Goal: Task Accomplishment & Management: Manage account settings

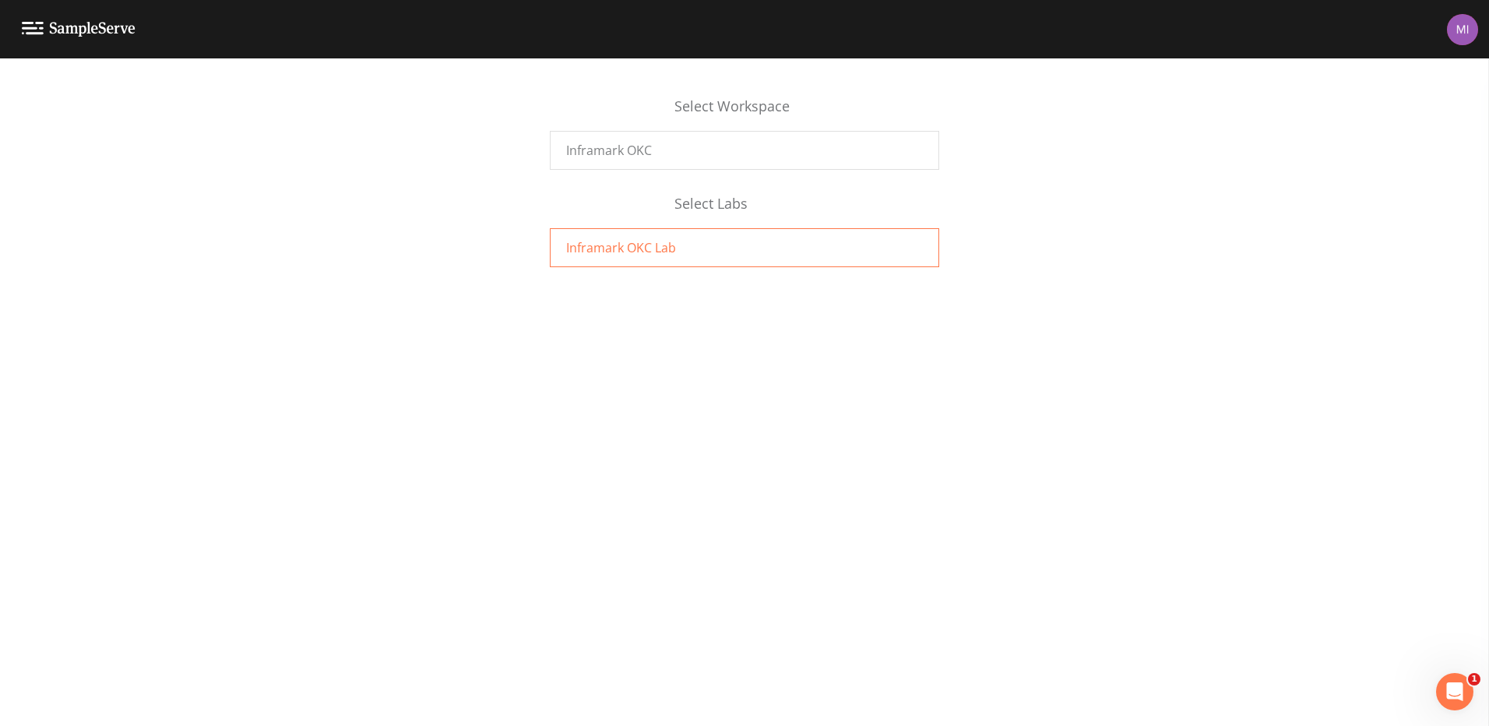
click at [657, 248] on span "Inframark OKC Lab" at bounding box center [621, 247] width 110 height 19
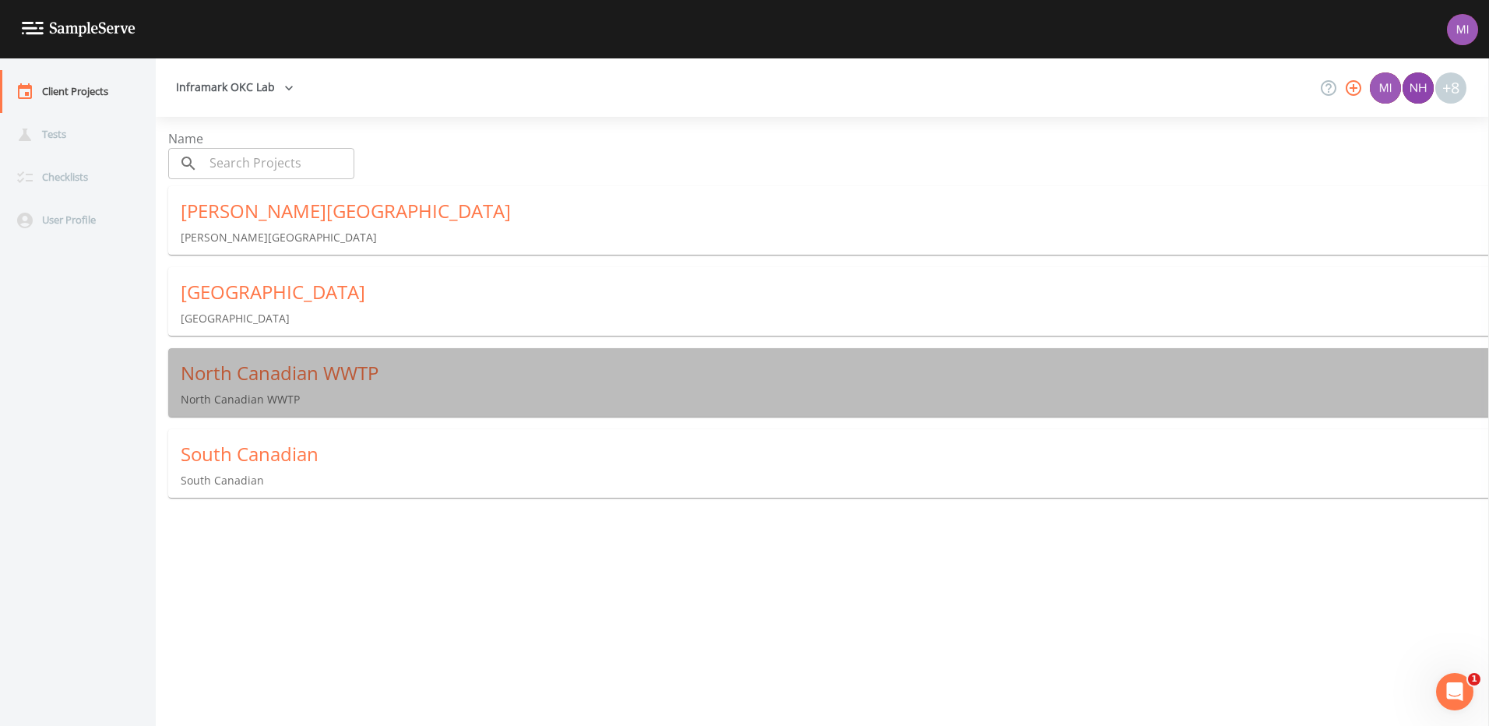
click at [269, 369] on div "North Canadian WWTP" at bounding box center [835, 373] width 1308 height 25
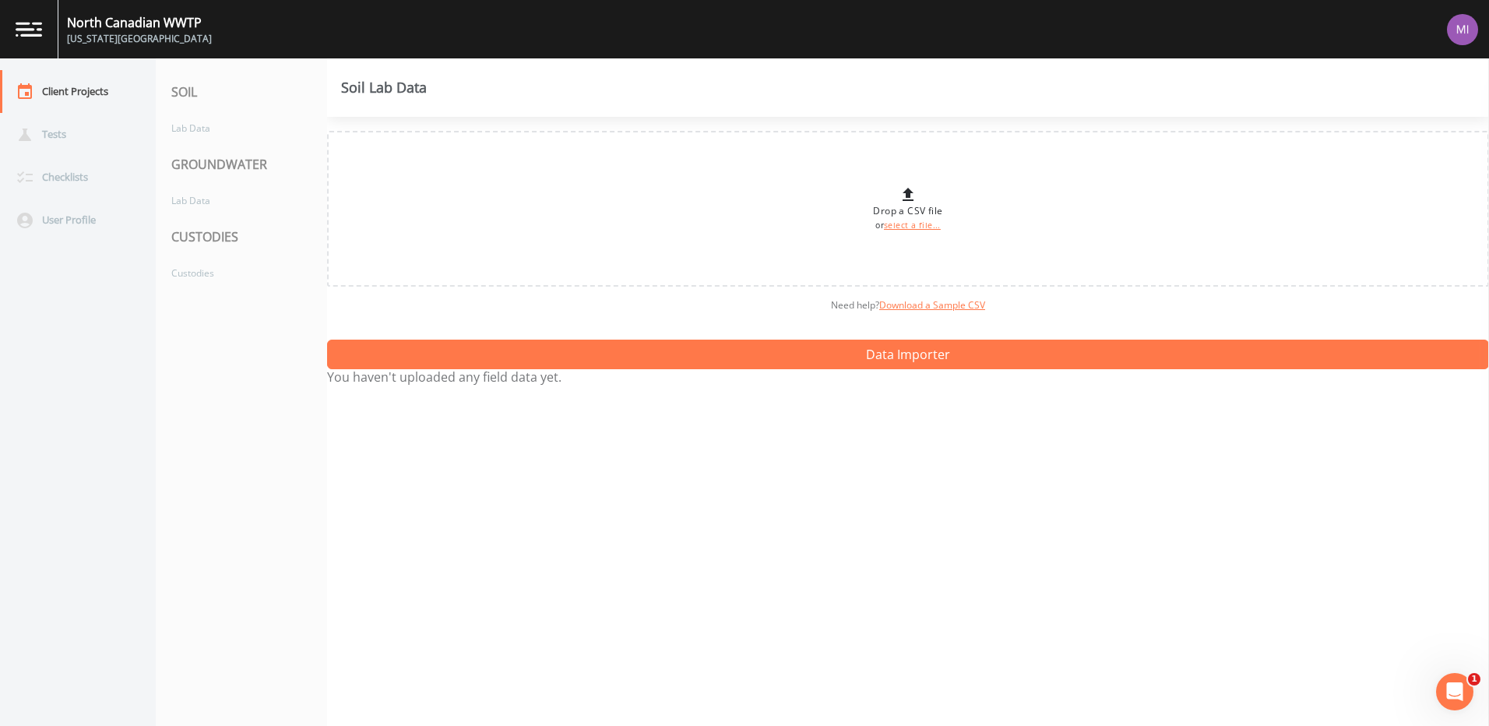
click at [29, 28] on img at bounding box center [29, 29] width 26 height 15
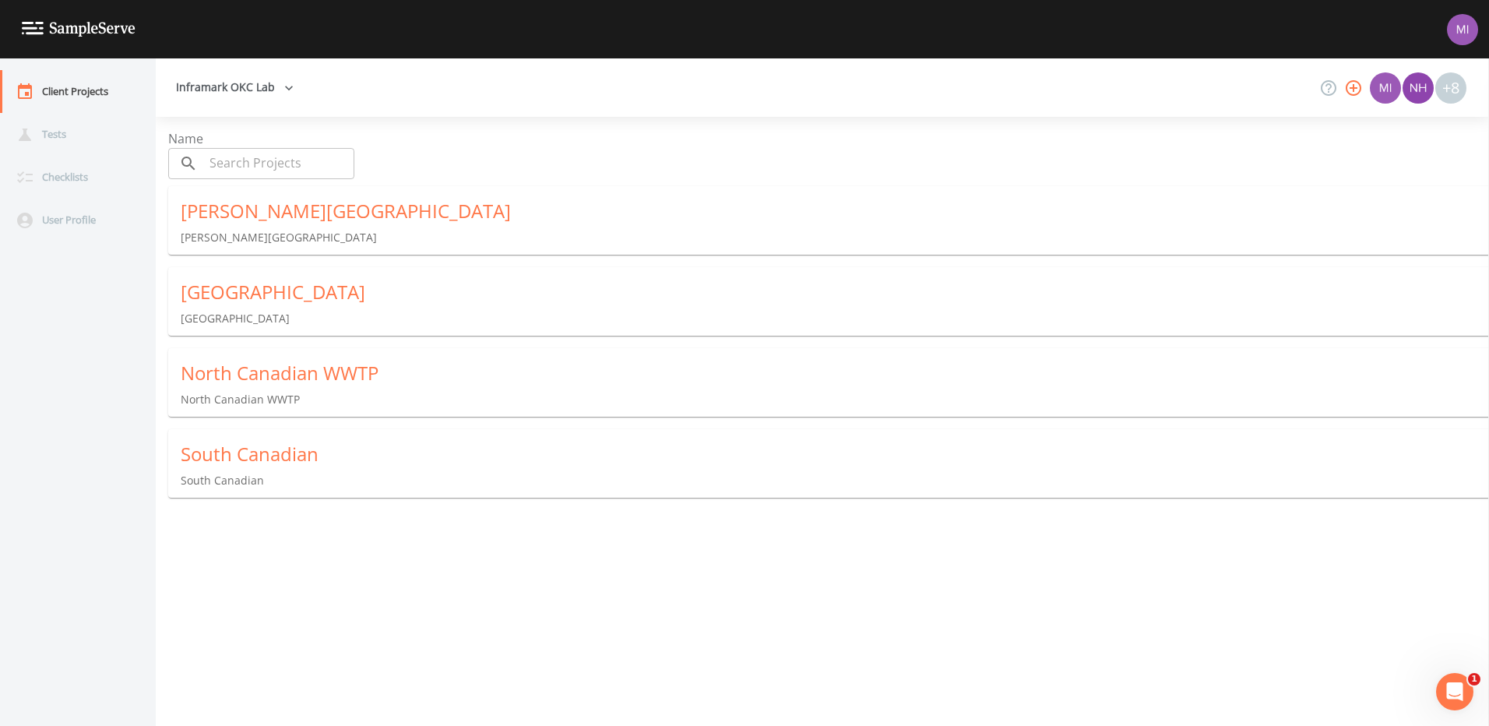
click at [259, 90] on button "Inframark OKC Lab" at bounding box center [235, 87] width 130 height 29
click at [248, 118] on link "Inframark OKC" at bounding box center [237, 122] width 135 height 28
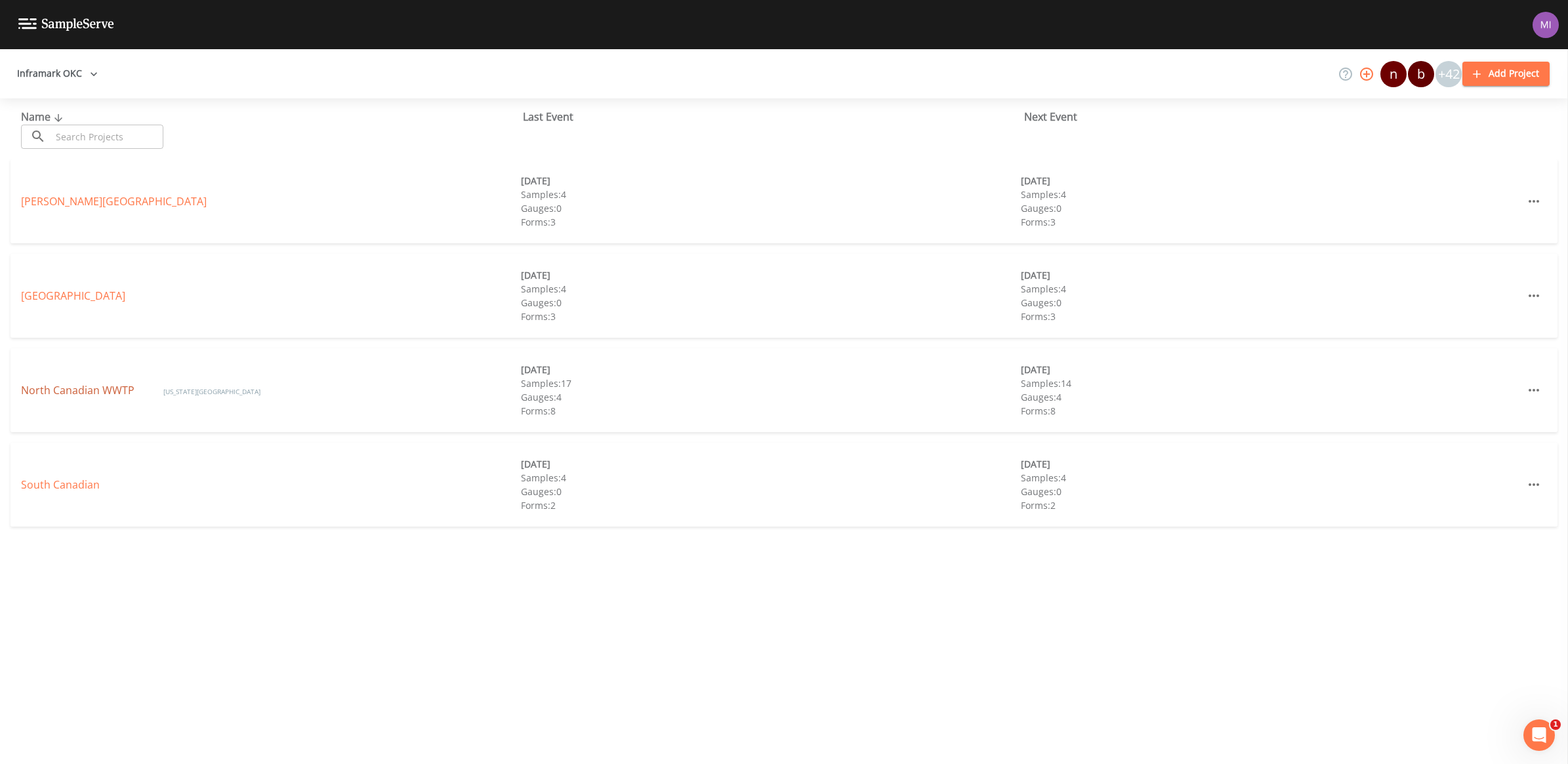
click at [70, 387] on link "North Canadian WWTP" at bounding box center [79, 390] width 116 height 14
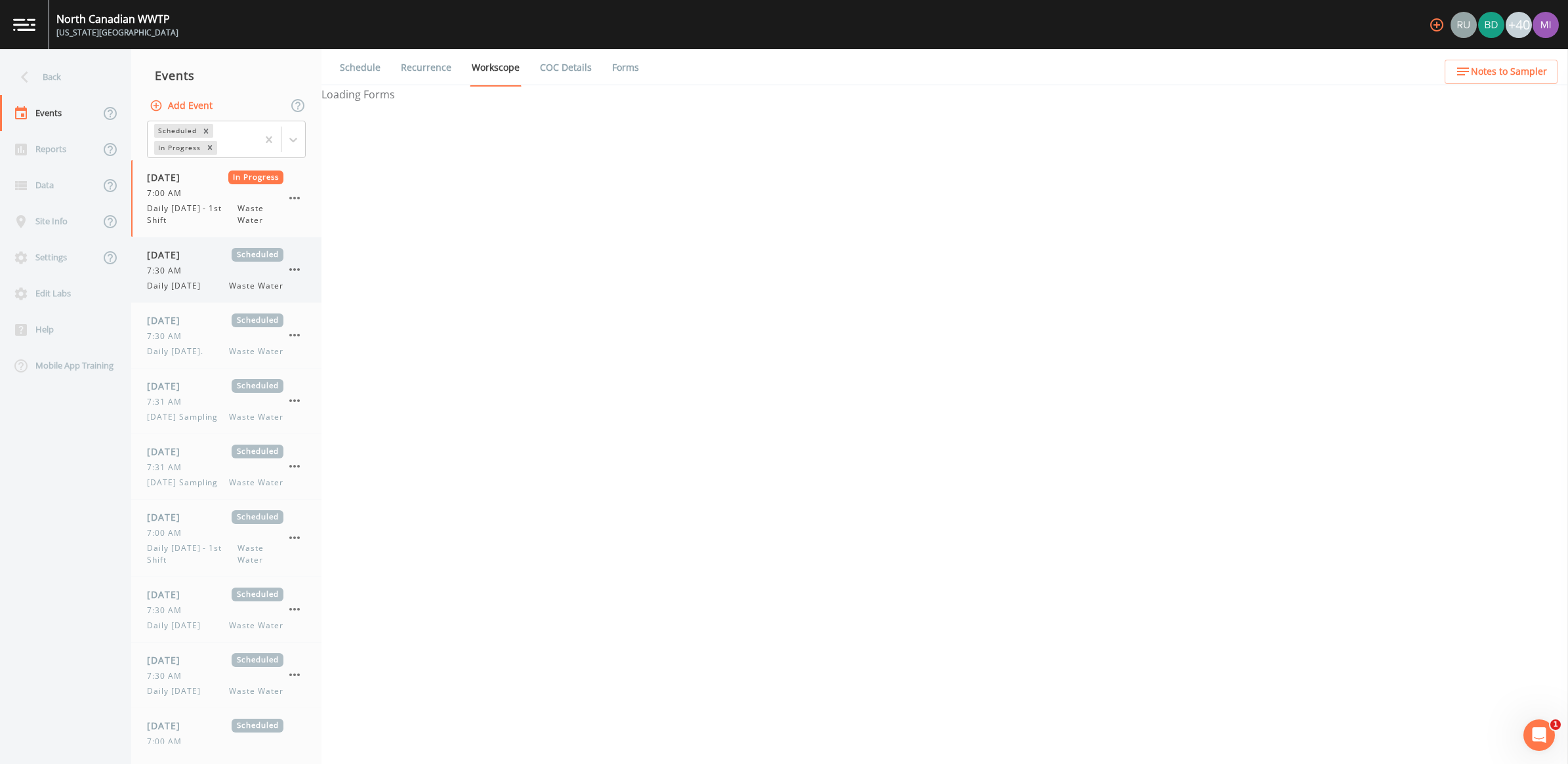
select select "092b3f94-5697-4c94-9891-da161916fdbb"
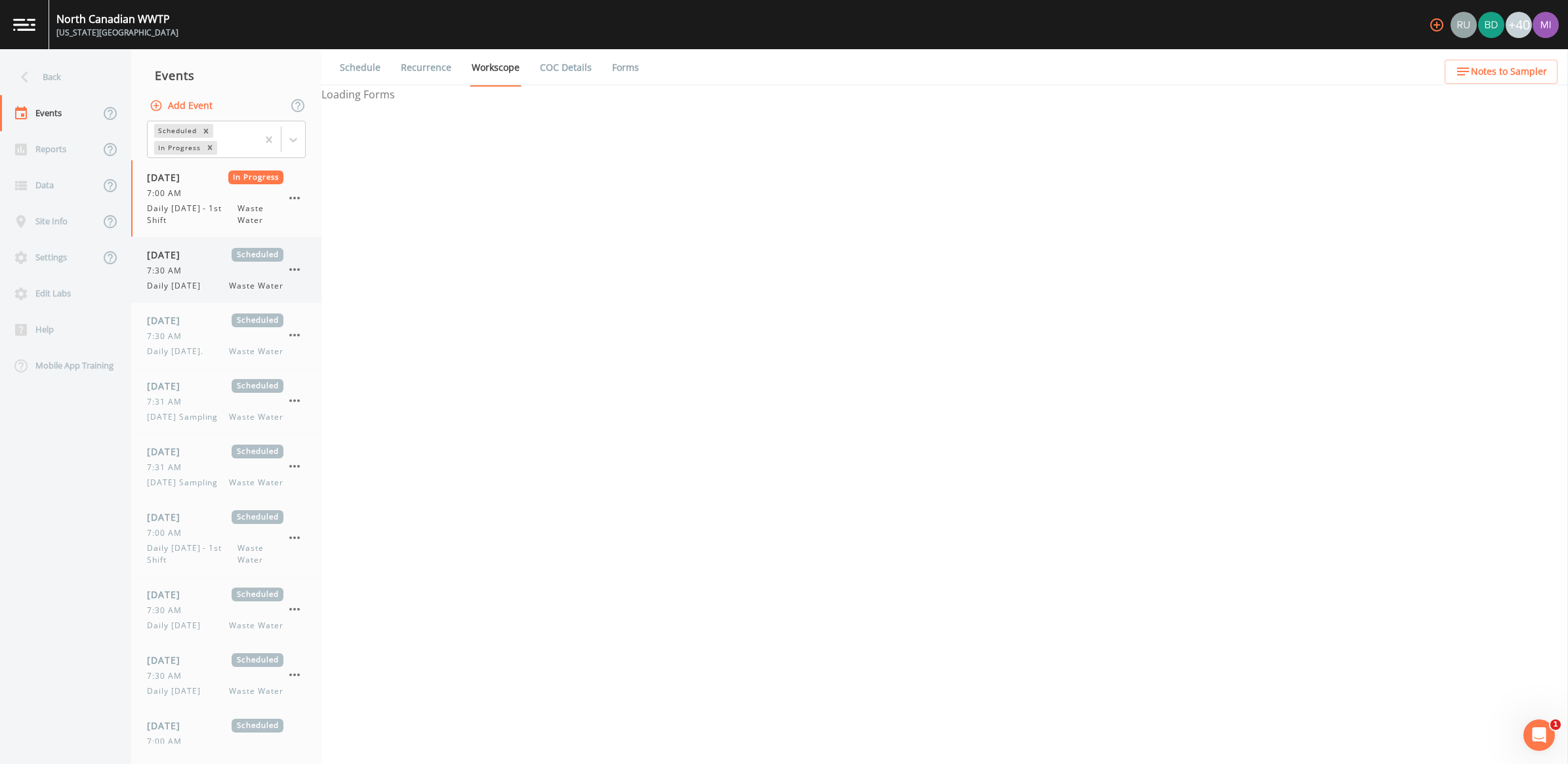
select select "b6a3c313-748b-4795-a028-792ad310bd60"
select select "092b3f94-5697-4c94-9891-da161916fdbb"
select select "b6a3c313-748b-4795-a028-792ad310bd60"
select select "092b3f94-5697-4c94-9891-da161916fdbb"
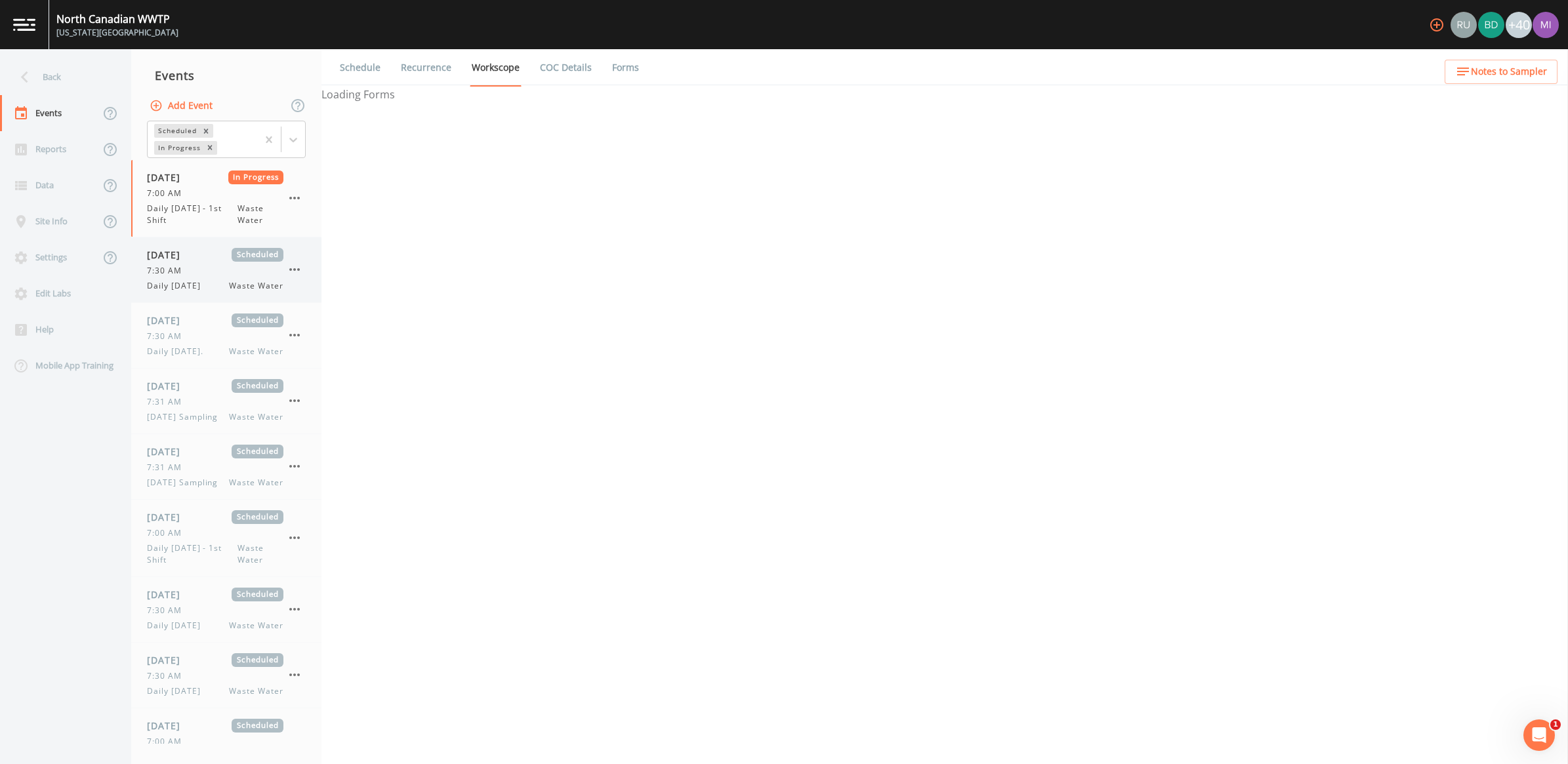
select select "092b3f94-5697-4c94-9891-da161916fdbb"
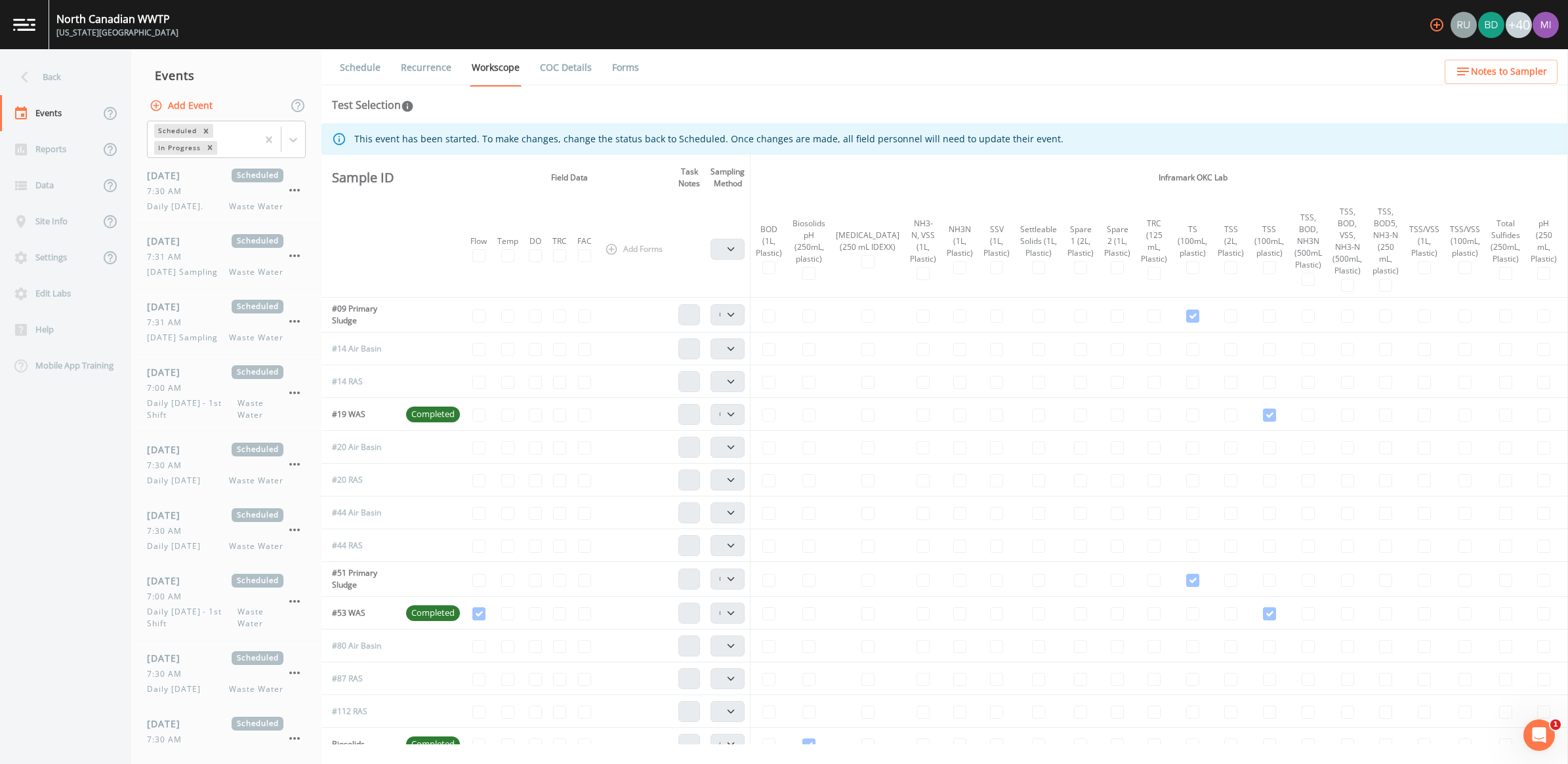
scroll to position [164, 0]
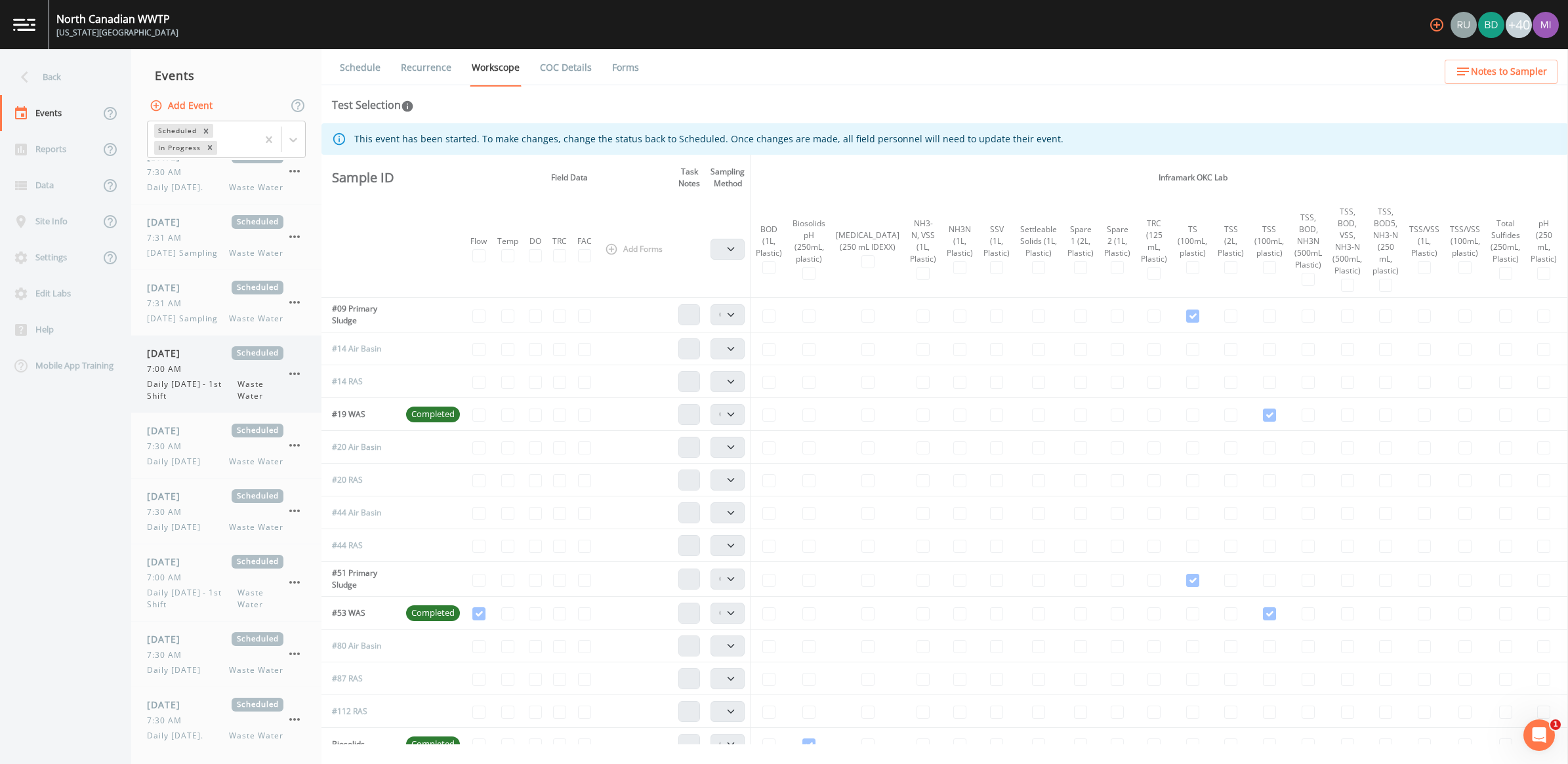
click at [218, 379] on span "Daily [DATE] - 1st Shift" at bounding box center [191, 390] width 90 height 24
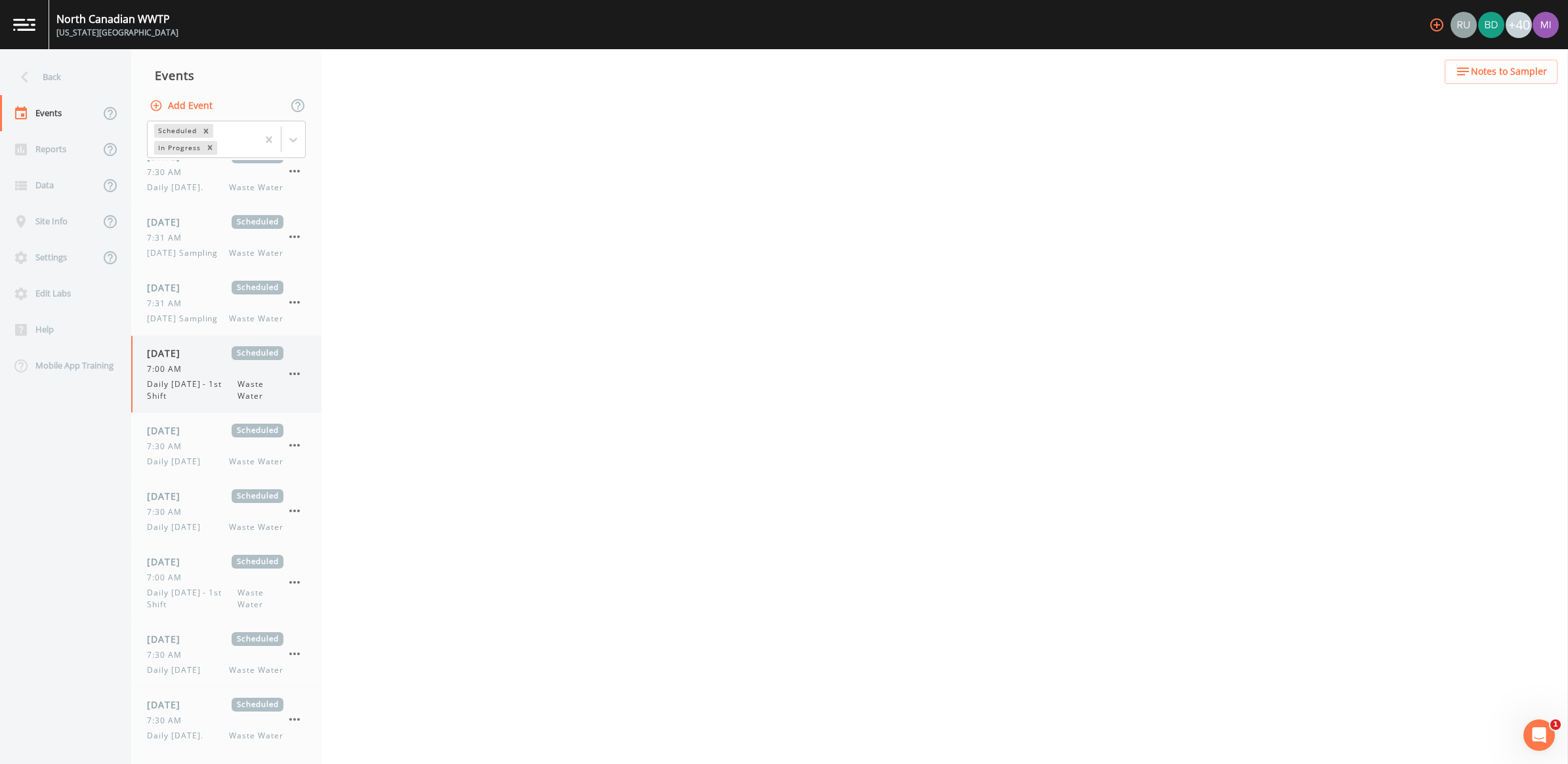
select select "b6a3c313-748b-4795-a028-792ad310bd60"
select select "092b3f94-5697-4c94-9891-da161916fdbb"
select select "b6a3c313-748b-4795-a028-792ad310bd60"
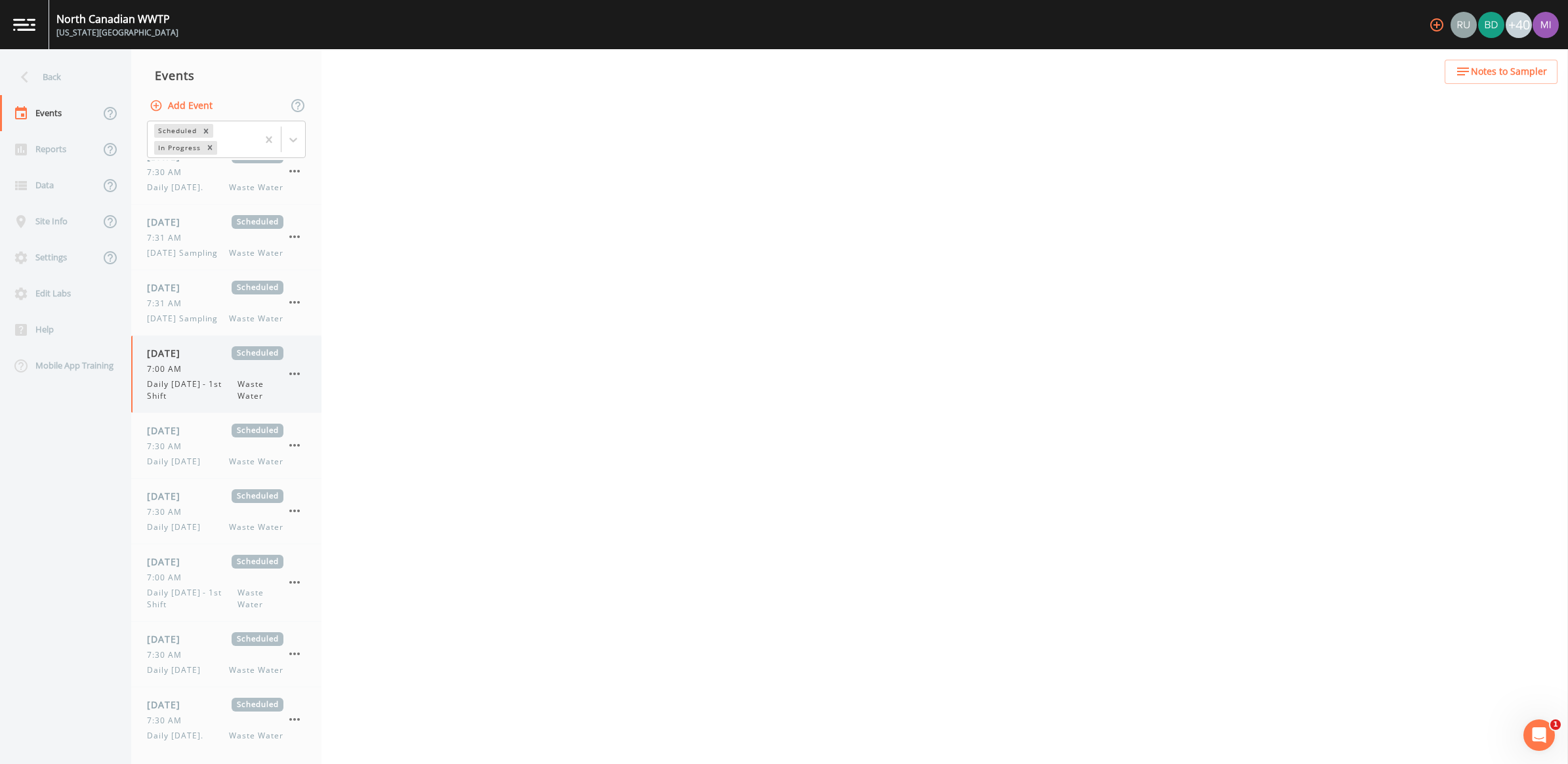
select select "092b3f94-5697-4c94-9891-da161916fdbb"
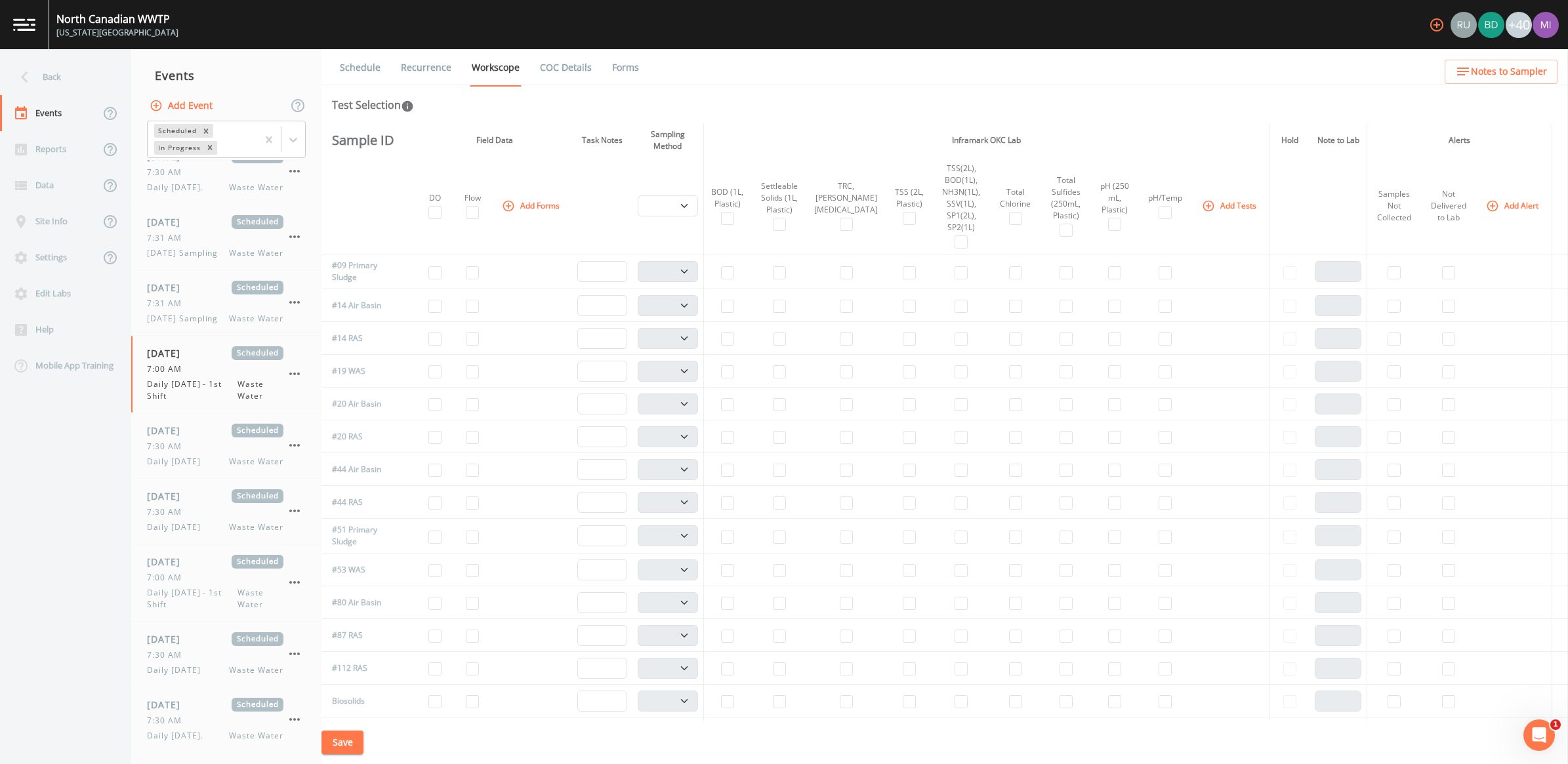
click at [185, 106] on button "Add Event" at bounding box center [182, 105] width 71 height 24
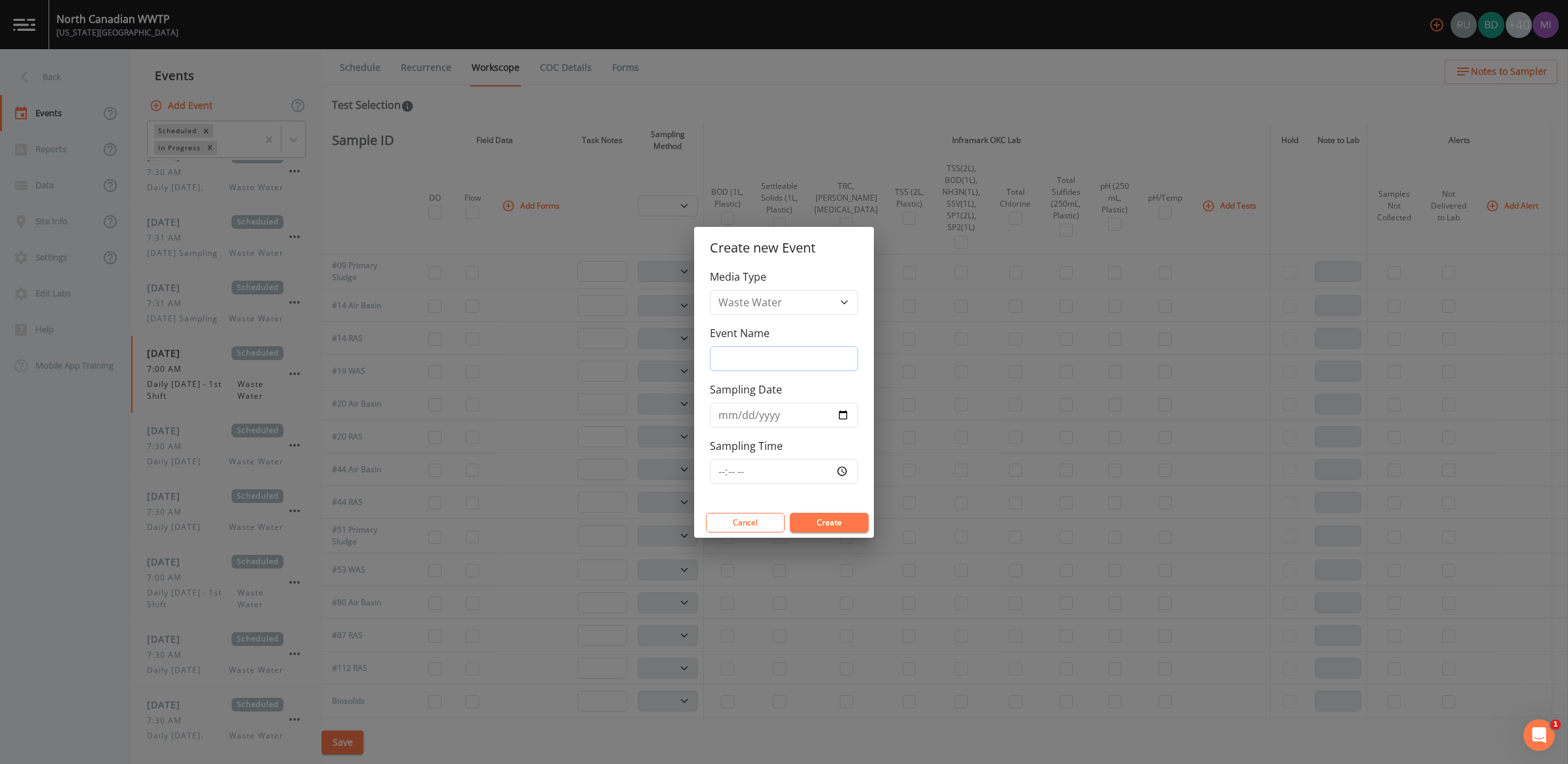
drag, startPoint x: 725, startPoint y: 357, endPoint x: 737, endPoint y: 368, distance: 16.3
click at [735, 367] on input "Event Name" at bounding box center [784, 359] width 148 height 25
type input "[DATE] Sampling"
click at [842, 410] on input "Sampling Date" at bounding box center [784, 415] width 148 height 25
type input "[DATE]"
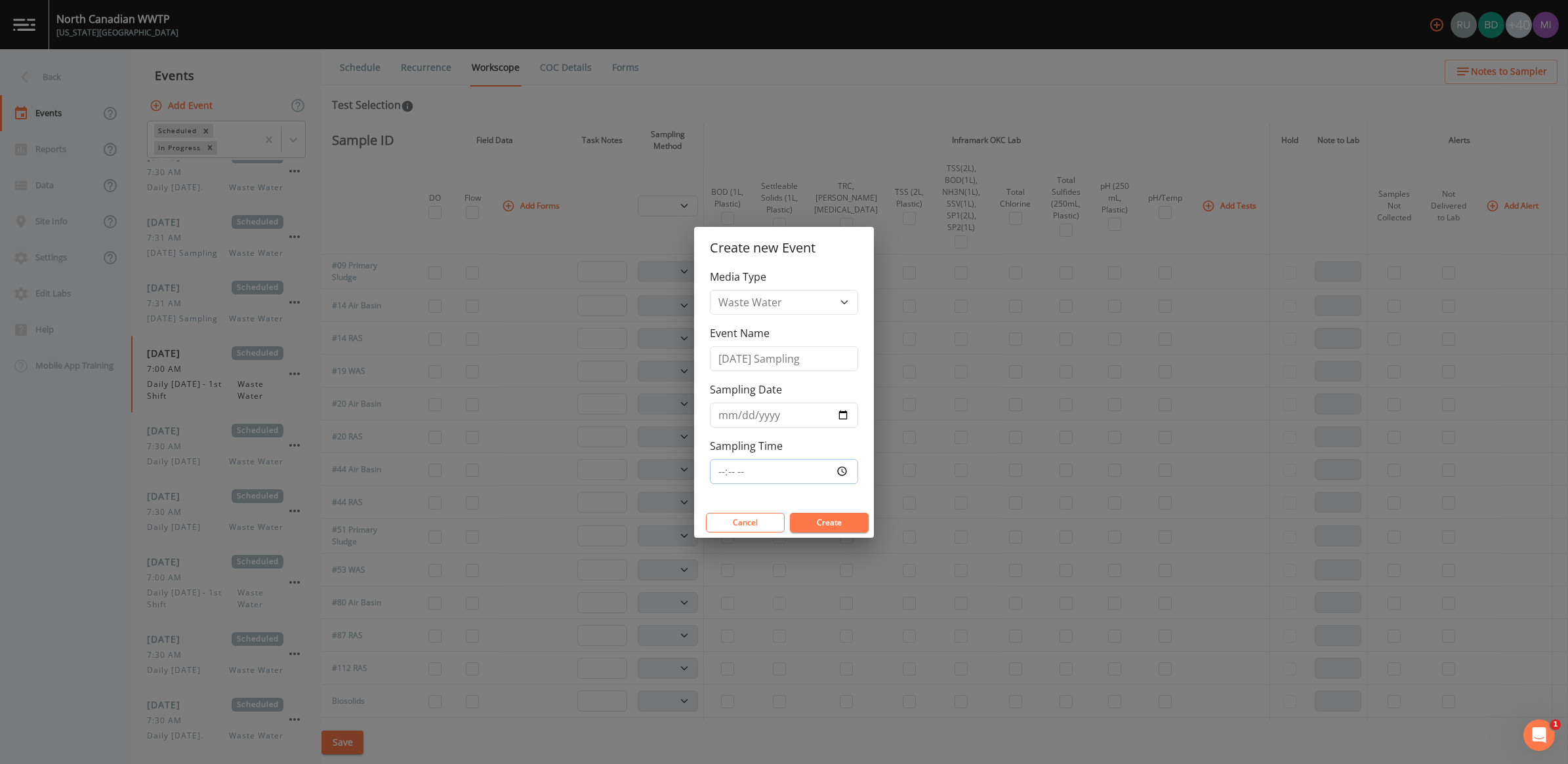
click at [844, 470] on input "Sampling Time" at bounding box center [784, 472] width 148 height 25
type input "07:30"
click at [838, 503] on div "Media Type Waste Water Event Name [DATE] Sampling Sampling Date [DATE] Sampling…" at bounding box center [784, 387] width 179 height 238
click at [835, 526] on button "Create" at bounding box center [829, 522] width 78 height 19
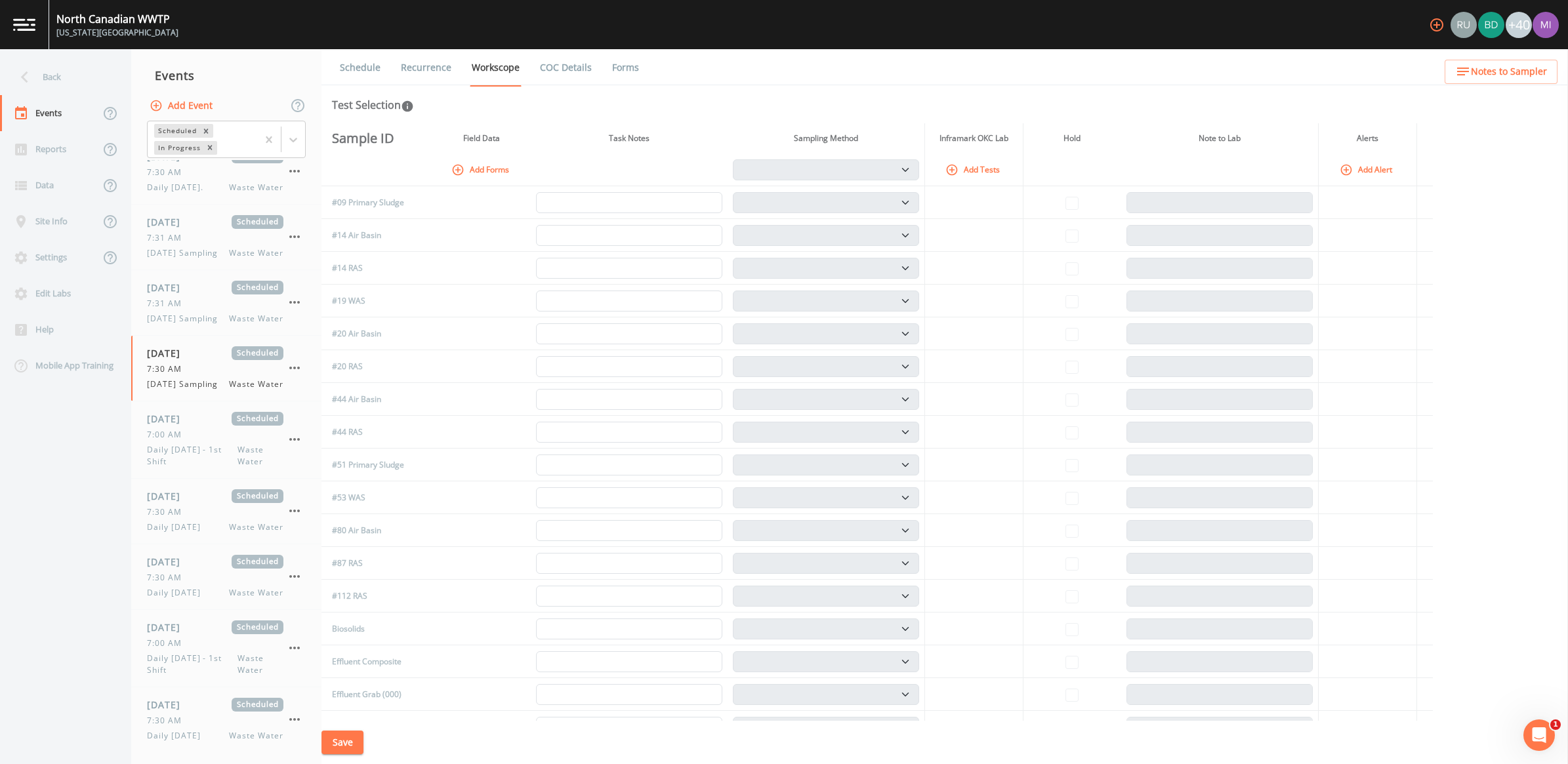
click at [420, 64] on link "Recurrence" at bounding box center [426, 67] width 55 height 37
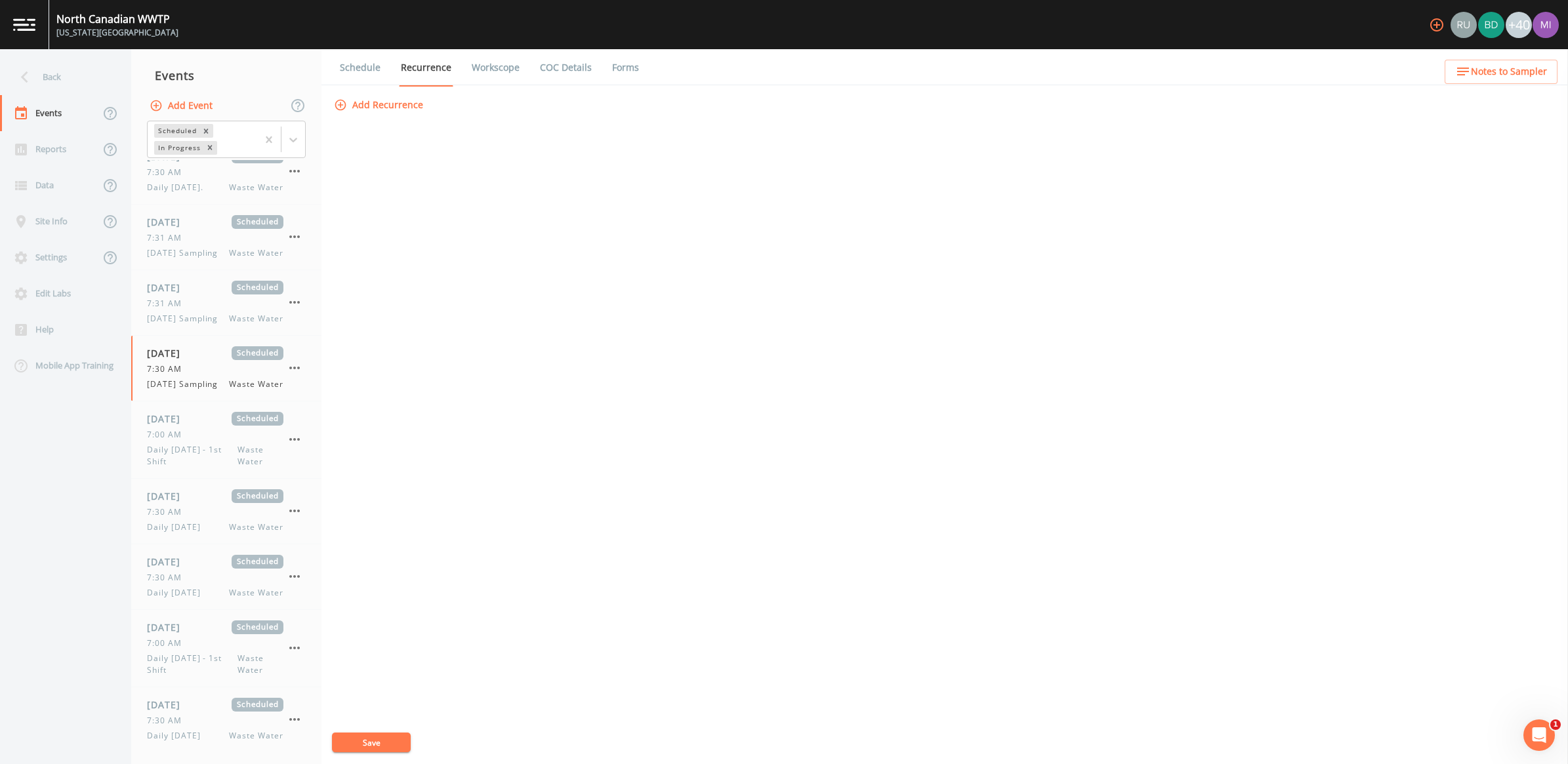
click at [410, 105] on button "Add Recurrence" at bounding box center [379, 105] width 97 height 24
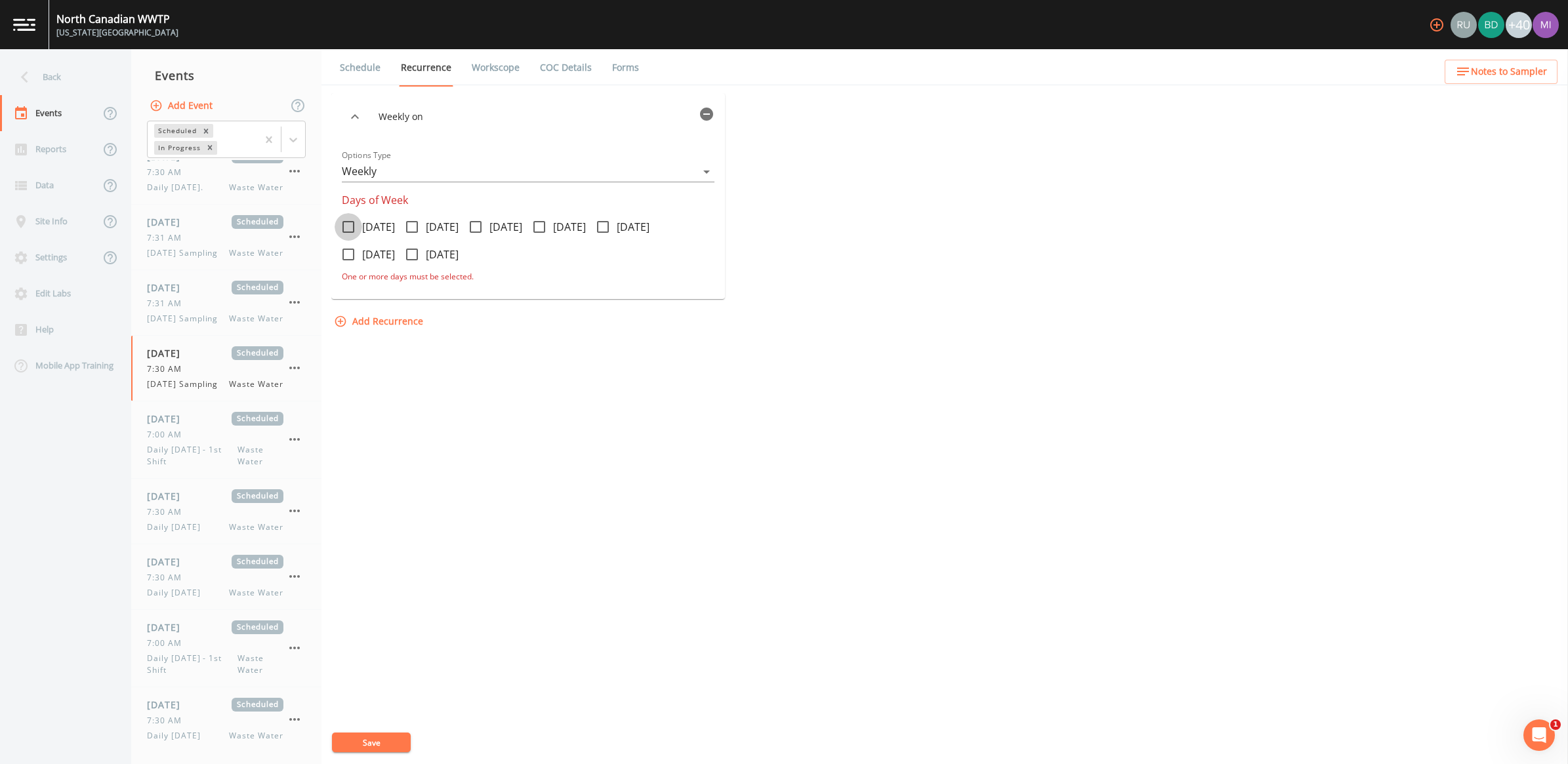
click at [353, 224] on icon at bounding box center [348, 227] width 16 height 16
click at [348, 224] on input "[DATE]" at bounding box center [341, 220] width 13 height 13
checkbox input "true"
click at [390, 742] on button "Save" at bounding box center [371, 742] width 78 height 19
click at [494, 64] on link "Workscope" at bounding box center [496, 67] width 52 height 37
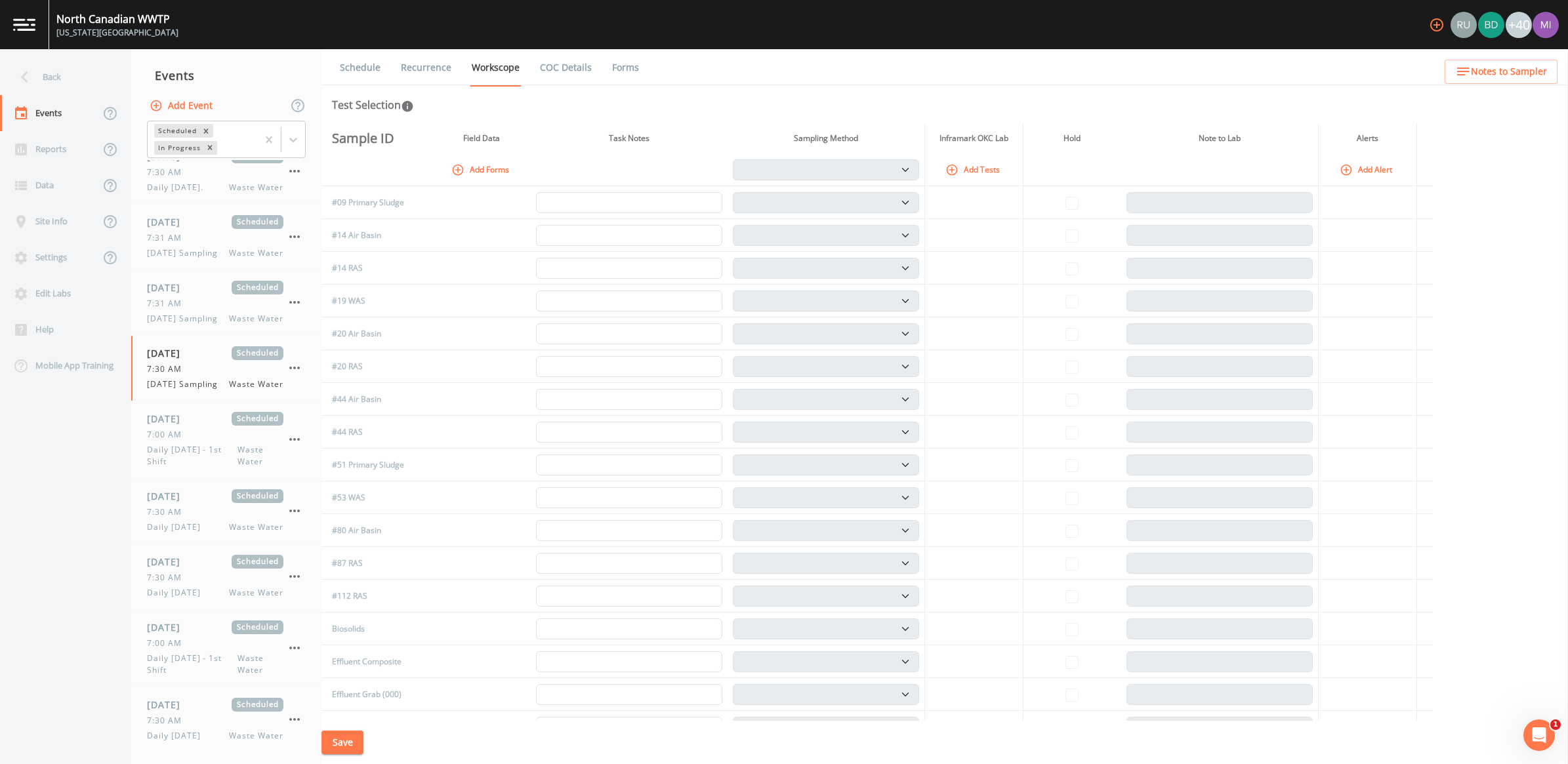
click at [362, 70] on link "Schedule" at bounding box center [360, 67] width 45 height 37
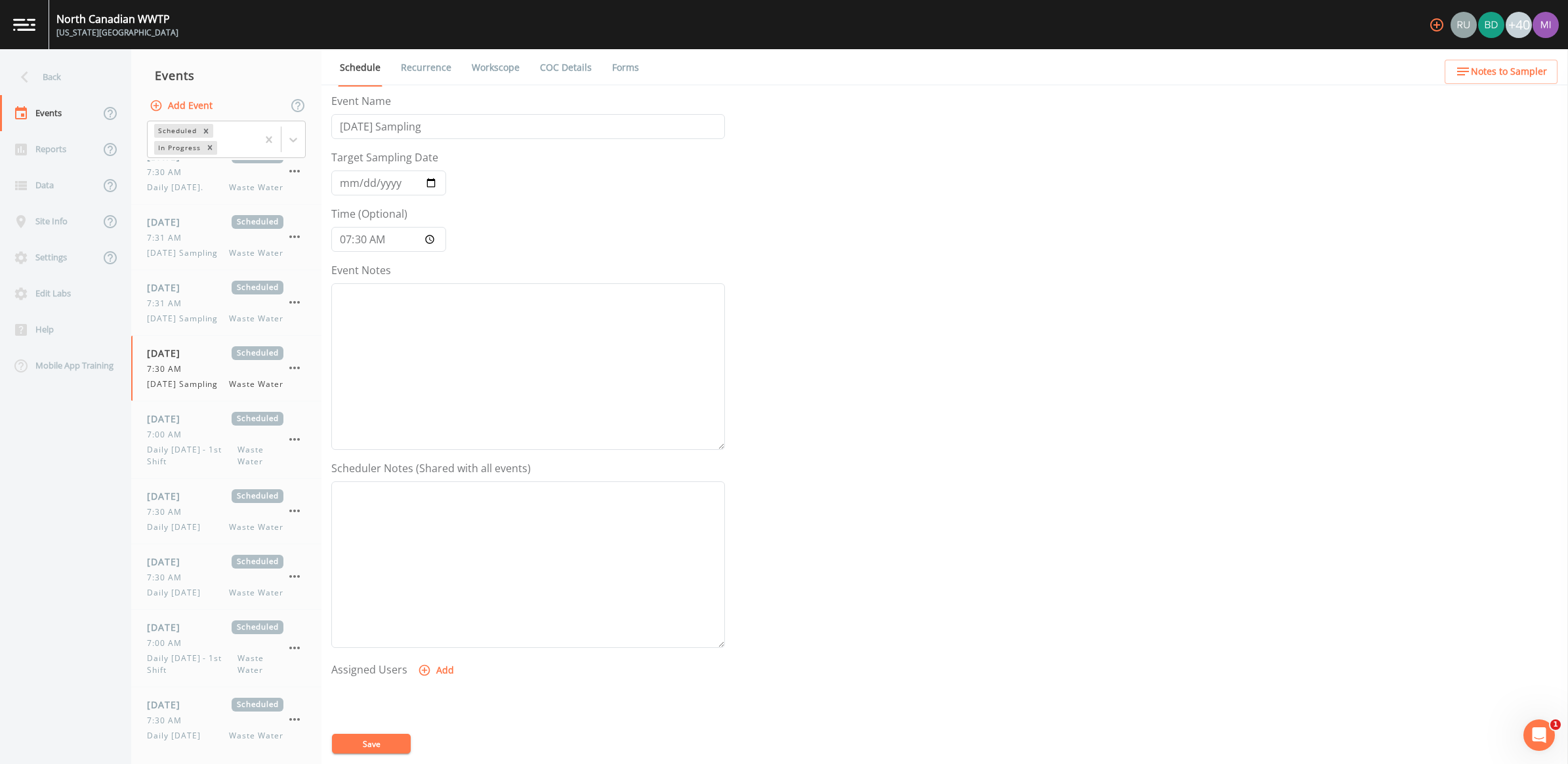
click at [511, 70] on link "Workscope" at bounding box center [496, 67] width 52 height 37
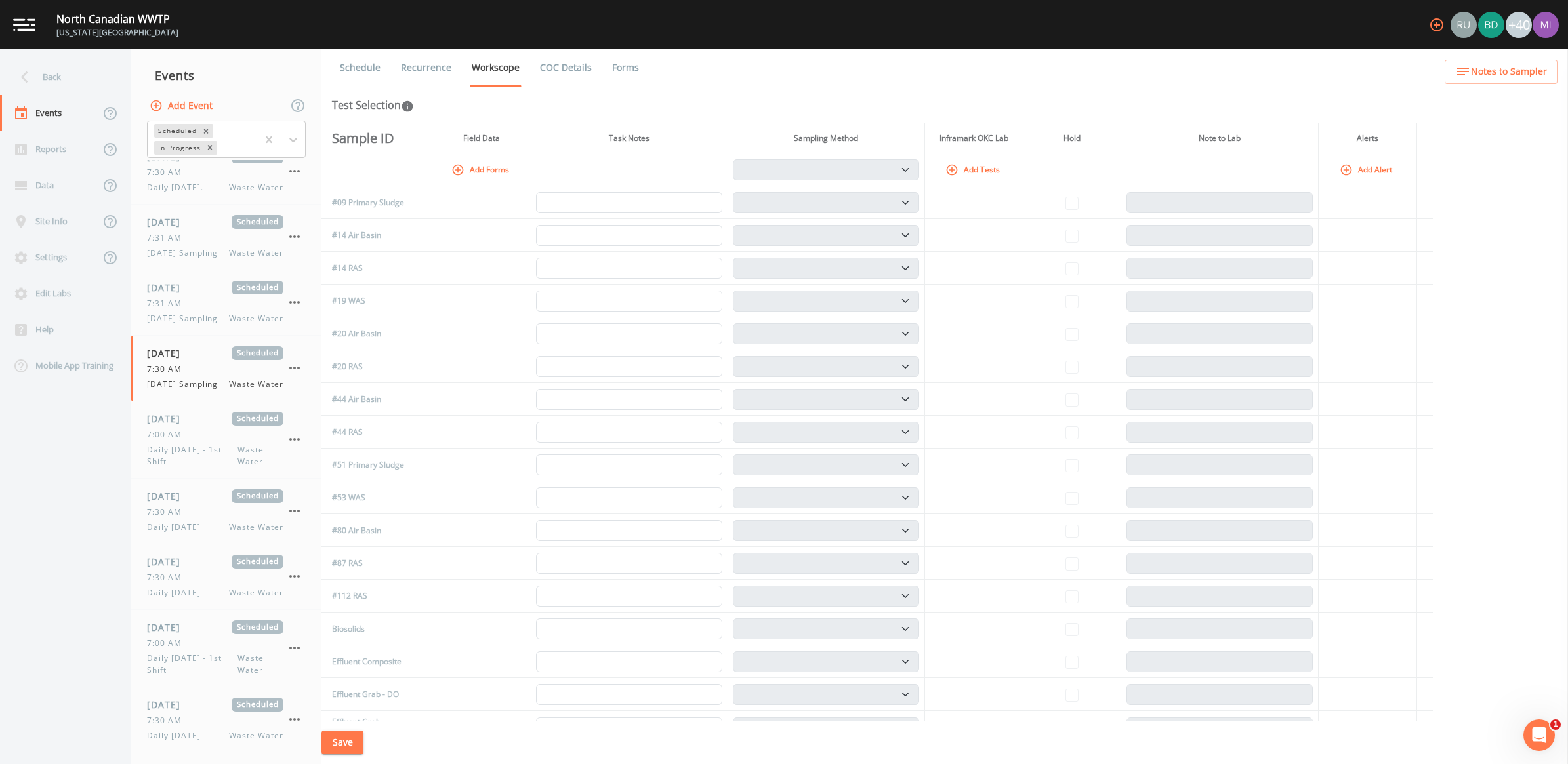
drag, startPoint x: 500, startPoint y: 166, endPoint x: 500, endPoint y: 174, distance: 8.0
click at [500, 166] on button "Add Forms" at bounding box center [482, 169] width 66 height 22
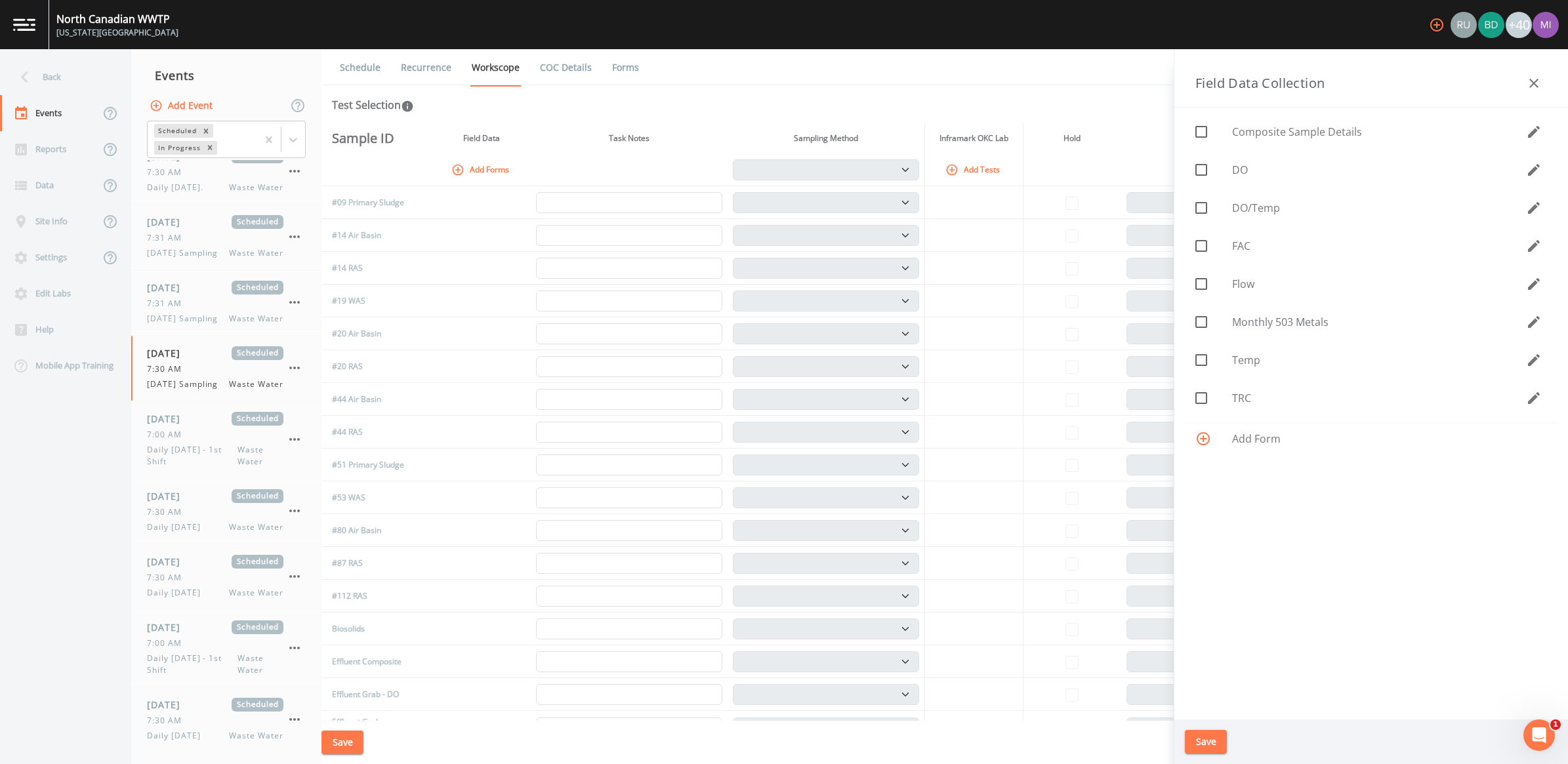
click at [1242, 171] on span "DO" at bounding box center [1379, 169] width 294 height 16
checkbox input "true"
click at [1240, 239] on span "FAC" at bounding box center [1379, 246] width 294 height 16
checkbox input "true"
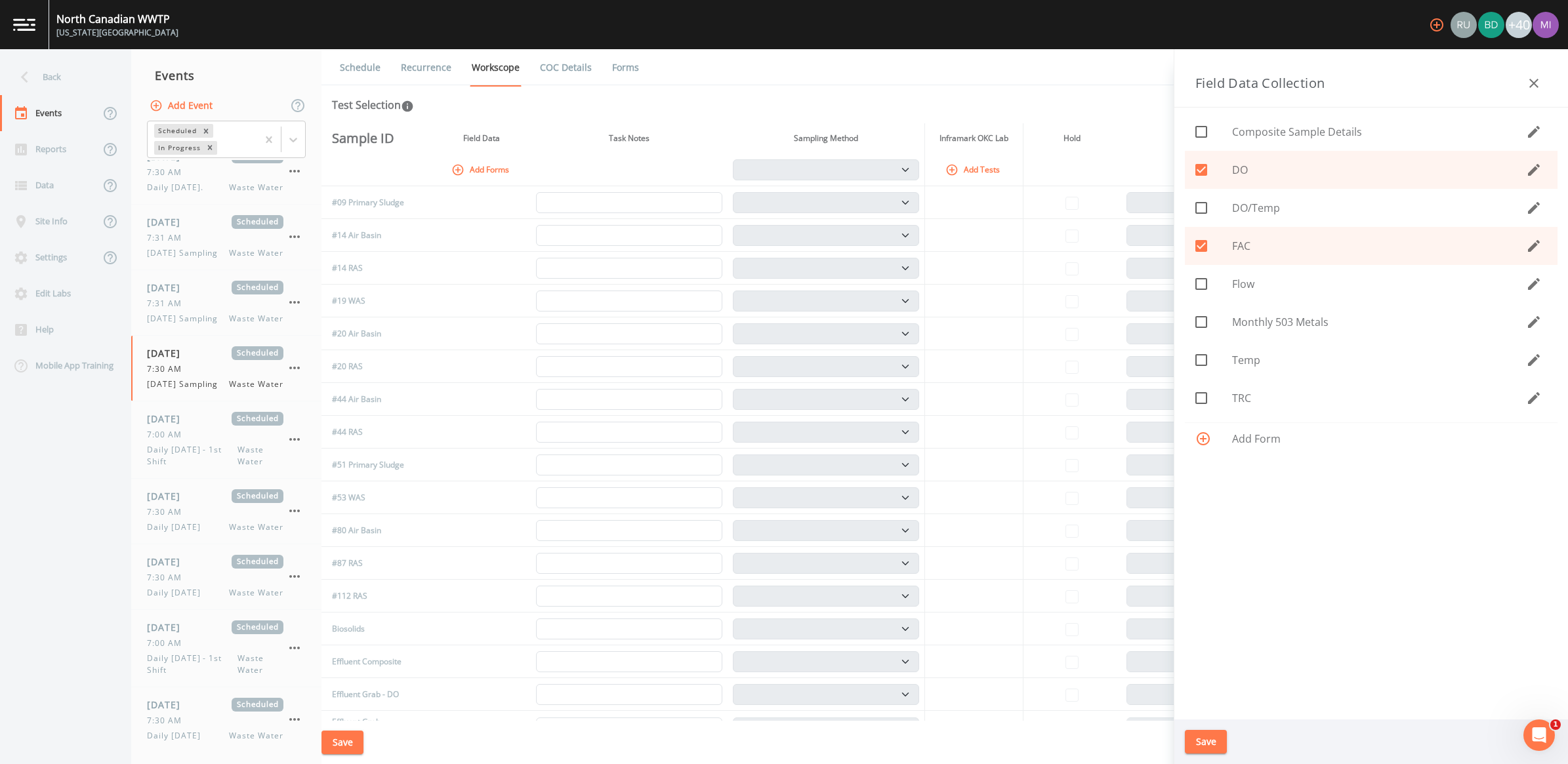
click at [1237, 280] on span "Flow" at bounding box center [1379, 284] width 294 height 16
checkbox input "true"
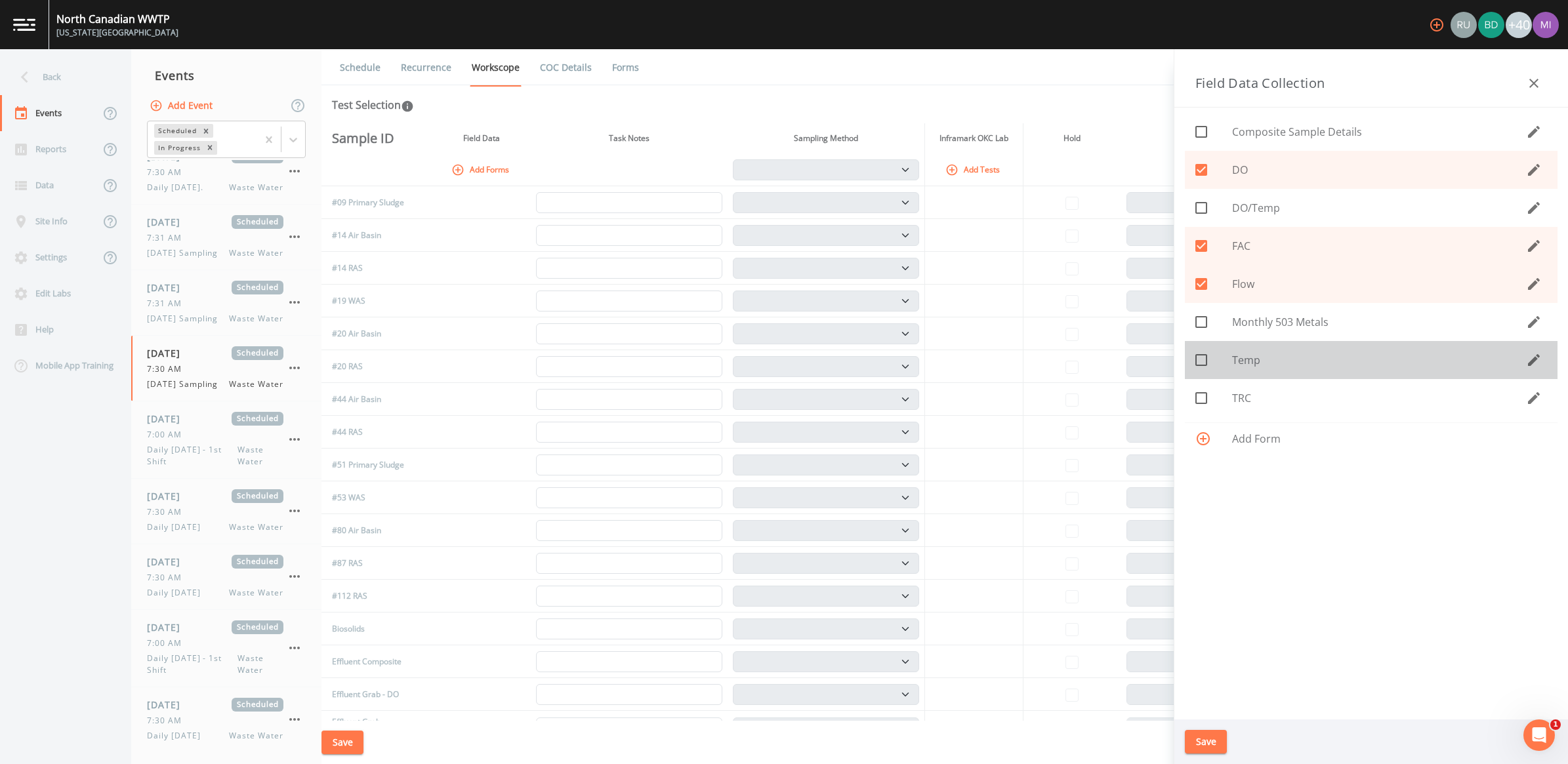
click at [1248, 362] on span "Temp" at bounding box center [1379, 360] width 294 height 16
checkbox input "true"
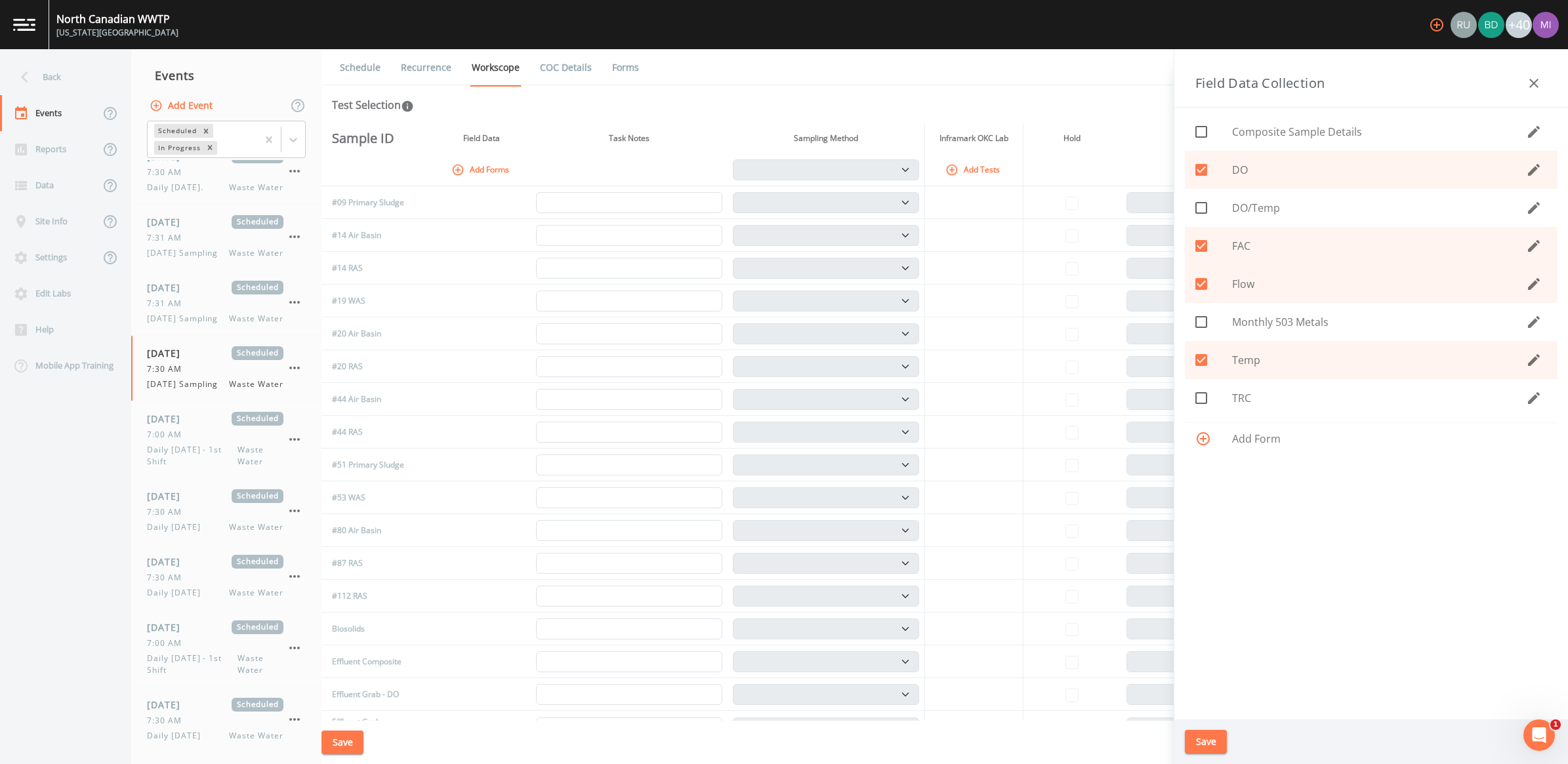
click at [1250, 400] on span "TRC" at bounding box center [1379, 398] width 294 height 16
checkbox input "true"
click at [1234, 441] on span "Add Form" at bounding box center [1390, 439] width 315 height 16
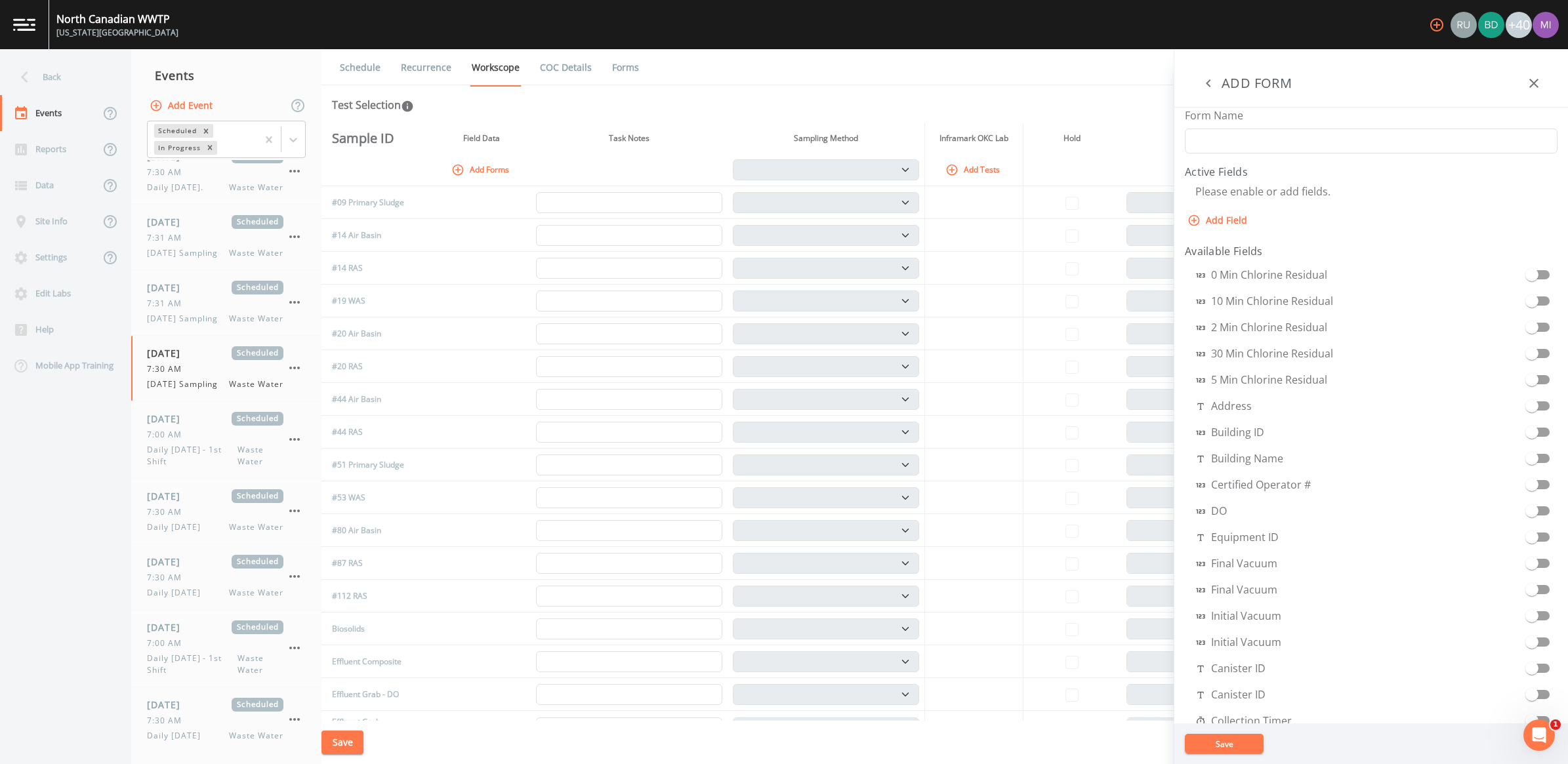
click at [1212, 745] on button "Save" at bounding box center [1224, 744] width 78 height 19
click at [1214, 742] on button "Save" at bounding box center [1224, 744] width 78 height 19
click at [1212, 83] on icon "button" at bounding box center [1208, 83] width 16 height 16
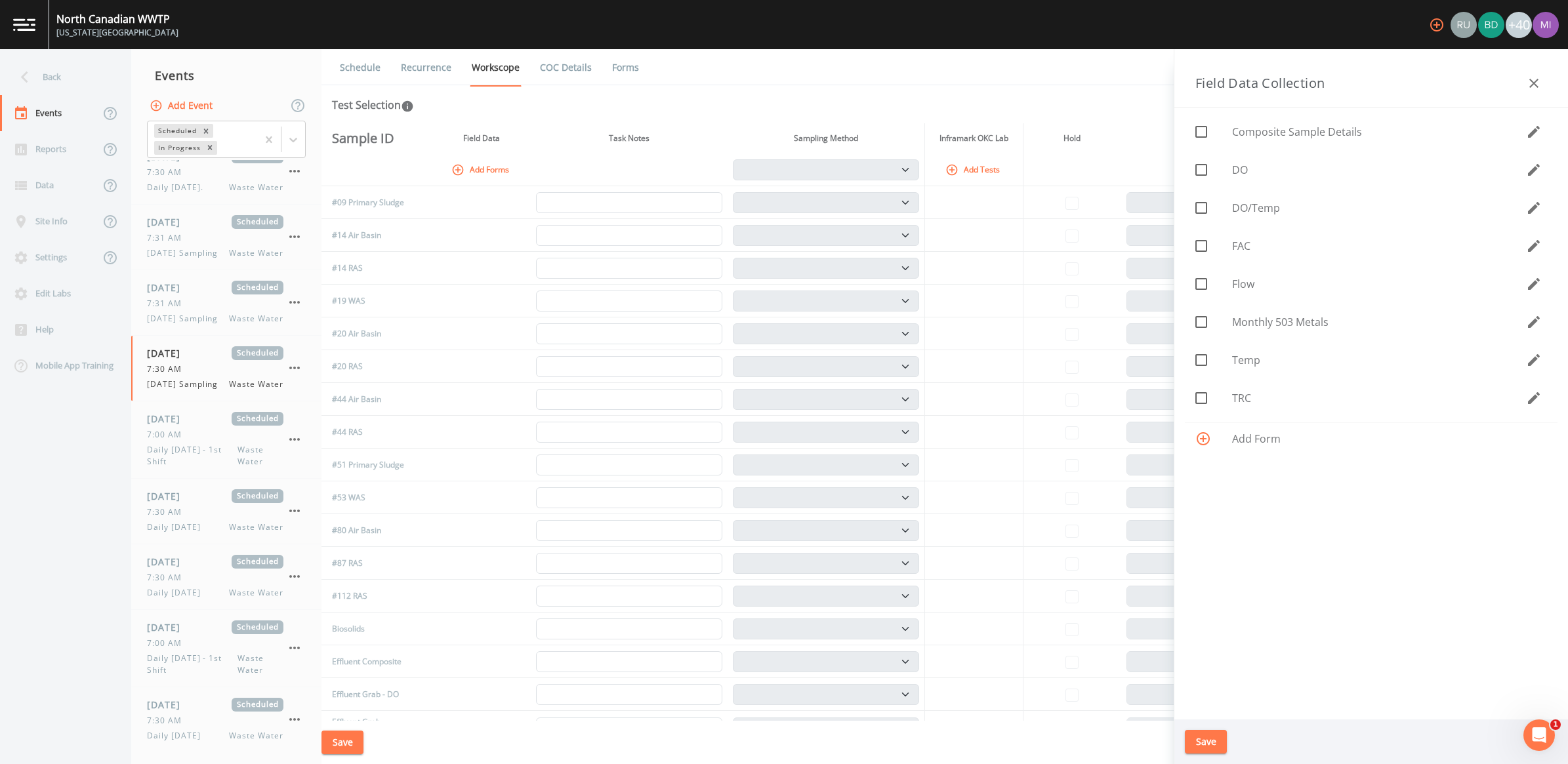
click at [1241, 172] on span "DO" at bounding box center [1379, 169] width 294 height 16
checkbox input "true"
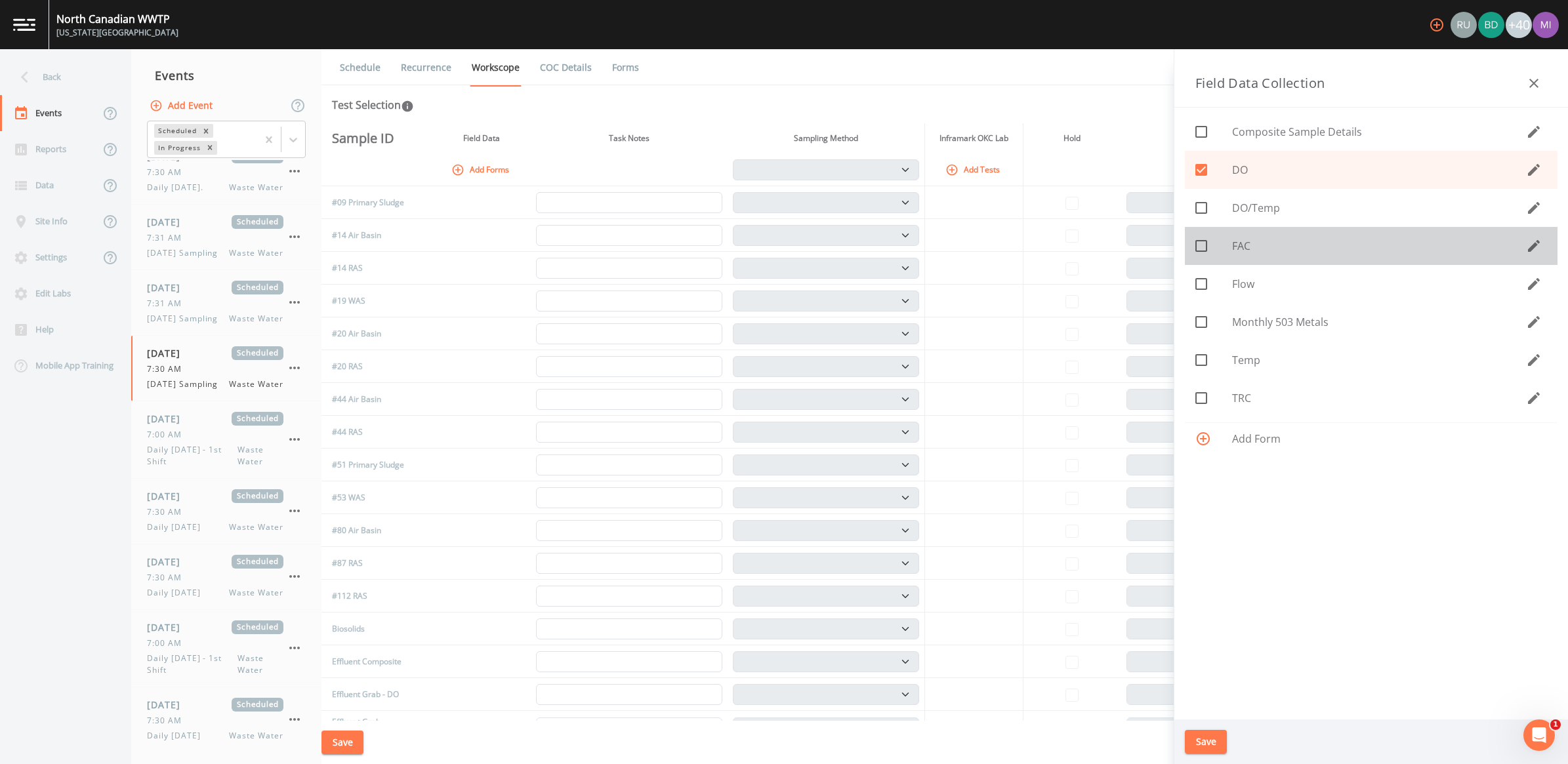
click at [1238, 241] on span "FAC" at bounding box center [1379, 246] width 294 height 16
checkbox input "true"
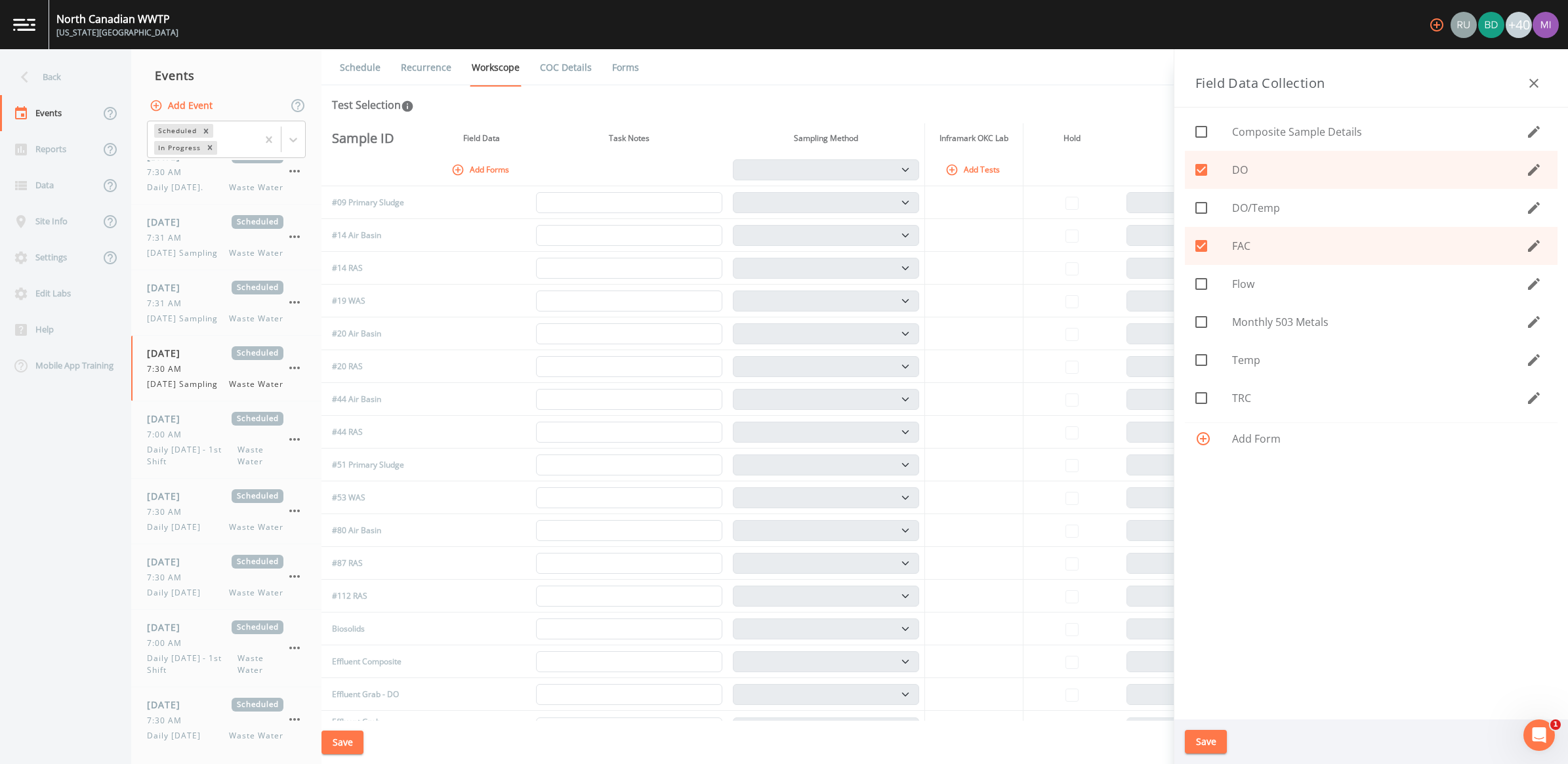
click at [1244, 280] on span "Flow" at bounding box center [1379, 284] width 294 height 16
checkbox input "true"
drag, startPoint x: 1250, startPoint y: 348, endPoint x: 1228, endPoint y: 382, distance: 40.5
click at [1249, 350] on div "Temp" at bounding box center [1372, 360] width 372 height 38
checkbox input "true"
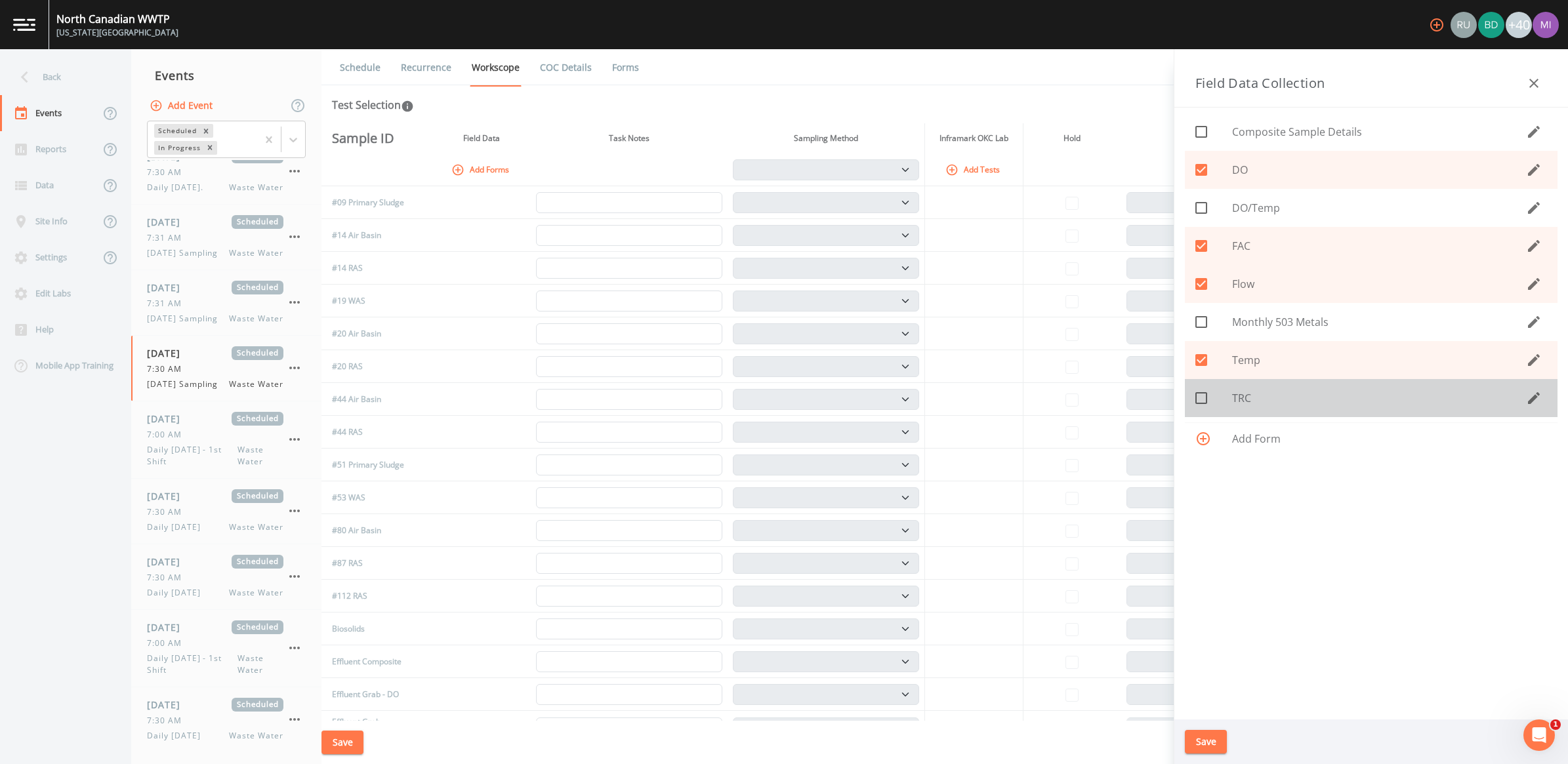
click at [1241, 401] on span "TRC" at bounding box center [1379, 398] width 294 height 16
checkbox input "true"
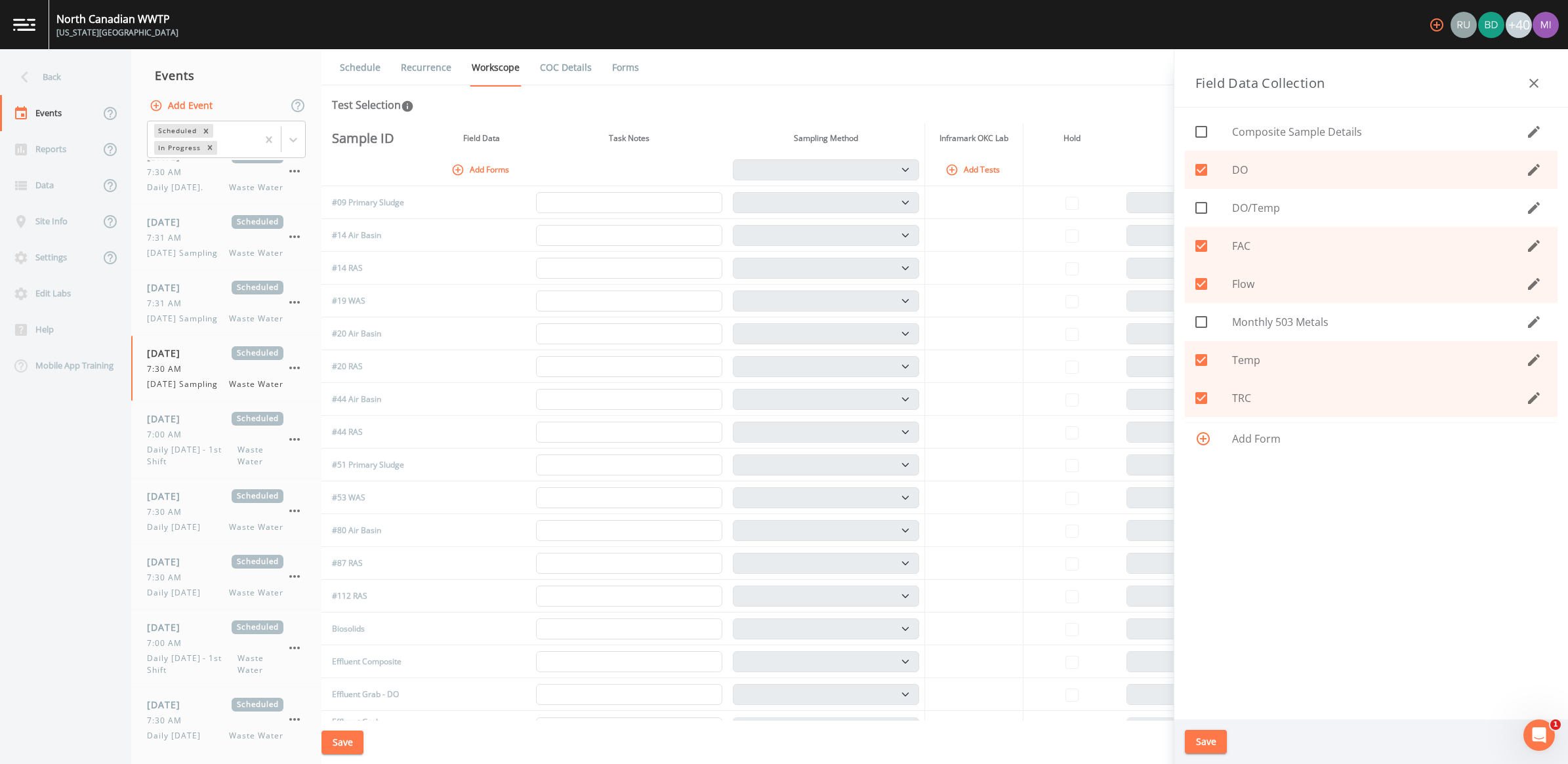
click at [1198, 743] on button "Save" at bounding box center [1207, 742] width 42 height 24
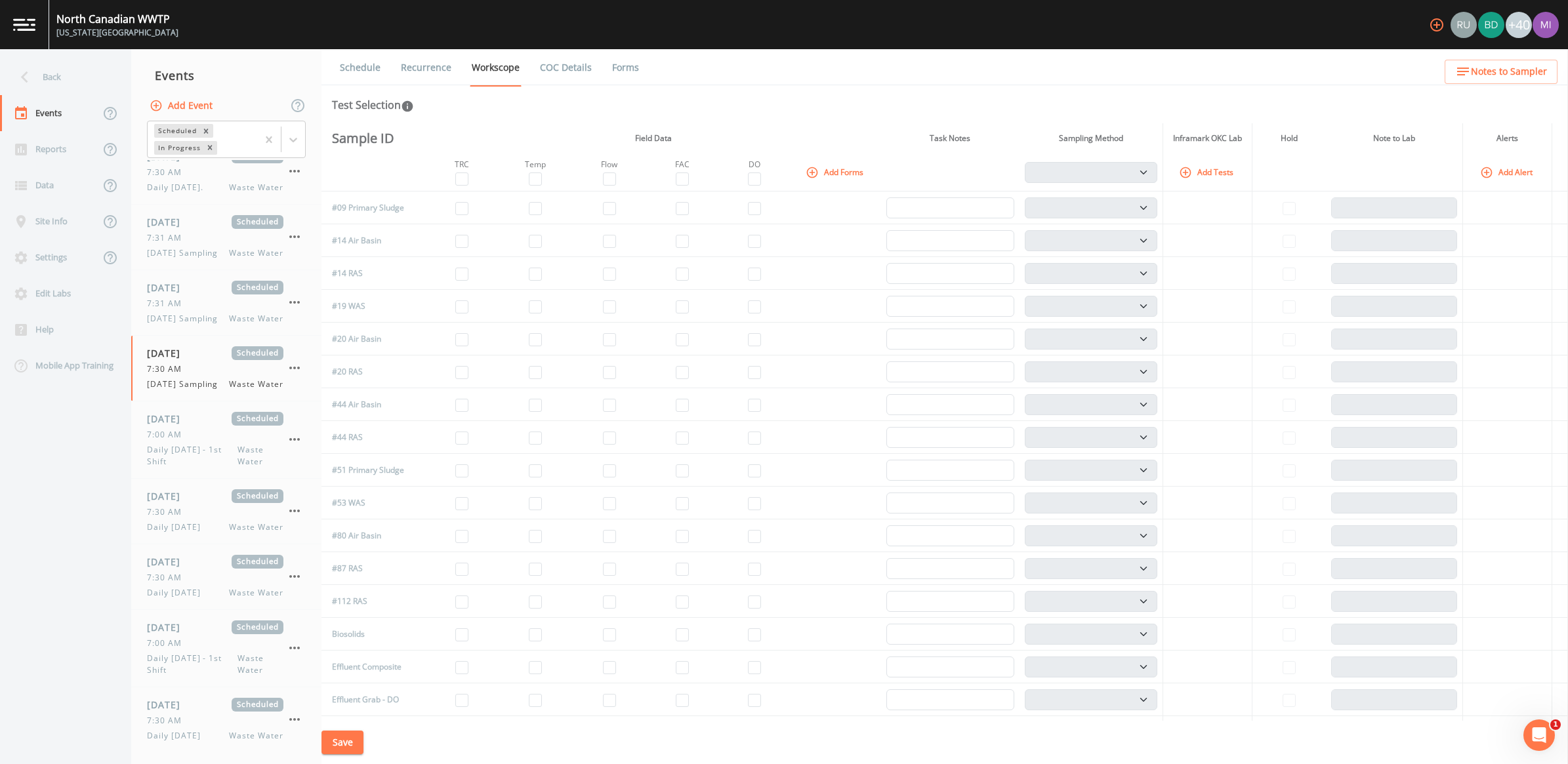
click at [1204, 168] on button "Add Tests" at bounding box center [1207, 173] width 62 height 22
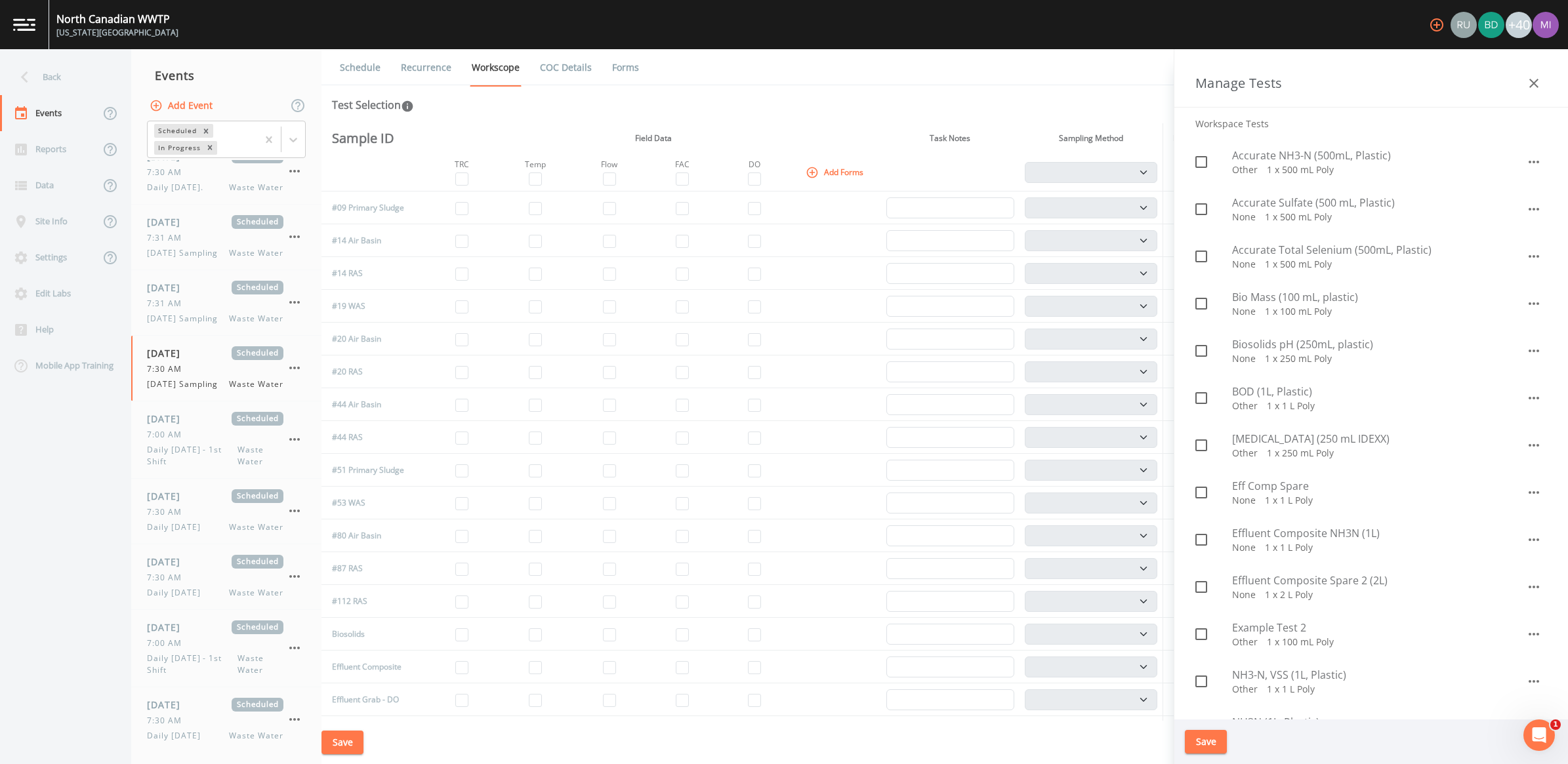
scroll to position [164, 0]
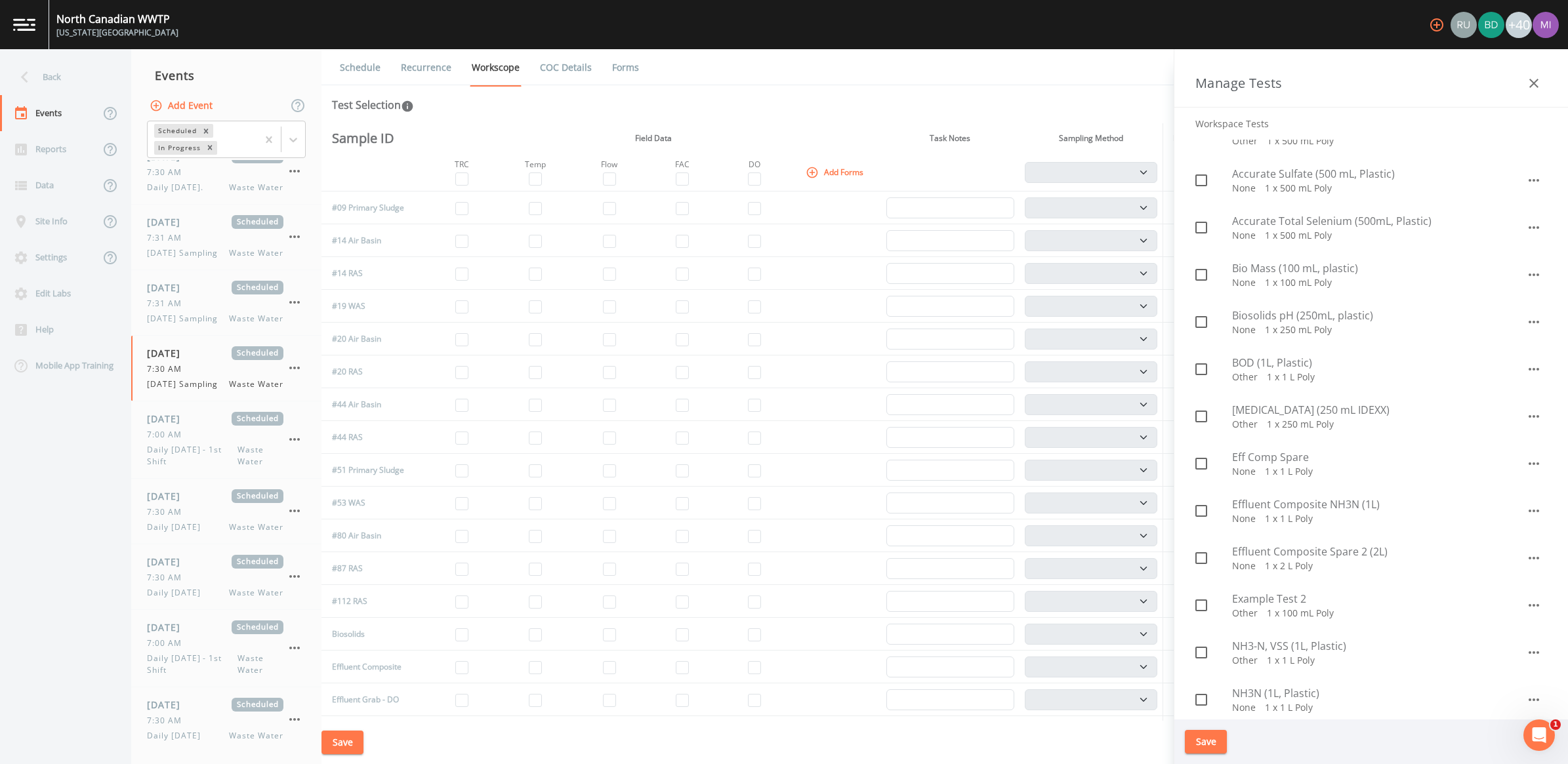
click at [1266, 319] on span "Biosolids pH (250mL, plastic)" at bounding box center [1379, 315] width 294 height 16
checkbox input "true"
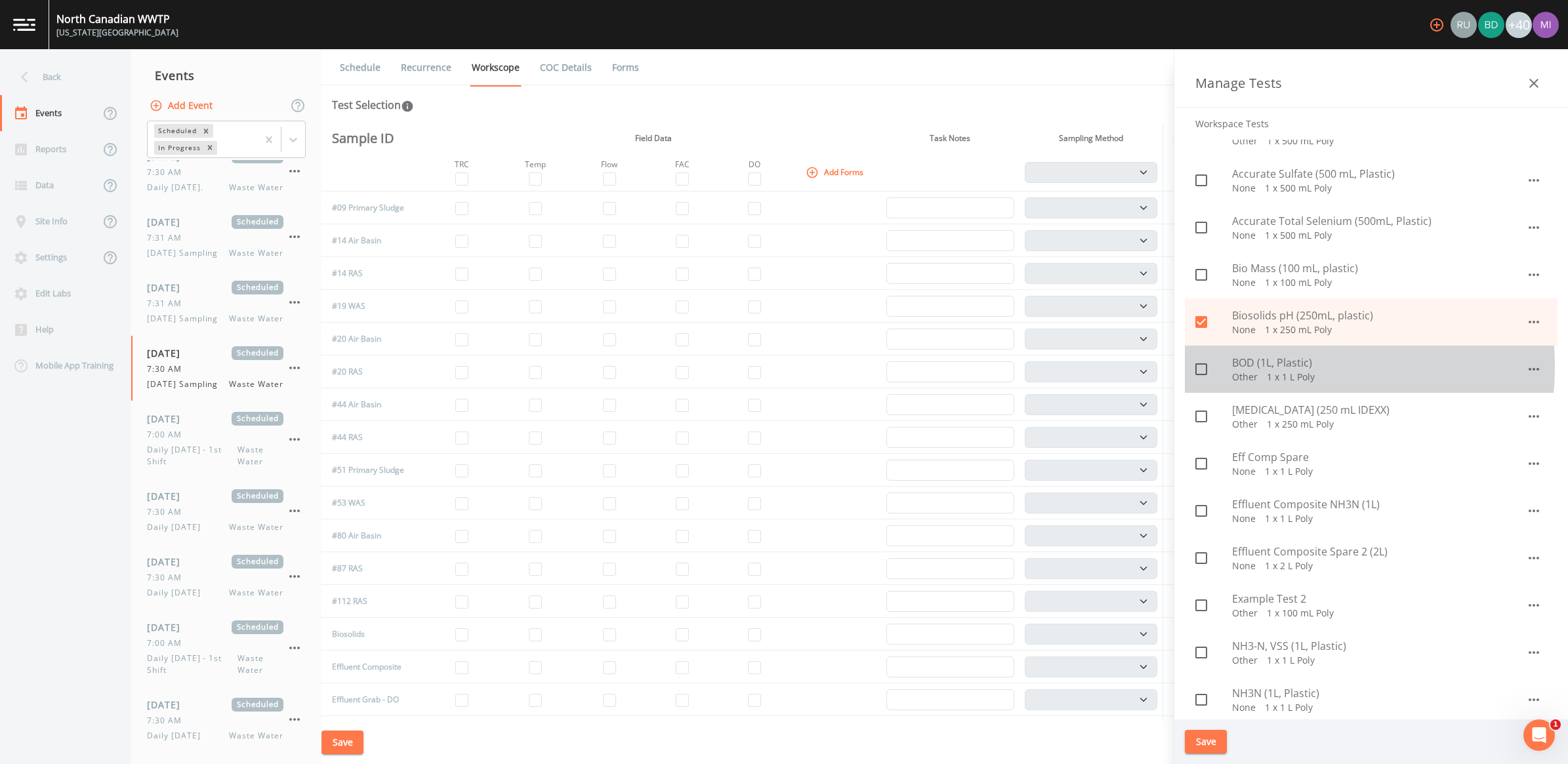
click at [1263, 366] on span "BOD (1L, Plastic)" at bounding box center [1379, 362] width 294 height 16
checkbox input "true"
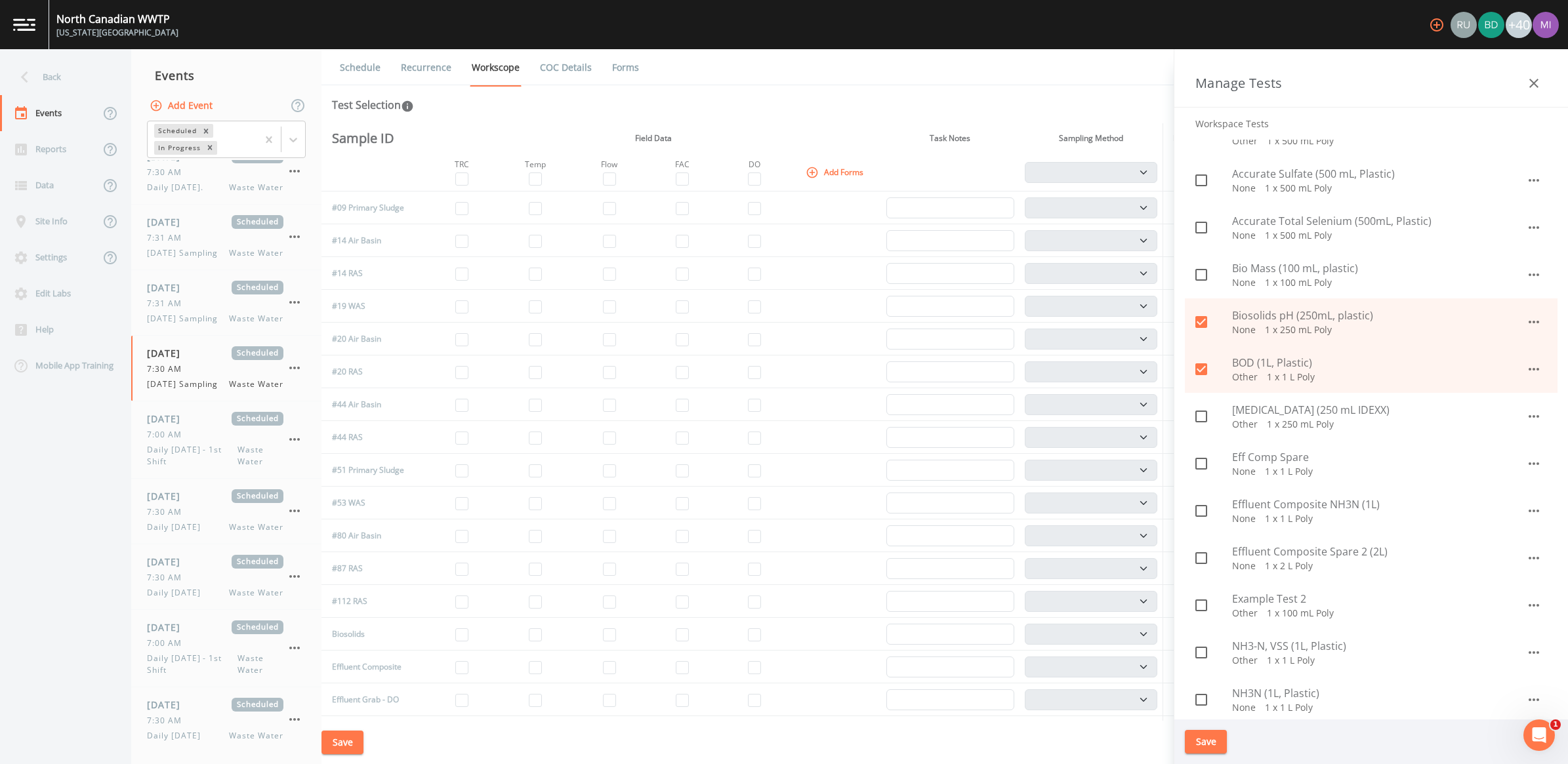
click at [1262, 411] on span "[MEDICAL_DATA] (250 mL IDEXX)" at bounding box center [1379, 409] width 294 height 16
checkbox input "true"
click at [1278, 507] on span "Effluent Composite NH3N (1L)" at bounding box center [1379, 505] width 294 height 16
checkbox input "true"
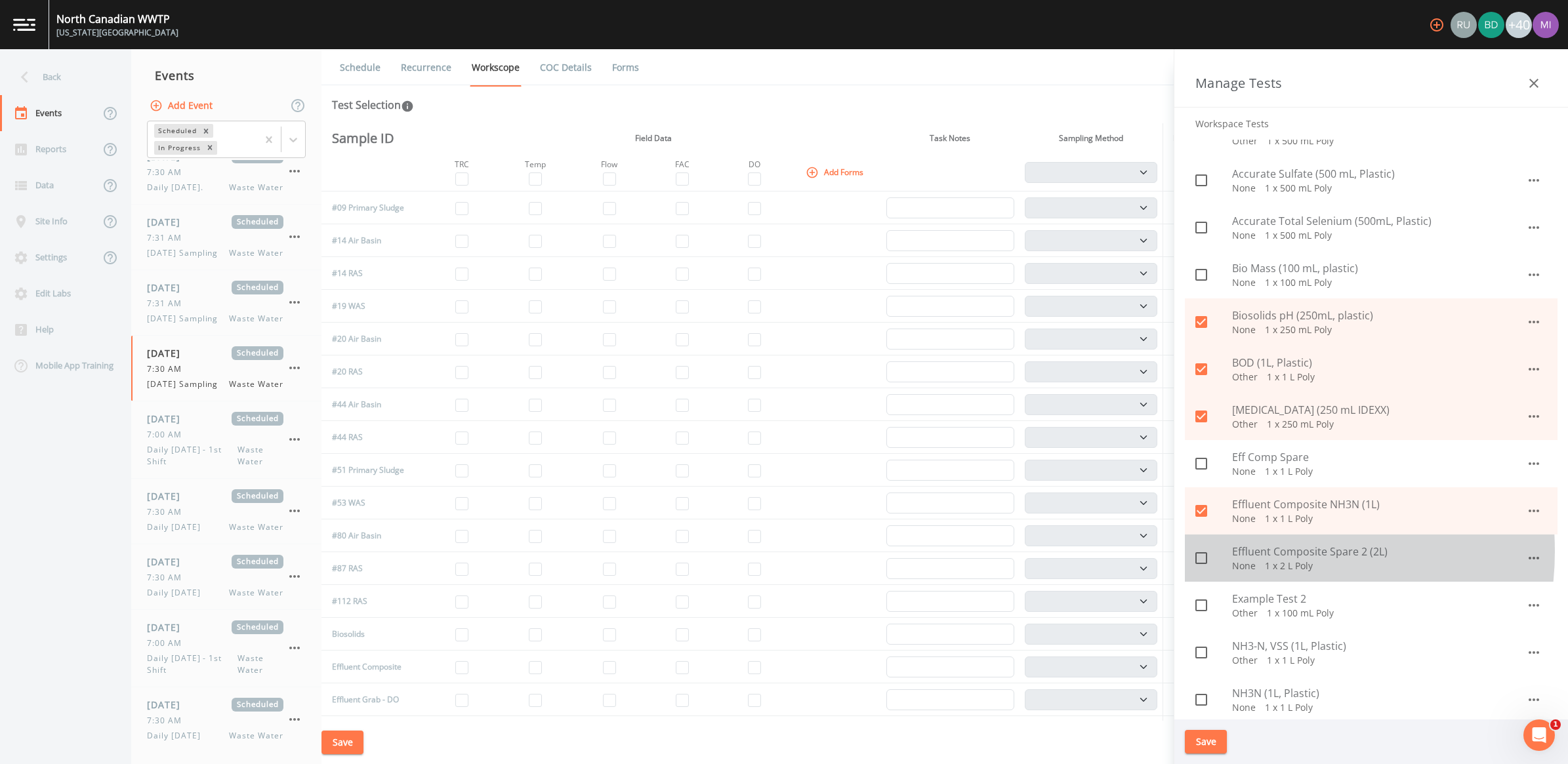
click at [1259, 552] on span "Effluent Composite Spare 2 (2L)" at bounding box center [1379, 552] width 294 height 16
checkbox input "true"
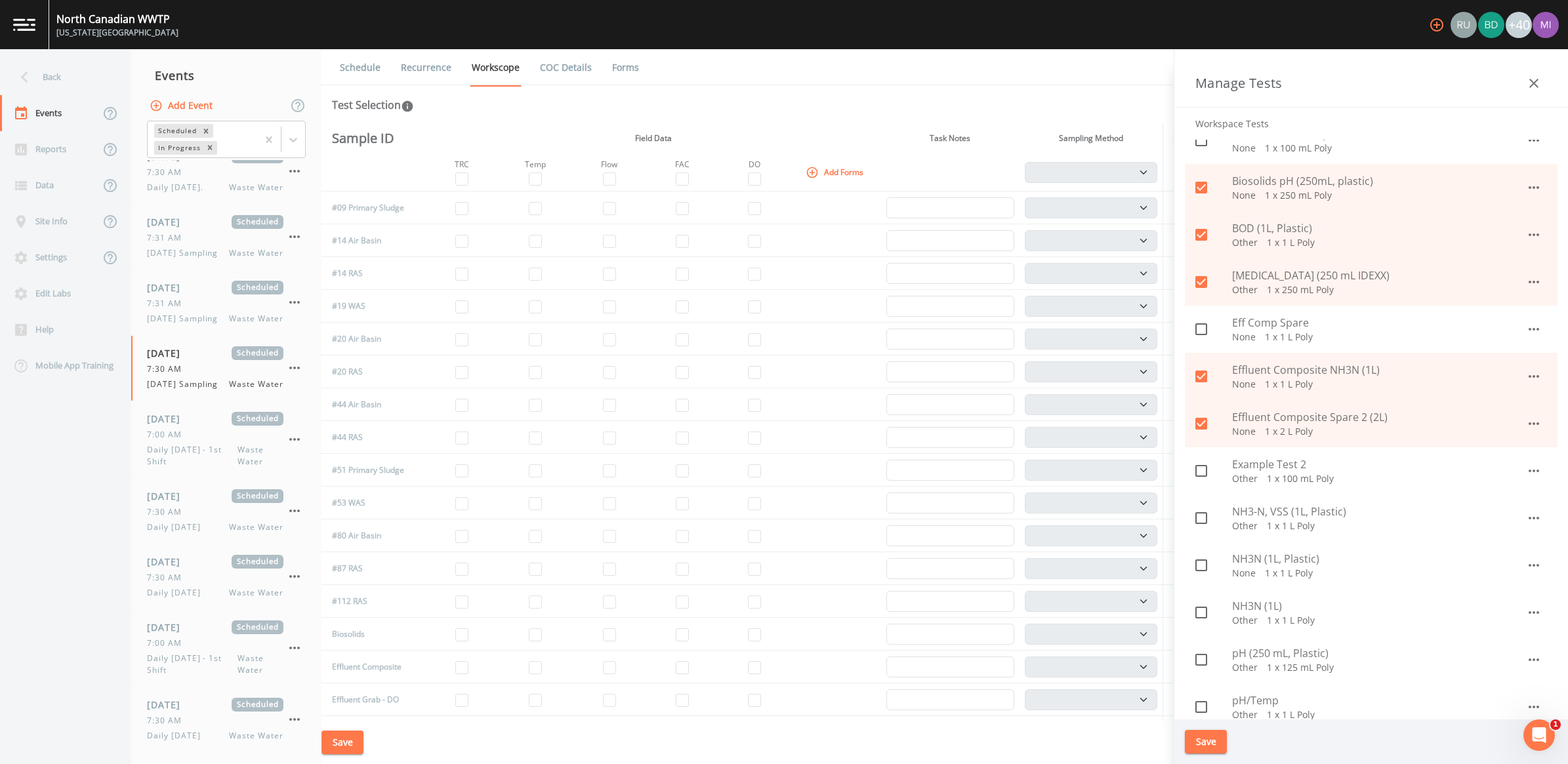
scroll to position [328, 0]
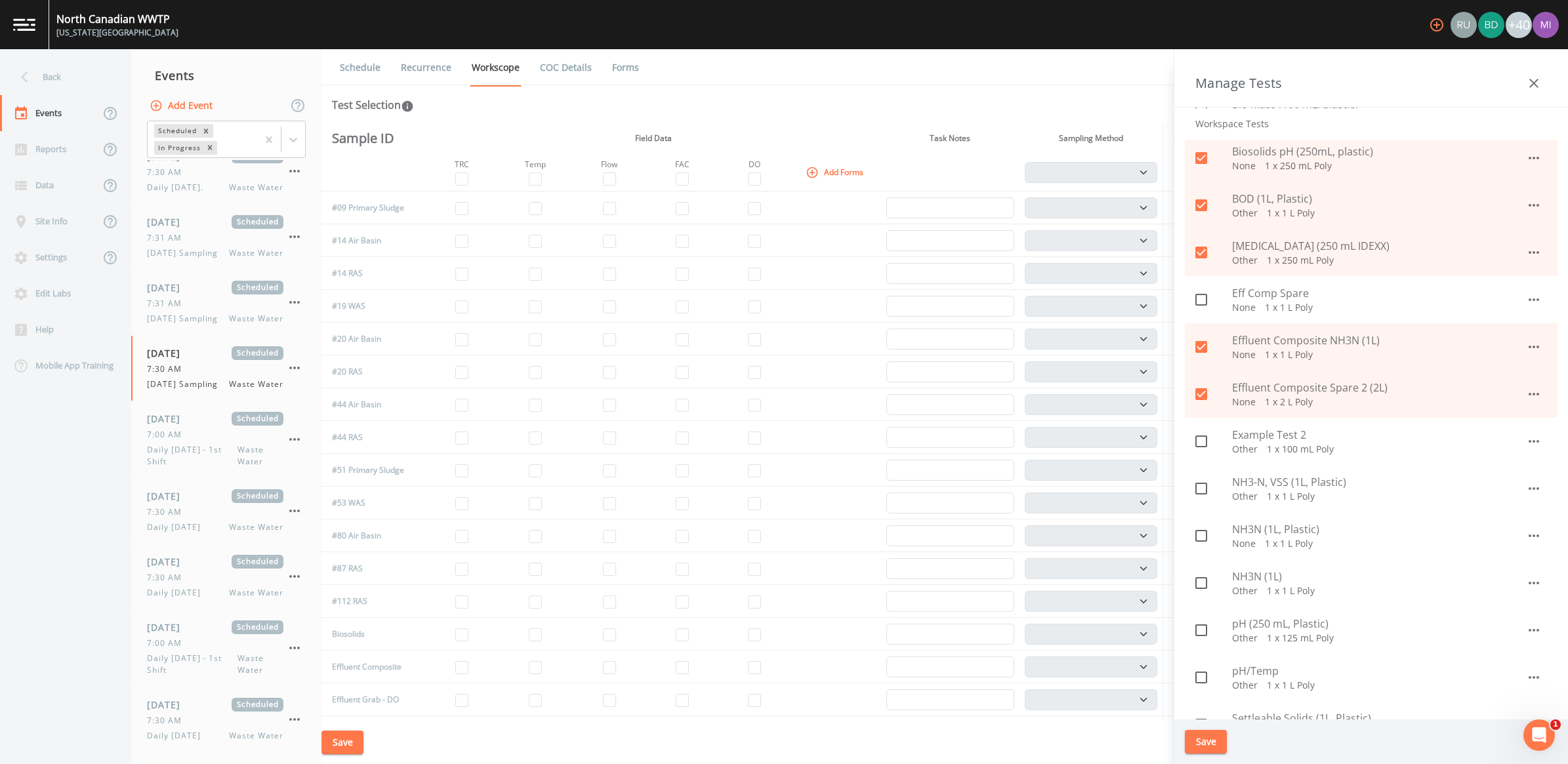
click at [1250, 484] on span "NH3-N, VSS (1L, Plastic)" at bounding box center [1379, 482] width 294 height 16
checkbox input "true"
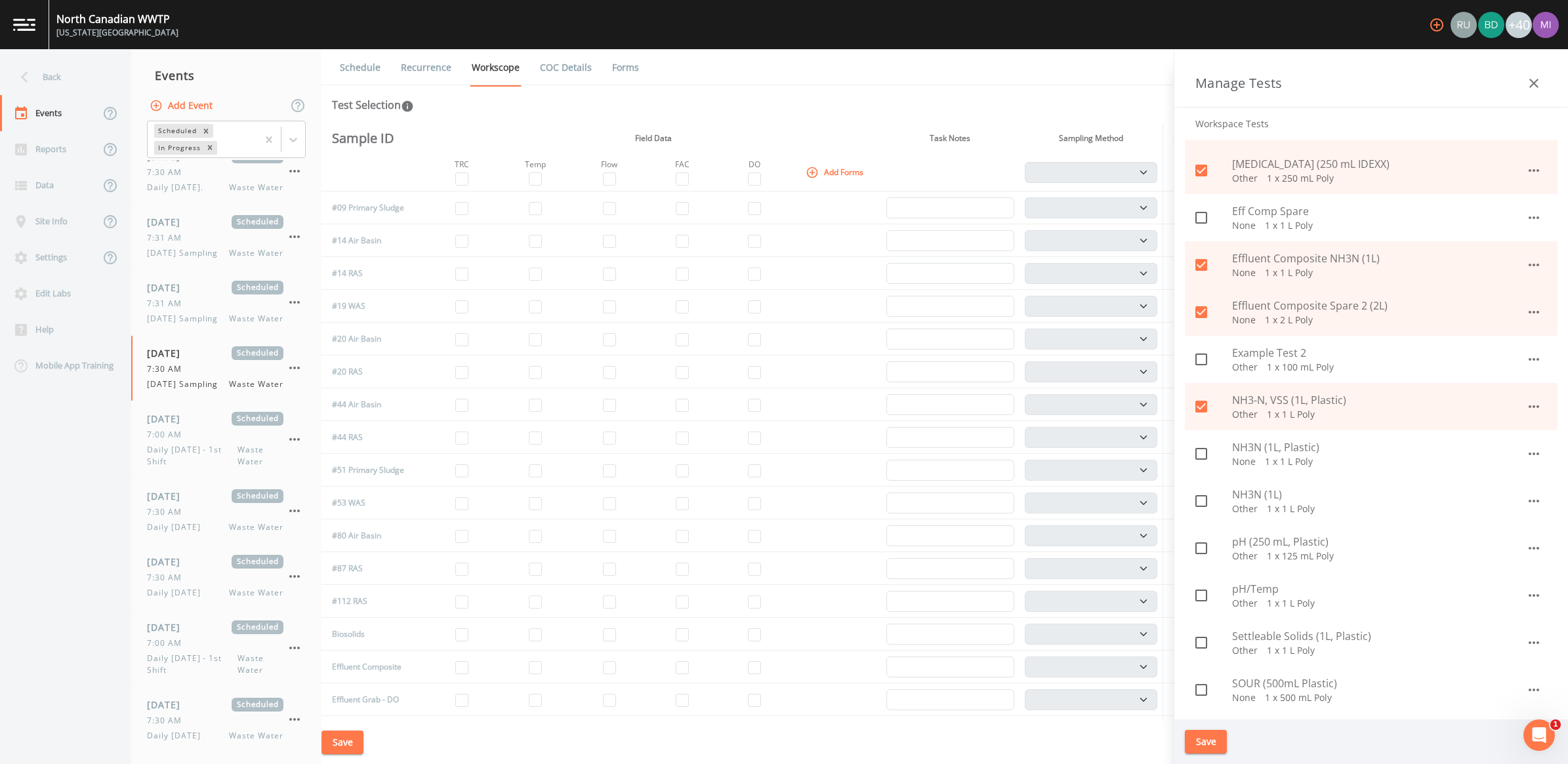
scroll to position [492, 0]
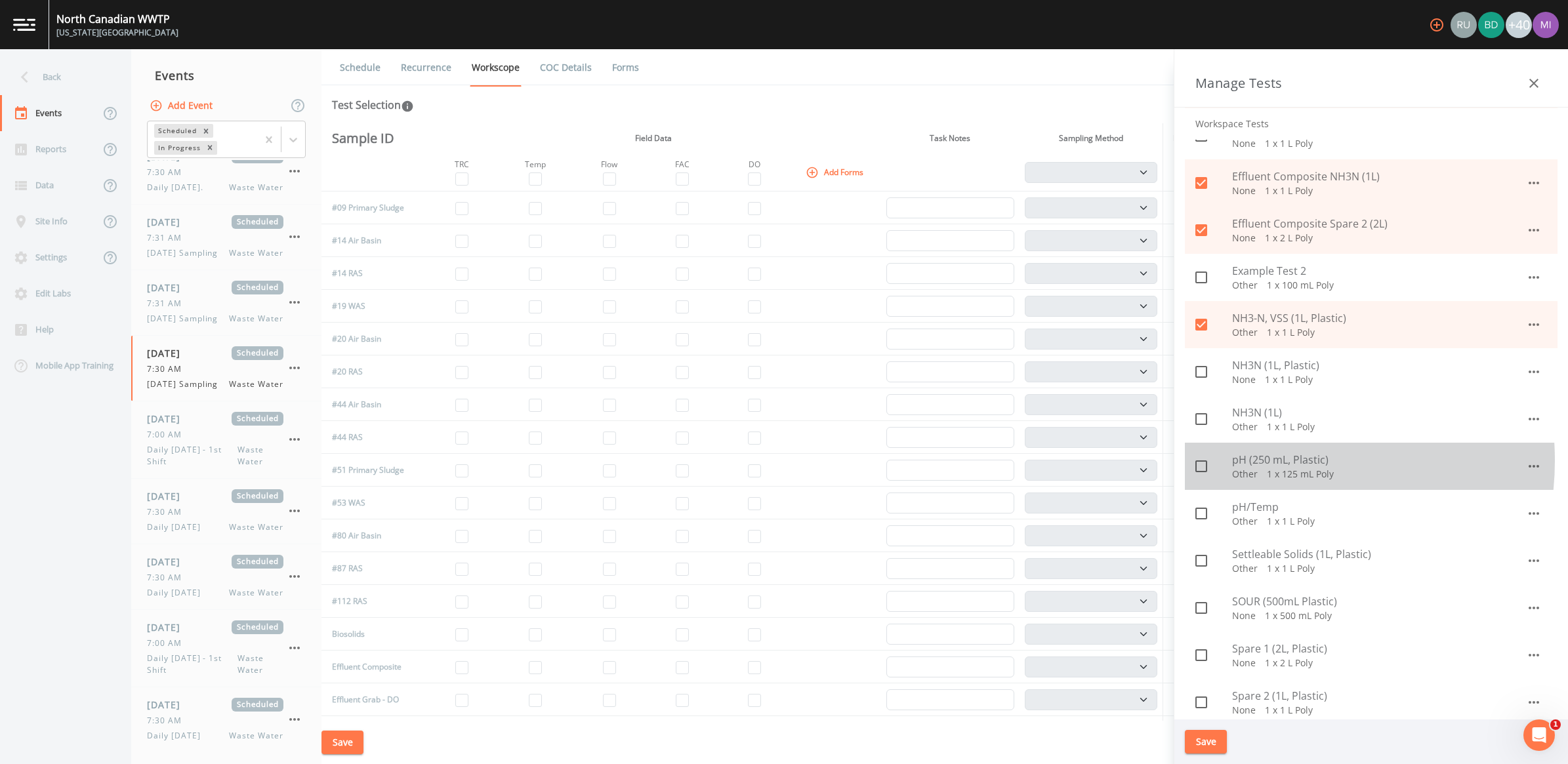
click at [1271, 462] on span "pH (250 mL, Plastic)" at bounding box center [1379, 460] width 294 height 16
checkbox input "true"
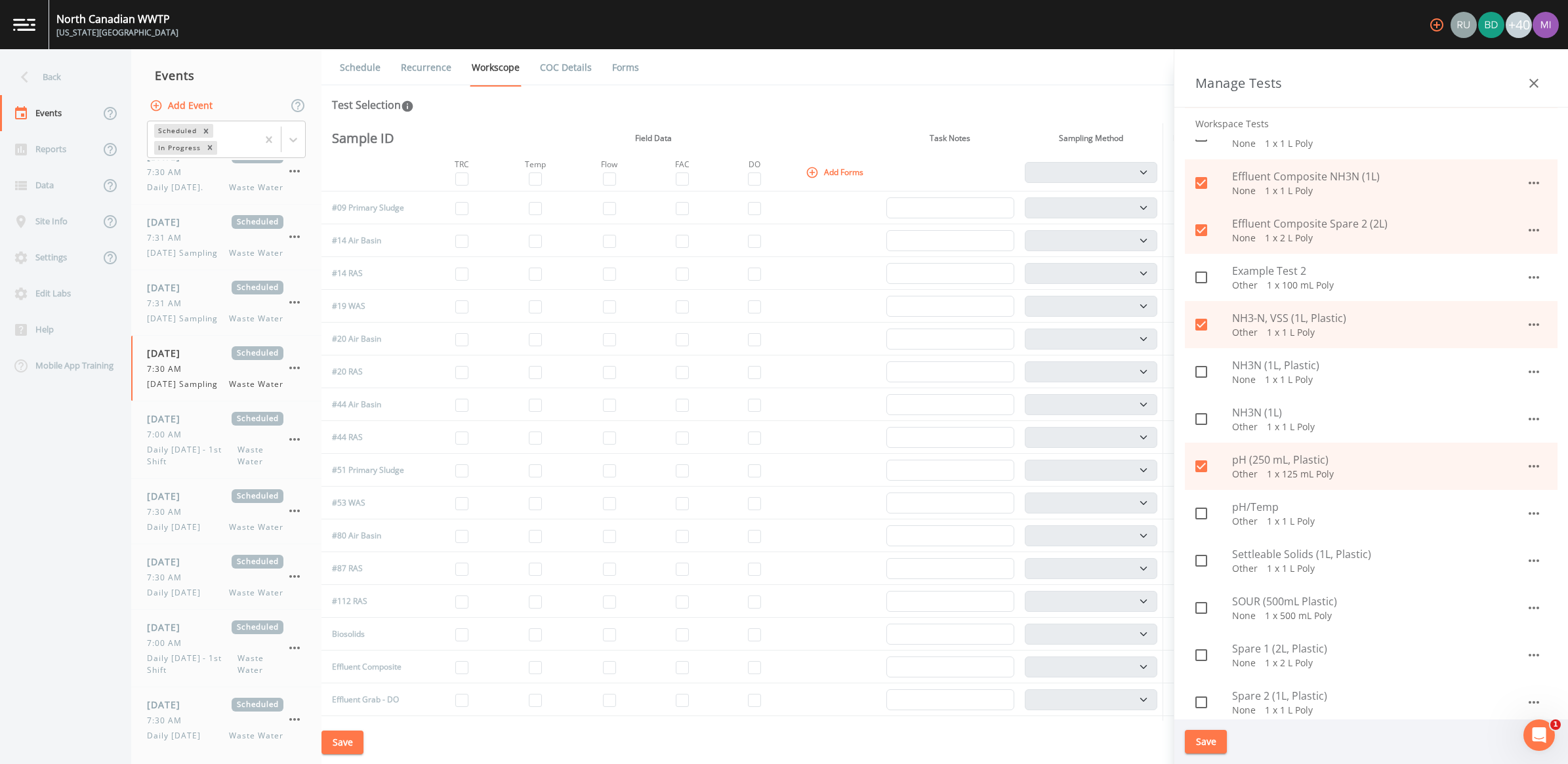
click at [1271, 562] on p "Other   1 x 1 L Poly" at bounding box center [1379, 569] width 294 height 13
checkbox input "true"
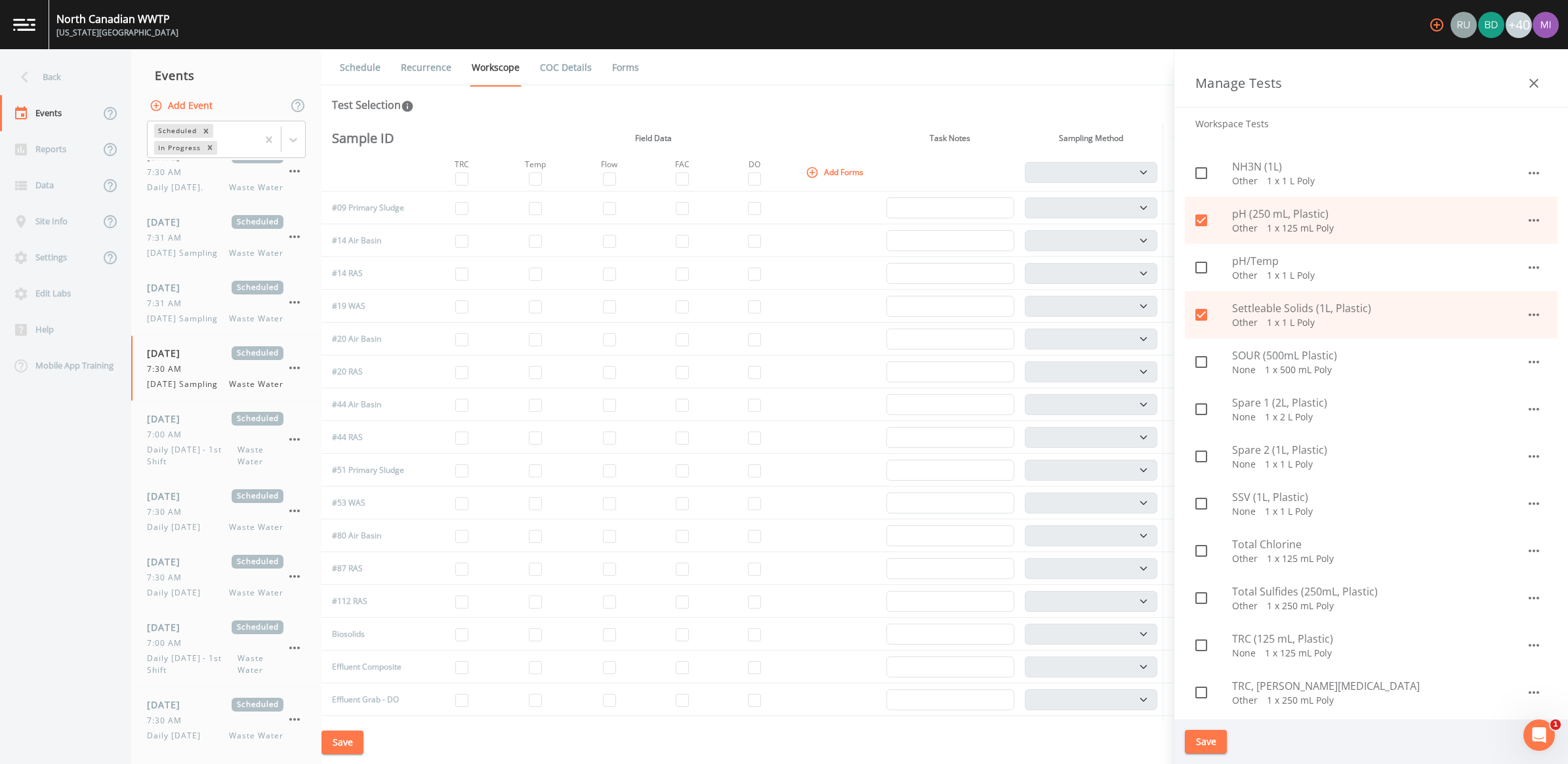
scroll to position [820, 0]
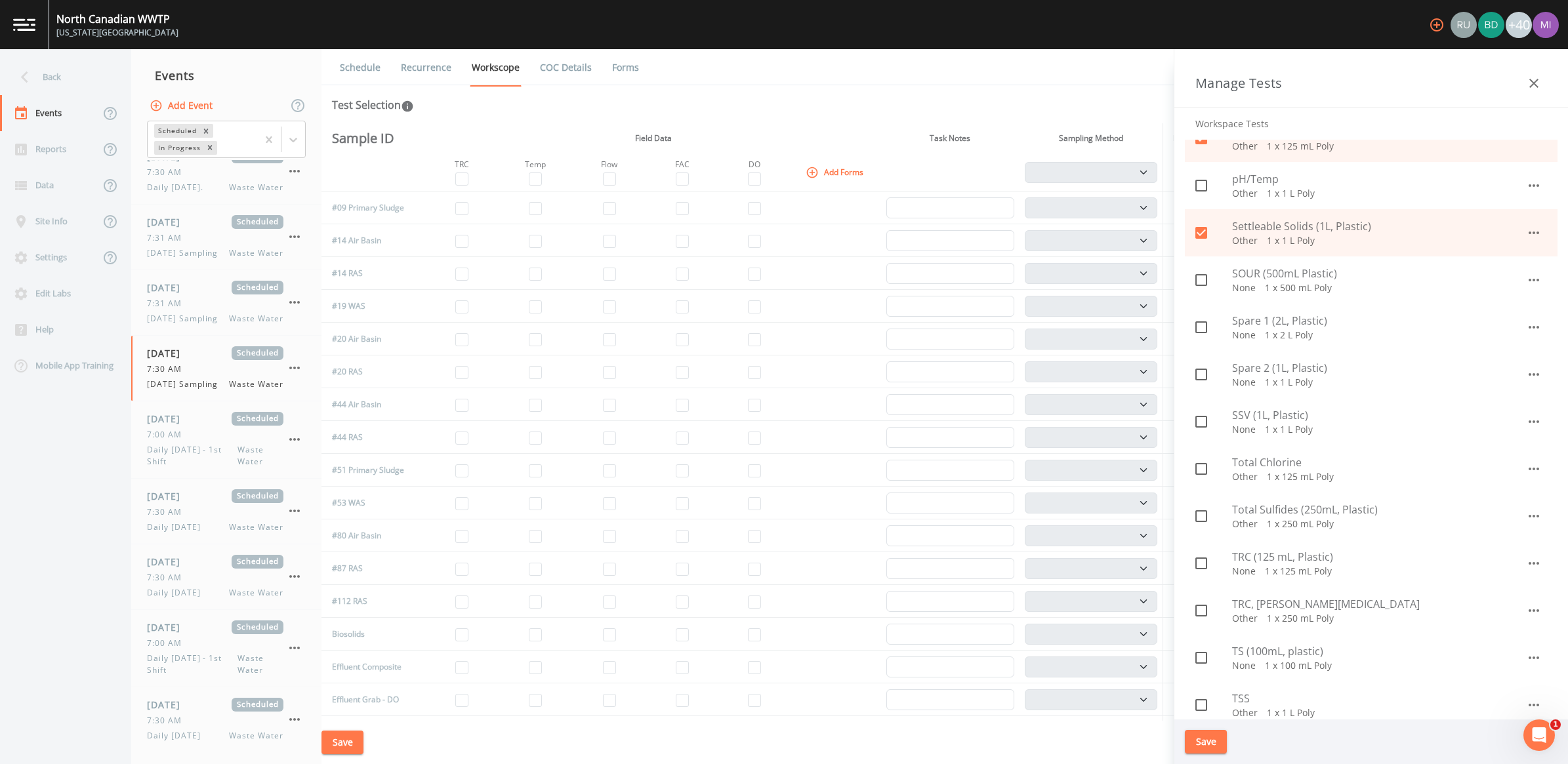
click at [1248, 323] on span "Spare 1 (2L, Plastic)" at bounding box center [1379, 321] width 294 height 16
checkbox input "true"
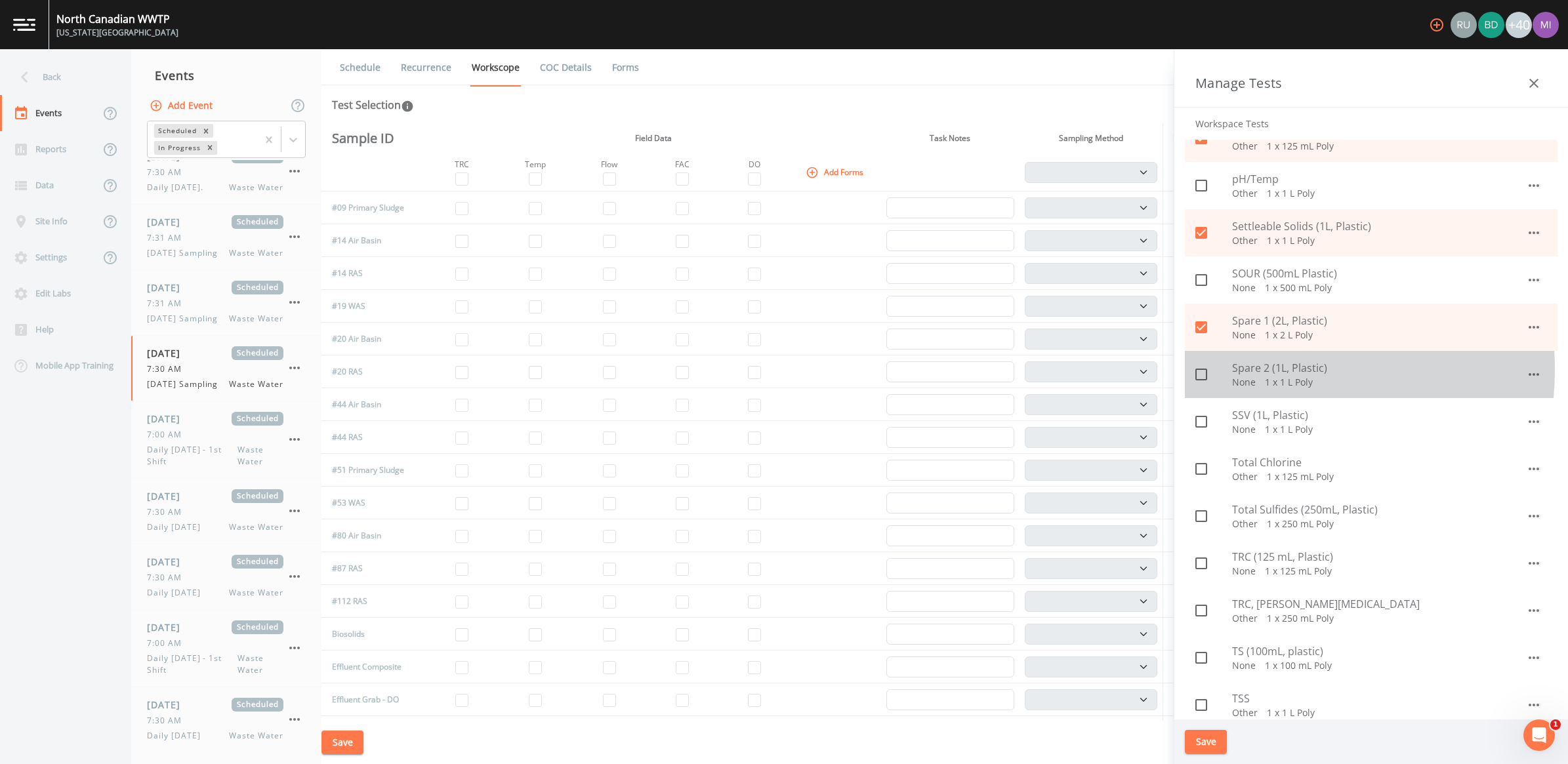
click at [1239, 369] on span "Spare 2 (1L, Plastic)" at bounding box center [1379, 368] width 294 height 16
checkbox input "true"
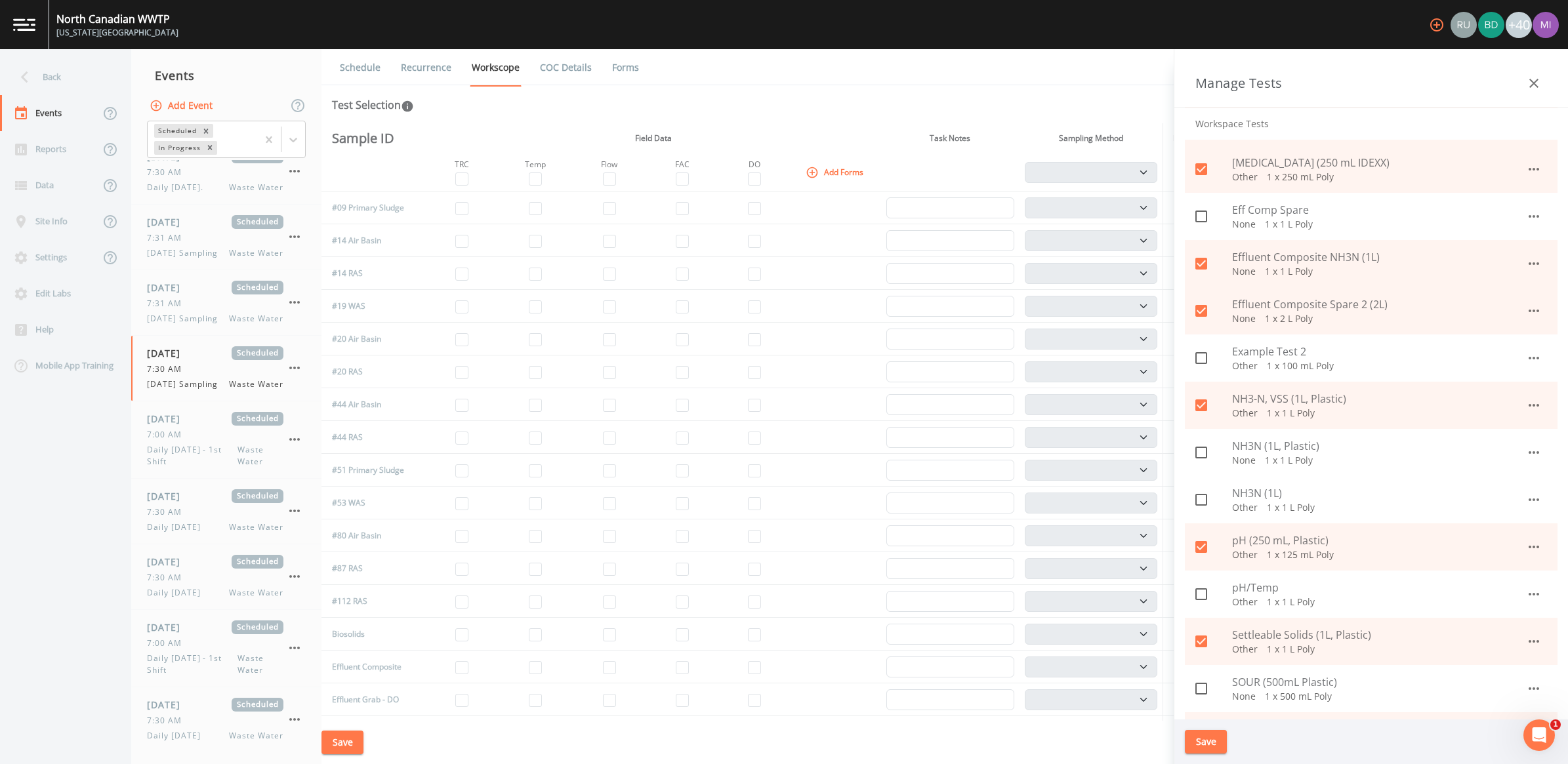
scroll to position [410, 0]
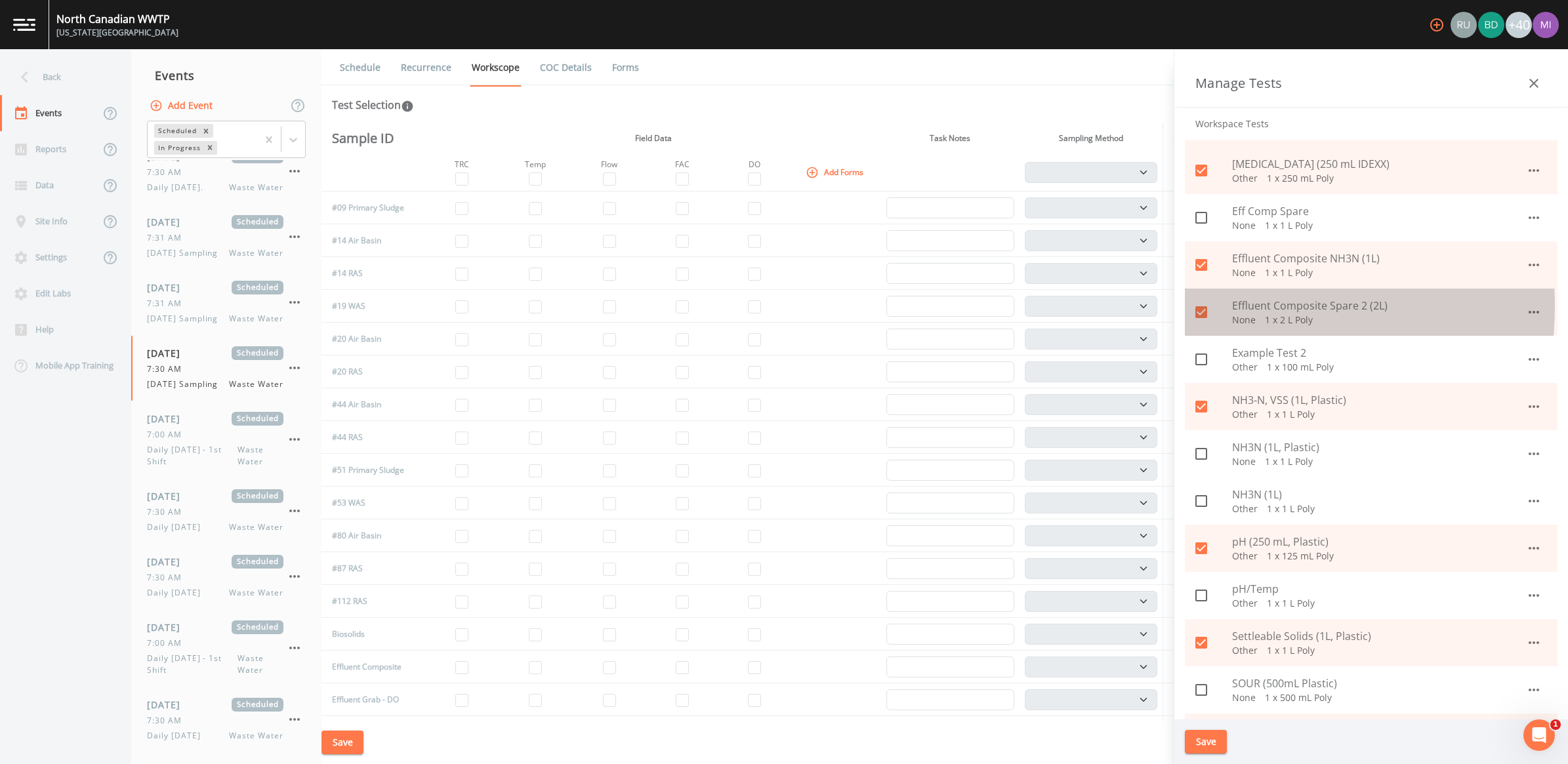
click at [1200, 307] on input "checkbox" at bounding box center [1195, 305] width 13 height 13
checkbox input "false"
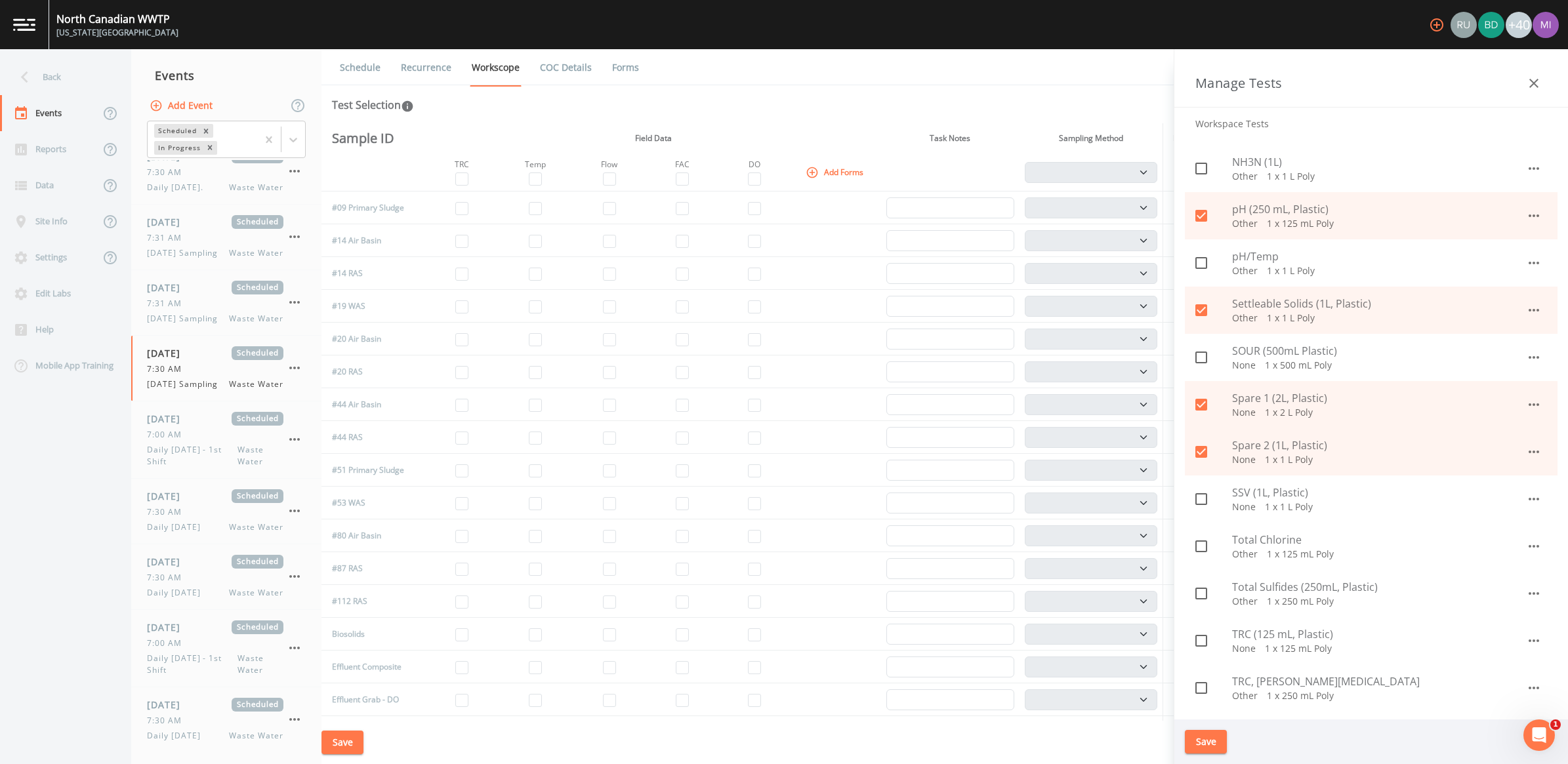
scroll to position [820, 0]
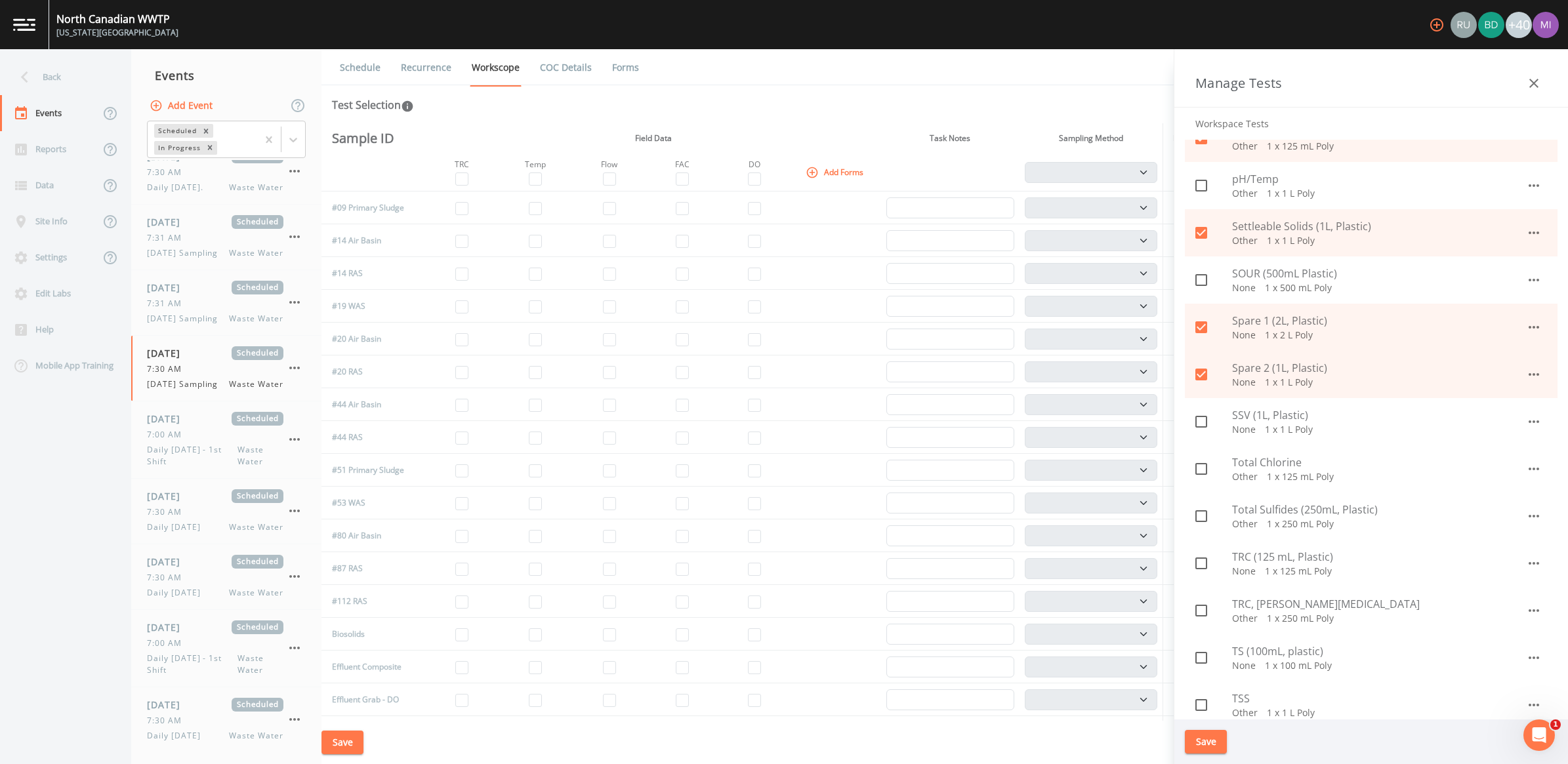
click at [1244, 419] on span "SSV (1L, Plastic)" at bounding box center [1379, 415] width 294 height 16
checkbox input "true"
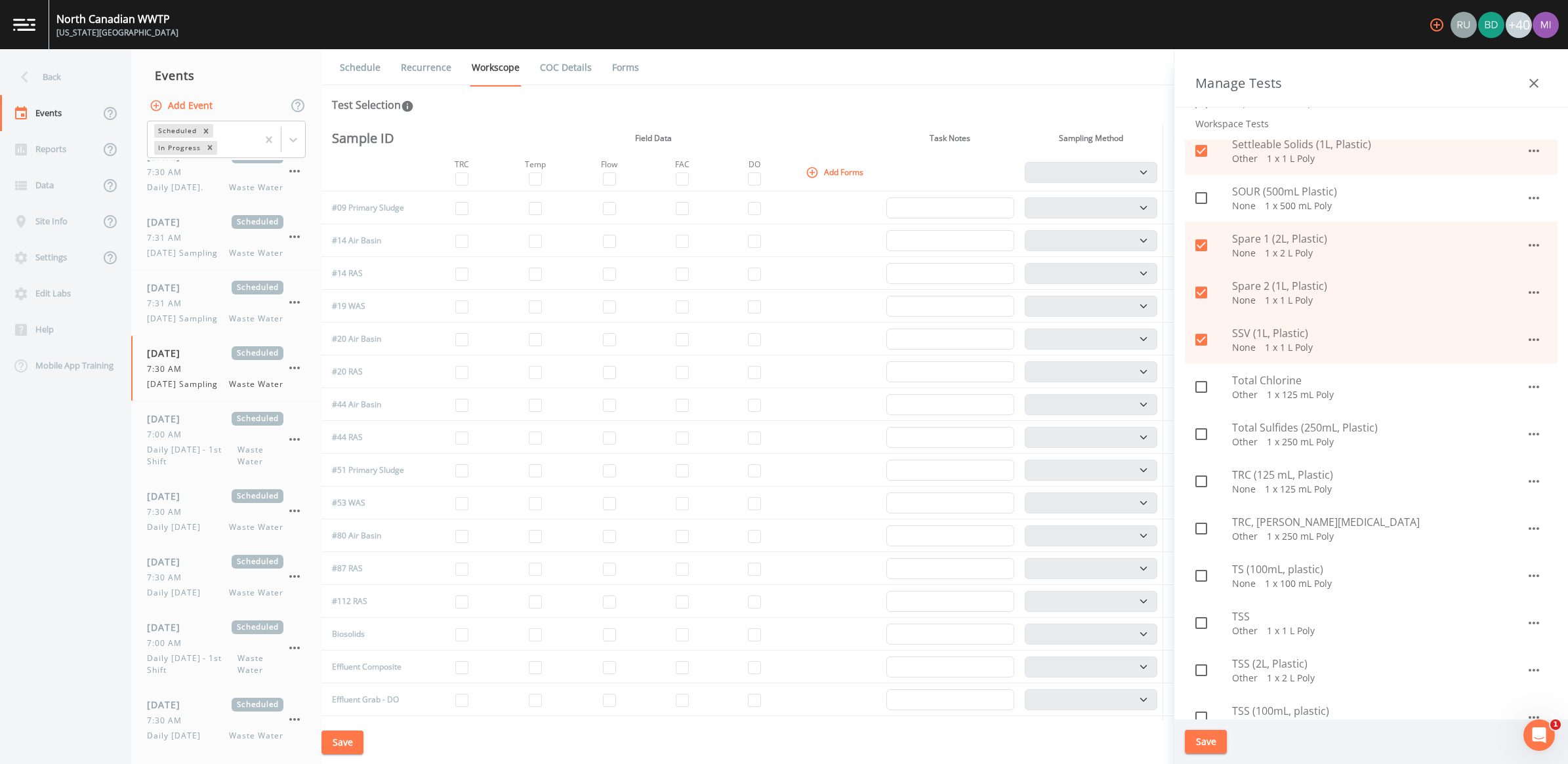
click at [1271, 437] on p "Other   1 x 250 mL Poly" at bounding box center [1379, 442] width 294 height 13
checkbox input "true"
click at [1266, 479] on span "TRC (125 mL, Plastic)" at bounding box center [1379, 475] width 294 height 16
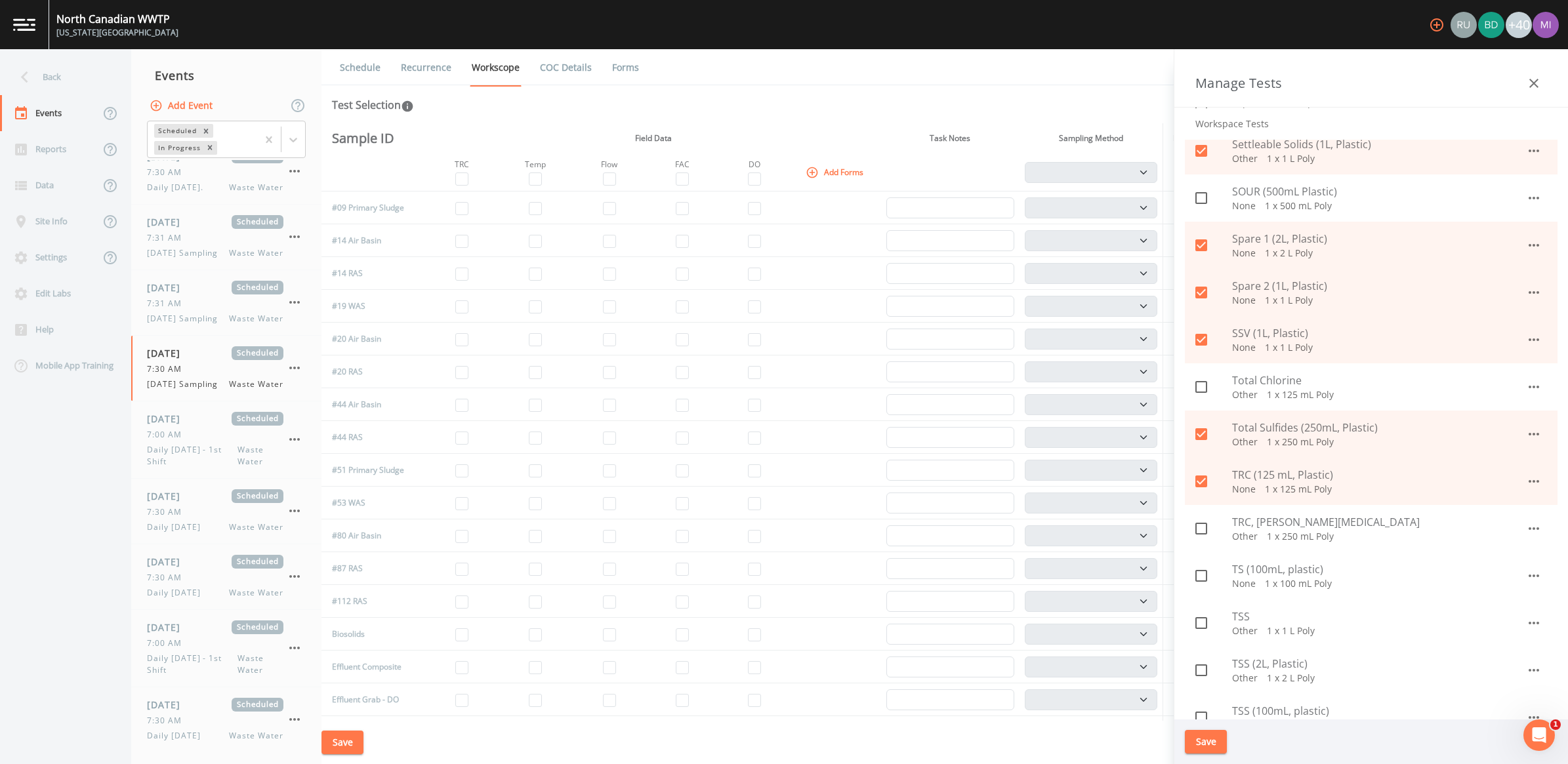
checkbox input "true"
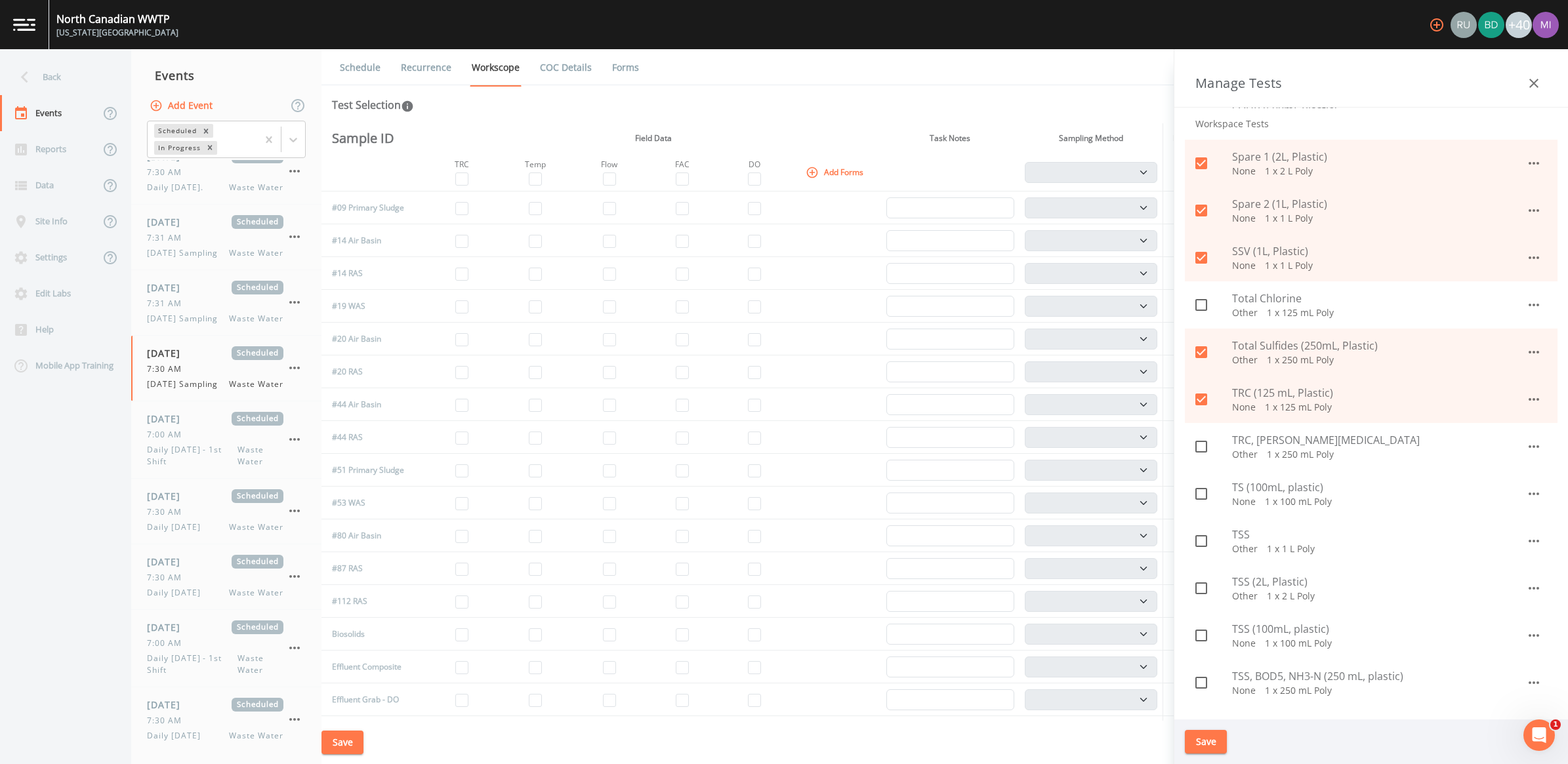
scroll to position [1066, 0]
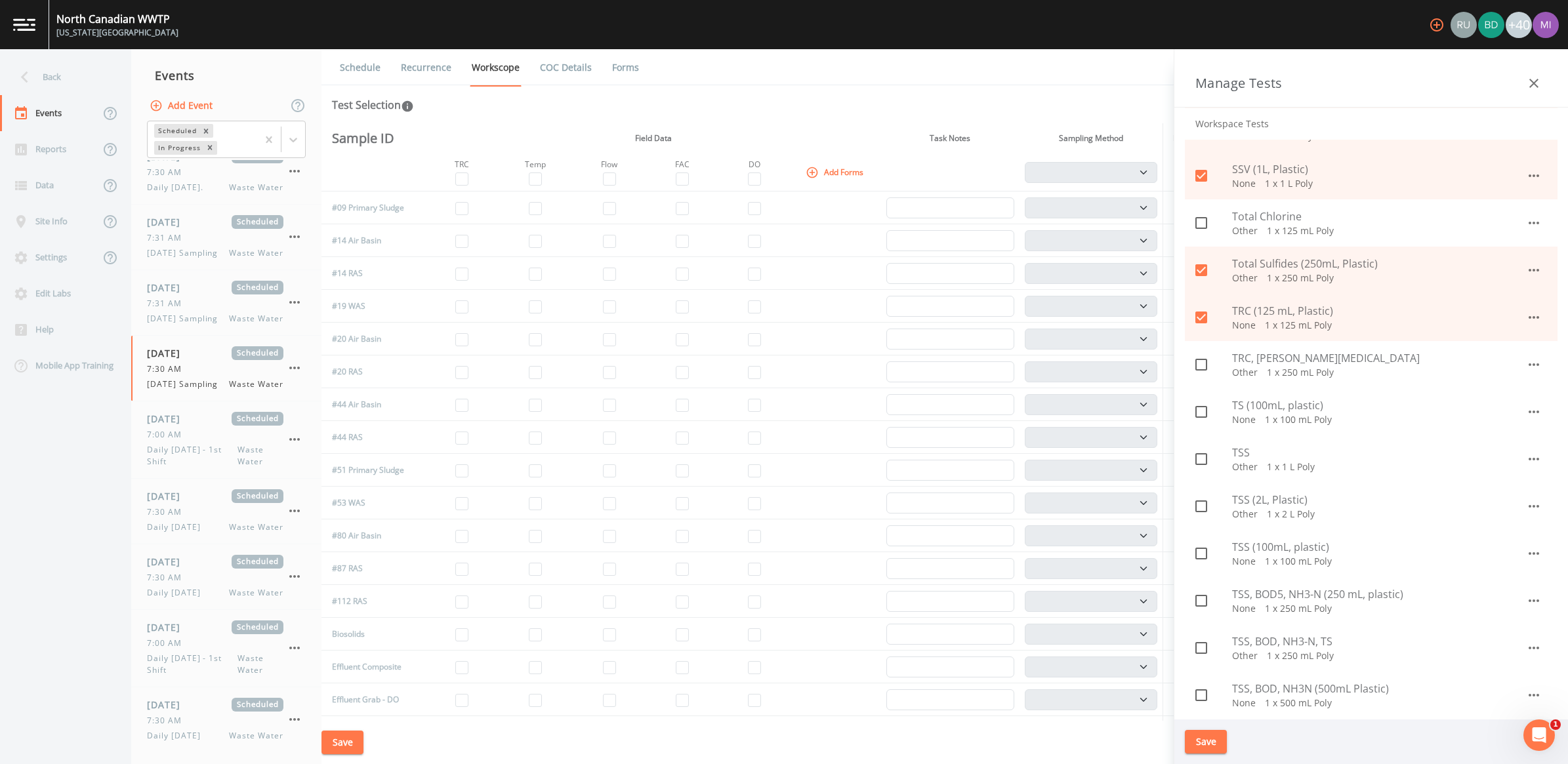
click at [1267, 414] on p "None   1 x 100 mL Poly" at bounding box center [1379, 420] width 294 height 13
checkbox input "true"
click at [1242, 508] on p "Other   1 x 2 L Poly" at bounding box center [1379, 515] width 294 height 13
checkbox input "true"
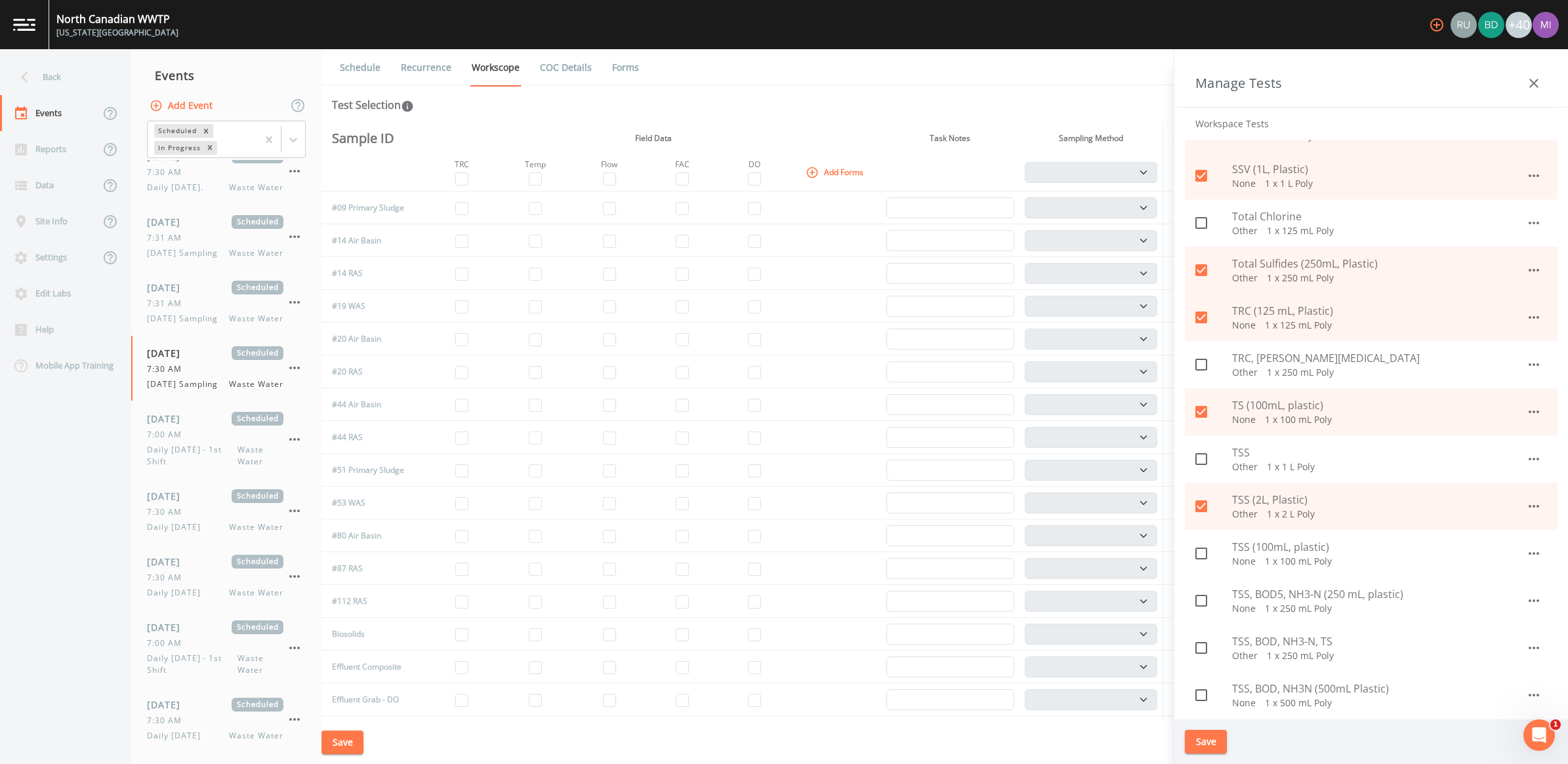
click at [1261, 546] on span "TSS (100mL, plastic)" at bounding box center [1379, 547] width 294 height 16
checkbox input "true"
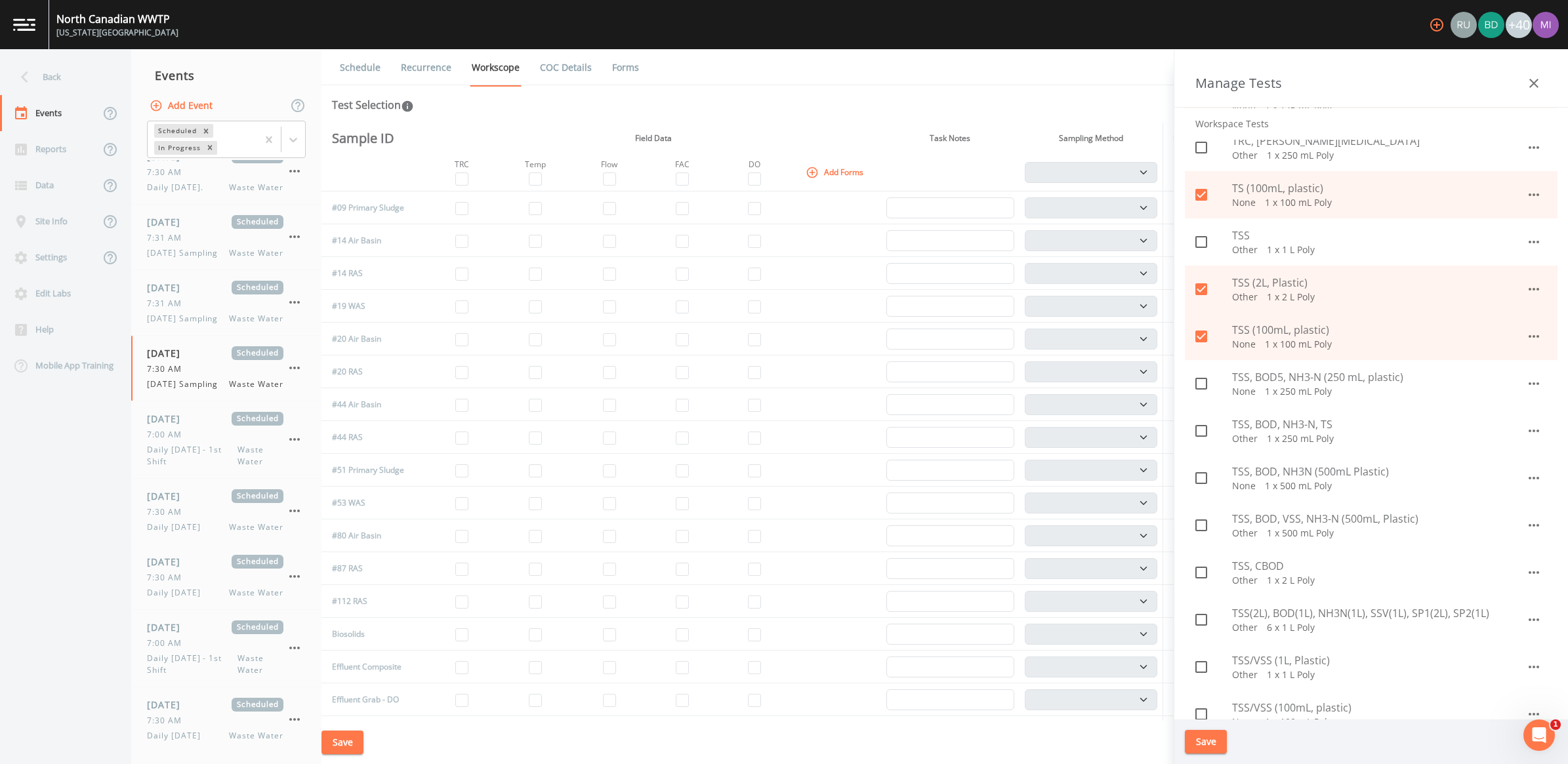
scroll to position [1312, 0]
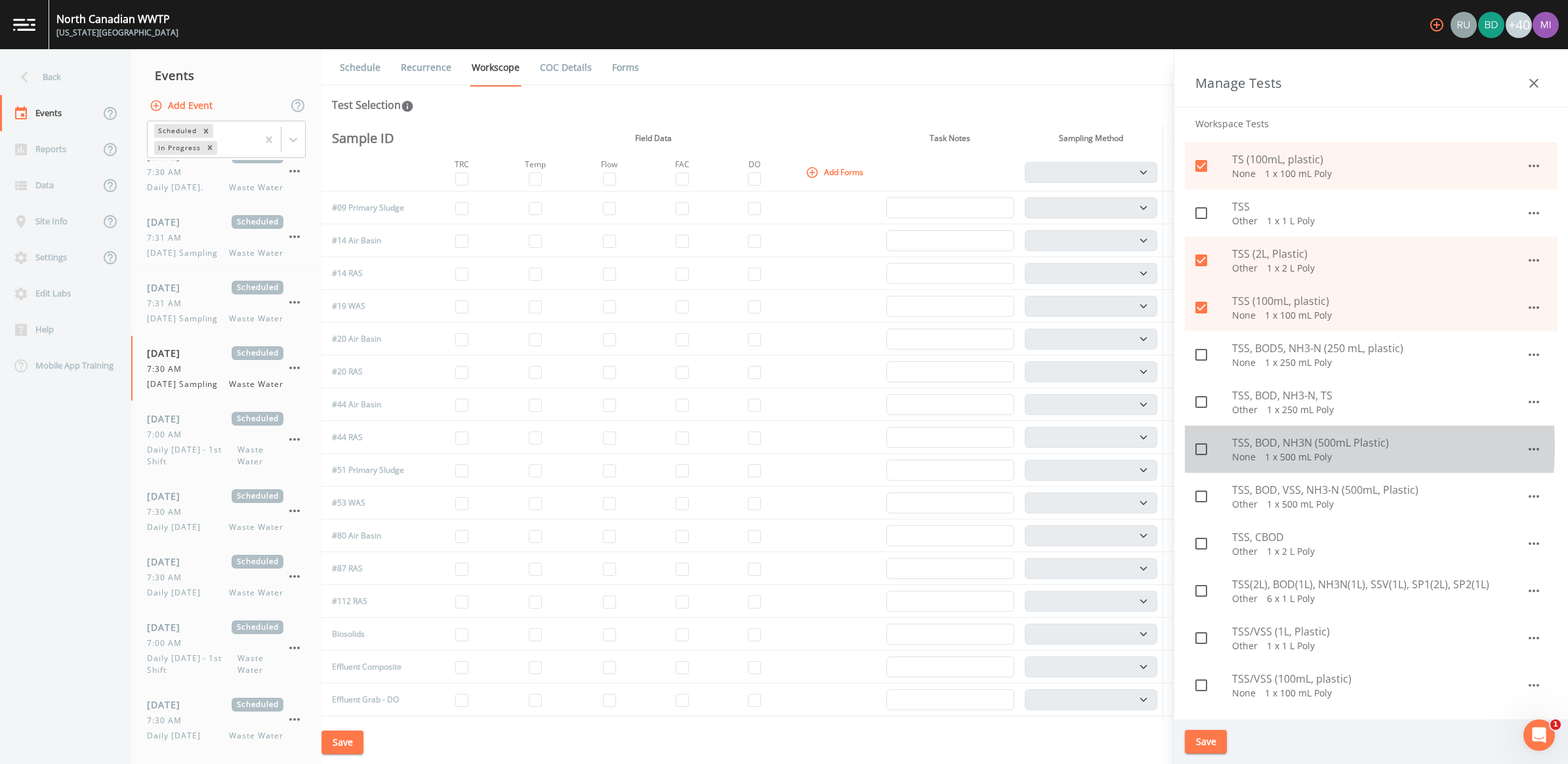
click at [1274, 446] on span "TSS, BOD, NH3N (500mL Plastic)" at bounding box center [1379, 442] width 294 height 16
checkbox input "true"
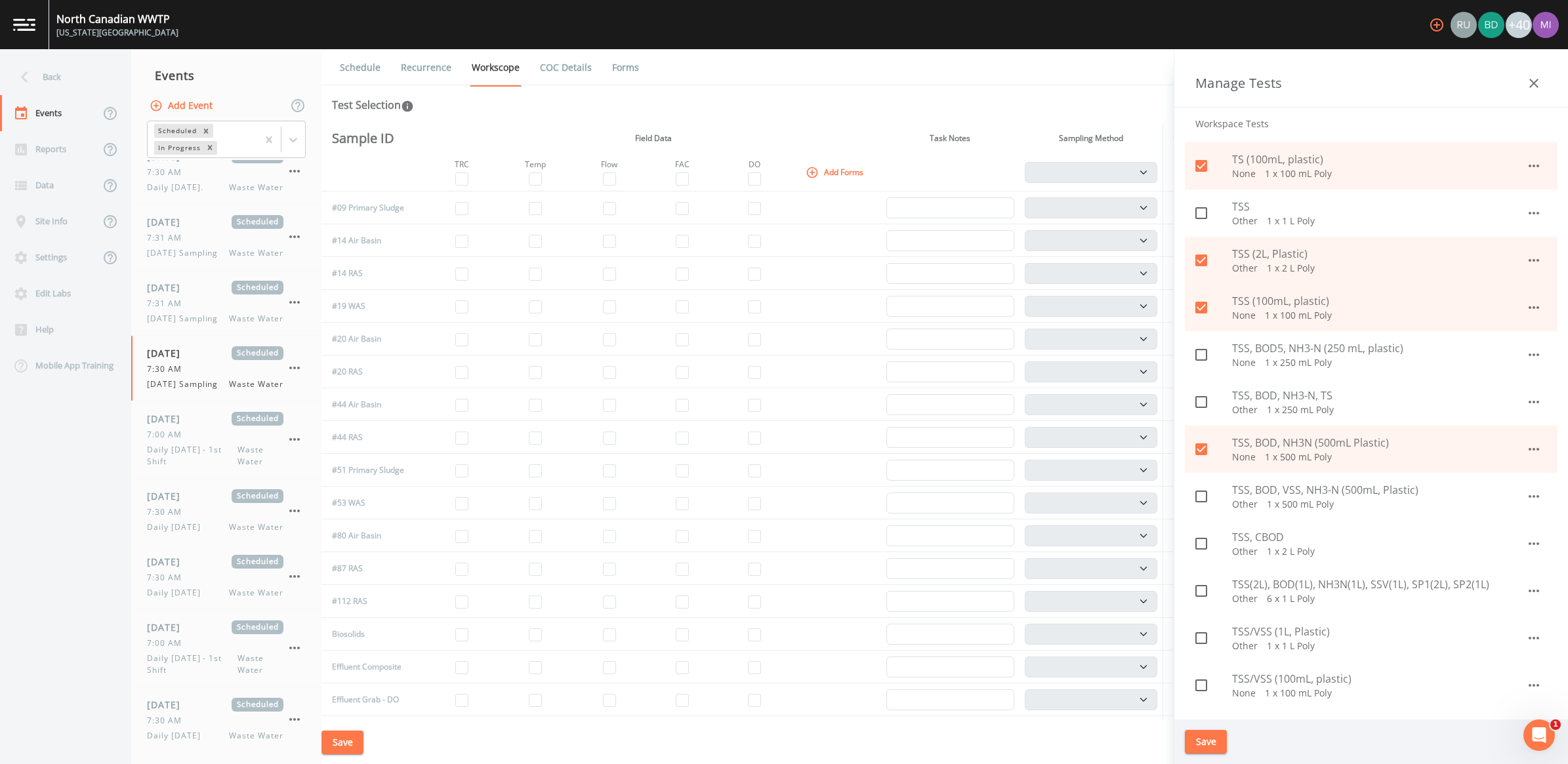
click at [1283, 491] on span "TSS, BOD, VSS, NH3-N (500mL, Plastic)" at bounding box center [1379, 489] width 294 height 16
checkbox input "true"
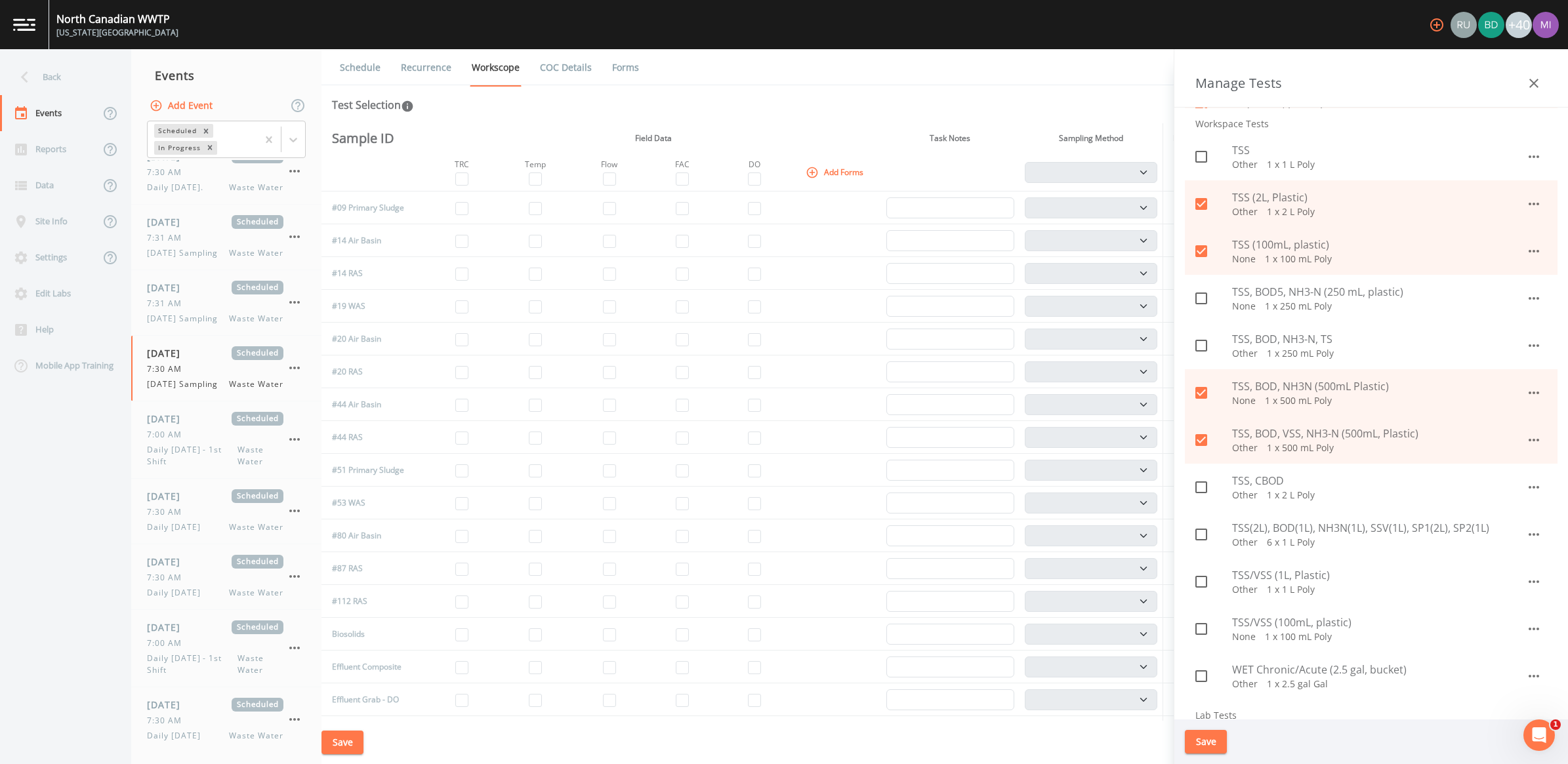
scroll to position [1394, 0]
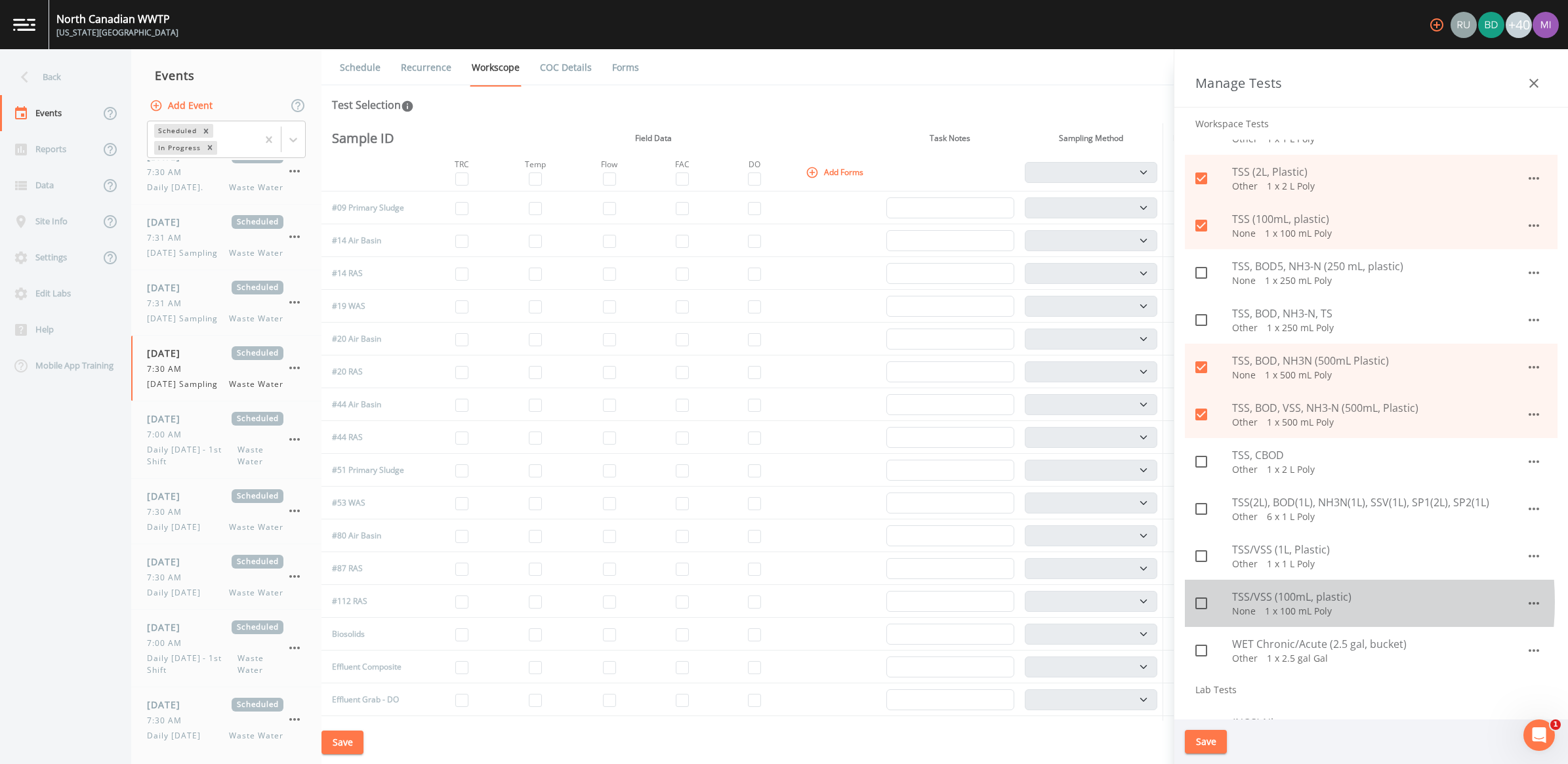
click at [1270, 601] on span "TSS/VSS (100mL, plastic)" at bounding box center [1379, 596] width 294 height 16
checkbox input "true"
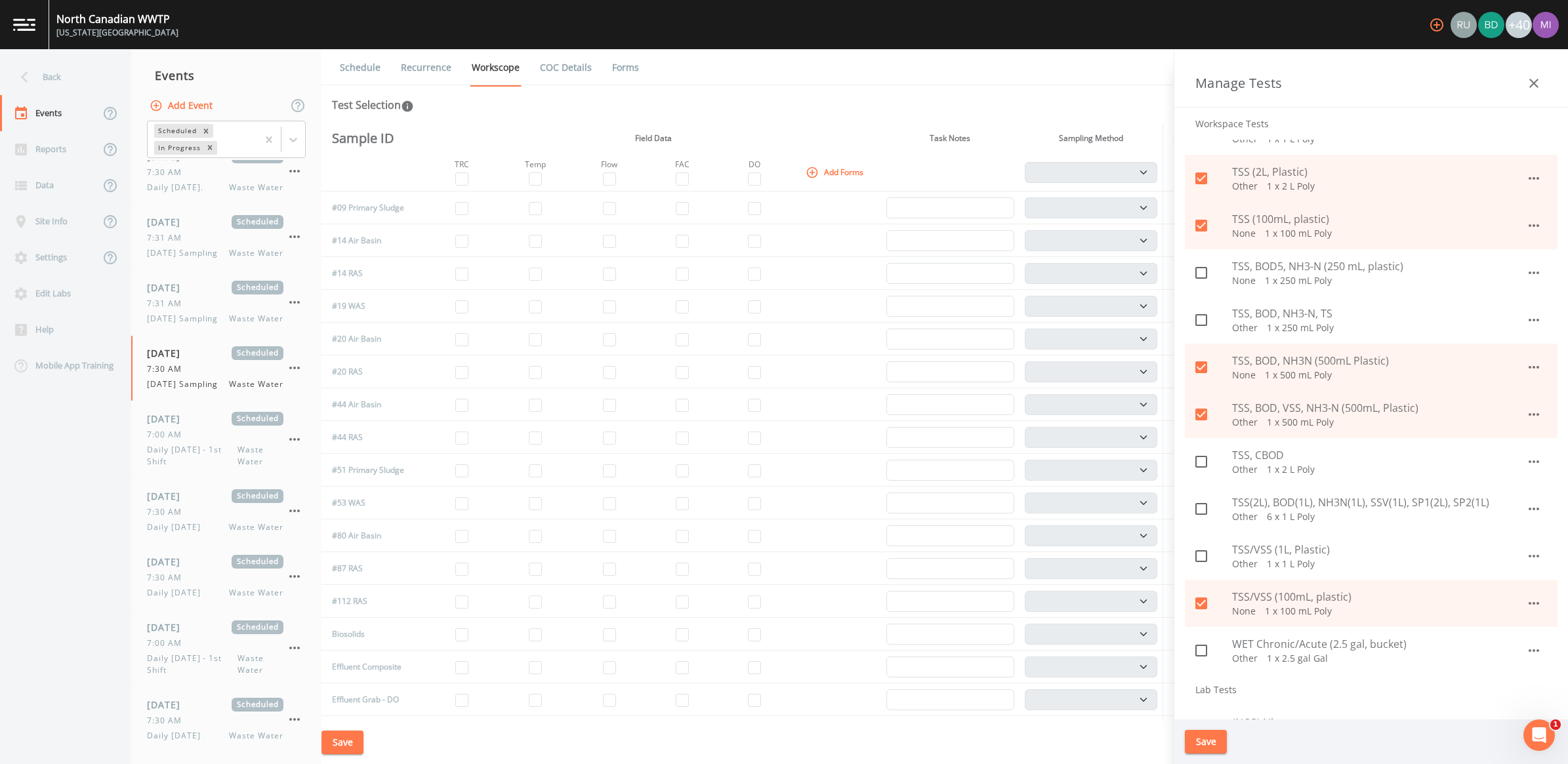
click at [1206, 741] on button "Save" at bounding box center [1207, 742] width 42 height 24
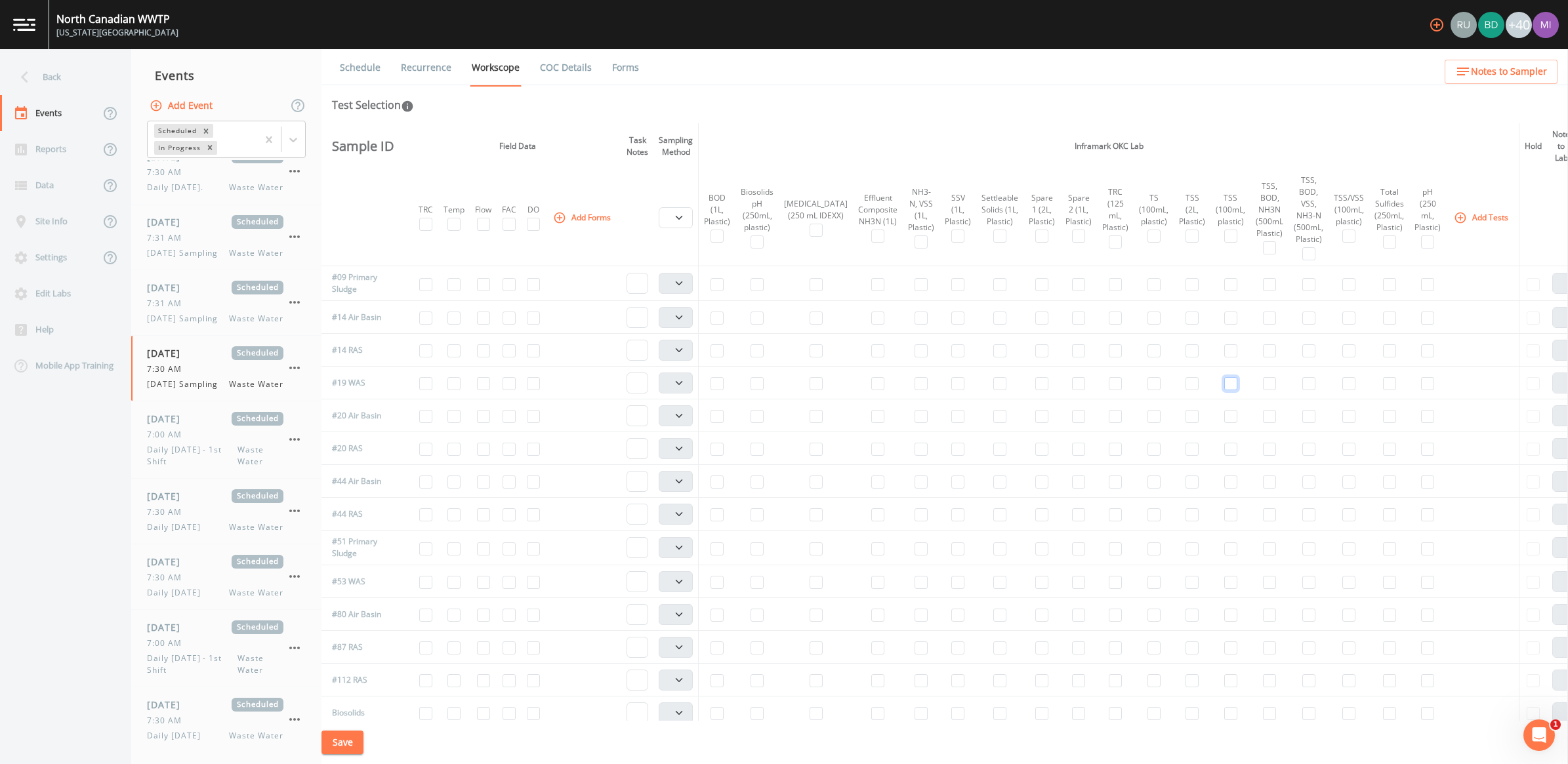
click at [1224, 382] on input "checkbox" at bounding box center [1231, 384] width 13 height 13
checkbox input "true"
select select "b6a3c313-748b-4795-a028-792ad310bd60"
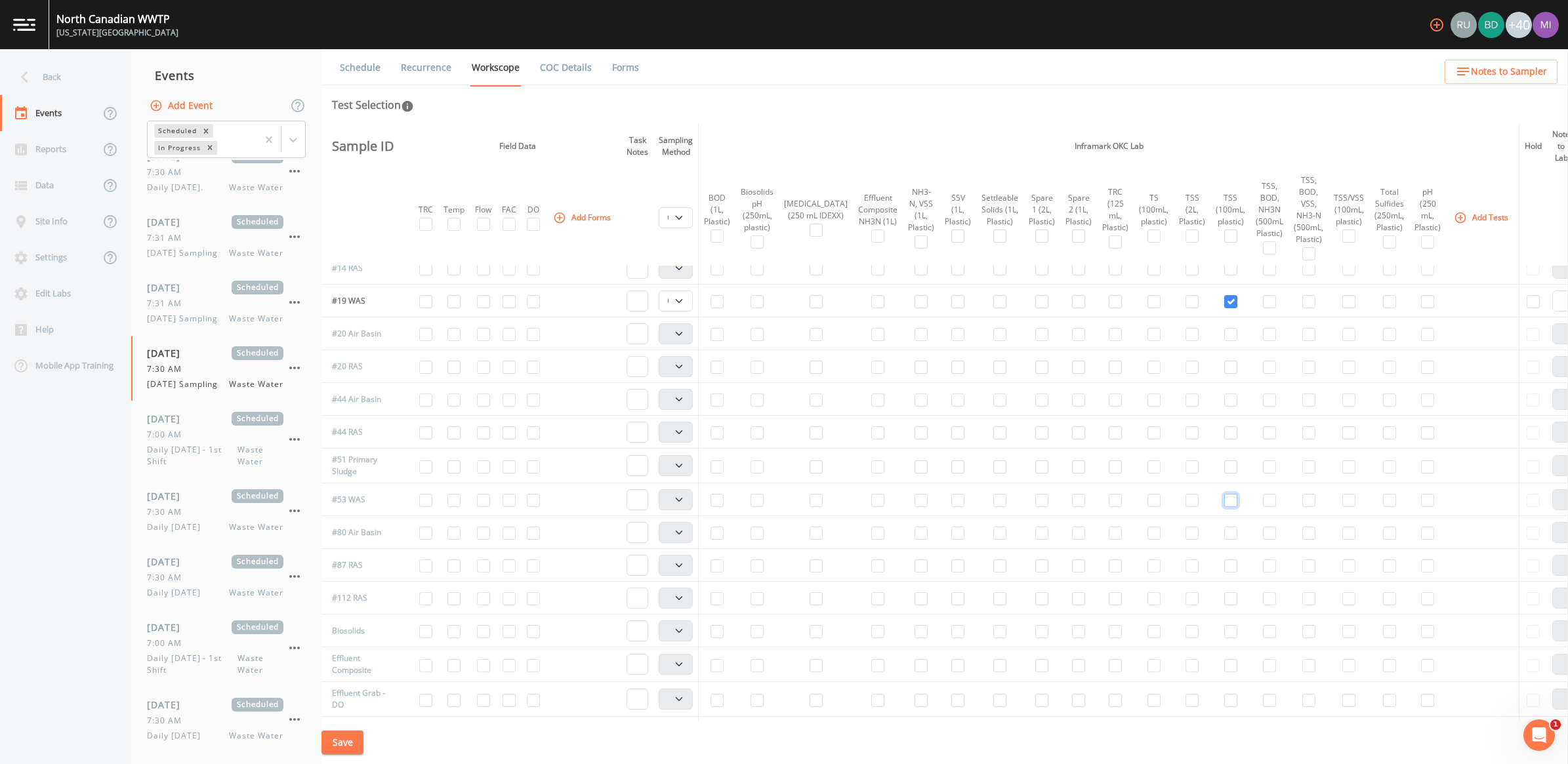
click at [1224, 497] on input "checkbox" at bounding box center [1231, 500] width 13 height 13
checkbox input "true"
select select "b6a3c313-748b-4795-a028-792ad310bd60"
click at [483, 500] on input "checkbox" at bounding box center [484, 500] width 13 height 13
checkbox input "true"
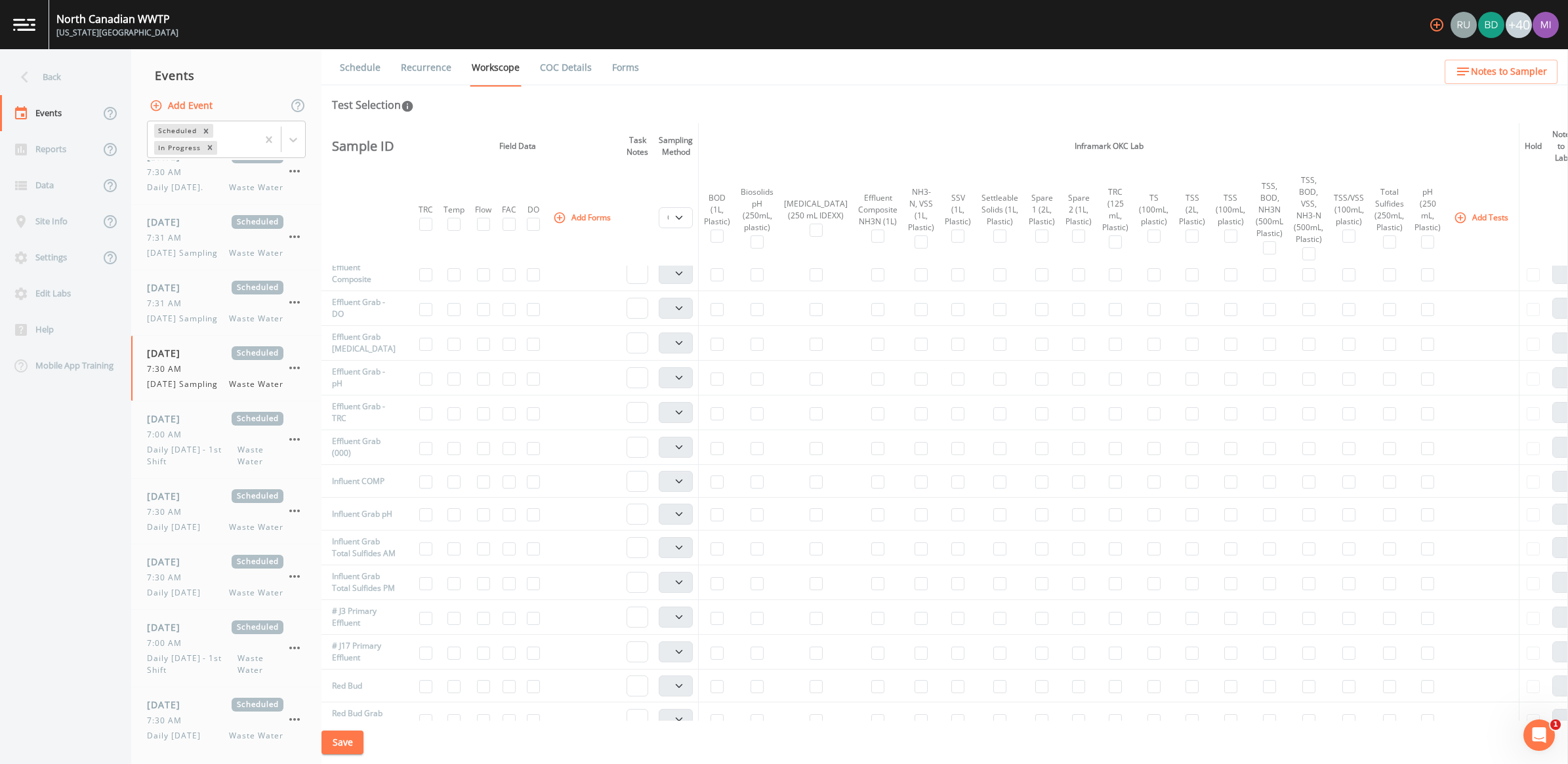
scroll to position [462, 0]
click at [720, 283] on input "checkbox" at bounding box center [717, 287] width 13 height 13
checkbox input "true"
select select "b6a3c313-748b-4795-a028-792ad310bd60"
click at [1452, 216] on button "Add Tests" at bounding box center [1483, 217] width 62 height 22
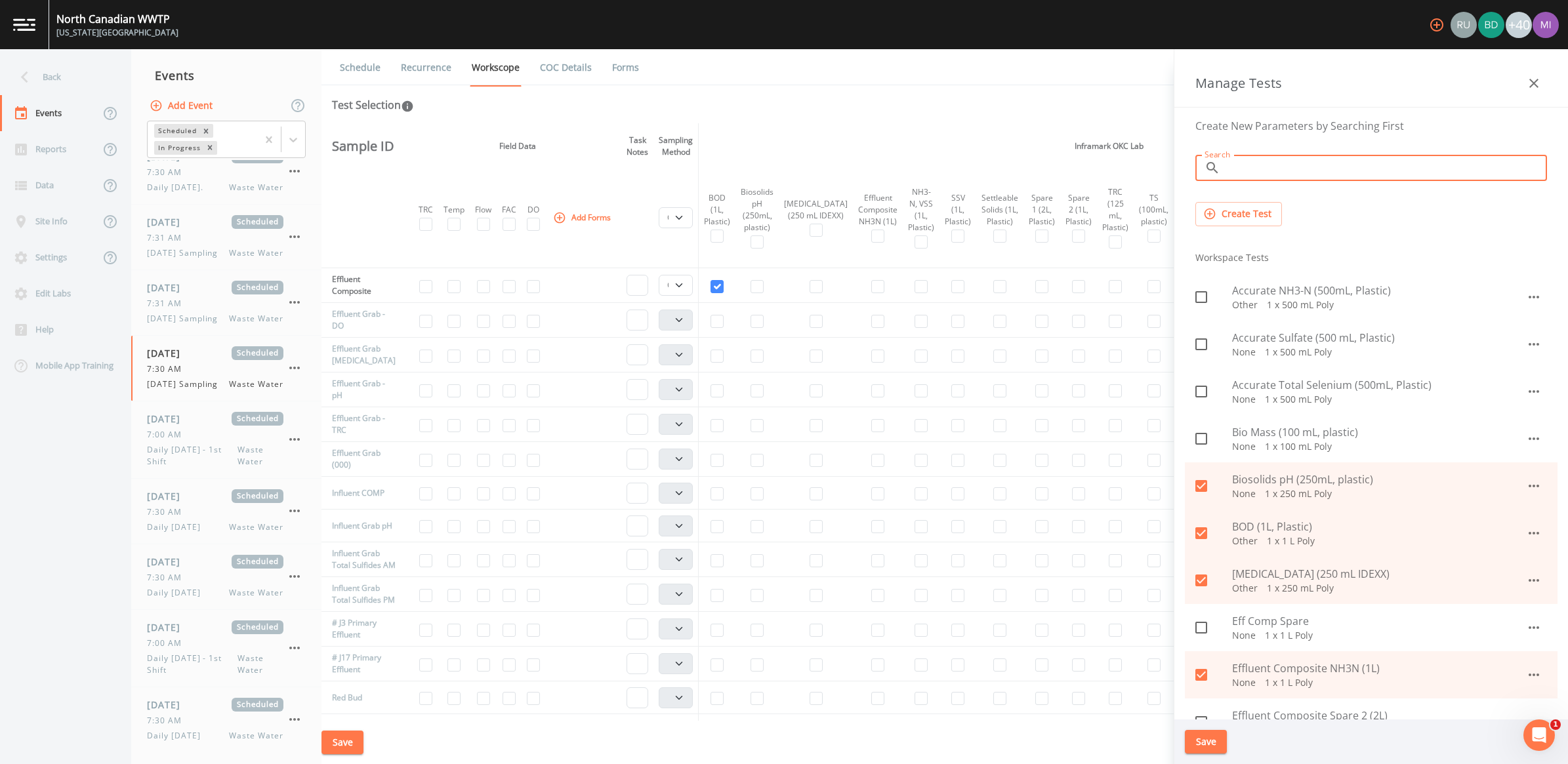
drag, startPoint x: 1452, startPoint y: 162, endPoint x: 1427, endPoint y: 174, distance: 27.7
click at [1444, 168] on input "Search" at bounding box center [1387, 168] width 322 height 26
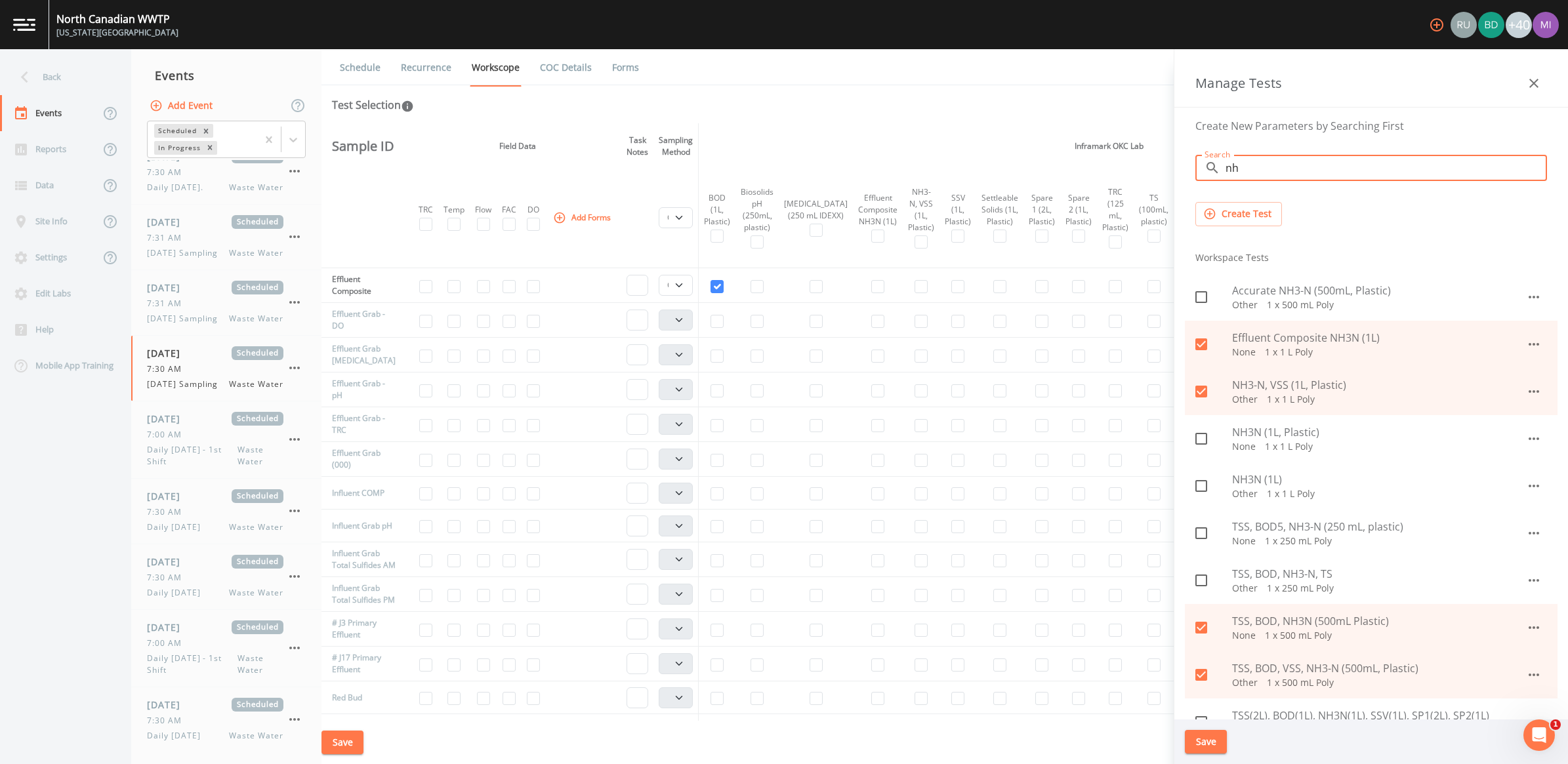
type input "nh"
click at [1248, 441] on p "None   1 x 1 L Poly" at bounding box center [1379, 447] width 294 height 13
checkbox input "true"
click at [1202, 743] on button "Save" at bounding box center [1207, 742] width 42 height 24
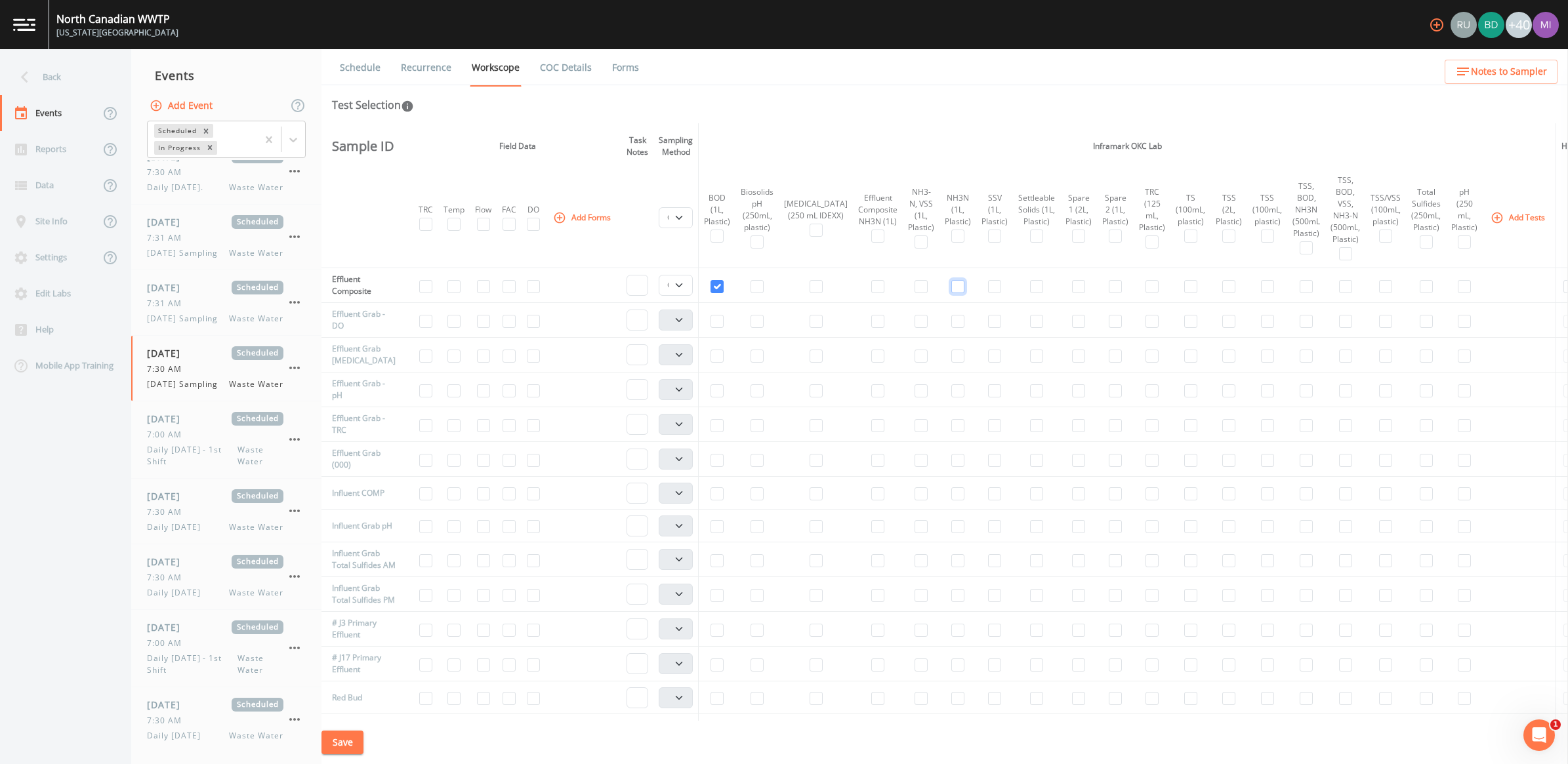
click at [951, 287] on input "checkbox" at bounding box center [958, 287] width 13 height 13
checkbox input "true"
click at [1223, 289] on input "checkbox" at bounding box center [1229, 287] width 13 height 13
checkbox input "true"
drag, startPoint x: 991, startPoint y: 286, endPoint x: 998, endPoint y: 289, distance: 7.6
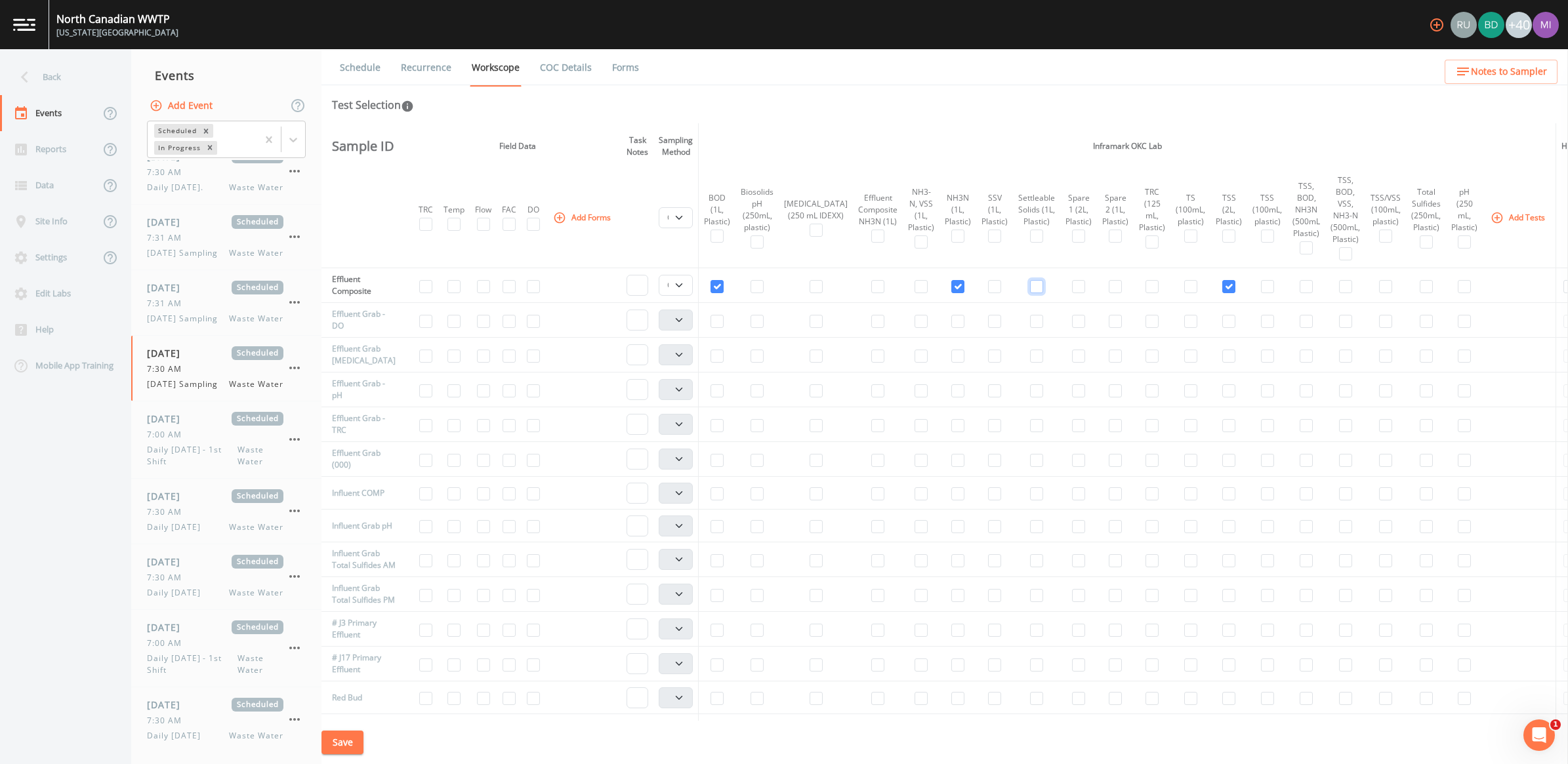
click at [1030, 286] on input "checkbox" at bounding box center [1037, 287] width 13 height 13
checkbox input "true"
click at [1073, 286] on input "checkbox" at bounding box center [1079, 287] width 13 height 13
checkbox input "true"
click at [1109, 282] on input "checkbox" at bounding box center [1116, 287] width 13 height 13
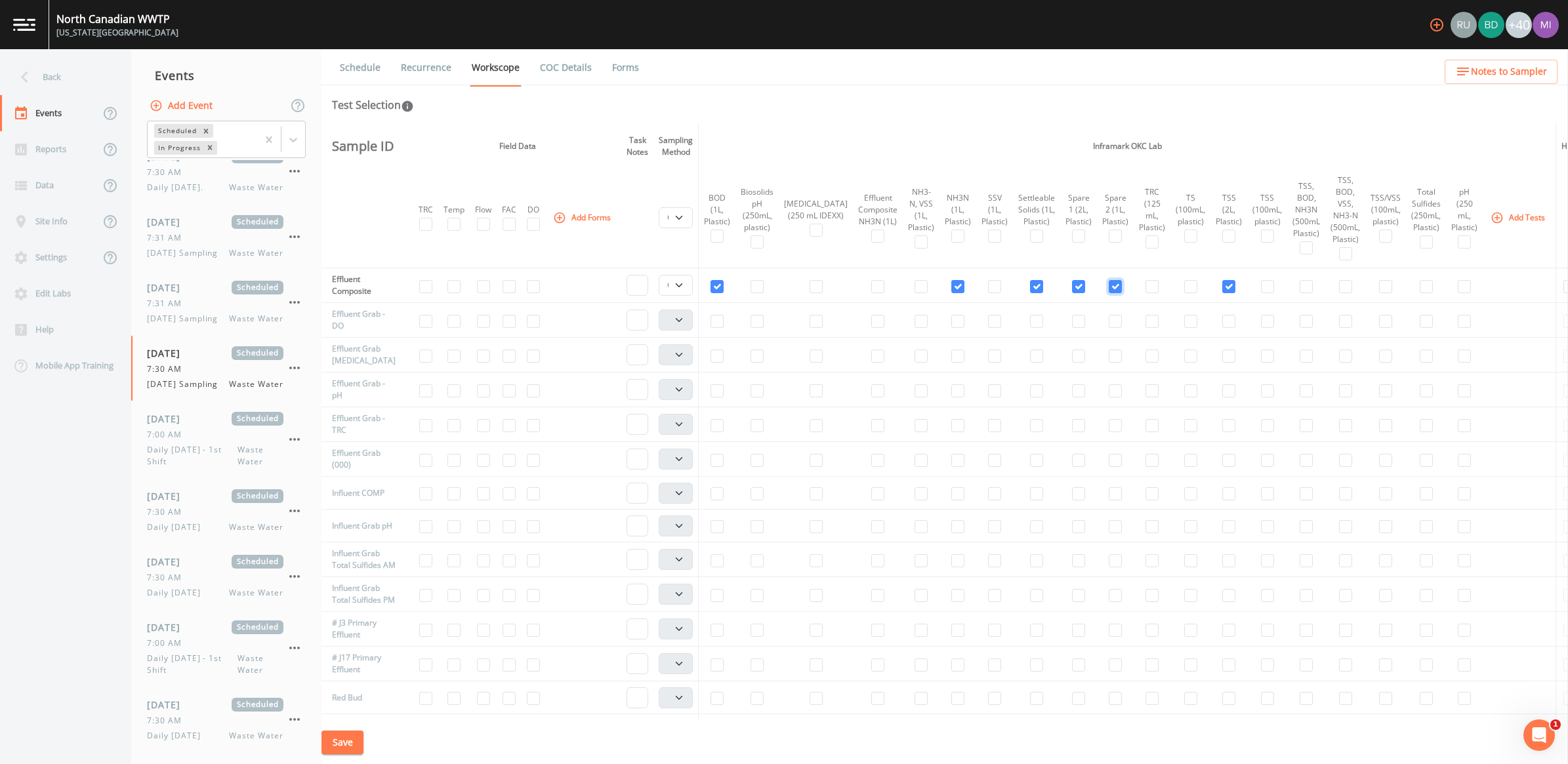
checkbox input "true"
click at [459, 322] on input "checkbox" at bounding box center [454, 322] width 13 height 13
checkbox input "true"
click at [535, 316] on input "checkbox" at bounding box center [533, 322] width 13 height 13
checkbox input "true"
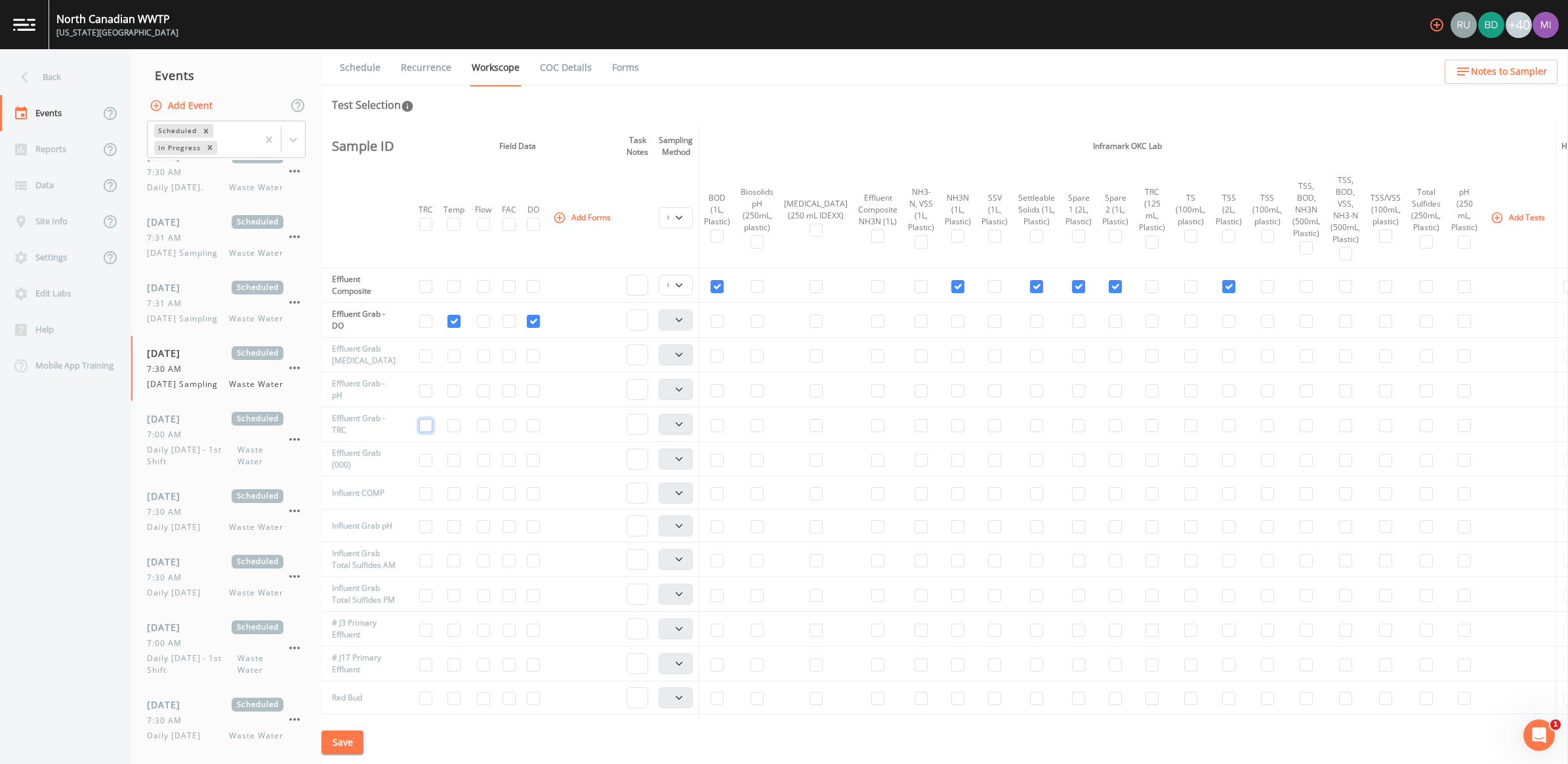
click at [424, 425] on input "checkbox" at bounding box center [426, 426] width 13 height 13
checkbox input "true"
click at [484, 393] on input "checkbox" at bounding box center [484, 391] width 13 height 13
checkbox input "true"
click at [1458, 390] on input "checkbox" at bounding box center [1465, 391] width 13 height 13
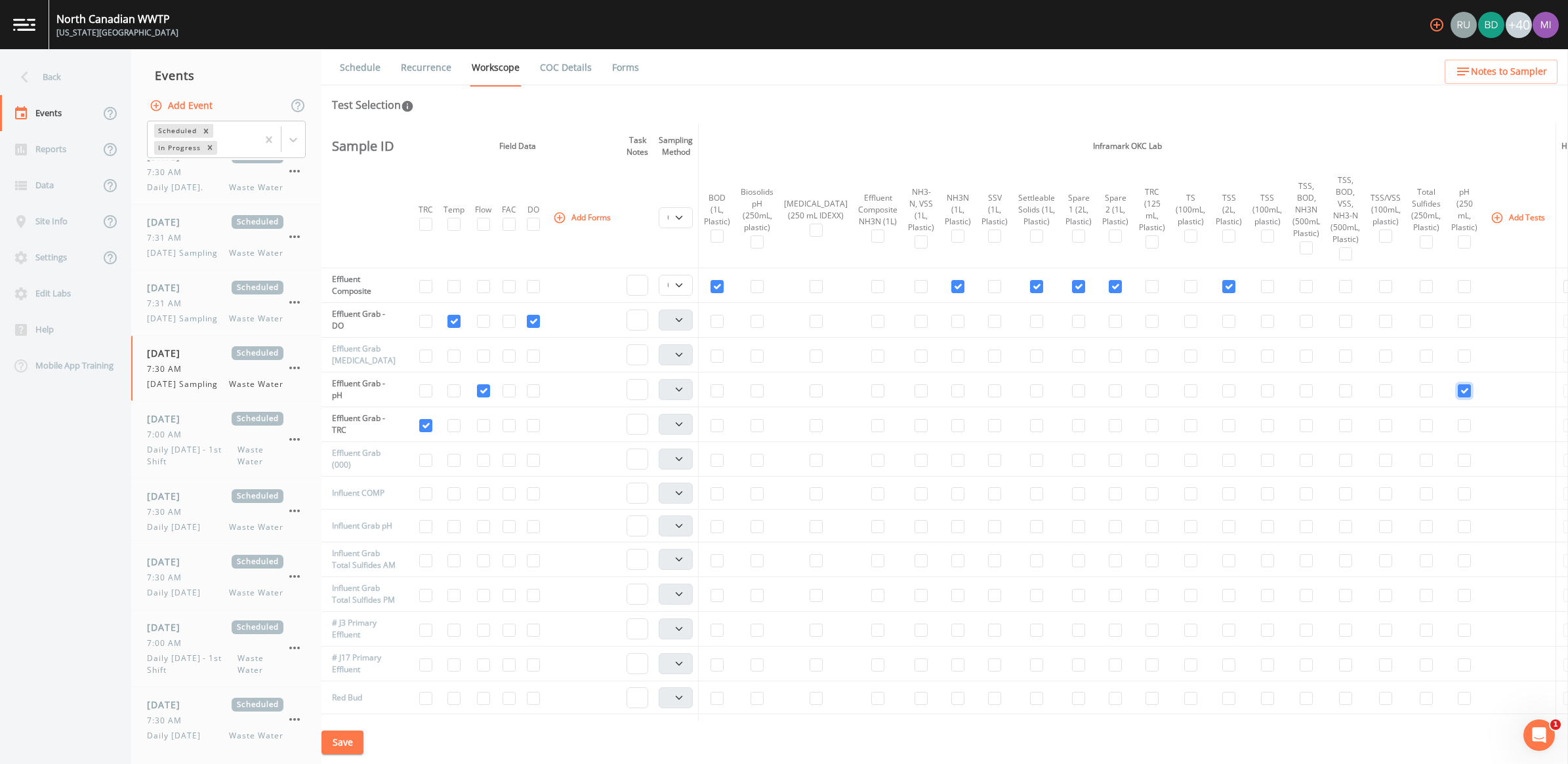
checkbox input "true"
select select "b6a3c313-748b-4795-a028-792ad310bd60"
click at [810, 356] on input "checkbox" at bounding box center [816, 356] width 13 height 13
checkbox input "true"
select select "b6a3c313-748b-4795-a028-792ad310bd60"
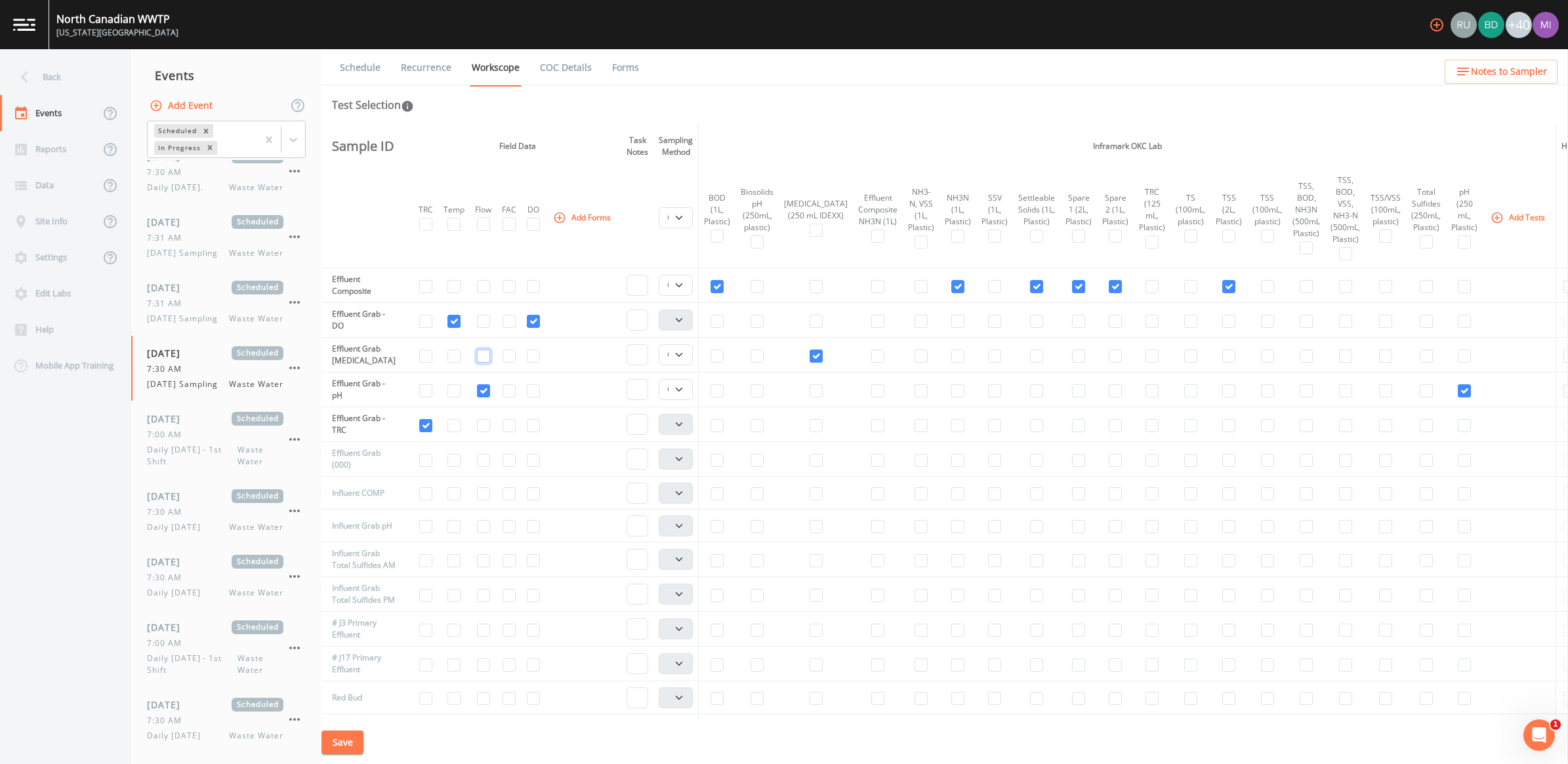
click at [488, 360] on input "checkbox" at bounding box center [484, 356] width 13 height 13
checkbox input "true"
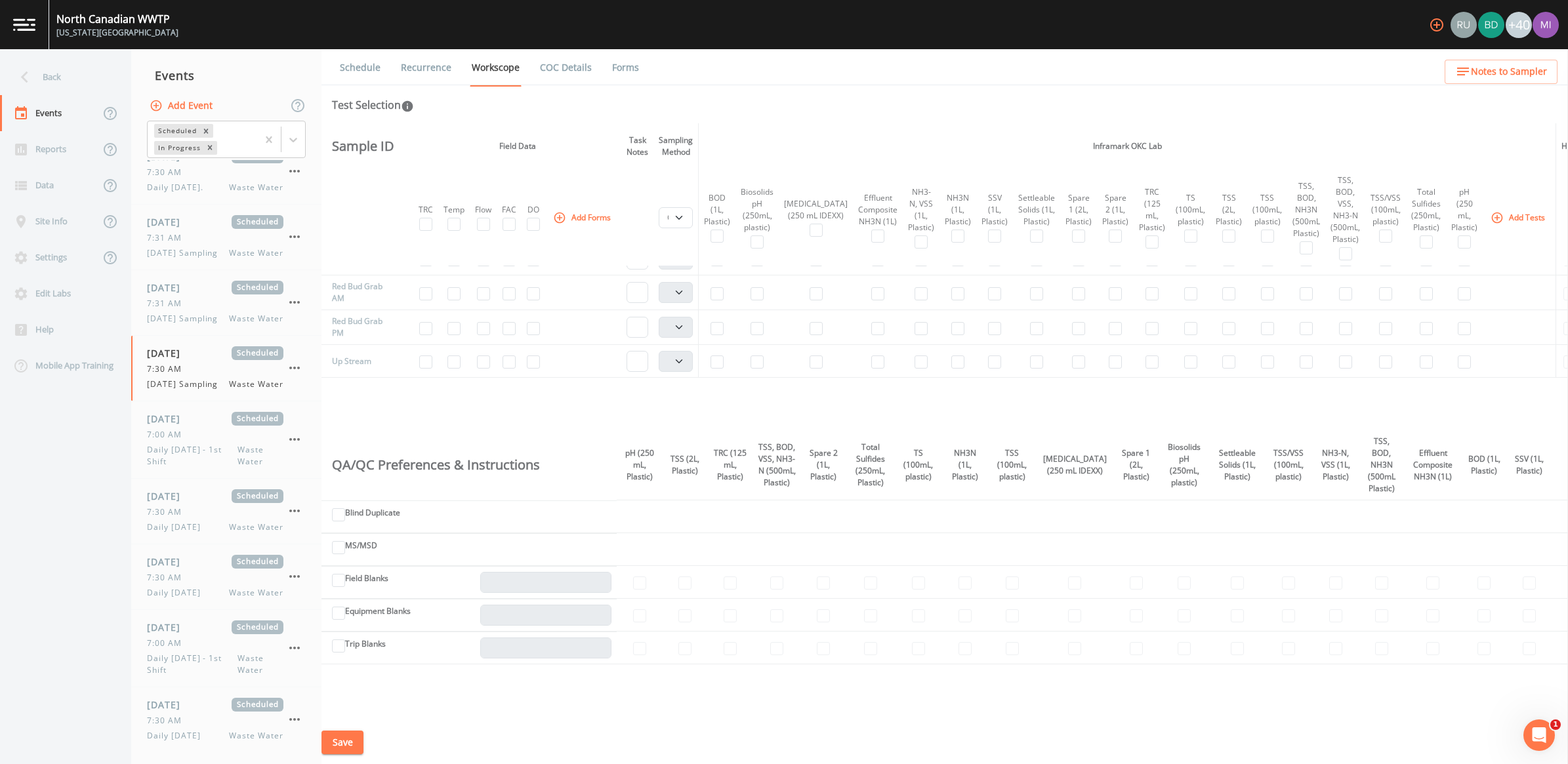
scroll to position [871, 0]
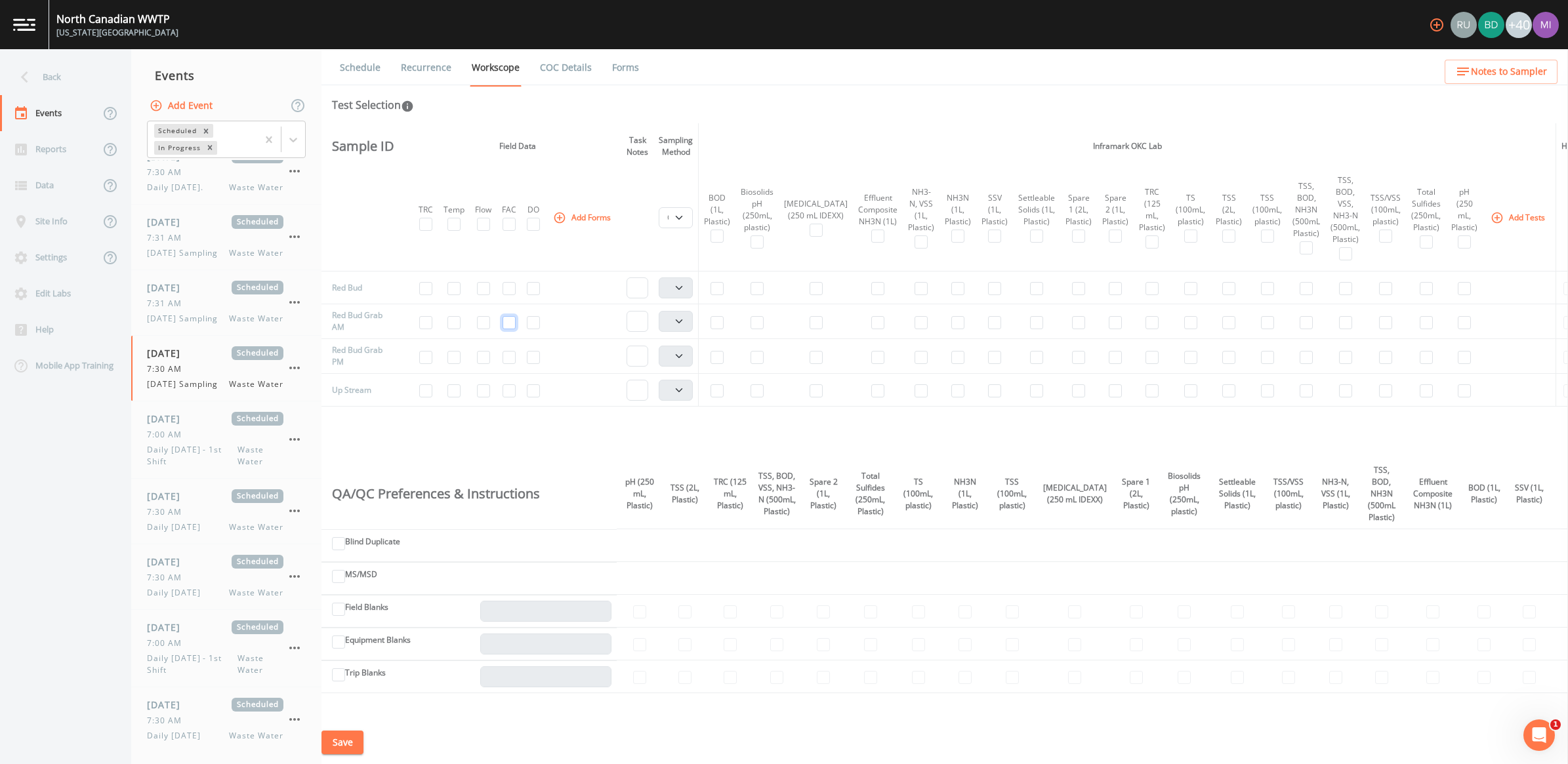
click at [510, 329] on input "checkbox" at bounding box center [510, 323] width 13 height 13
checkbox input "true"
click at [515, 364] on input "checkbox" at bounding box center [510, 358] width 13 height 13
checkbox input "true"
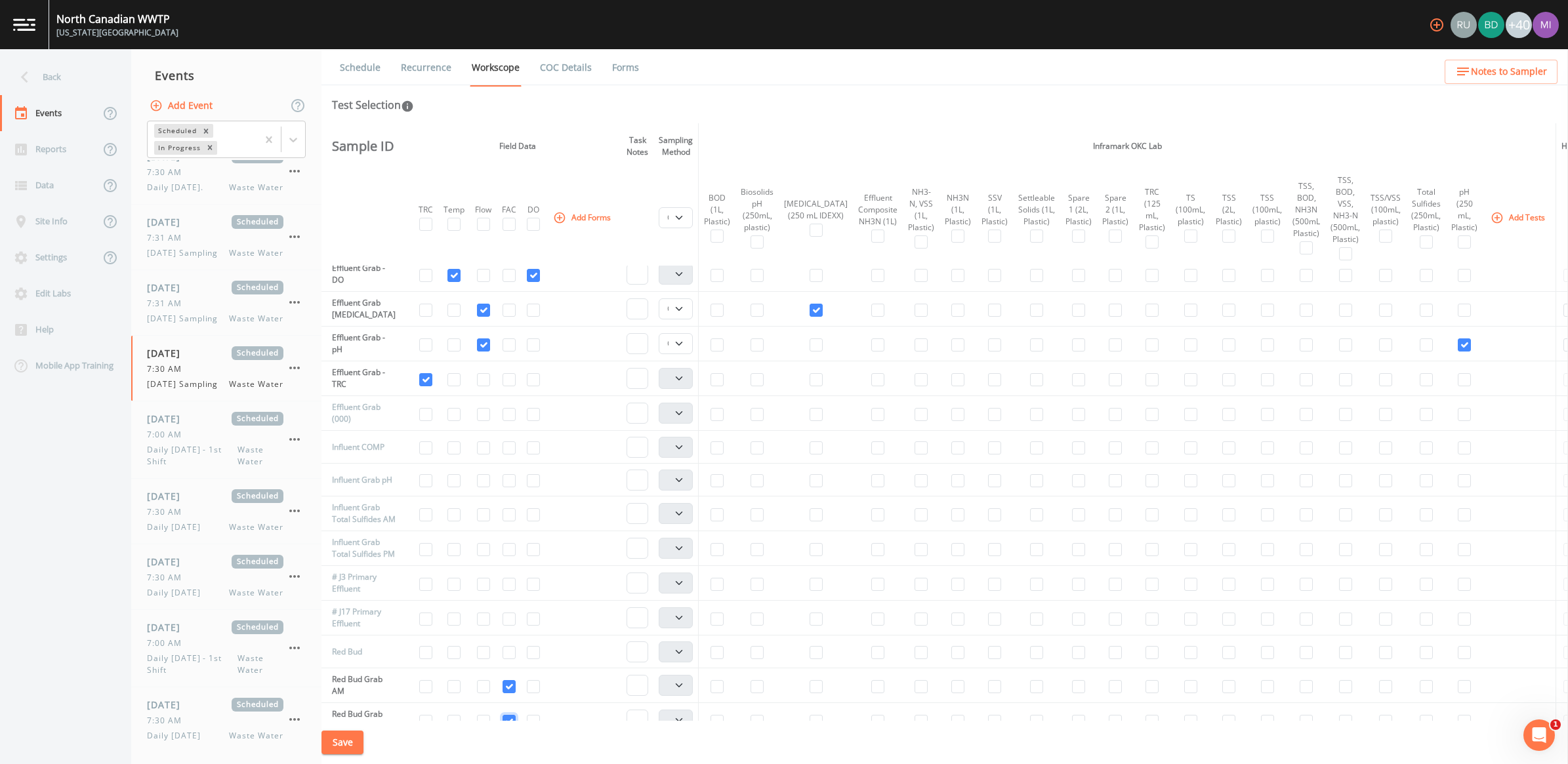
scroll to position [379, 0]
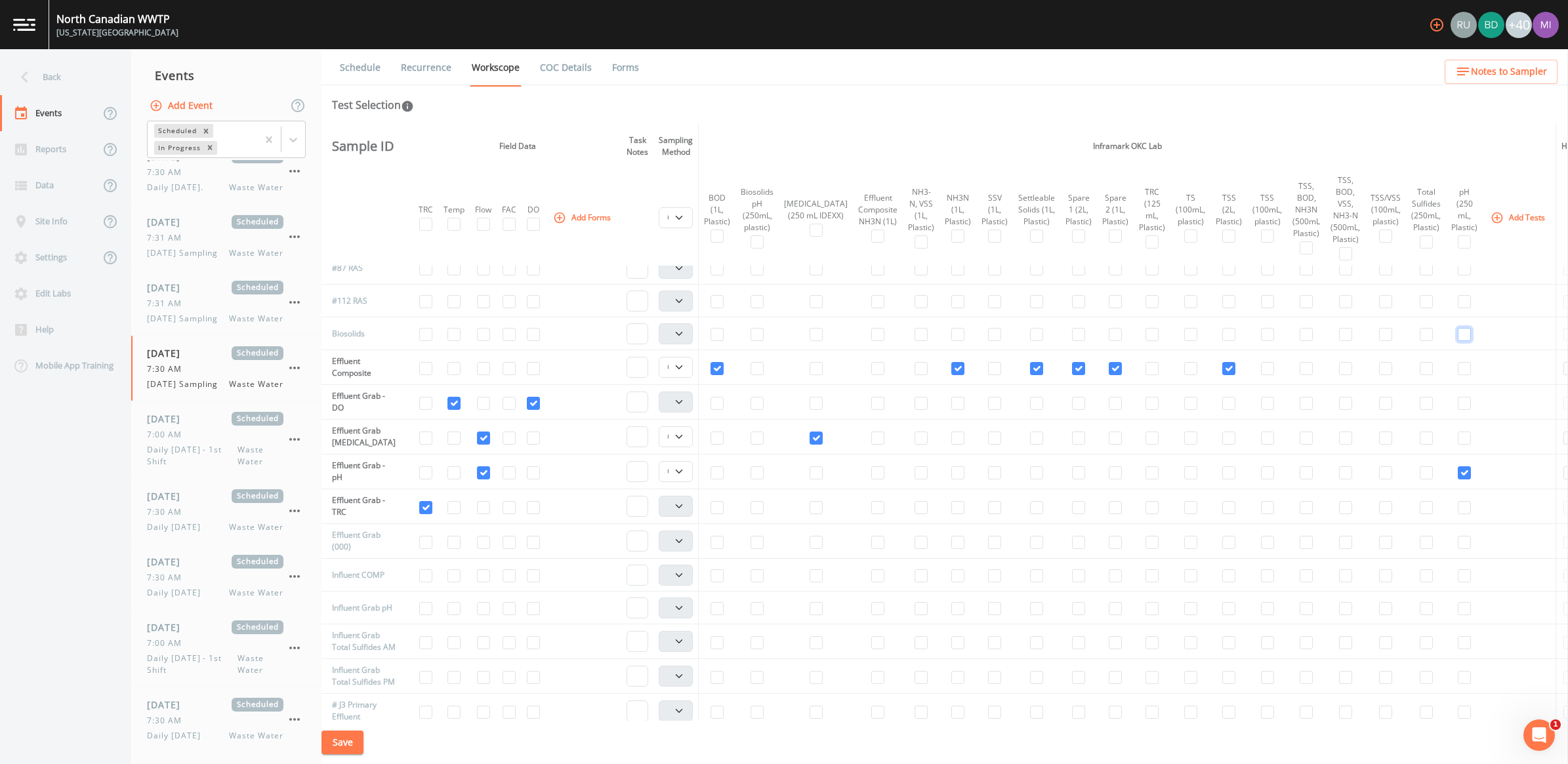
click at [1458, 332] on input "checkbox" at bounding box center [1465, 334] width 13 height 13
checkbox input "true"
select select "b6a3c313-748b-4795-a028-792ad310bd60"
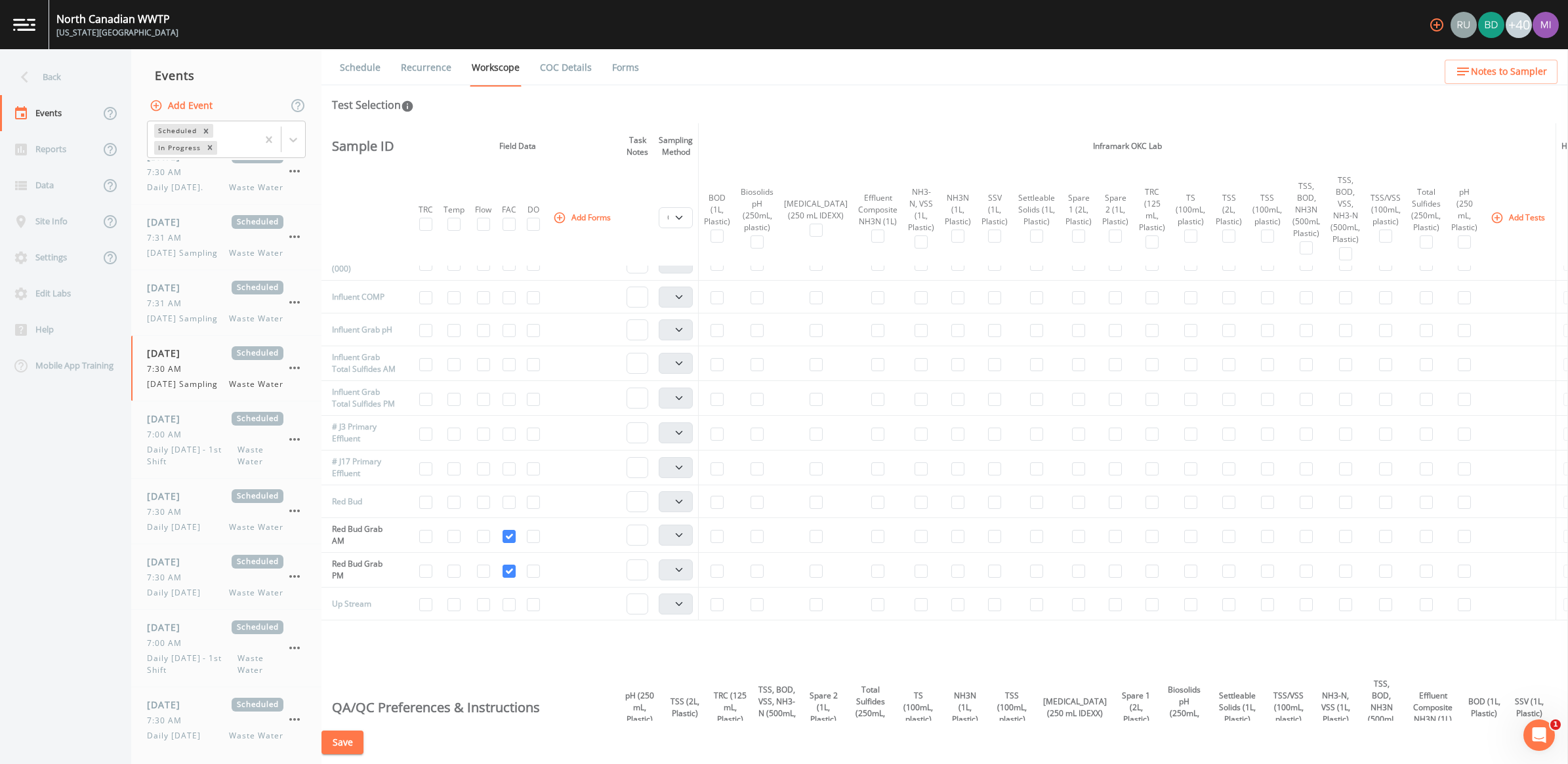
scroll to position [666, 0]
click at [1340, 292] on input "checkbox" at bounding box center [1346, 290] width 13 height 13
checkbox input "true"
select select "b6a3c313-748b-4795-a028-792ad310bd60"
click at [1030, 291] on input "checkbox" at bounding box center [1037, 290] width 13 height 13
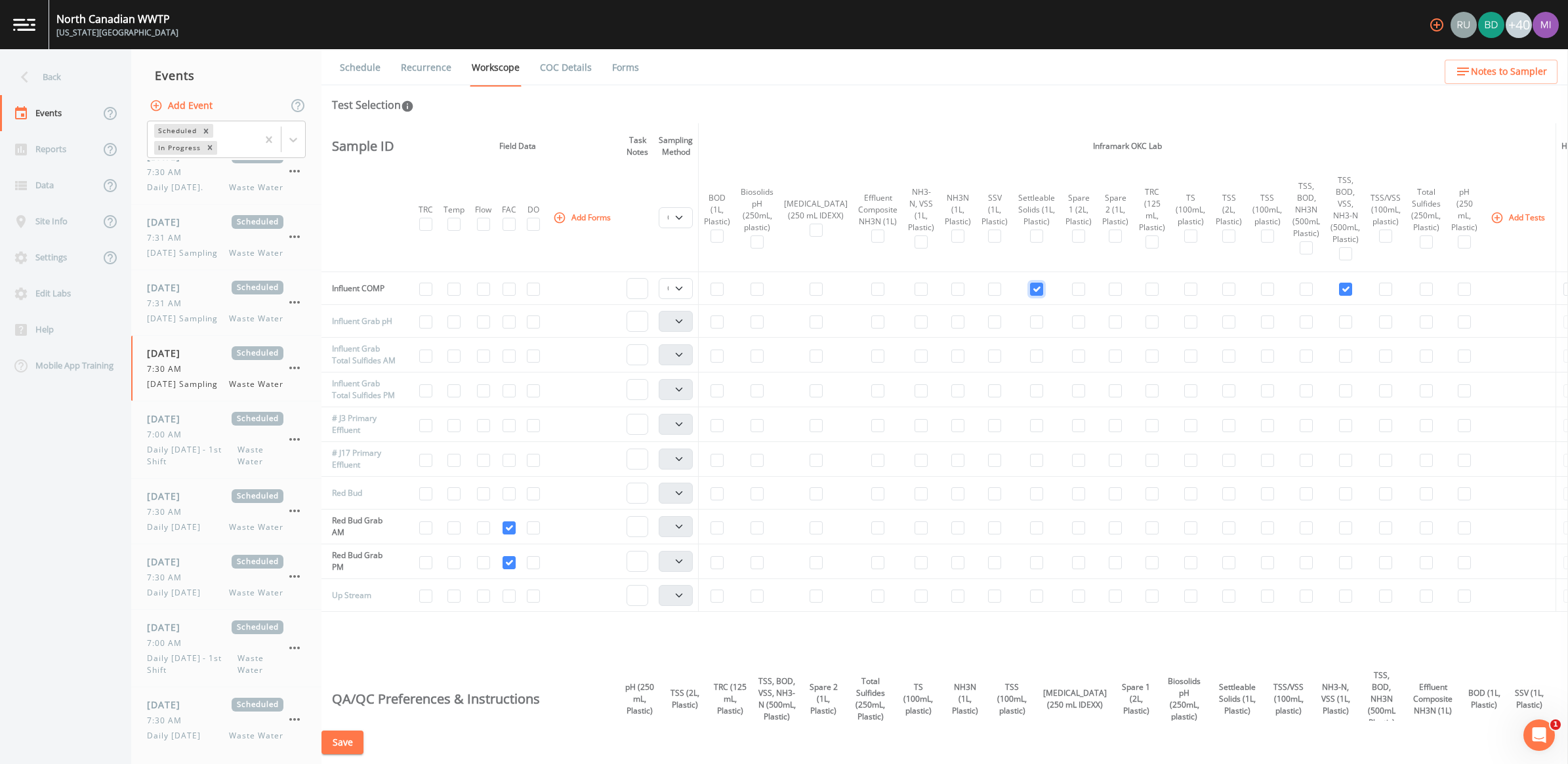
checkbox input "true"
click at [488, 325] on input "checkbox" at bounding box center [484, 323] width 13 height 13
checkbox input "true"
click at [1458, 325] on input "checkbox" at bounding box center [1465, 323] width 13 height 13
checkbox input "true"
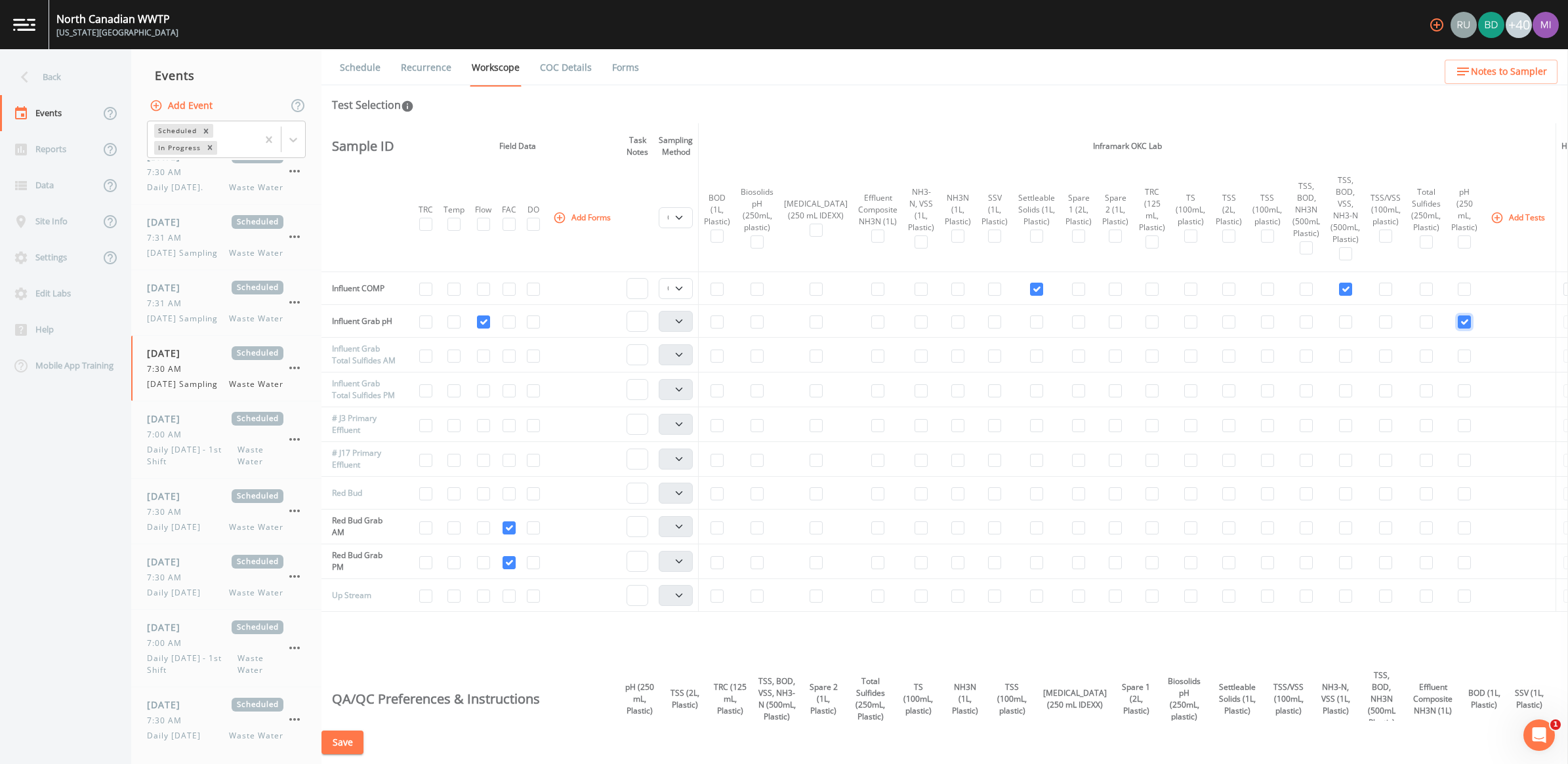
select select "b6a3c313-748b-4795-a028-792ad310bd60"
click at [1420, 356] on input "checkbox" at bounding box center [1426, 356] width 13 height 13
checkbox input "true"
select select "b6a3c313-748b-4795-a028-792ad310bd60"
click at [1420, 398] on input "checkbox" at bounding box center [1426, 391] width 13 height 13
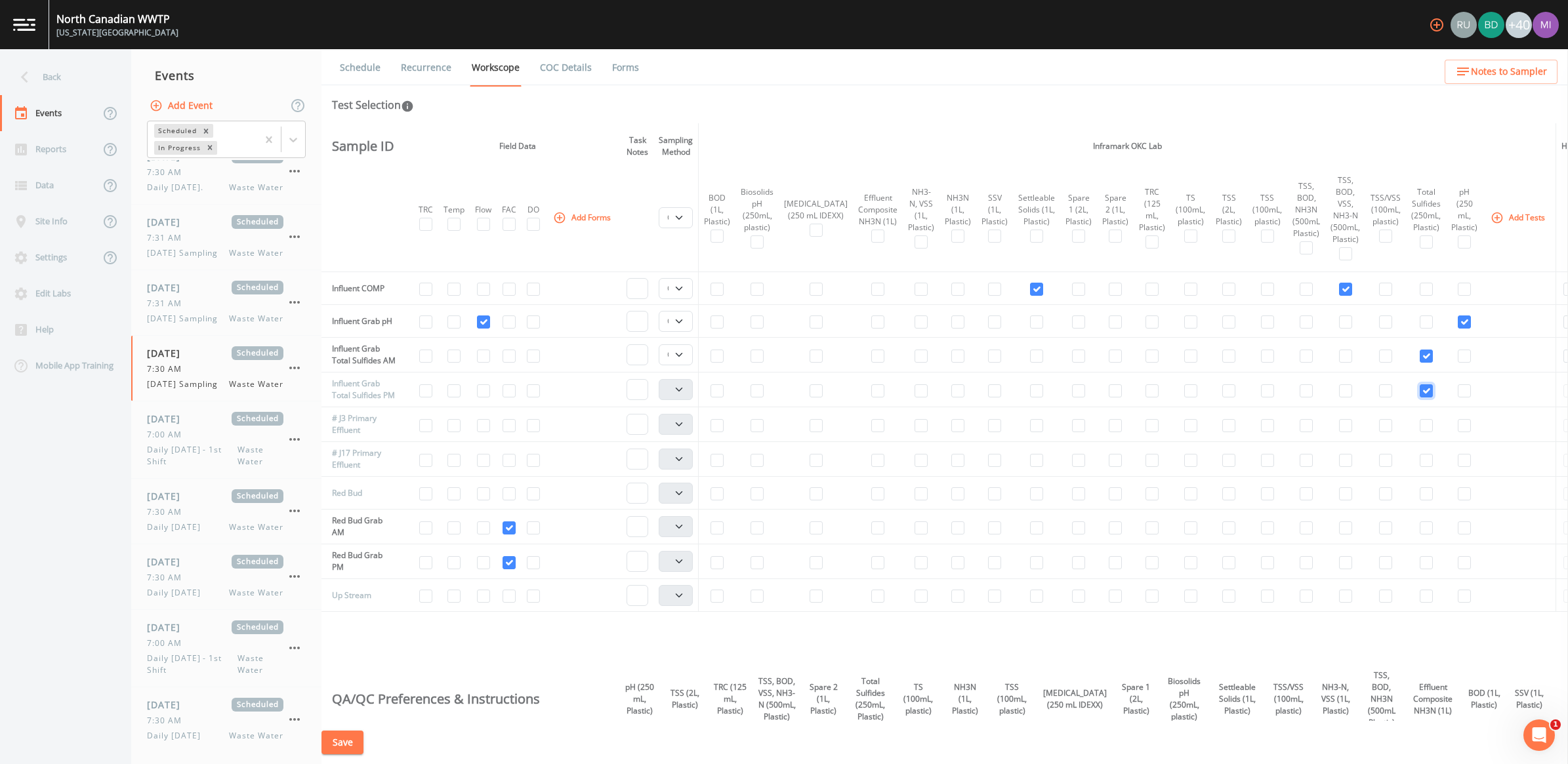
checkbox input "true"
select select "b6a3c313-748b-4795-a028-792ad310bd60"
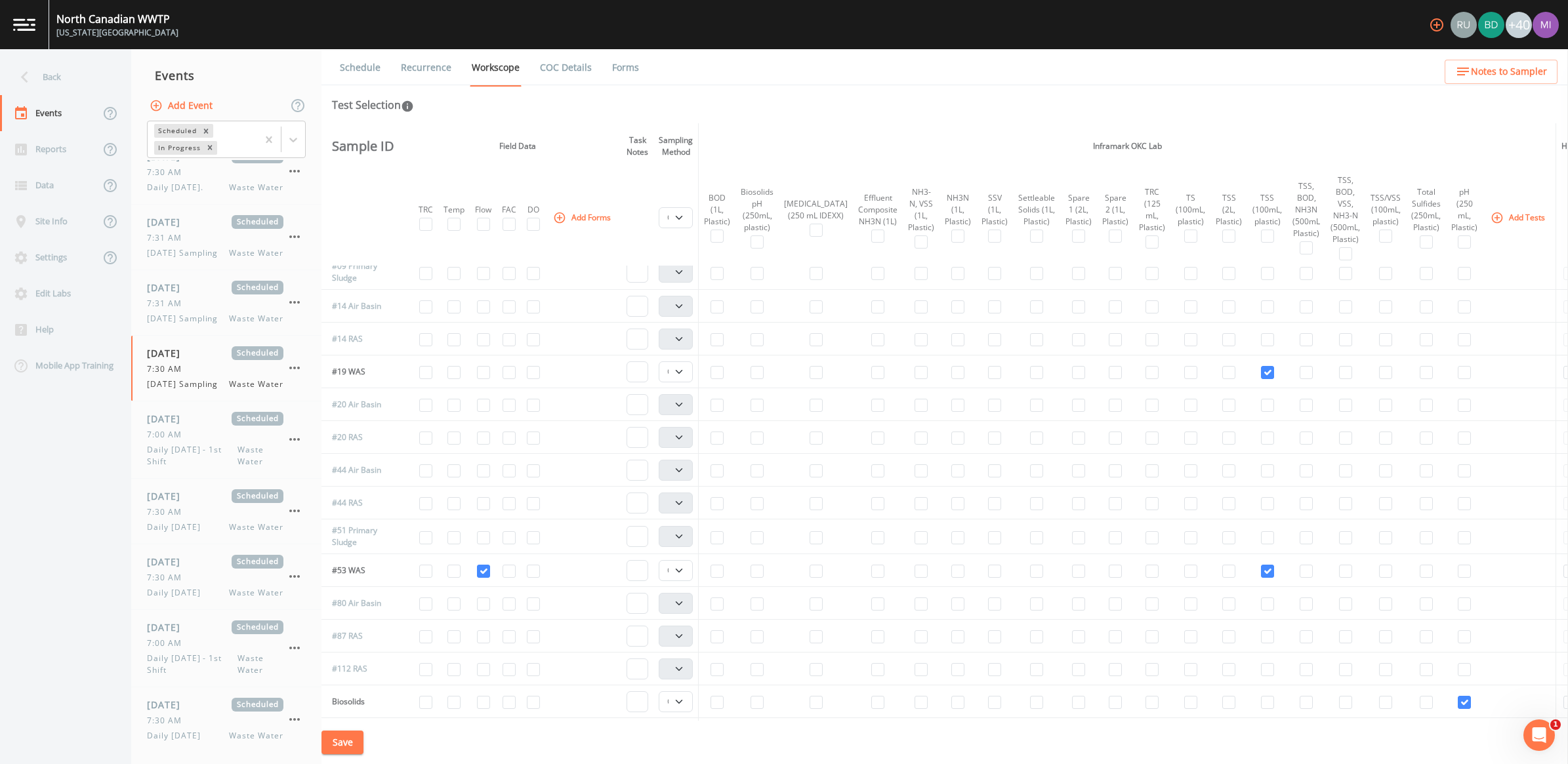
scroll to position [0, 0]
click at [1185, 282] on input "checkbox" at bounding box center [1191, 285] width 13 height 13
checkbox input "true"
select select "b6a3c313-748b-4795-a028-792ad310bd60"
click at [1185, 548] on input "checkbox" at bounding box center [1191, 549] width 13 height 13
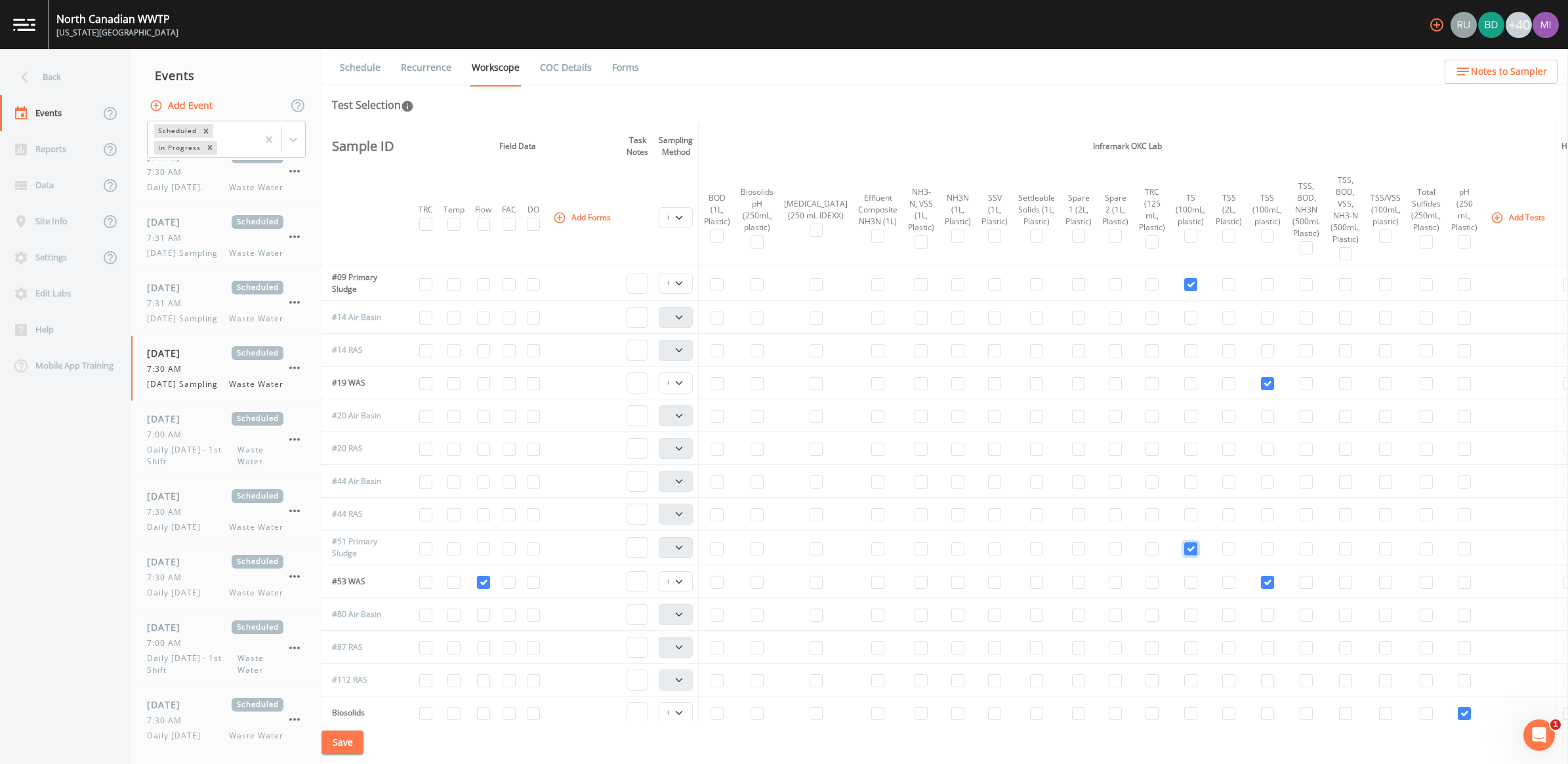
checkbox input "true"
select select "b6a3c313-748b-4795-a028-792ad310bd60"
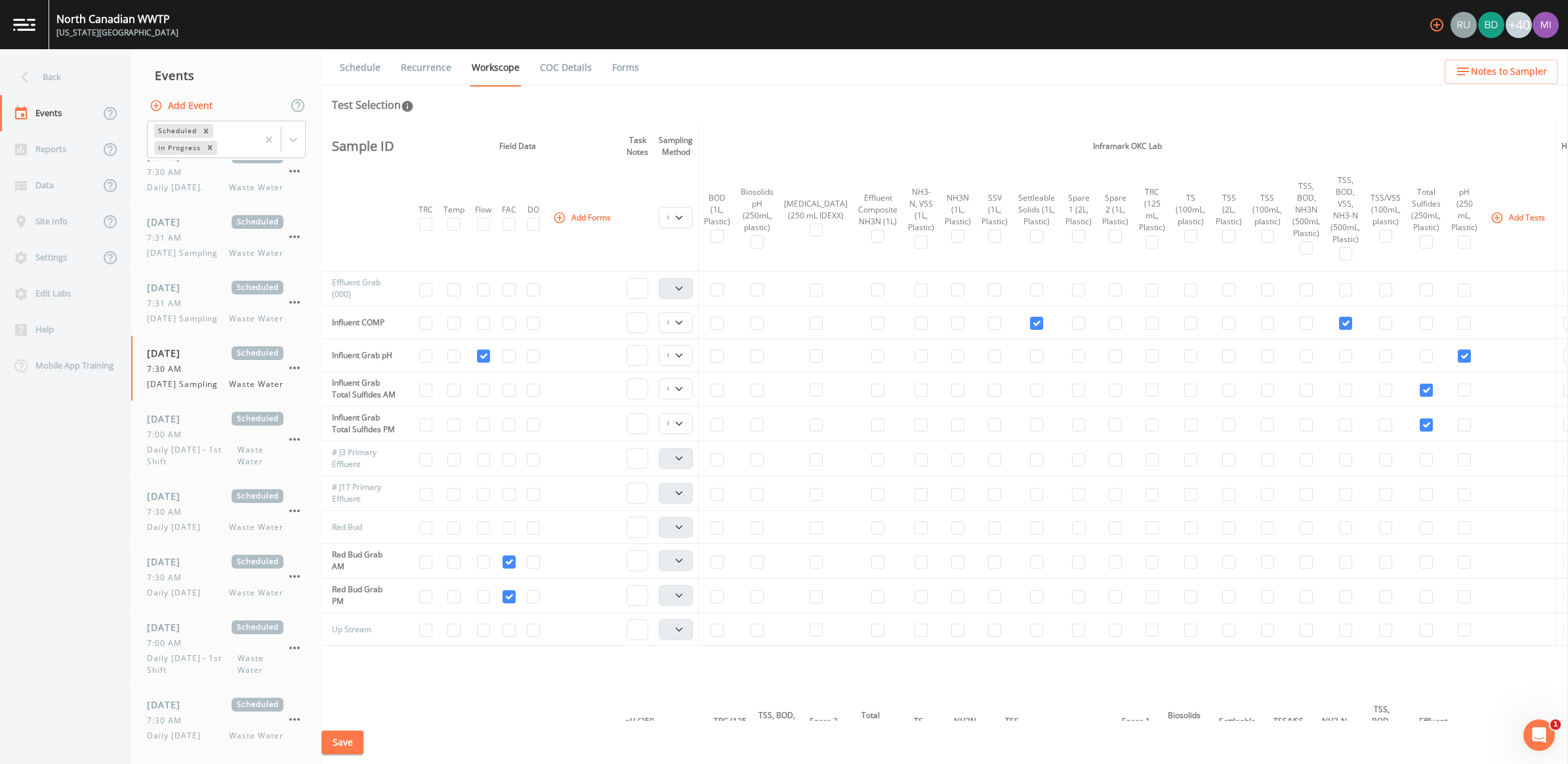
scroll to position [656, 0]
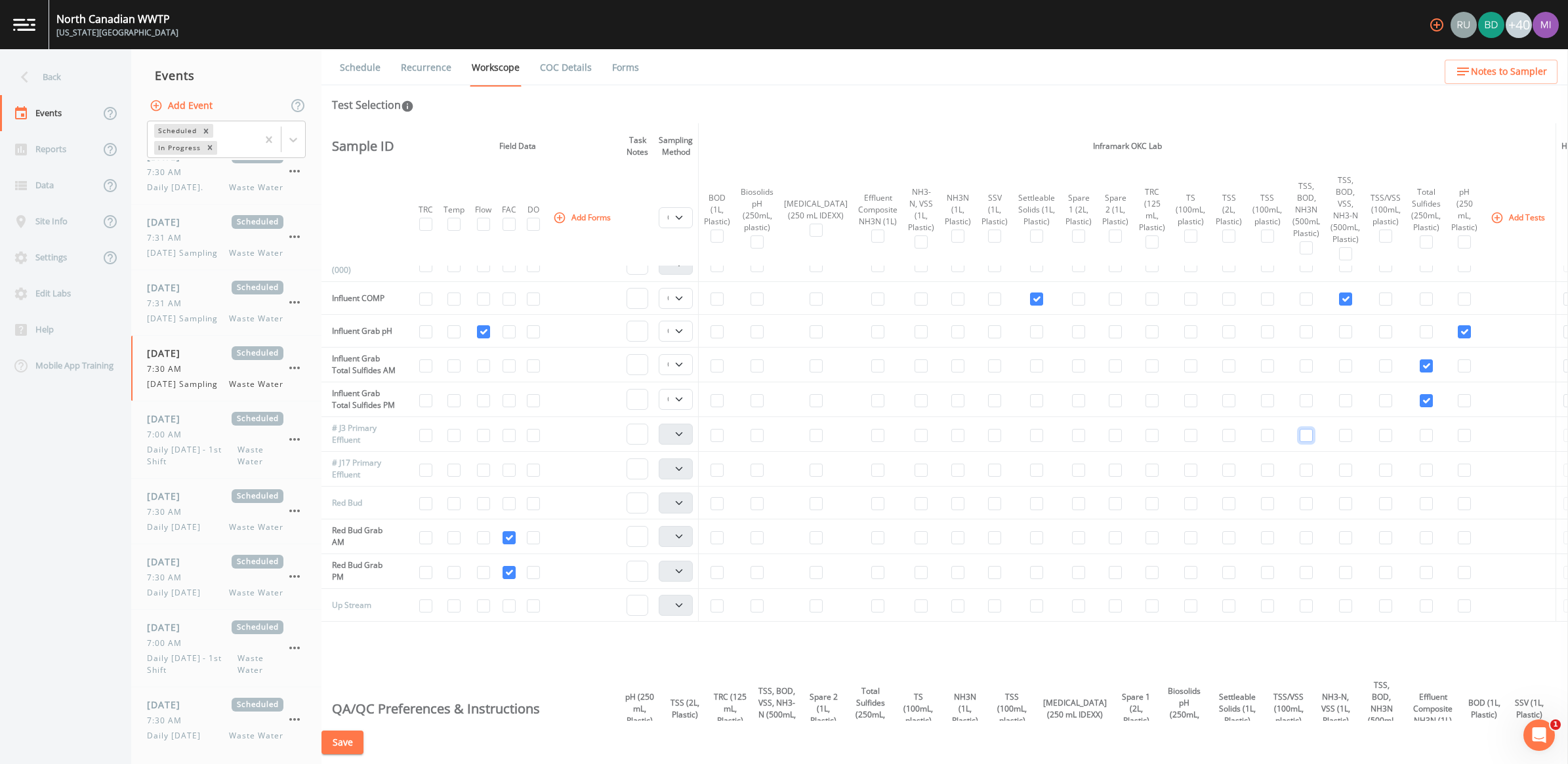
click at [1300, 442] on input "checkbox" at bounding box center [1307, 435] width 13 height 13
checkbox input "true"
select select "b6a3c313-748b-4795-a028-792ad310bd60"
click at [1300, 477] on input "checkbox" at bounding box center [1307, 471] width 13 height 13
checkbox input "true"
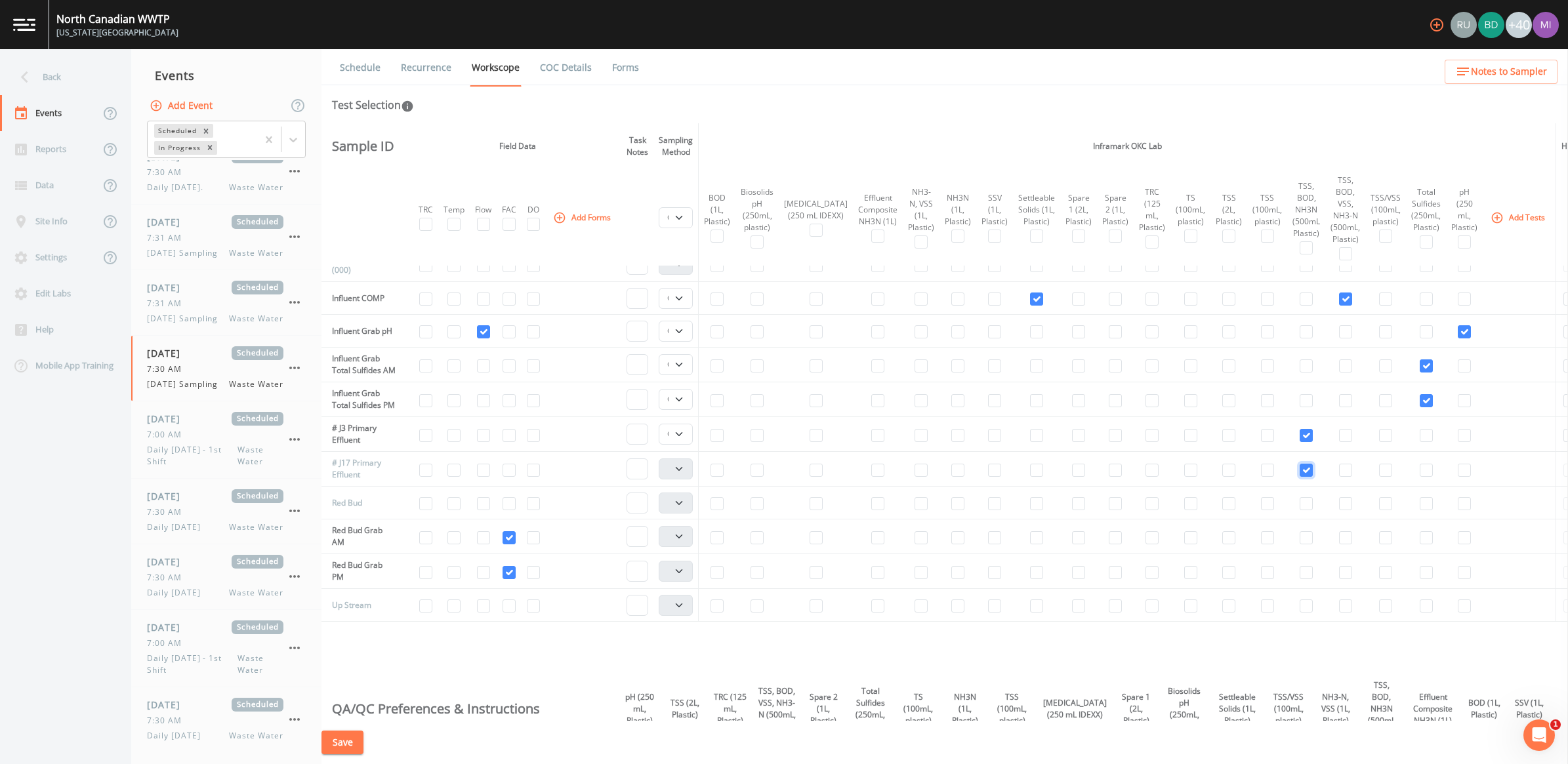
select select "b6a3c313-748b-4795-a028-792ad310bd60"
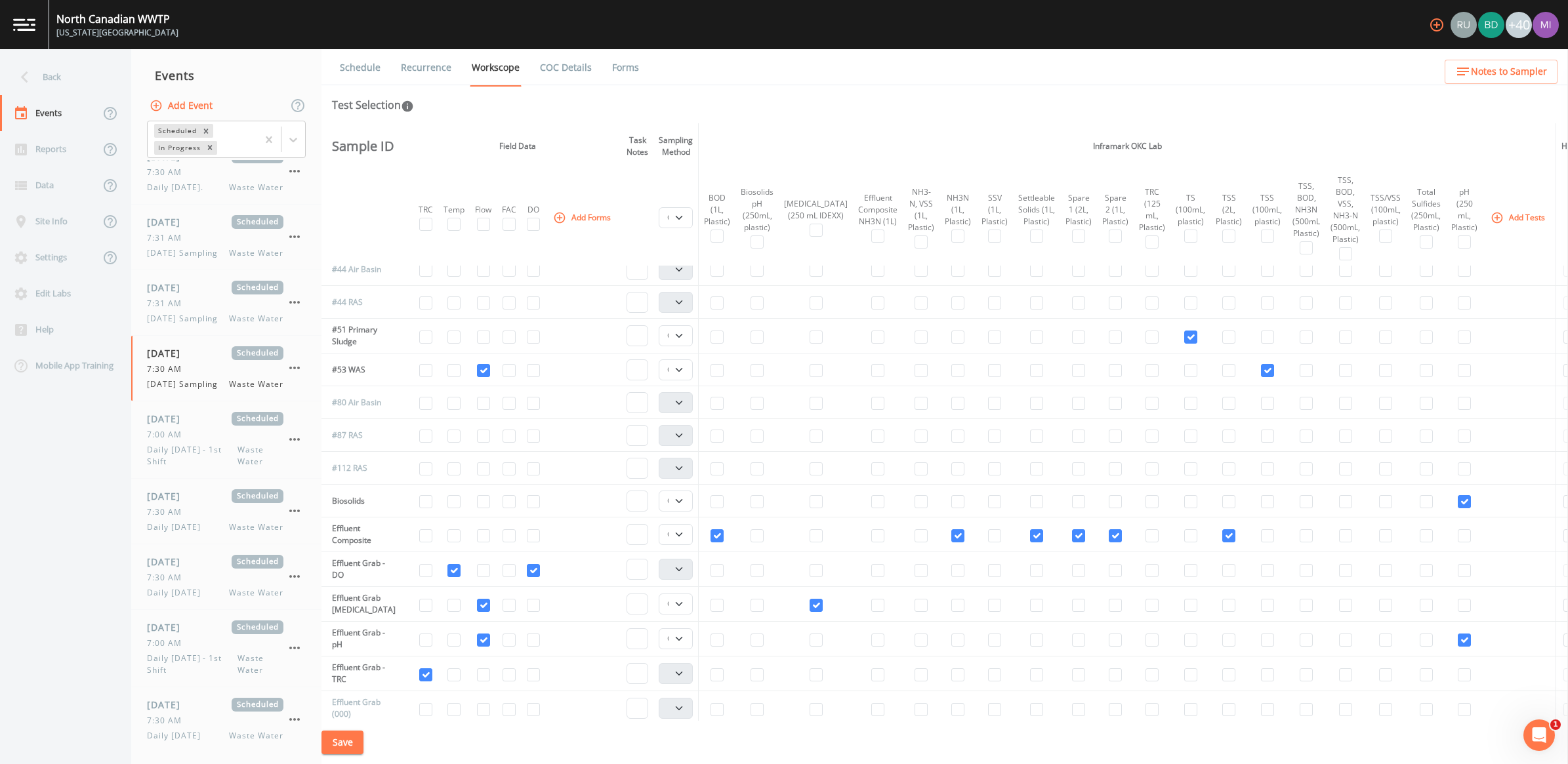
scroll to position [0, 0]
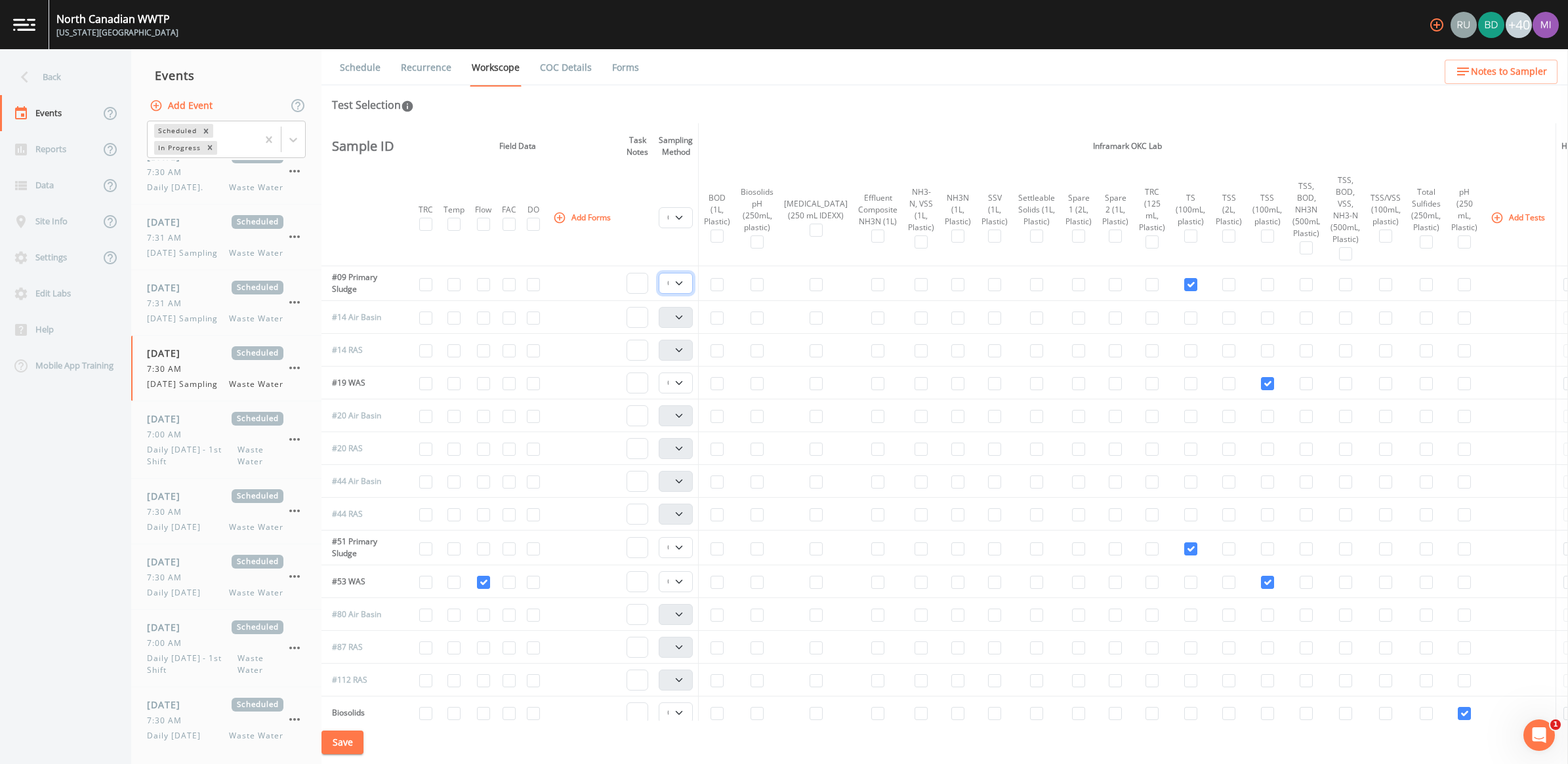
click at [681, 280] on select "Composite Grab" at bounding box center [676, 283] width 34 height 21
select select "092b3f94-5697-4c94-9891-da161916fdbb"
click at [661, 273] on select "Composite Grab" at bounding box center [676, 283] width 34 height 21
select select
click at [683, 284] on select "Composite Grab" at bounding box center [676, 283] width 34 height 21
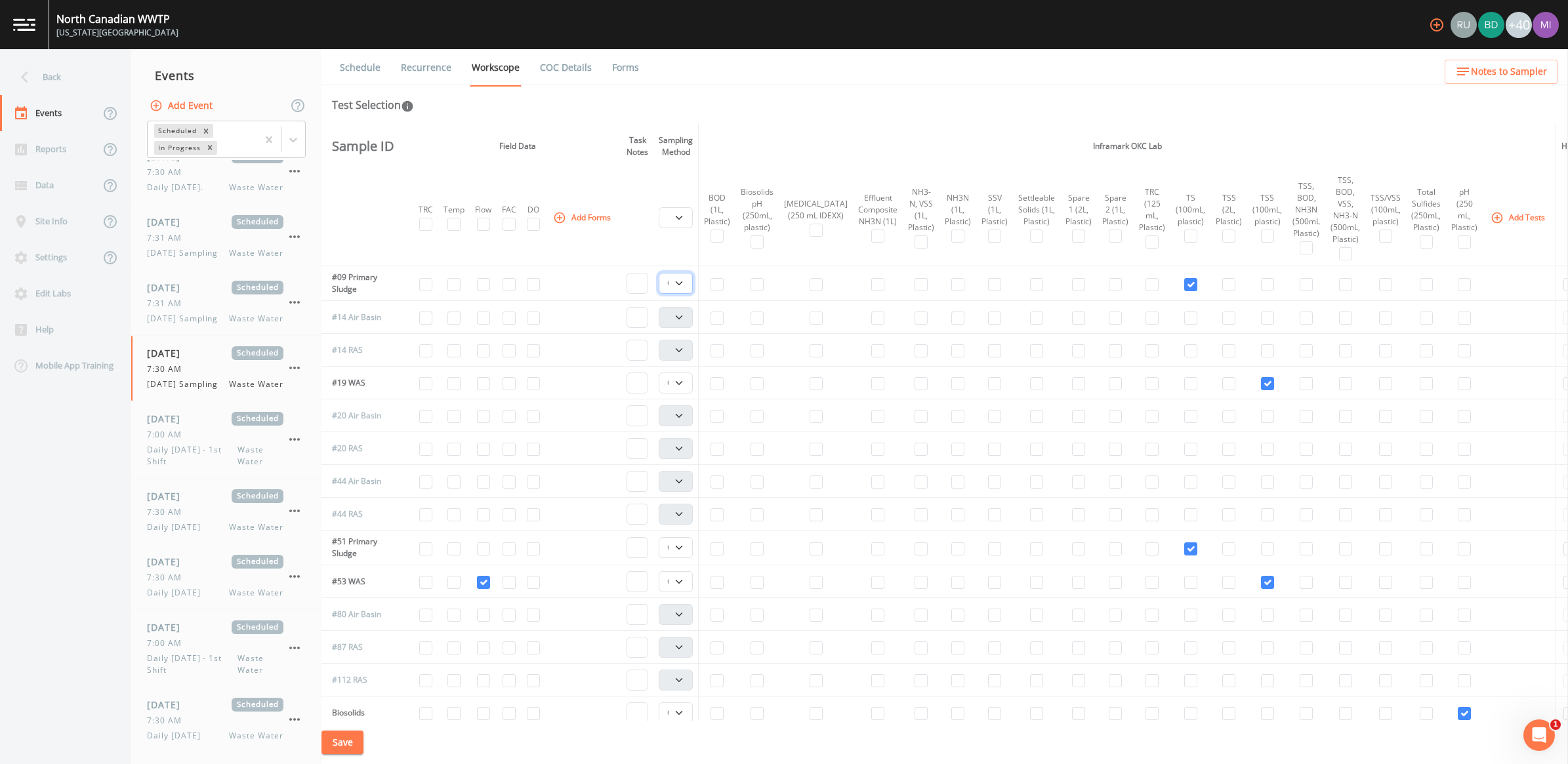
click at [683, 284] on select "Composite Grab" at bounding box center [676, 283] width 34 height 21
click at [683, 382] on select "Composite Grab" at bounding box center [676, 382] width 34 height 21
select select "092b3f94-5697-4c94-9891-da161916fdbb"
click at [661, 372] on select "Composite Grab" at bounding box center [676, 382] width 34 height 21
click at [687, 549] on select "Composite Grab" at bounding box center [676, 548] width 34 height 21
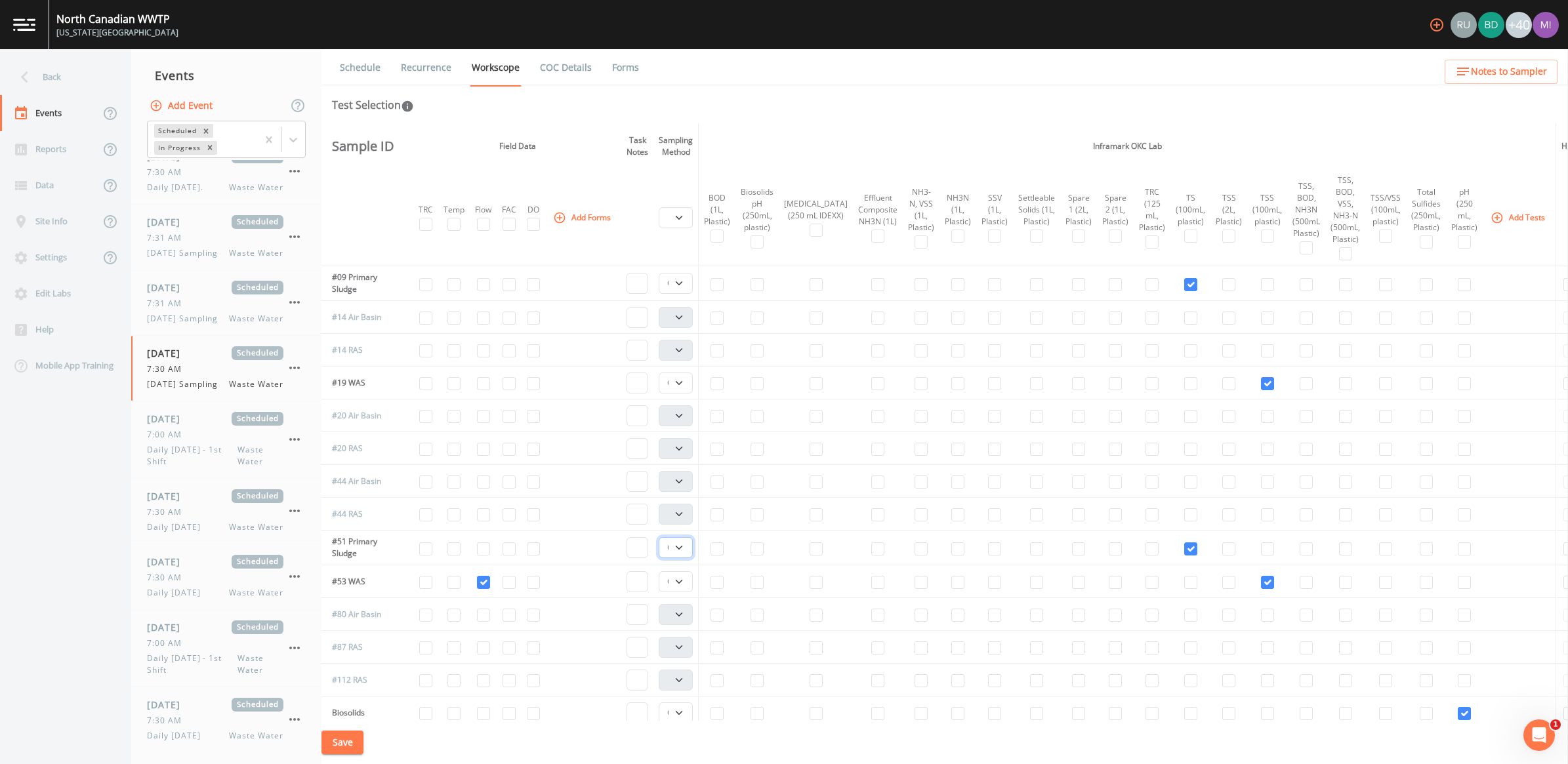
select select "092b3f94-5697-4c94-9891-da161916fdbb"
click at [661, 537] on select "Composite Grab" at bounding box center [676, 548] width 34 height 21
click at [687, 580] on select "Composite Grab" at bounding box center [676, 581] width 34 height 21
select select "092b3f94-5697-4c94-9891-da161916fdbb"
click at [661, 571] on select "Composite Grab" at bounding box center [676, 581] width 34 height 21
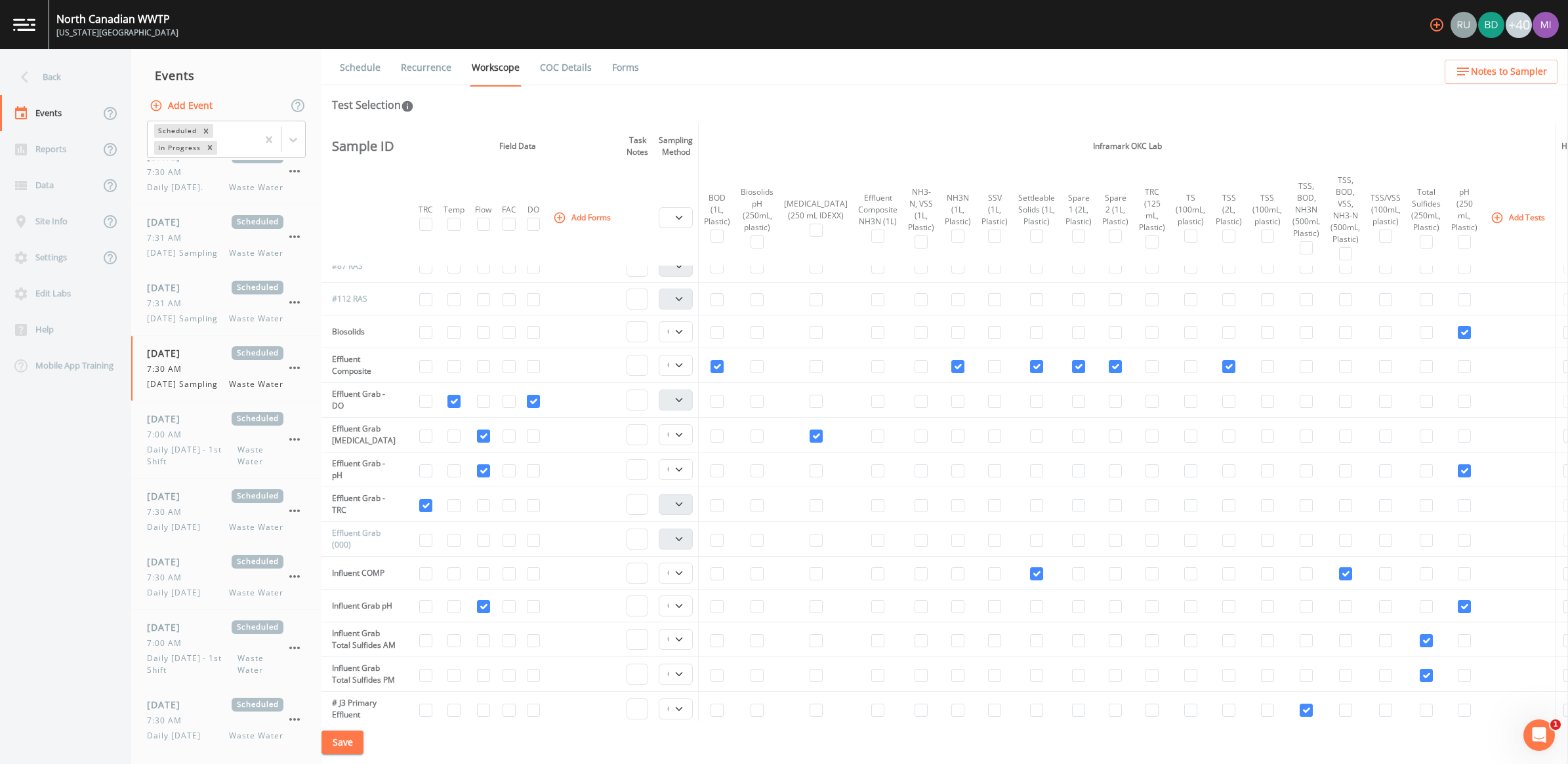
scroll to position [410, 0]
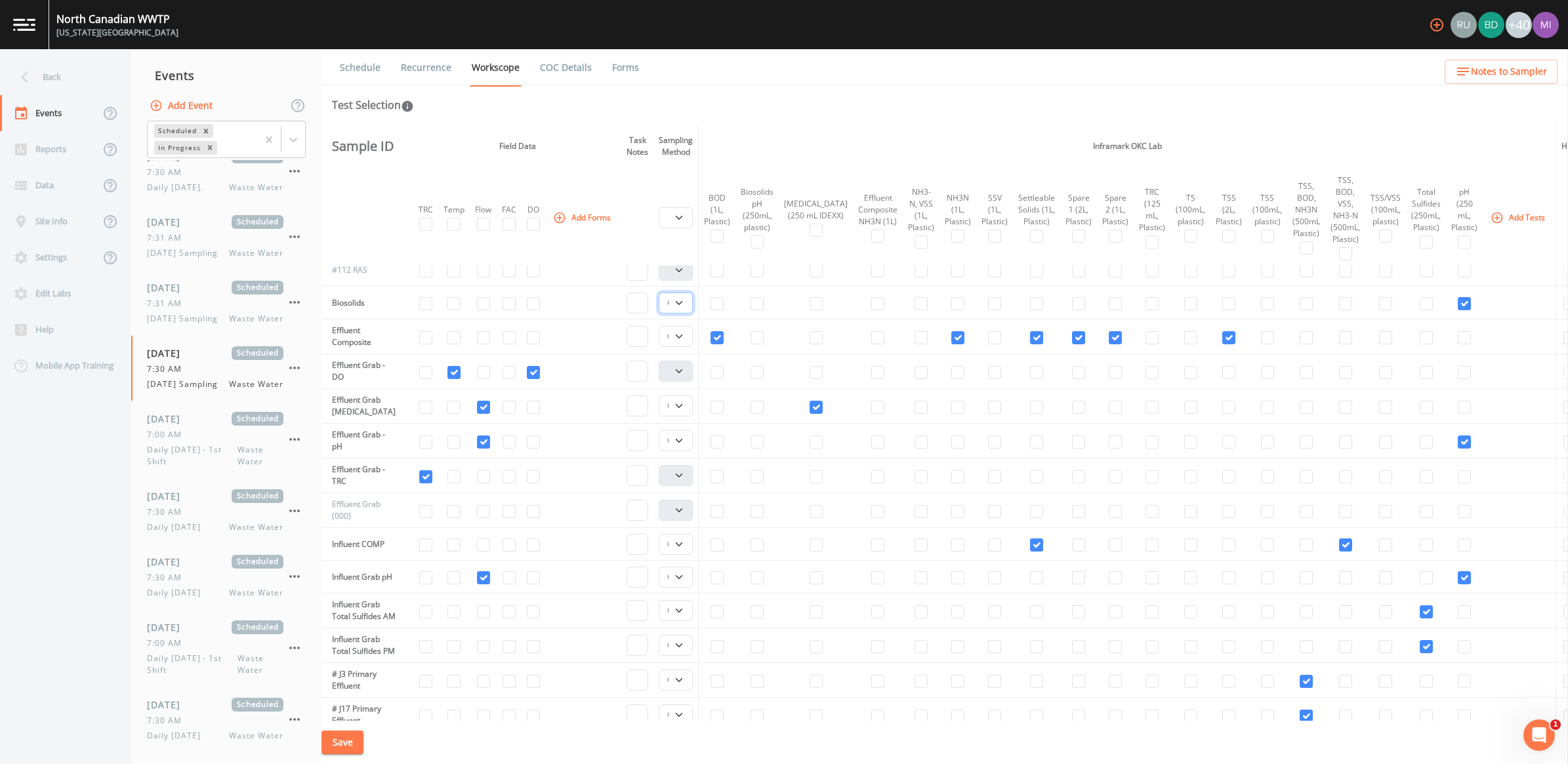
drag, startPoint x: 681, startPoint y: 303, endPoint x: 682, endPoint y: 313, distance: 10.0
click at [681, 303] on select "Composite Grab" at bounding box center [676, 302] width 34 height 21
select select "092b3f94-5697-4c94-9891-da161916fdbb"
click at [661, 292] on select "Composite Grab" at bounding box center [676, 302] width 34 height 21
click at [688, 339] on select "Composite Grab" at bounding box center [676, 336] width 34 height 21
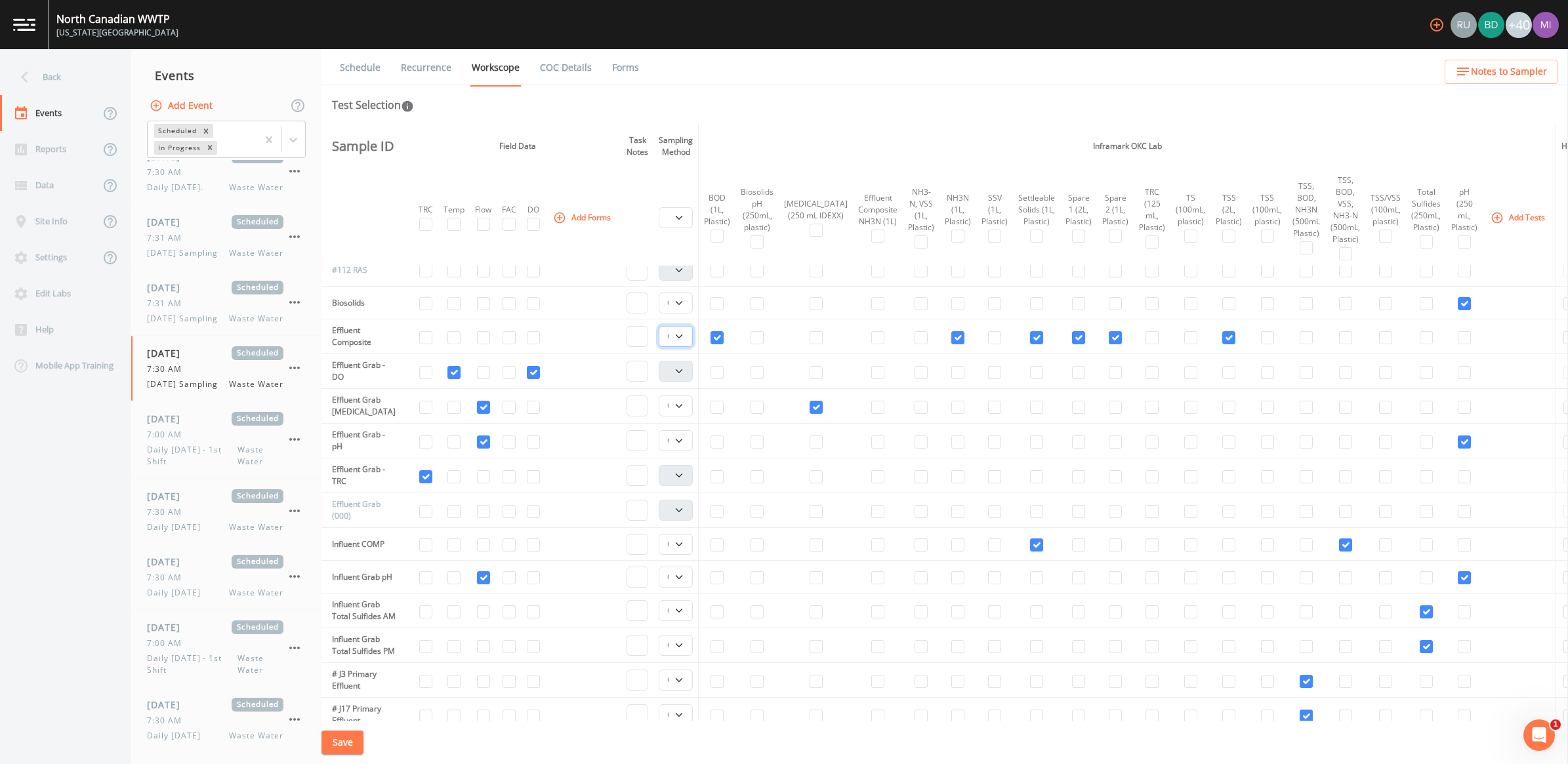
click at [661, 326] on select "Composite Grab" at bounding box center [676, 336] width 34 height 21
click at [687, 405] on select "Composite Grab" at bounding box center [676, 406] width 34 height 21
select select "092b3f94-5697-4c94-9891-da161916fdbb"
click at [661, 396] on select "Composite Grab" at bounding box center [676, 406] width 34 height 21
click at [684, 441] on select "Composite Grab" at bounding box center [676, 441] width 34 height 21
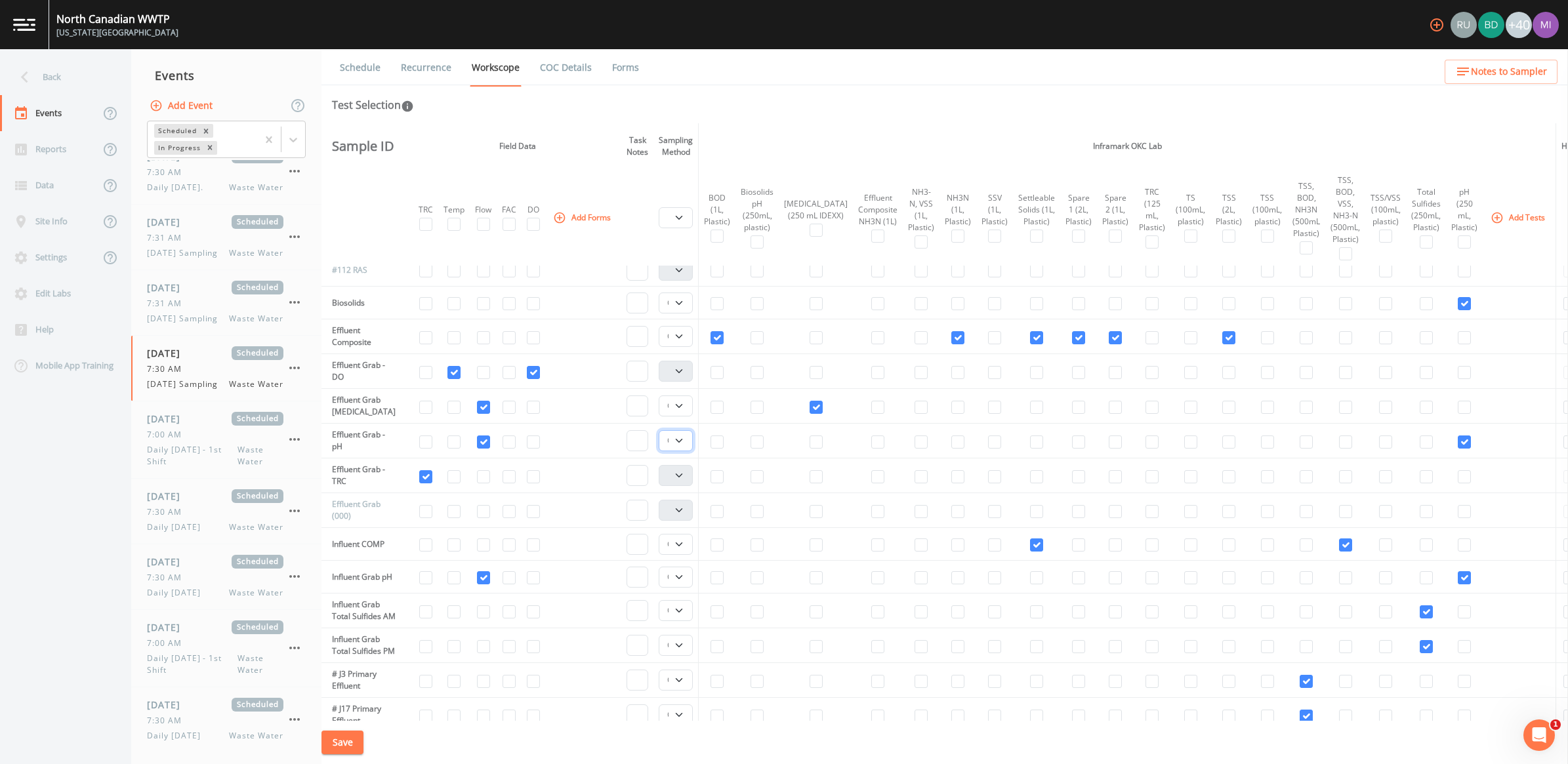
select select "092b3f94-5697-4c94-9891-da161916fdbb"
click at [661, 430] on select "Composite Grab" at bounding box center [676, 441] width 34 height 21
click at [682, 548] on select "Composite Grab" at bounding box center [676, 544] width 34 height 21
click at [661, 534] on select "Composite Grab" at bounding box center [676, 544] width 34 height 21
click at [681, 579] on select "Composite Grab" at bounding box center [676, 577] width 34 height 21
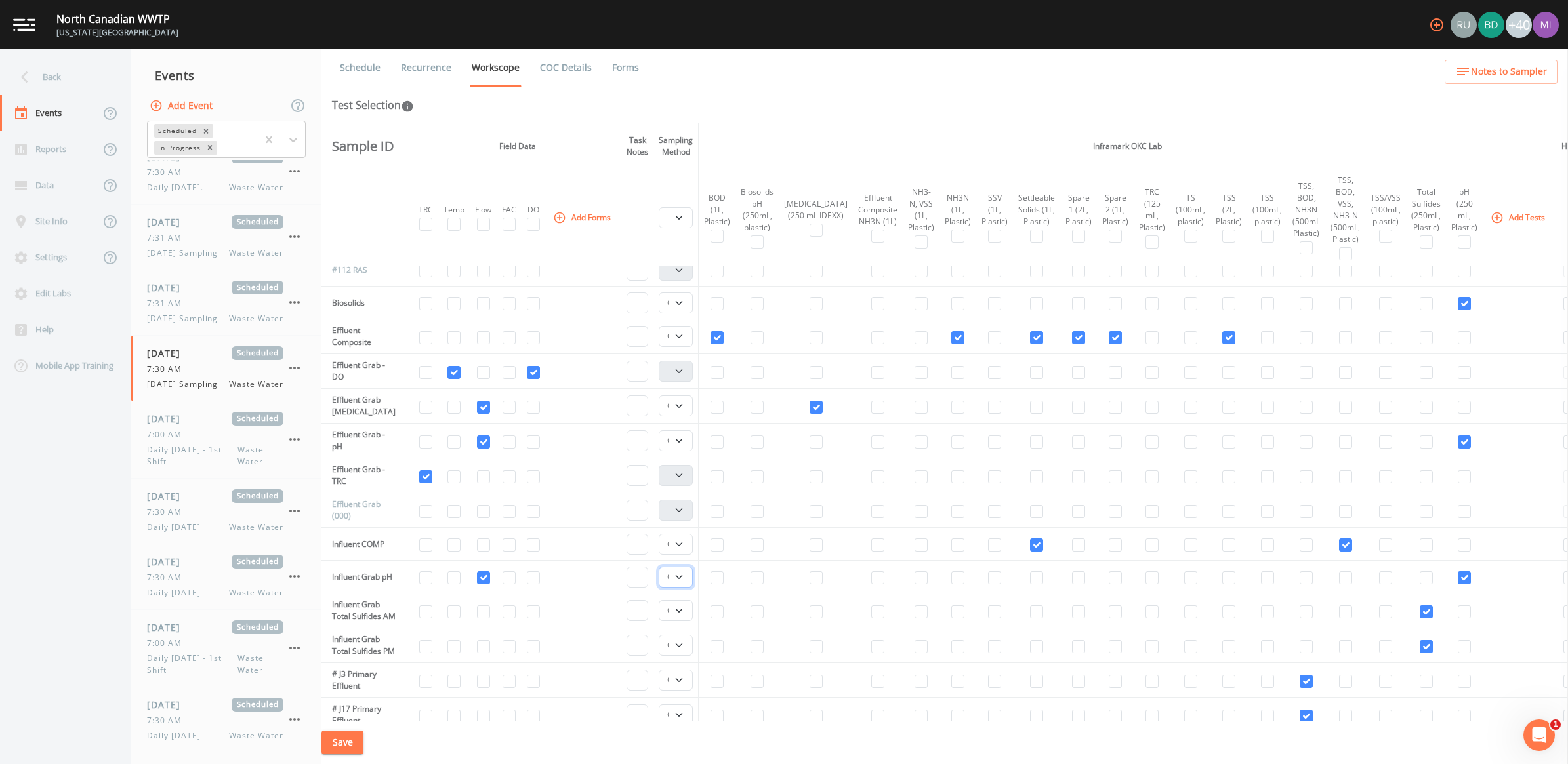
select select "092b3f94-5697-4c94-9891-da161916fdbb"
click at [661, 567] on select "Composite Grab" at bounding box center [676, 577] width 34 height 21
click at [688, 622] on select "Composite Grab" at bounding box center [676, 611] width 34 height 21
select select "092b3f94-5697-4c94-9891-da161916fdbb"
click at [661, 606] on select "Composite Grab" at bounding box center [676, 611] width 34 height 21
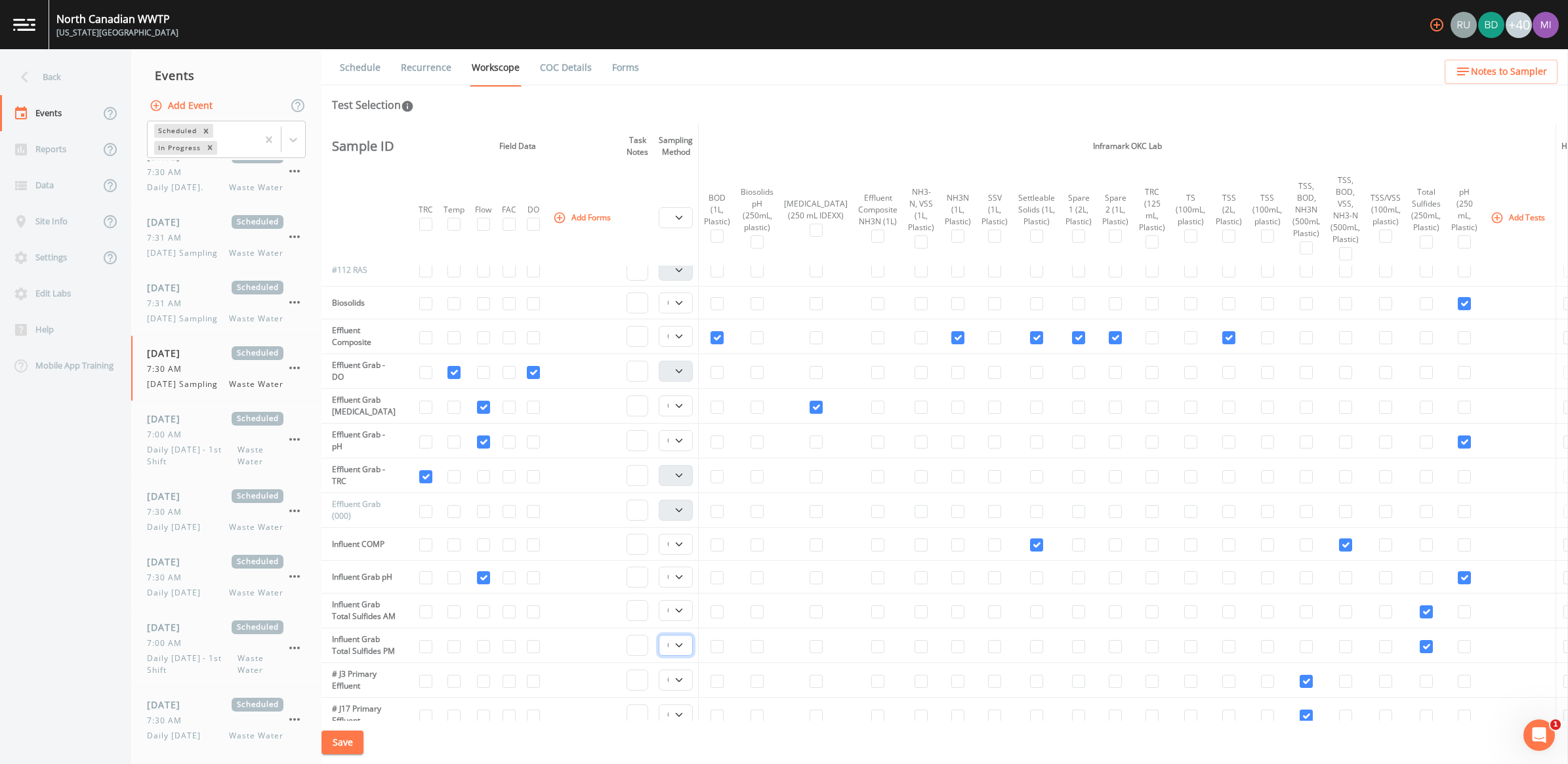
click at [679, 656] on select "Composite Grab" at bounding box center [676, 645] width 34 height 21
select select "092b3f94-5697-4c94-9891-da161916fdbb"
click at [661, 654] on select "Composite Grab" at bounding box center [676, 645] width 34 height 21
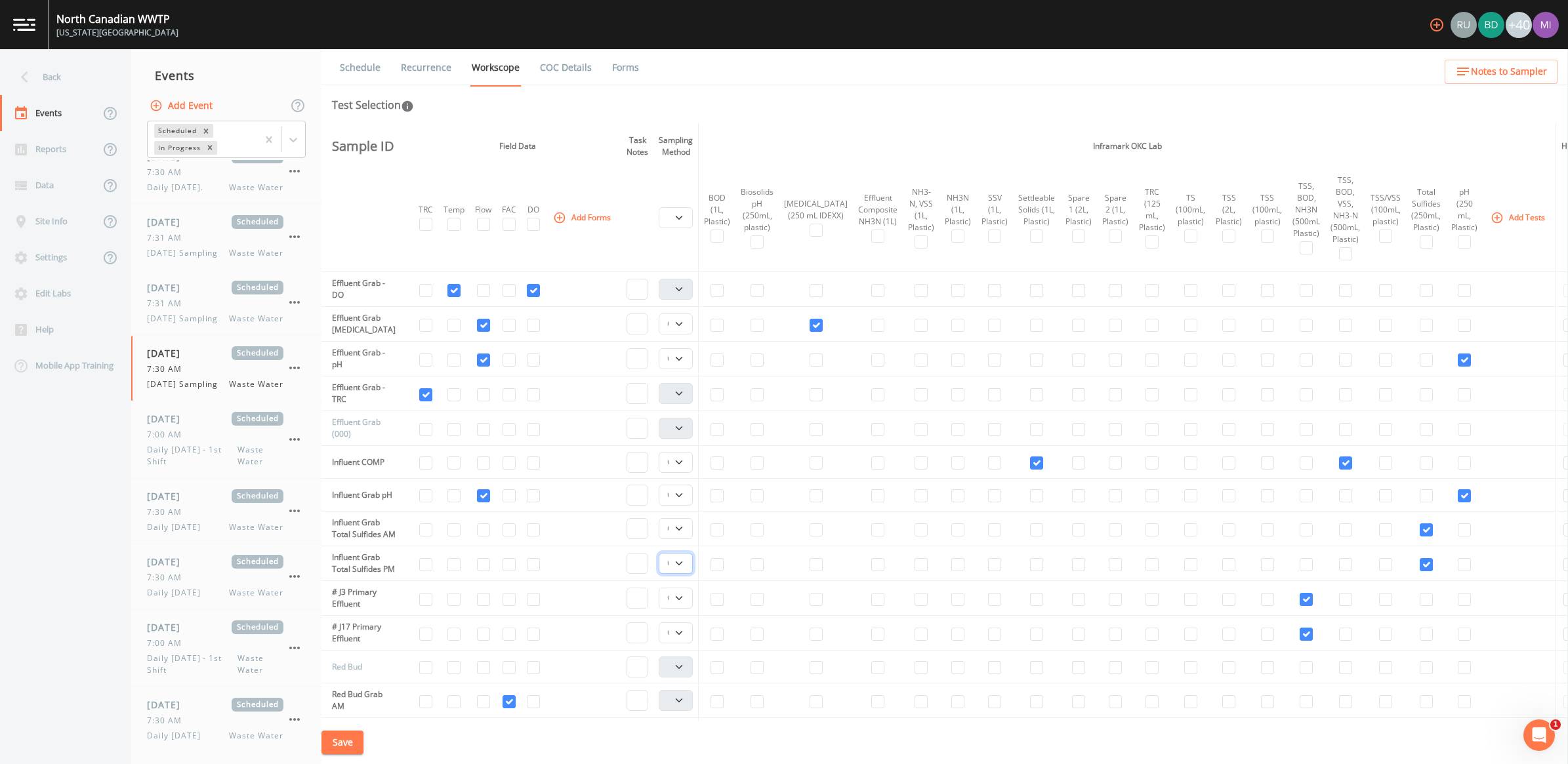
scroll to position [574, 0]
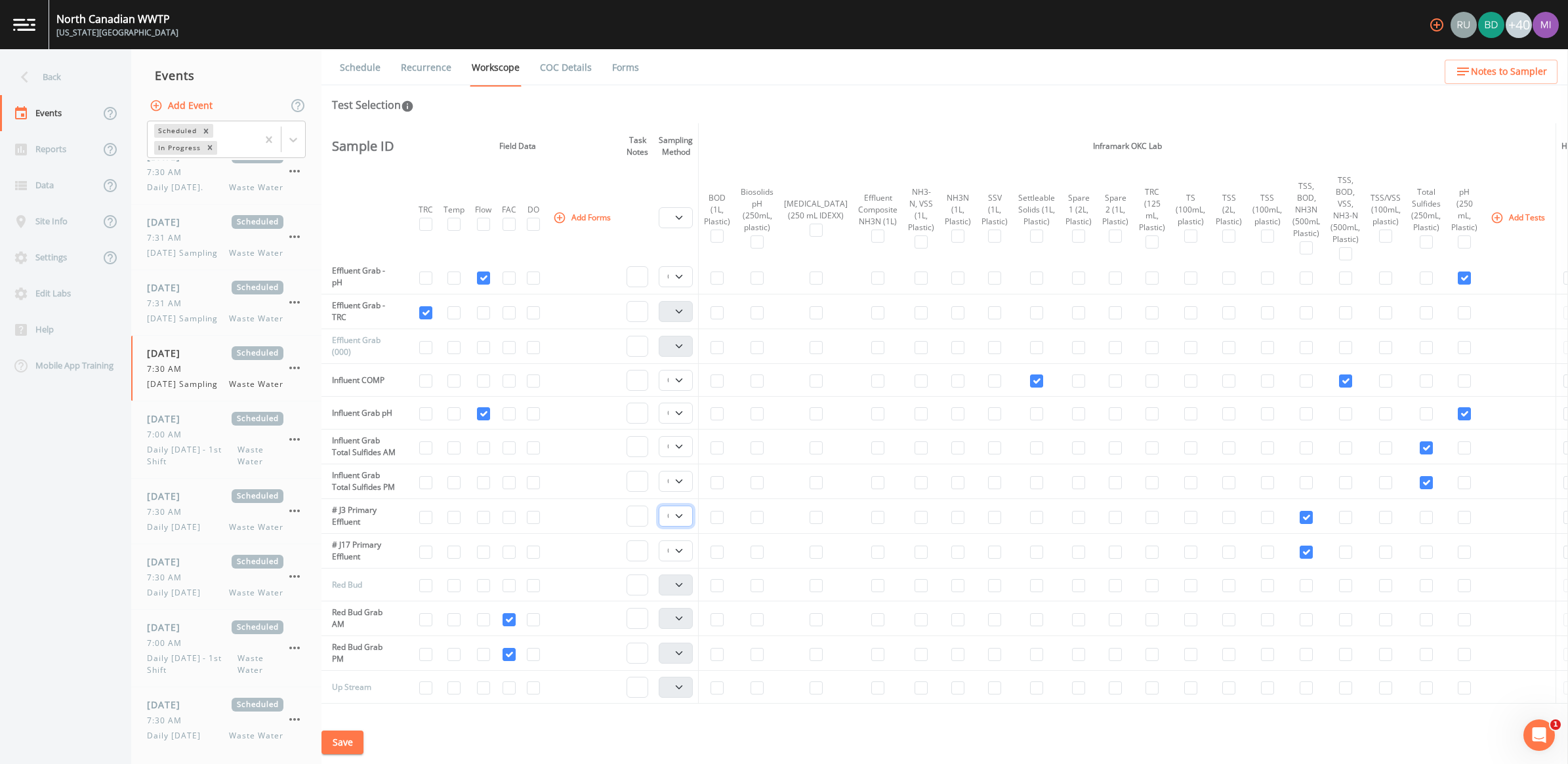
click at [682, 526] on select "Composite Grab" at bounding box center [676, 516] width 34 height 21
select select "092b3f94-5697-4c94-9891-da161916fdbb"
click at [661, 526] on select "Composite Grab" at bounding box center [676, 516] width 34 height 21
click at [684, 562] on select "Composite Grab" at bounding box center [676, 551] width 34 height 21
select select "092b3f94-5697-4c94-9891-da161916fdbb"
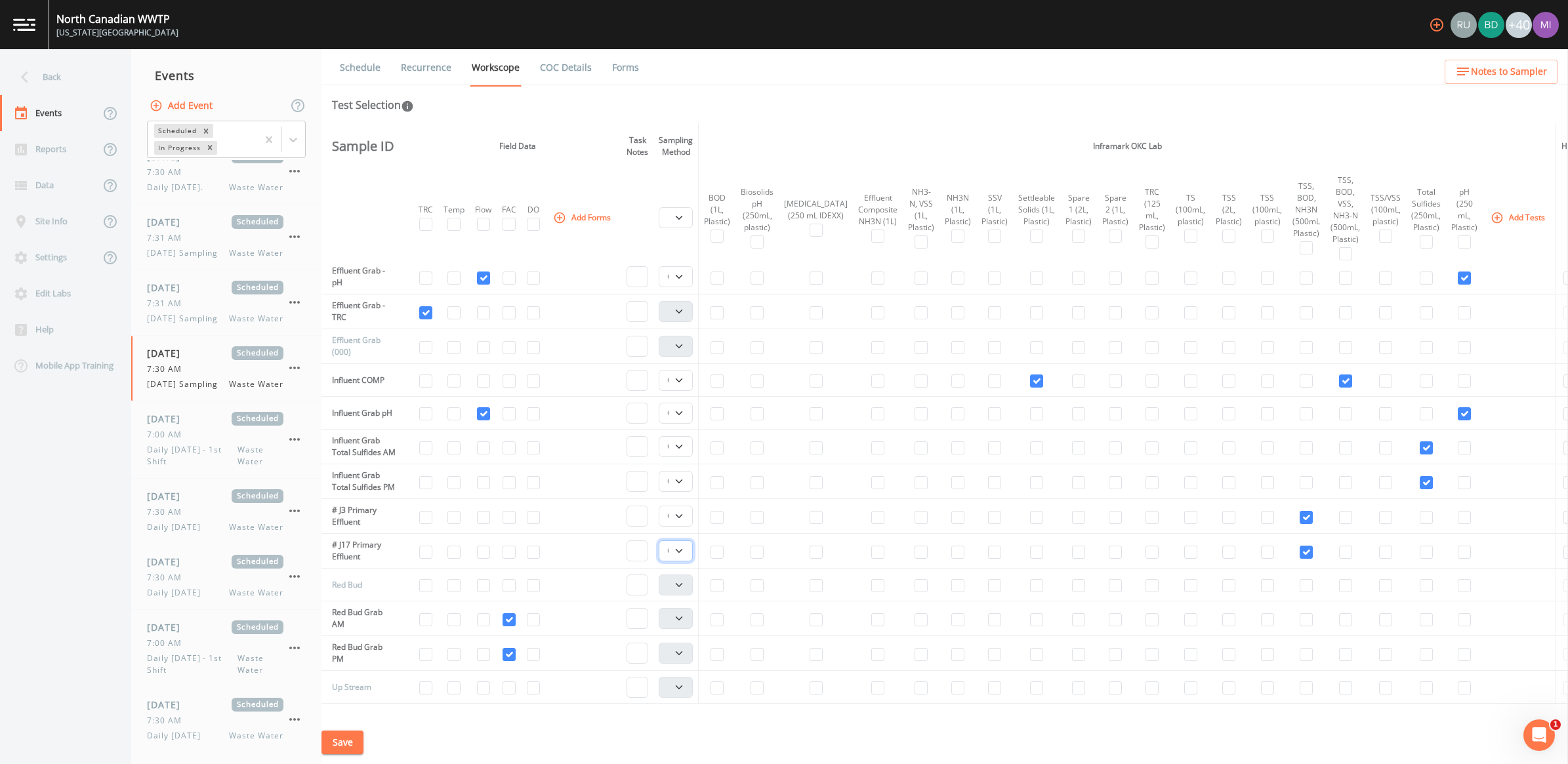
click at [661, 562] on select "Composite Grab" at bounding box center [676, 551] width 34 height 21
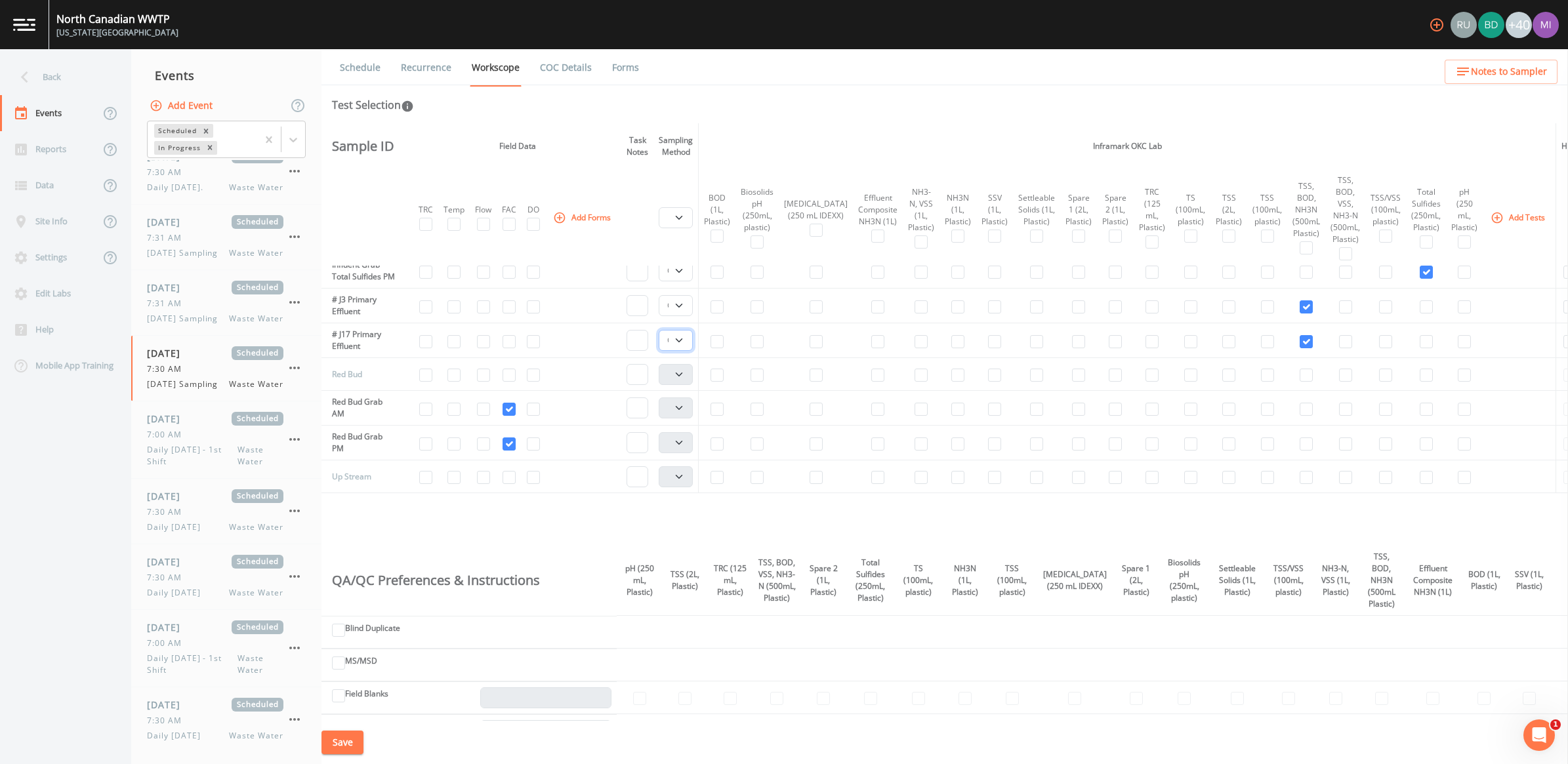
scroll to position [820, 0]
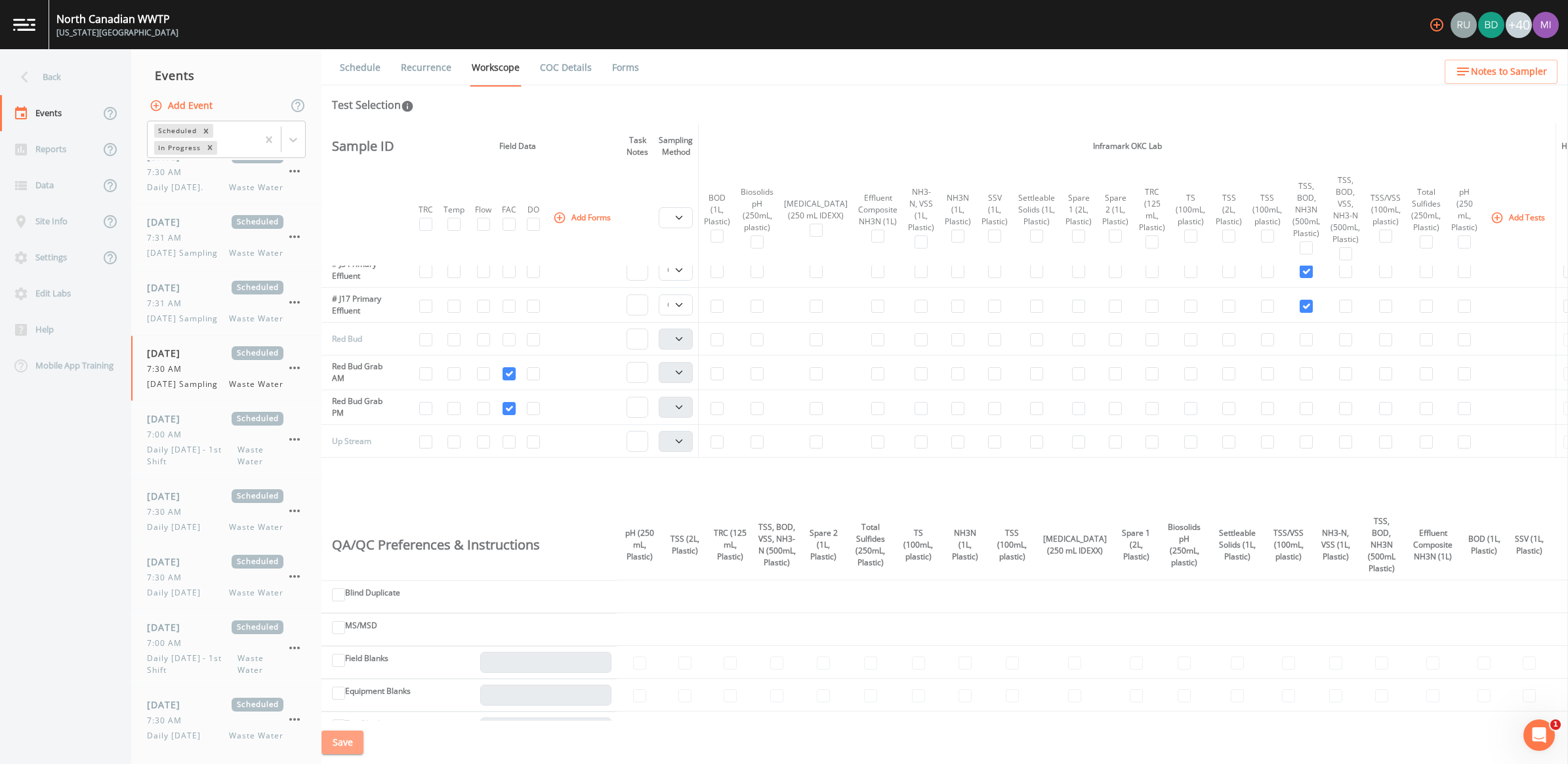
click at [351, 742] on button "Save" at bounding box center [343, 743] width 42 height 24
click at [352, 741] on button "Save" at bounding box center [343, 743] width 42 height 24
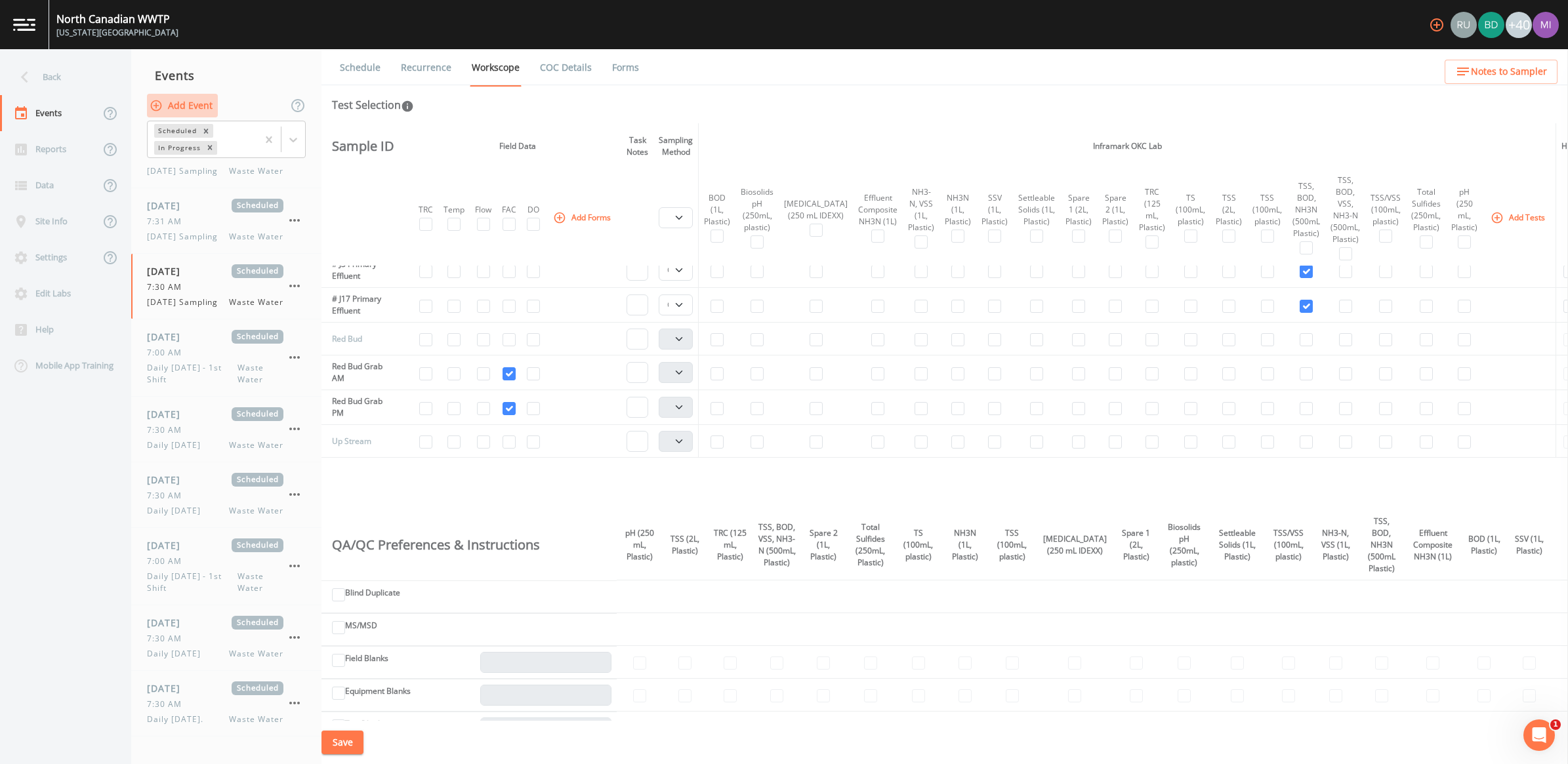
click at [199, 103] on button "Add Event" at bounding box center [182, 105] width 71 height 24
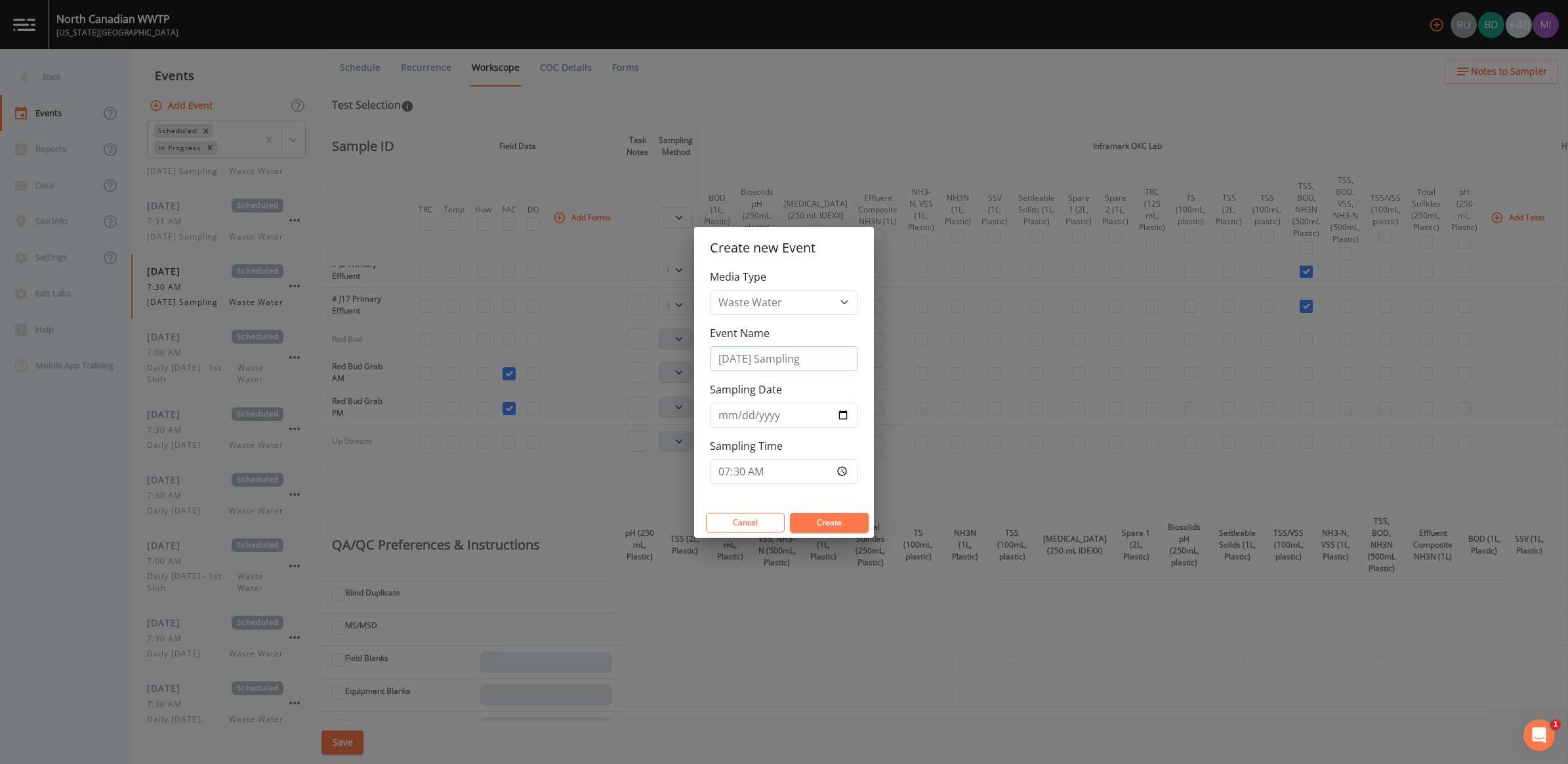
drag, startPoint x: 758, startPoint y: 359, endPoint x: 712, endPoint y: 362, distance: 46.1
click at [712, 362] on input "[DATE] Sampling" at bounding box center [784, 359] width 148 height 25
type input "[DATE] Sampling"
click at [844, 414] on input "[DATE]" at bounding box center [784, 415] width 148 height 25
type input "[DATE]"
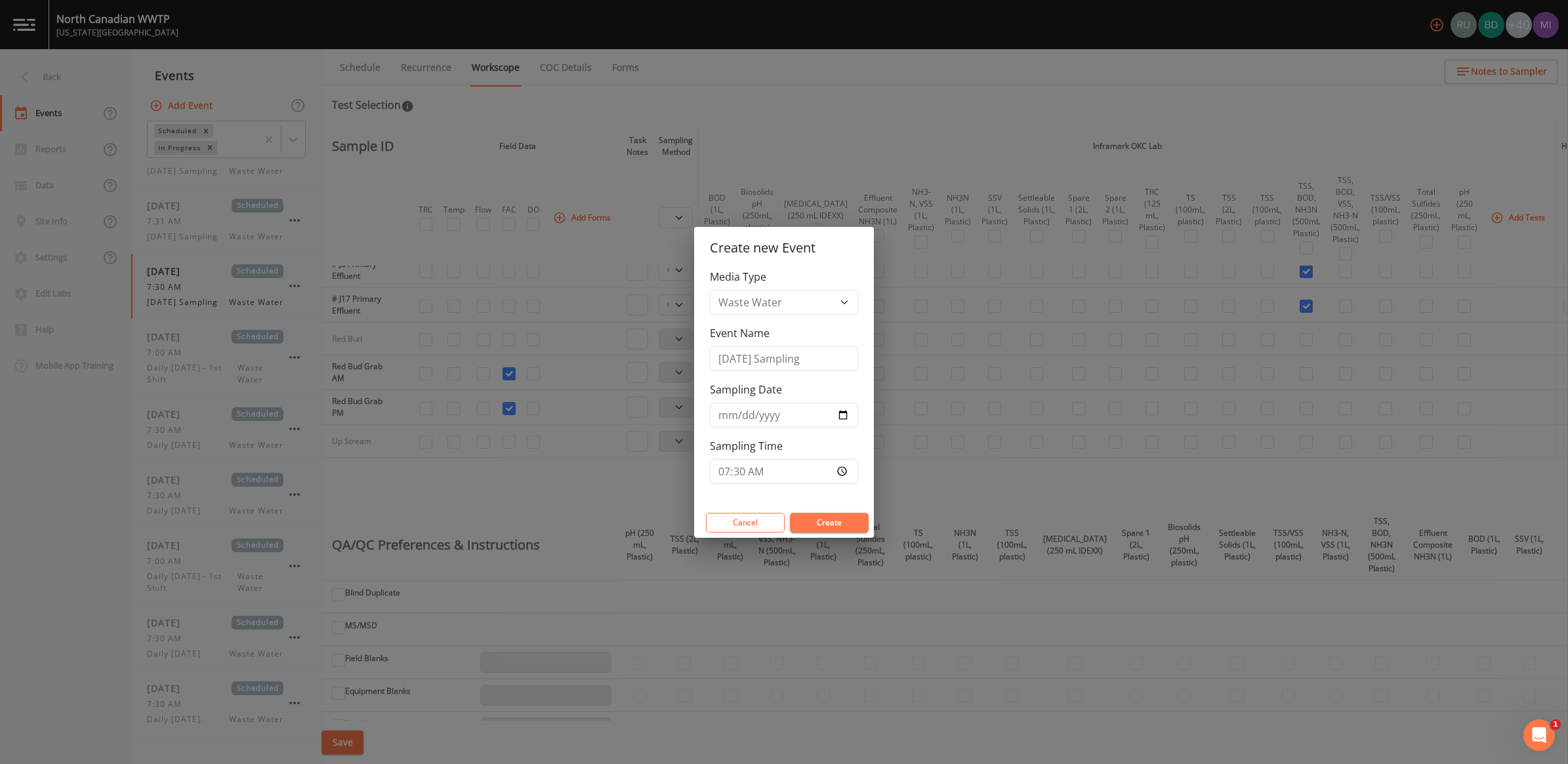
click at [815, 524] on button "Create" at bounding box center [829, 522] width 78 height 19
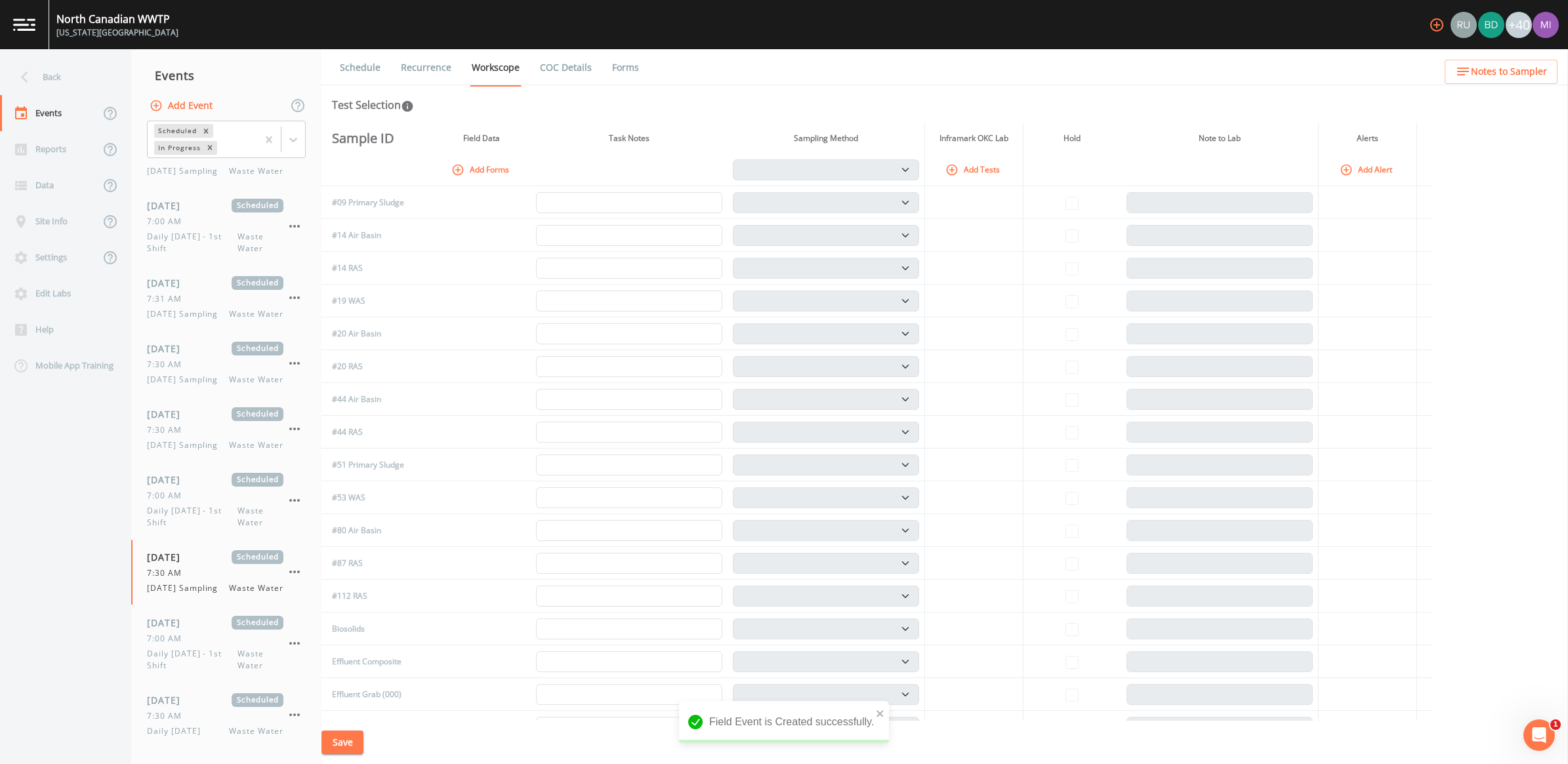
click at [415, 70] on link "Recurrence" at bounding box center [426, 67] width 55 height 37
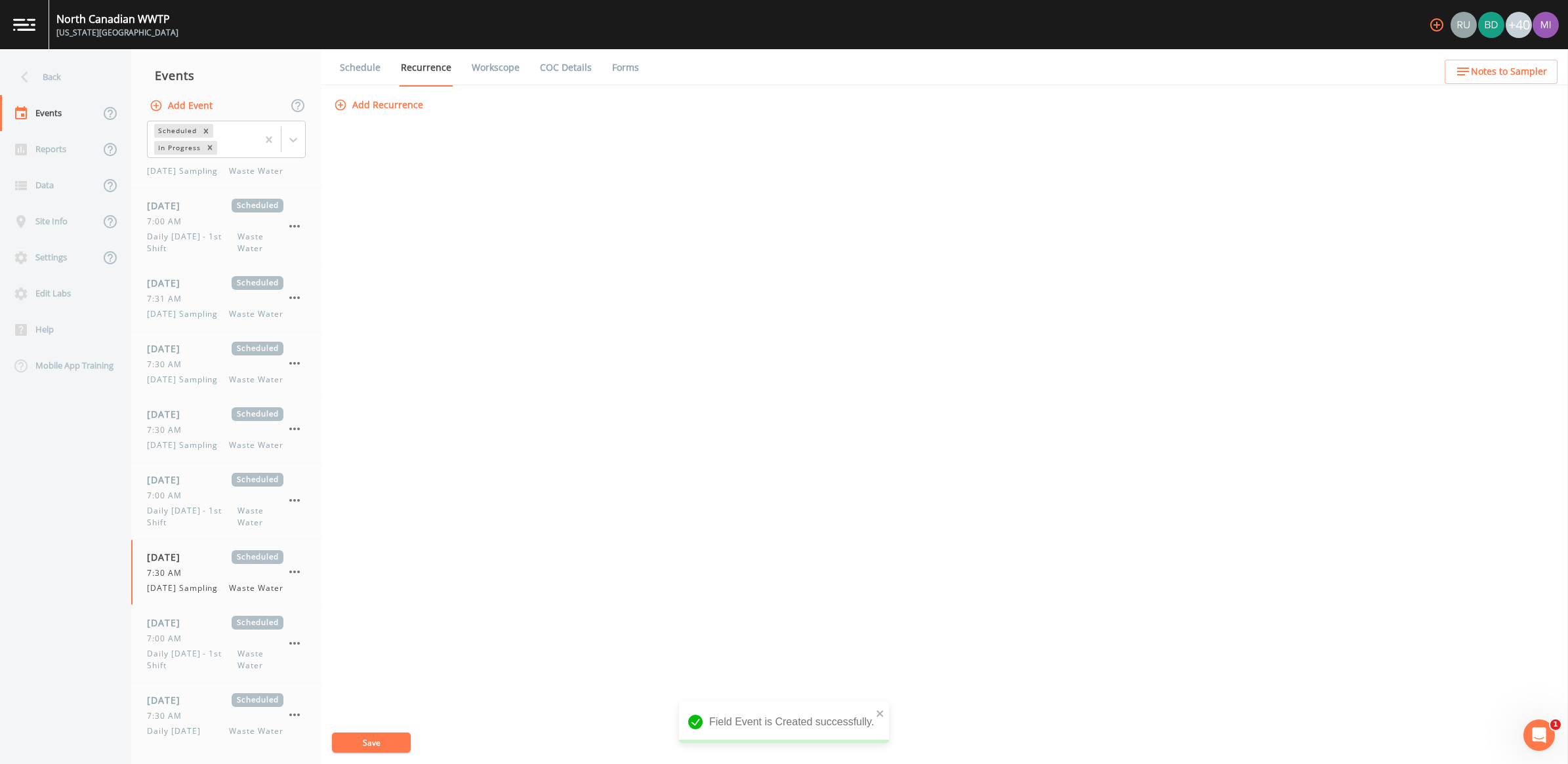
click at [408, 99] on button "Add Recurrence" at bounding box center [379, 105] width 97 height 24
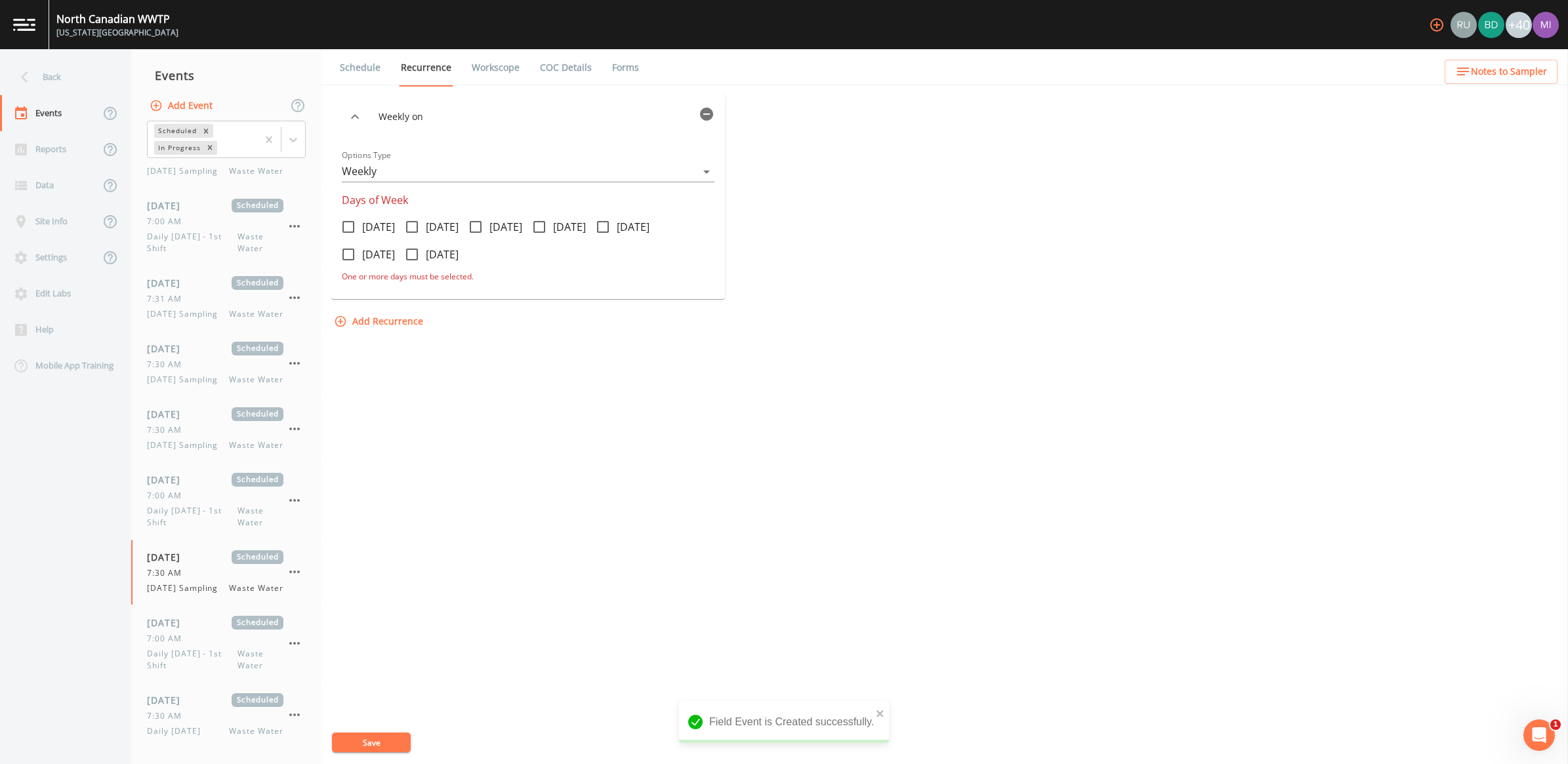
click at [425, 227] on span at bounding box center [412, 227] width 28 height 28
click at [411, 227] on input "[DATE]" at bounding box center [405, 220] width 13 height 13
checkbox input "true"
click at [369, 742] on button "Save" at bounding box center [371, 742] width 78 height 19
click at [494, 69] on link "Workscope" at bounding box center [496, 67] width 52 height 37
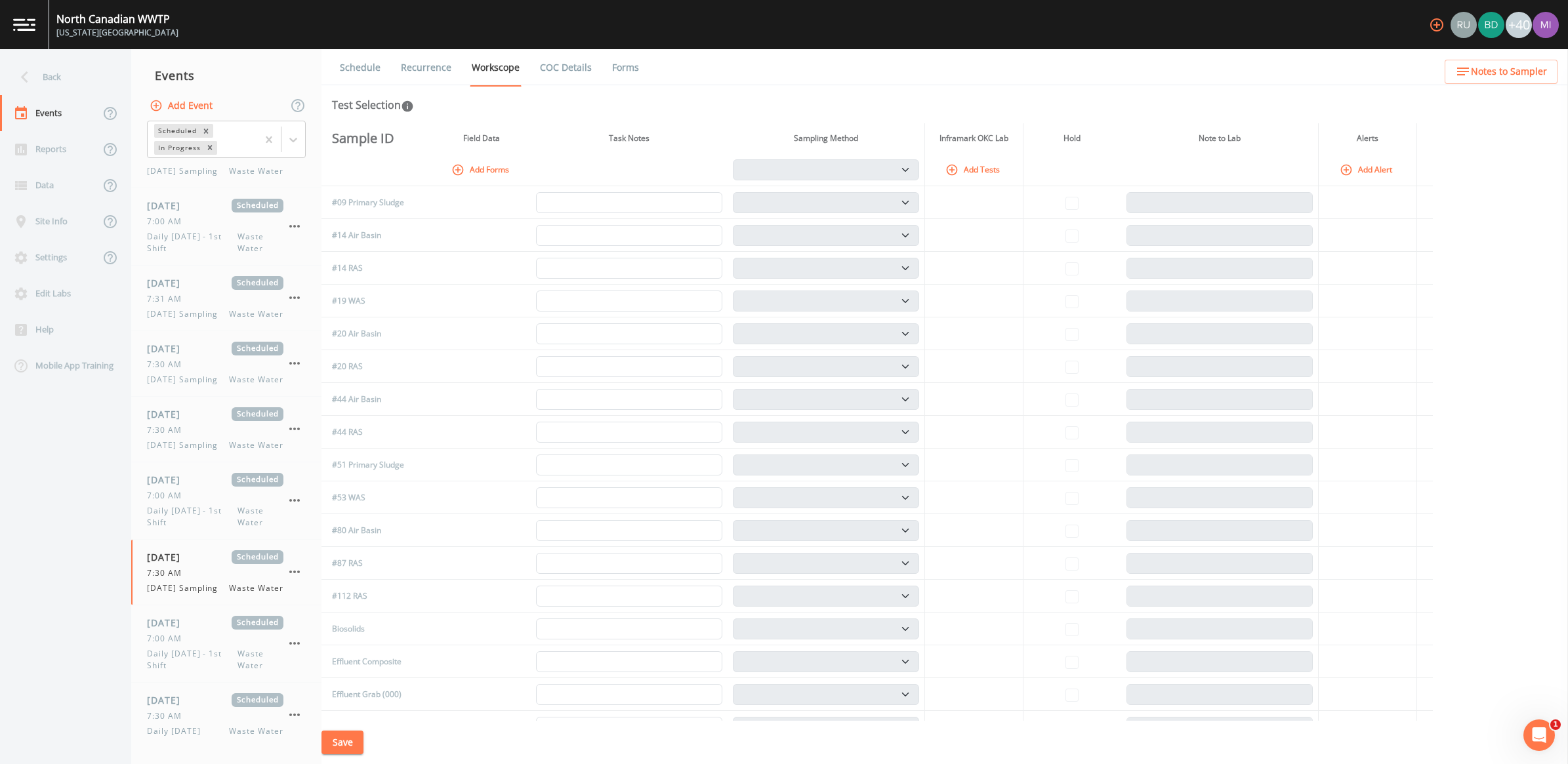
click at [487, 166] on button "Add Forms" at bounding box center [482, 169] width 66 height 22
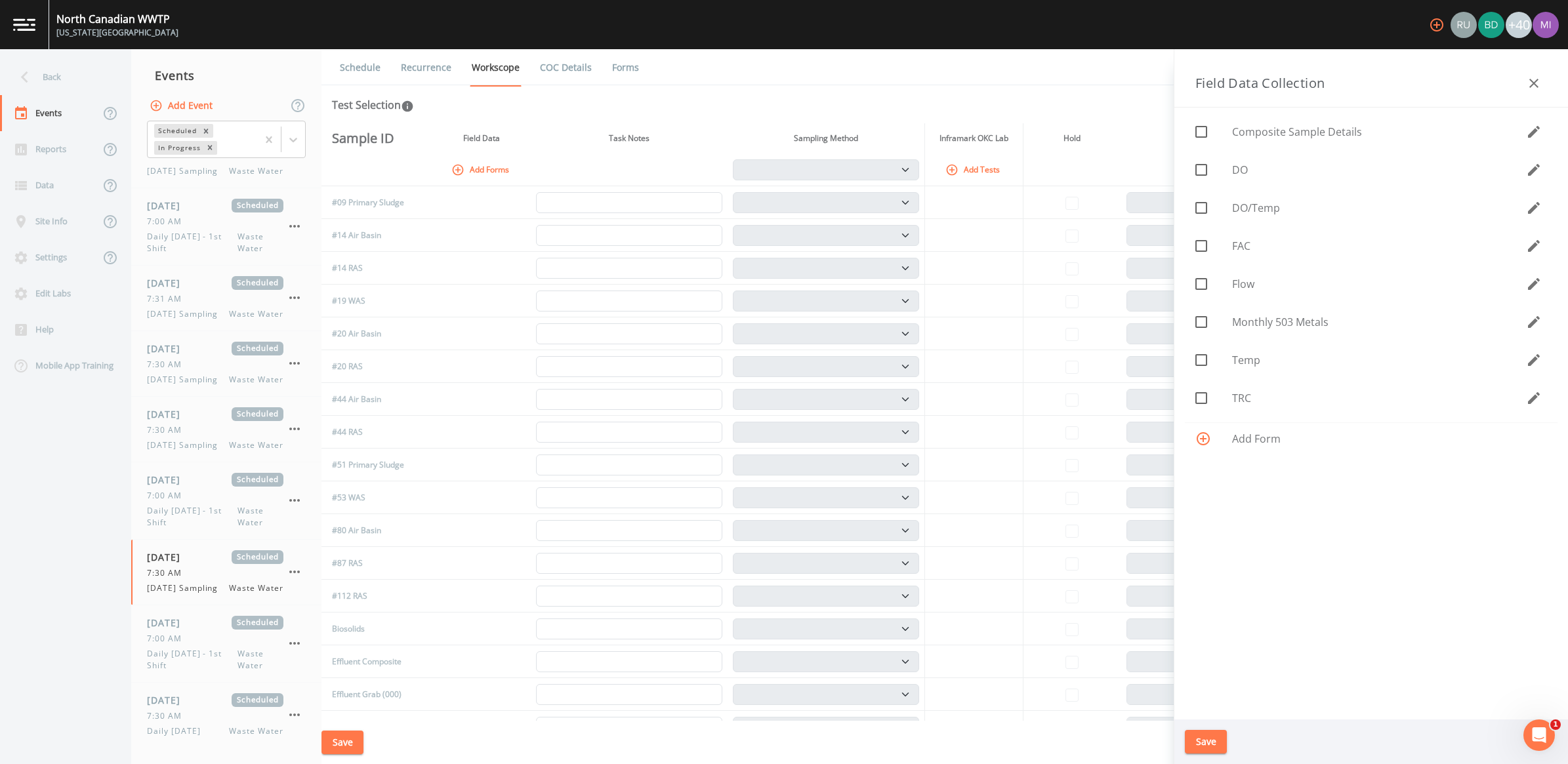
click at [1247, 174] on span "DO" at bounding box center [1379, 169] width 294 height 16
checkbox input "true"
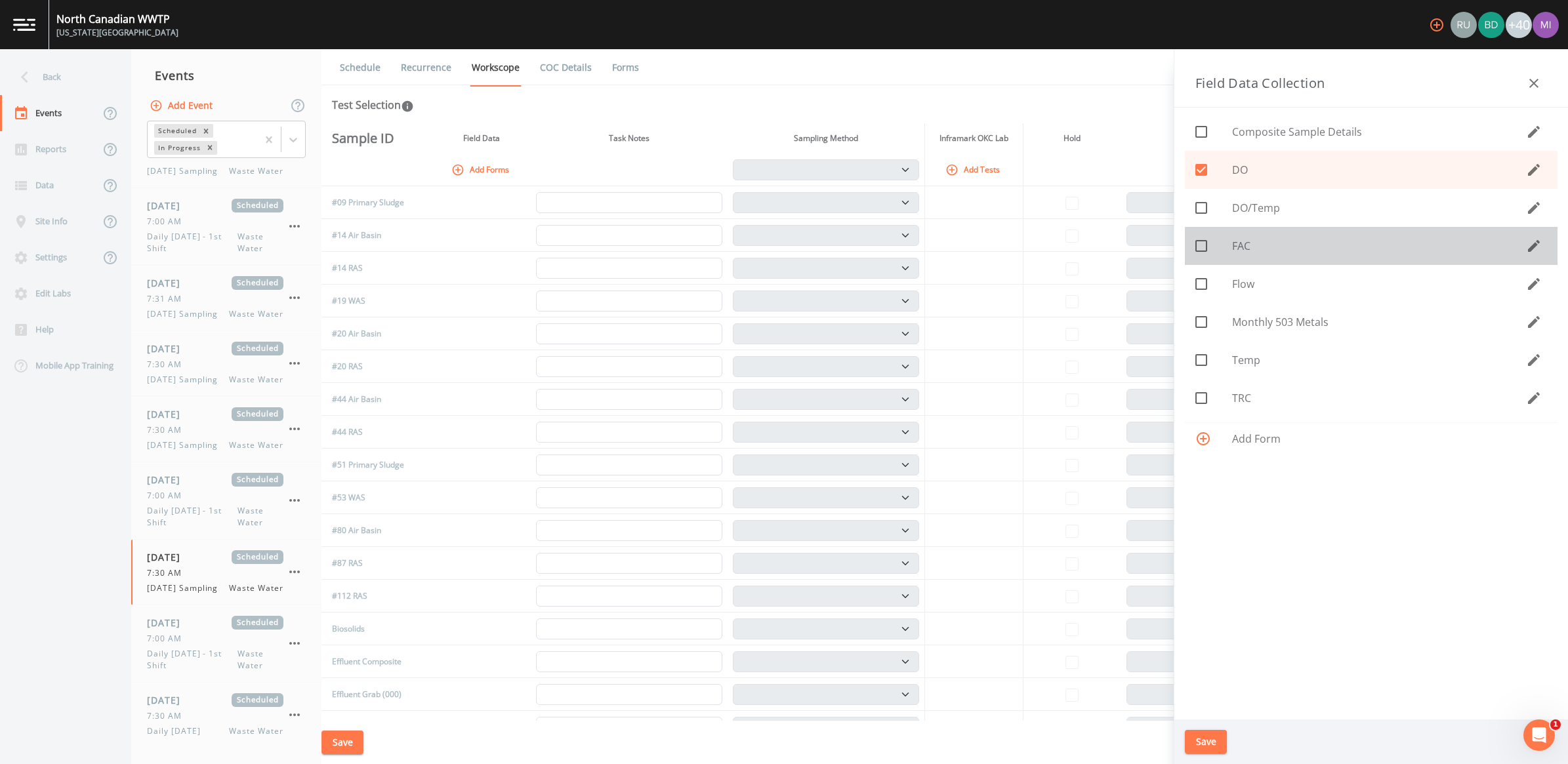
click at [1255, 250] on span "FAC" at bounding box center [1379, 246] width 294 height 16
checkbox input "true"
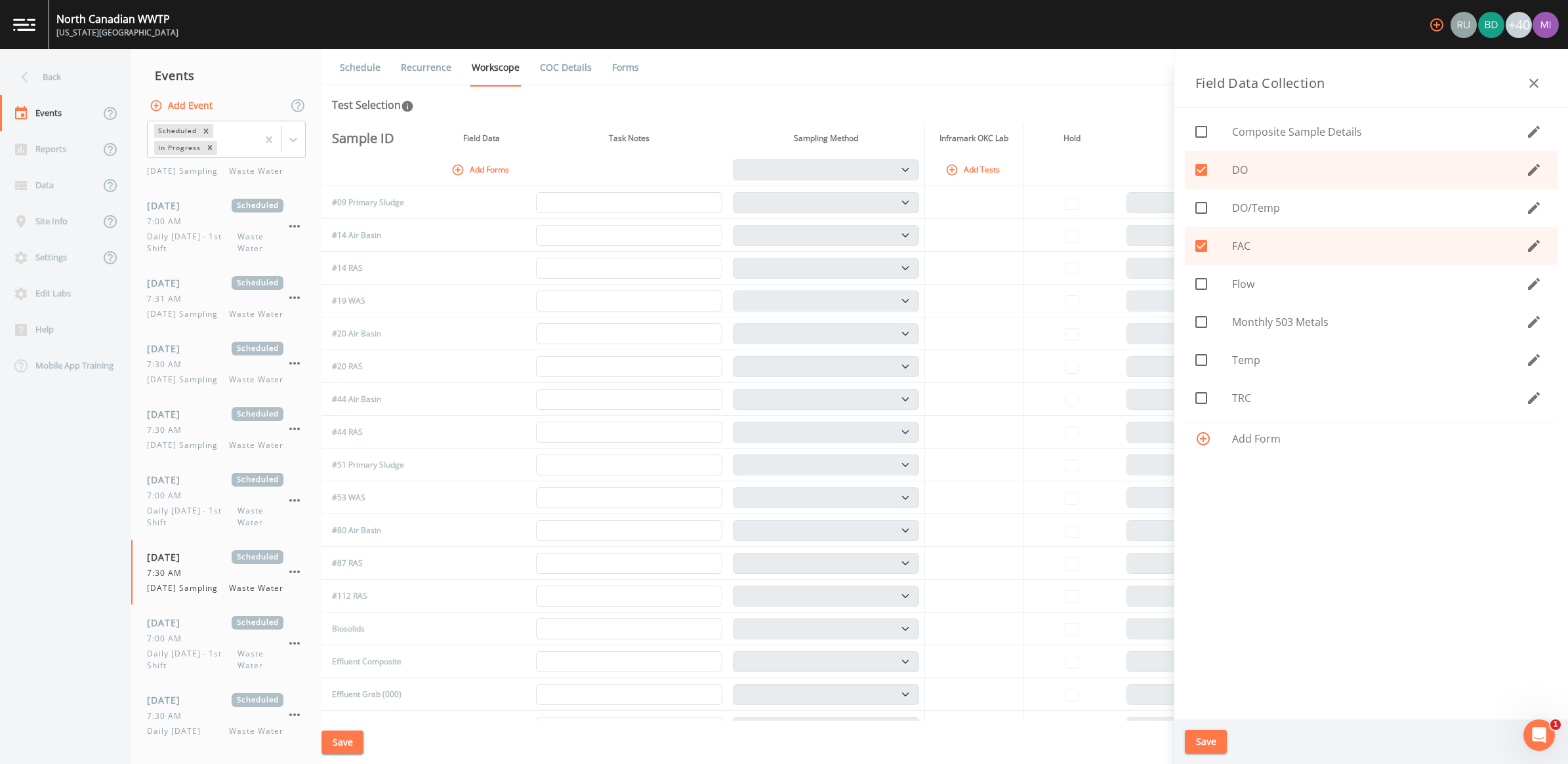
click at [1239, 286] on span "Flow" at bounding box center [1379, 284] width 294 height 16
checkbox input "true"
click at [1238, 357] on span "Temp" at bounding box center [1379, 360] width 294 height 16
checkbox input "true"
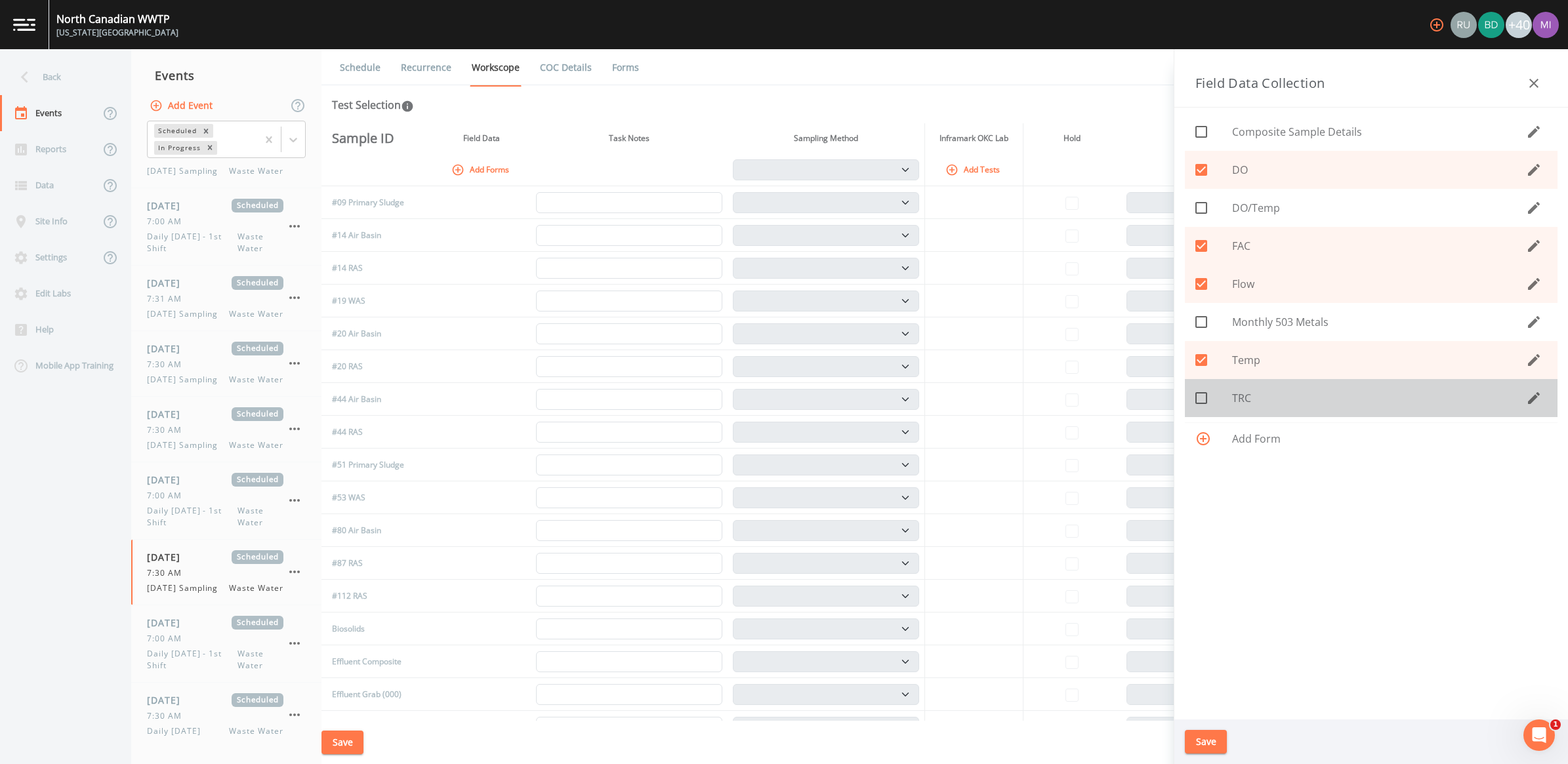
click at [1232, 398] on div "TRC" at bounding box center [1372, 398] width 372 height 38
checkbox input "true"
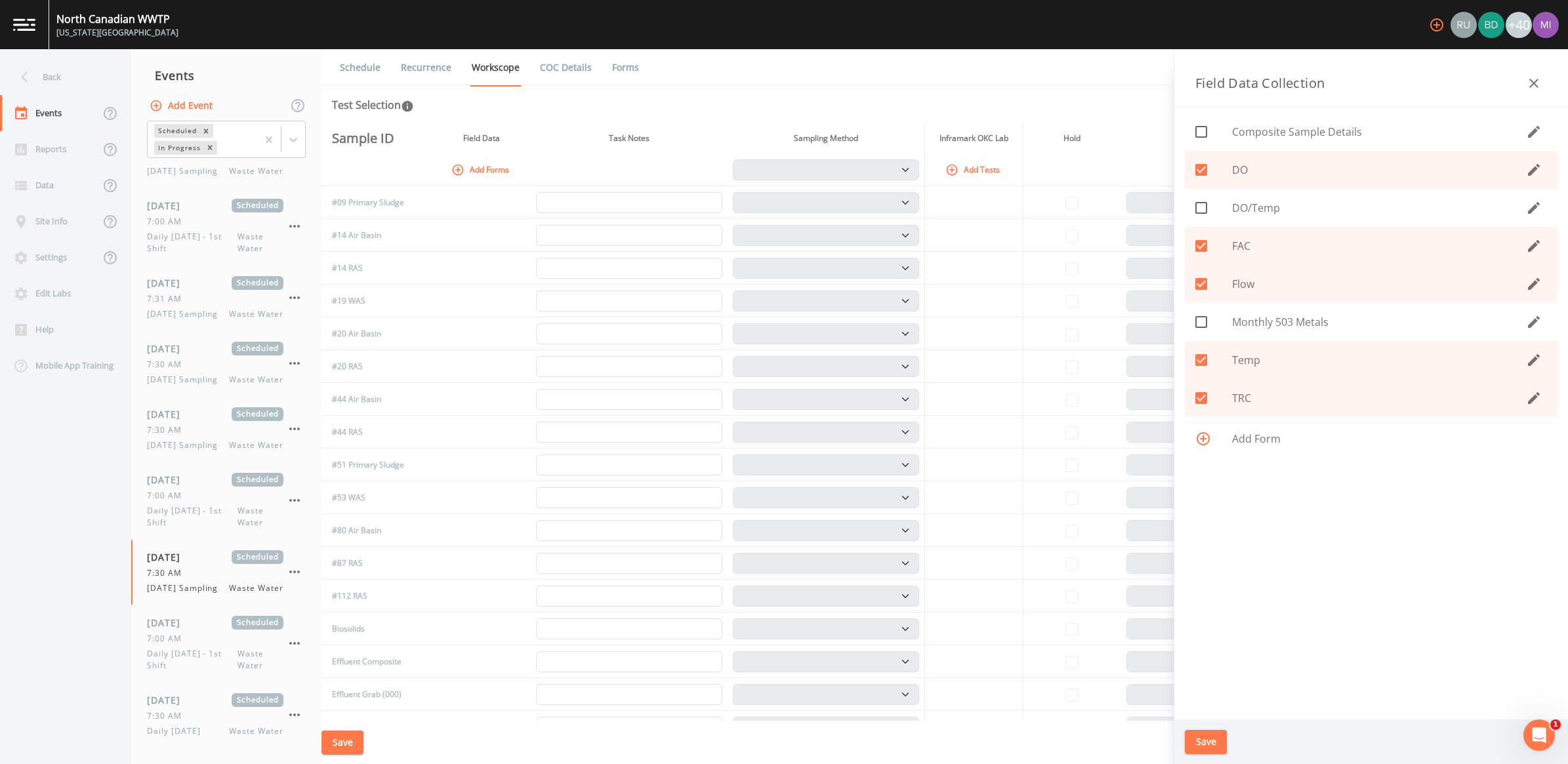
click at [1201, 749] on button "Save" at bounding box center [1207, 742] width 42 height 24
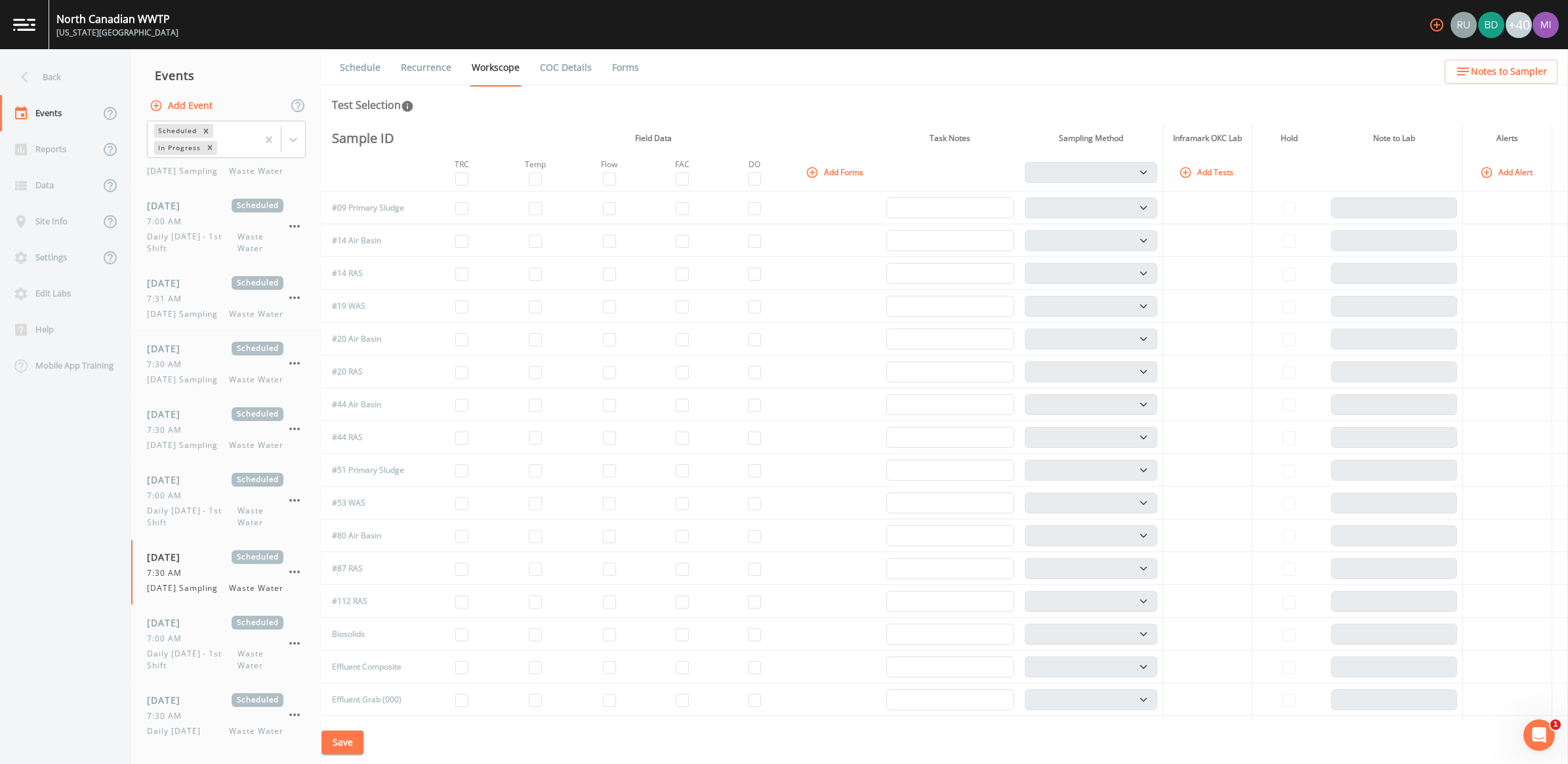
click at [1211, 174] on button "Add Tests" at bounding box center [1207, 173] width 62 height 22
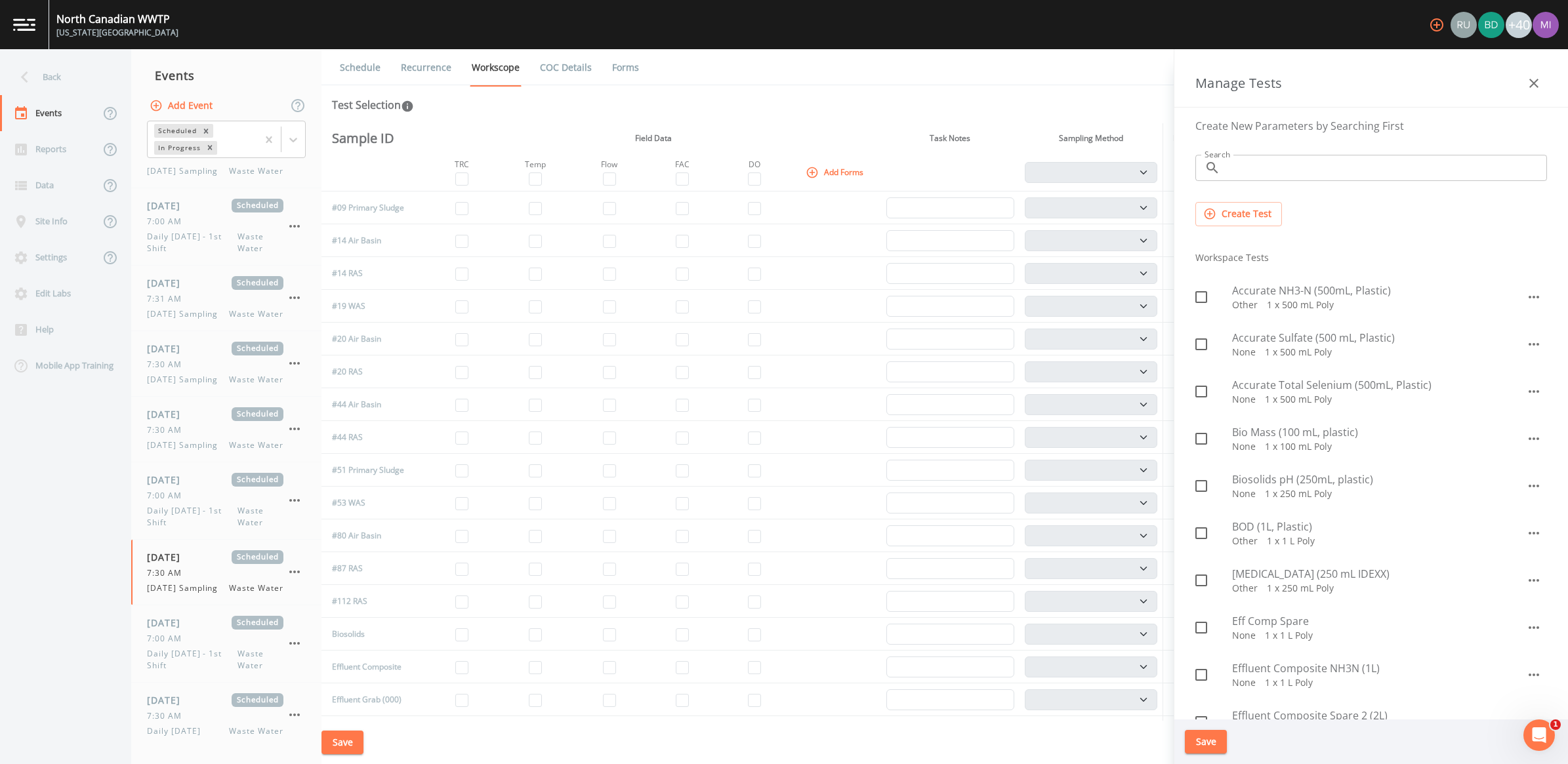
click at [1247, 483] on span "Biosolids pH (250mL, plastic)" at bounding box center [1379, 479] width 294 height 16
checkbox input "true"
click at [1239, 526] on span "BOD (1L, Plastic)" at bounding box center [1379, 526] width 294 height 16
checkbox input "true"
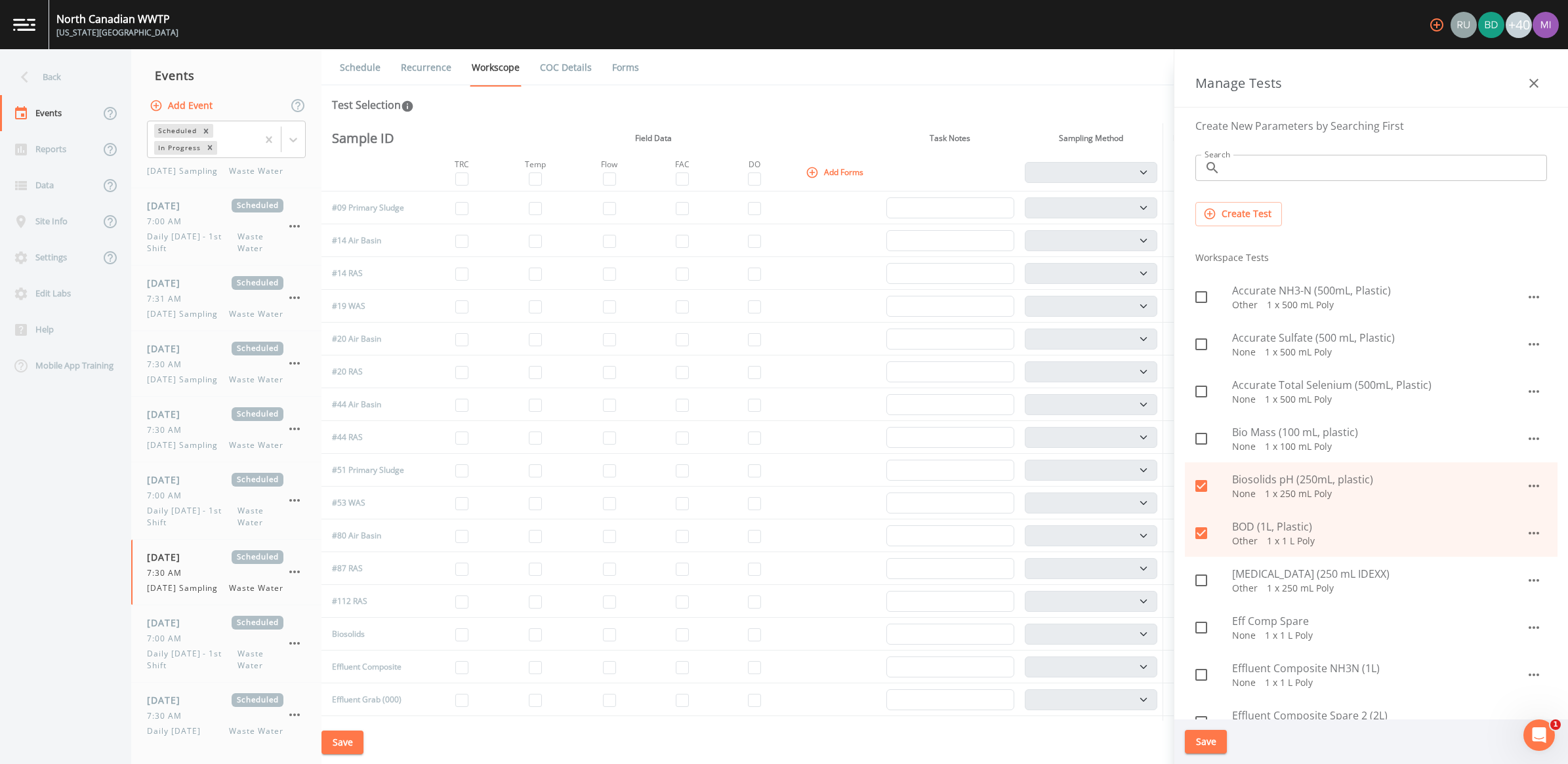
click at [1248, 580] on span "[MEDICAL_DATA] (250 mL IDEXX)" at bounding box center [1379, 574] width 294 height 16
checkbox input "true"
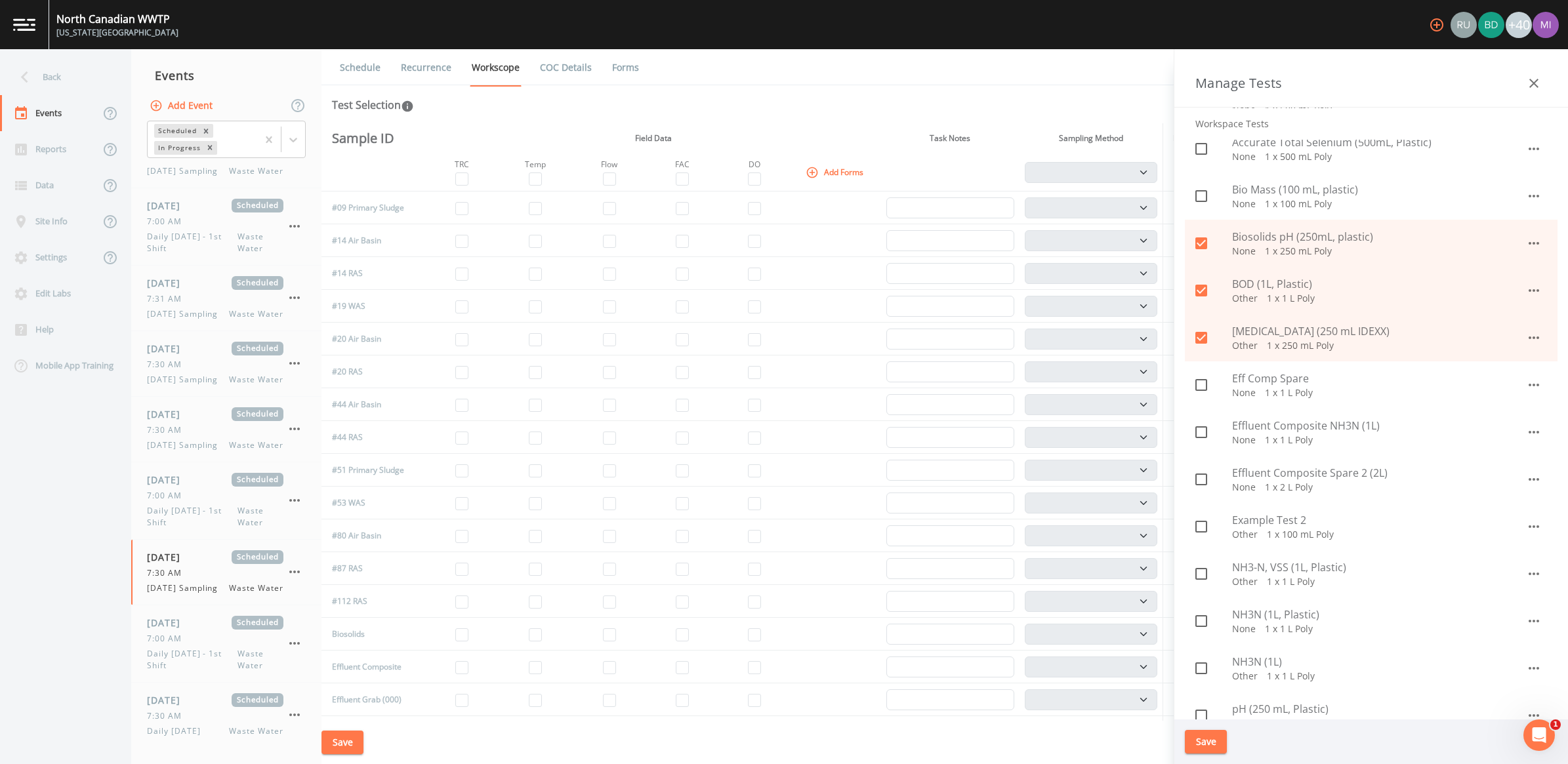
scroll to position [246, 0]
click at [1260, 421] on span "Effluent Composite NH3N (1L)" at bounding box center [1379, 422] width 294 height 16
checkbox input "true"
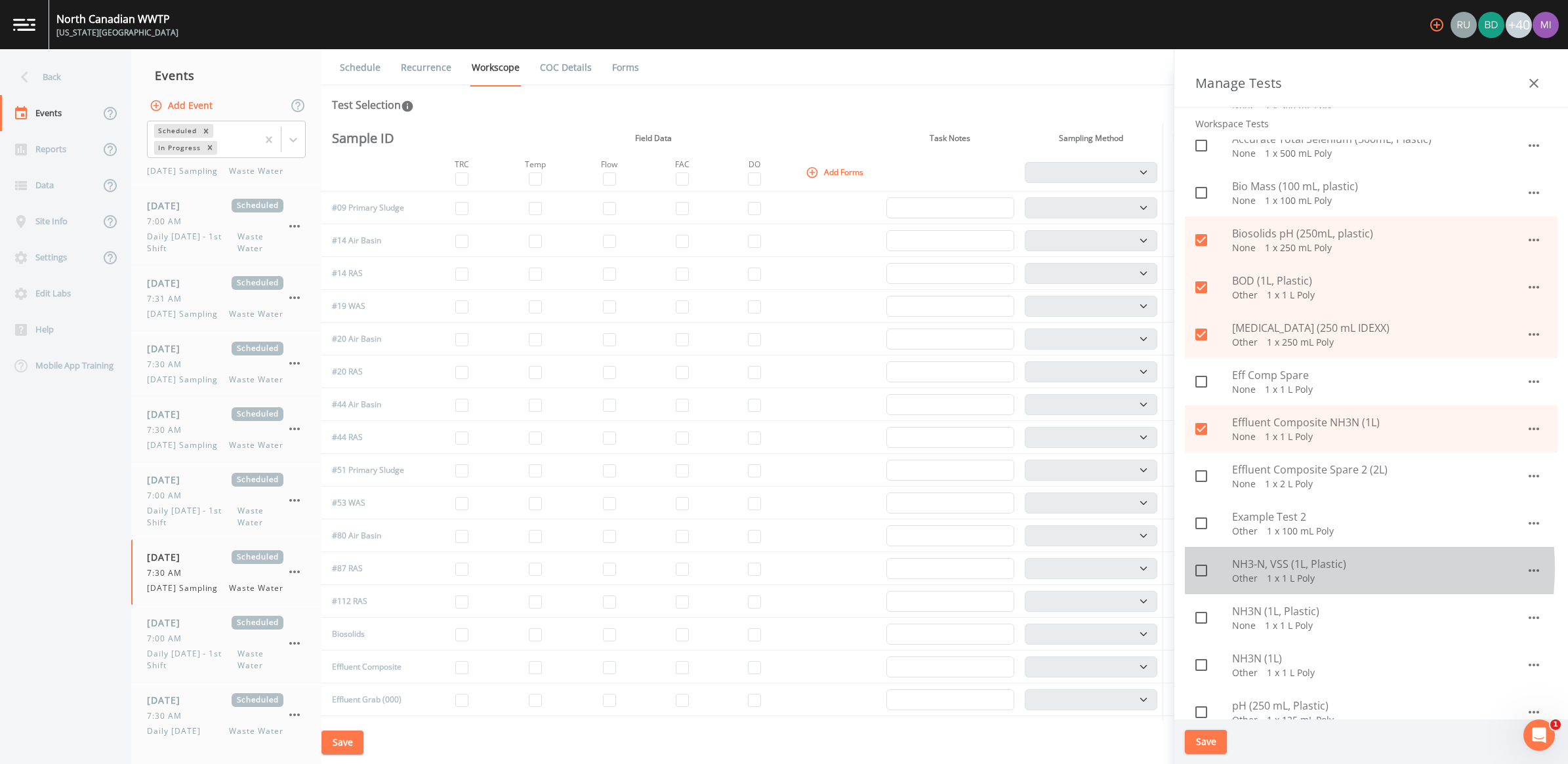
click at [1274, 568] on span "NH3-N, VSS (1L, Plastic)" at bounding box center [1379, 564] width 294 height 16
checkbox input "true"
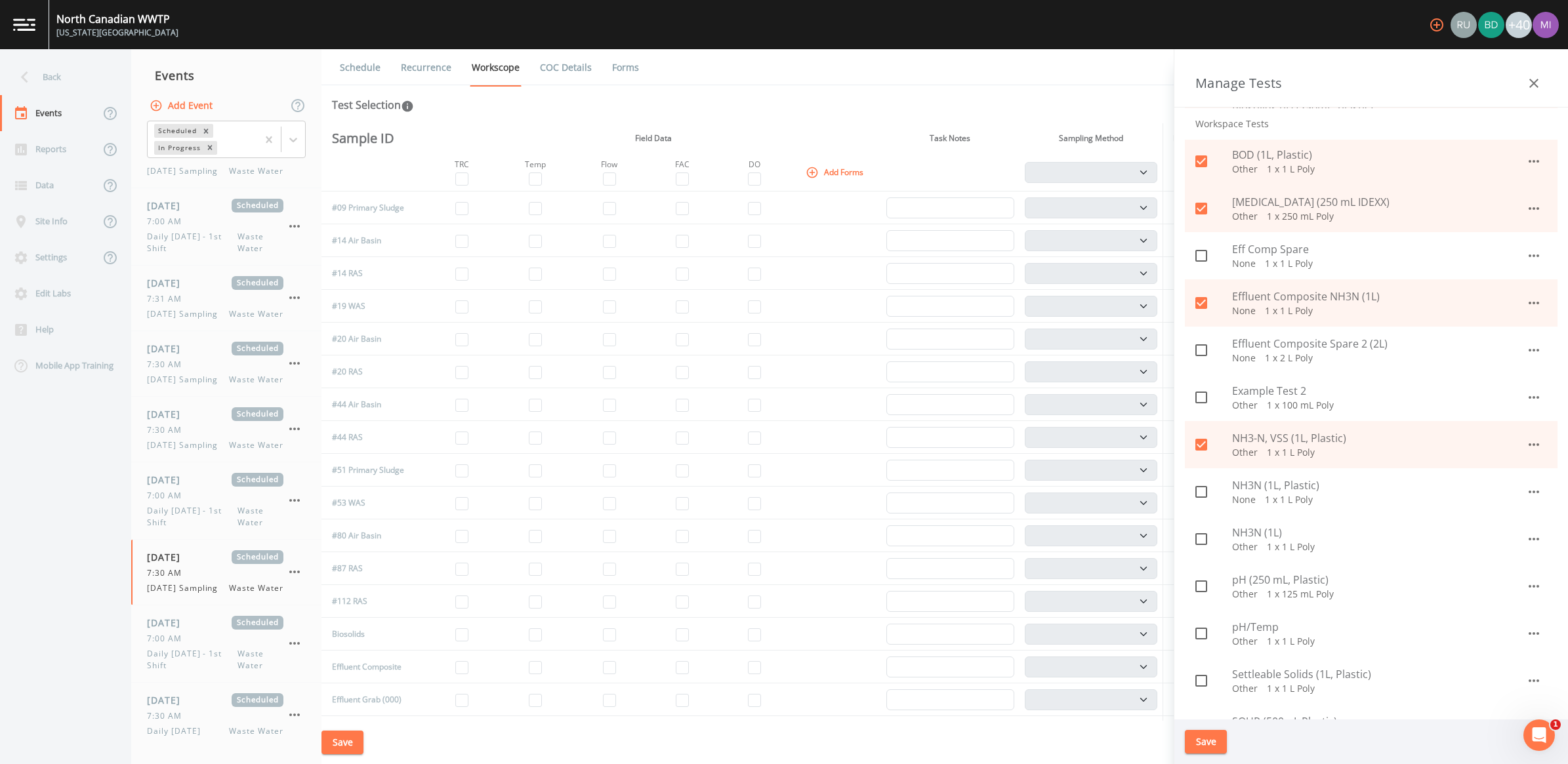
scroll to position [410, 0]
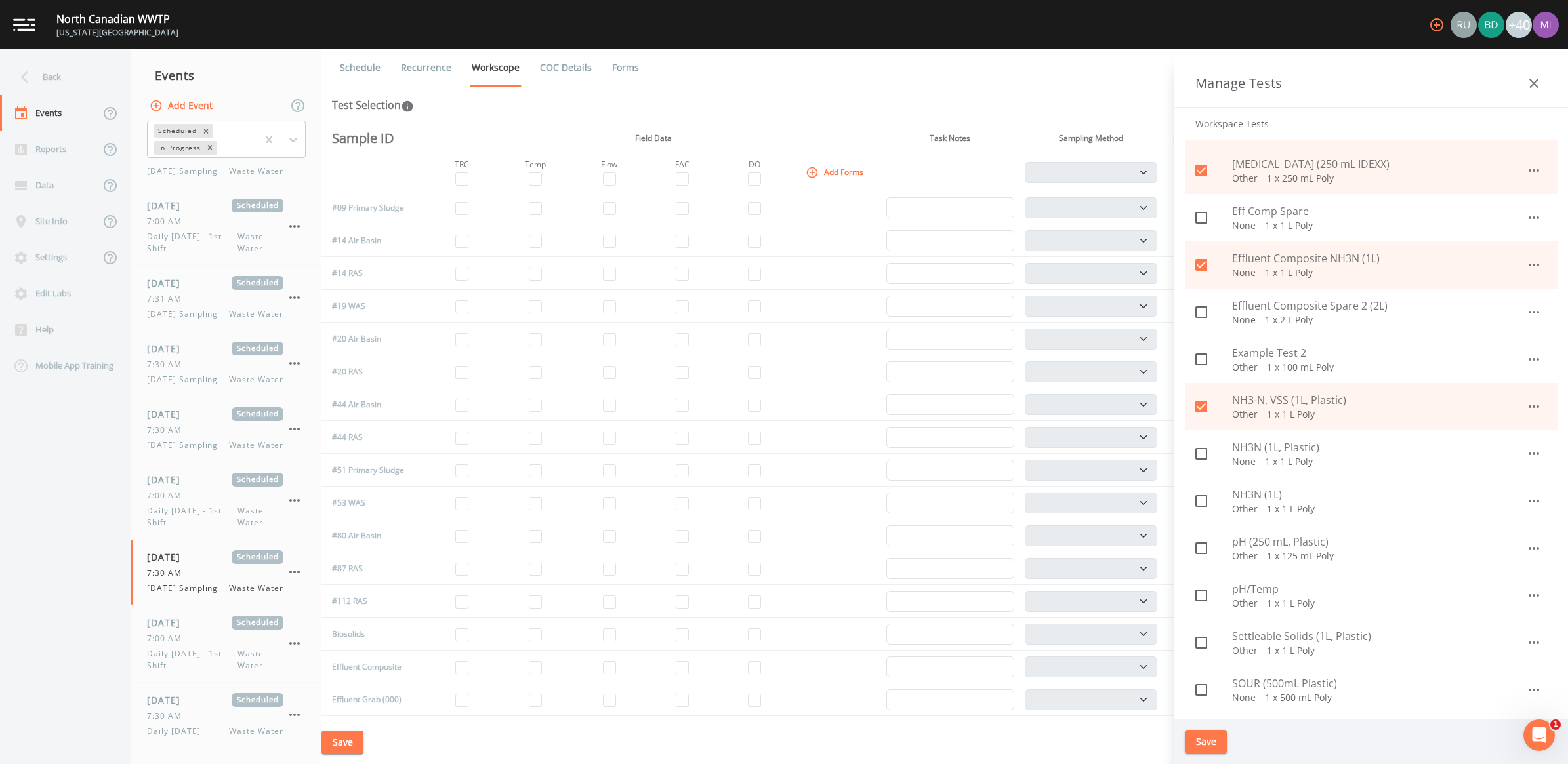
click at [1262, 450] on span "NH3N (1L, Plastic)" at bounding box center [1379, 447] width 294 height 16
checkbox input "true"
click at [1250, 539] on span "pH (250 mL, Plastic)" at bounding box center [1379, 542] width 294 height 16
checkbox input "true"
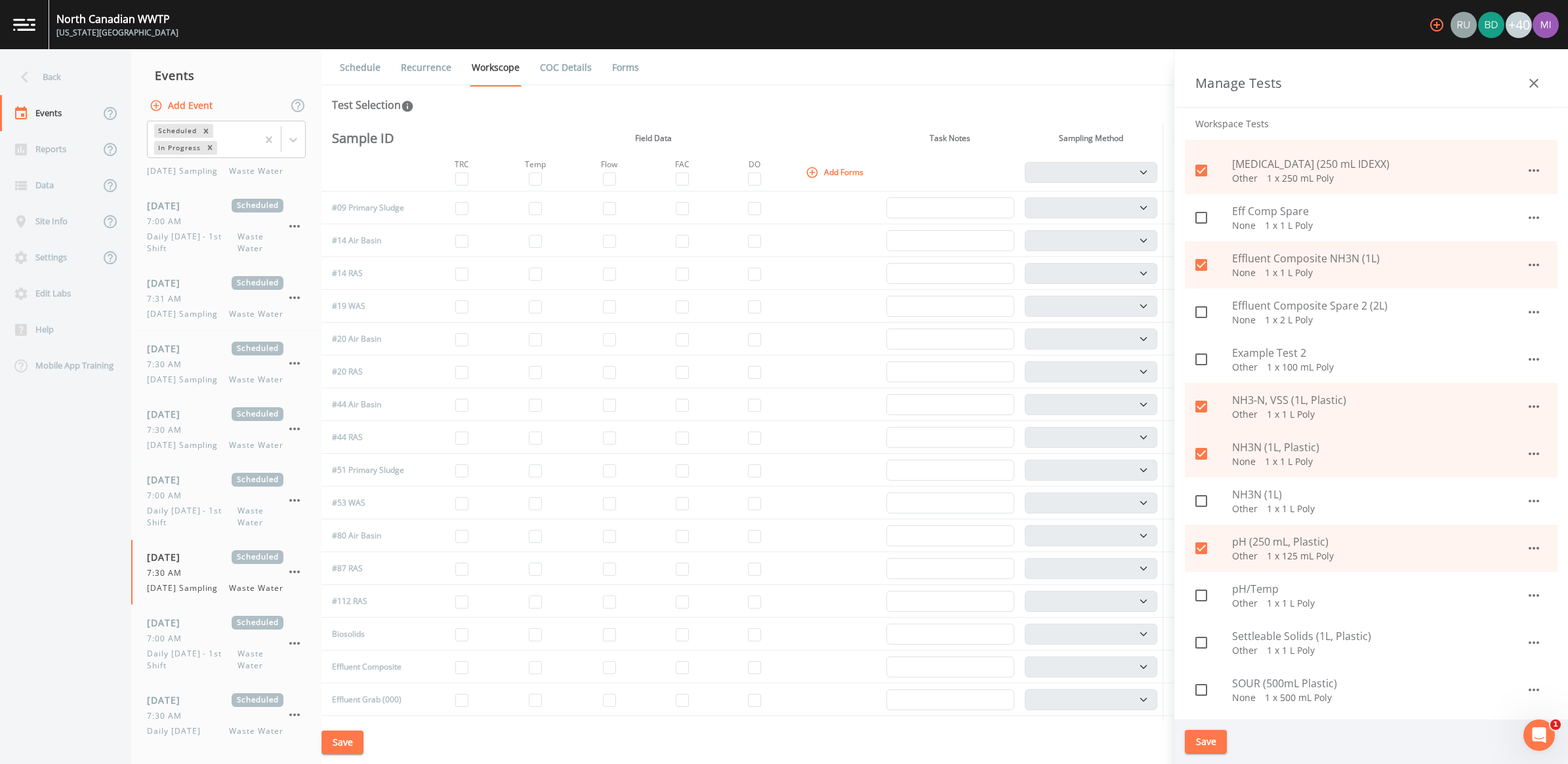
click at [1262, 637] on span "Settleable Solids (1L, Plastic)" at bounding box center [1379, 636] width 294 height 16
checkbox input "true"
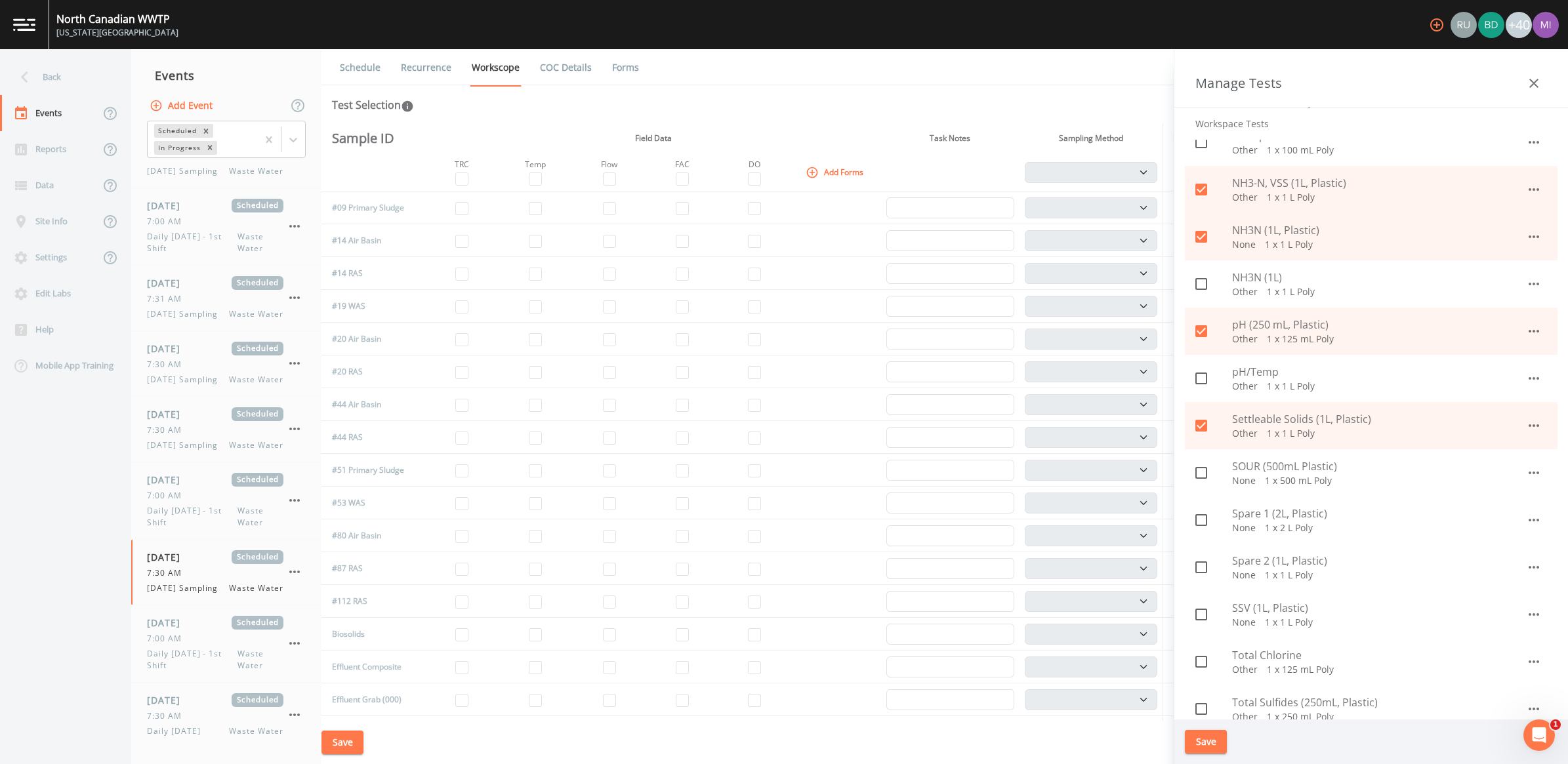
scroll to position [656, 0]
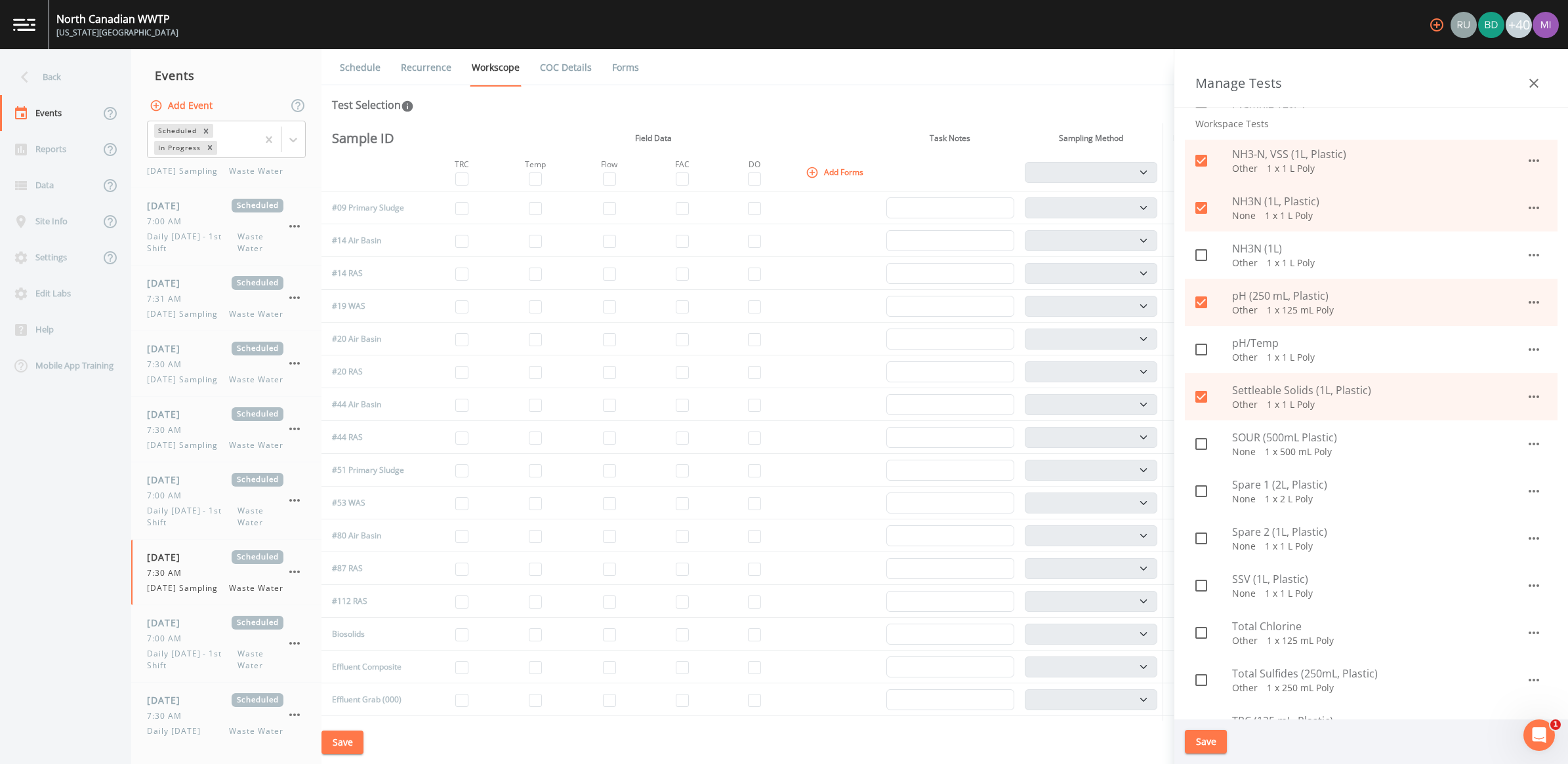
click at [1271, 482] on span "Spare 1 (2L, Plastic)" at bounding box center [1379, 484] width 294 height 16
checkbox input "true"
click at [1271, 536] on span "Spare 2 (1L, Plastic)" at bounding box center [1379, 532] width 294 height 16
checkbox input "true"
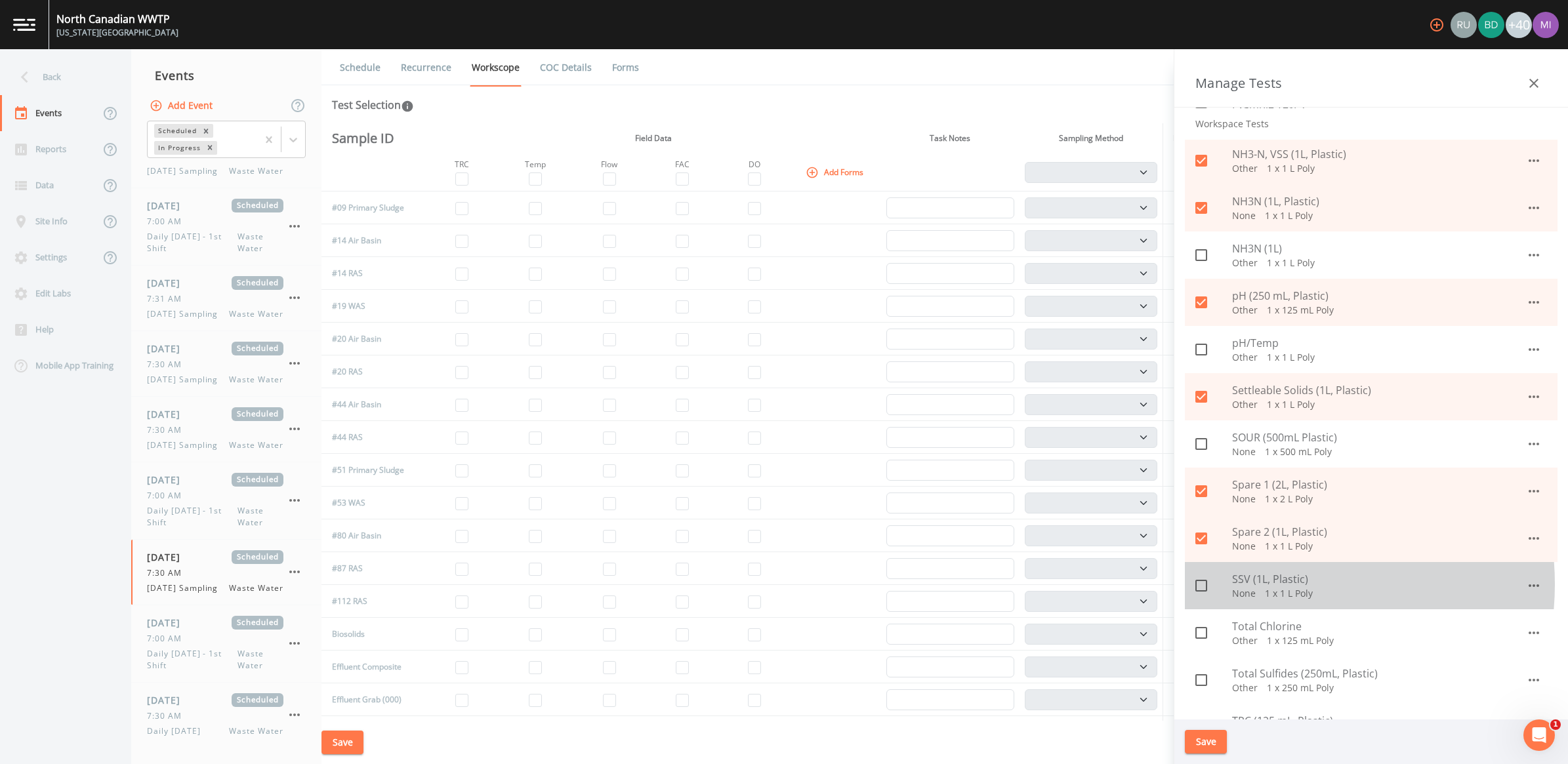
click at [1268, 585] on span "SSV (1L, Plastic)" at bounding box center [1379, 579] width 294 height 16
checkbox input "true"
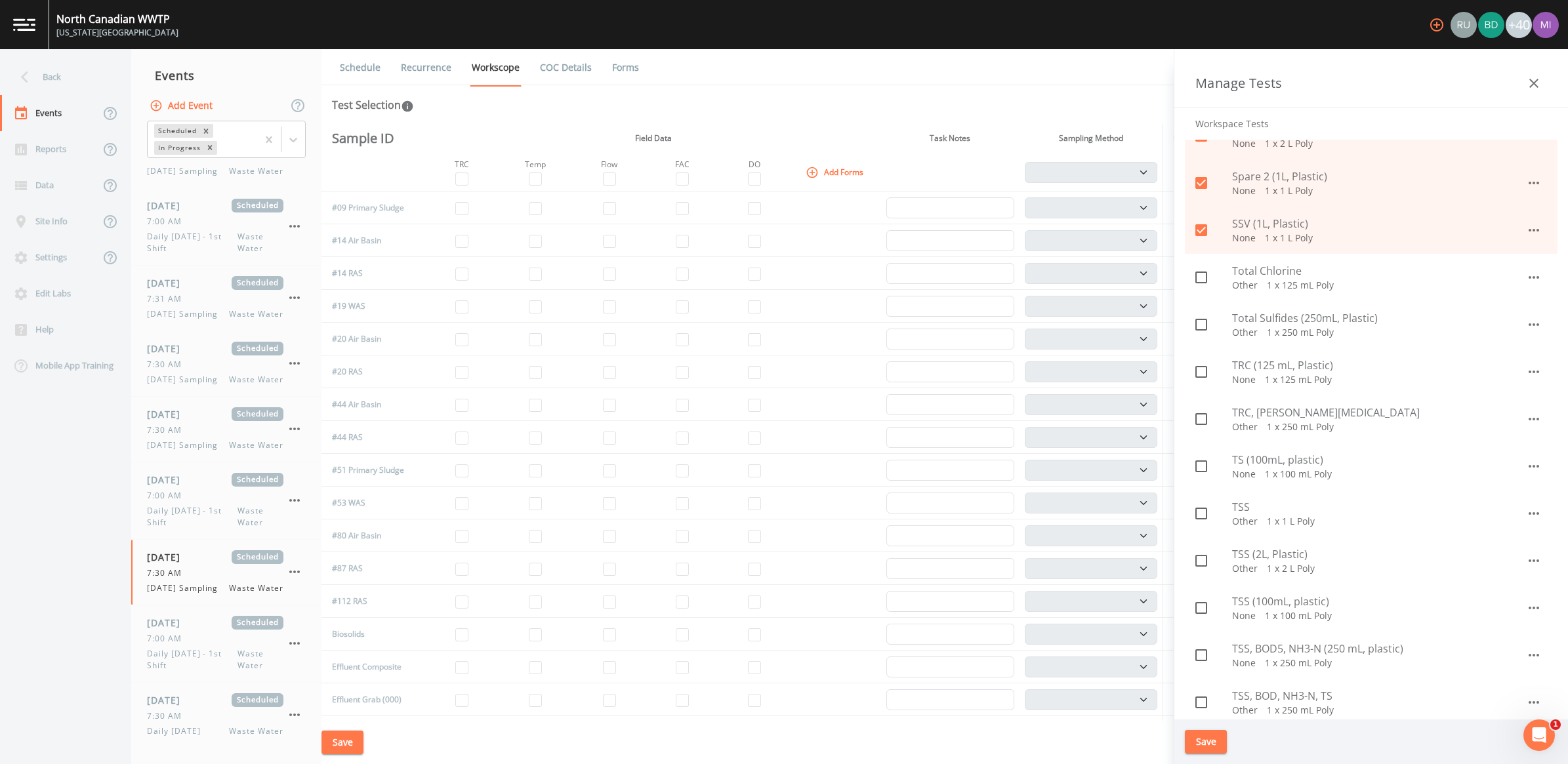
scroll to position [1066, 0]
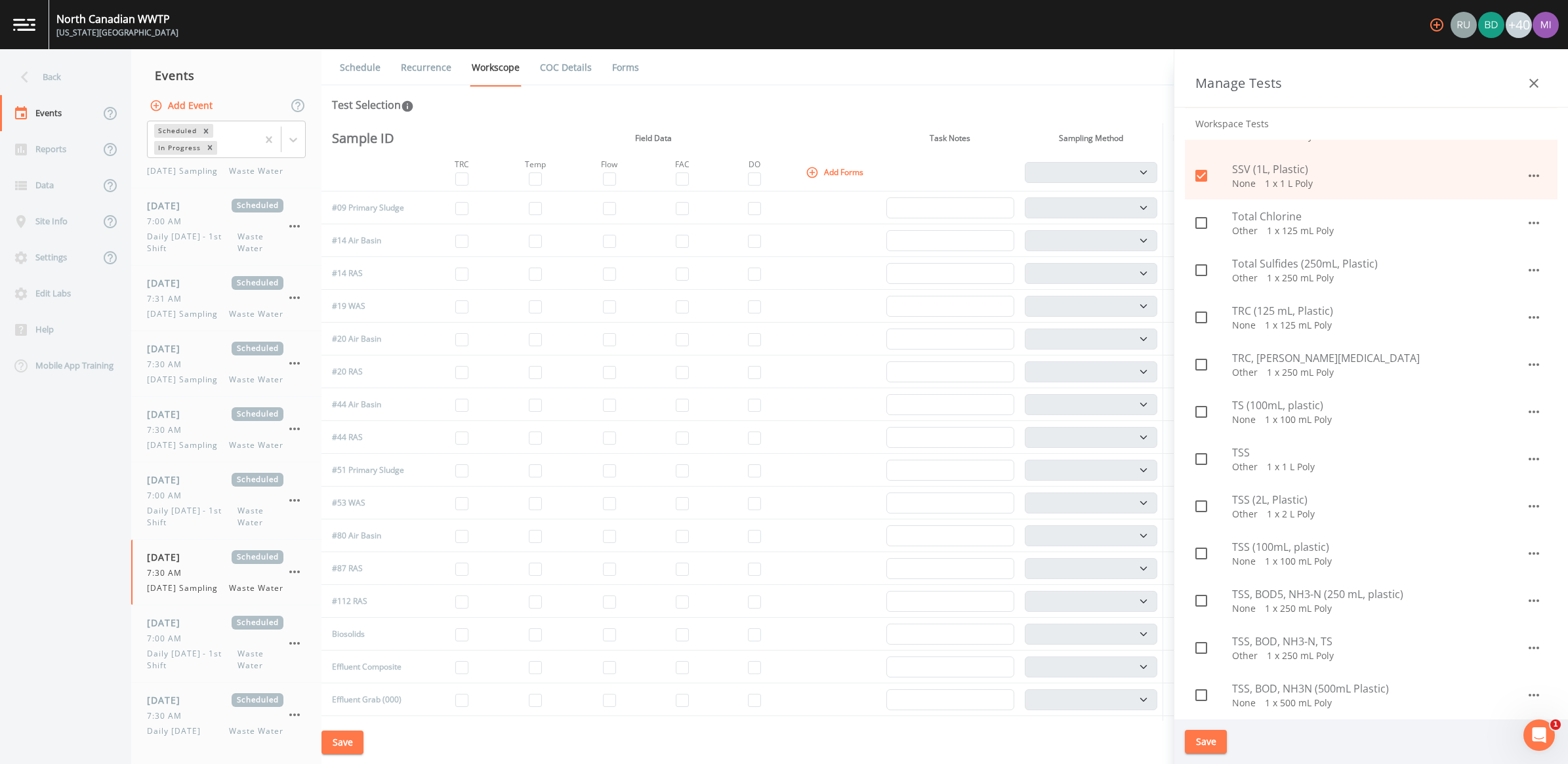
click at [1271, 267] on span "Total Sulfides (250mL, Plastic)" at bounding box center [1379, 264] width 294 height 16
checkbox input "true"
click at [1268, 316] on span "TRC (125 mL, Plastic)" at bounding box center [1379, 311] width 294 height 16
checkbox input "true"
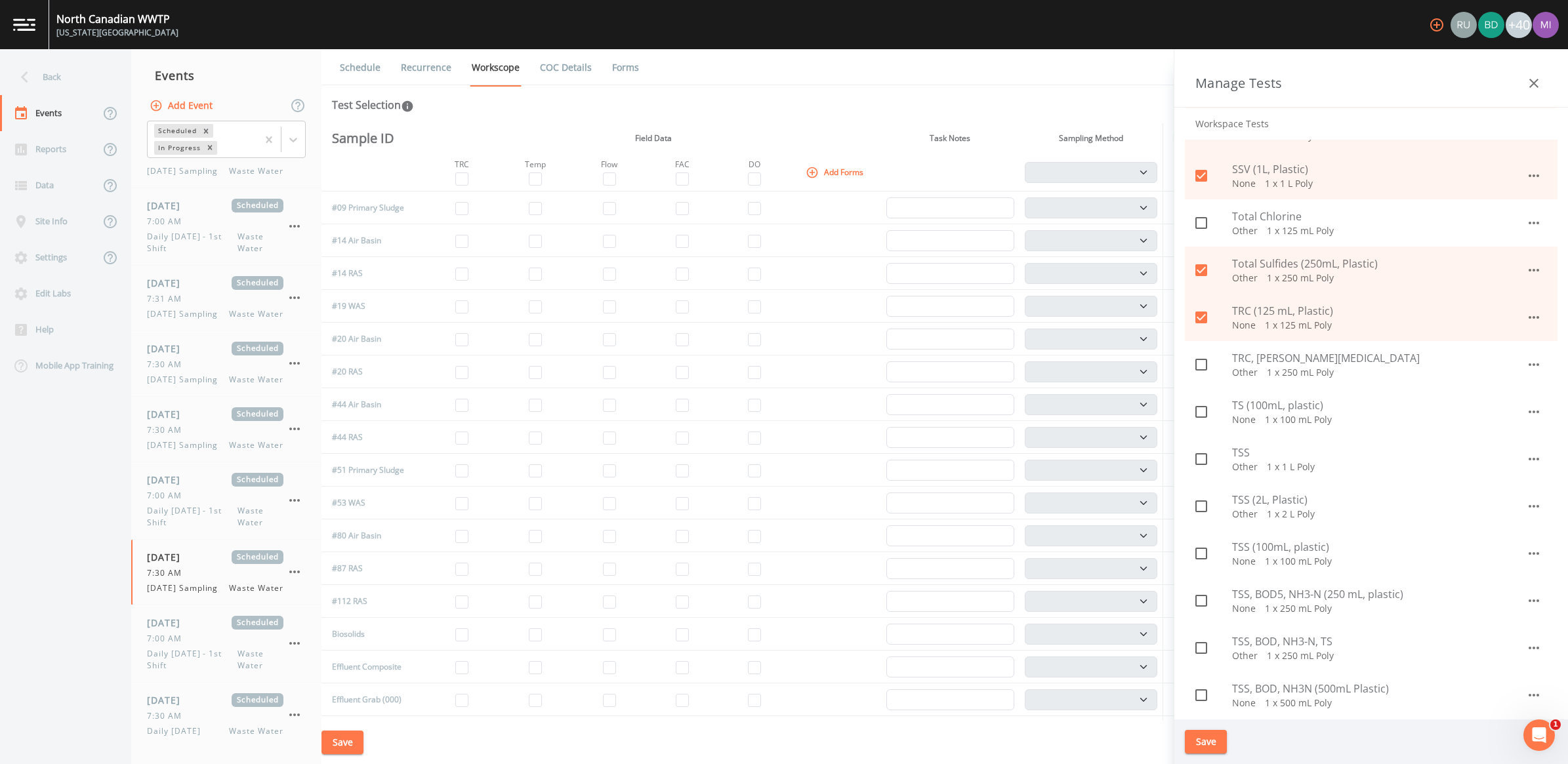
click at [1276, 408] on span "TS (100mL, plastic)" at bounding box center [1379, 405] width 294 height 16
checkbox input "true"
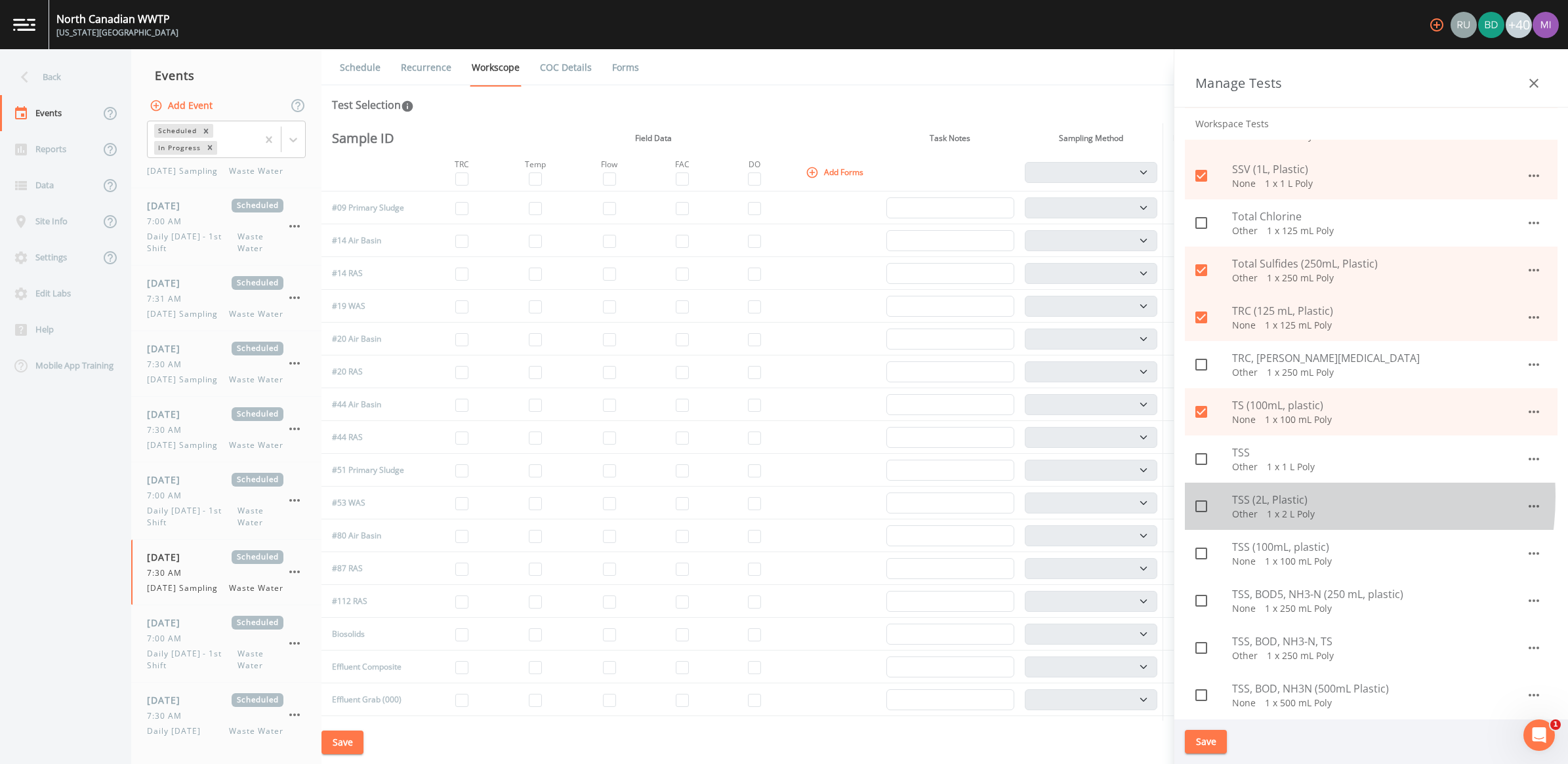
click at [1280, 496] on span "TSS (2L, Plastic)" at bounding box center [1379, 500] width 294 height 16
checkbox input "true"
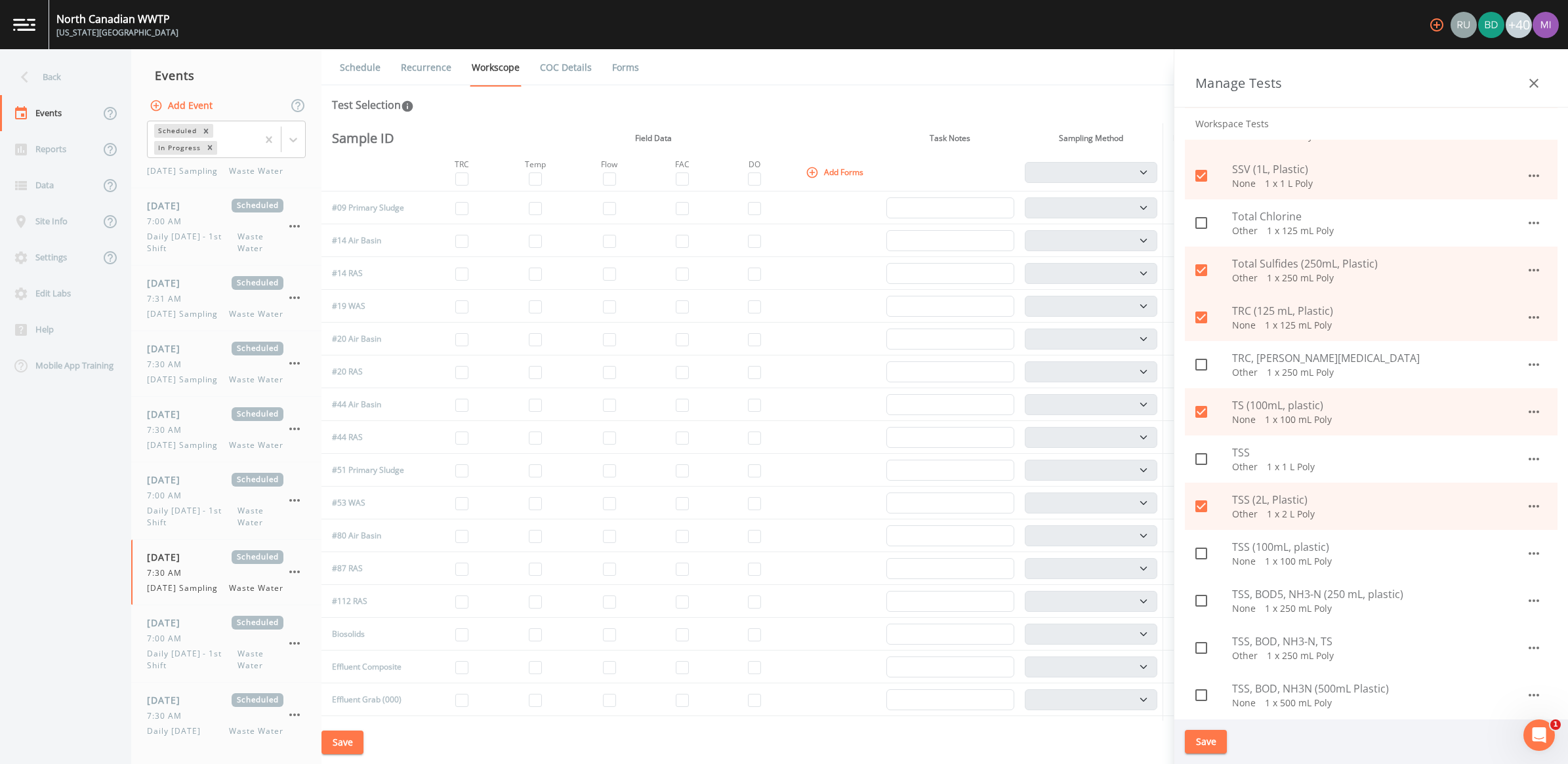
click at [1292, 551] on span "TSS (100mL, plastic)" at bounding box center [1379, 547] width 294 height 16
checkbox input "true"
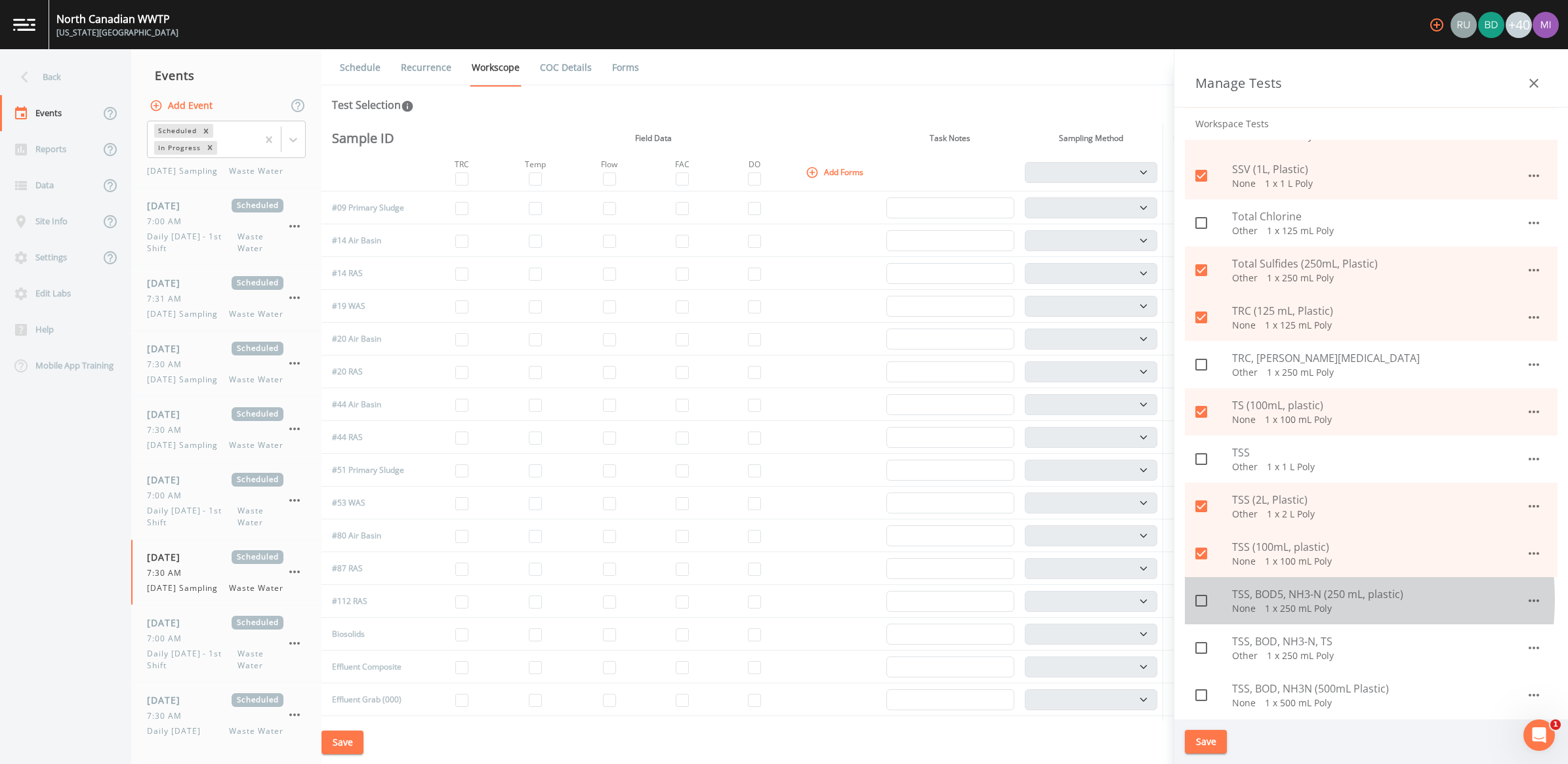
click at [1287, 599] on span "TSS, BOD5, NH3-N (250 mL, plastic)" at bounding box center [1379, 594] width 294 height 16
checkbox input "true"
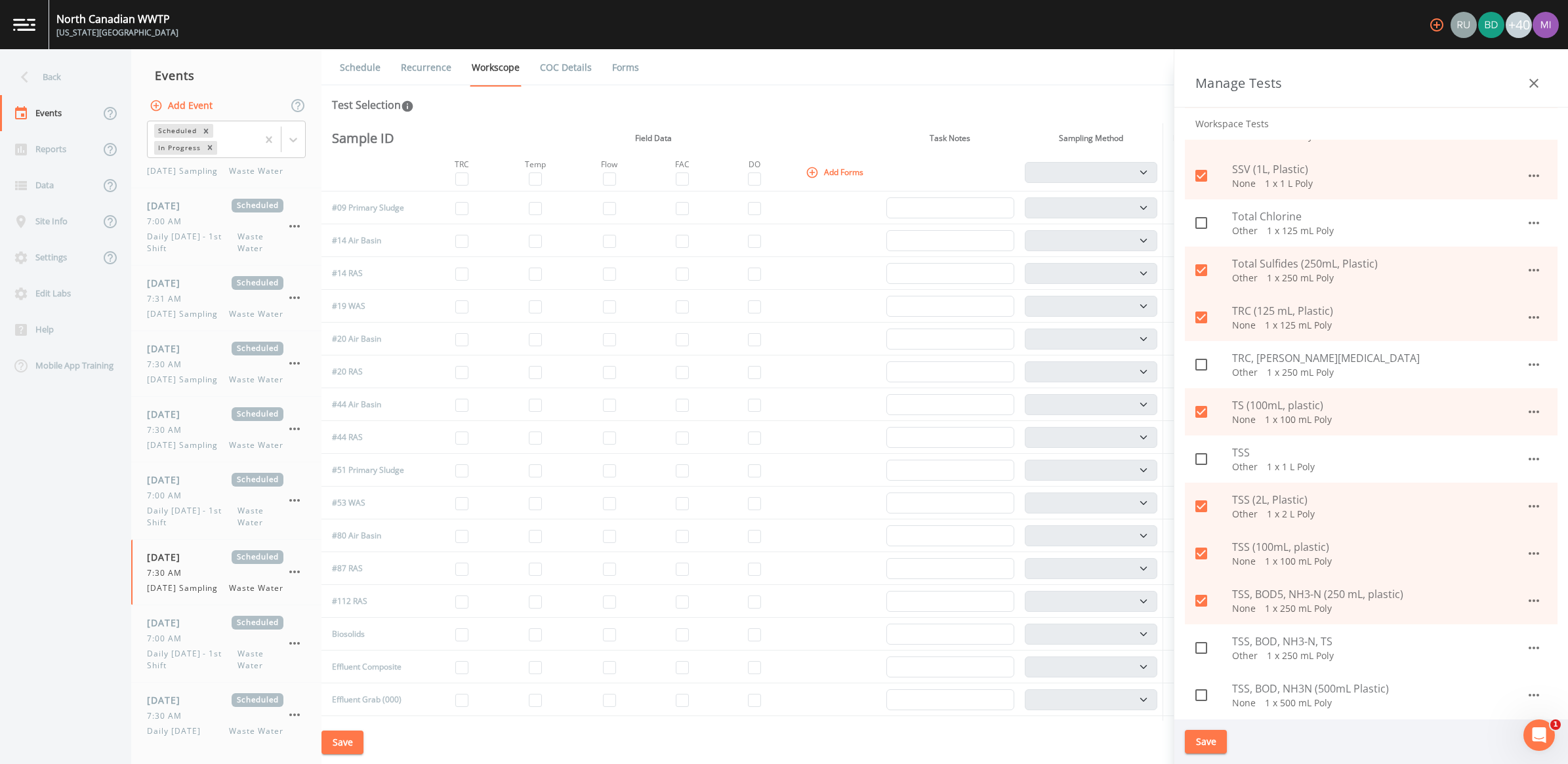
click at [1287, 692] on span "TSS, BOD, NH3N (500mL Plastic)" at bounding box center [1379, 688] width 294 height 16
checkbox input "true"
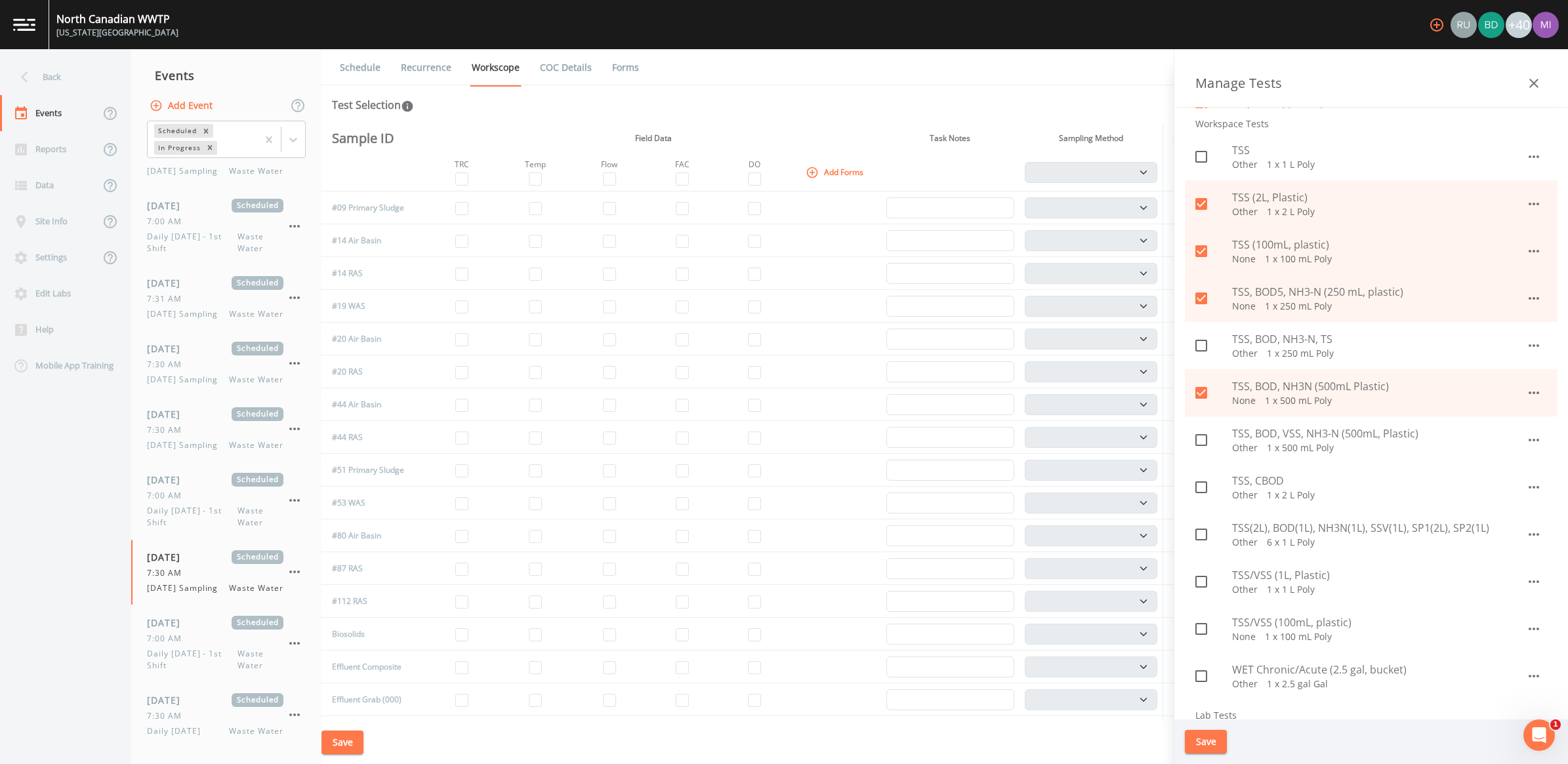
scroll to position [1394, 0]
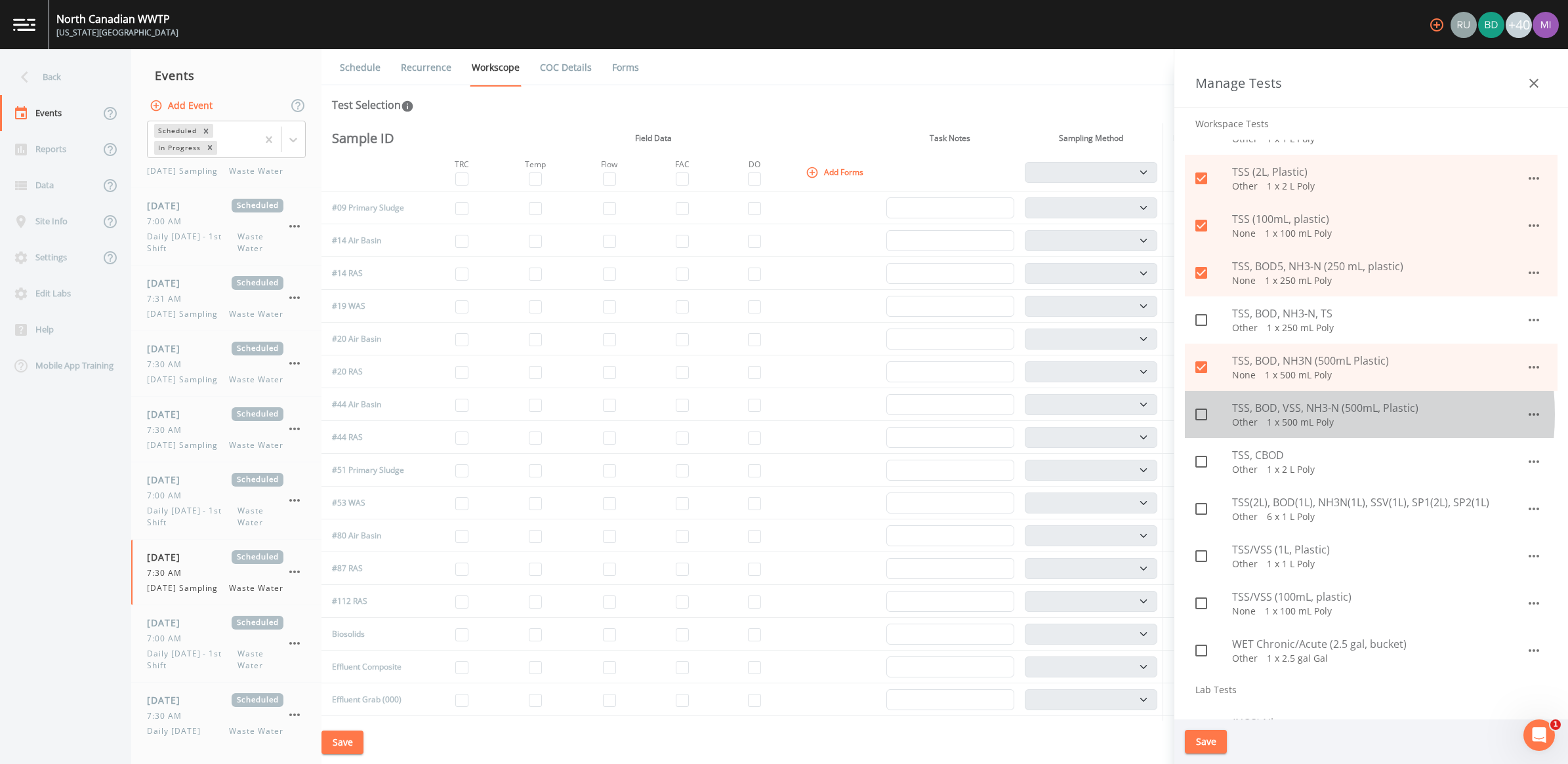
click at [1292, 414] on span "TSS, BOD, VSS, NH3-N (500mL, Plastic)" at bounding box center [1379, 408] width 294 height 16
checkbox input "true"
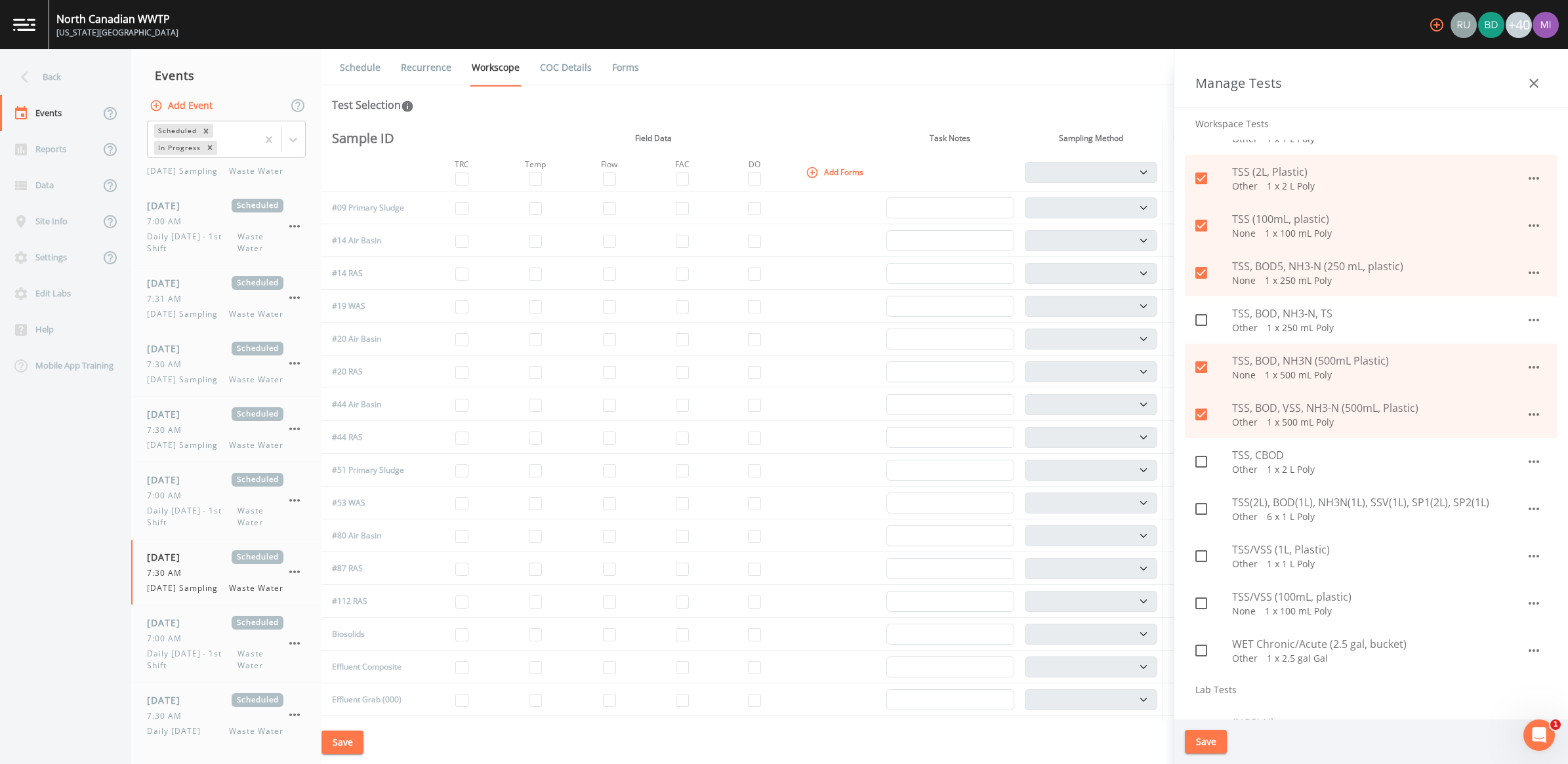
click at [1264, 558] on p "Other   1 x 1 L Poly" at bounding box center [1379, 564] width 294 height 13
checkbox input "true"
click at [1265, 597] on span "TSS/VSS (100mL, plastic)" at bounding box center [1379, 596] width 294 height 16
checkbox input "true"
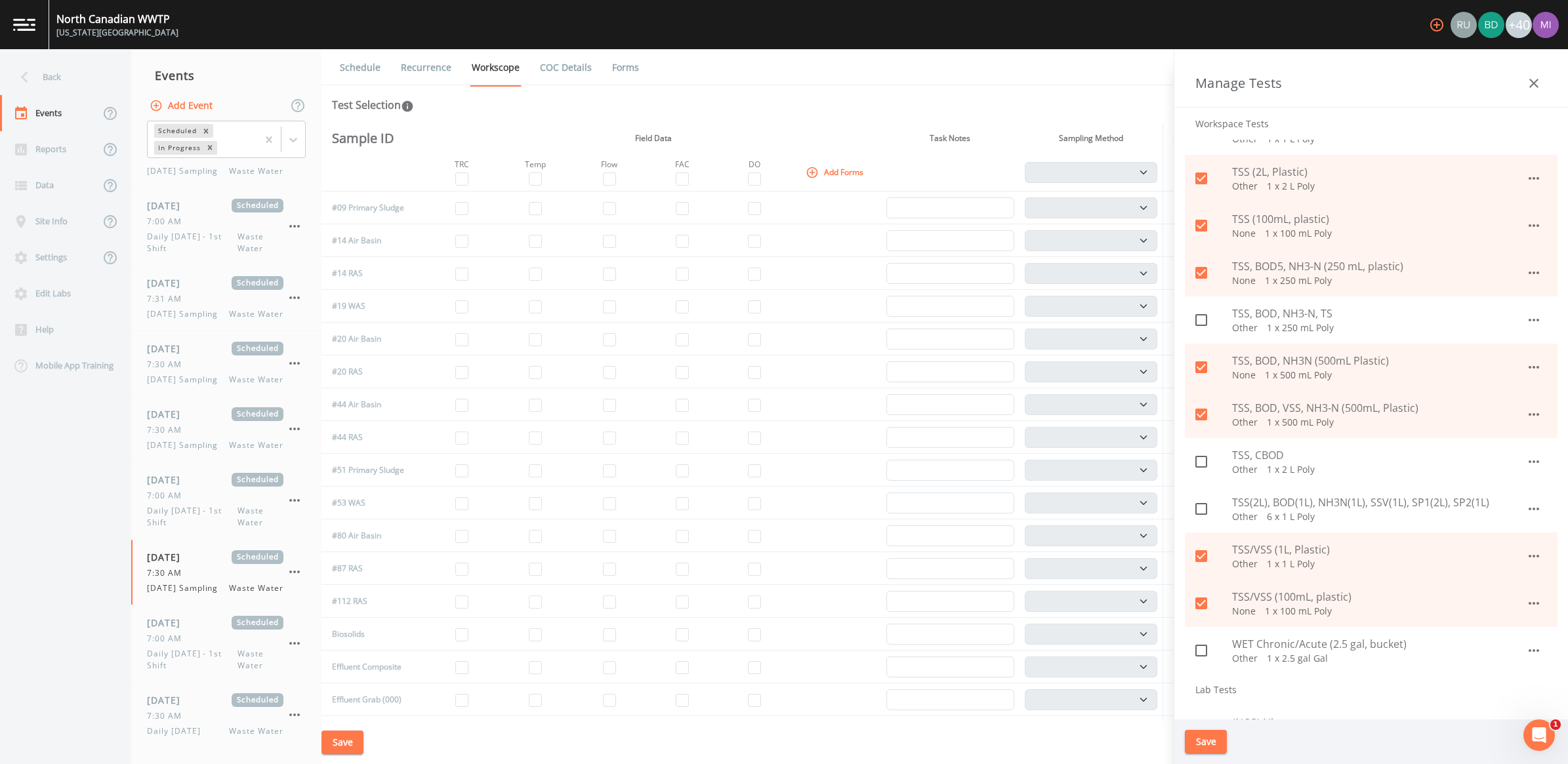
click at [1200, 745] on button "Save" at bounding box center [1207, 742] width 42 height 24
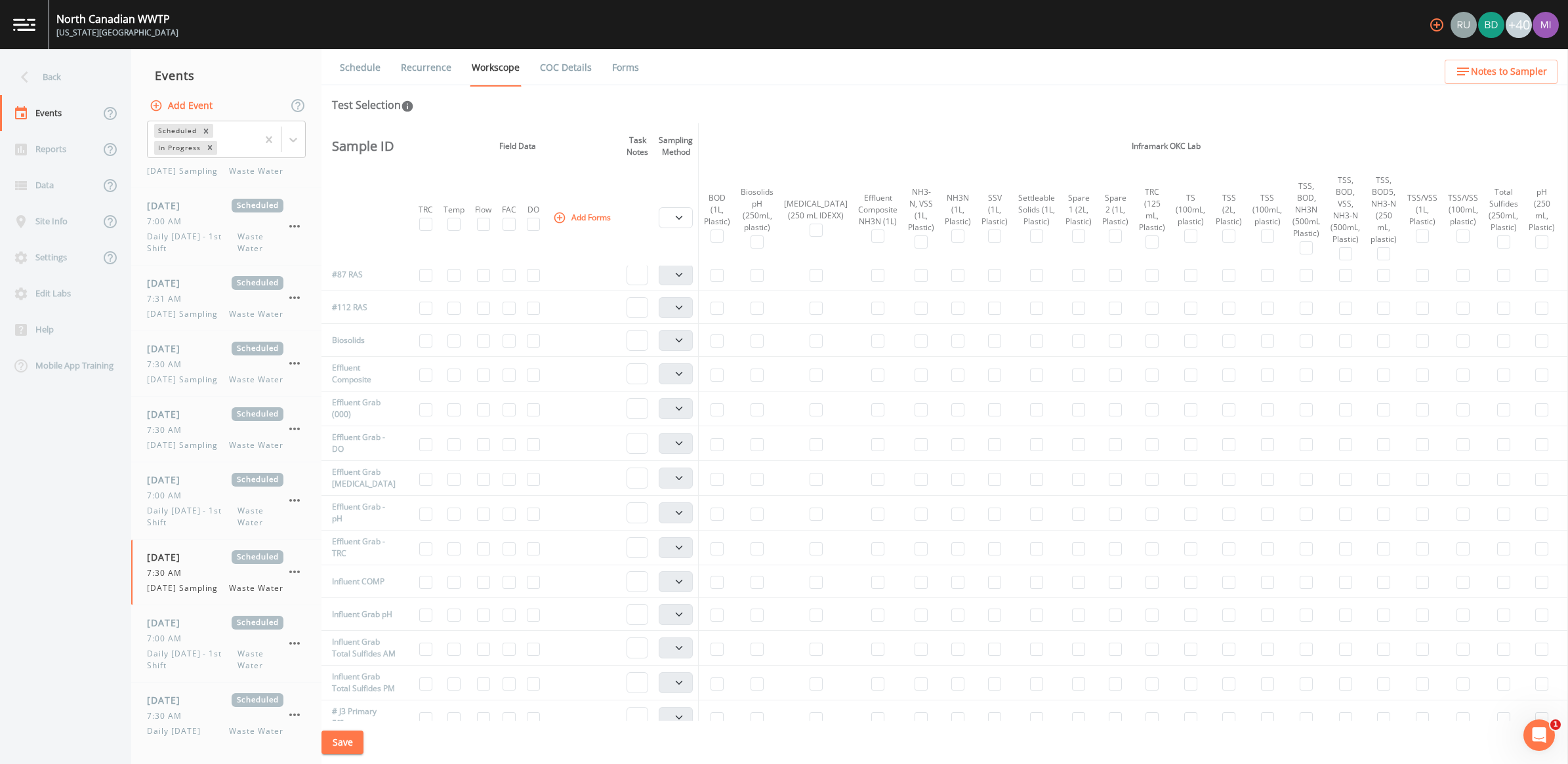
scroll to position [410, 0]
click at [722, 337] on input "checkbox" at bounding box center [717, 338] width 13 height 13
checkbox input "true"
select select "b6a3c313-748b-4795-a028-792ad310bd60"
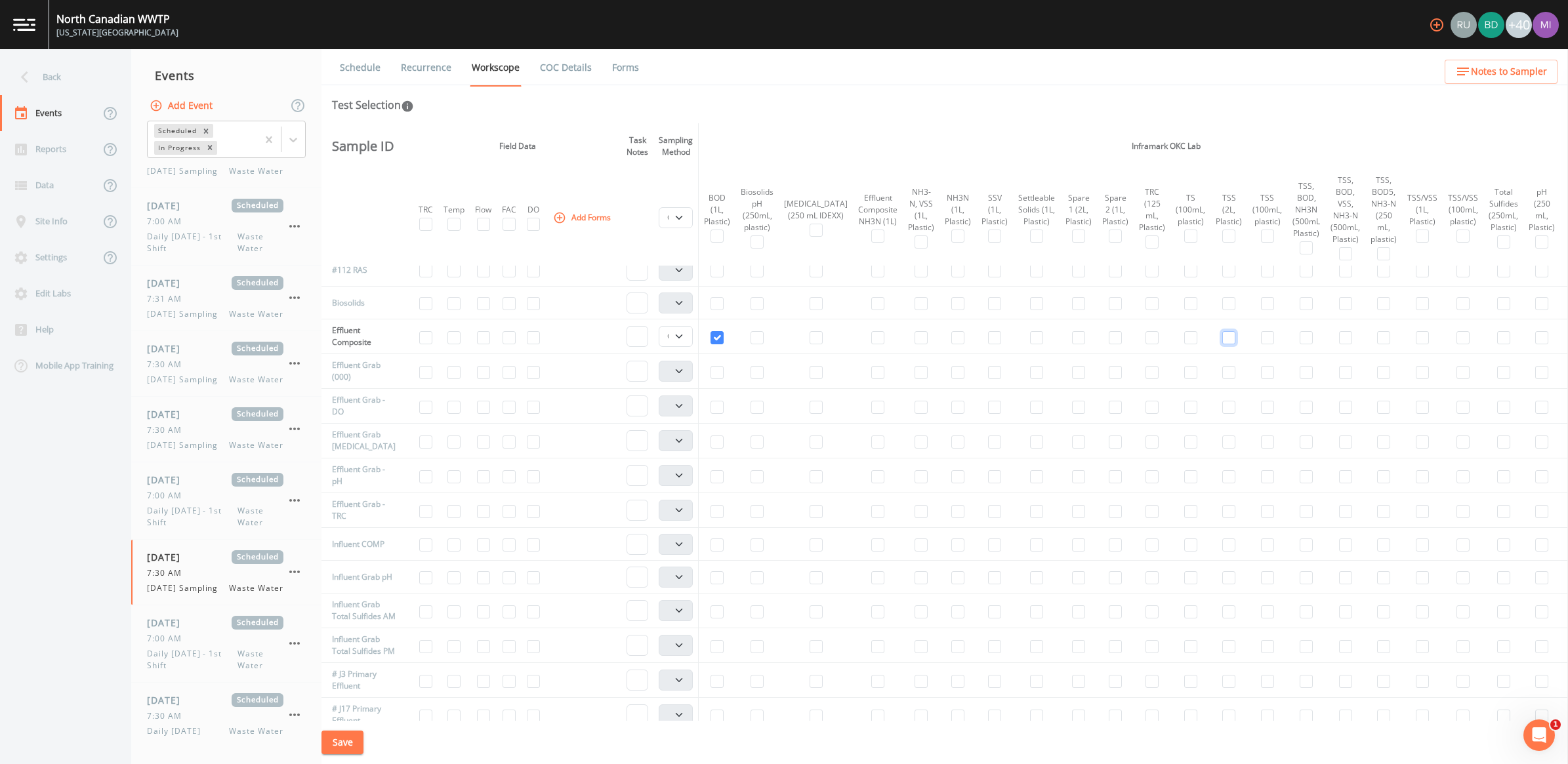
click at [1223, 341] on input "checkbox" at bounding box center [1229, 338] width 13 height 13
checkbox input "true"
click at [915, 335] on input "checkbox" at bounding box center [922, 338] width 13 height 13
checkbox input "true"
click at [988, 335] on input "checkbox" at bounding box center [995, 338] width 13 height 13
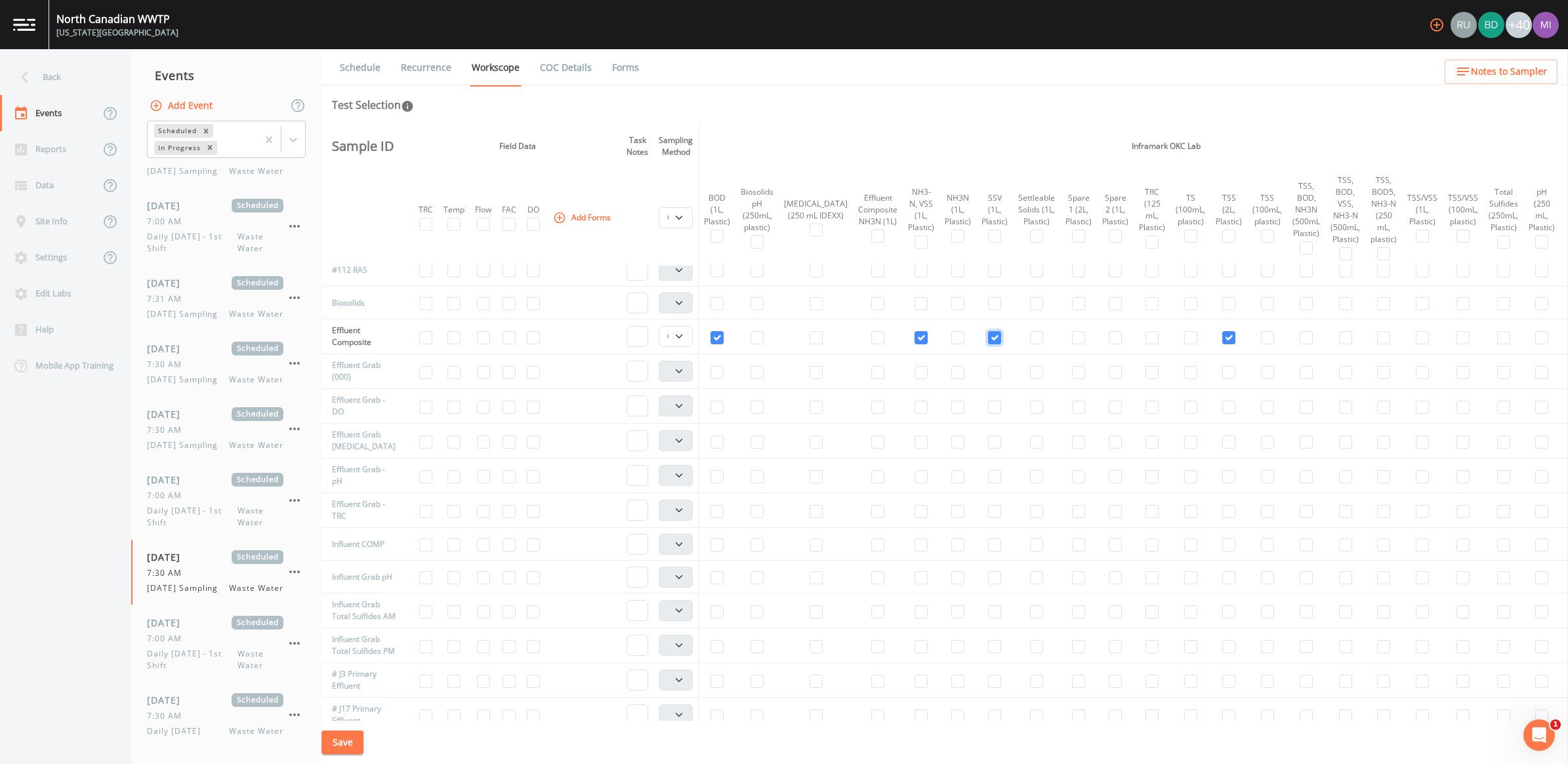
drag, startPoint x: 951, startPoint y: 336, endPoint x: 972, endPoint y: 336, distance: 21.0
click at [988, 336] on input "checkbox" at bounding box center [995, 338] width 13 height 13
checkbox input "false"
click at [1030, 335] on input "checkbox" at bounding box center [1037, 338] width 13 height 13
checkbox input "true"
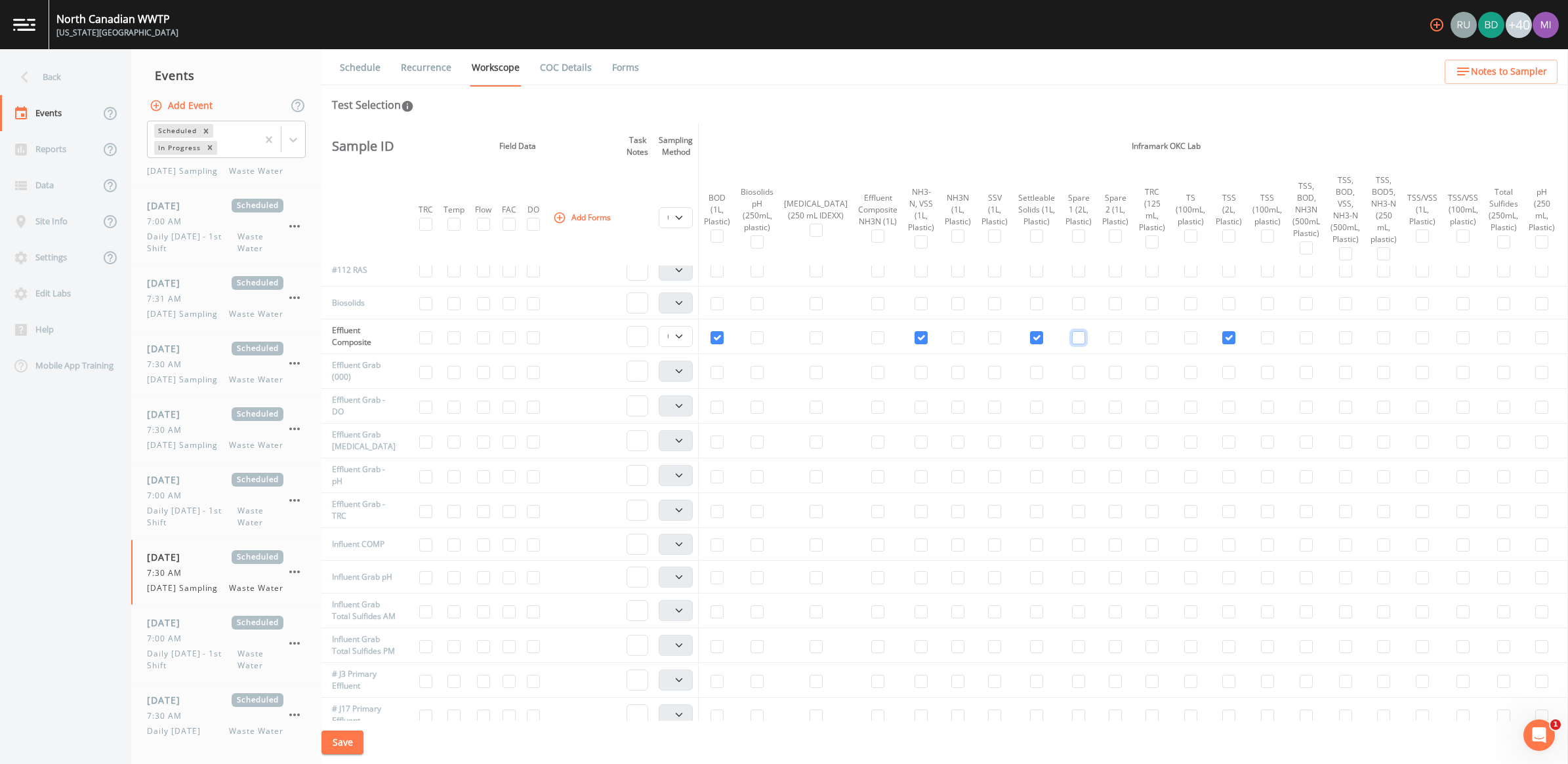
click at [1073, 337] on input "checkbox" at bounding box center [1079, 338] width 13 height 13
checkbox input "true"
click at [1109, 339] on input "checkbox" at bounding box center [1116, 338] width 13 height 13
checkbox input "true"
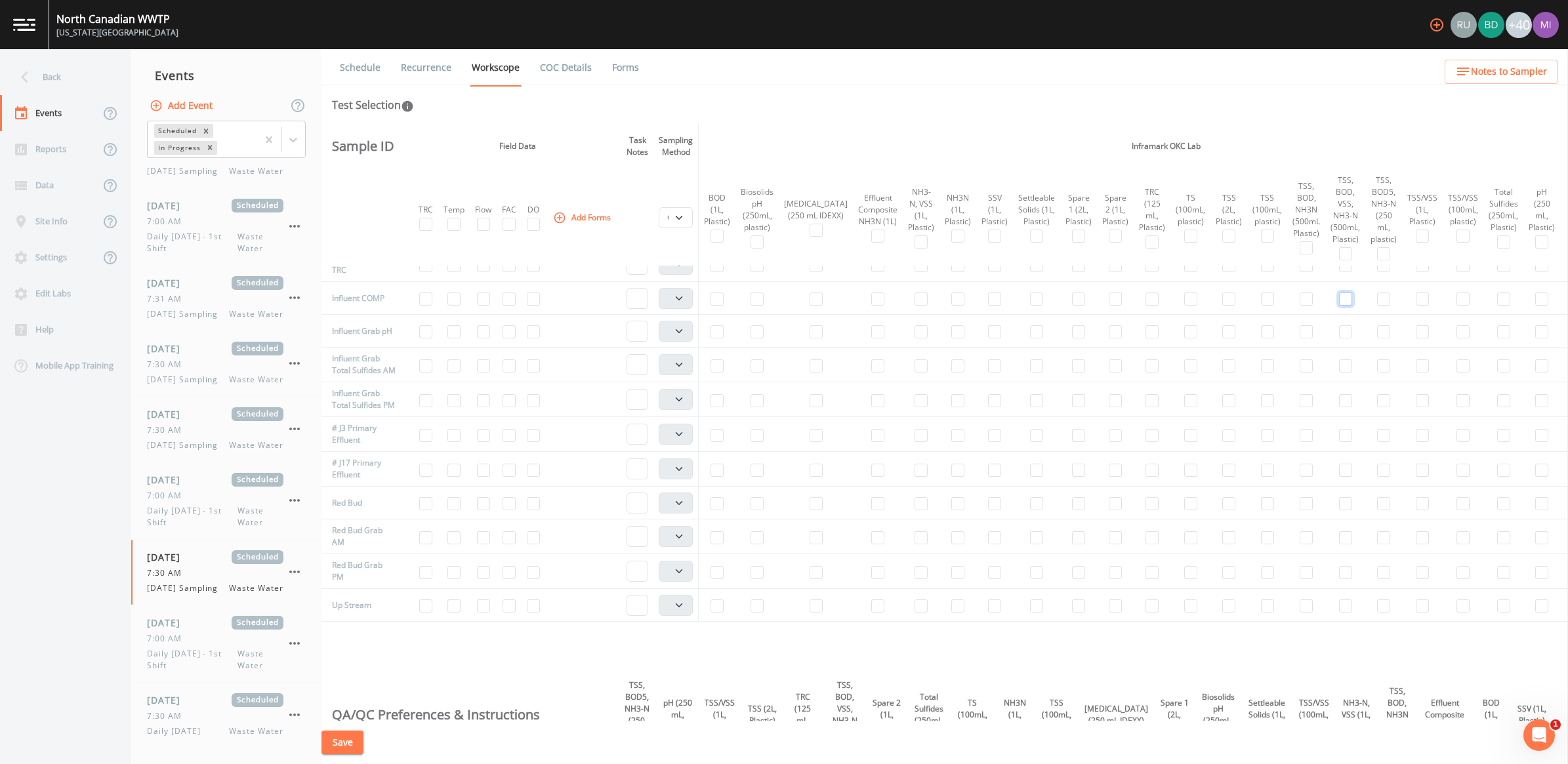
click at [1340, 302] on input "checkbox" at bounding box center [1346, 299] width 13 height 13
checkbox input "true"
select select "b6a3c313-748b-4795-a028-792ad310bd60"
click at [1030, 302] on input "checkbox" at bounding box center [1037, 299] width 13 height 13
checkbox input "true"
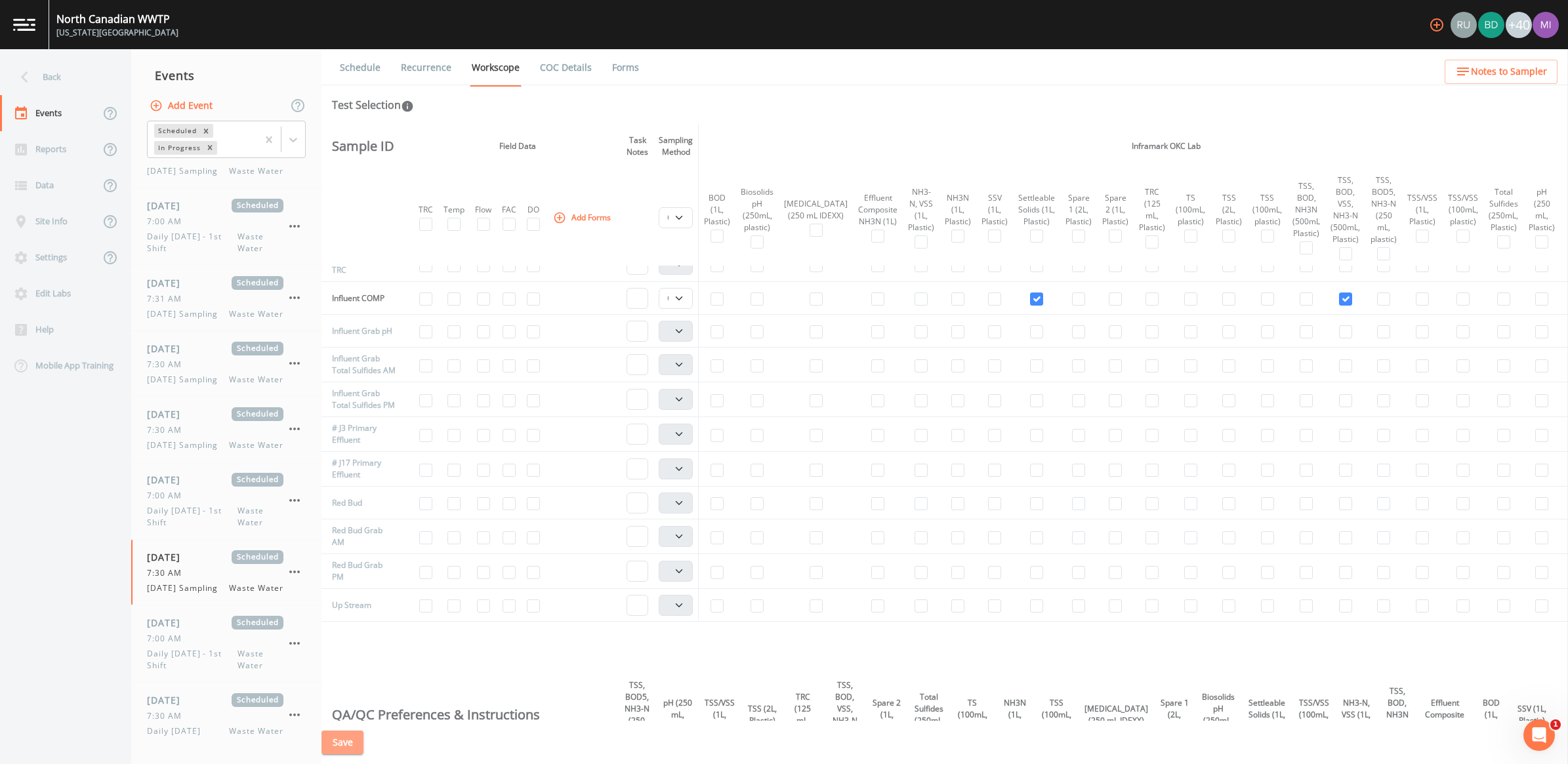
click at [353, 746] on button "Save" at bounding box center [343, 743] width 42 height 24
click at [488, 333] on input "checkbox" at bounding box center [484, 332] width 13 height 13
checkbox input "true"
click at [1535, 331] on input "checkbox" at bounding box center [1542, 332] width 13 height 13
checkbox input "true"
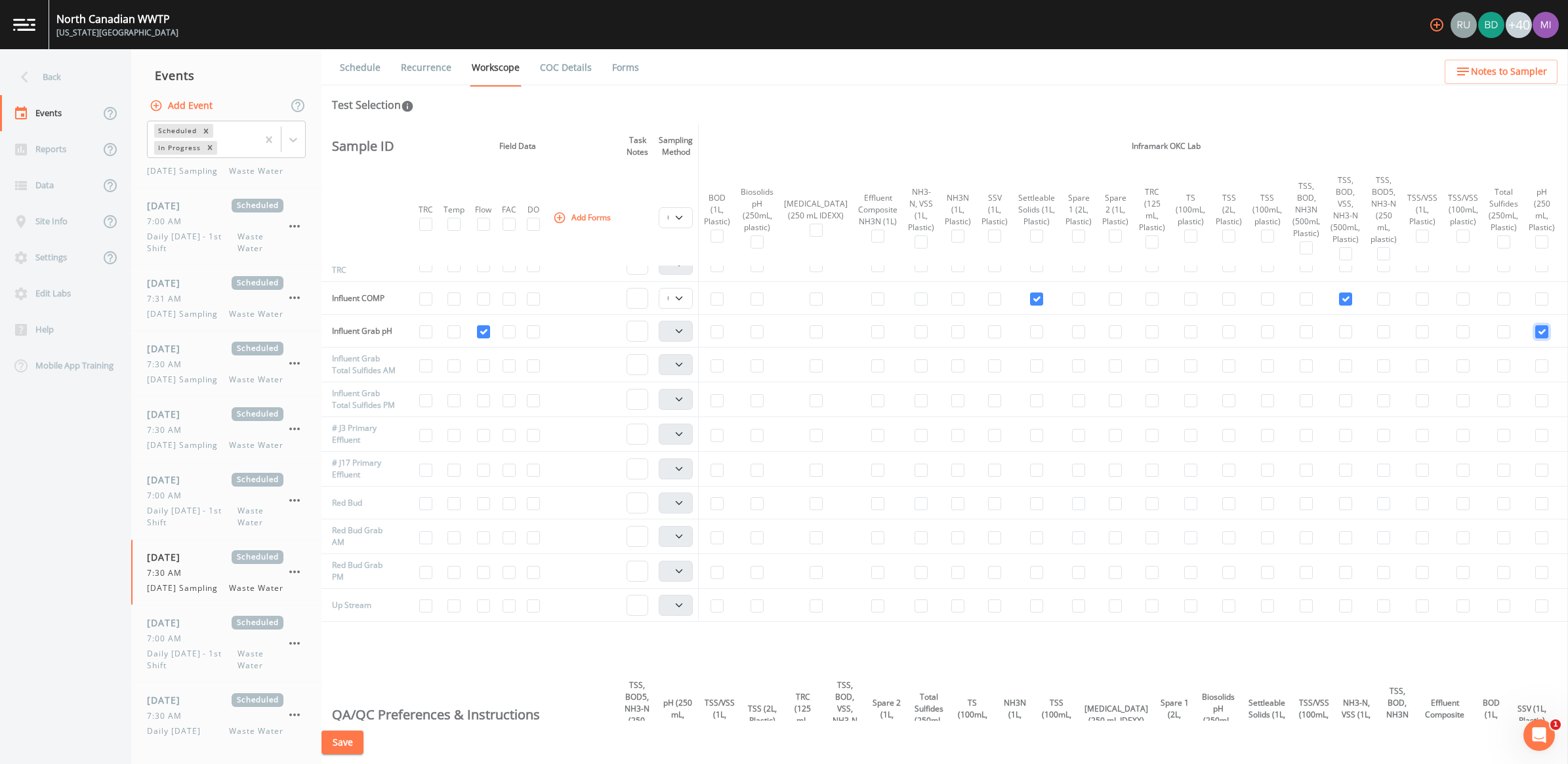
select select "b6a3c313-748b-4795-a028-792ad310bd60"
click at [1497, 372] on input "checkbox" at bounding box center [1504, 366] width 13 height 13
checkbox input "true"
select select "b6a3c313-748b-4795-a028-792ad310bd60"
click at [1497, 408] on input "checkbox" at bounding box center [1504, 401] width 13 height 13
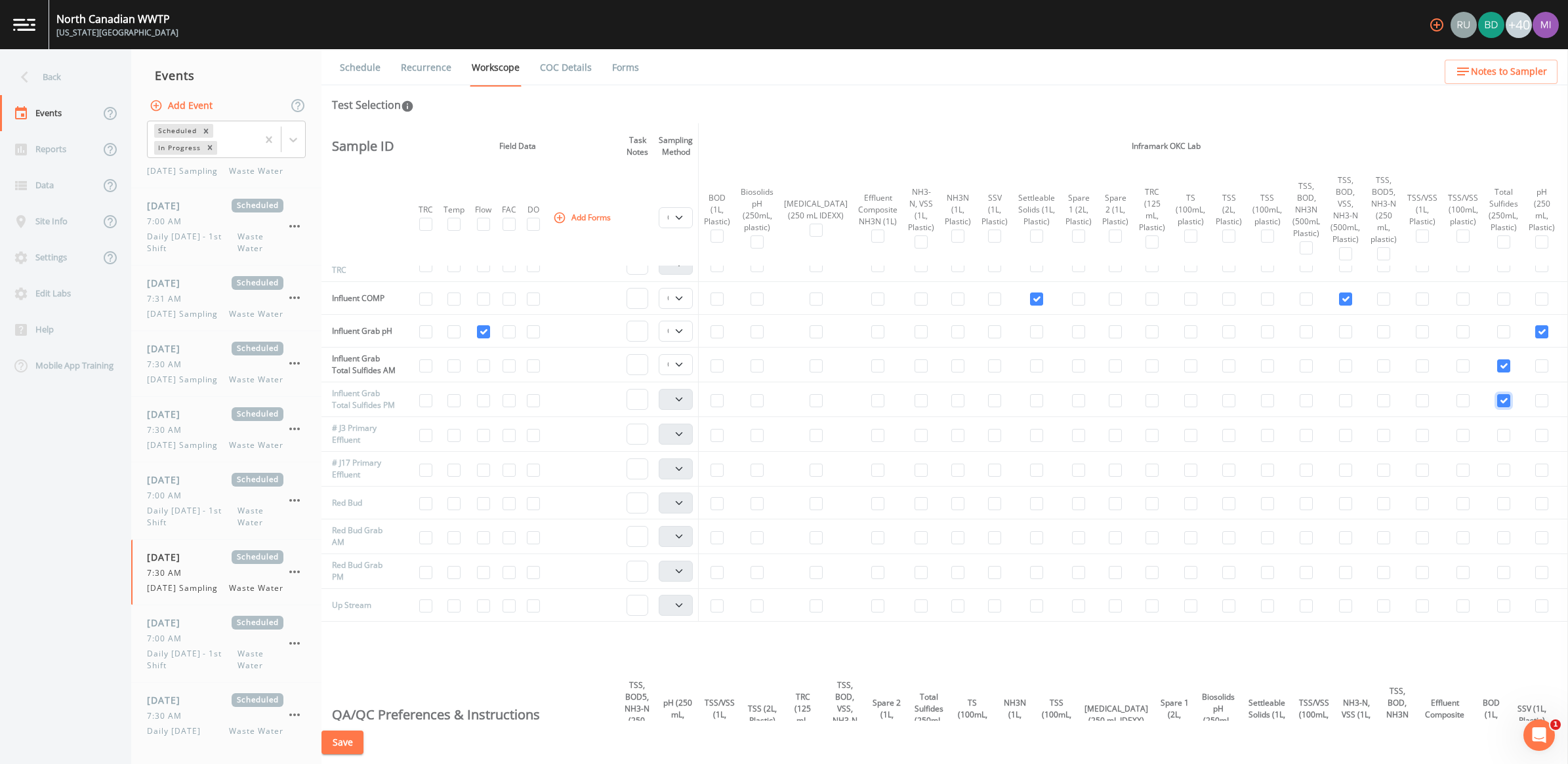
checkbox input "true"
select select "b6a3c313-748b-4795-a028-792ad310bd60"
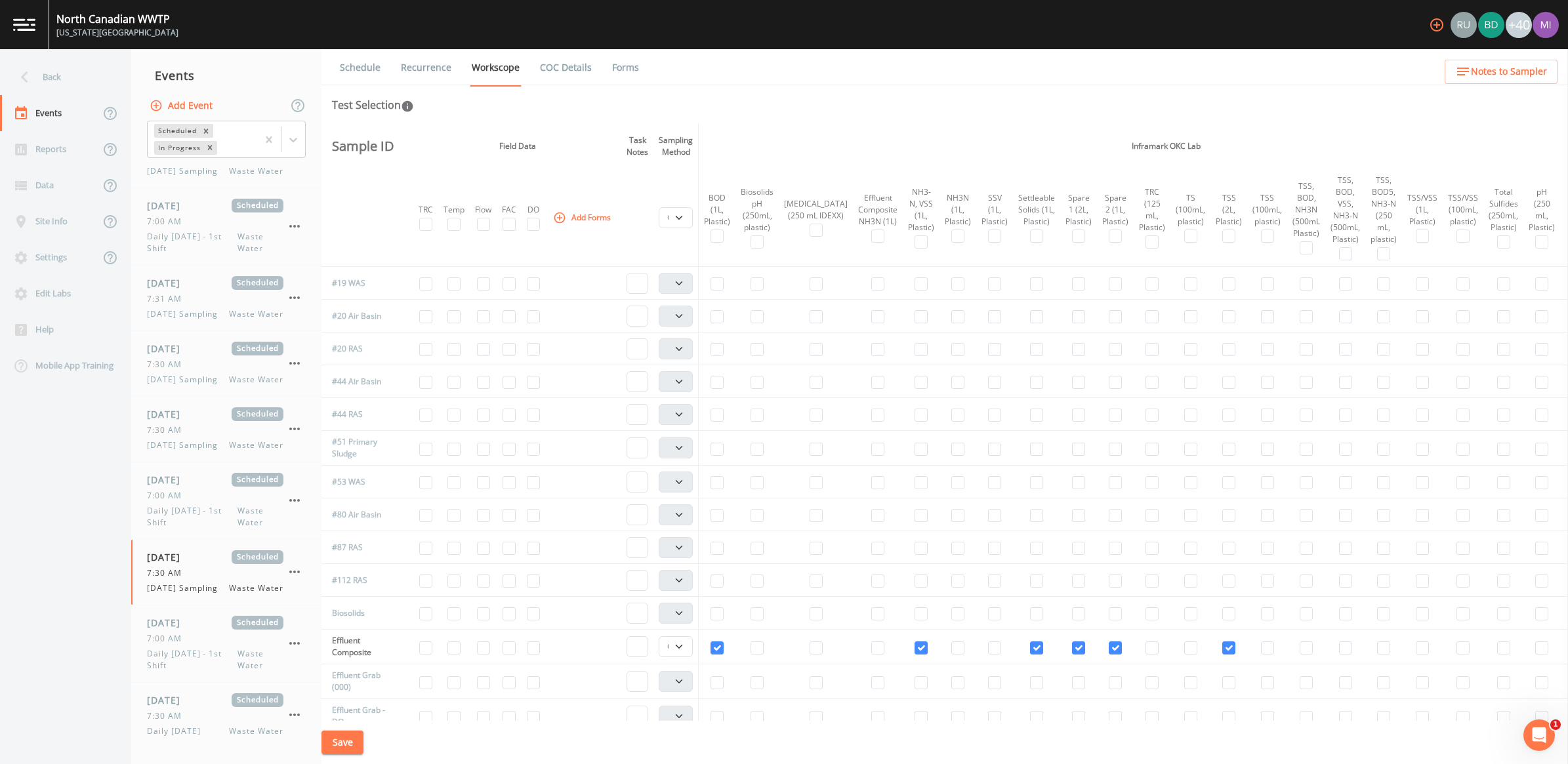
scroll to position [0, 0]
click at [1185, 280] on input "checkbox" at bounding box center [1191, 285] width 13 height 13
checkbox input "true"
select select "b6a3c313-748b-4795-a028-792ad310bd60"
click at [1185, 553] on input "checkbox" at bounding box center [1191, 549] width 13 height 13
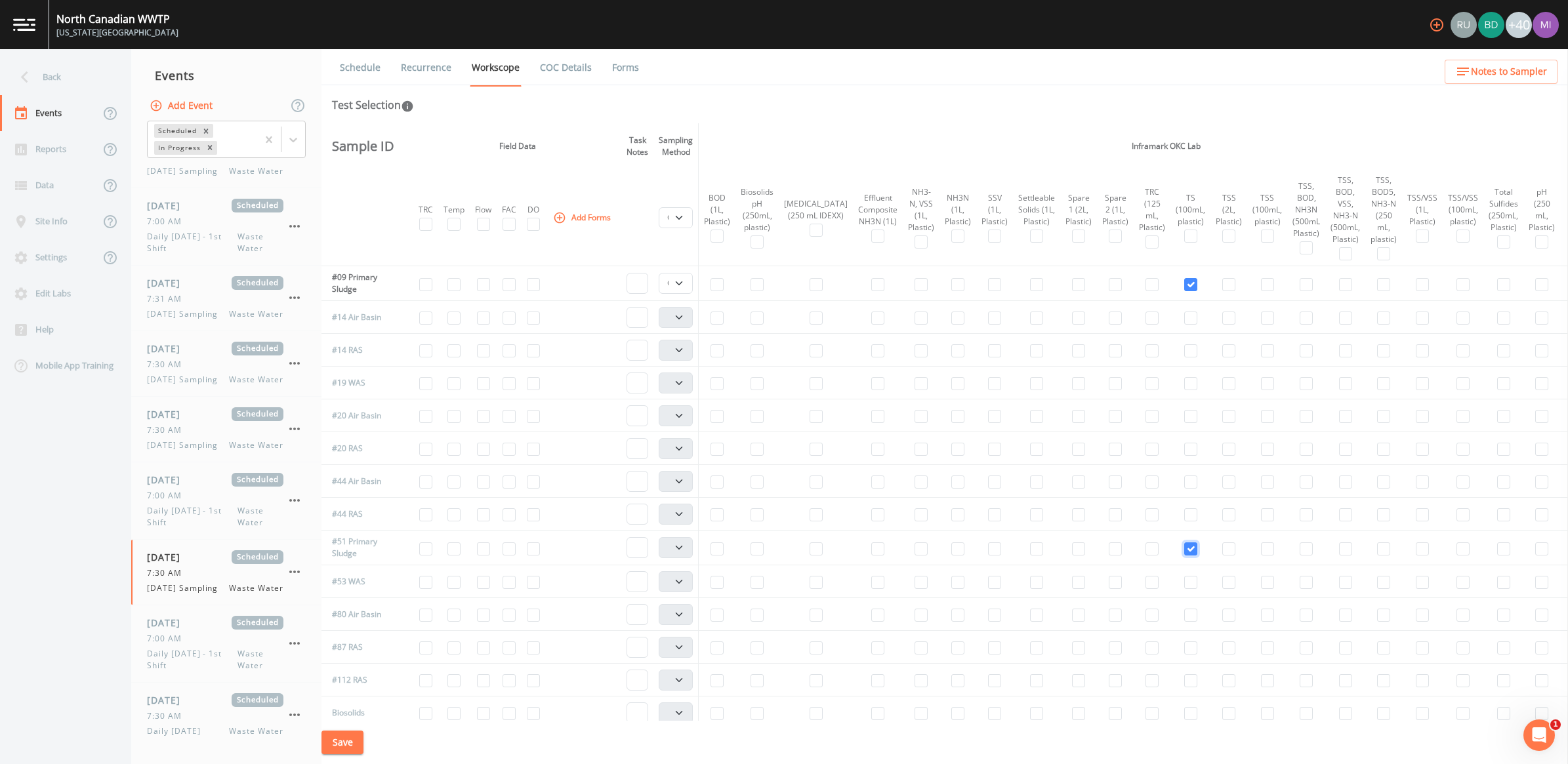
checkbox input "true"
select select "b6a3c313-748b-4795-a028-792ad310bd60"
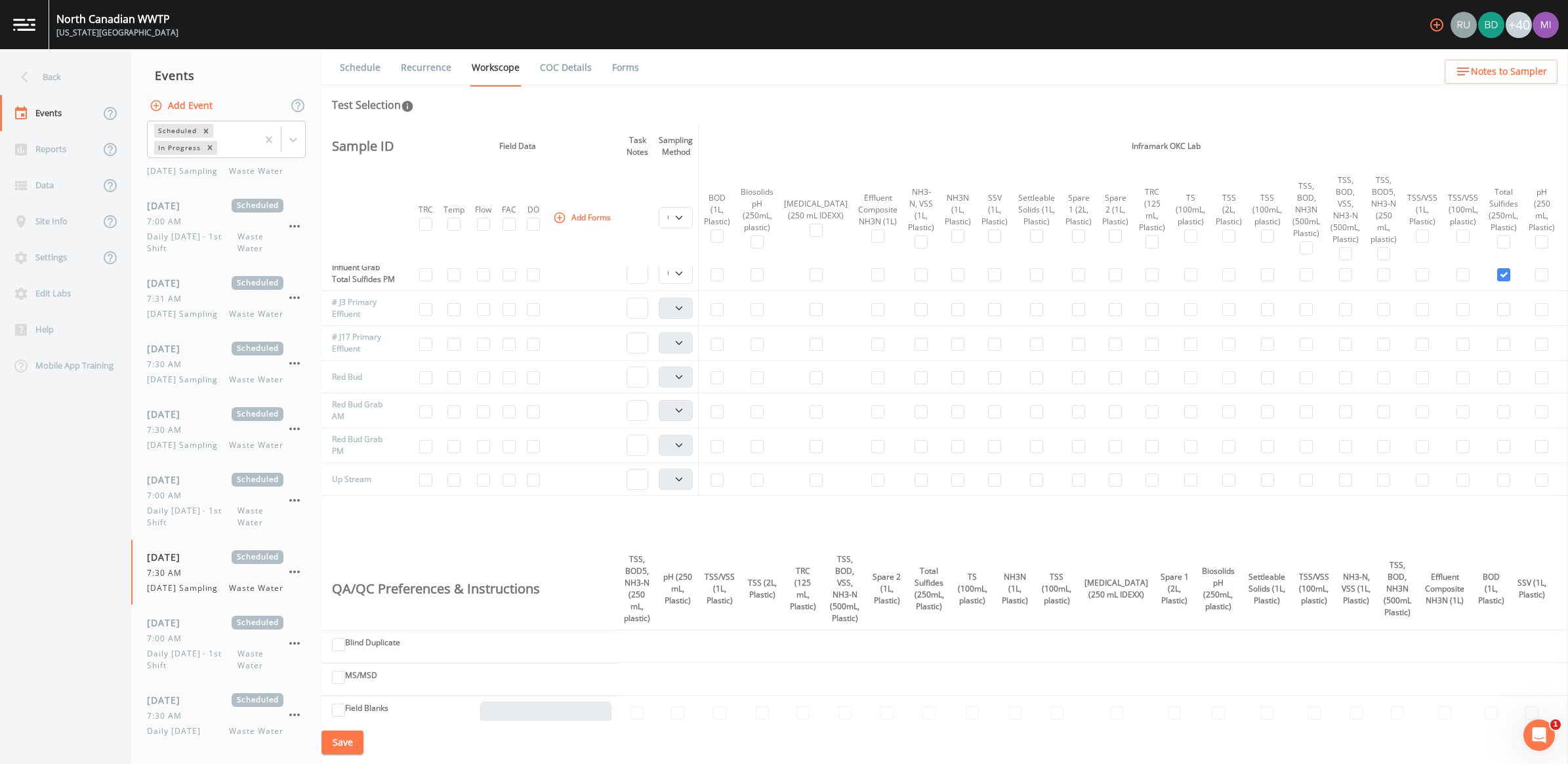
scroll to position [820, 0]
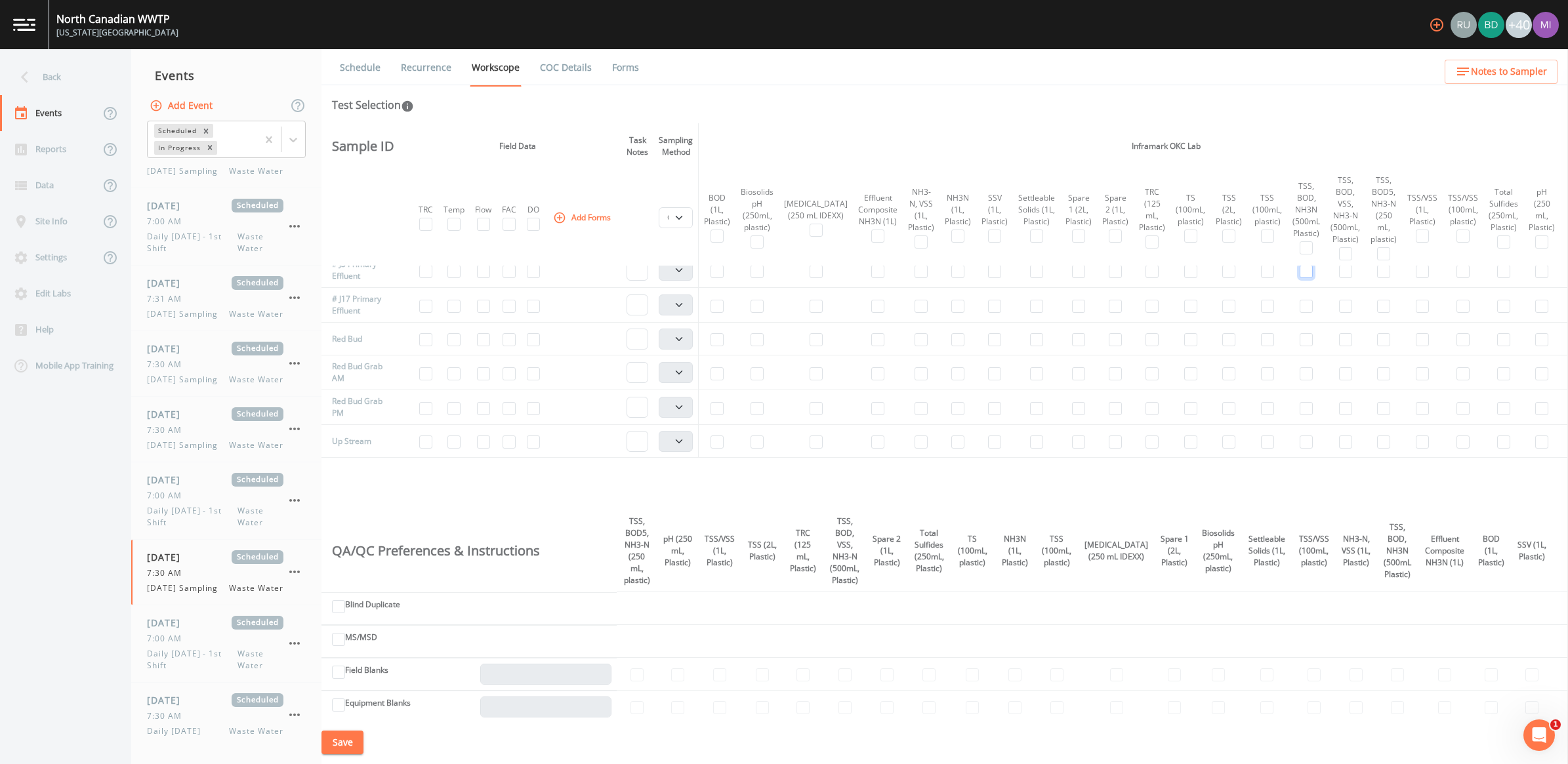
click at [1300, 278] on input "checkbox" at bounding box center [1307, 272] width 13 height 13
checkbox input "true"
select select "b6a3c313-748b-4795-a028-792ad310bd60"
click at [1300, 313] on input "checkbox" at bounding box center [1307, 307] width 13 height 13
checkbox input "true"
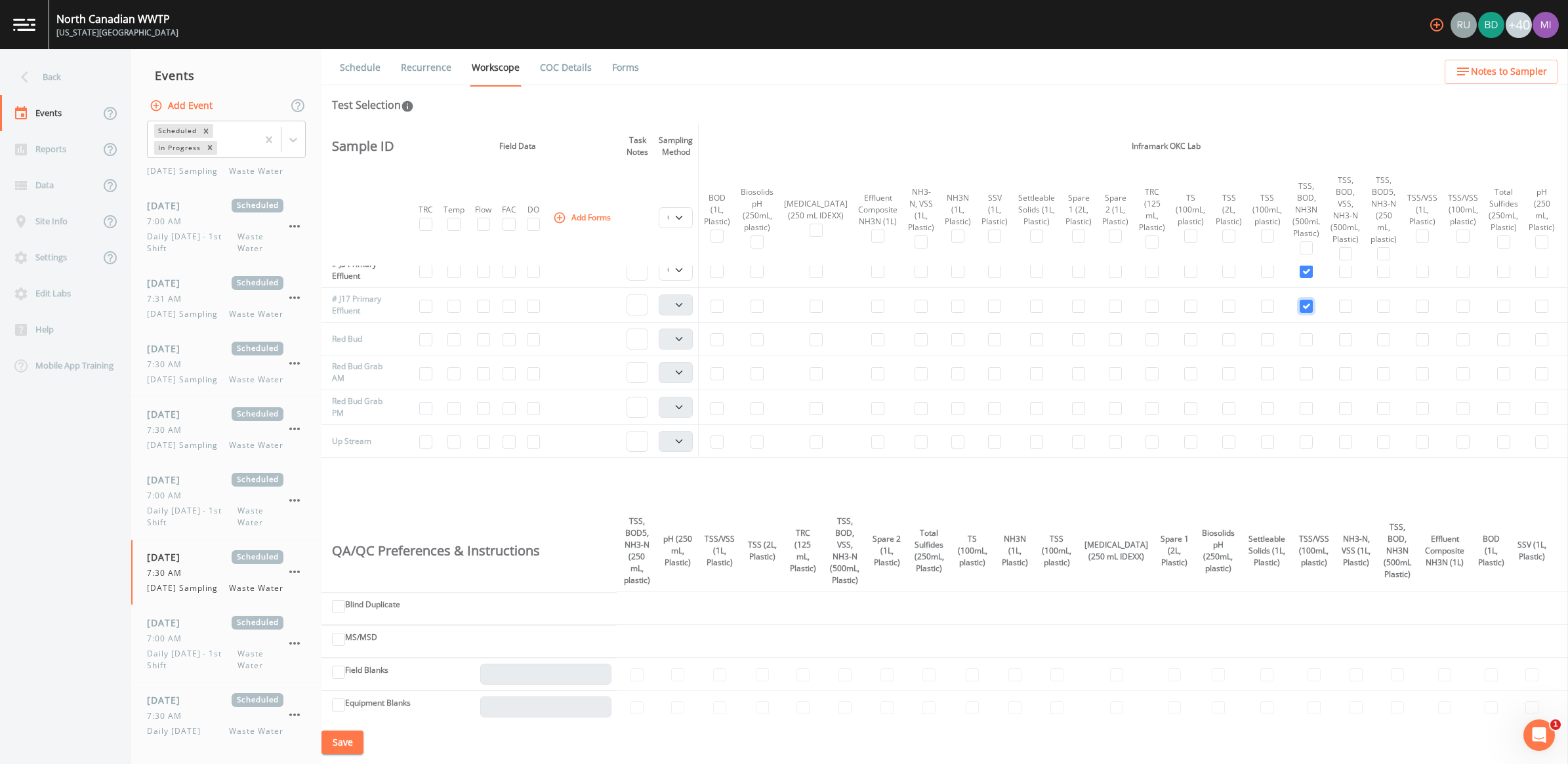
select select "b6a3c313-748b-4795-a028-792ad310bd60"
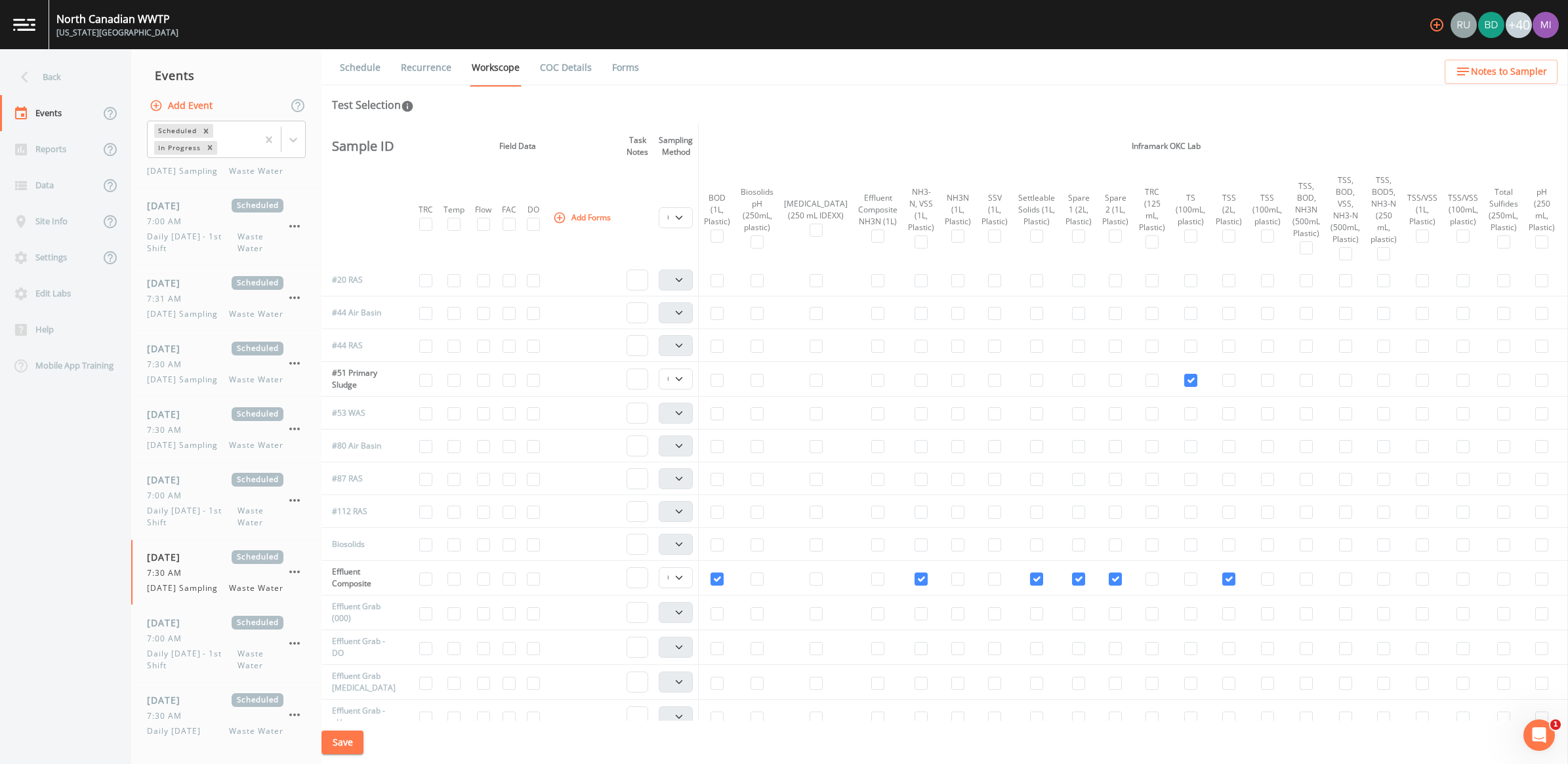
scroll to position [0, 0]
click at [1457, 348] on input "checkbox" at bounding box center [1464, 351] width 13 height 13
checkbox input "true"
select select "b6a3c313-748b-4795-a028-792ad310bd60"
click at [1457, 418] on input "checkbox" at bounding box center [1464, 417] width 13 height 13
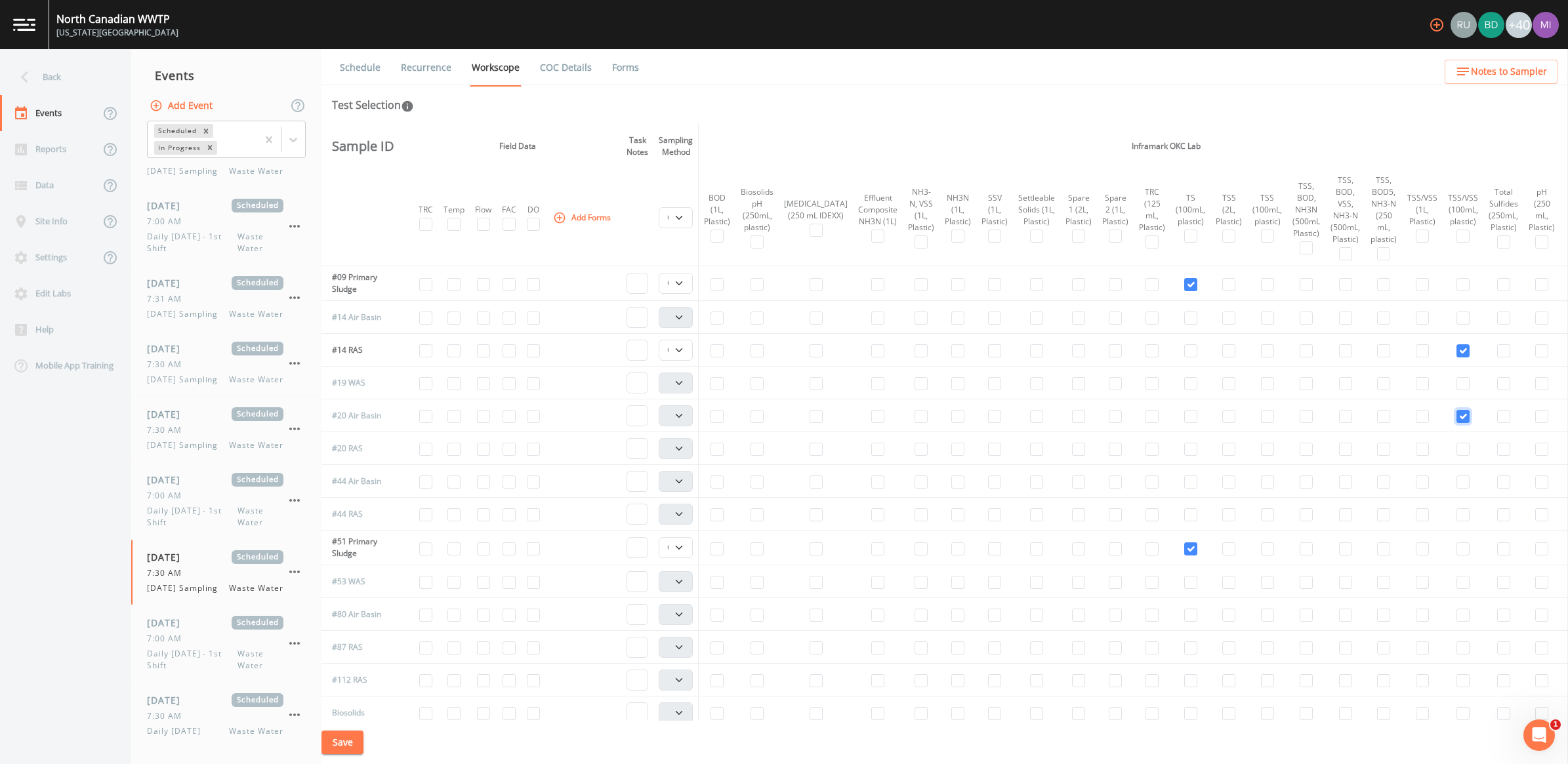
checkbox input "true"
select select "b6a3c313-748b-4795-a028-792ad310bd60"
click at [1457, 483] on input "checkbox" at bounding box center [1464, 483] width 13 height 13
checkbox input "true"
select select "b6a3c313-748b-4795-a028-792ad310bd60"
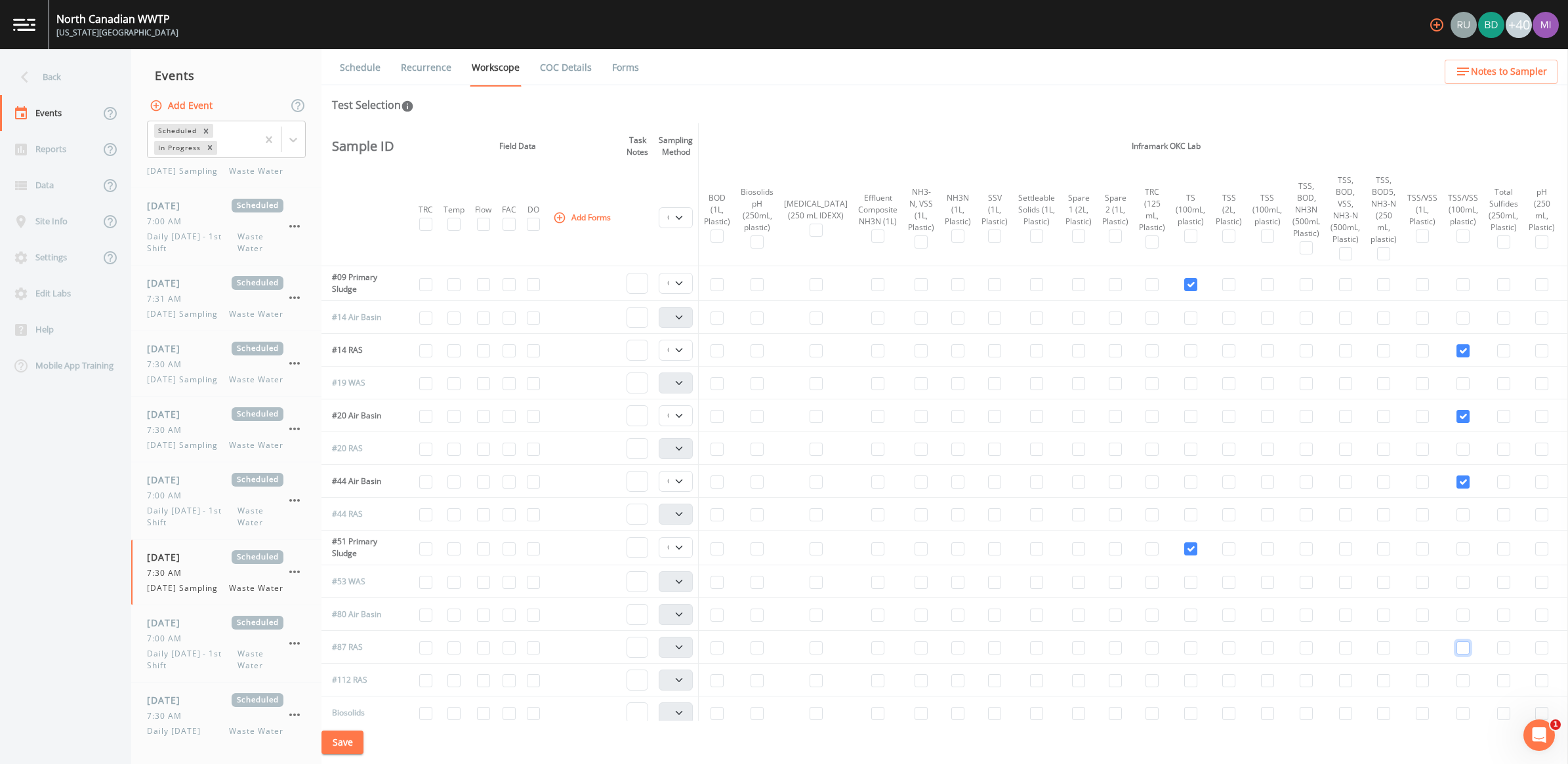
click at [1457, 653] on input "checkbox" at bounding box center [1464, 649] width 13 height 13
checkbox input "true"
select select "b6a3c313-748b-4795-a028-792ad310bd60"
click at [1457, 679] on input "checkbox" at bounding box center [1464, 681] width 13 height 13
checkbox input "true"
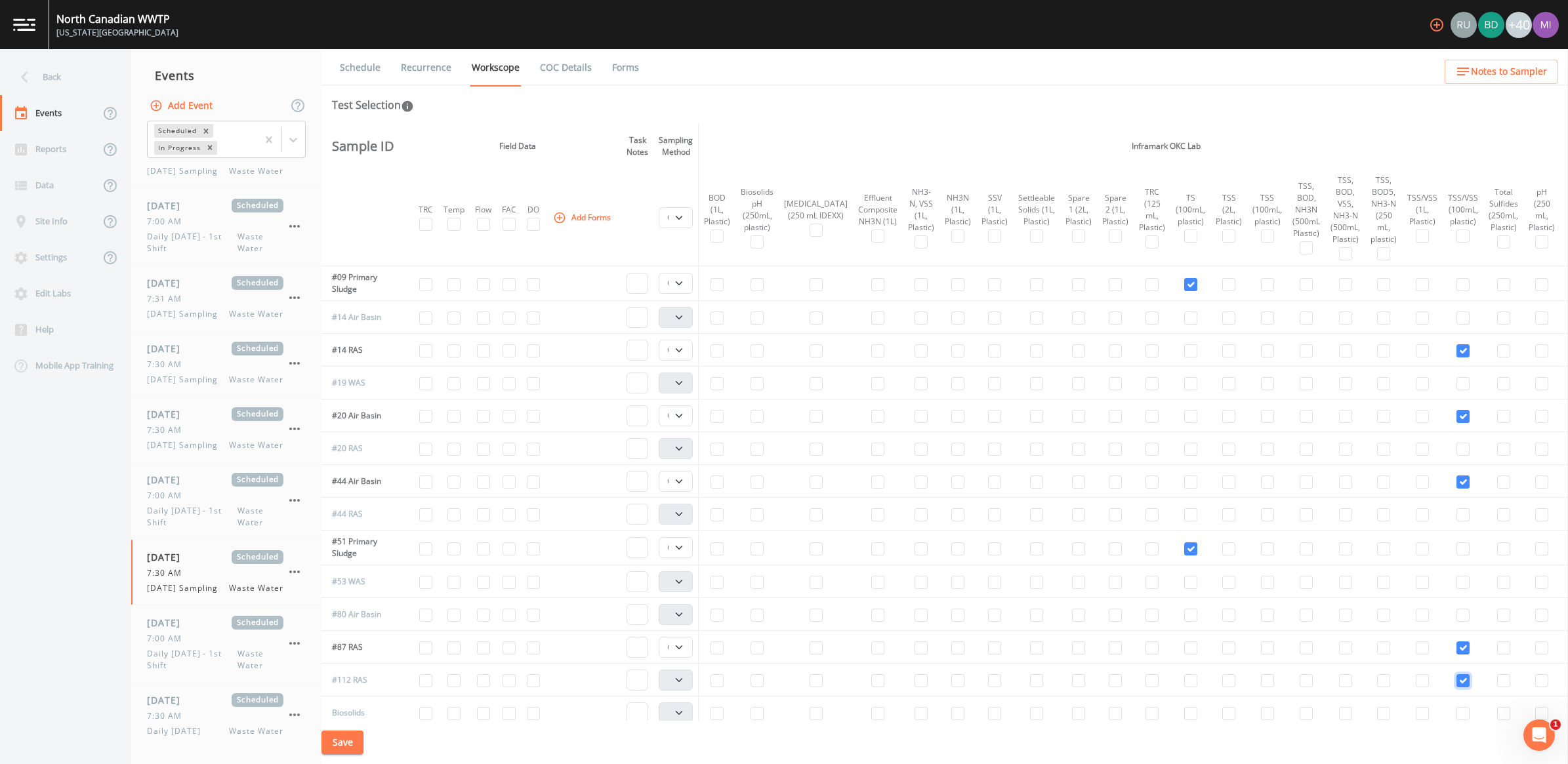
select select "b6a3c313-748b-4795-a028-792ad310bd60"
click at [1261, 386] on input "checkbox" at bounding box center [1268, 384] width 13 height 13
checkbox input "true"
select select "b6a3c313-748b-4795-a028-792ad310bd60"
click at [1261, 585] on input "checkbox" at bounding box center [1268, 583] width 13 height 13
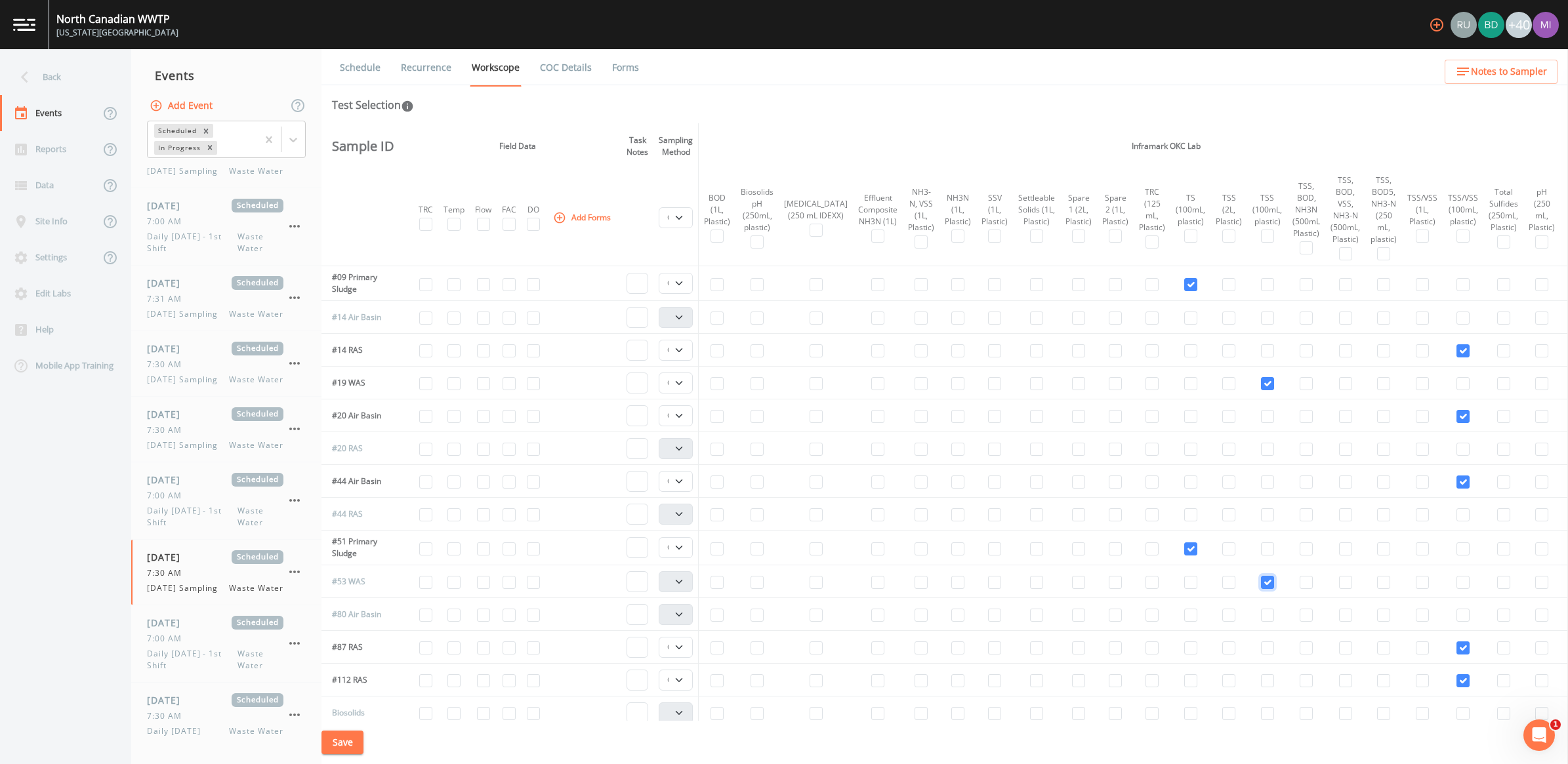
checkbox input "true"
select select "b6a3c313-748b-4795-a028-792ad310bd60"
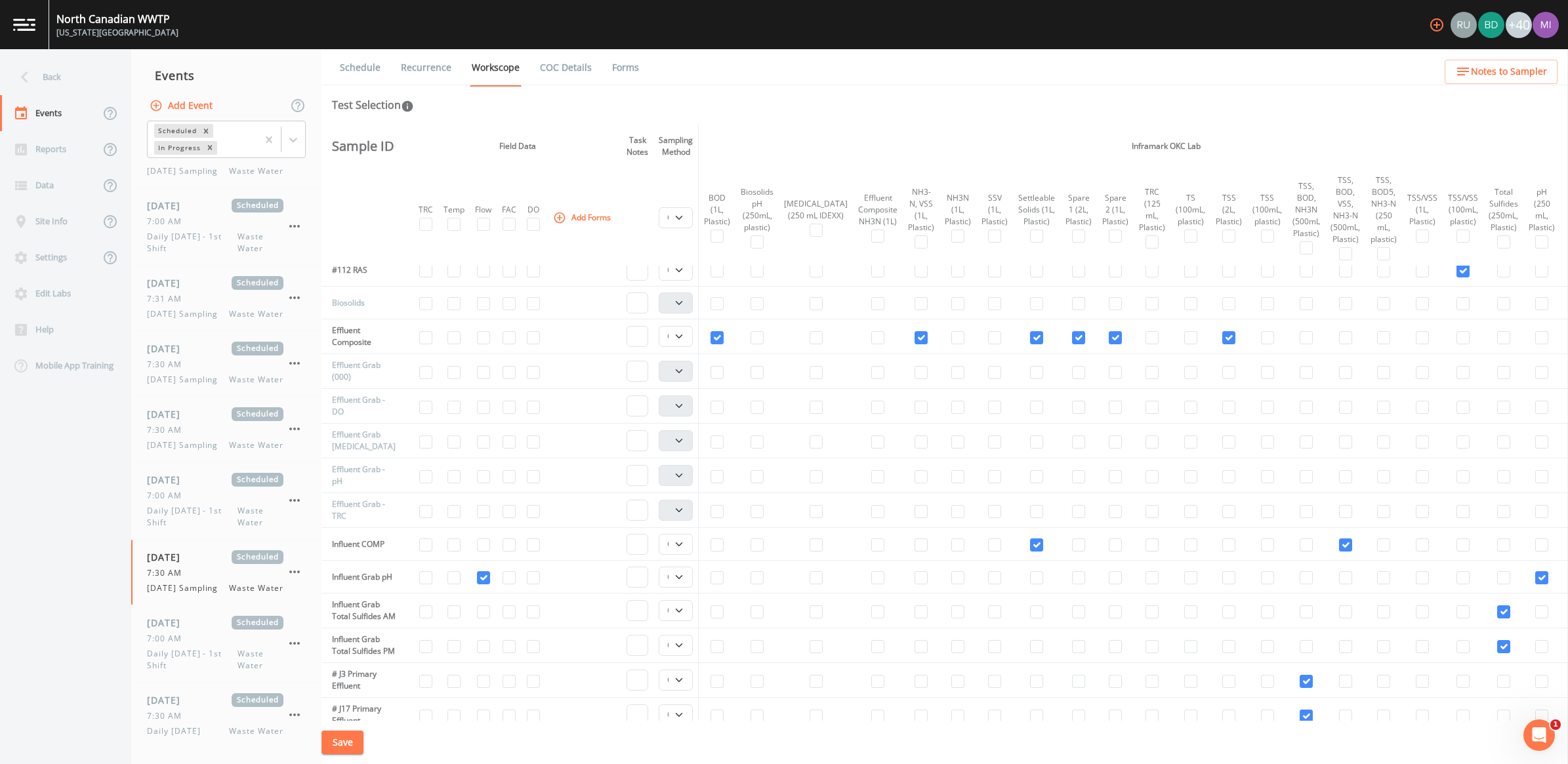
scroll to position [492, 0]
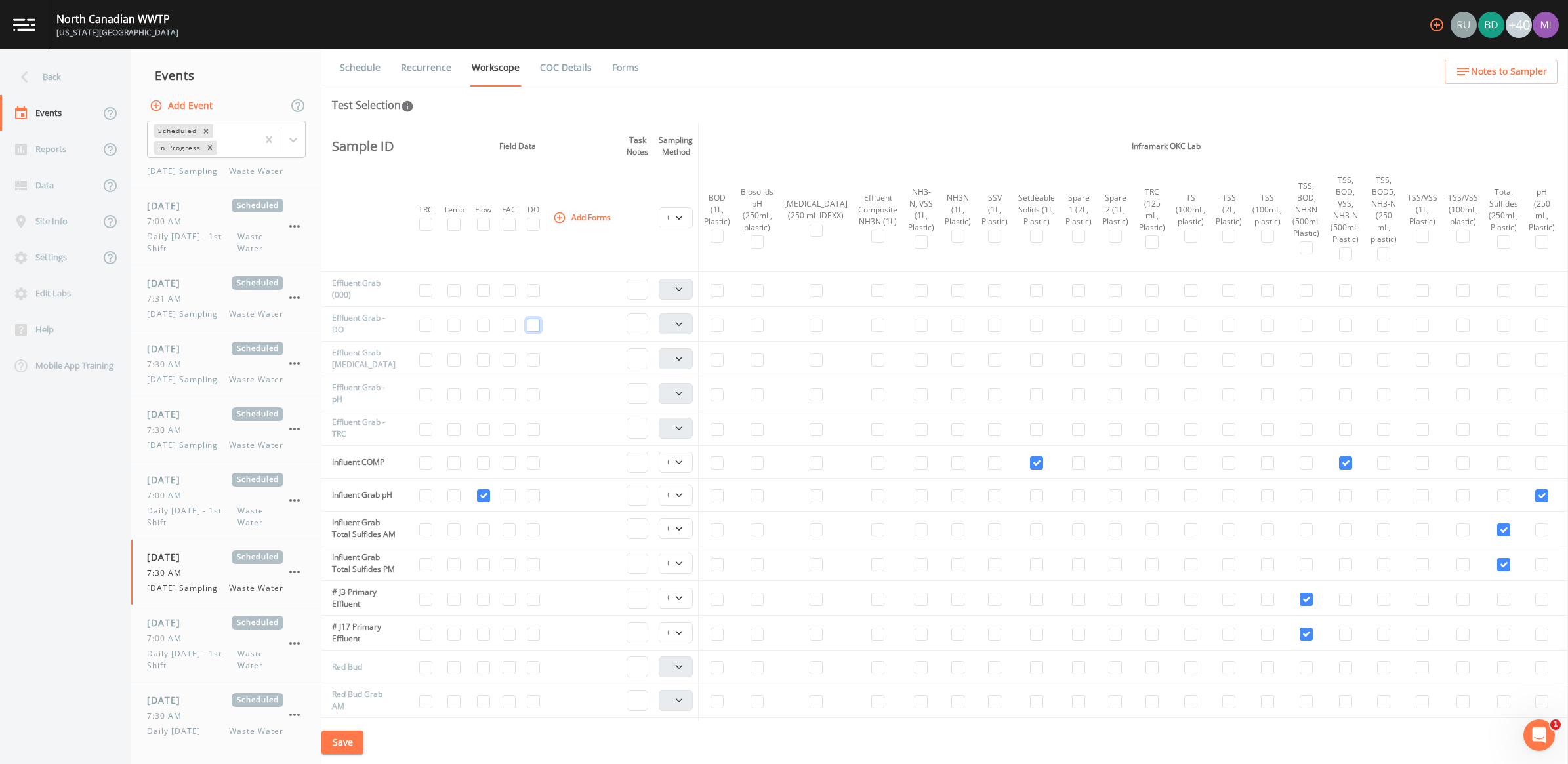
click at [536, 322] on input "checkbox" at bounding box center [533, 326] width 13 height 13
checkbox input "true"
click at [456, 325] on input "checkbox" at bounding box center [454, 326] width 13 height 13
checkbox input "true"
click at [431, 434] on input "checkbox" at bounding box center [426, 430] width 13 height 13
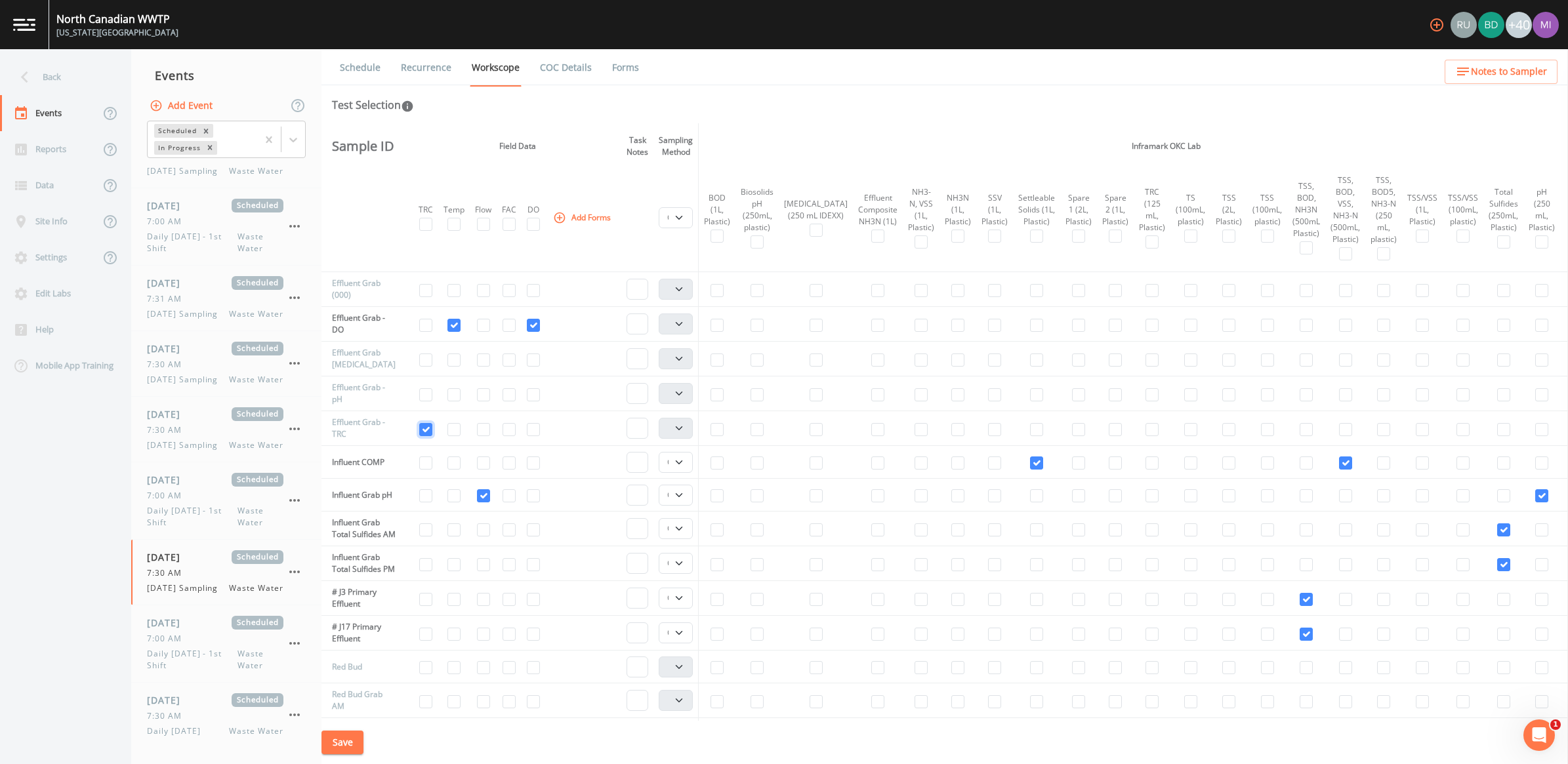
checkbox input "true"
click at [488, 395] on input "checkbox" at bounding box center [484, 395] width 13 height 13
checkbox input "true"
click at [1535, 398] on input "checkbox" at bounding box center [1542, 395] width 13 height 13
checkbox input "true"
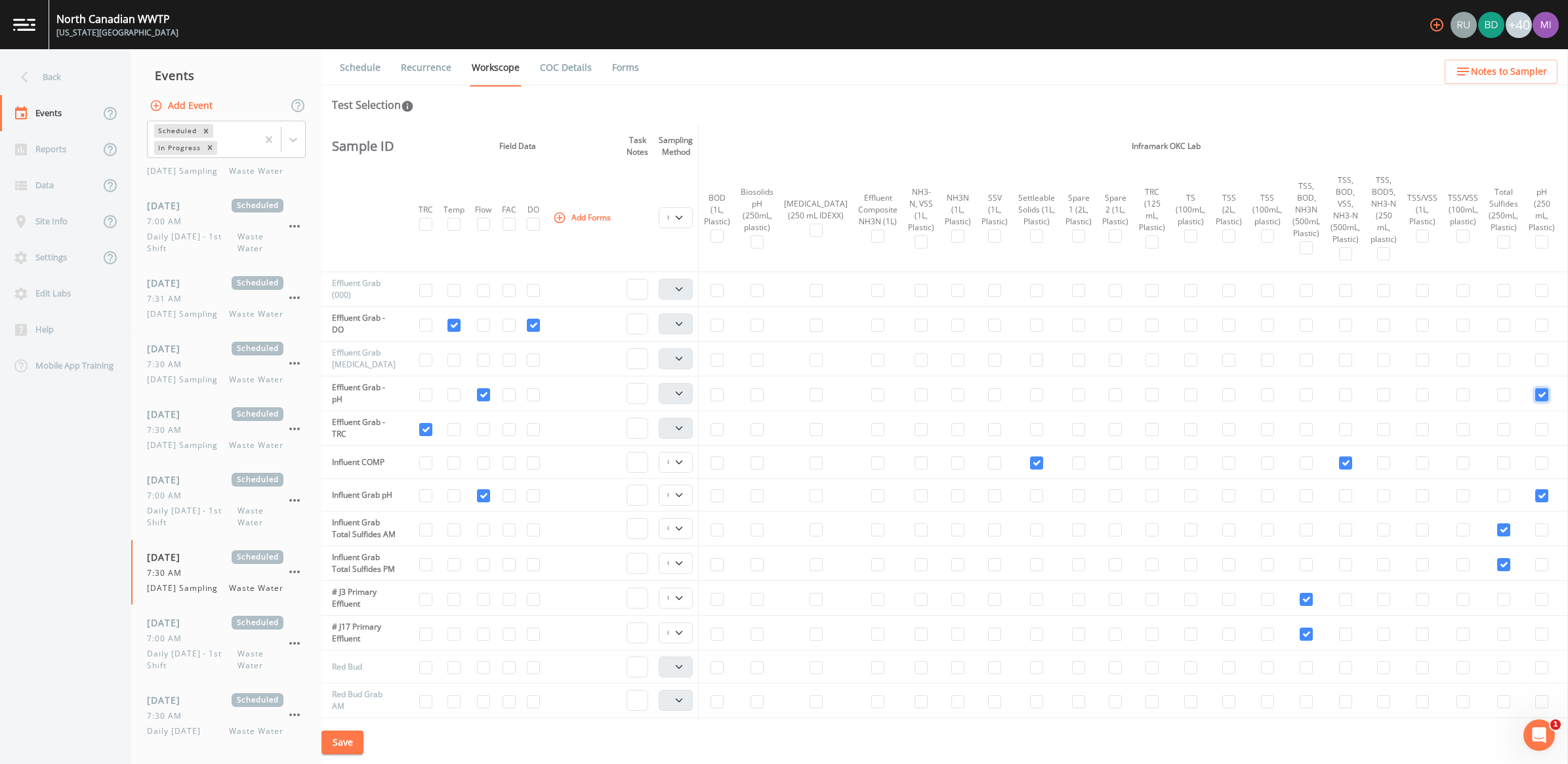
select select "b6a3c313-748b-4795-a028-792ad310bd60"
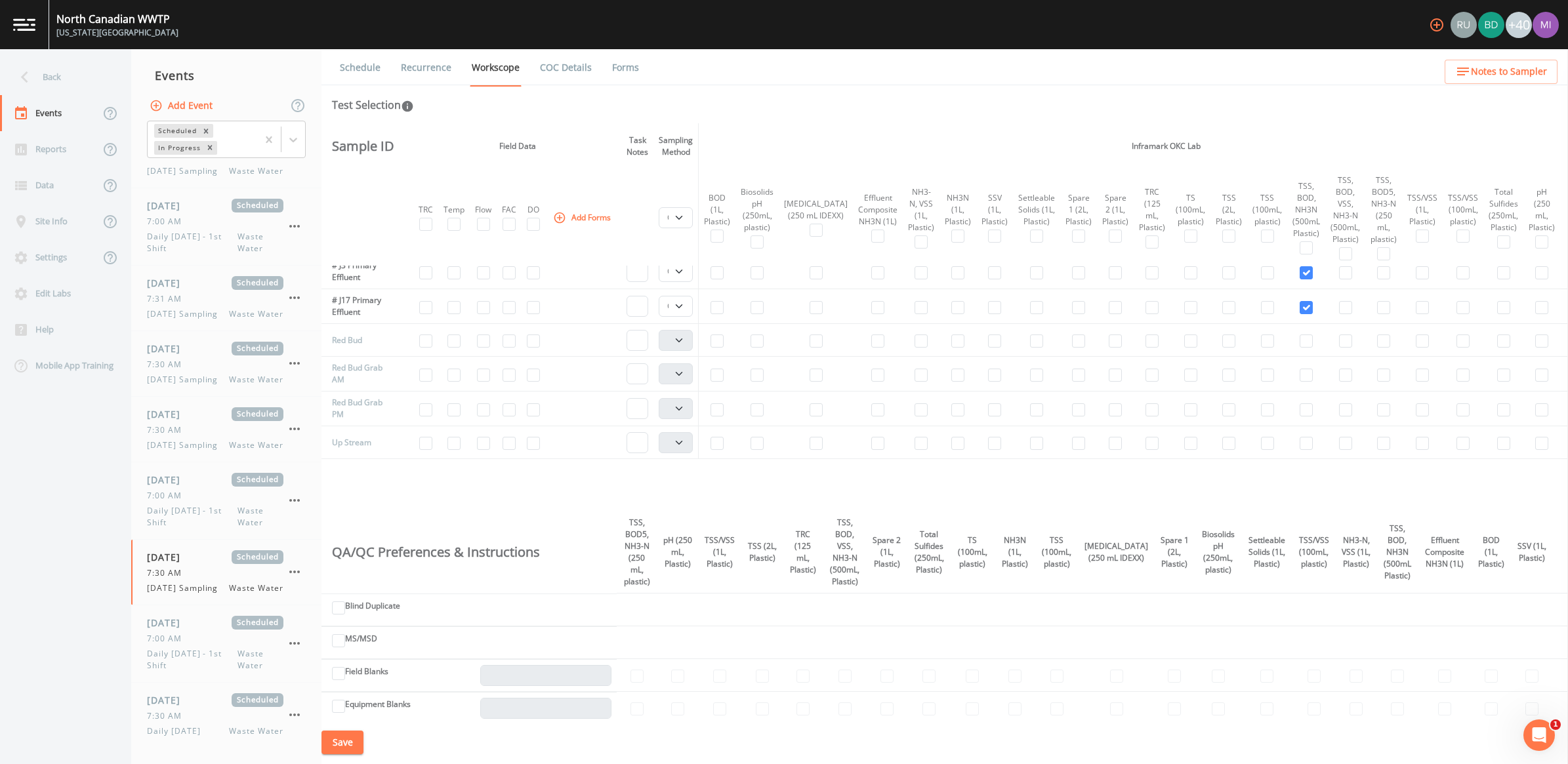
scroll to position [820, 0]
click at [513, 381] on input "checkbox" at bounding box center [510, 374] width 13 height 13
checkbox input "true"
click at [513, 415] on input "checkbox" at bounding box center [510, 409] width 13 height 13
checkbox input "true"
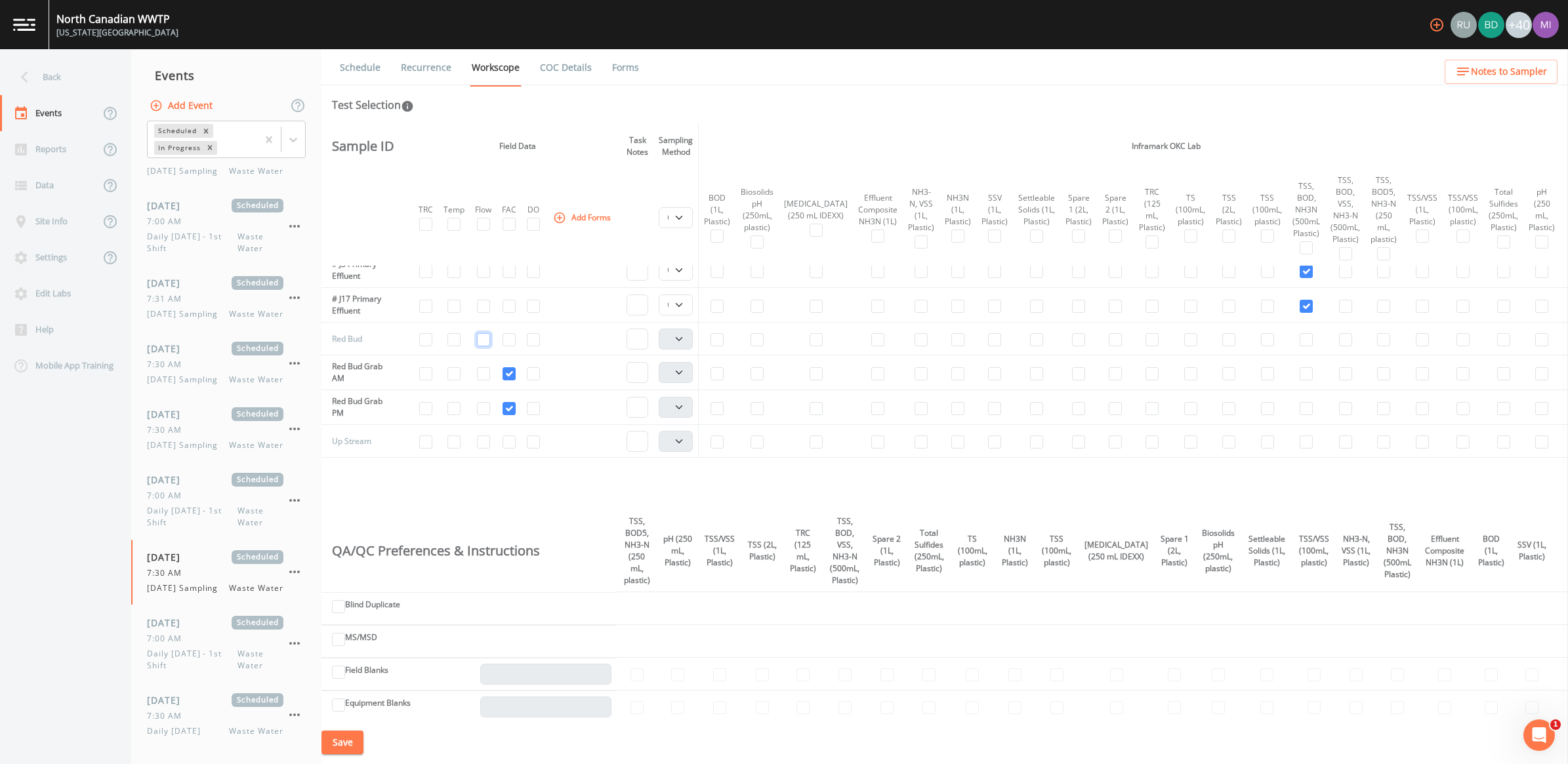
click at [479, 346] on input "checkbox" at bounding box center [484, 340] width 13 height 13
checkbox input "true"
click at [810, 346] on input "checkbox" at bounding box center [816, 340] width 13 height 13
checkbox input "true"
select select "b6a3c313-748b-4795-a028-792ad310bd60"
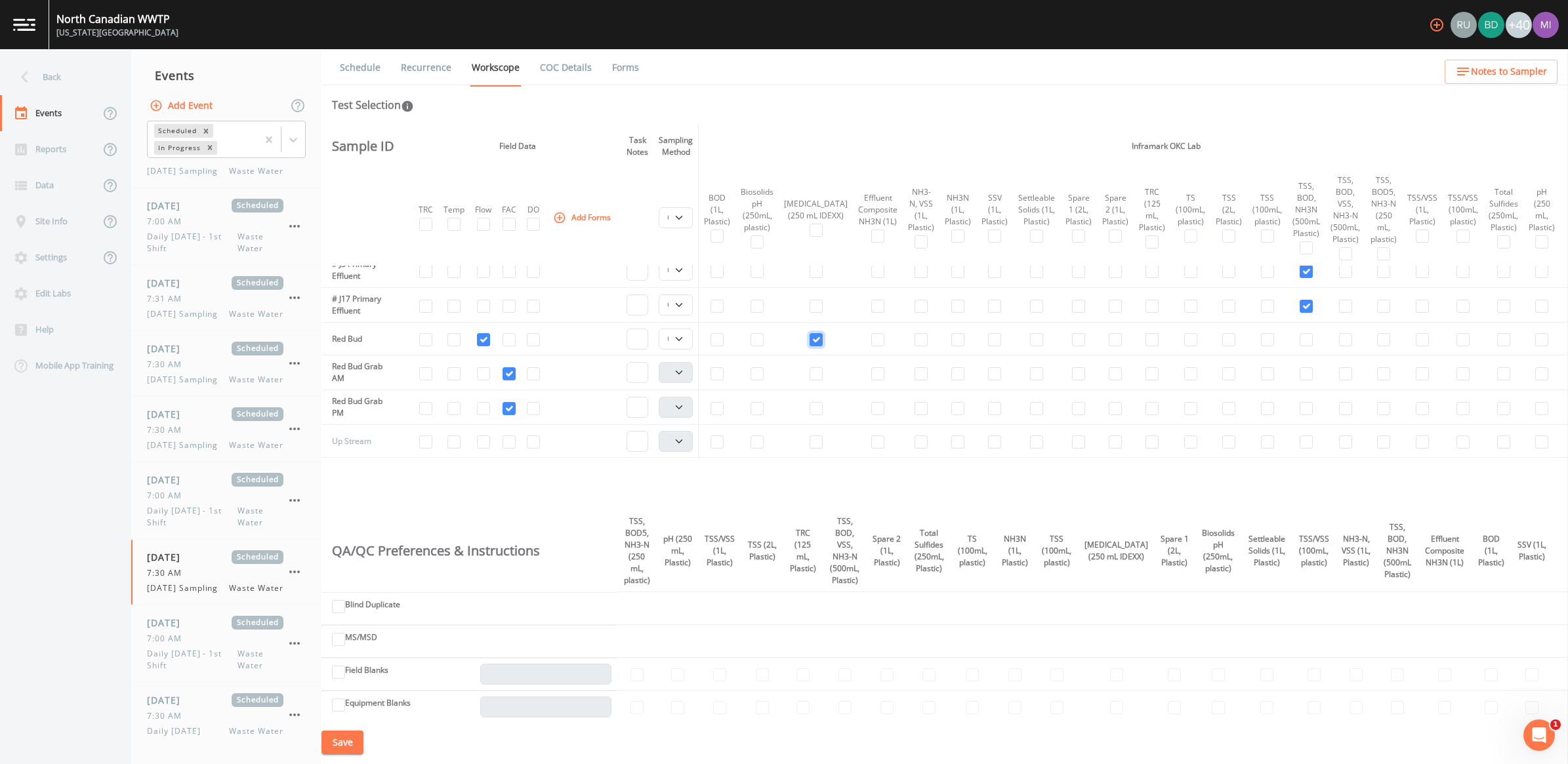
scroll to position [246, 0]
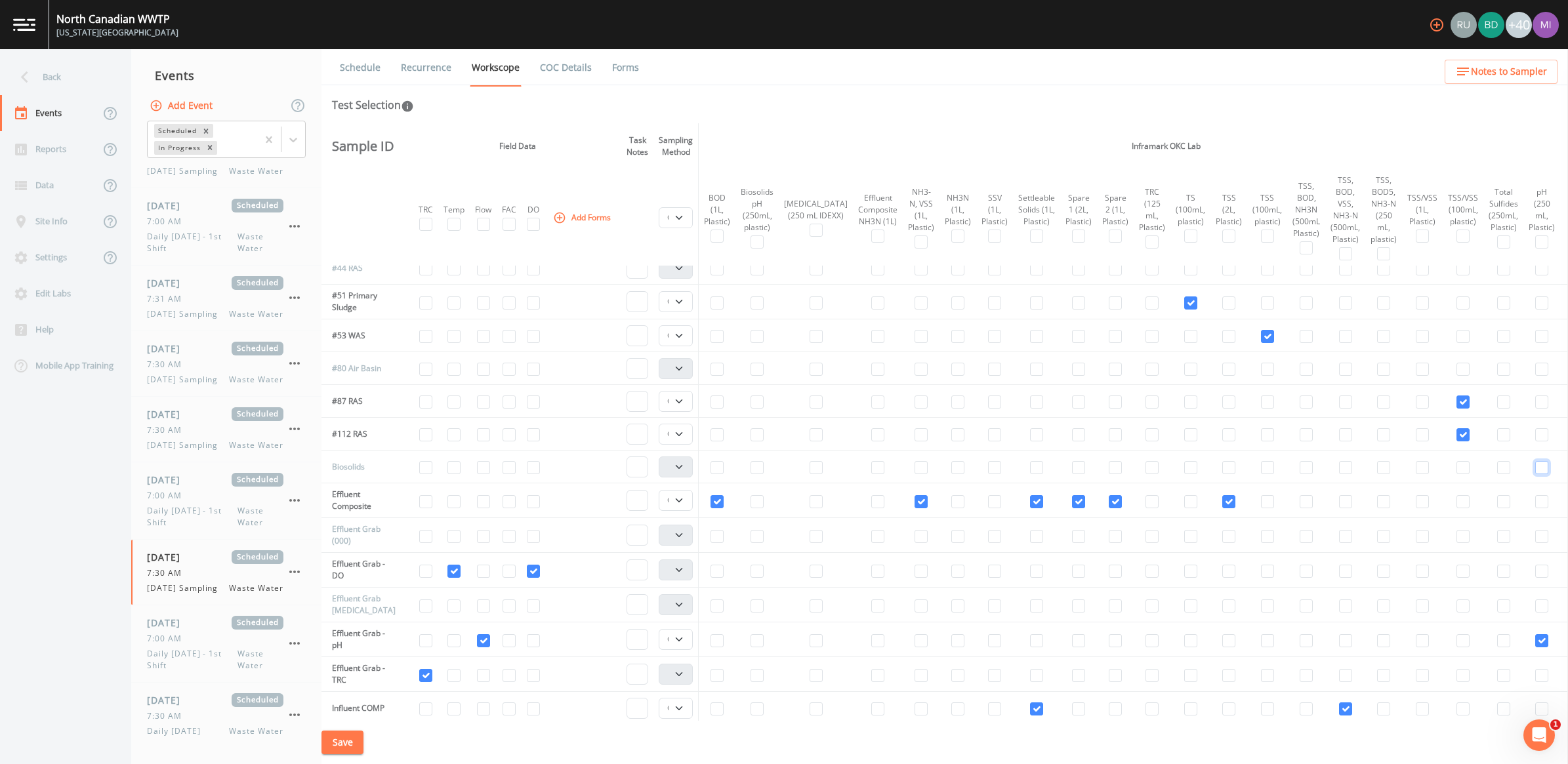
click at [1535, 467] on input "checkbox" at bounding box center [1542, 468] width 13 height 13
checkbox input "true"
select select "b6a3c313-748b-4795-a028-792ad310bd60"
click at [337, 745] on button "Save" at bounding box center [343, 743] width 42 height 24
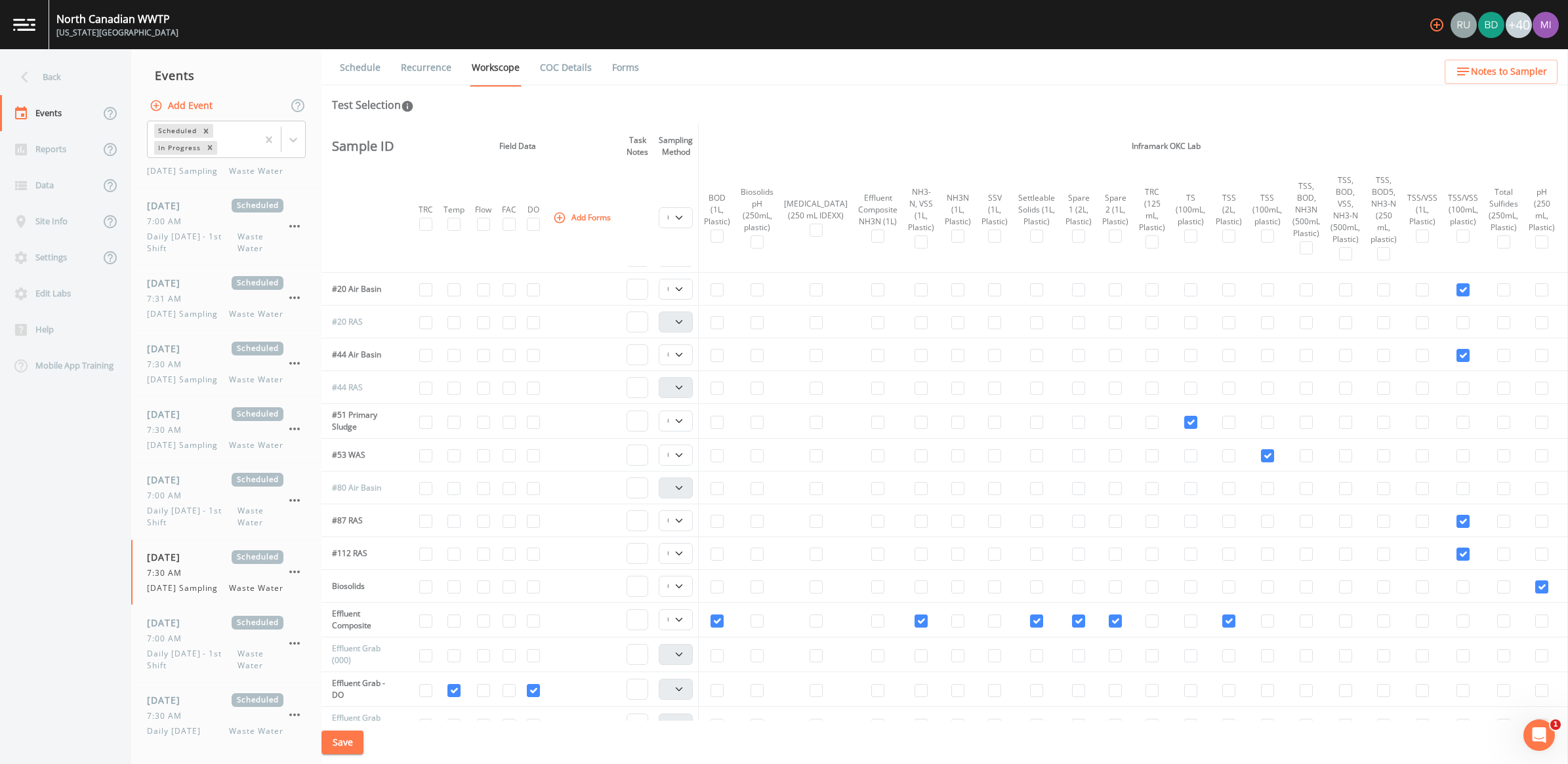
scroll to position [0, 0]
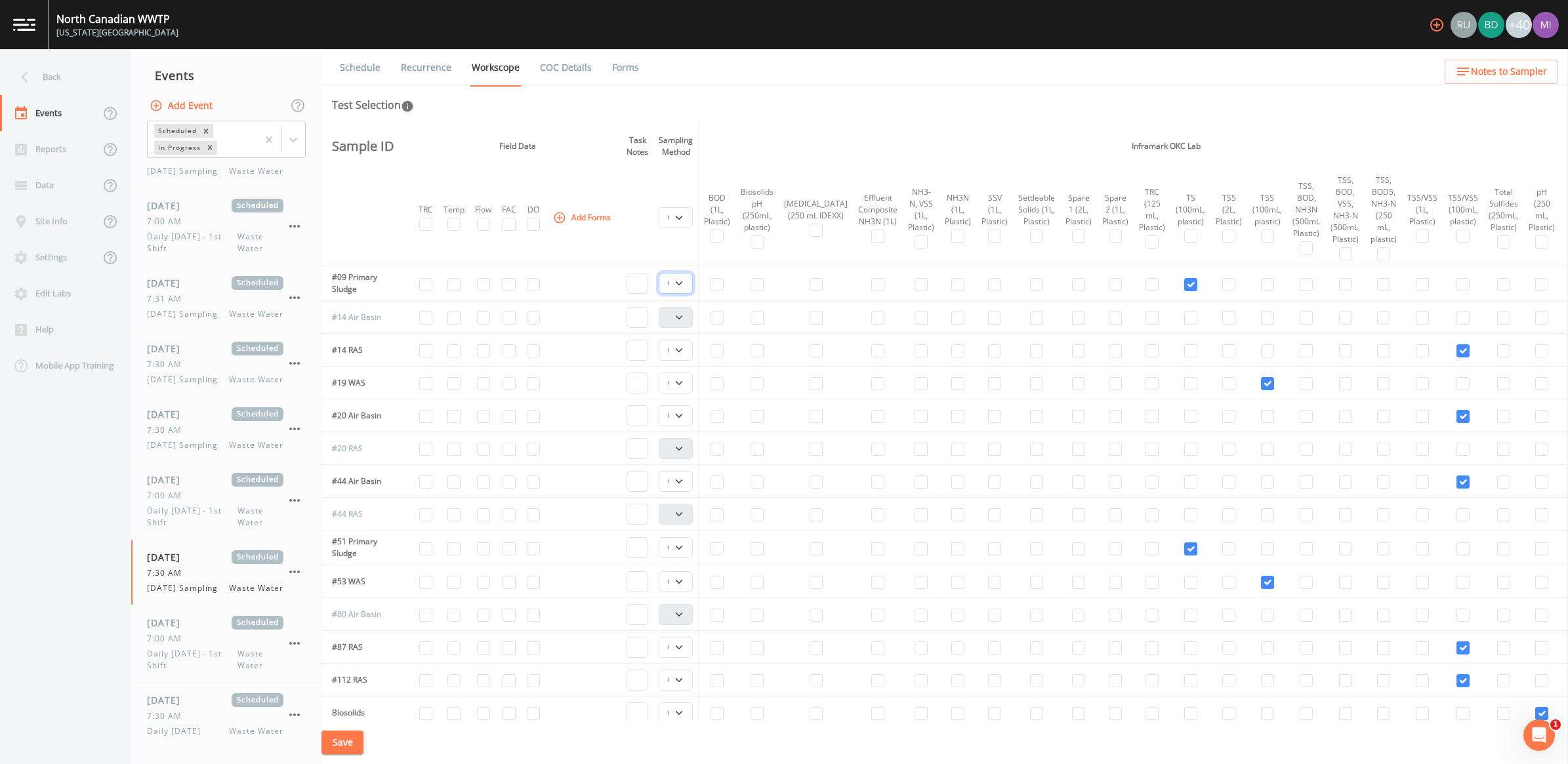
click at [684, 284] on select "Composite Grab" at bounding box center [676, 283] width 34 height 21
select select "092b3f94-5697-4c94-9891-da161916fdbb"
click at [661, 273] on select "Composite Grab" at bounding box center [676, 283] width 34 height 21
select select
click at [681, 351] on select "Composite Grab" at bounding box center [676, 350] width 34 height 21
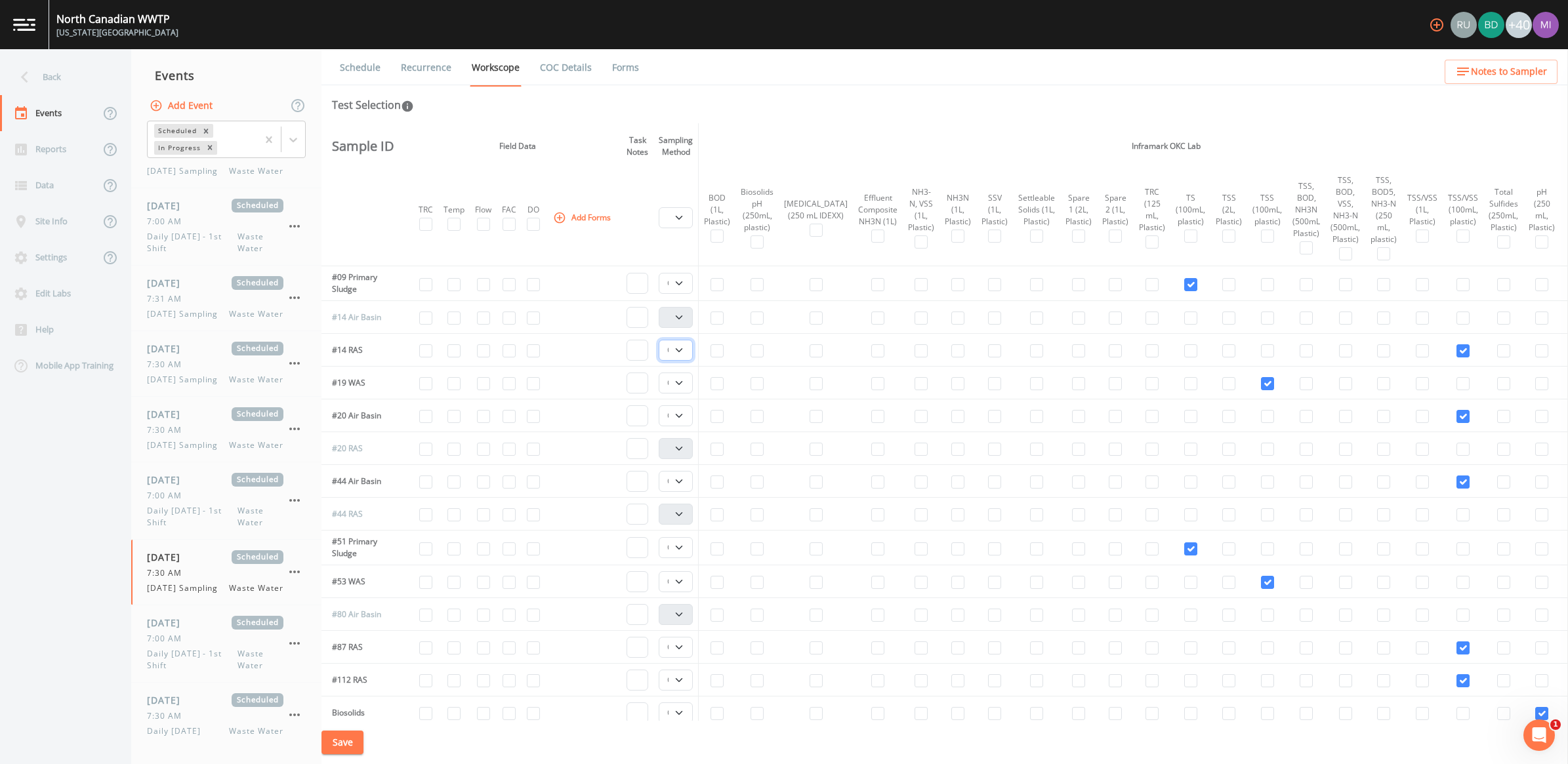
select select "092b3f94-5697-4c94-9891-da161916fdbb"
click at [661, 339] on select "Composite Grab" at bounding box center [676, 350] width 34 height 21
click at [683, 382] on select "Composite Grab" at bounding box center [676, 382] width 34 height 21
select select "092b3f94-5697-4c94-9891-da161916fdbb"
click at [661, 372] on select "Composite Grab" at bounding box center [676, 382] width 34 height 21
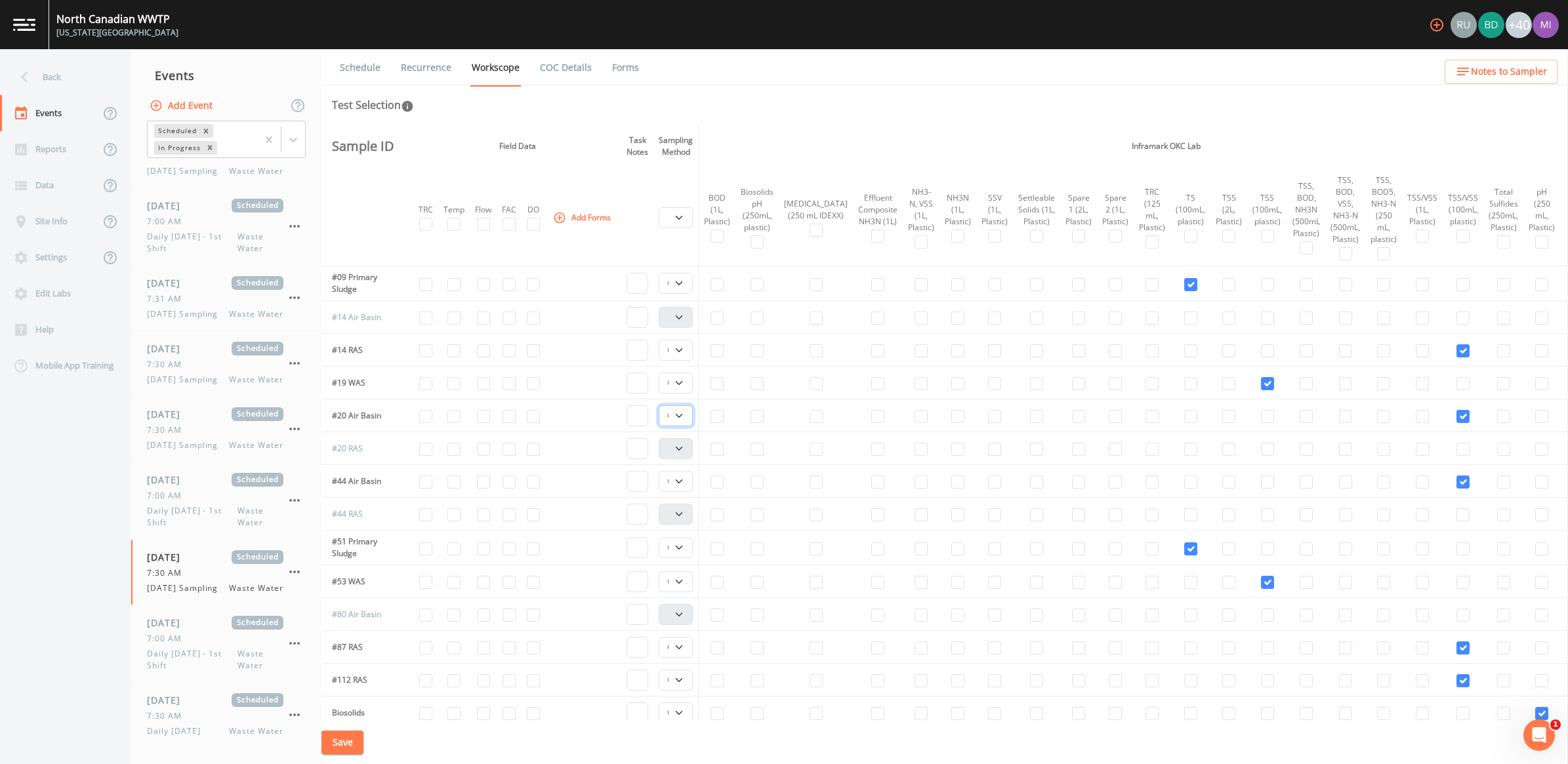
click at [684, 414] on select "Composite Grab" at bounding box center [676, 415] width 34 height 21
click at [661, 405] on select "Composite Grab" at bounding box center [676, 415] width 34 height 21
click at [681, 478] on select "Composite Grab" at bounding box center [676, 481] width 34 height 21
click at [661, 471] on select "Composite Grab" at bounding box center [676, 481] width 34 height 21
click at [682, 545] on select "Composite Grab" at bounding box center [676, 548] width 34 height 21
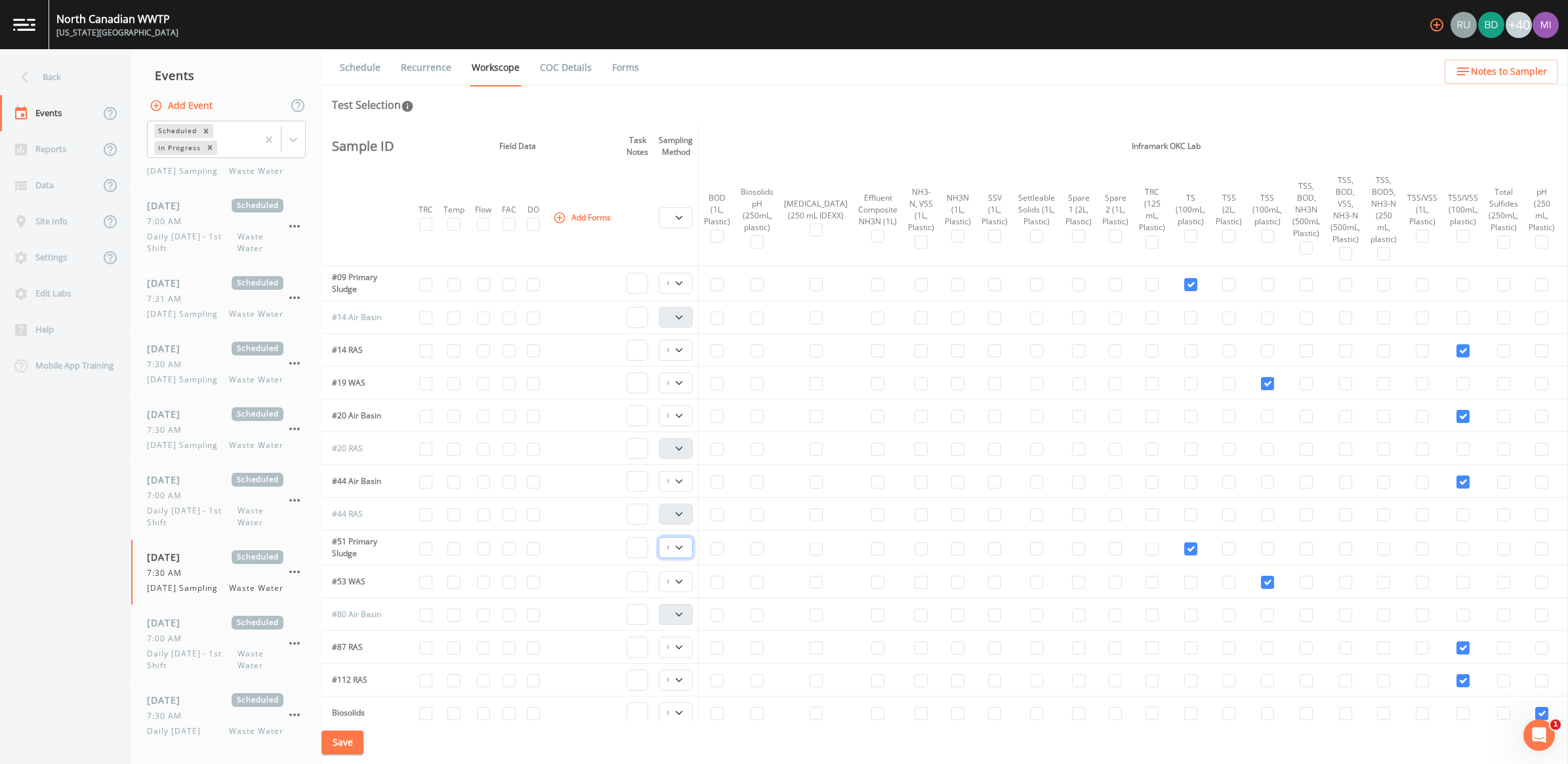
click at [661, 537] on select "Composite Grab" at bounding box center [676, 548] width 34 height 21
click at [683, 584] on select "Composite Grab" at bounding box center [676, 581] width 34 height 21
click at [661, 571] on select "Composite Grab" at bounding box center [676, 581] width 34 height 21
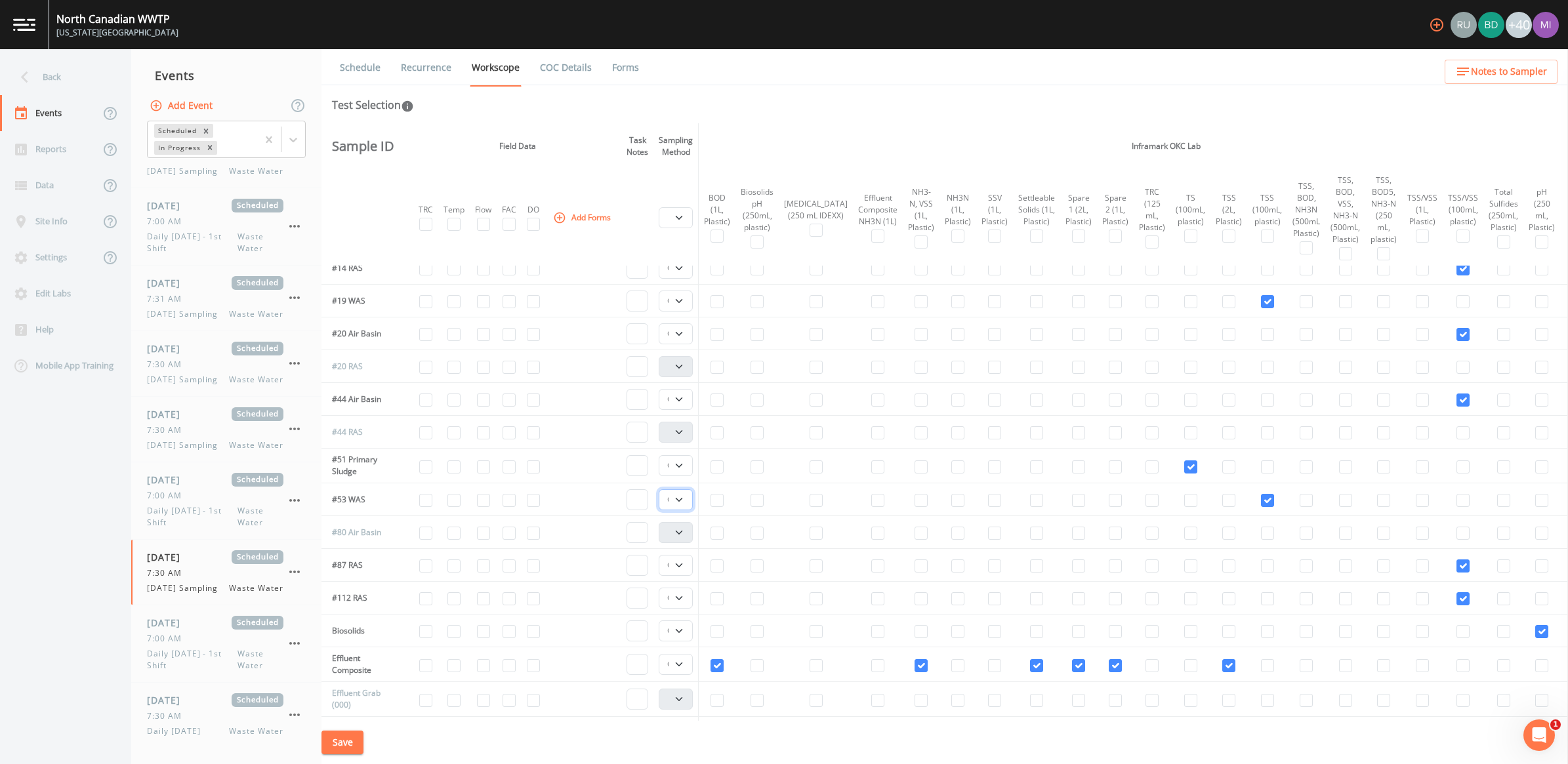
scroll to position [164, 0]
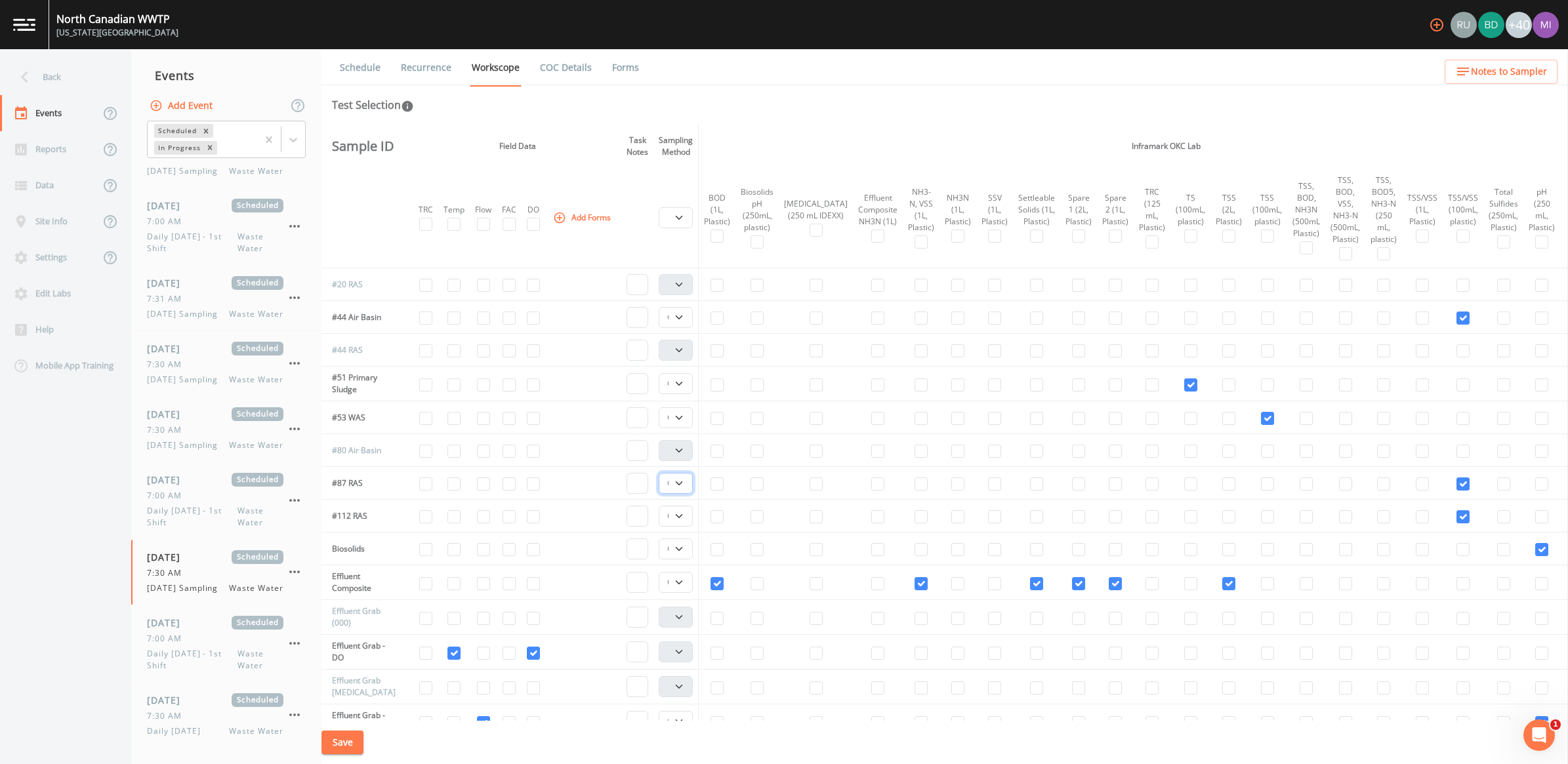
click at [687, 489] on select "Composite Grab" at bounding box center [676, 484] width 34 height 21
click at [661, 473] on select "Composite Grab" at bounding box center [676, 484] width 34 height 21
click at [686, 518] on select "Composite Grab" at bounding box center [676, 516] width 34 height 21
click at [661, 505] on select "Composite Grab" at bounding box center [676, 516] width 34 height 21
click at [684, 549] on select "Composite Grab" at bounding box center [676, 548] width 34 height 21
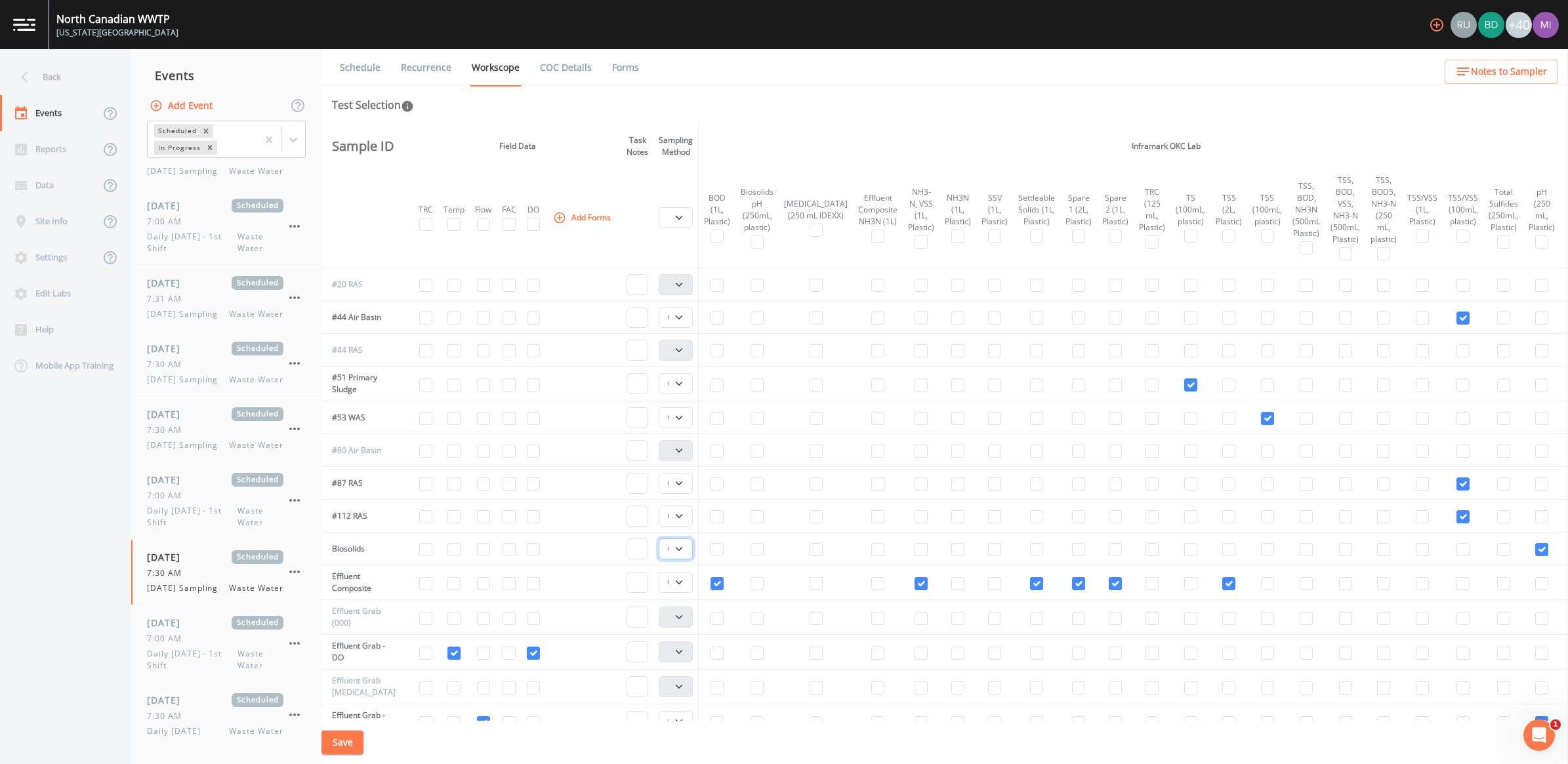
click at [661, 538] on select "Composite Grab" at bounding box center [676, 548] width 34 height 21
click at [683, 584] on select "Composite Grab" at bounding box center [676, 582] width 34 height 21
click at [661, 572] on select "Composite Grab" at bounding box center [676, 582] width 34 height 21
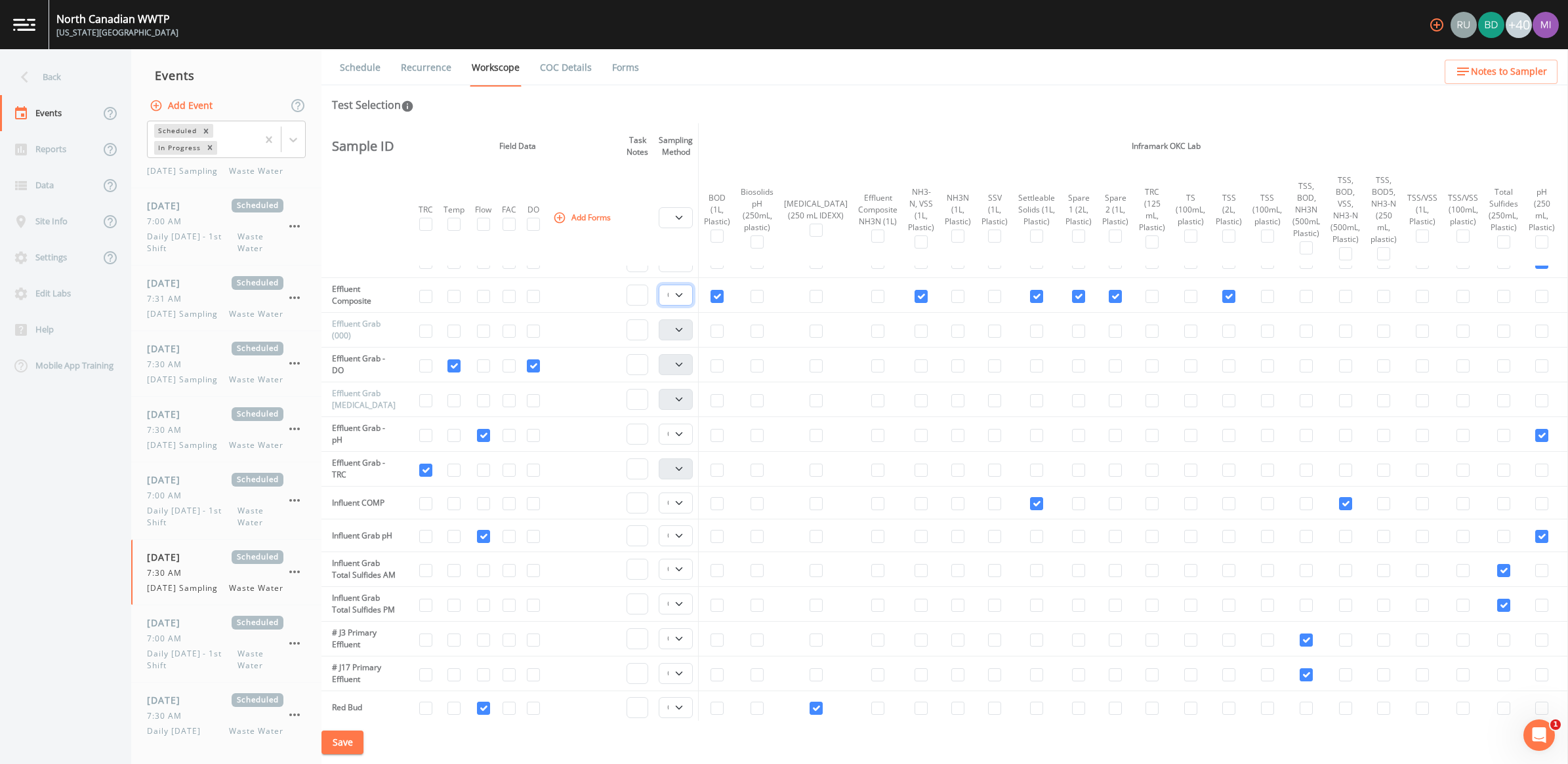
scroll to position [492, 0]
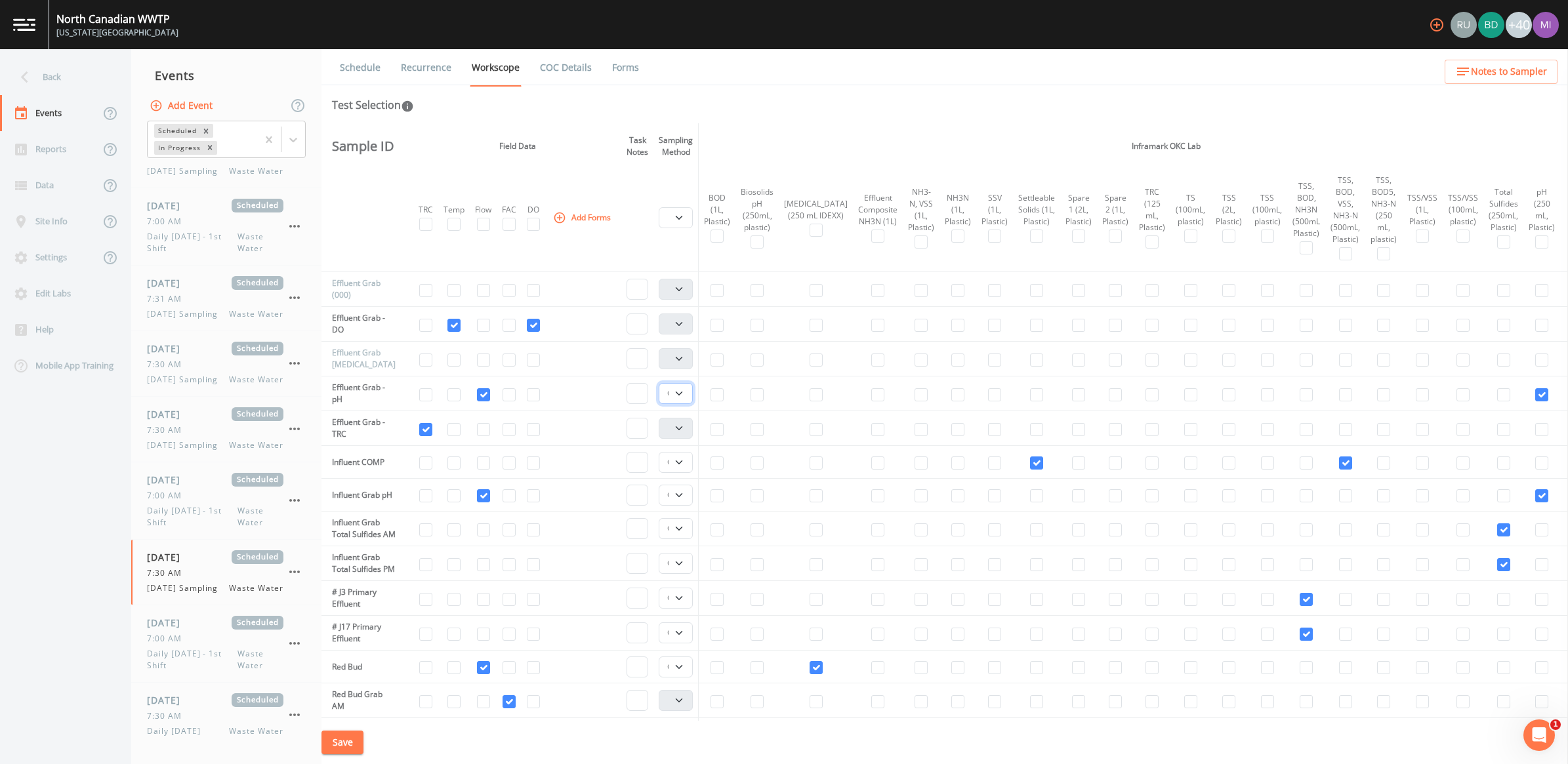
click at [684, 398] on select "Composite Grab" at bounding box center [676, 393] width 34 height 21
click at [661, 384] on select "Composite Grab" at bounding box center [676, 393] width 34 height 21
drag, startPoint x: 683, startPoint y: 466, endPoint x: 674, endPoint y: 470, distance: 9.8
click at [683, 466] on select "Composite Grab" at bounding box center [676, 462] width 34 height 21
click at [661, 452] on select "Composite Grab" at bounding box center [676, 462] width 34 height 21
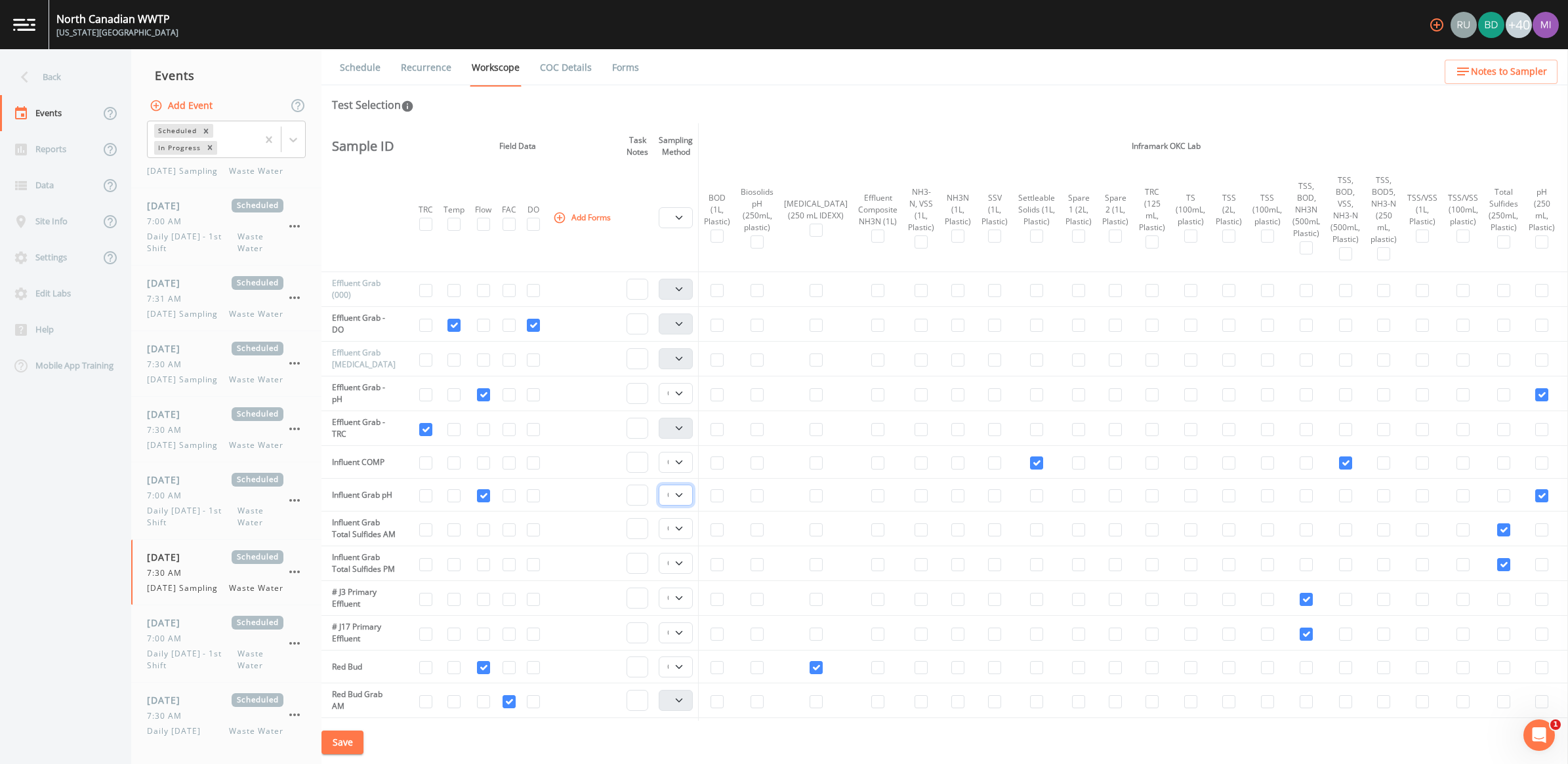
click at [683, 500] on select "Composite Grab" at bounding box center [676, 495] width 34 height 21
click at [661, 485] on select "Composite Grab" at bounding box center [676, 495] width 34 height 21
click at [686, 532] on select "Composite Grab" at bounding box center [676, 528] width 34 height 21
click at [661, 525] on select "Composite Grab" at bounding box center [676, 528] width 34 height 21
click at [680, 574] on select "Composite Grab" at bounding box center [676, 564] width 34 height 21
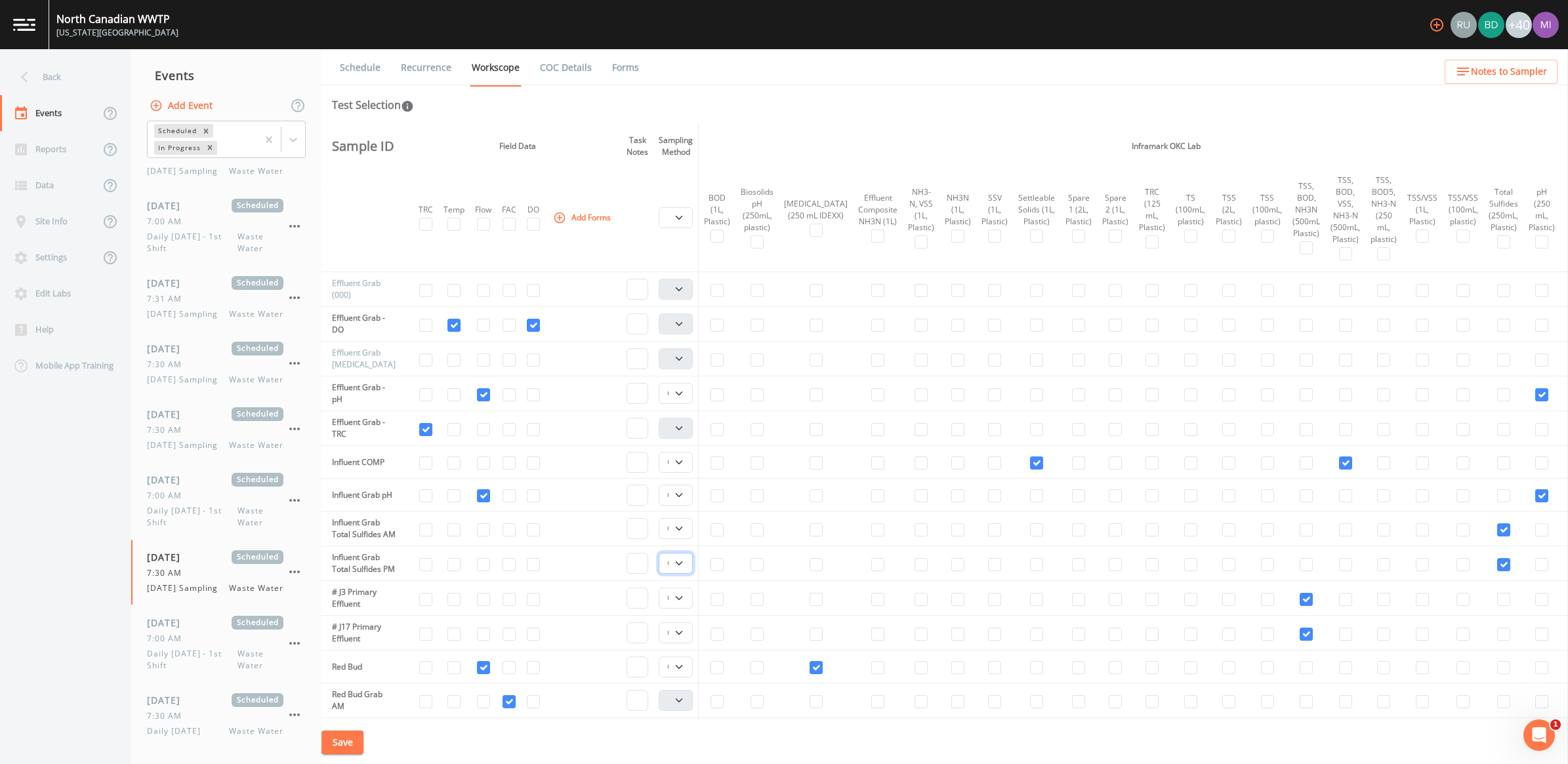
click at [661, 571] on select "Composite Grab" at bounding box center [676, 564] width 34 height 21
click at [687, 609] on select "Composite Grab" at bounding box center [676, 598] width 34 height 21
click at [661, 609] on select "Composite Grab" at bounding box center [676, 598] width 34 height 21
click at [689, 644] on select "Composite Grab" at bounding box center [676, 633] width 34 height 21
click at [661, 644] on select "Composite Grab" at bounding box center [676, 633] width 34 height 21
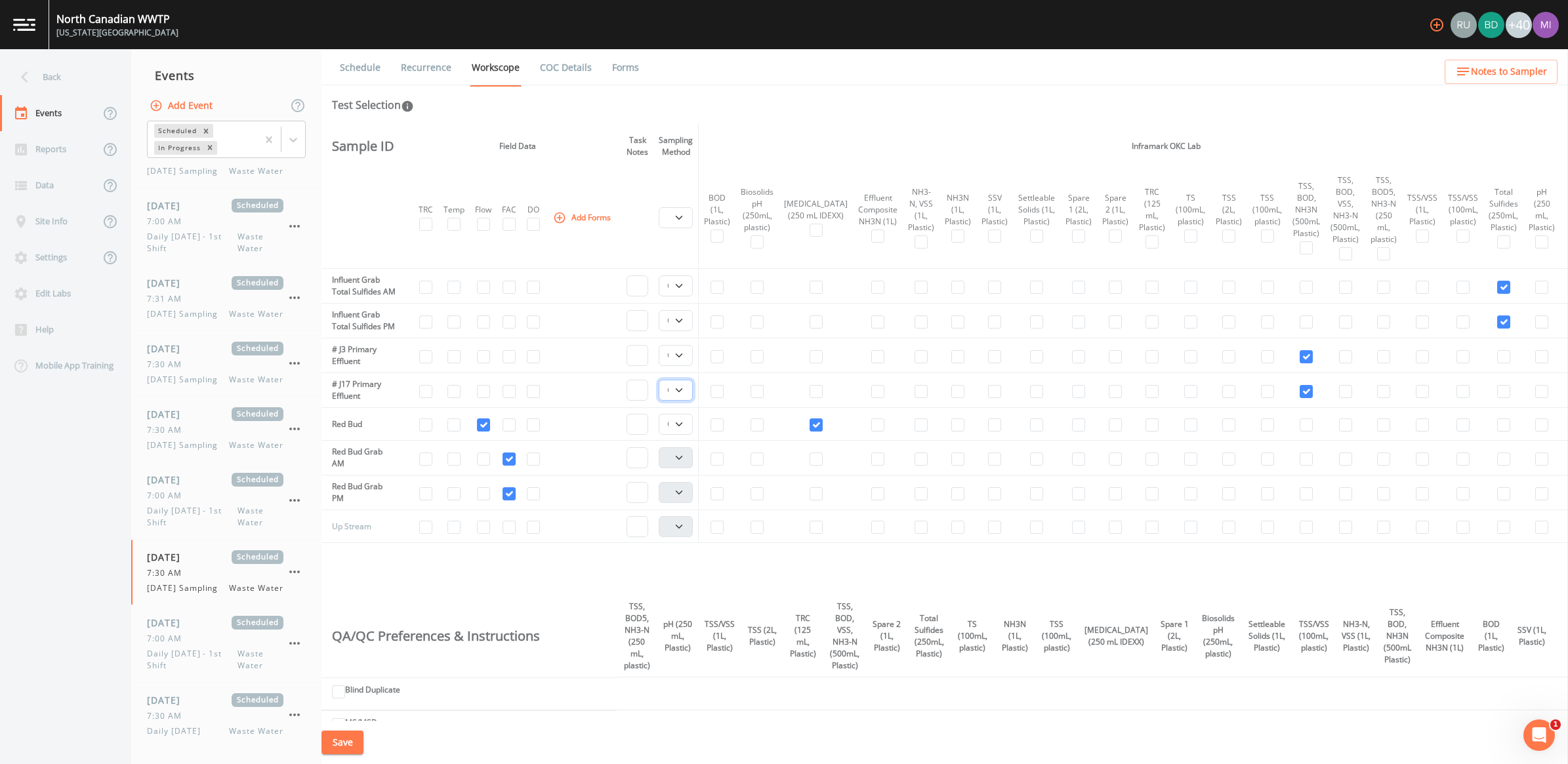
scroll to position [738, 0]
click at [686, 431] on select "Composite Grab" at bounding box center [676, 421] width 34 height 21
click at [661, 431] on select "Composite Grab" at bounding box center [676, 421] width 34 height 21
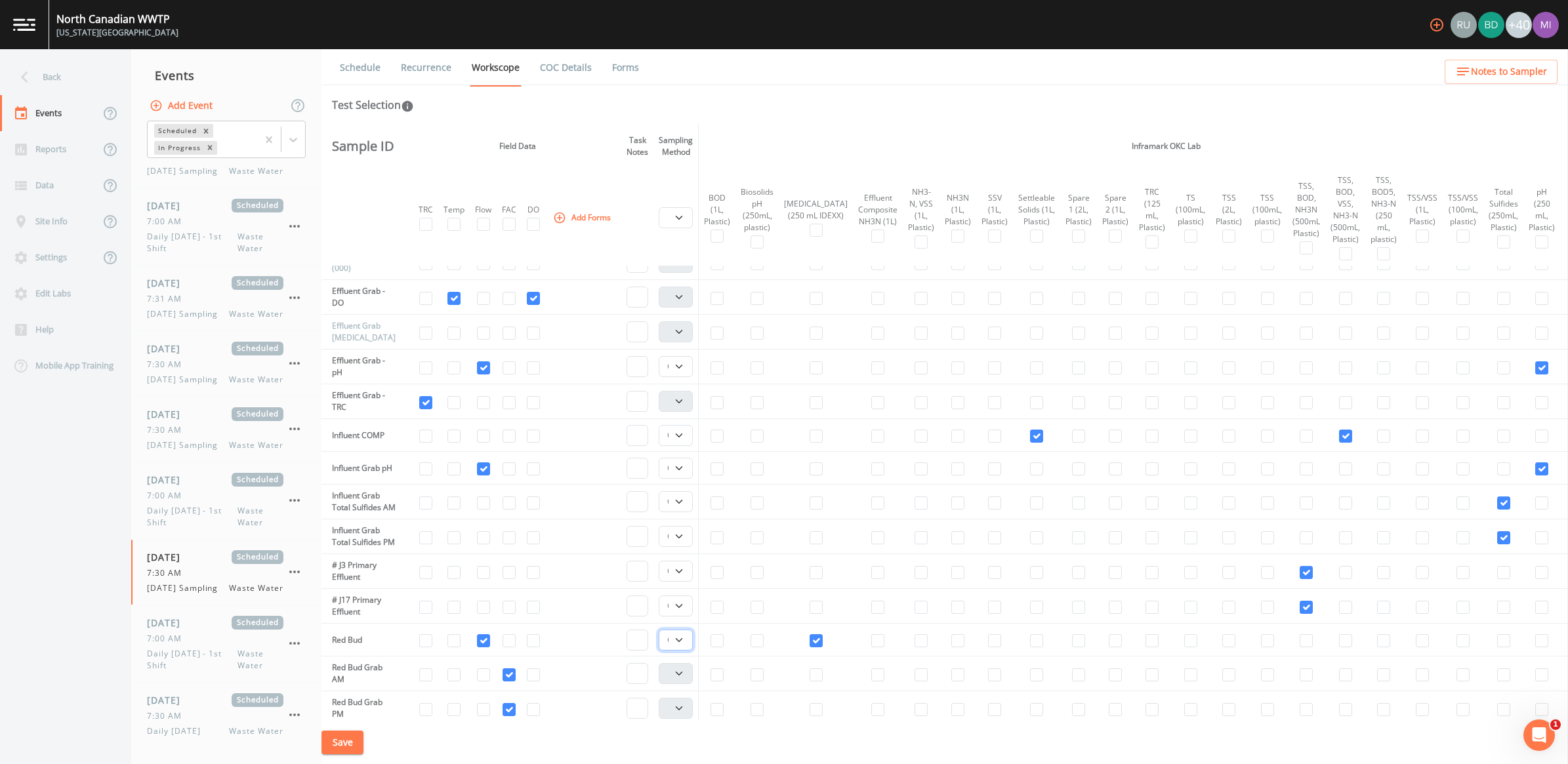
scroll to position [492, 0]
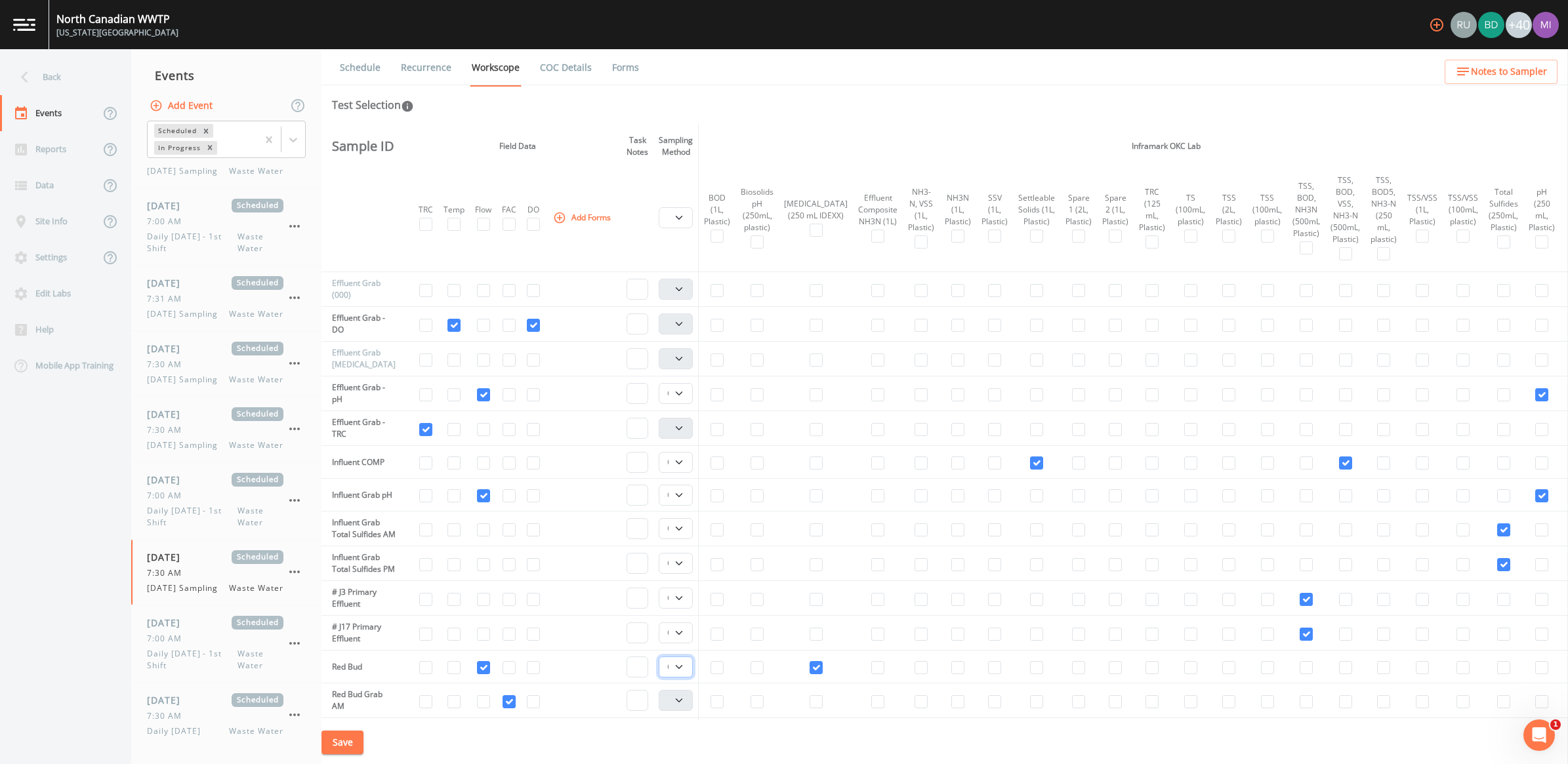
click at [684, 678] on select "Composite Grab" at bounding box center [676, 667] width 34 height 21
click at [680, 678] on select "Composite Grab" at bounding box center [676, 667] width 34 height 21
click at [683, 644] on select "Composite Grab" at bounding box center [676, 633] width 34 height 21
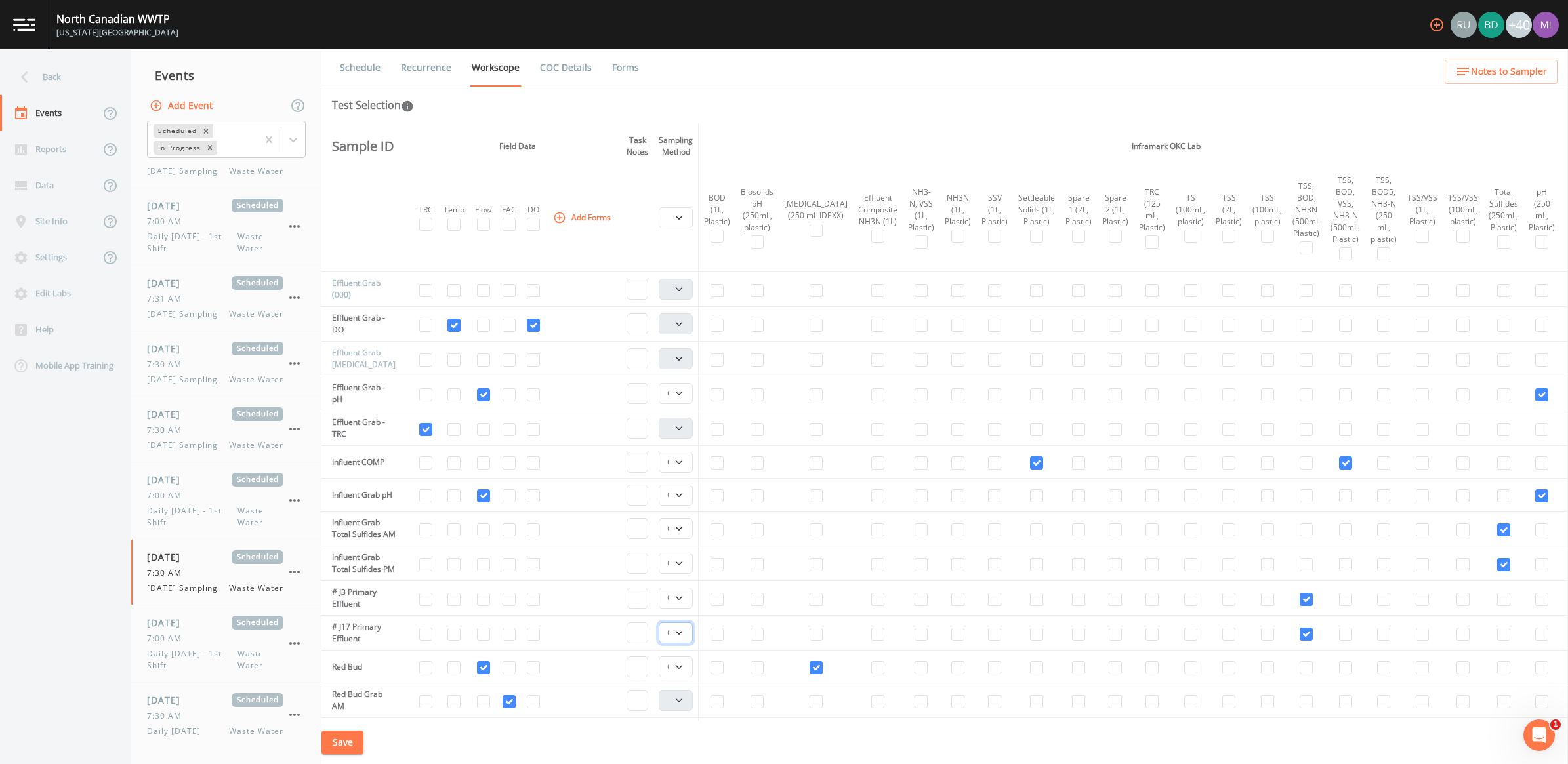
click at [683, 644] on select "Composite Grab" at bounding box center [676, 633] width 34 height 21
click at [680, 609] on select "Composite Grab" at bounding box center [676, 598] width 34 height 21
click at [681, 571] on td "Composite Grab" at bounding box center [677, 564] width 45 height 35
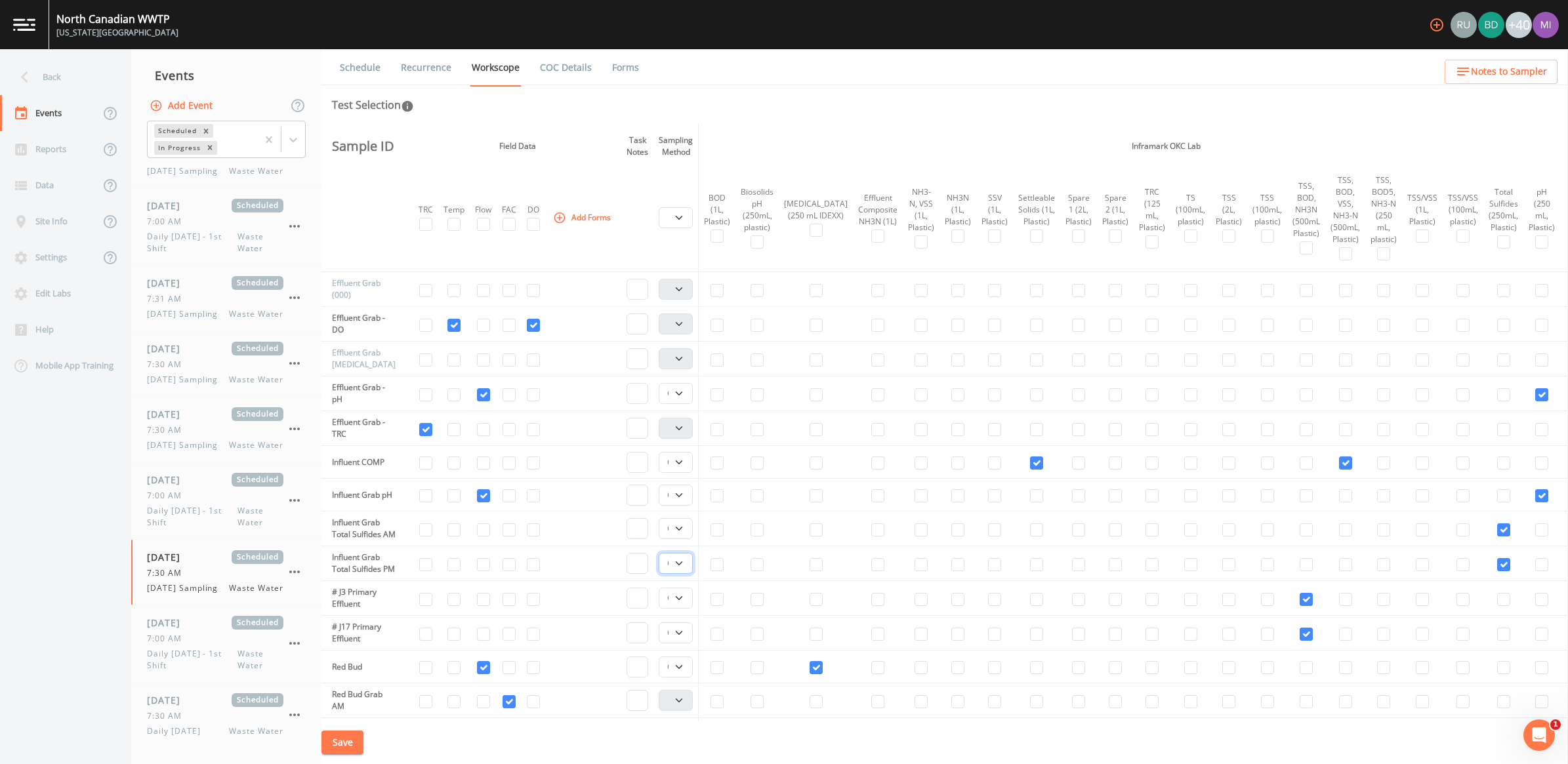
drag, startPoint x: 681, startPoint y: 571, endPoint x: 681, endPoint y: 581, distance: 10.0
click at [681, 574] on select "Composite Grab" at bounding box center [676, 564] width 34 height 21
click at [683, 535] on select "Composite Grab" at bounding box center [676, 528] width 34 height 21
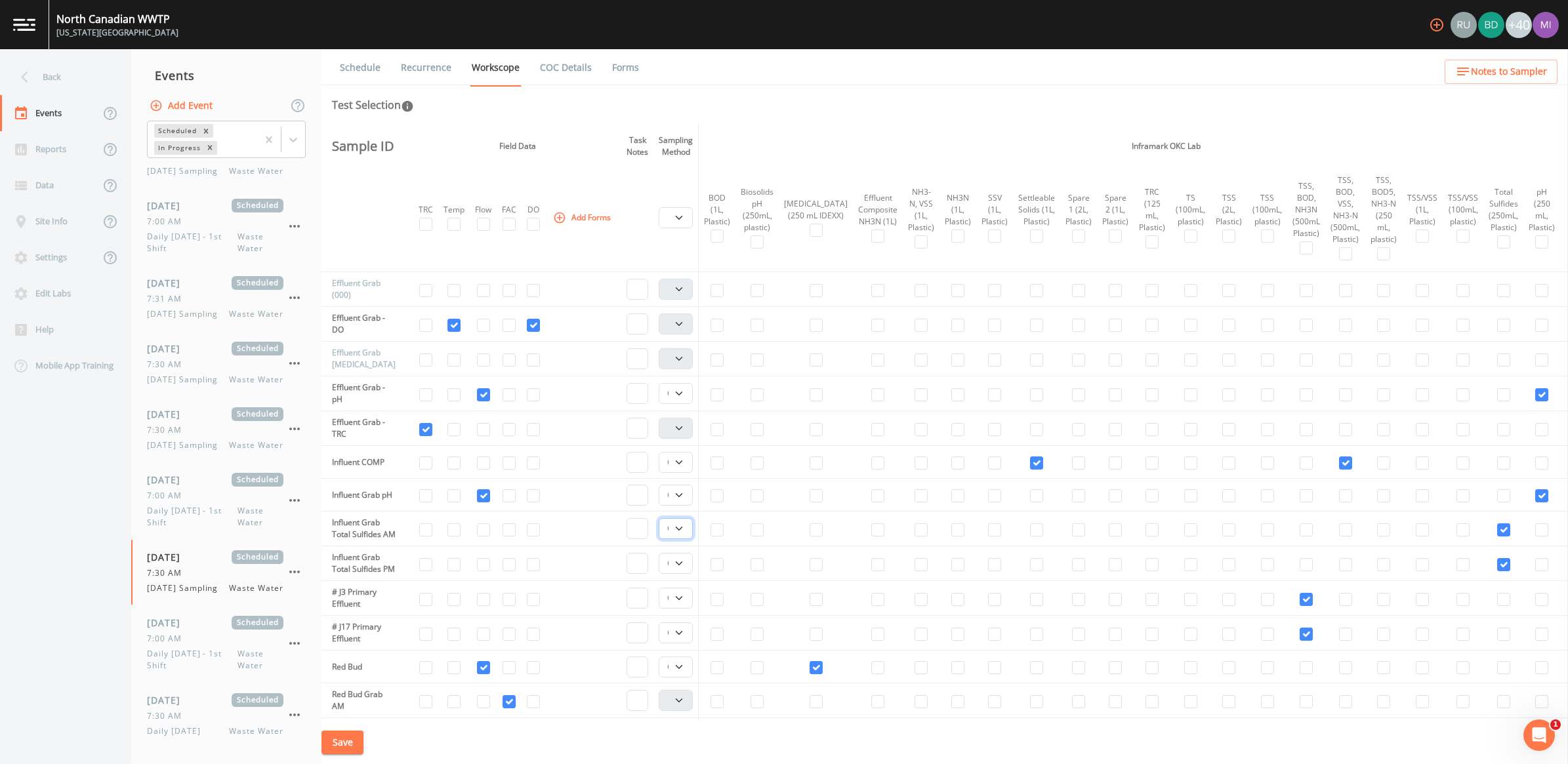
click at [683, 535] on select "Composite Grab" at bounding box center [676, 528] width 34 height 21
click at [681, 536] on select "Composite Grab" at bounding box center [676, 528] width 34 height 21
click at [682, 497] on select "Composite Grab" at bounding box center [676, 495] width 34 height 21
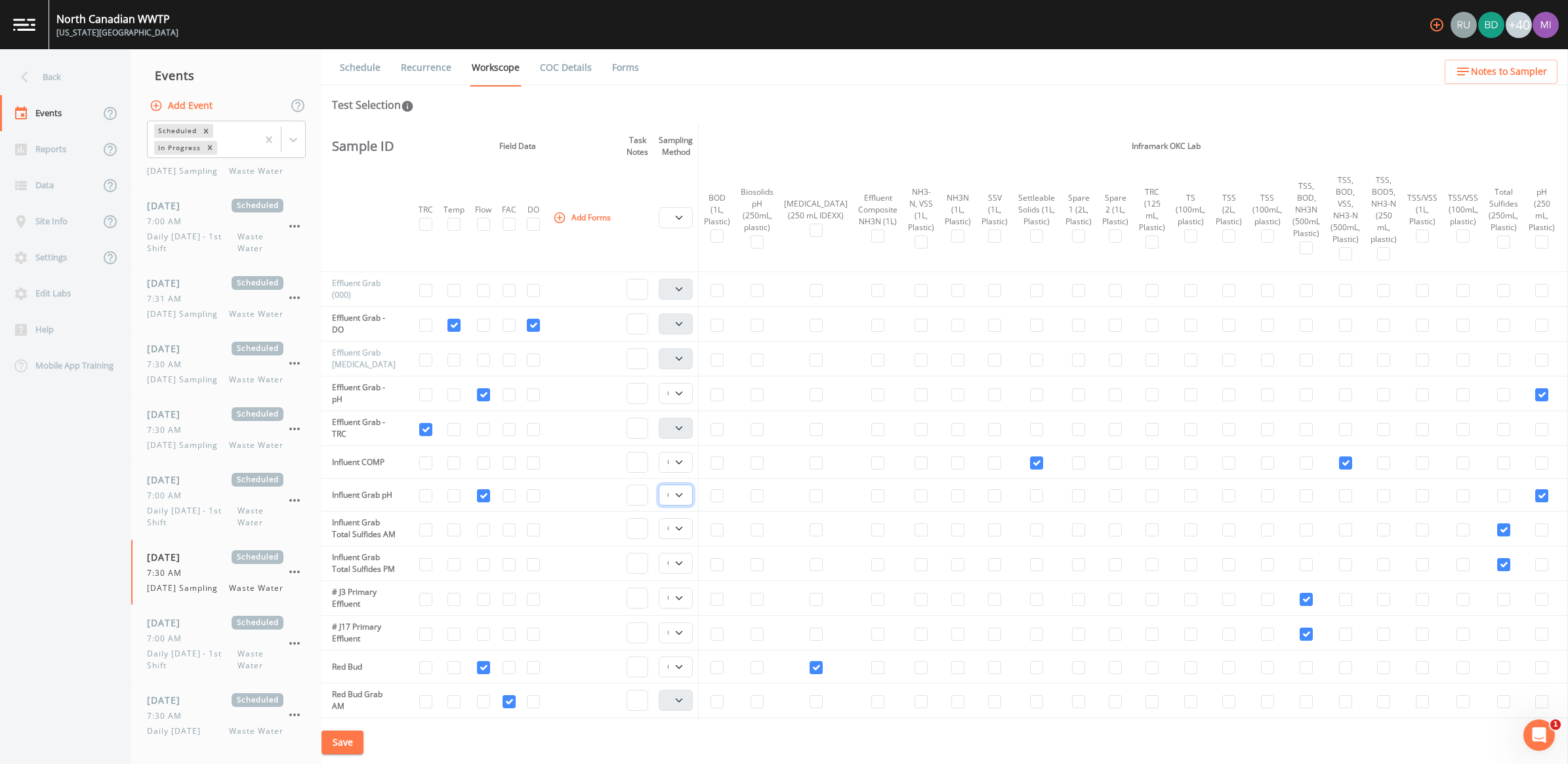
click at [682, 497] on select "Composite Grab" at bounding box center [676, 495] width 34 height 21
click at [681, 466] on select "Composite Grab" at bounding box center [676, 462] width 34 height 21
click at [681, 393] on select "Composite Grab" at bounding box center [676, 393] width 34 height 21
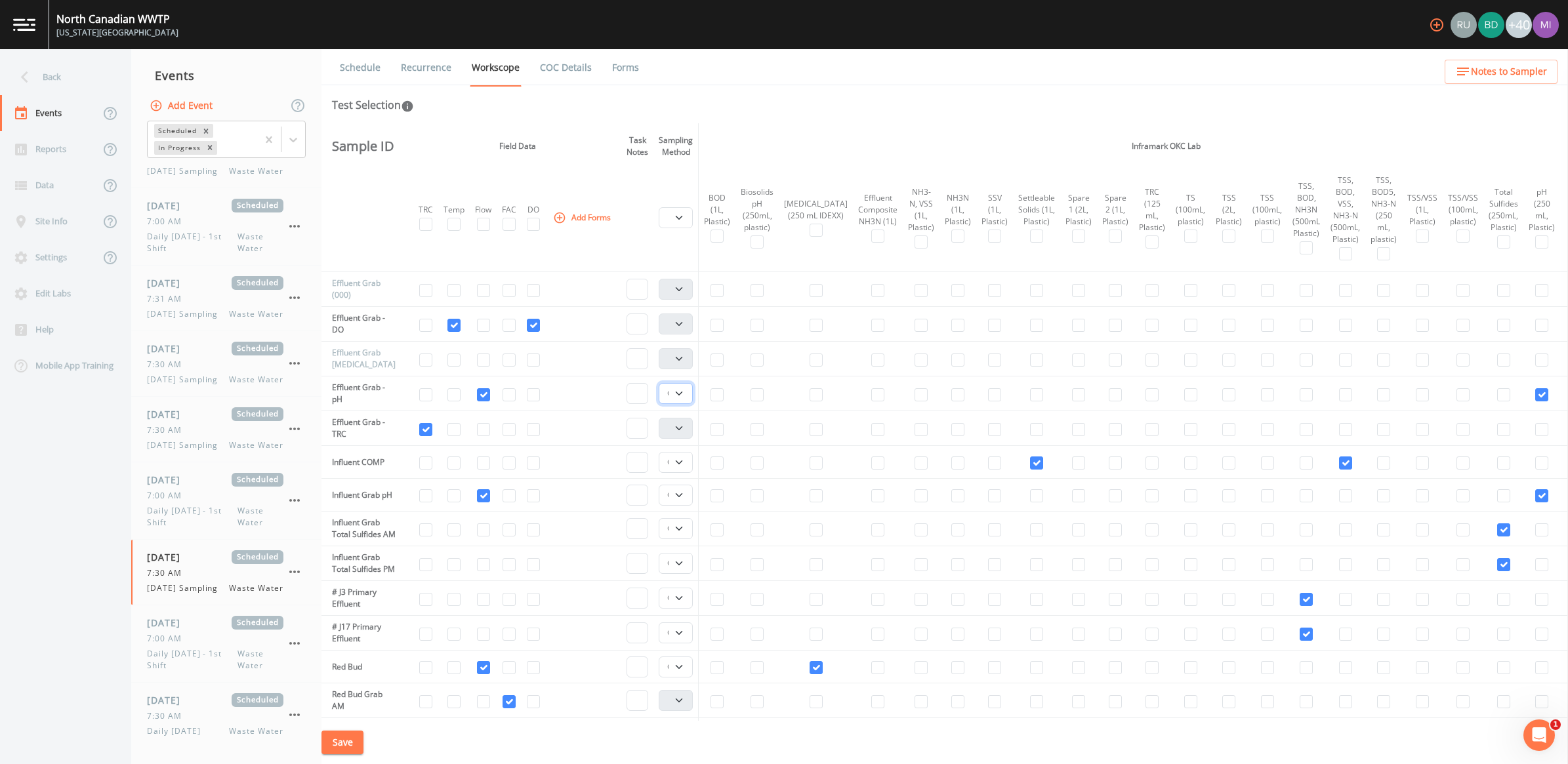
click at [683, 393] on select "Composite Grab" at bounding box center [676, 393] width 34 height 21
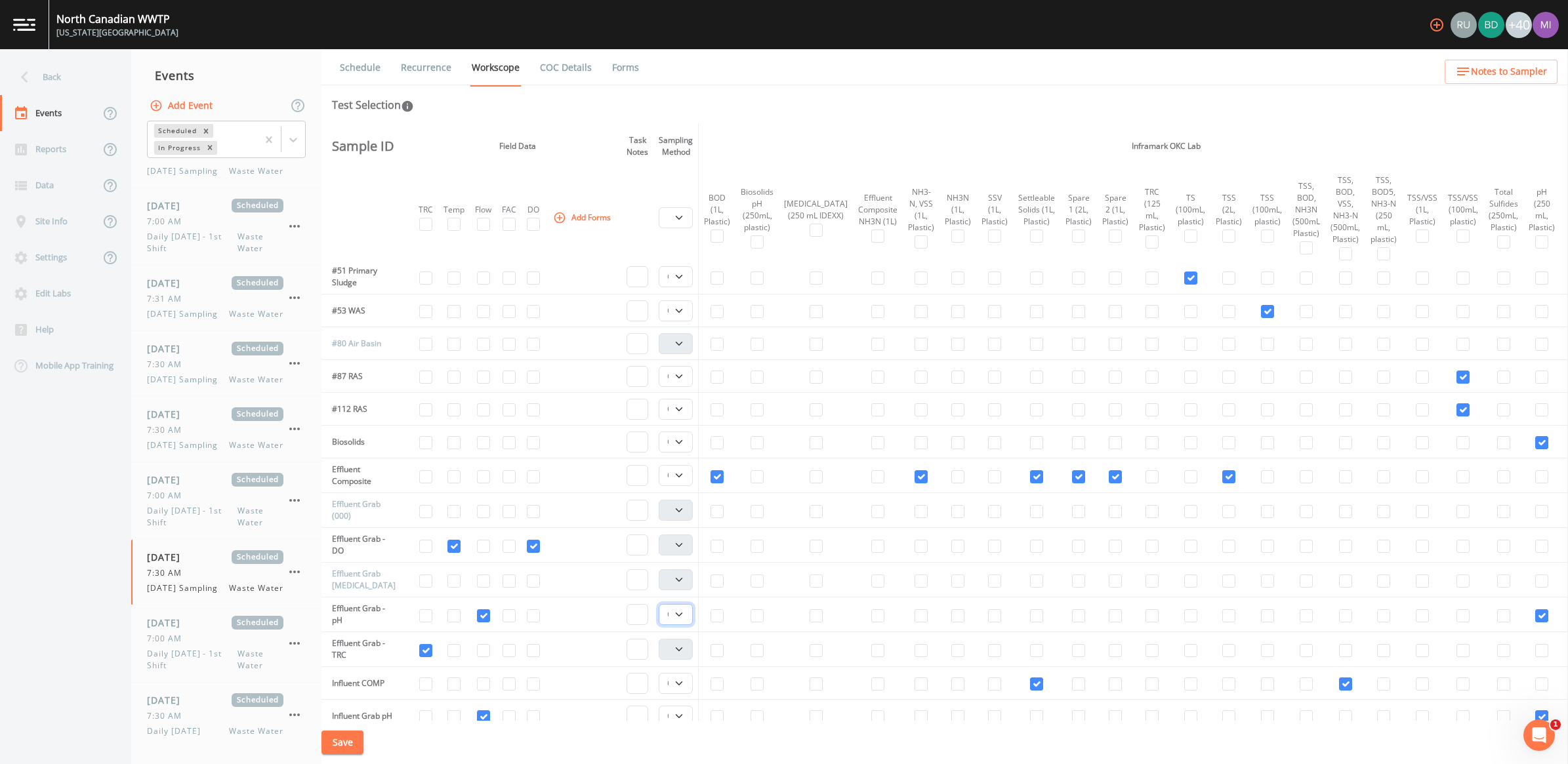
scroll to position [246, 0]
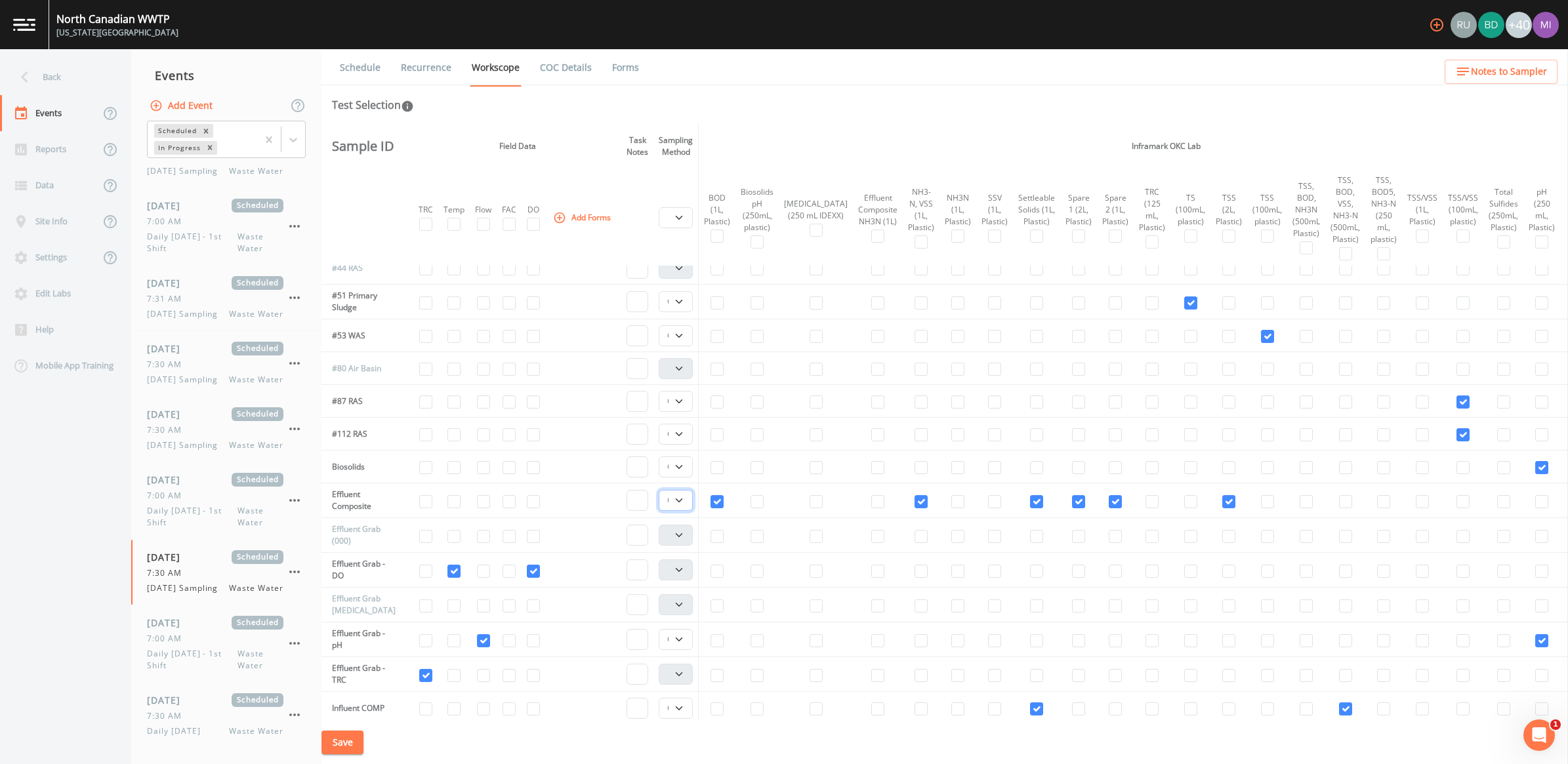
click at [681, 499] on select "Composite Grab" at bounding box center [676, 500] width 34 height 21
click at [681, 494] on select "Composite Grab" at bounding box center [676, 500] width 34 height 21
click at [681, 502] on select "Composite Grab" at bounding box center [676, 500] width 34 height 21
click at [683, 464] on select "Composite Grab" at bounding box center [676, 467] width 34 height 21
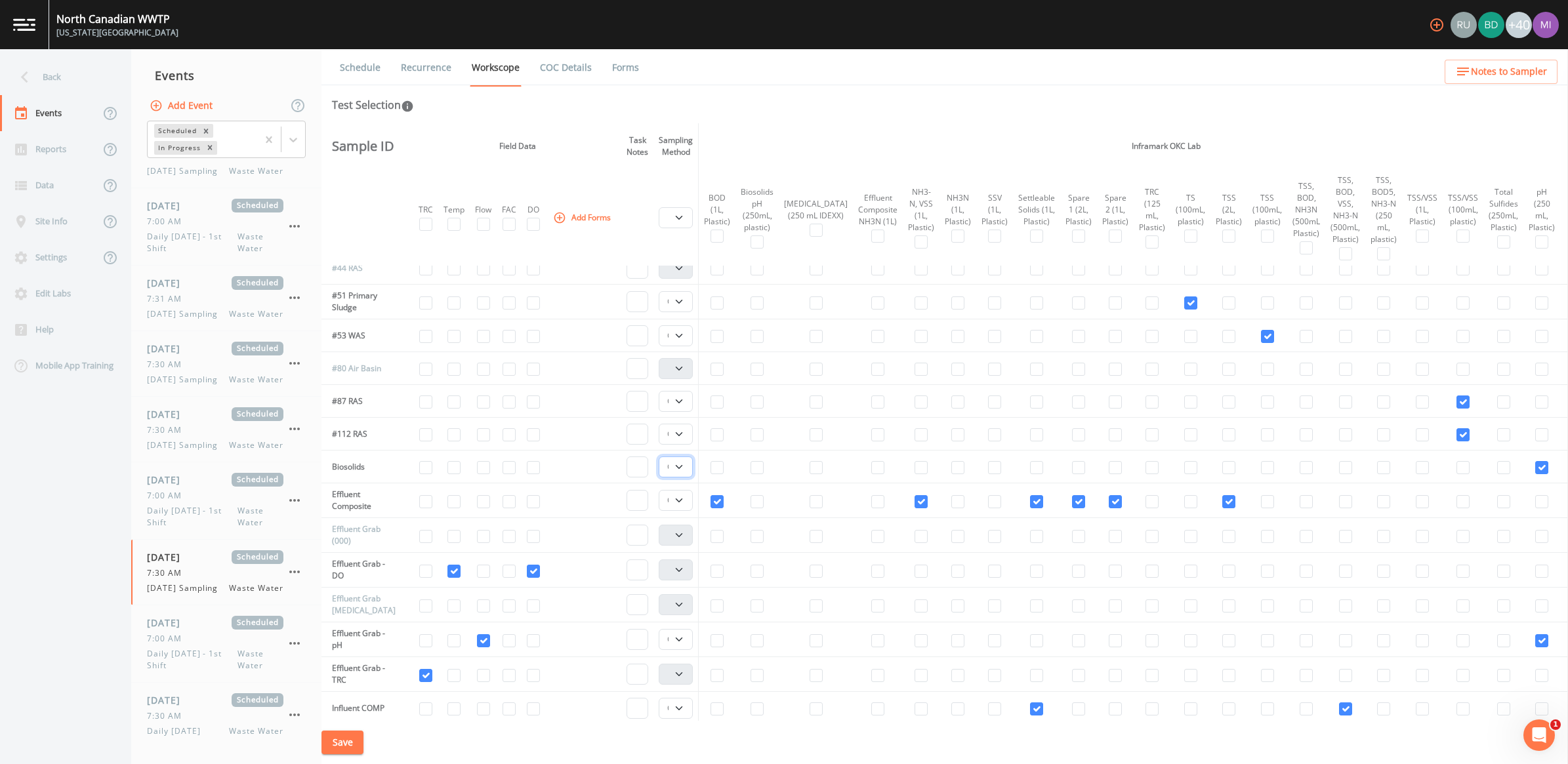
click at [683, 464] on select "Composite Grab" at bounding box center [676, 467] width 34 height 21
click at [680, 436] on select "Composite Grab" at bounding box center [676, 434] width 34 height 21
drag, startPoint x: 680, startPoint y: 436, endPoint x: 680, endPoint y: 427, distance: 9.0
click at [680, 436] on select "Composite Grab" at bounding box center [676, 434] width 34 height 21
click at [684, 396] on select "Composite Grab" at bounding box center [676, 401] width 34 height 21
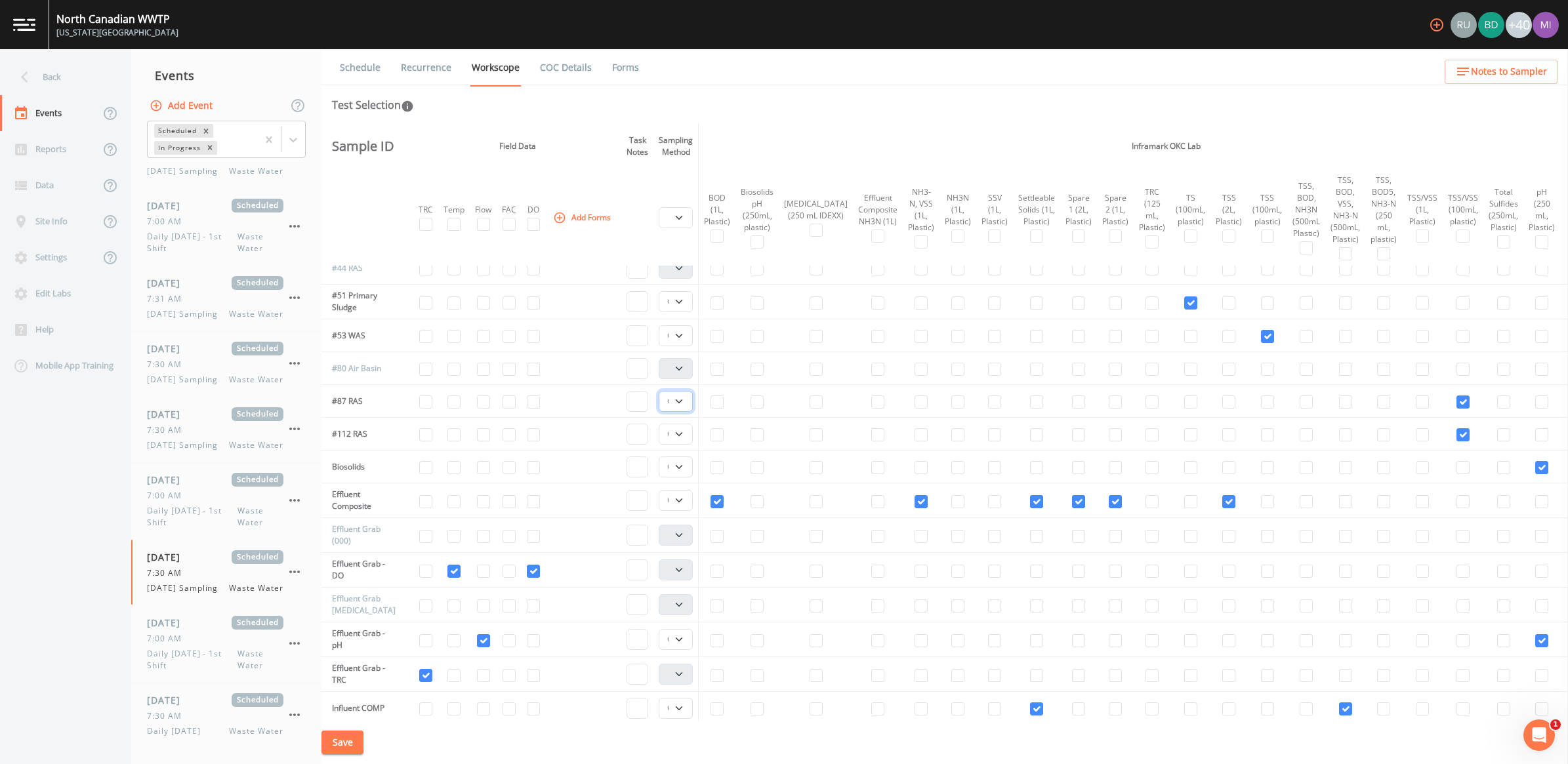
click at [684, 396] on select "Composite Grab" at bounding box center [676, 401] width 34 height 21
click at [682, 333] on select "Composite Grab" at bounding box center [676, 335] width 34 height 21
click at [686, 297] on select "Composite Grab" at bounding box center [676, 302] width 34 height 21
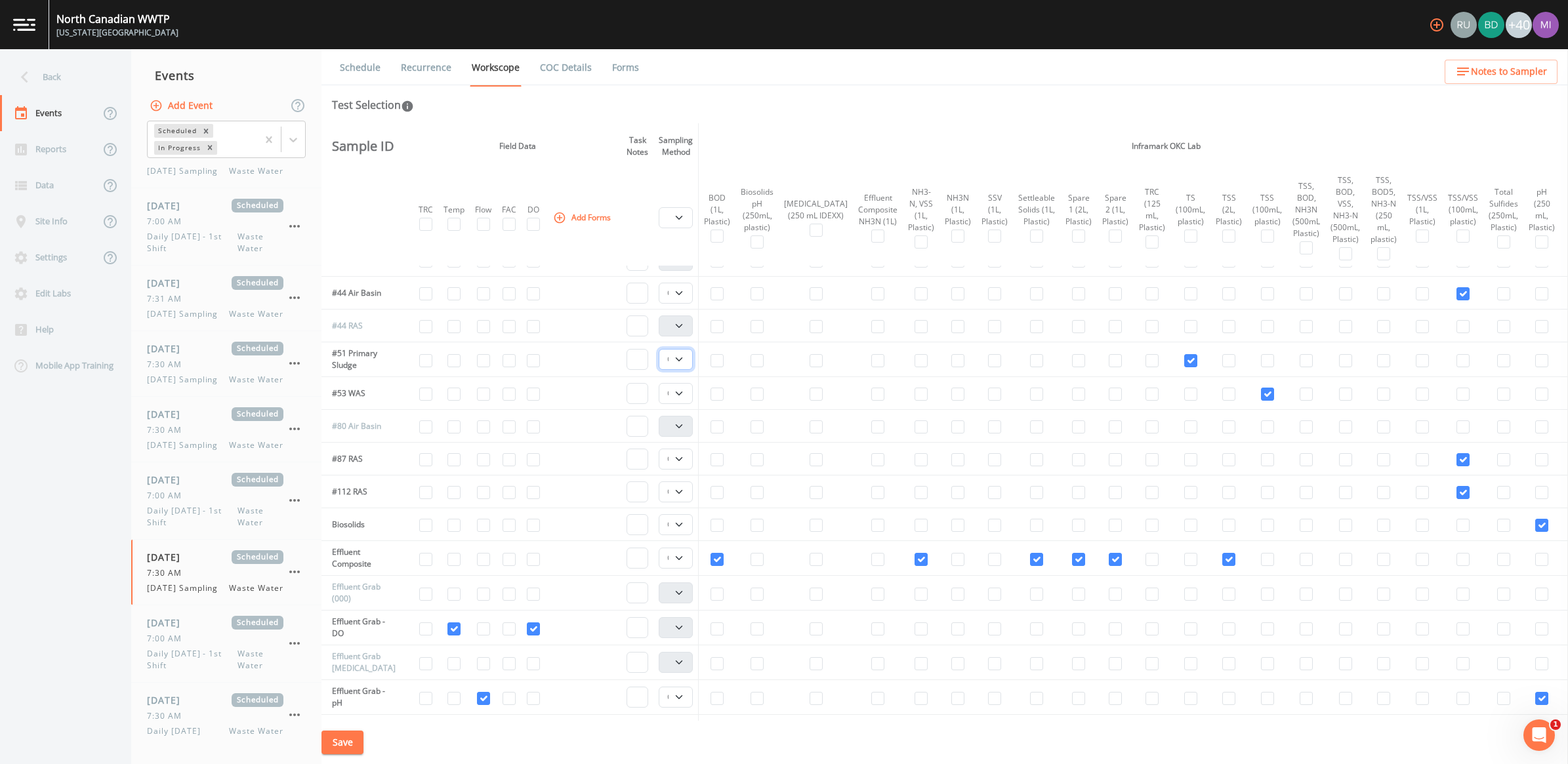
scroll to position [164, 0]
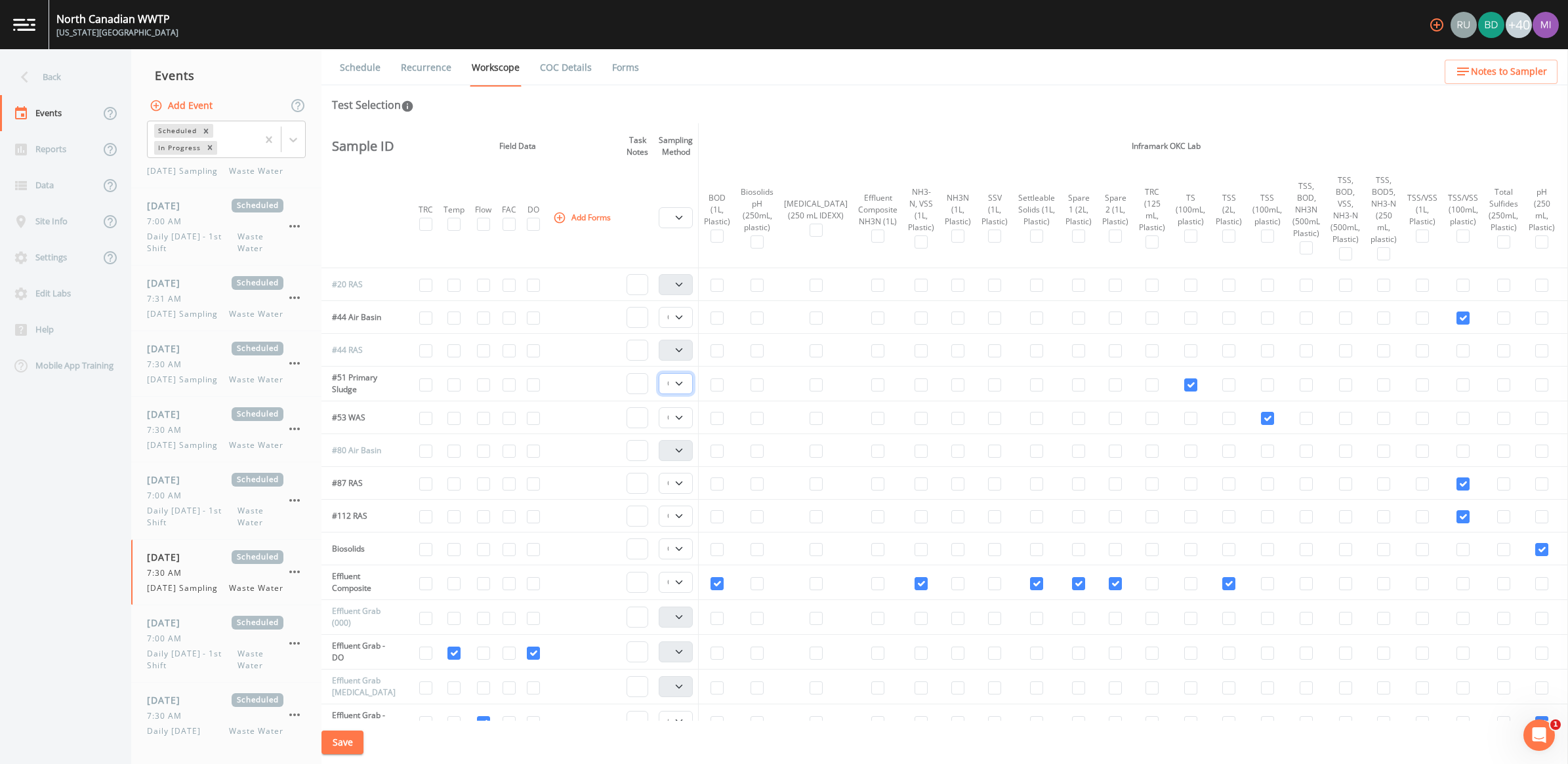
click at [684, 384] on select "Composite Grab" at bounding box center [676, 383] width 34 height 21
click at [679, 317] on select "Composite Grab" at bounding box center [676, 317] width 34 height 21
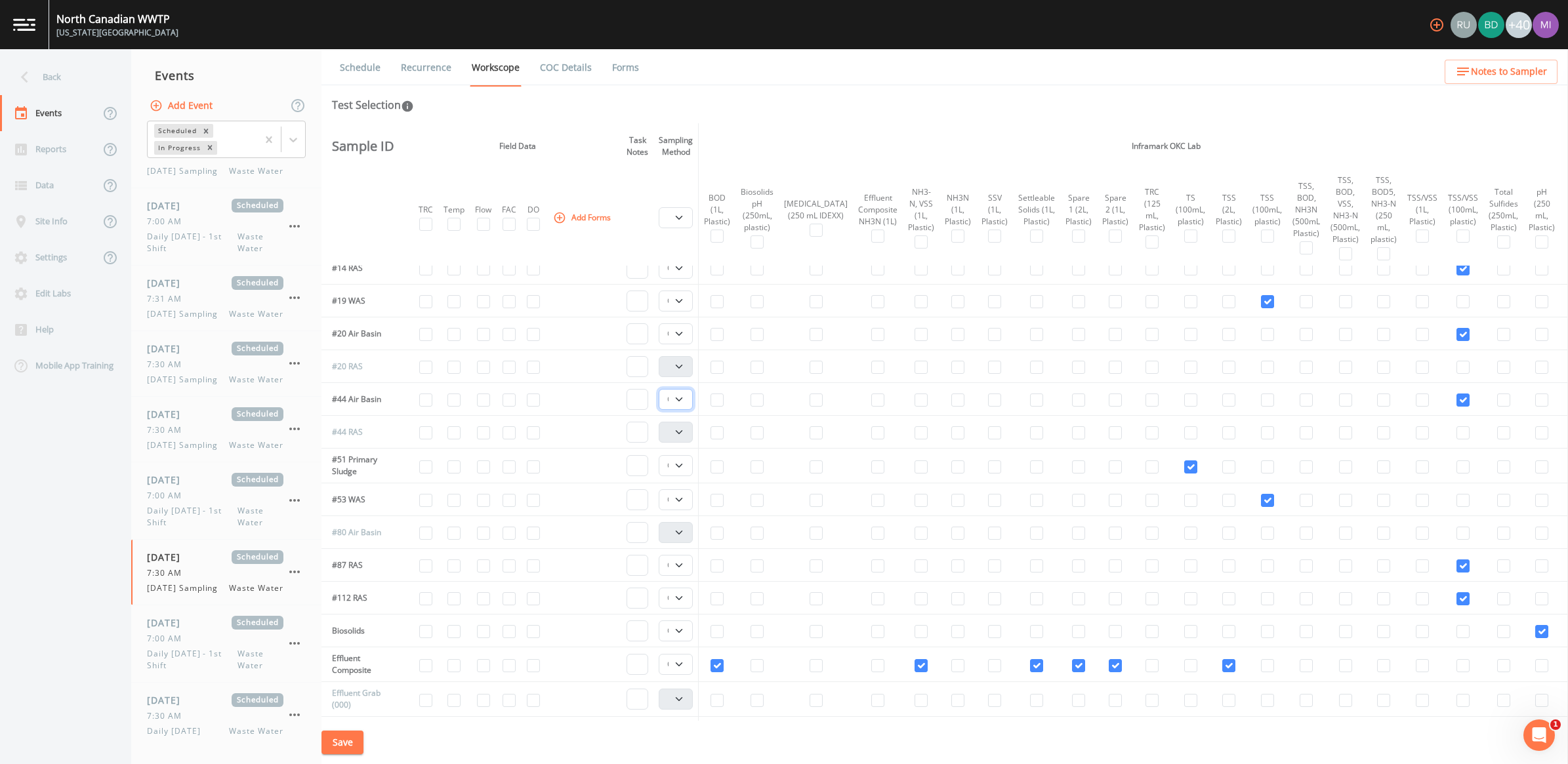
scroll to position [0, 0]
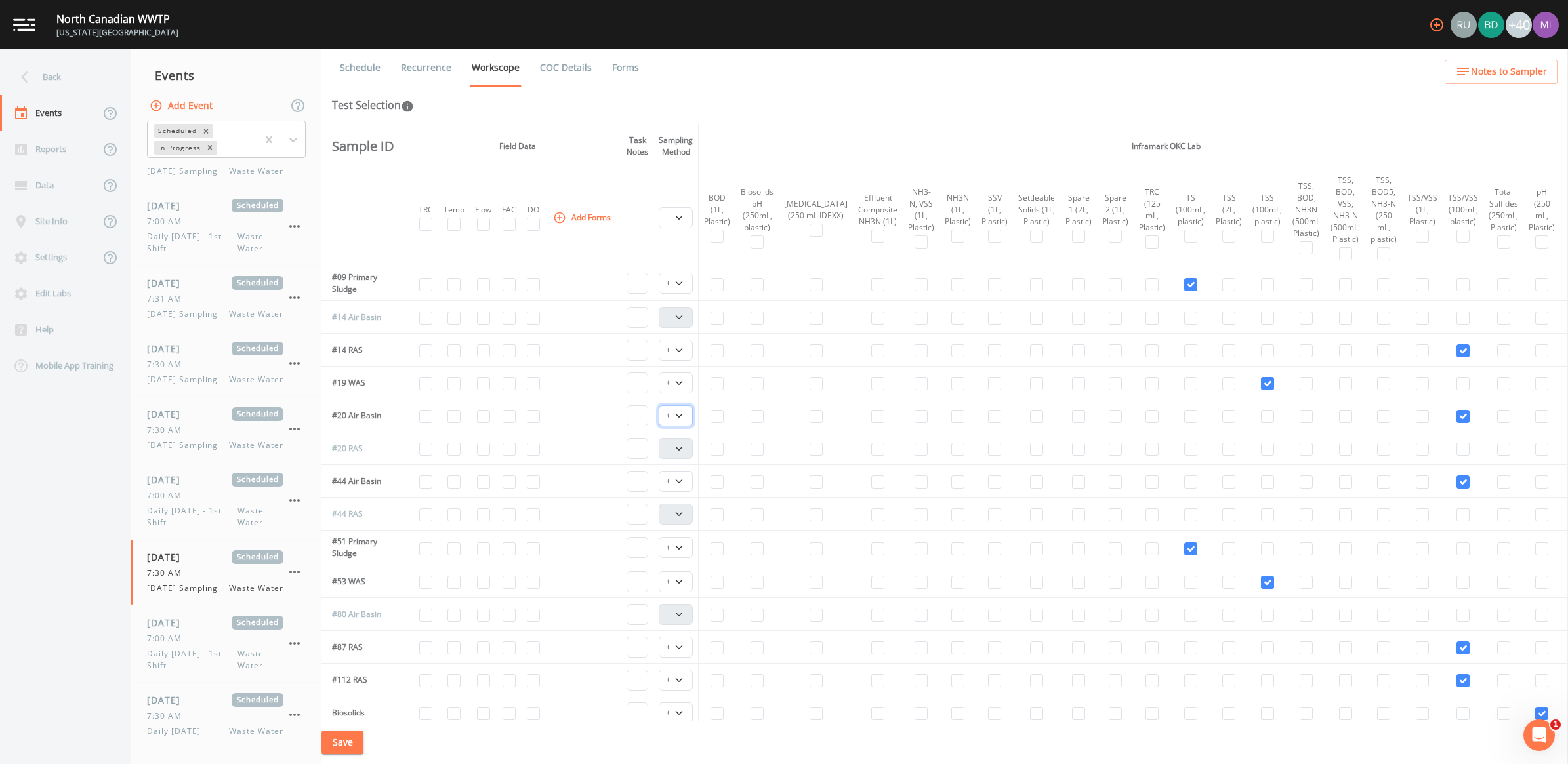
click at [681, 418] on select "Composite Grab" at bounding box center [676, 415] width 34 height 21
click at [678, 381] on select "Composite Grab" at bounding box center [676, 382] width 34 height 21
click at [678, 348] on select "Composite Grab" at bounding box center [676, 350] width 34 height 21
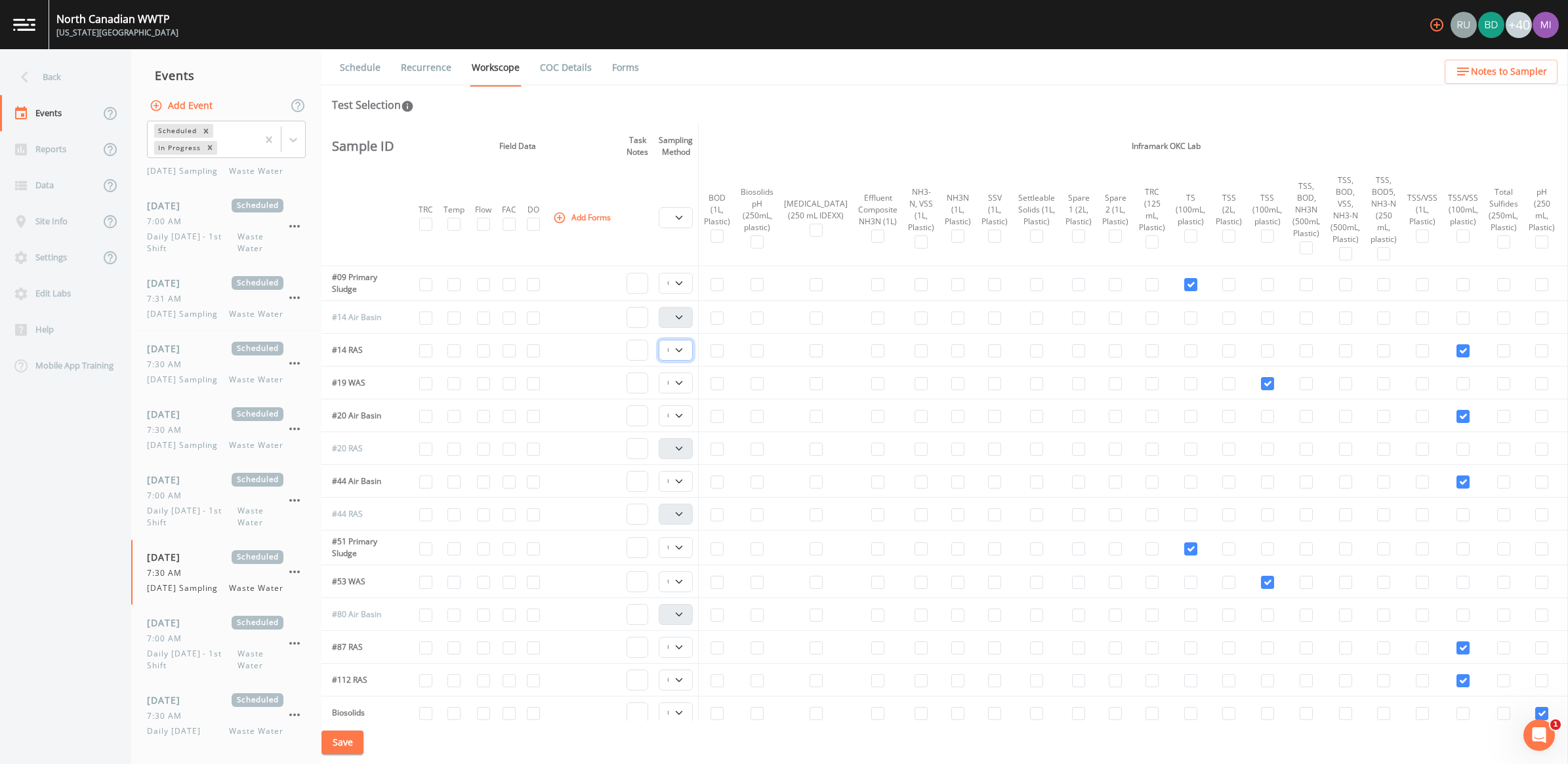
click at [678, 348] on select "Composite Grab" at bounding box center [676, 350] width 34 height 21
click at [681, 286] on select "Composite Grab" at bounding box center [676, 283] width 34 height 21
click at [349, 742] on button "Save" at bounding box center [343, 743] width 42 height 24
click at [345, 742] on button "Save" at bounding box center [343, 743] width 42 height 24
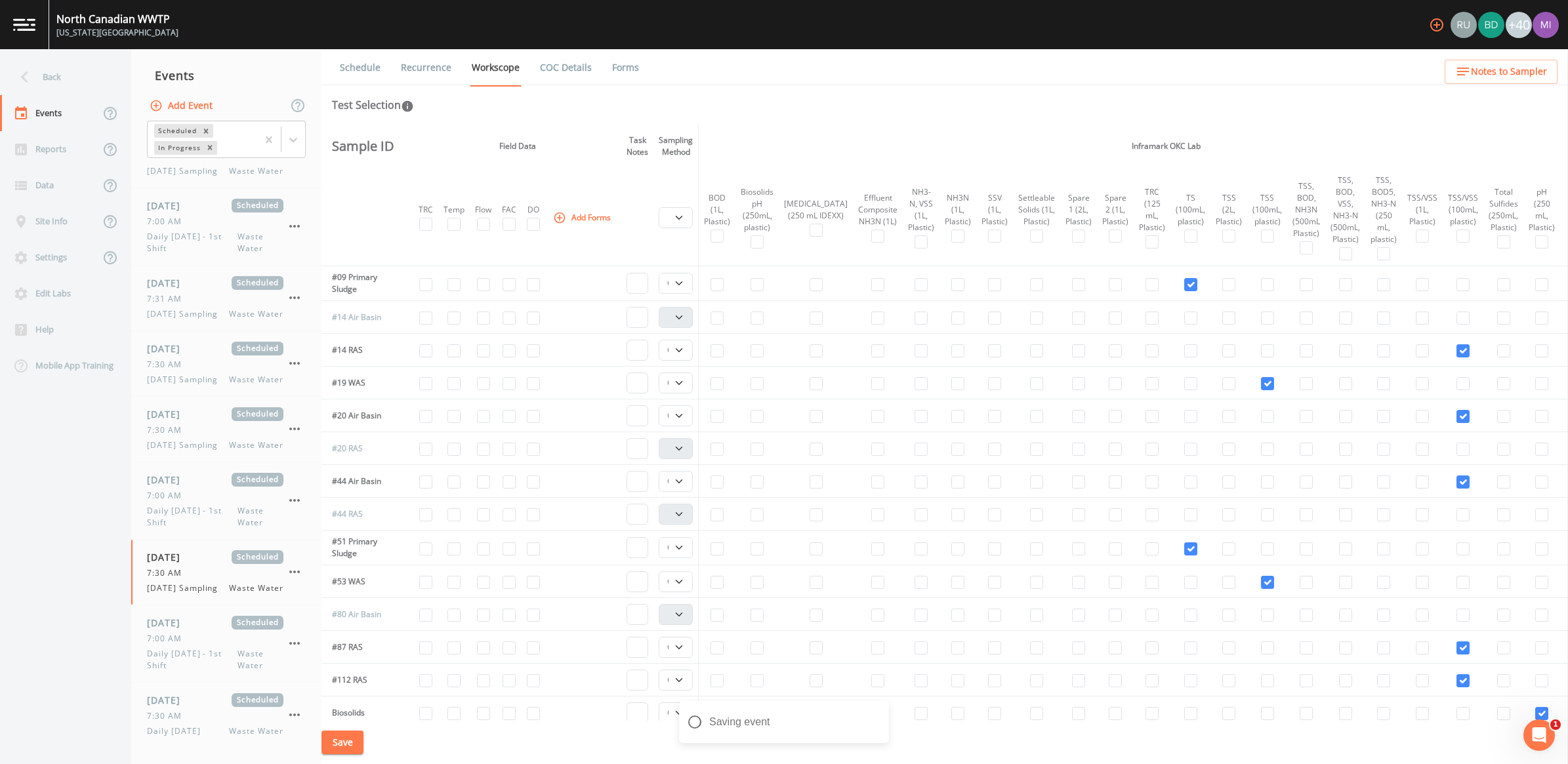
click at [430, 71] on link "Recurrence" at bounding box center [426, 67] width 55 height 37
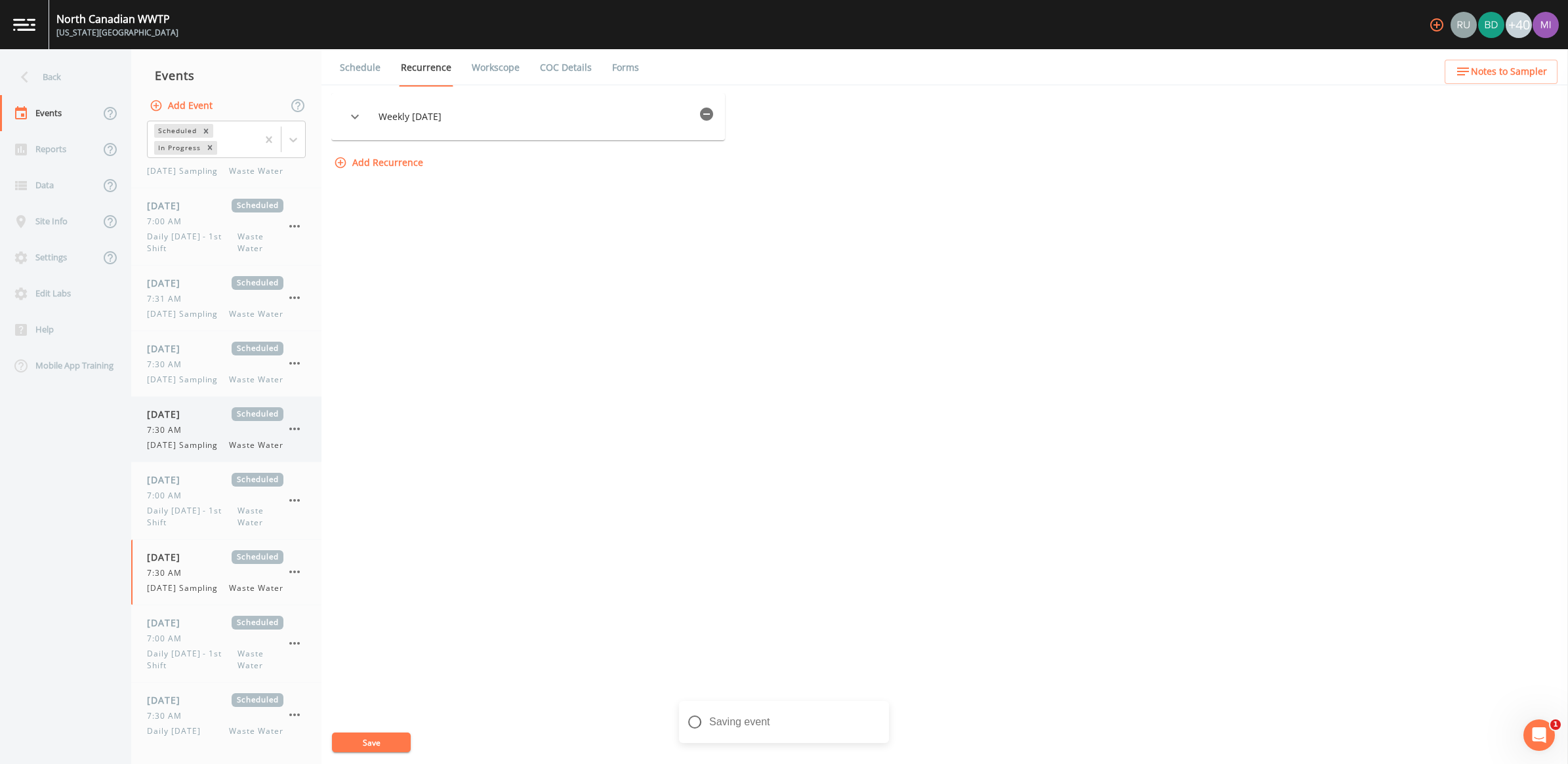
click at [176, 451] on span "[DATE] Sampling" at bounding box center [185, 446] width 78 height 12
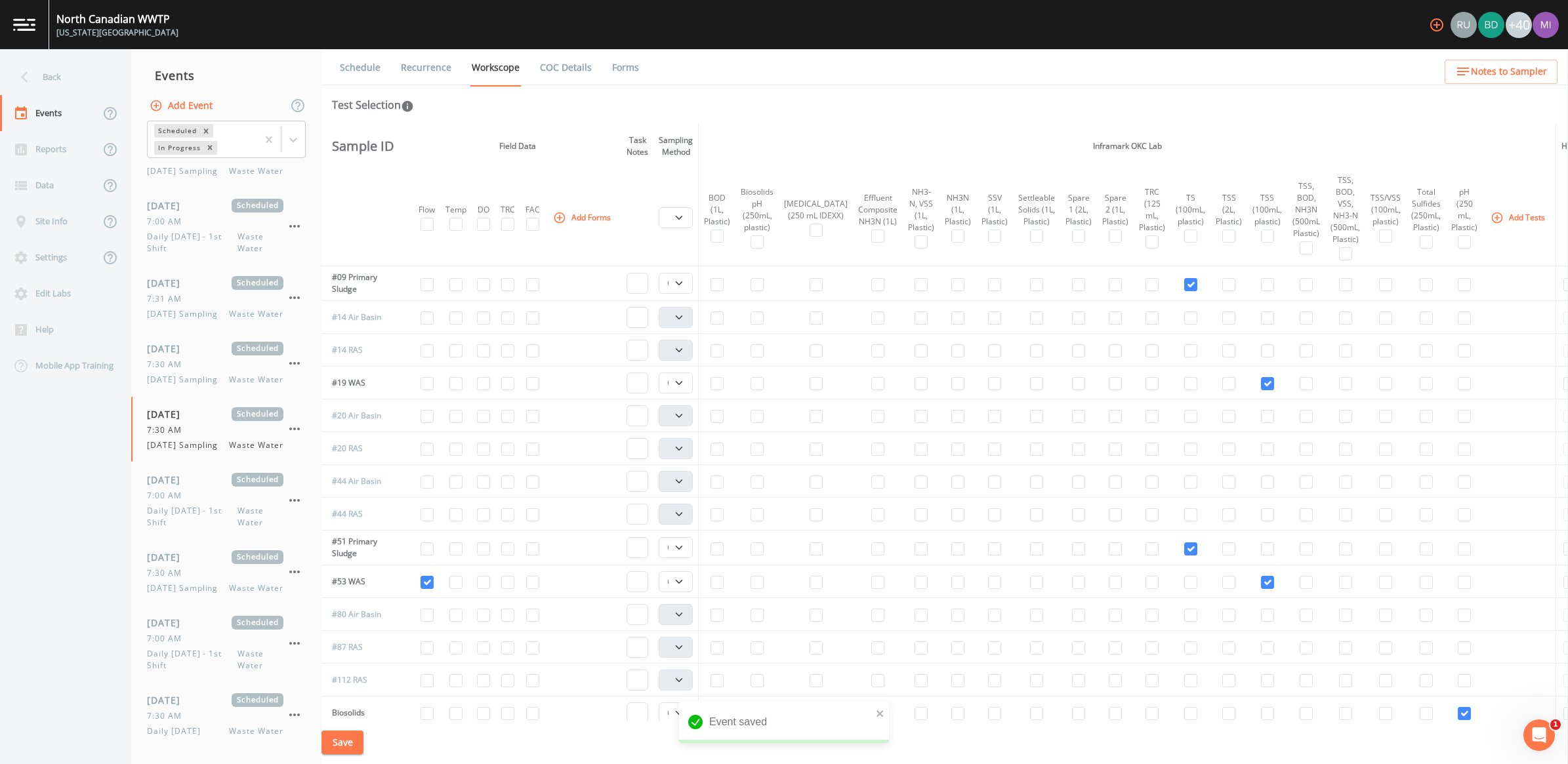
click at [434, 66] on link "Recurrence" at bounding box center [426, 67] width 55 height 37
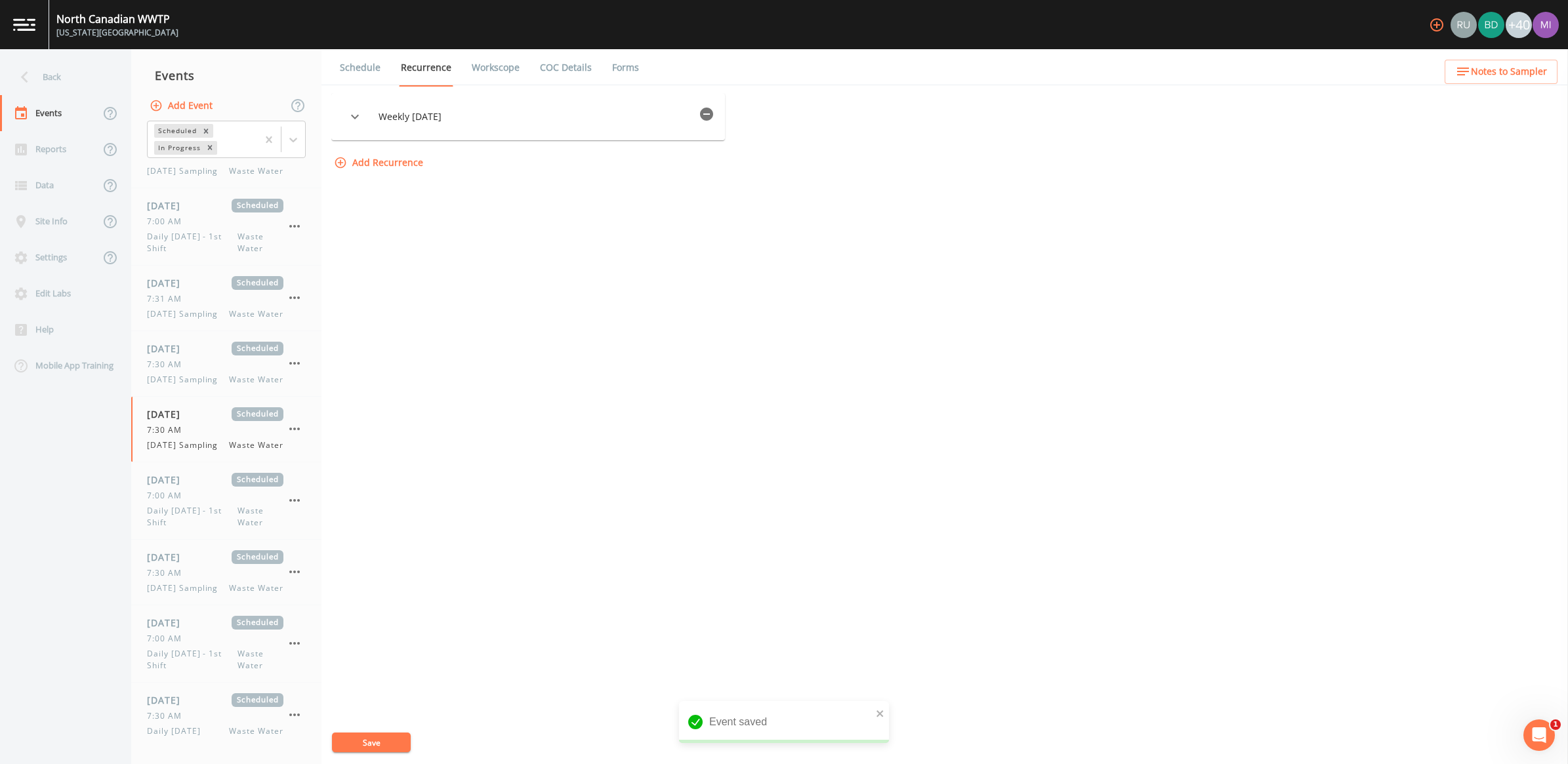
click at [434, 66] on link "Recurrence" at bounding box center [426, 67] width 55 height 37
click at [178, 382] on span "[DATE] Sampling" at bounding box center [185, 380] width 78 height 12
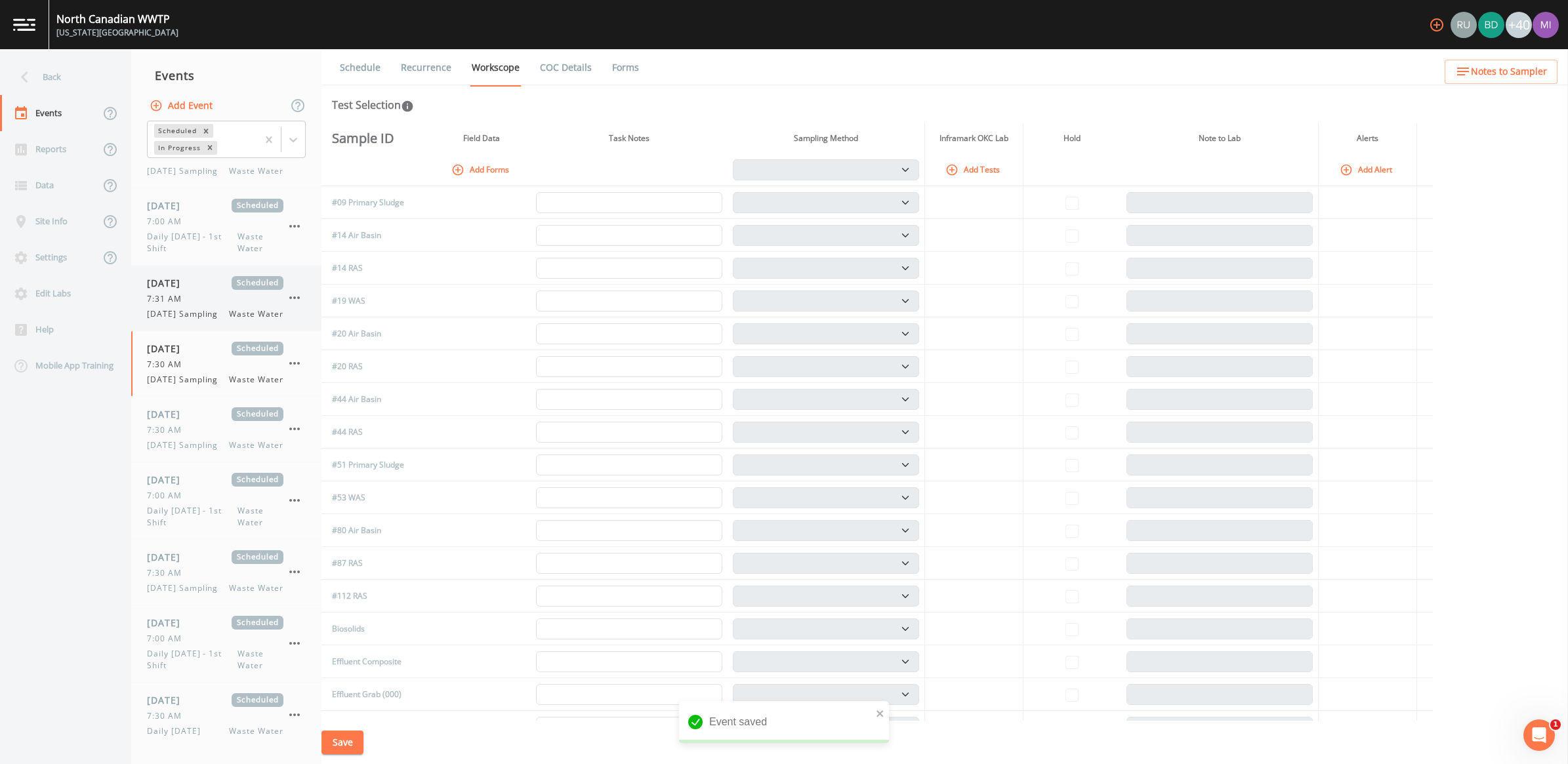
click at [194, 305] on div "7:31 AM" at bounding box center [215, 299] width 136 height 12
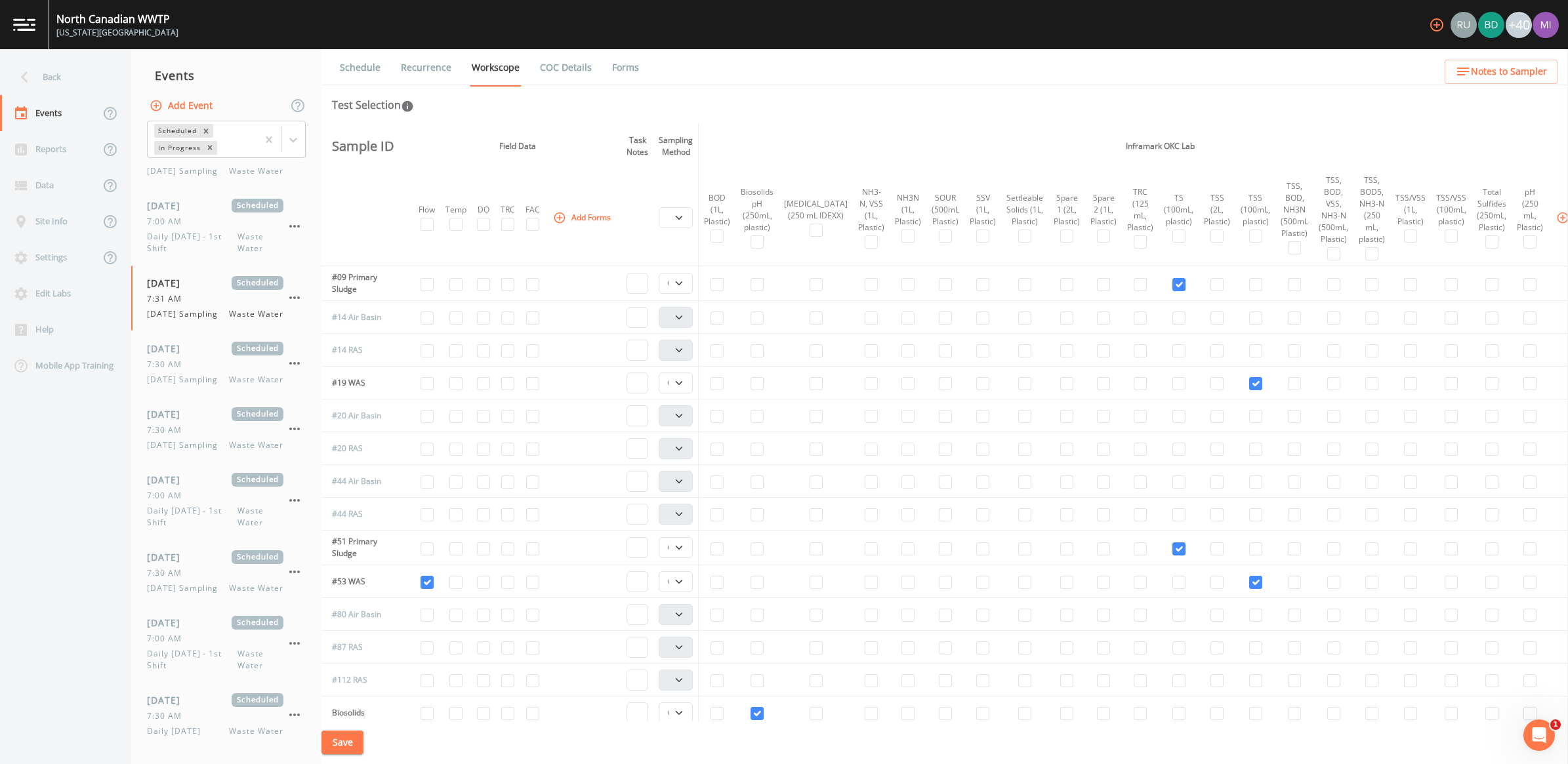
click at [435, 61] on link "Recurrence" at bounding box center [426, 67] width 55 height 37
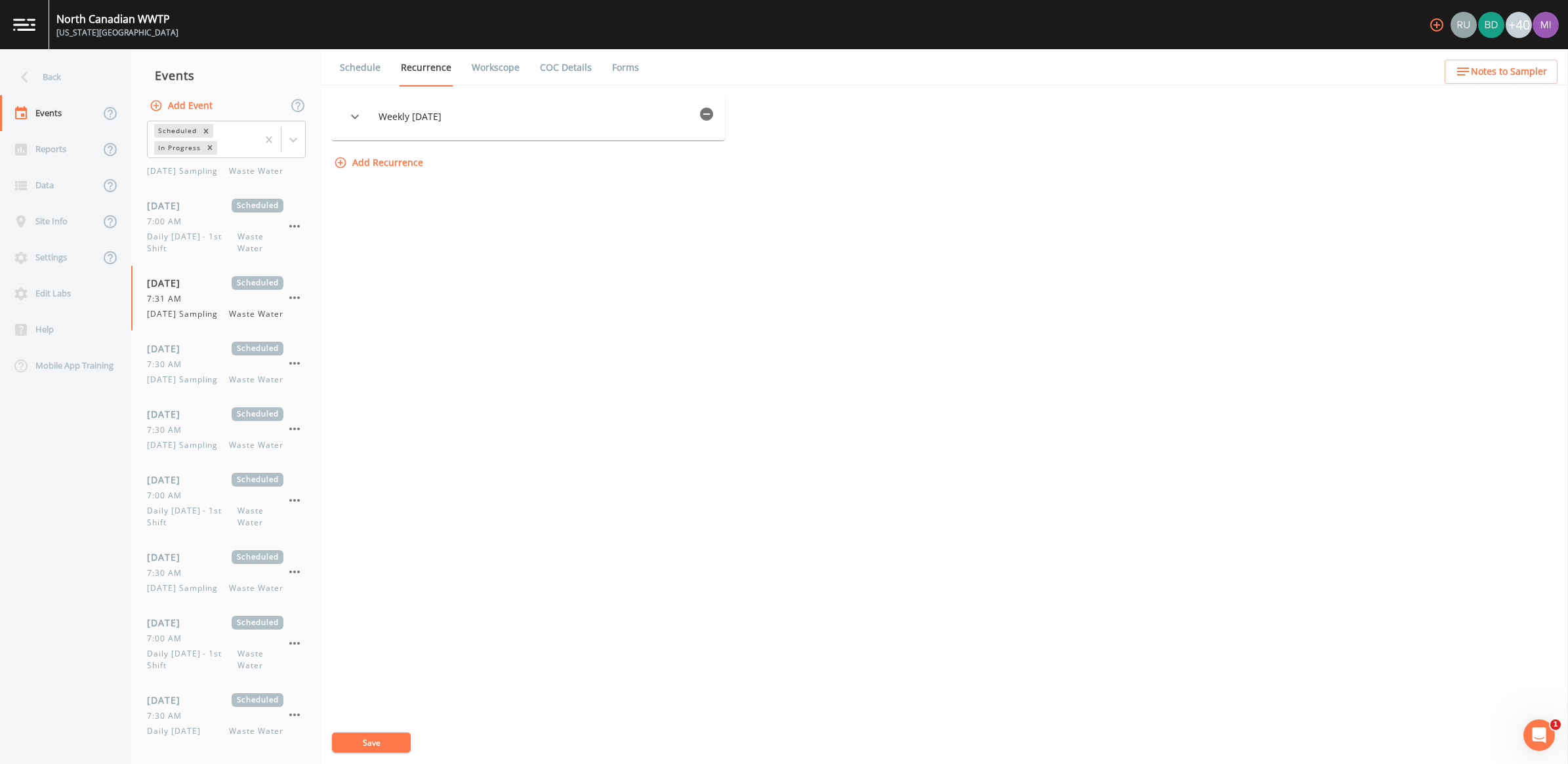
click at [22, 19] on img at bounding box center [24, 24] width 22 height 13
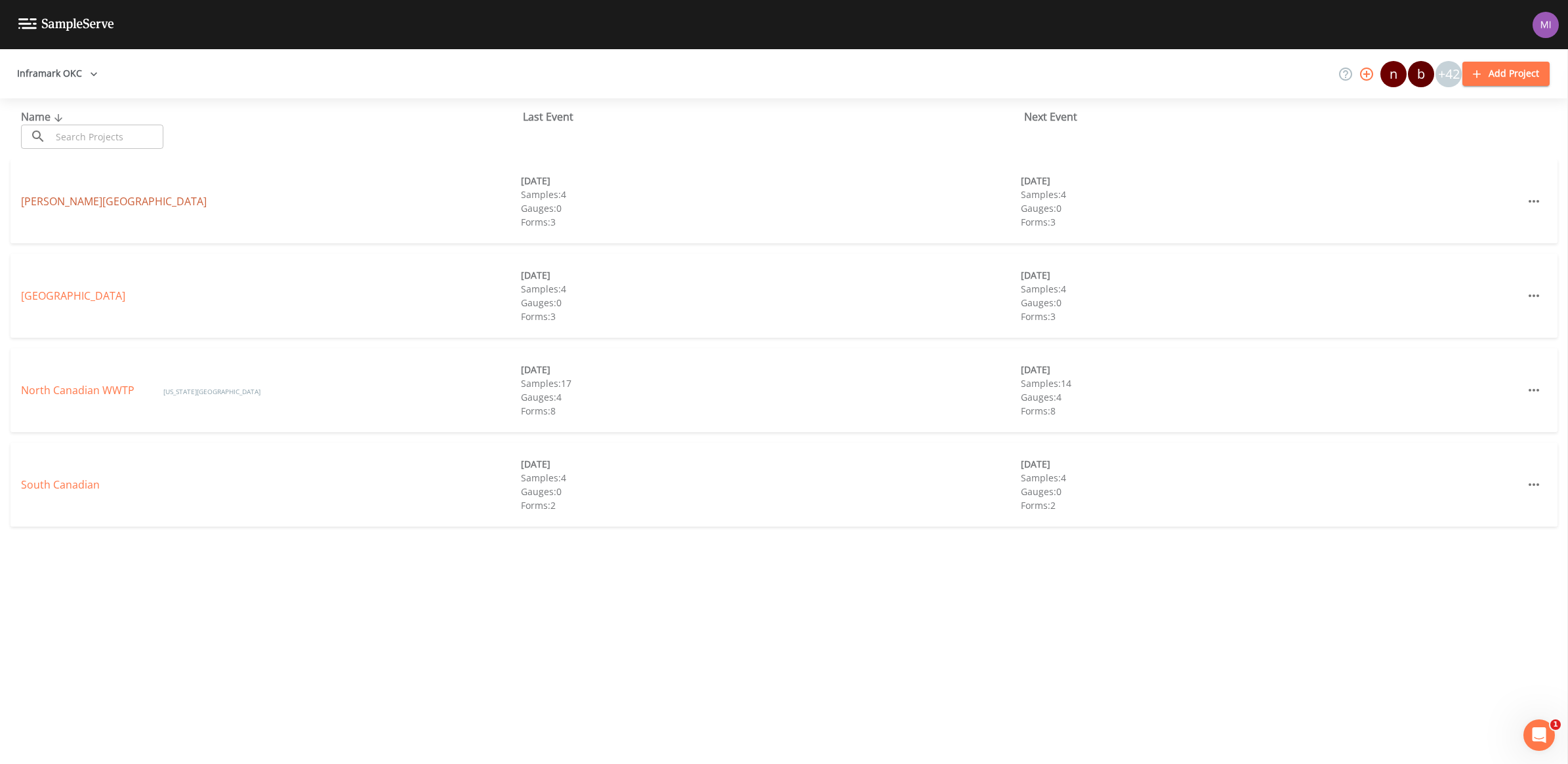
click at [64, 200] on link "[PERSON_NAME][GEOGRAPHIC_DATA]" at bounding box center [114, 201] width 185 height 14
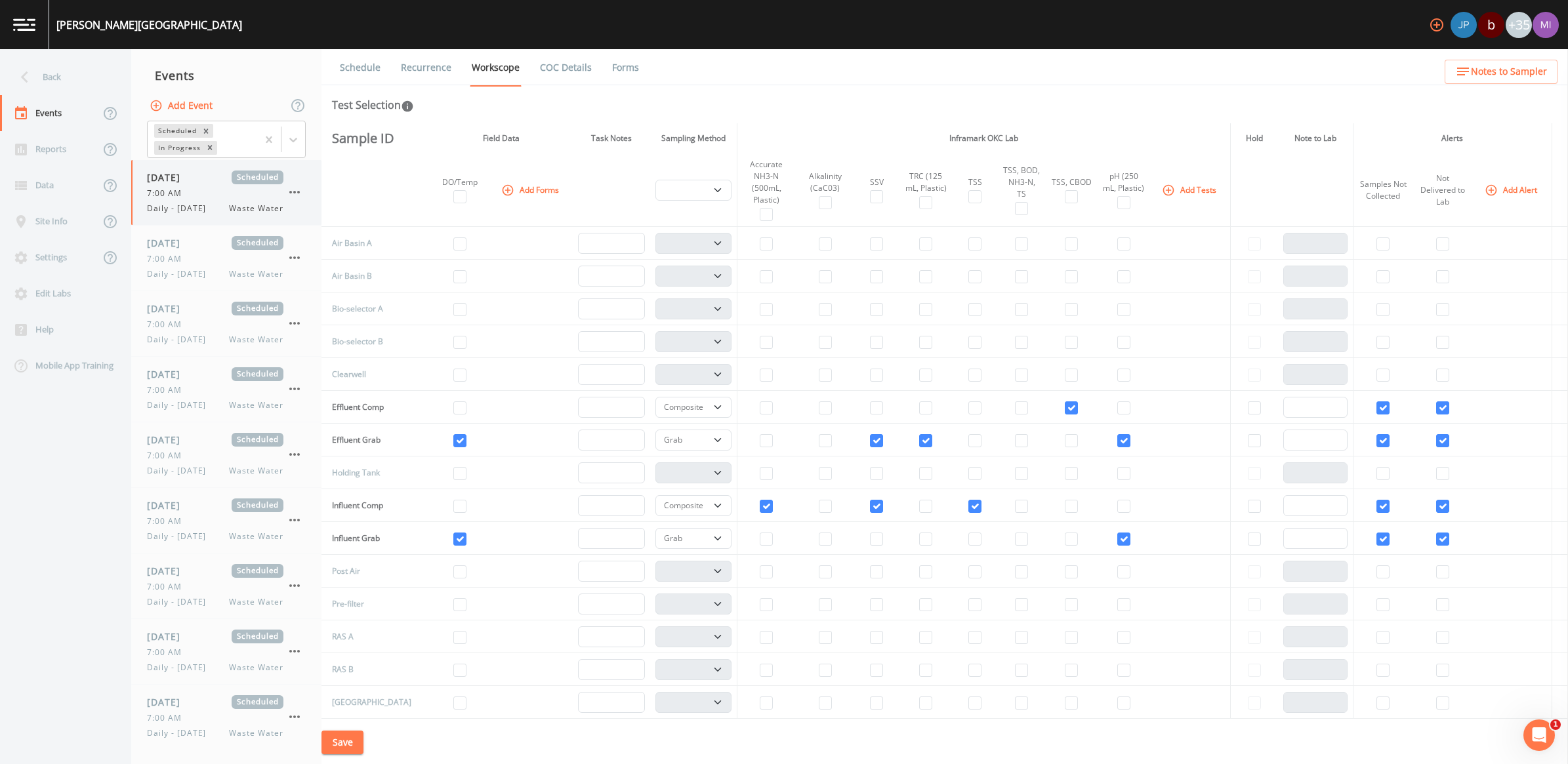
click at [245, 203] on span "Waste Water" at bounding box center [256, 209] width 55 height 12
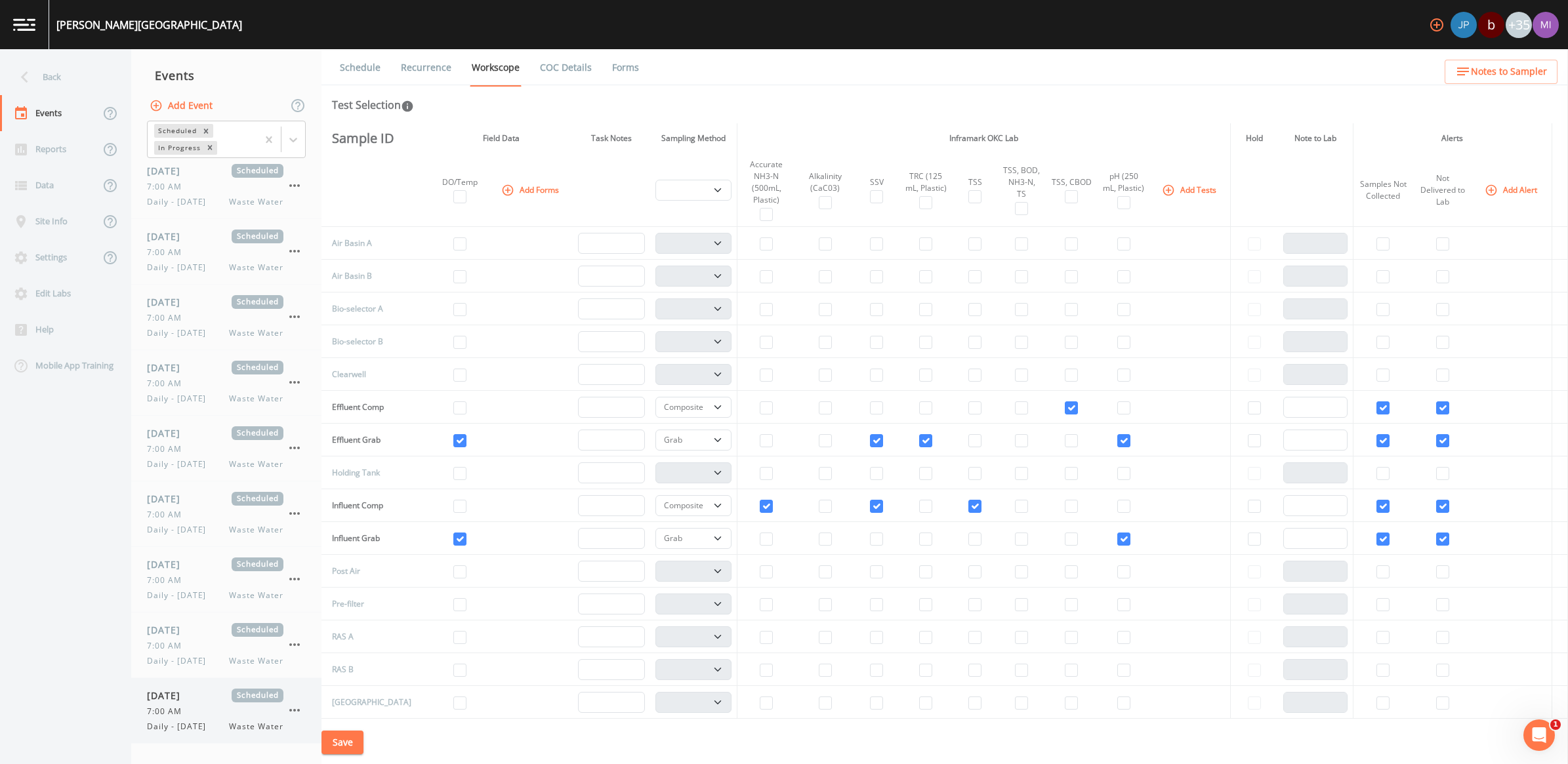
click at [191, 721] on span "Daily - [DATE]" at bounding box center [179, 727] width 67 height 12
click at [1076, 407] on input "checkbox" at bounding box center [1083, 409] width 13 height 13
click at [921, 437] on input "checkbox" at bounding box center [928, 441] width 13 height 13
click at [871, 440] on input "checkbox" at bounding box center [865, 441] width 13 height 13
click at [35, 85] on icon at bounding box center [24, 77] width 23 height 23
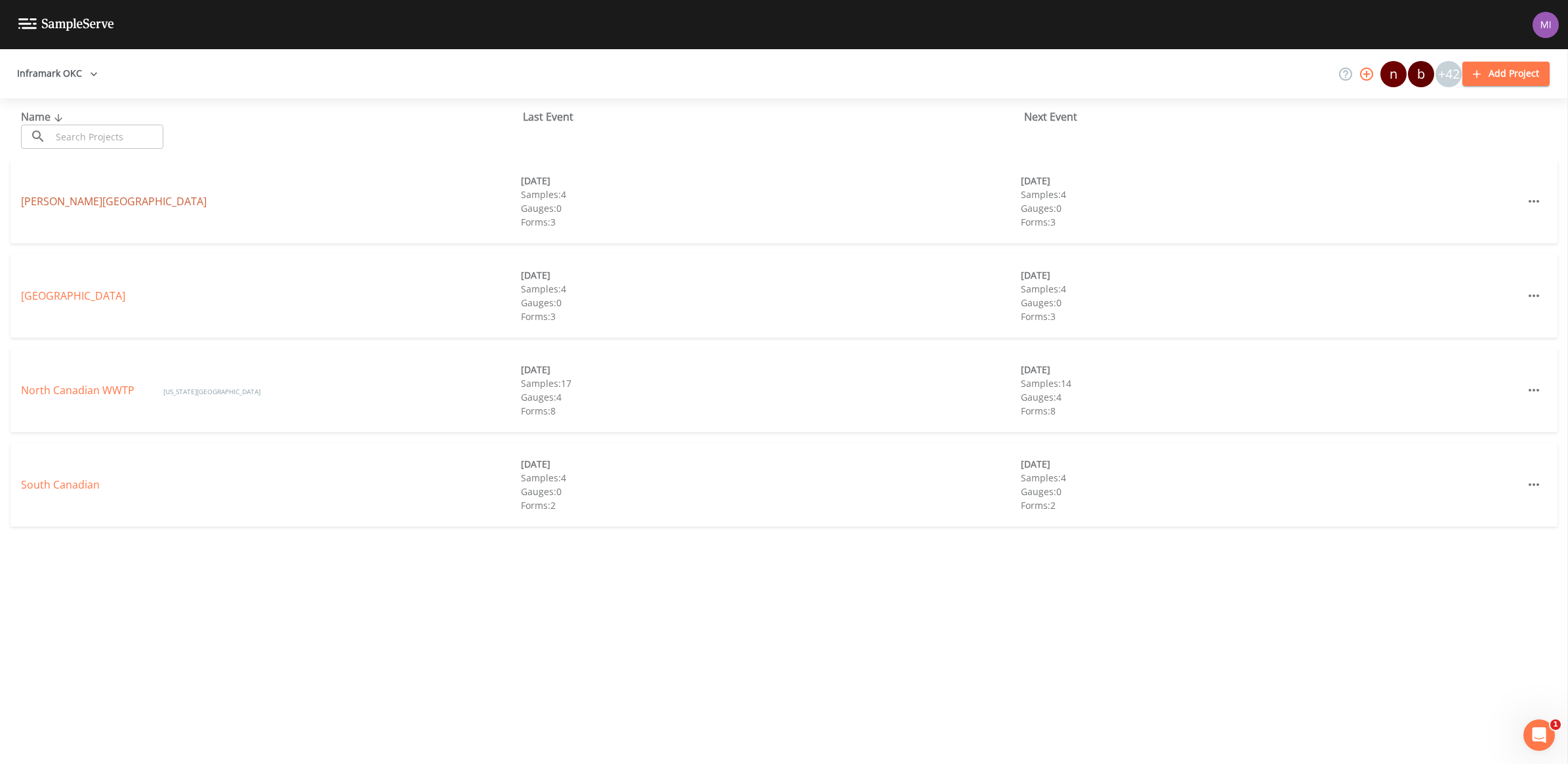
click at [72, 198] on link "[PERSON_NAME][GEOGRAPHIC_DATA]" at bounding box center [114, 201] width 185 height 14
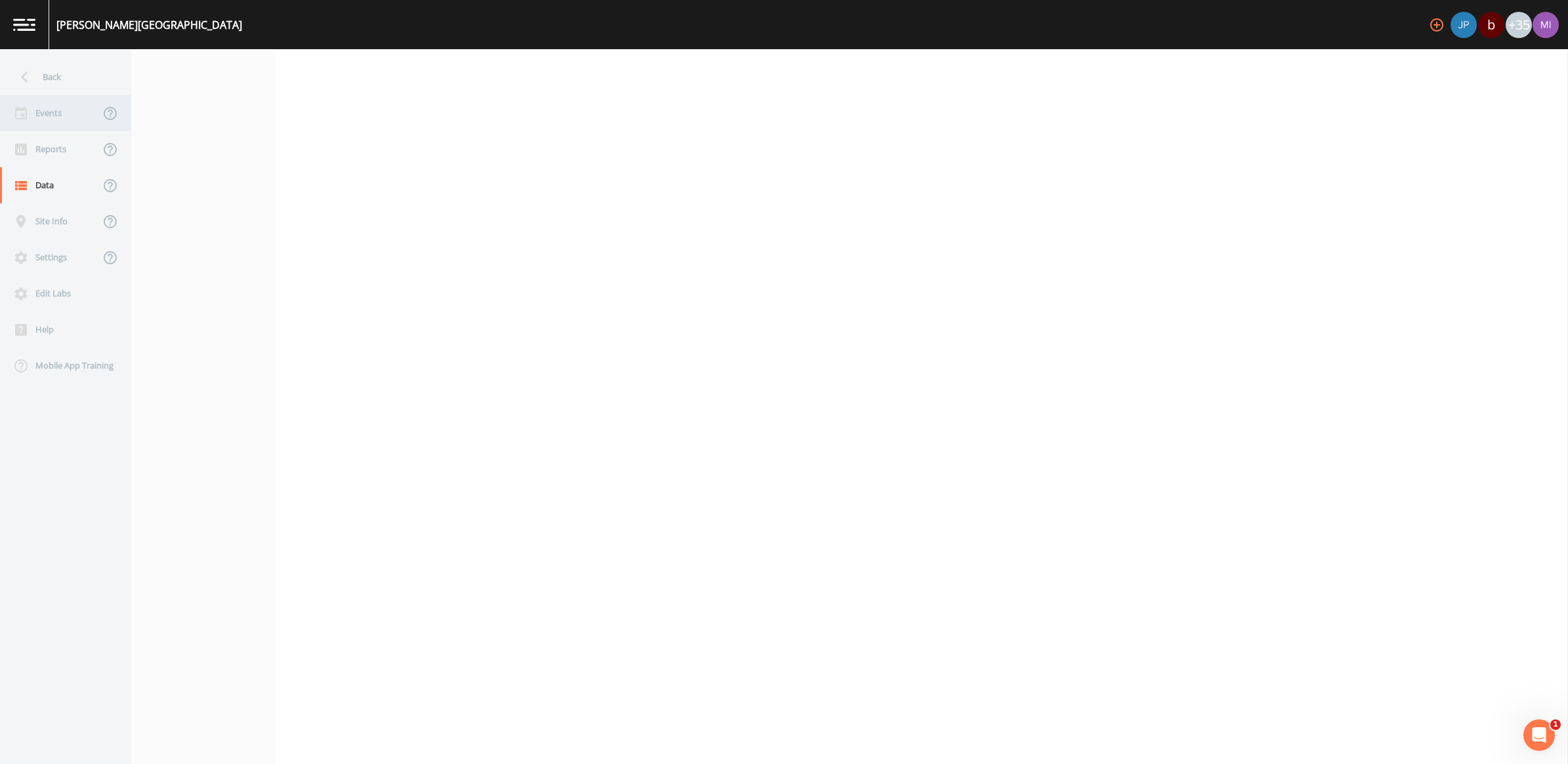
click at [51, 109] on div "Events" at bounding box center [50, 113] width 99 height 36
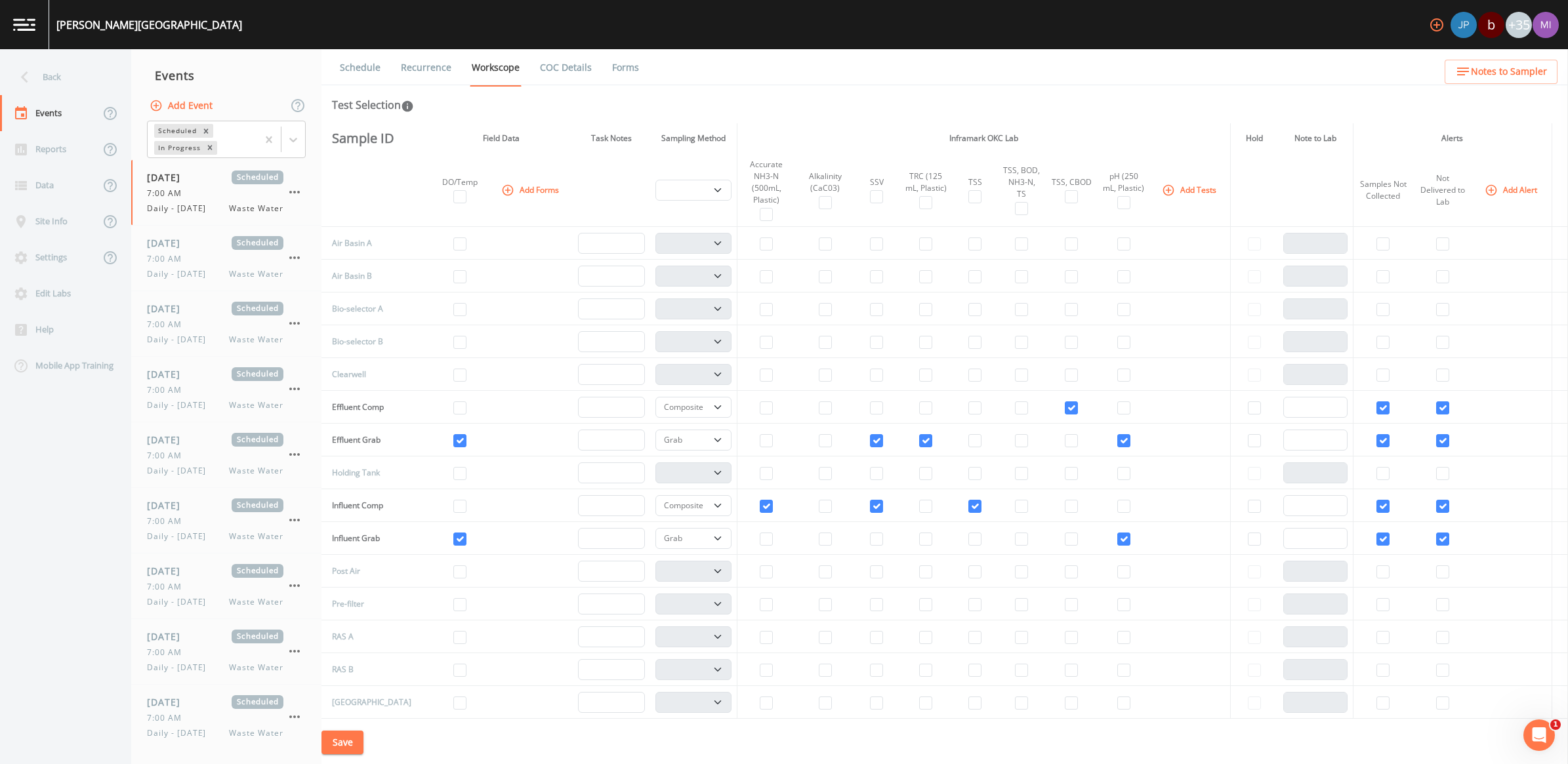
click at [1198, 187] on button "Add Tests" at bounding box center [1191, 190] width 62 height 22
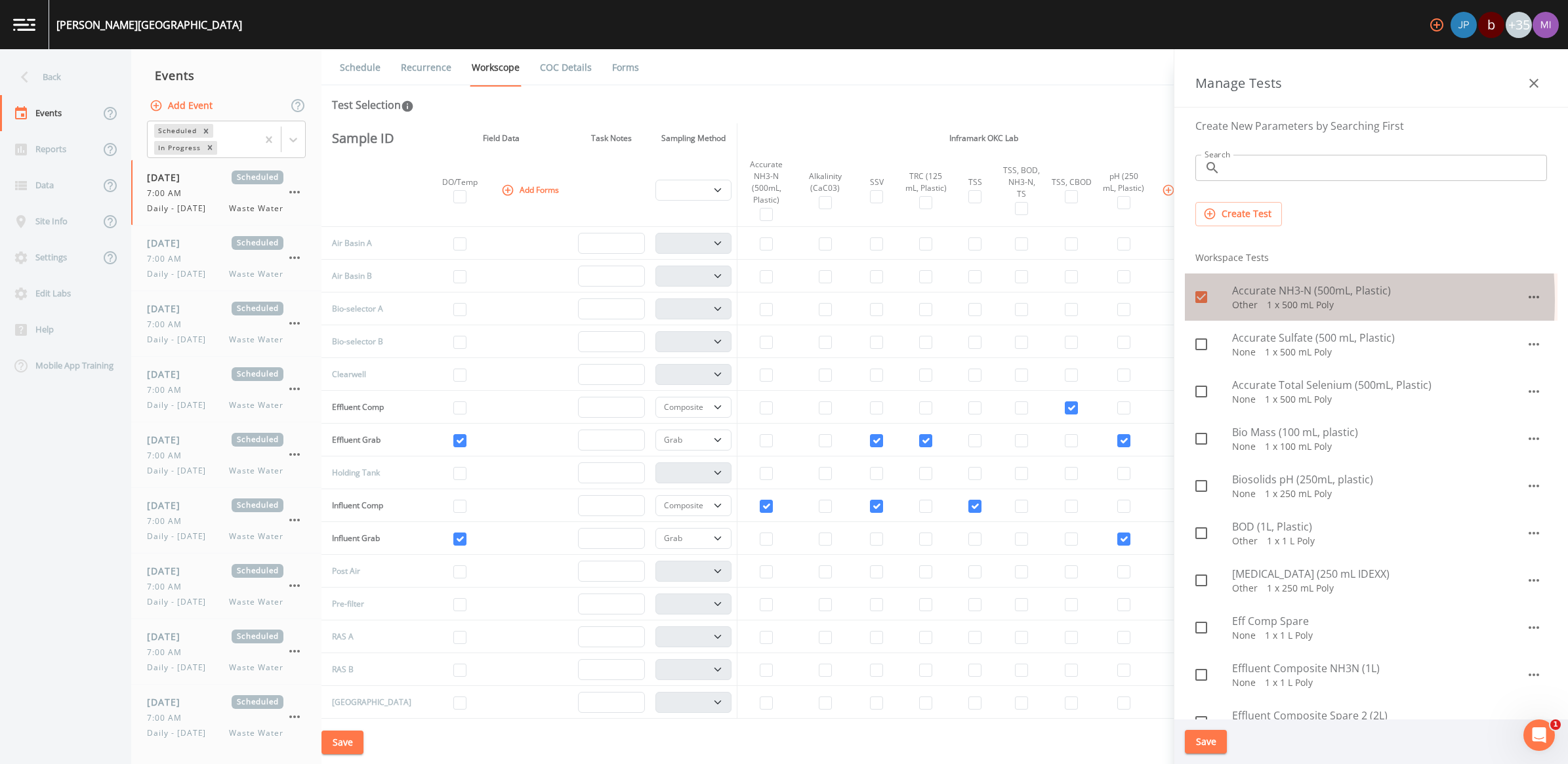
click at [1201, 301] on icon at bounding box center [1201, 297] width 12 height 12
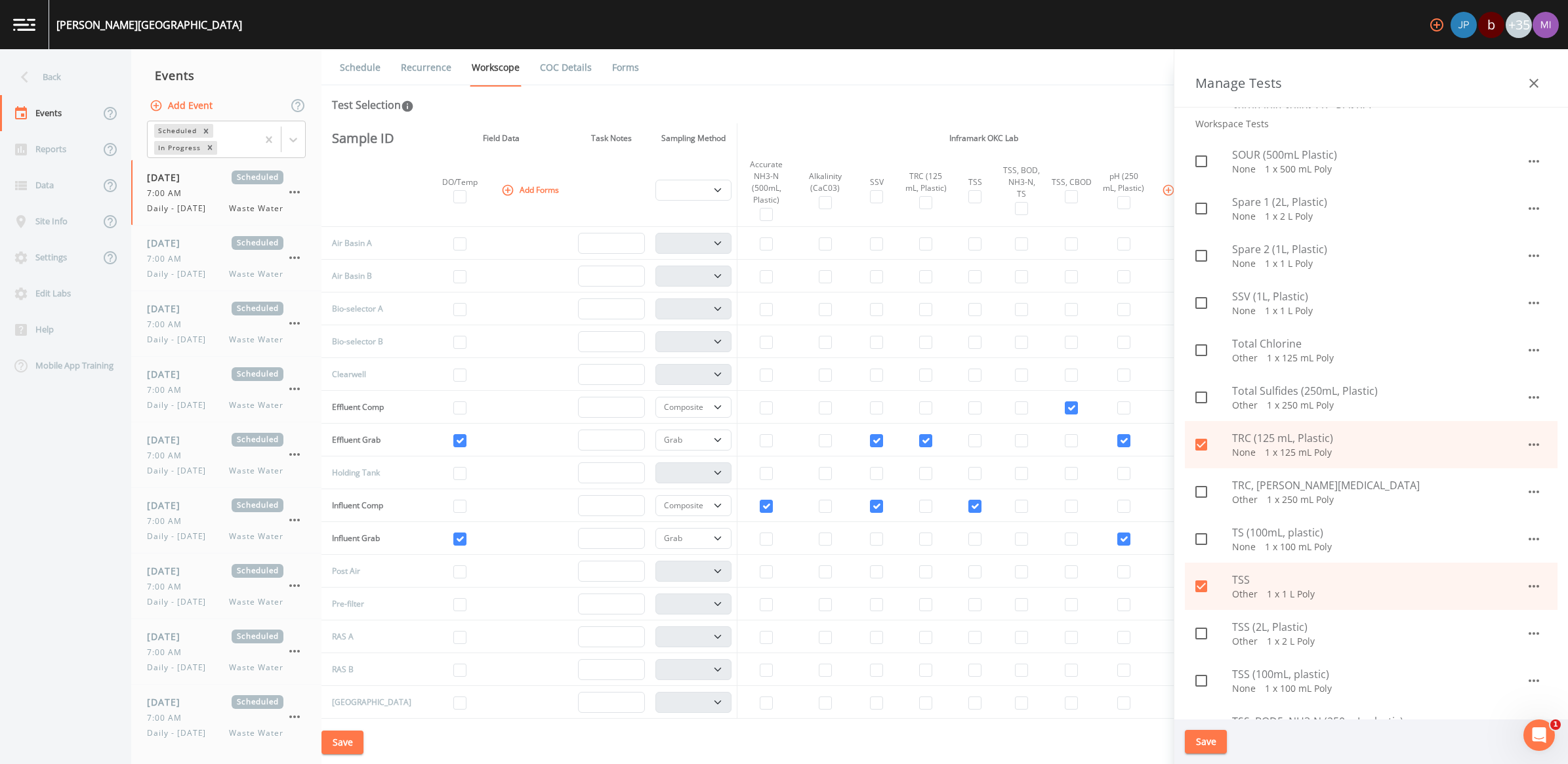
scroll to position [984, 0]
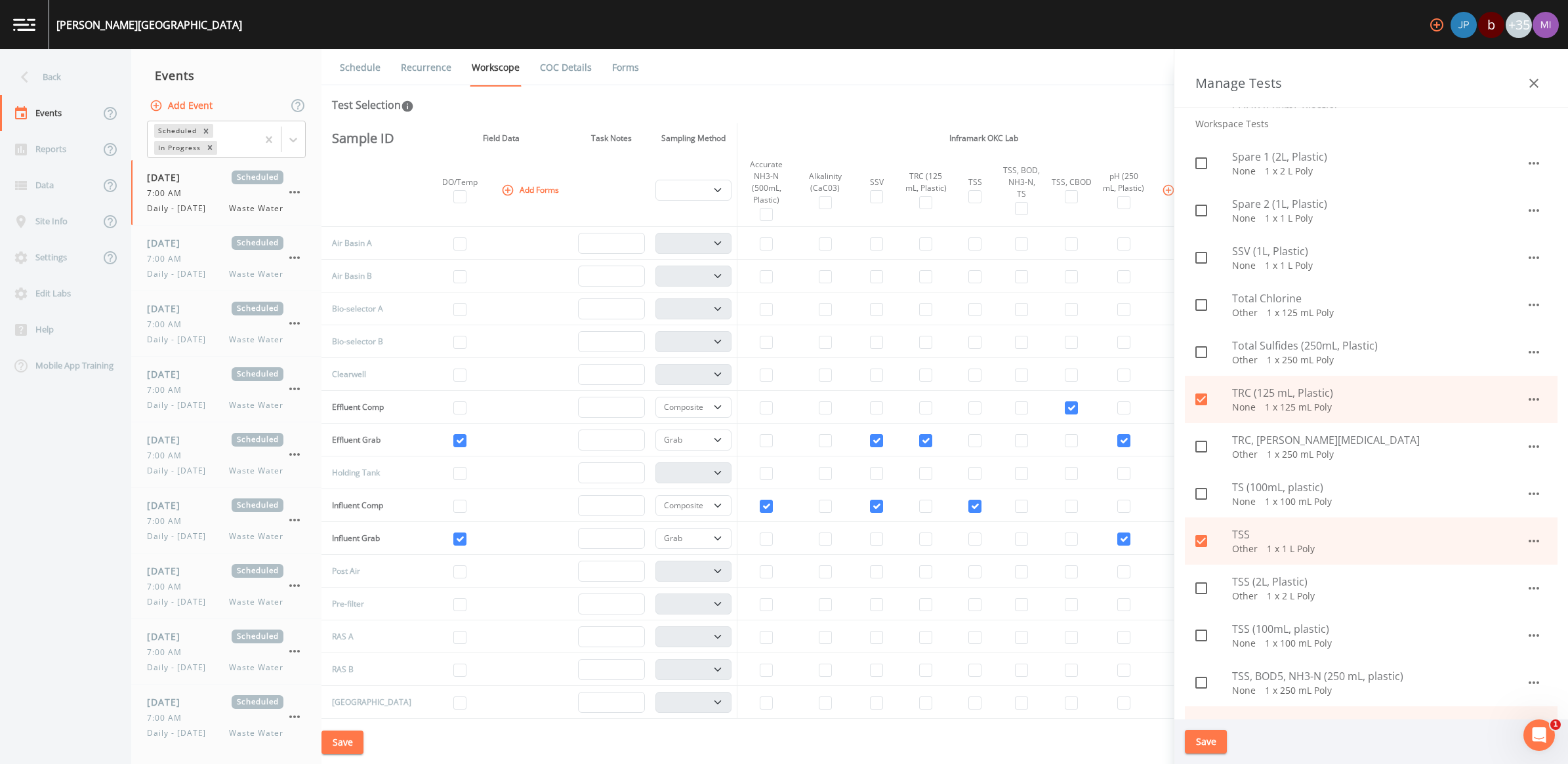
click at [1202, 542] on icon at bounding box center [1201, 542] width 12 height 12
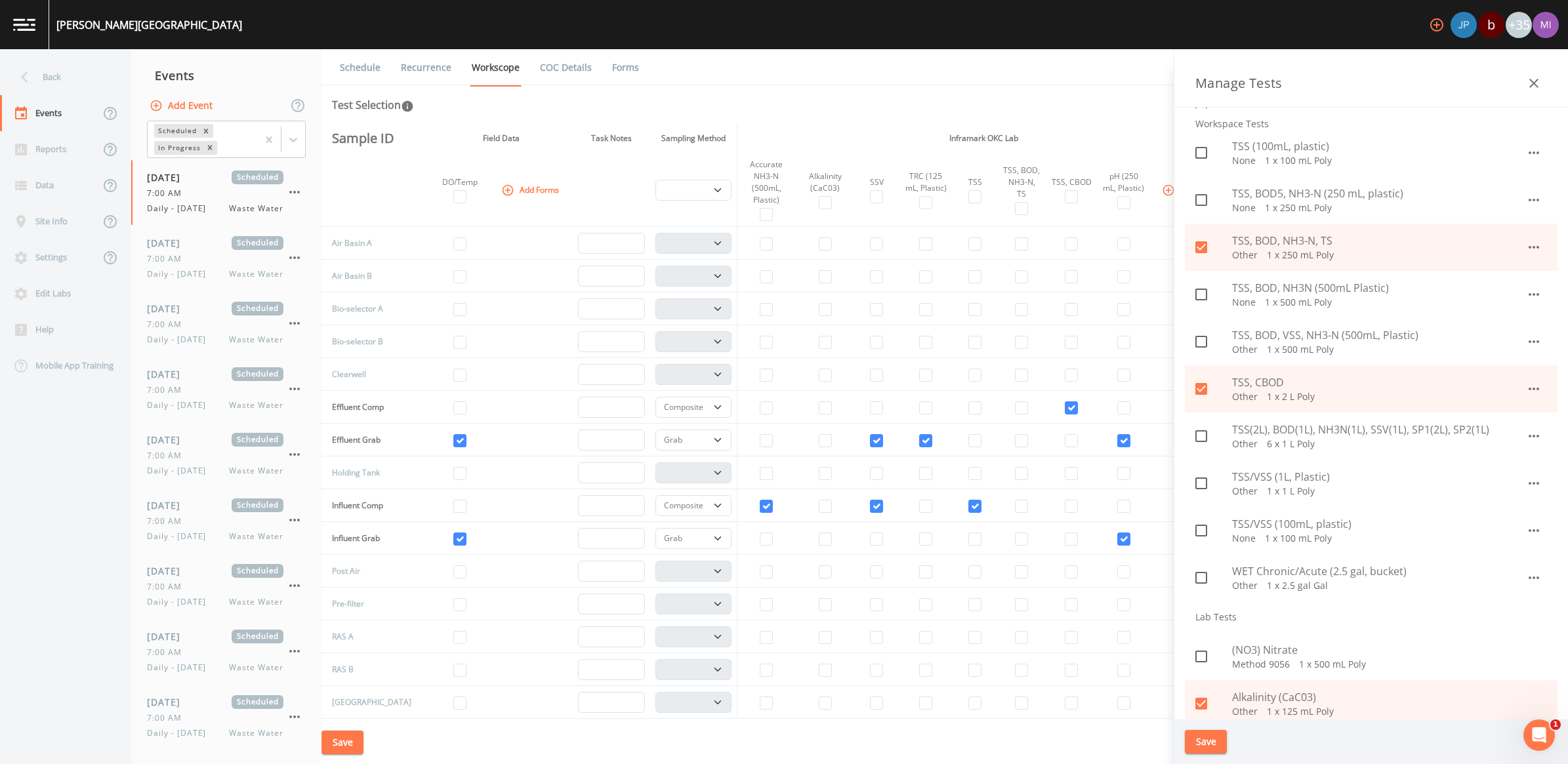
scroll to position [1476, 0]
click at [1197, 238] on icon at bounding box center [1201, 238] width 16 height 16
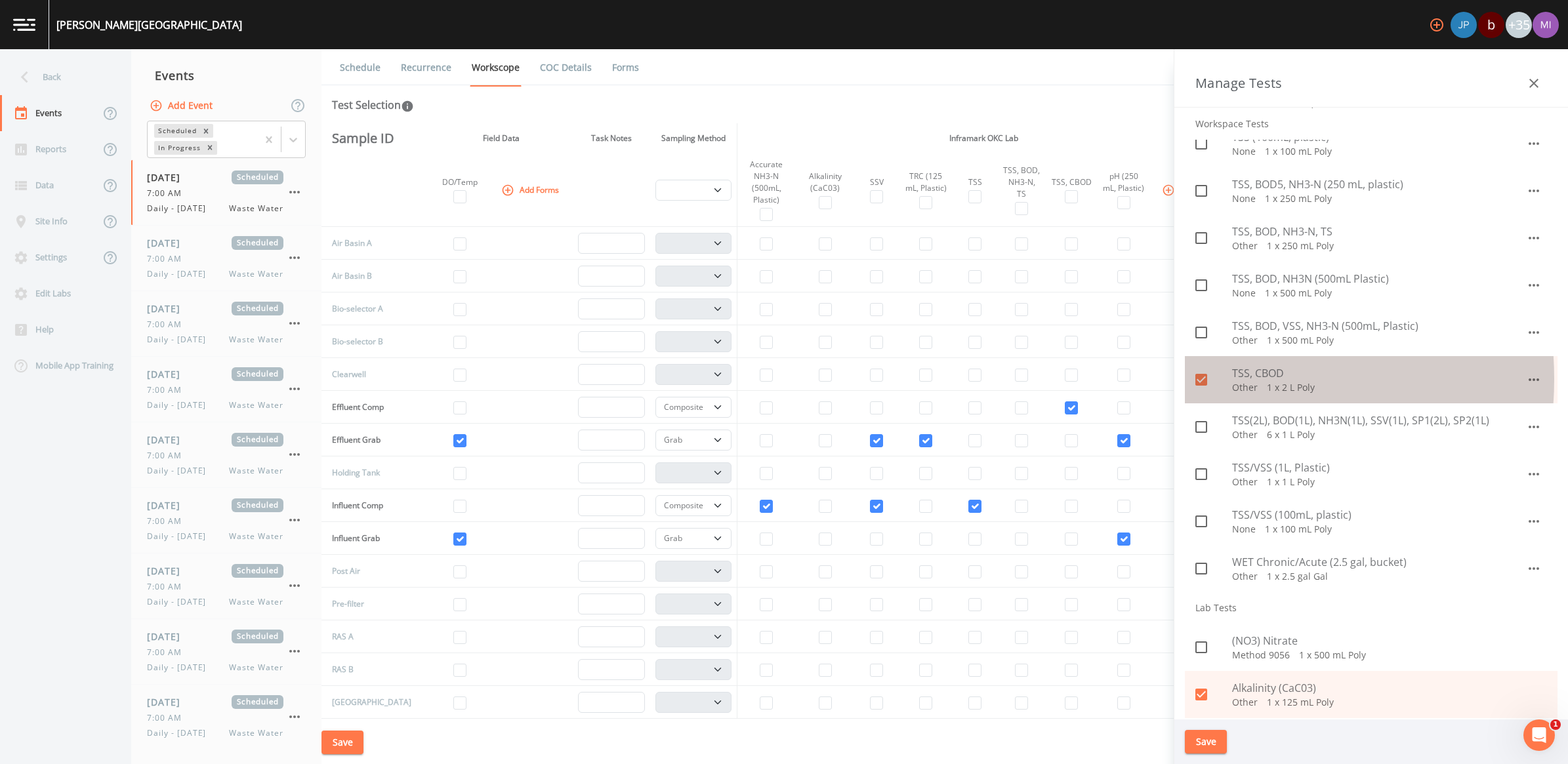
click at [1197, 378] on icon at bounding box center [1201, 380] width 16 height 16
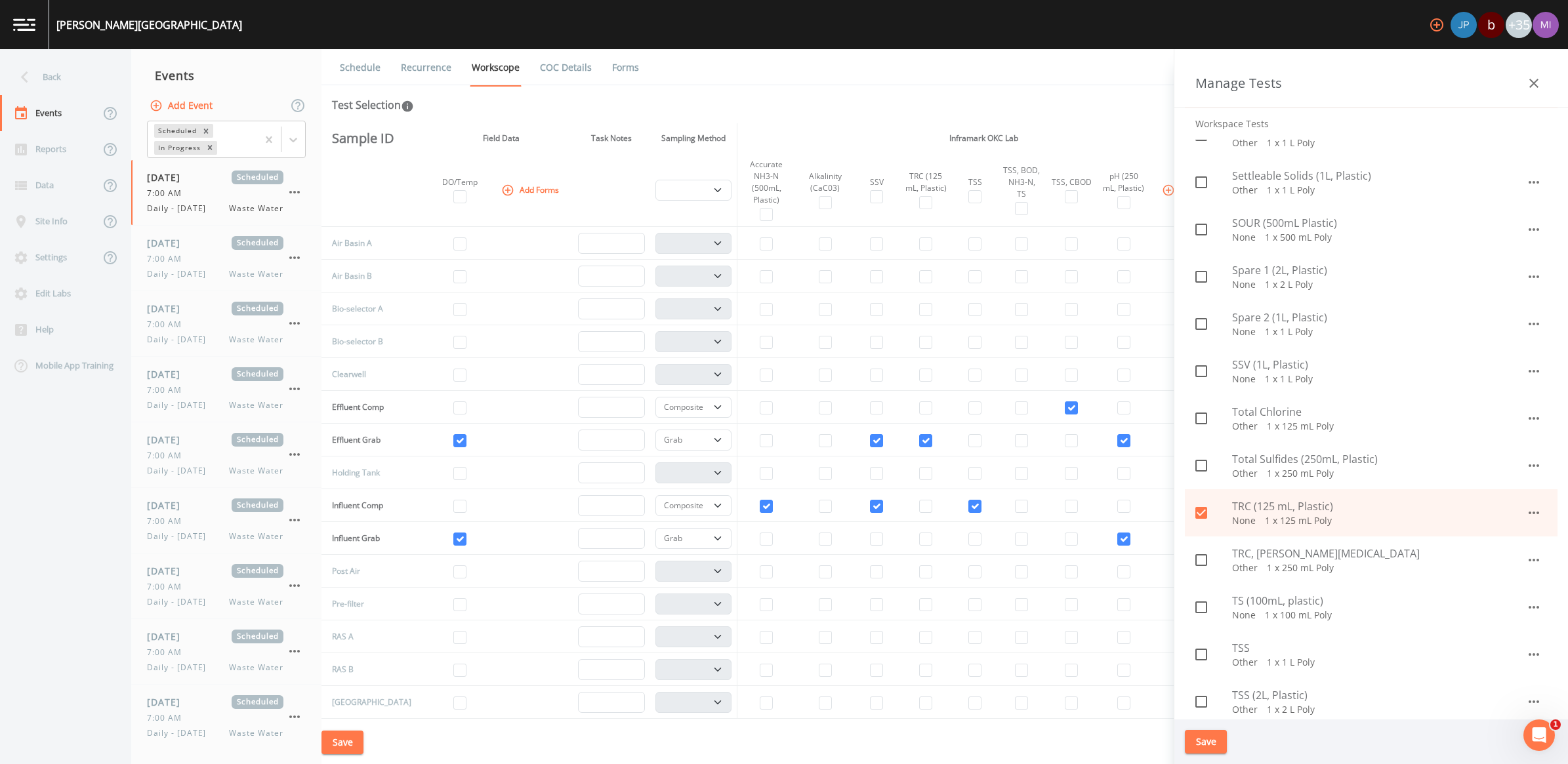
scroll to position [820, 0]
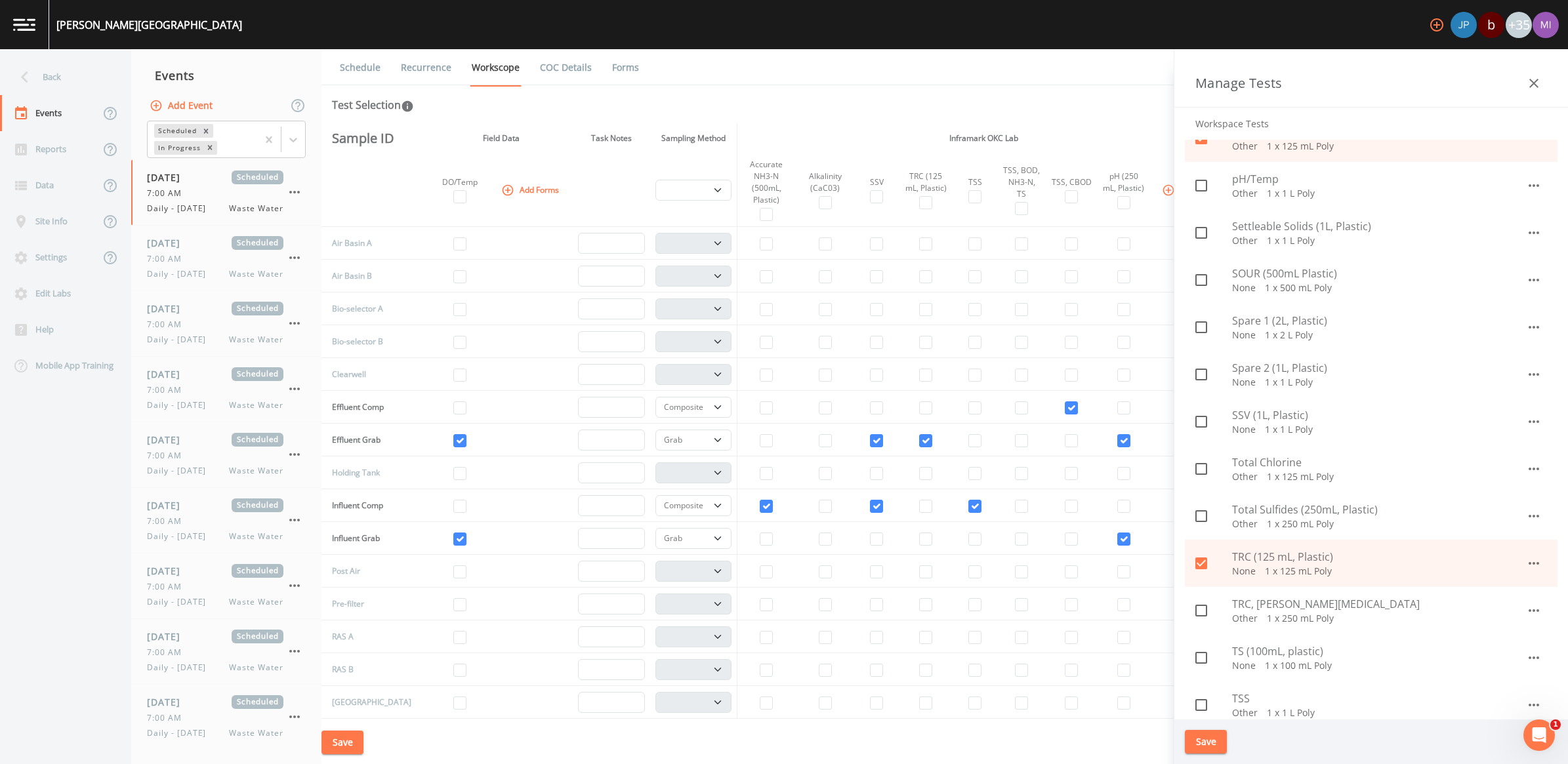
click at [1199, 425] on icon at bounding box center [1201, 421] width 16 height 16
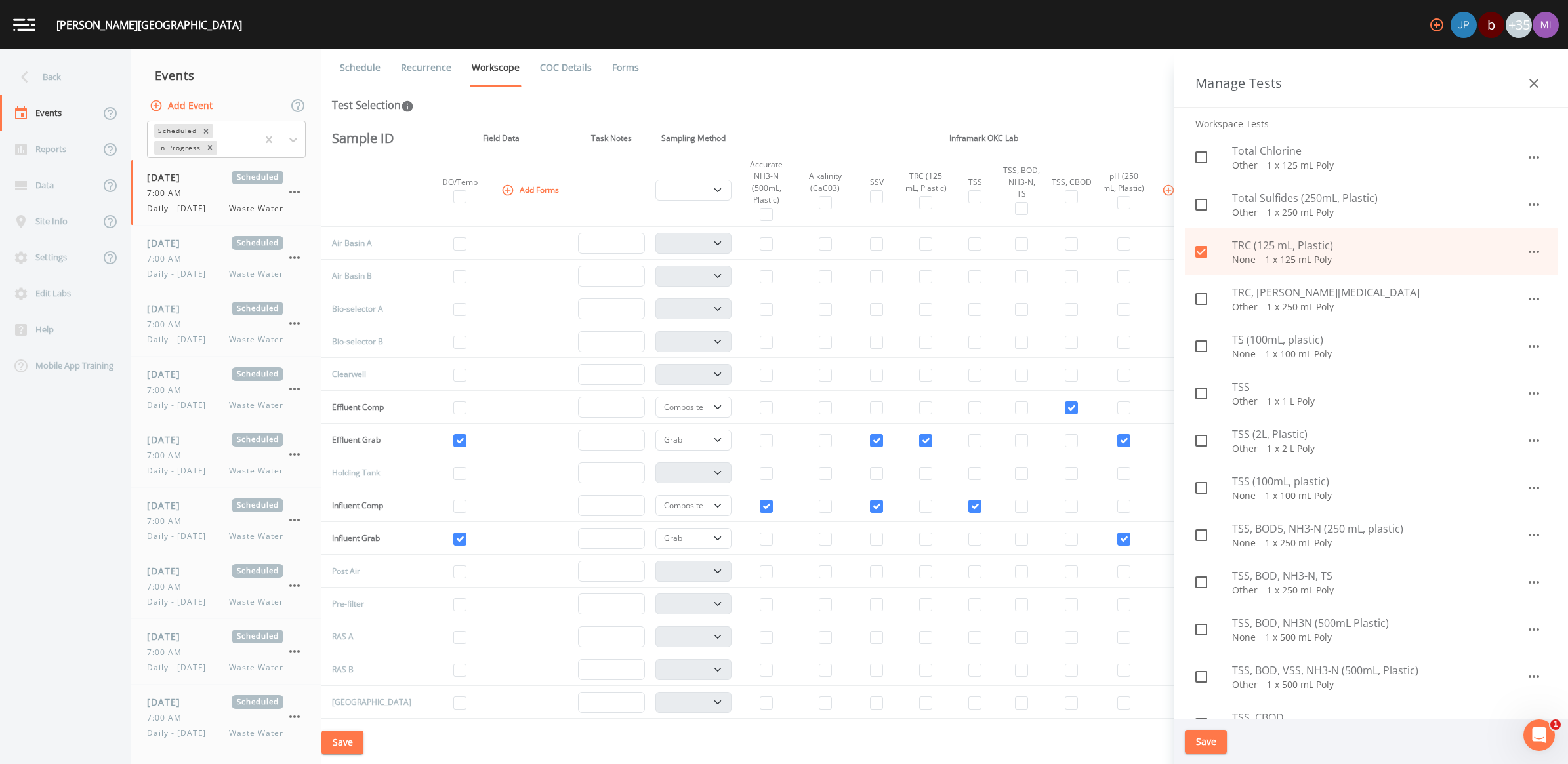
scroll to position [1148, 0]
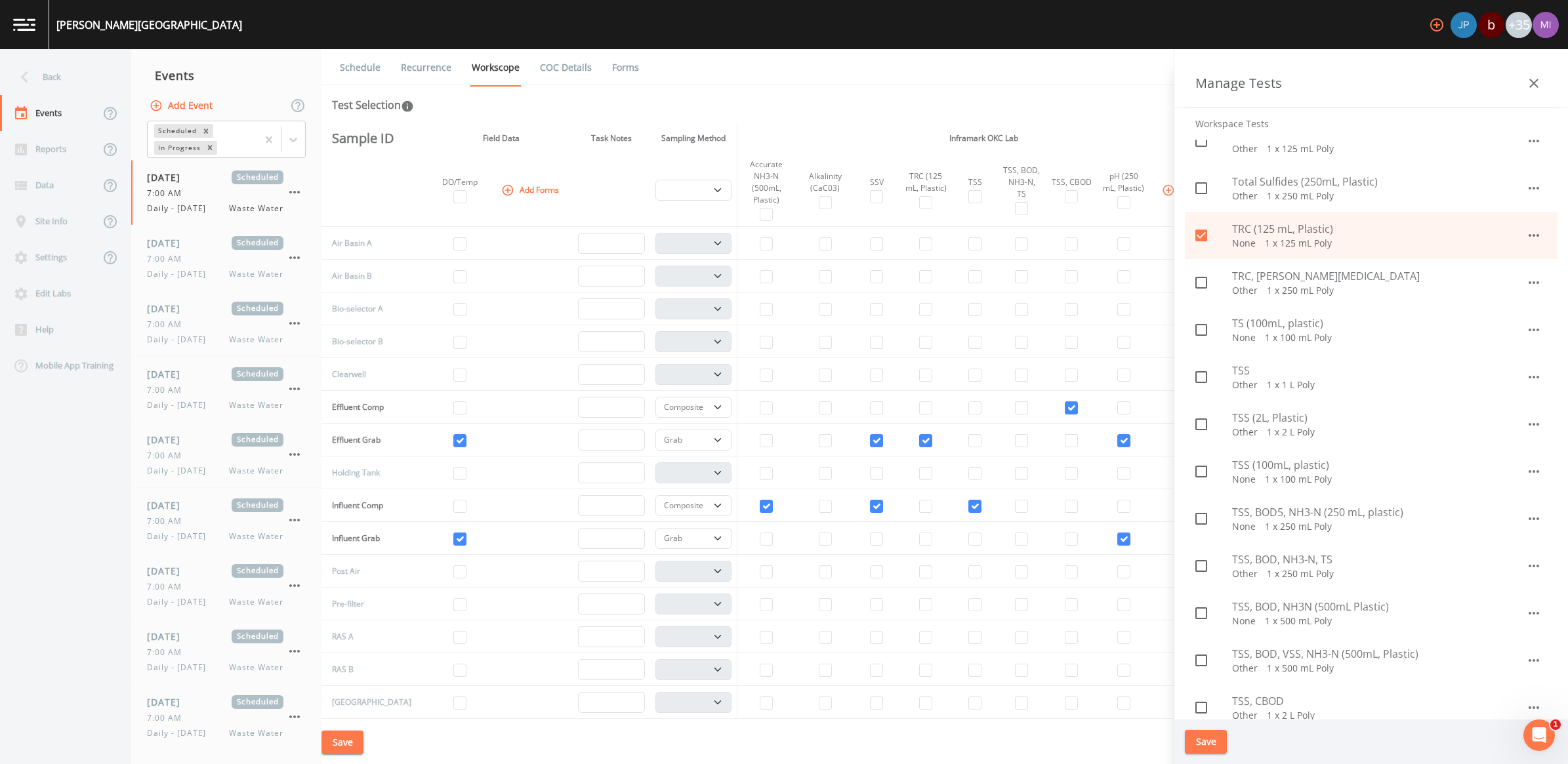
click at [1201, 615] on icon at bounding box center [1201, 613] width 16 height 16
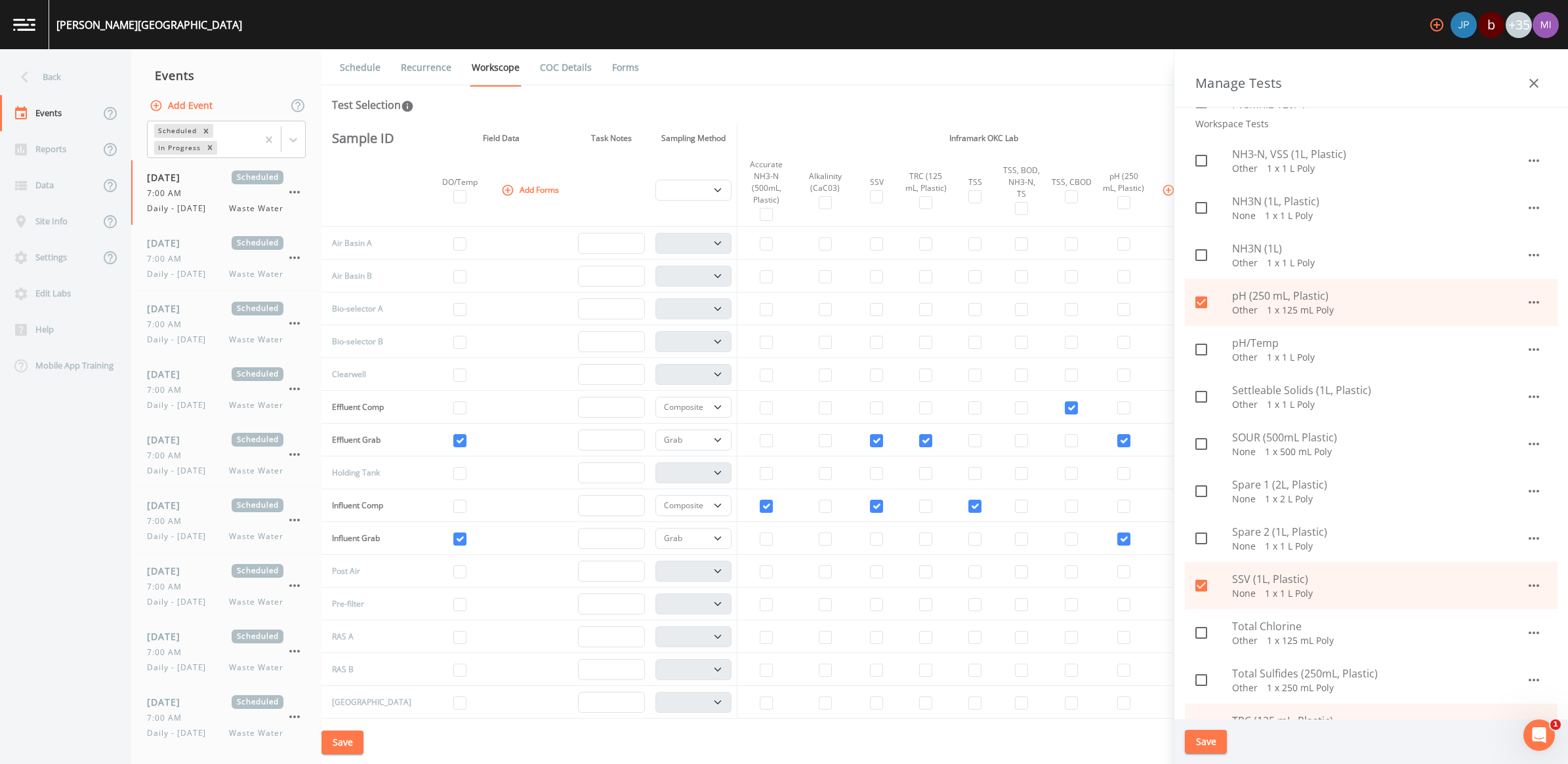
scroll to position [574, 0]
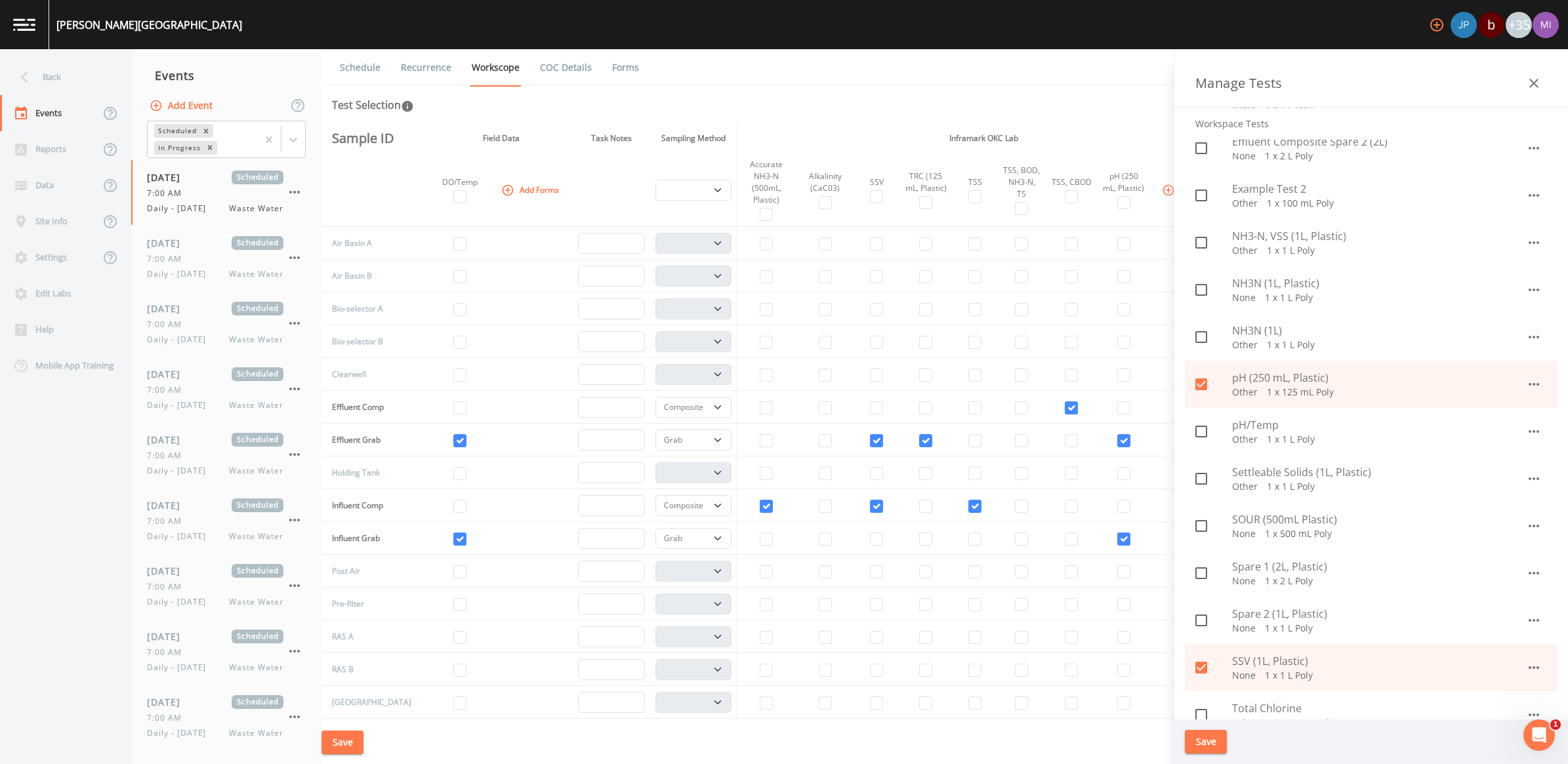
click at [1271, 287] on span "NH3N (1L, Plastic)" at bounding box center [1379, 283] width 294 height 16
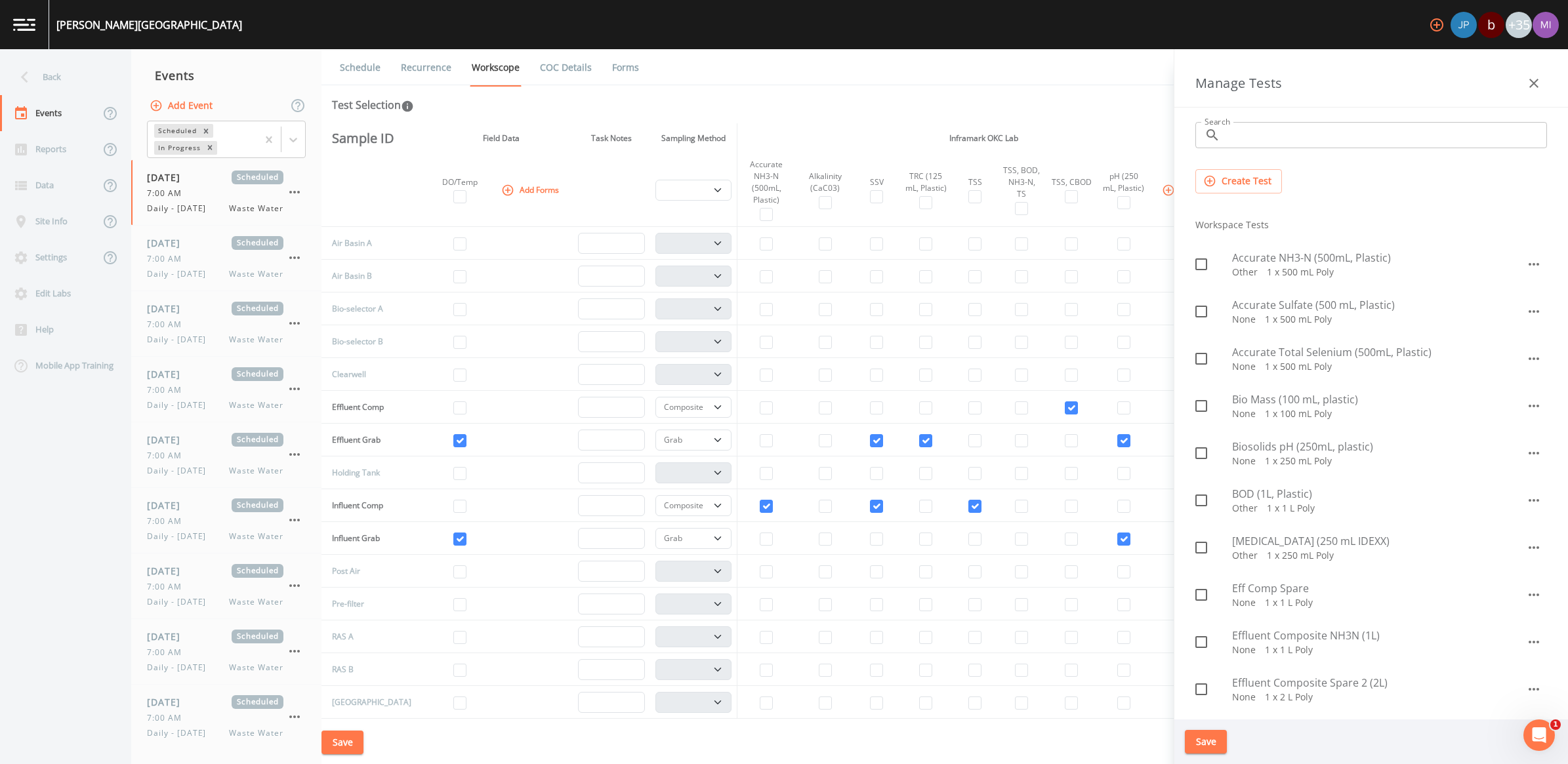
scroll to position [0, 0]
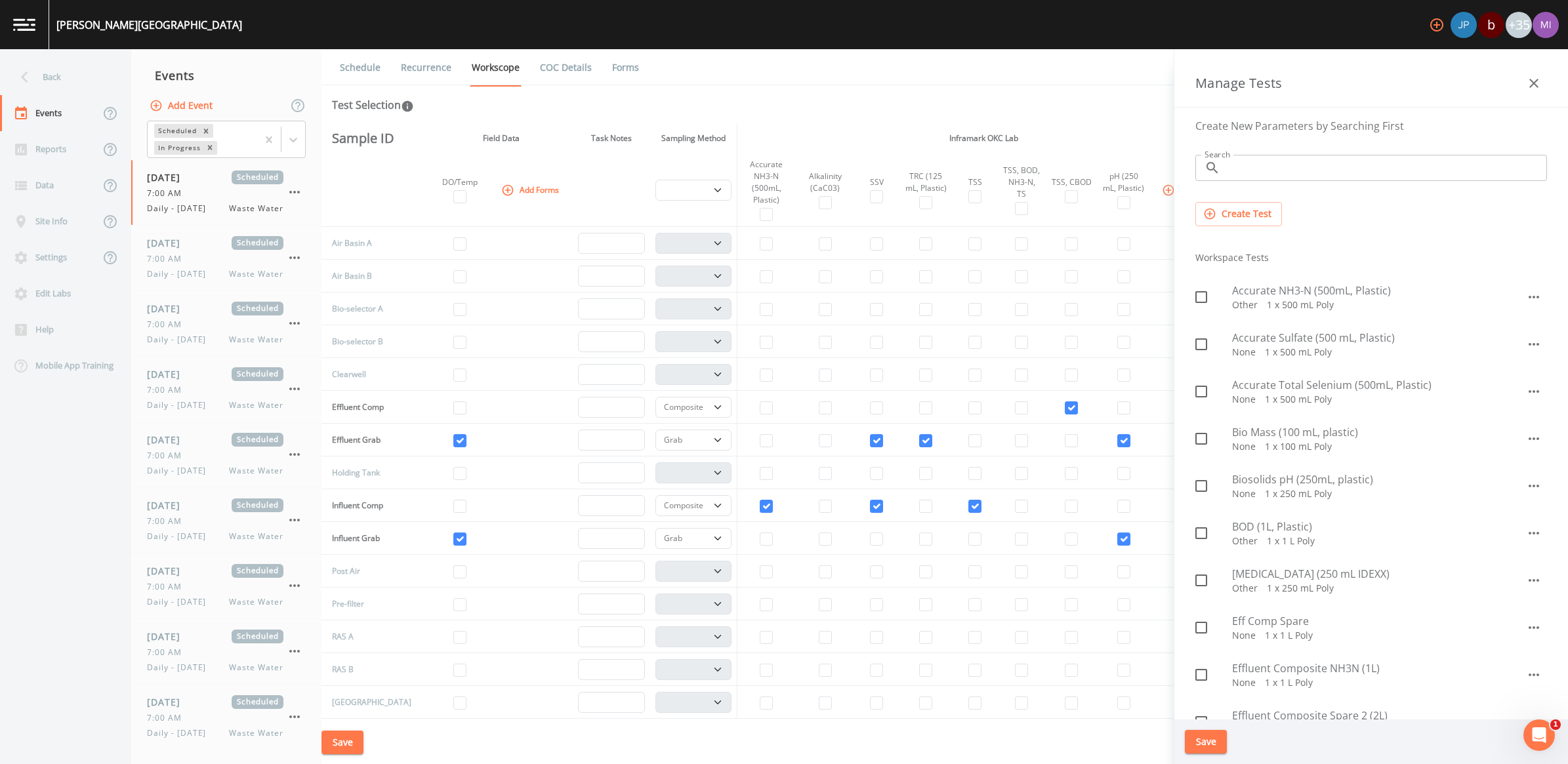
click at [1244, 221] on button "Create Test" at bounding box center [1239, 214] width 87 height 24
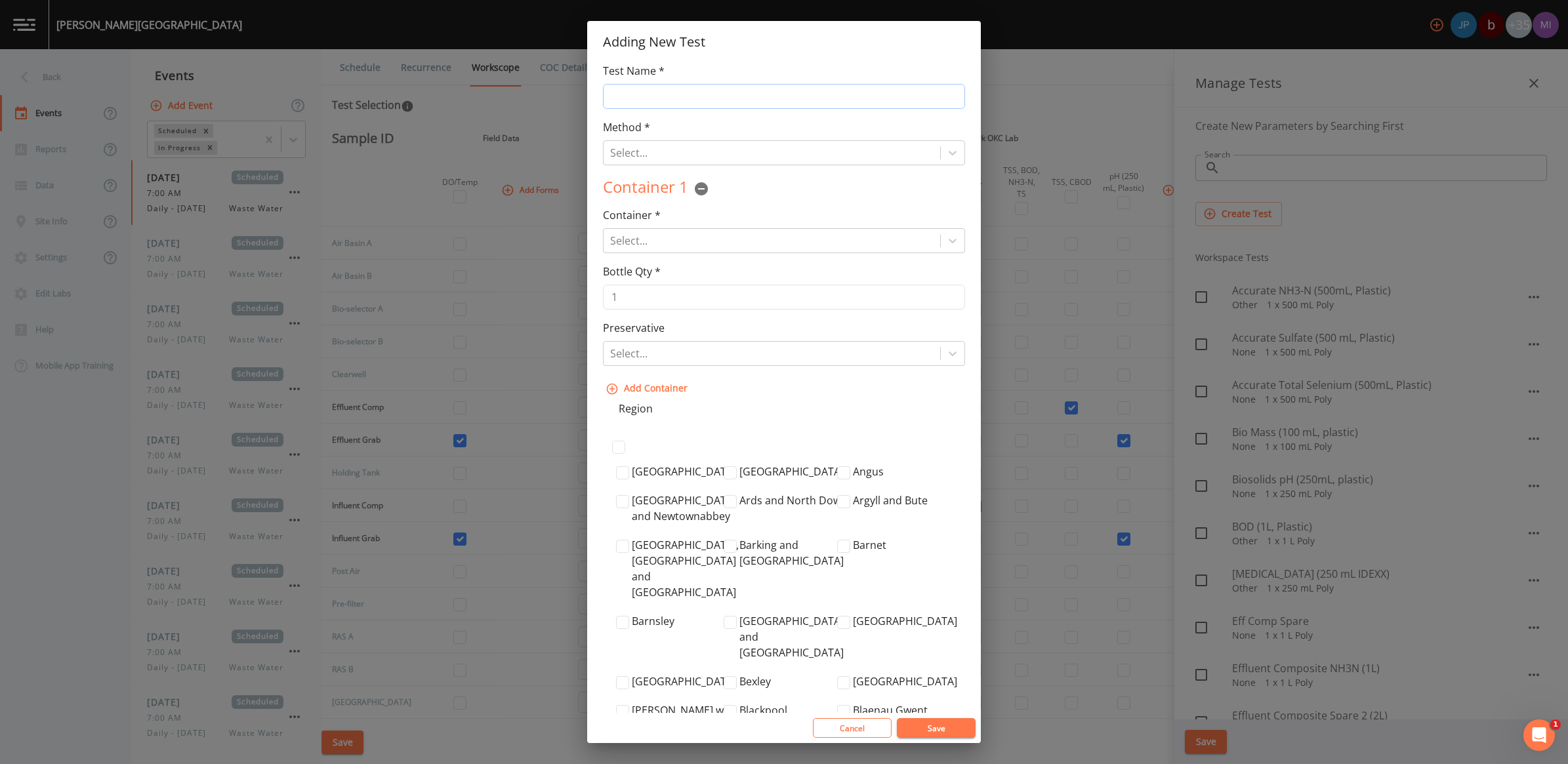
click at [726, 95] on input "Test Name *" at bounding box center [784, 97] width 362 height 25
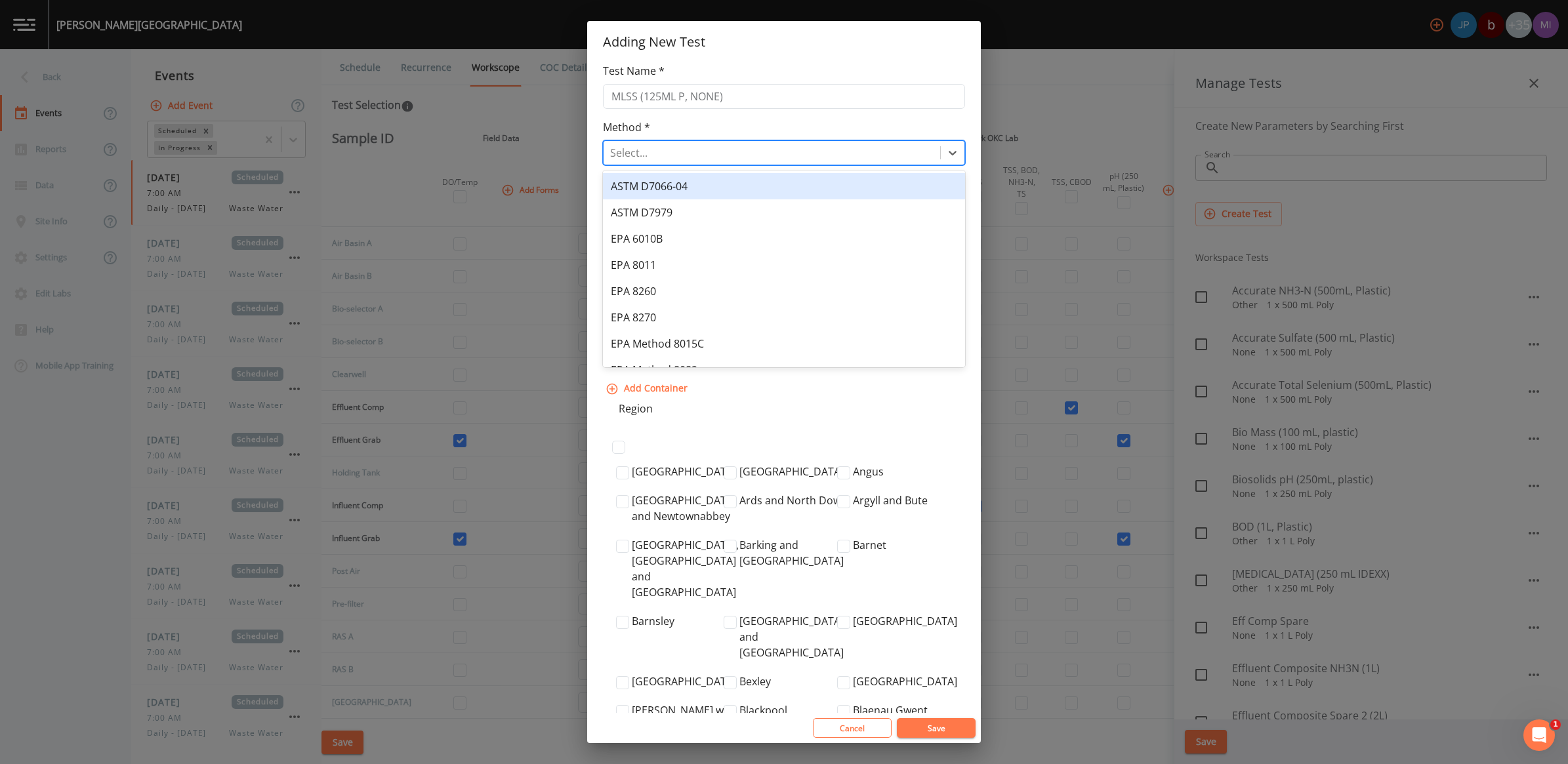
click at [684, 158] on div at bounding box center [772, 153] width 324 height 19
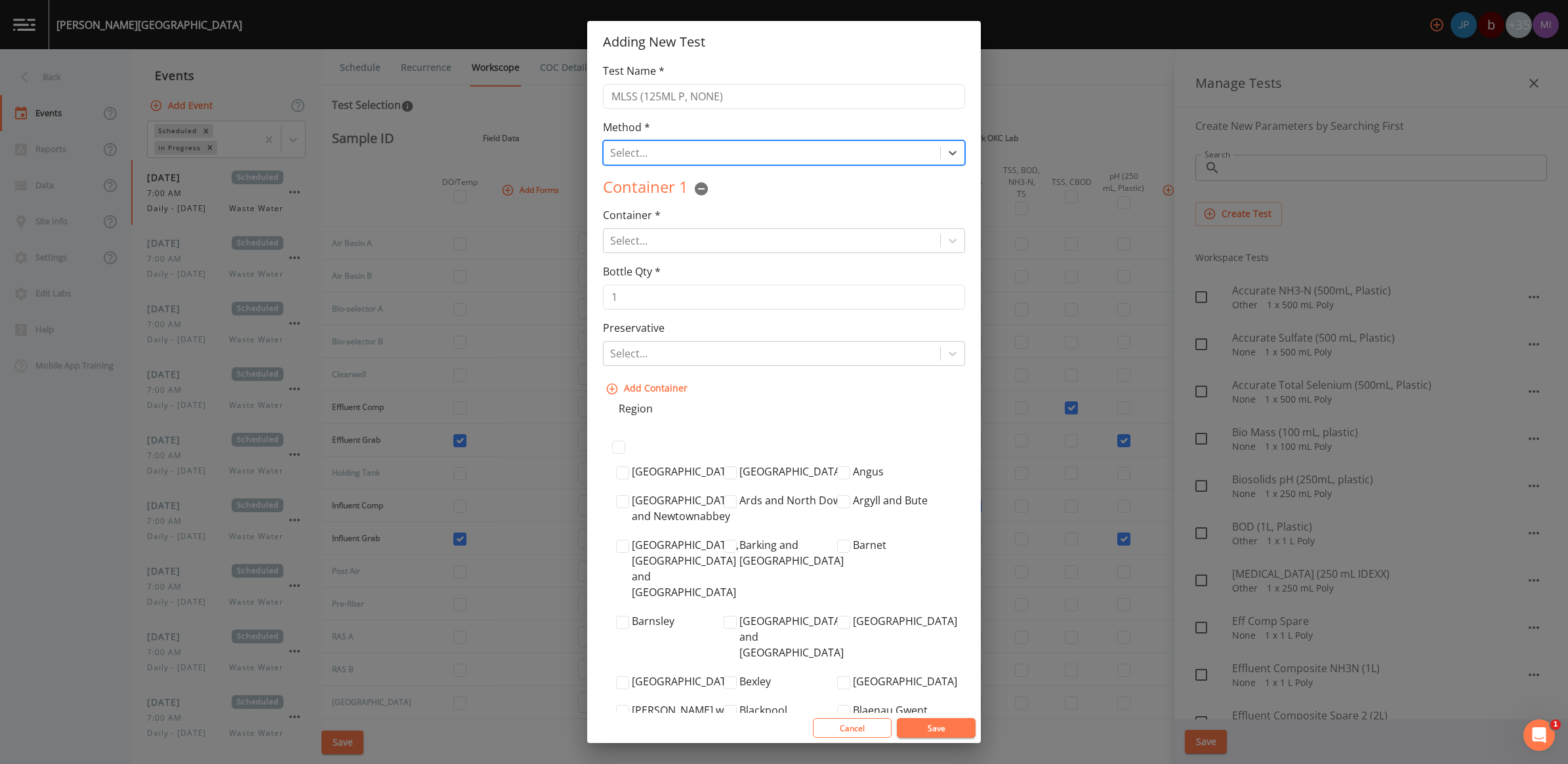
click at [693, 152] on div at bounding box center [772, 153] width 324 height 19
click at [687, 297] on div "Bottle Qty * 1" at bounding box center [784, 286] width 362 height 46
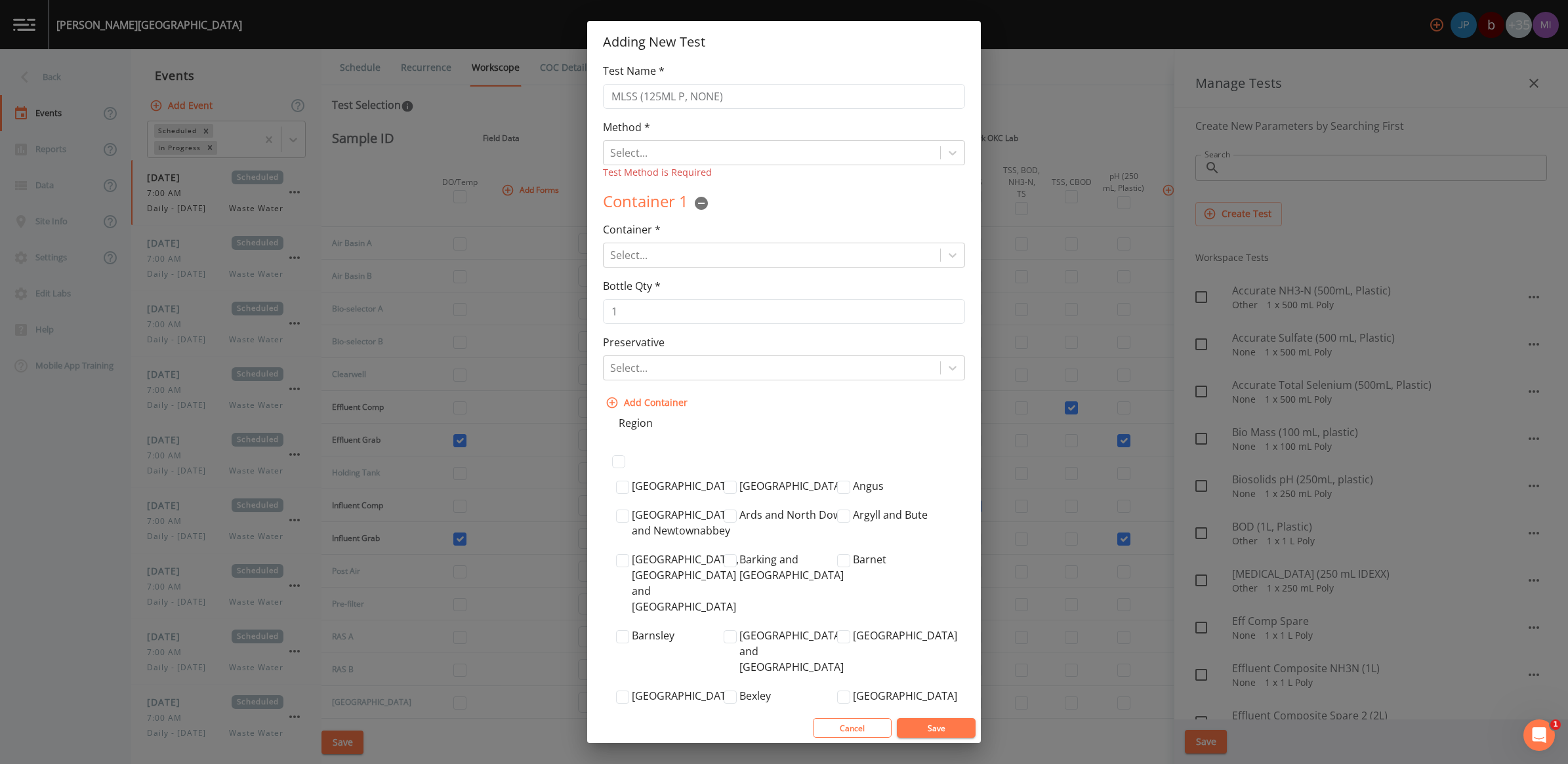
click at [688, 295] on div "Bottle Qty * 1" at bounding box center [784, 301] width 362 height 46
click at [667, 368] on div at bounding box center [772, 368] width 324 height 19
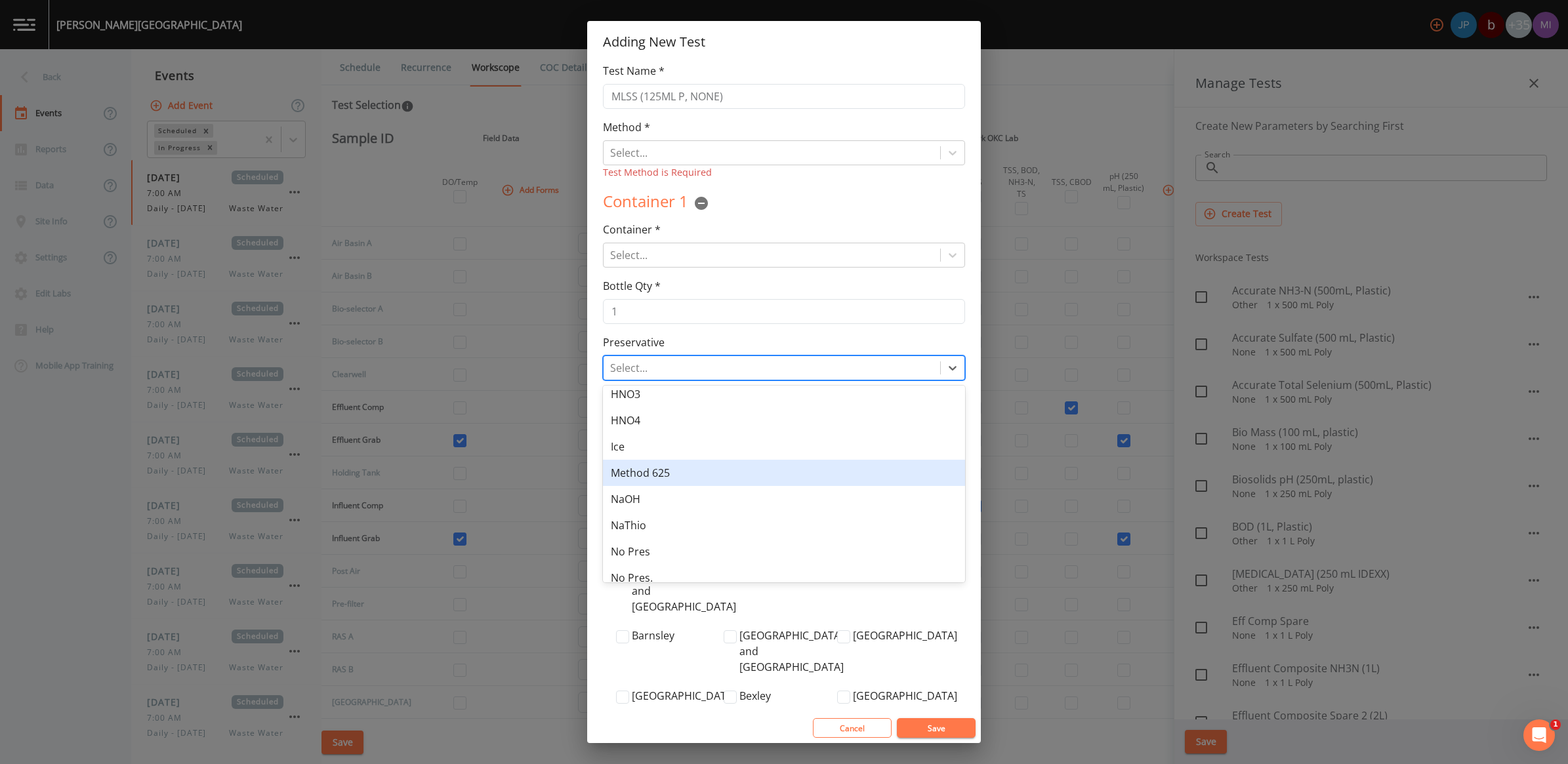
scroll to position [82, 0]
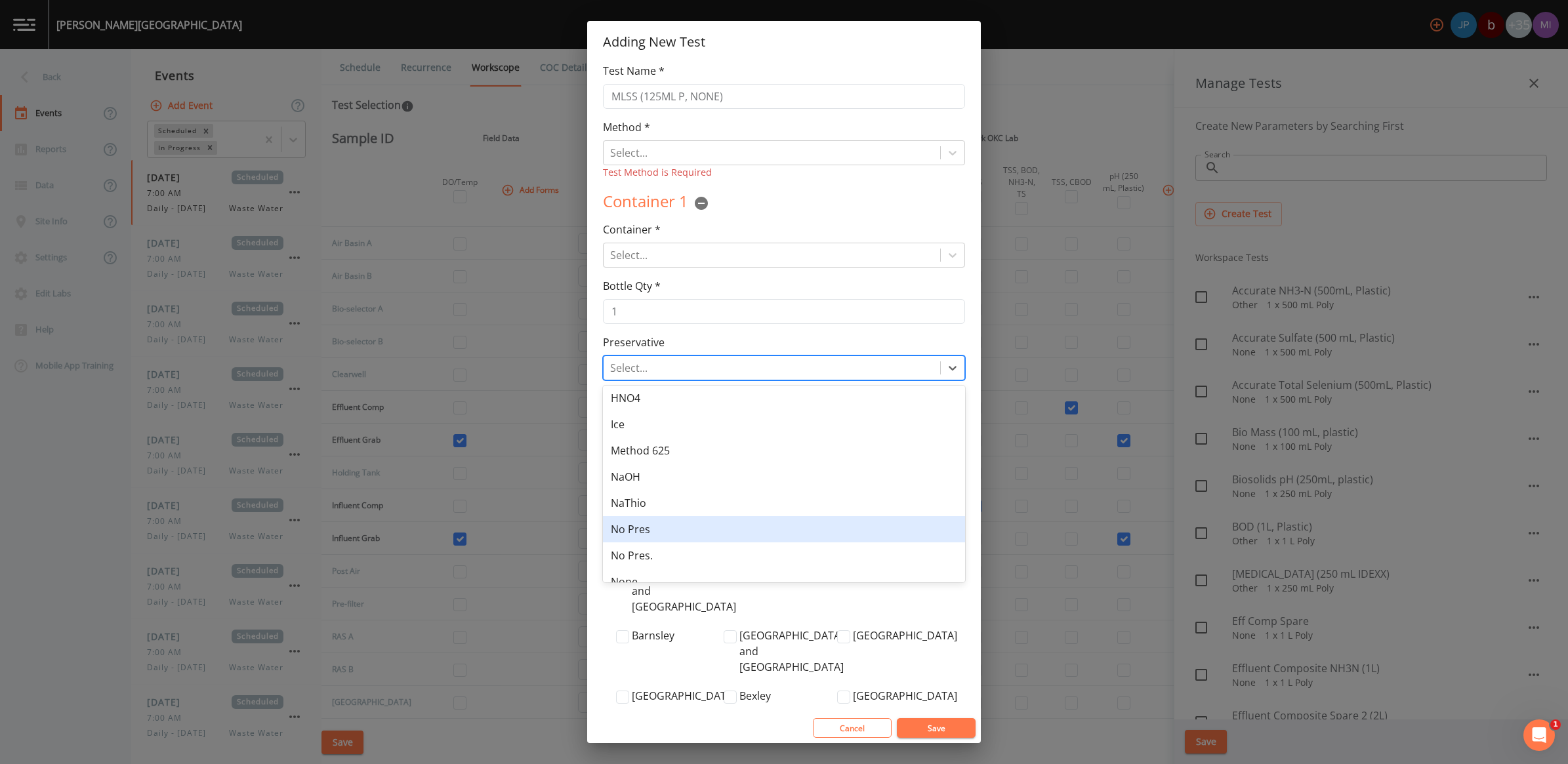
click at [647, 530] on div "No Pres" at bounding box center [784, 529] width 362 height 26
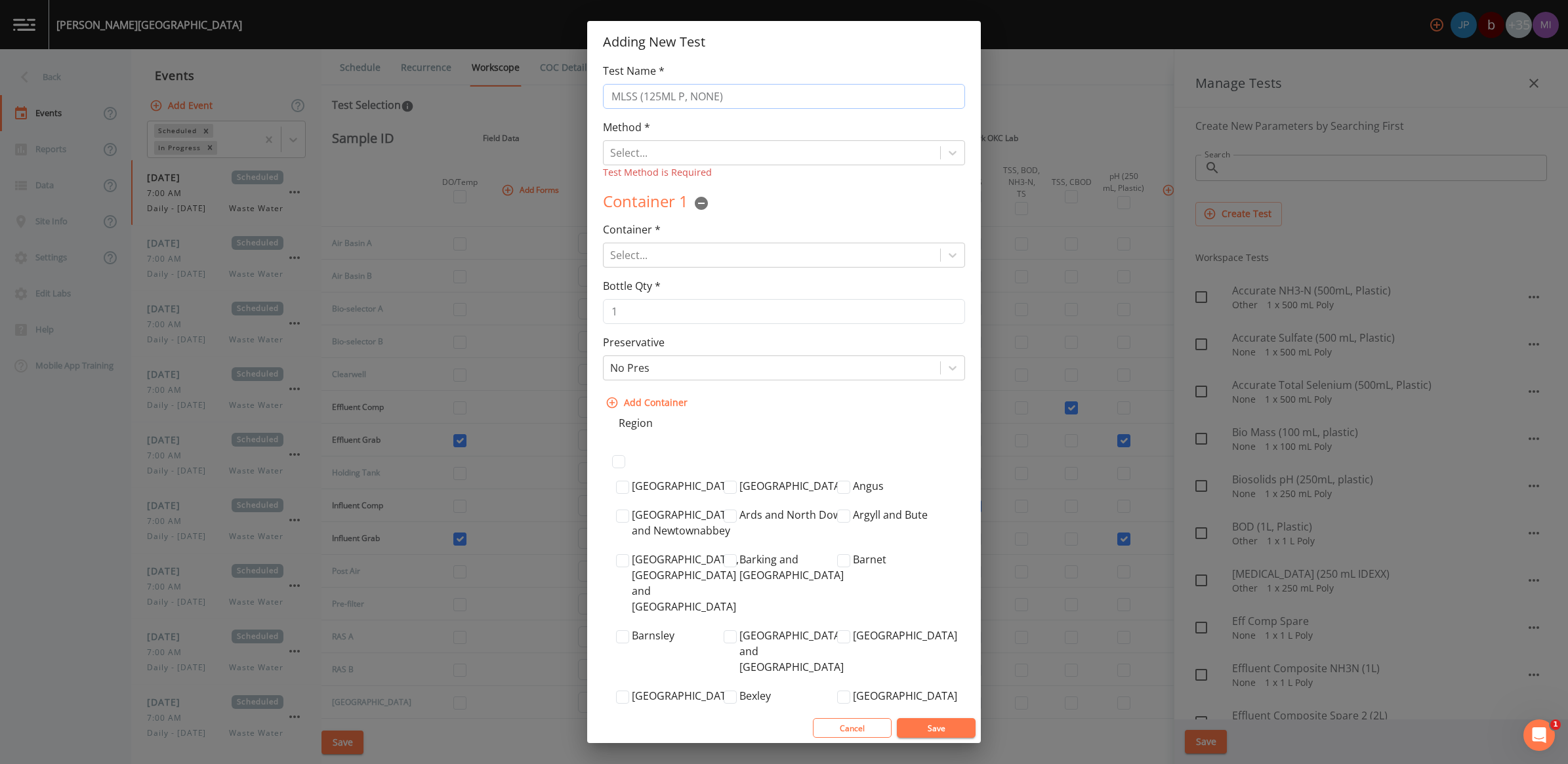
click at [658, 96] on input "MLSS (125ML P, NONE)" at bounding box center [784, 97] width 362 height 25
click at [720, 96] on input "MLSS (125ML P, NONE)" at bounding box center [784, 97] width 362 height 25
click at [952, 156] on icon at bounding box center [953, 153] width 13 height 13
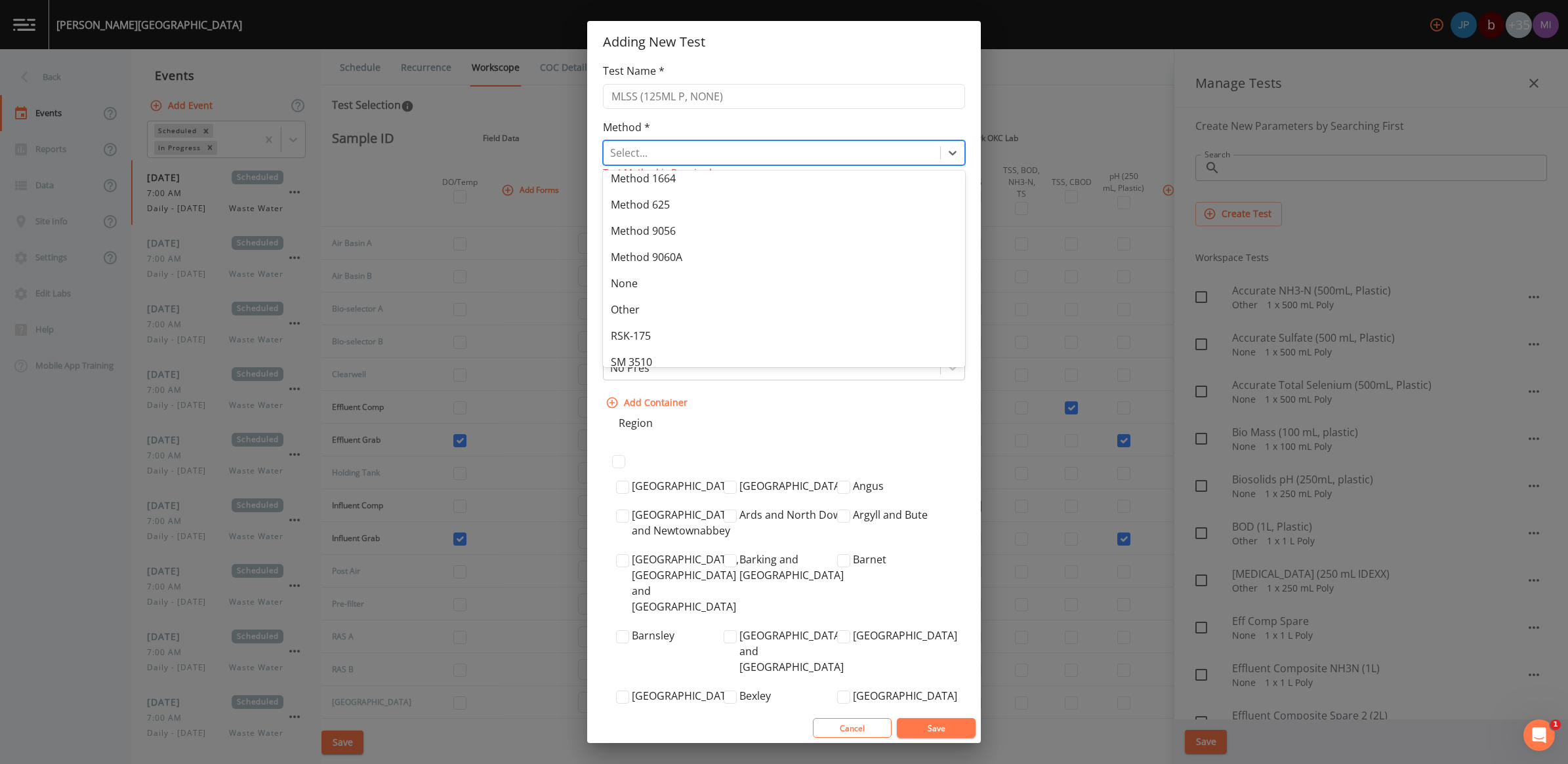
scroll to position [328, 0]
click at [622, 305] on div "Other" at bounding box center [784, 304] width 362 height 26
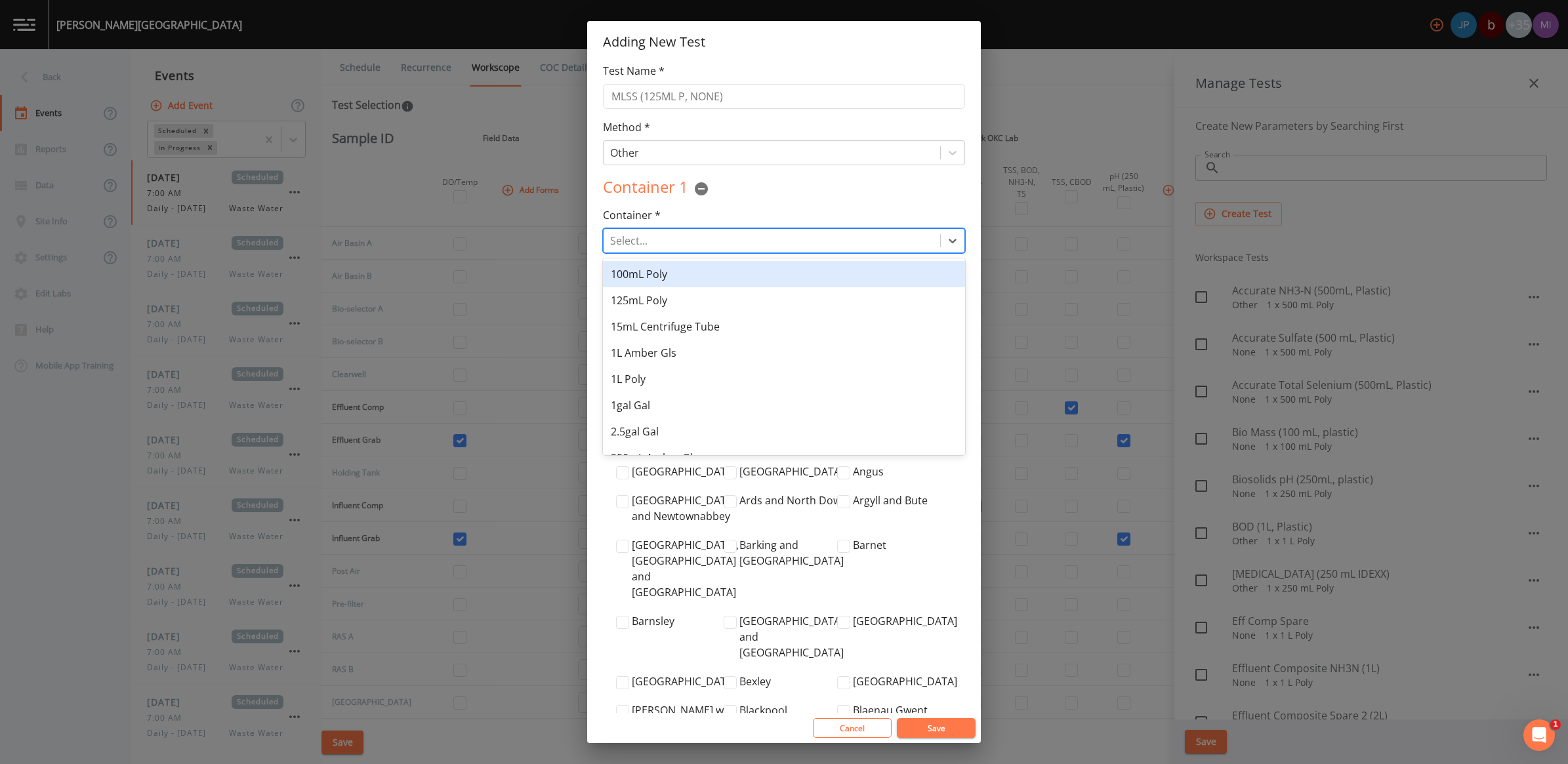
click at [693, 237] on div at bounding box center [772, 241] width 324 height 19
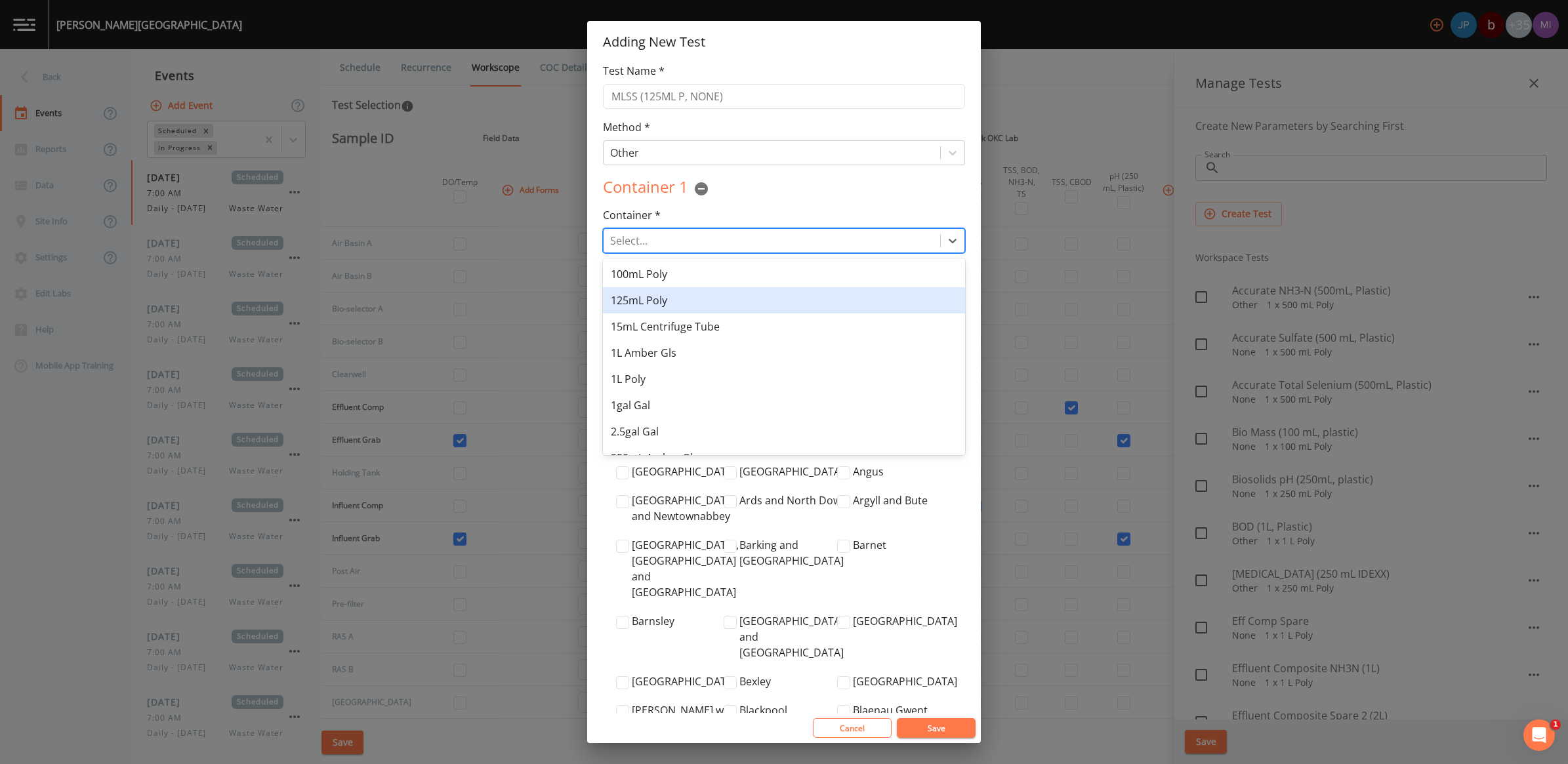
click at [657, 301] on div "125mL Poly" at bounding box center [784, 300] width 362 height 26
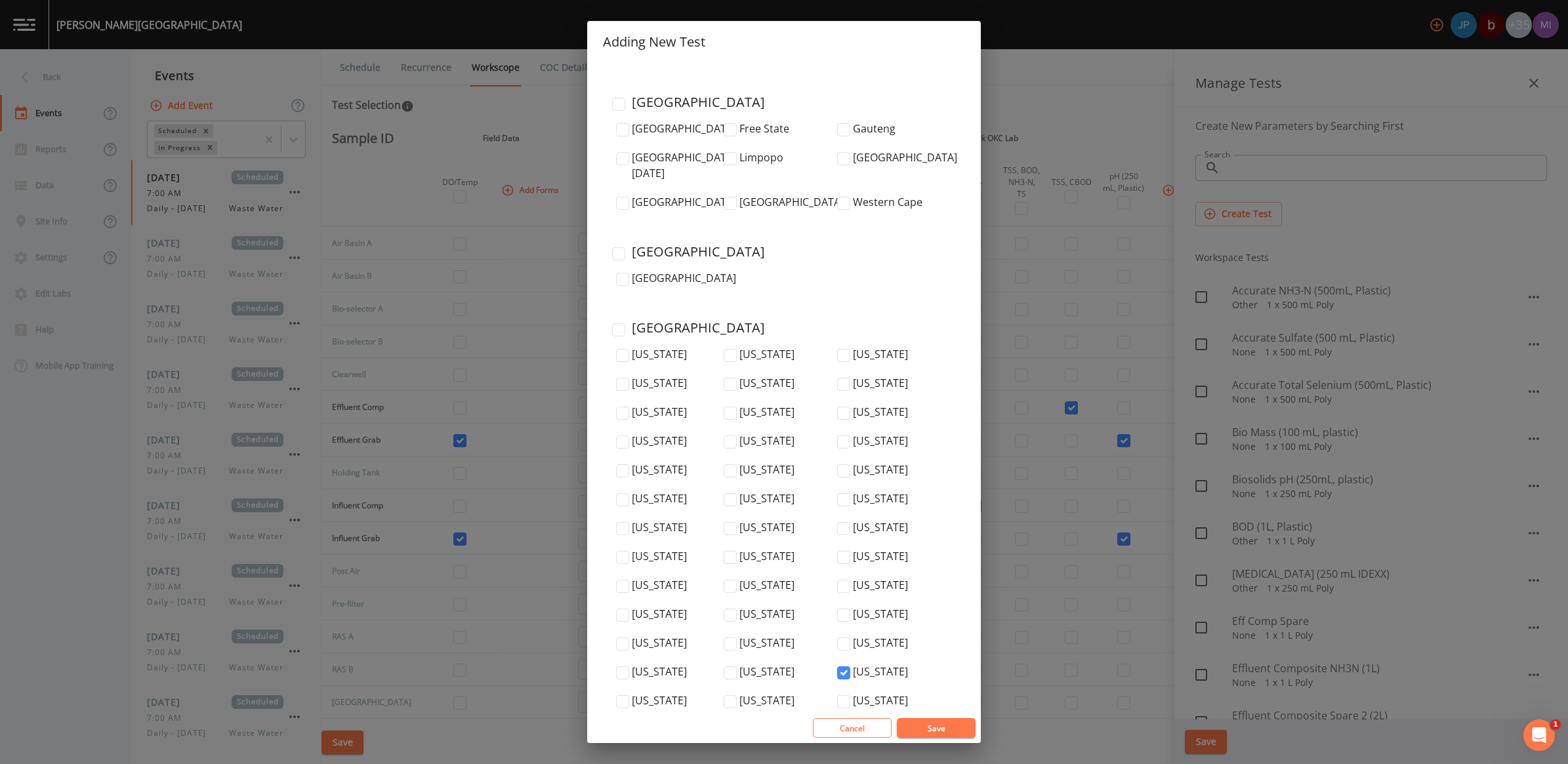
scroll to position [4219, 0]
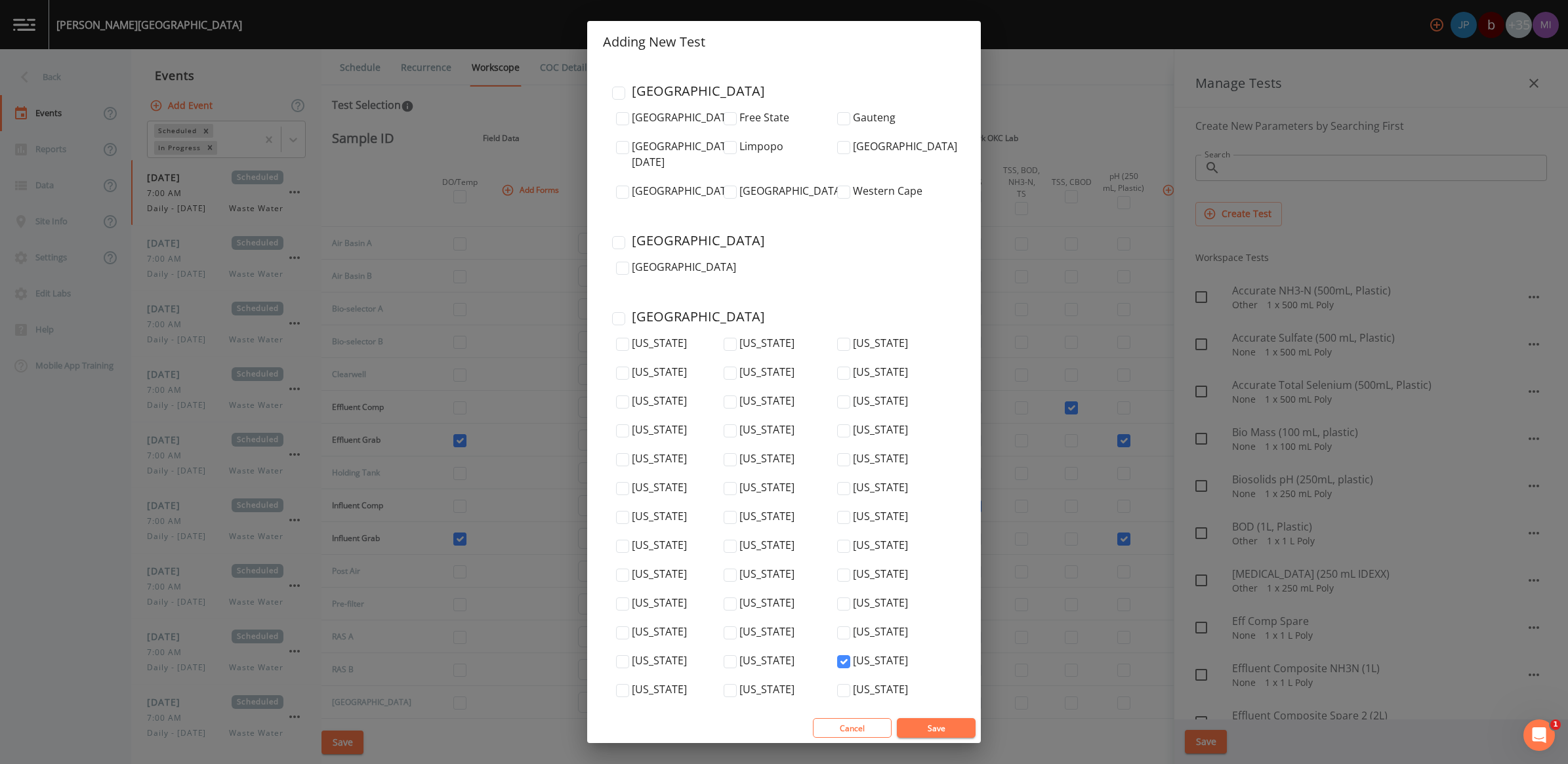
click at [930, 724] on button "Save" at bounding box center [936, 728] width 78 height 19
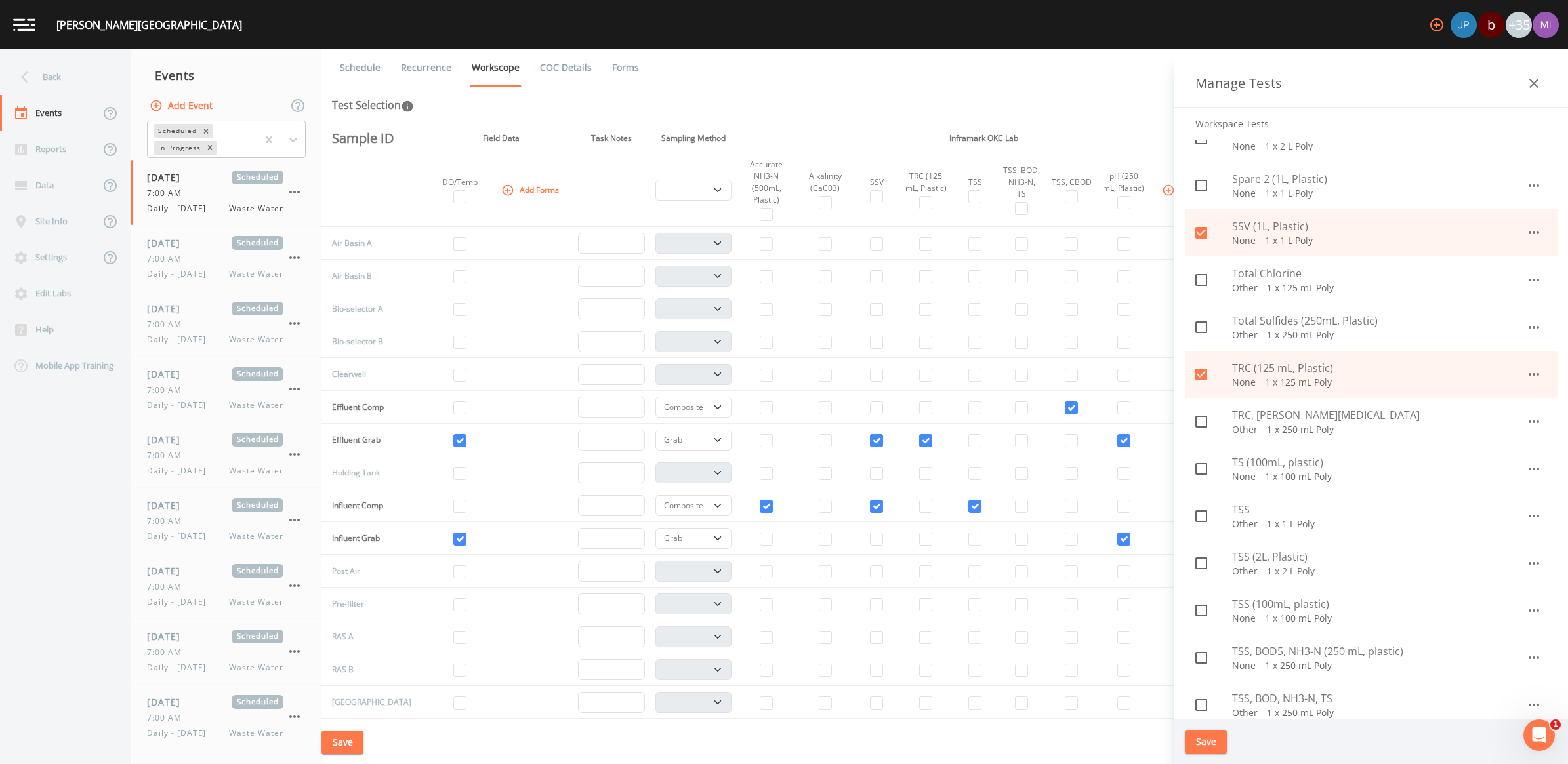
scroll to position [1066, 0]
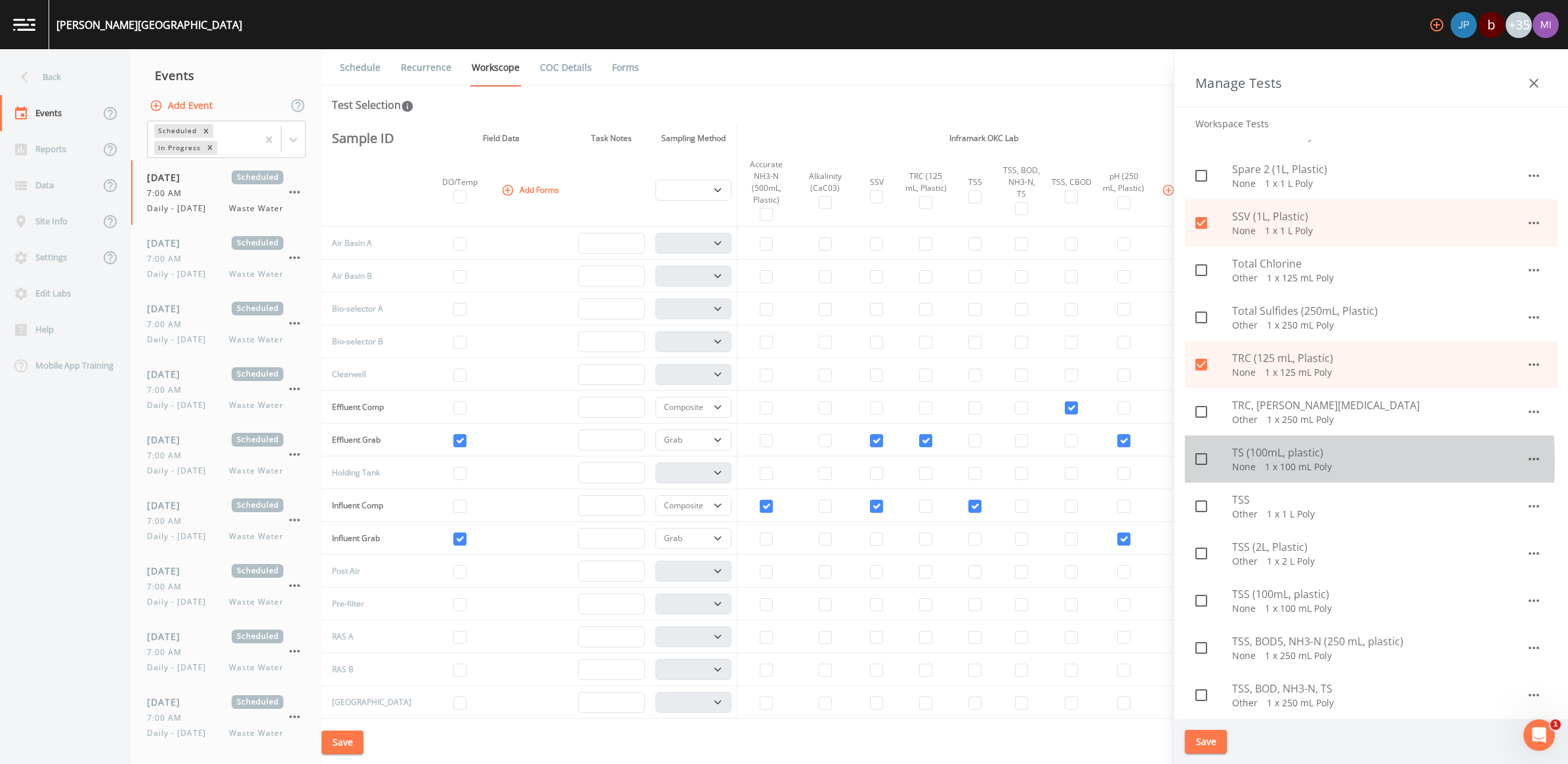
click at [1263, 461] on p "None   1 x 100 mL Poly" at bounding box center [1379, 467] width 294 height 13
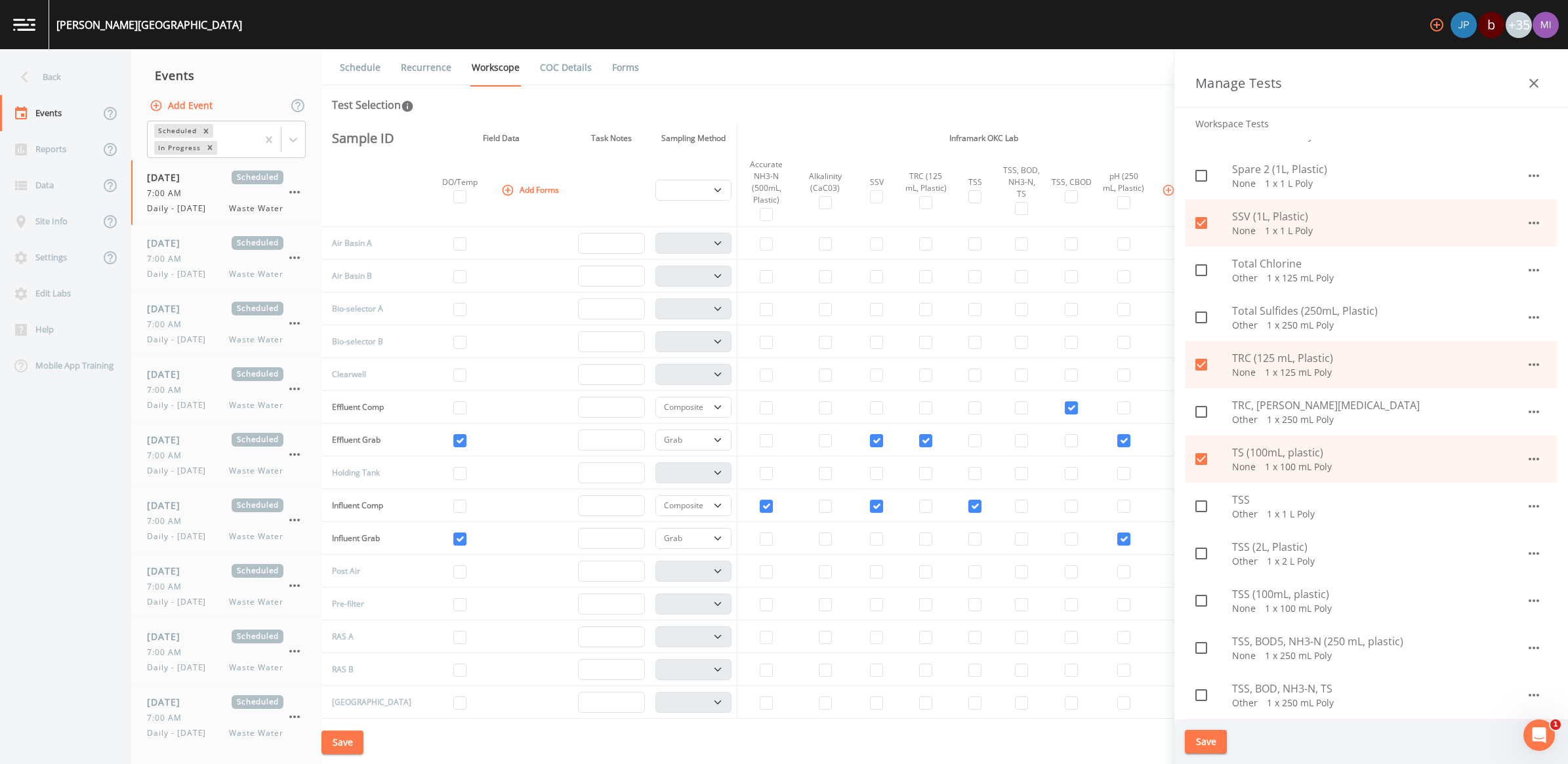
click at [1205, 558] on icon at bounding box center [1201, 553] width 16 height 16
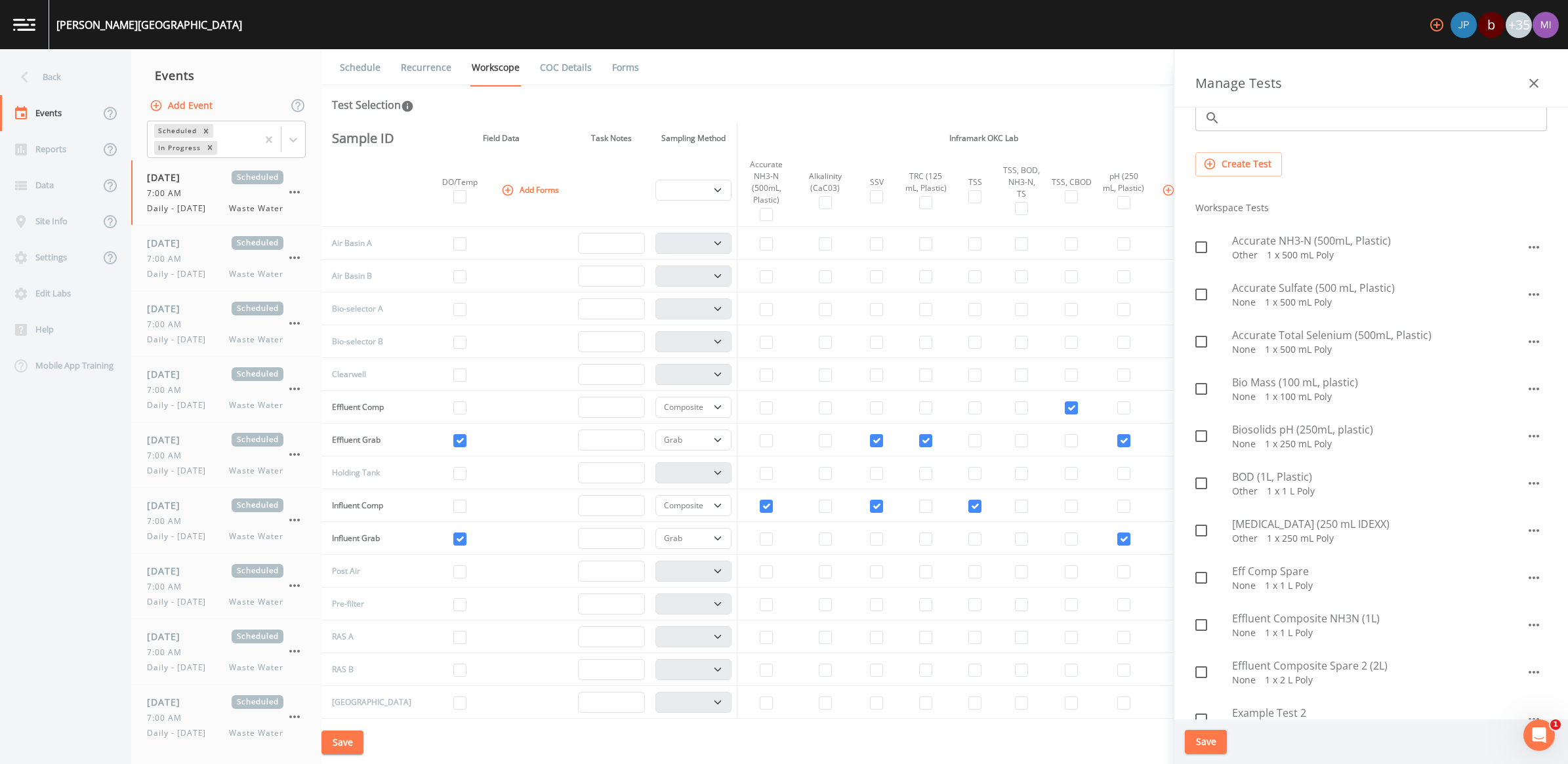
scroll to position [0, 0]
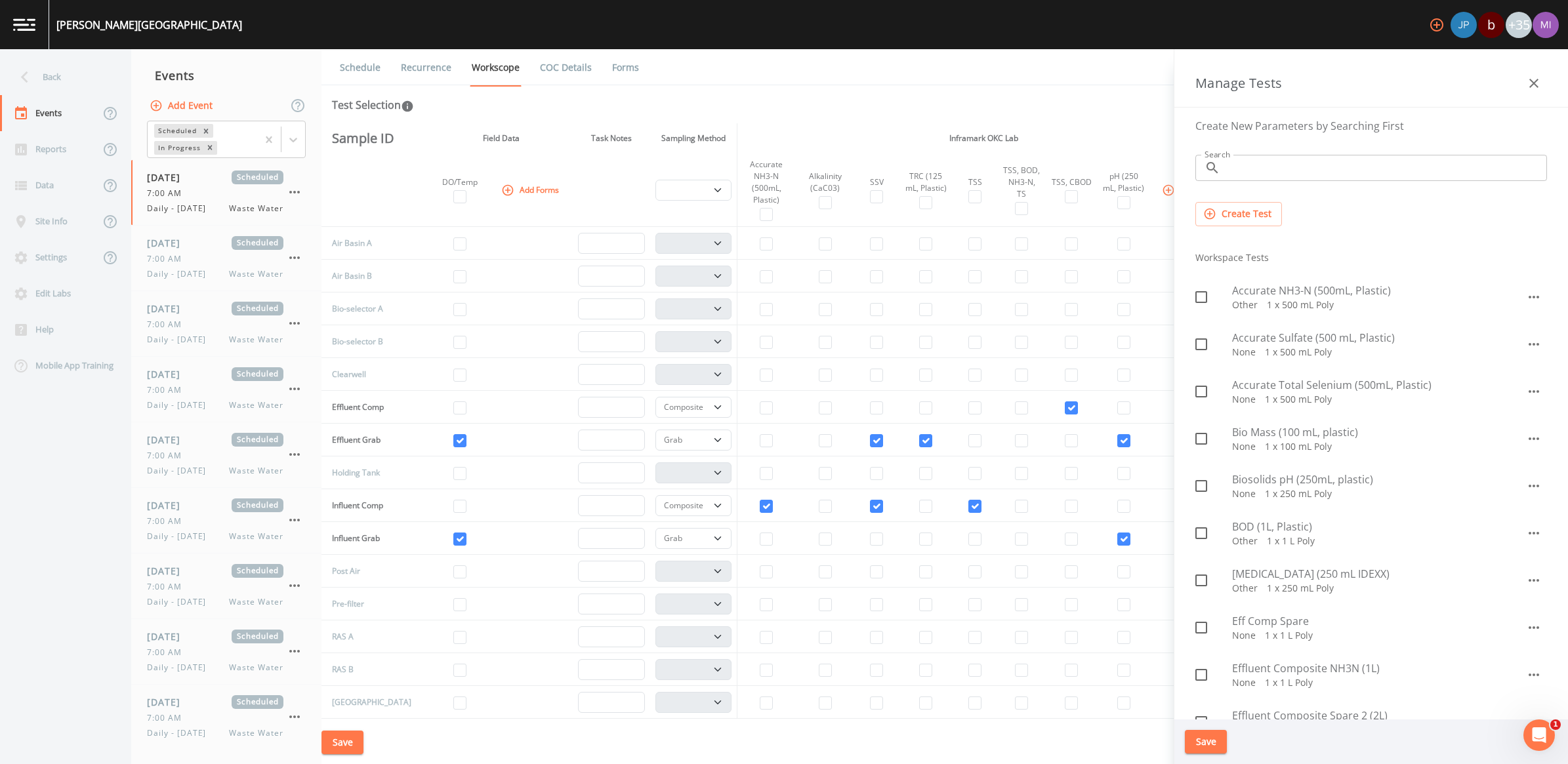
click at [1249, 207] on button "Create Test" at bounding box center [1239, 214] width 87 height 24
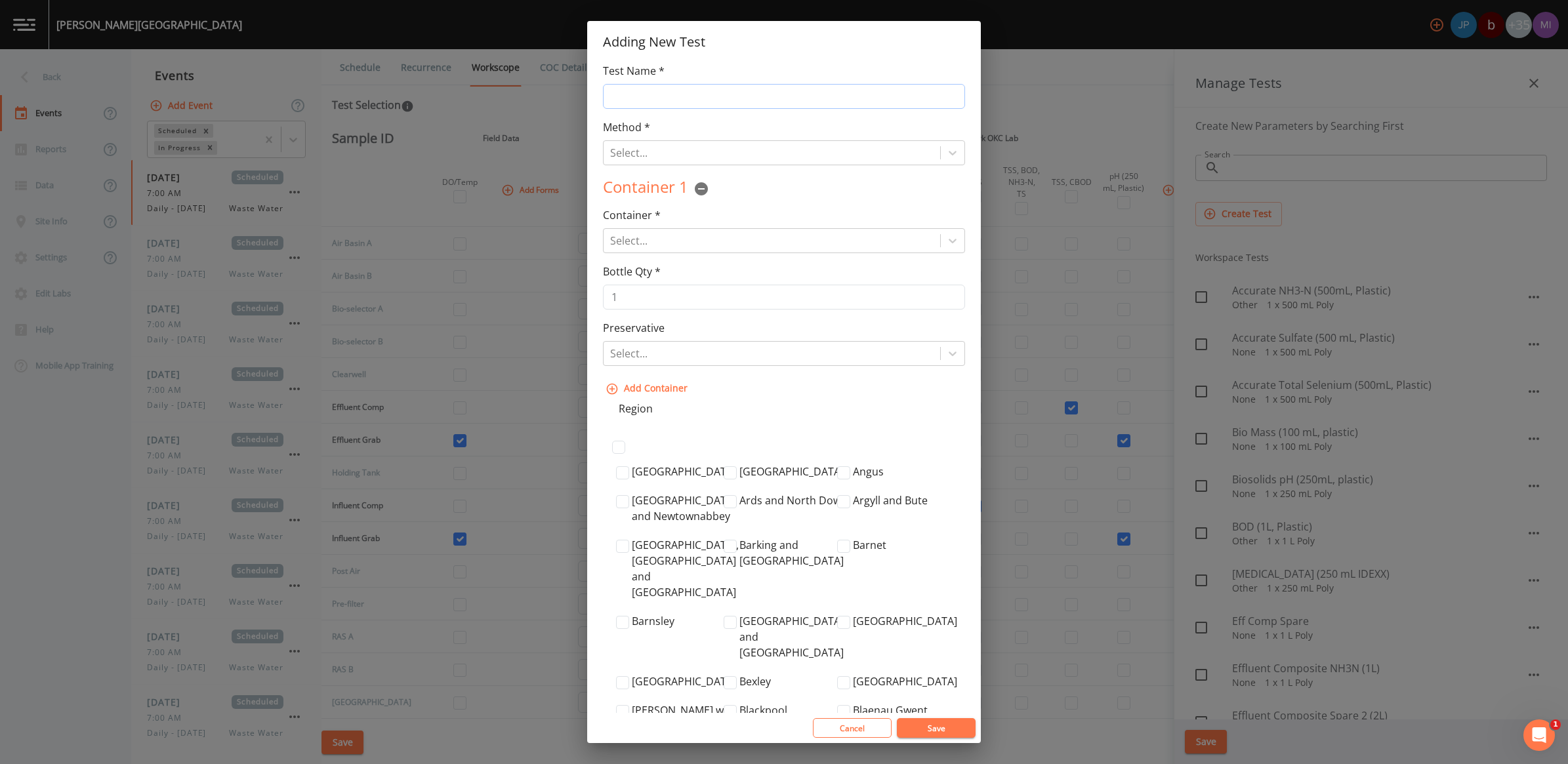
click at [694, 93] on input "Test Name *" at bounding box center [784, 97] width 362 height 25
click at [687, 154] on div at bounding box center [772, 153] width 324 height 19
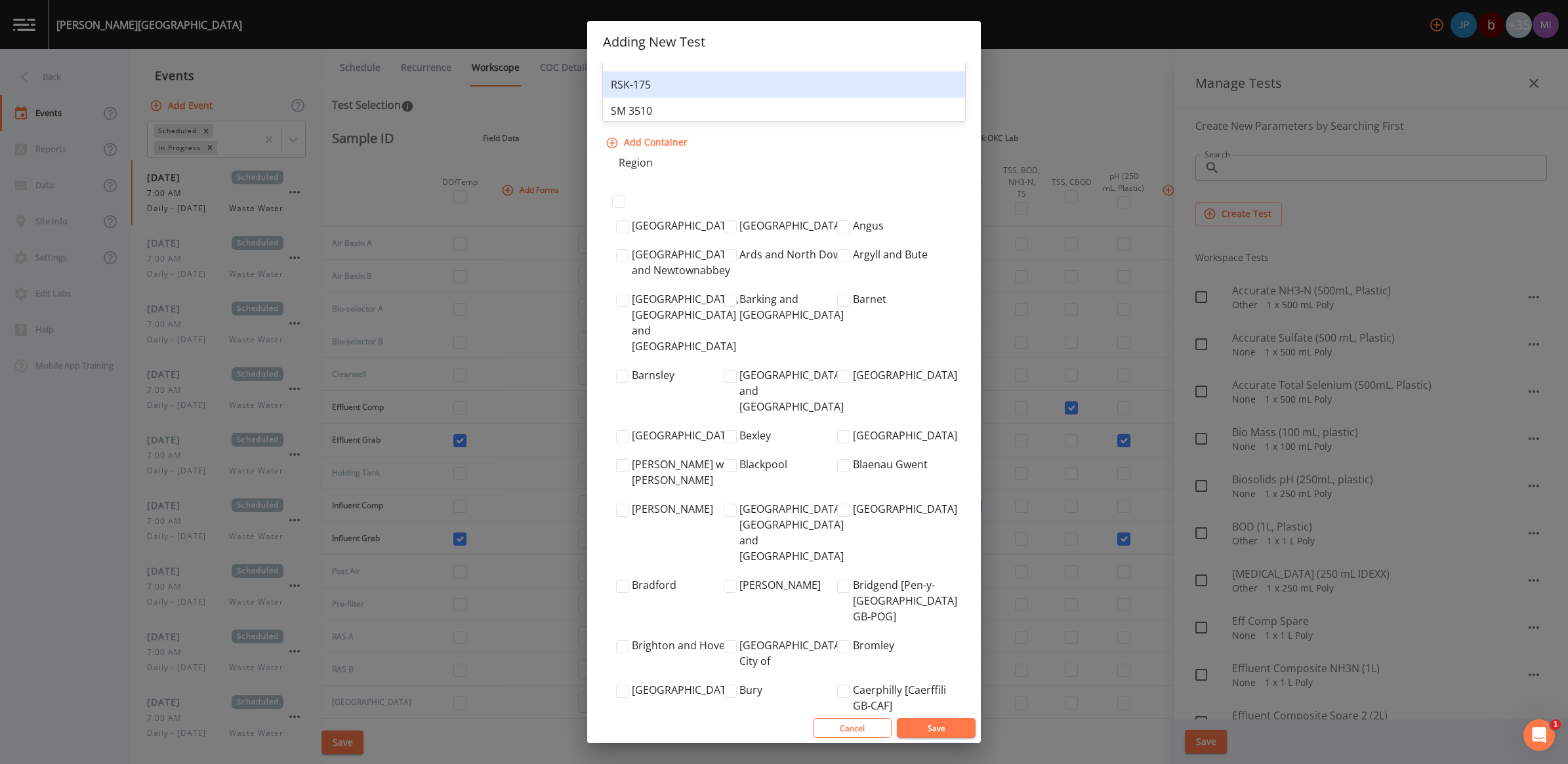
scroll to position [246, 0]
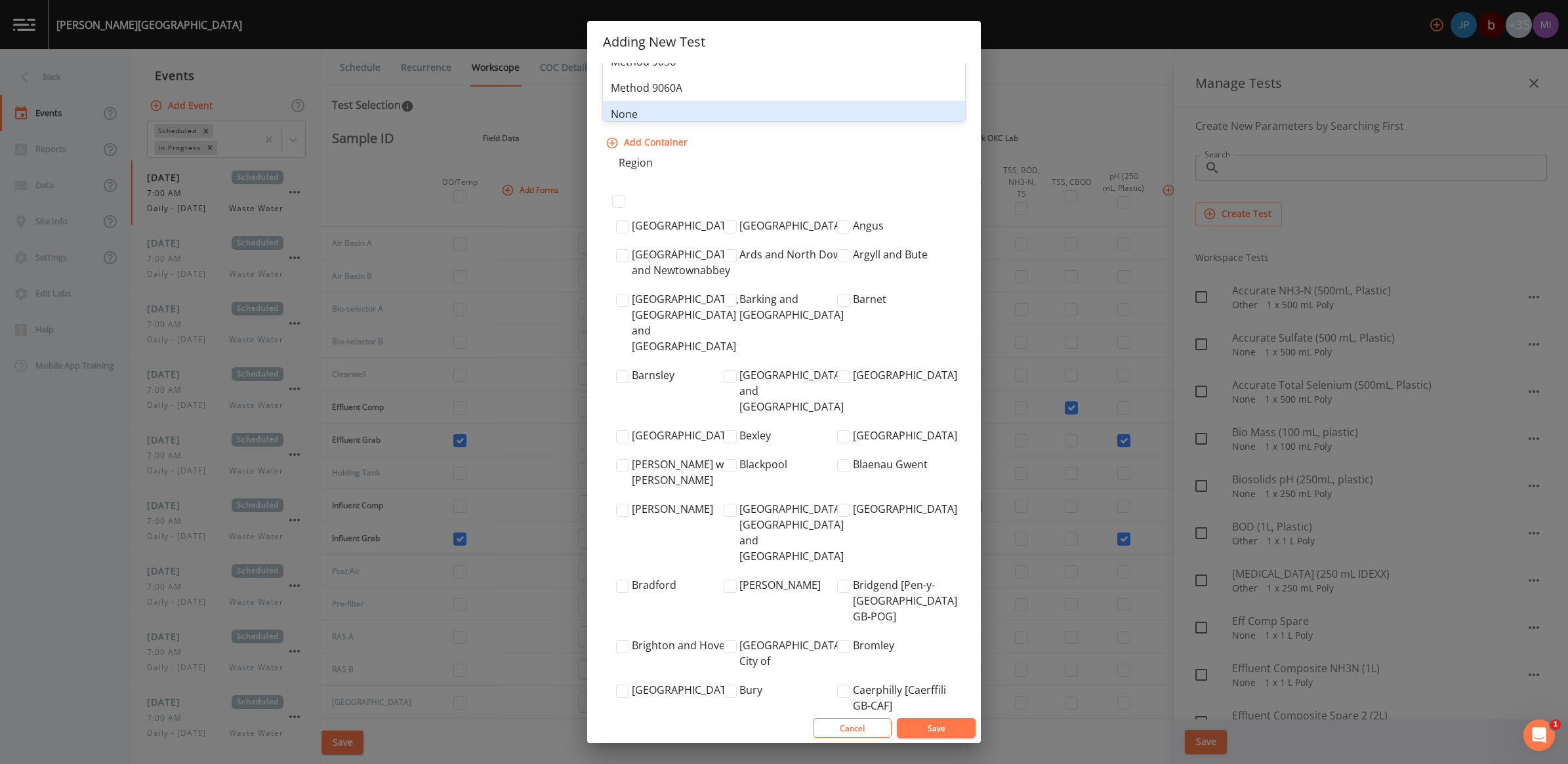
click at [657, 112] on div "None" at bounding box center [784, 114] width 362 height 26
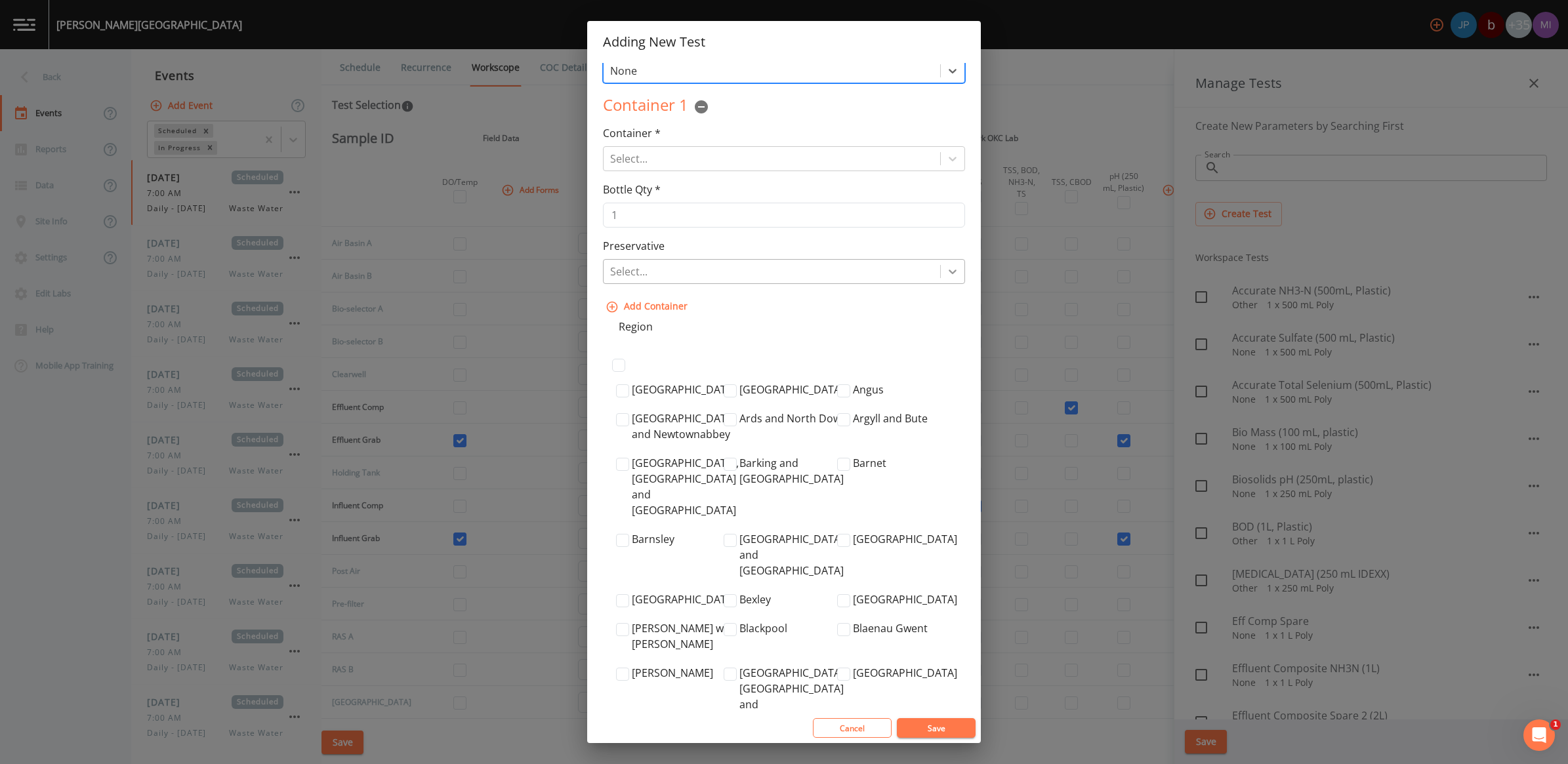
click at [949, 275] on icon at bounding box center [952, 272] width 8 height 4
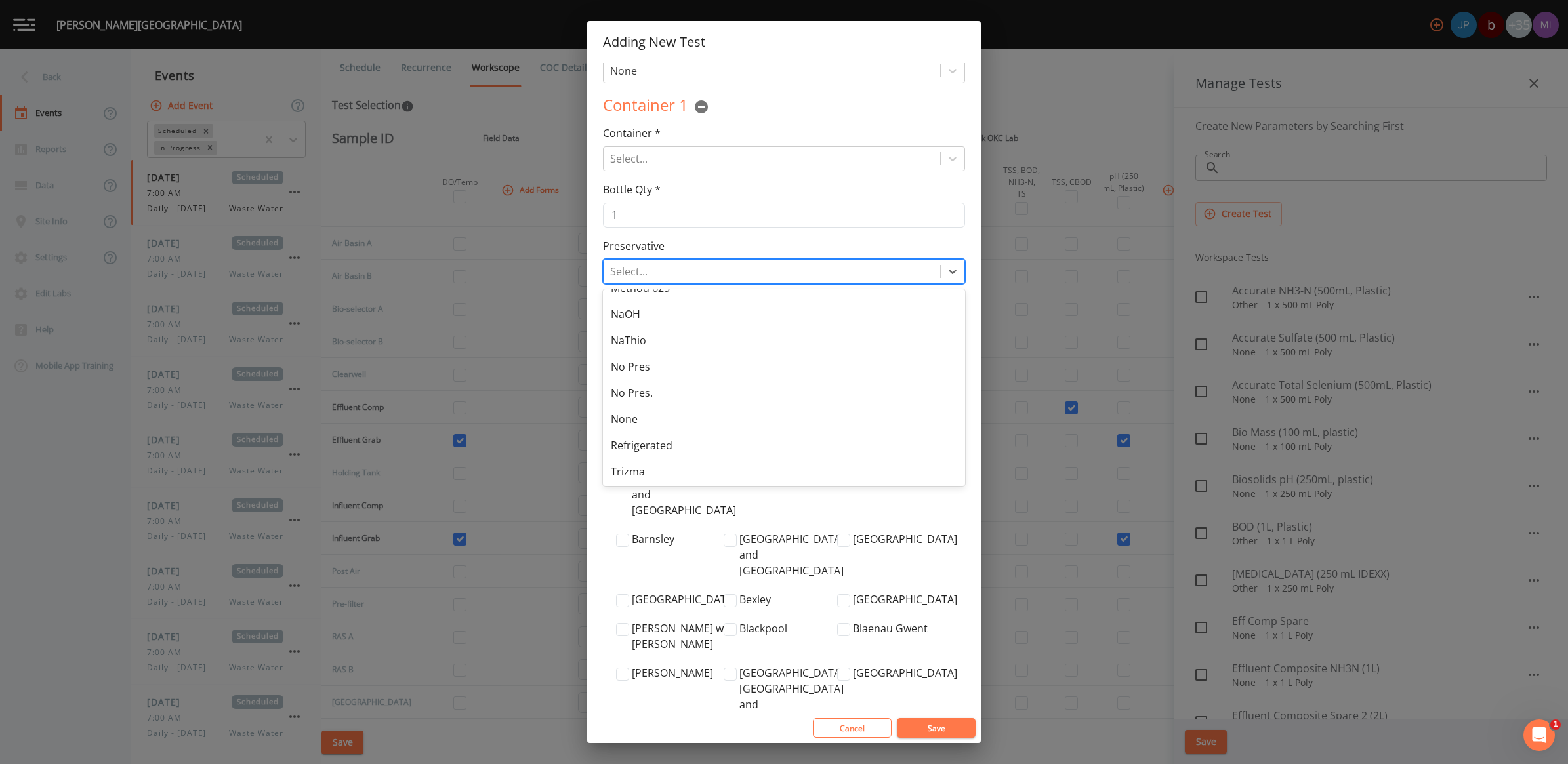
scroll to position [149, 0]
click at [624, 361] on div "No Pres" at bounding box center [784, 366] width 362 height 26
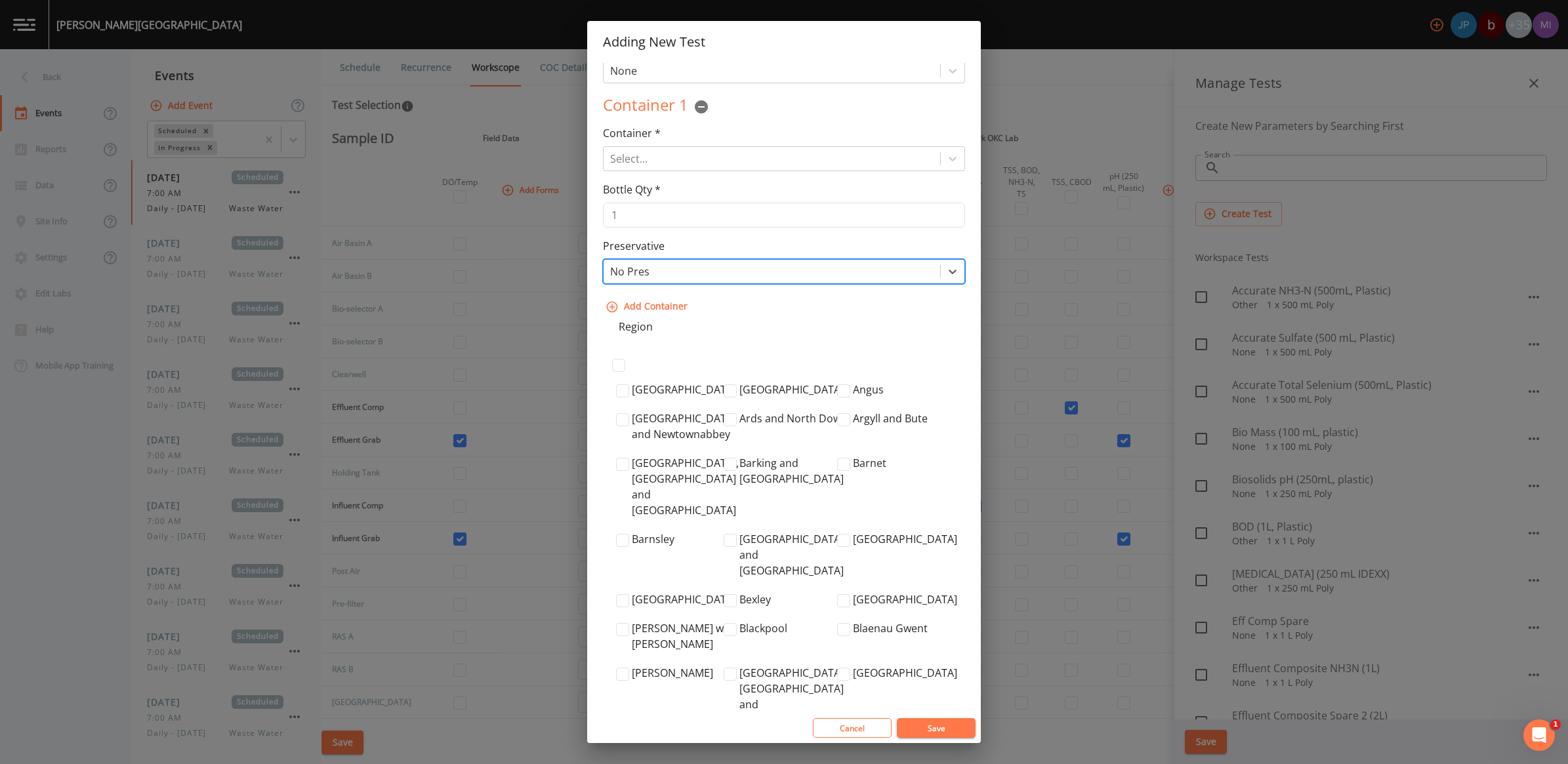
click at [929, 735] on button "Save" at bounding box center [936, 728] width 78 height 19
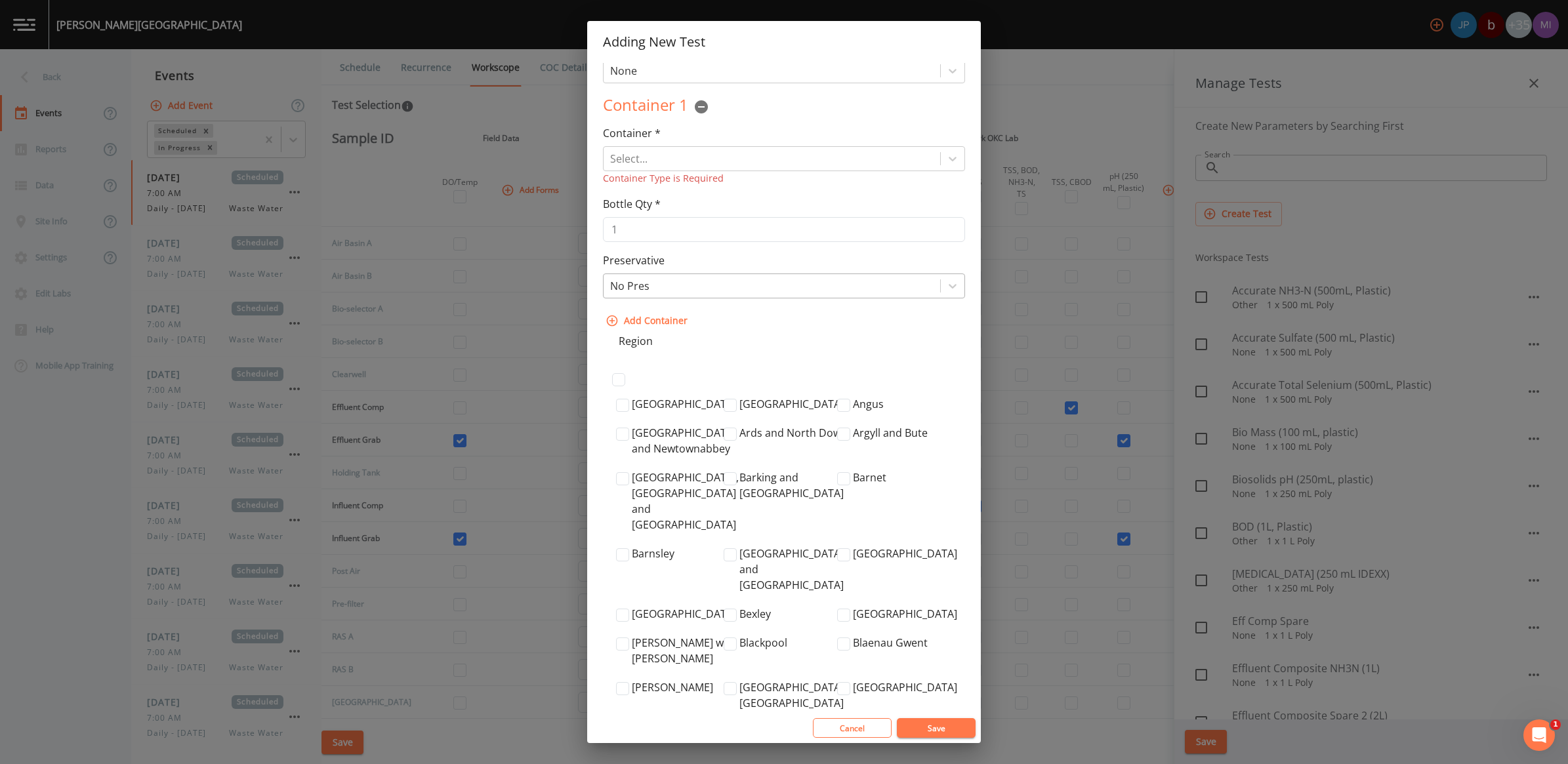
scroll to position [0, 0]
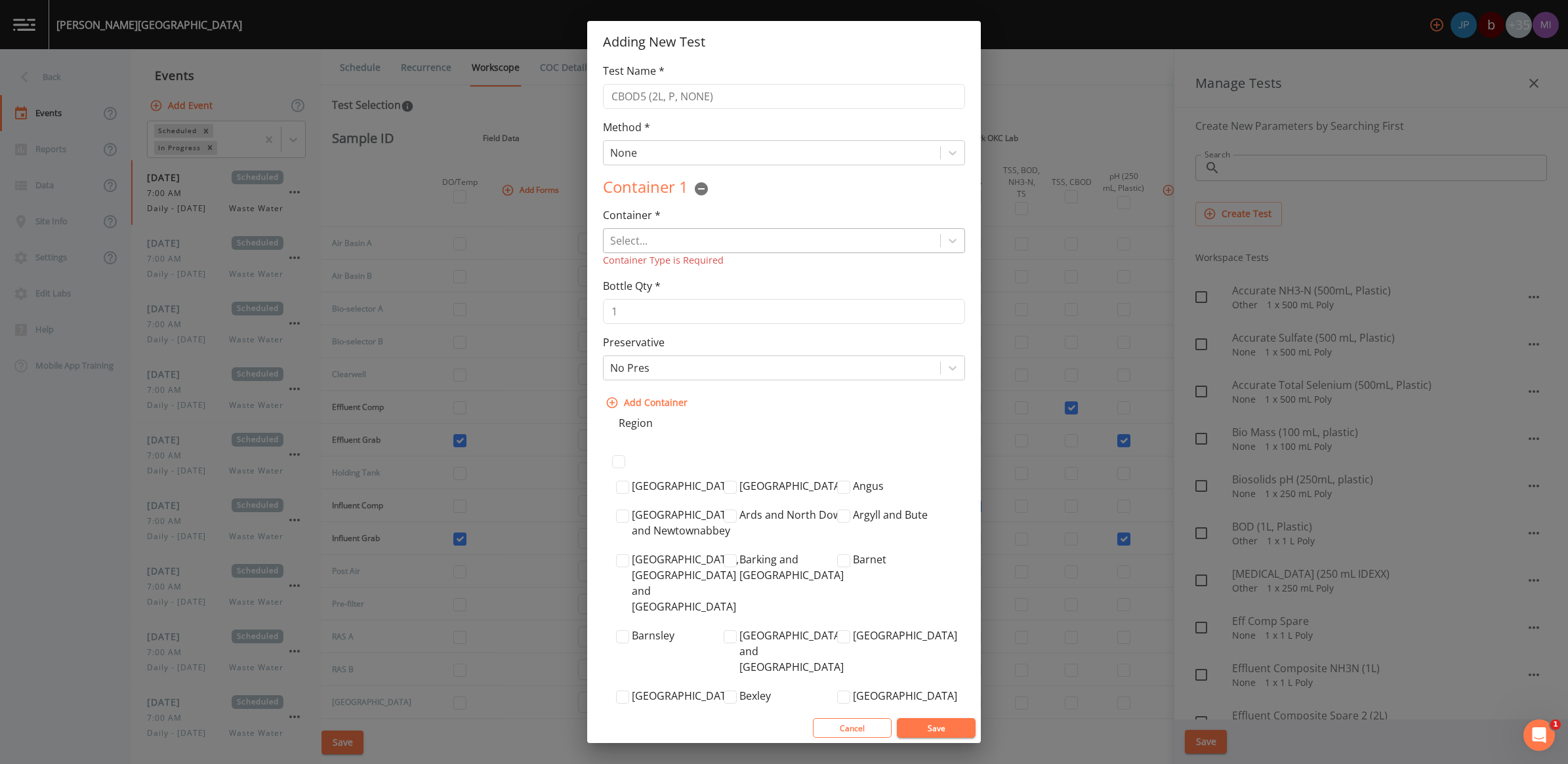
click at [713, 241] on div at bounding box center [772, 241] width 324 height 19
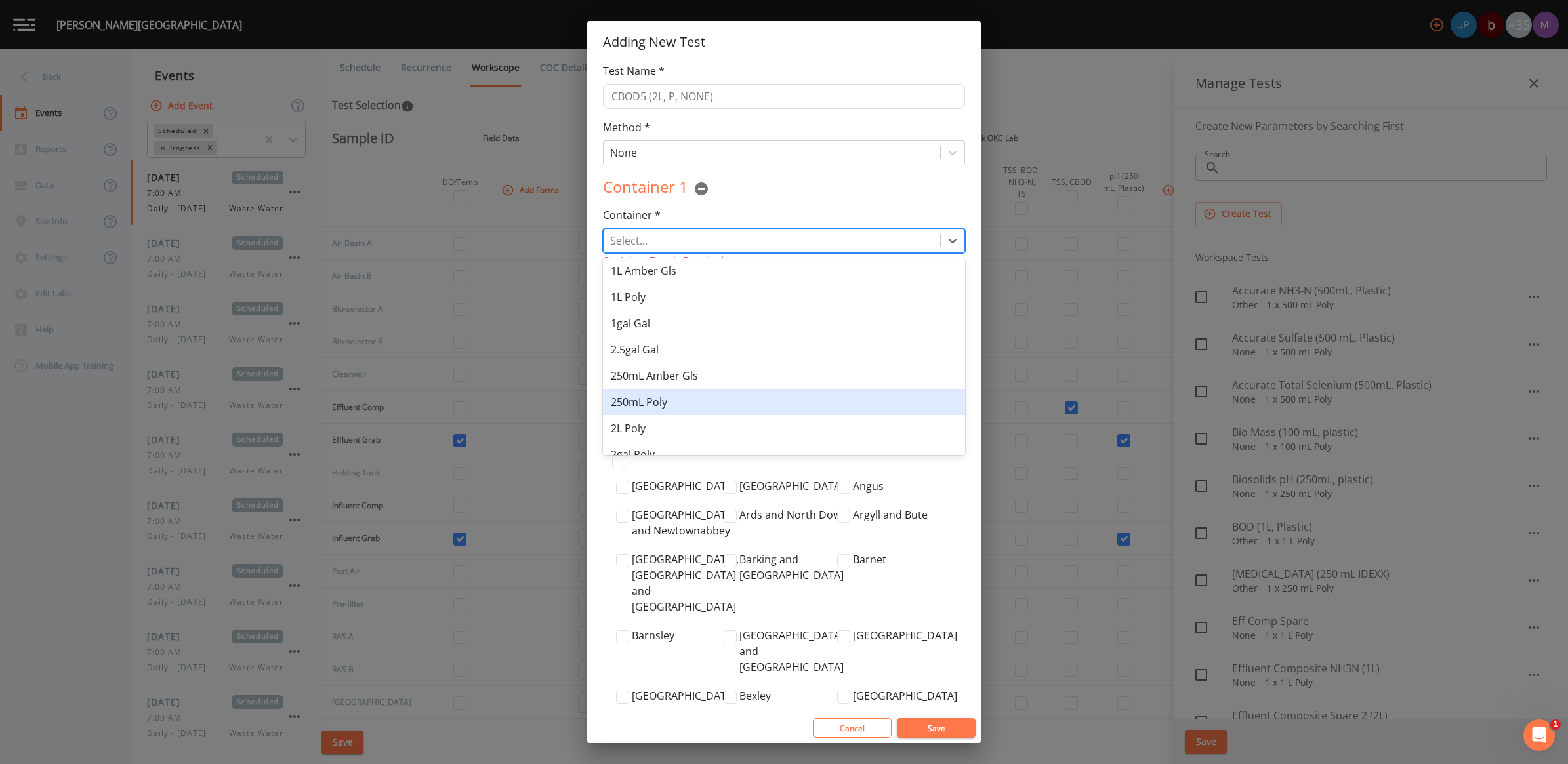
scroll to position [164, 0]
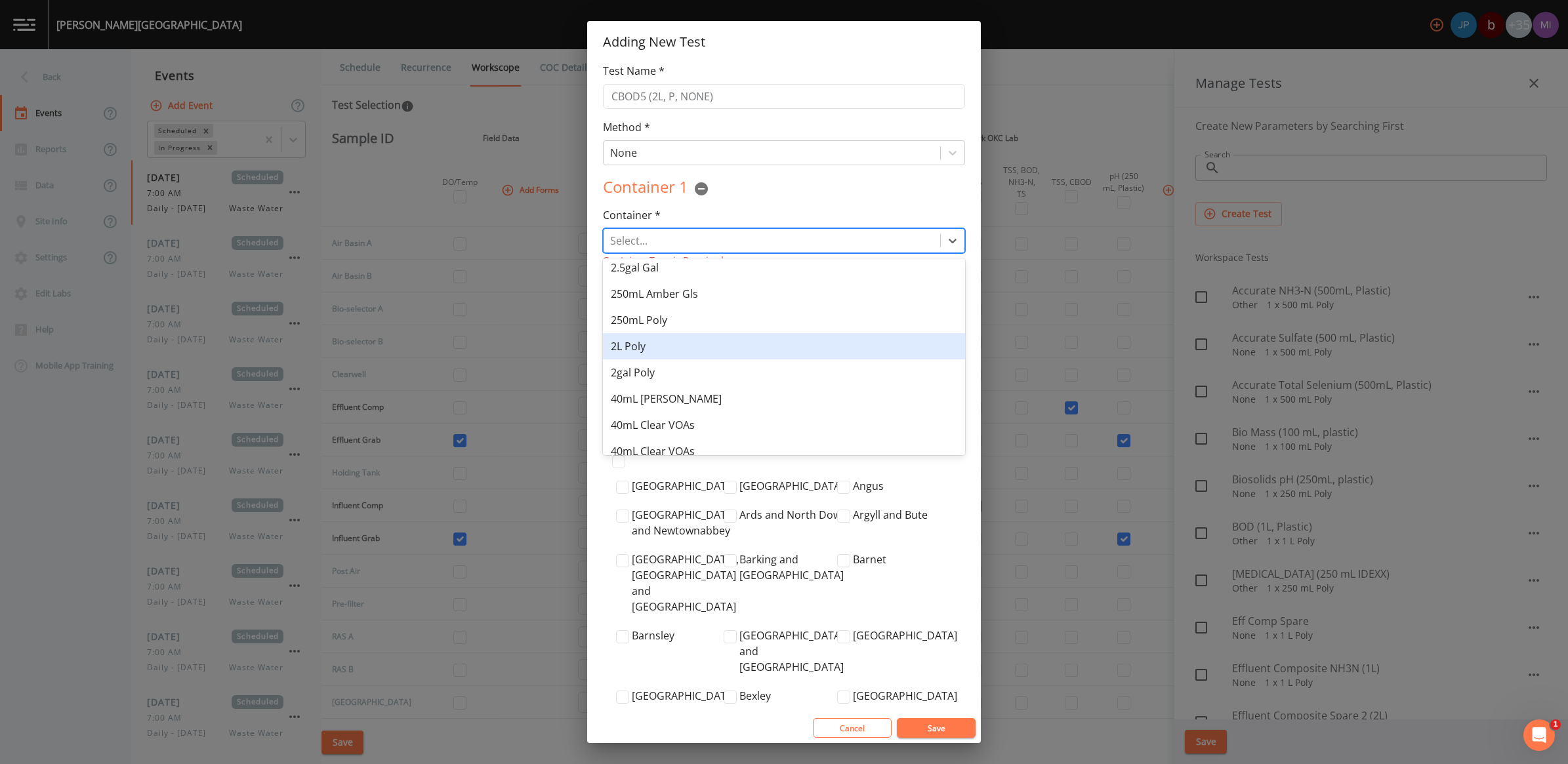
click at [640, 345] on div "2L Poly" at bounding box center [784, 346] width 362 height 26
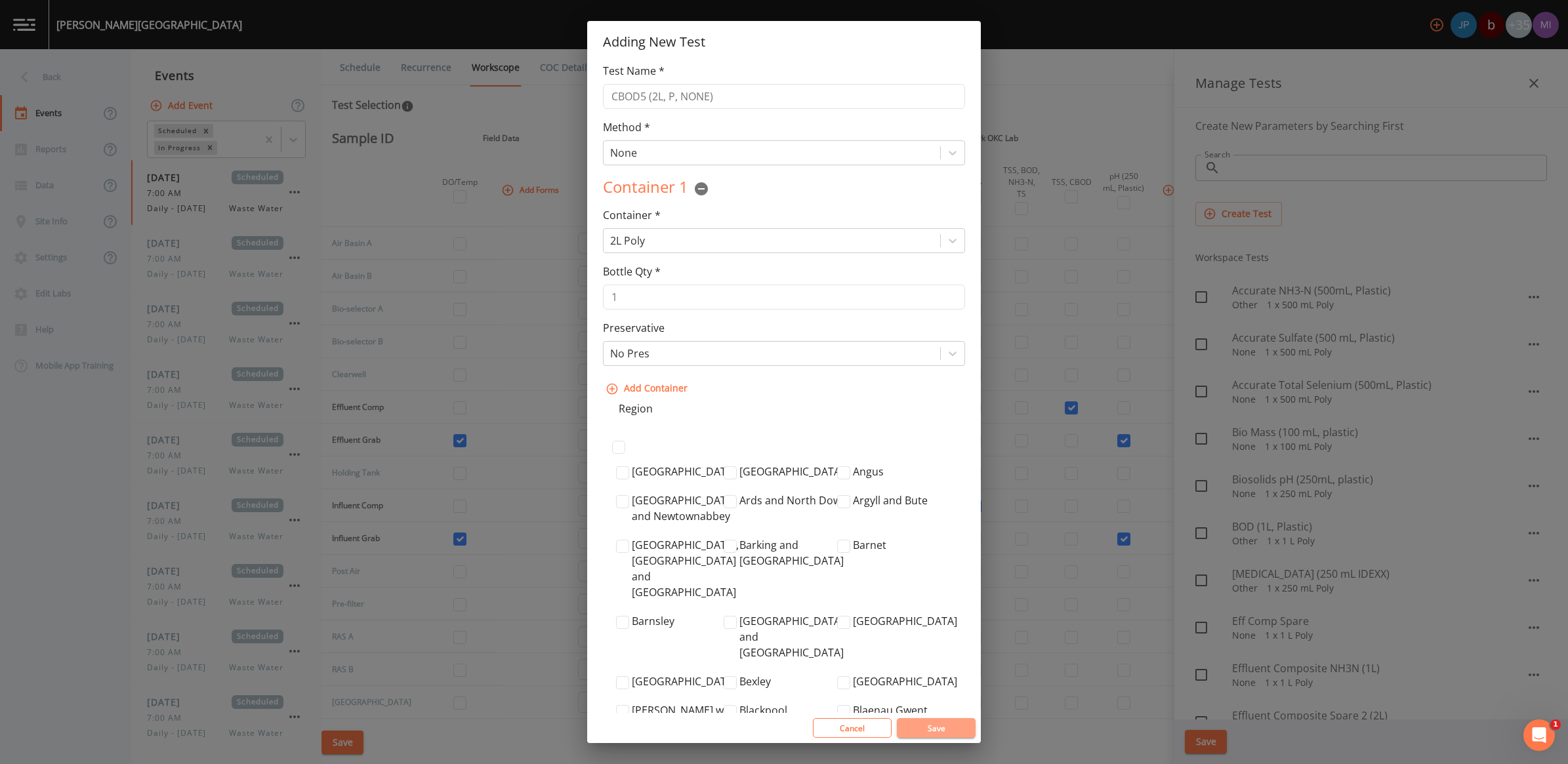
click at [946, 719] on button "Save" at bounding box center [936, 728] width 78 height 19
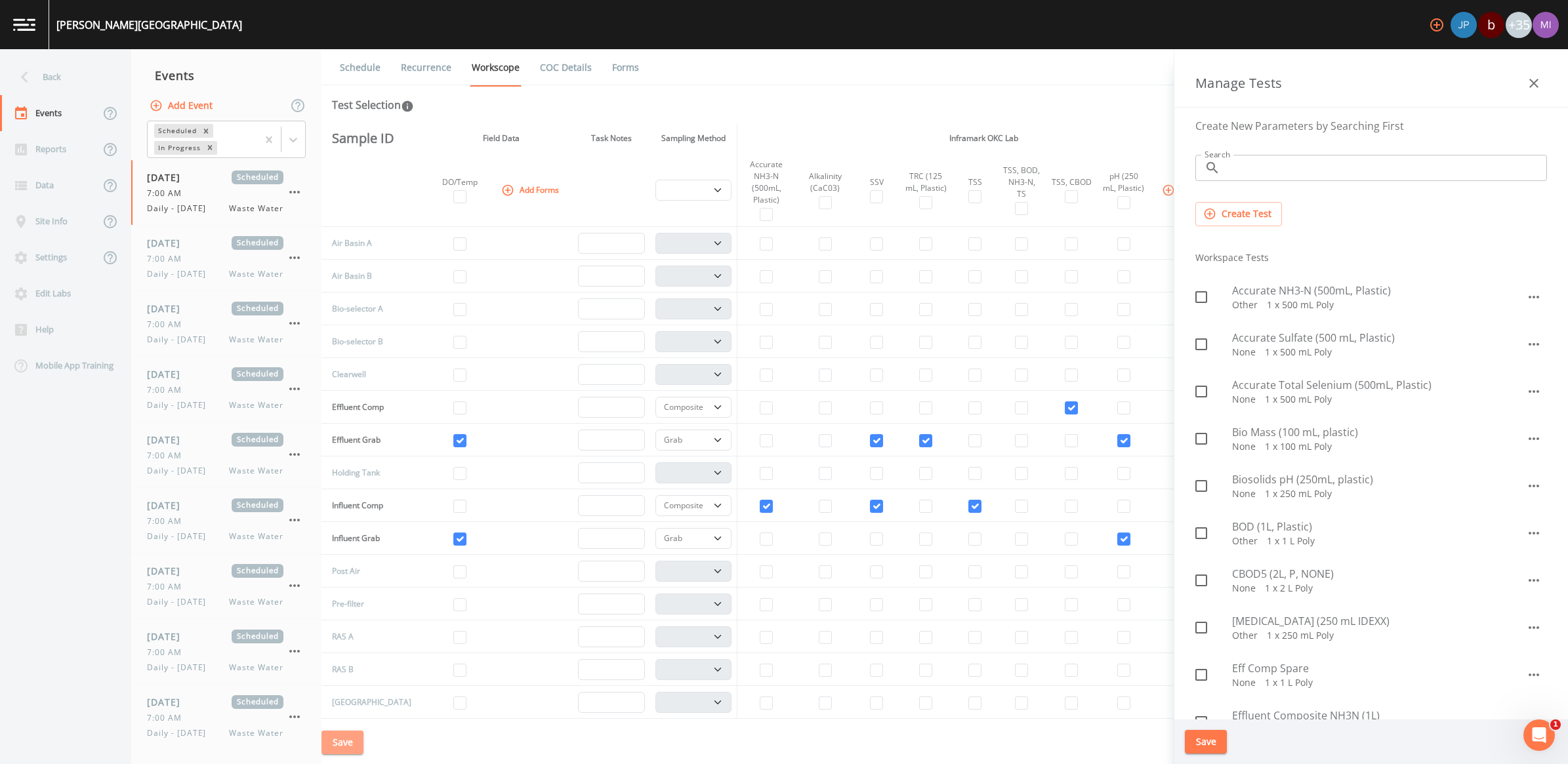
click at [349, 735] on button "Save" at bounding box center [343, 743] width 42 height 24
click at [1197, 740] on button "Save" at bounding box center [1207, 742] width 42 height 24
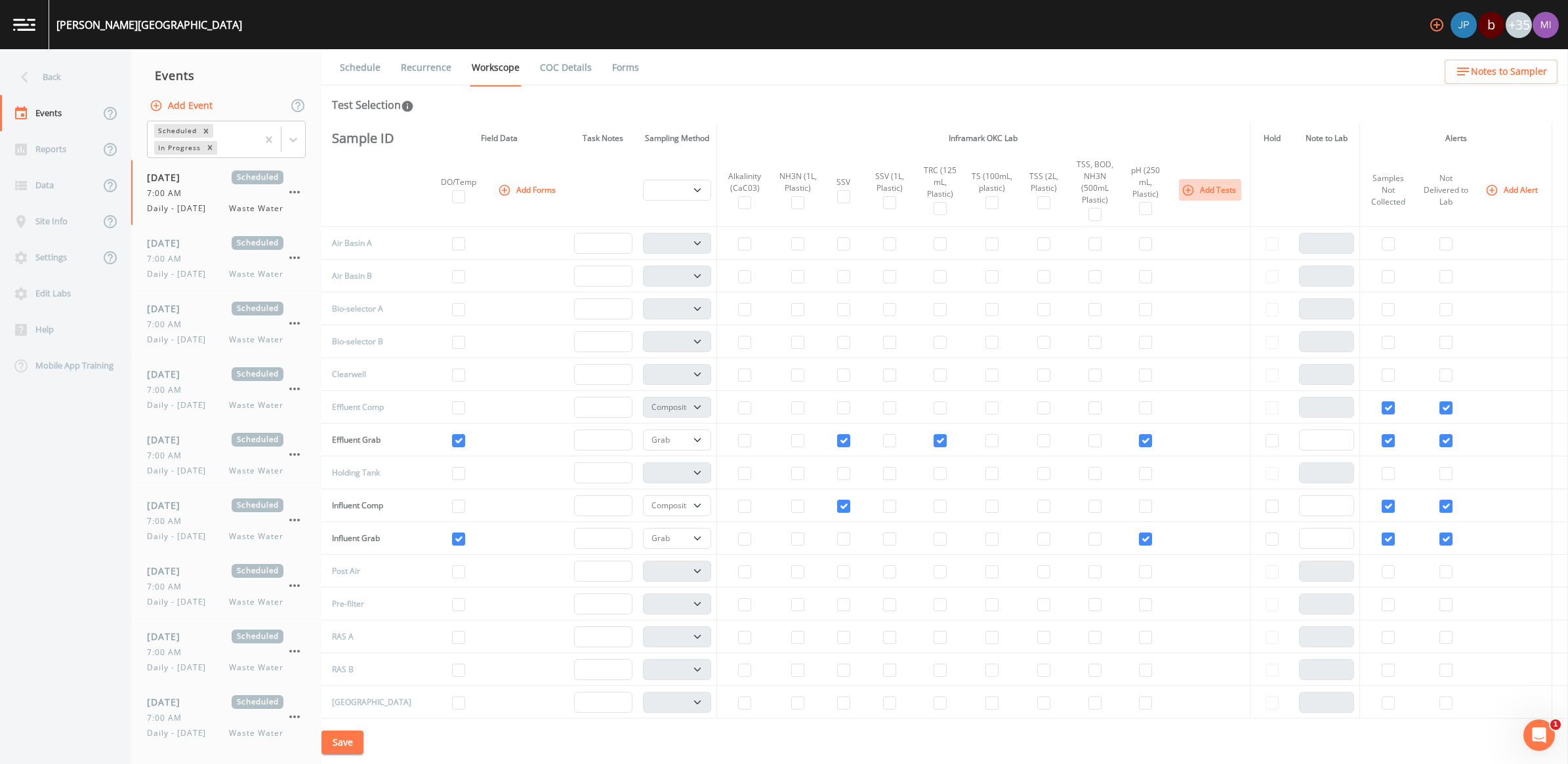
click at [1201, 189] on button "Add Tests" at bounding box center [1211, 190] width 62 height 22
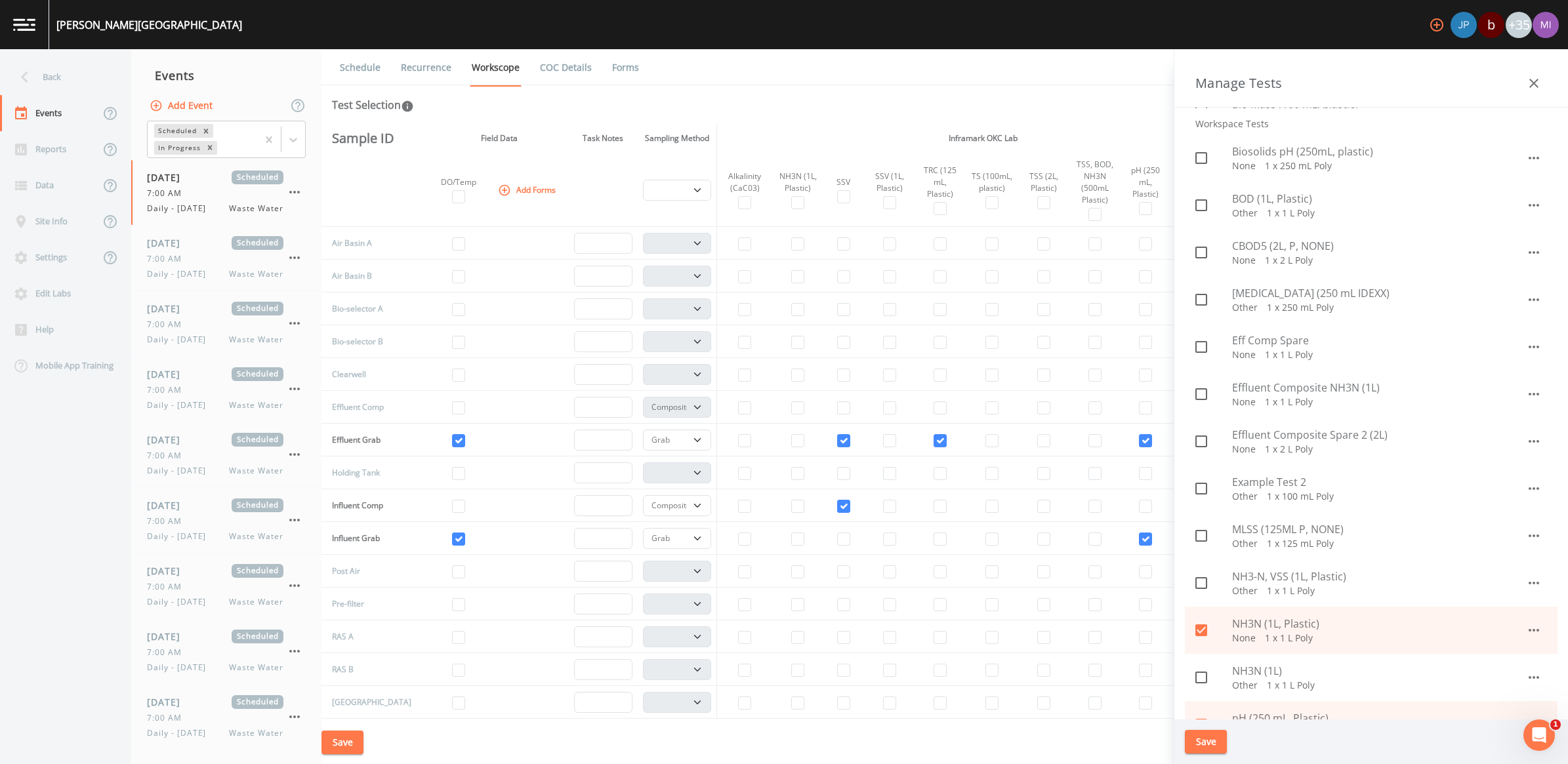
scroll to position [410, 0]
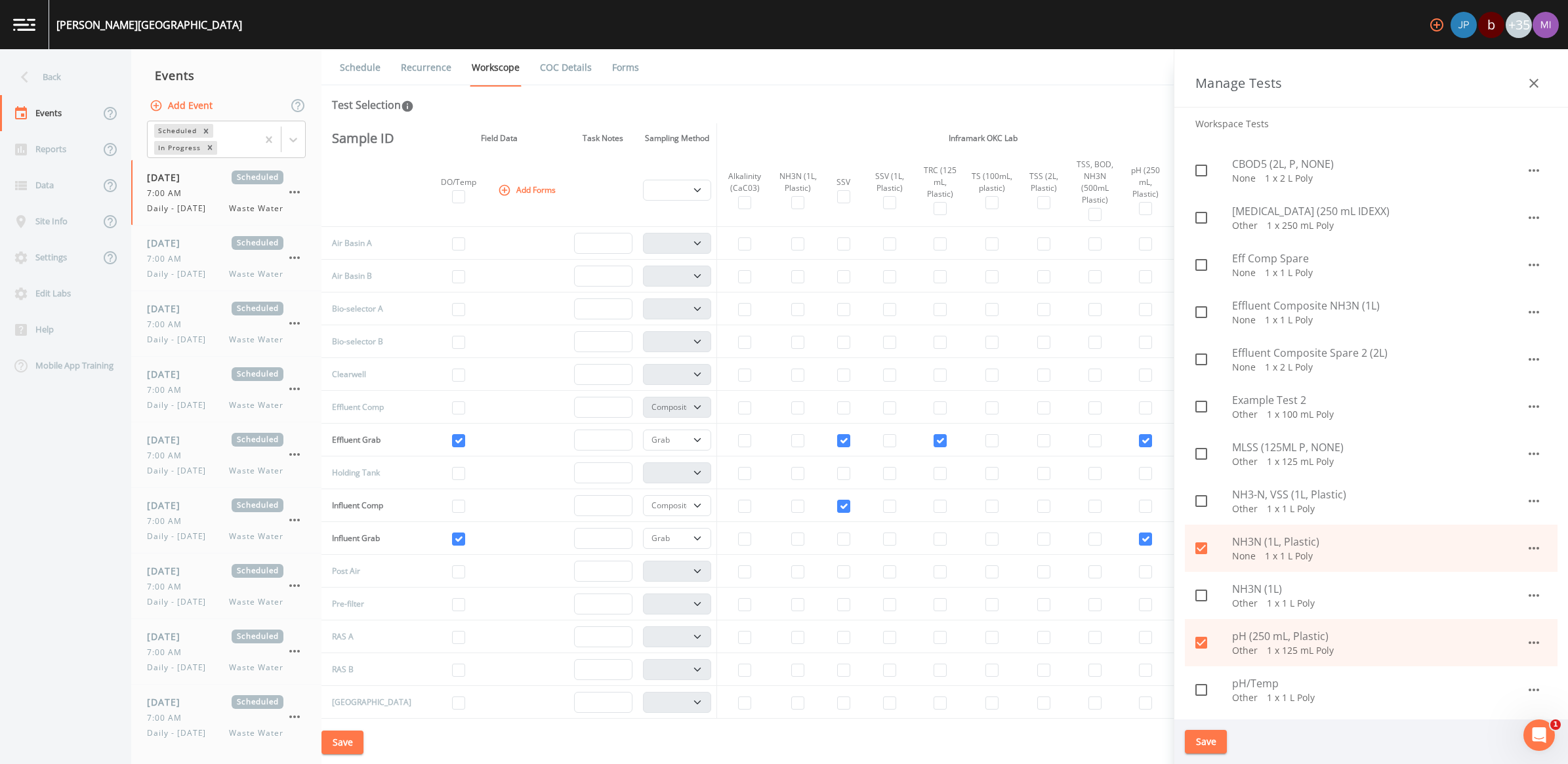
click at [1200, 551] on icon at bounding box center [1201, 548] width 16 height 16
click at [1201, 644] on icon at bounding box center [1201, 643] width 16 height 16
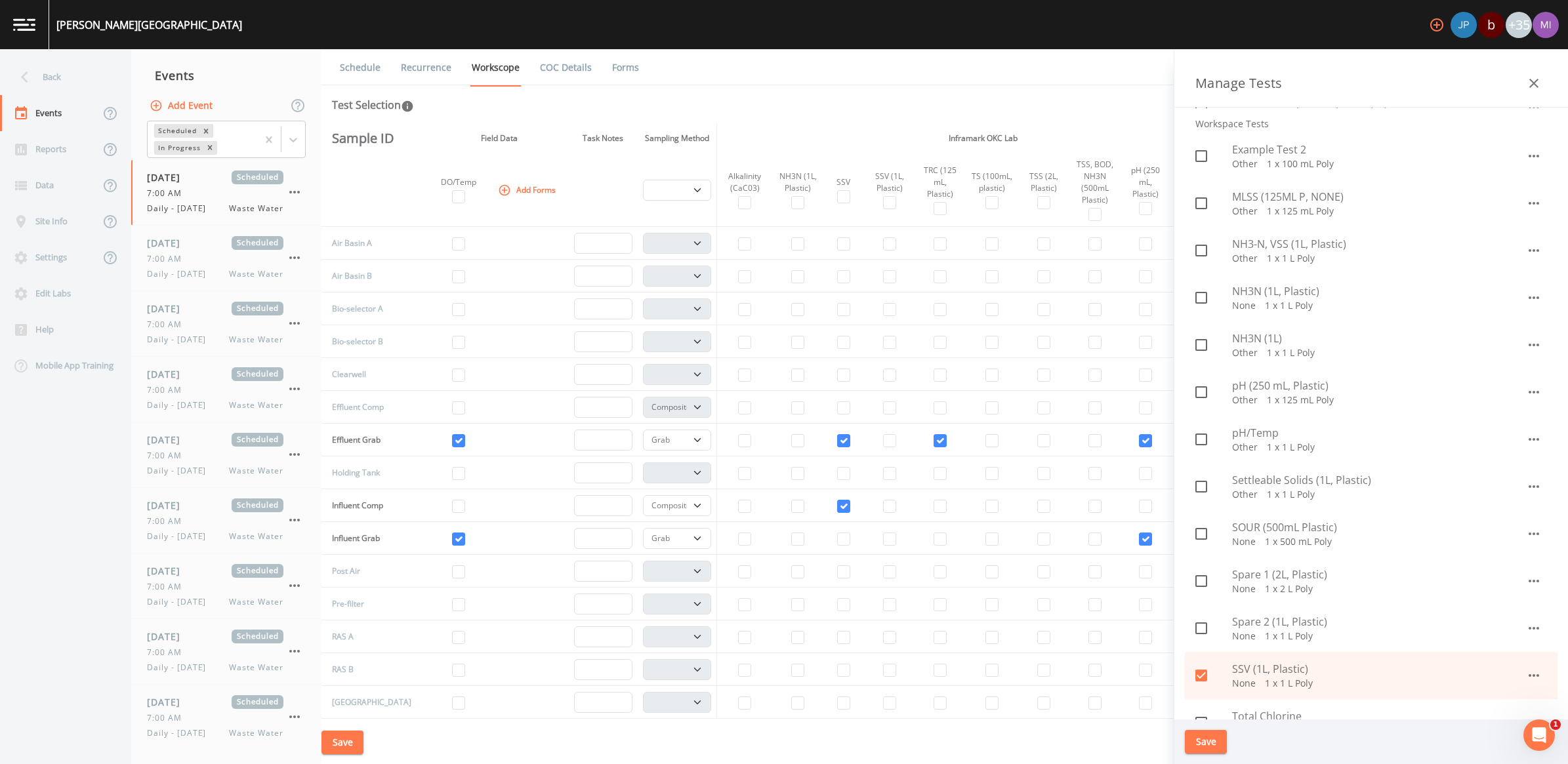
scroll to position [738, 0]
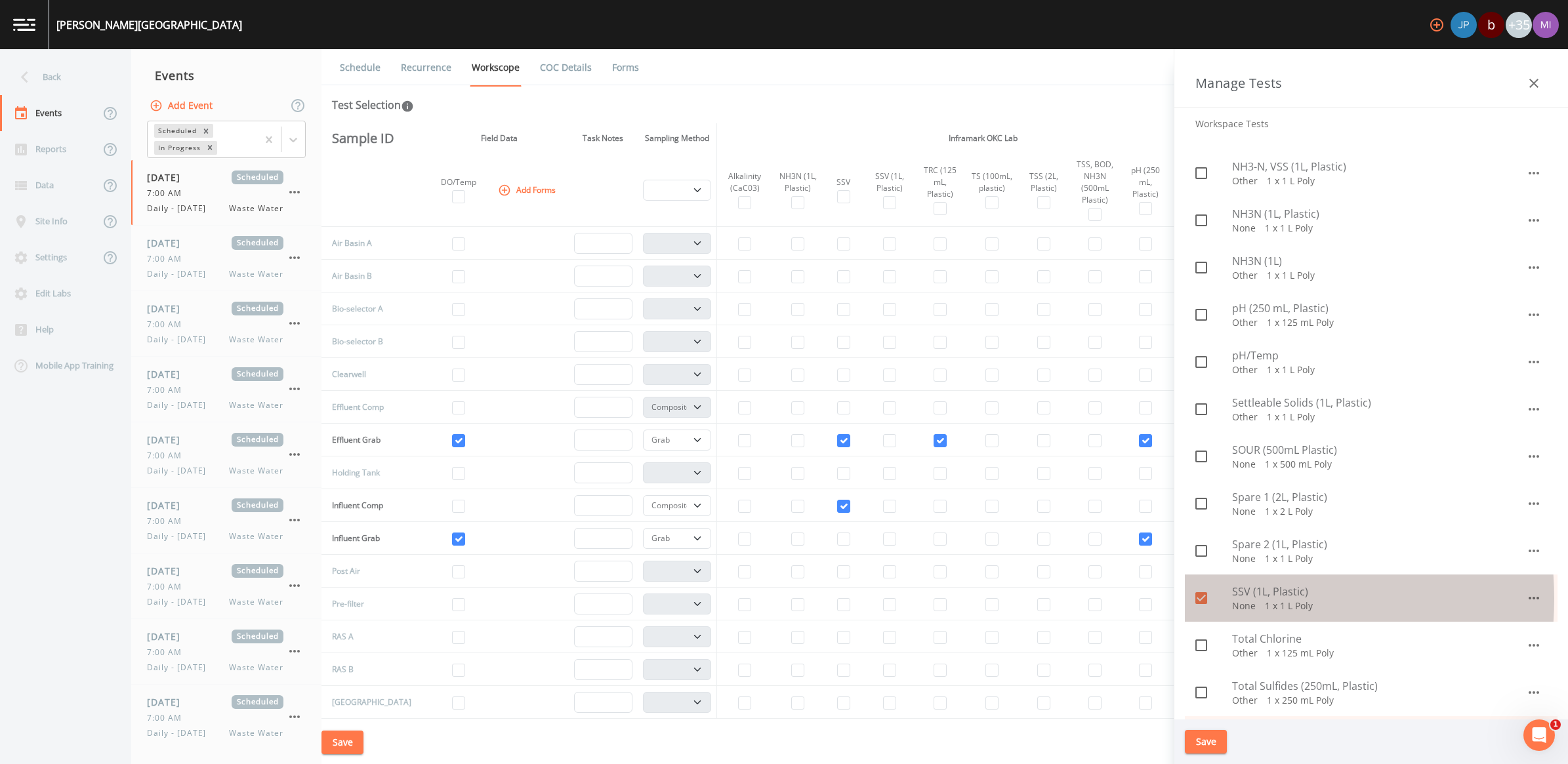
click at [1205, 599] on icon at bounding box center [1201, 598] width 12 height 12
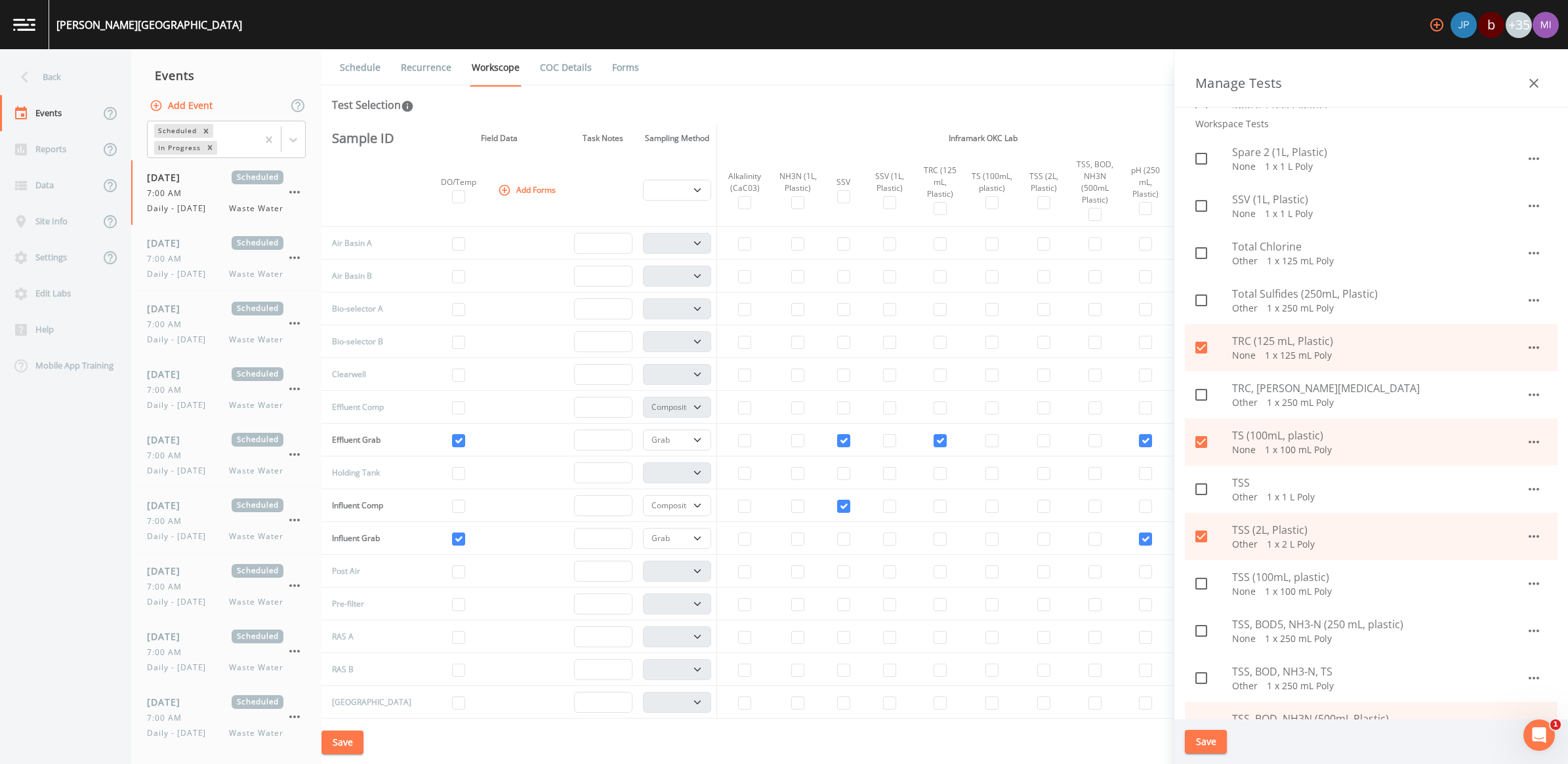
scroll to position [1148, 0]
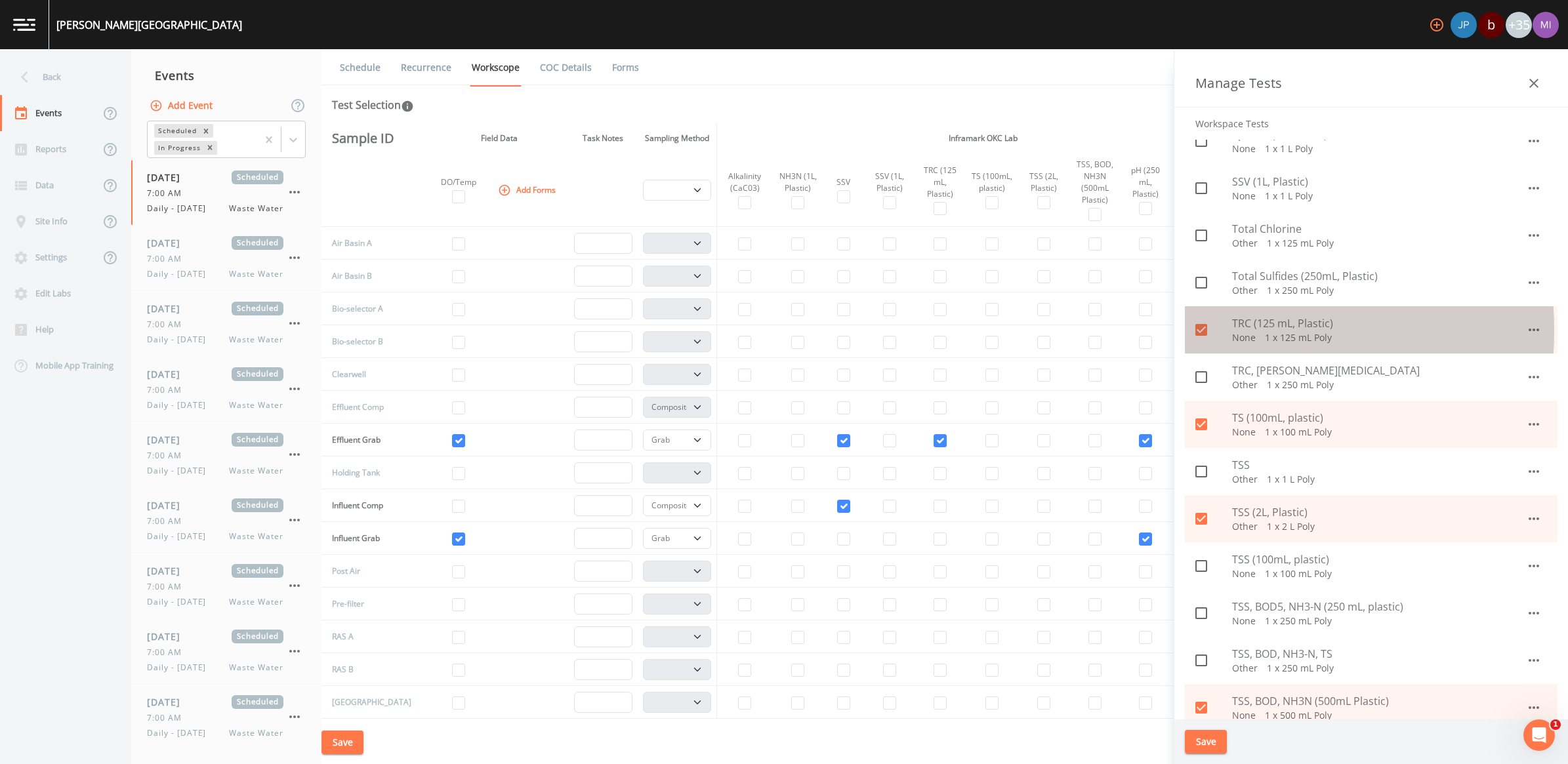
click at [1201, 330] on icon at bounding box center [1201, 329] width 16 height 16
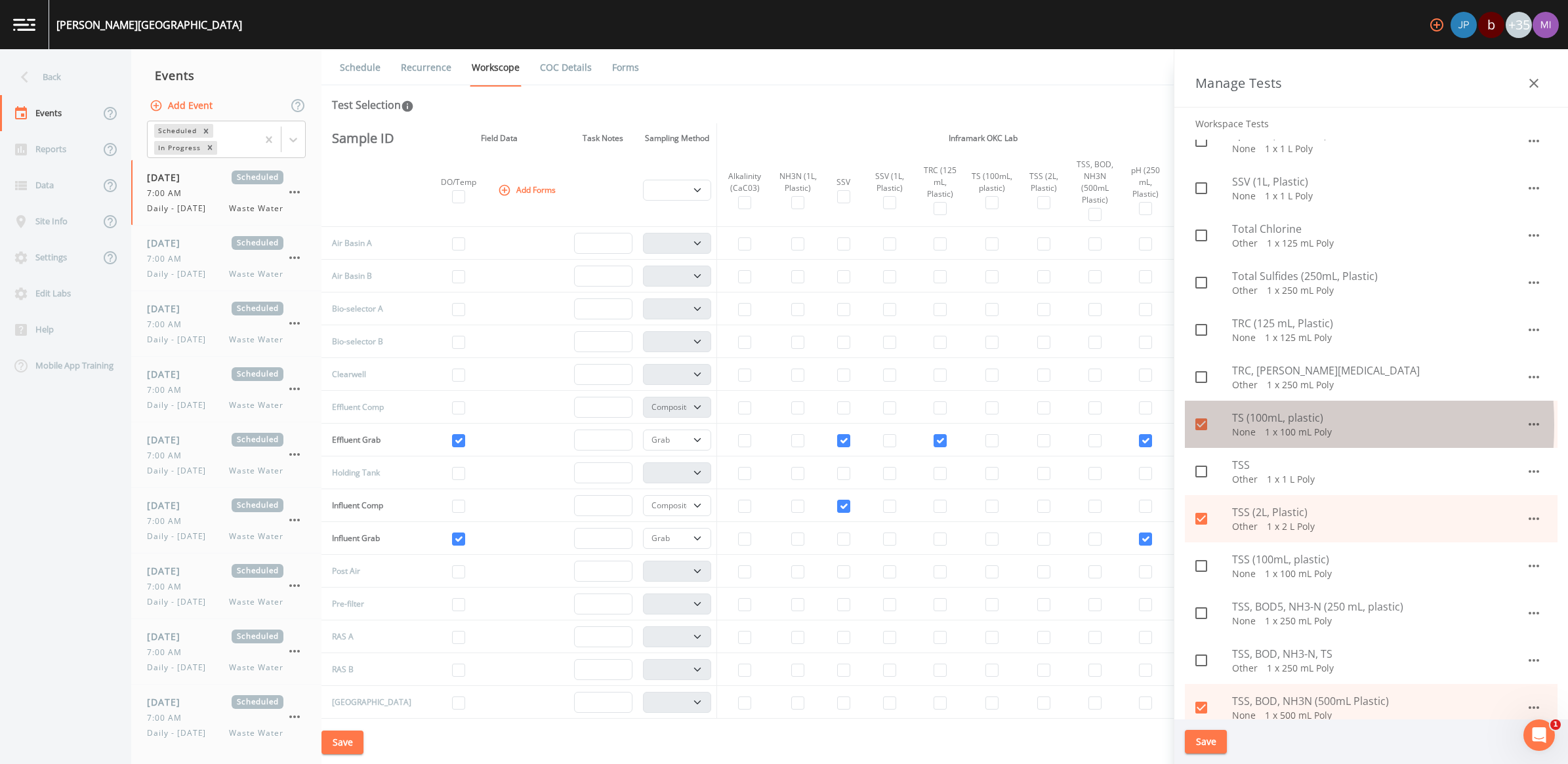
drag, startPoint x: 1199, startPoint y: 425, endPoint x: 1185, endPoint y: 480, distance: 56.8
click at [1198, 427] on icon at bounding box center [1201, 425] width 16 height 16
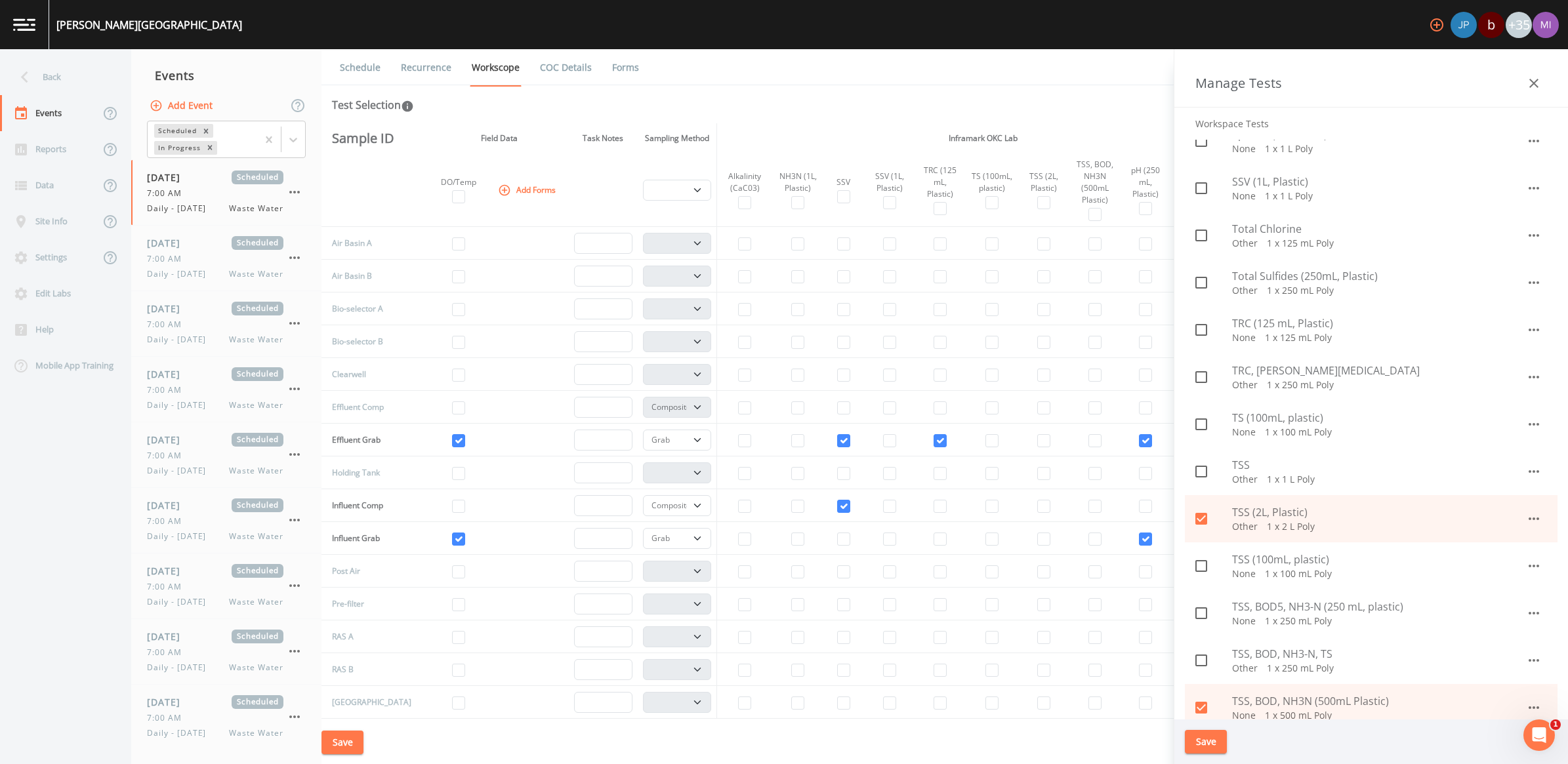
click at [1202, 521] on icon at bounding box center [1201, 519] width 12 height 12
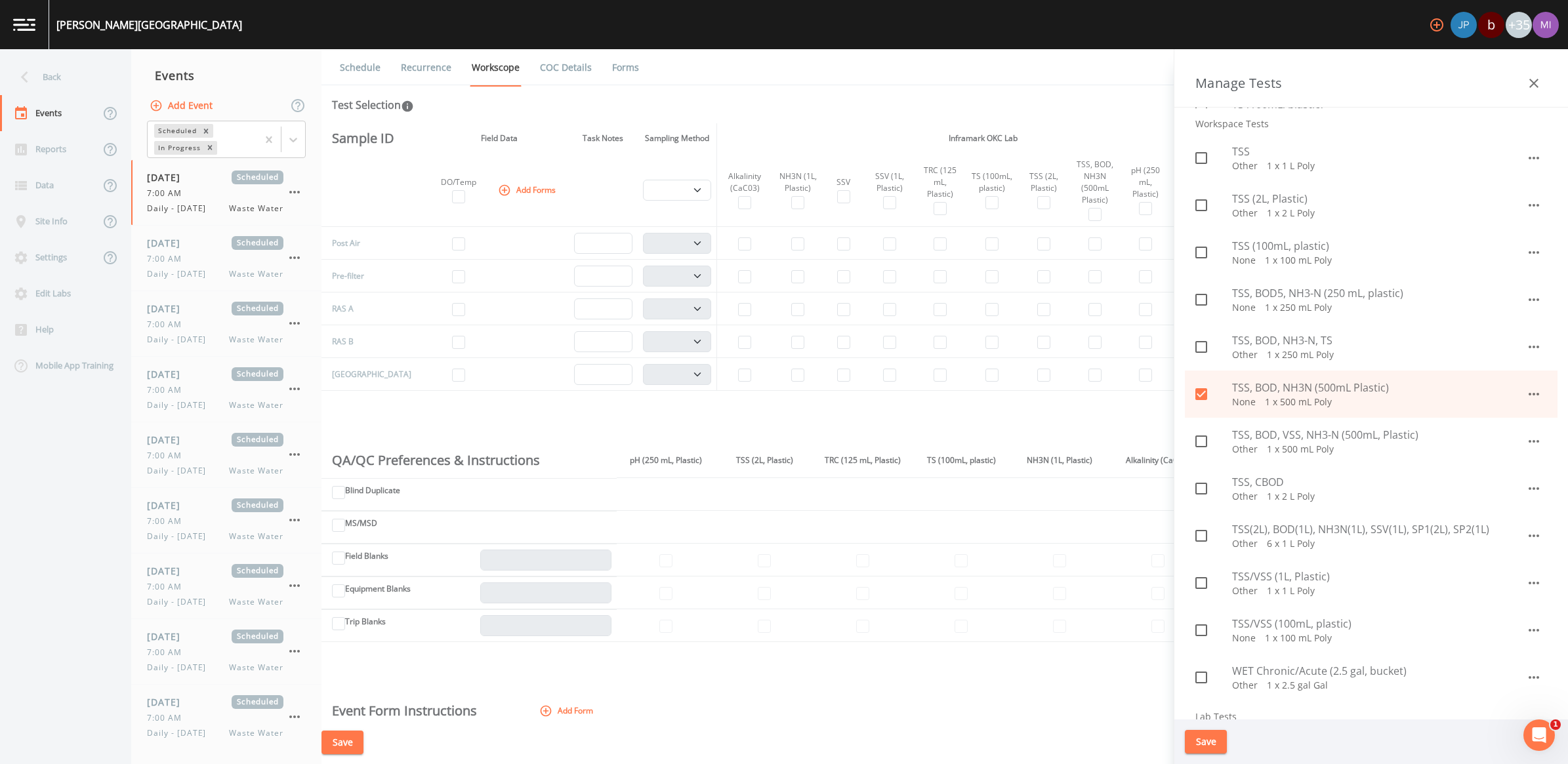
scroll to position [1476, 0]
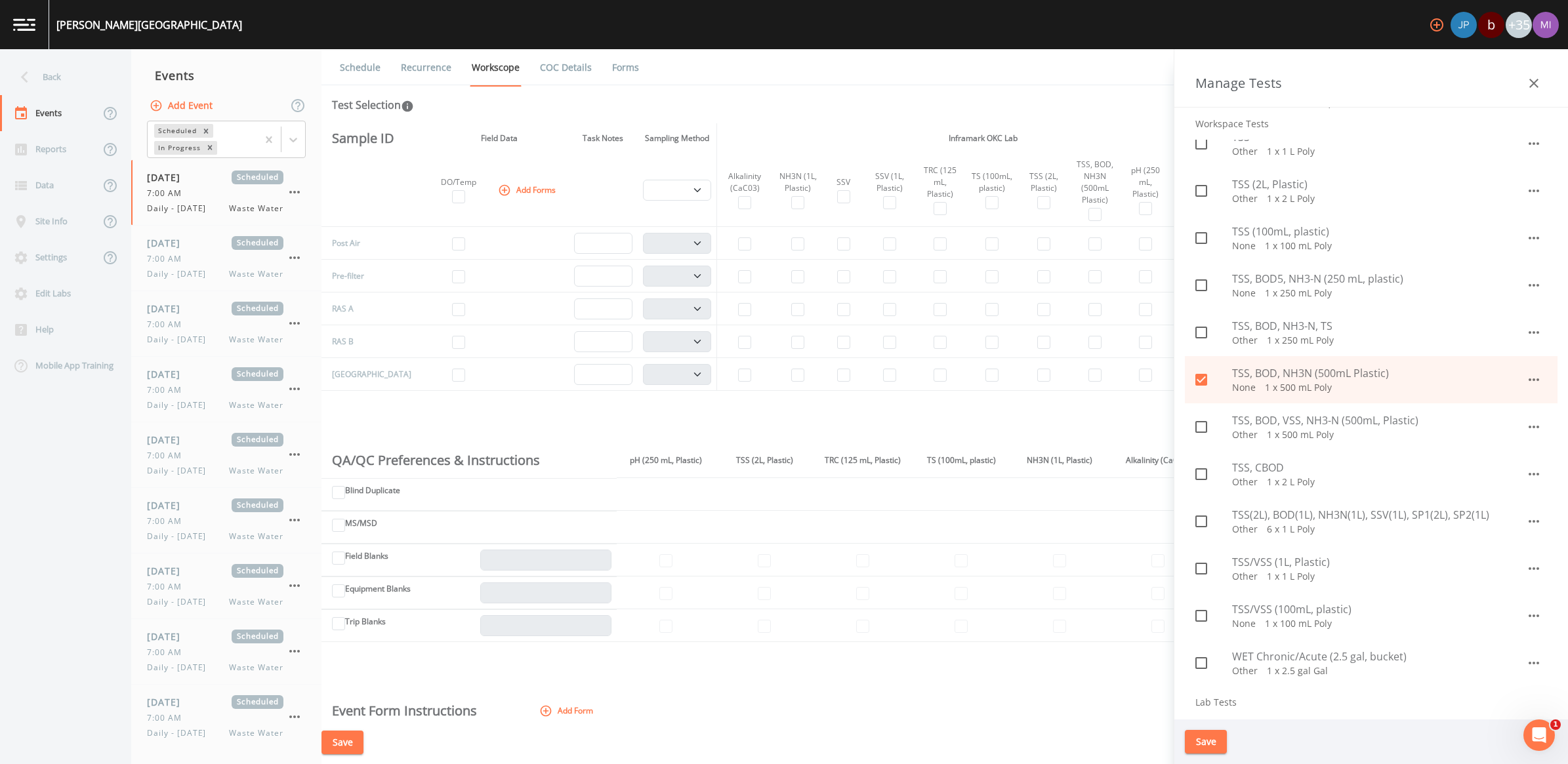
click at [1201, 374] on icon at bounding box center [1201, 380] width 12 height 12
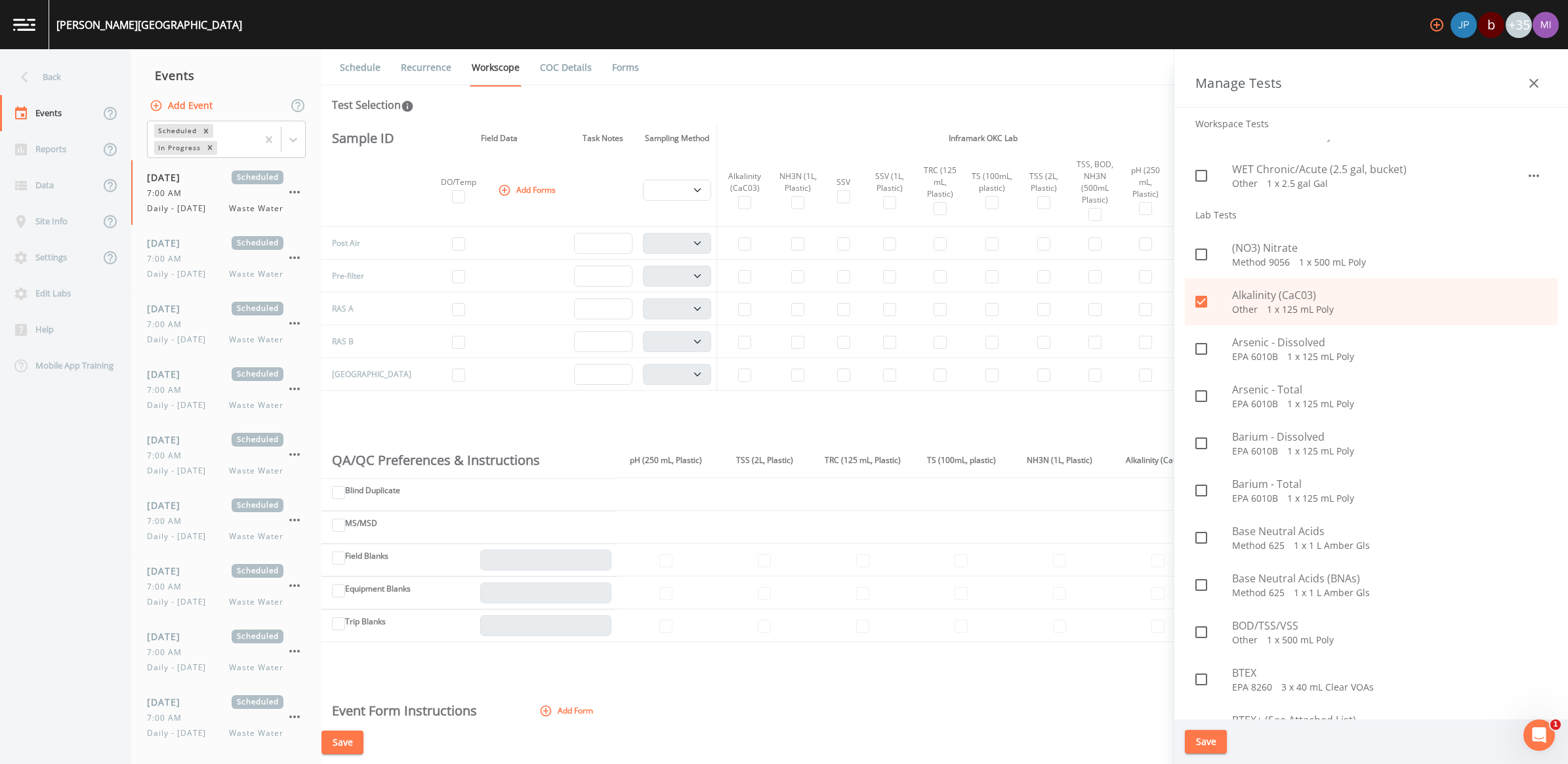
scroll to position [1969, 0]
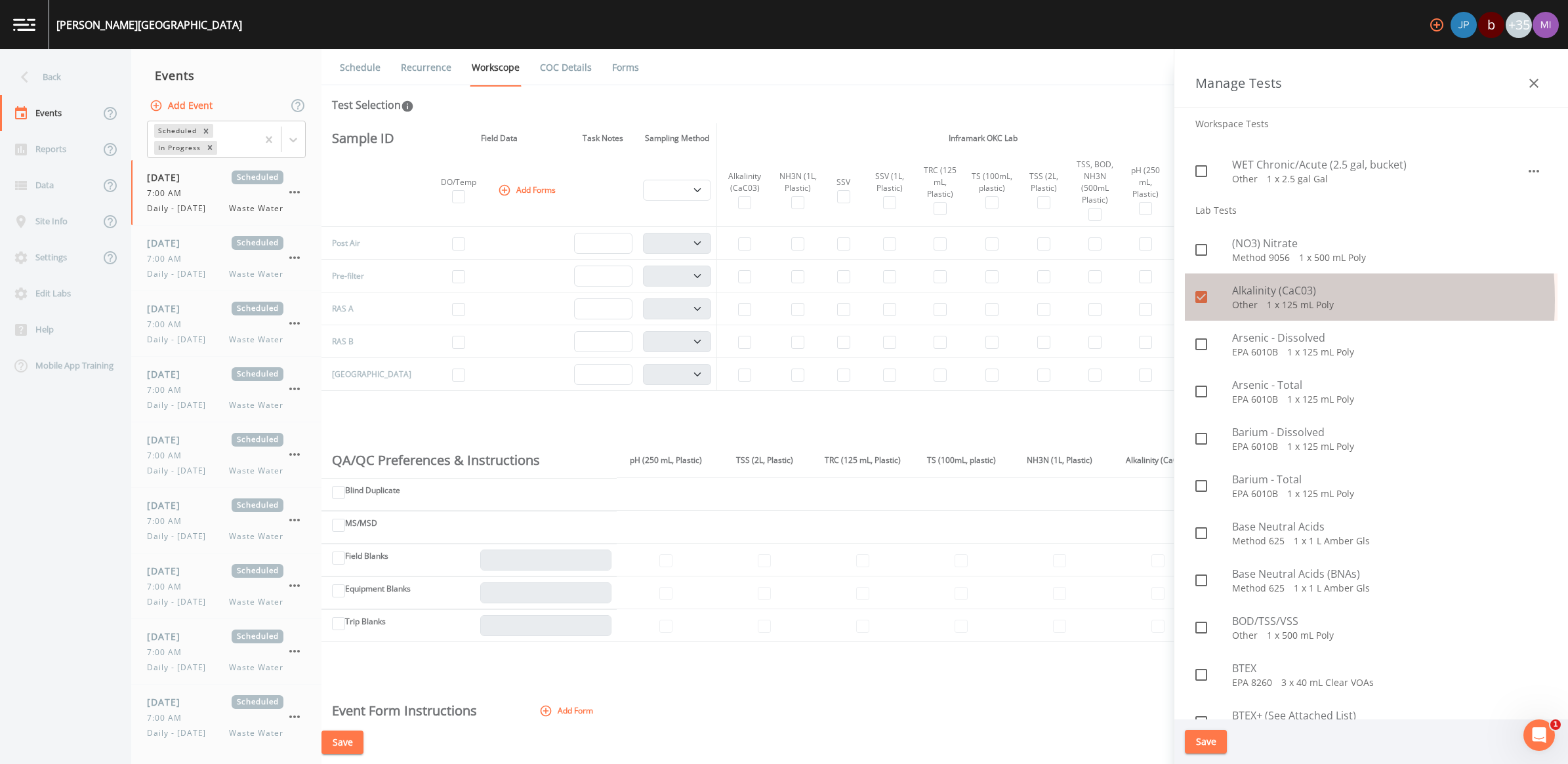
click at [1201, 299] on icon at bounding box center [1201, 297] width 12 height 12
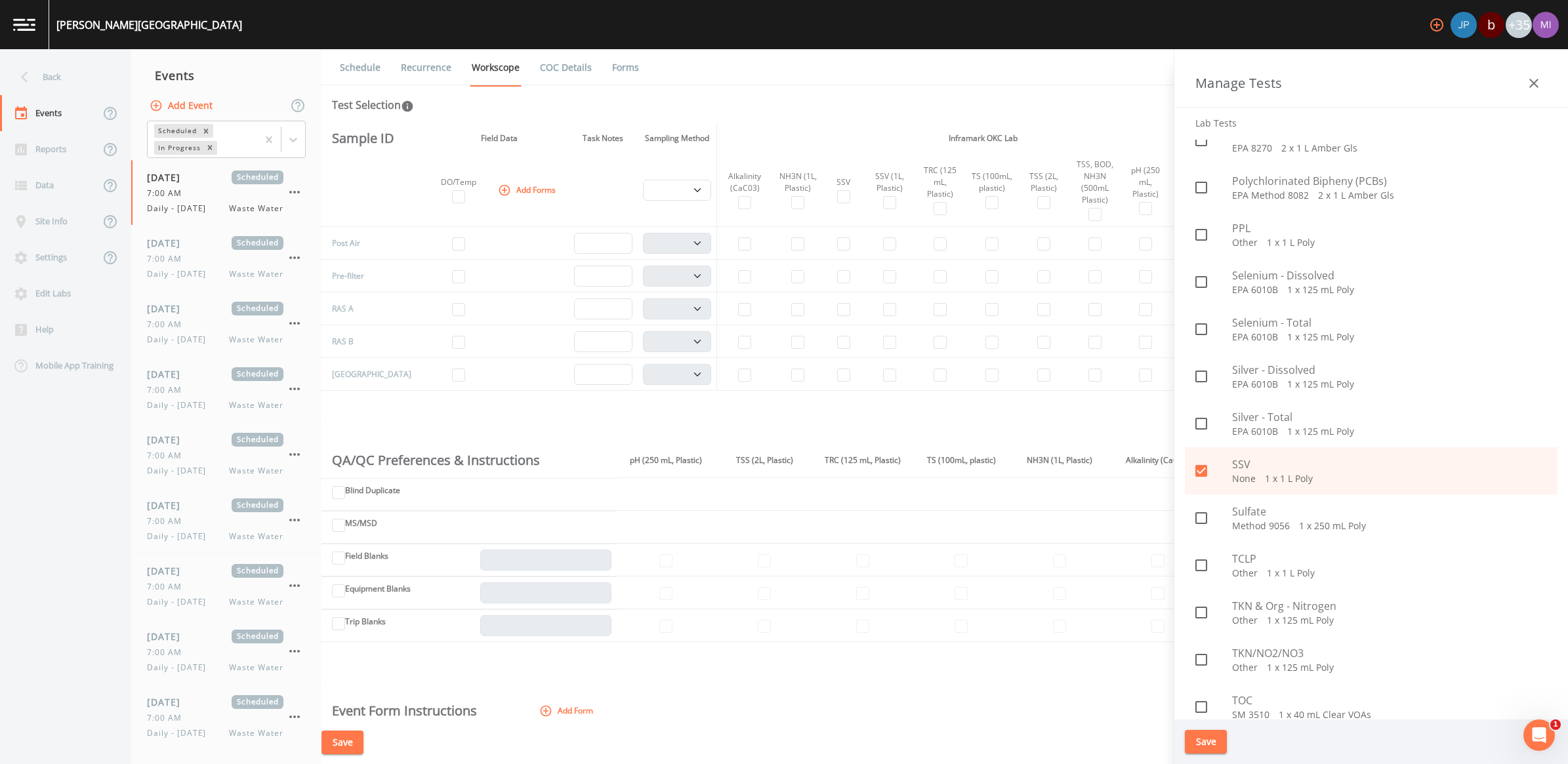
scroll to position [5003, 0]
click at [1203, 473] on icon at bounding box center [1201, 475] width 16 height 16
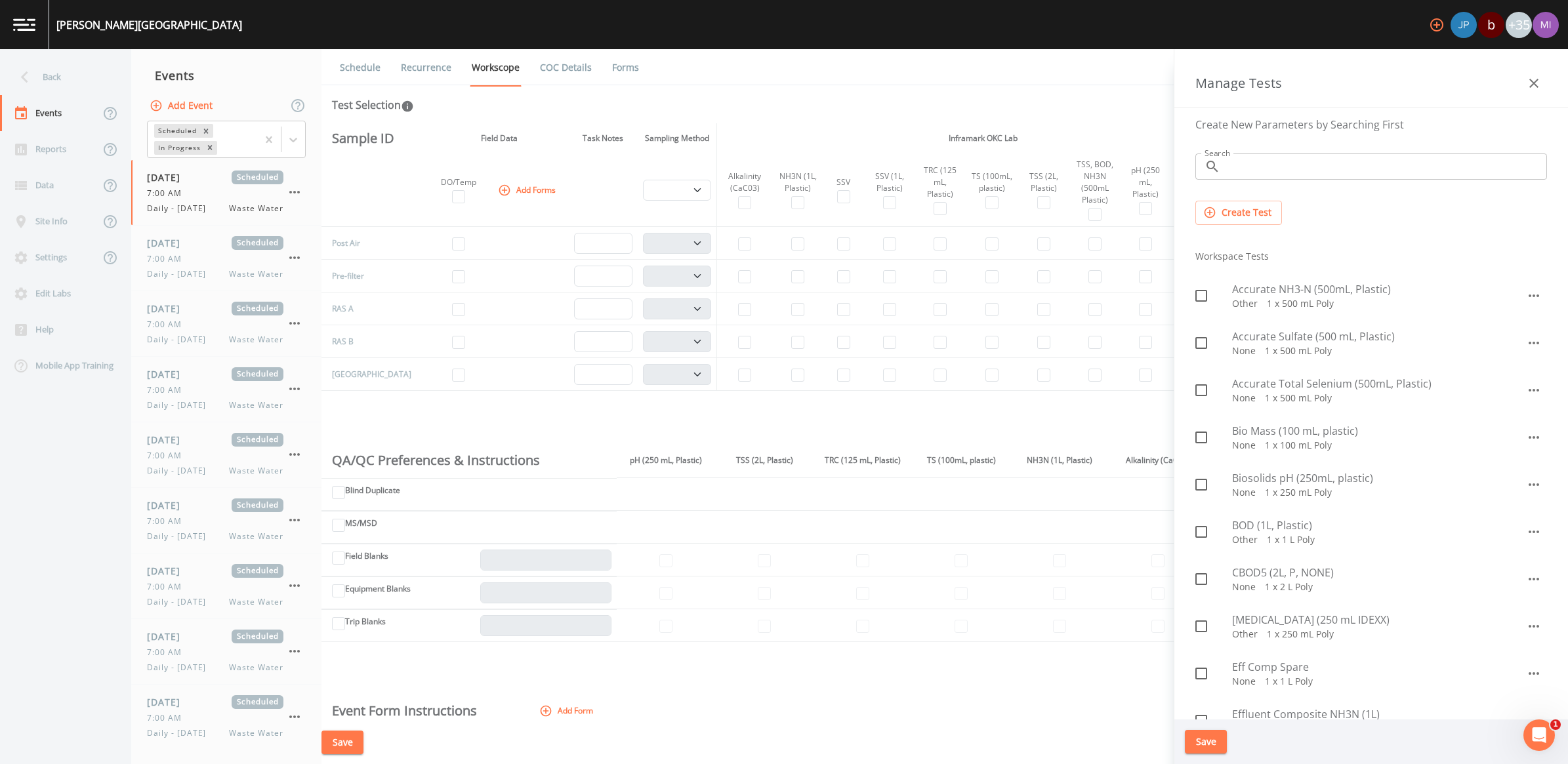
scroll to position [0, 0]
click at [1215, 740] on button "Save" at bounding box center [1207, 742] width 42 height 24
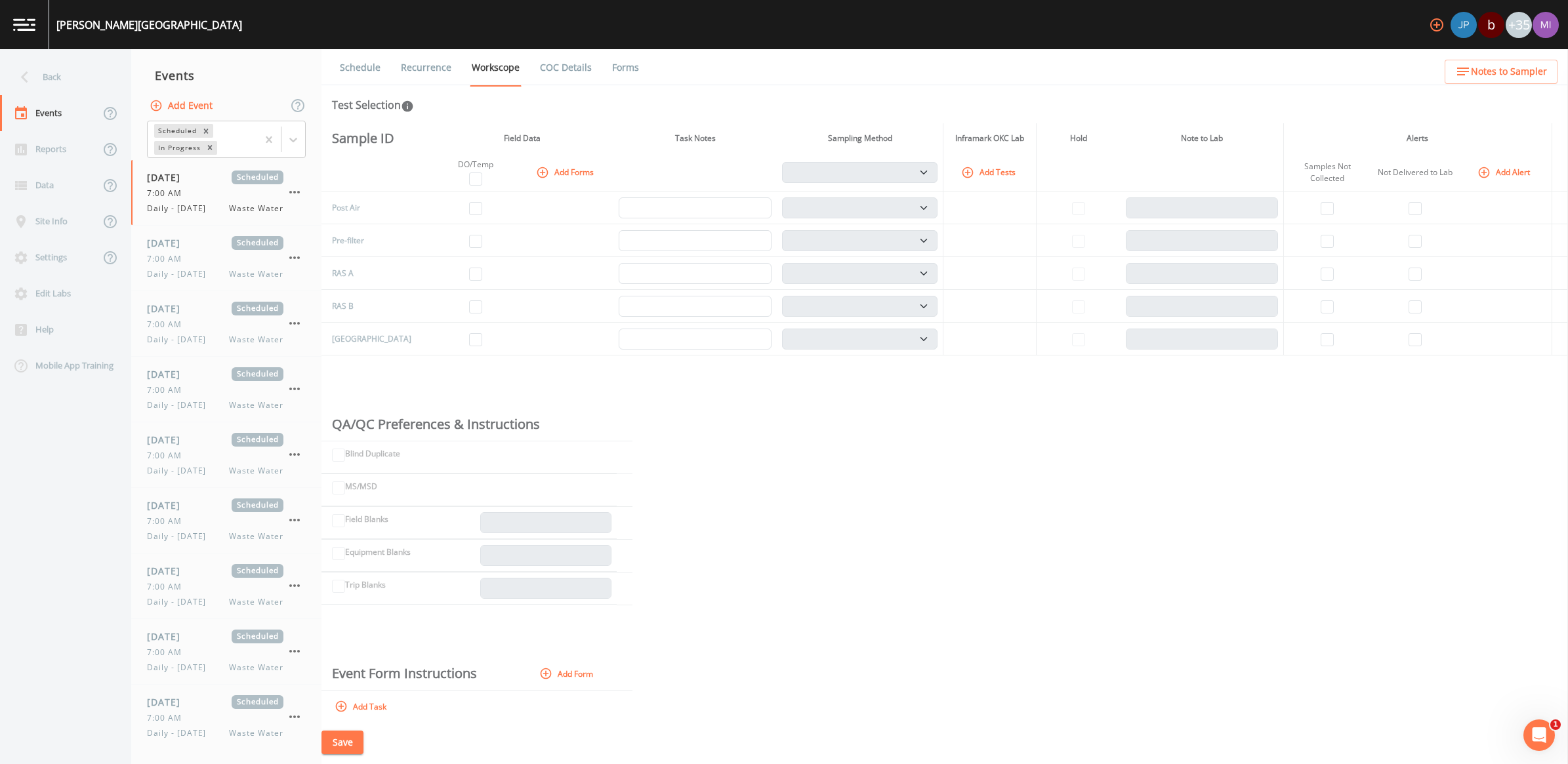
scroll to position [292, 0]
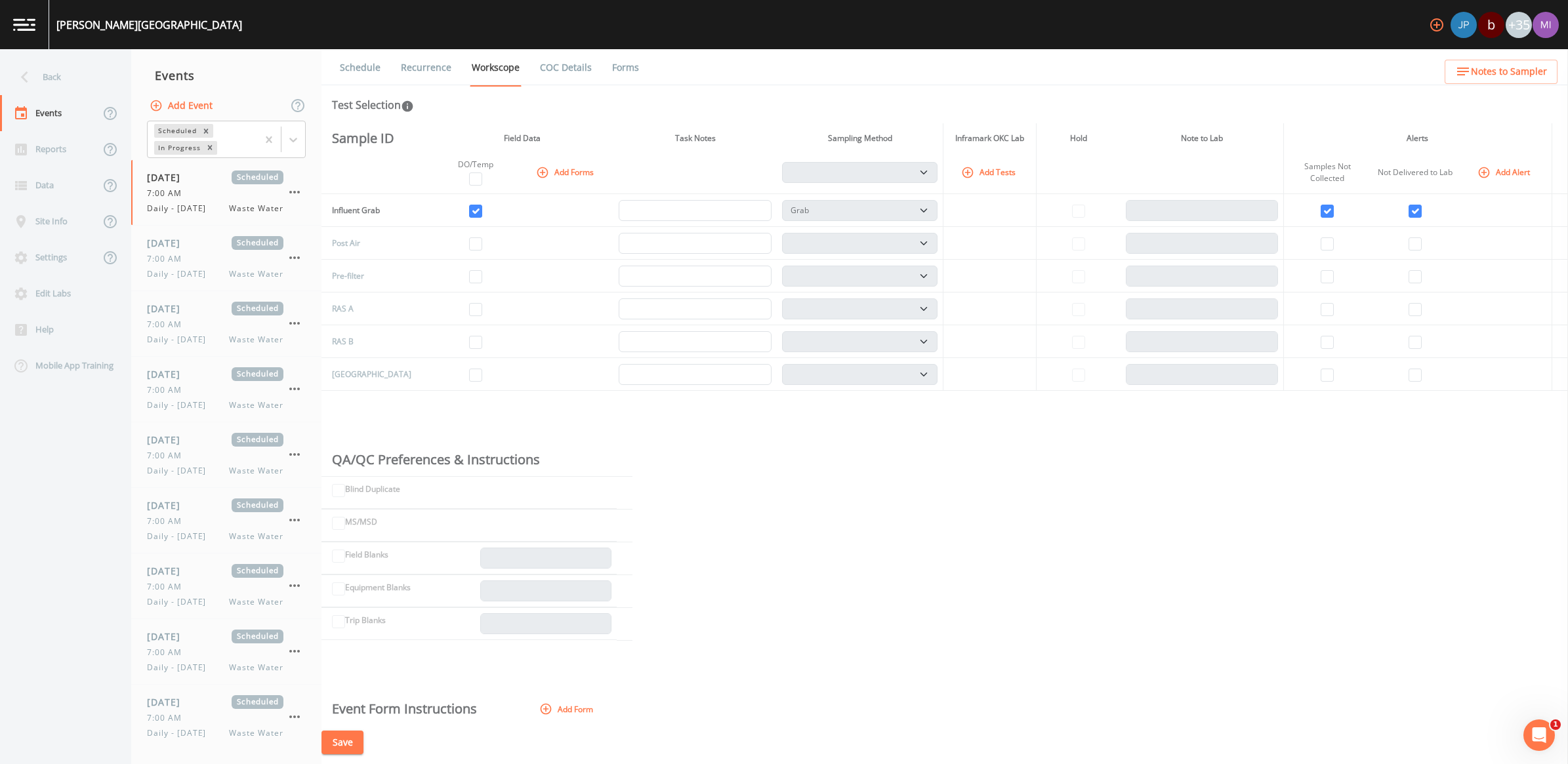
click at [552, 168] on button "Add Forms" at bounding box center [566, 173] width 66 height 22
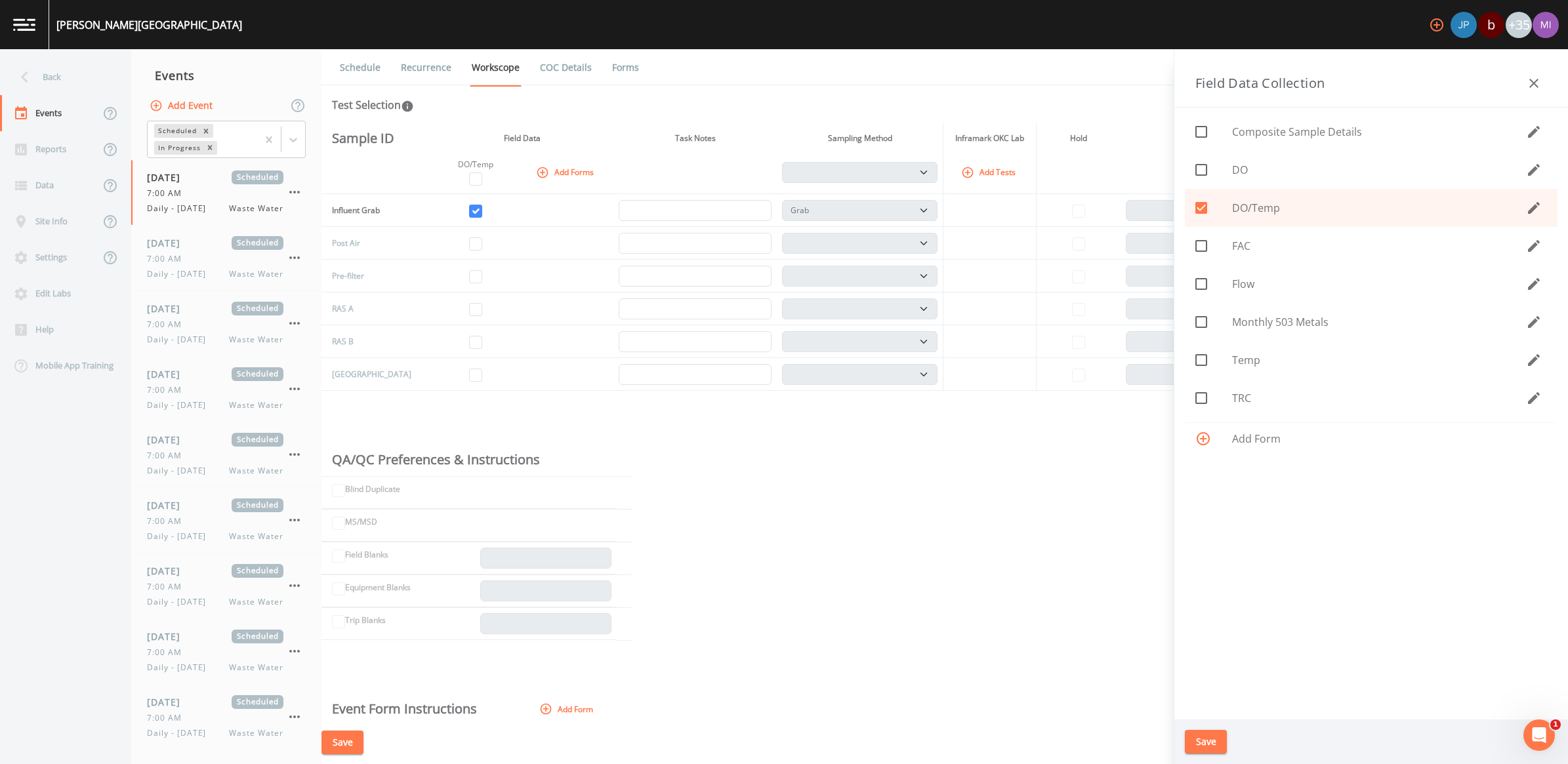
click at [1198, 200] on input "checkbox" at bounding box center [1195, 201] width 13 height 13
click at [1201, 244] on icon at bounding box center [1201, 246] width 16 height 16
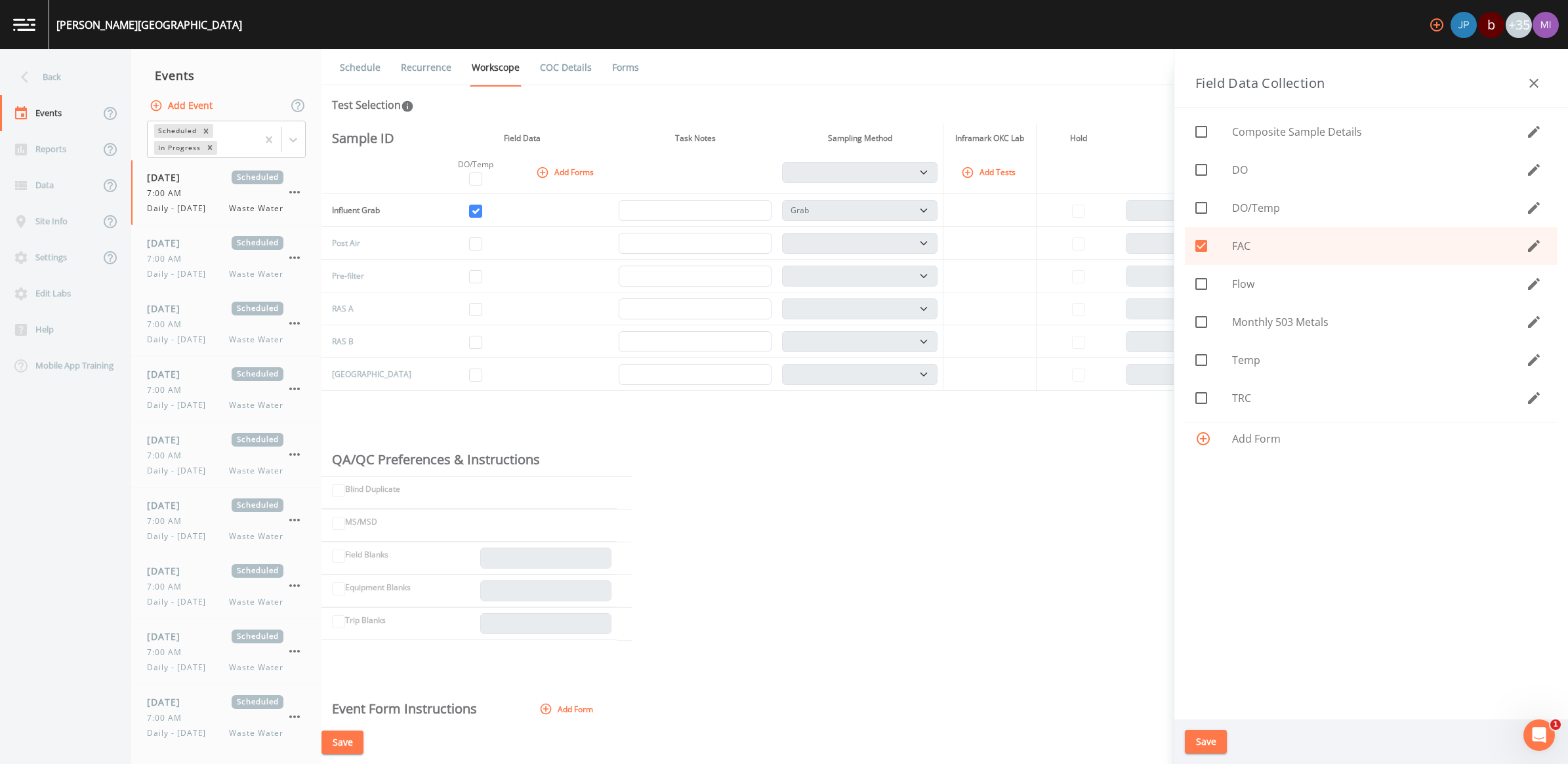
click at [1201, 283] on icon at bounding box center [1201, 284] width 16 height 16
click at [1196, 168] on input "checkbox" at bounding box center [1195, 163] width 13 height 13
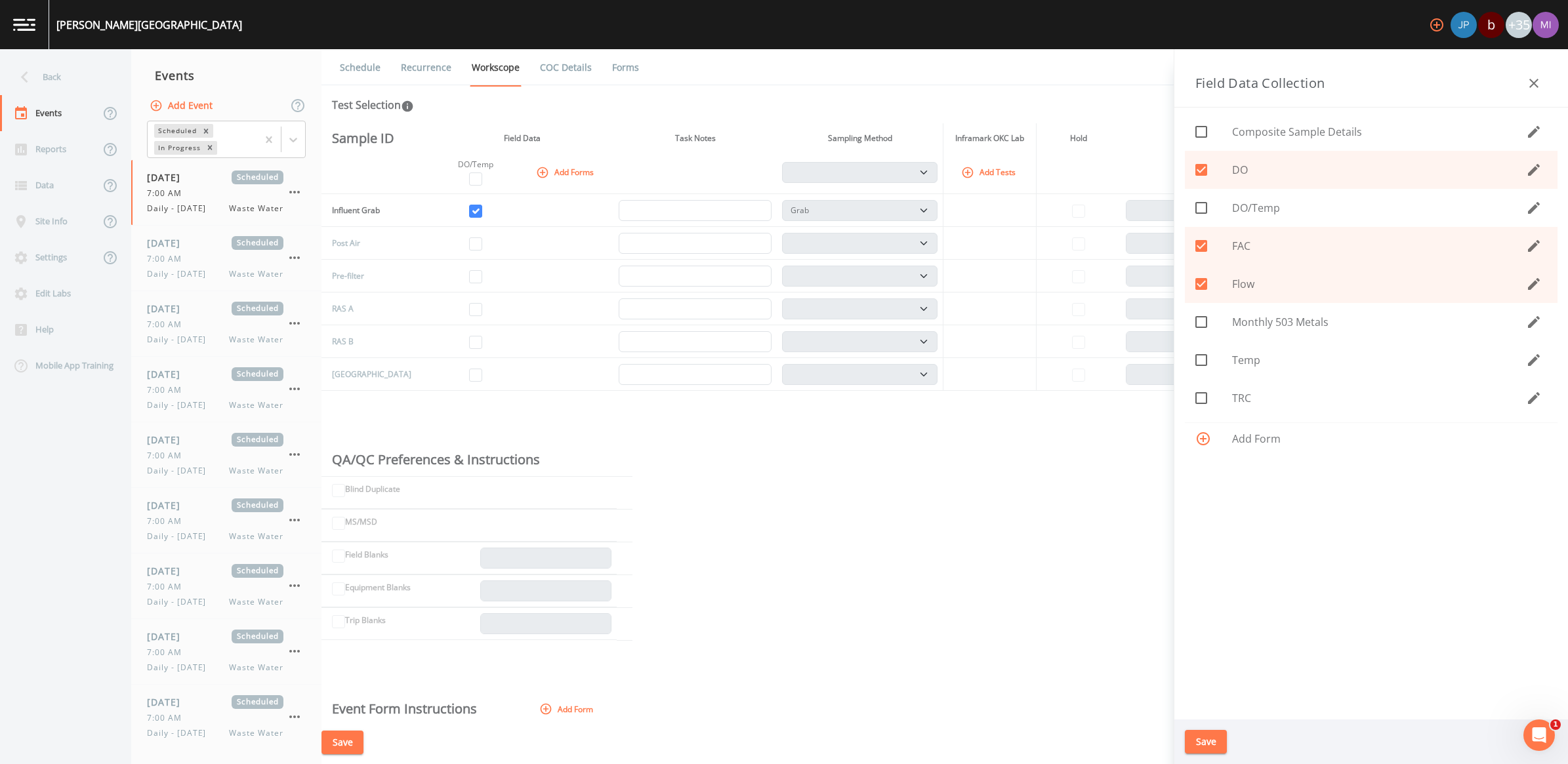
click at [1198, 355] on input "checkbox" at bounding box center [1195, 353] width 13 height 13
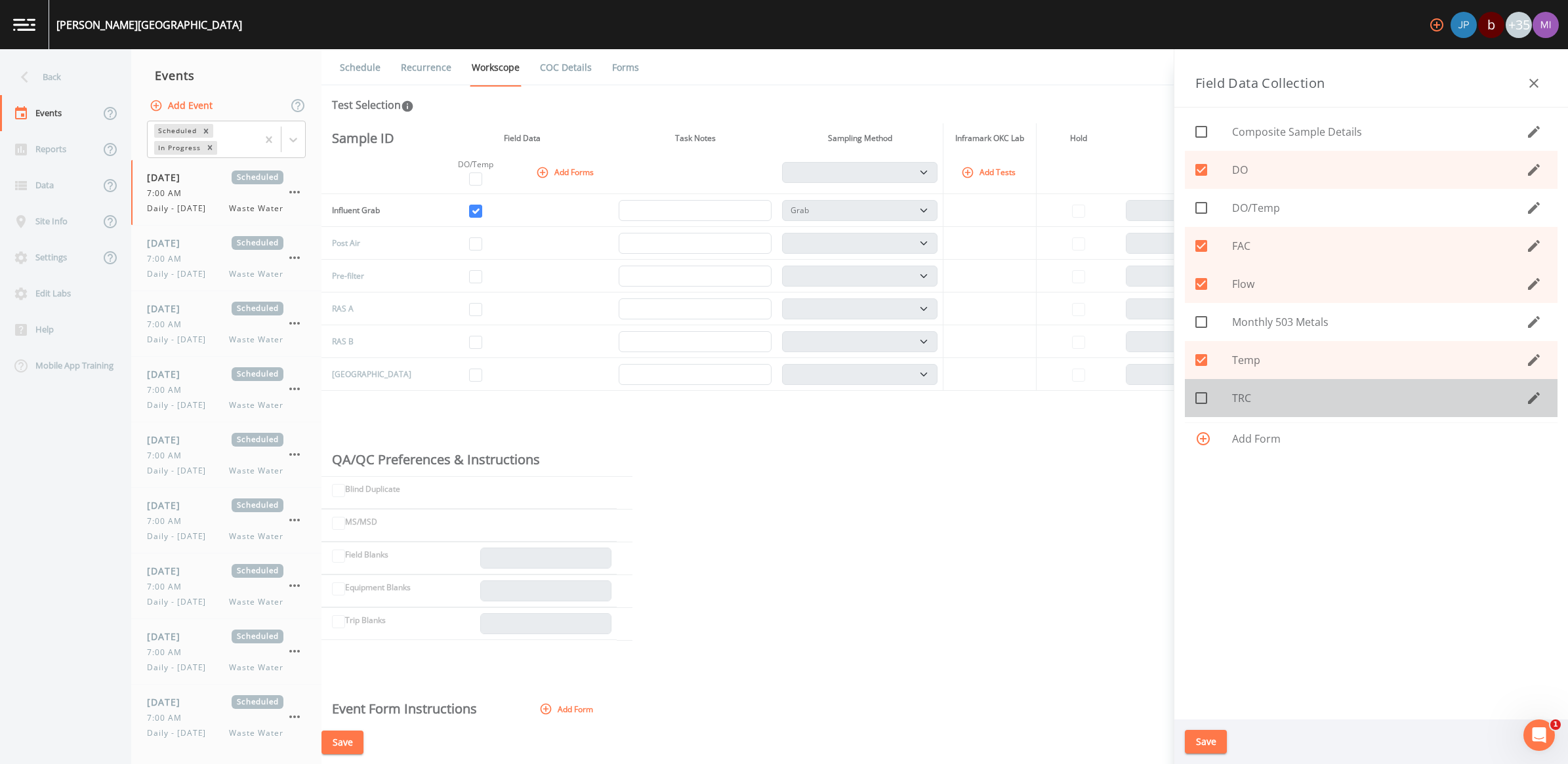
click at [1196, 399] on icon at bounding box center [1201, 398] width 12 height 12
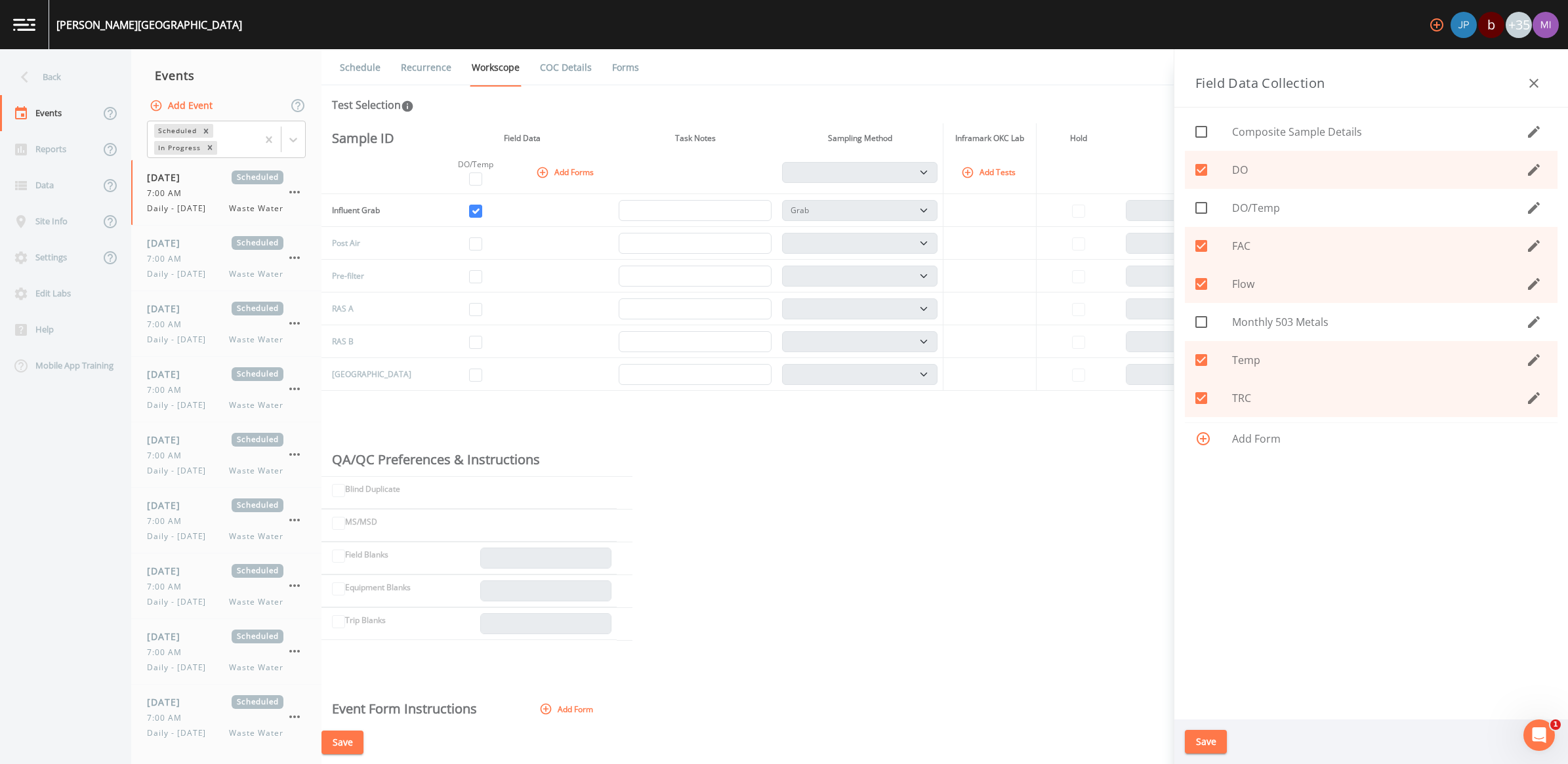
click at [1218, 743] on button "Save" at bounding box center [1207, 742] width 42 height 24
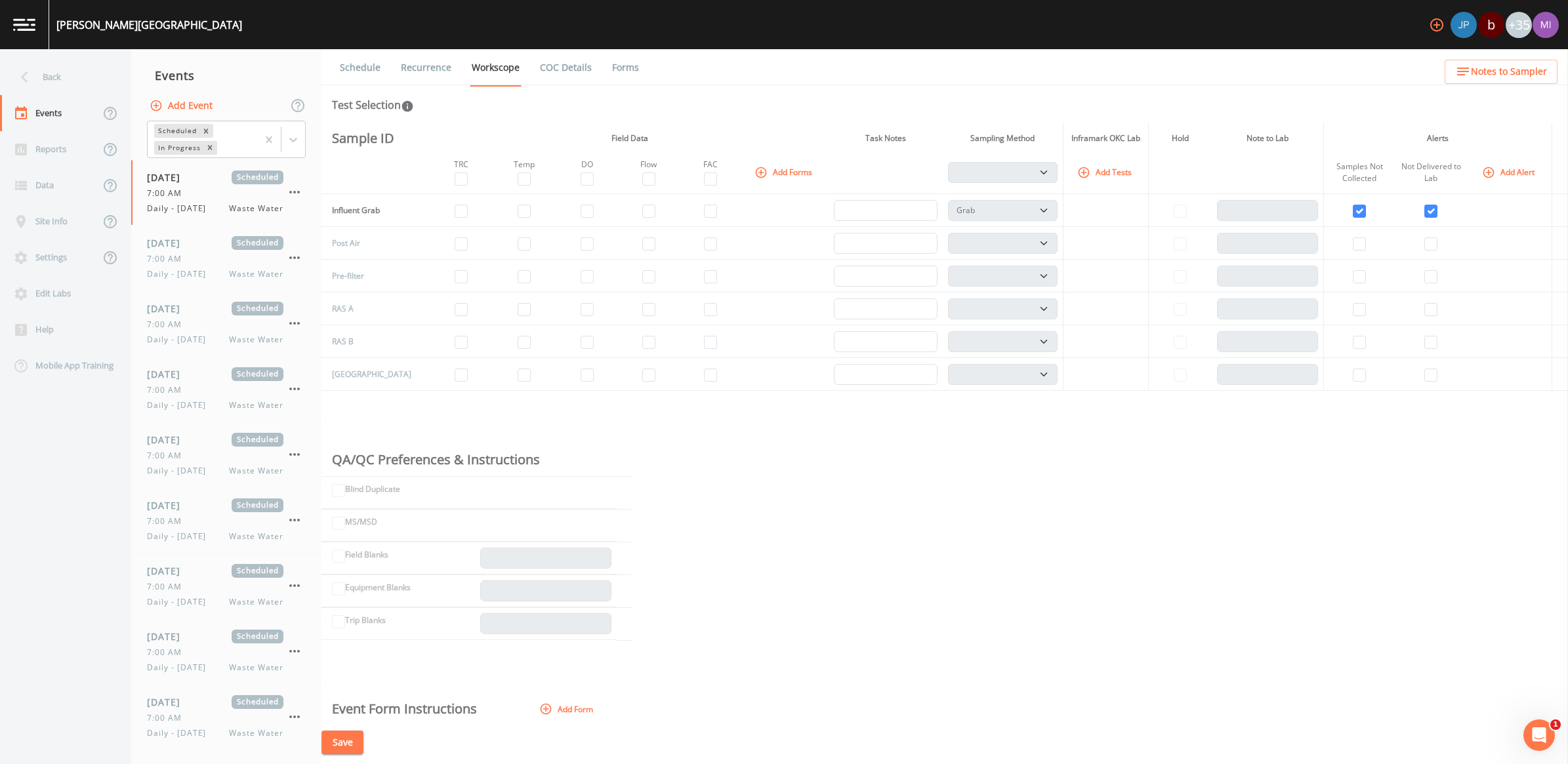
click at [345, 739] on button "Save" at bounding box center [343, 743] width 42 height 24
click at [1106, 172] on button "Add Tests" at bounding box center [1106, 173] width 62 height 22
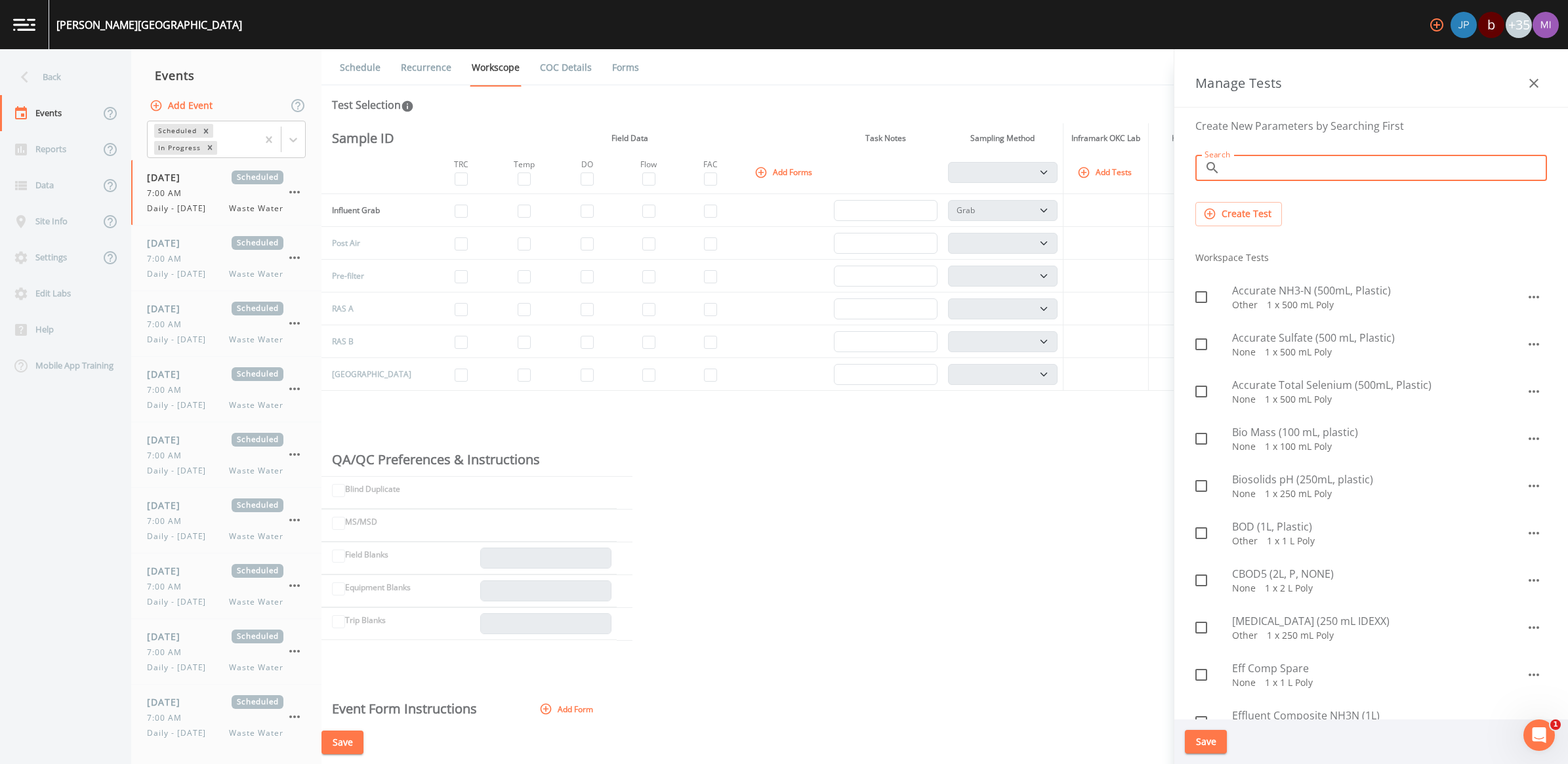
click at [1287, 164] on input "Search" at bounding box center [1387, 168] width 322 height 26
click at [1271, 526] on span "TSS, BOD, NH3N (500mL Plastic)" at bounding box center [1379, 526] width 294 height 16
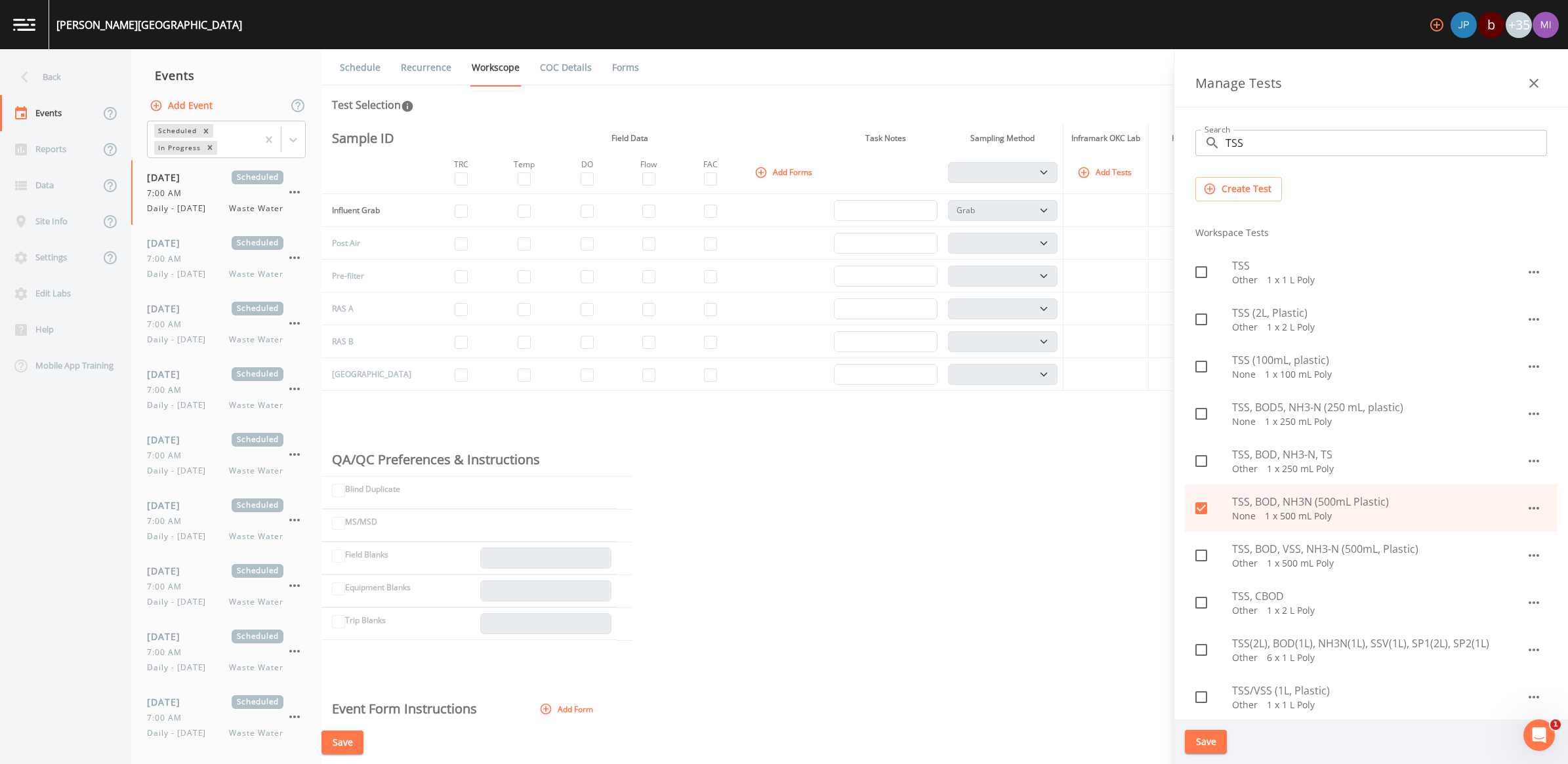
scroll to position [0, 0]
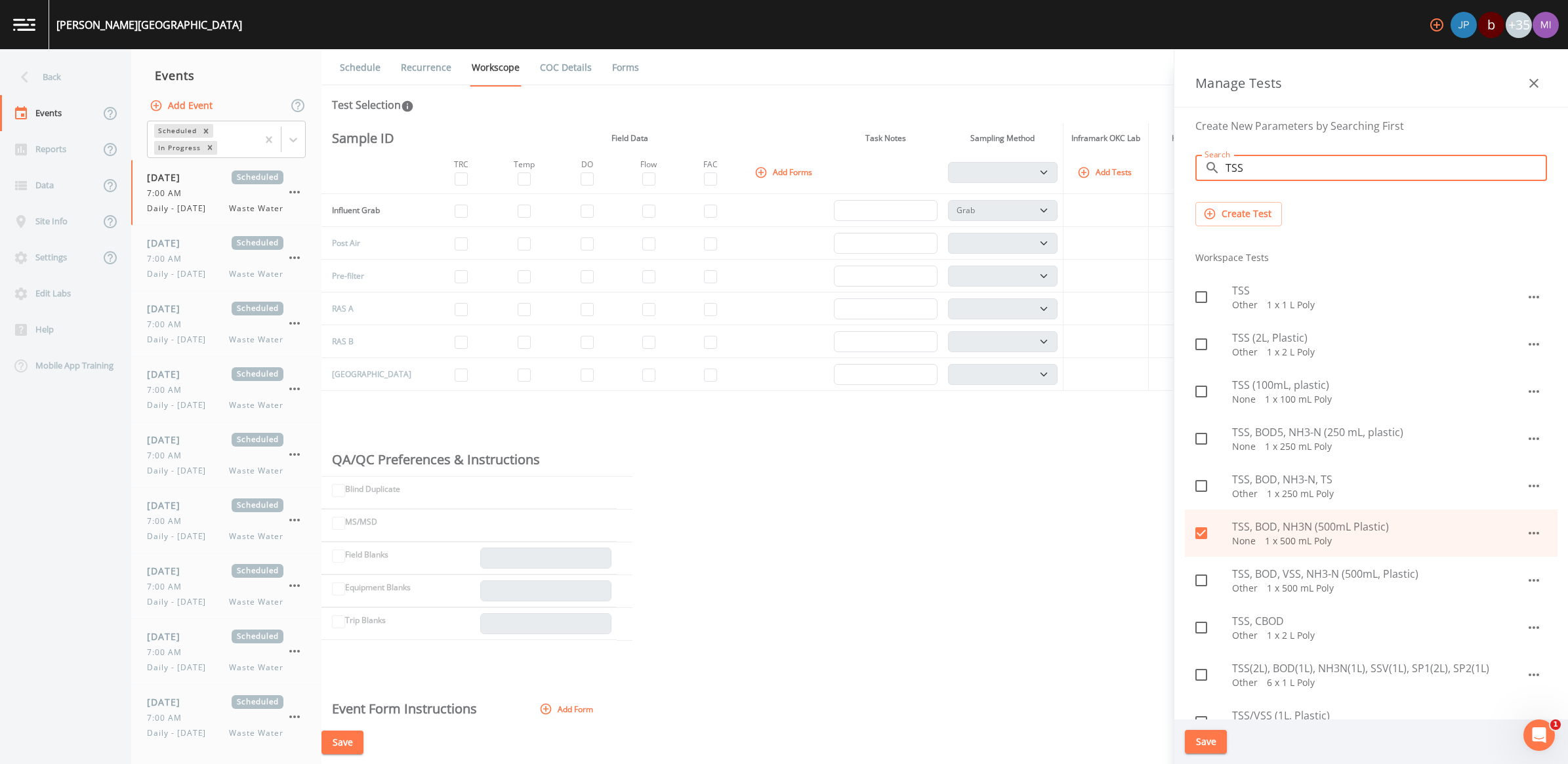
drag, startPoint x: 1260, startPoint y: 166, endPoint x: 1203, endPoint y: 165, distance: 57.0
click at [1203, 165] on div "​ TSS Search" at bounding box center [1371, 168] width 351 height 26
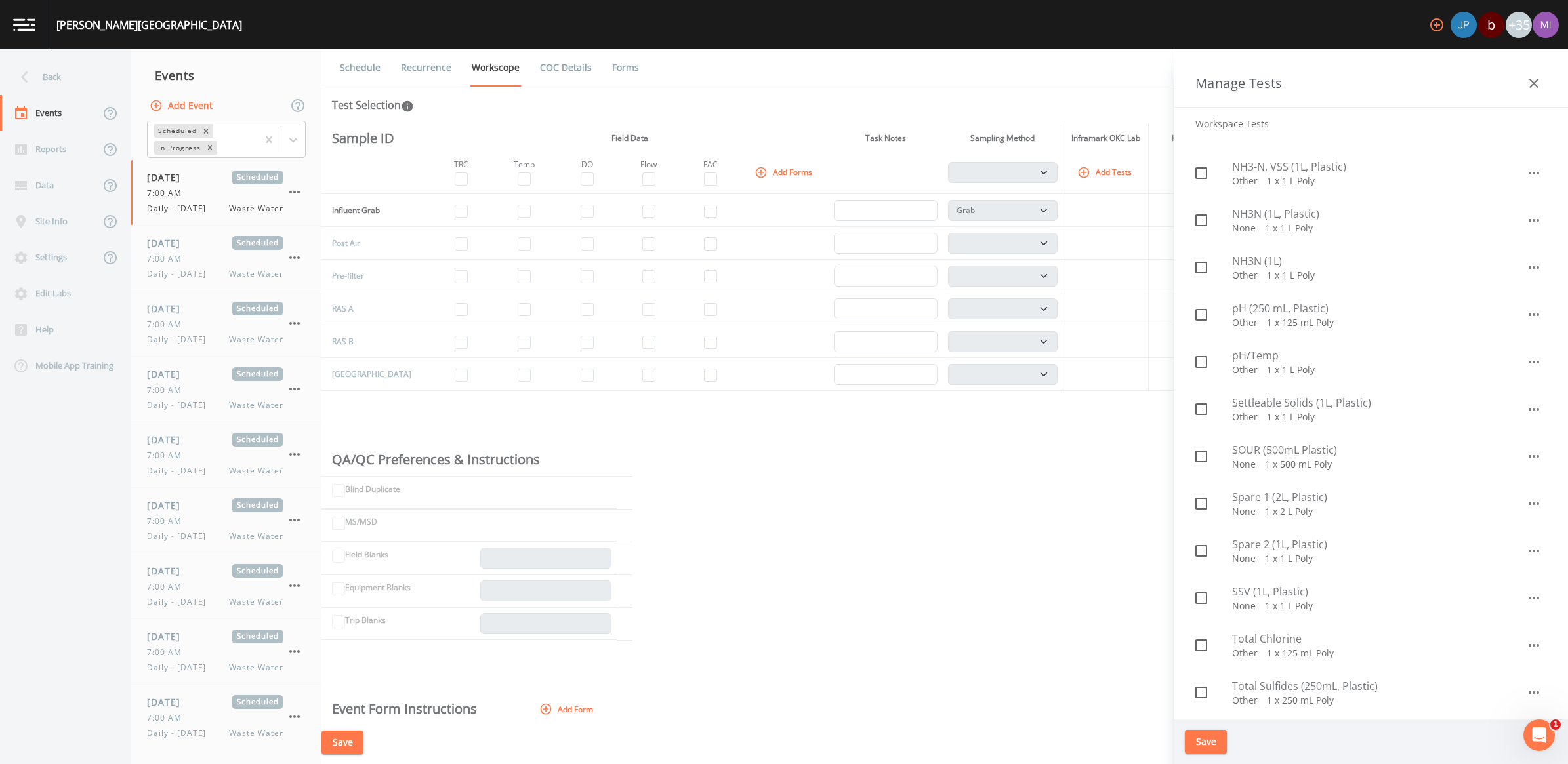
scroll to position [820, 0]
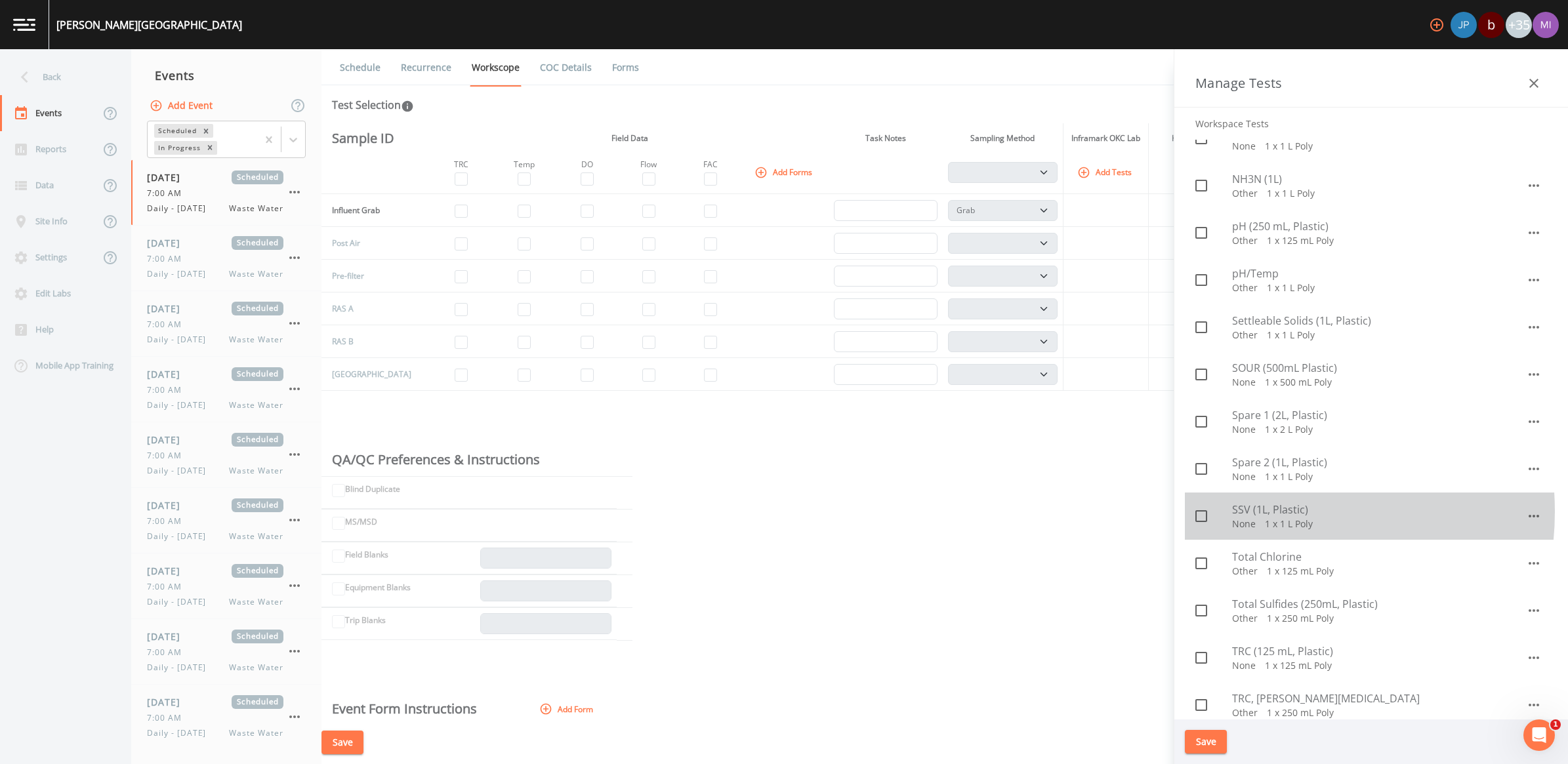
click at [1261, 511] on span "SSV (1L, Plastic)" at bounding box center [1379, 510] width 294 height 16
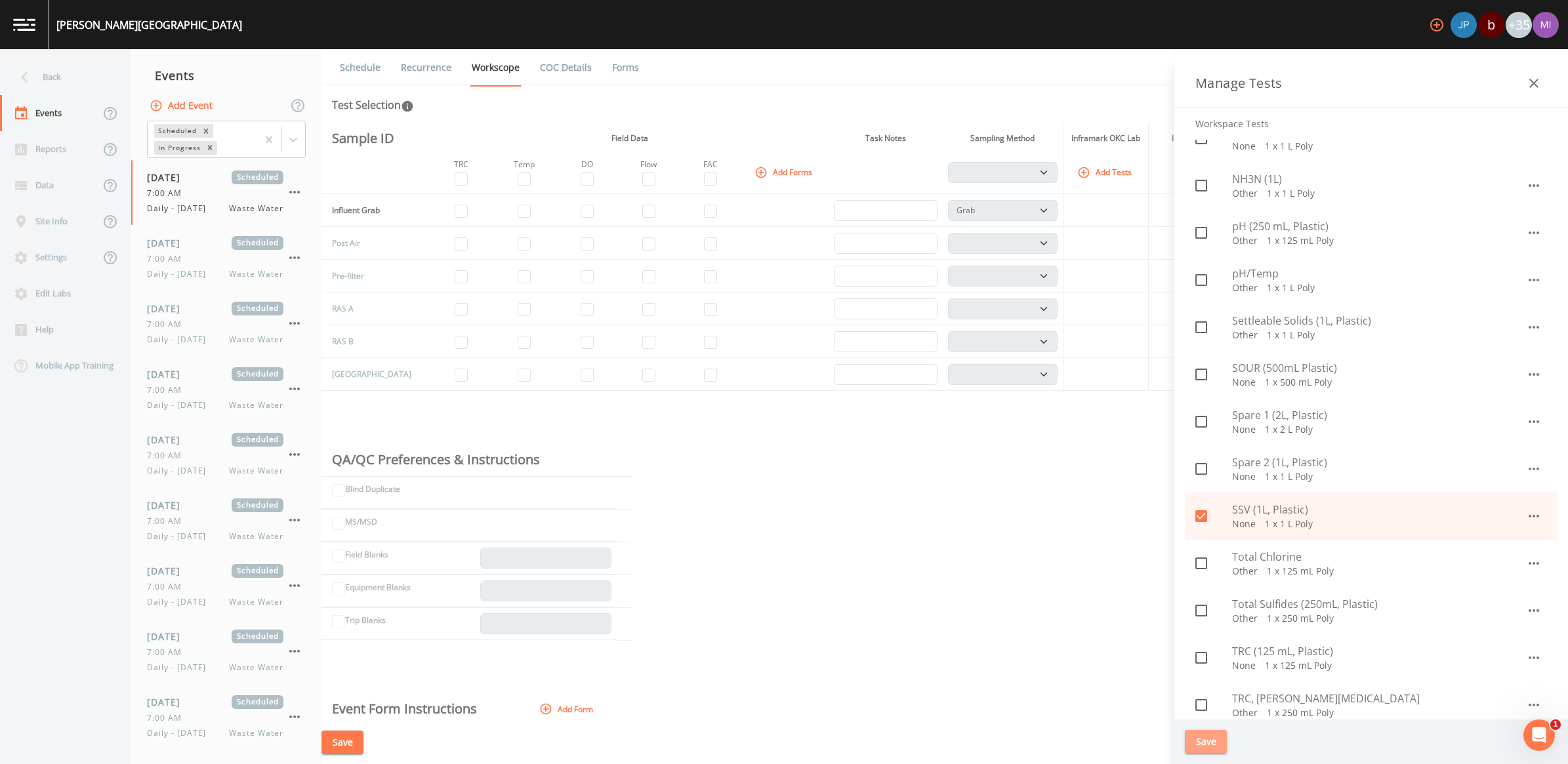
click at [1217, 743] on button "Save" at bounding box center [1207, 742] width 42 height 24
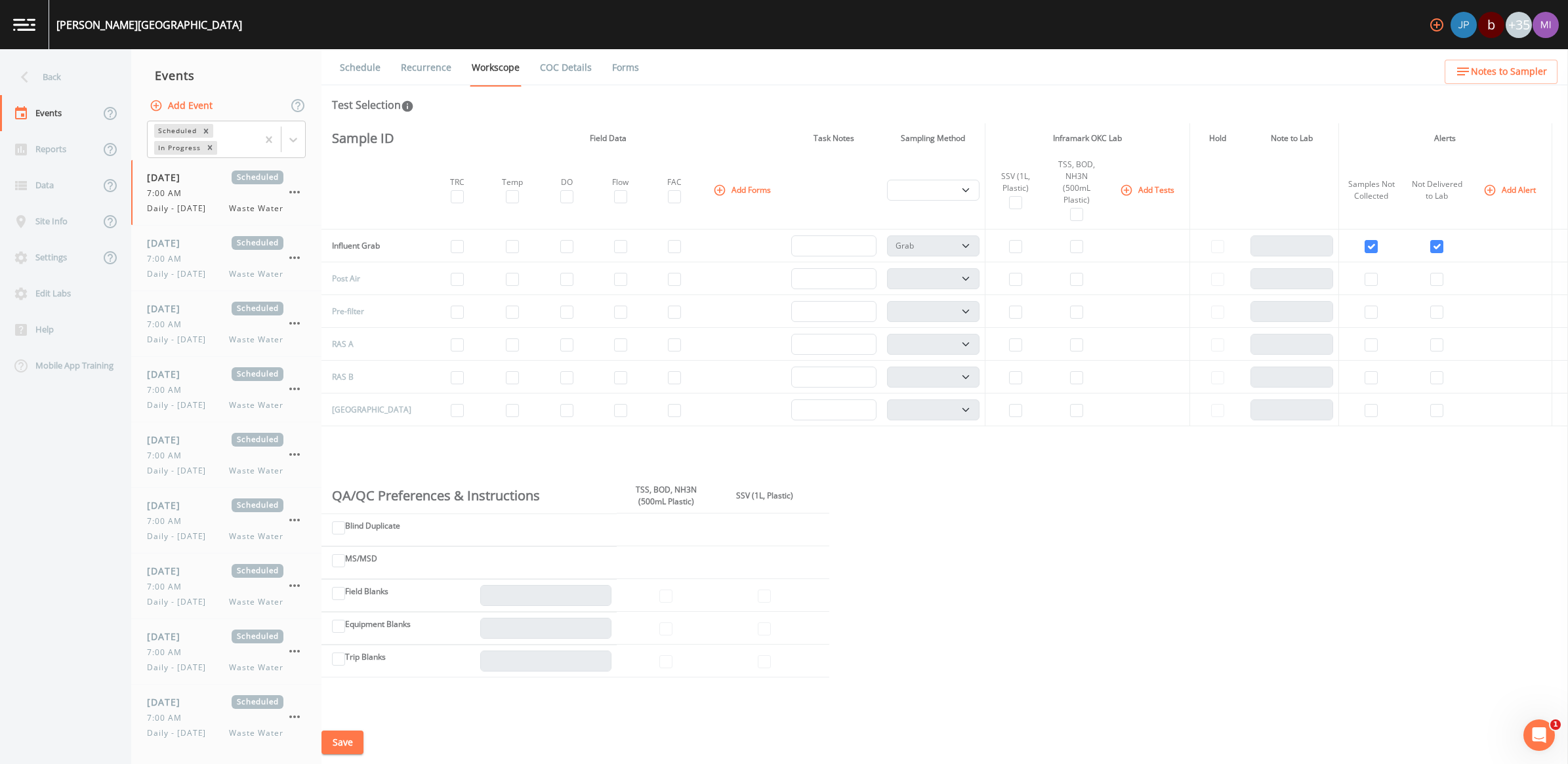
scroll to position [328, 0]
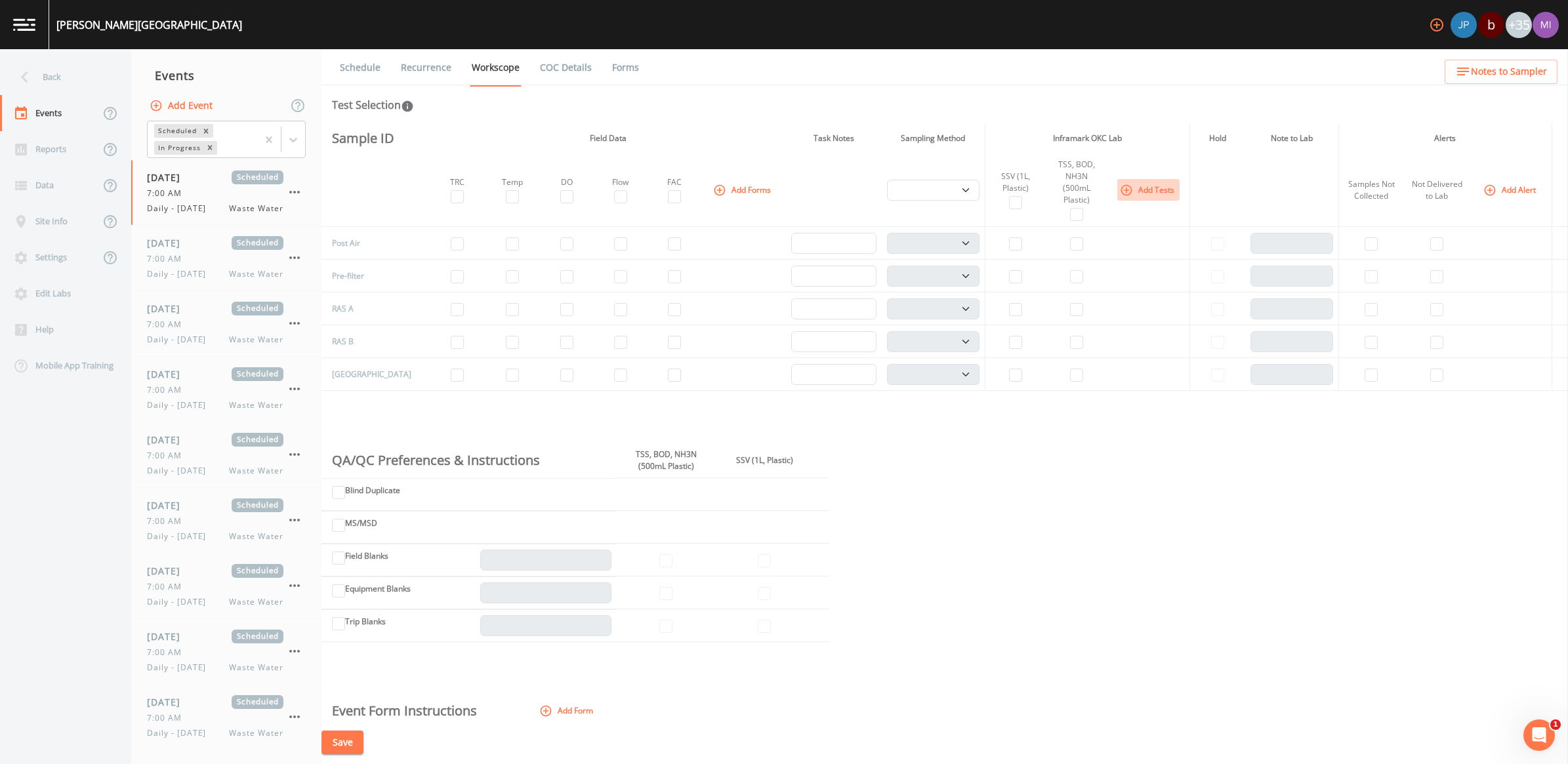
click at [1126, 187] on icon "button" at bounding box center [1126, 190] width 13 height 13
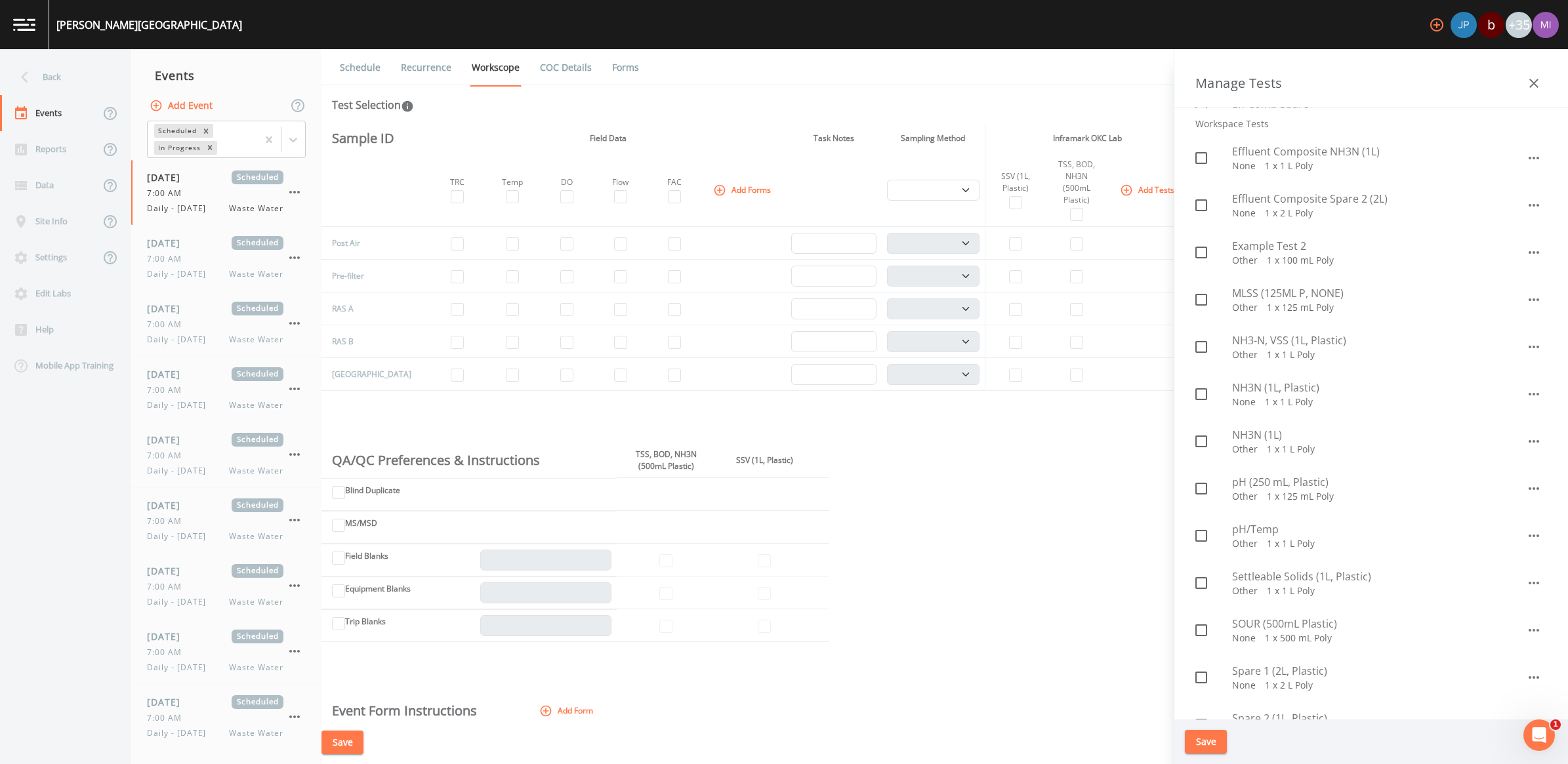
scroll to position [574, 0]
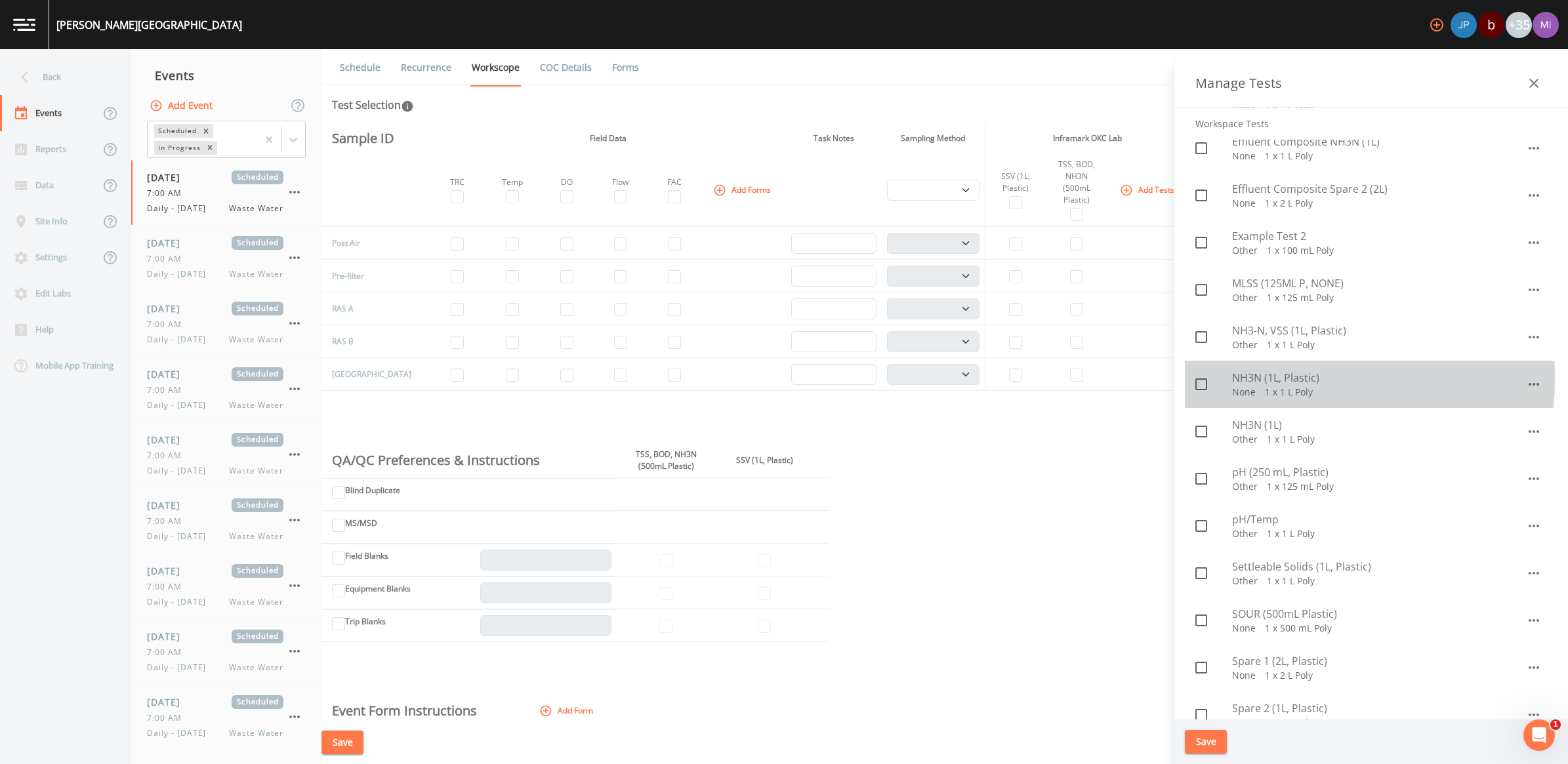
click at [1257, 379] on span "NH3N (1L, Plastic)" at bounding box center [1379, 377] width 294 height 16
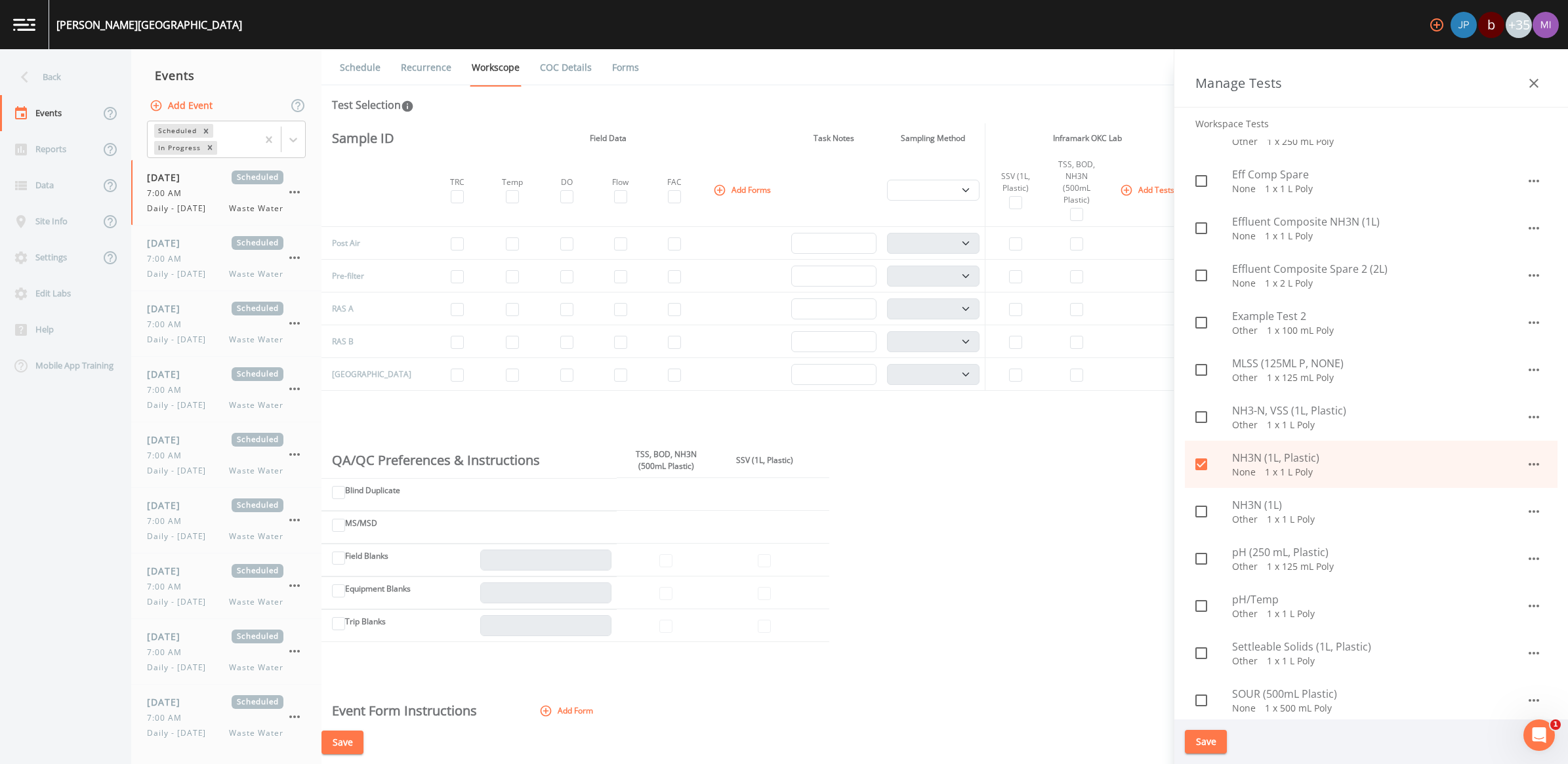
scroll to position [492, 0]
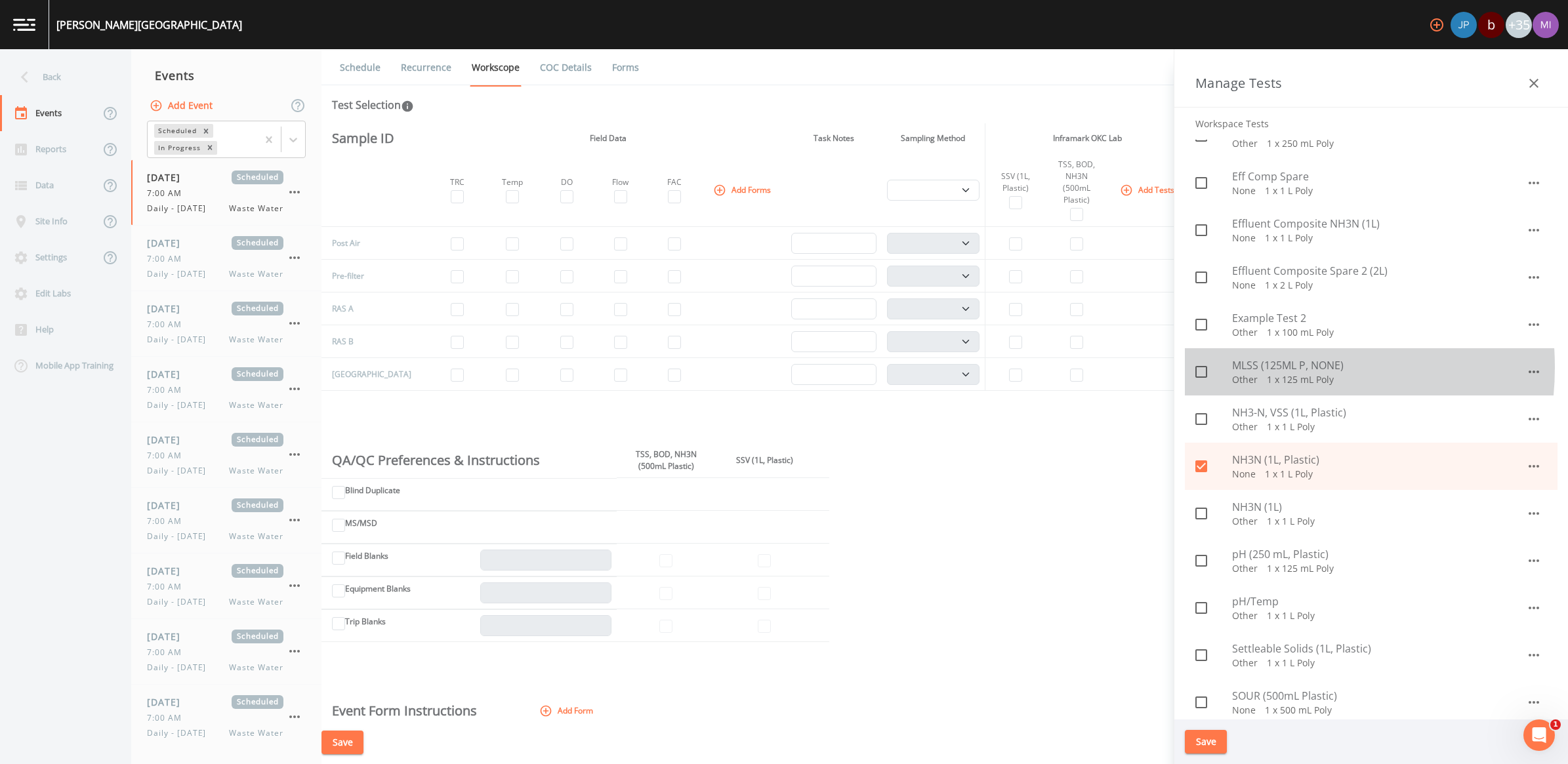
click at [1255, 367] on span "MLSS (125ML P, NONE)" at bounding box center [1379, 365] width 294 height 16
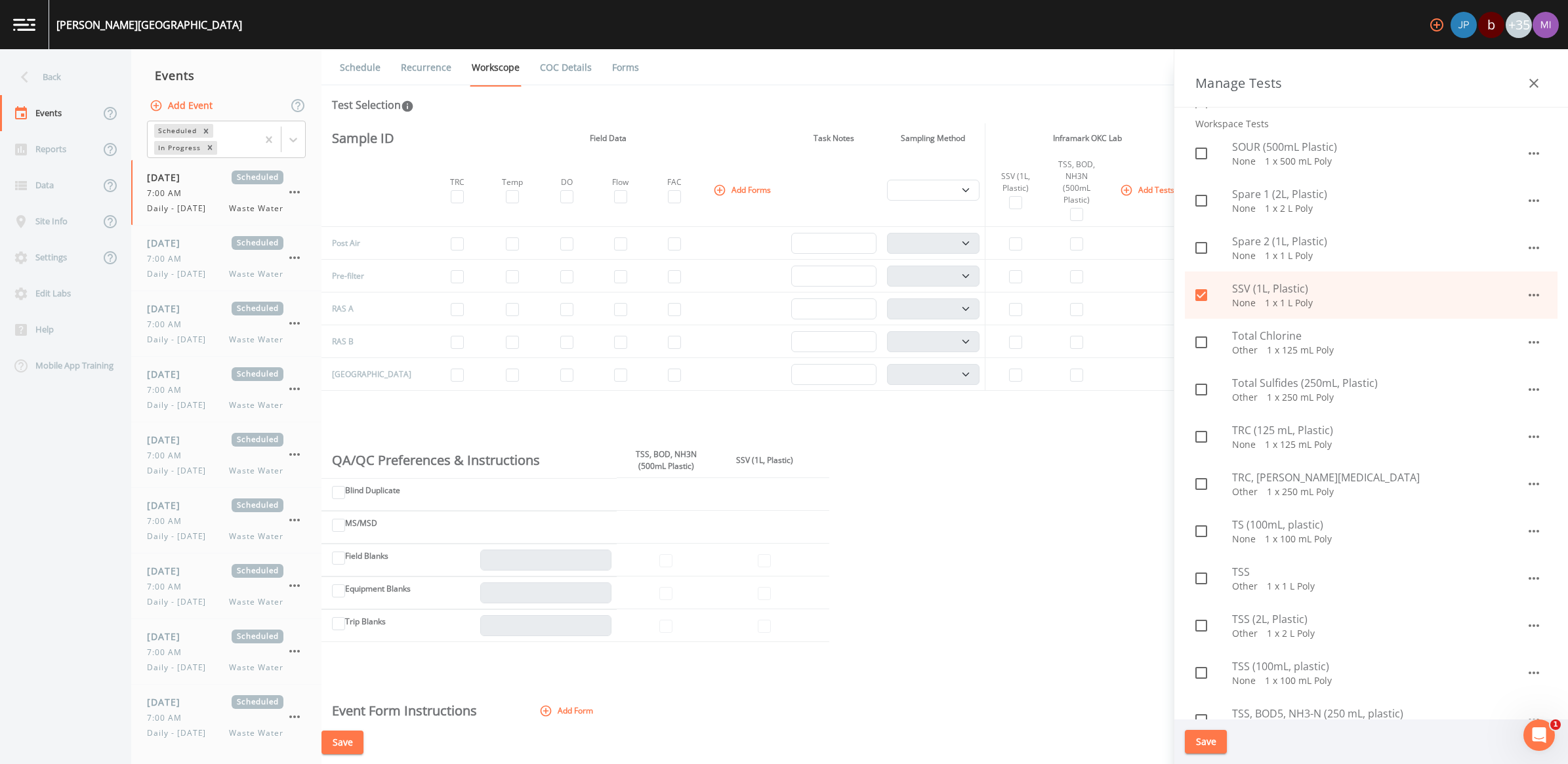
scroll to position [1066, 0]
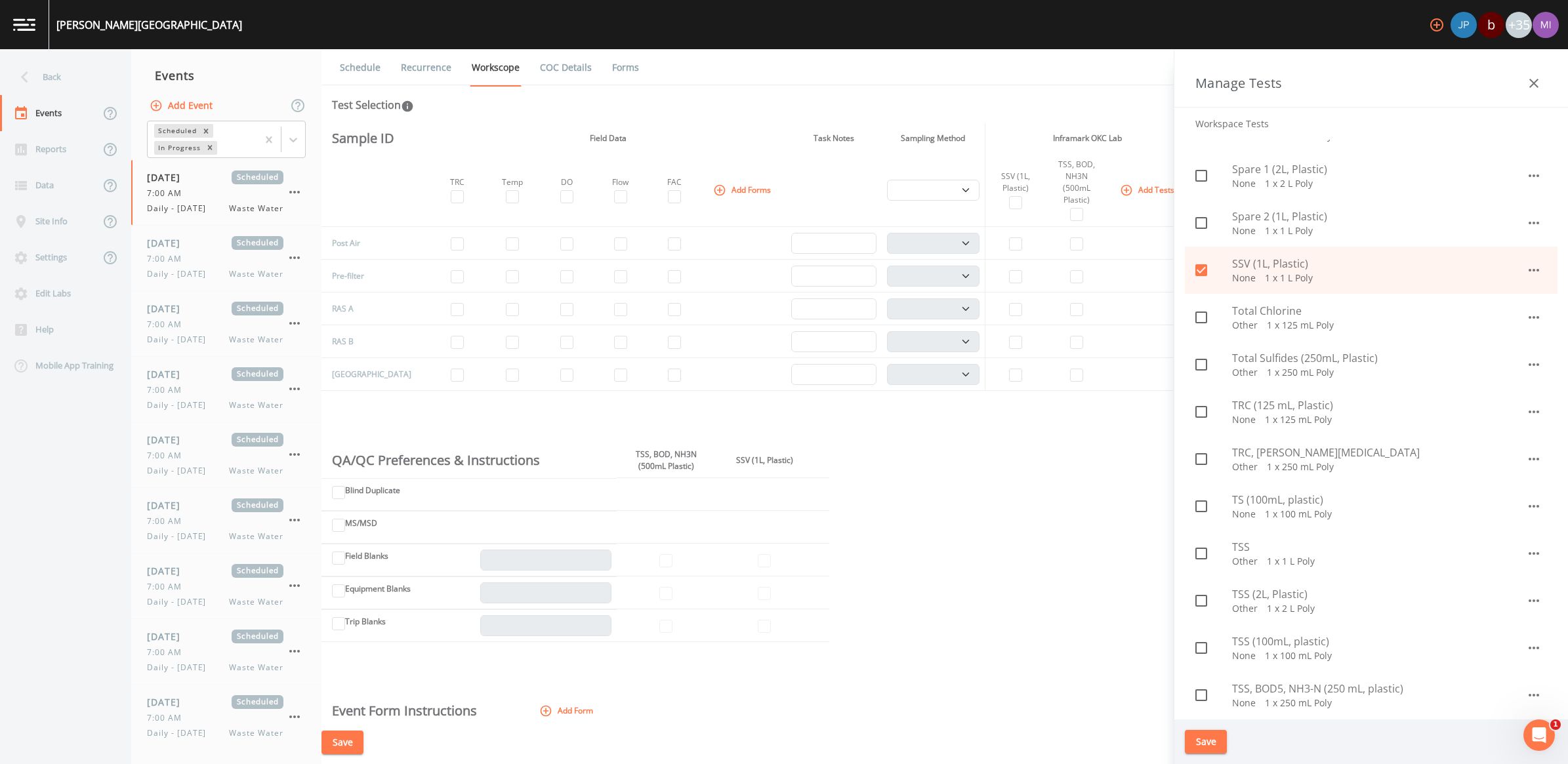
click at [1255, 649] on p "None   1 x 100 mL Poly" at bounding box center [1379, 656] width 294 height 13
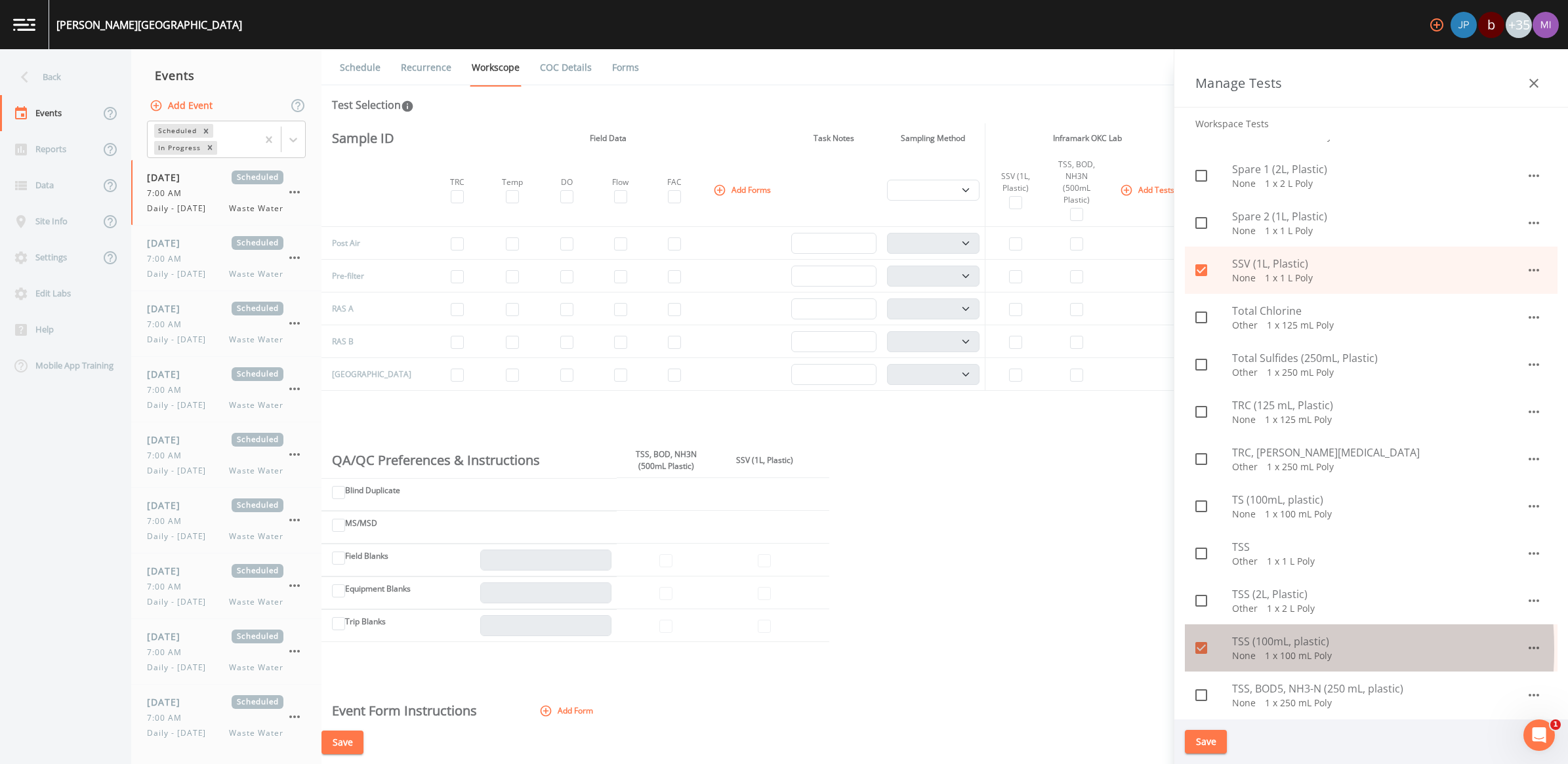
click at [1201, 649] on icon at bounding box center [1201, 648] width 16 height 16
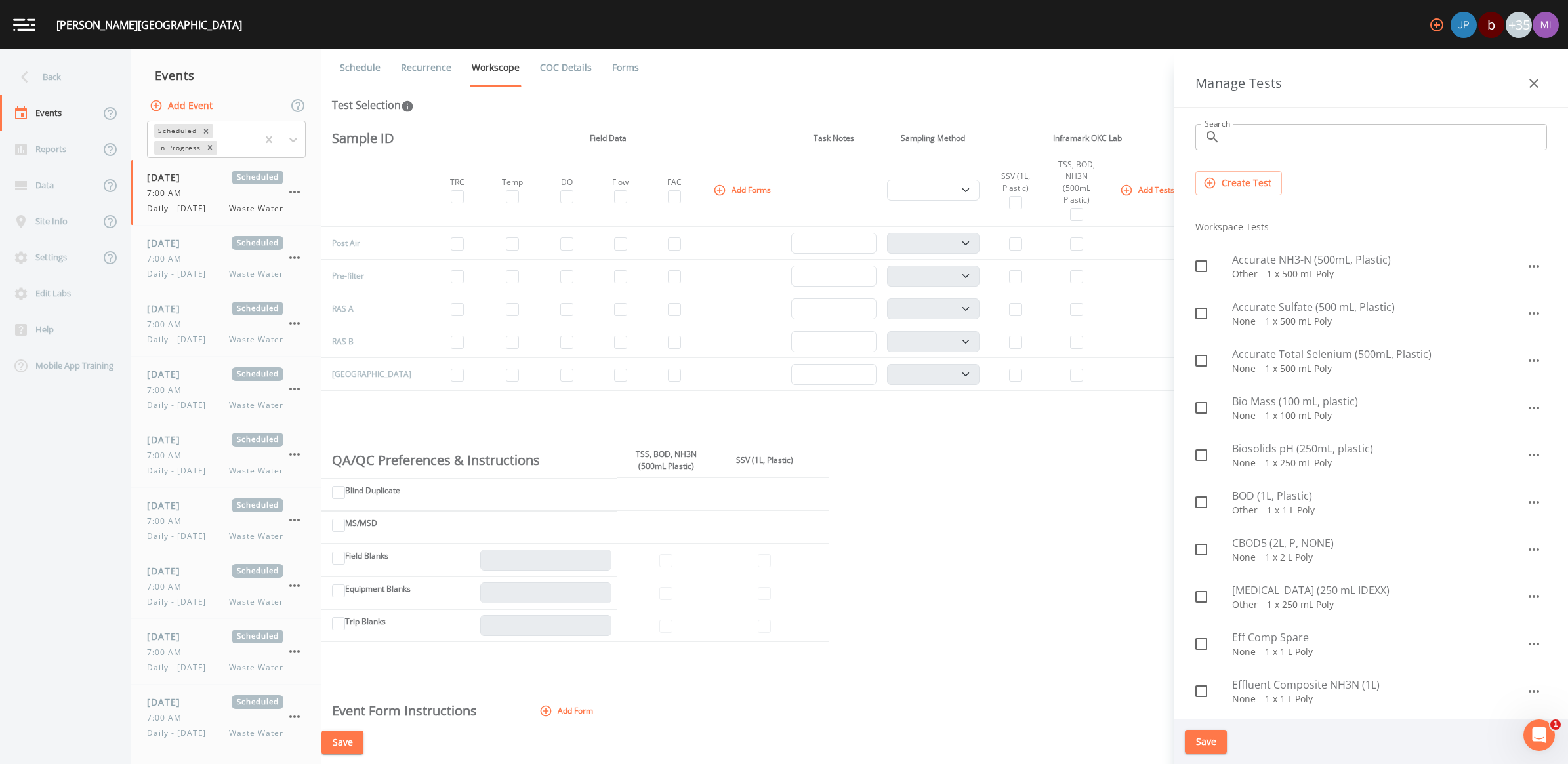
scroll to position [0, 0]
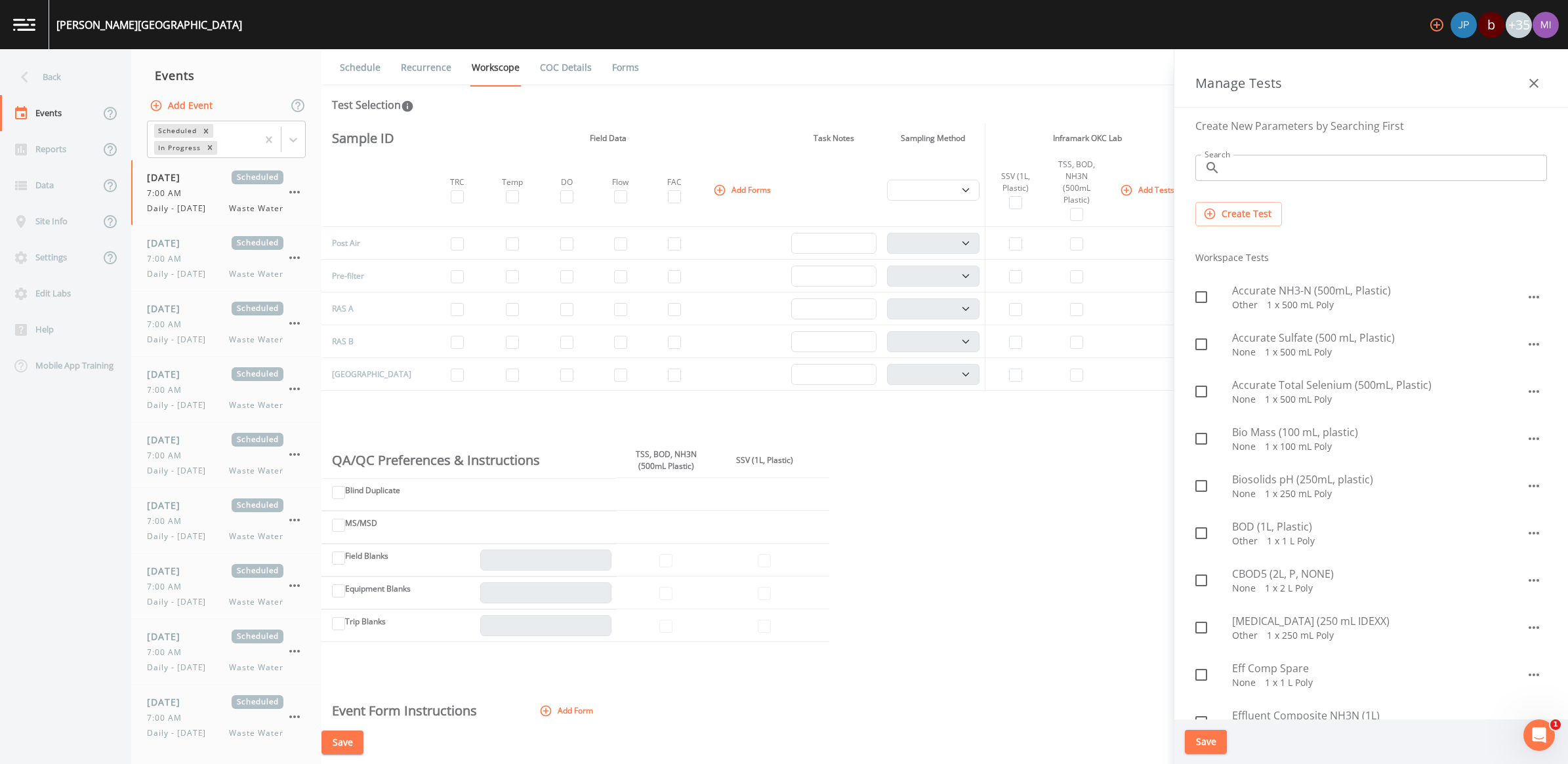
click at [1242, 227] on div "Create Test" at bounding box center [1372, 214] width 372 height 45
click at [1247, 217] on button "Create Test" at bounding box center [1239, 214] width 87 height 24
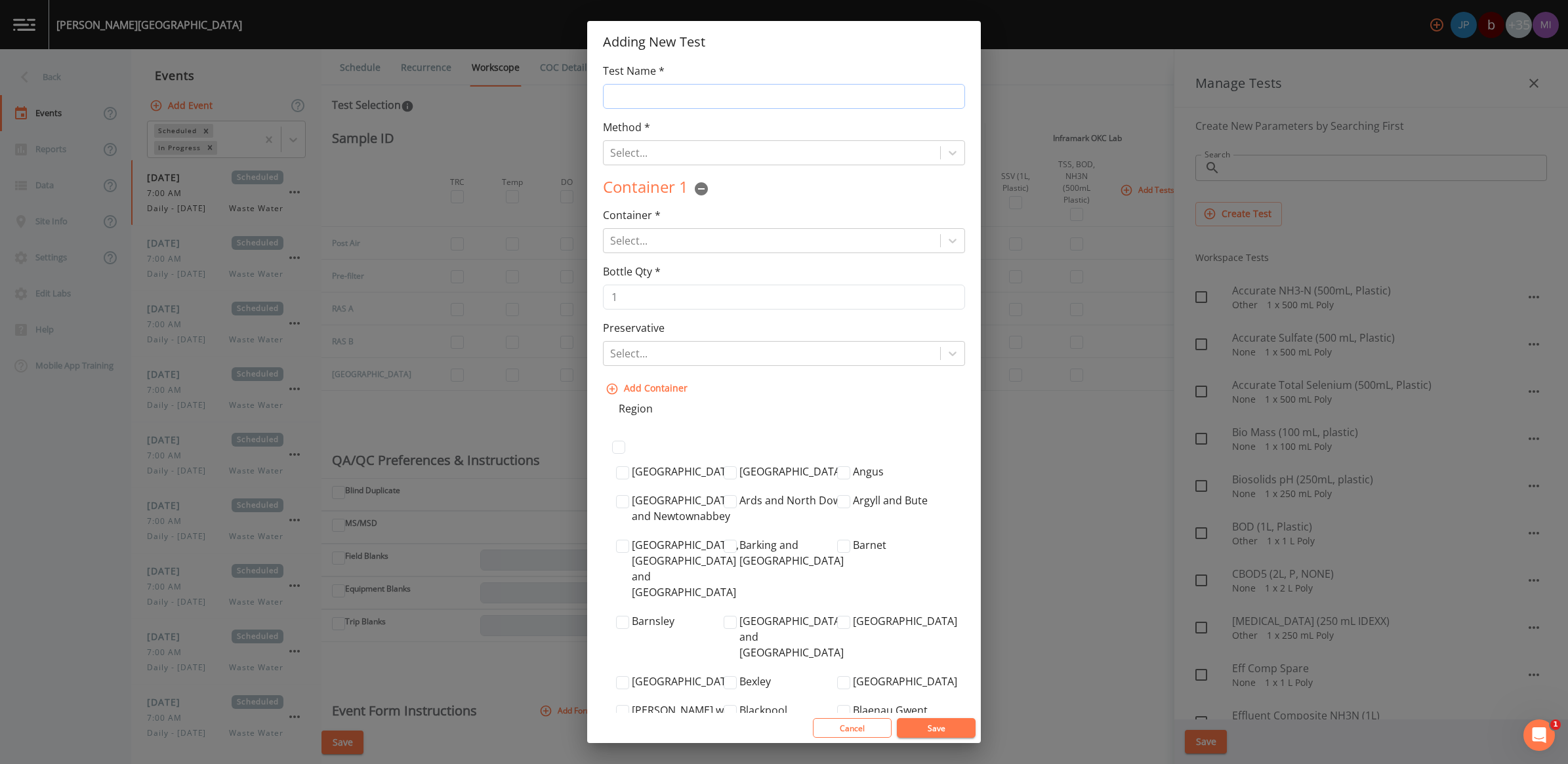
click at [663, 96] on input "Test Name *" at bounding box center [784, 97] width 362 height 25
click at [682, 158] on div at bounding box center [772, 153] width 324 height 19
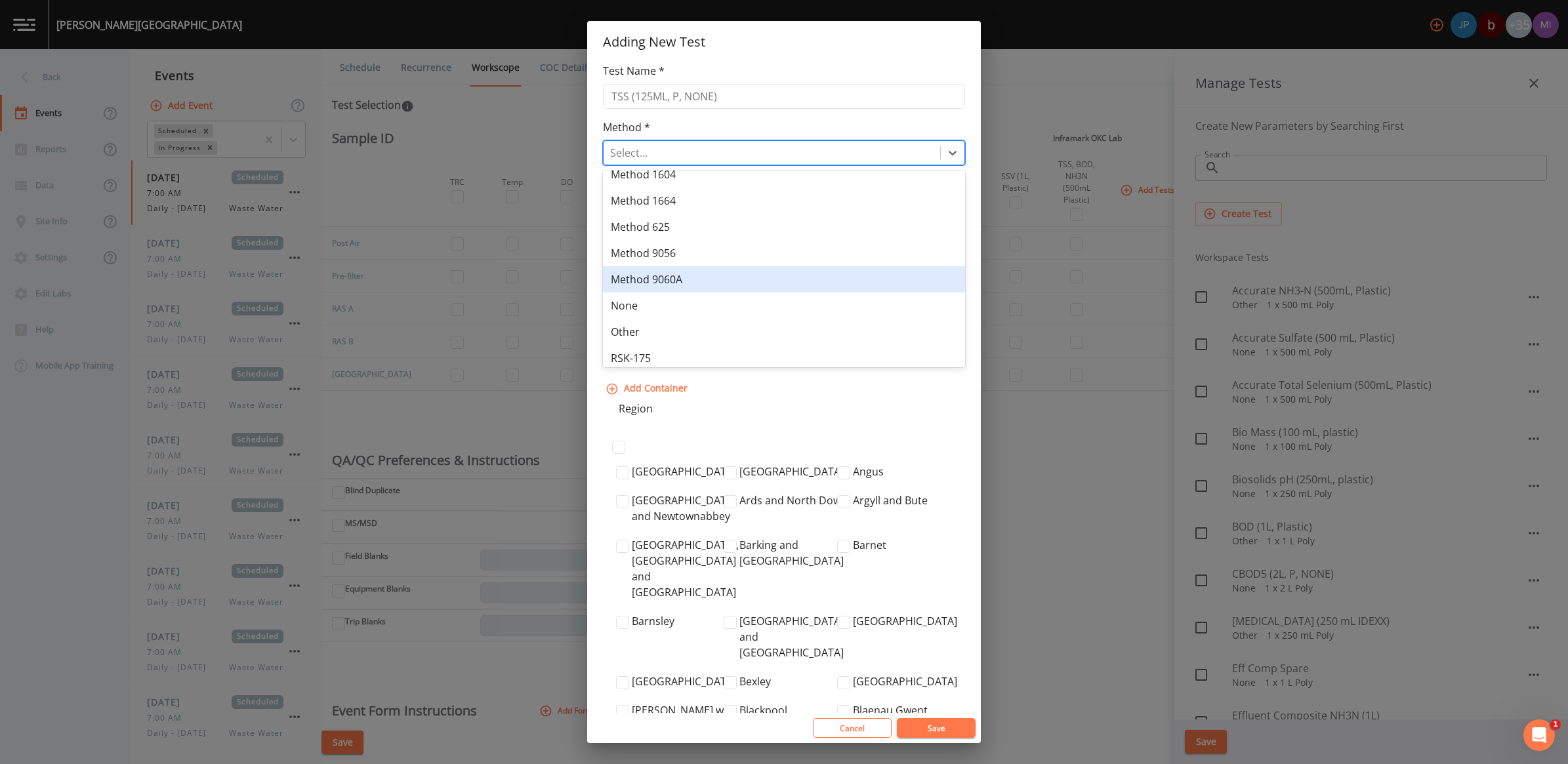
scroll to position [328, 0]
click at [632, 286] on div "None" at bounding box center [784, 278] width 362 height 26
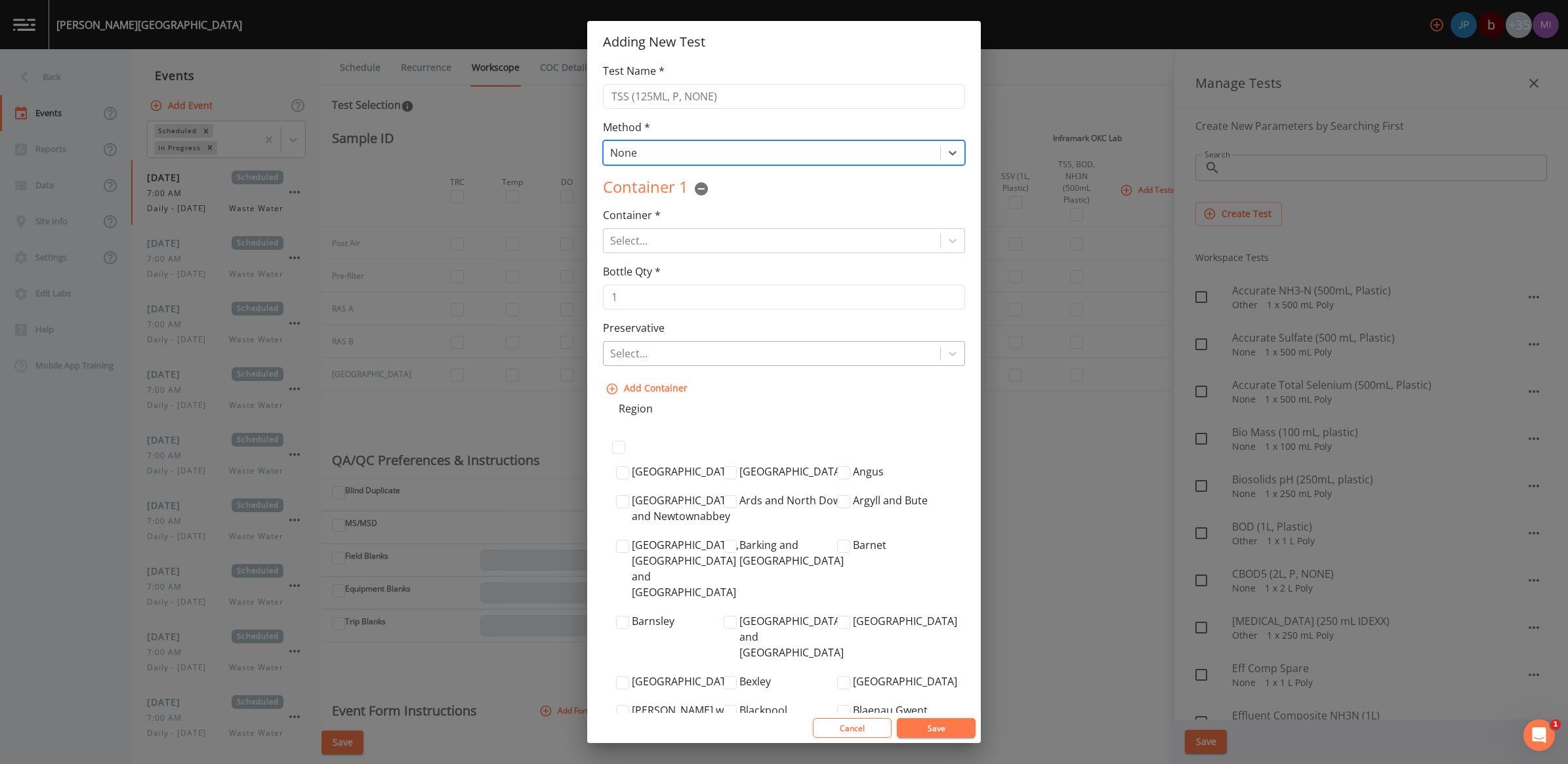
click at [699, 355] on div at bounding box center [772, 354] width 324 height 19
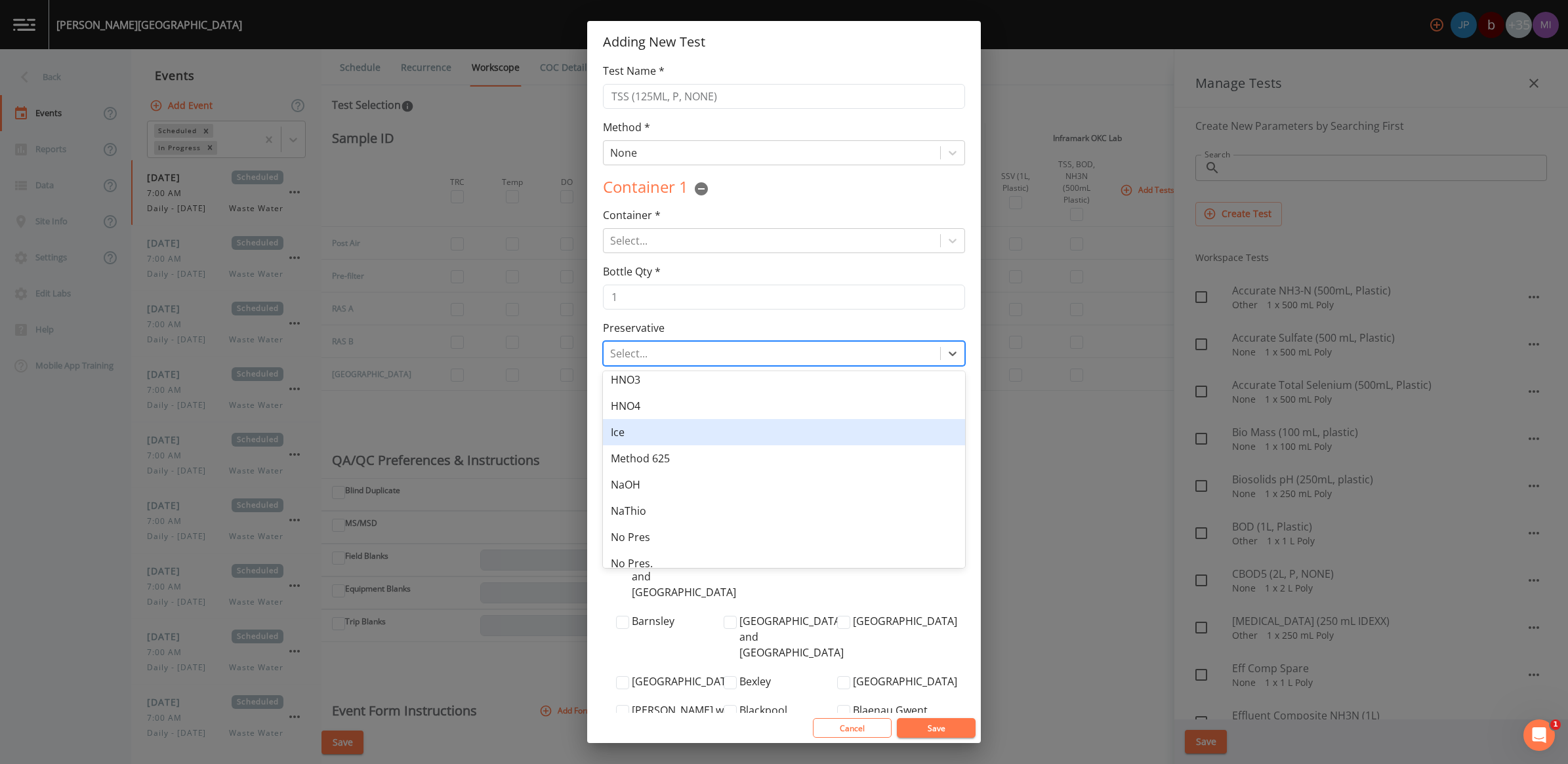
scroll to position [82, 0]
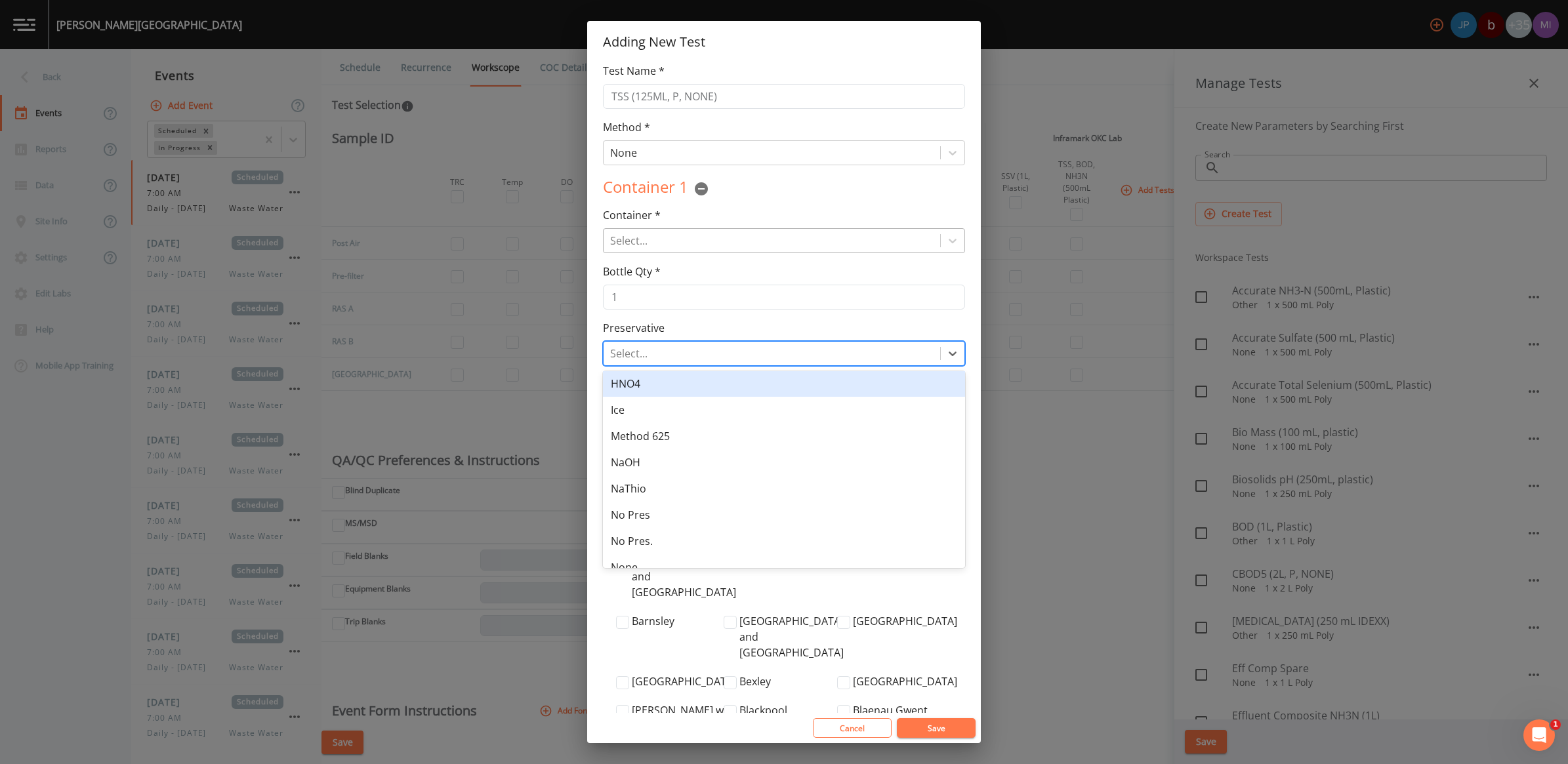
click at [663, 234] on div at bounding box center [772, 241] width 324 height 19
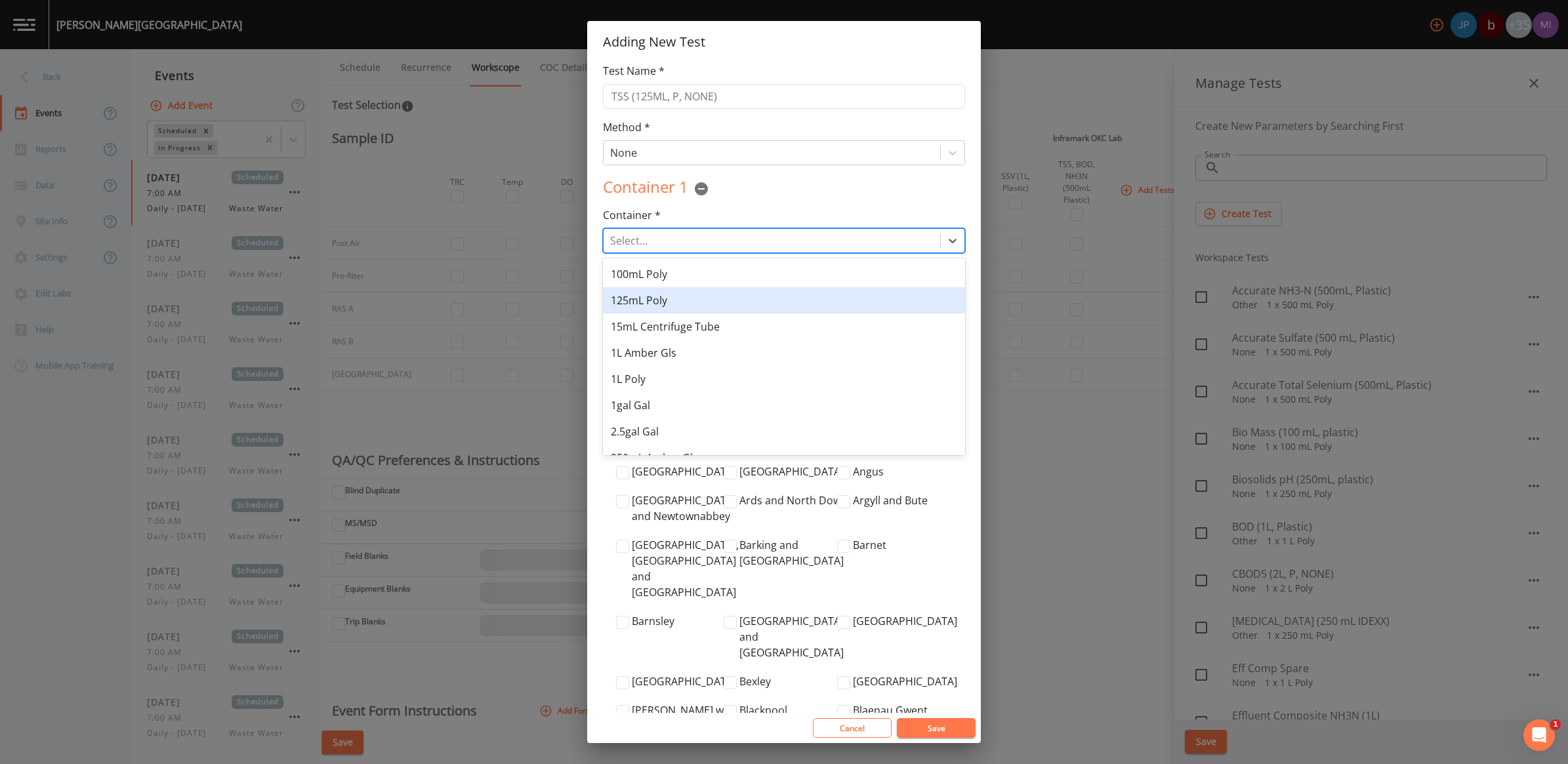
click at [651, 306] on div "125mL Poly" at bounding box center [784, 300] width 362 height 26
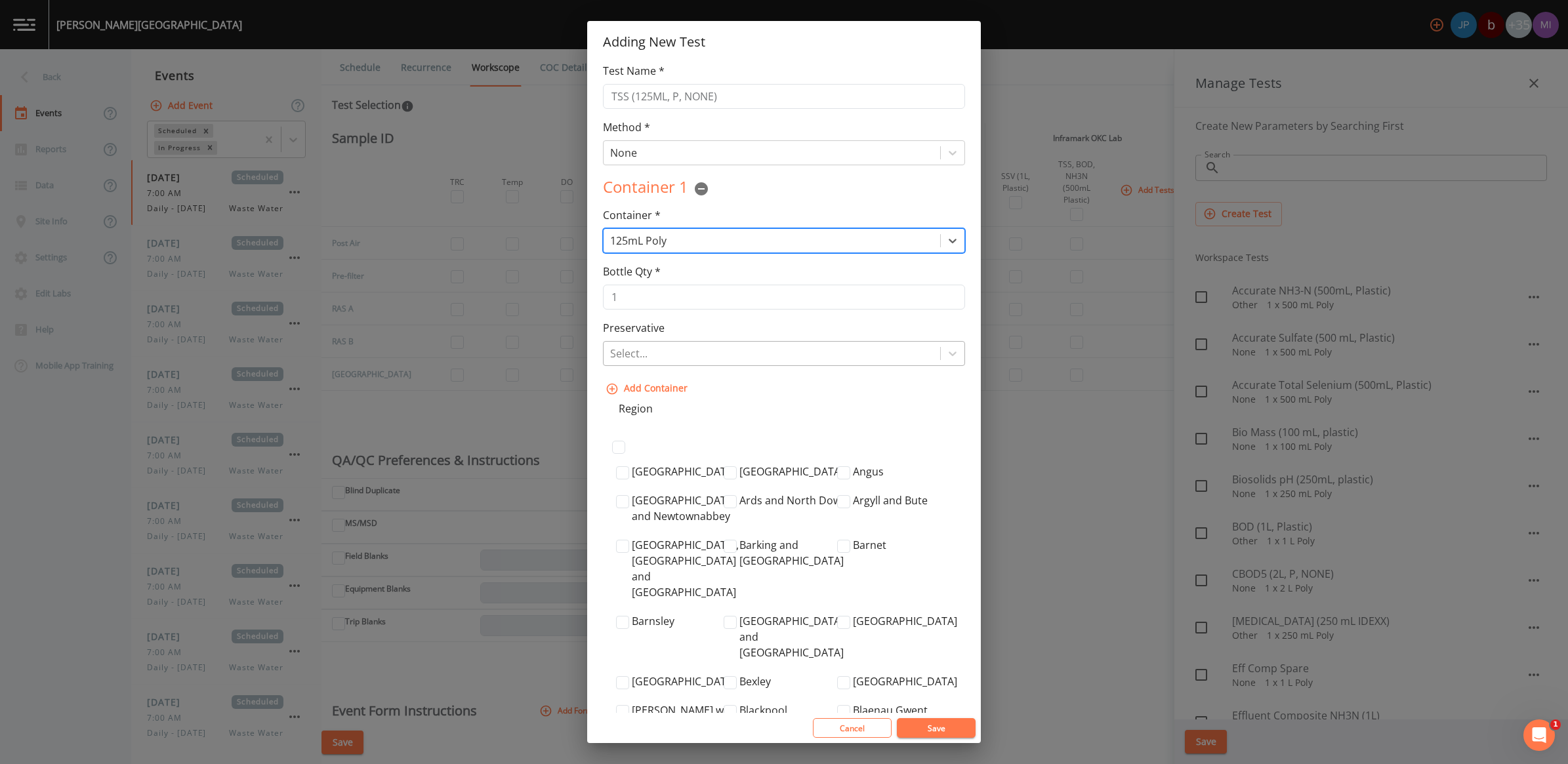
click at [669, 358] on div at bounding box center [772, 354] width 324 height 19
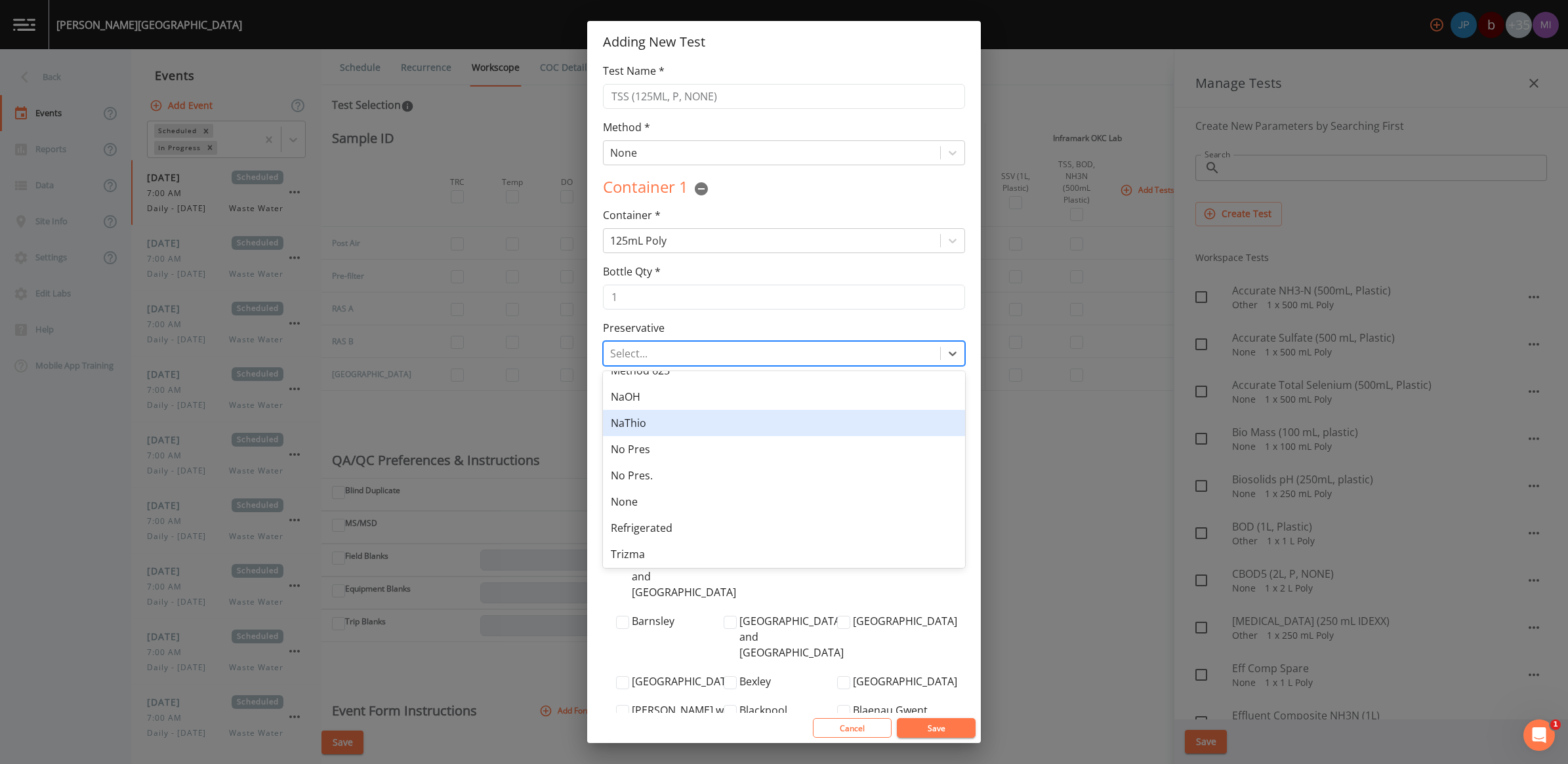
scroll to position [149, 0]
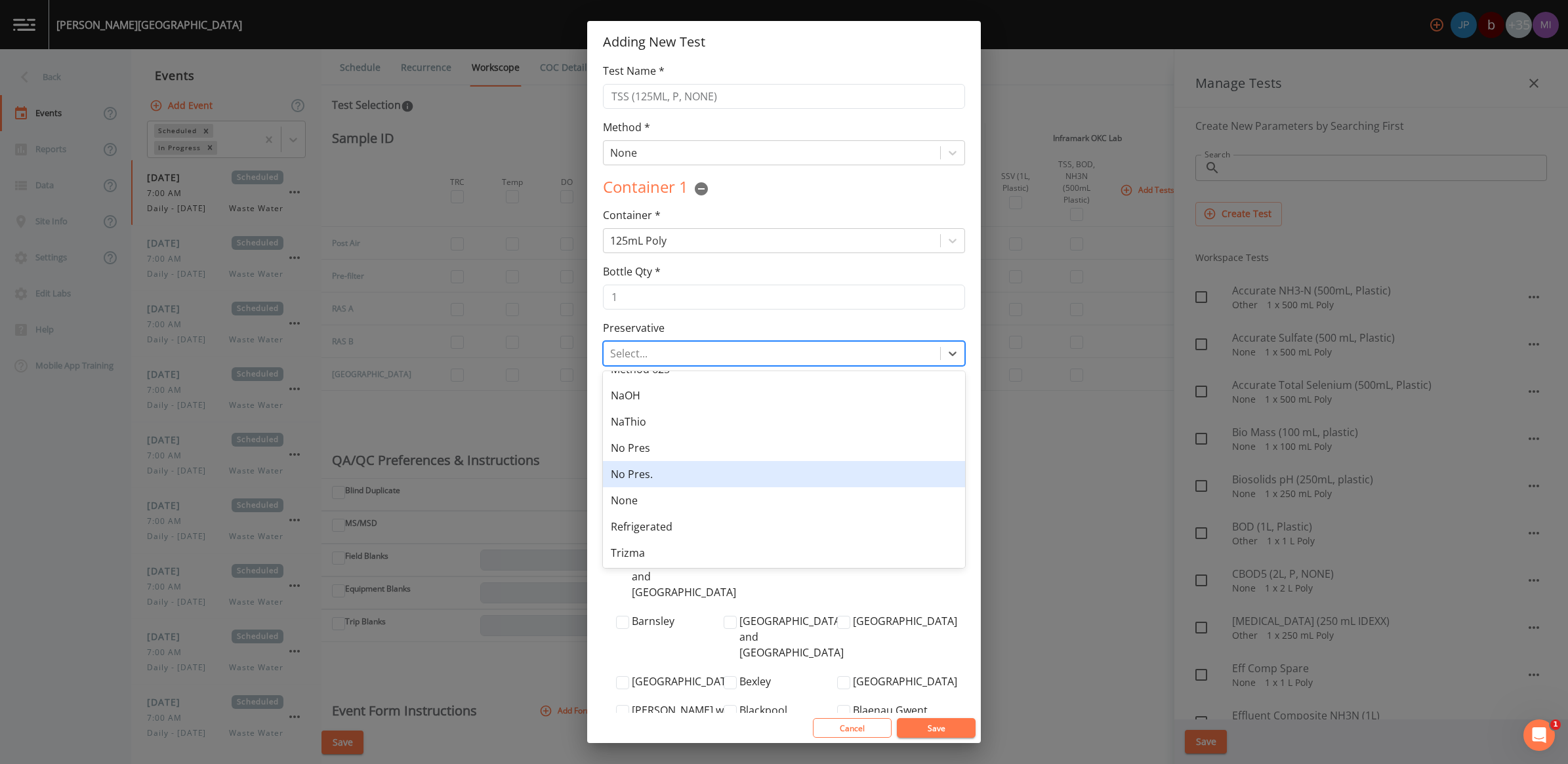
click at [632, 470] on div "No Pres." at bounding box center [784, 474] width 362 height 26
click at [661, 350] on div at bounding box center [772, 354] width 324 height 19
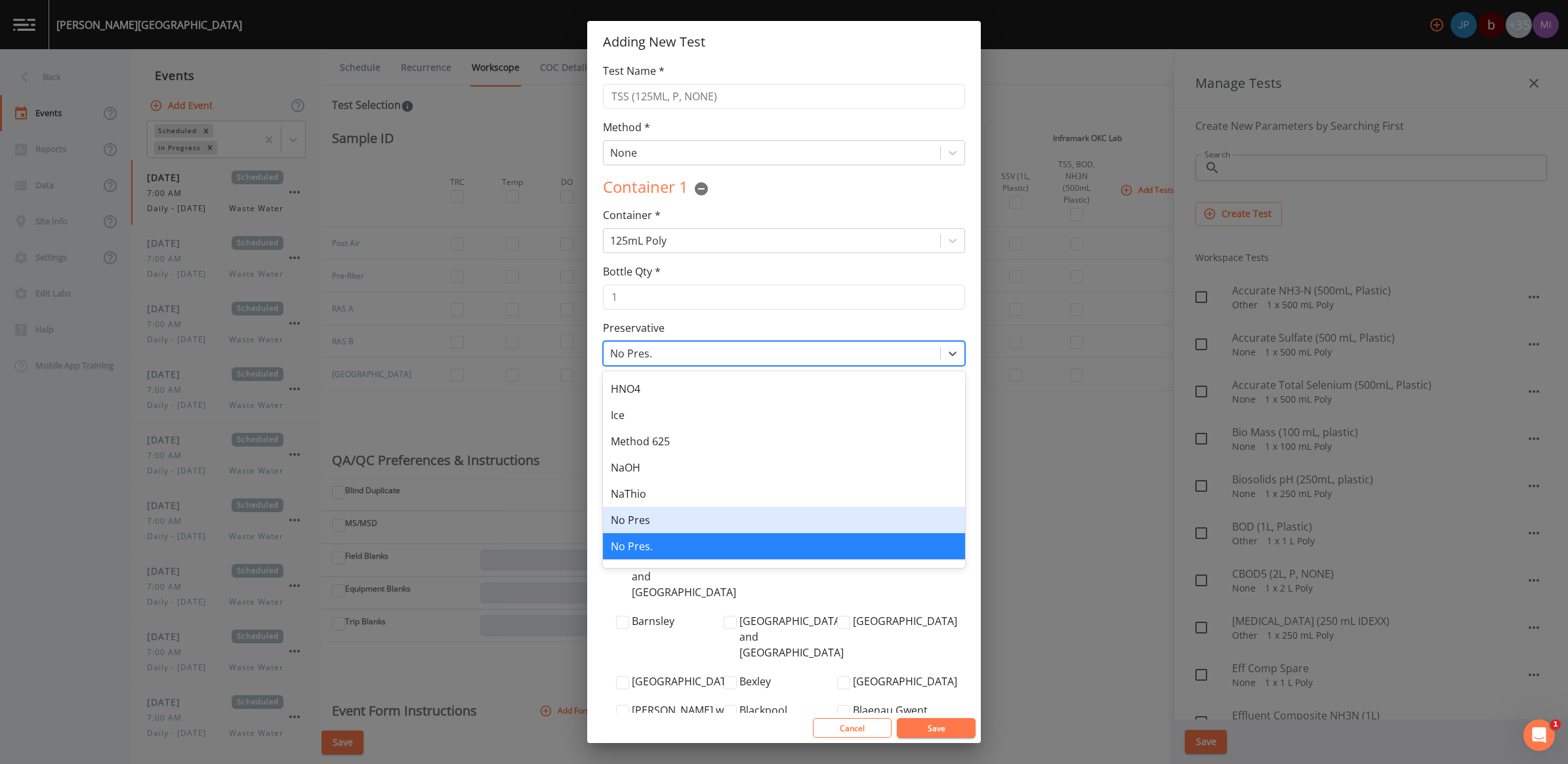
click at [643, 516] on div "No Pres" at bounding box center [784, 520] width 362 height 26
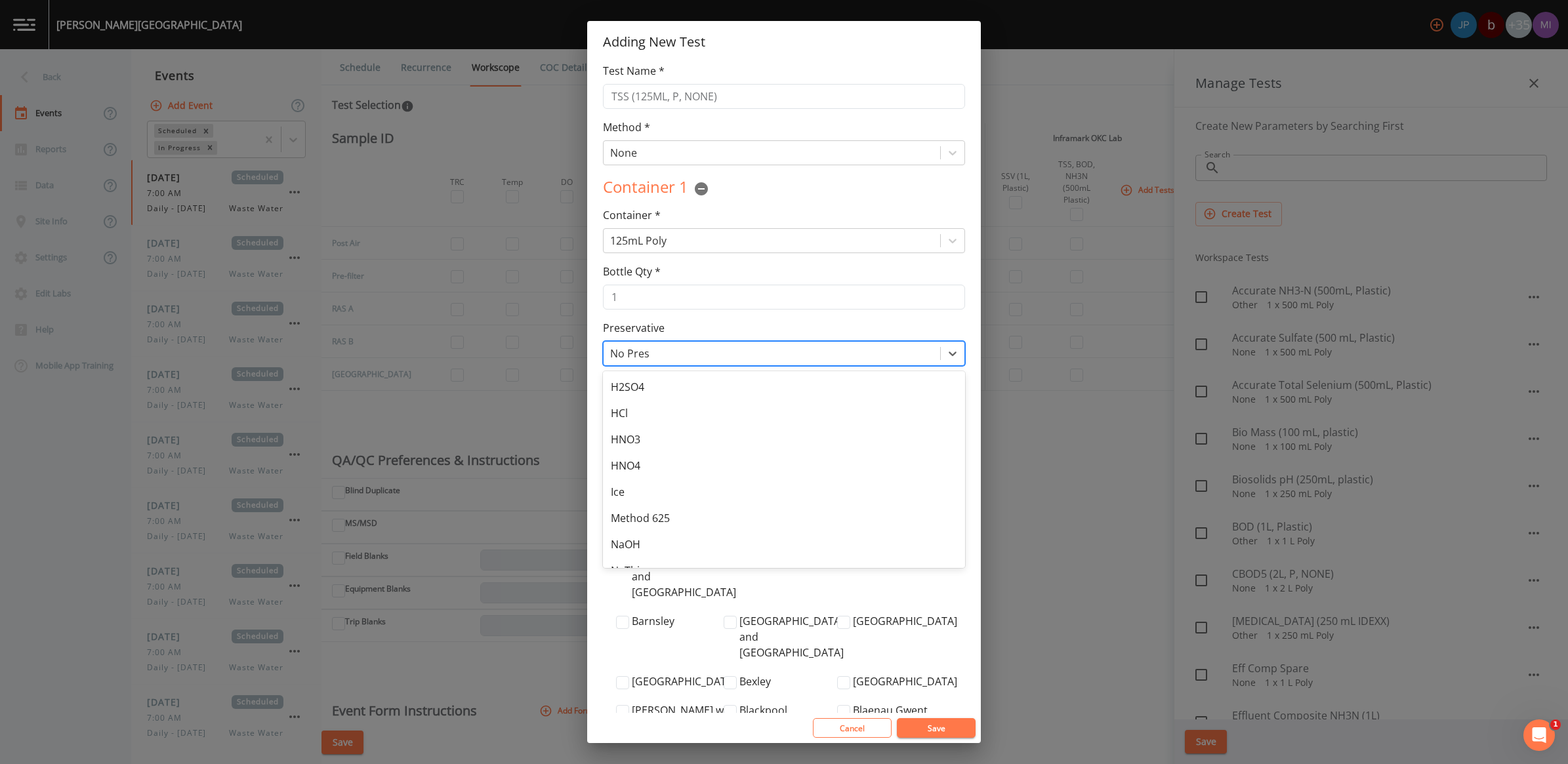
click at [658, 358] on div at bounding box center [772, 354] width 324 height 19
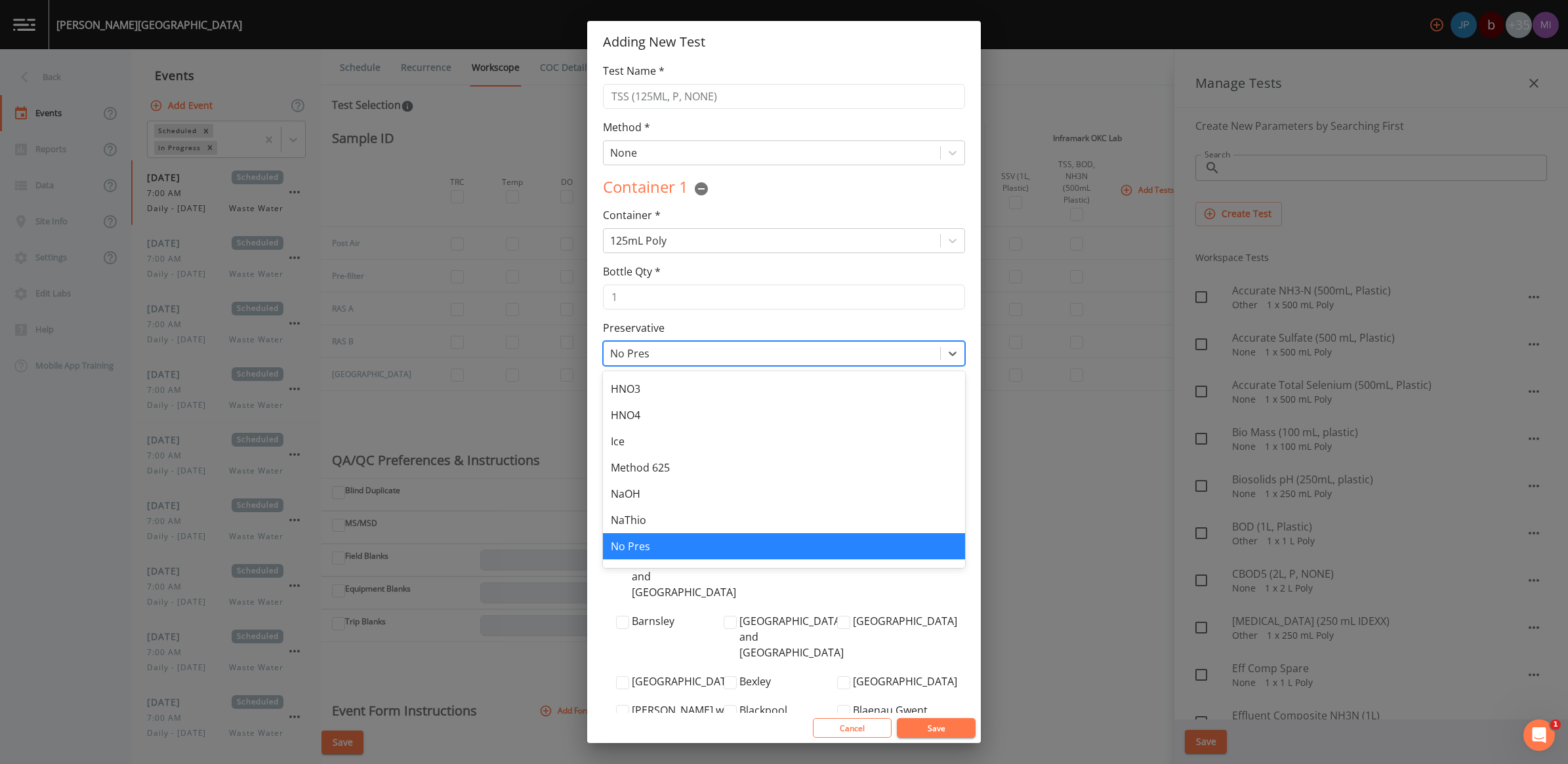
scroll to position [132, 0]
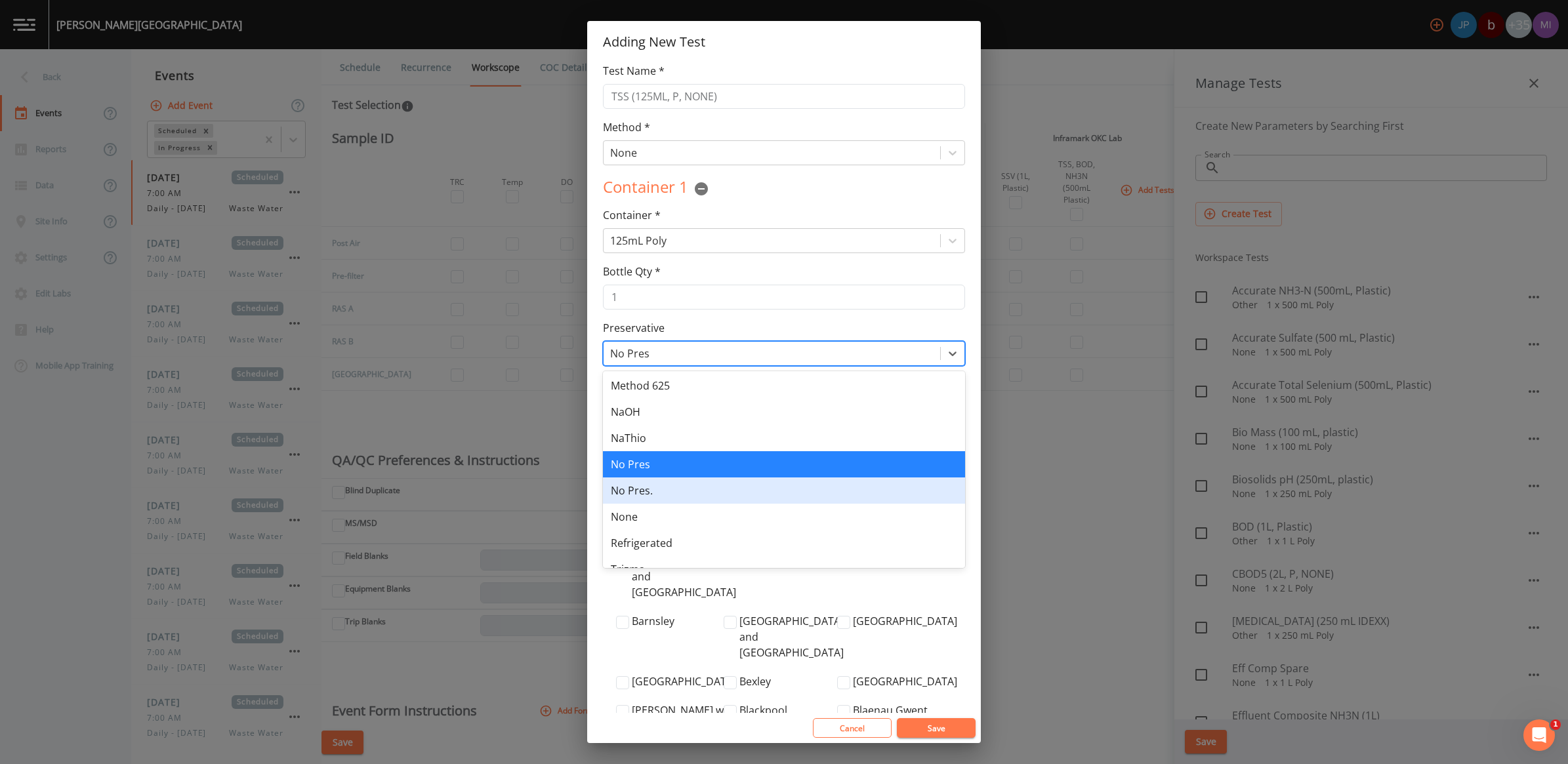
click at [640, 491] on div "No Pres." at bounding box center [784, 490] width 362 height 26
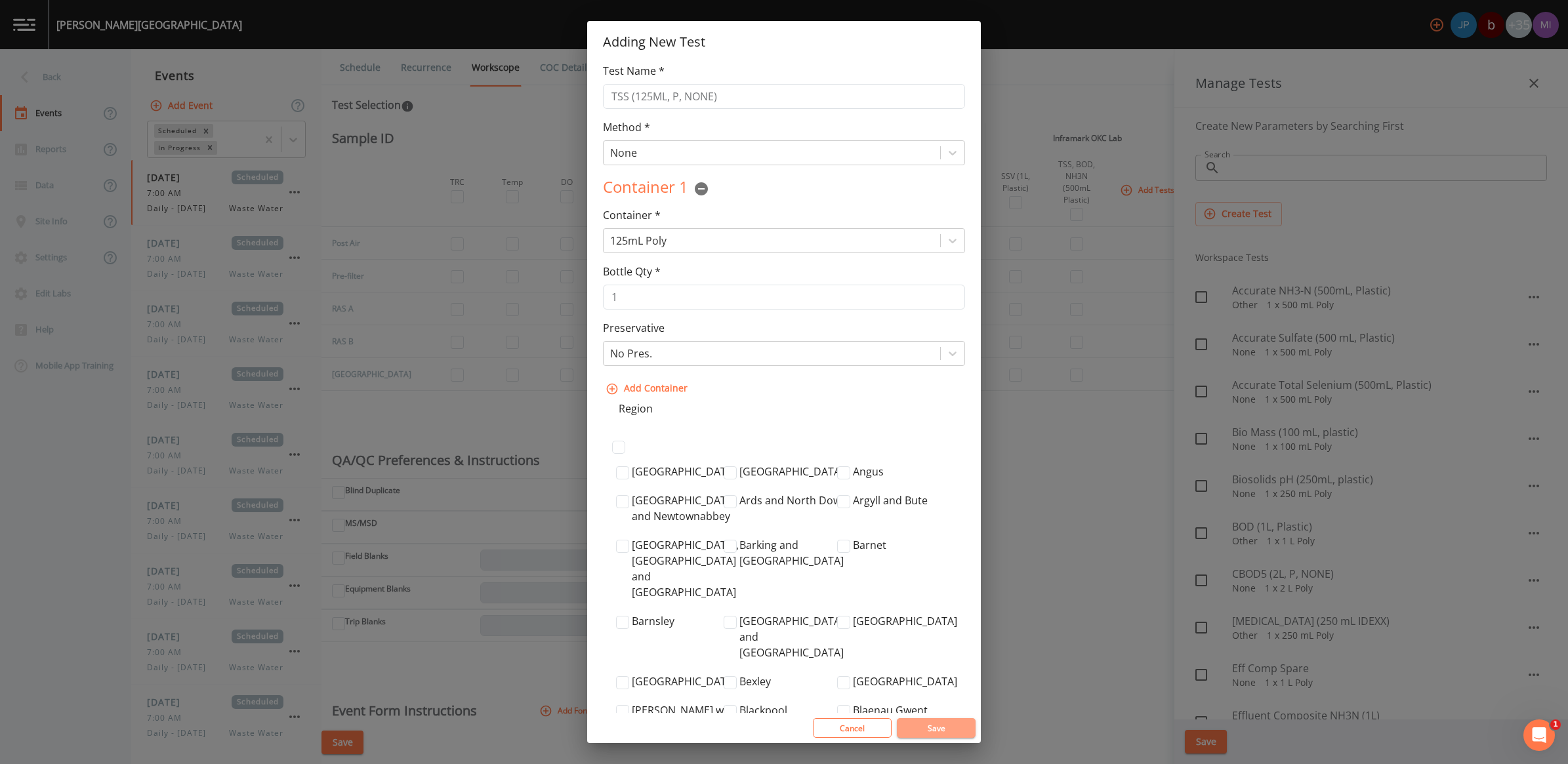
click at [955, 727] on button "Save" at bounding box center [936, 728] width 78 height 19
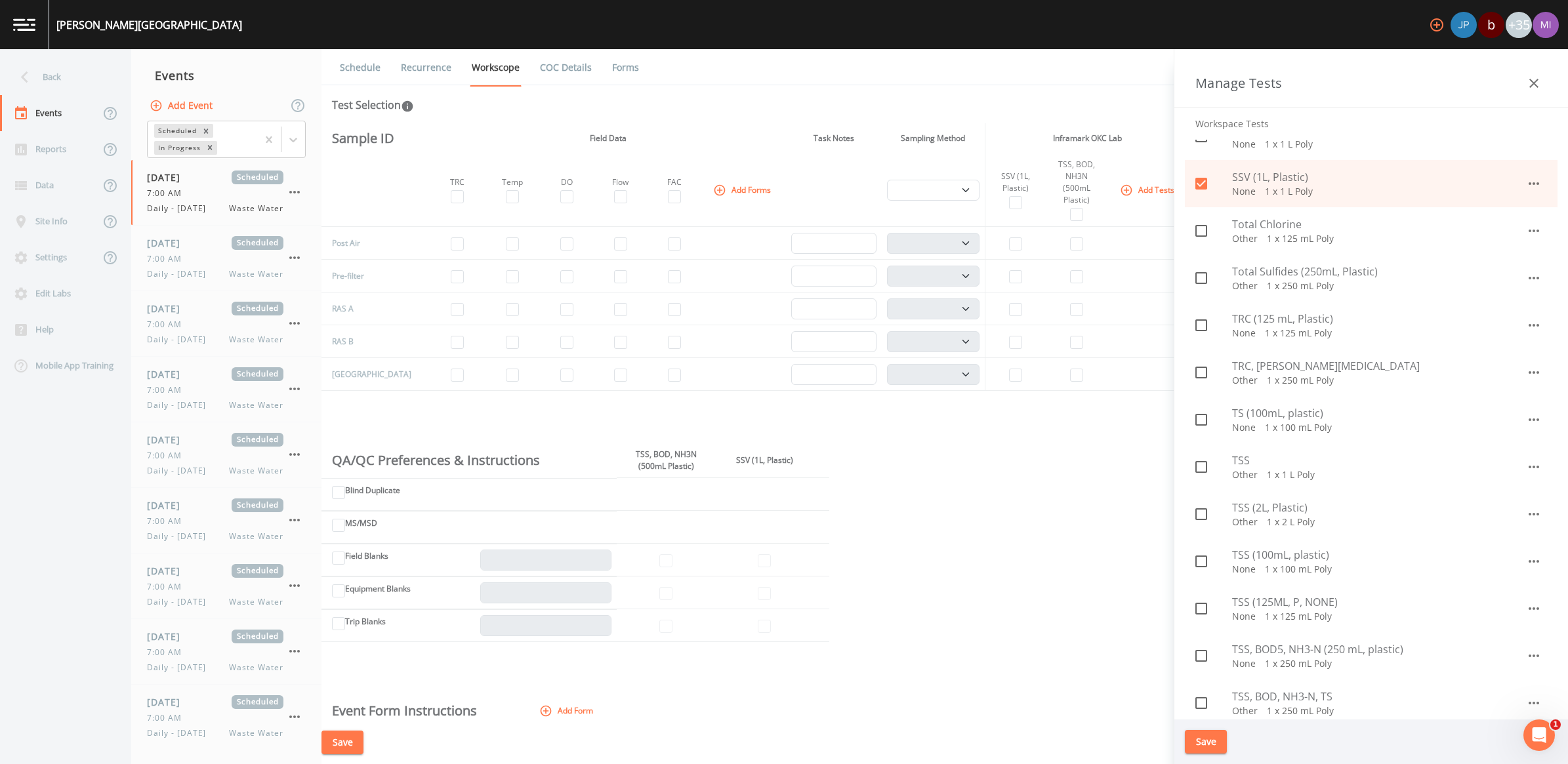
scroll to position [1230, 0]
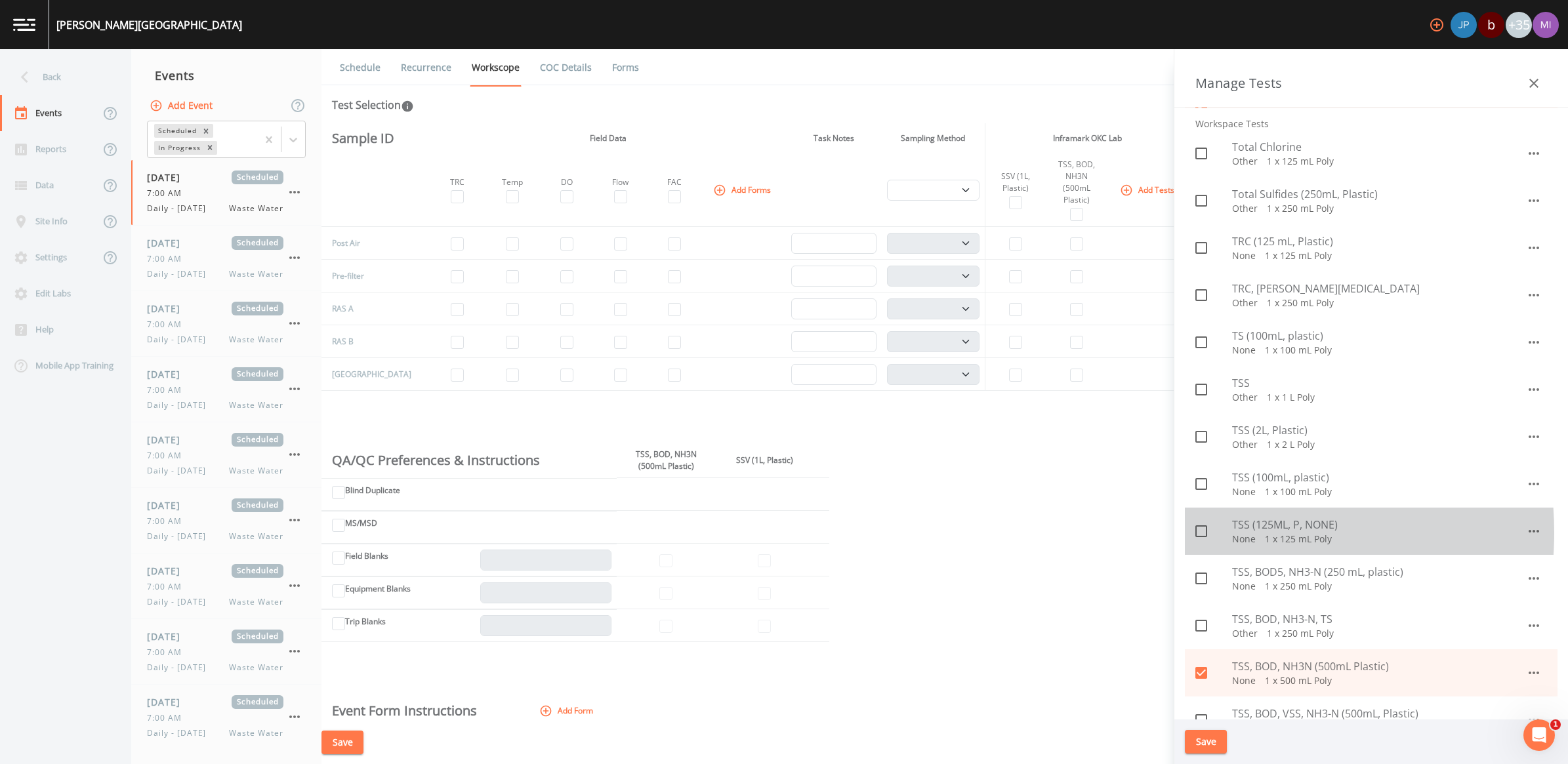
click at [1203, 532] on icon at bounding box center [1201, 532] width 16 height 16
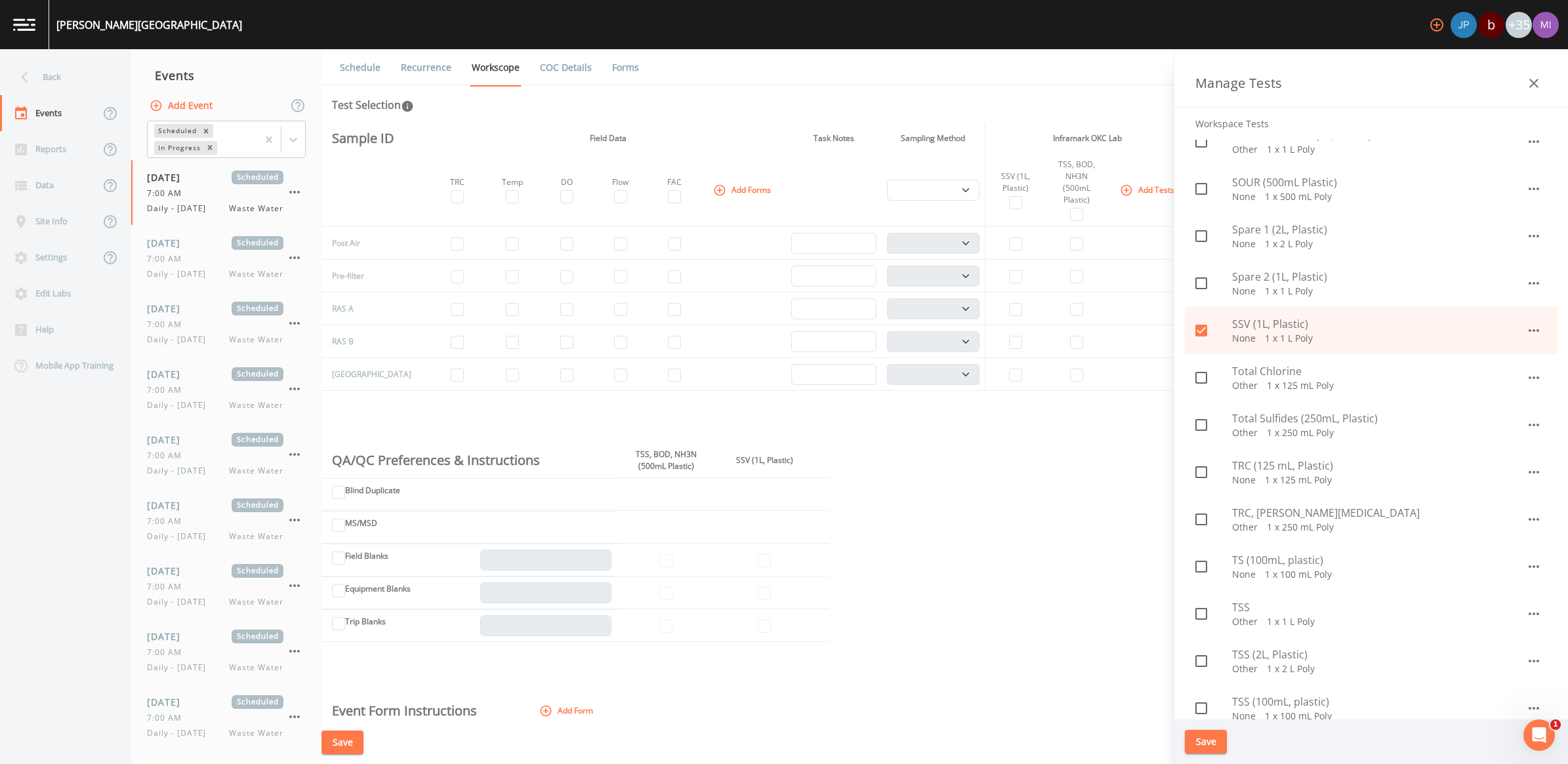
scroll to position [984, 0]
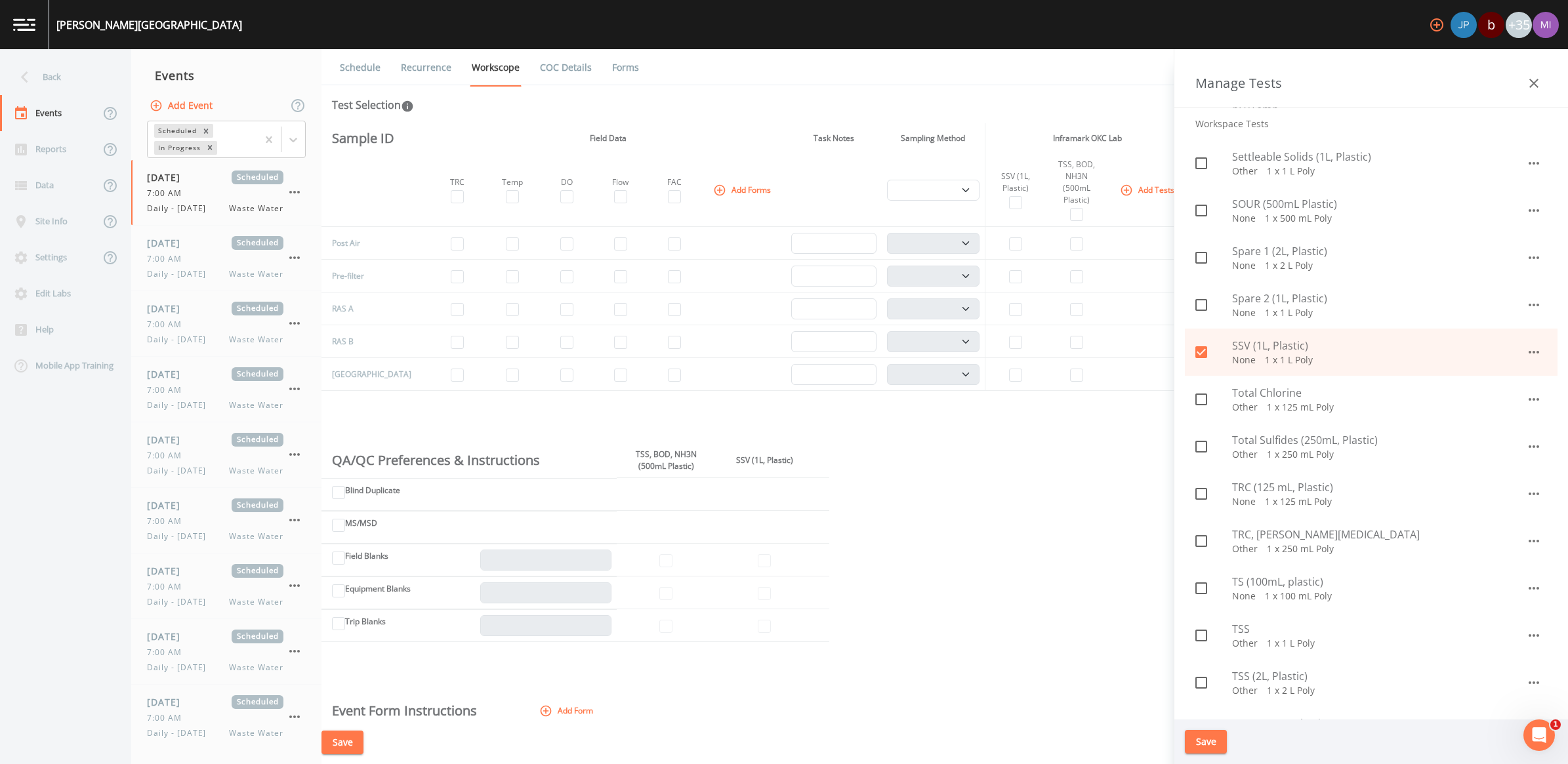
click at [1266, 590] on p "None   1 x 100 mL Poly" at bounding box center [1379, 596] width 294 height 13
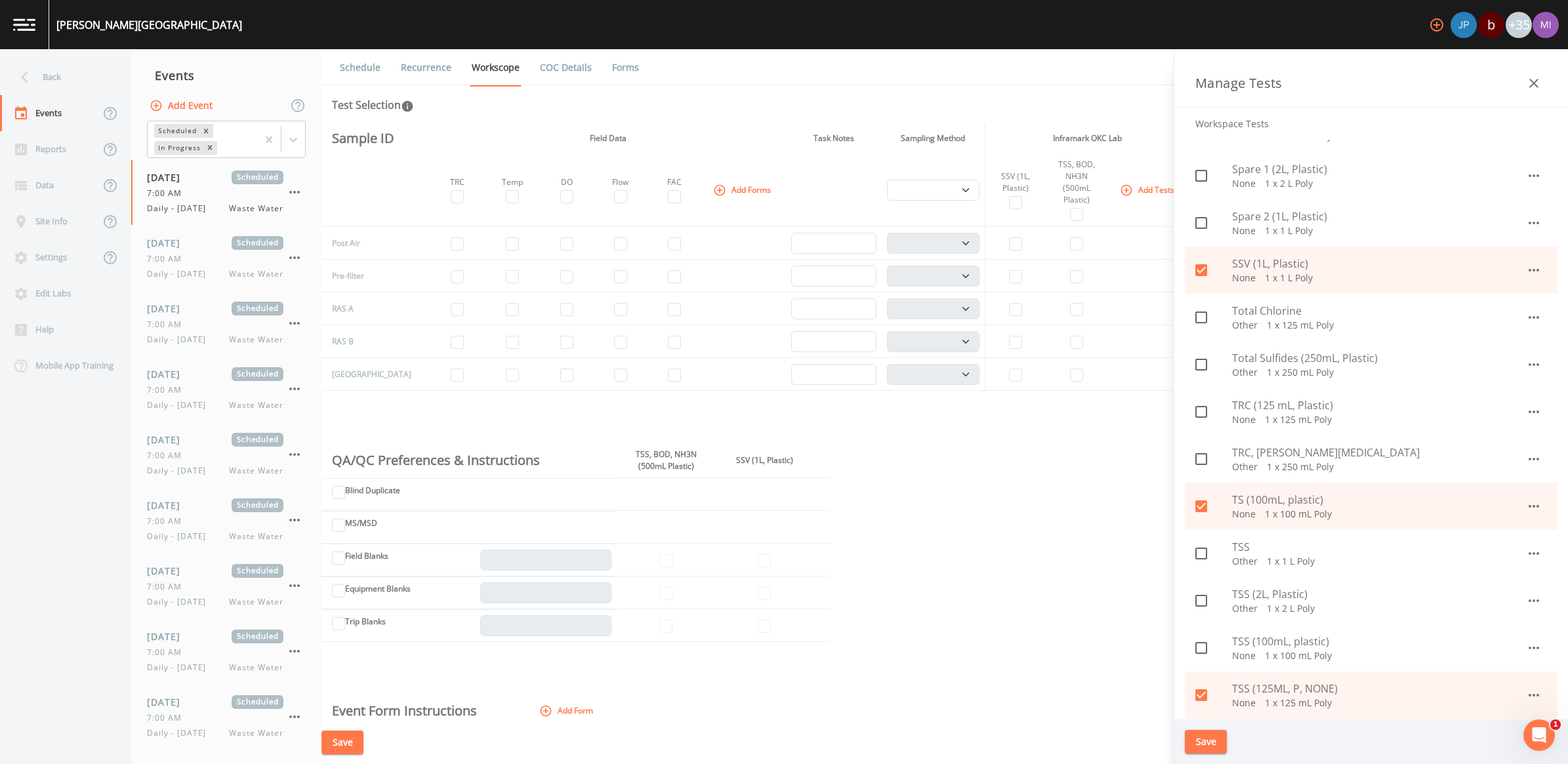
scroll to position [1148, 0]
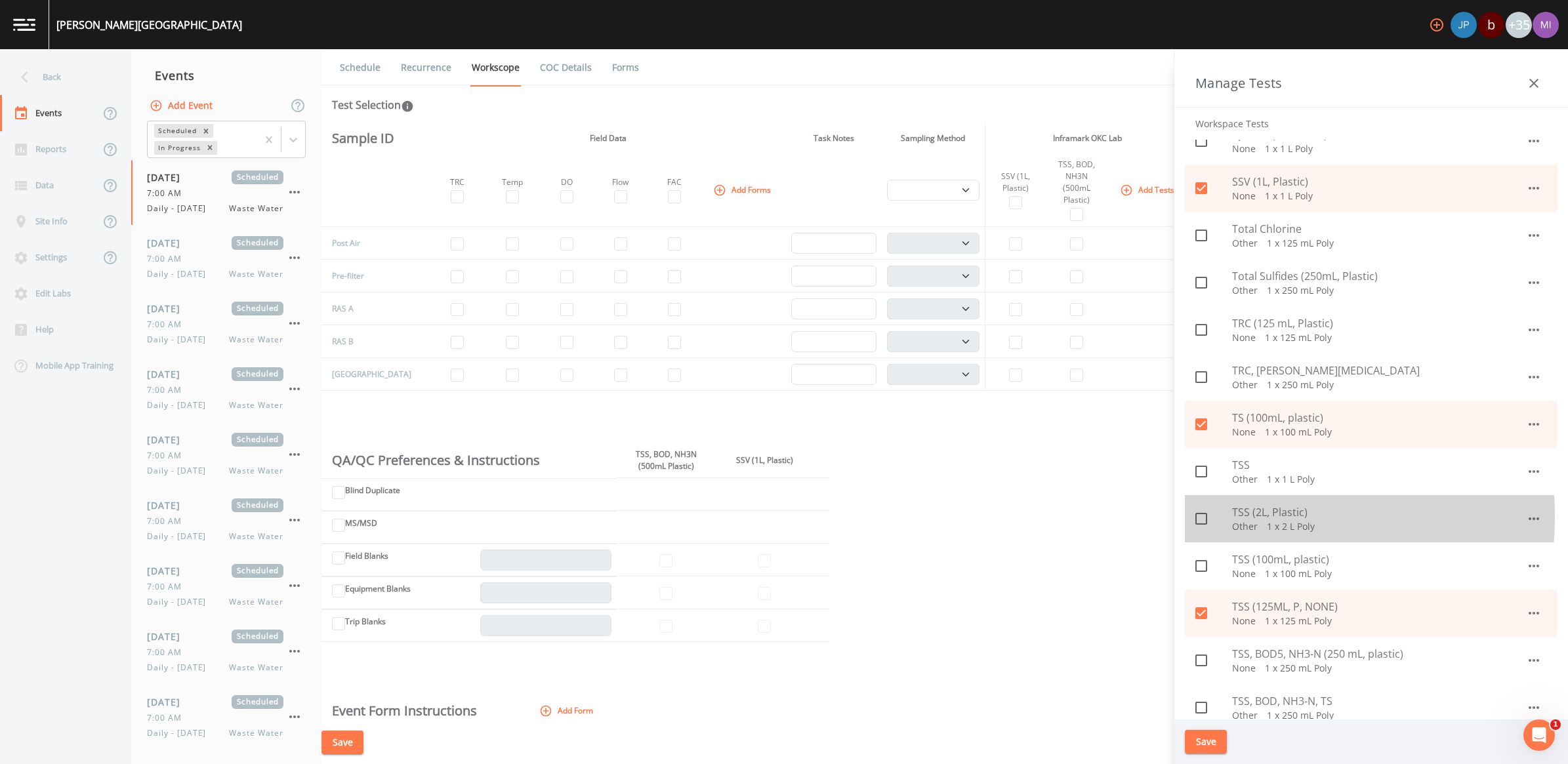
click at [1250, 517] on span "TSS (2L, Plastic)" at bounding box center [1379, 512] width 294 height 16
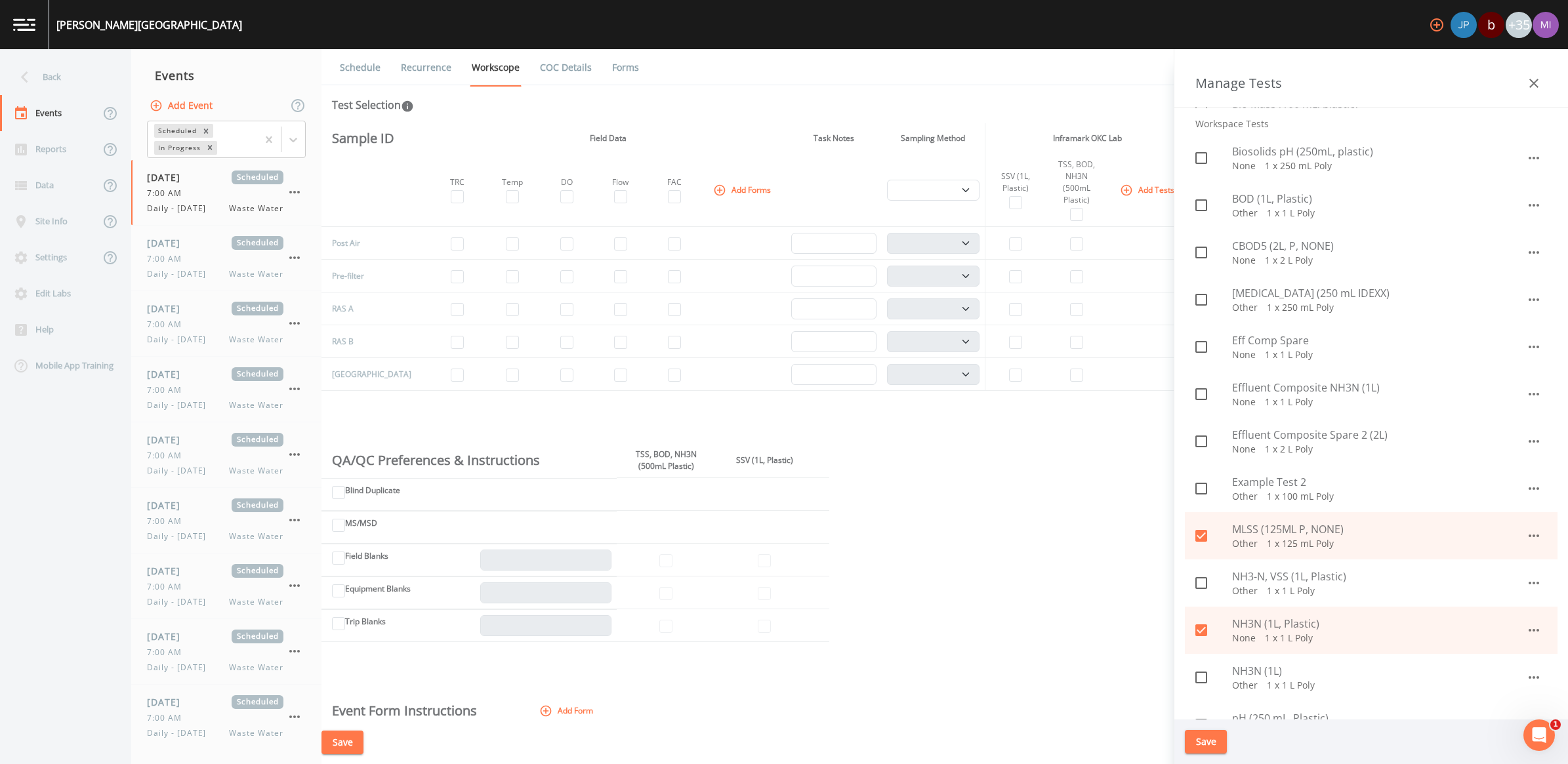
scroll to position [246, 0]
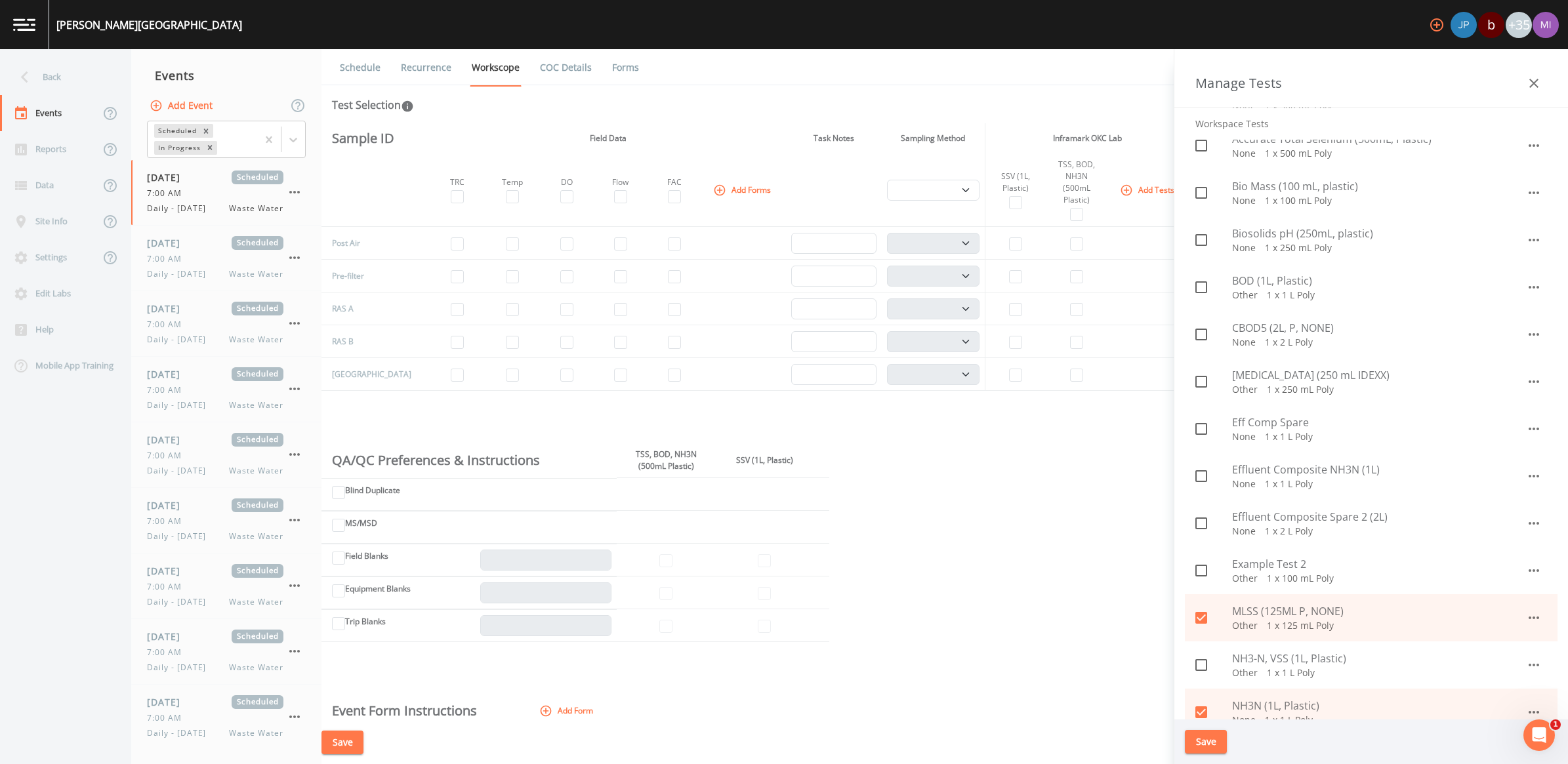
click at [1259, 330] on span "CBOD5 (2L, P, NONE)" at bounding box center [1379, 328] width 294 height 16
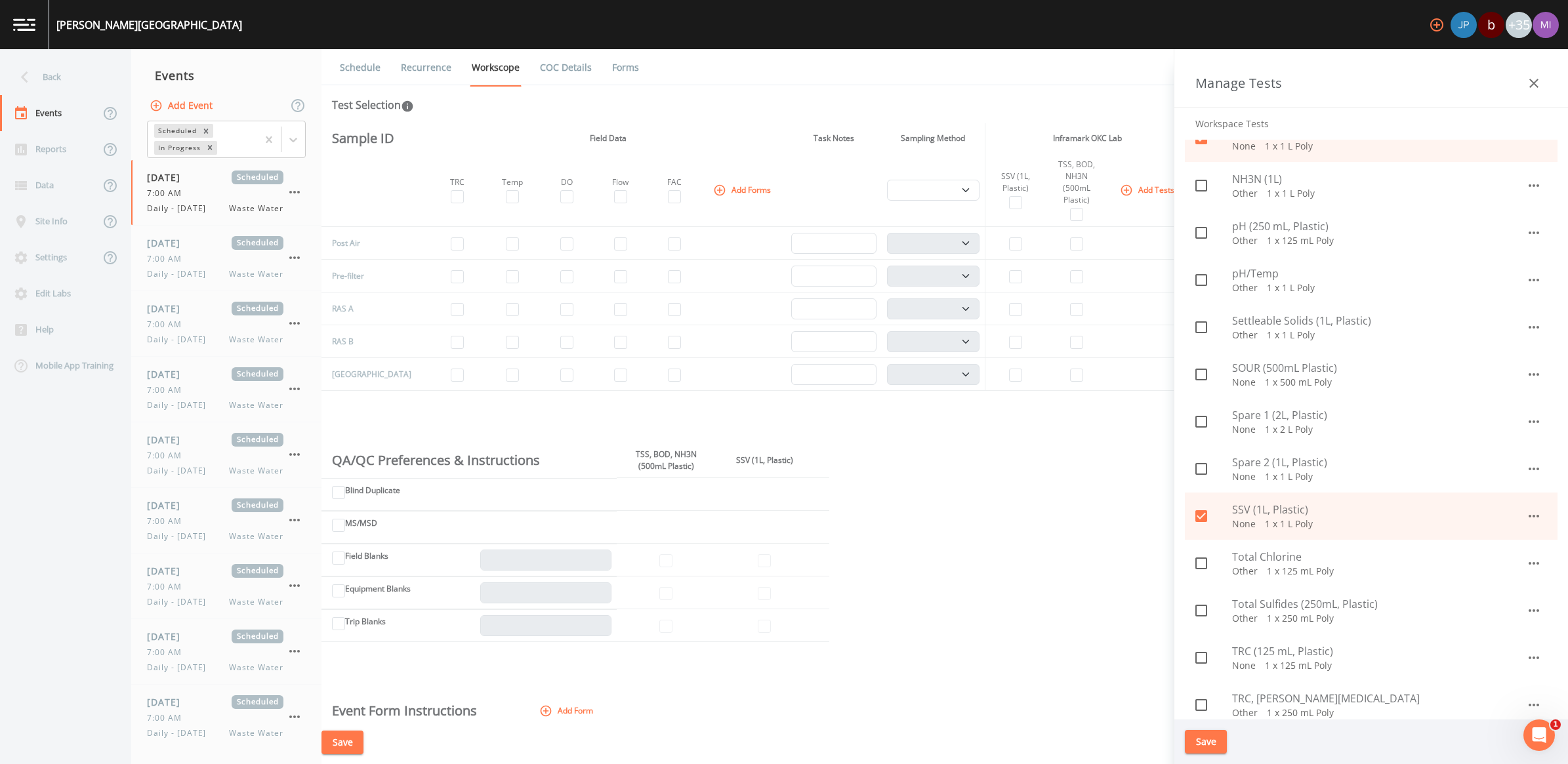
scroll to position [902, 0]
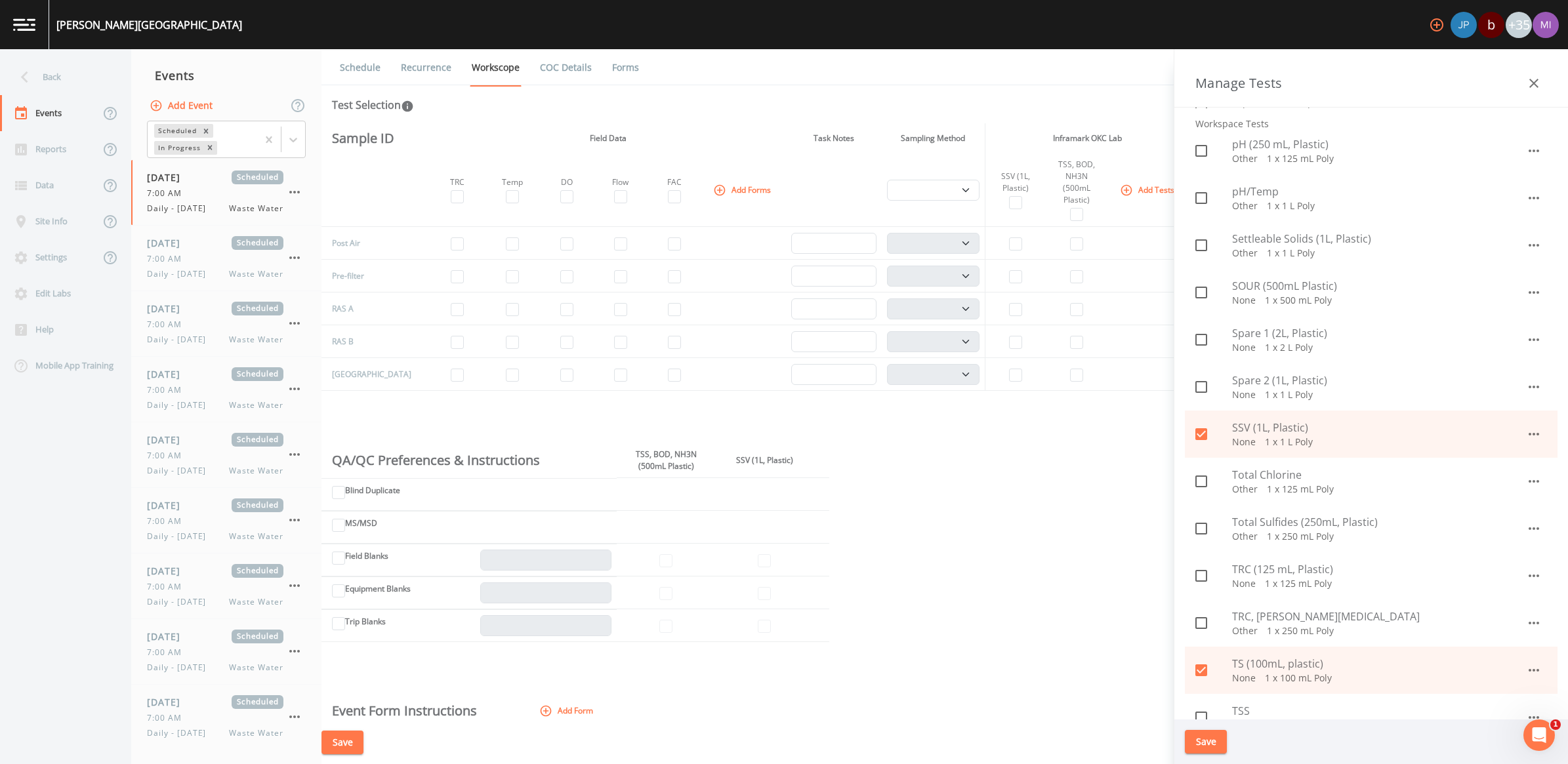
click at [1201, 434] on icon at bounding box center [1201, 435] width 12 height 12
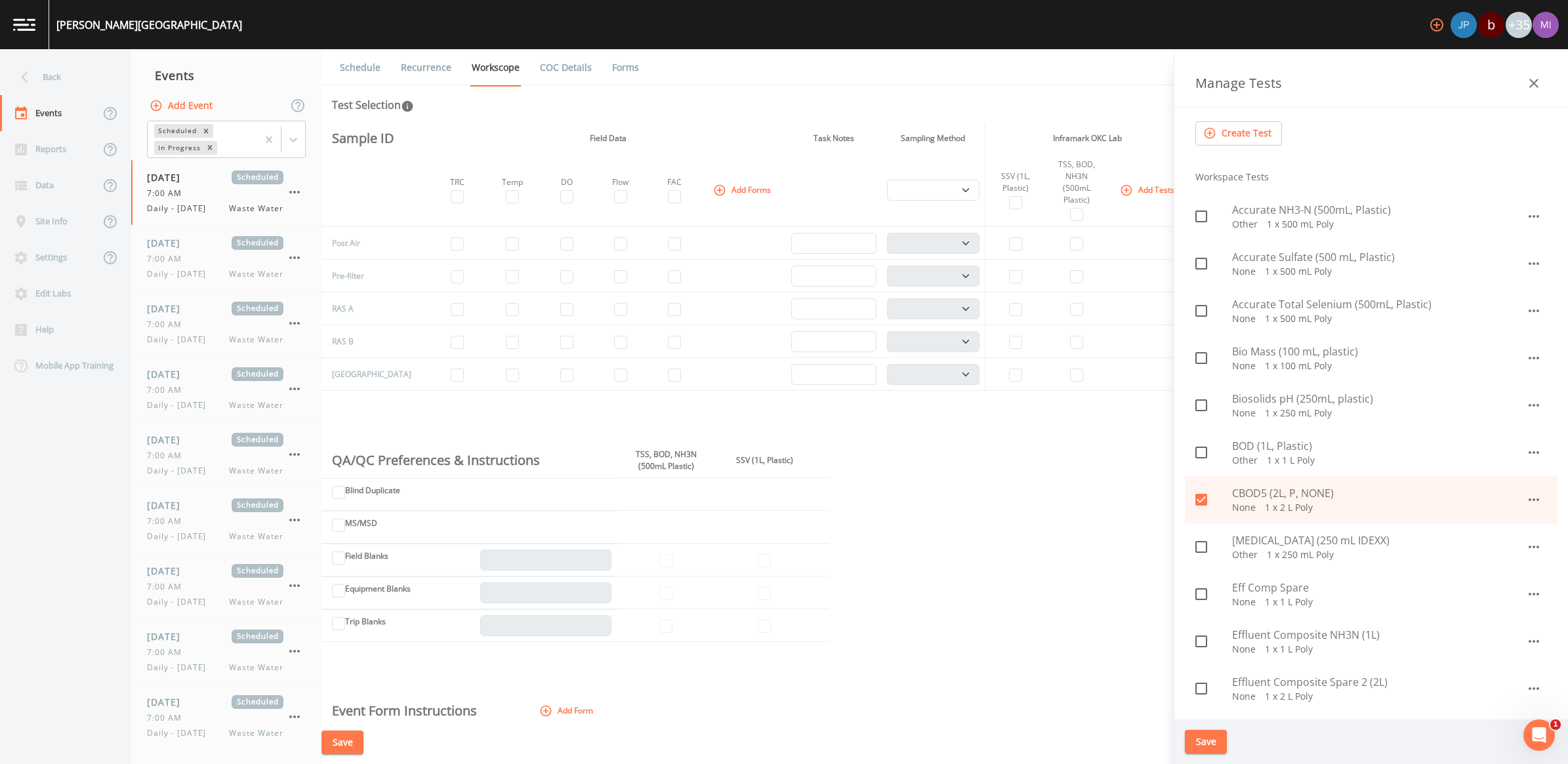
scroll to position [0, 0]
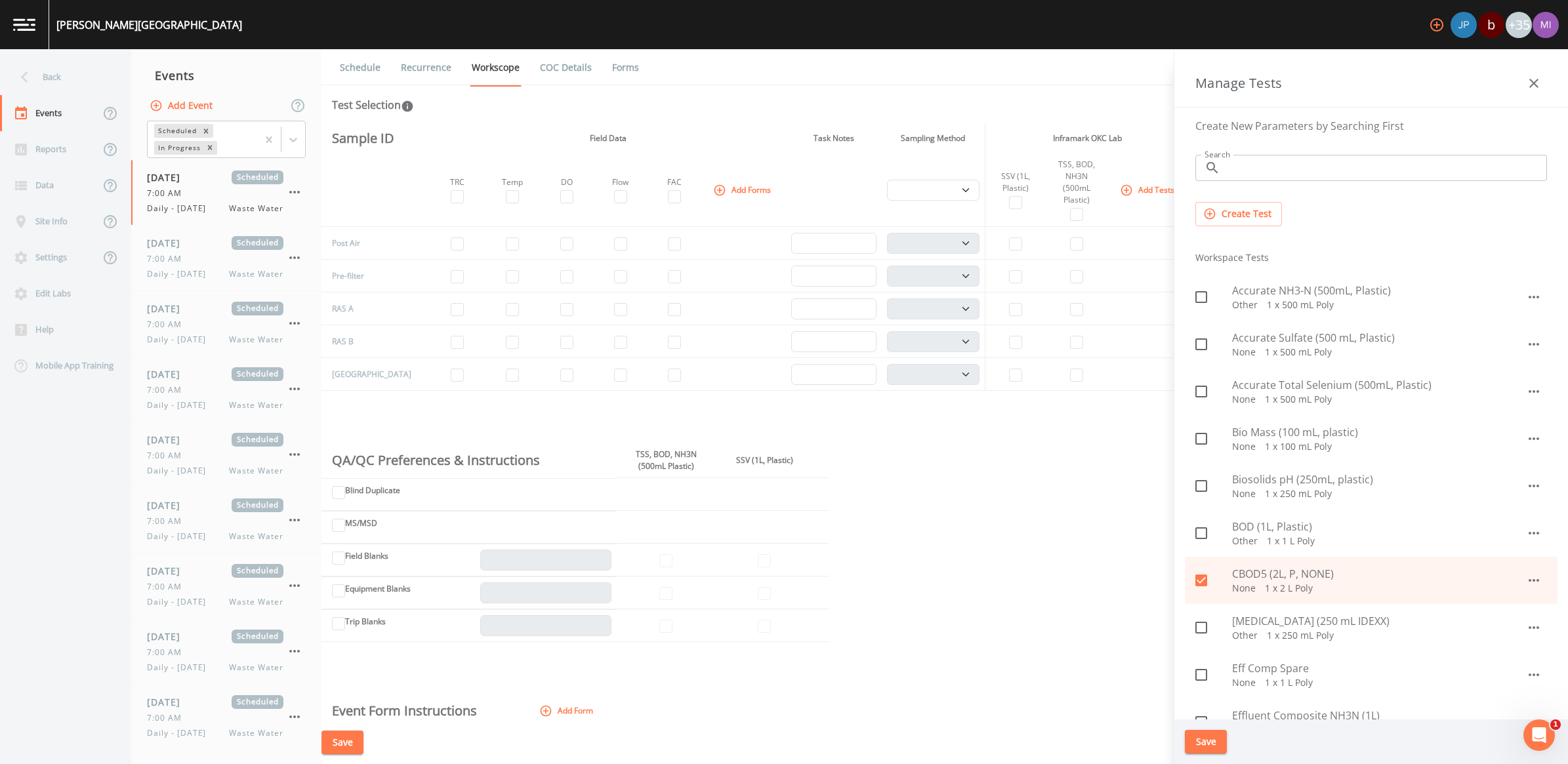
click at [1256, 213] on button "Create Test" at bounding box center [1239, 214] width 87 height 24
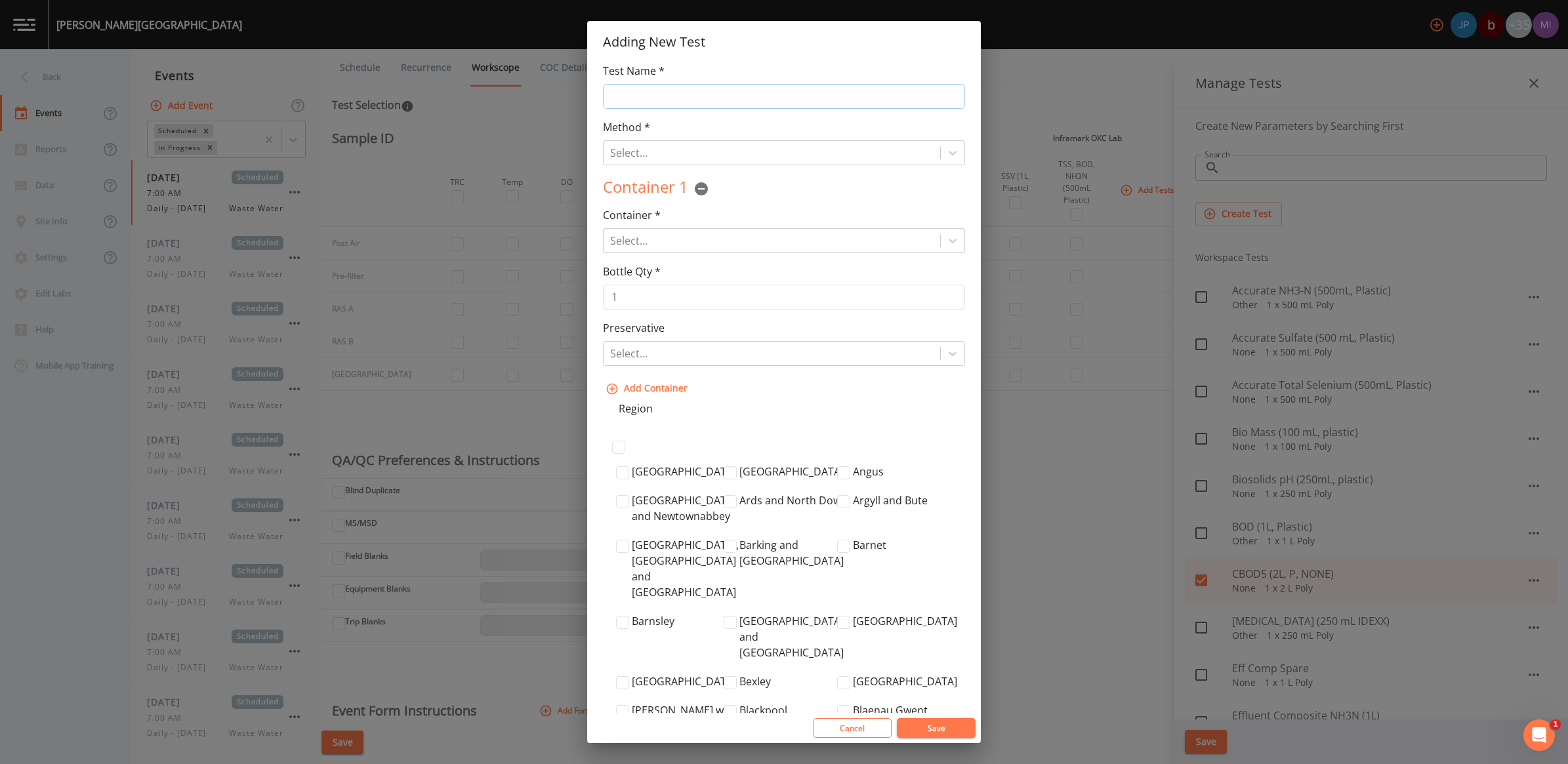
click at [615, 93] on input "Test Name *" at bounding box center [784, 97] width 362 height 25
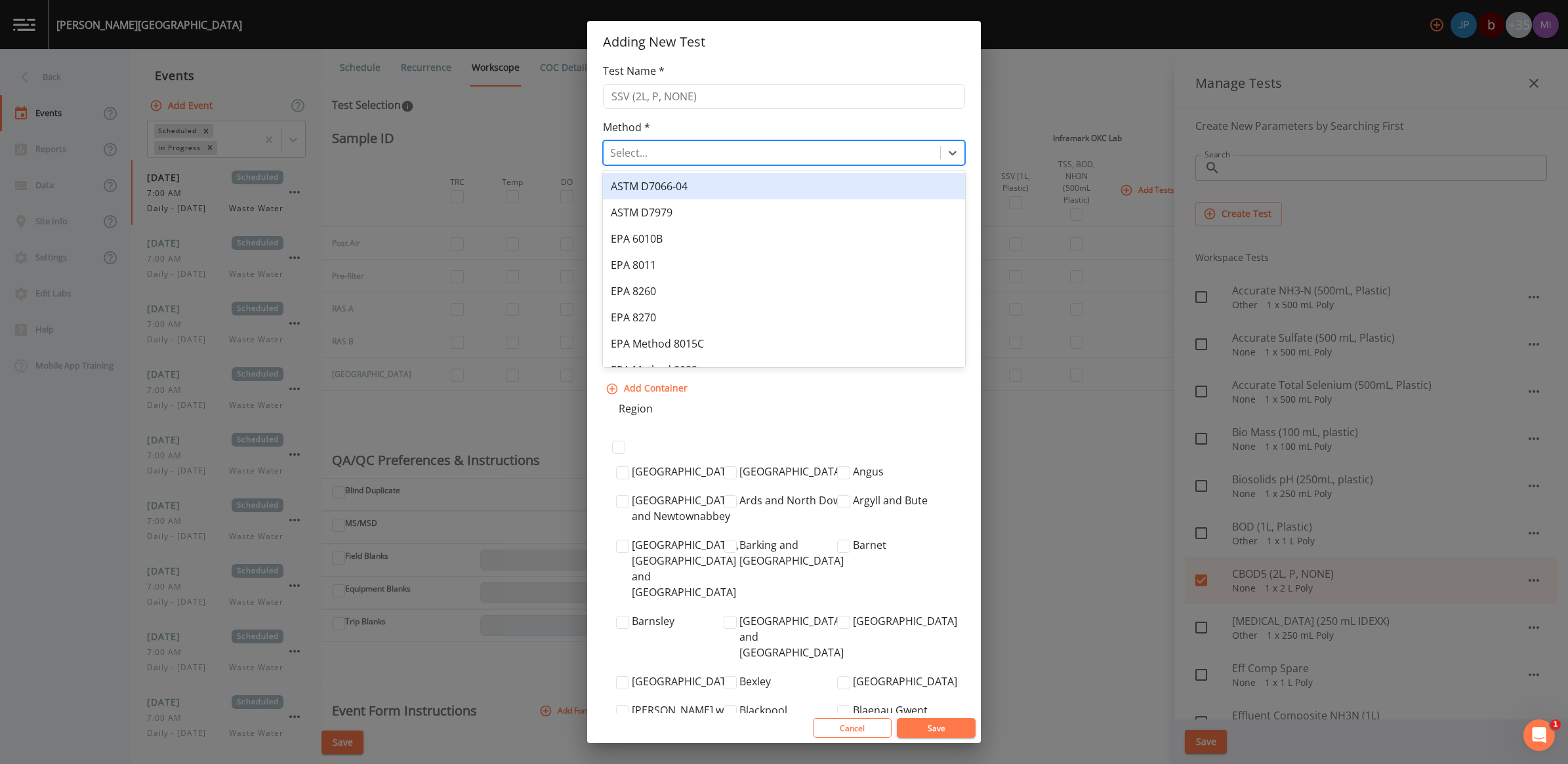
click at [642, 152] on div at bounding box center [772, 153] width 324 height 19
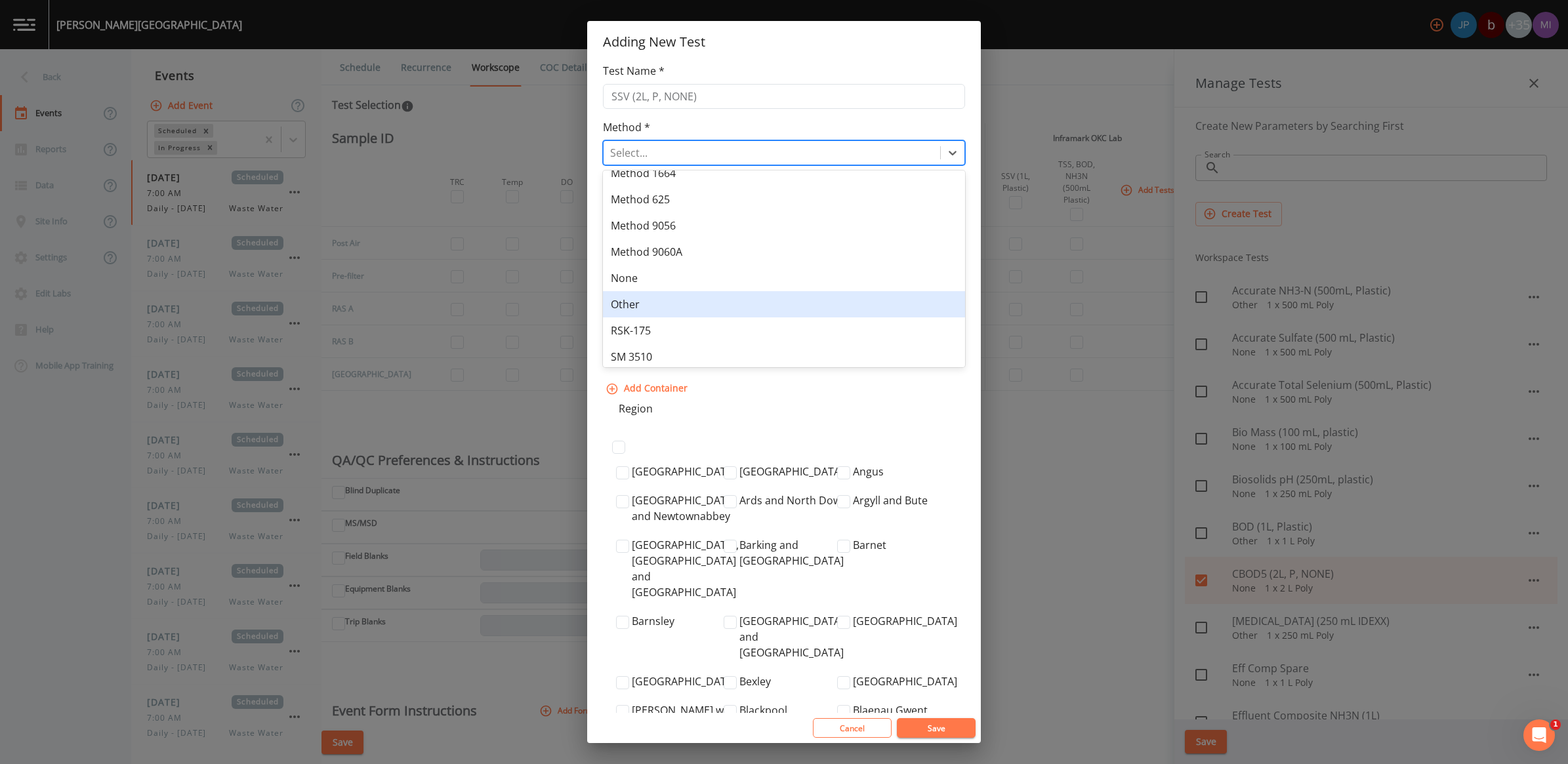
scroll to position [358, 0]
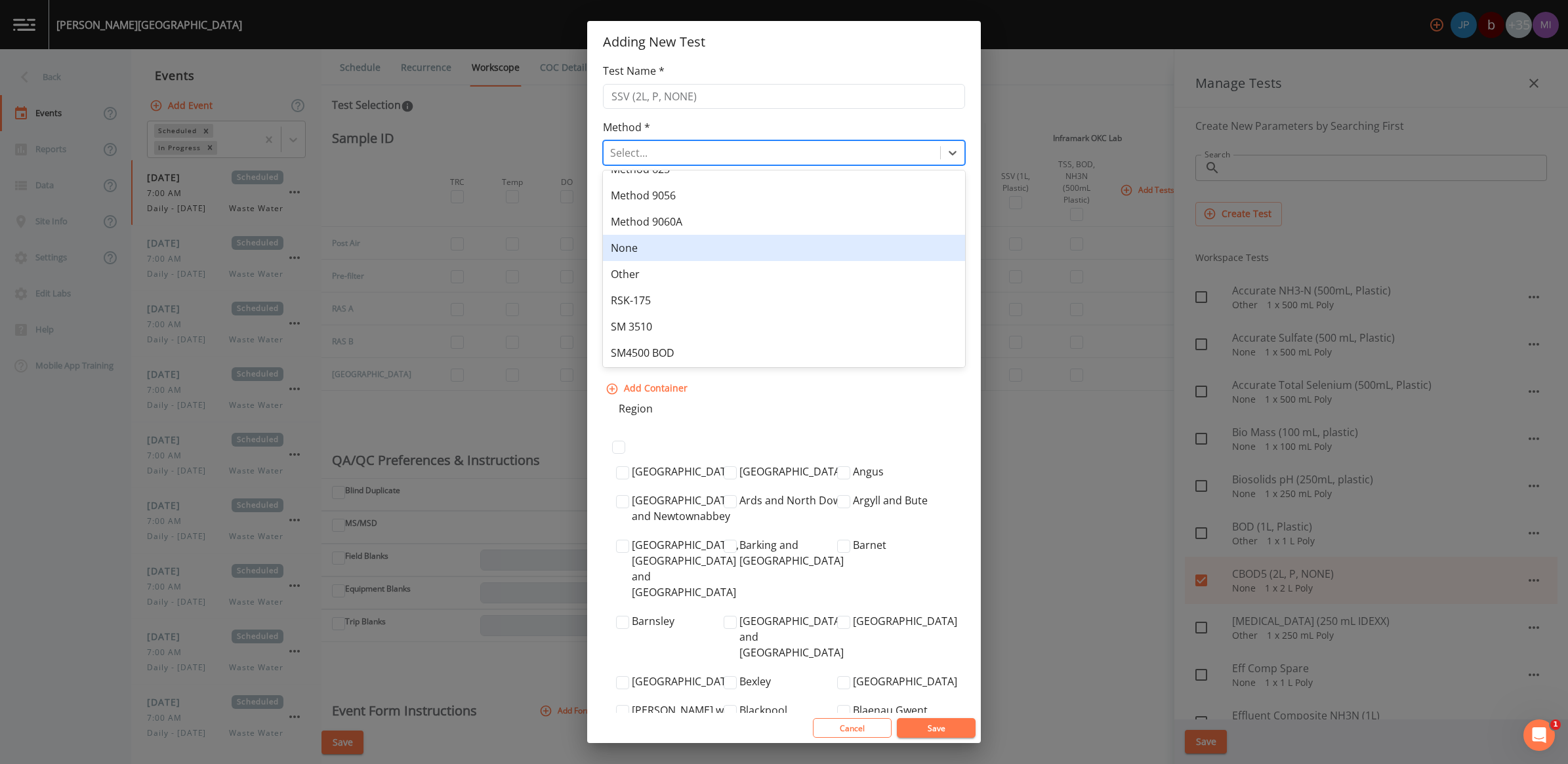
click at [623, 251] on div "None" at bounding box center [784, 248] width 362 height 26
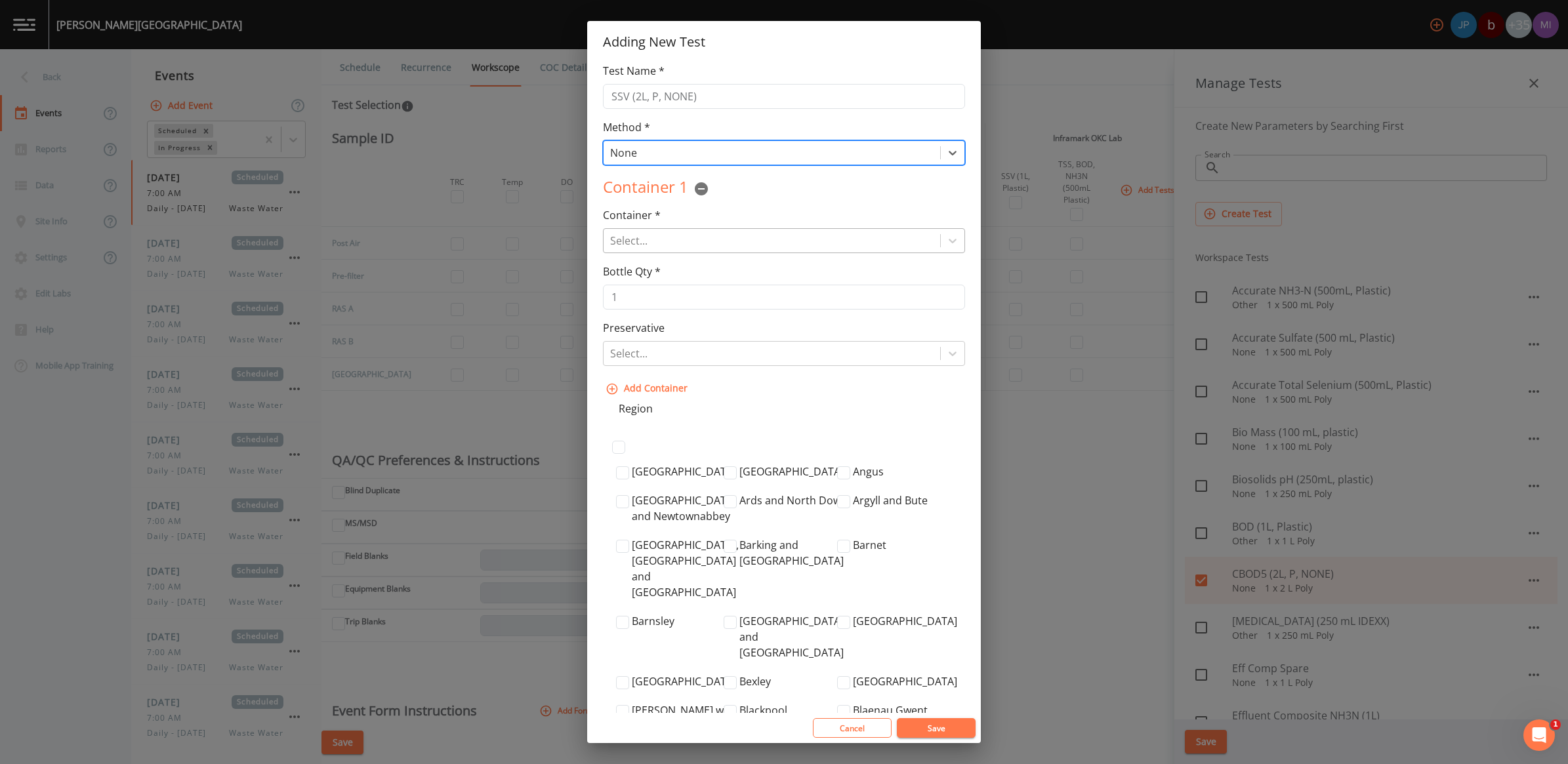
click at [637, 243] on div at bounding box center [772, 241] width 324 height 19
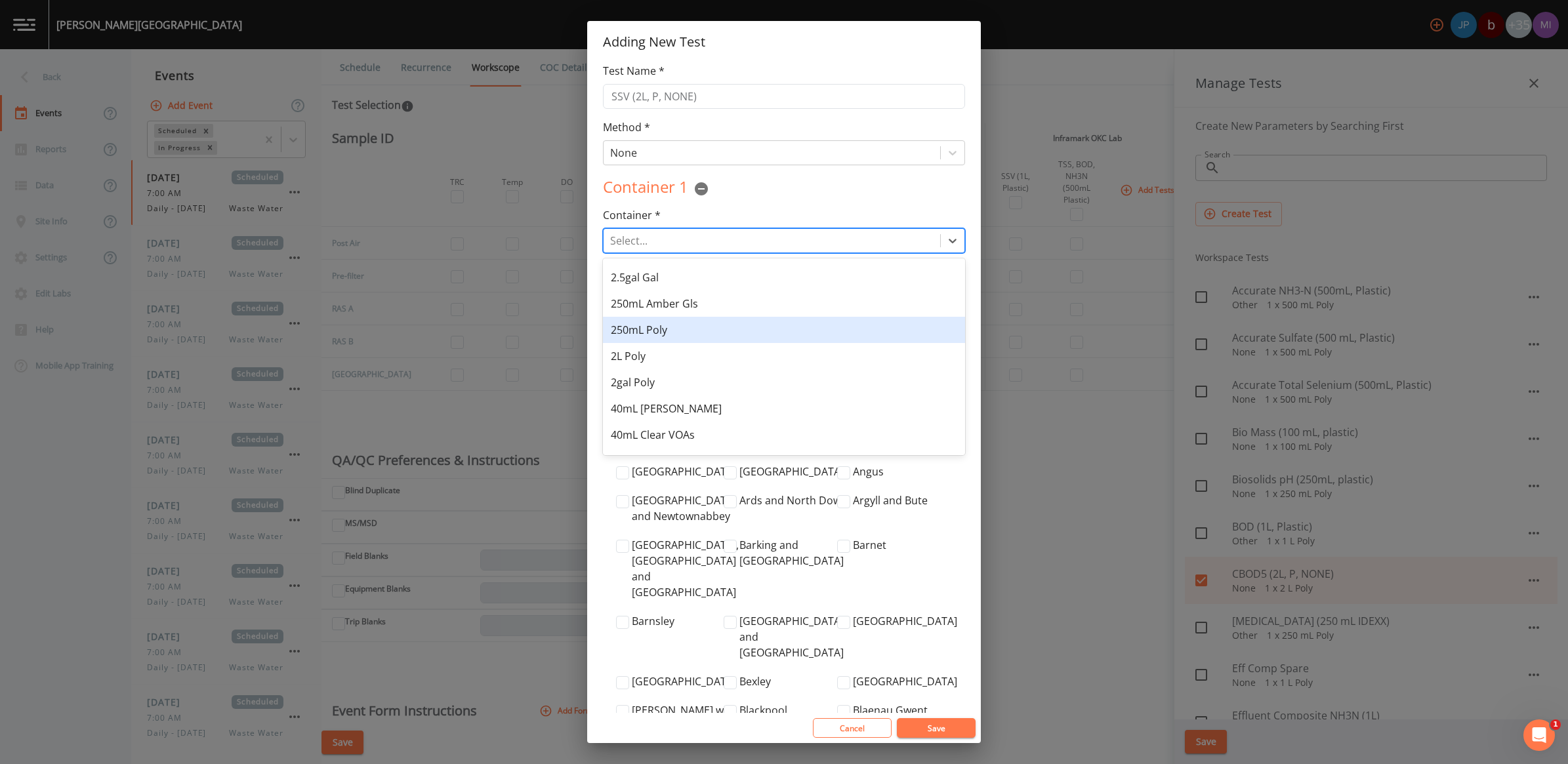
scroll to position [227, 0]
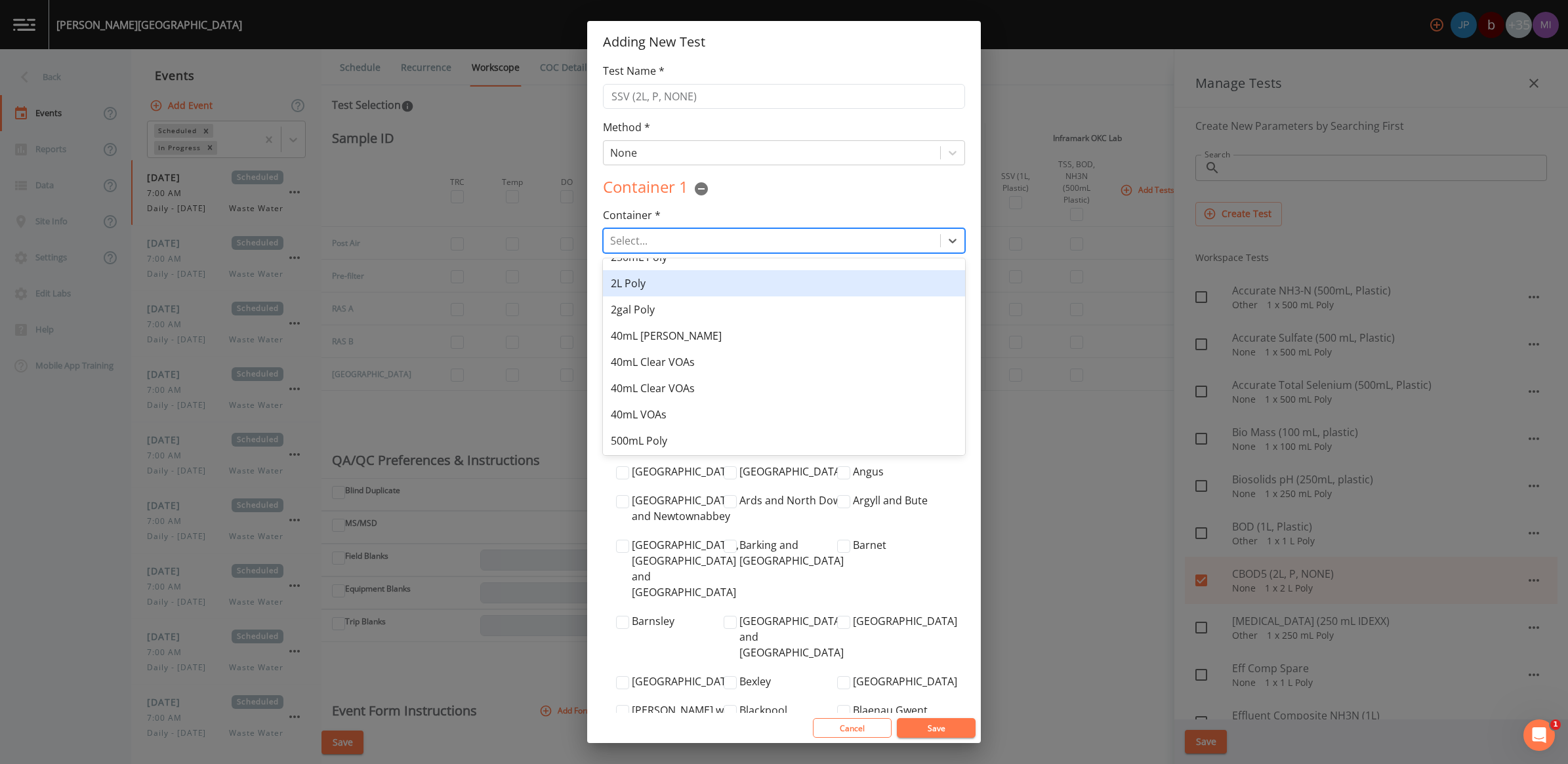
click at [635, 290] on div "2L Poly" at bounding box center [784, 283] width 362 height 26
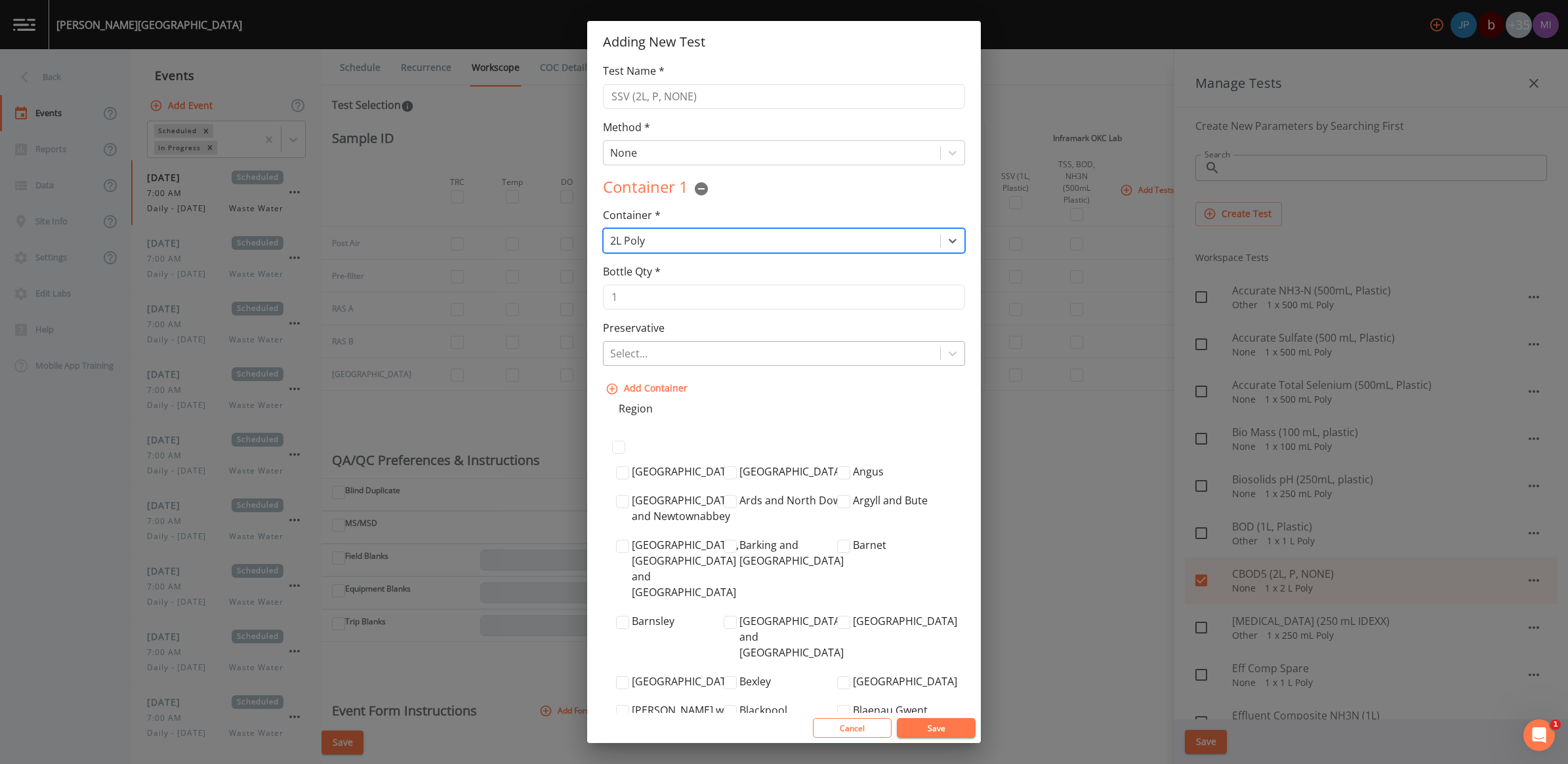
click at [645, 358] on div at bounding box center [772, 354] width 324 height 19
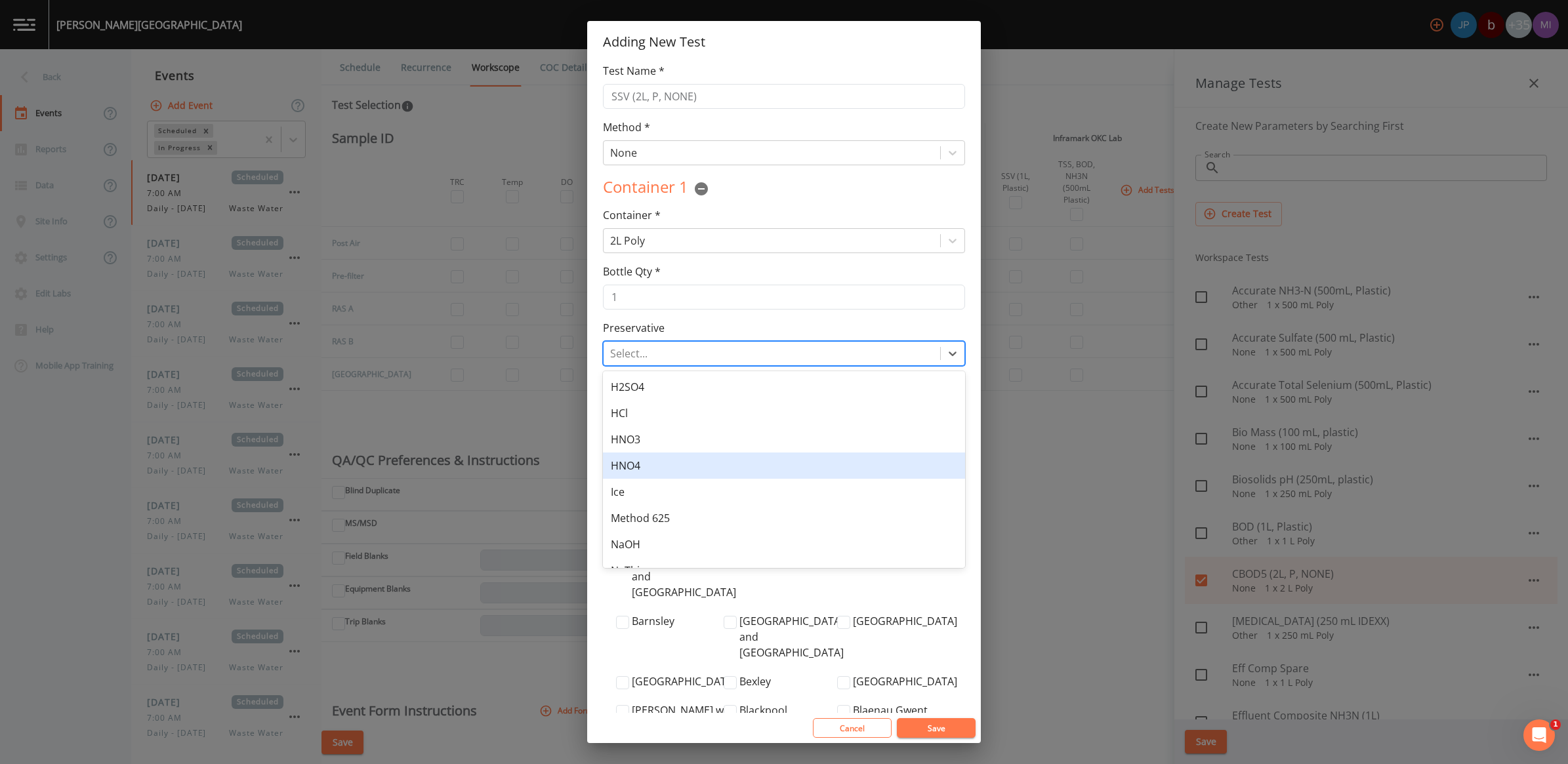
scroll to position [149, 0]
click at [650, 481] on div "No Pres." at bounding box center [784, 474] width 362 height 26
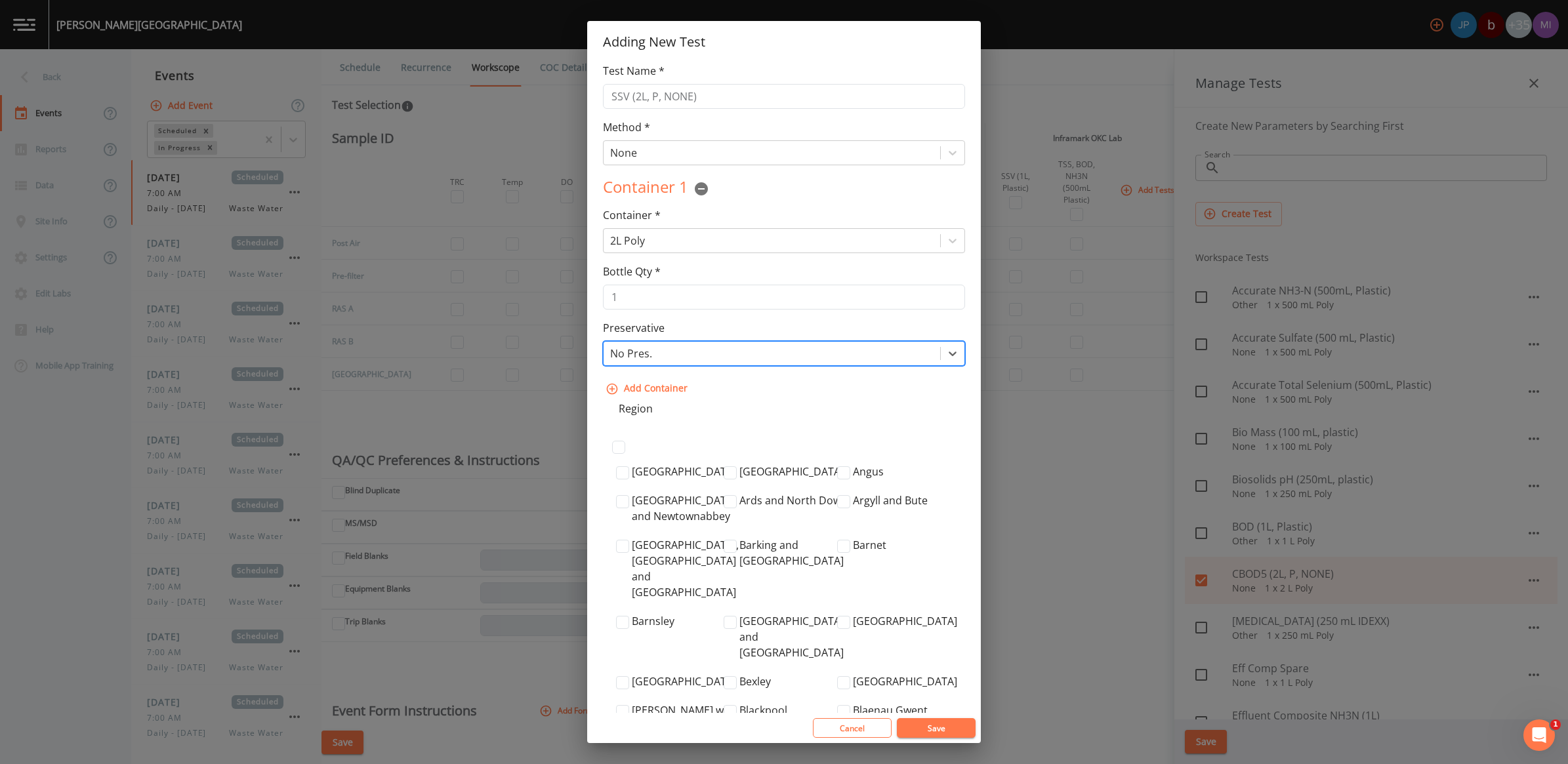
click at [949, 725] on button "Save" at bounding box center [936, 728] width 78 height 19
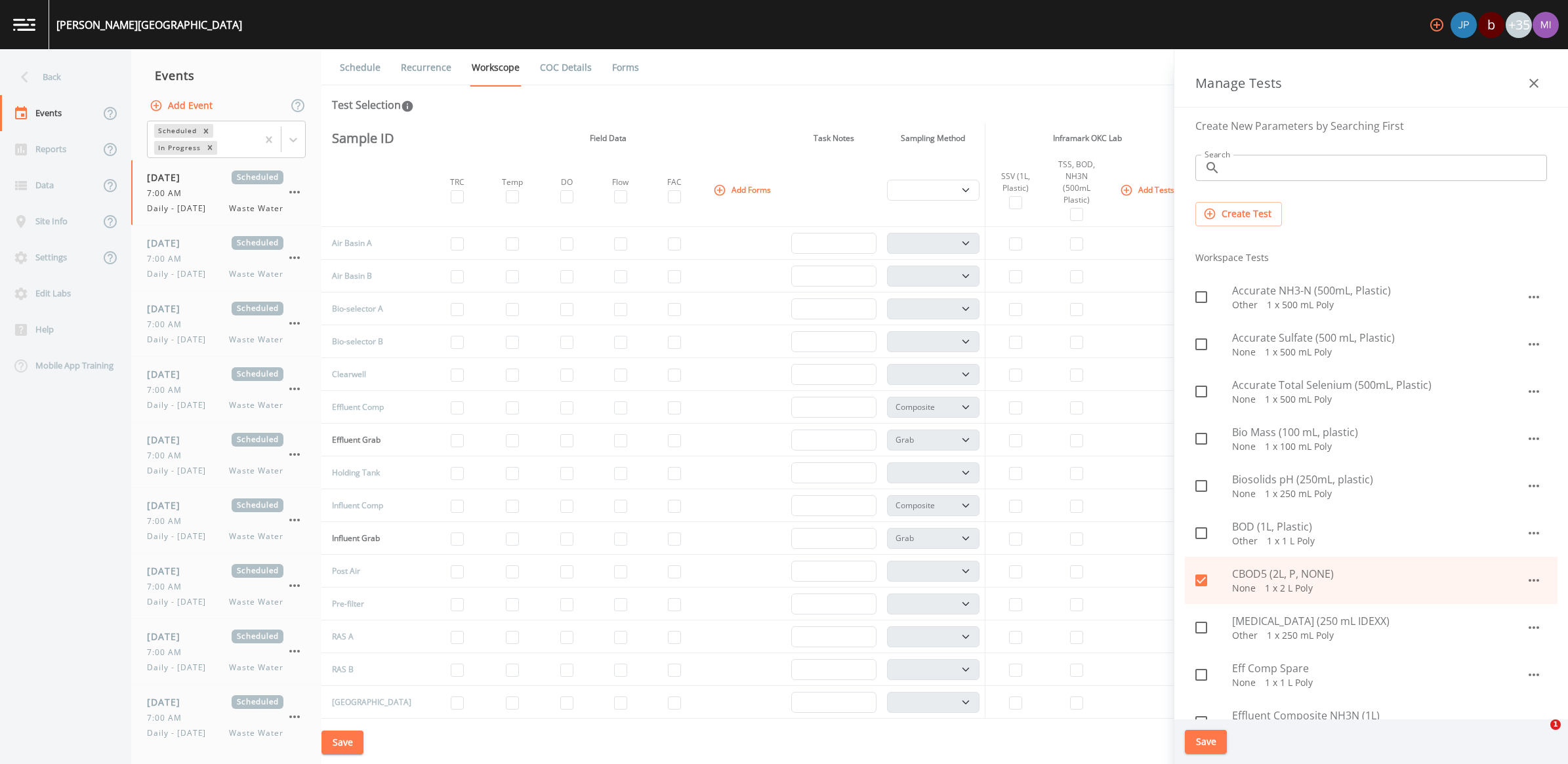
select select "b6a3c313-748b-4795-a028-792ad310bd60"
select select "092b3f94-5697-4c94-9891-da161916fdbb"
select select "b6a3c313-748b-4795-a028-792ad310bd60"
select select "092b3f94-5697-4c94-9891-da161916fdbb"
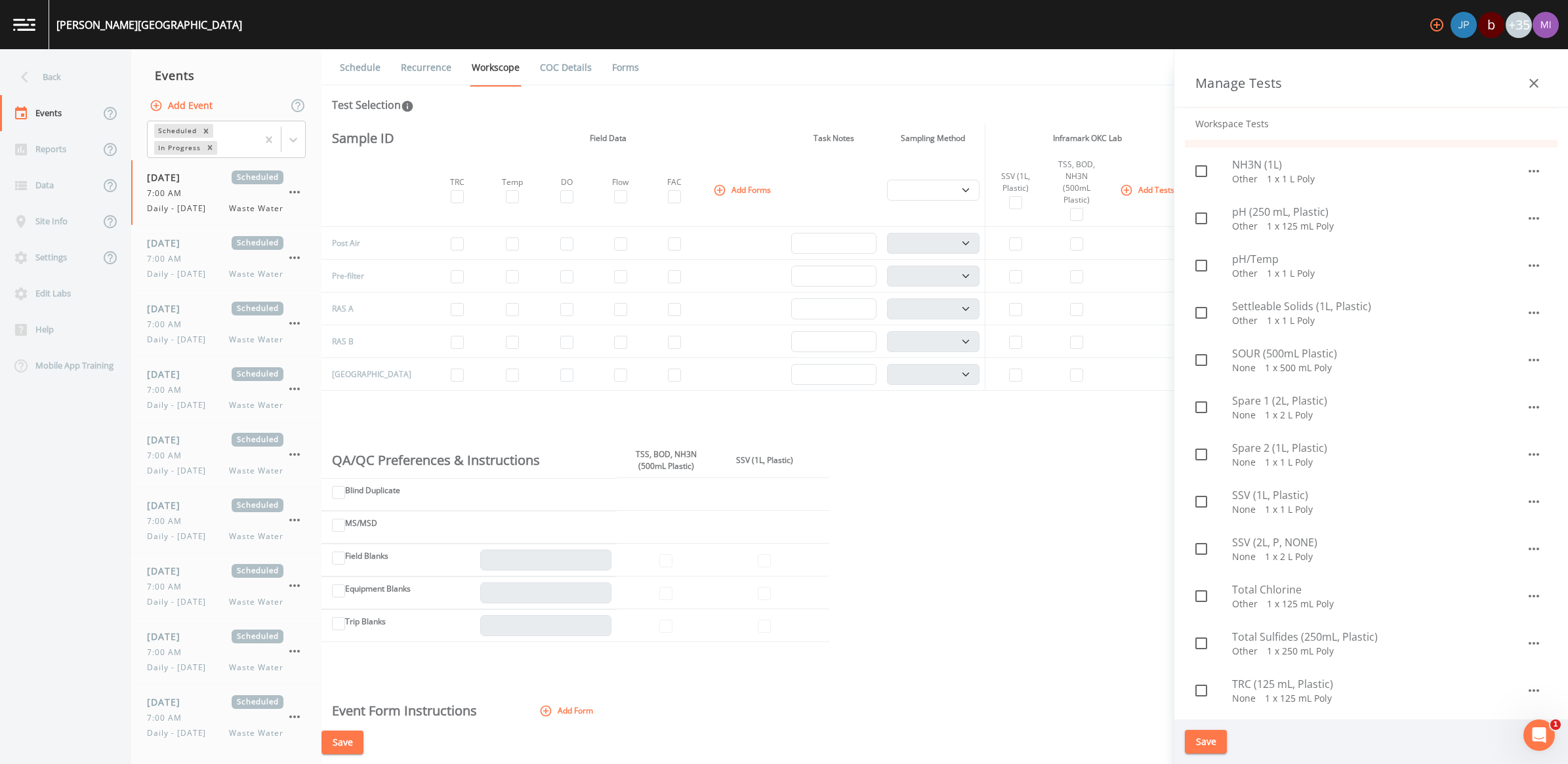
scroll to position [820, 0]
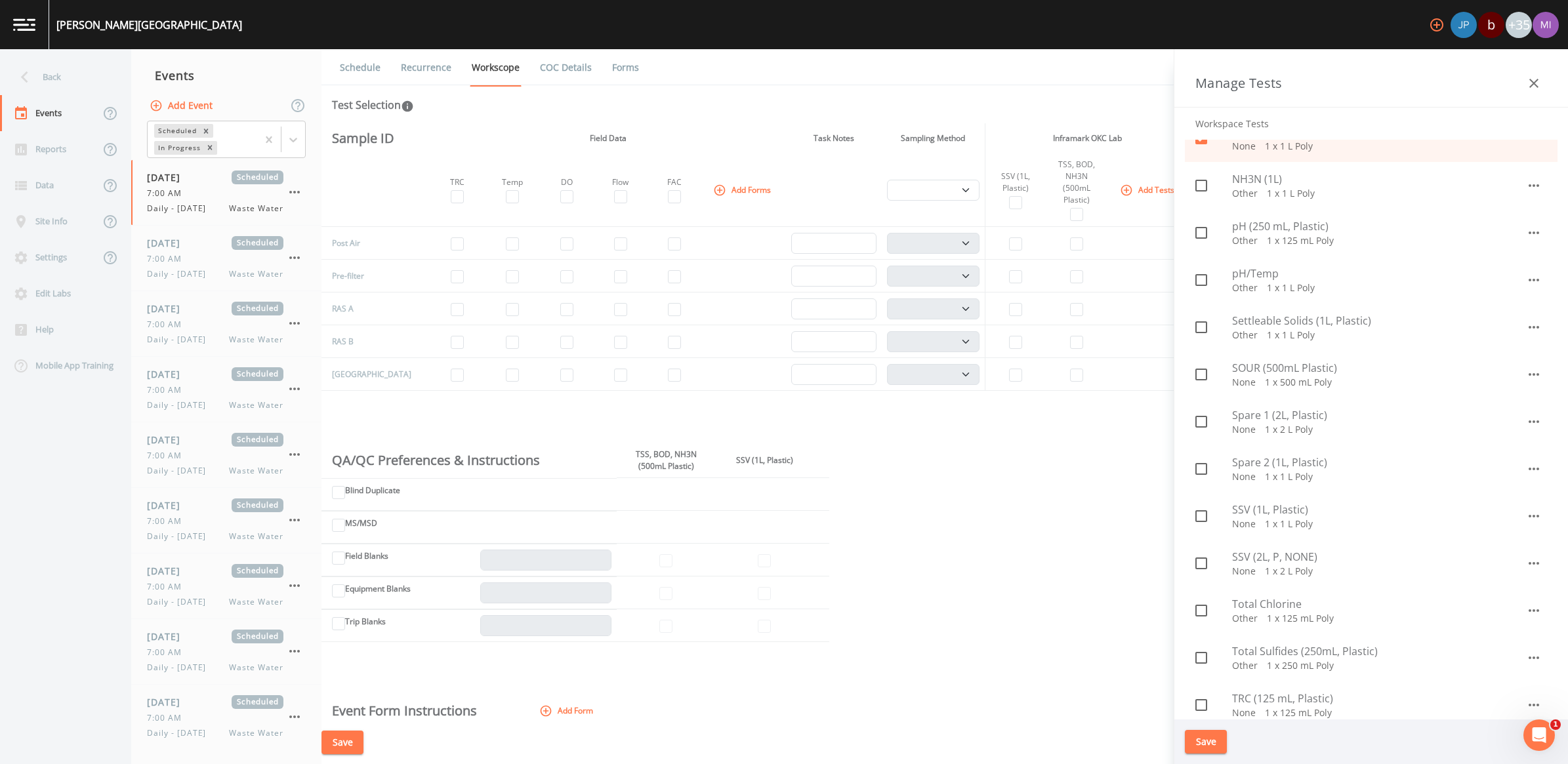
click at [1268, 559] on span "SSV (2L, P, NONE)" at bounding box center [1379, 557] width 294 height 16
checkbox input "true"
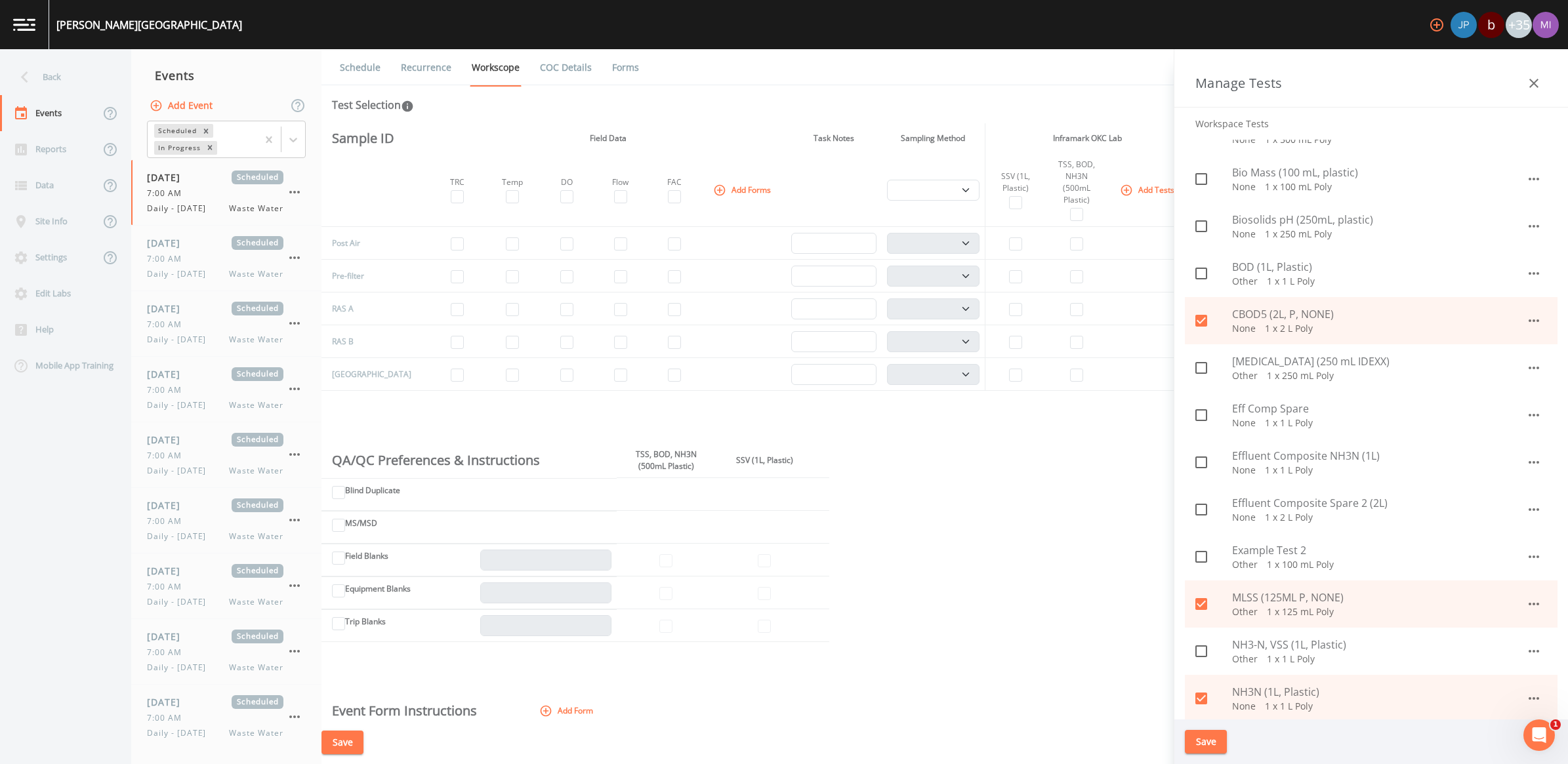
scroll to position [246, 0]
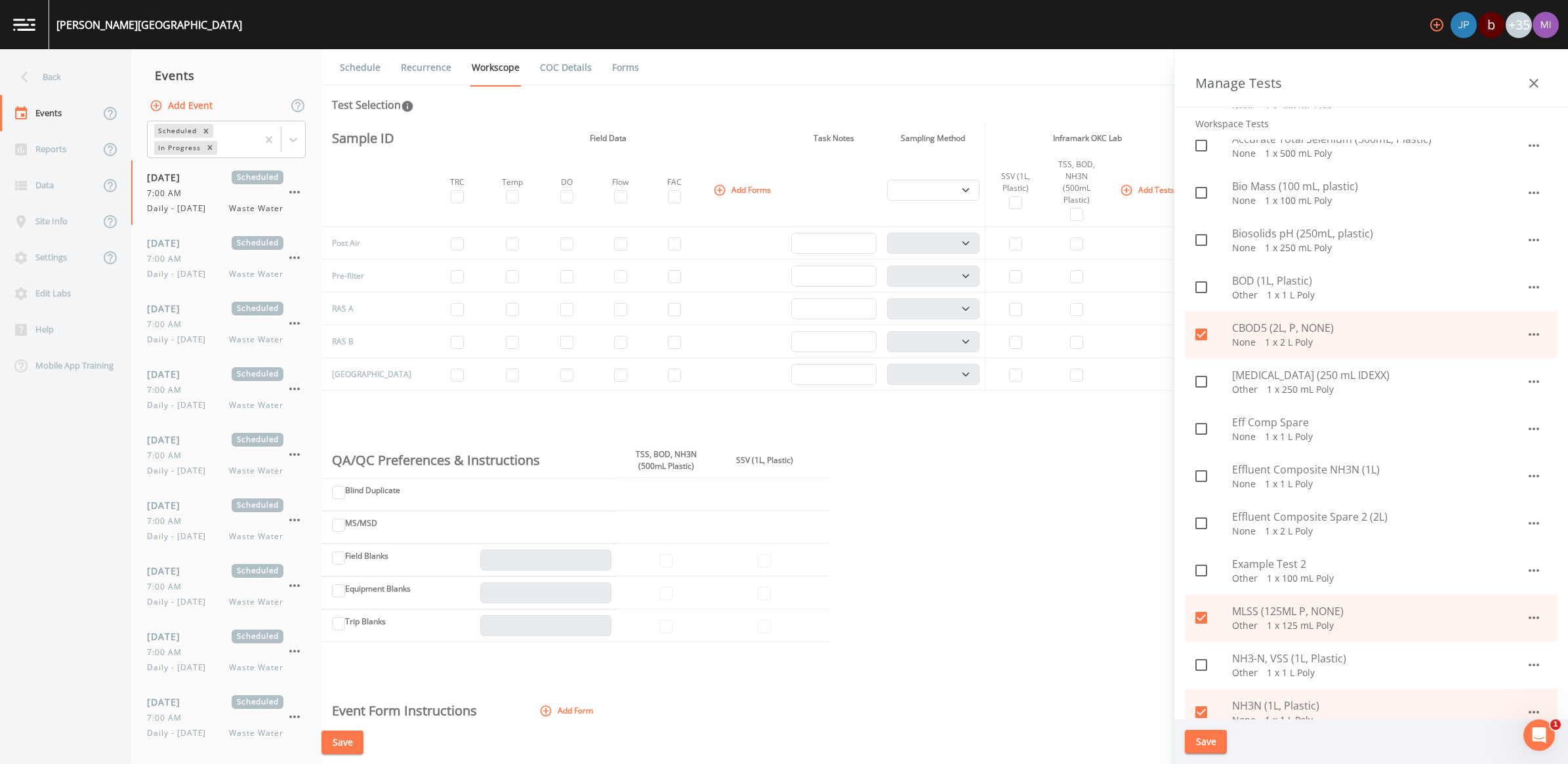
click at [1244, 381] on span "[MEDICAL_DATA] (250 mL IDEXX)" at bounding box center [1379, 375] width 294 height 16
checkbox input "true"
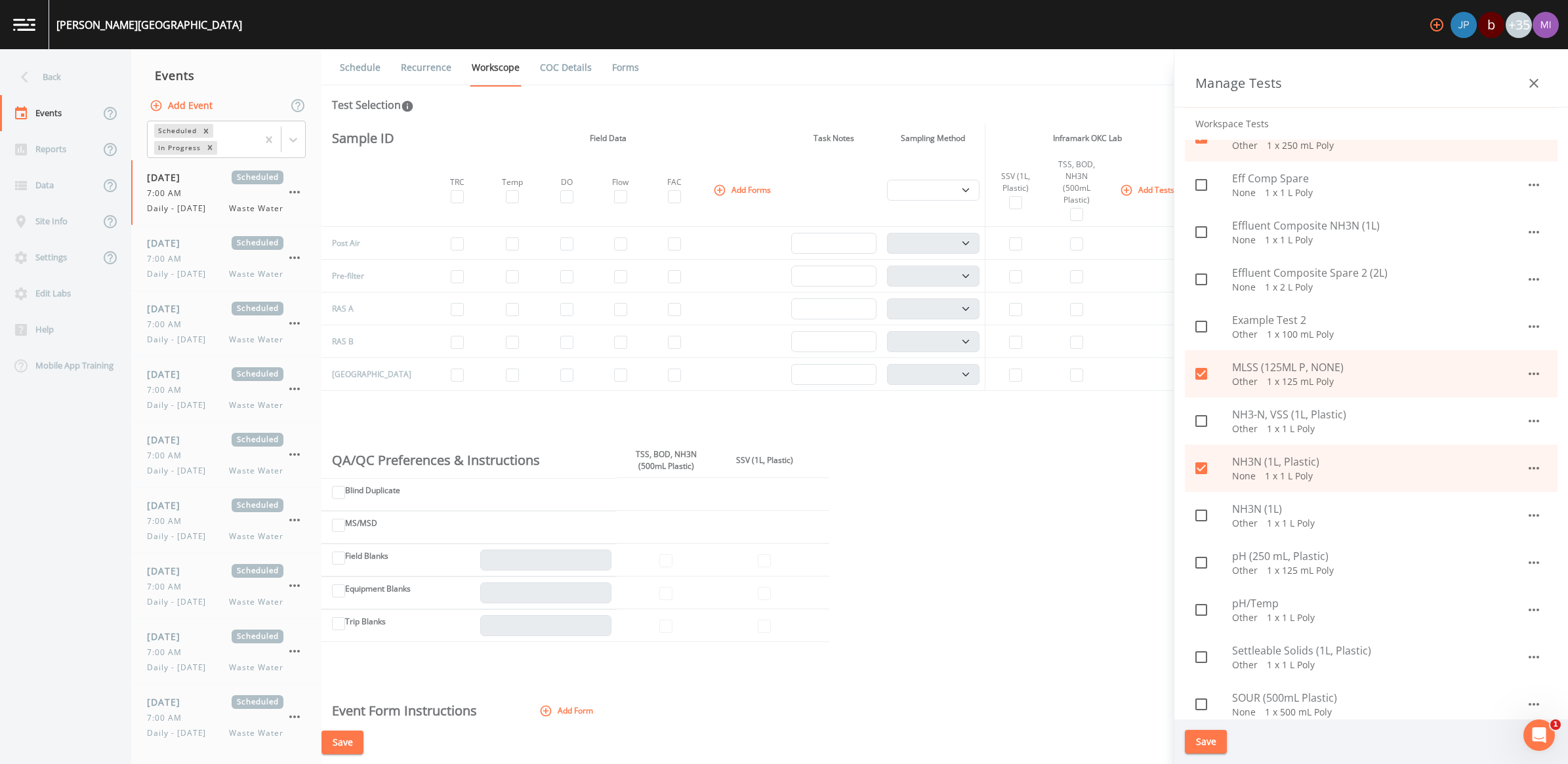
scroll to position [492, 0]
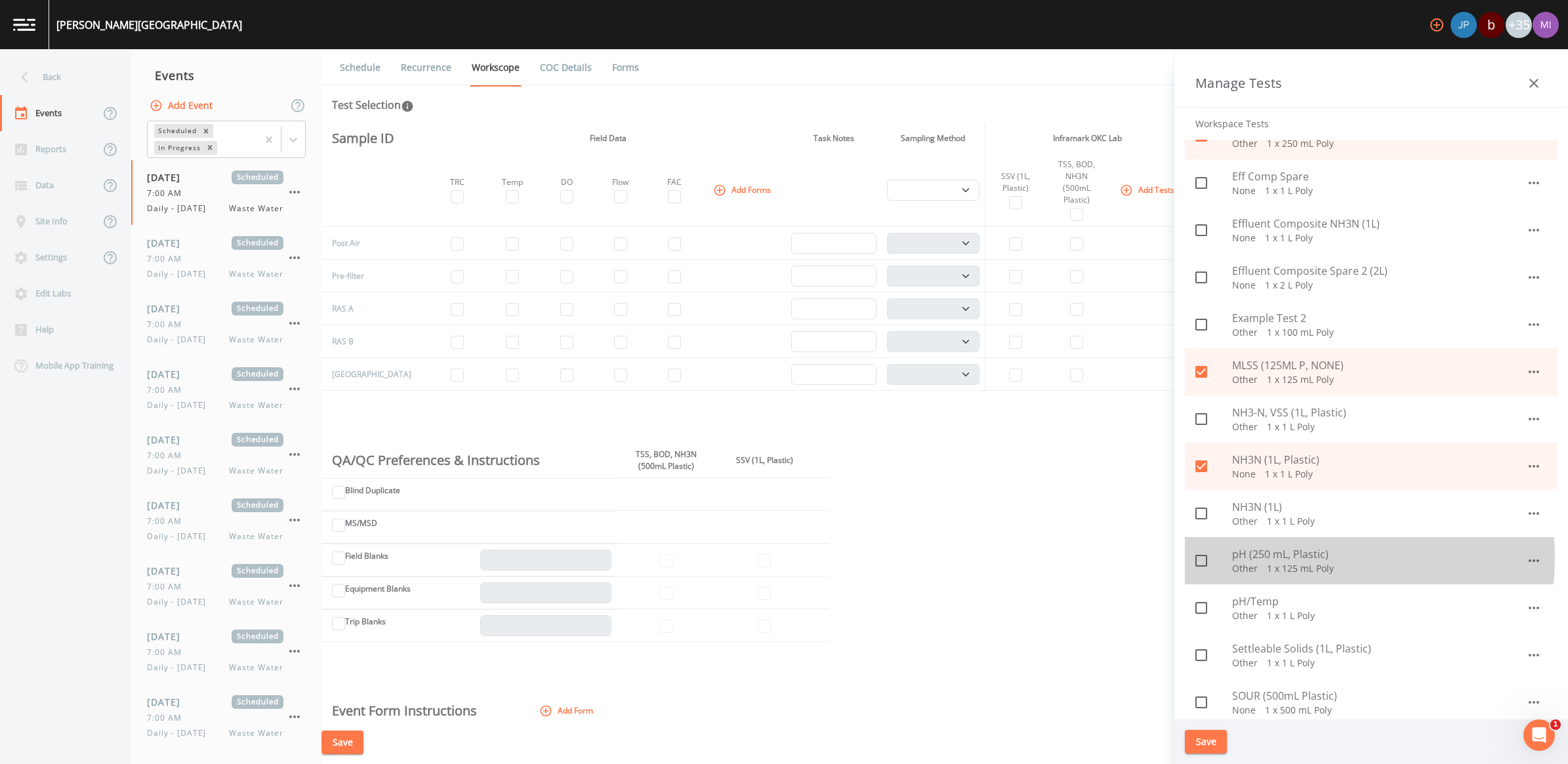
click at [1284, 559] on span "pH (250 mL, Plastic)" at bounding box center [1379, 554] width 294 height 16
checkbox input "true"
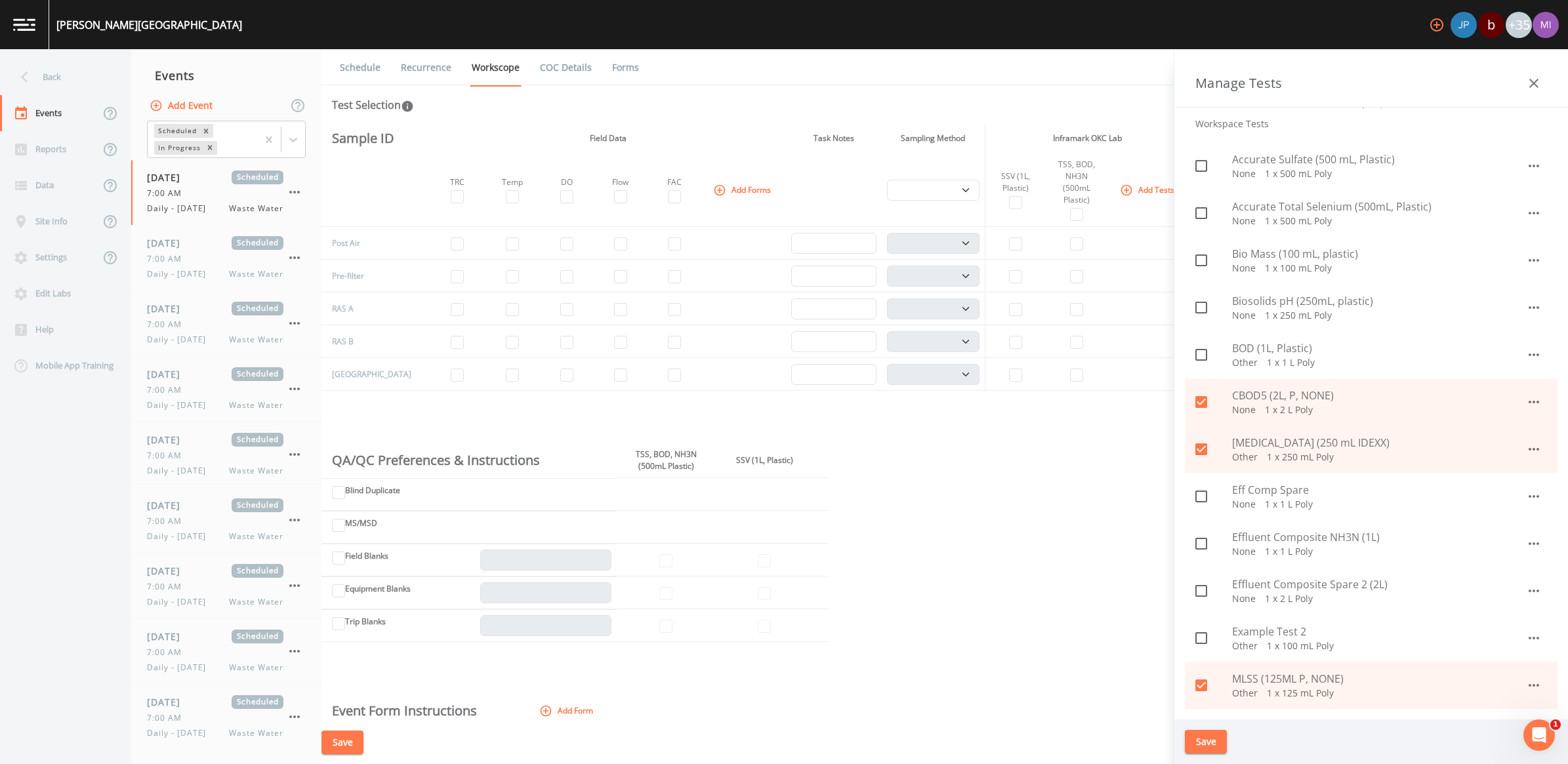
scroll to position [82, 0]
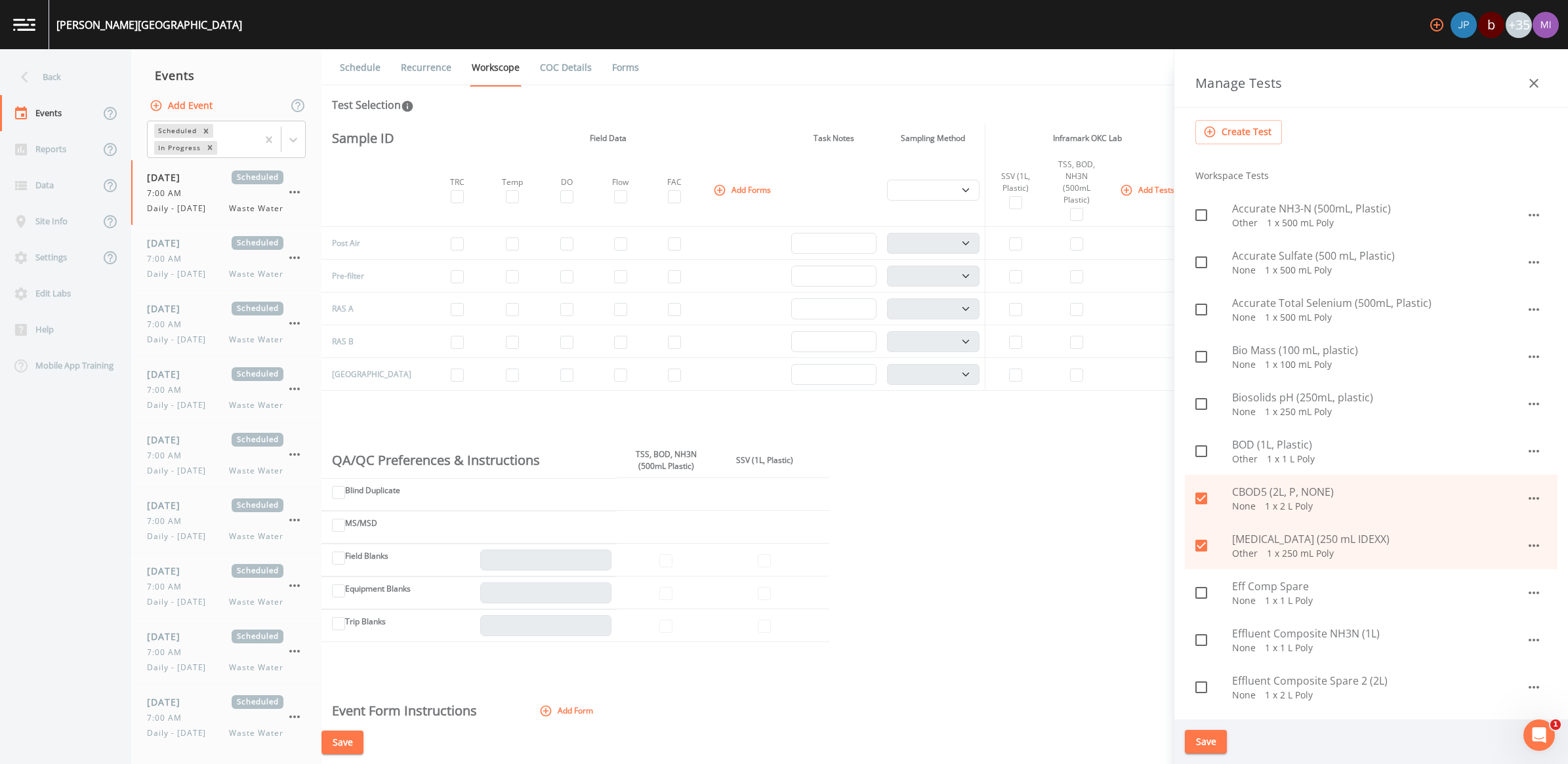
click at [1208, 745] on button "Save" at bounding box center [1207, 742] width 42 height 24
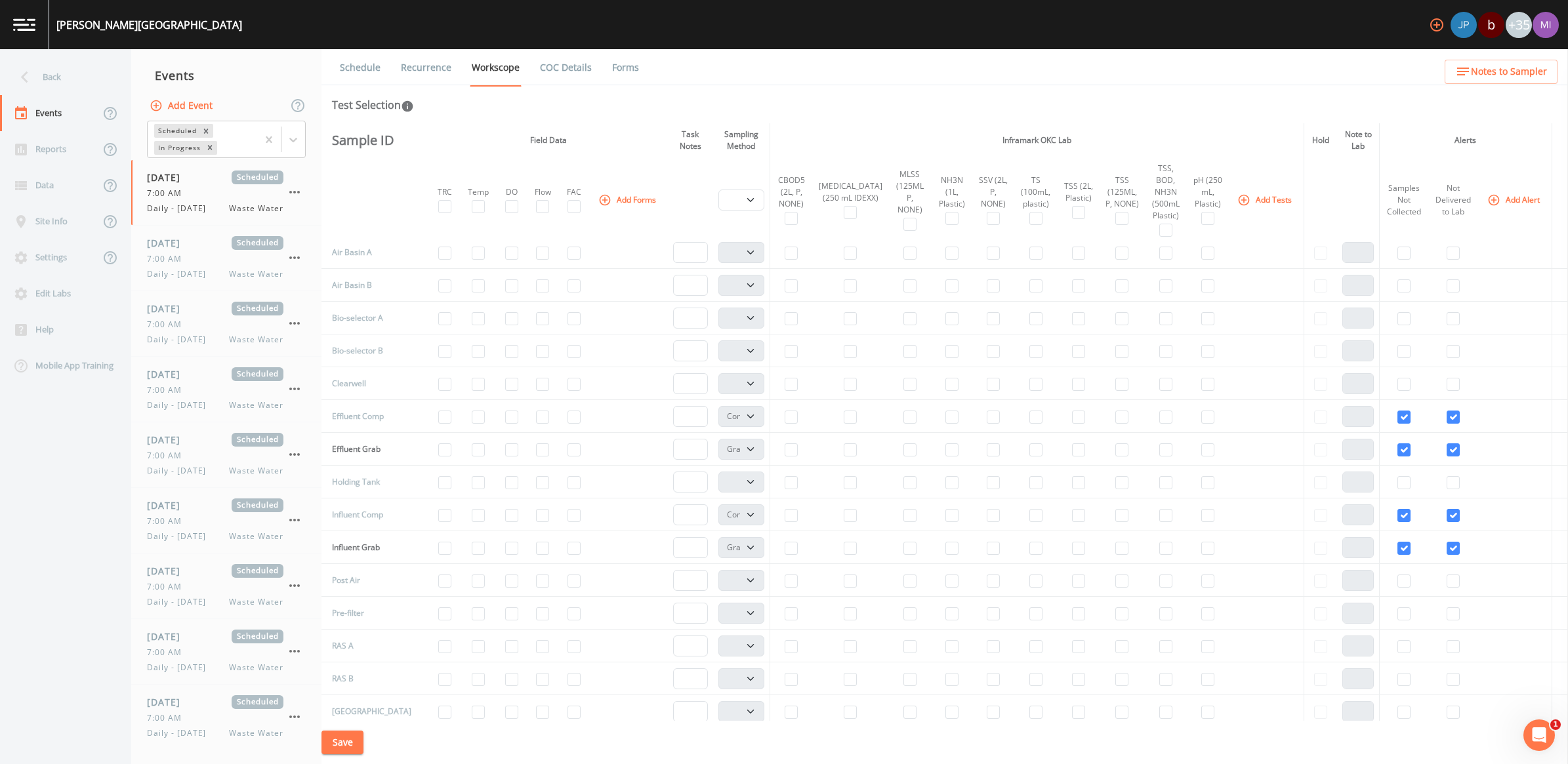
scroll to position [0, 0]
click at [435, 63] on link "Recurrence" at bounding box center [426, 67] width 55 height 37
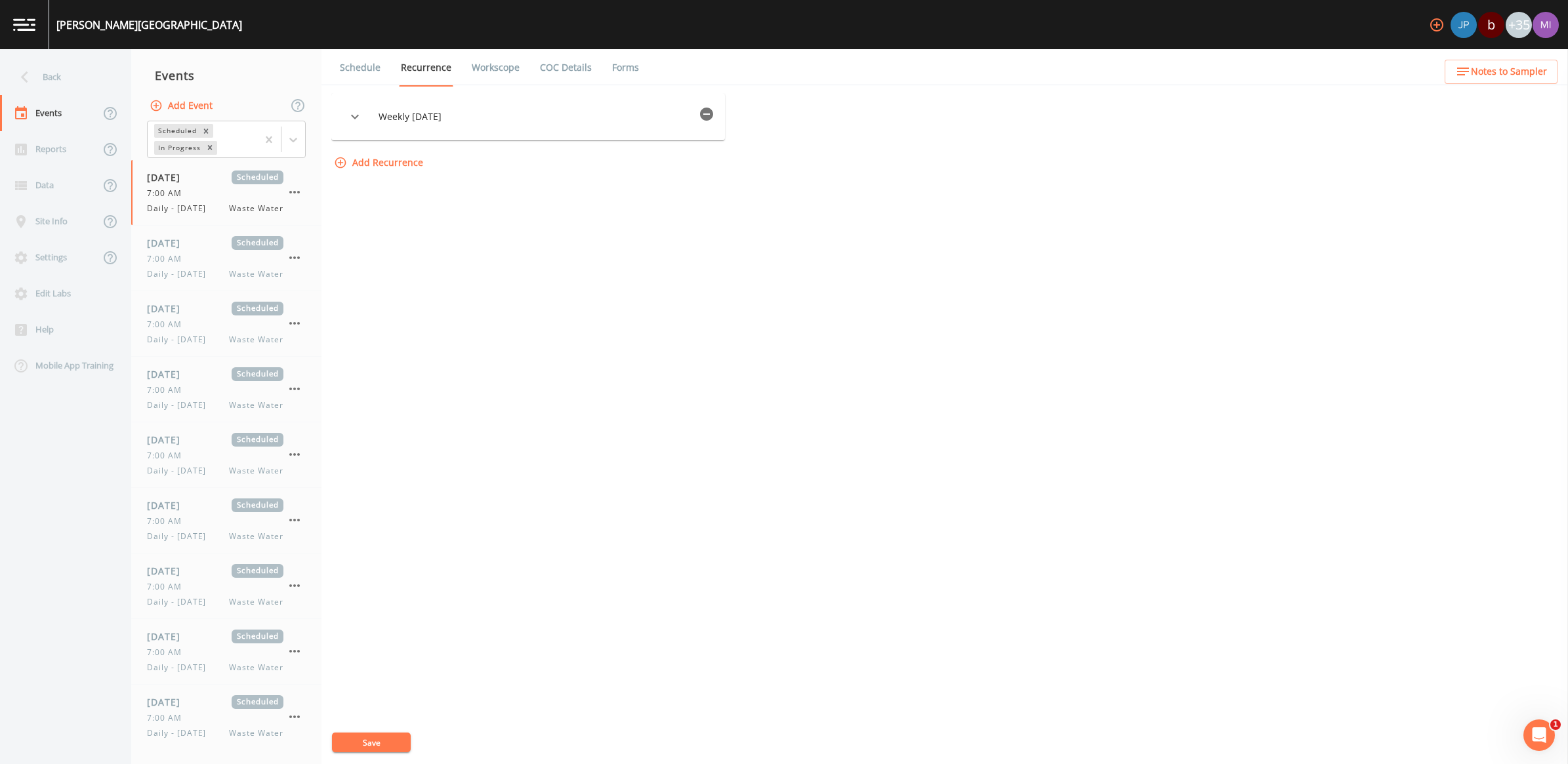
click at [431, 70] on link "Recurrence" at bounding box center [426, 67] width 55 height 37
click at [489, 66] on link "Workscope" at bounding box center [496, 67] width 52 height 37
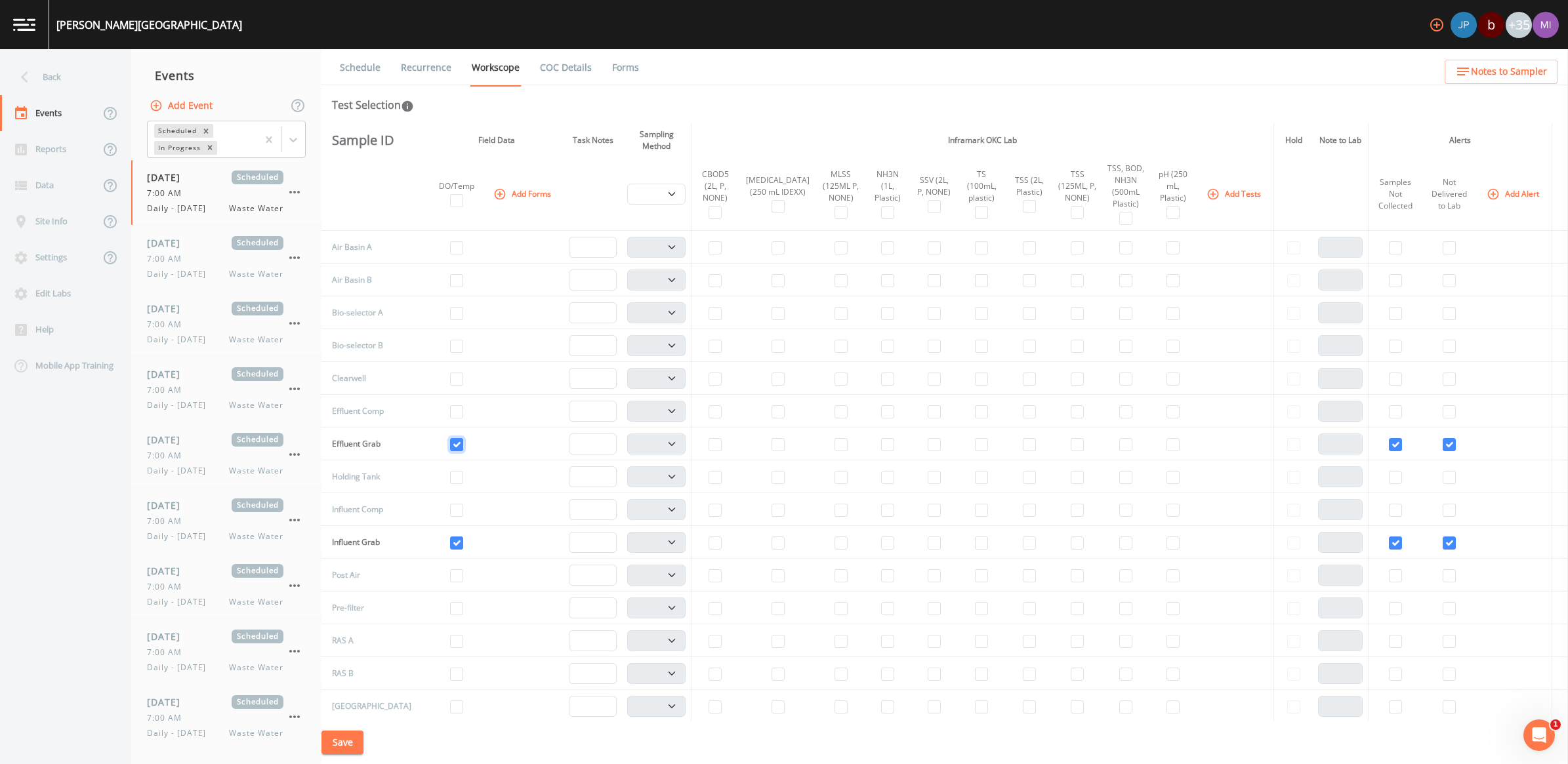
click at [450, 441] on input "checkbox" at bounding box center [457, 445] width 13 height 13
checkbox input "false"
click at [450, 540] on input "checkbox" at bounding box center [457, 543] width 13 height 13
checkbox input "false"
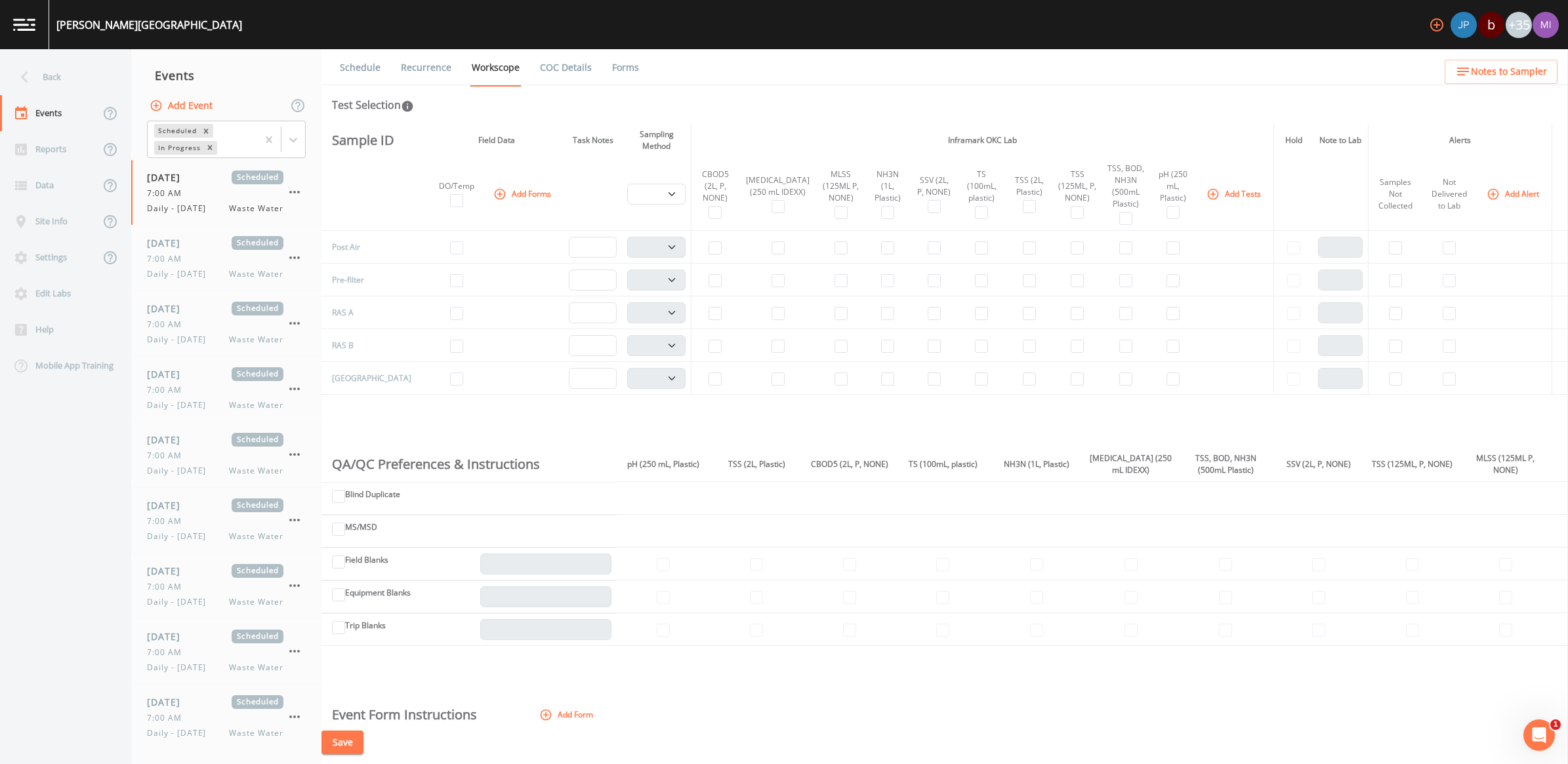
scroll to position [246, 0]
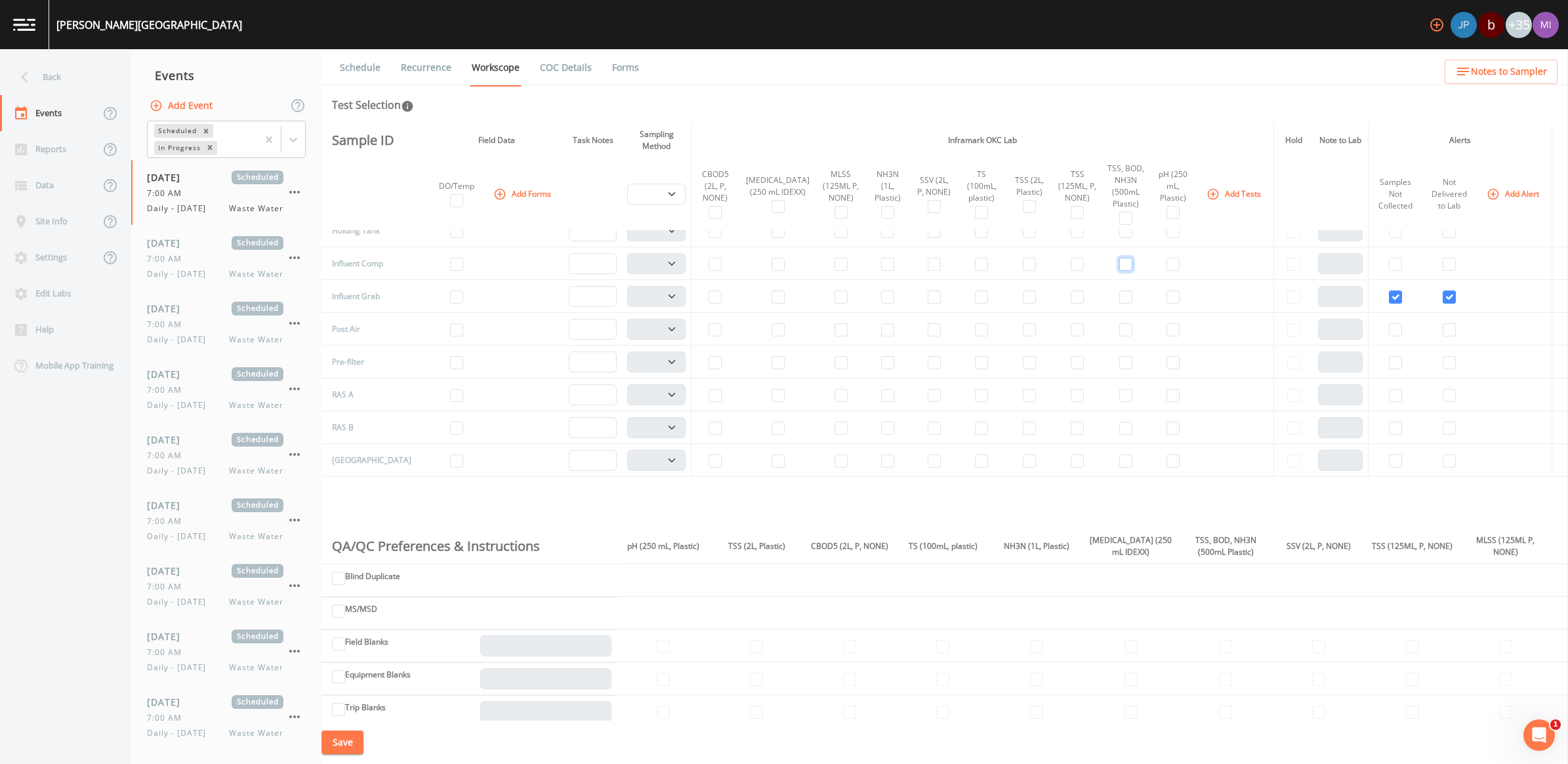
click at [1120, 264] on input "checkbox" at bounding box center [1126, 264] width 13 height 13
checkbox input "true"
select select "b6a3c313-748b-4795-a028-792ad310bd60"
click at [1212, 195] on button "Add Tests" at bounding box center [1235, 194] width 62 height 22
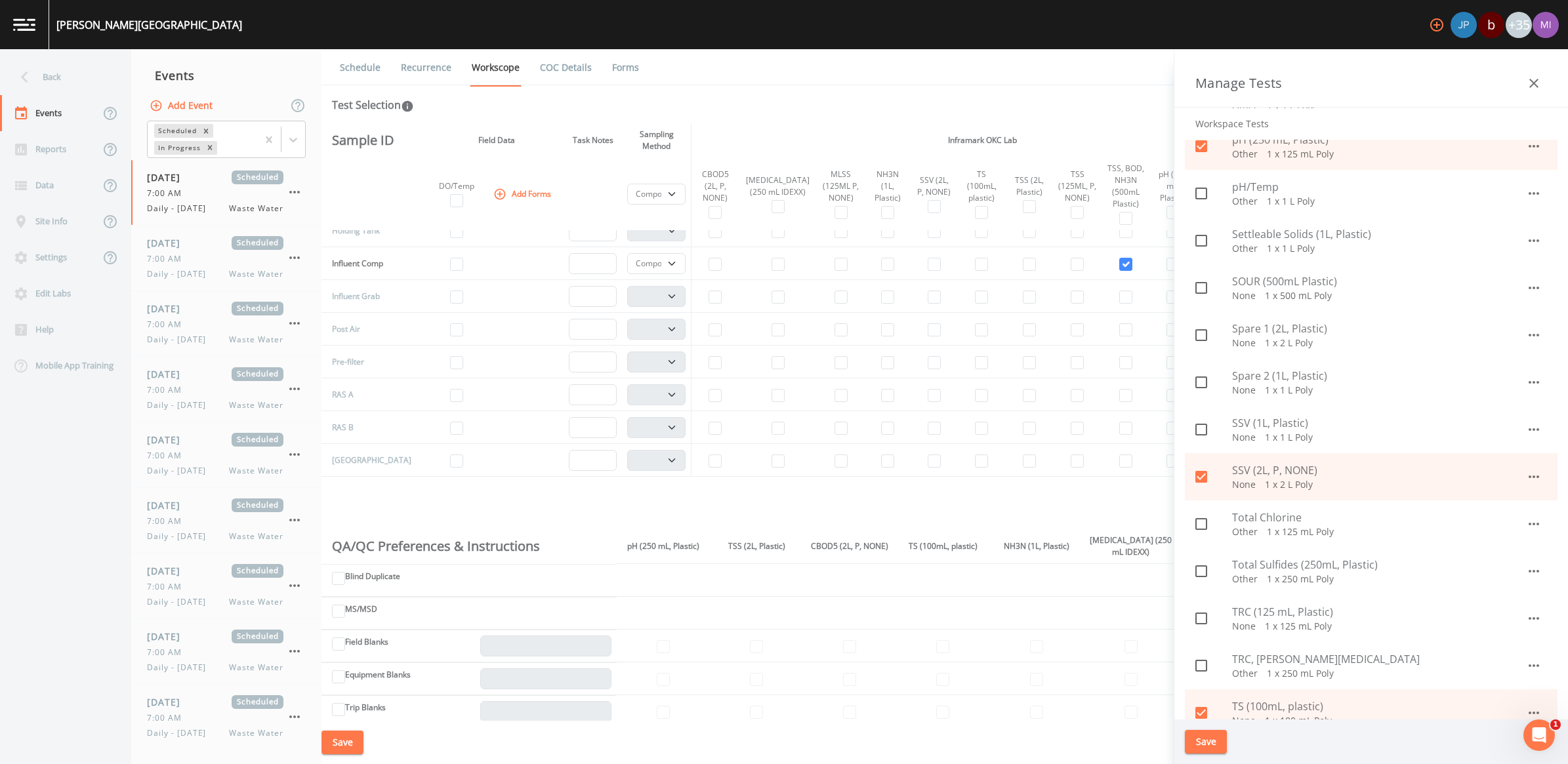
scroll to position [902, 0]
drag, startPoint x: 1251, startPoint y: 429, endPoint x: 1237, endPoint y: 446, distance: 22.0
click at [1251, 426] on span "SSV (1L, Plastic)" at bounding box center [1379, 427] width 294 height 16
checkbox input "true"
click at [1206, 743] on button "Save" at bounding box center [1207, 742] width 42 height 24
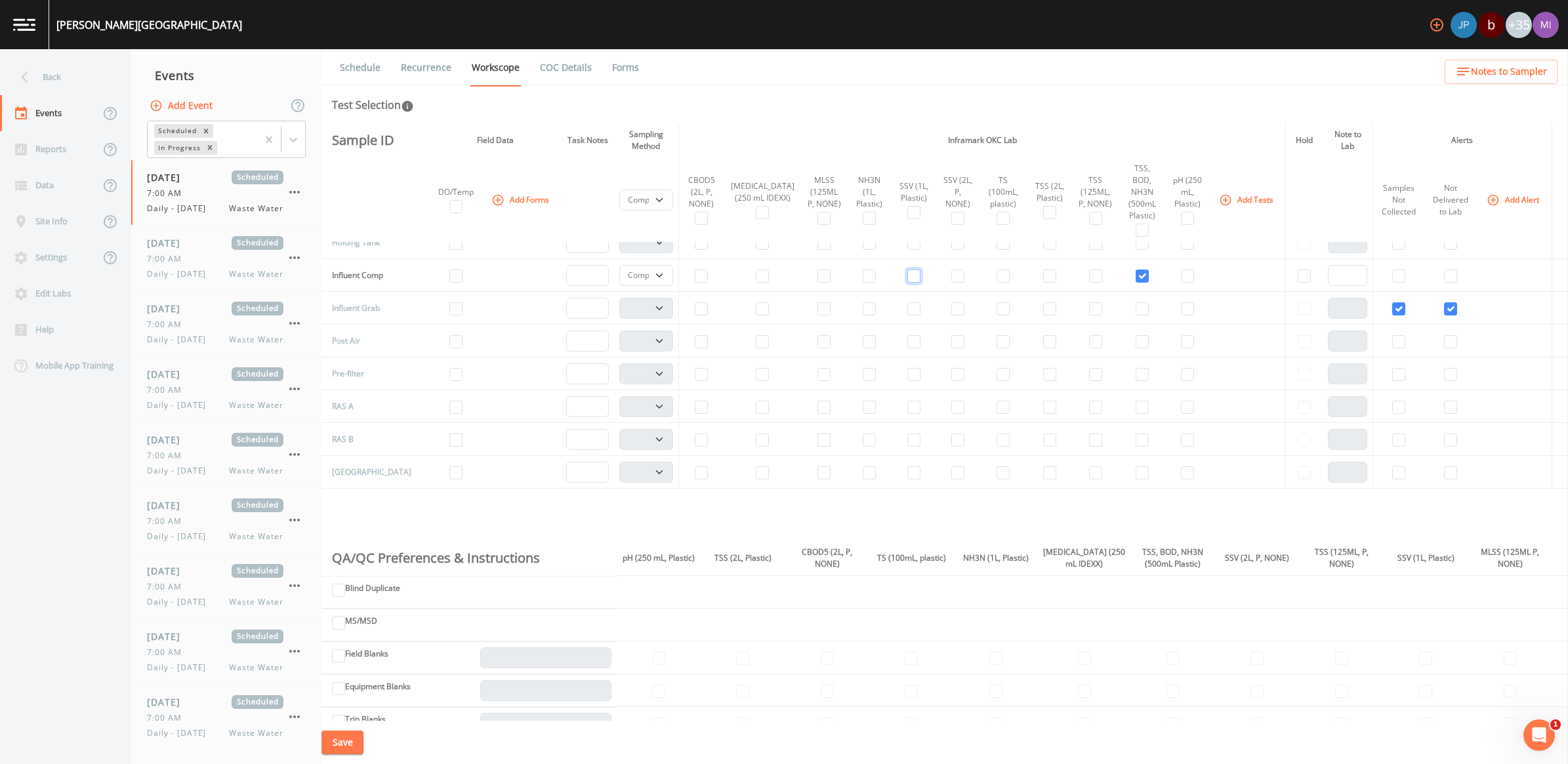
click at [907, 270] on input "checkbox" at bounding box center [914, 276] width 13 height 13
checkbox input "true"
click at [341, 749] on button "Save" at bounding box center [343, 743] width 42 height 24
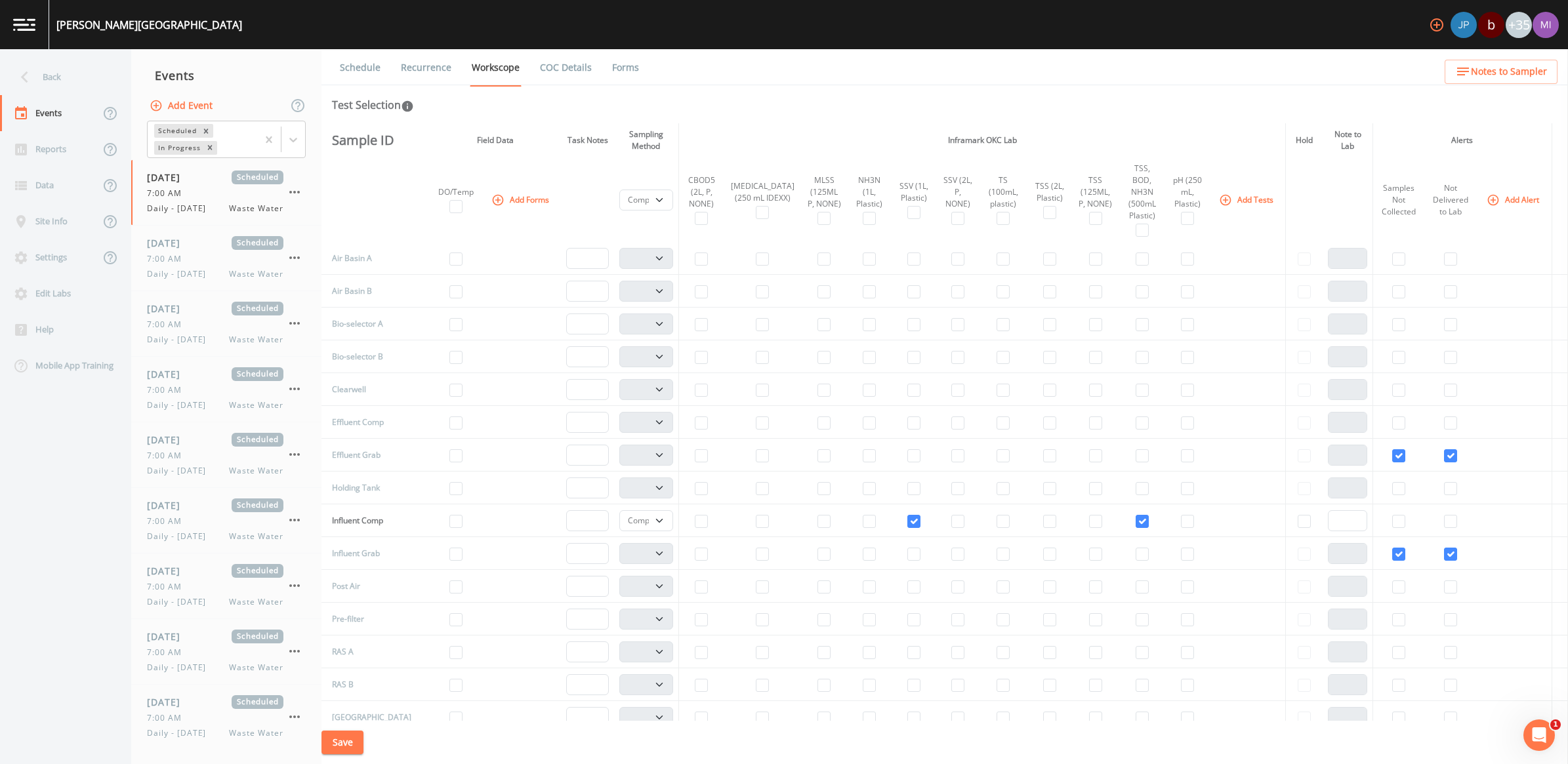
scroll to position [0, 0]
click at [348, 742] on button "Save" at bounding box center [343, 743] width 42 height 24
click at [525, 189] on button "Add Forms" at bounding box center [522, 200] width 66 height 22
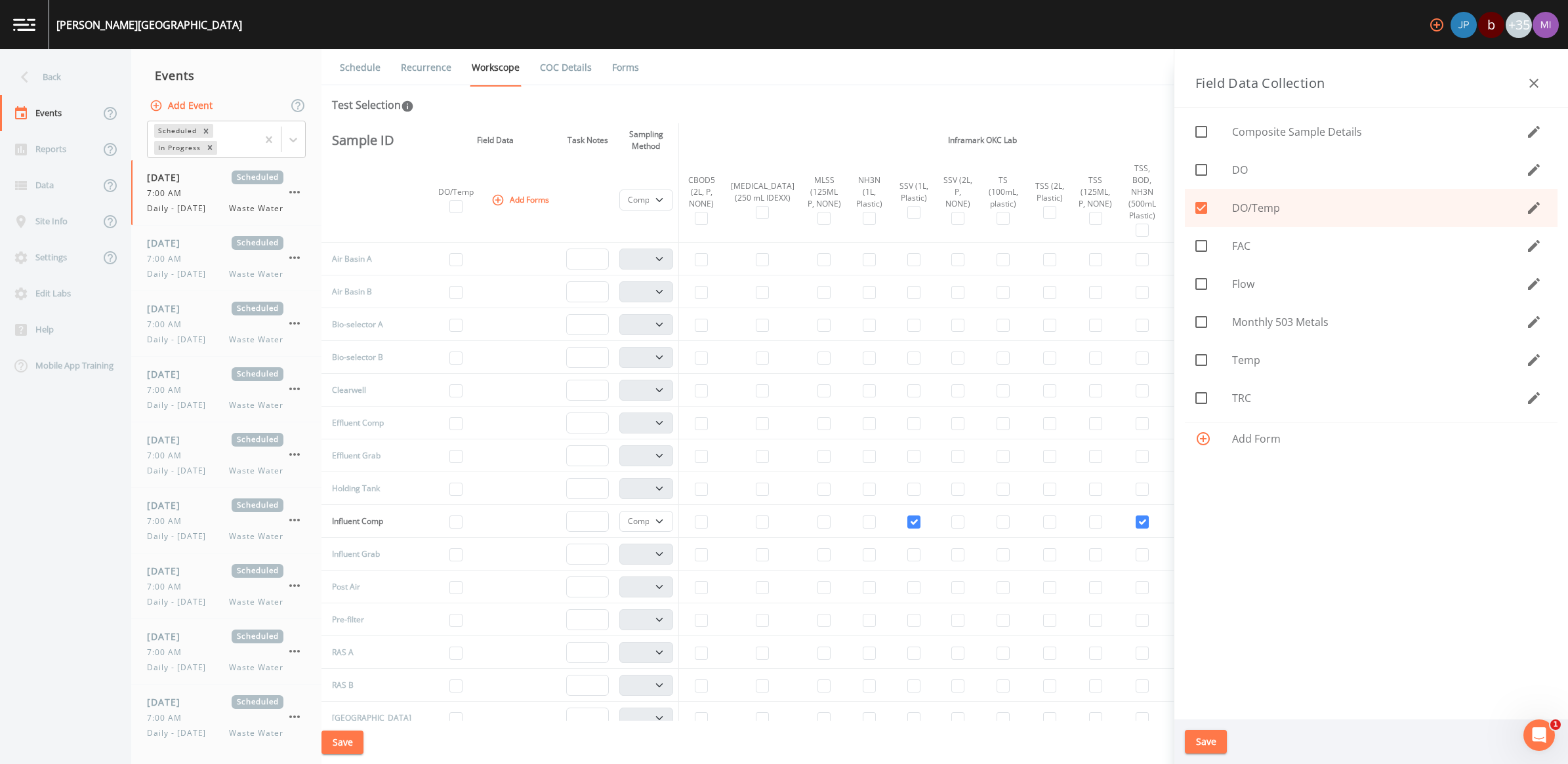
click at [1197, 207] on icon at bounding box center [1201, 208] width 16 height 16
checkbox input "false"
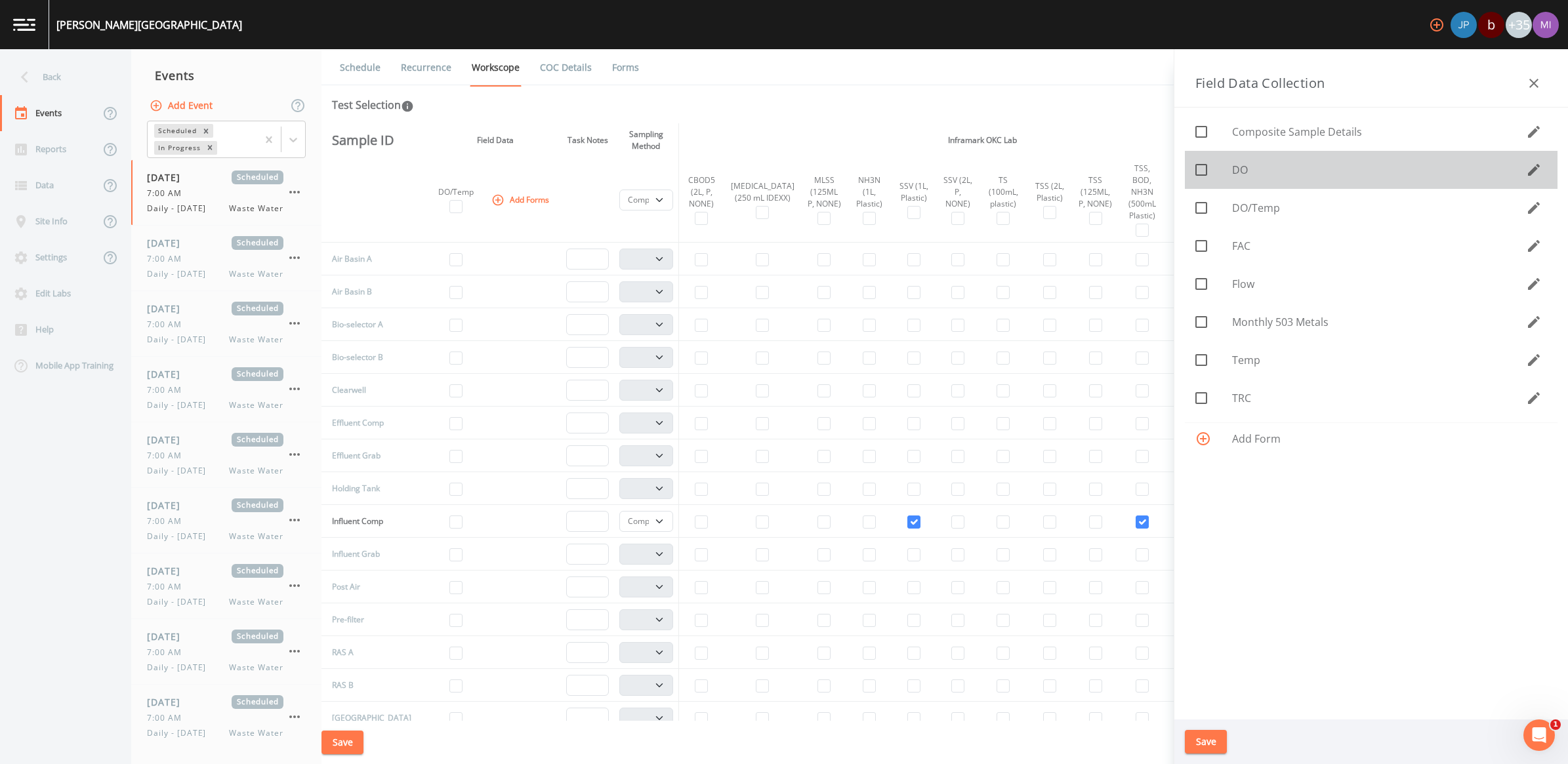
click at [1199, 168] on input "checkbox" at bounding box center [1195, 163] width 13 height 13
checkbox input "true"
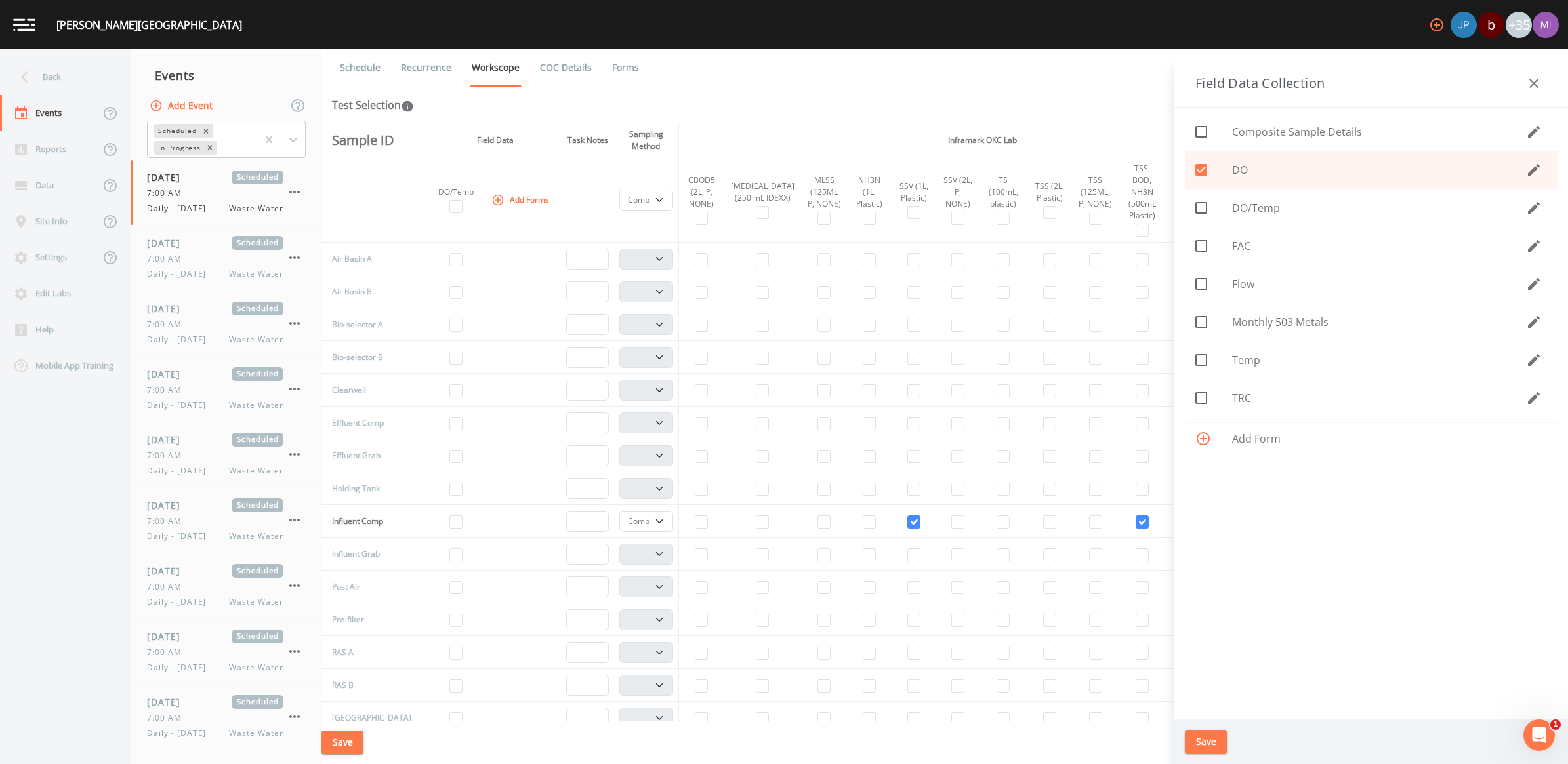
click at [1199, 246] on icon at bounding box center [1201, 246] width 16 height 16
checkbox input "true"
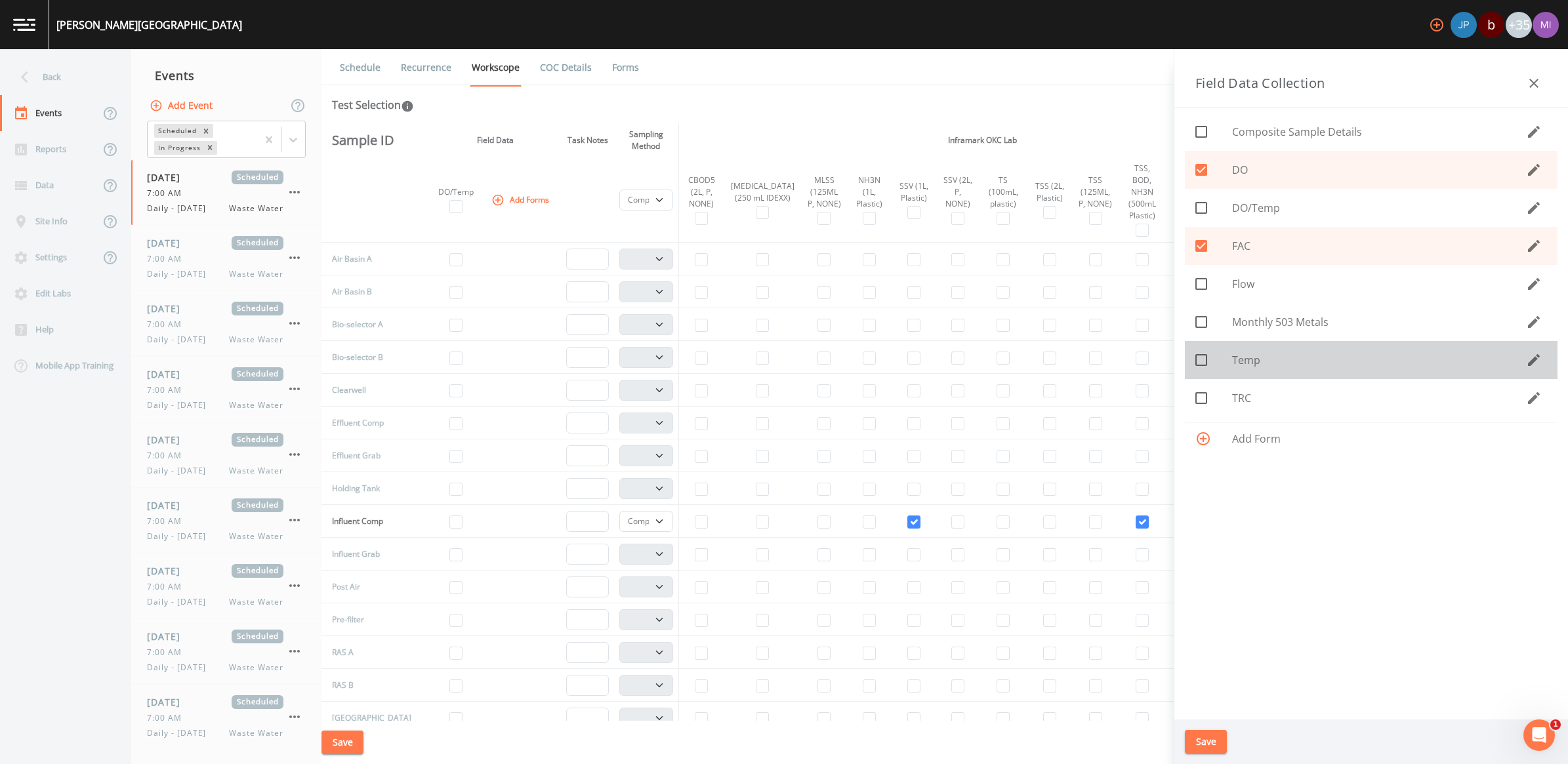
click at [1202, 358] on icon at bounding box center [1201, 360] width 16 height 16
checkbox input "true"
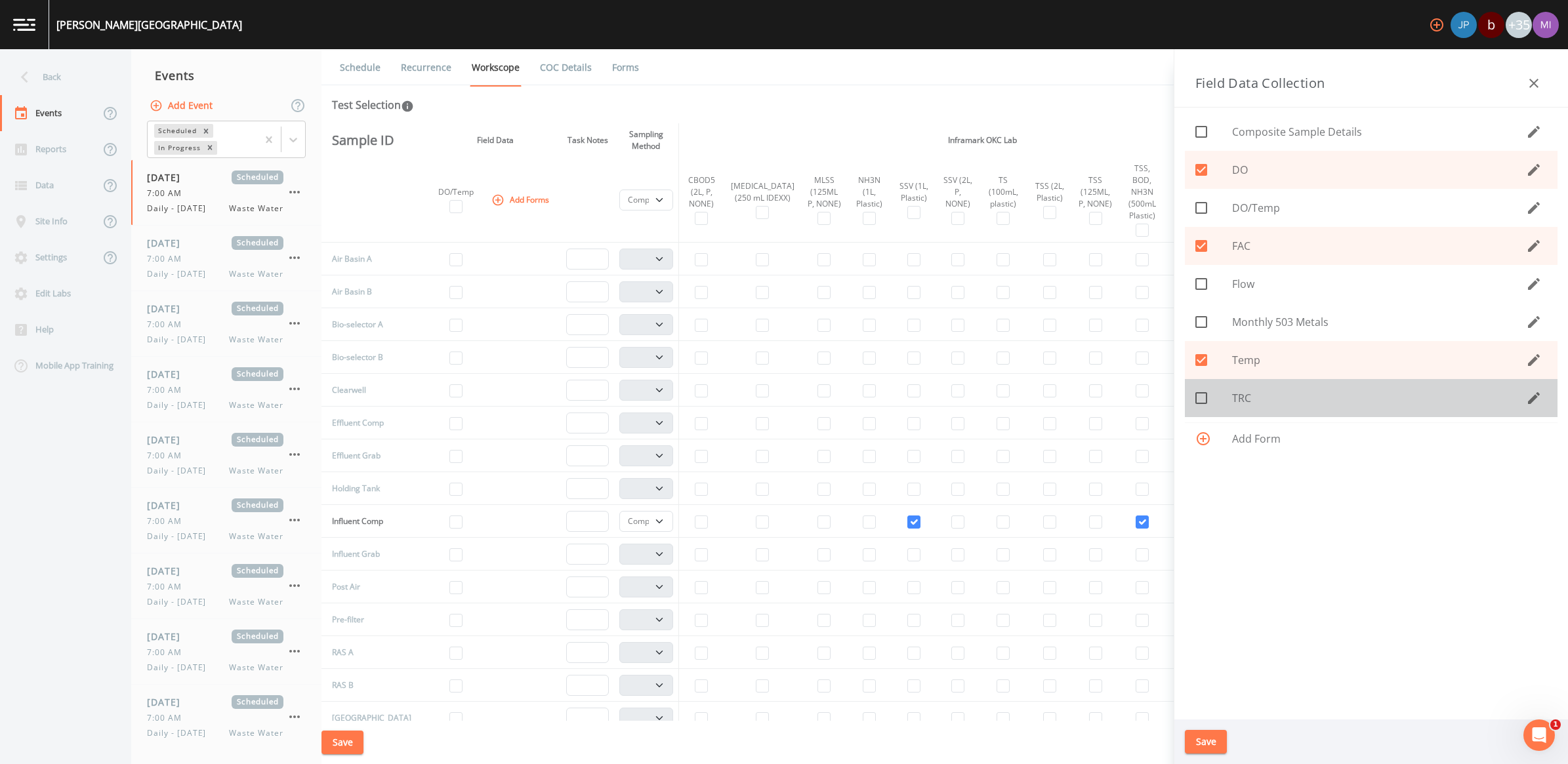
drag, startPoint x: 1201, startPoint y: 397, endPoint x: 1188, endPoint y: 322, distance: 76.1
click at [1201, 387] on span at bounding box center [1201, 398] width 28 height 28
checkbox input "true"
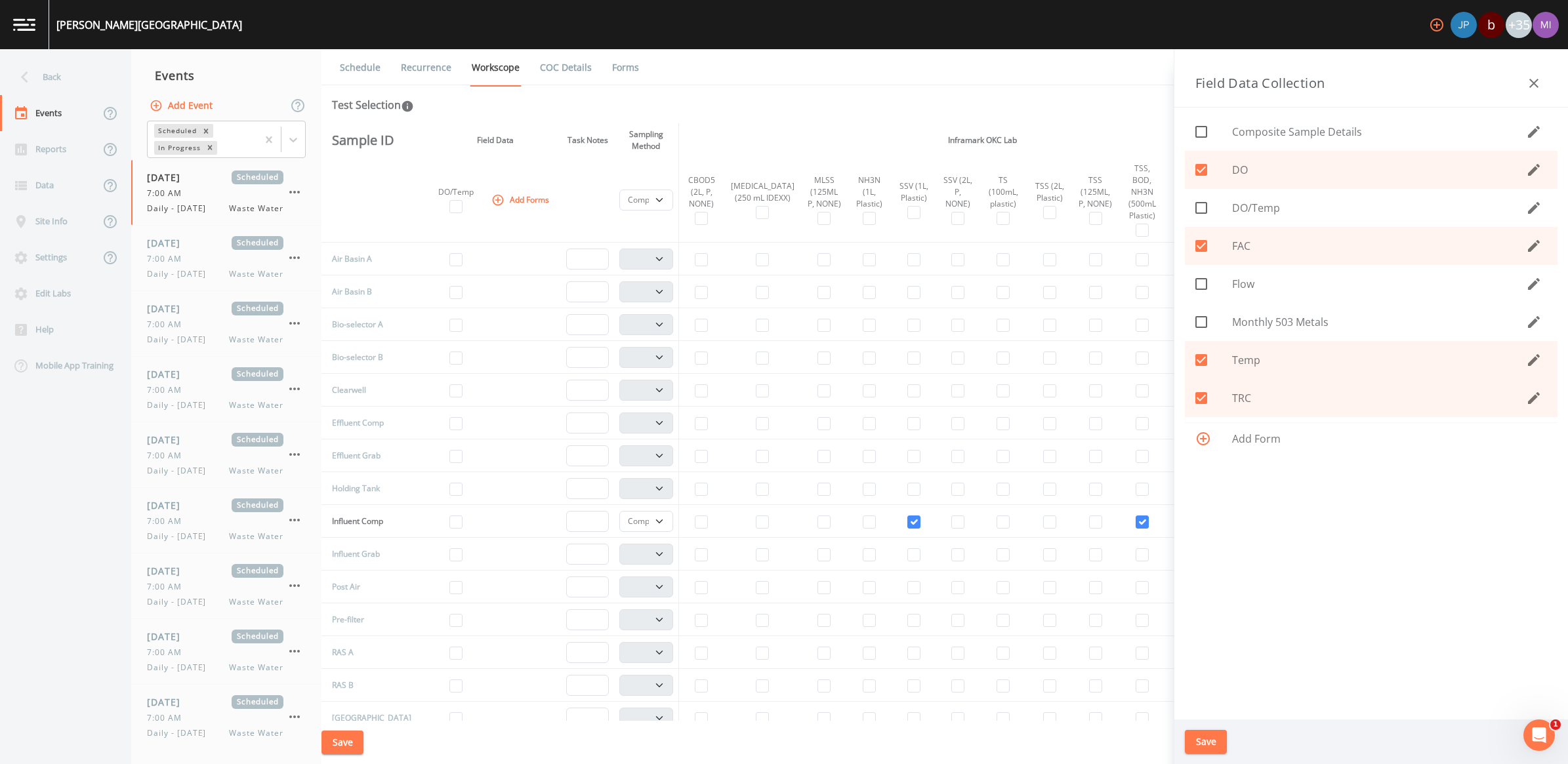
click at [1196, 280] on input "checkbox" at bounding box center [1195, 277] width 13 height 13
checkbox input "true"
drag, startPoint x: 1195, startPoint y: 745, endPoint x: 1106, endPoint y: 709, distance: 96.0
click at [1195, 743] on button "Save" at bounding box center [1207, 742] width 42 height 24
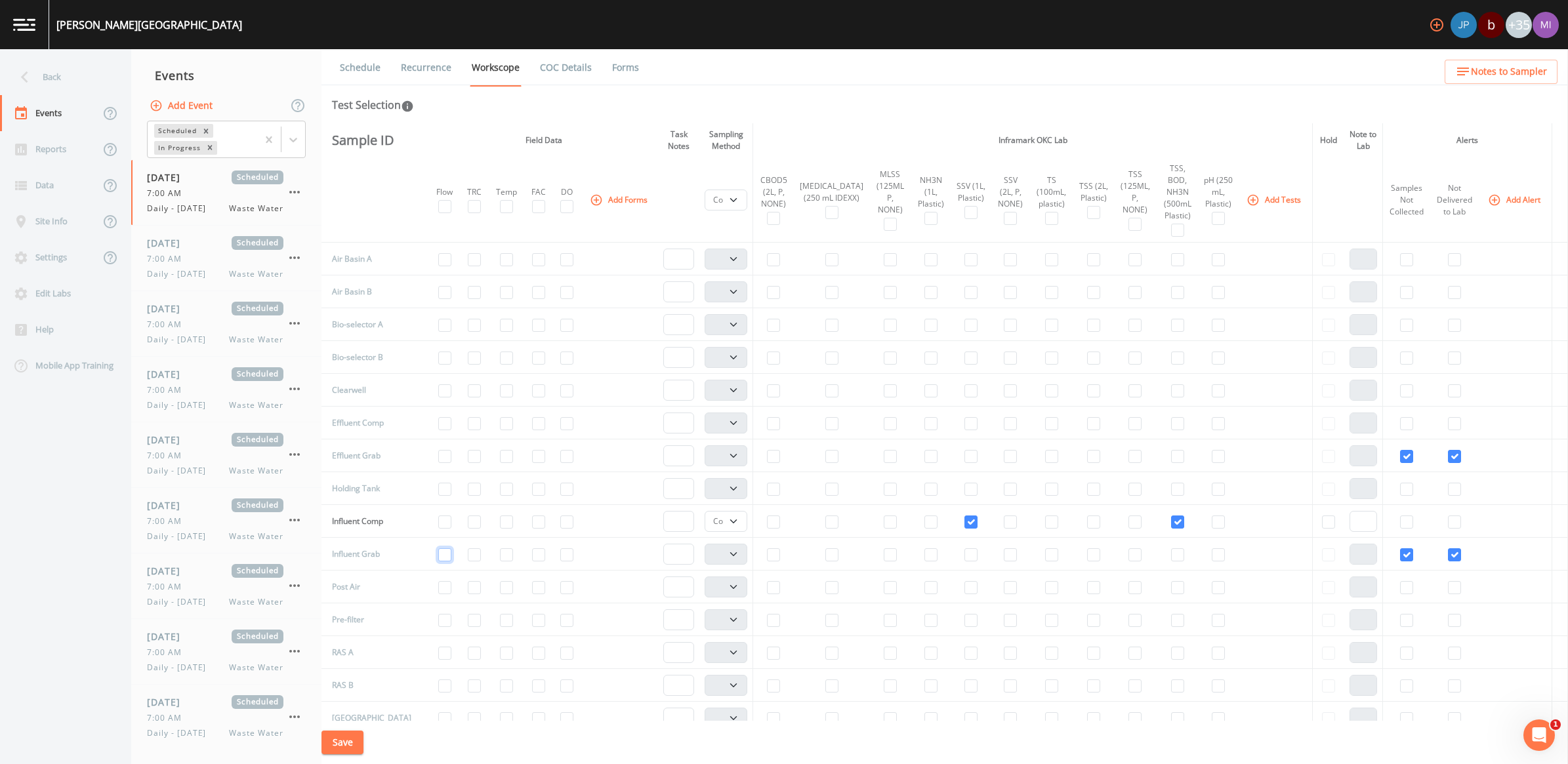
click at [438, 558] on input "checkbox" at bounding box center [445, 555] width 13 height 13
checkbox input "true"
click at [1212, 526] on input "checkbox" at bounding box center [1219, 522] width 13 height 13
checkbox input "false"
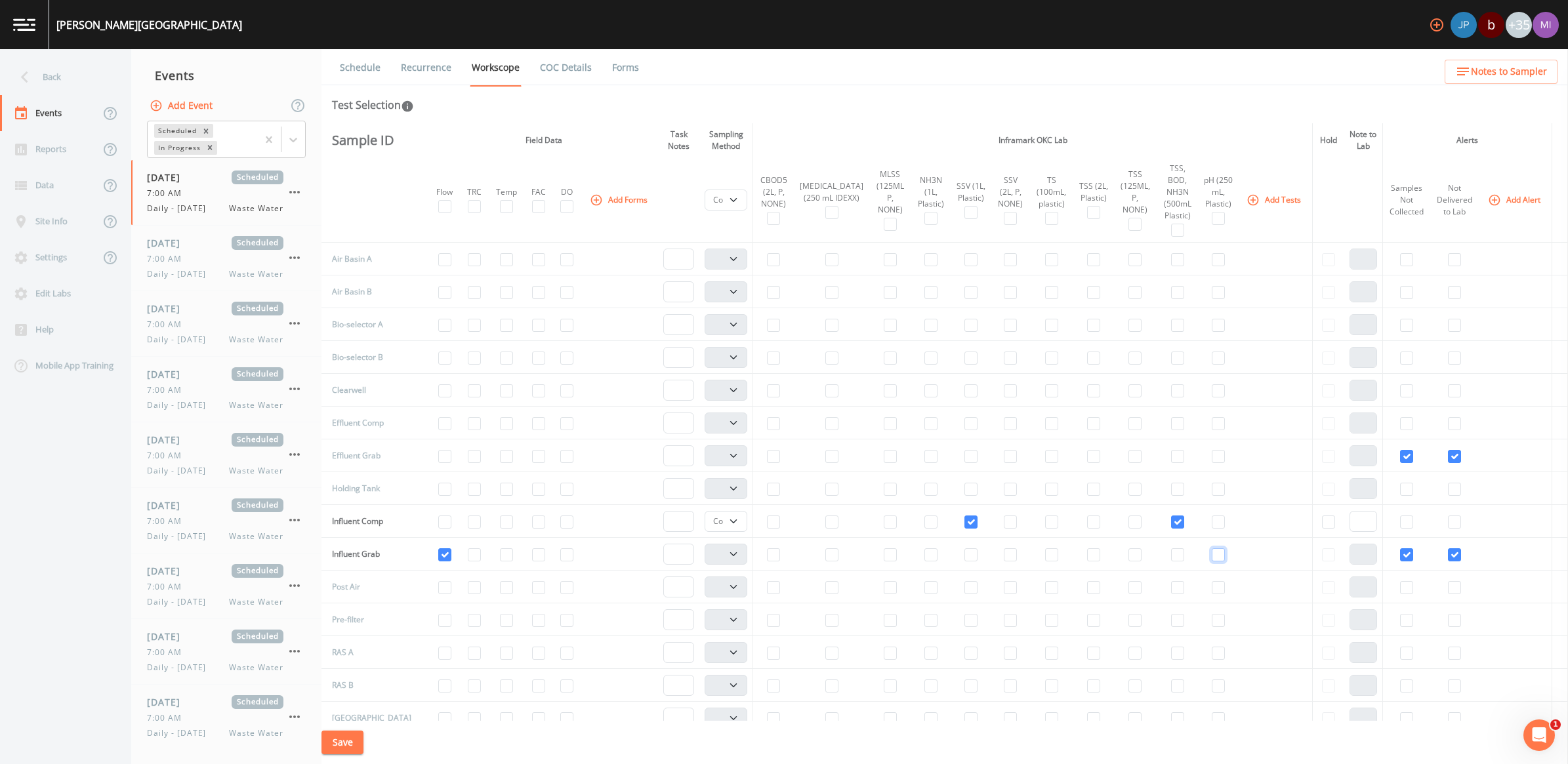
click at [1212, 558] on input "checkbox" at bounding box center [1219, 555] width 13 height 13
checkbox input "true"
drag, startPoint x: 746, startPoint y: 549, endPoint x: 739, endPoint y: 553, distance: 8.1
click at [746, 549] on select "Composite Grab" at bounding box center [725, 554] width 43 height 21
select select "092b3f94-5697-4c94-9891-da161916fdbb"
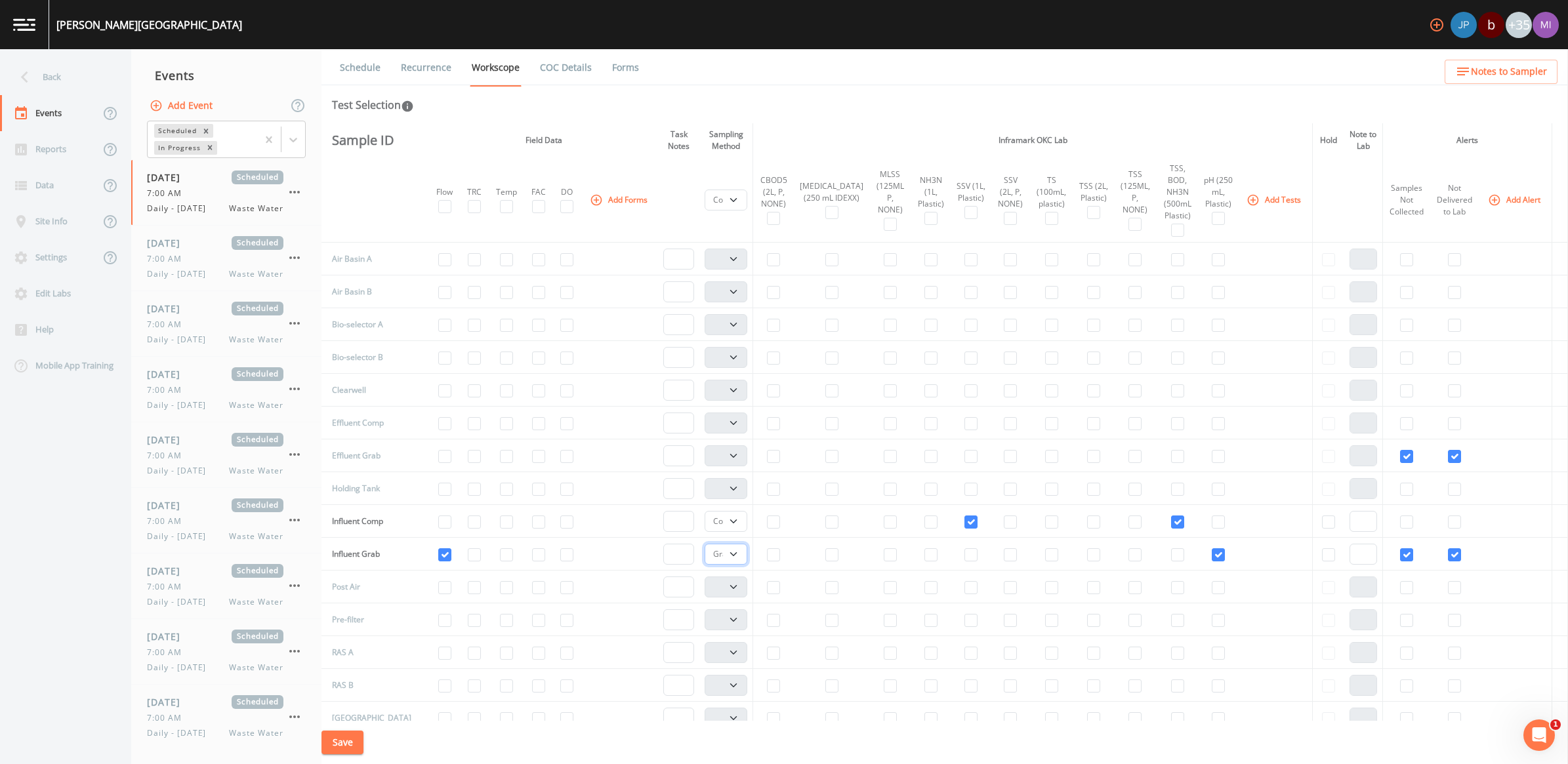
click at [709, 544] on select "Composite Grab" at bounding box center [725, 554] width 43 height 21
select select
click at [349, 736] on button "Save" at bounding box center [343, 743] width 42 height 24
click at [54, 221] on div "Site Info" at bounding box center [50, 221] width 99 height 36
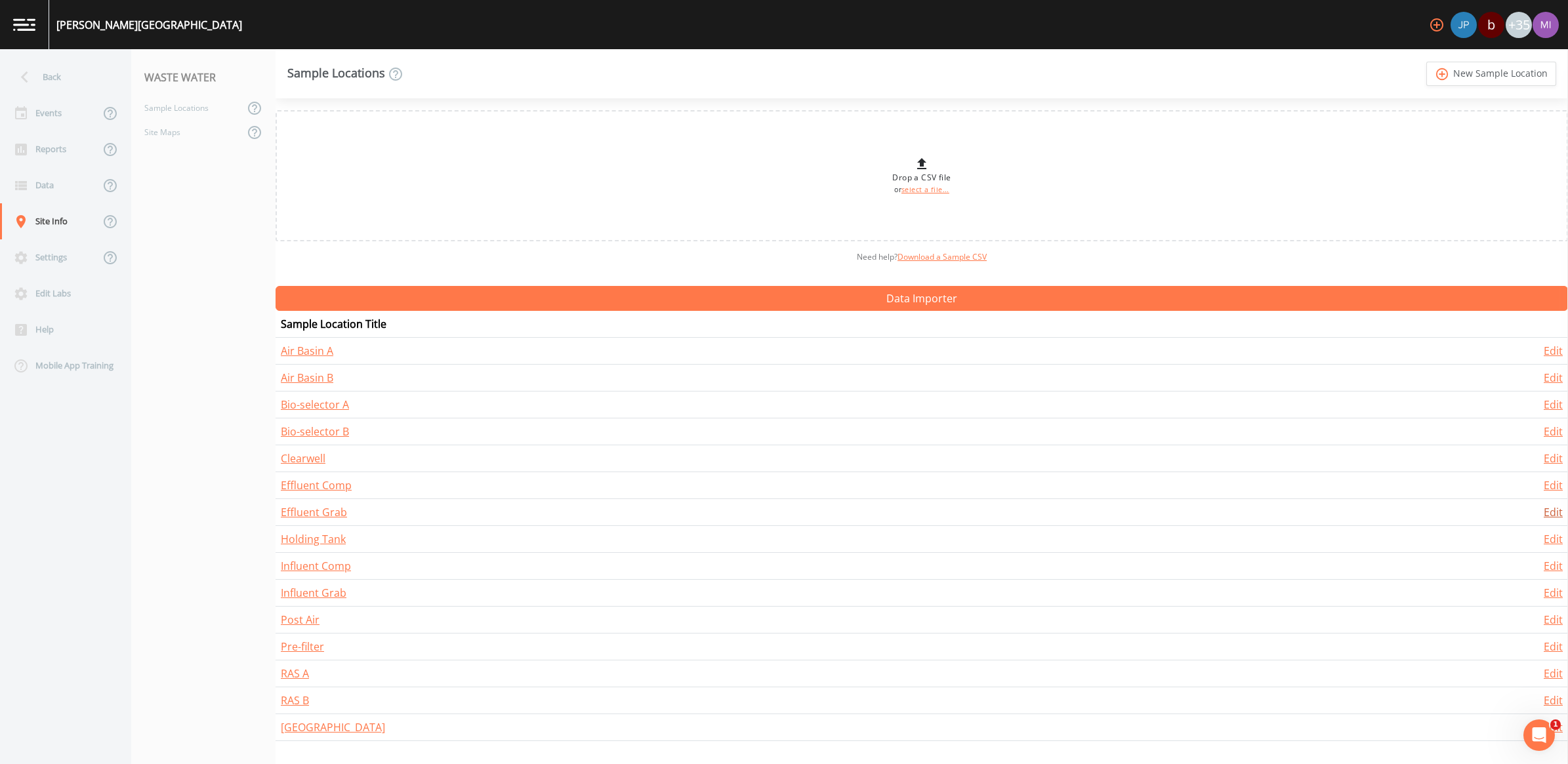
click at [1546, 514] on link "Edit" at bounding box center [1554, 512] width 19 height 14
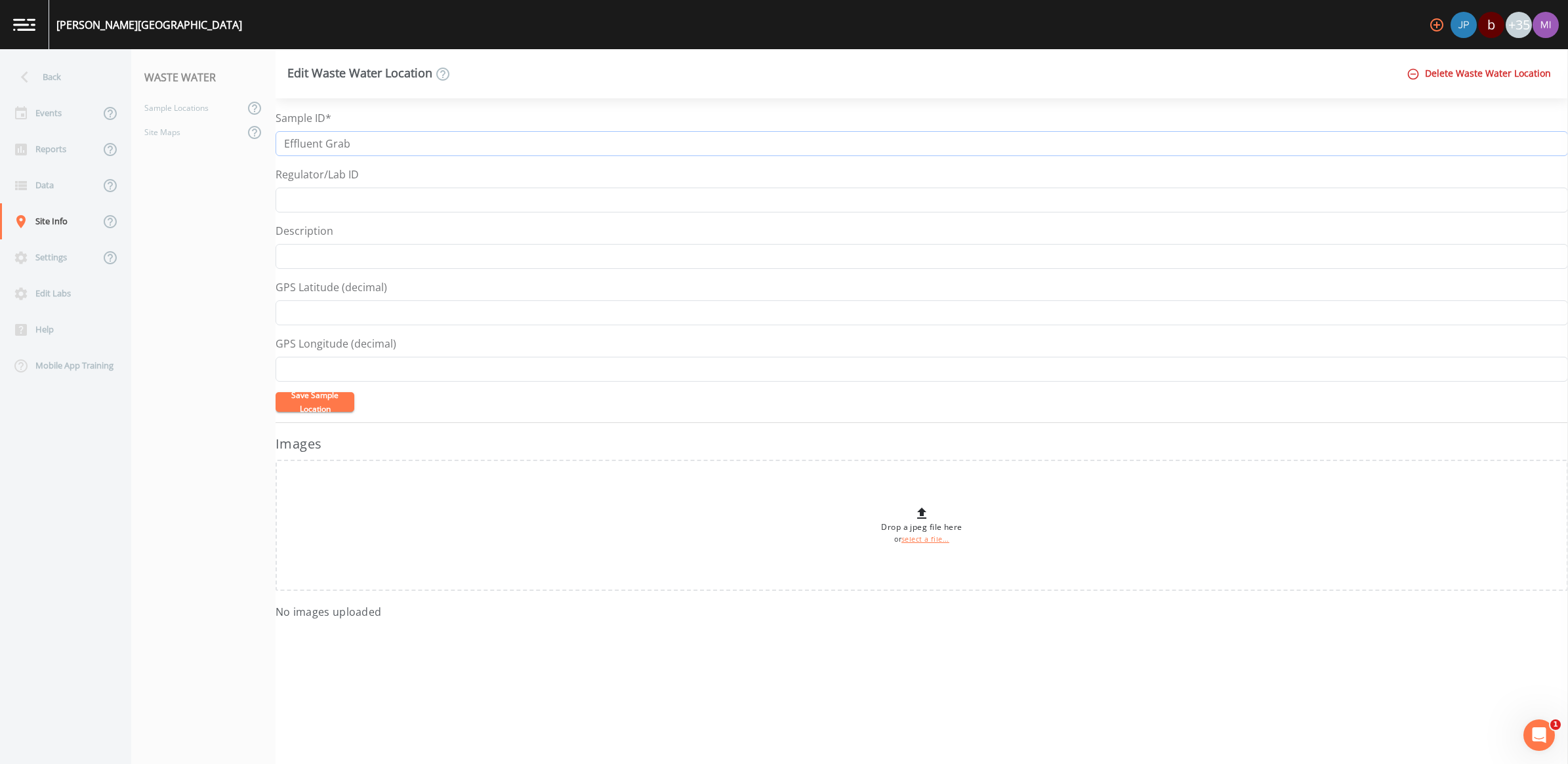
click at [392, 151] on input "Effluent Grab" at bounding box center [922, 144] width 1292 height 25
type input "Effluent Grab pH"
click at [276, 393] on button "Save Sample Location" at bounding box center [314, 402] width 78 height 19
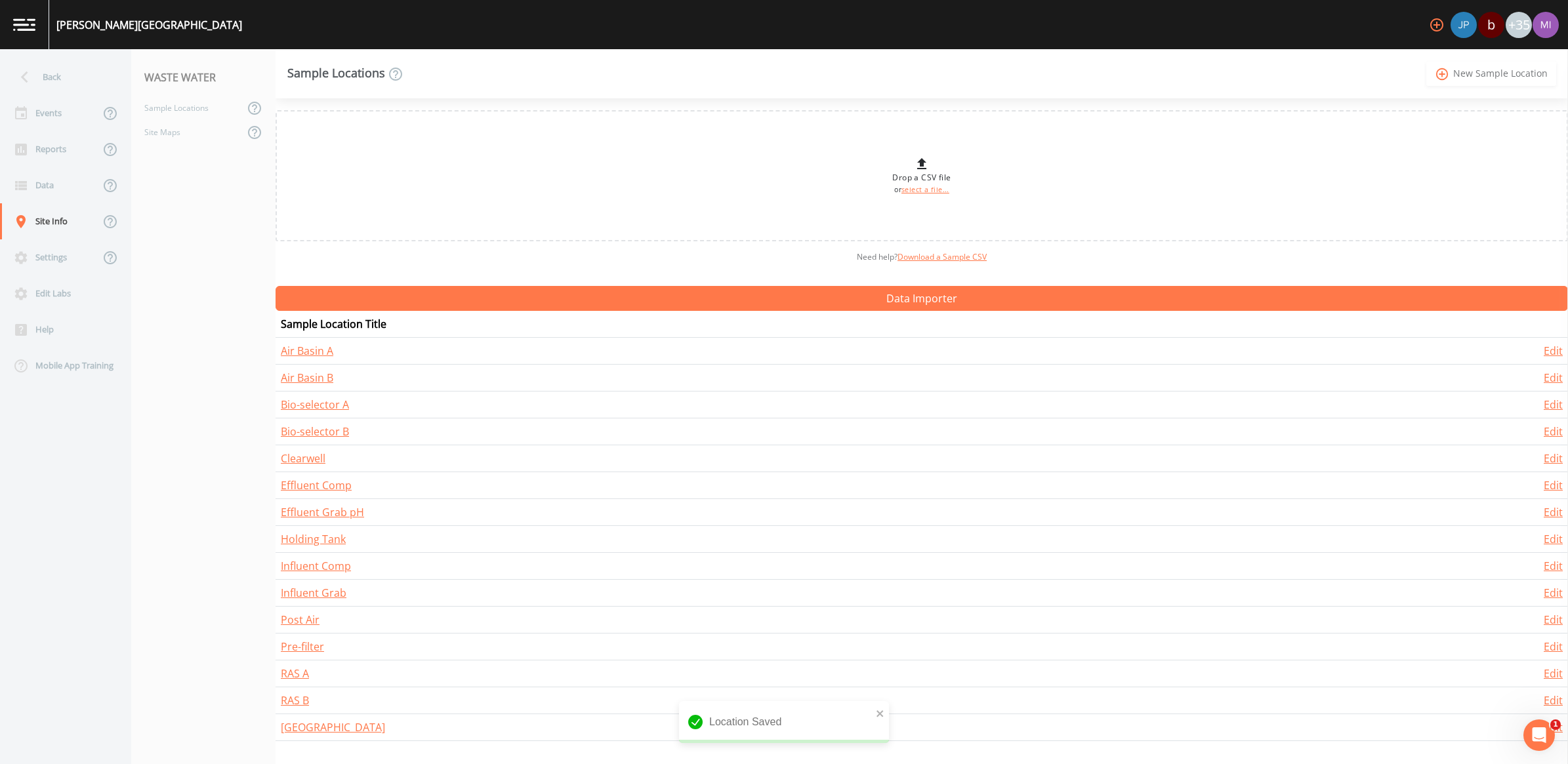
click at [1483, 77] on link "add_circle_outline New Sample Location" at bounding box center [1491, 73] width 130 height 24
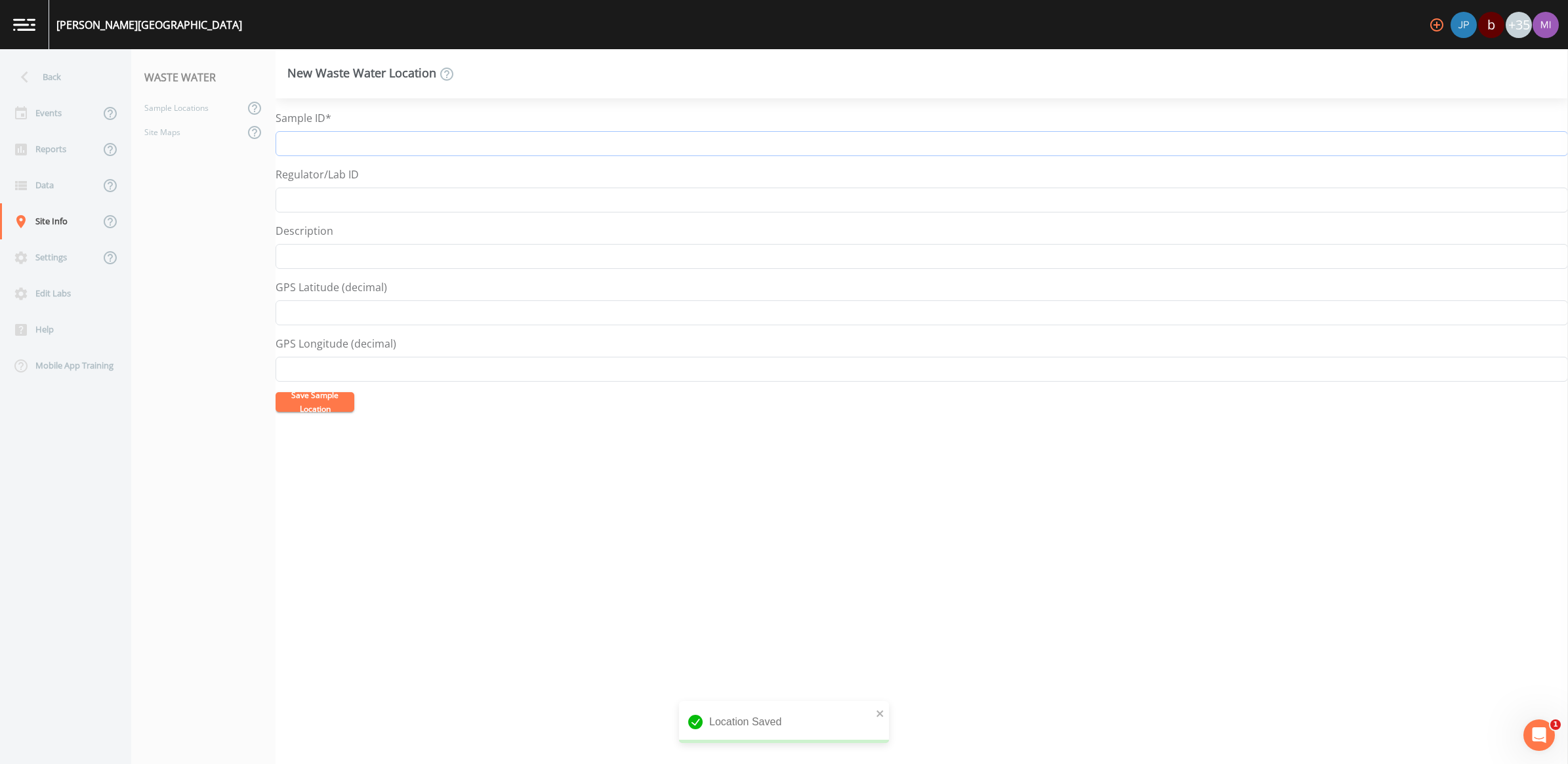
click at [320, 146] on input "Sample ID*" at bounding box center [922, 144] width 1292 height 25
type input "Effluent Grab D.O."
click at [343, 403] on button "Save Sample Location" at bounding box center [314, 402] width 78 height 19
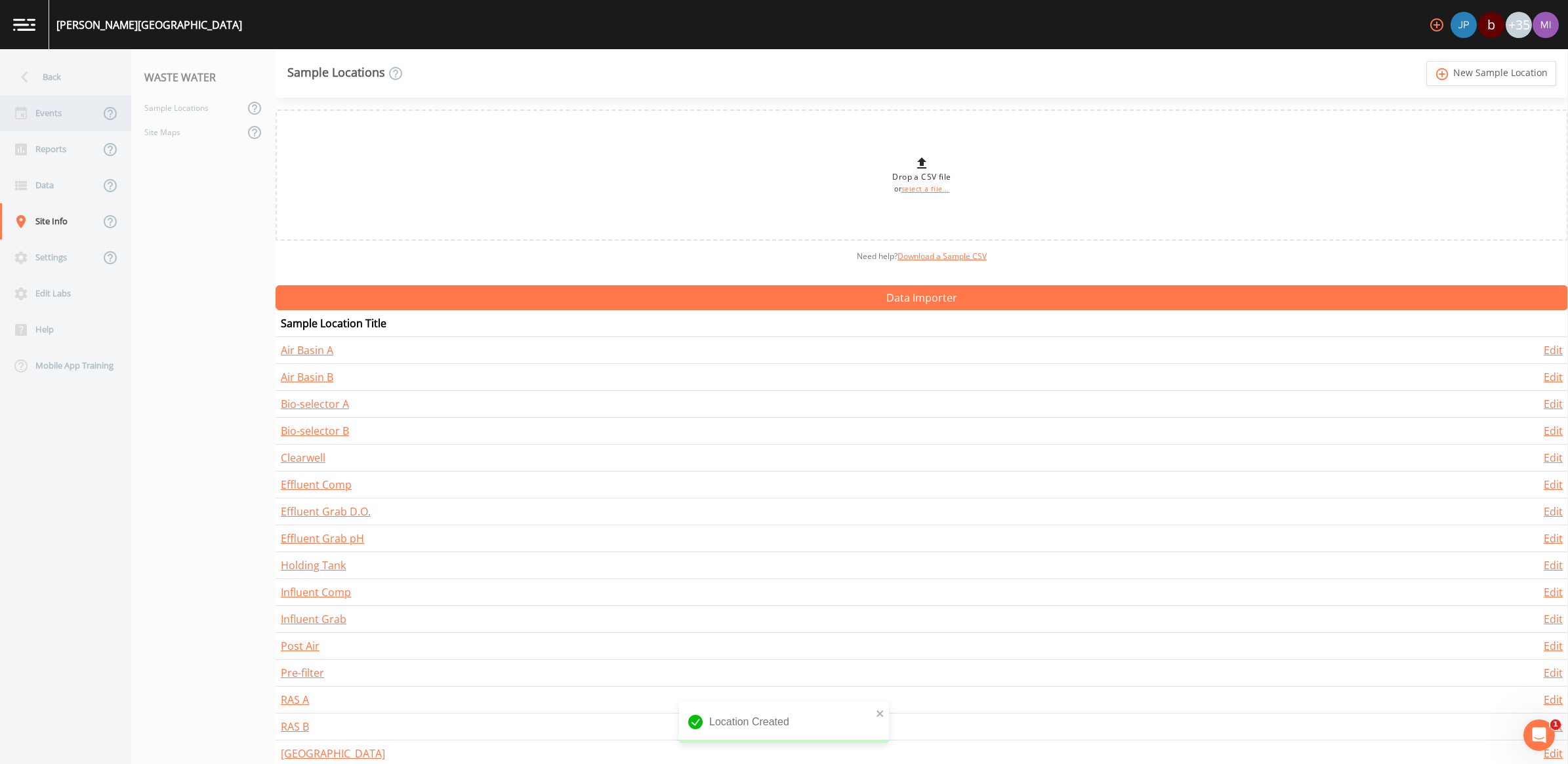
drag, startPoint x: 37, startPoint y: 112, endPoint x: 51, endPoint y: 110, distance: 14.1
click at [37, 112] on div "Events" at bounding box center [50, 113] width 99 height 36
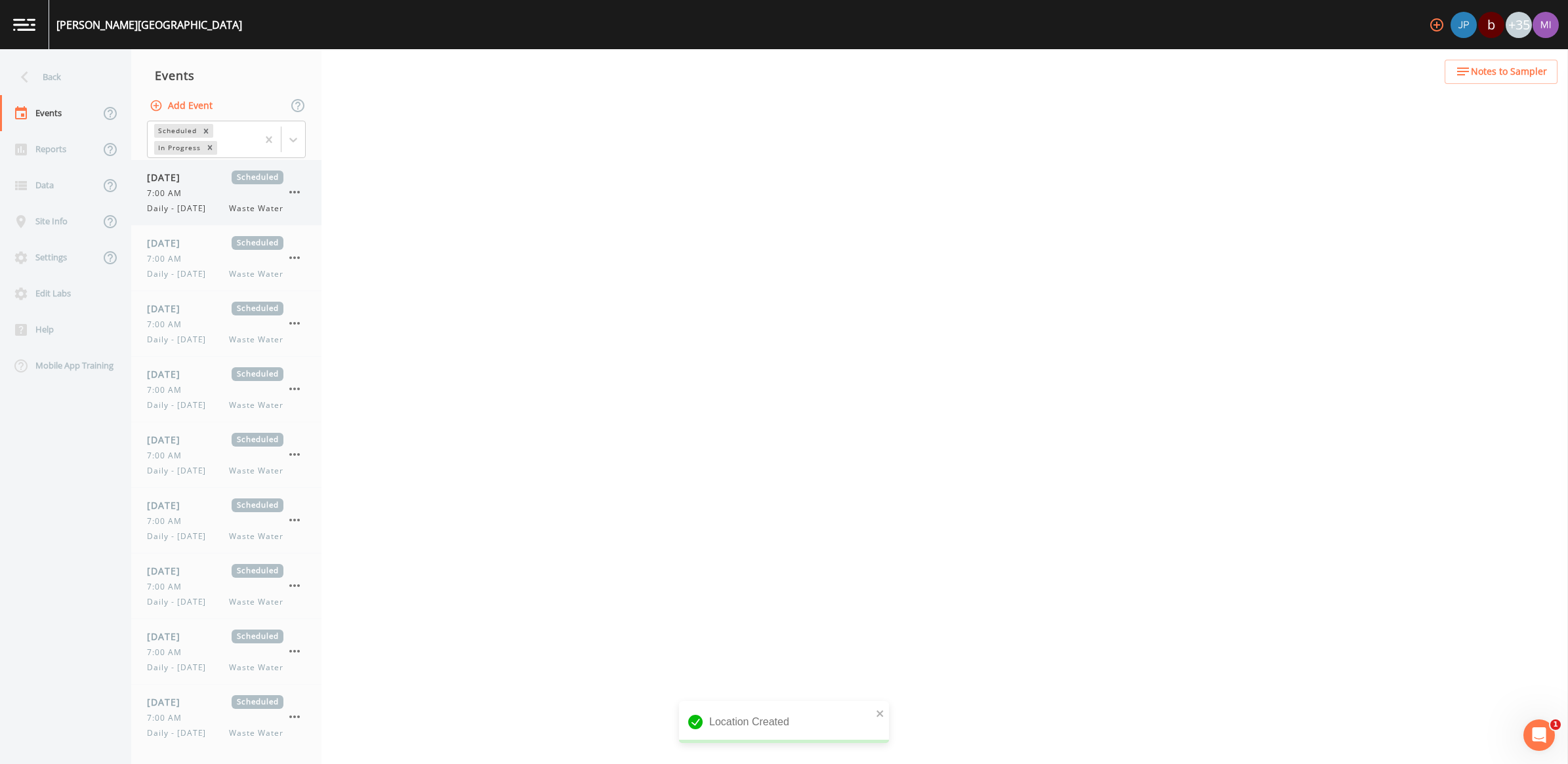
select select "b6a3c313-748b-4795-a028-792ad310bd60"
select select "092b3f94-5697-4c94-9891-da161916fdbb"
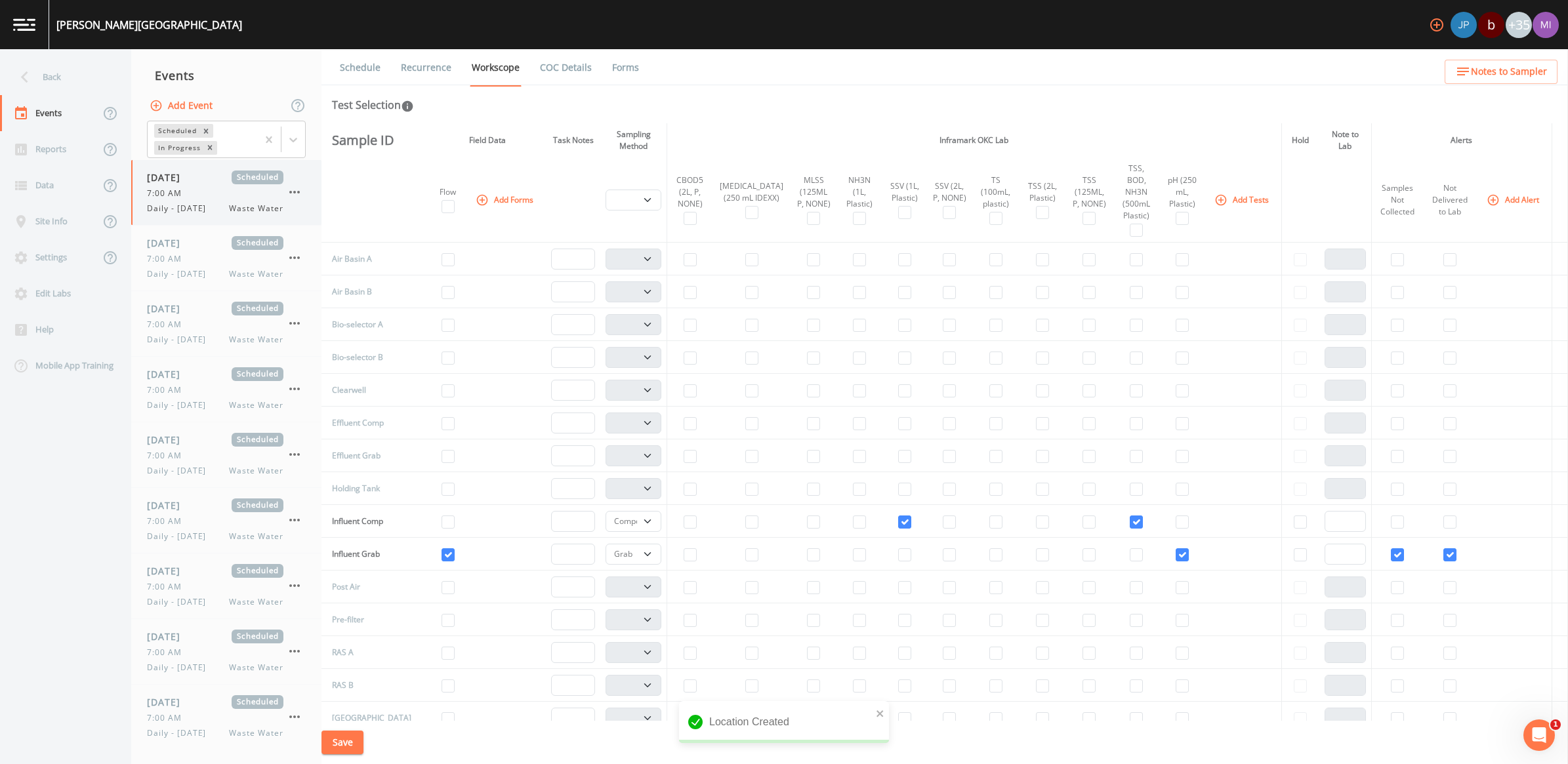
click at [191, 189] on div "7:00 AM" at bounding box center [215, 194] width 136 height 12
select select "b6a3c313-748b-4795-a028-792ad310bd60"
select select "092b3f94-5697-4c94-9891-da161916fdbb"
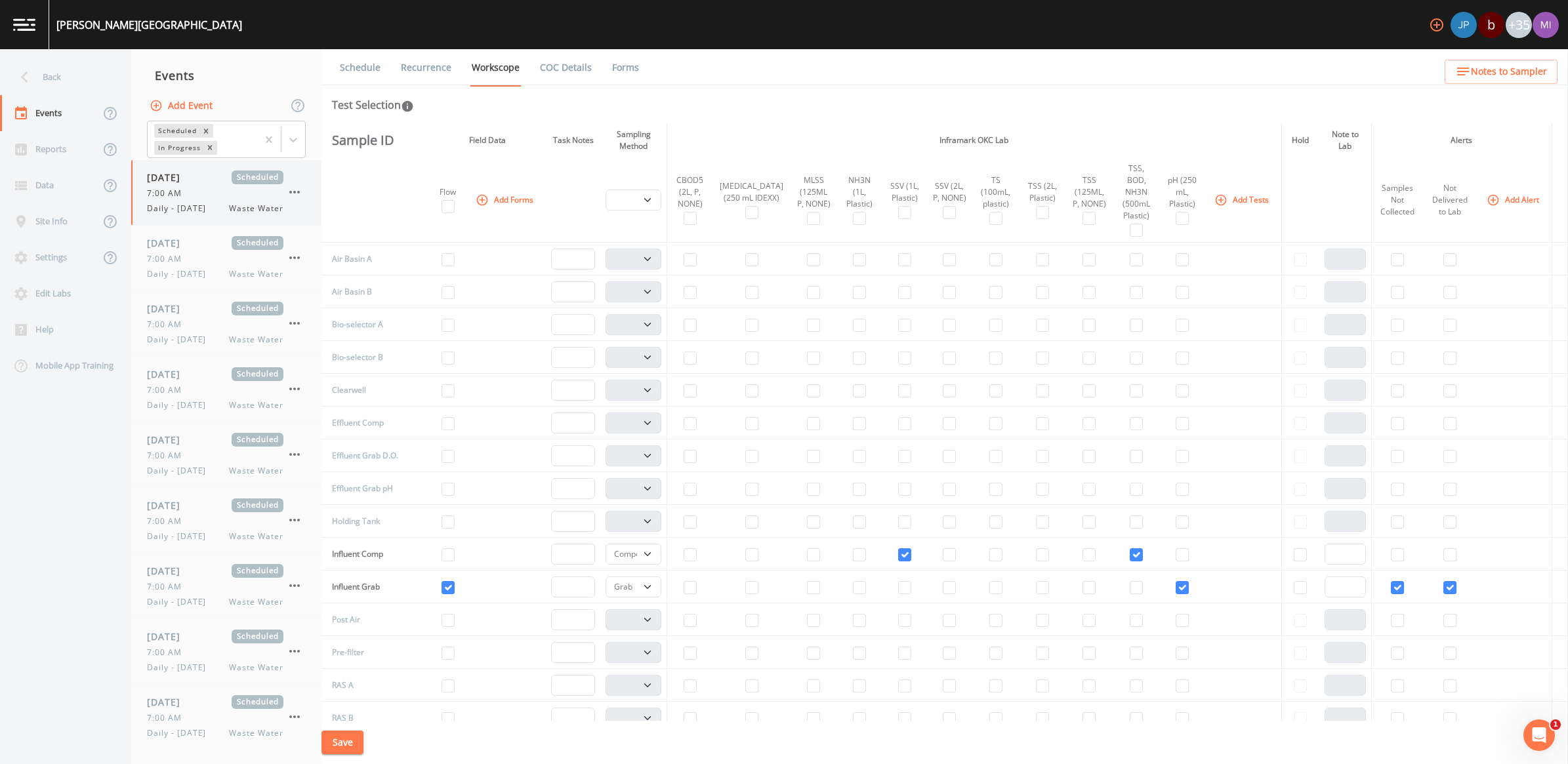
click at [191, 198] on div "7:00 AM" at bounding box center [215, 194] width 136 height 12
select select "b6a3c313-748b-4795-a028-792ad310bd60"
select select "092b3f94-5697-4c94-9891-da161916fdbb"
click at [494, 191] on button "Add Forms" at bounding box center [506, 200] width 66 height 22
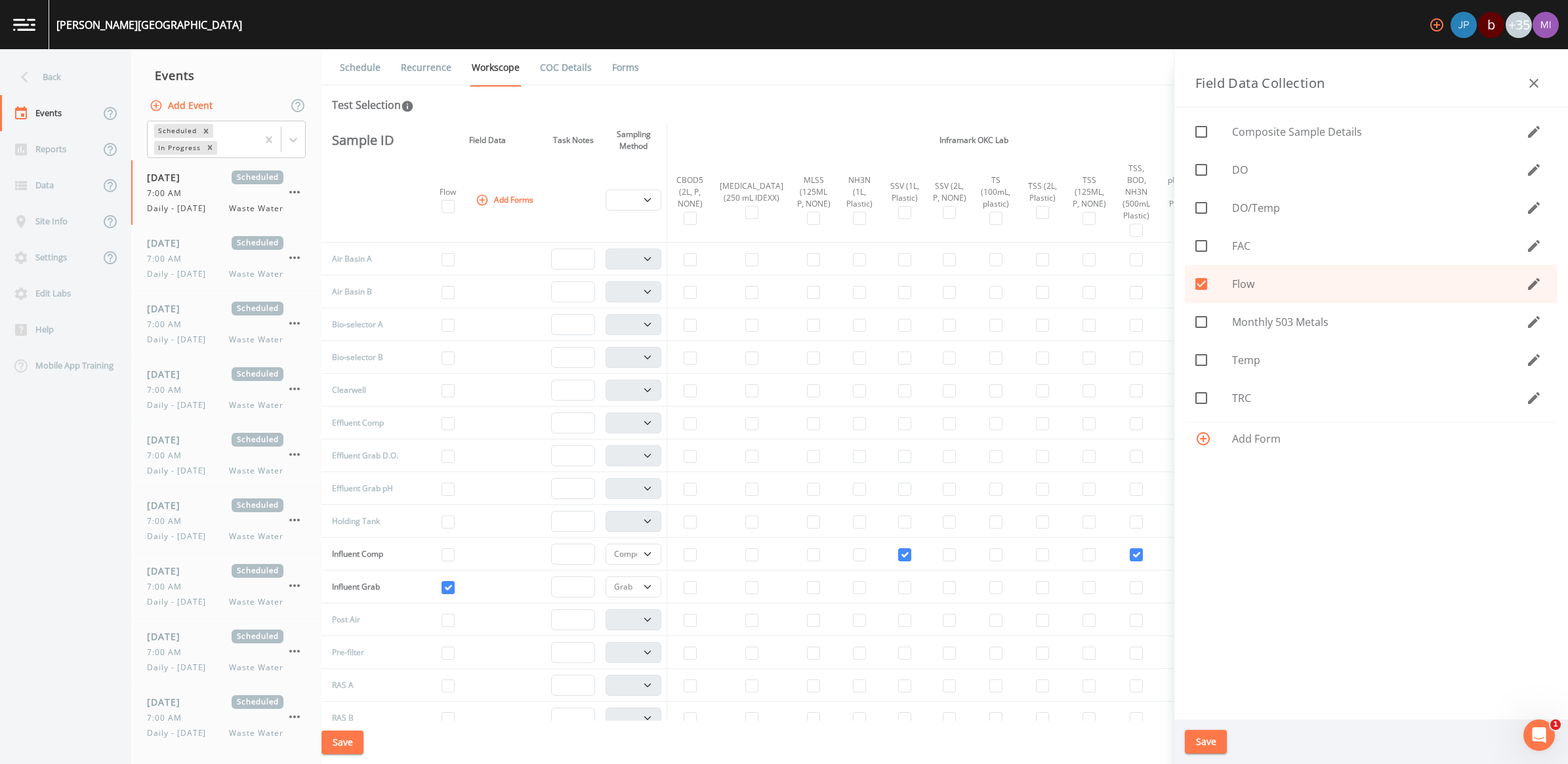
click at [1229, 173] on div at bounding box center [1214, 169] width 37 height 28
checkbox input "true"
click at [1238, 240] on span "FAC" at bounding box center [1379, 246] width 294 height 16
checkbox input "true"
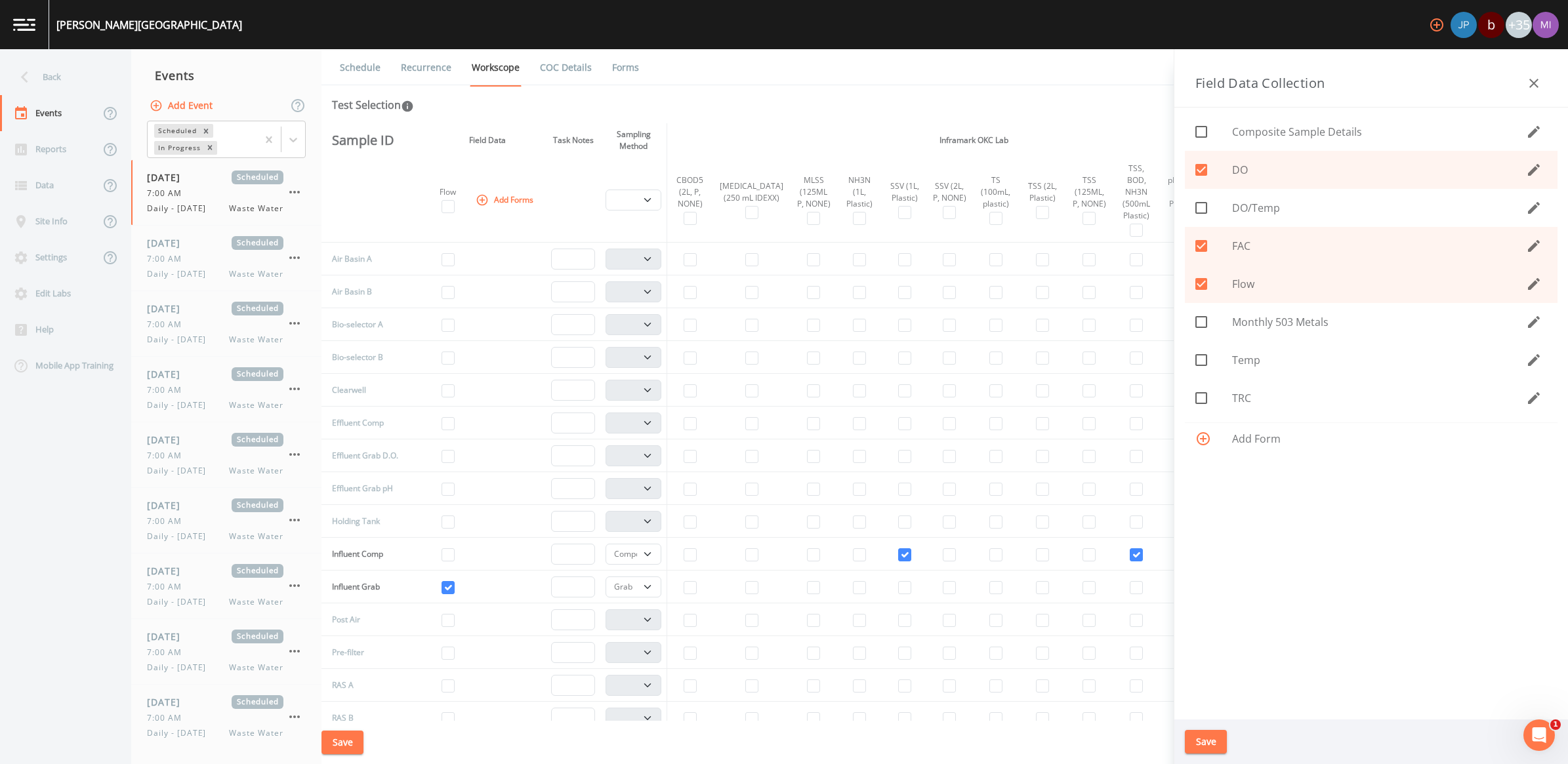
click at [1244, 361] on span "Temp" at bounding box center [1379, 360] width 294 height 16
checkbox input "true"
click at [1237, 399] on span "TRC" at bounding box center [1379, 398] width 294 height 16
checkbox input "true"
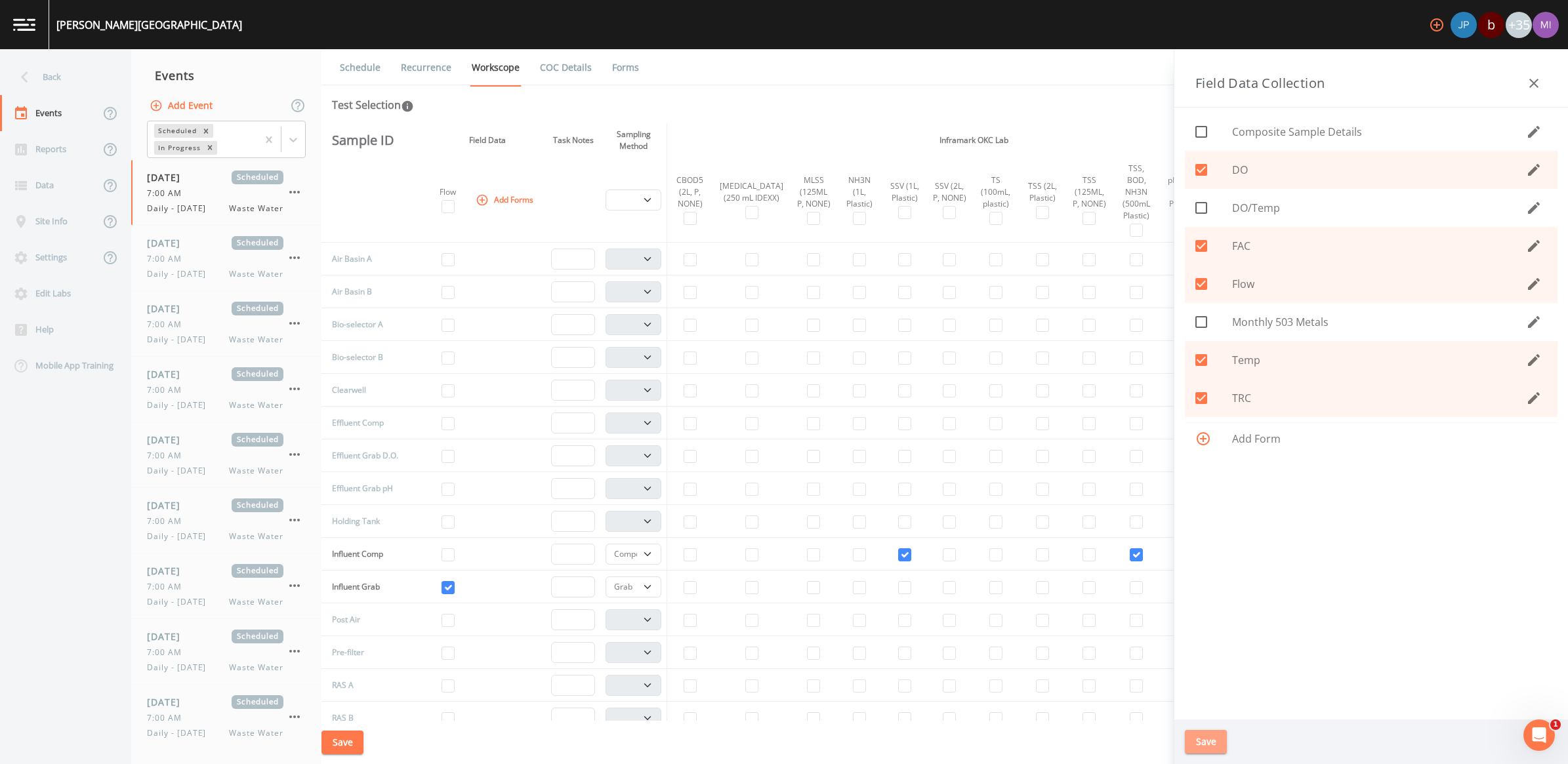
click at [1204, 743] on button "Save" at bounding box center [1207, 742] width 42 height 24
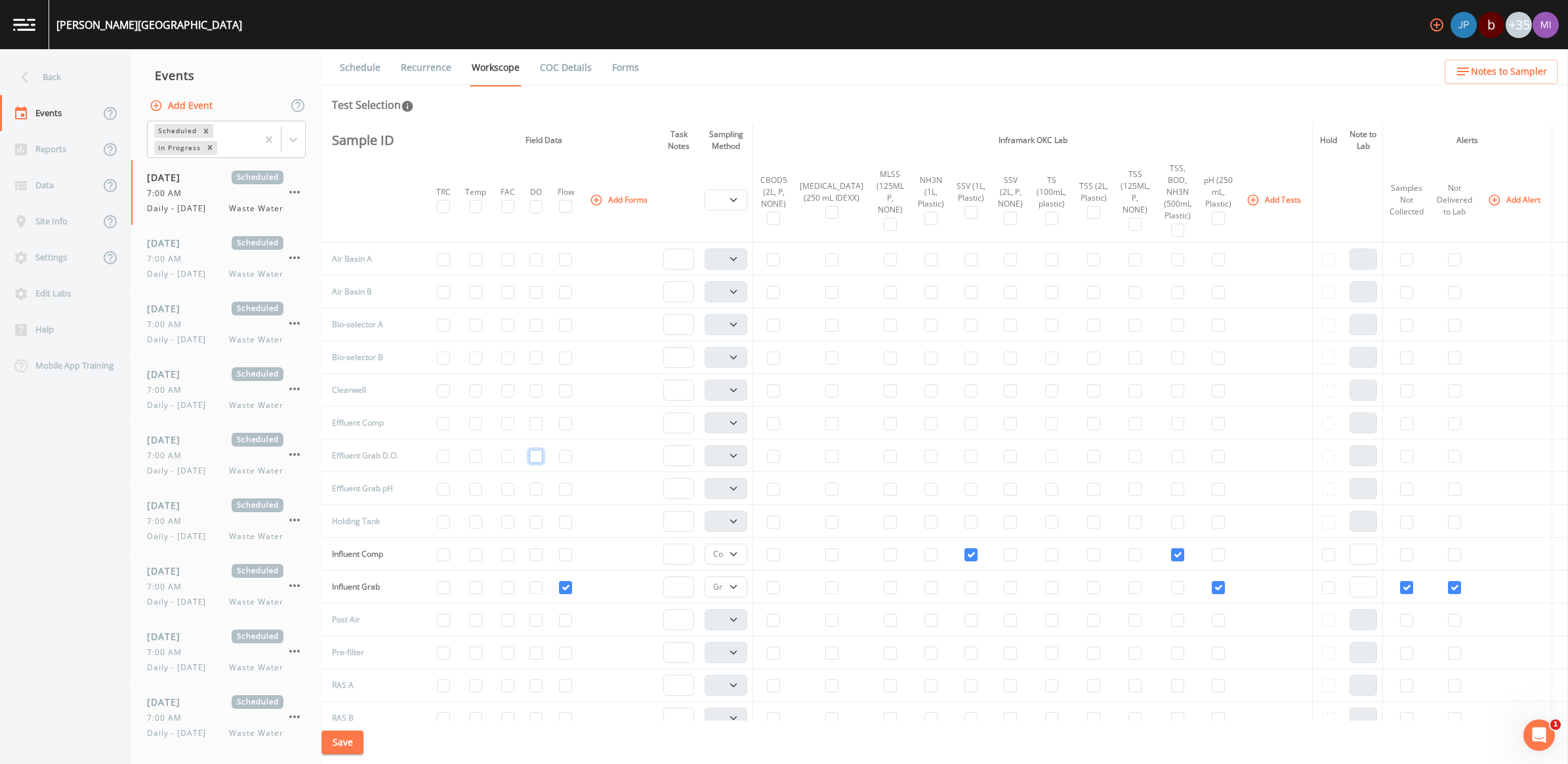
click at [535, 463] on input "checkbox" at bounding box center [537, 457] width 13 height 13
checkbox input "true"
click at [470, 463] on input "checkbox" at bounding box center [476, 457] width 13 height 13
checkbox input "true"
click at [351, 739] on button "Save" at bounding box center [343, 743] width 42 height 24
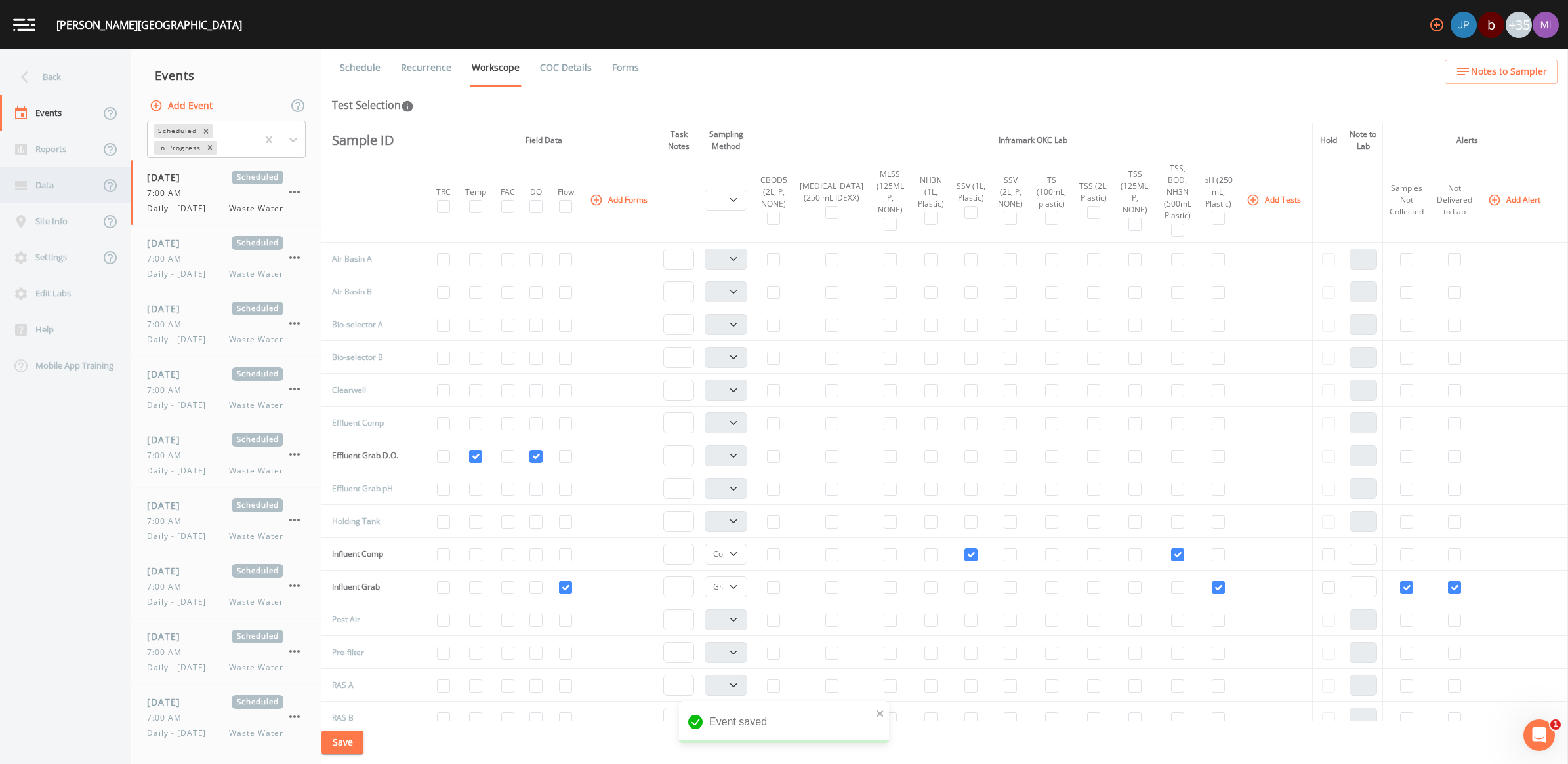
click at [40, 184] on div "Data" at bounding box center [50, 185] width 99 height 36
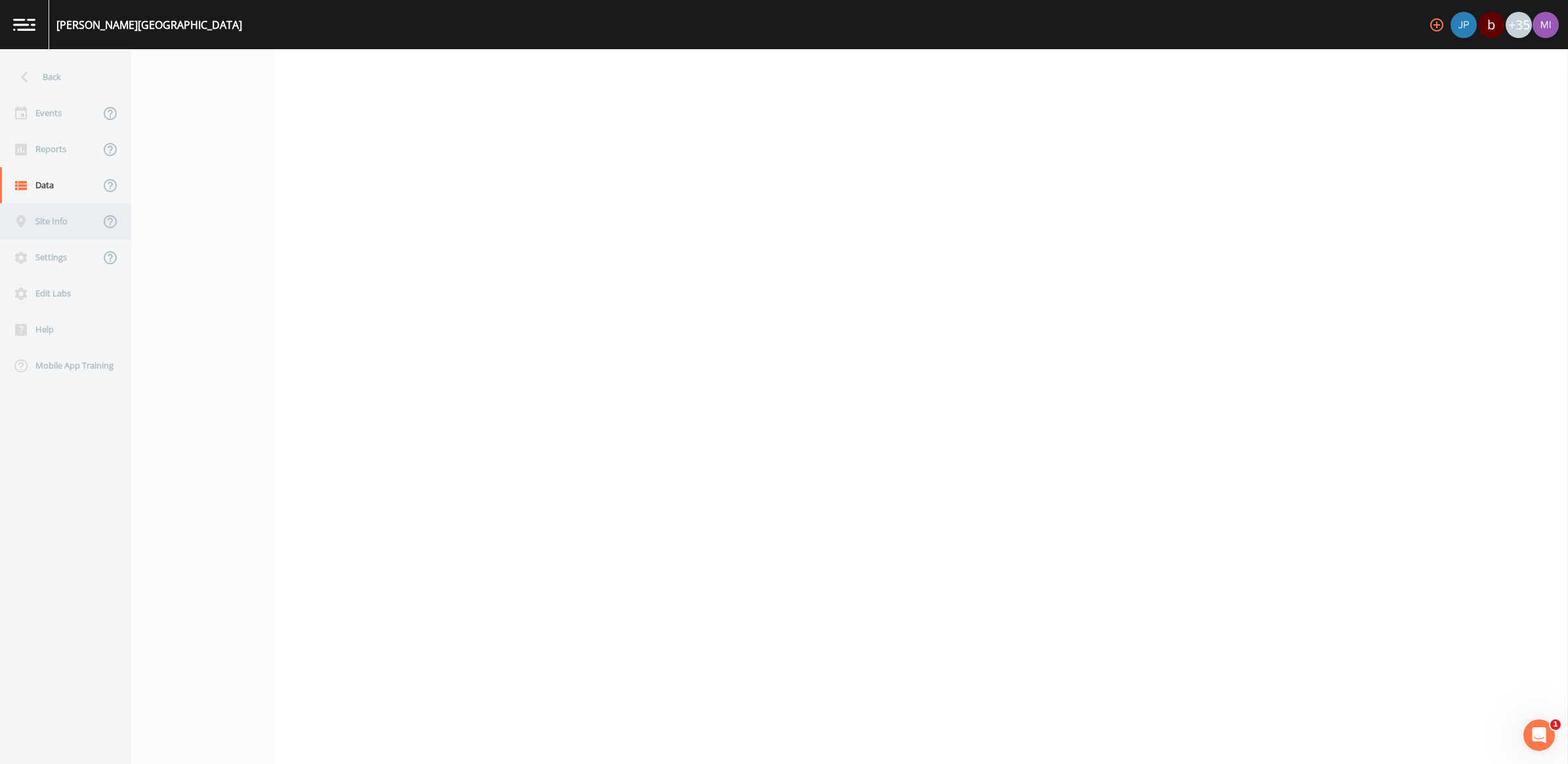
click at [55, 227] on div "Site Info" at bounding box center [50, 221] width 99 height 36
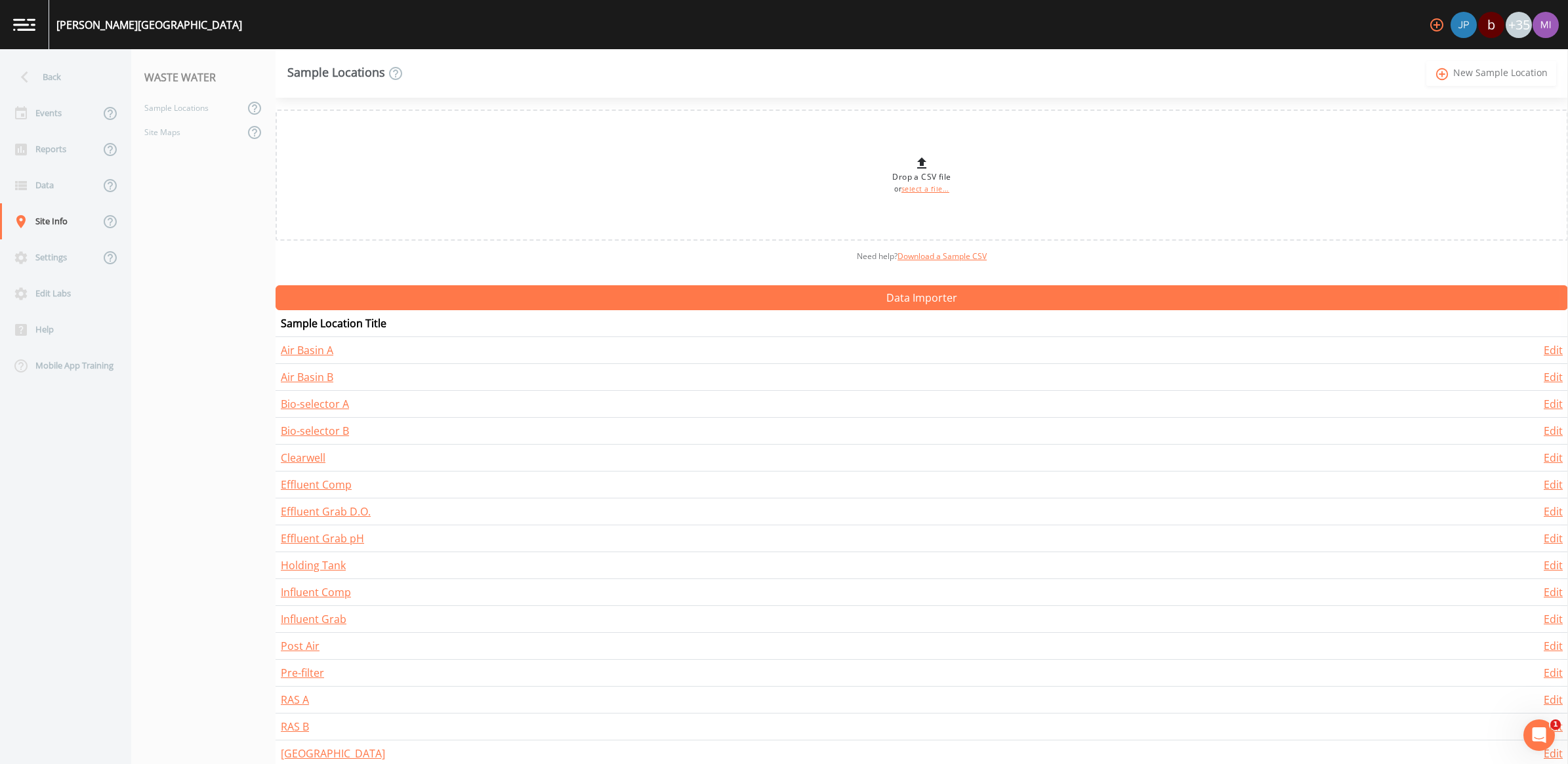
click at [1493, 74] on link "add_circle_outline New Sample Location" at bounding box center [1491, 72] width 130 height 24
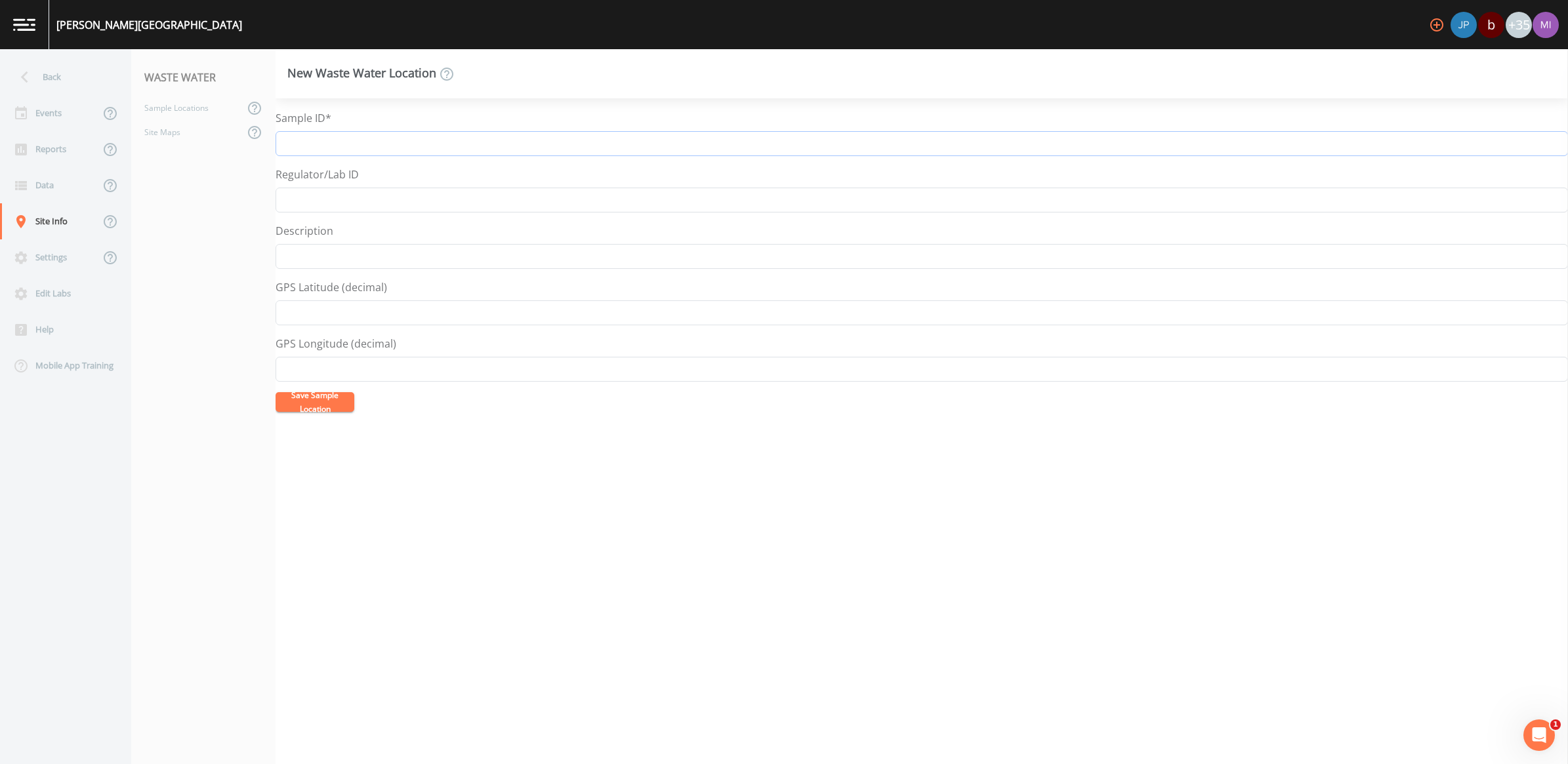
click at [346, 145] on input "Sample ID*" at bounding box center [922, 144] width 1292 height 25
type input "i"
type input "Influent Grab D.O."
click at [315, 402] on button "Save Sample Location" at bounding box center [314, 402] width 78 height 19
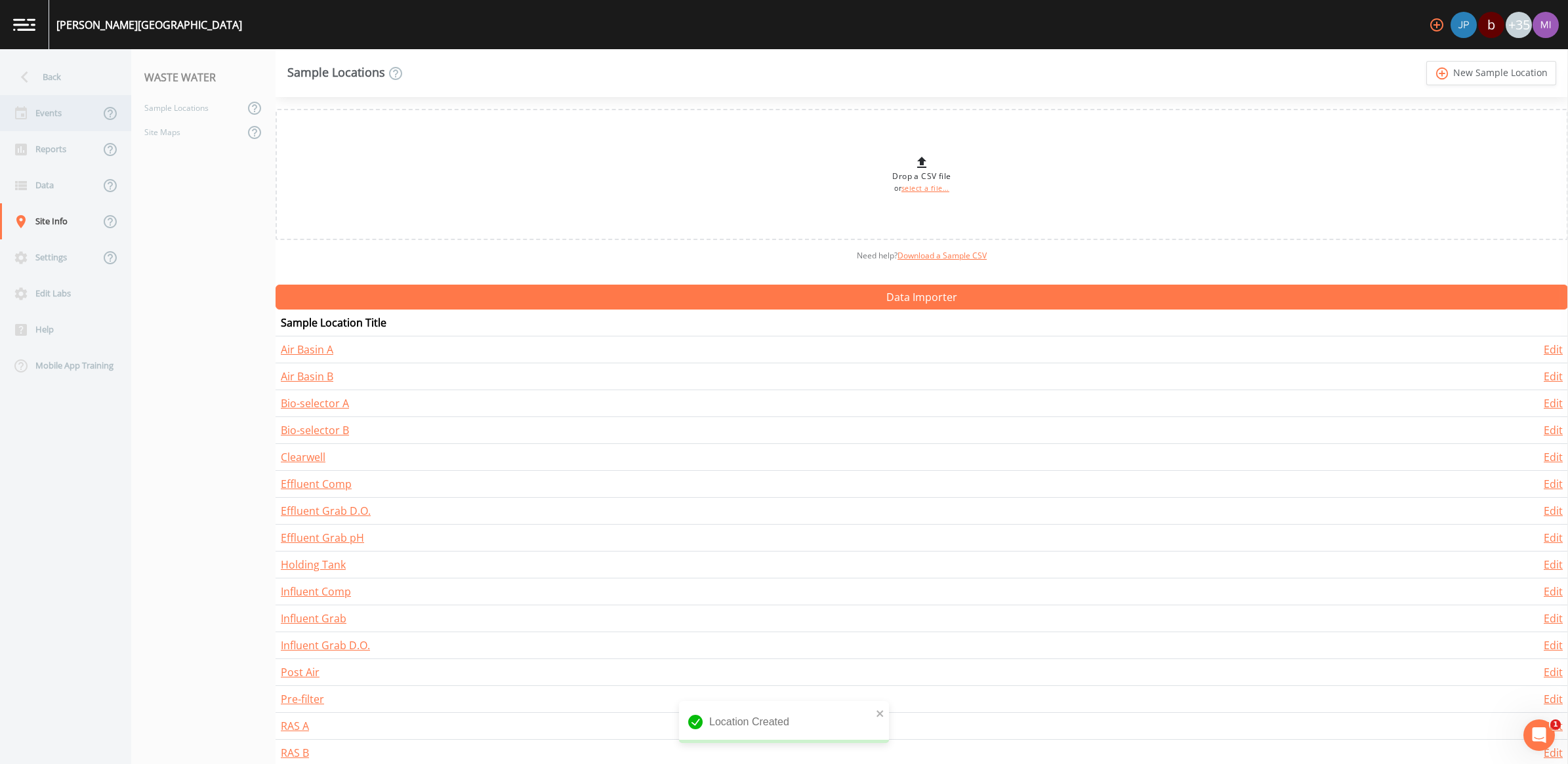
click at [45, 109] on div "Events" at bounding box center [50, 113] width 99 height 36
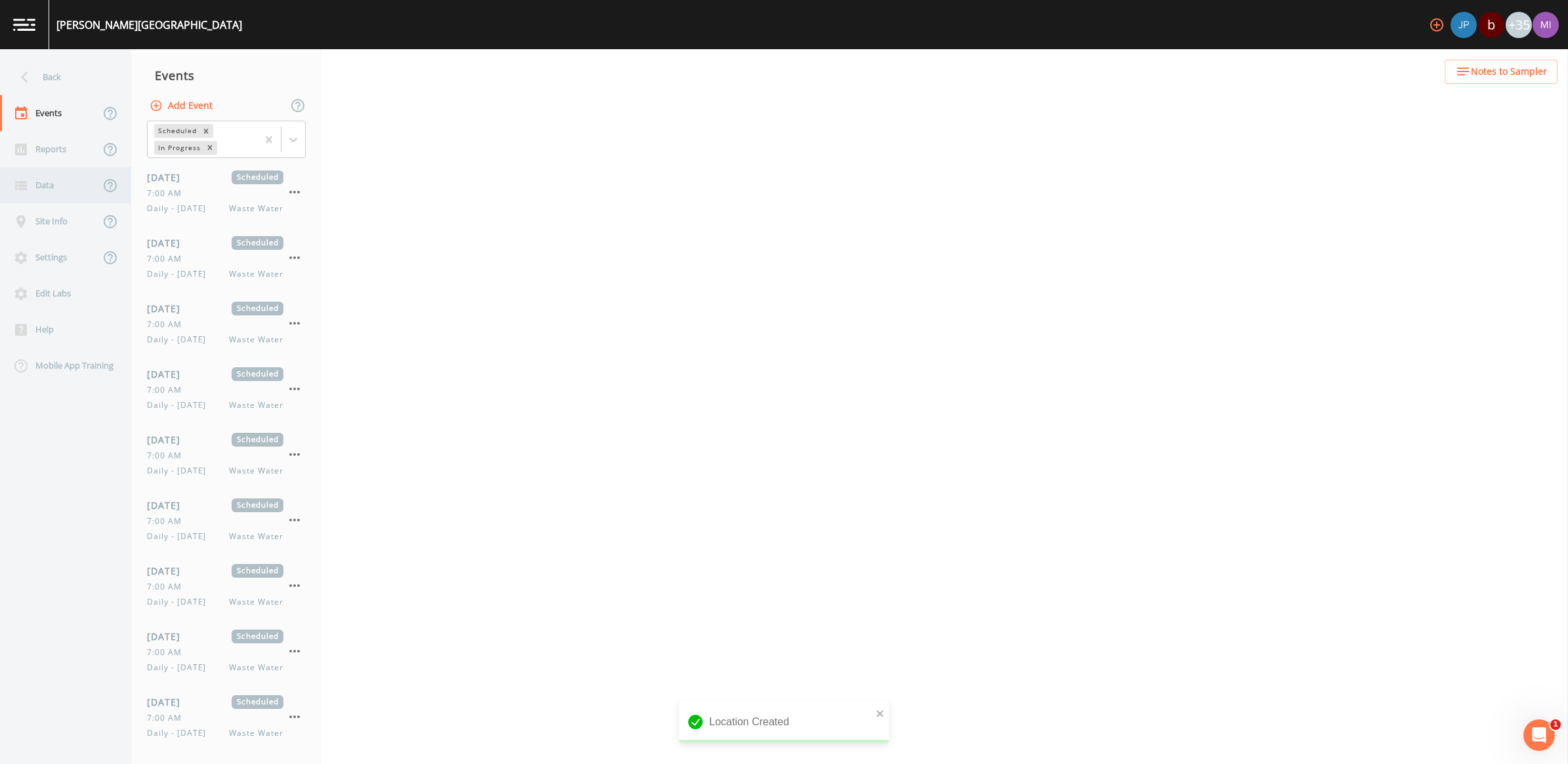
select select "b6a3c313-748b-4795-a028-792ad310bd60"
select select "092b3f94-5697-4c94-9891-da161916fdbb"
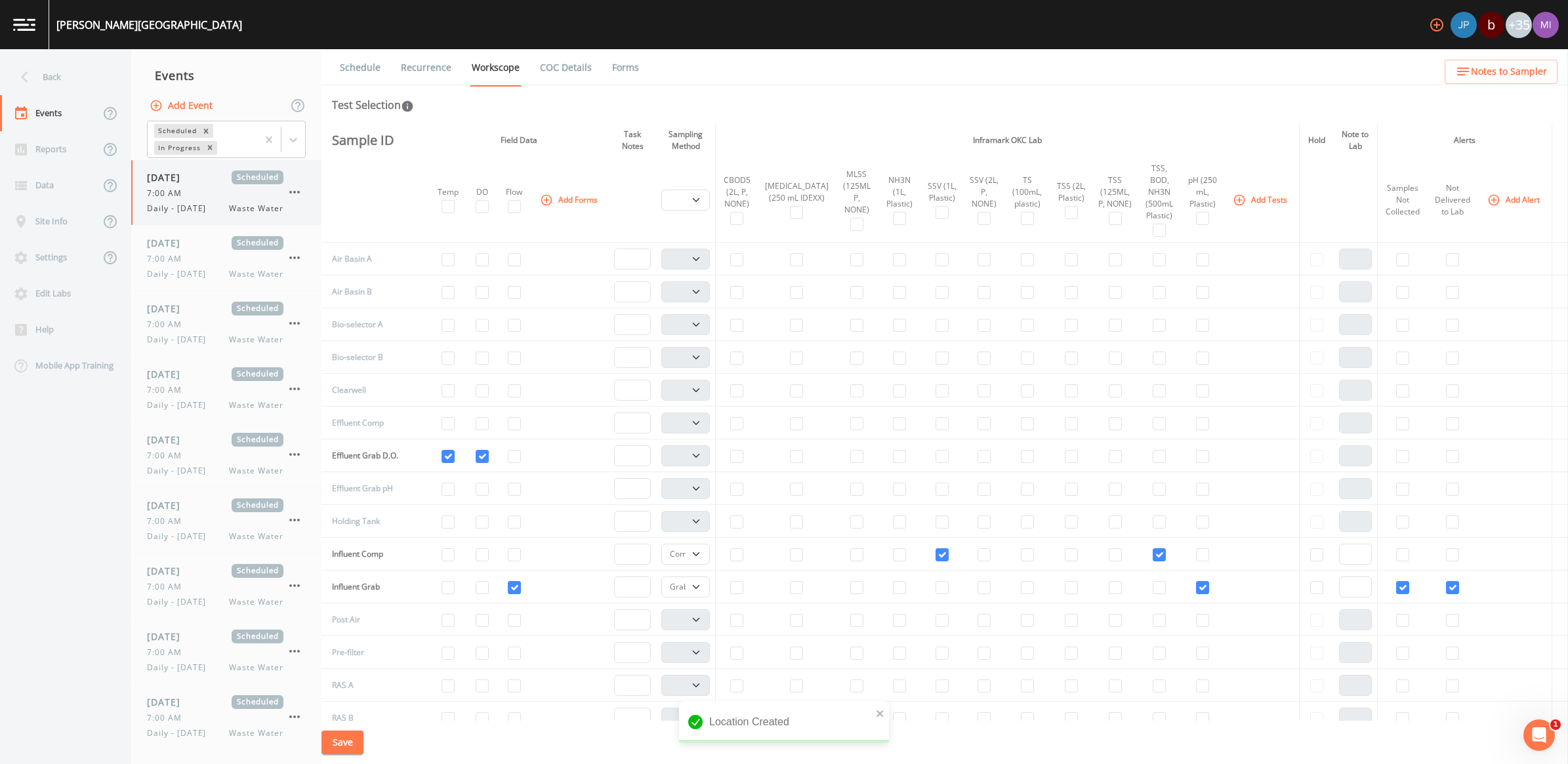
click at [201, 188] on div "7:00 AM" at bounding box center [215, 194] width 136 height 12
select select "b6a3c313-748b-4795-a028-792ad310bd60"
select select "092b3f94-5697-4c94-9891-da161916fdbb"
click at [476, 627] on input "checkbox" at bounding box center [483, 621] width 13 height 13
checkbox input "true"
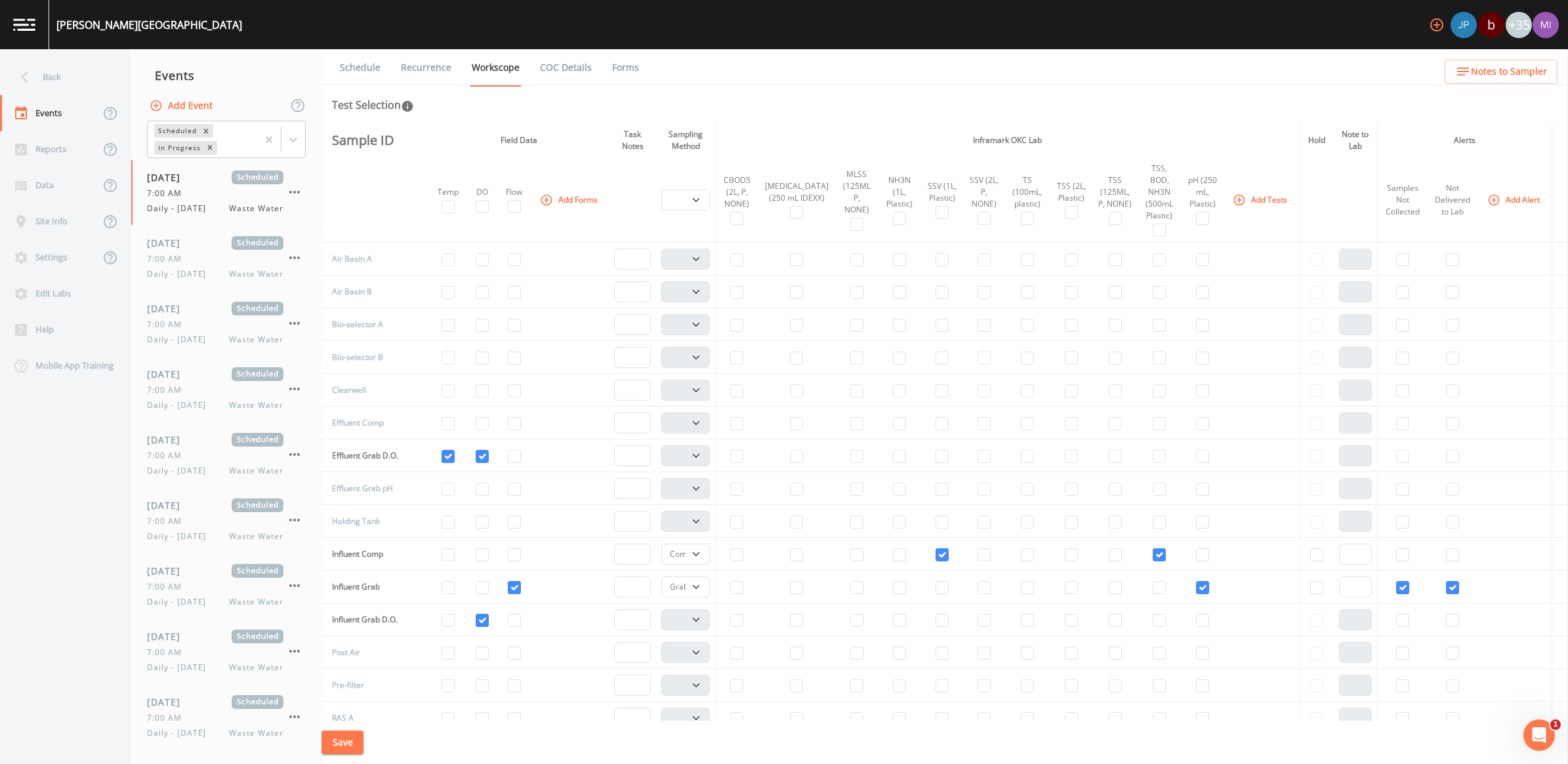
click at [444, 631] on td at bounding box center [447, 620] width 37 height 33
click at [442, 624] on input "checkbox" at bounding box center [448, 621] width 13 height 13
checkbox input "true"
click at [893, 258] on input "checkbox" at bounding box center [900, 260] width 13 height 13
checkbox input "true"
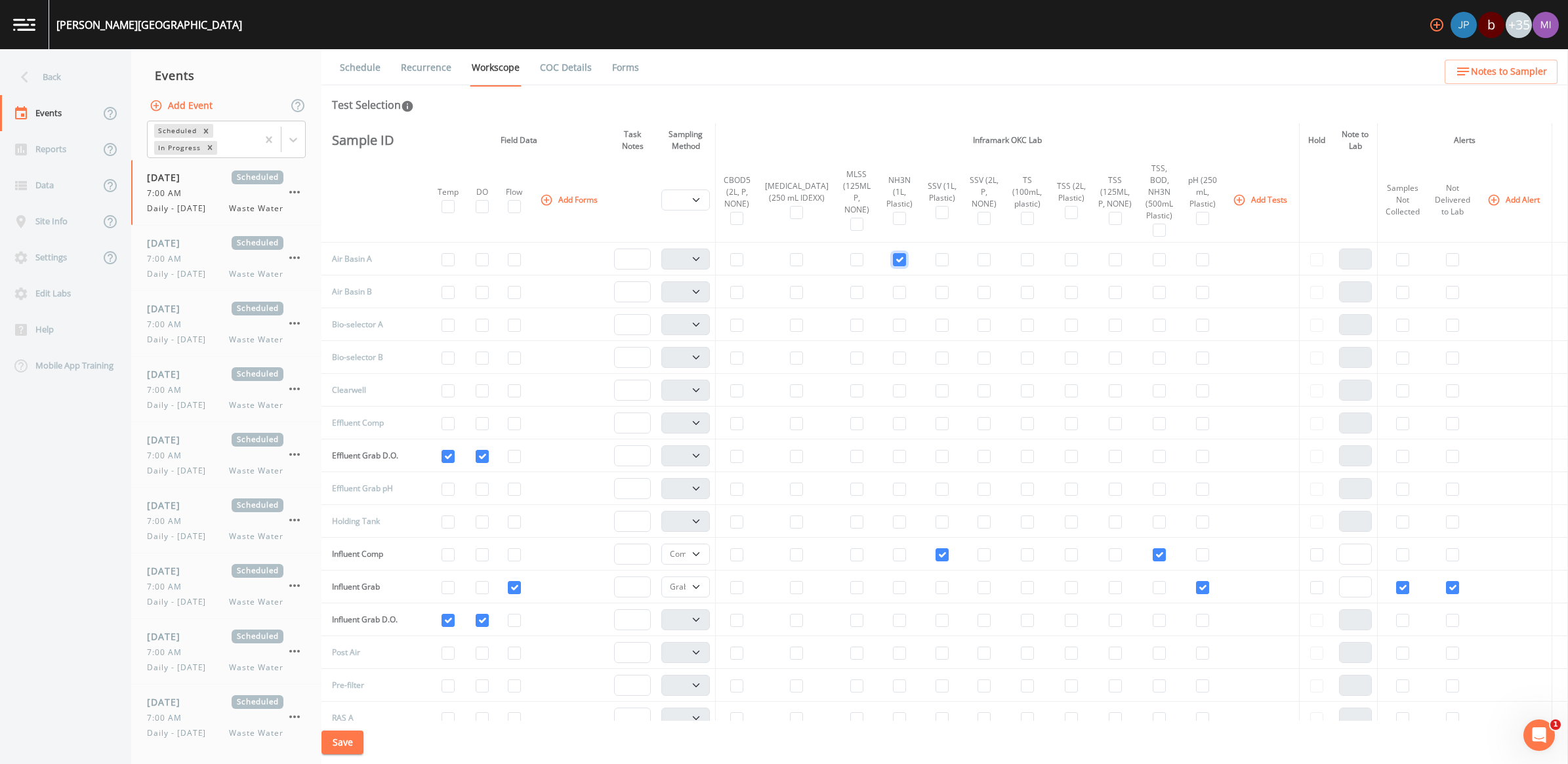
select select "b6a3c313-748b-4795-a028-792ad310bd60"
click at [850, 259] on input "checkbox" at bounding box center [857, 260] width 13 height 13
checkbox input "true"
click at [850, 293] on input "checkbox" at bounding box center [857, 293] width 13 height 13
checkbox input "true"
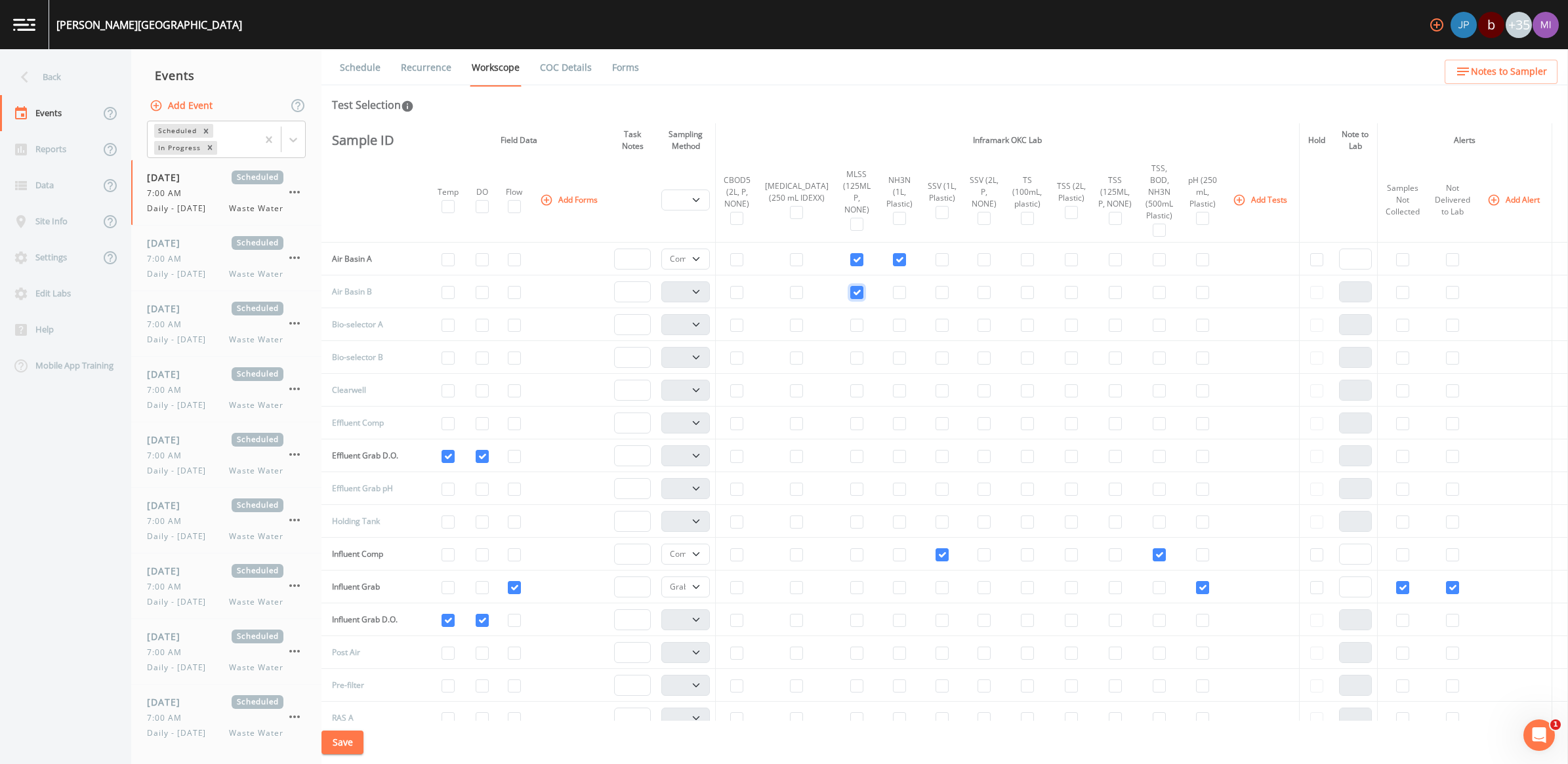
select select "b6a3c313-748b-4795-a028-792ad310bd60"
click at [893, 293] on input "checkbox" at bounding box center [900, 293] width 13 height 13
checkbox input "true"
click at [1021, 526] on input "checkbox" at bounding box center [1028, 522] width 13 height 13
checkbox input "true"
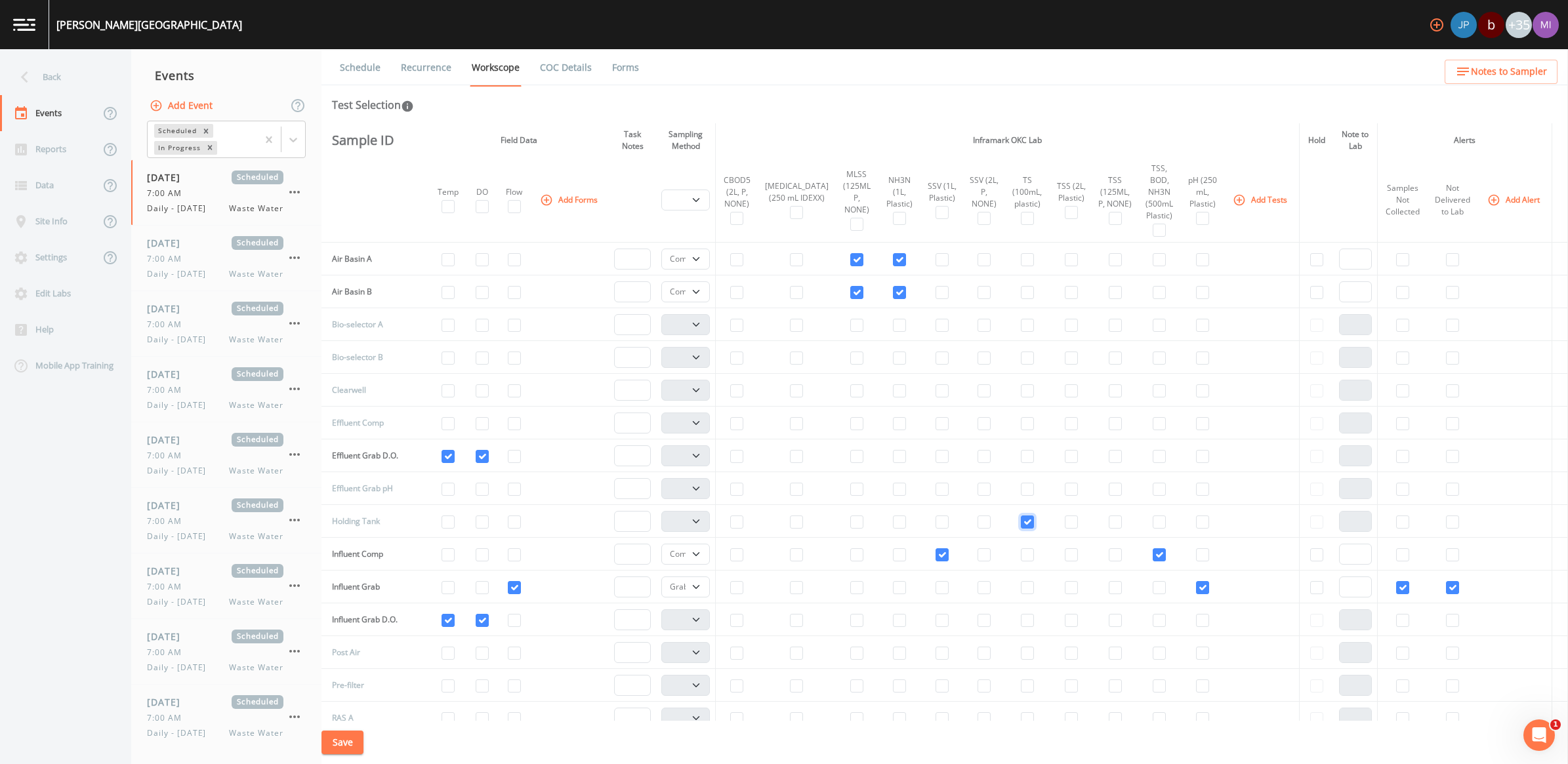
select select "b6a3c313-748b-4795-a028-792ad310bd60"
click at [702, 259] on select "Composite Grab" at bounding box center [685, 259] width 48 height 21
select select "092b3f94-5697-4c94-9891-da161916fdbb"
click at [663, 248] on select "Composite Grab" at bounding box center [685, 259] width 48 height 21
click at [705, 289] on select "Composite Grab" at bounding box center [685, 291] width 48 height 21
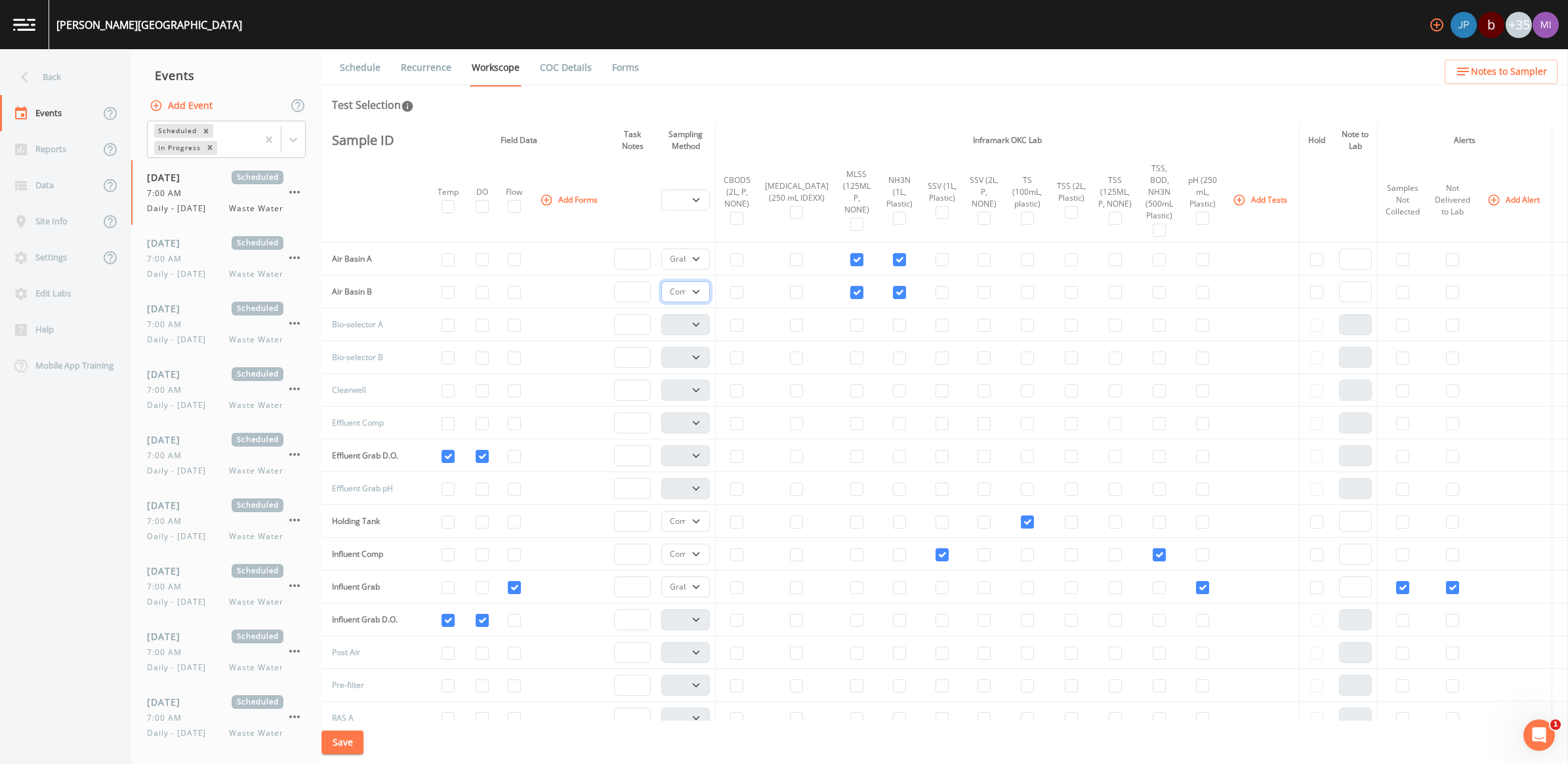
select select "092b3f94-5697-4c94-9891-da161916fdbb"
click at [663, 281] on select "Composite Grab" at bounding box center [685, 291] width 48 height 21
click at [703, 526] on select "Composite Grab" at bounding box center [685, 521] width 48 height 21
select select "092b3f94-5697-4c94-9891-da161916fdbb"
click at [663, 512] on select "Composite Grab" at bounding box center [685, 521] width 48 height 21
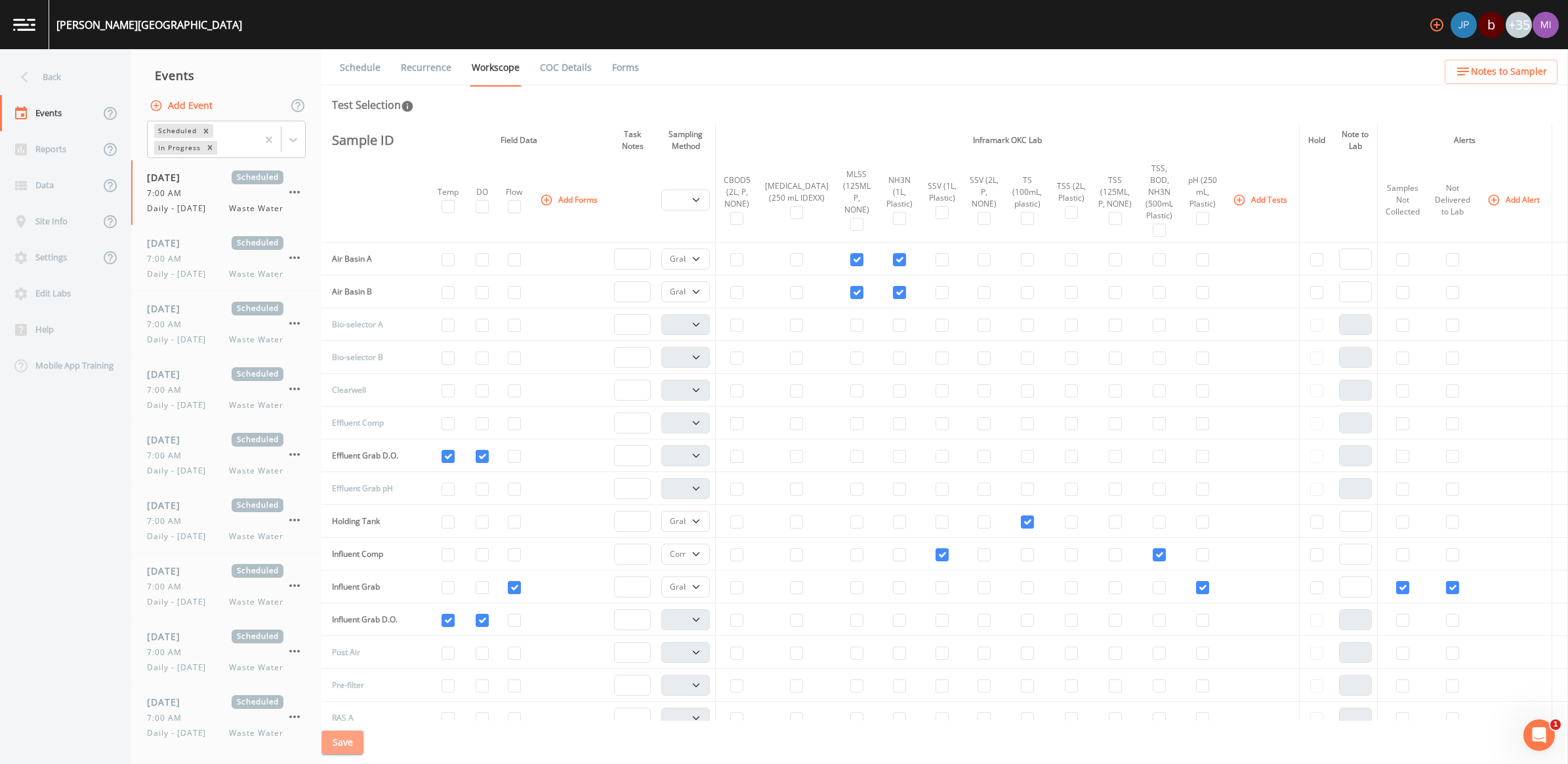
click at [351, 740] on button "Save" at bounding box center [343, 743] width 42 height 24
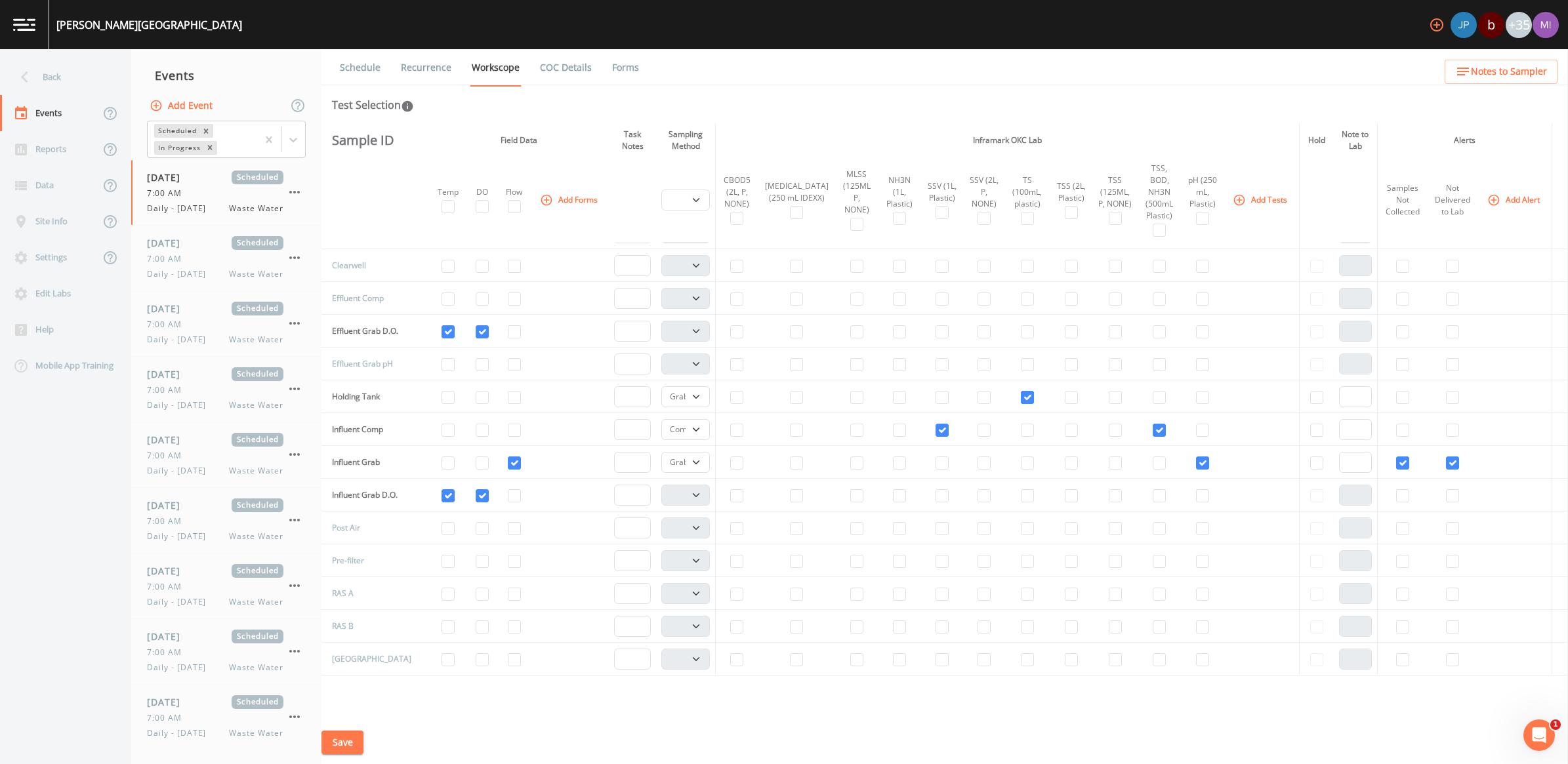
scroll to position [164, 0]
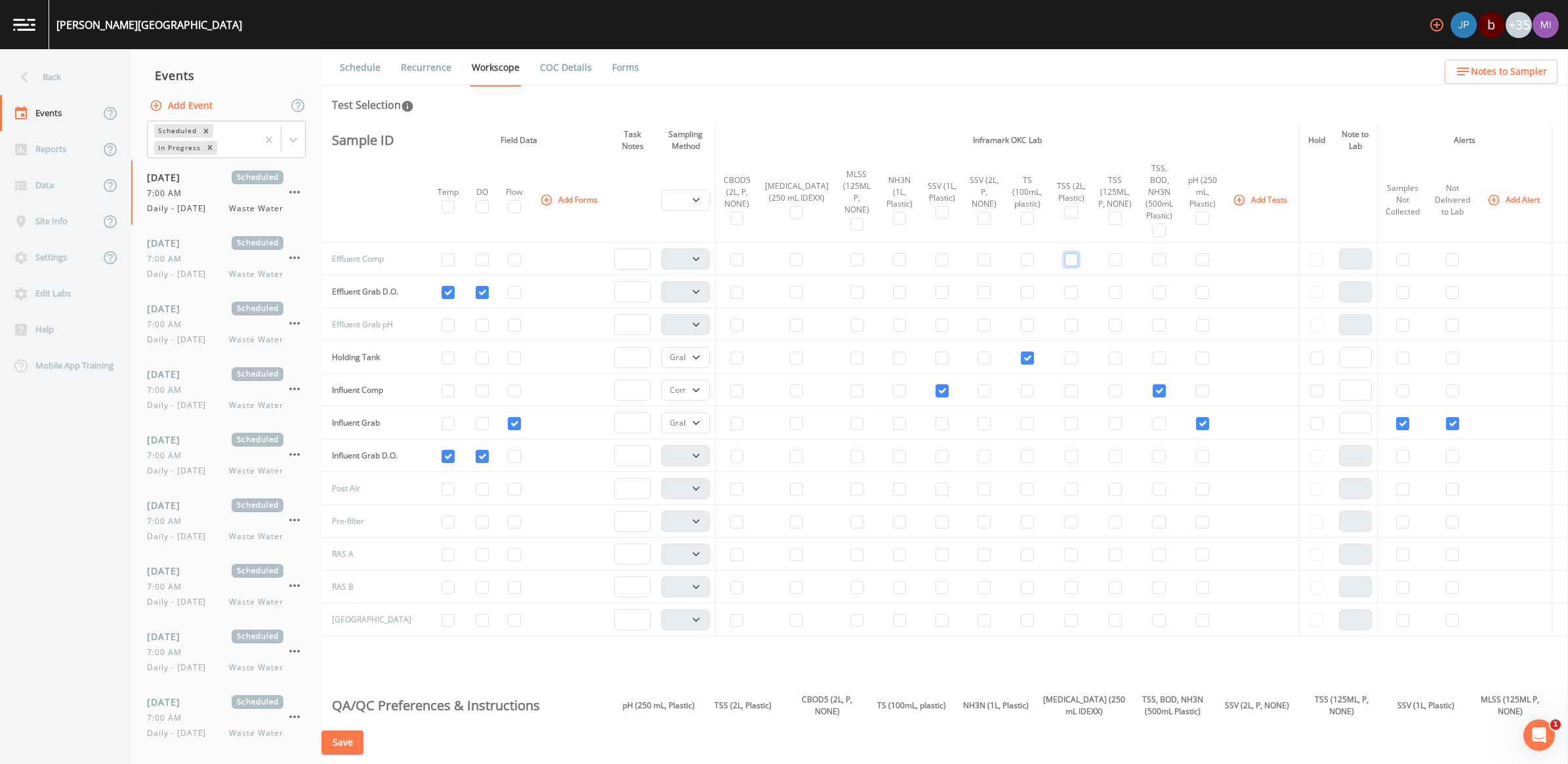
click at [1065, 263] on input "checkbox" at bounding box center [1072, 260] width 13 height 13
checkbox input "true"
select select "b6a3c313-748b-4795-a028-792ad310bd60"
click at [741, 259] on input "checkbox" at bounding box center [737, 260] width 13 height 13
checkbox input "true"
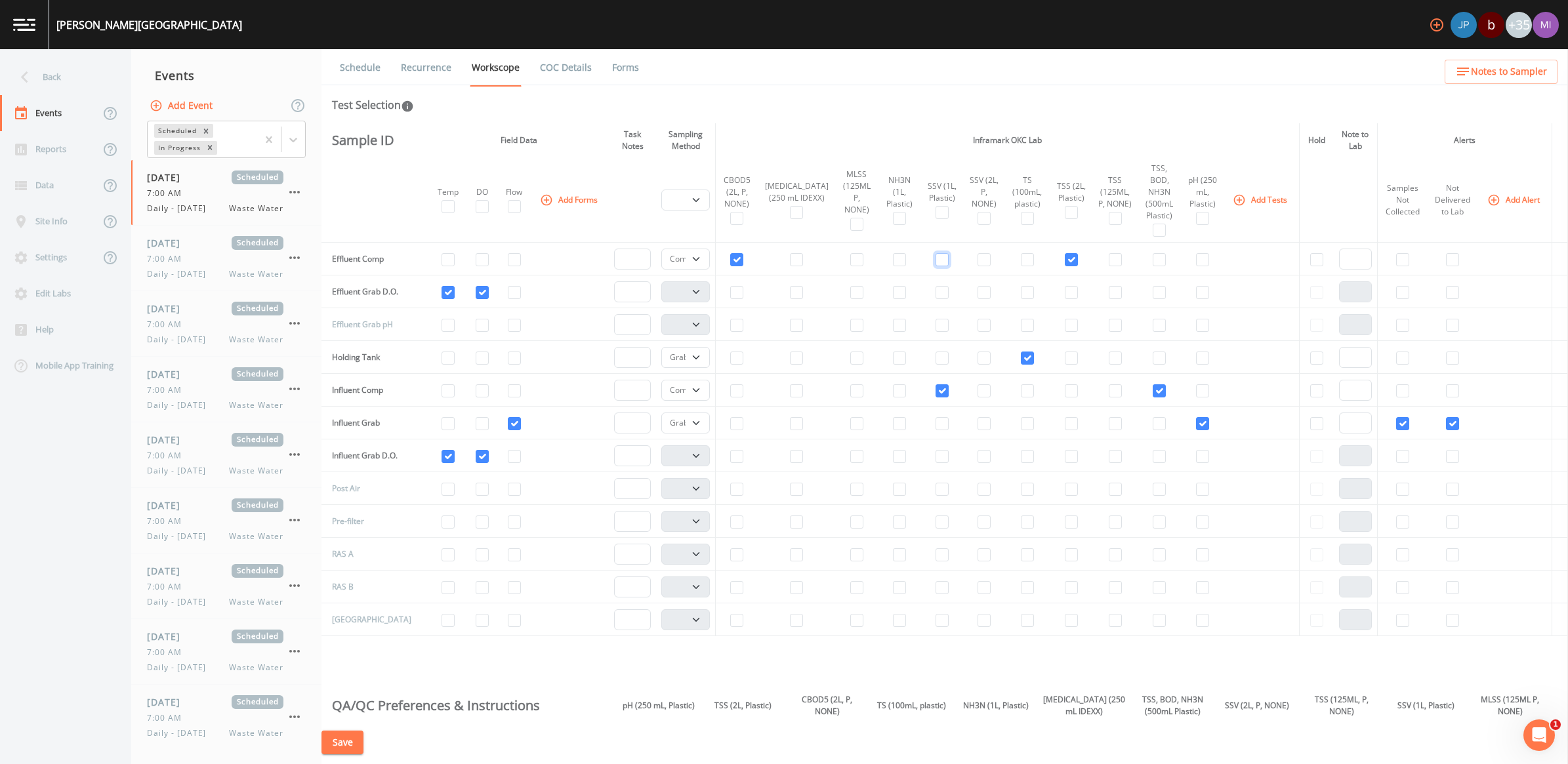
click at [936, 257] on input "checkbox" at bounding box center [943, 260] width 13 height 13
checkbox input "false"
click at [977, 259] on input "checkbox" at bounding box center [984, 260] width 13 height 13
checkbox input "true"
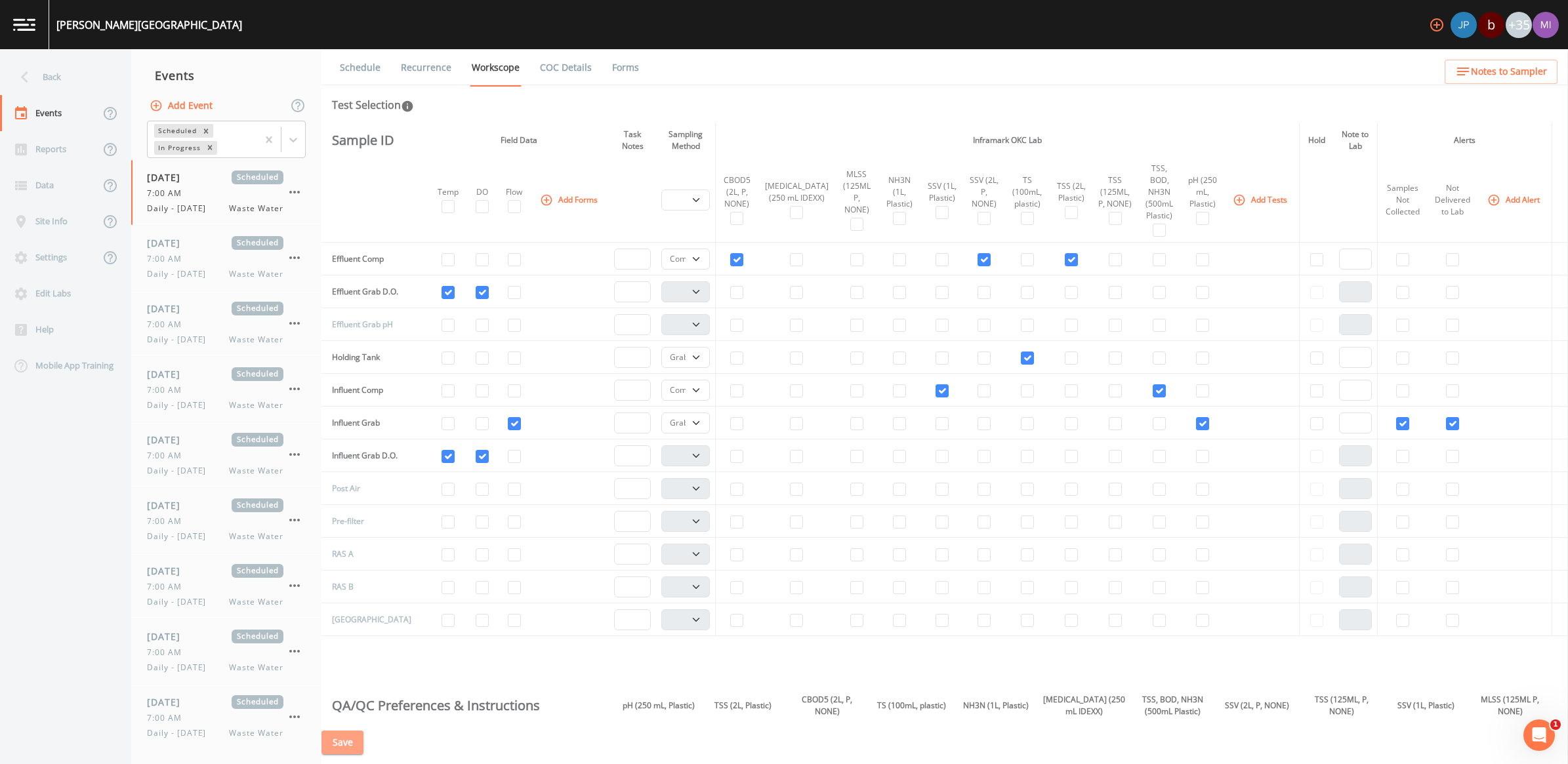
click at [345, 746] on button "Save" at bounding box center [343, 743] width 42 height 24
click at [351, 745] on button "Save" at bounding box center [343, 743] width 42 height 24
click at [213, 266] on div "08/24/2025 Scheduled 7:00 AM Daily - Sunday Waste Water" at bounding box center [215, 258] width 136 height 44
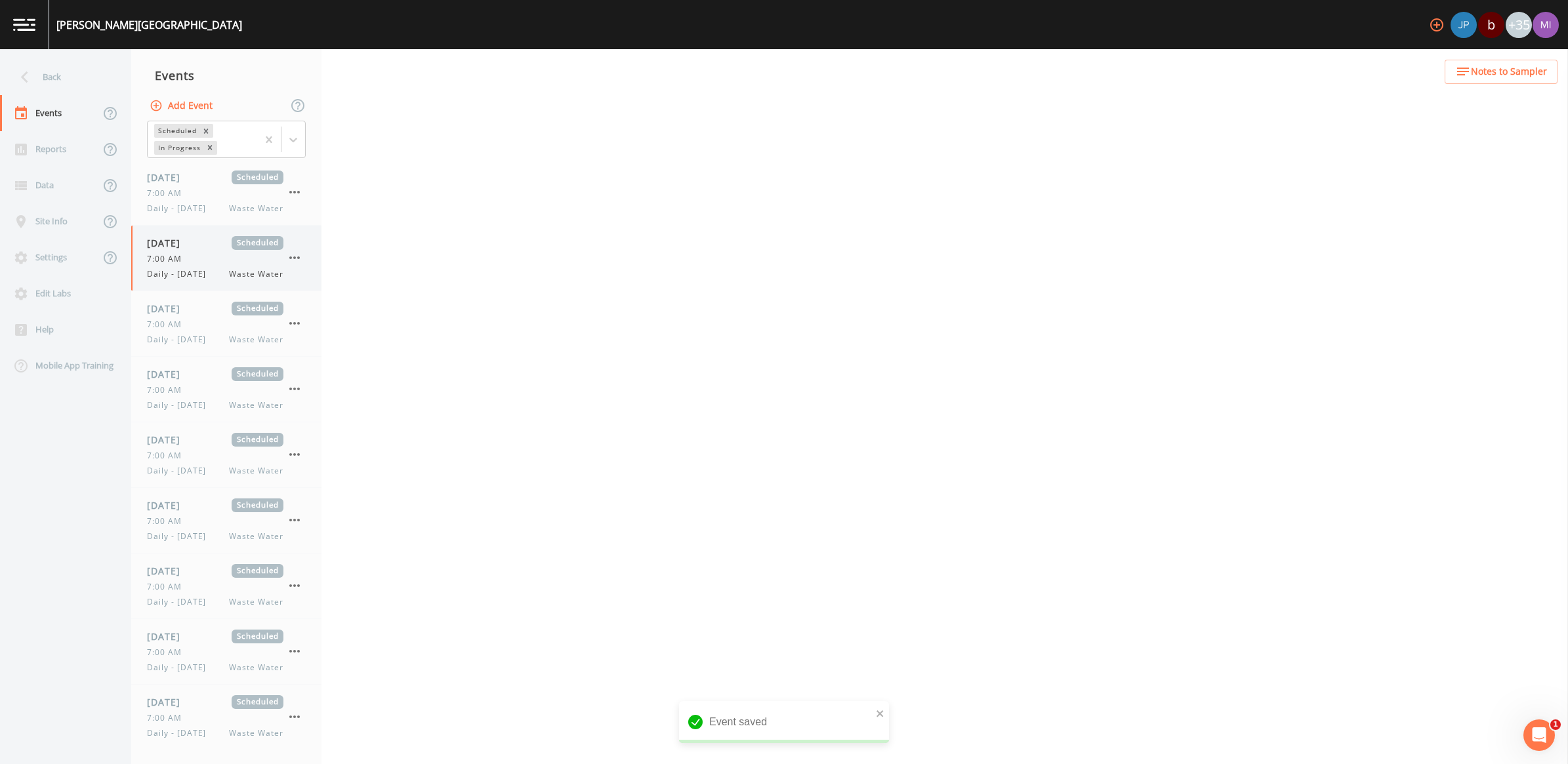
select select "b6a3c313-748b-4795-a028-792ad310bd60"
select select "092b3f94-5697-4c94-9891-da161916fdbb"
select select "b6a3c313-748b-4795-a028-792ad310bd60"
select select "092b3f94-5697-4c94-9891-da161916fdbb"
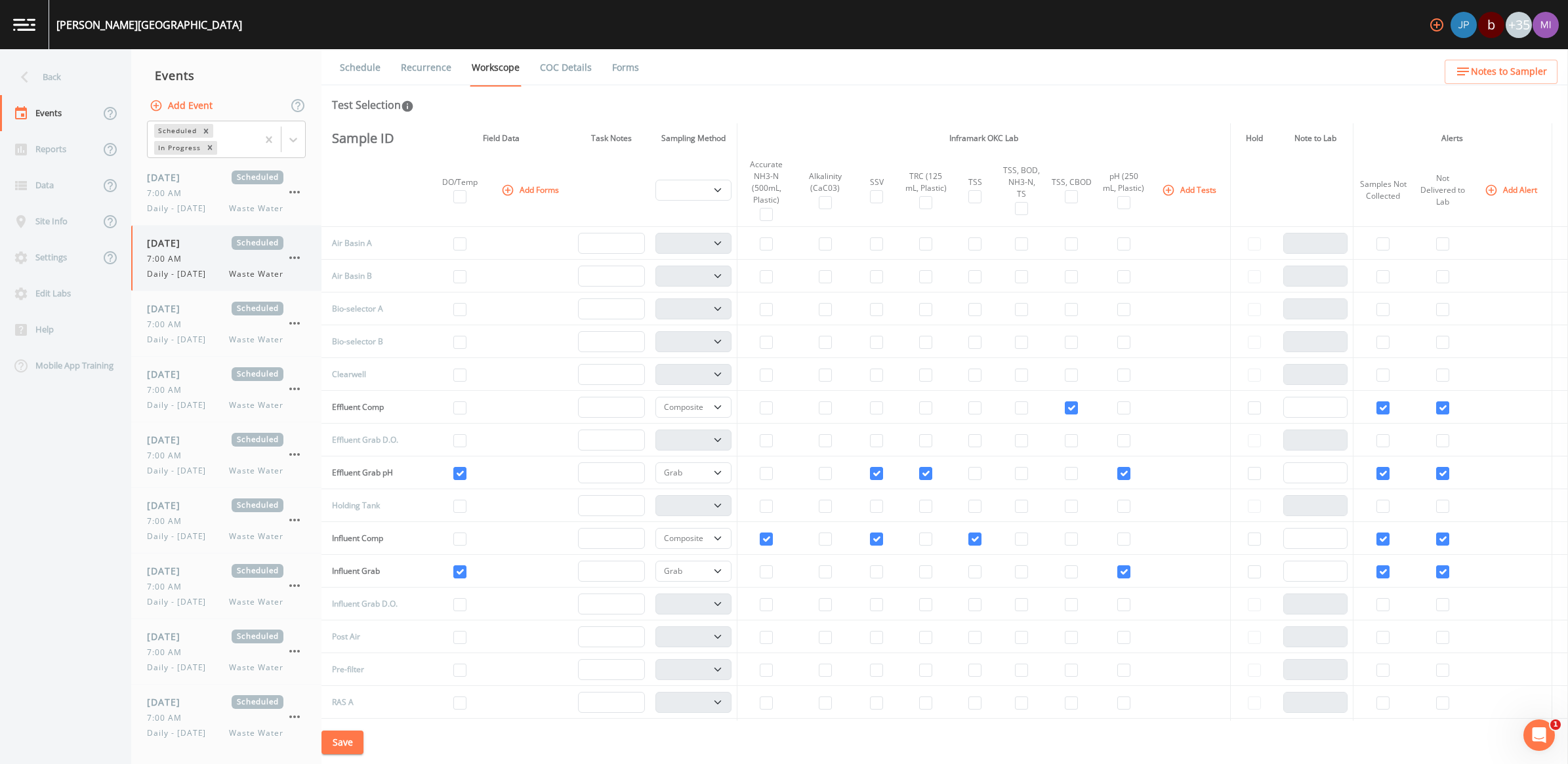
click at [187, 263] on span "7:00 AM" at bounding box center [168, 259] width 43 height 12
select select "b6a3c313-748b-4795-a028-792ad310bd60"
select select "092b3f94-5697-4c94-9891-da161916fdbb"
select select "b6a3c313-748b-4795-a028-792ad310bd60"
select select "092b3f94-5697-4c94-9891-da161916fdbb"
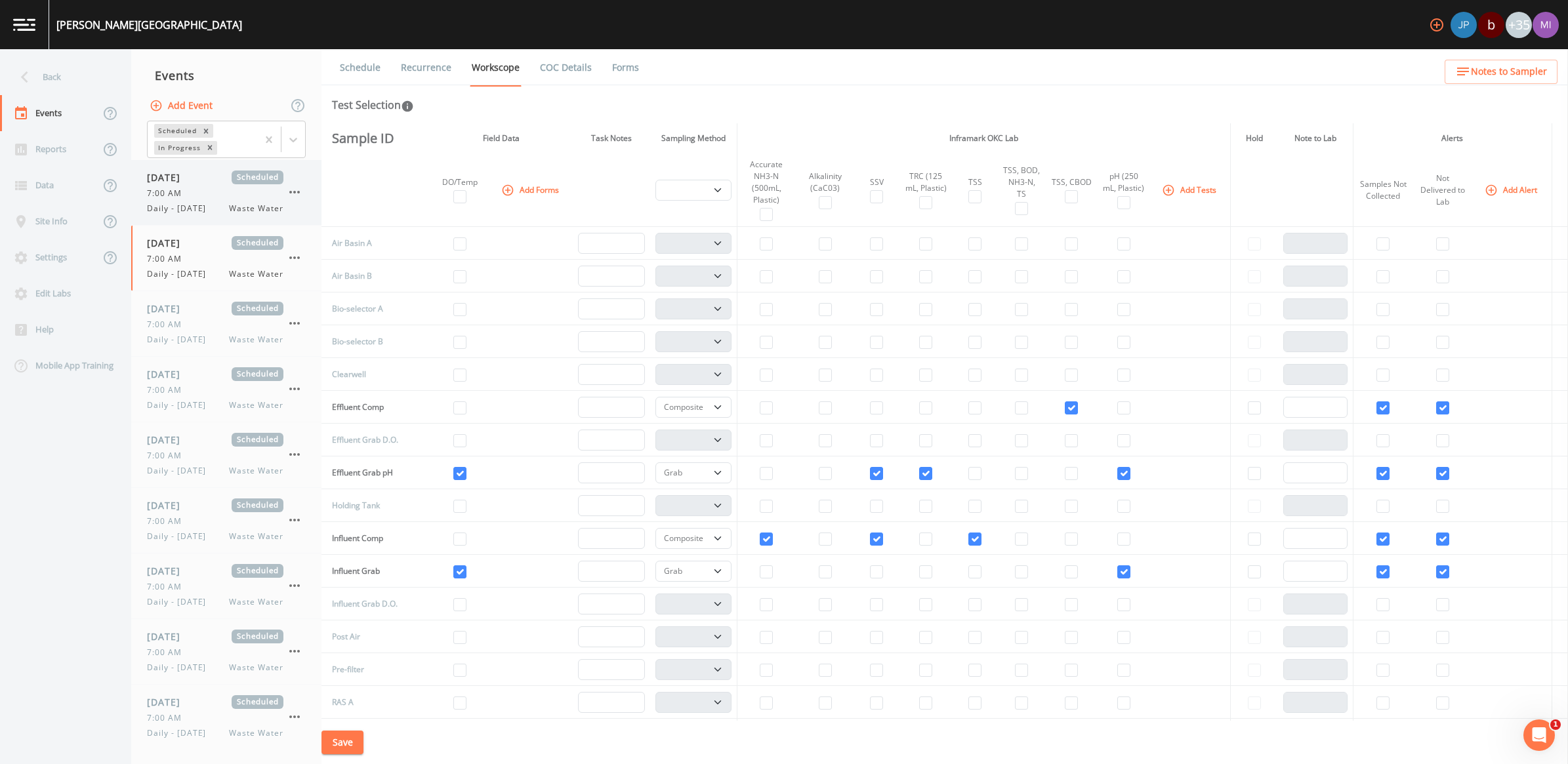
click at [190, 184] on span "[DATE]" at bounding box center [168, 177] width 43 height 13
select select "092b3f94-5697-4c94-9891-da161916fdbb"
select select "b6a3c313-748b-4795-a028-792ad310bd60"
select select "092b3f94-5697-4c94-9891-da161916fdbb"
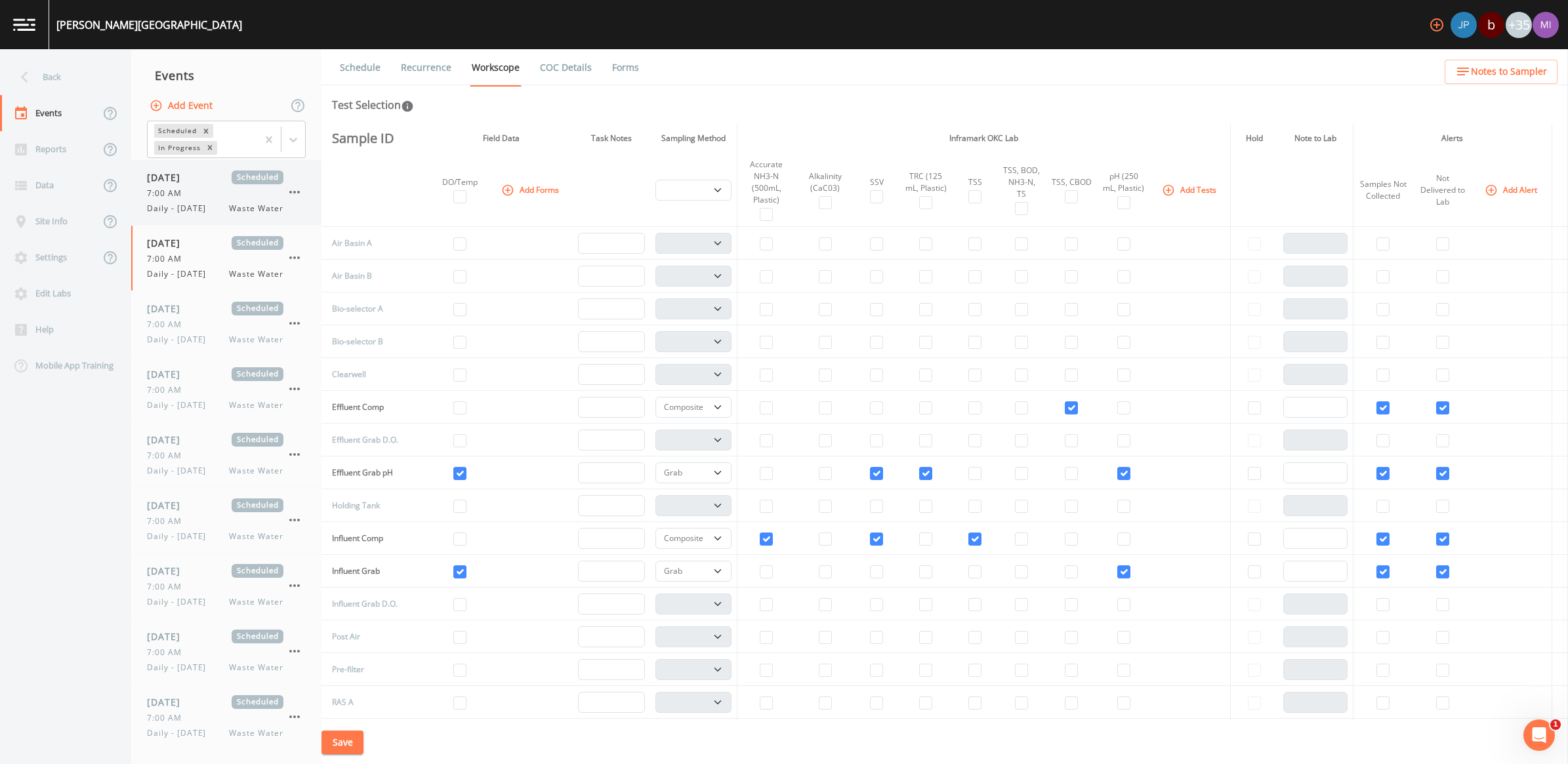
select select "b6a3c313-748b-4795-a028-792ad310bd60"
select select "092b3f94-5697-4c94-9891-da161916fdbb"
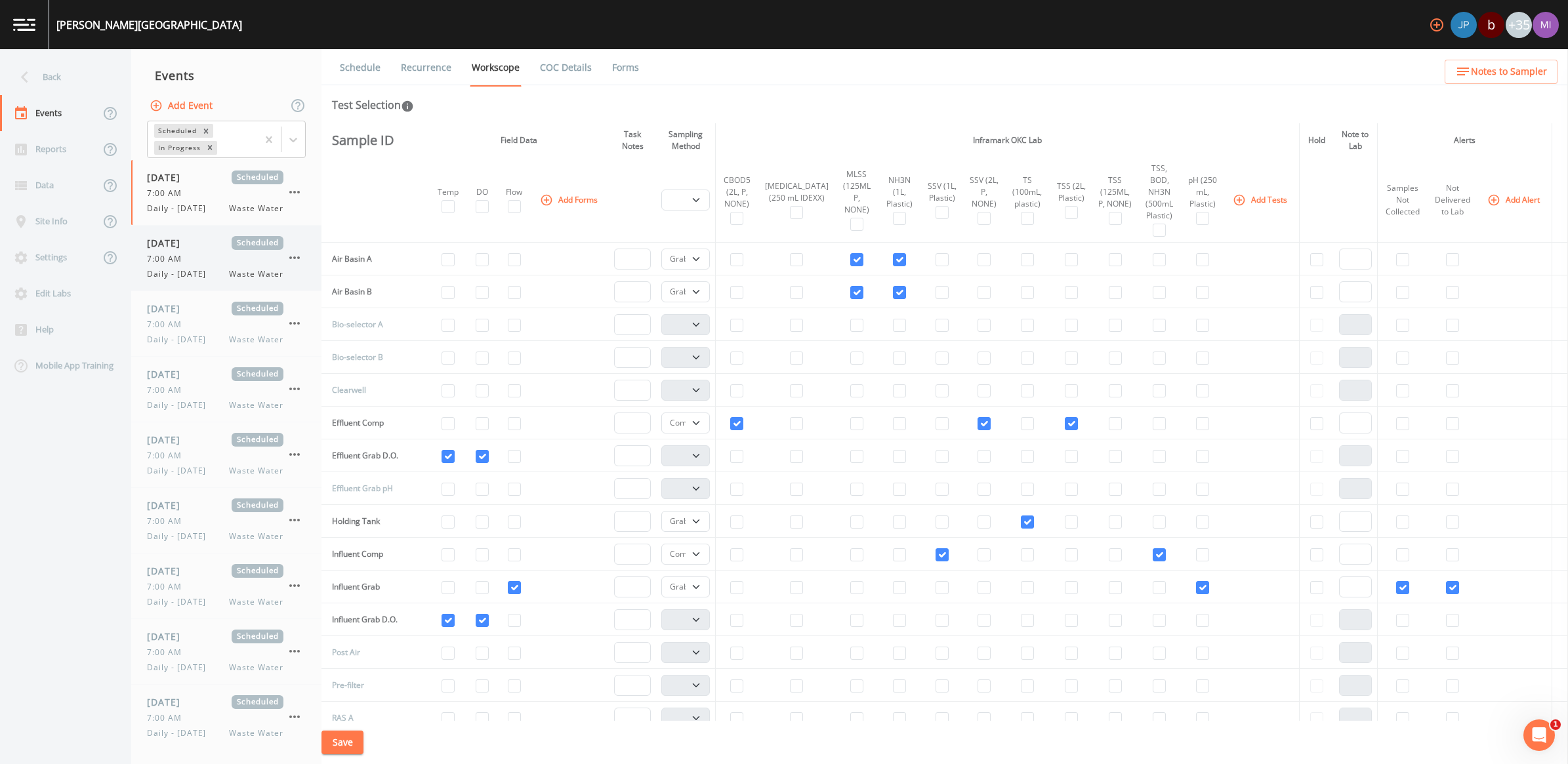
click at [202, 258] on div "7:00 AM" at bounding box center [215, 259] width 136 height 12
select select "b6a3c313-748b-4795-a028-792ad310bd60"
select select "092b3f94-5697-4c94-9891-da161916fdbb"
select select "b6a3c313-748b-4795-a028-792ad310bd60"
select select "092b3f94-5697-4c94-9891-da161916fdbb"
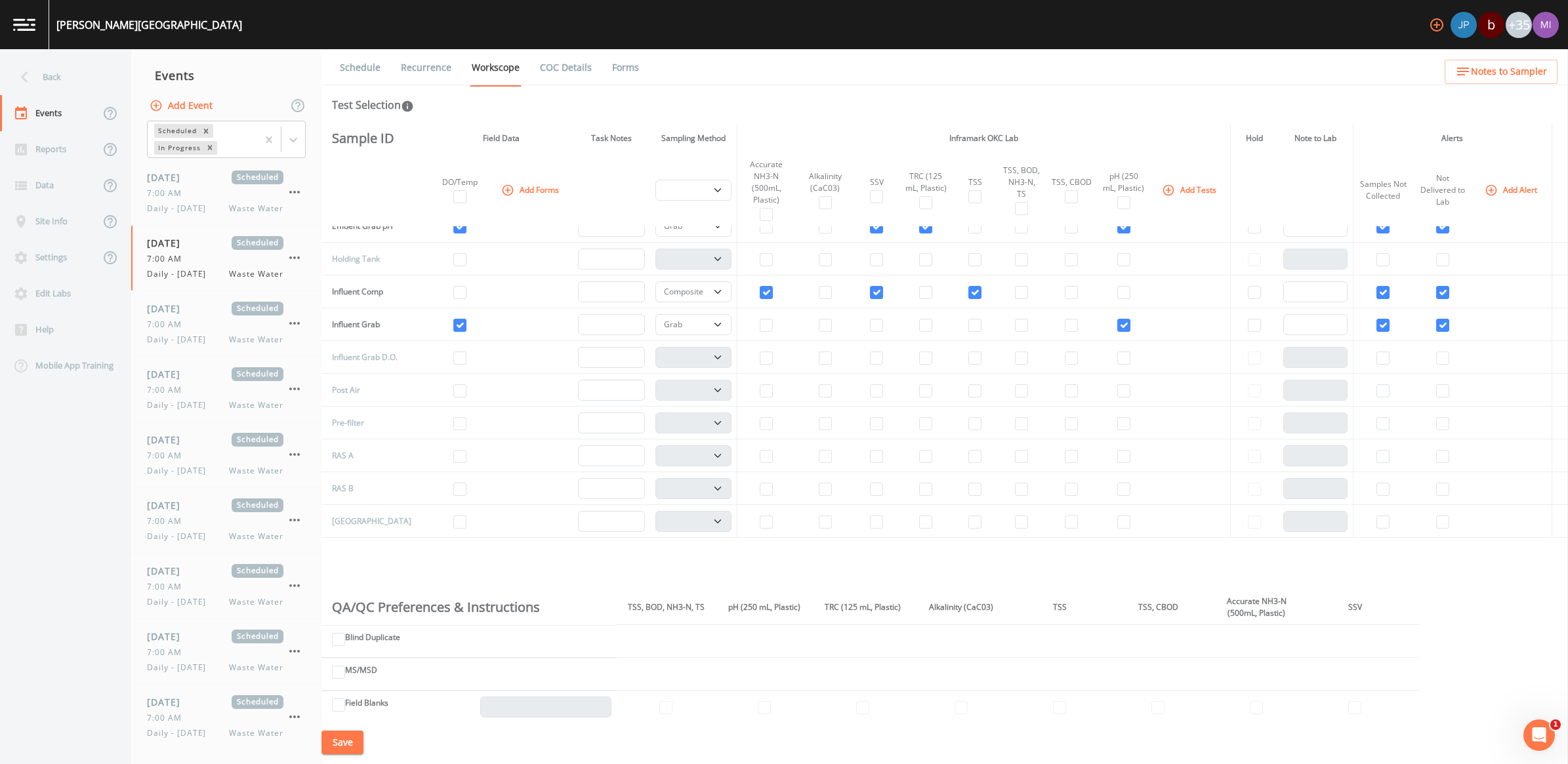
scroll to position [246, 0]
click at [761, 299] on td at bounding box center [767, 292] width 59 height 33
drag, startPoint x: 761, startPoint y: 299, endPoint x: 760, endPoint y: 289, distance: 10.0
click at [760, 289] on input "checkbox" at bounding box center [767, 293] width 13 height 13
checkbox input "false"
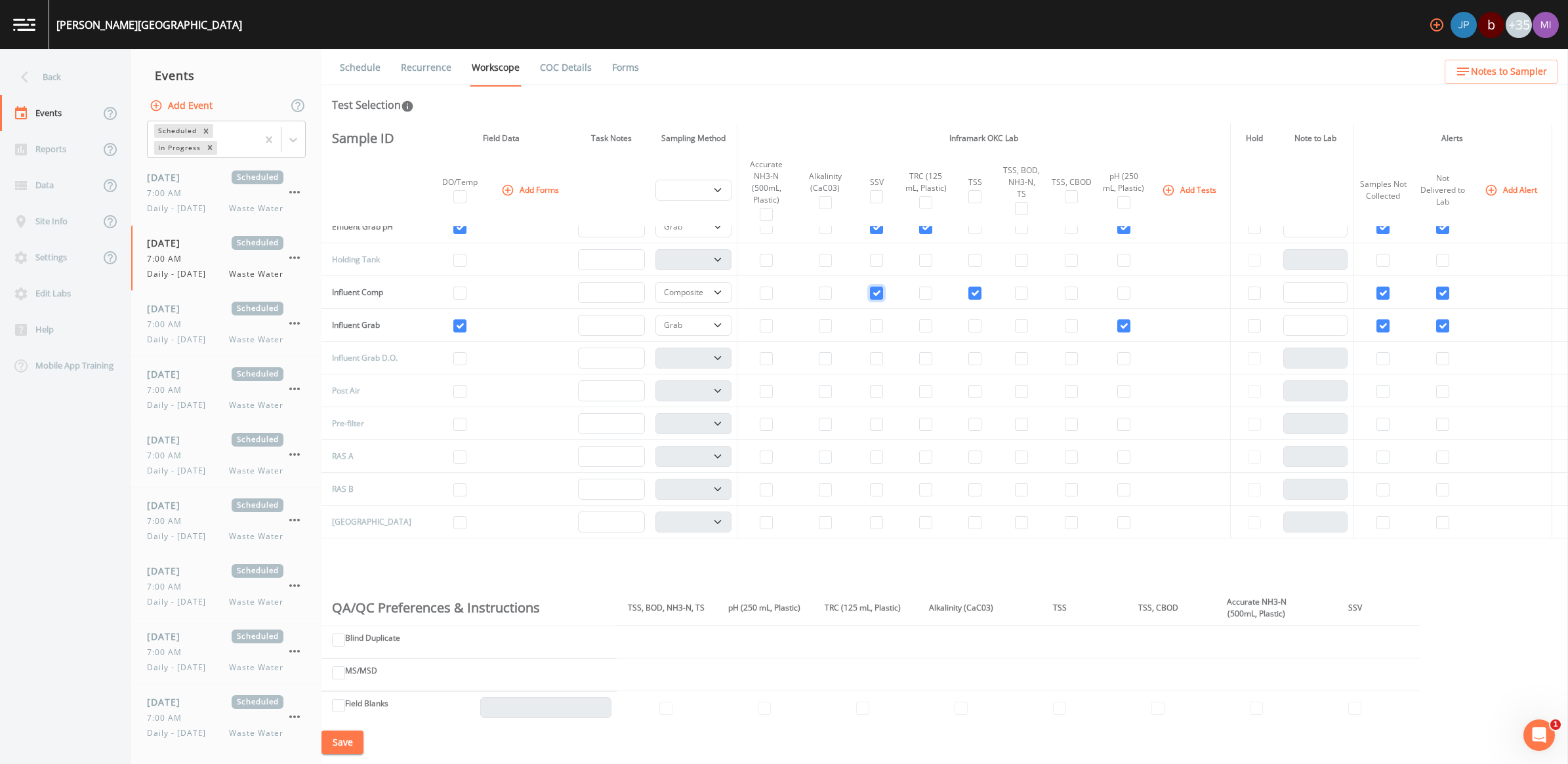
click at [871, 293] on input "checkbox" at bounding box center [877, 293] width 13 height 13
checkbox input "false"
click at [969, 297] on input "checkbox" at bounding box center [976, 293] width 13 height 13
checkbox input "false"
select select
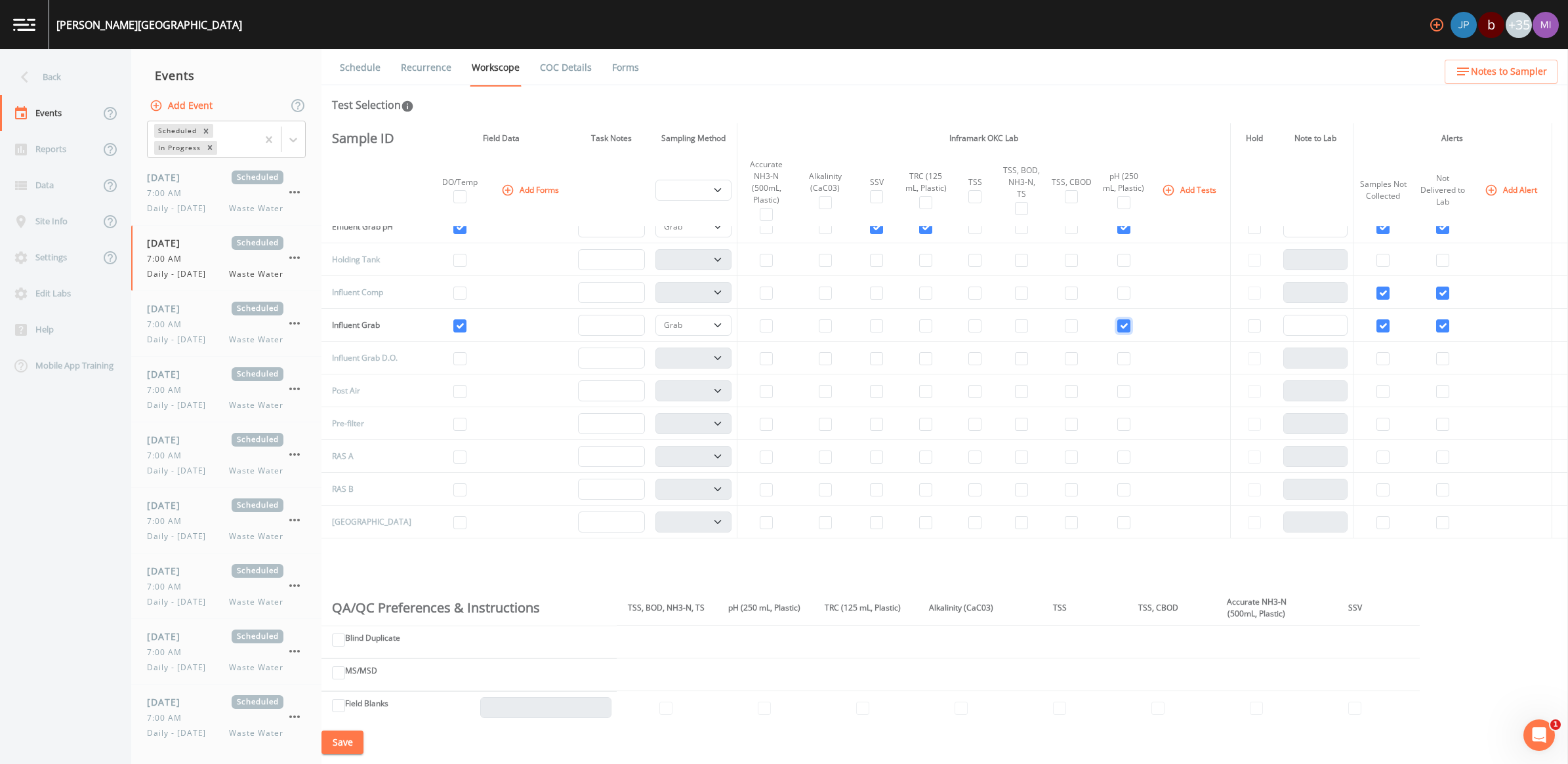
click at [1120, 330] on input "checkbox" at bounding box center [1124, 326] width 13 height 13
checkbox input "false"
select select
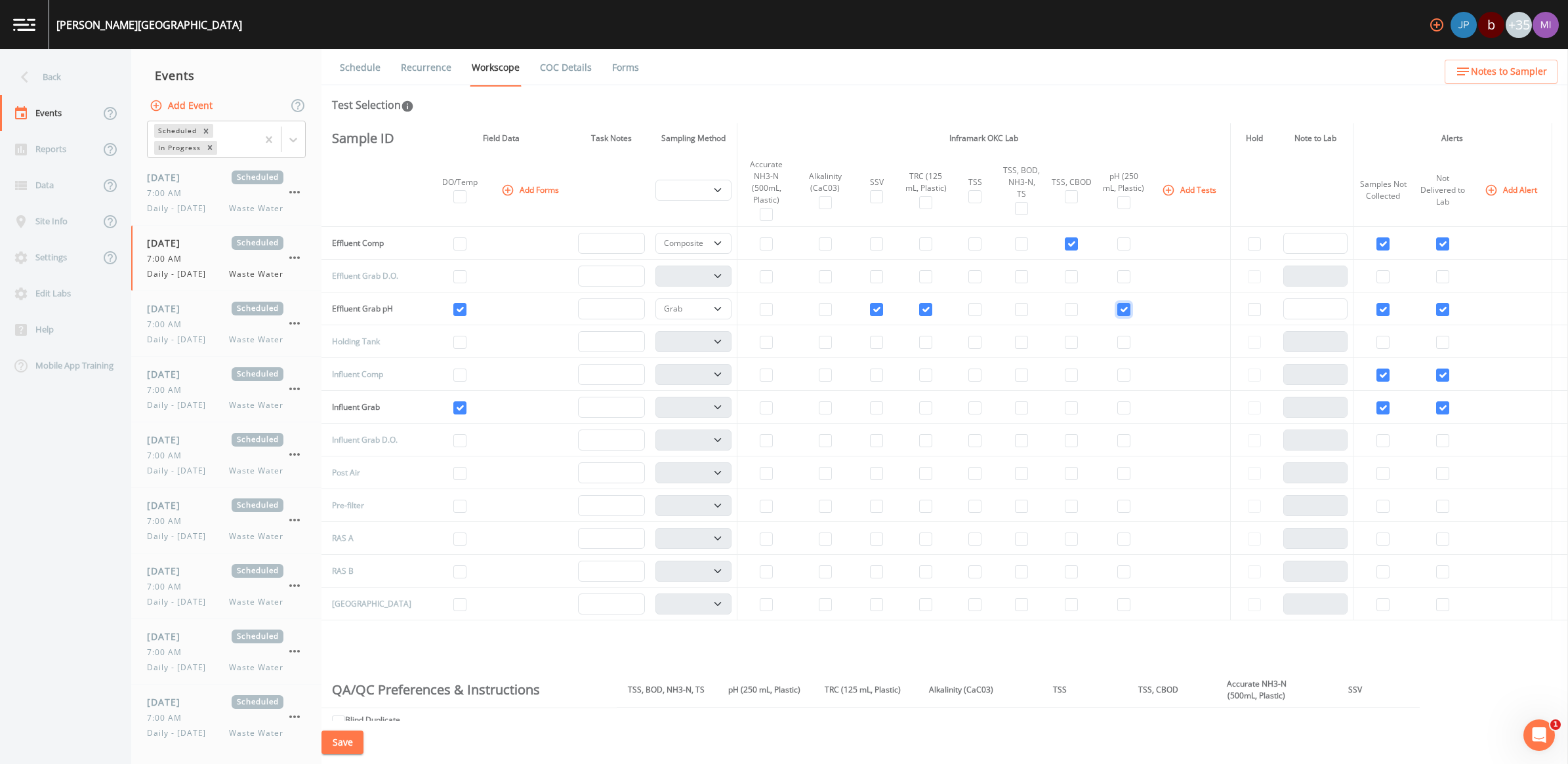
click at [1119, 310] on input "checkbox" at bounding box center [1124, 310] width 13 height 13
checkbox input "false"
click at [1065, 241] on input "checkbox" at bounding box center [1072, 244] width 13 height 13
checkbox input "false"
select select "092b3f94-5697-4c94-9891-da161916fdbb"
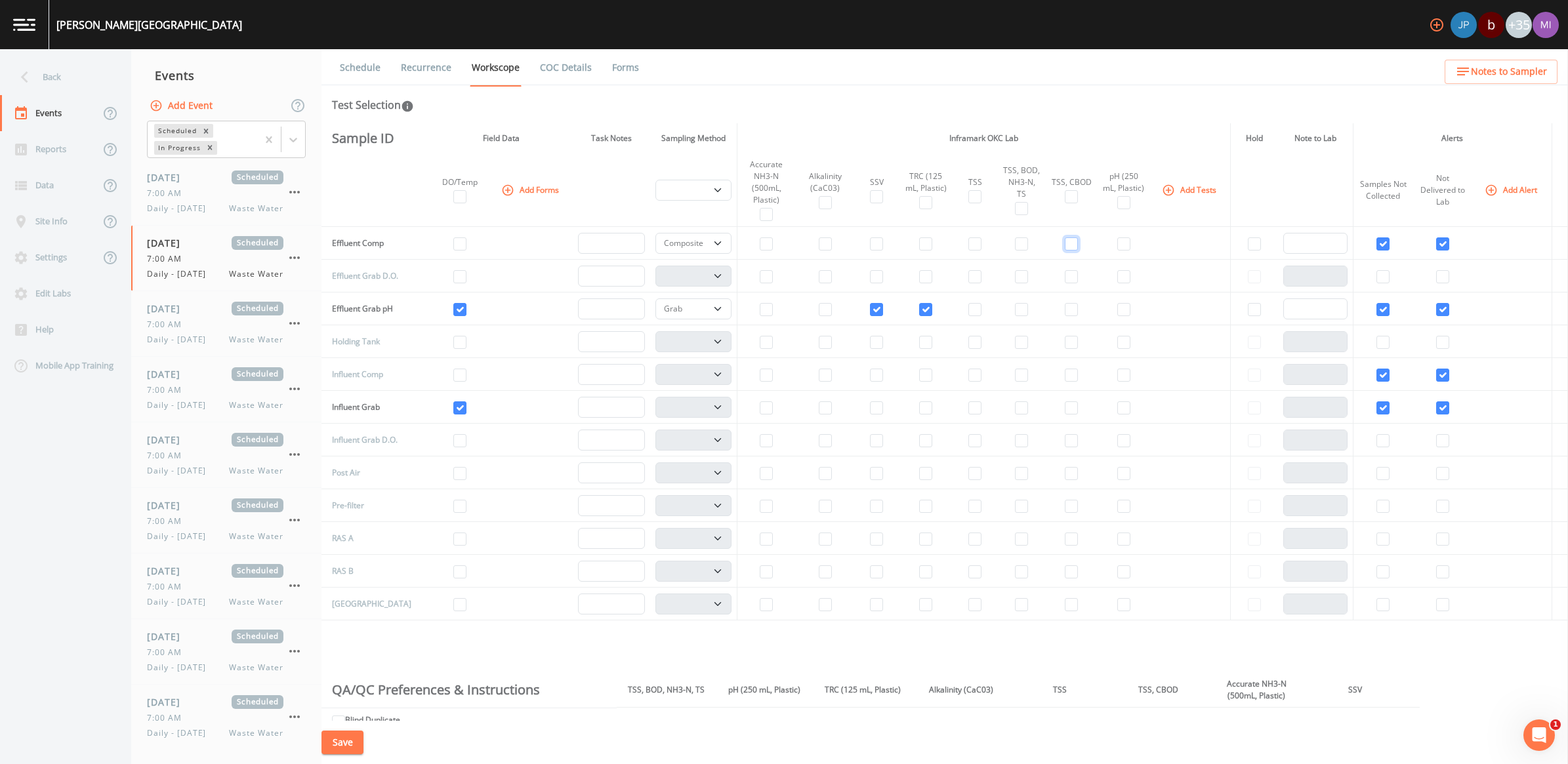
select select
click at [912, 312] on td at bounding box center [926, 308] width 54 height 33
drag, startPoint x: 920, startPoint y: 310, endPoint x: 868, endPoint y: 318, distance: 52.6
click at [920, 309] on input "checkbox" at bounding box center [926, 310] width 13 height 13
checkbox input "false"
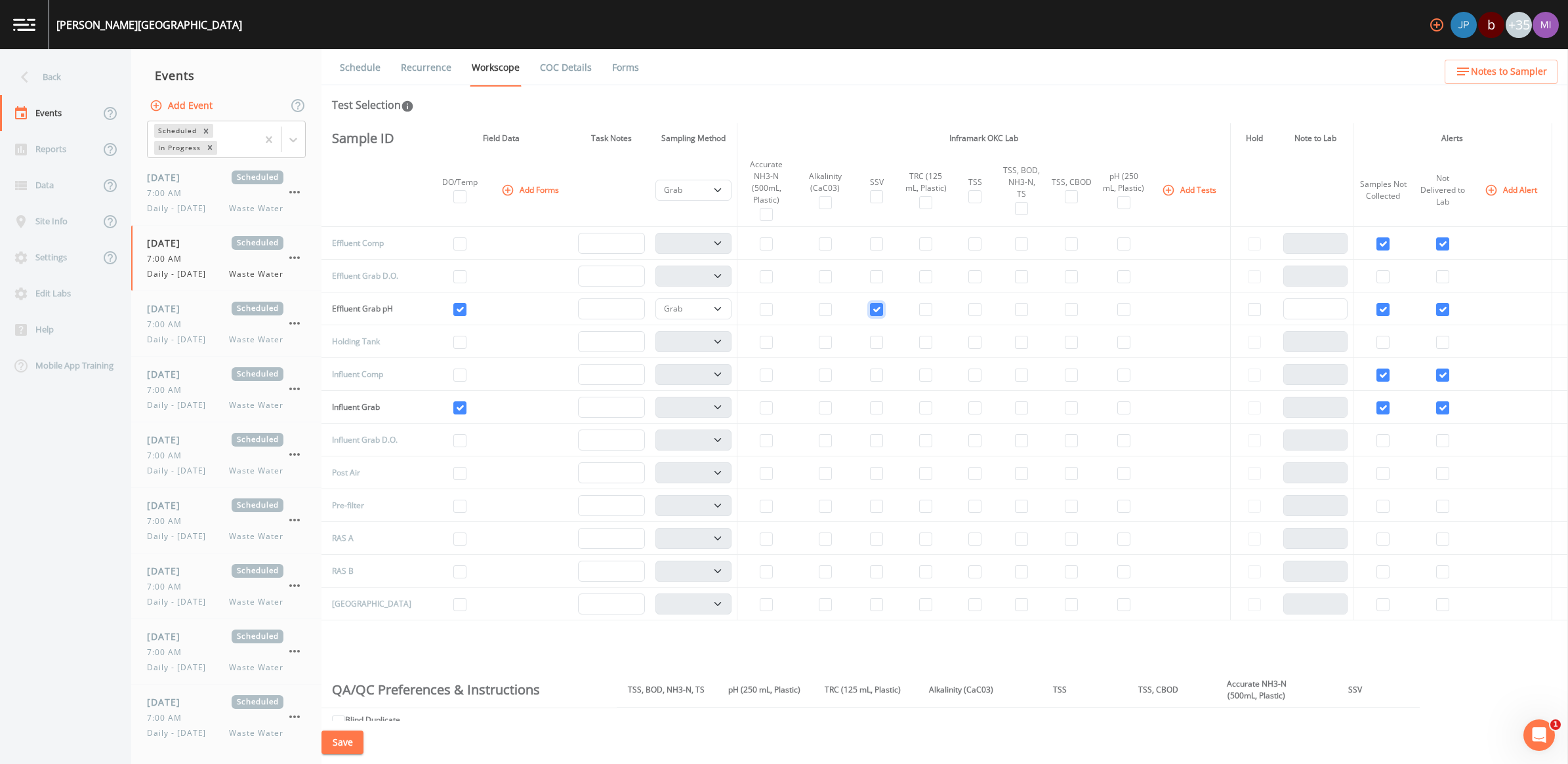
click at [870, 308] on input "checkbox" at bounding box center [877, 310] width 13 height 13
checkbox input "false"
select select
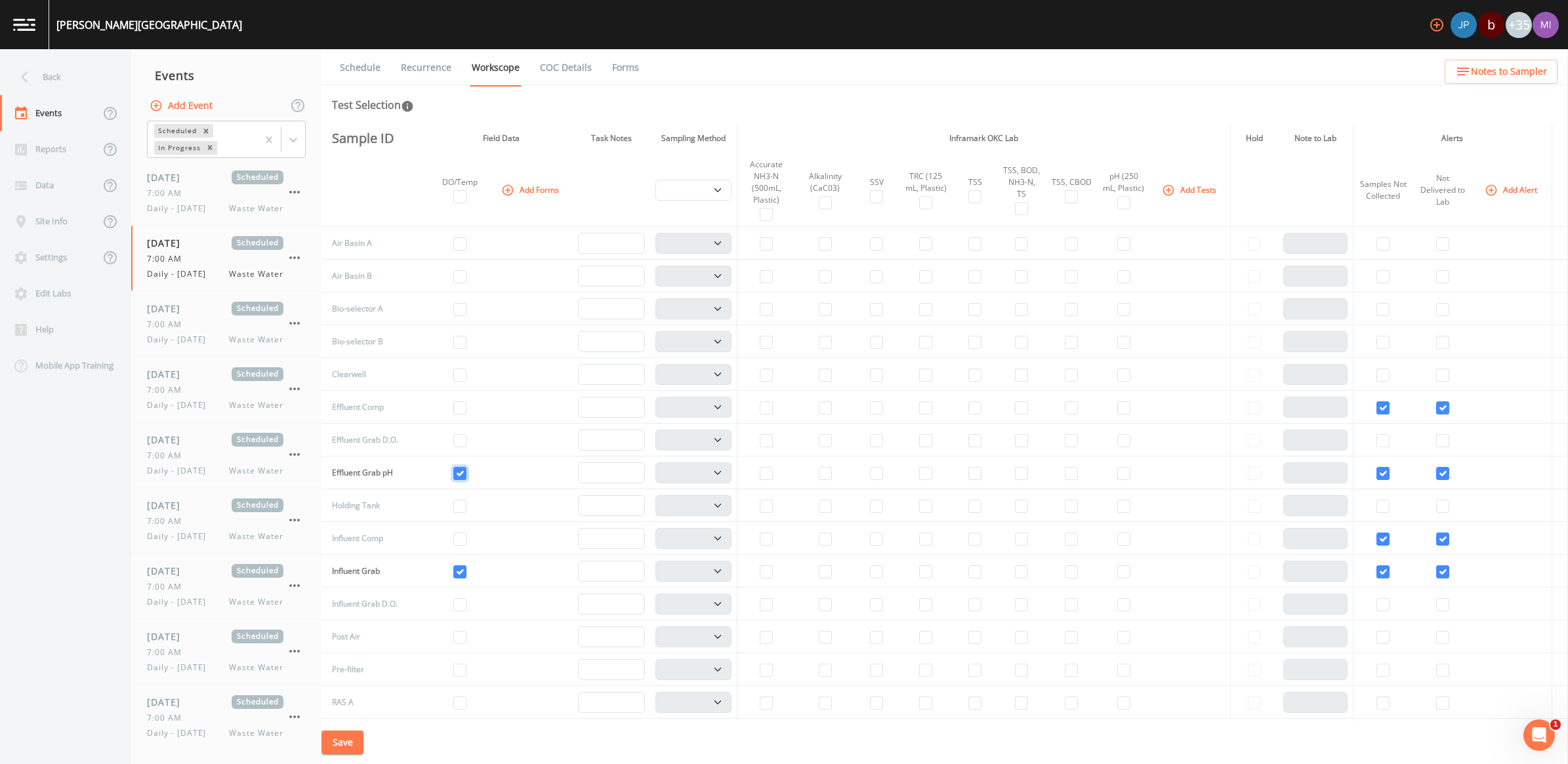
click at [453, 470] on input "checkbox" at bounding box center [460, 474] width 13 height 13
checkbox input "false"
click at [453, 574] on input "checkbox" at bounding box center [460, 572] width 13 height 13
checkbox input "false"
click at [1176, 189] on button "Add Tests" at bounding box center [1191, 190] width 62 height 22
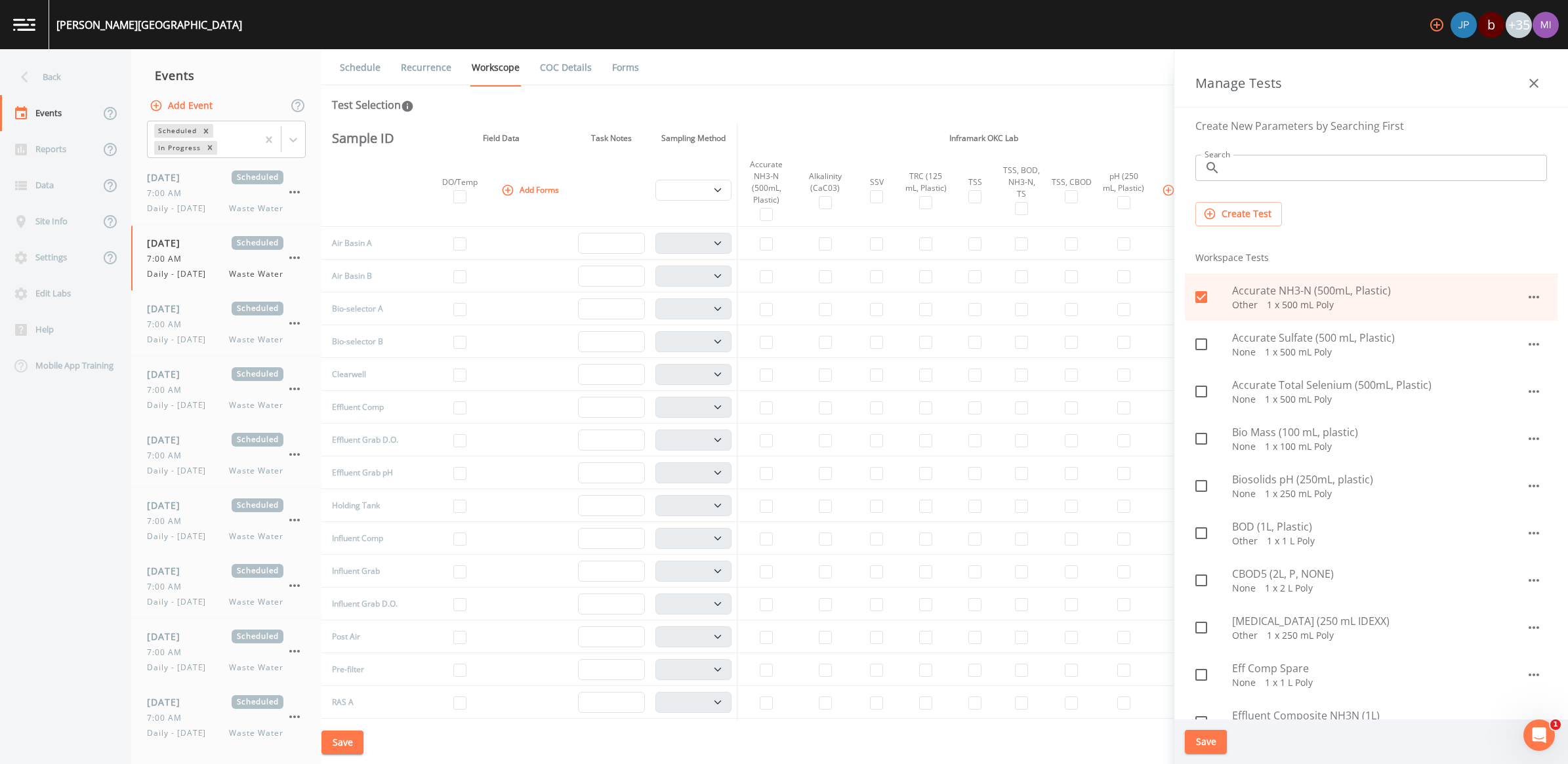
click at [1206, 305] on icon at bounding box center [1201, 297] width 16 height 16
checkbox input "false"
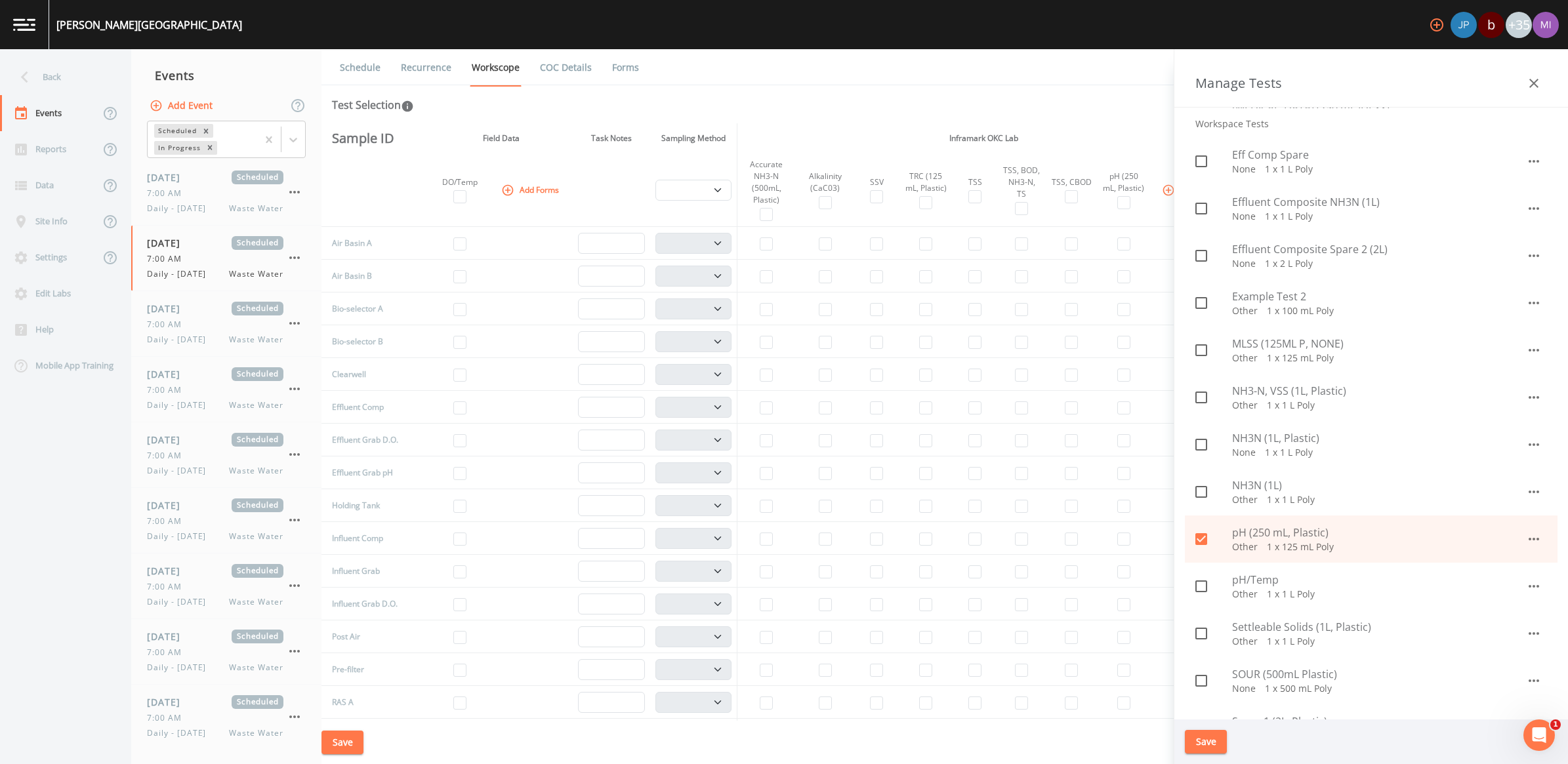
scroll to position [574, 0]
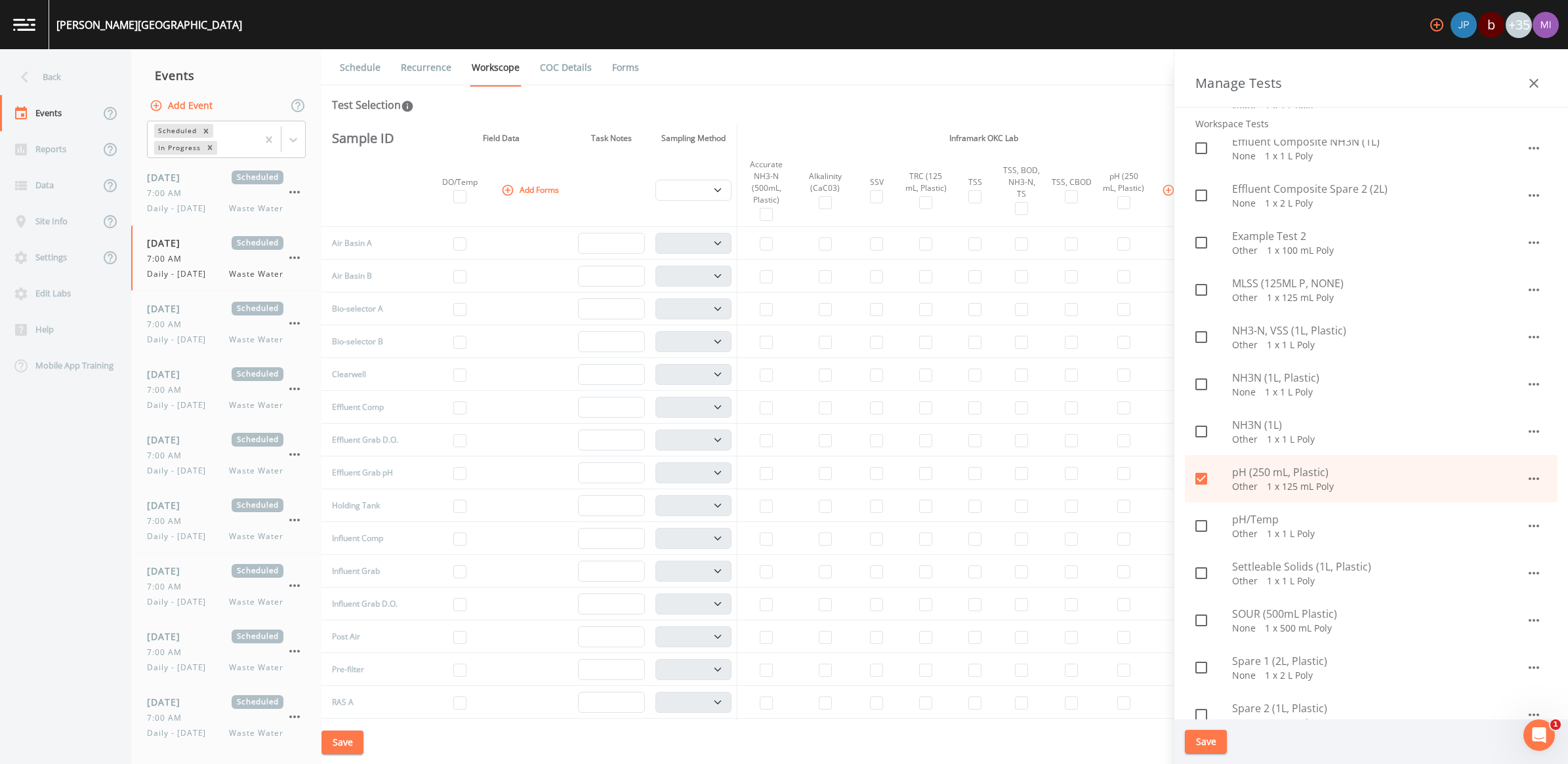
click at [1198, 473] on input "checkbox" at bounding box center [1195, 472] width 13 height 13
checkbox input "false"
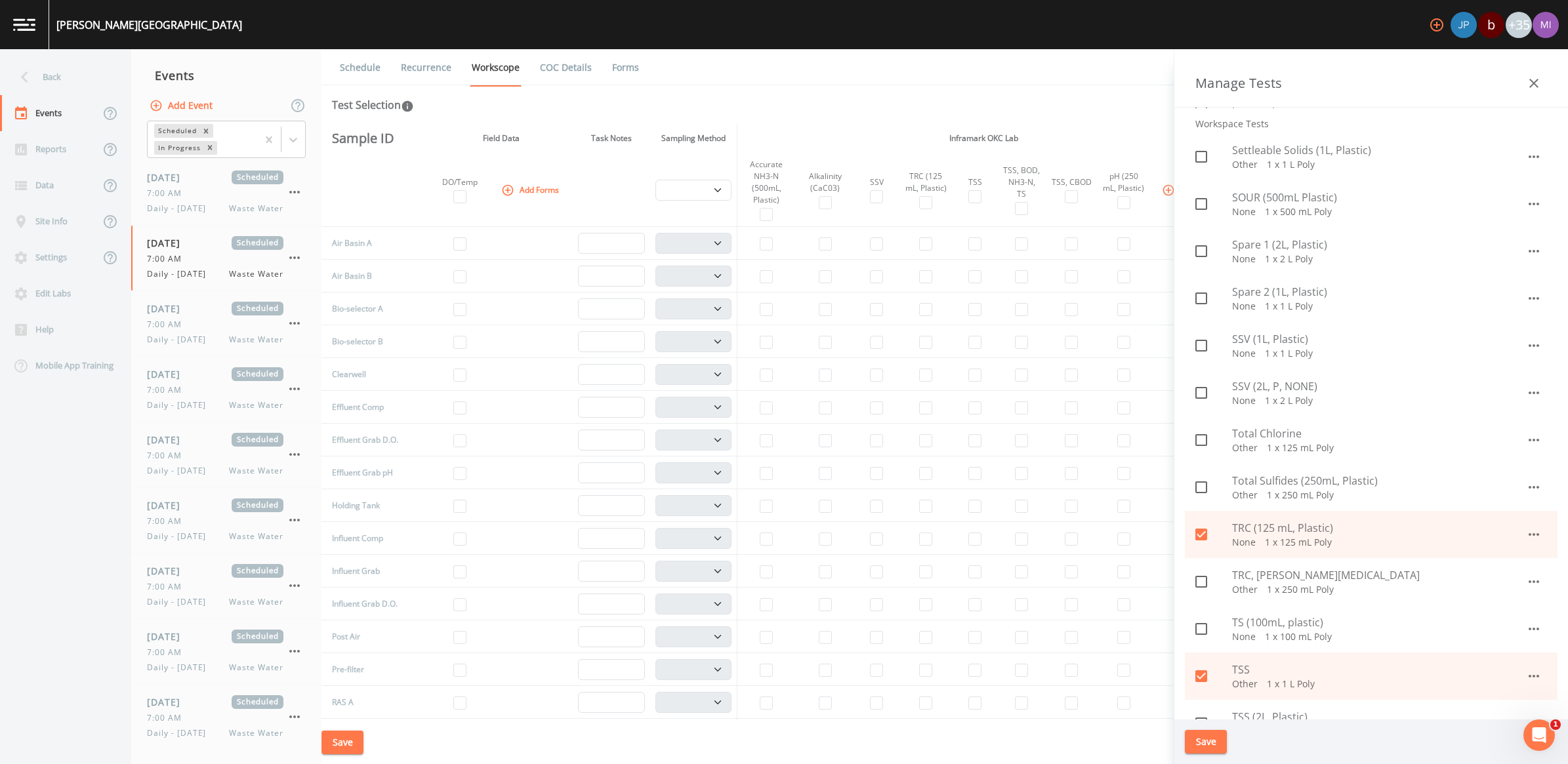
scroll to position [1066, 0]
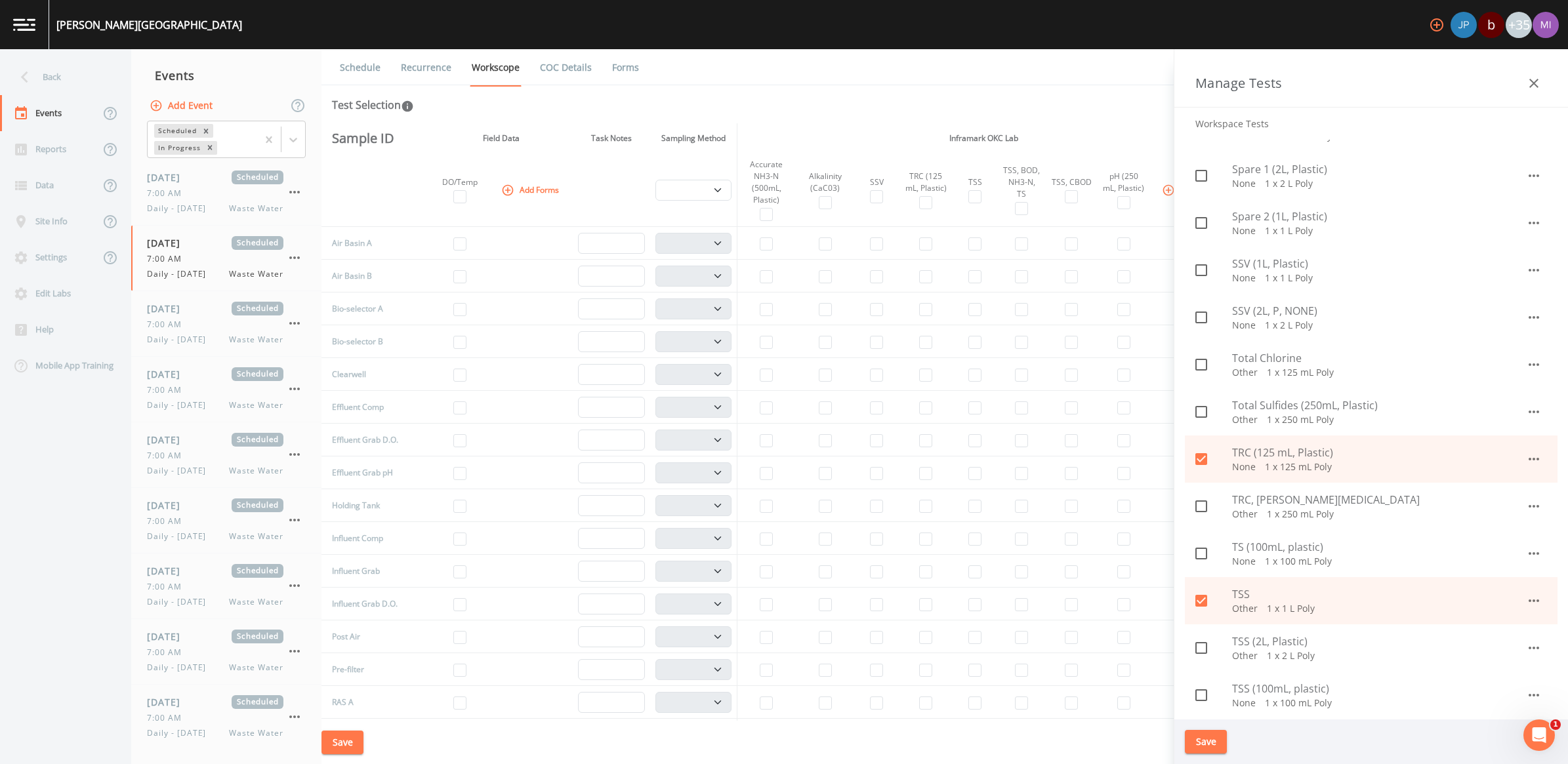
click at [1202, 459] on icon at bounding box center [1201, 459] width 16 height 16
checkbox input "false"
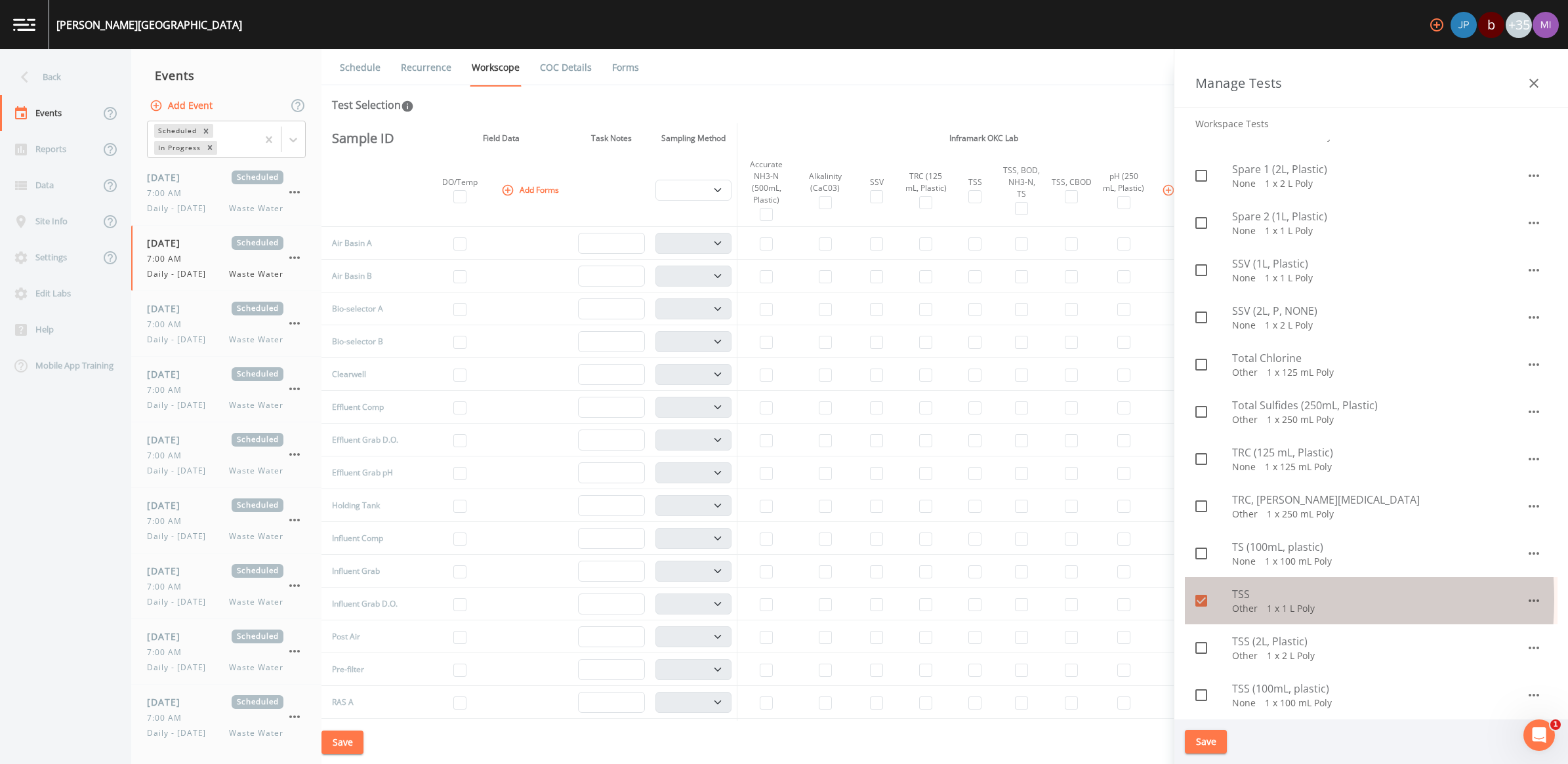
click at [1203, 599] on icon at bounding box center [1201, 601] width 16 height 16
checkbox input "false"
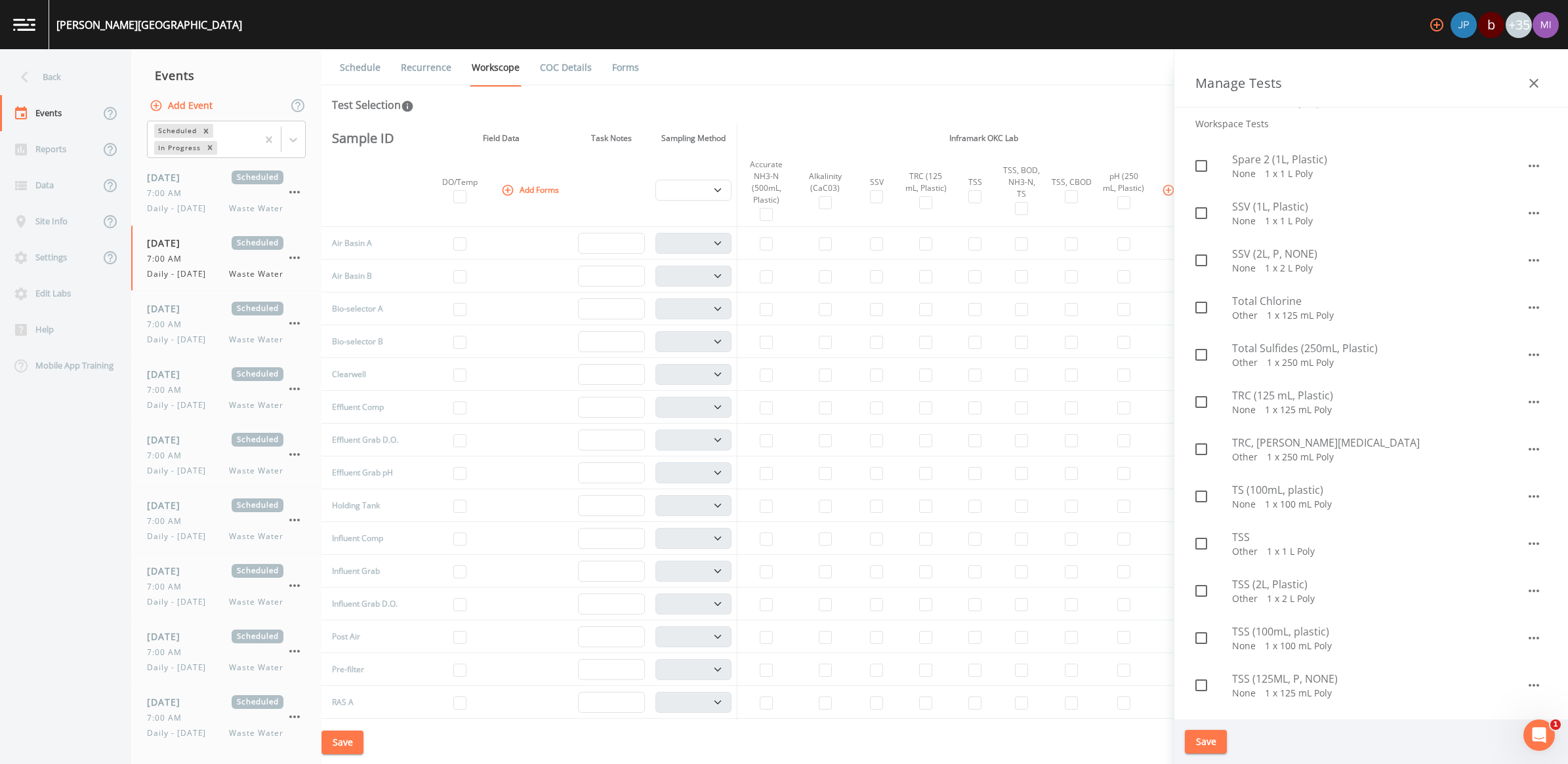
scroll to position [1394, 0]
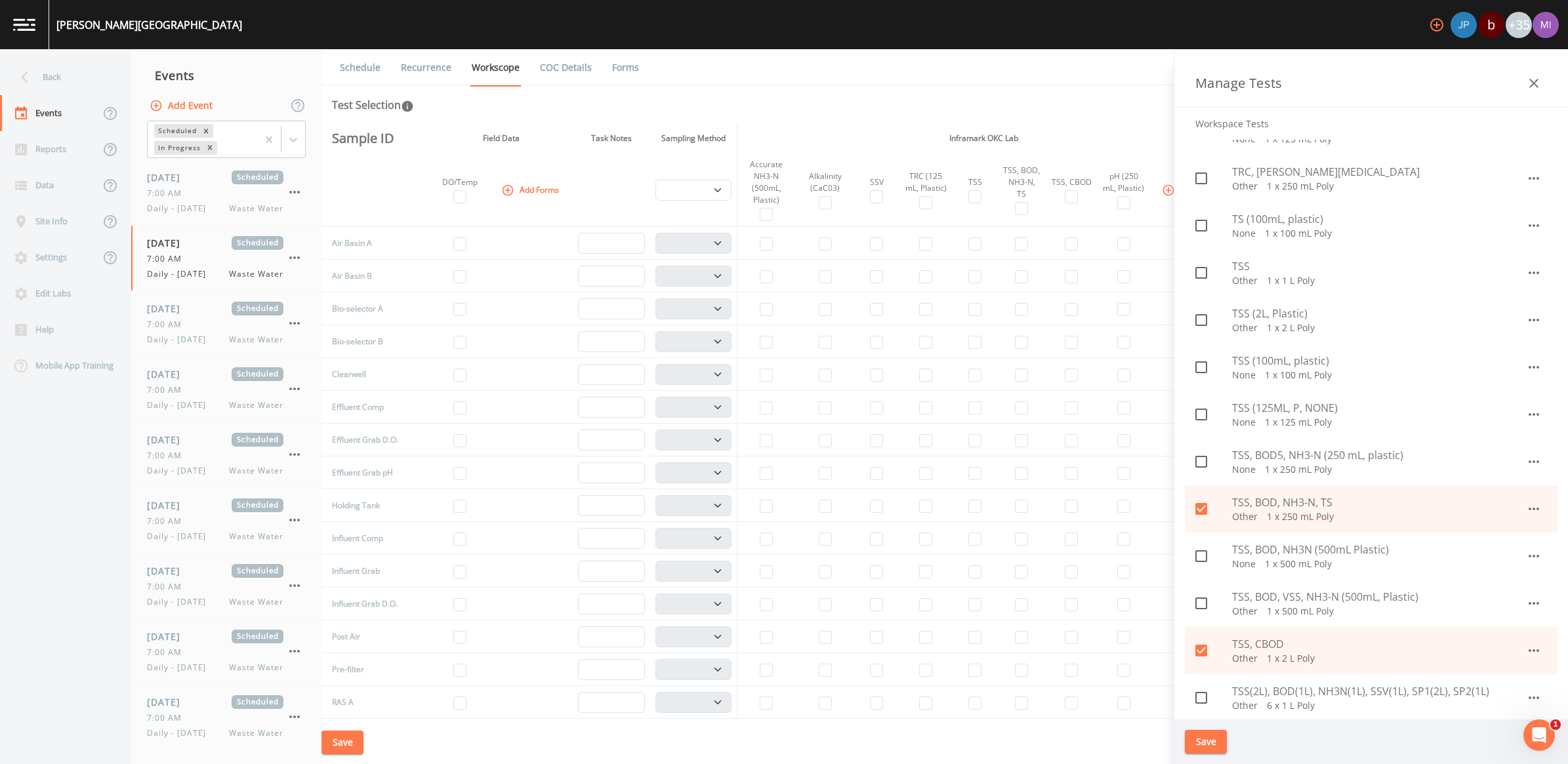
click at [1201, 504] on icon at bounding box center [1201, 509] width 12 height 12
checkbox input "false"
click at [1200, 653] on icon at bounding box center [1201, 650] width 16 height 16
checkbox input "false"
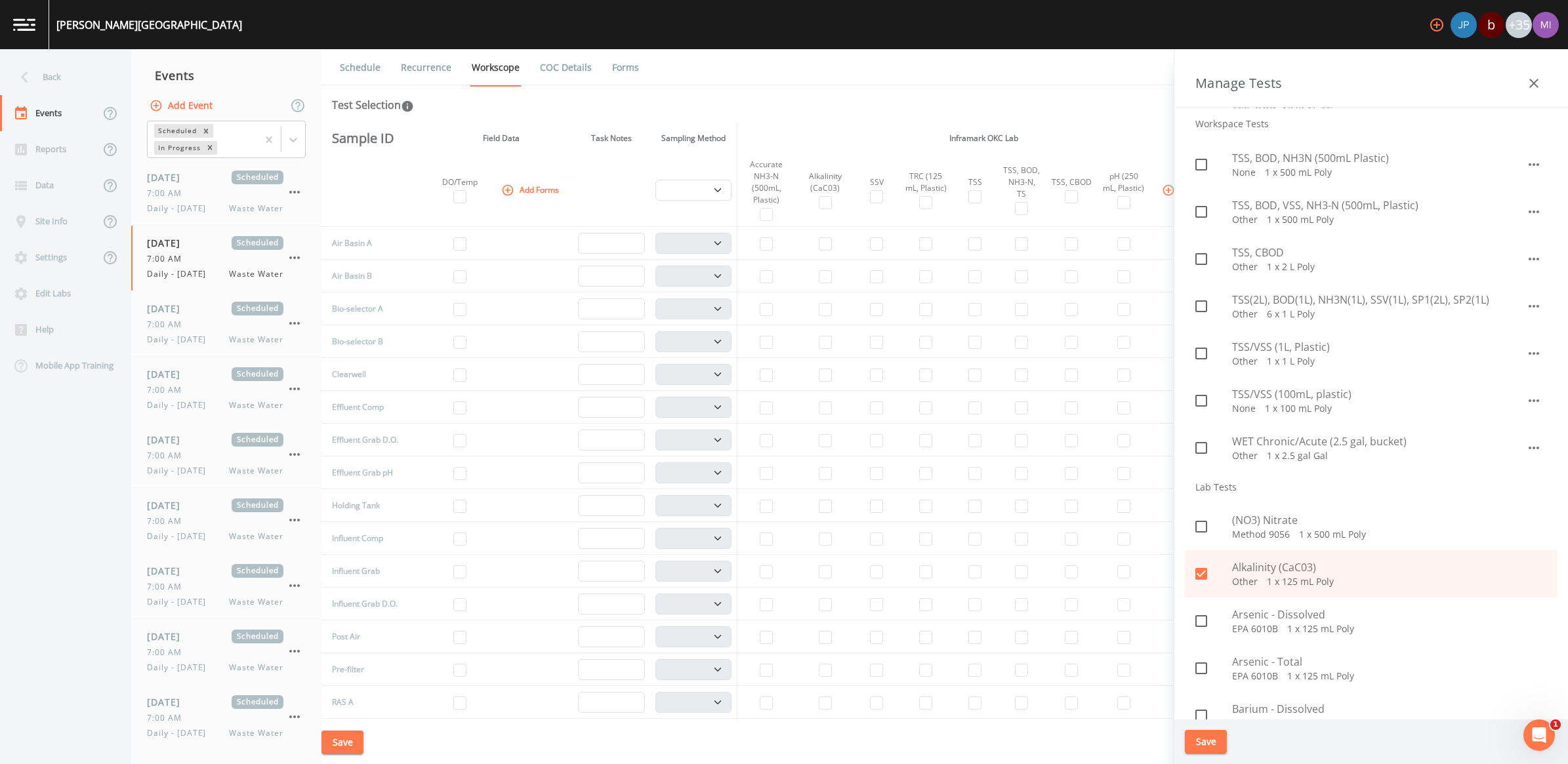
scroll to position [1804, 0]
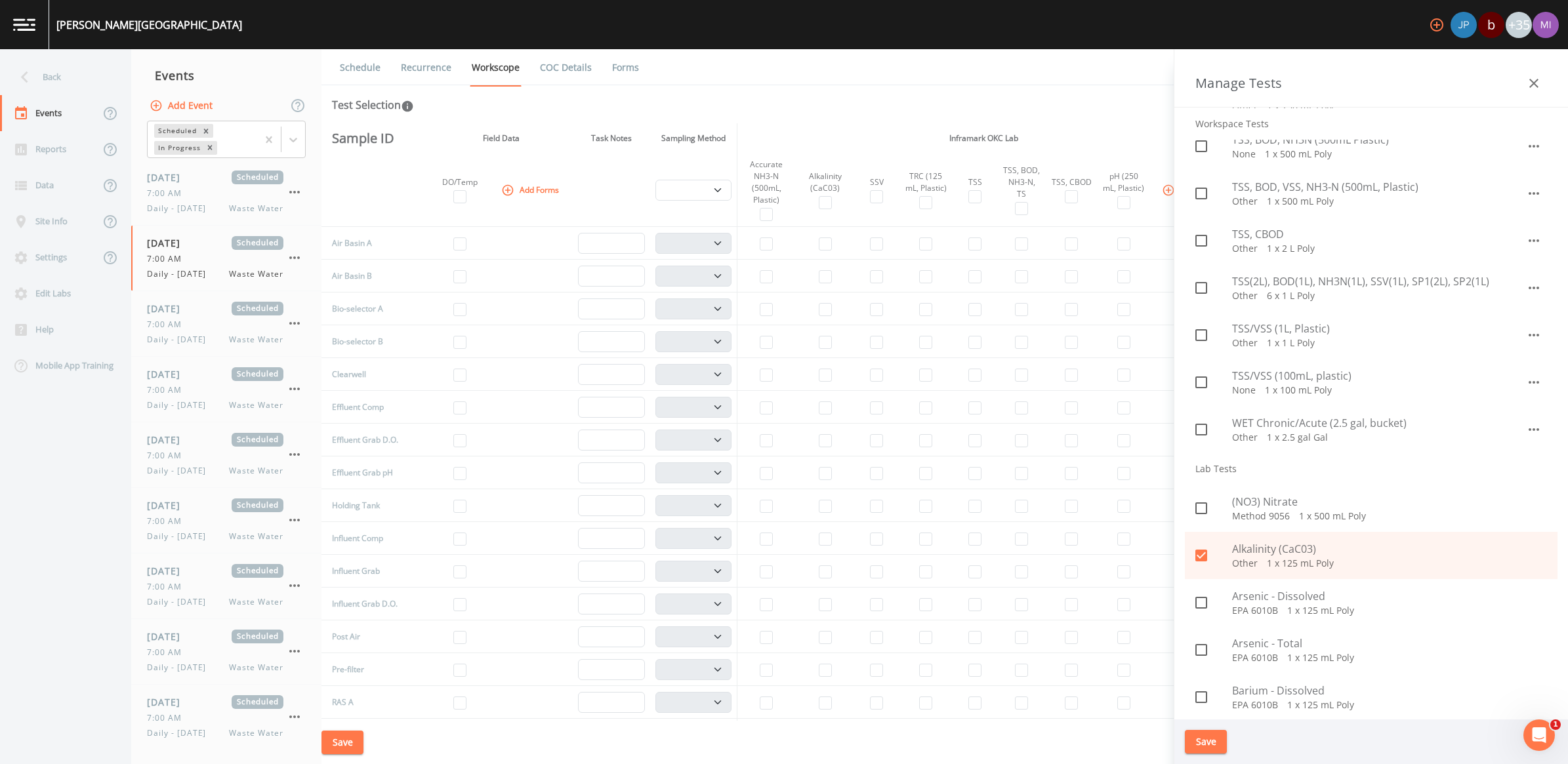
click at [1199, 556] on icon at bounding box center [1201, 555] width 16 height 16
checkbox input "false"
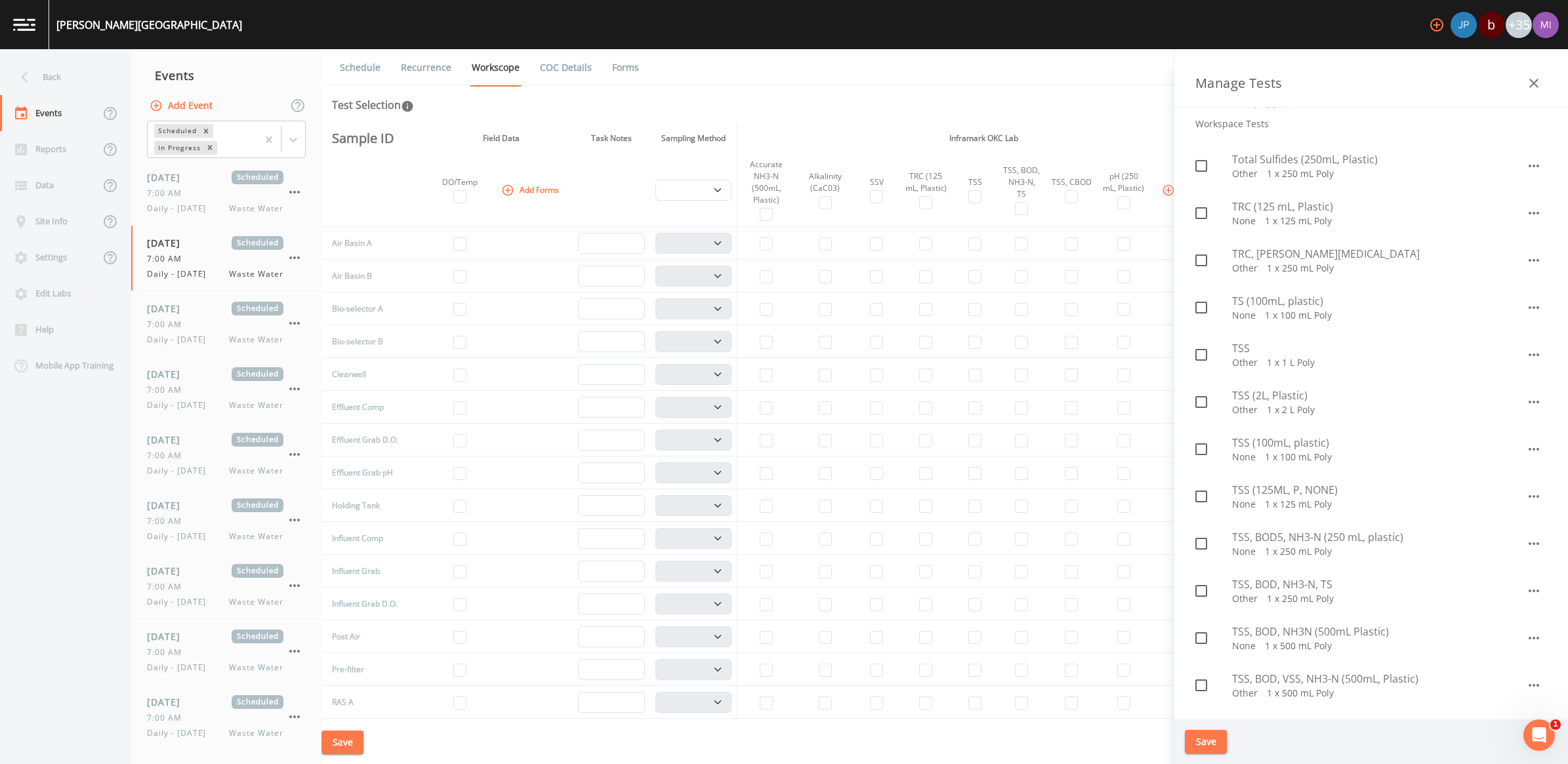
scroll to position [1394, 0]
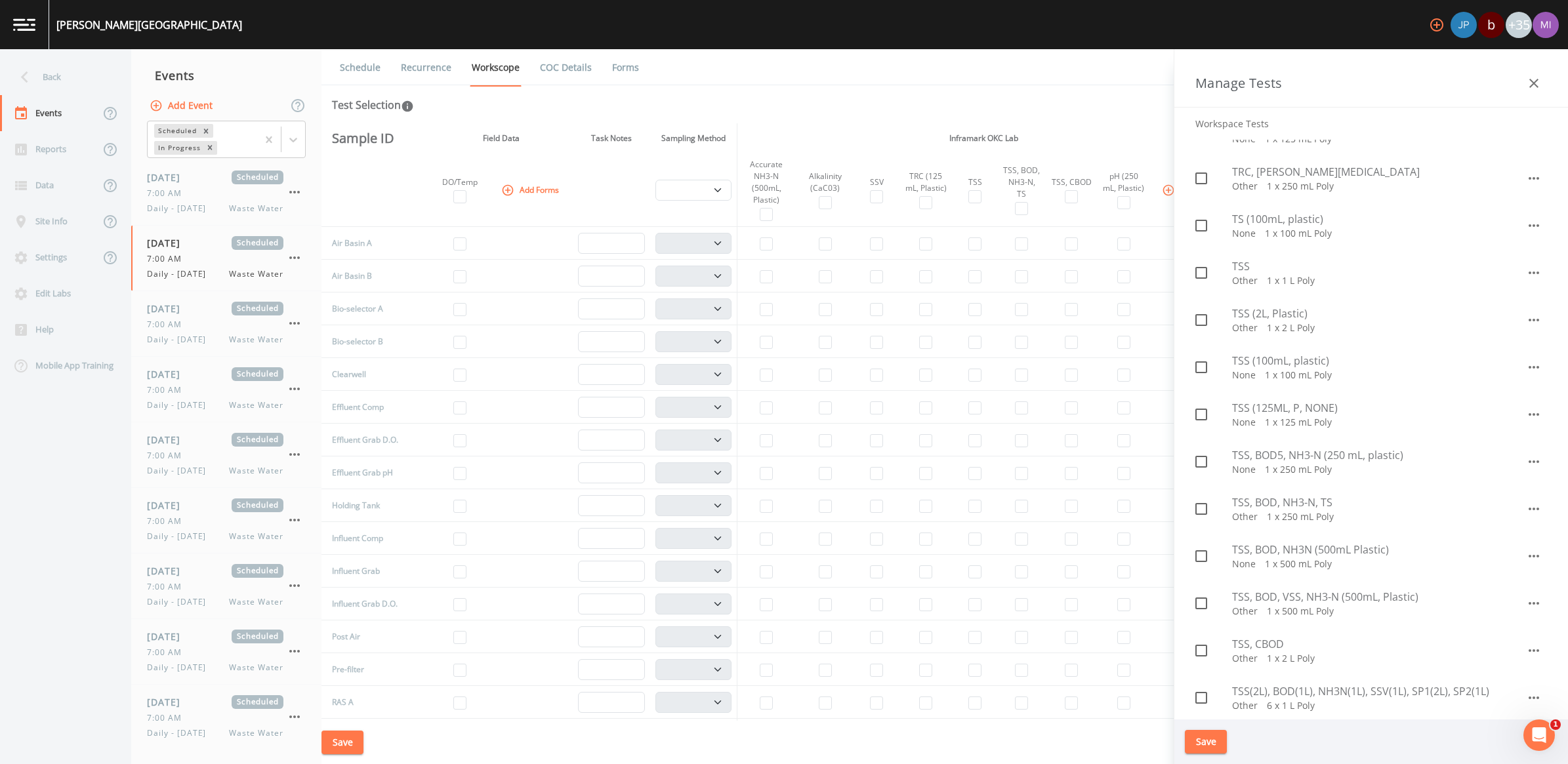
click at [1276, 556] on span "TSS, BOD, NH3N (500mL Plastic)" at bounding box center [1379, 549] width 294 height 16
checkbox input "true"
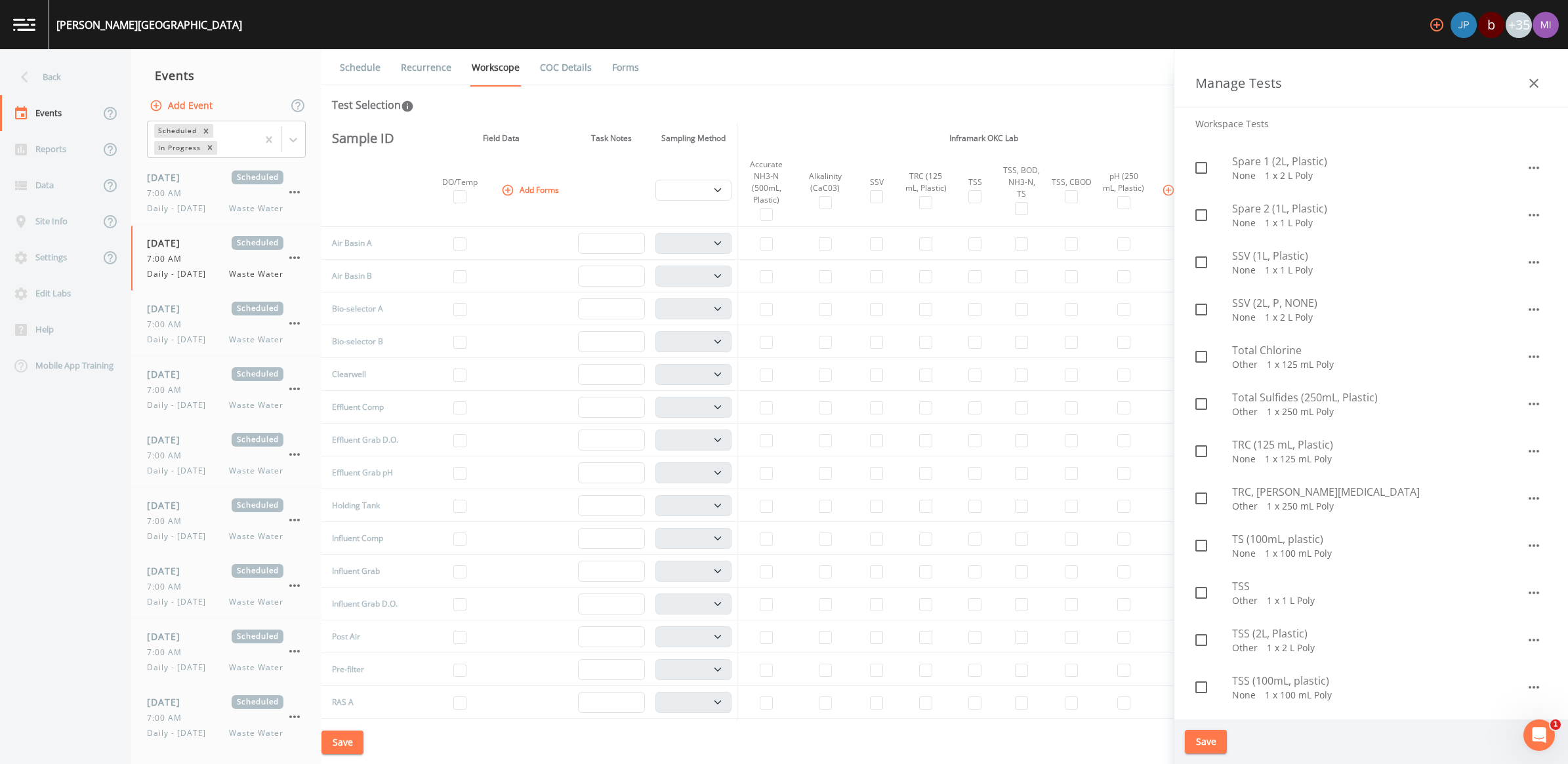
scroll to position [1066, 0]
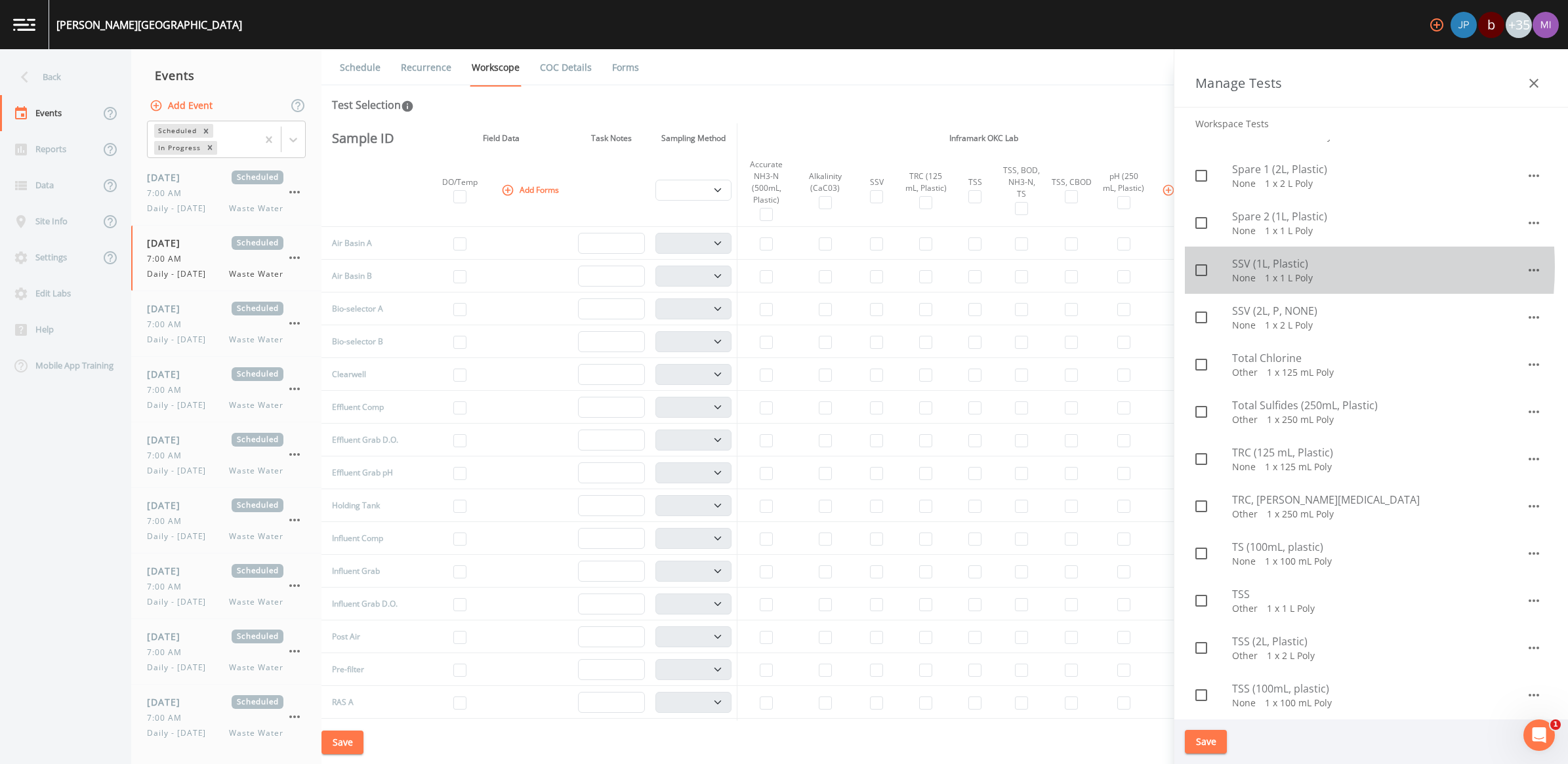
click at [1254, 267] on span "SSV (1L, Plastic)" at bounding box center [1379, 264] width 294 height 16
checkbox input "true"
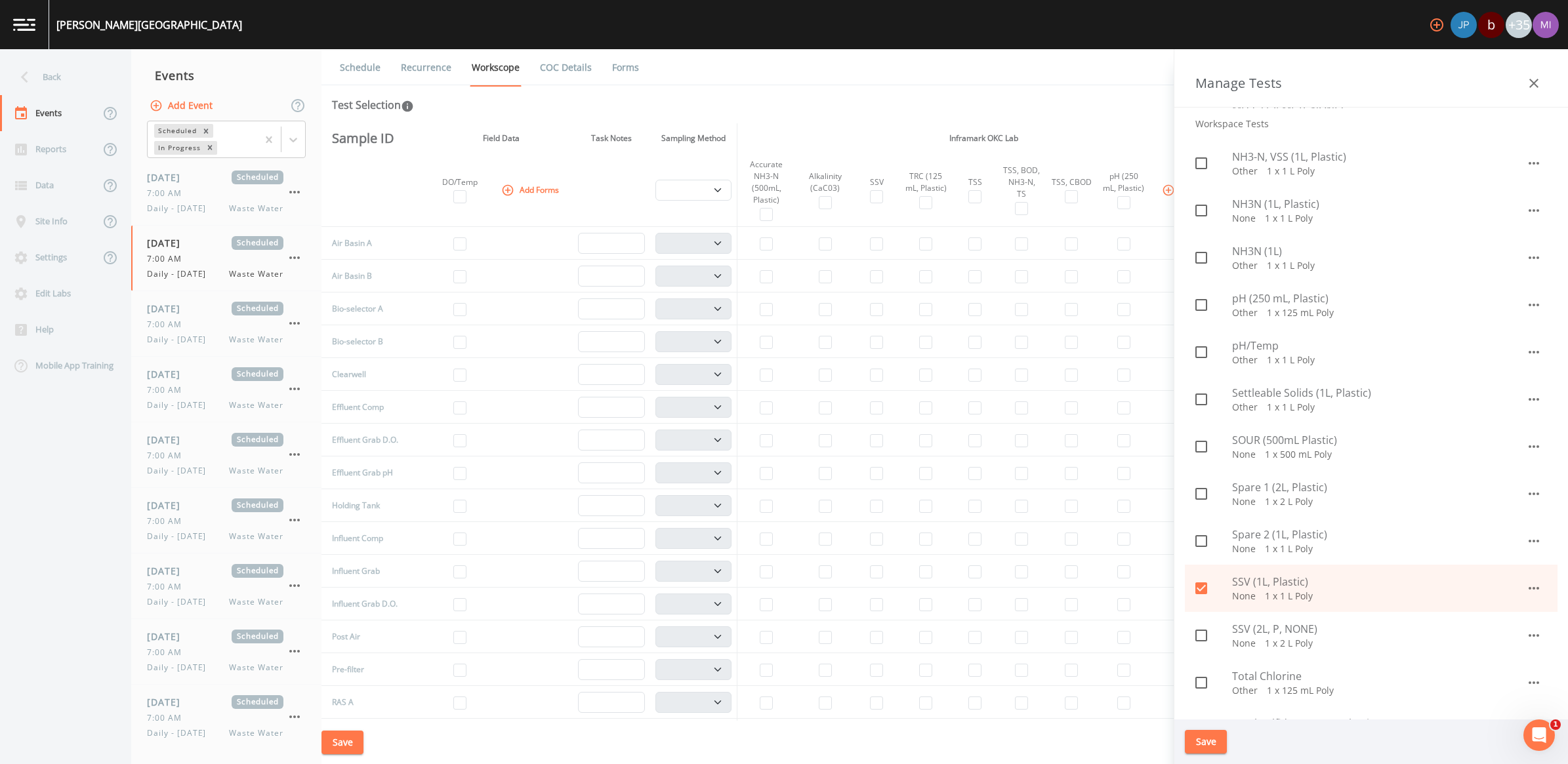
scroll to position [738, 0]
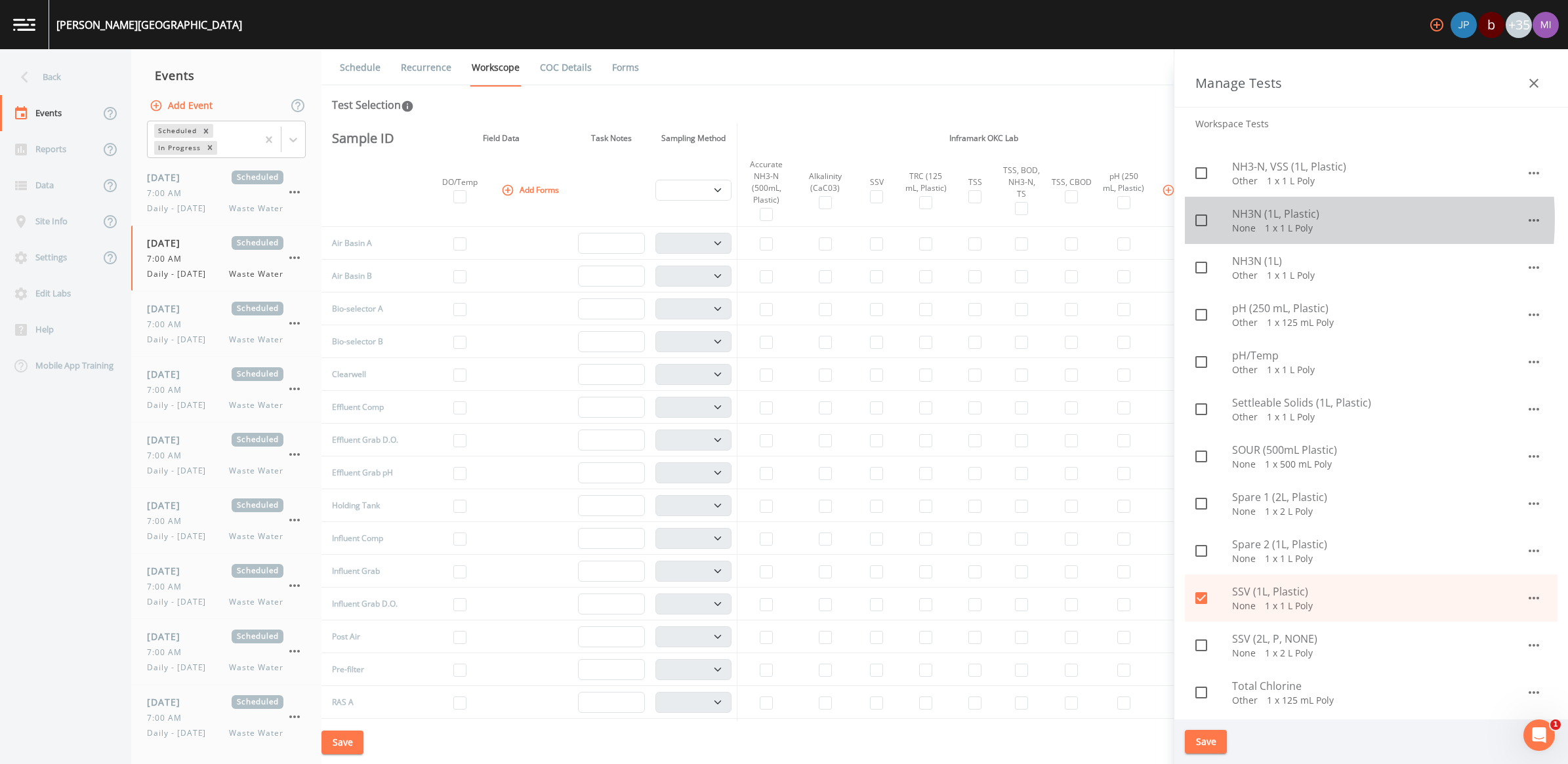
click at [1266, 220] on span "NH3N (1L, Plastic)" at bounding box center [1379, 214] width 294 height 16
checkbox input "true"
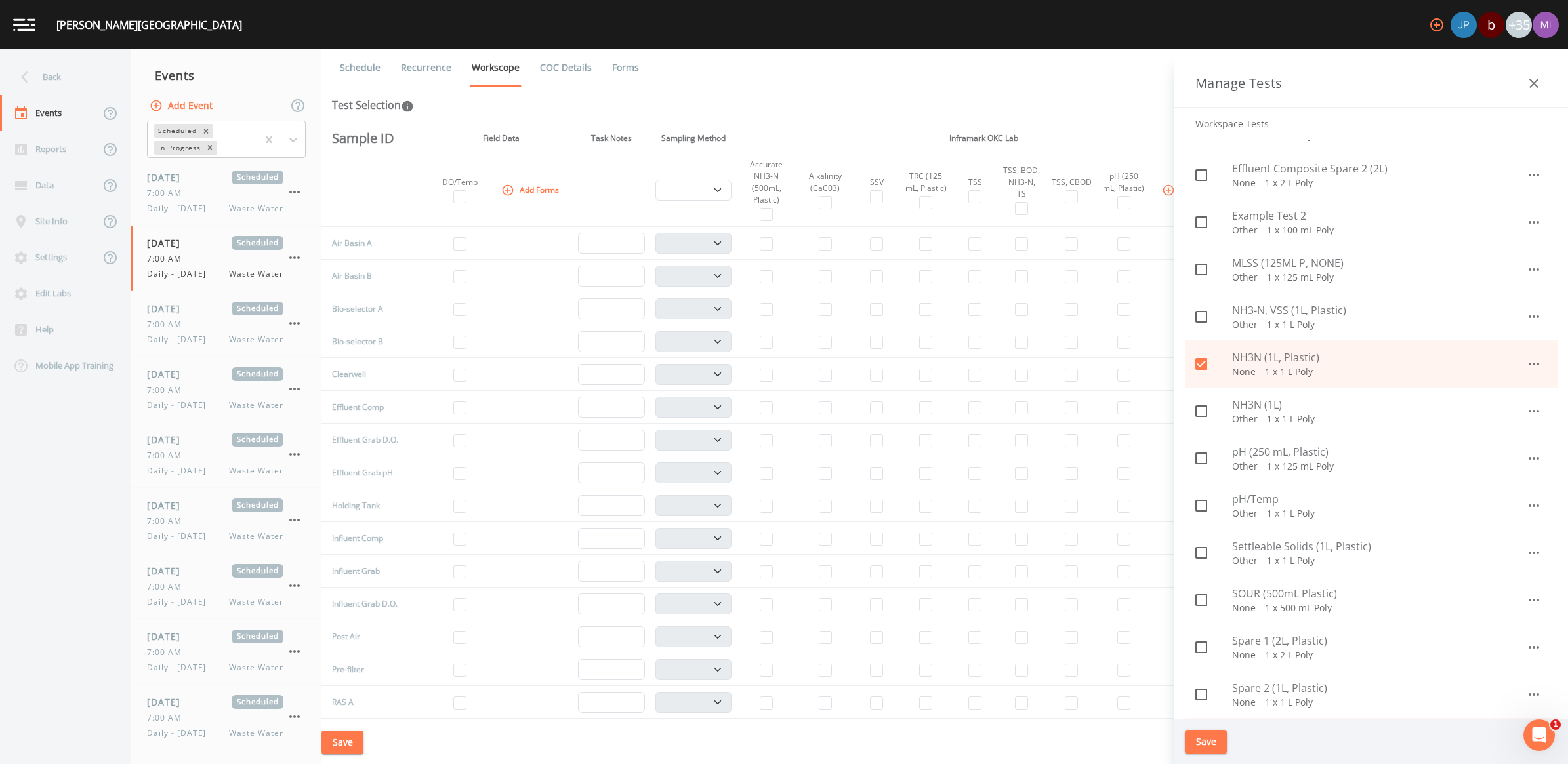
scroll to position [574, 0]
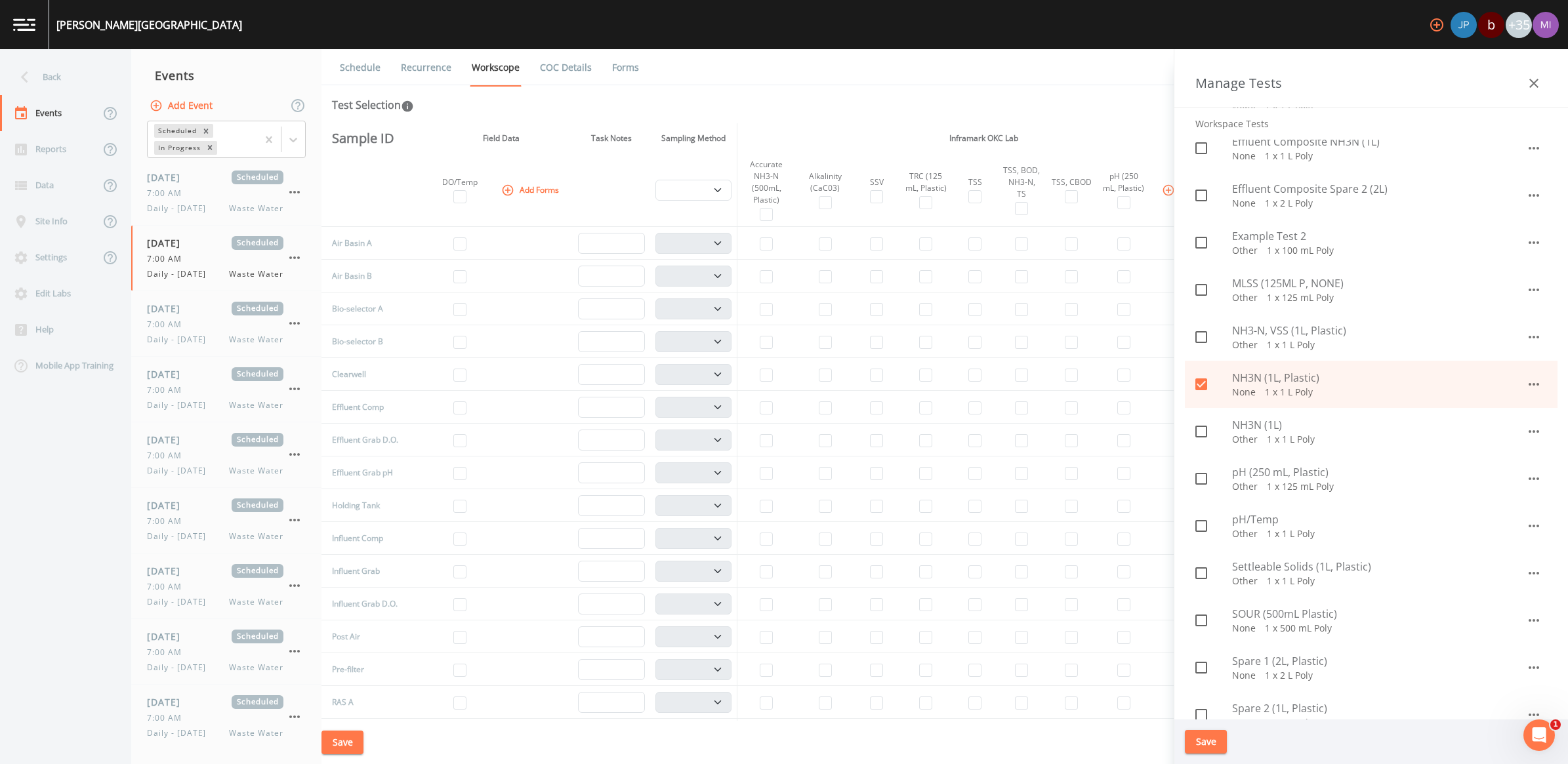
click at [1267, 284] on span "MLSS (125ML P, NONE)" at bounding box center [1379, 283] width 294 height 16
checkbox input "true"
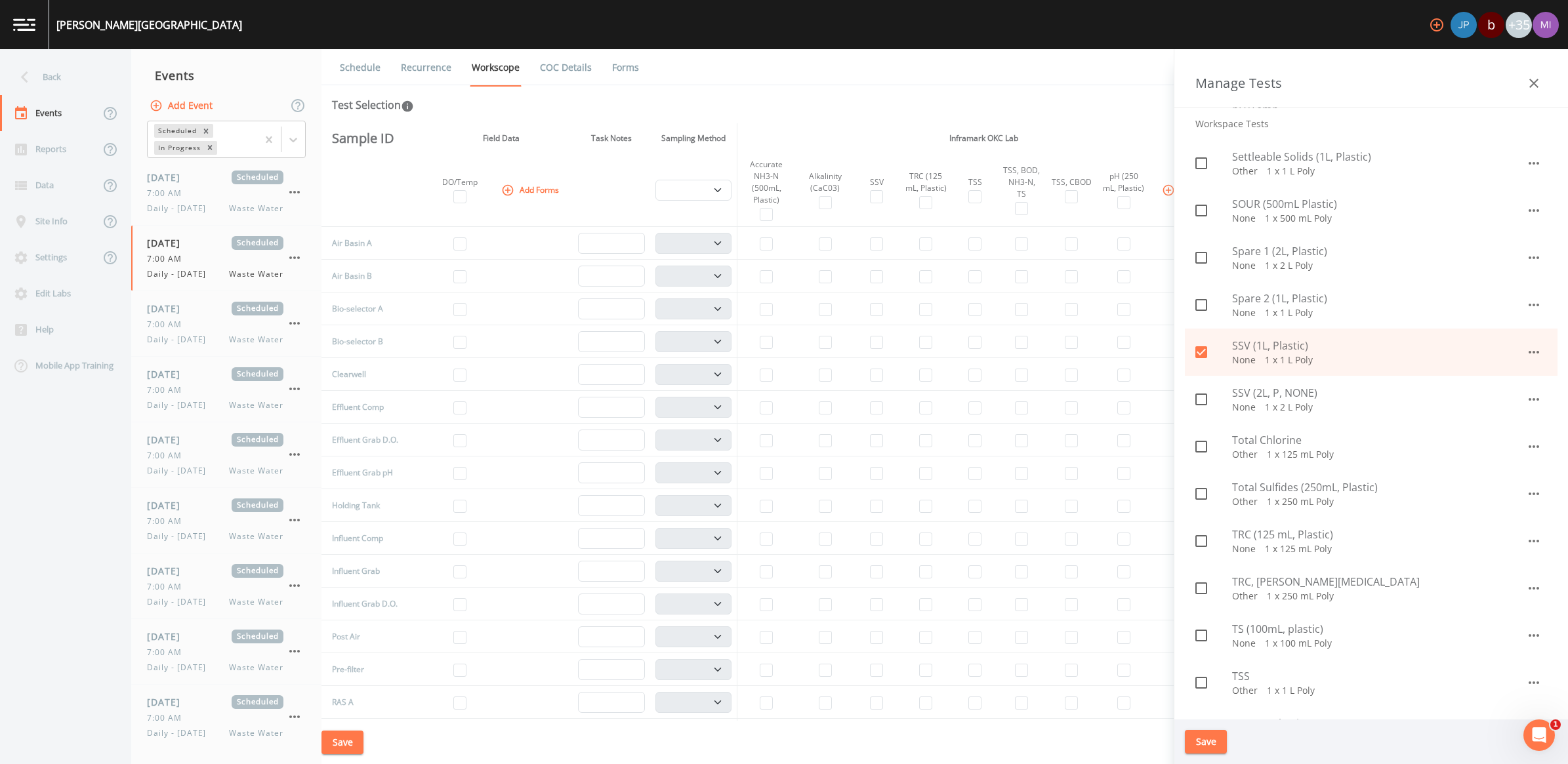
scroll to position [1066, 0]
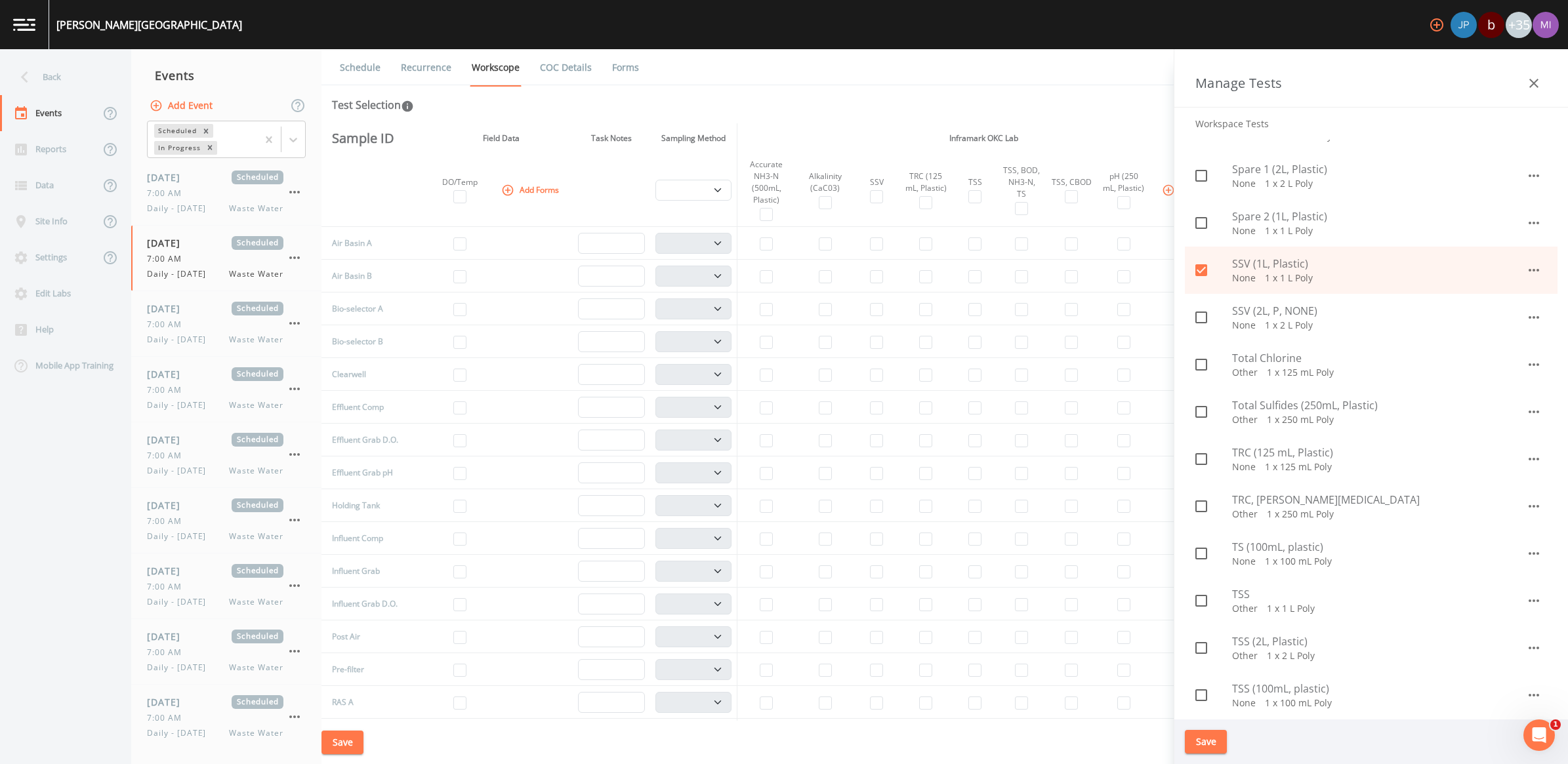
click at [1260, 555] on p "None   1 x 100 mL Poly" at bounding box center [1379, 562] width 294 height 13
checkbox input "true"
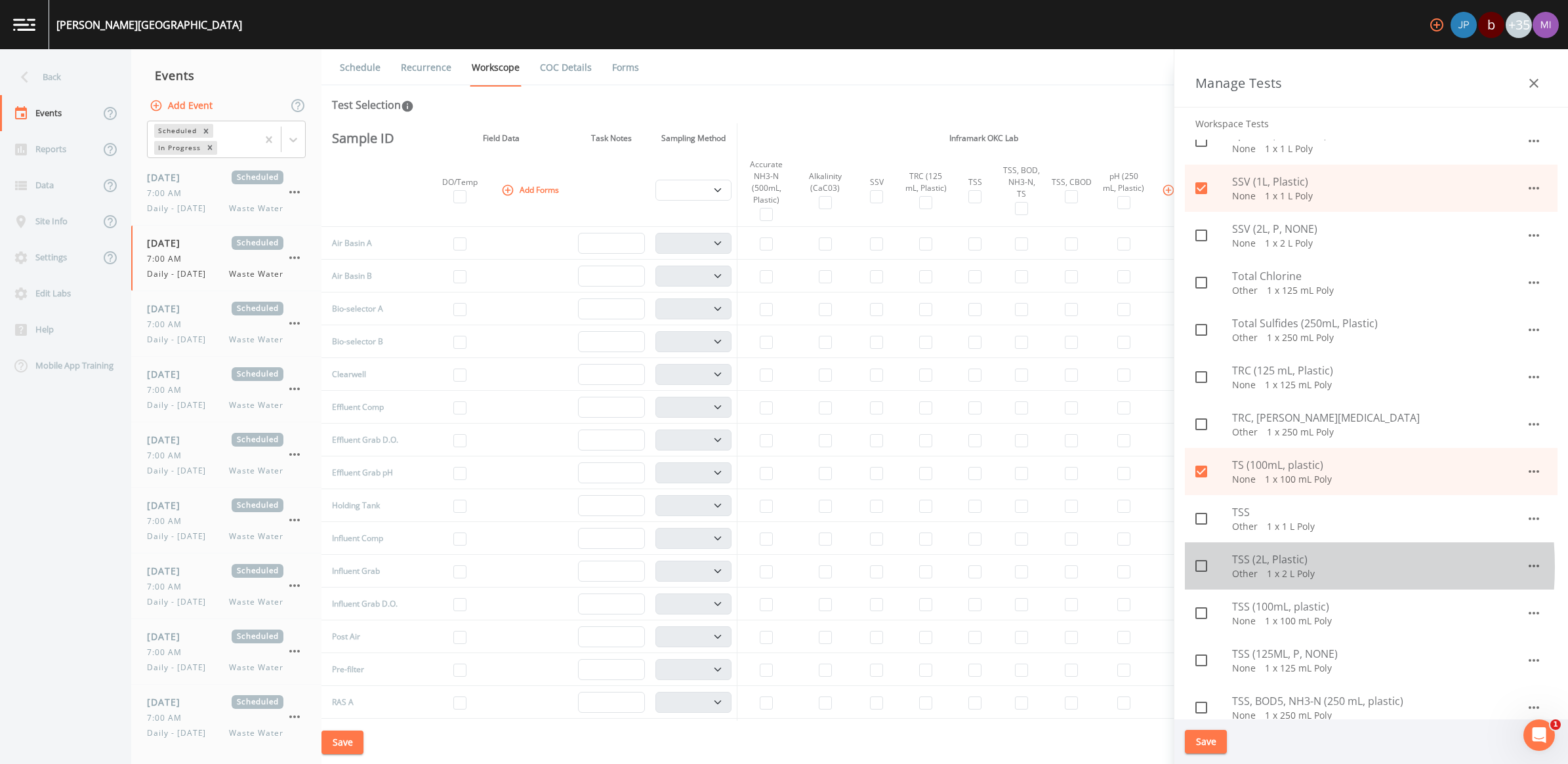
click at [1245, 568] on p "Other   1 x 2 L Poly" at bounding box center [1379, 574] width 294 height 13
checkbox input "true"
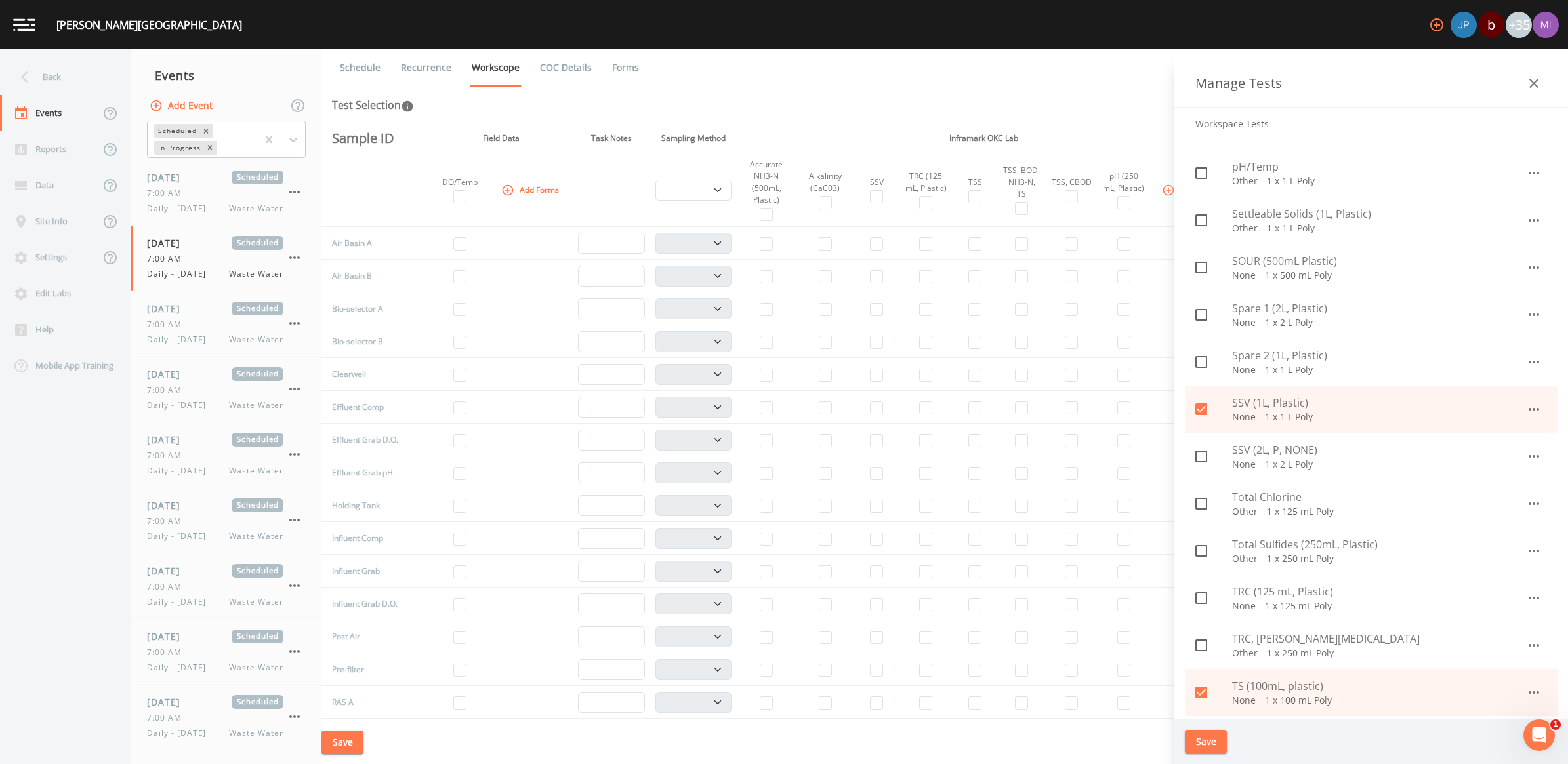
scroll to position [902, 0]
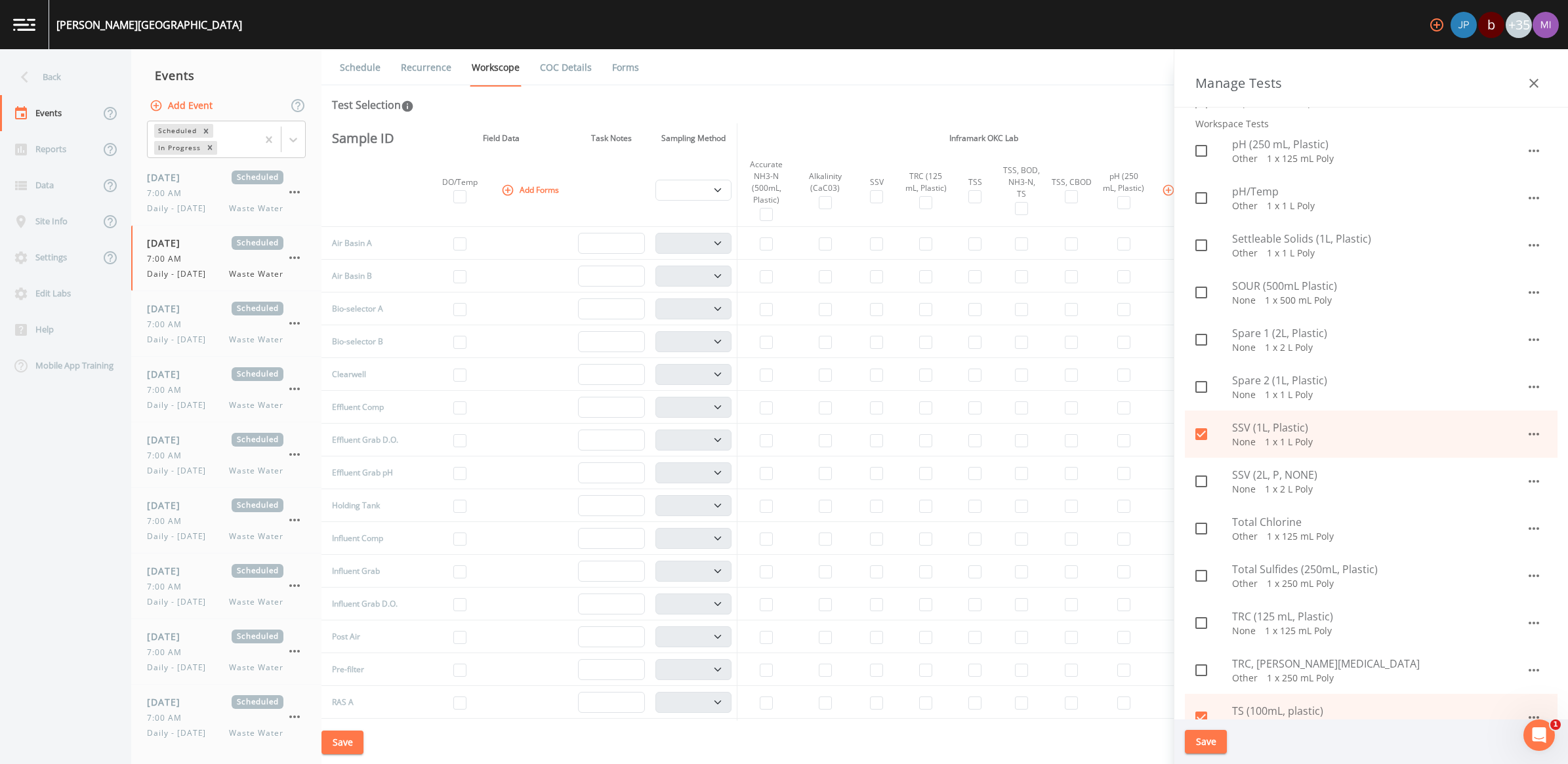
click at [1254, 483] on p "None   1 x 2 L Poly" at bounding box center [1379, 489] width 294 height 13
checkbox input "true"
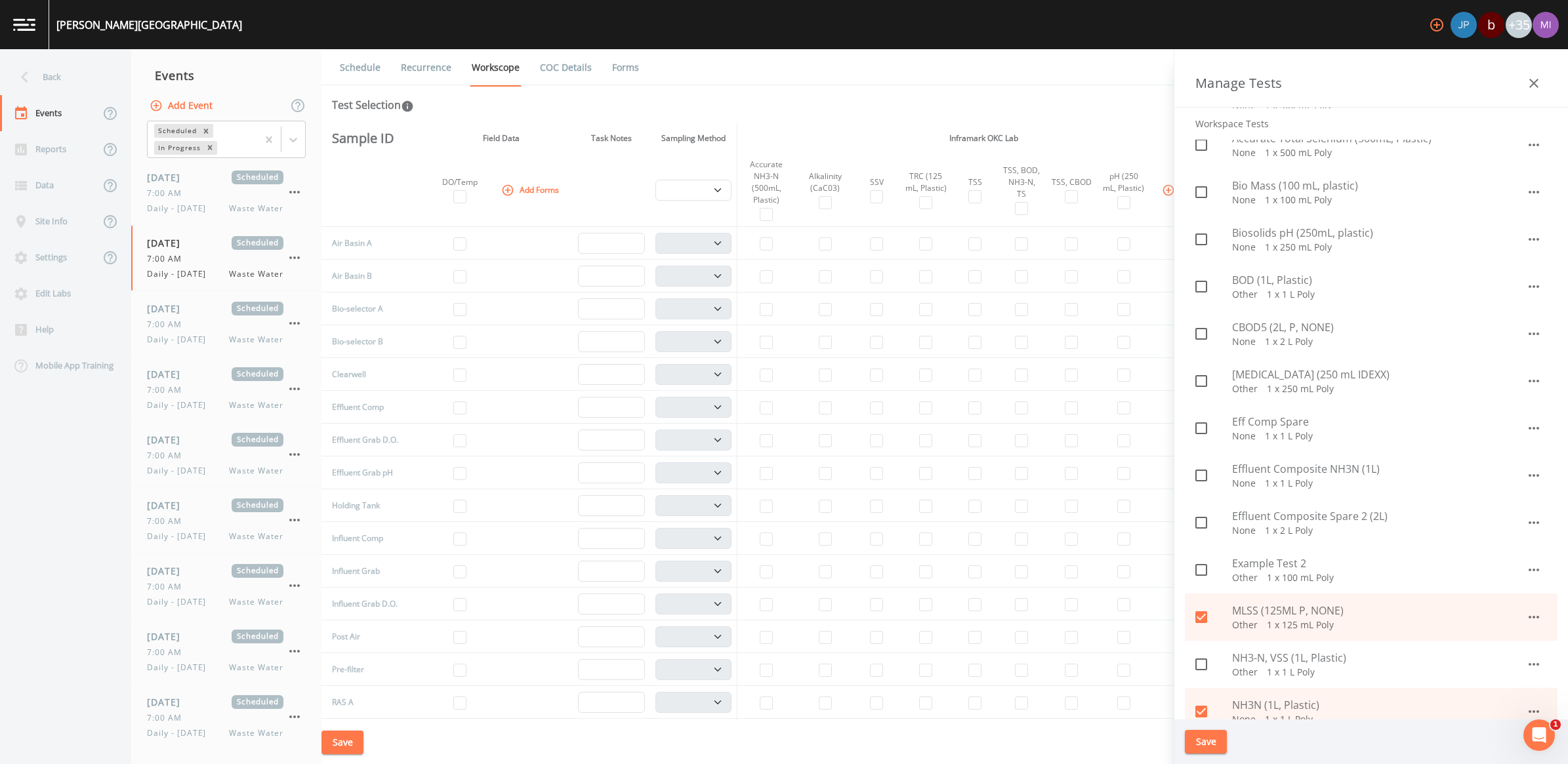
scroll to position [246, 0]
click at [1260, 328] on span "CBOD5 (2L, P, NONE)" at bounding box center [1379, 328] width 294 height 16
checkbox input "true"
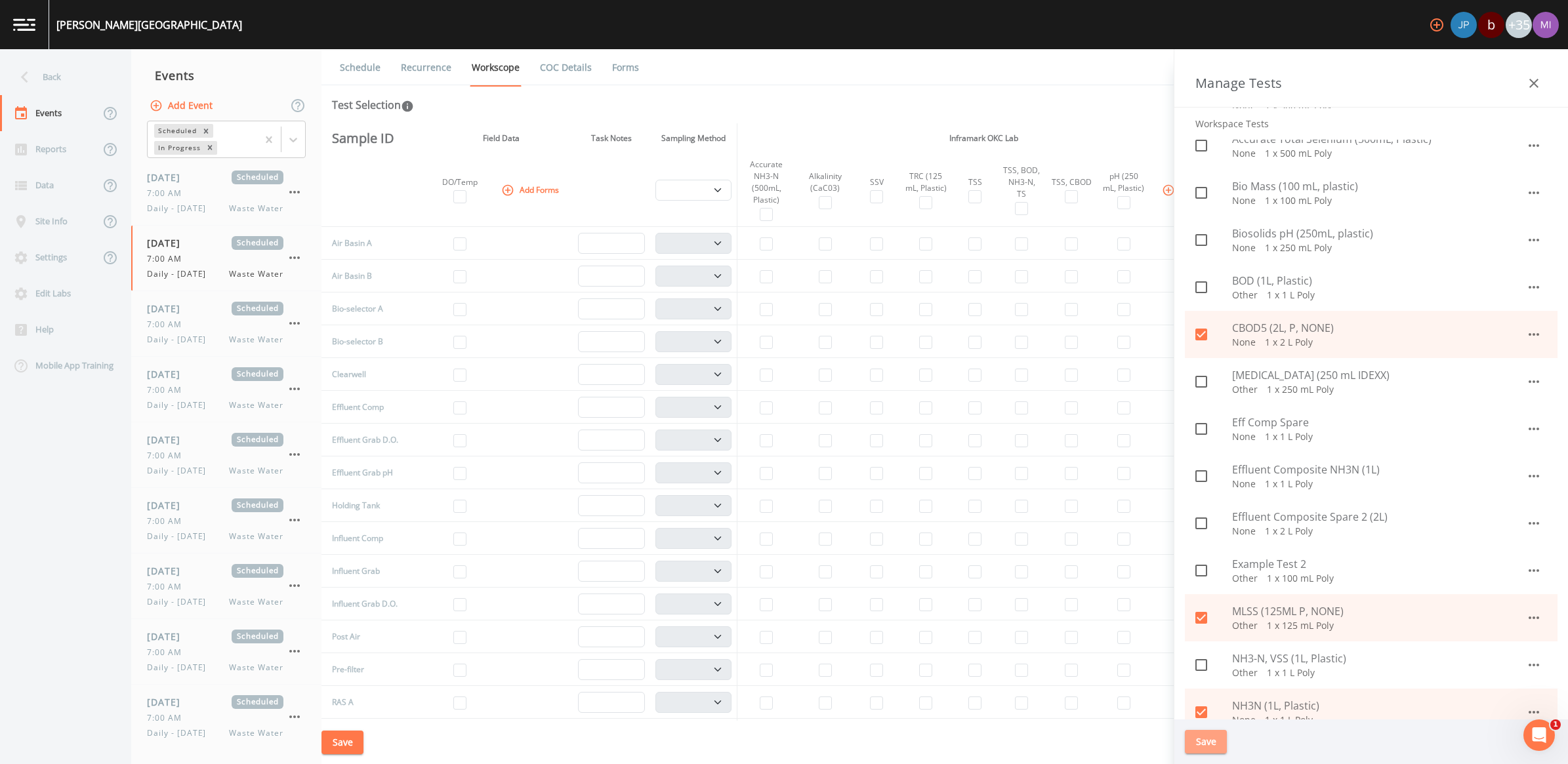
click at [1207, 743] on button "Save" at bounding box center [1207, 742] width 42 height 24
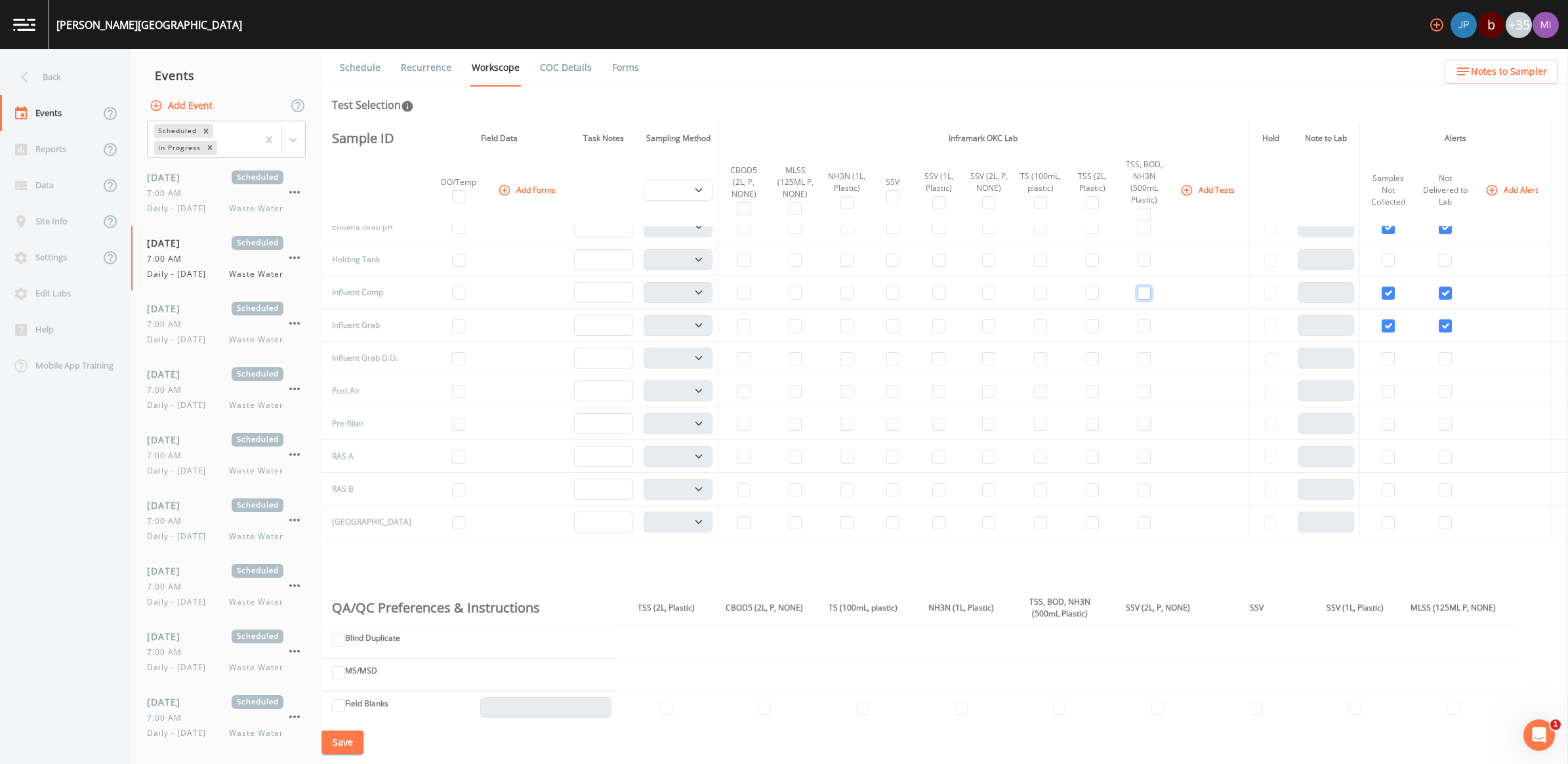
click at [1137, 297] on input "checkbox" at bounding box center [1144, 293] width 13 height 13
checkbox input "true"
select select "b6a3c313-748b-4795-a028-792ad310bd60"
click at [933, 295] on input "checkbox" at bounding box center [939, 293] width 13 height 13
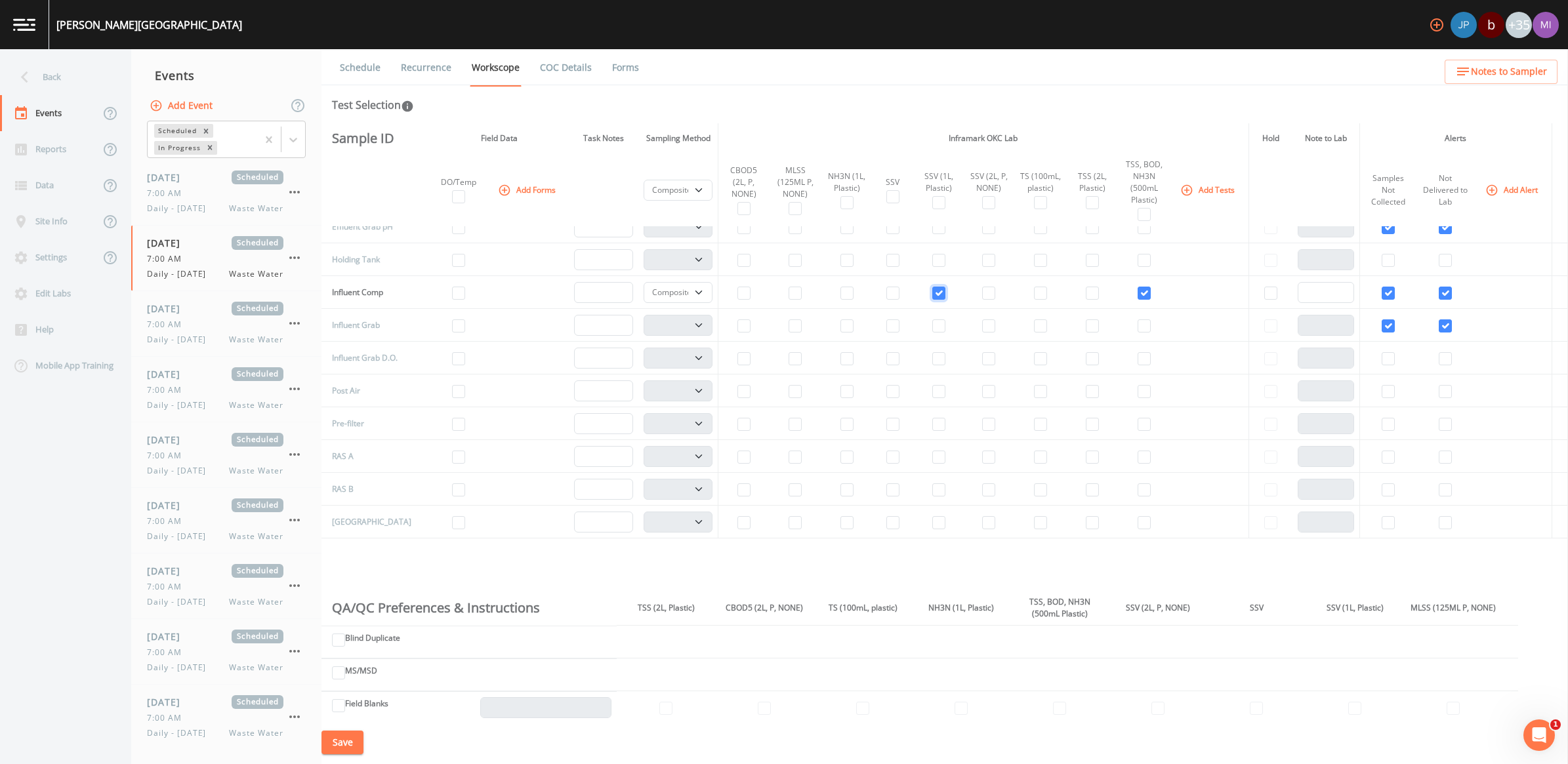
checkbox input "true"
click at [521, 188] on button "Add Forms" at bounding box center [528, 190] width 66 height 22
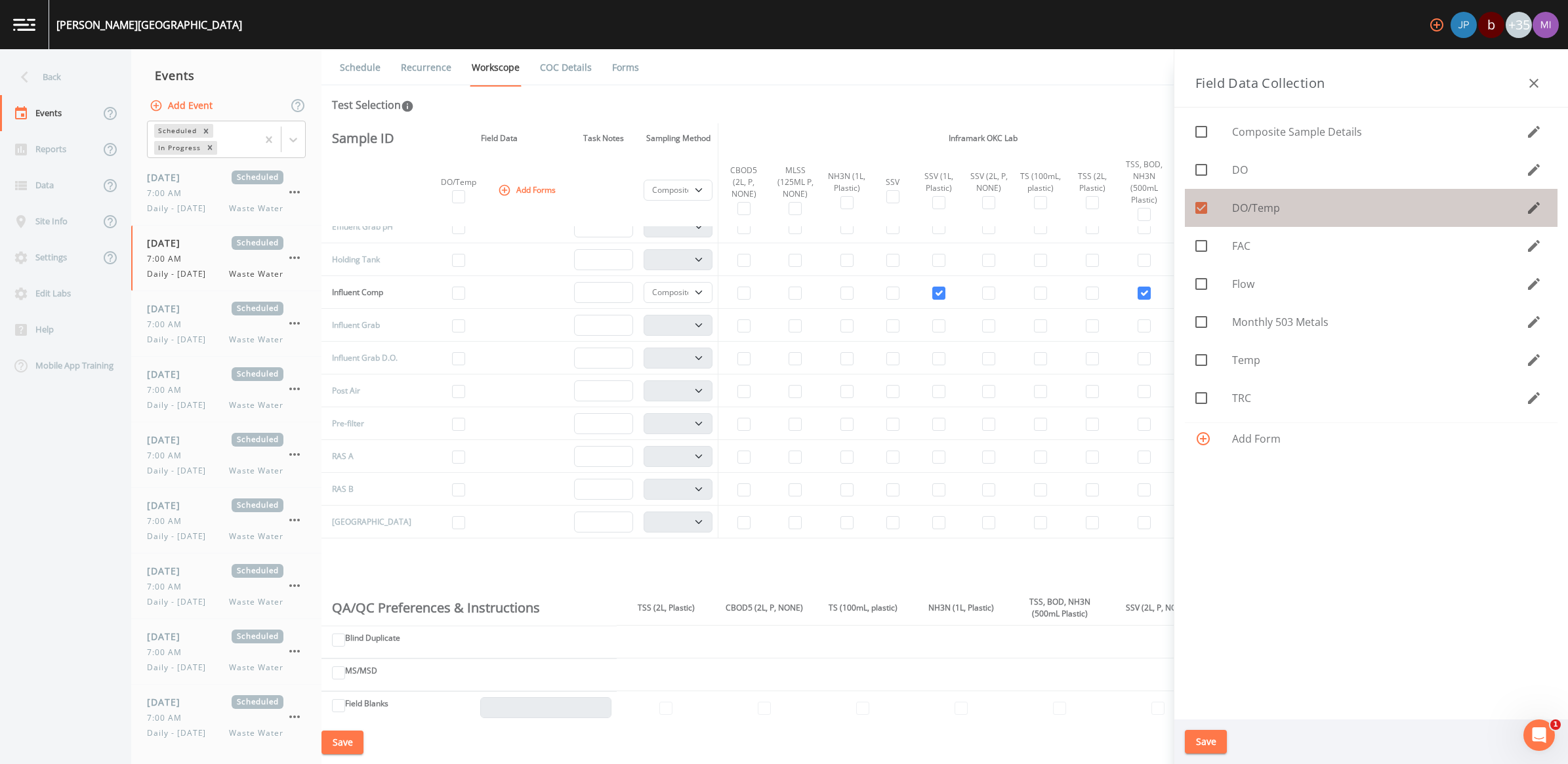
click at [1201, 205] on icon at bounding box center [1201, 208] width 12 height 12
checkbox input "false"
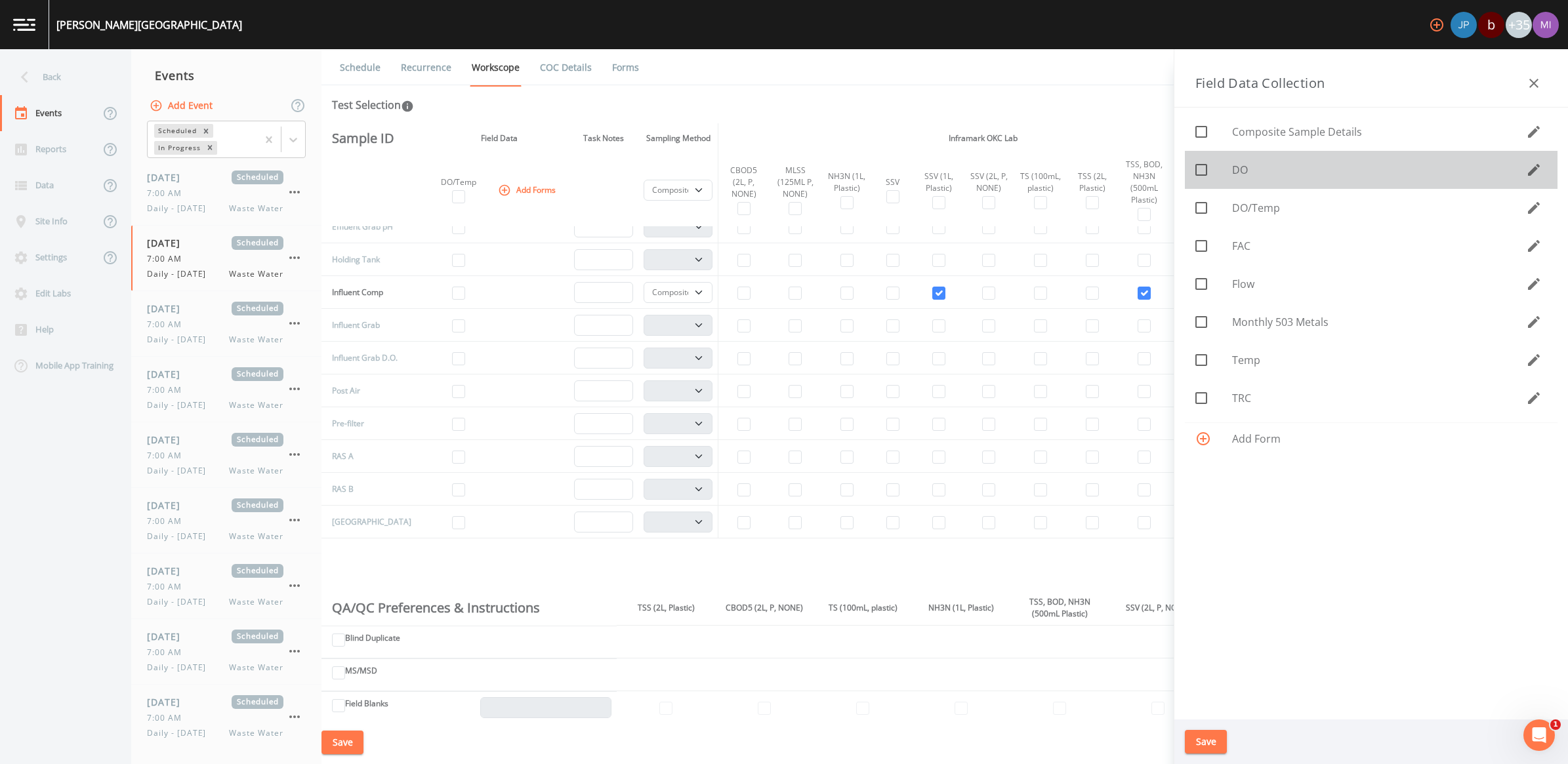
click at [1199, 168] on input "checkbox" at bounding box center [1195, 163] width 13 height 13
checkbox input "true"
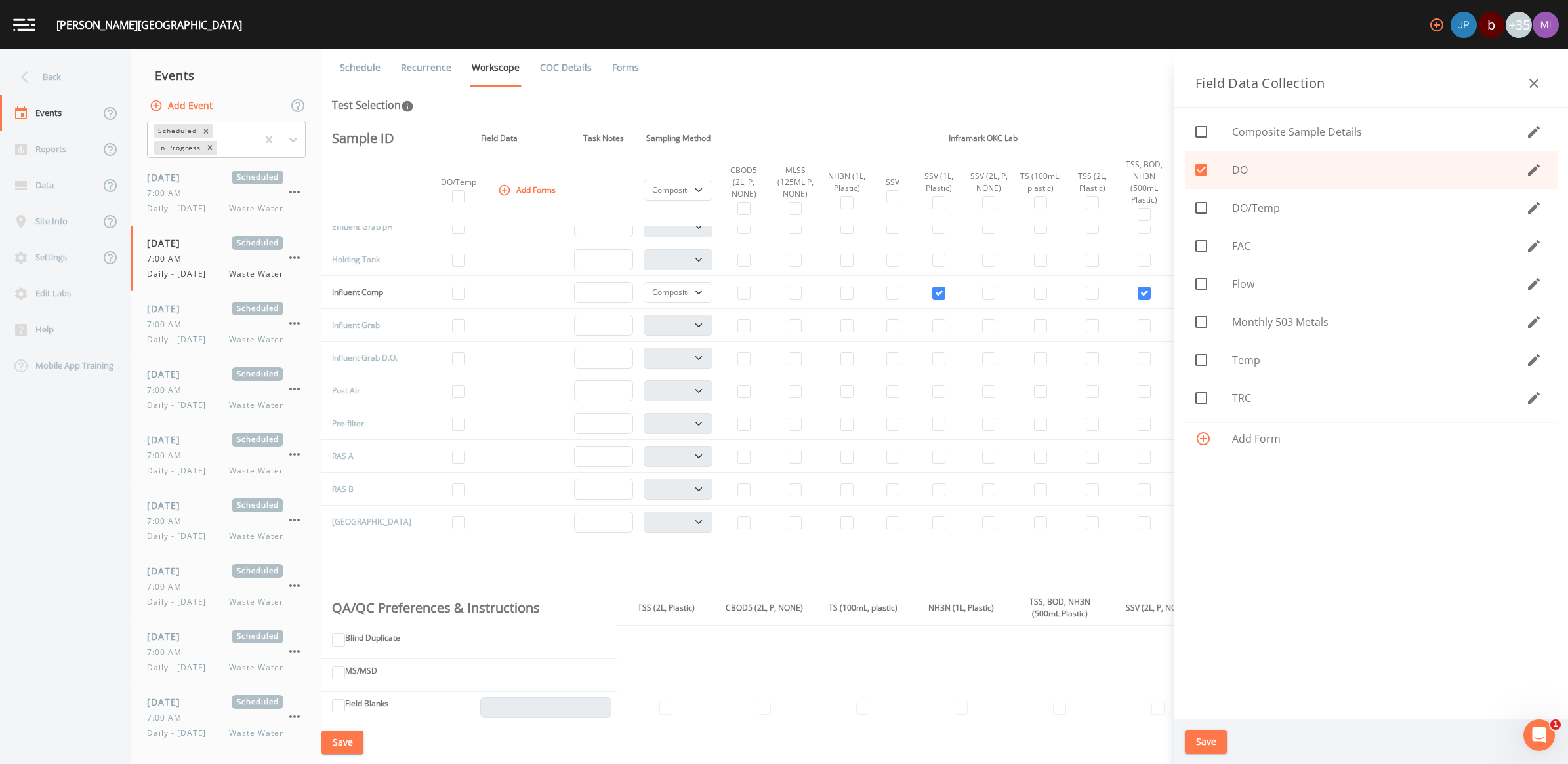
click at [1202, 355] on icon at bounding box center [1201, 360] width 16 height 16
checkbox input "true"
click at [1242, 283] on span "Flow" at bounding box center [1379, 284] width 294 height 16
checkbox input "true"
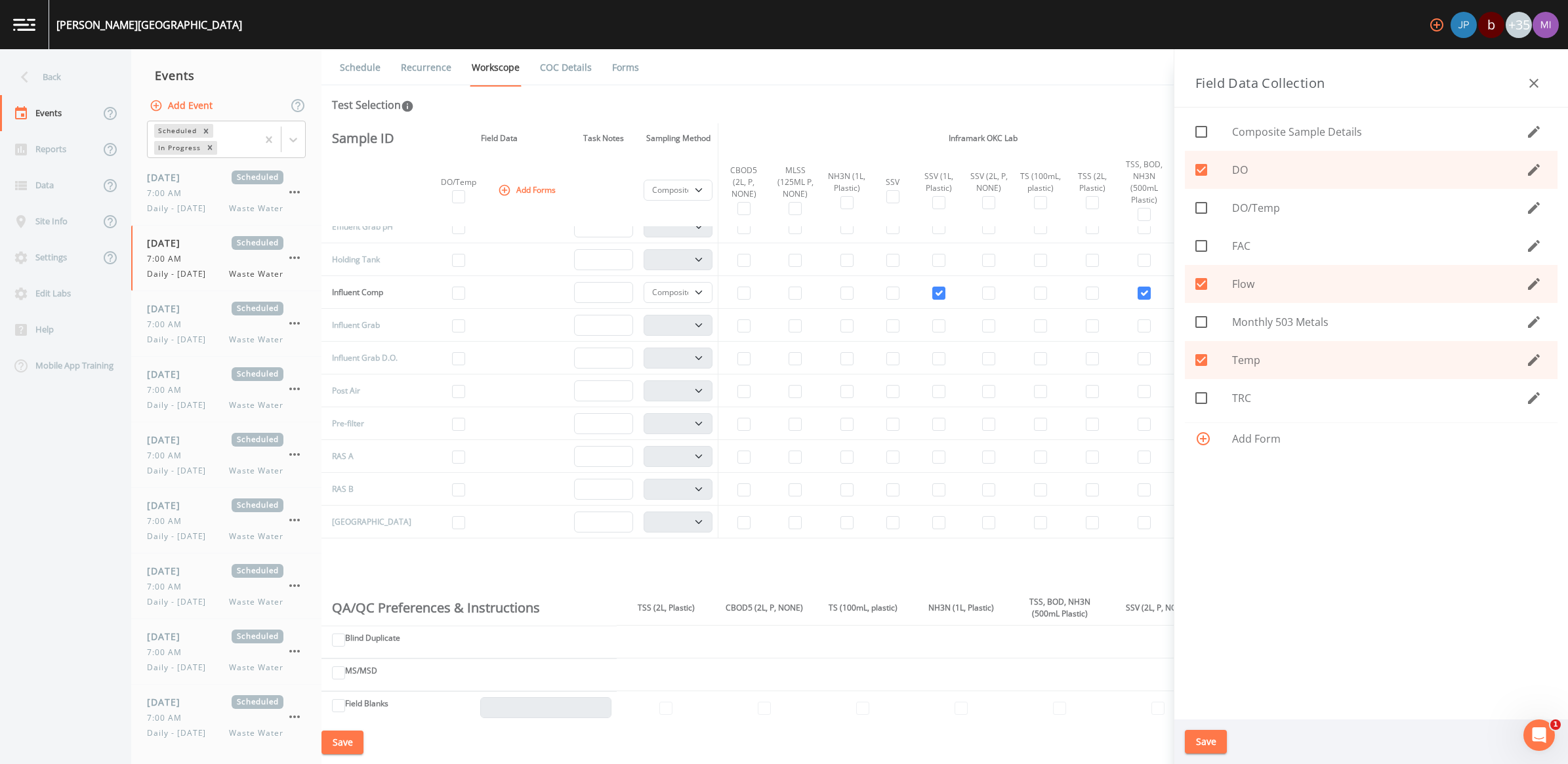
click at [1209, 745] on button "Save" at bounding box center [1207, 742] width 42 height 24
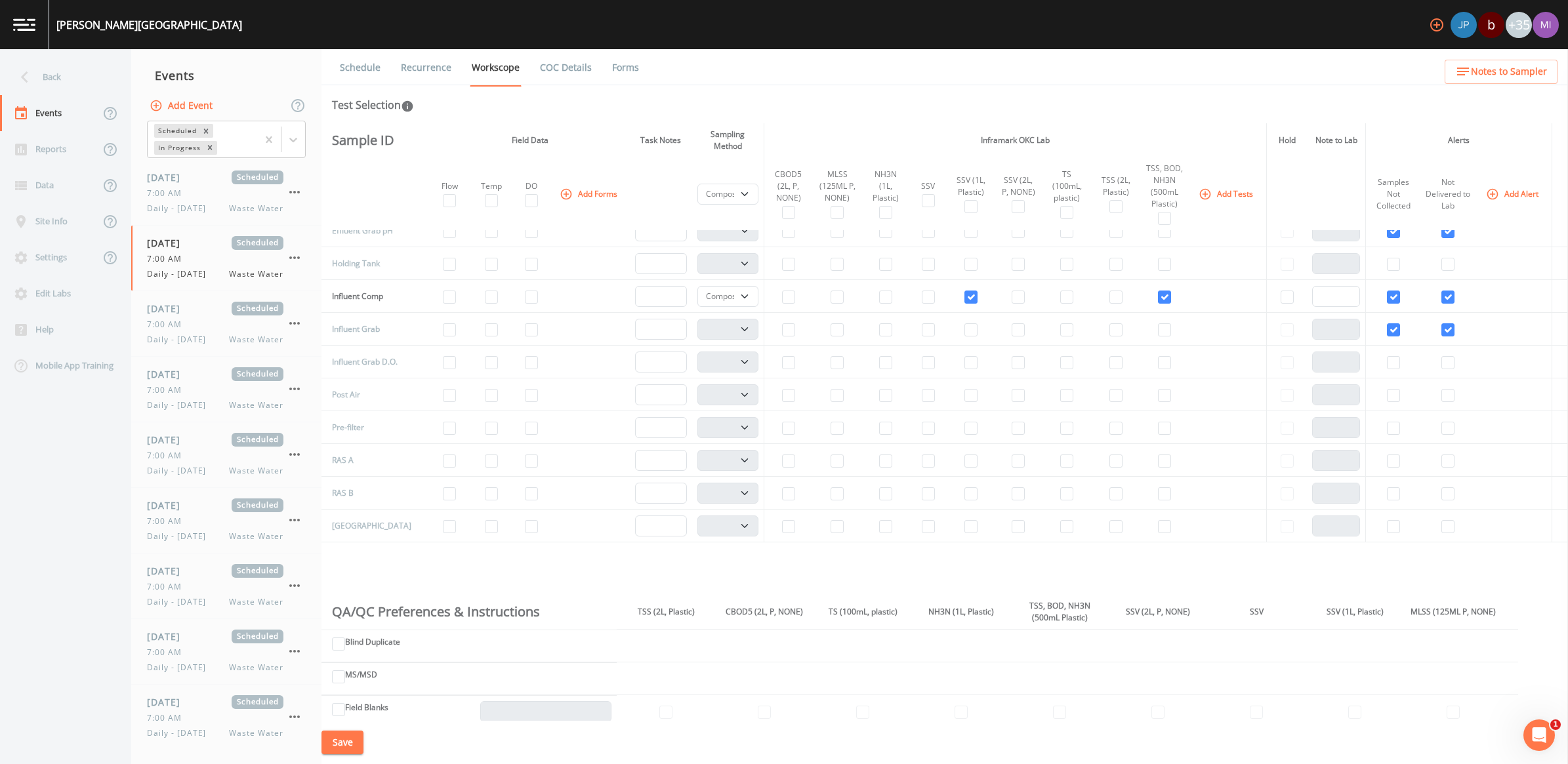
scroll to position [250, 0]
click at [527, 363] on input "checkbox" at bounding box center [532, 359] width 13 height 13
checkbox input "true"
click at [486, 360] on input "checkbox" at bounding box center [492, 359] width 13 height 13
checkbox input "true"
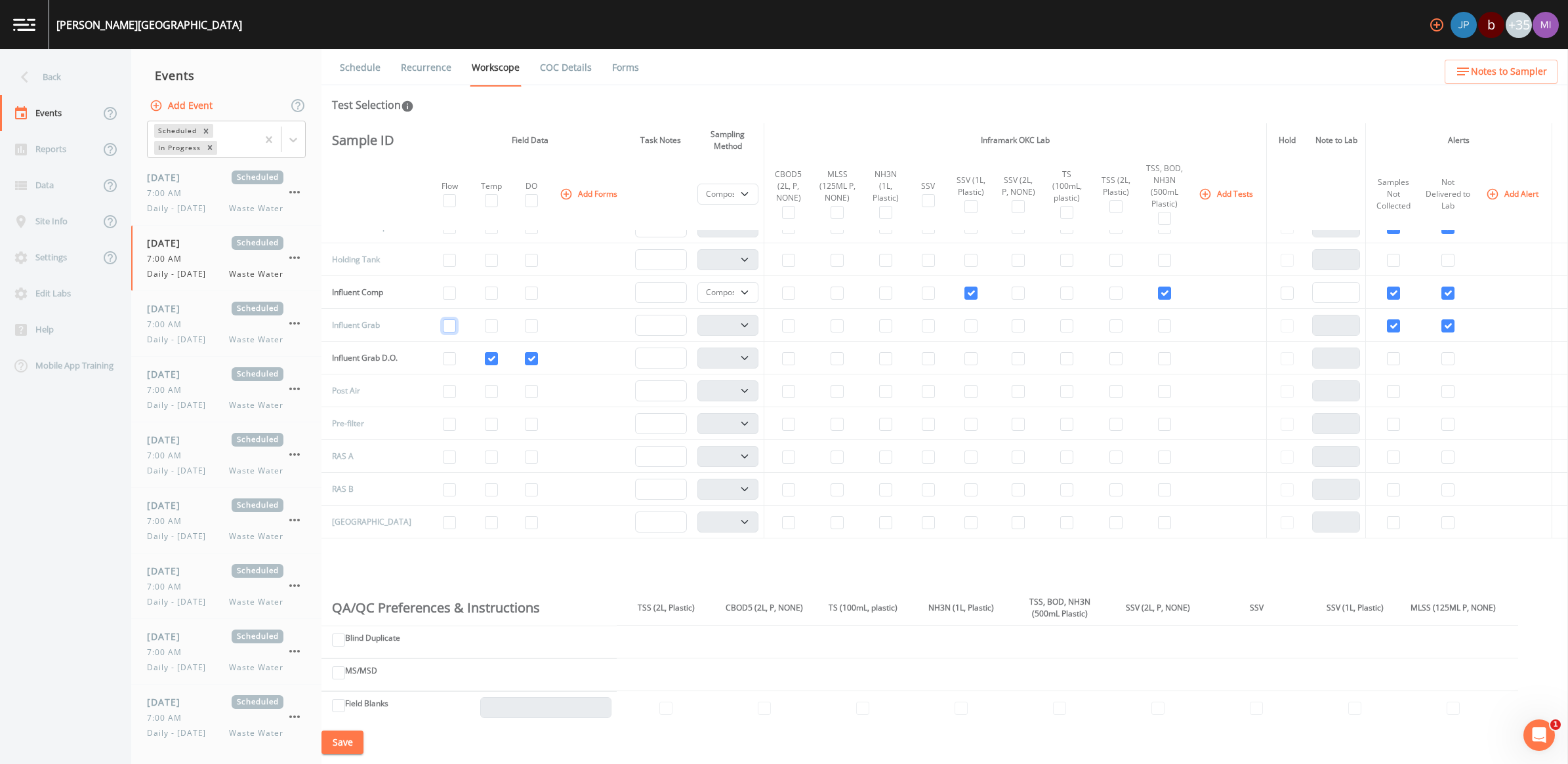
click at [443, 329] on input "checkbox" at bounding box center [450, 326] width 13 height 13
checkbox input "true"
click at [1218, 191] on button "Add Tests" at bounding box center [1228, 194] width 62 height 22
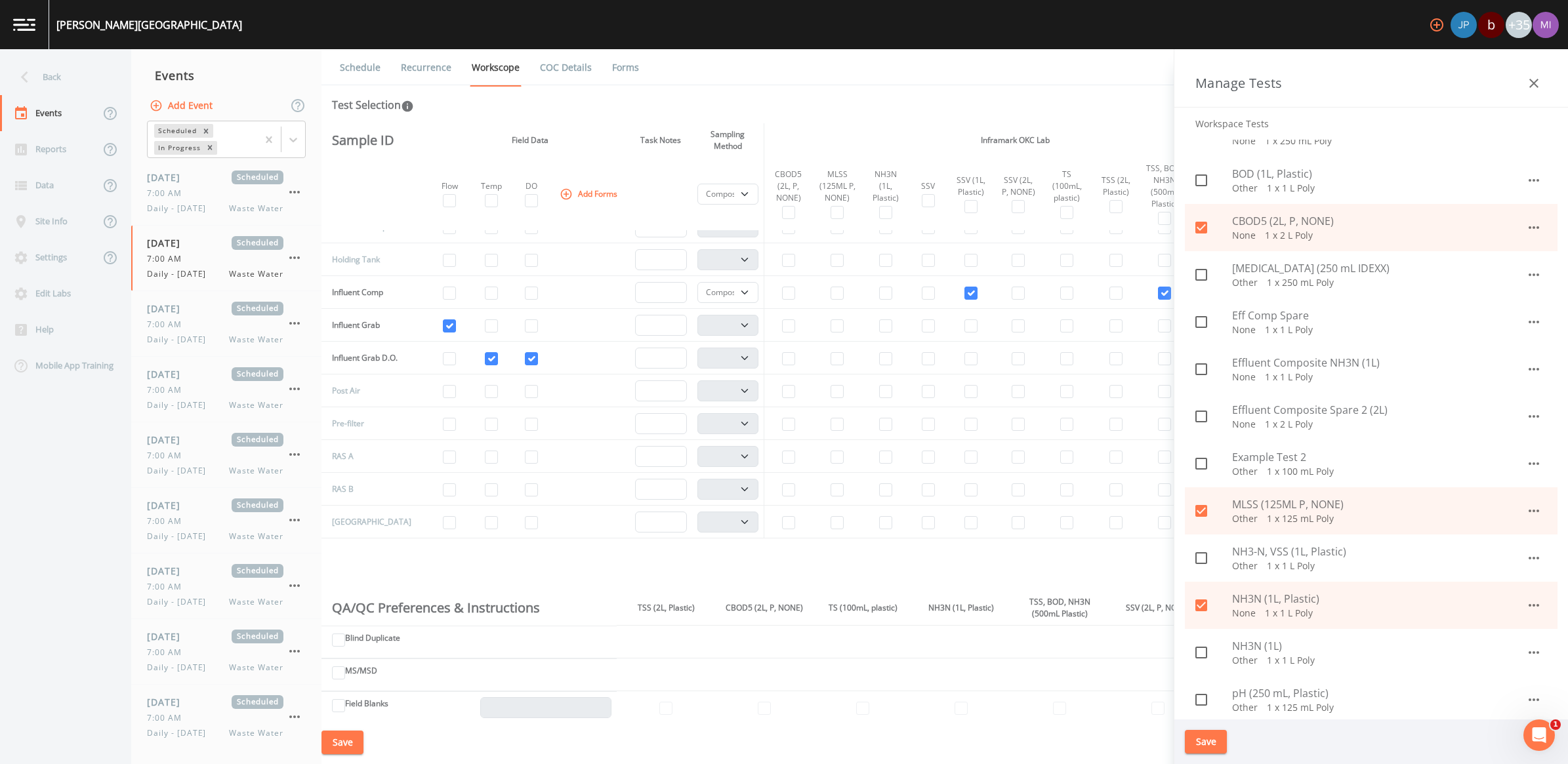
scroll to position [410, 0]
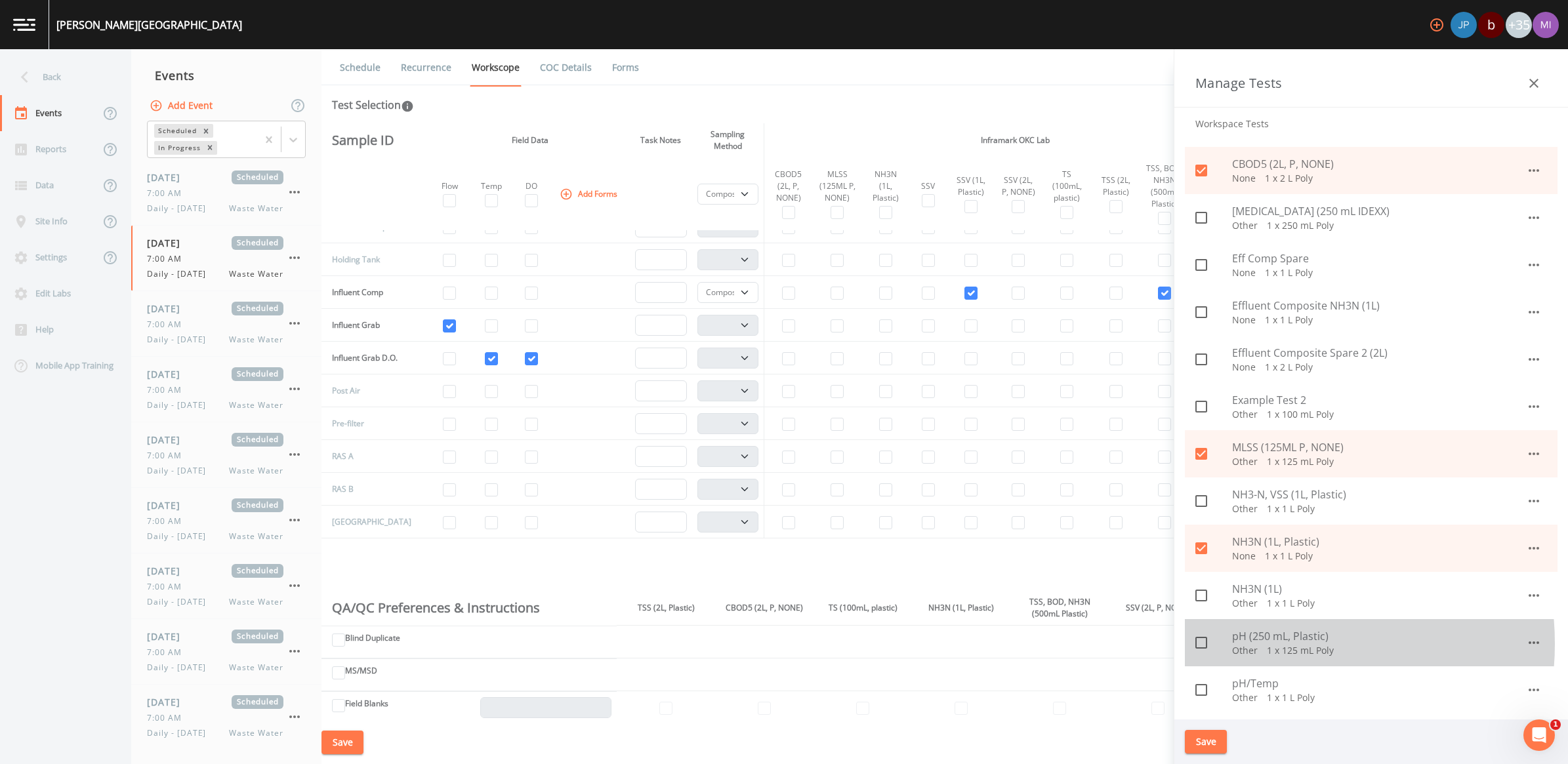
click at [1263, 644] on p "Other   1 x 125 mL Poly" at bounding box center [1379, 651] width 294 height 13
checkbox input "true"
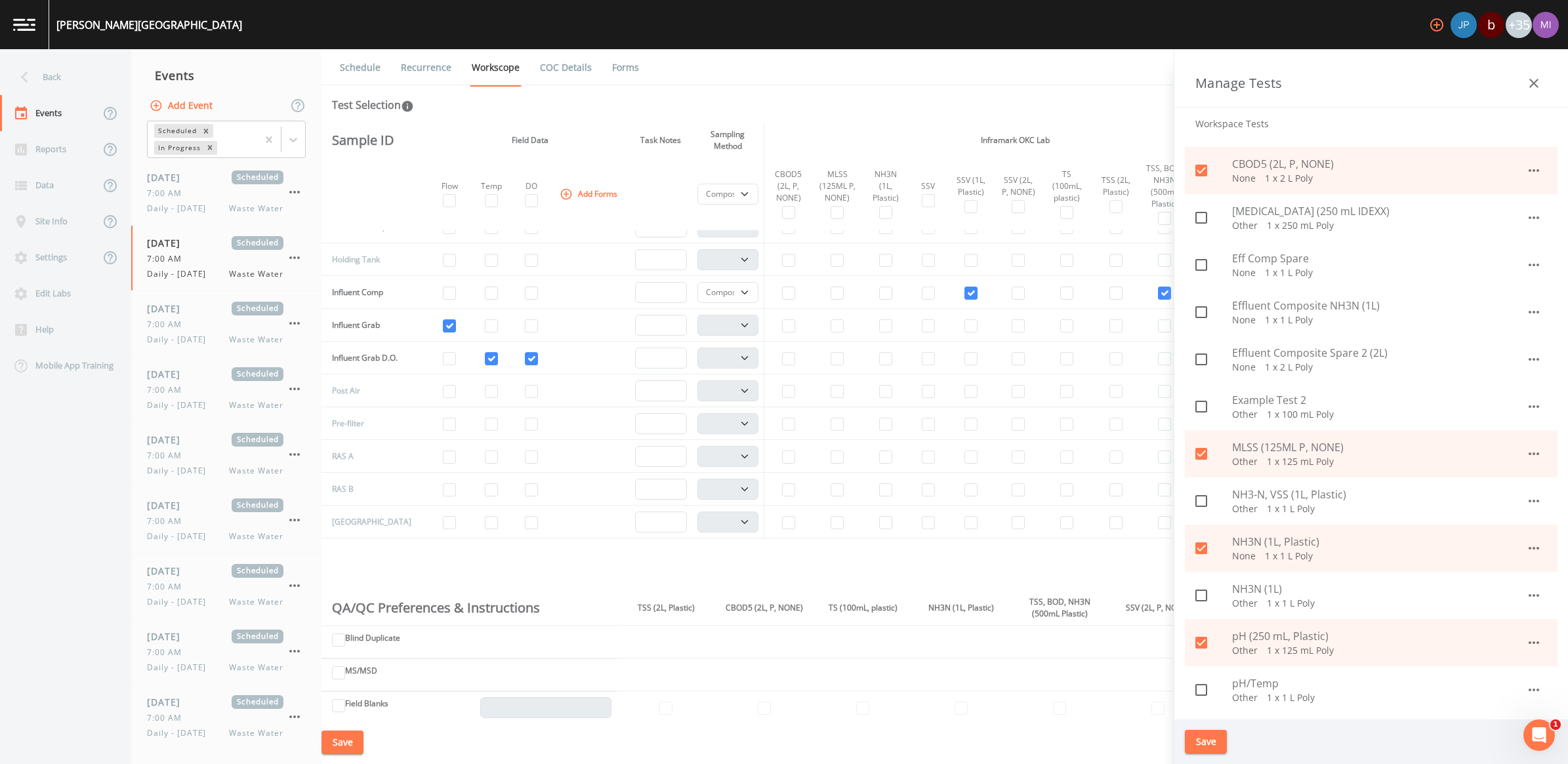
click at [1212, 749] on button "Save" at bounding box center [1207, 742] width 42 height 24
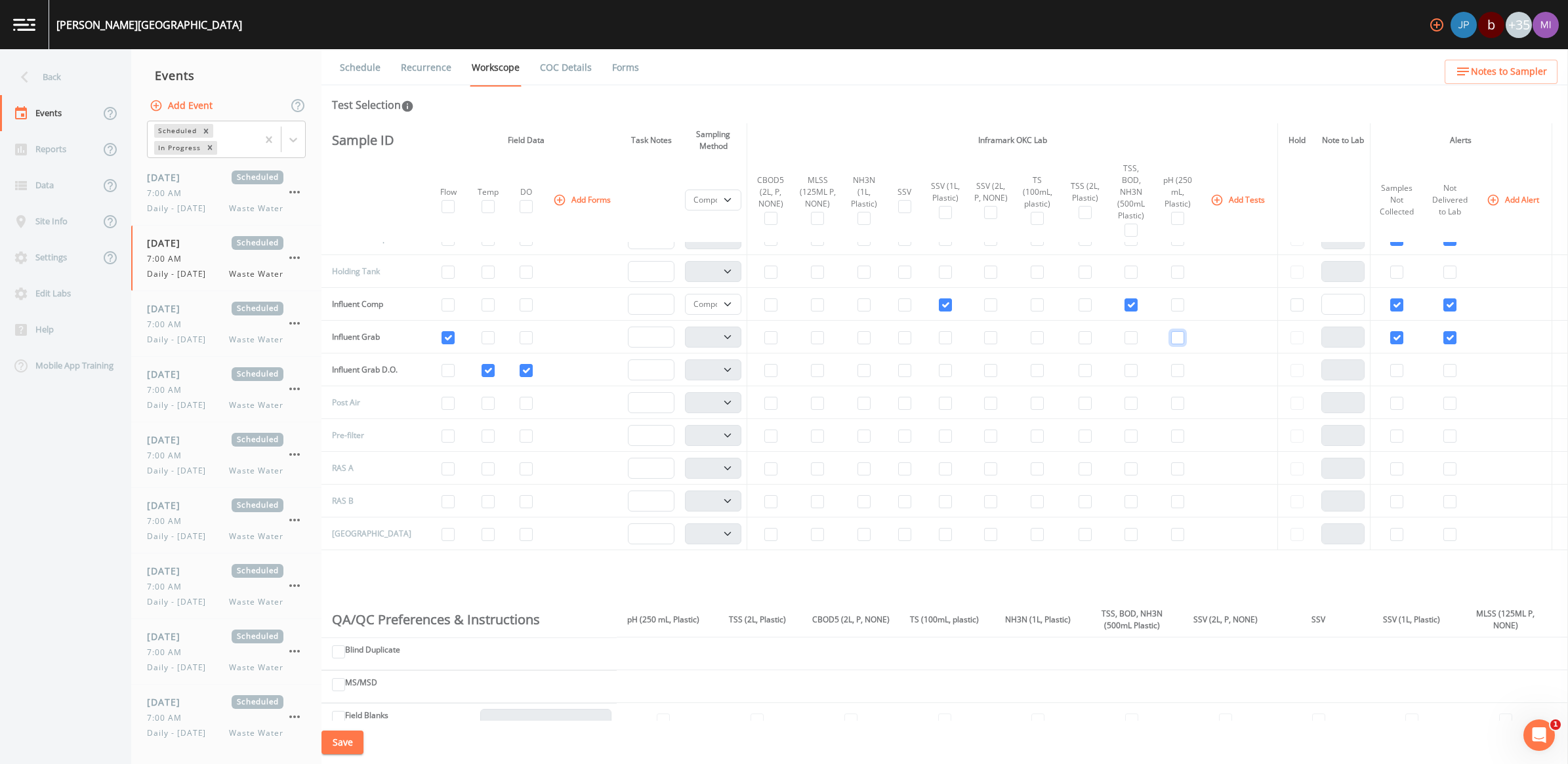
click at [1173, 331] on input "checkbox" at bounding box center [1178, 338] width 13 height 13
checkbox input "true"
click at [725, 327] on select "Composite Grab" at bounding box center [714, 337] width 57 height 21
select select "092b3f94-5697-4c94-9891-da161916fdbb"
click at [685, 327] on select "Composite Grab" at bounding box center [714, 337] width 57 height 21
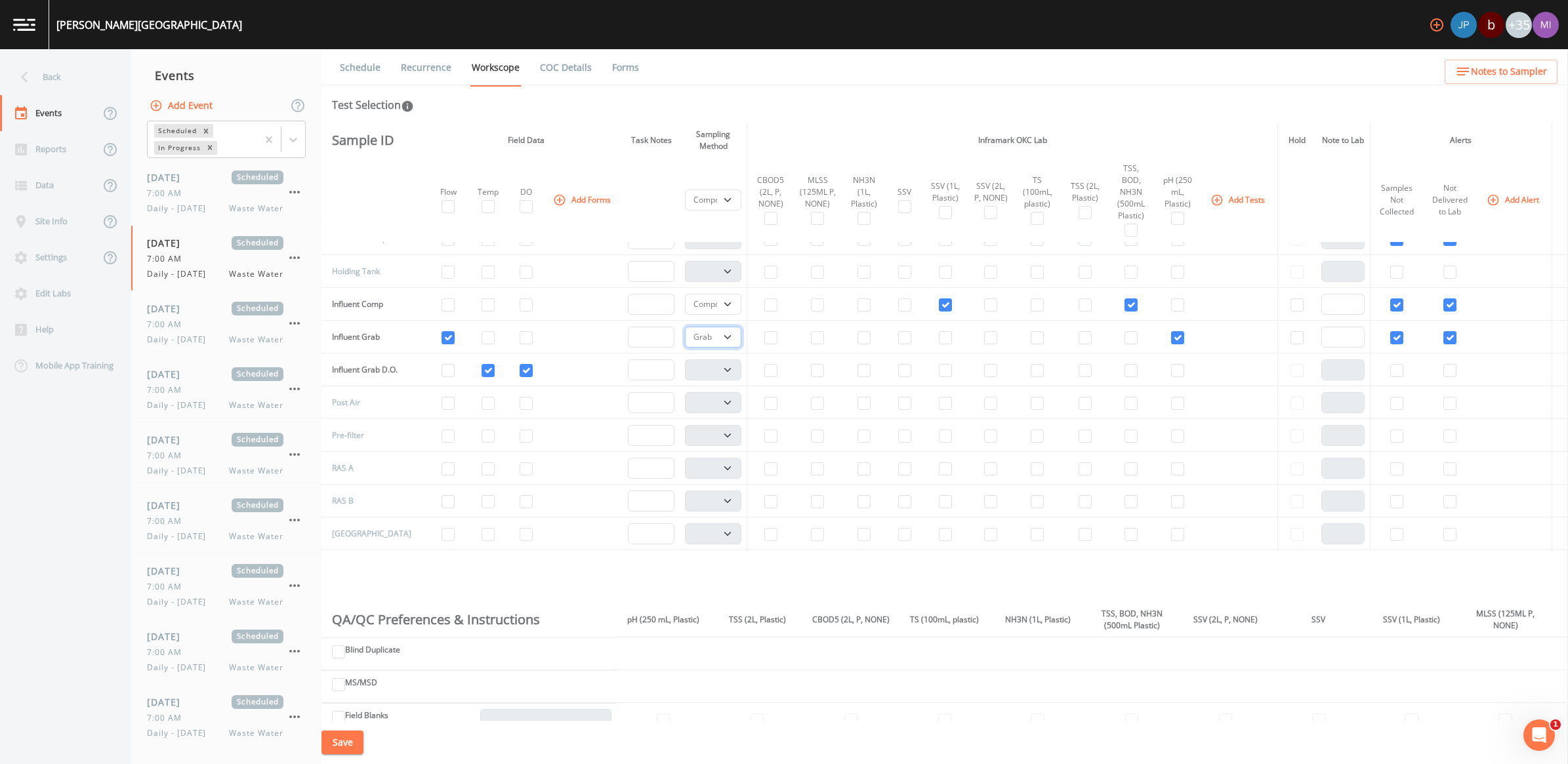
select select
click at [351, 743] on button "Save" at bounding box center [343, 743] width 42 height 24
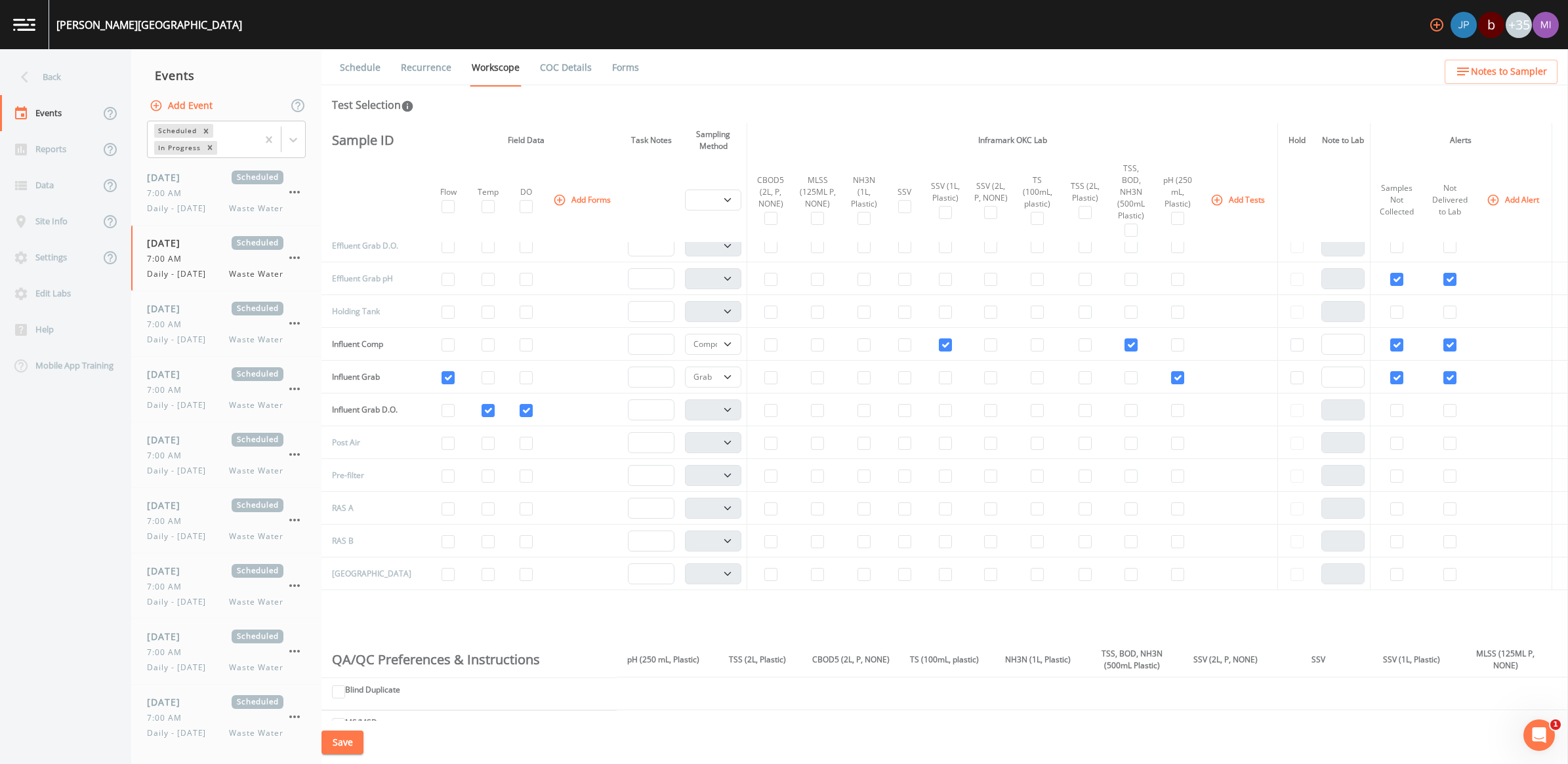
scroll to position [246, 0]
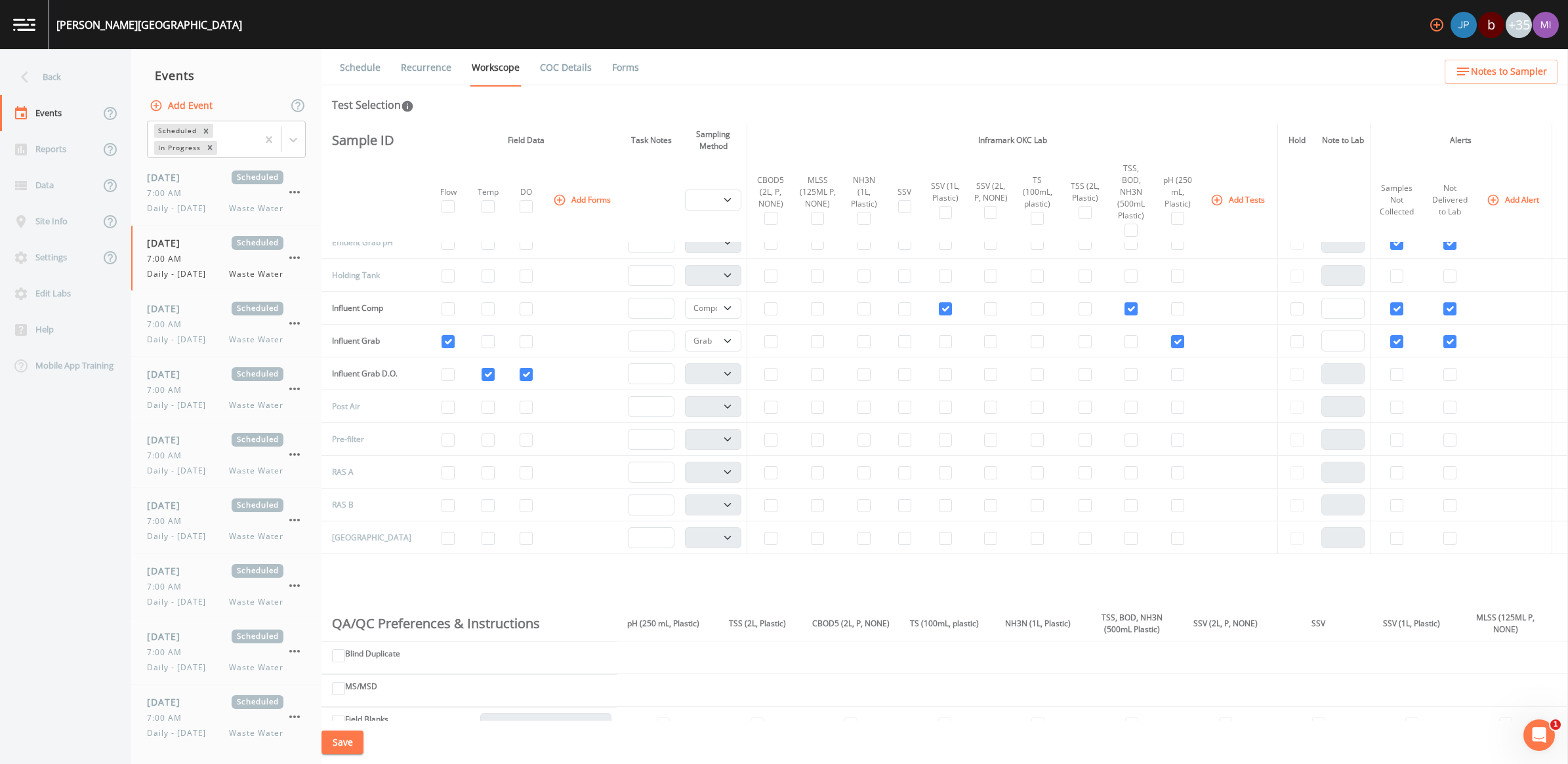
click at [27, 25] on img at bounding box center [24, 24] width 22 height 13
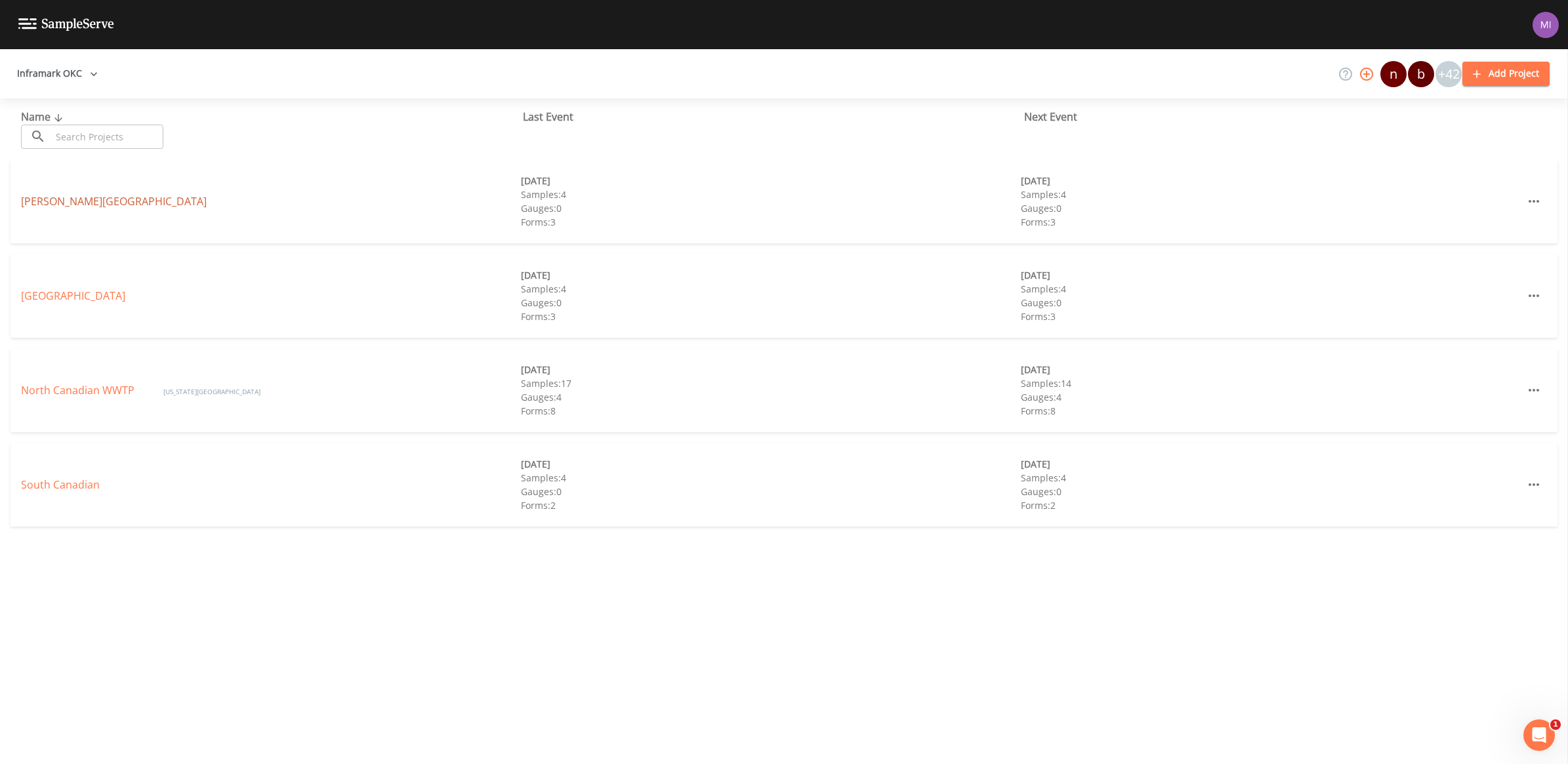
click at [31, 198] on link "[PERSON_NAME][GEOGRAPHIC_DATA]" at bounding box center [114, 201] width 185 height 14
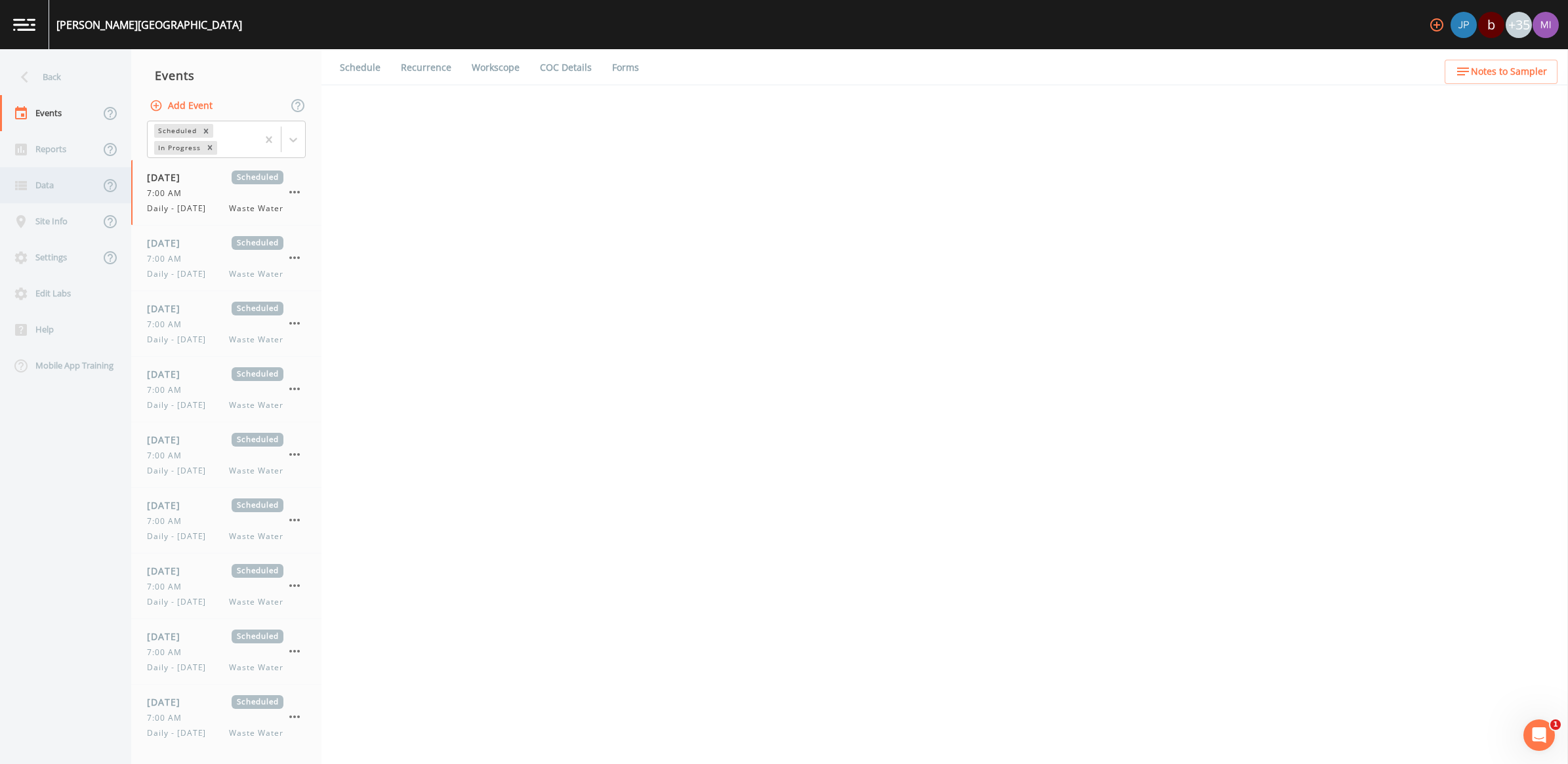
select select "092b3f94-5697-4c94-9891-da161916fdbb"
select select "b6a3c313-748b-4795-a028-792ad310bd60"
select select "092b3f94-5697-4c94-9891-da161916fdbb"
select select "b6a3c313-748b-4795-a028-792ad310bd60"
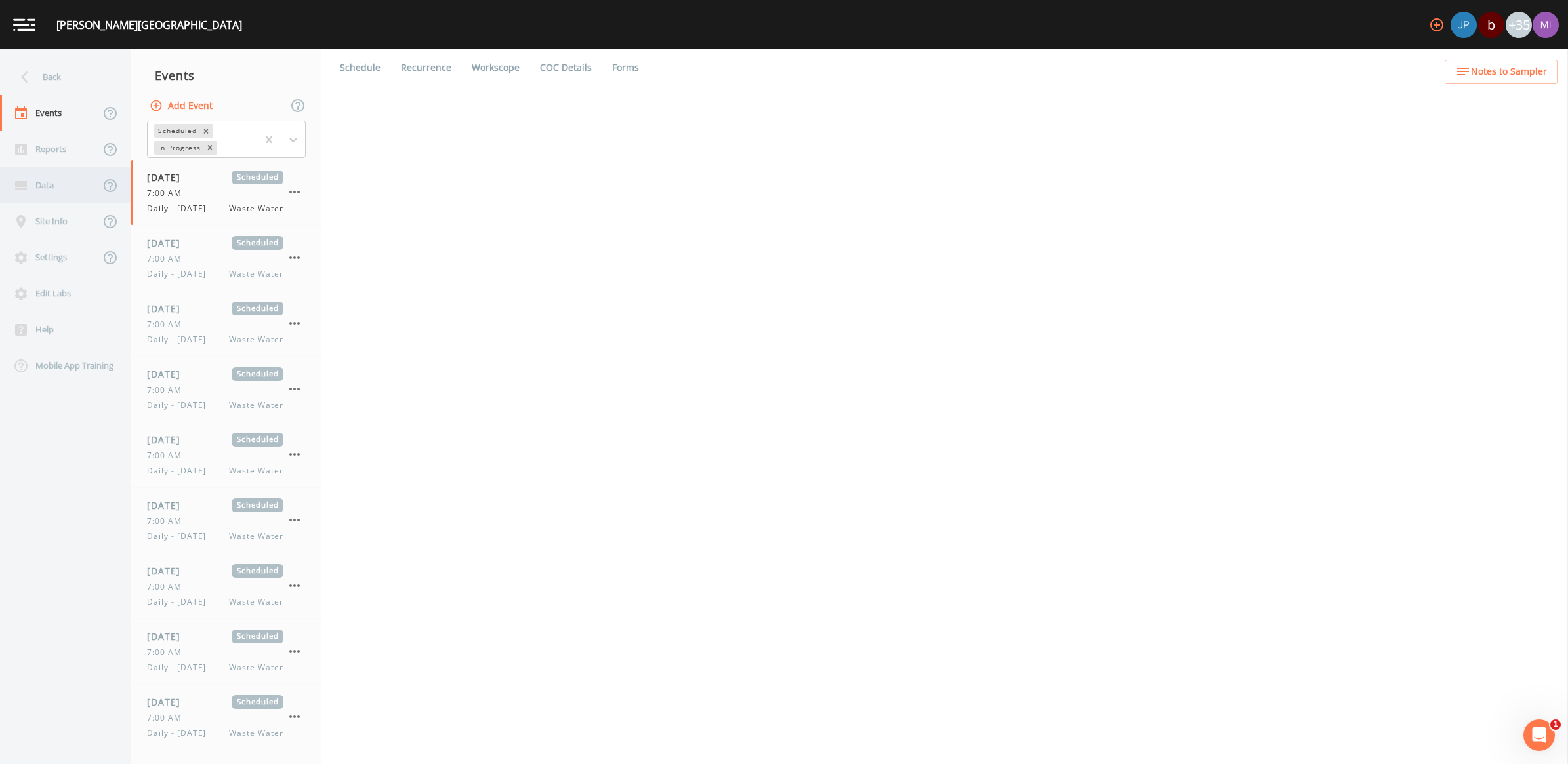
select select "092b3f94-5697-4c94-9891-da161916fdbb"
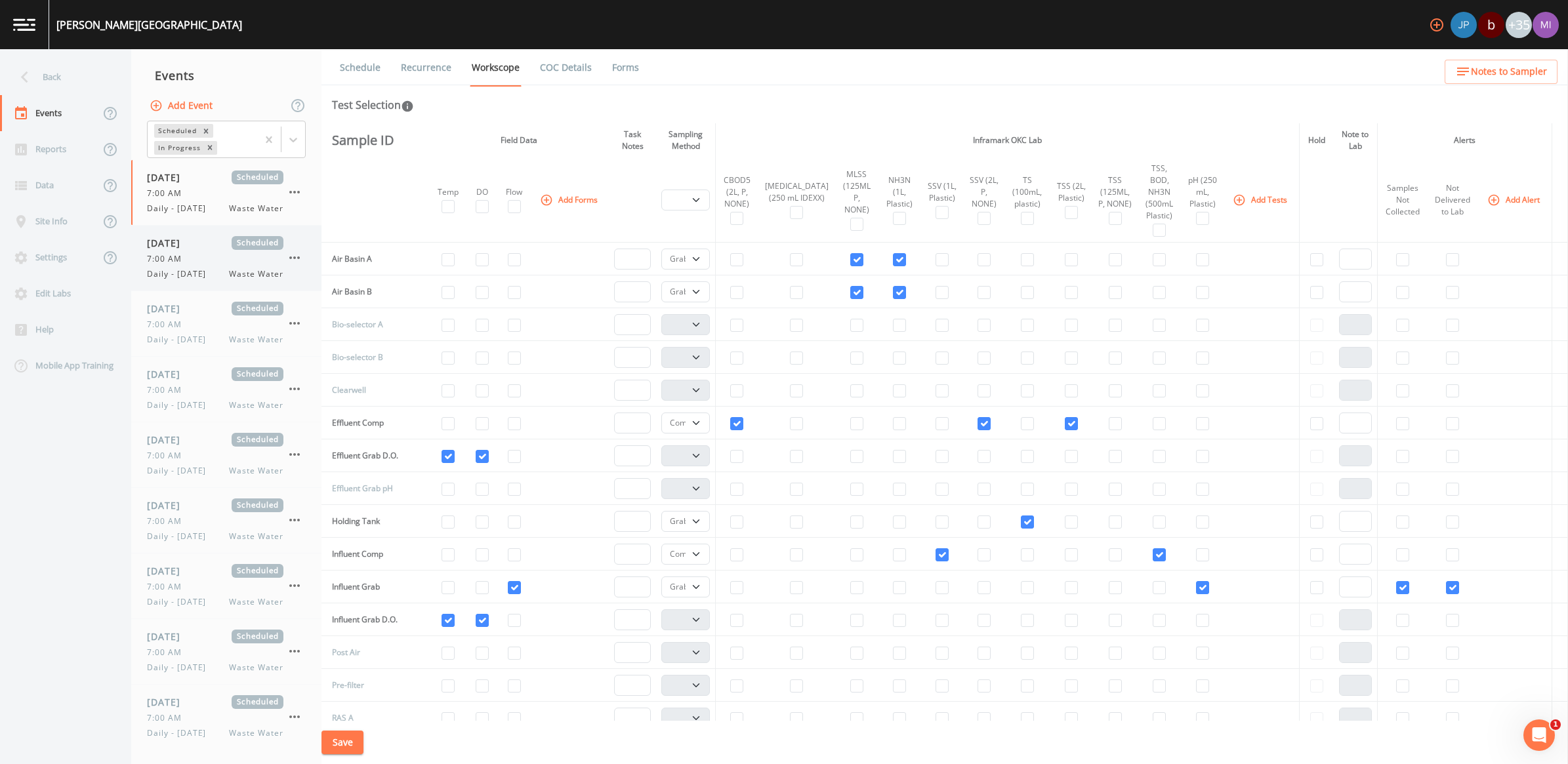
click at [209, 266] on div "08/24/2025 Scheduled 7:00 AM Daily - Sunday Waste Water" at bounding box center [215, 258] width 136 height 44
select select "b6a3c313-748b-4795-a028-792ad310bd60"
select select "092b3f94-5697-4c94-9891-da161916fdbb"
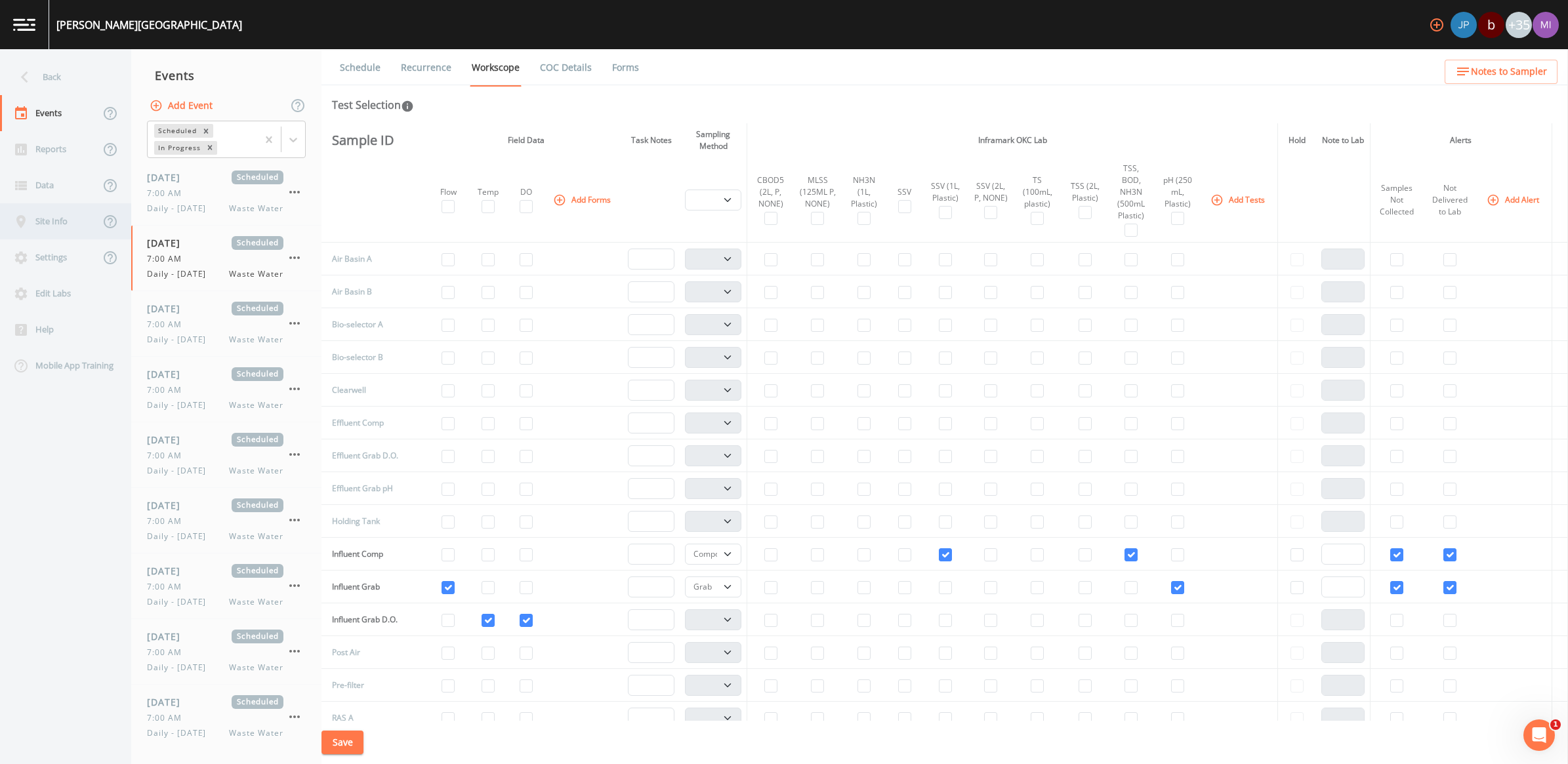
click at [53, 218] on div "Site Info" at bounding box center [50, 221] width 99 height 36
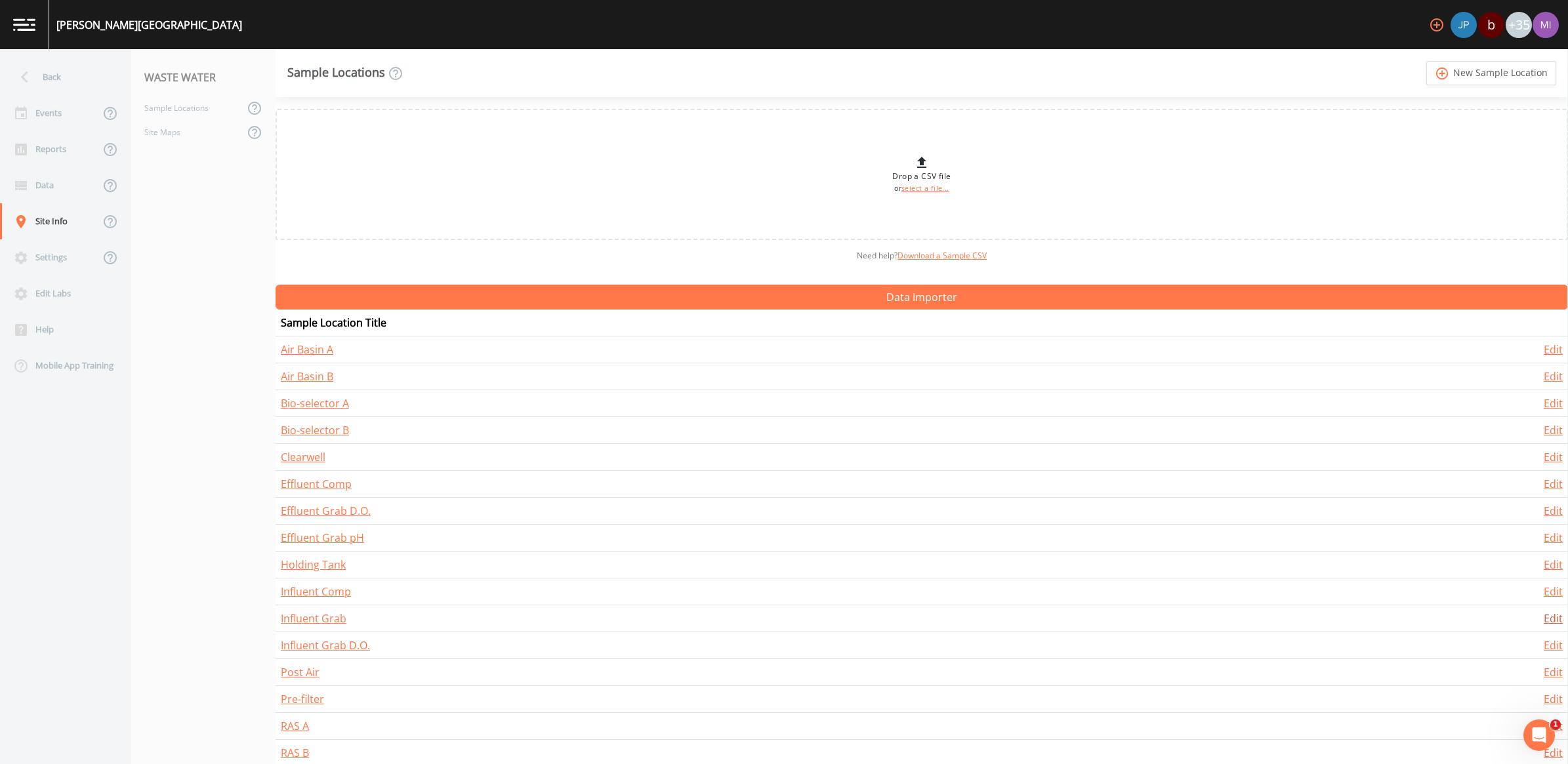
click at [1547, 624] on link "Edit" at bounding box center [1554, 618] width 19 height 14
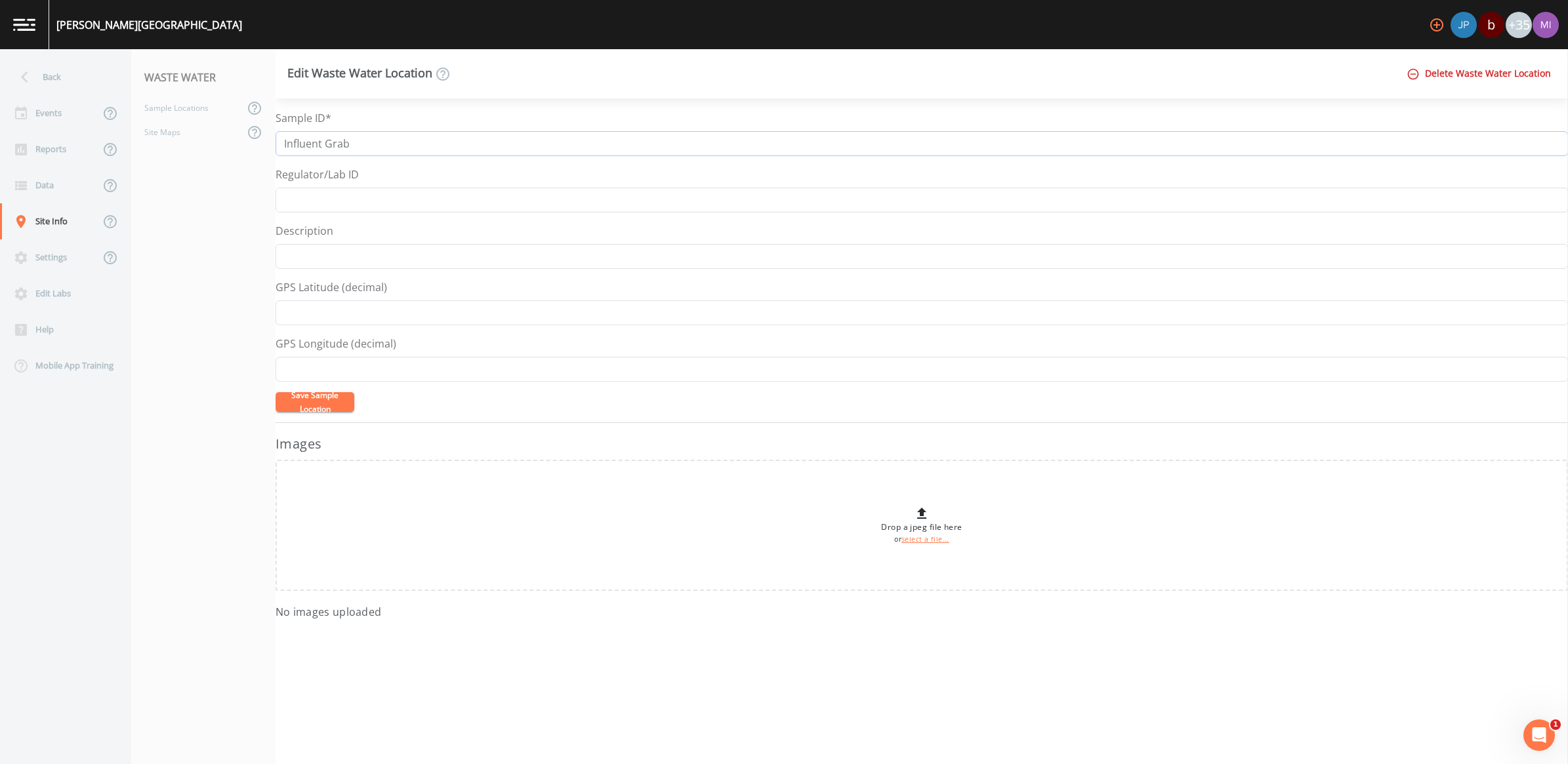
click at [400, 152] on input "Influent Grab" at bounding box center [922, 144] width 1292 height 25
type input "Influent Grab pH"
click at [310, 399] on button "Save Sample Location" at bounding box center [314, 402] width 78 height 19
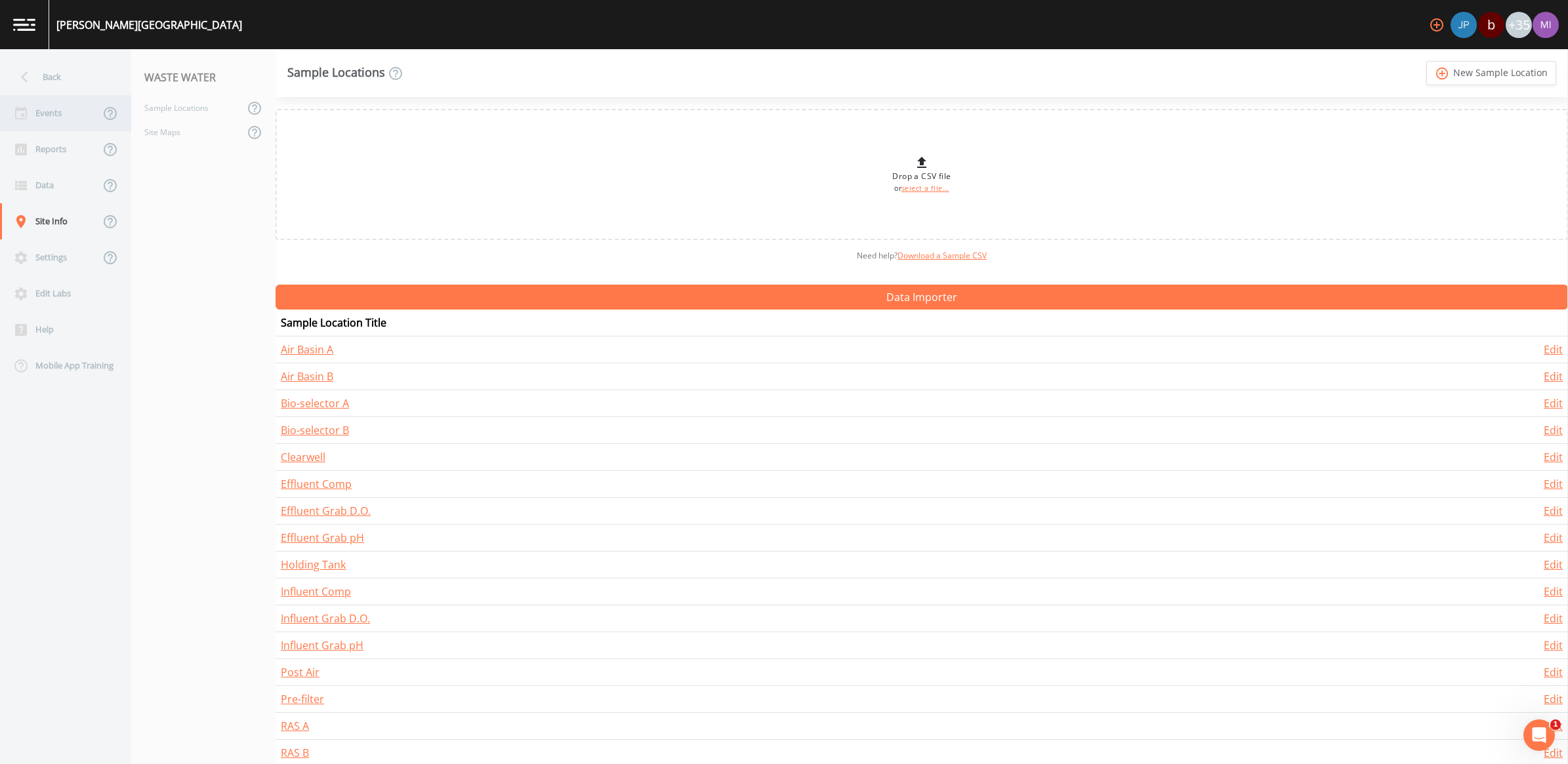
click at [51, 107] on div "Events" at bounding box center [50, 113] width 99 height 36
select select "092b3f94-5697-4c94-9891-da161916fdbb"
select select "b6a3c313-748b-4795-a028-792ad310bd60"
select select "092b3f94-5697-4c94-9891-da161916fdbb"
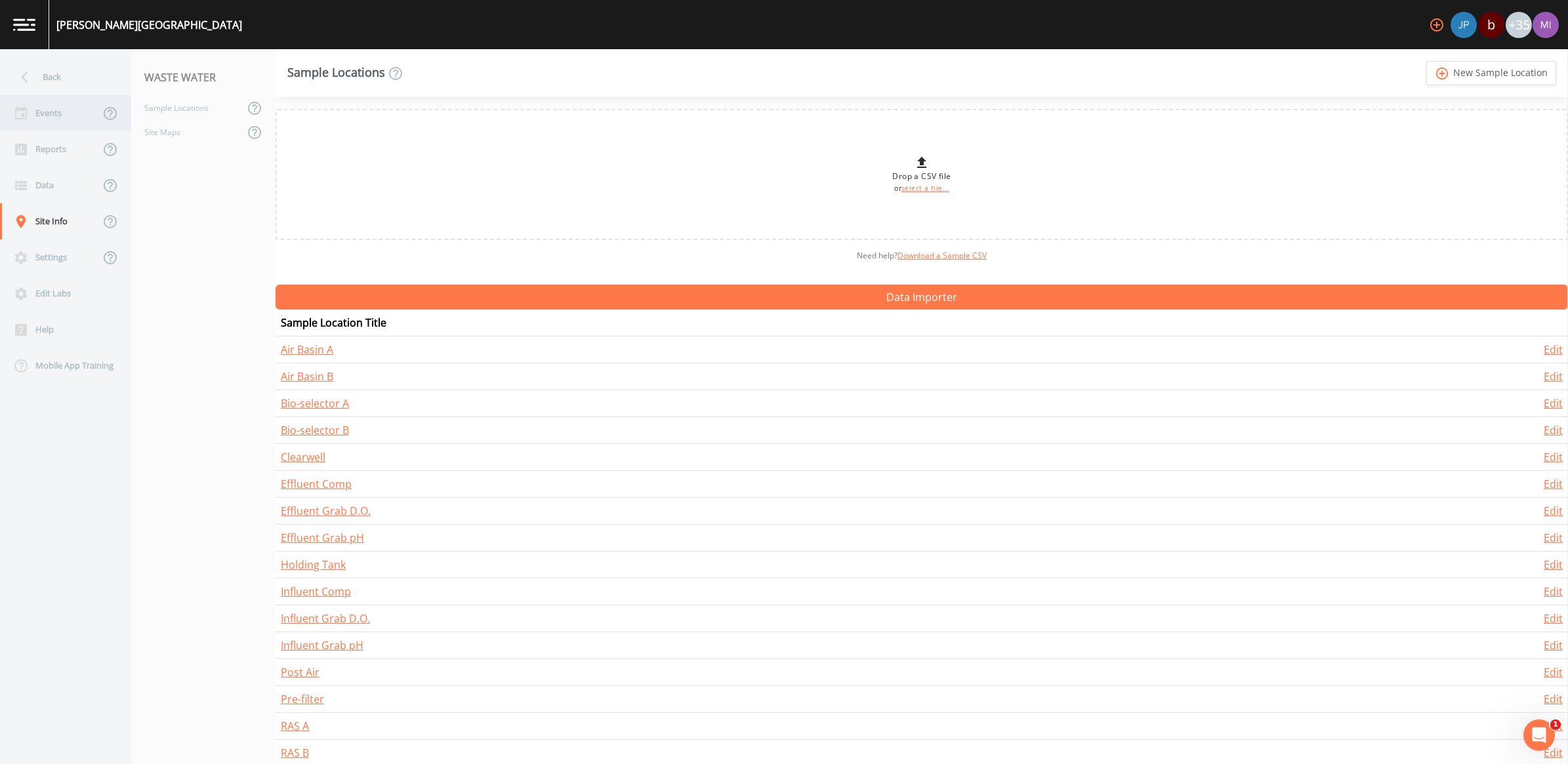
select select "b6a3c313-748b-4795-a028-792ad310bd60"
select select "092b3f94-5697-4c94-9891-da161916fdbb"
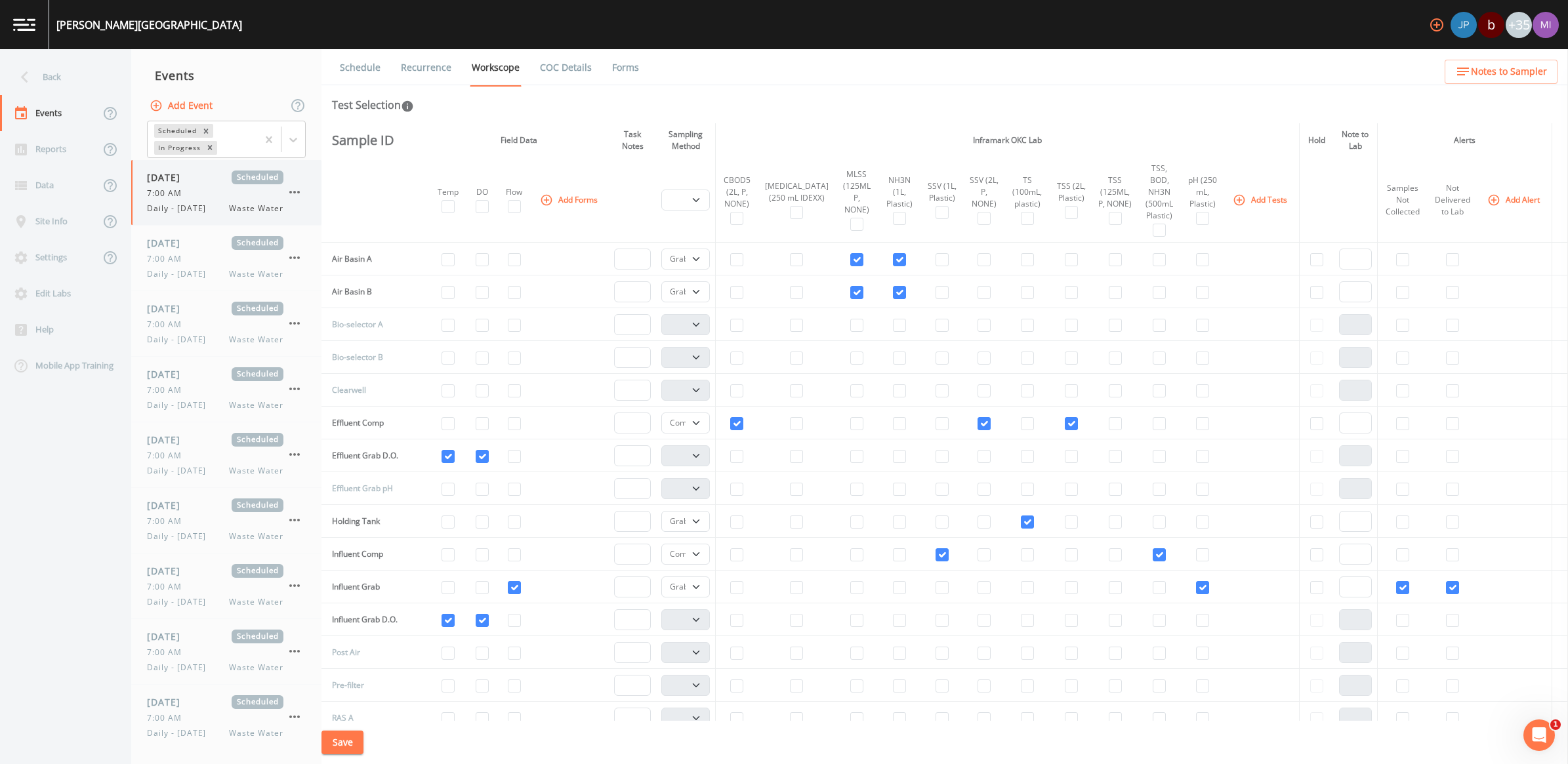
click at [179, 180] on span "[DATE]" at bounding box center [168, 177] width 43 height 13
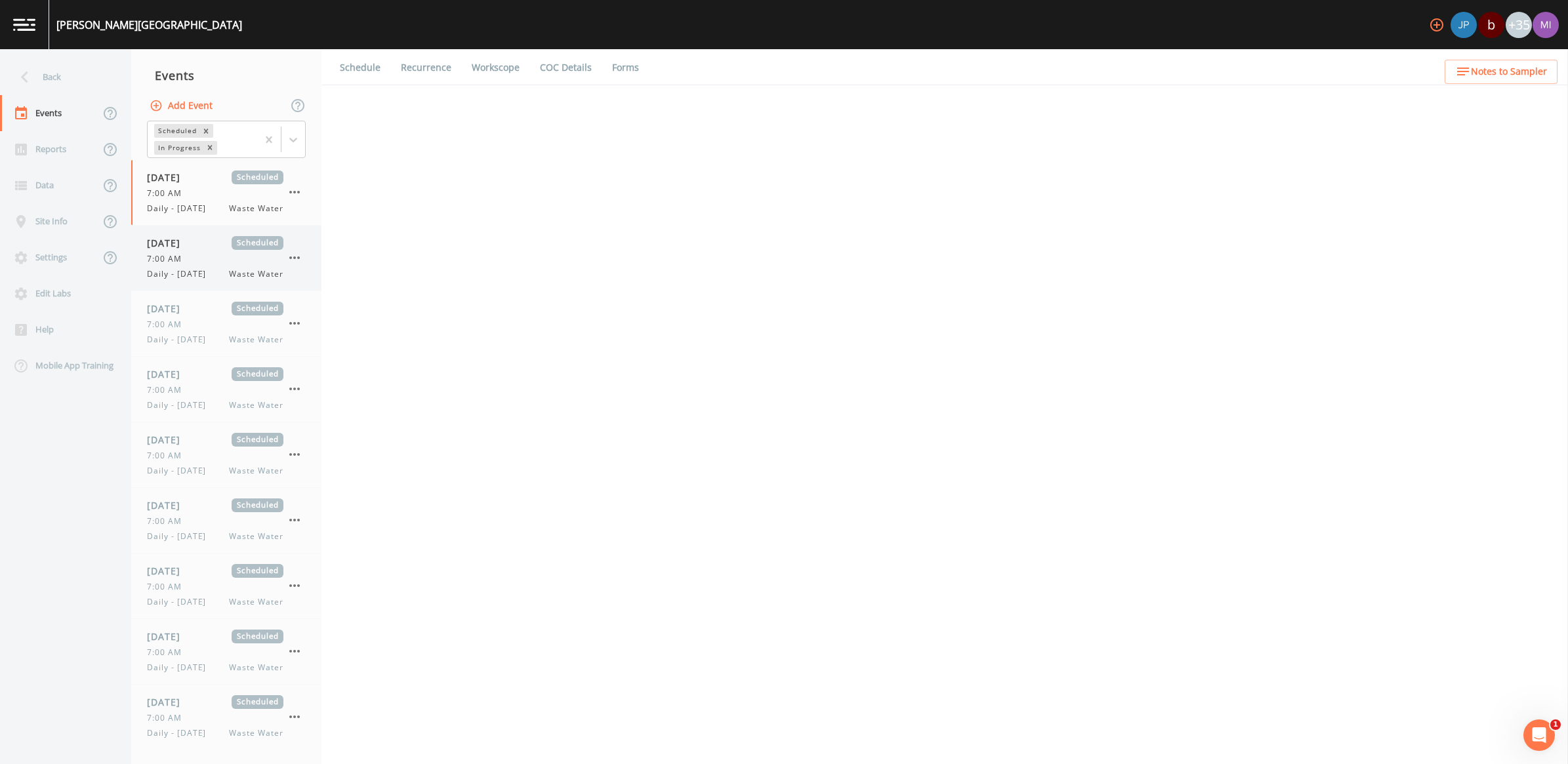
select select "092b3f94-5697-4c94-9891-da161916fdbb"
select select "b6a3c313-748b-4795-a028-792ad310bd60"
select select "092b3f94-5697-4c94-9891-da161916fdbb"
select select "b6a3c313-748b-4795-a028-792ad310bd60"
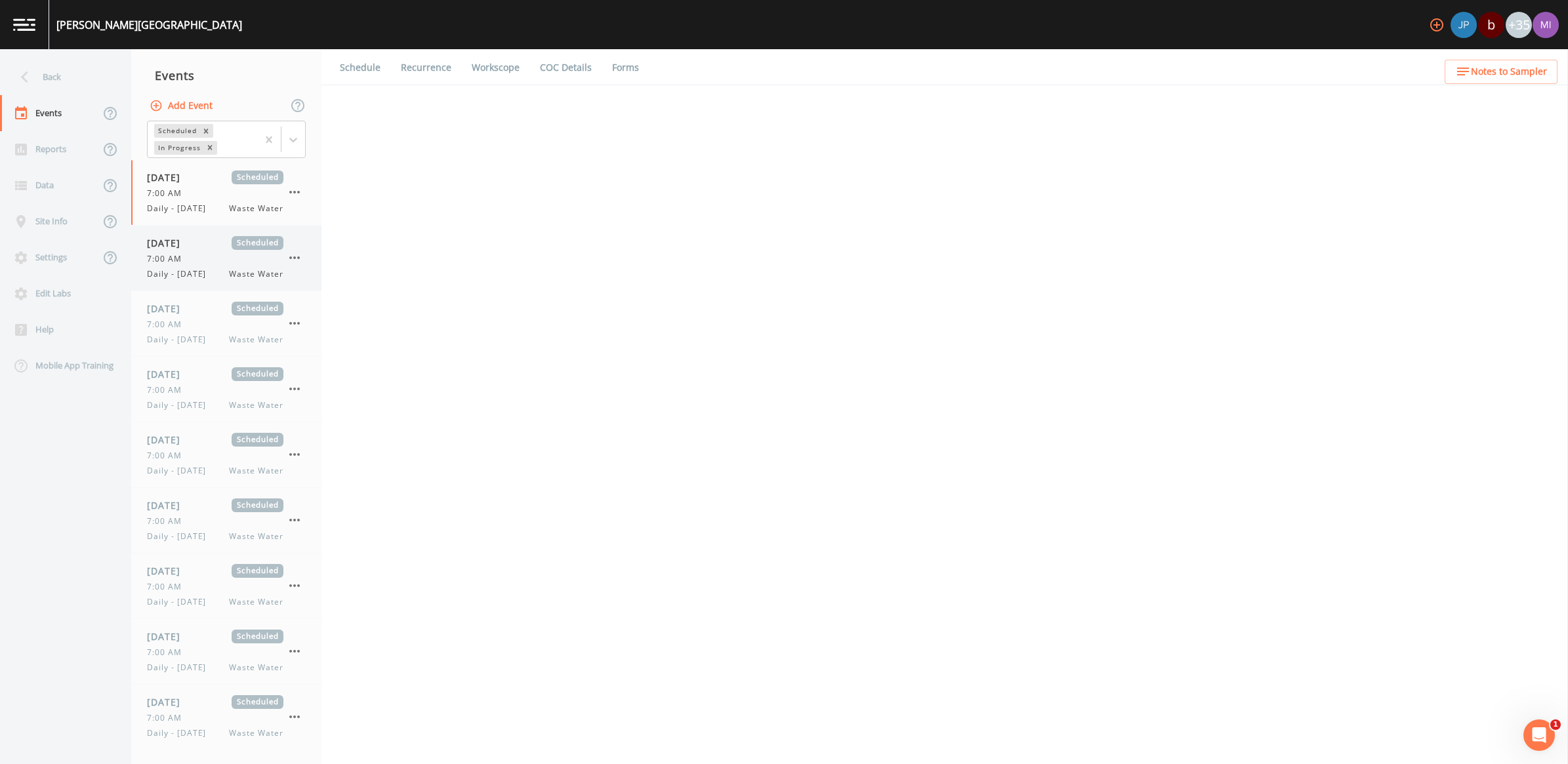
select select "092b3f94-5697-4c94-9891-da161916fdbb"
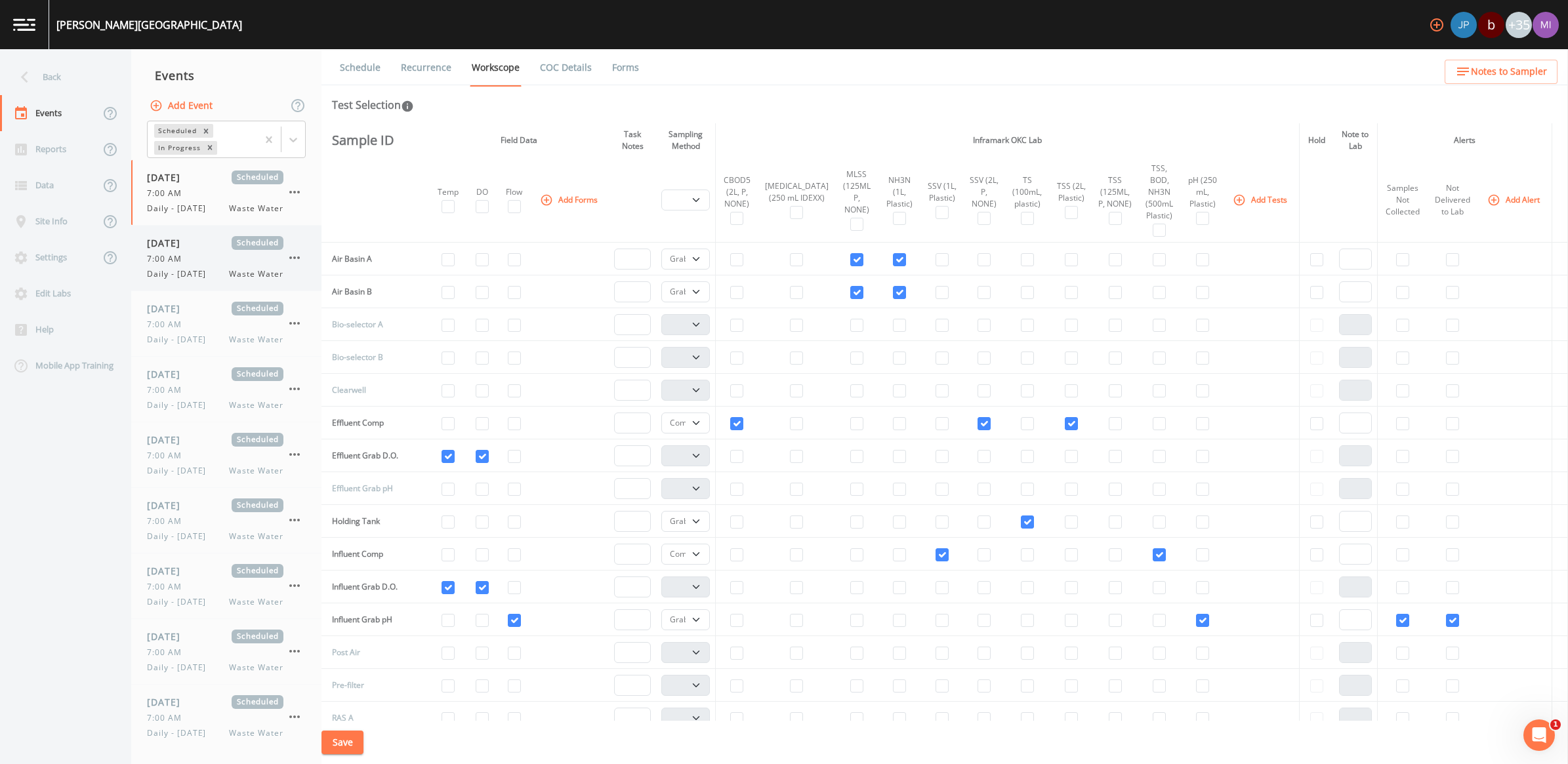
click at [197, 263] on div "7:00 AM" at bounding box center [215, 259] width 136 height 12
select select "b6a3c313-748b-4795-a028-792ad310bd60"
select select "092b3f94-5697-4c94-9891-da161916fdbb"
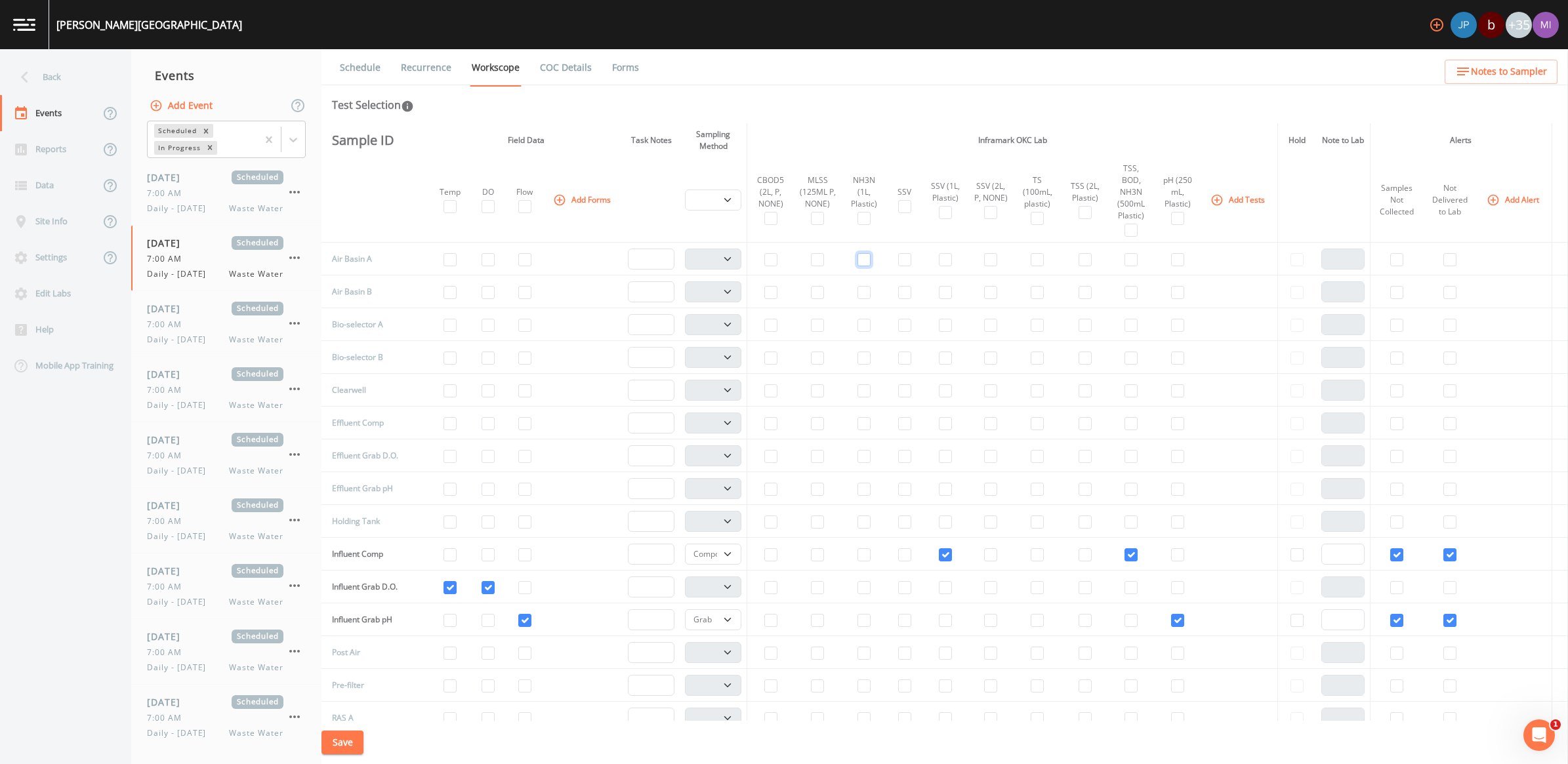
click at [858, 254] on input "checkbox" at bounding box center [864, 260] width 13 height 13
checkbox input "true"
select select "b6a3c313-748b-4795-a028-792ad310bd60"
click at [811, 254] on input "checkbox" at bounding box center [818, 260] width 13 height 13
checkbox input "true"
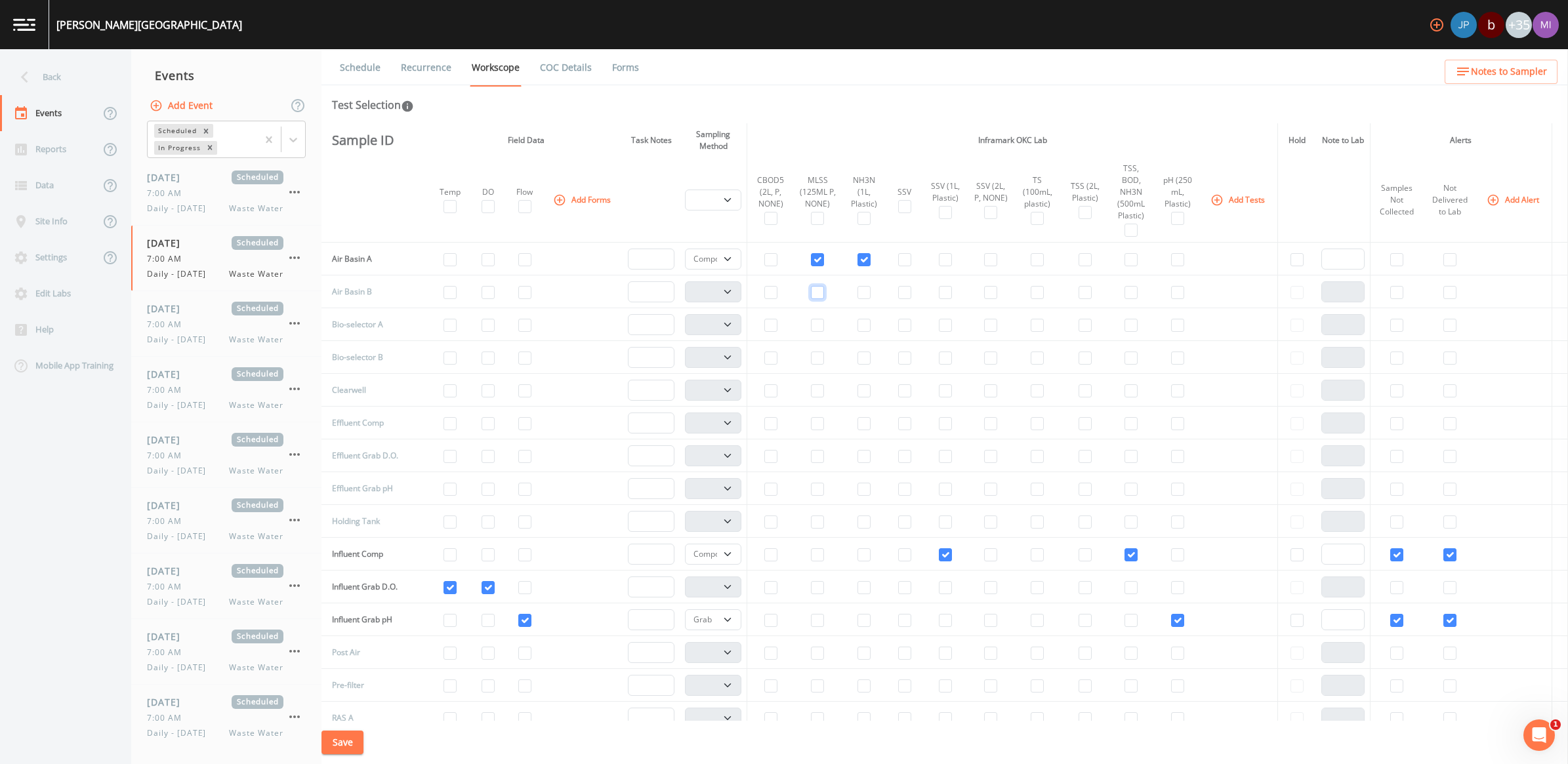
click at [812, 286] on input "checkbox" at bounding box center [818, 293] width 13 height 13
checkbox input "true"
select select "b6a3c313-748b-4795-a028-792ad310bd60"
click at [858, 286] on input "checkbox" at bounding box center [864, 293] width 13 height 13
checkbox input "true"
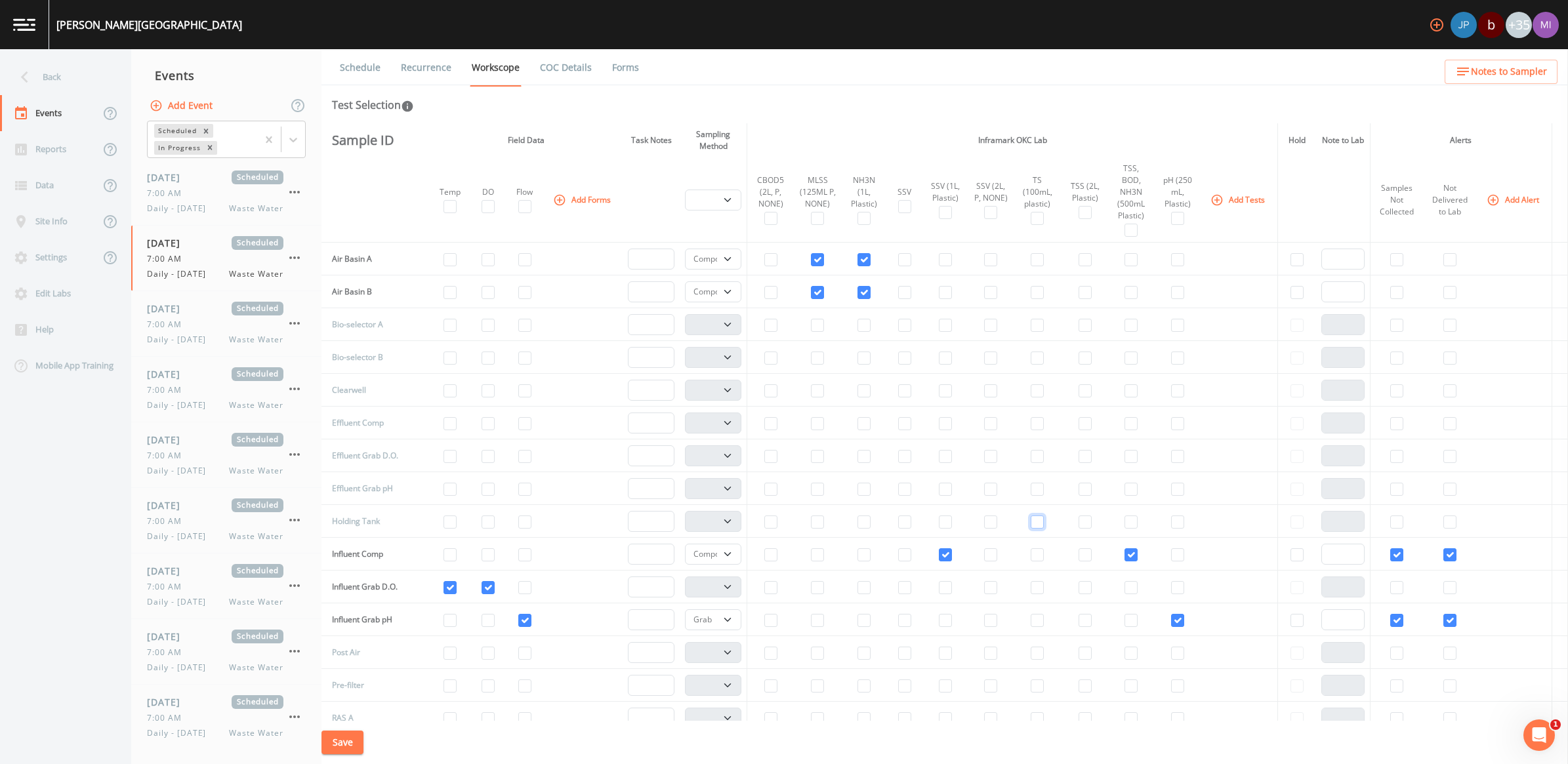
click at [1031, 516] on input "checkbox" at bounding box center [1038, 522] width 13 height 13
checkbox input "true"
select select "b6a3c313-748b-4795-a028-792ad310bd60"
click at [1081, 417] on input "checkbox" at bounding box center [1085, 424] width 13 height 13
checkbox input "true"
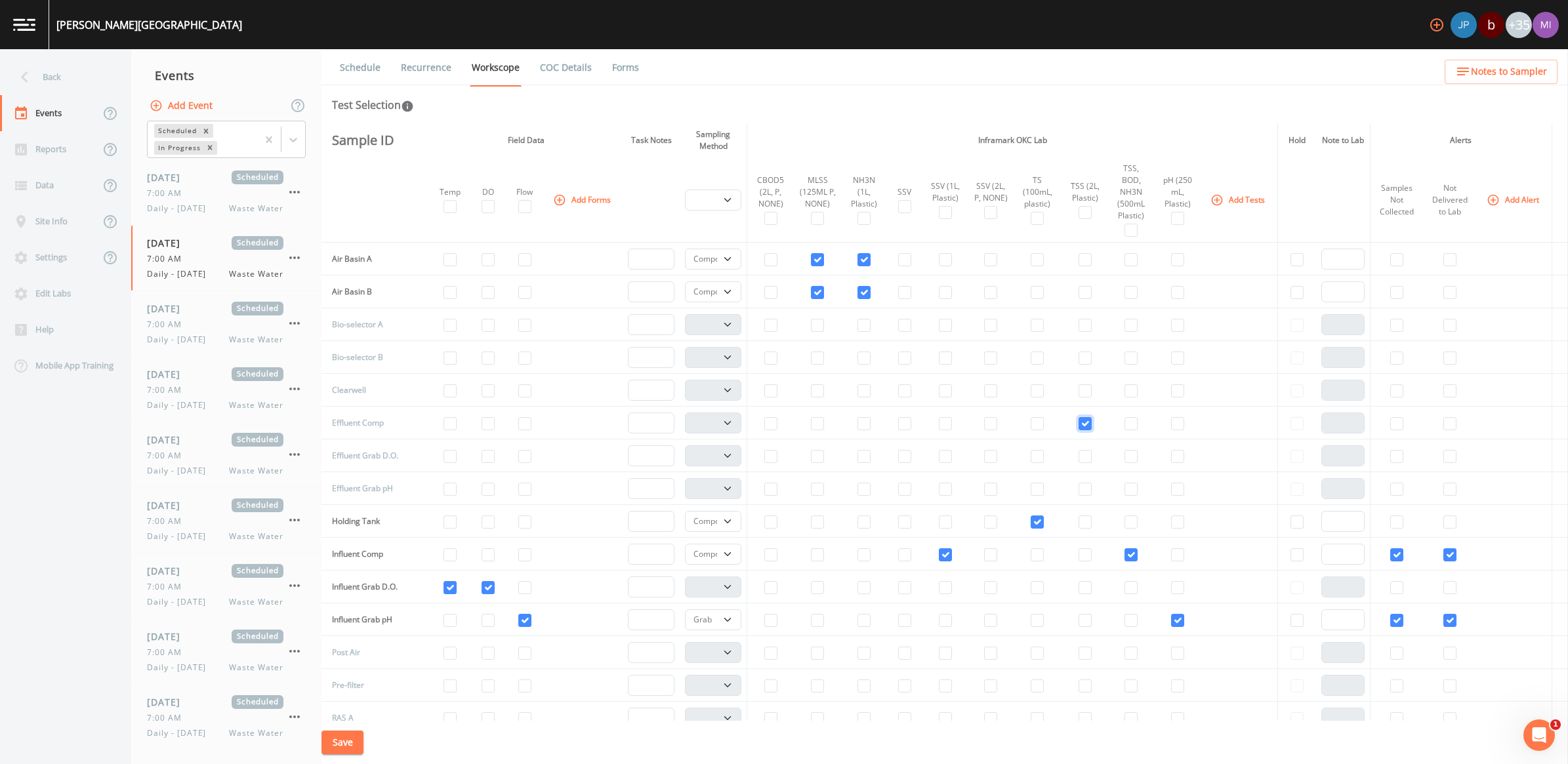
select select "b6a3c313-748b-4795-a028-792ad310bd60"
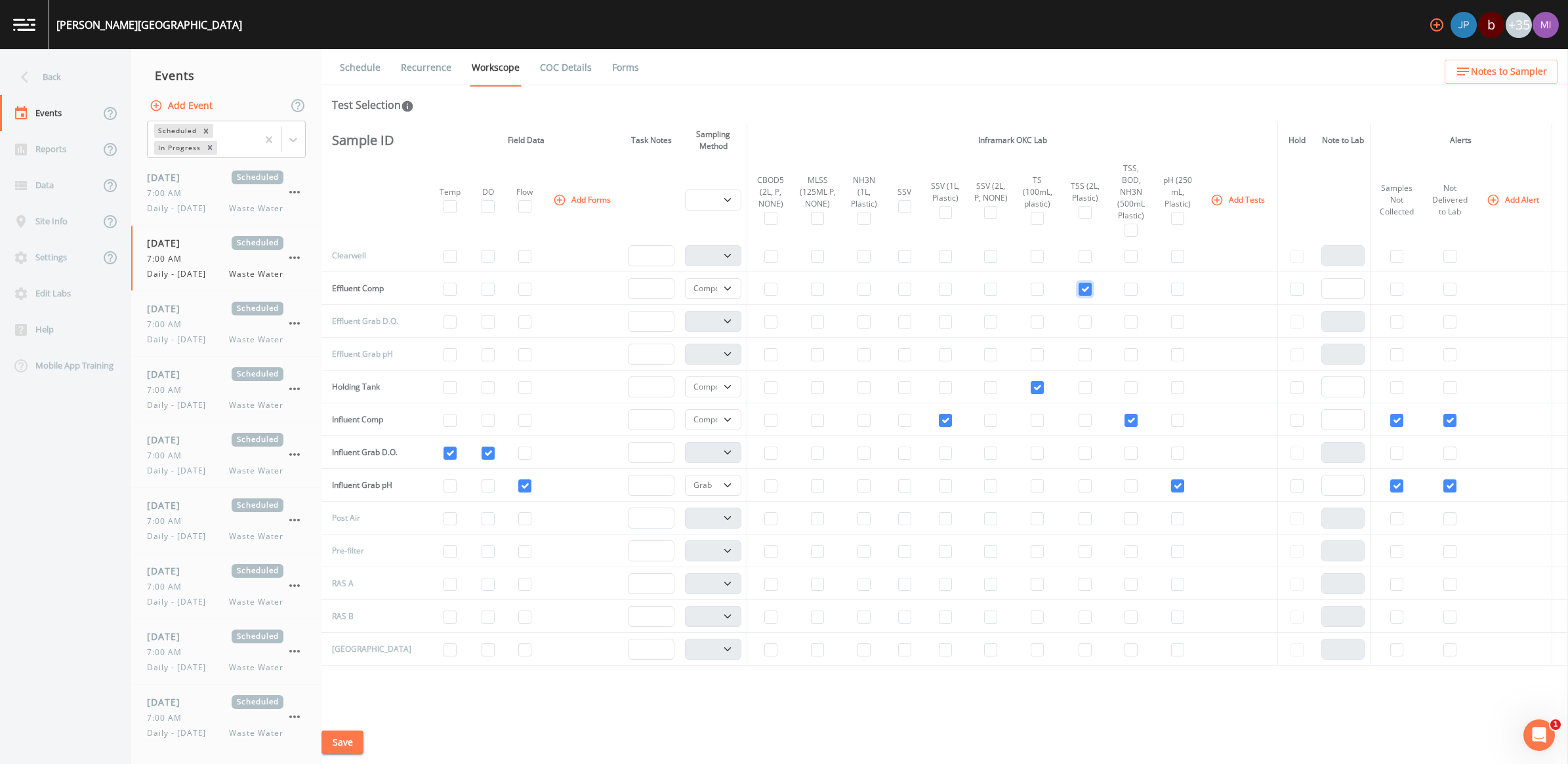
scroll to position [164, 0]
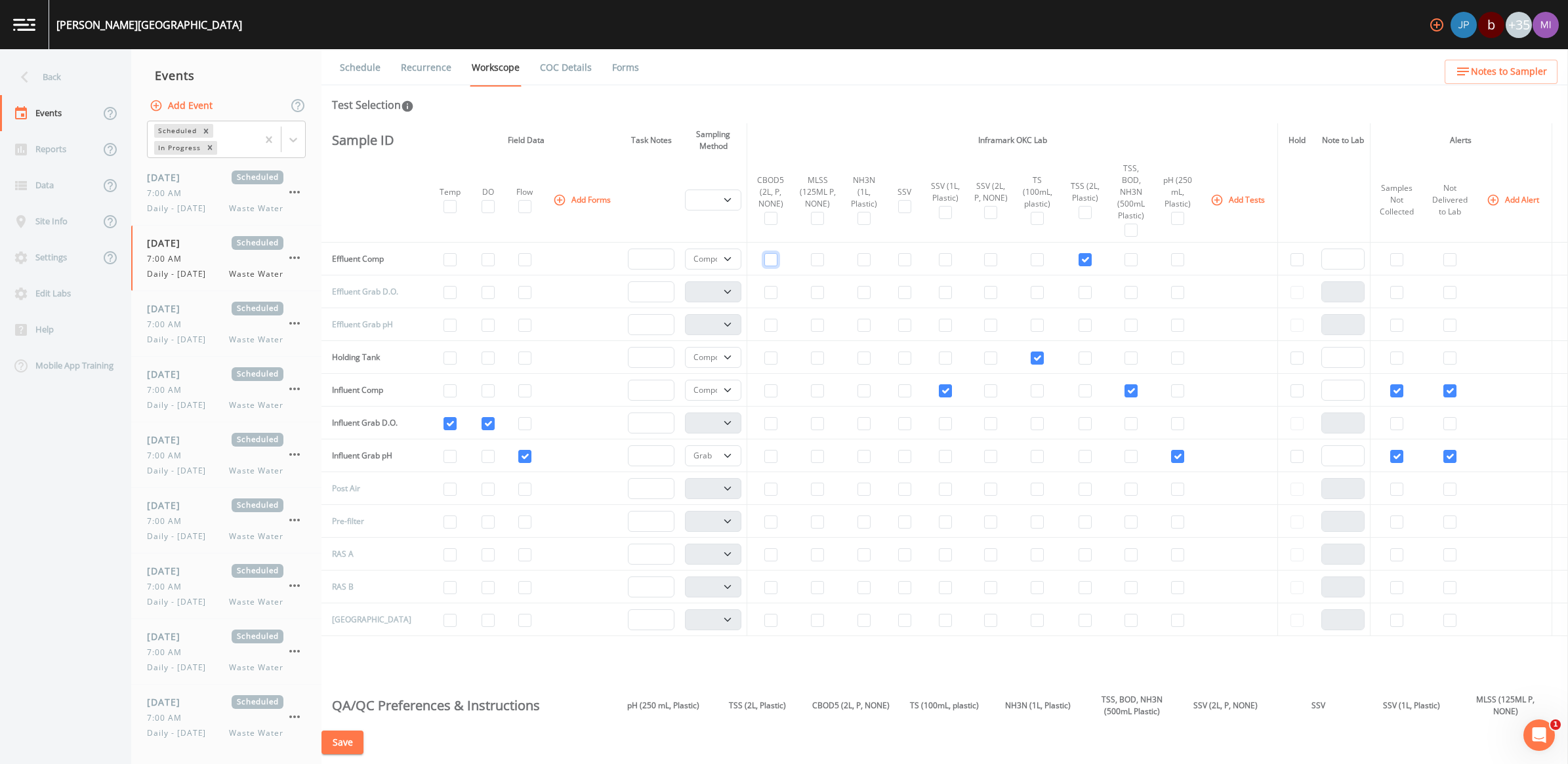
click at [765, 254] on input "checkbox" at bounding box center [771, 260] width 13 height 13
checkbox input "true"
click at [939, 254] on input "checkbox" at bounding box center [946, 260] width 13 height 13
checkbox input "false"
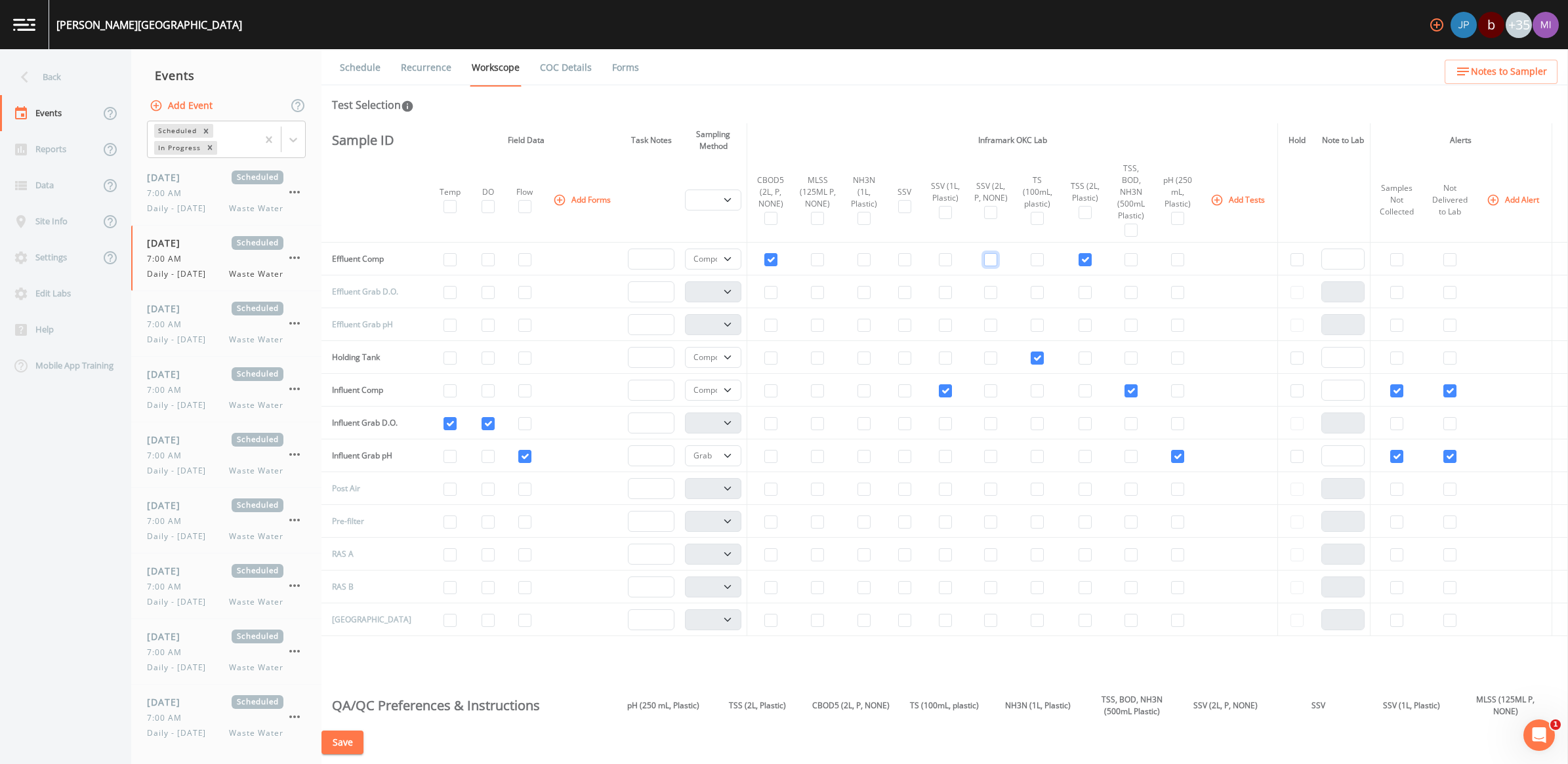
click at [984, 254] on input "checkbox" at bounding box center [991, 260] width 13 height 13
checkbox input "true"
click at [489, 277] on td at bounding box center [488, 291] width 35 height 33
drag, startPoint x: 479, startPoint y: 280, endPoint x: 468, endPoint y: 286, distance: 12.5
click at [482, 286] on input "checkbox" at bounding box center [489, 293] width 13 height 13
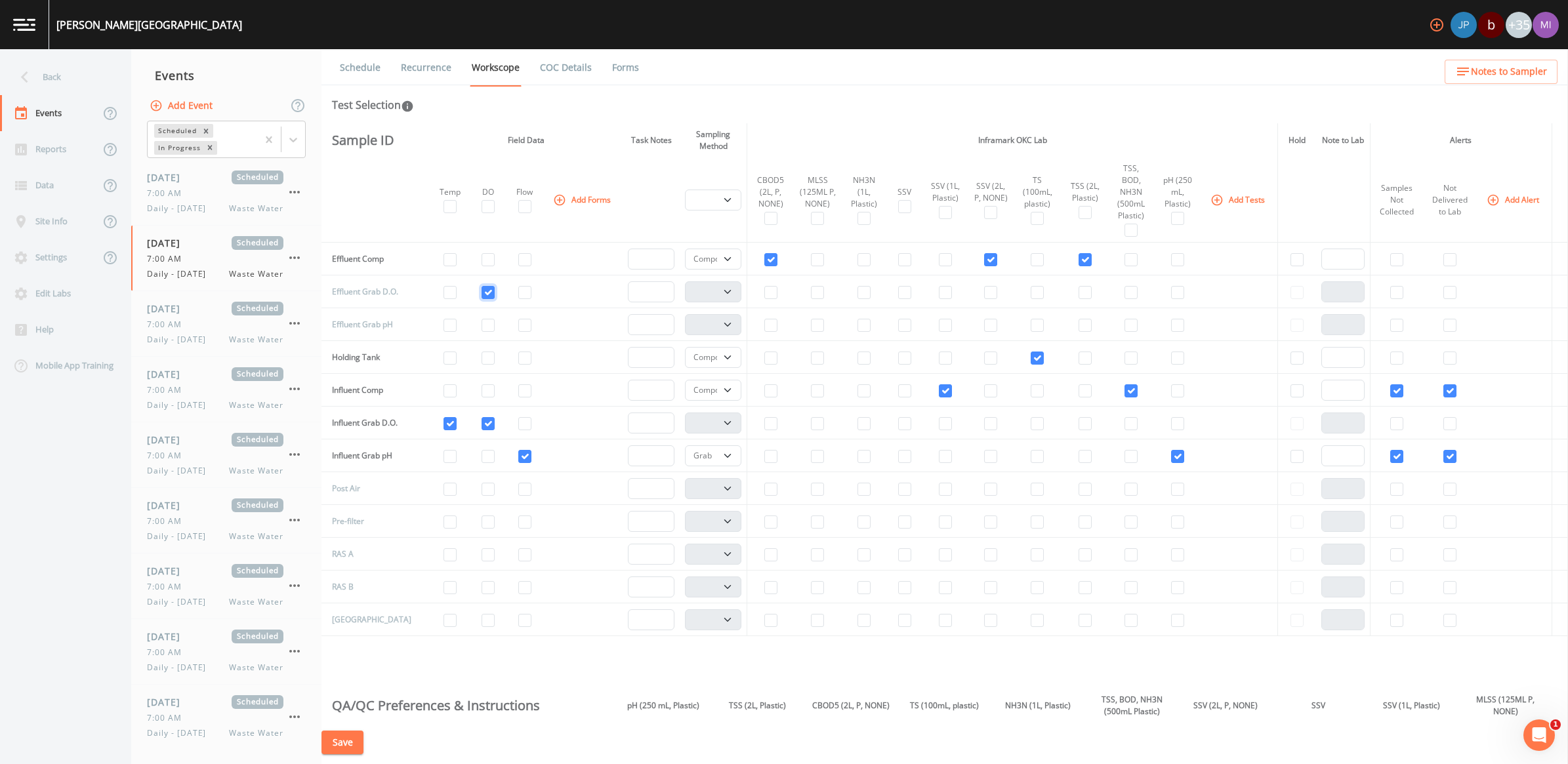
checkbox input "true"
click at [443, 286] on input "checkbox" at bounding box center [450, 293] width 13 height 13
checkbox input "true"
drag, startPoint x: 515, startPoint y: 316, endPoint x: 634, endPoint y: 334, distance: 120.4
click at [518, 319] on input "checkbox" at bounding box center [525, 326] width 13 height 13
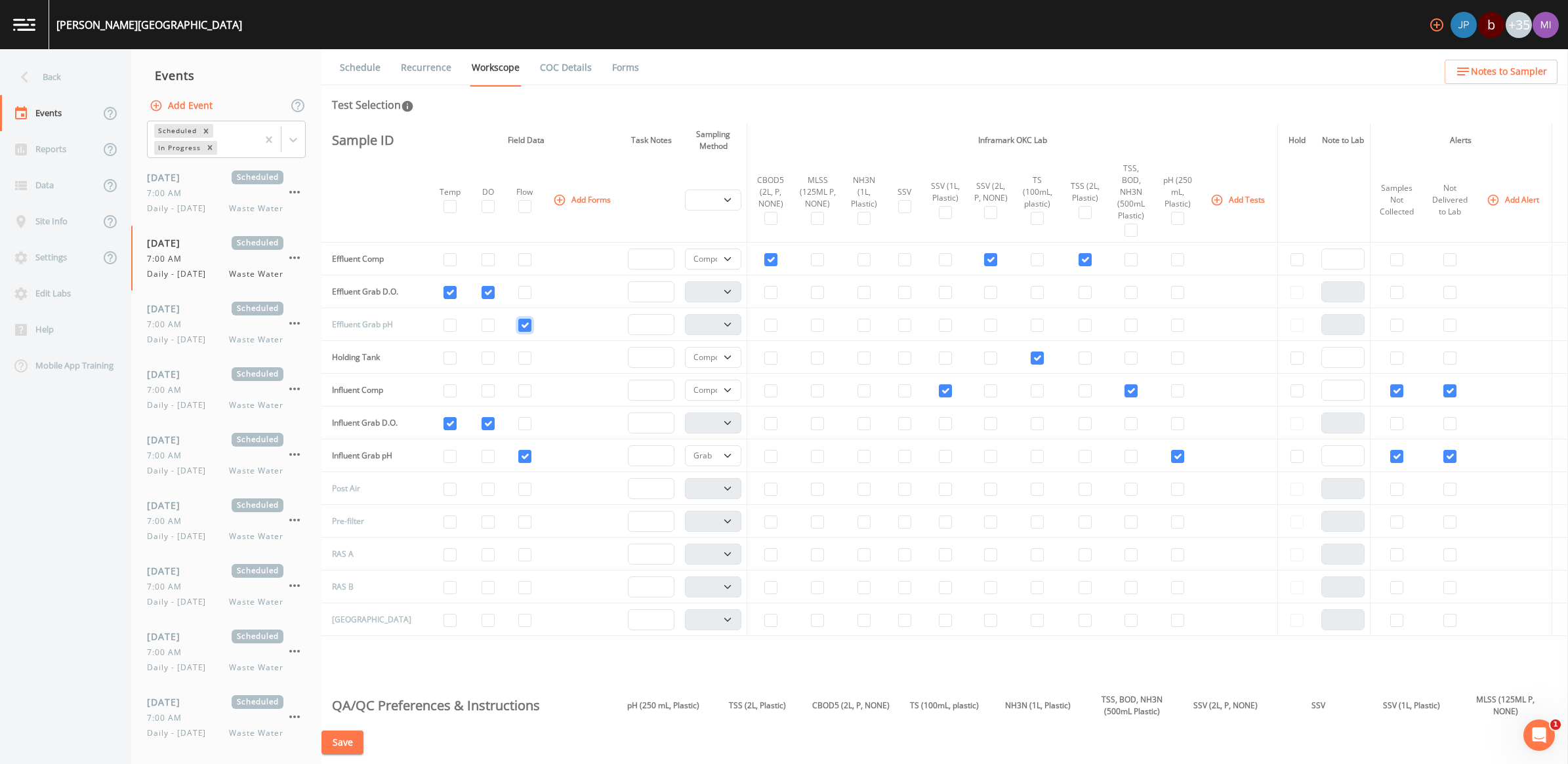
checkbox input "true"
click at [1171, 319] on input "checkbox" at bounding box center [1178, 326] width 13 height 13
checkbox input "true"
select select "b6a3c313-748b-4795-a028-792ad310bd60"
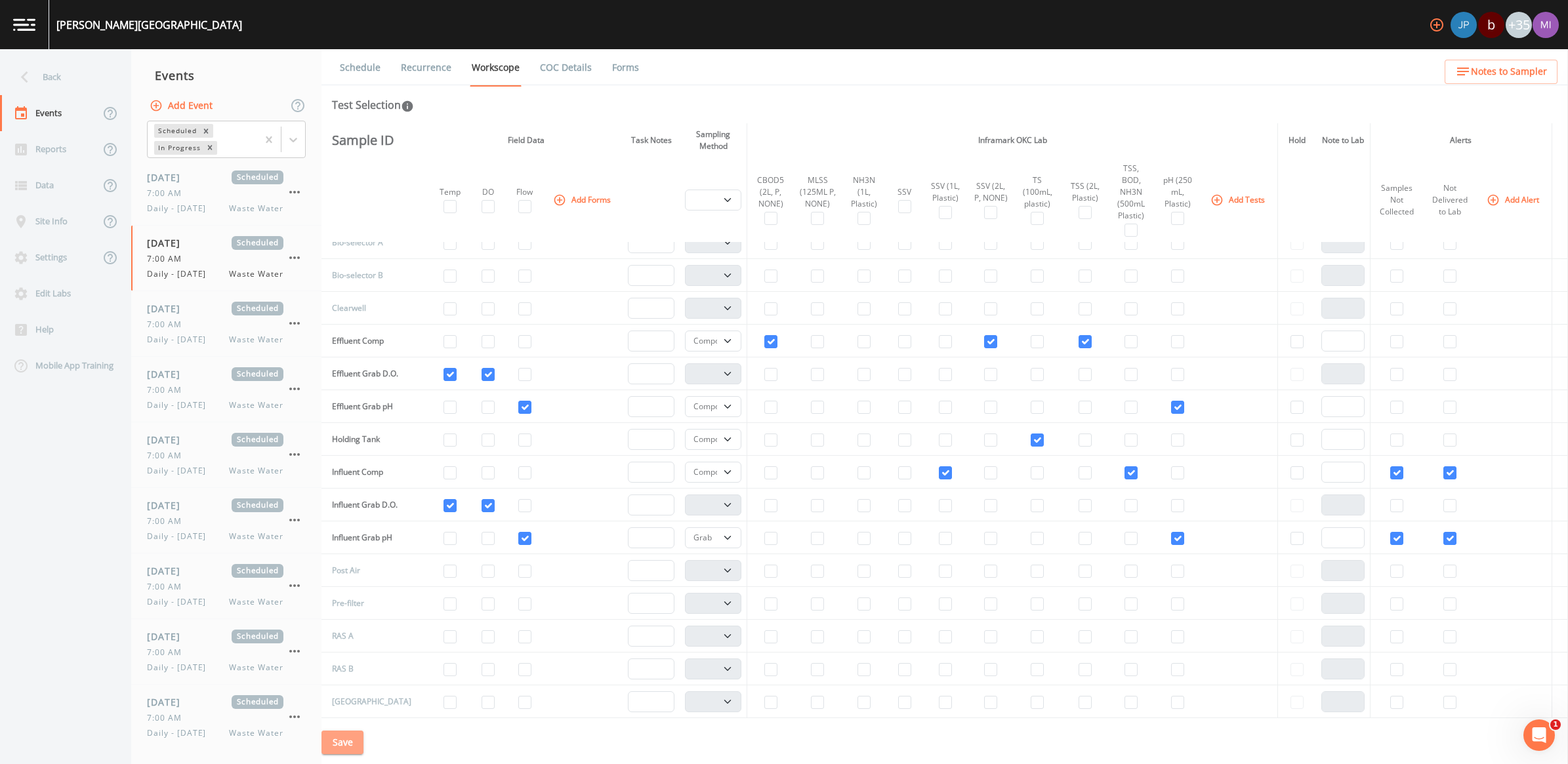
click at [350, 743] on button "Save" at bounding box center [343, 743] width 42 height 24
click at [44, 215] on div "Site Info" at bounding box center [50, 221] width 99 height 36
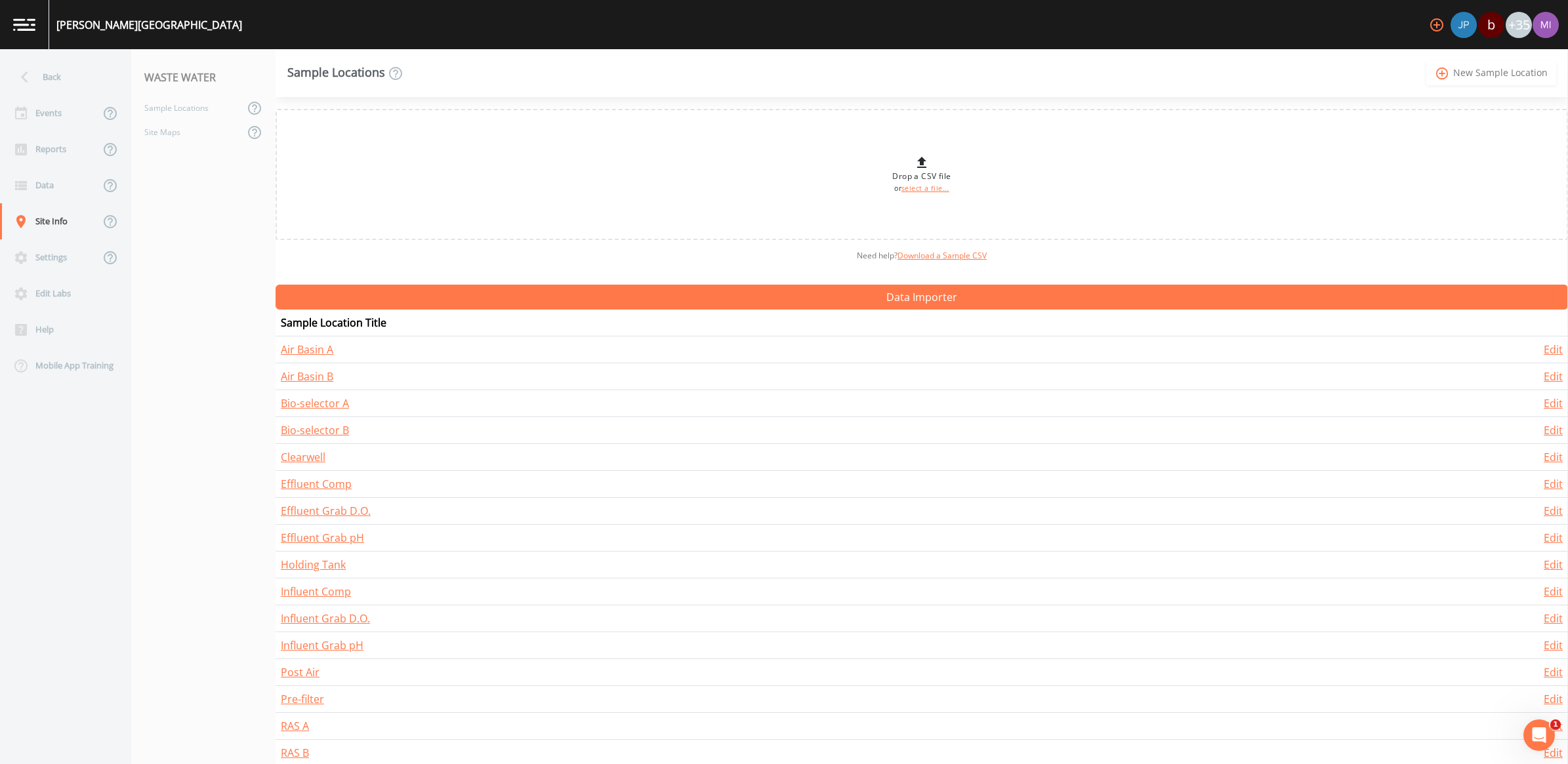
click at [1467, 72] on link "add_circle_outline New Sample Location" at bounding box center [1491, 72] width 130 height 24
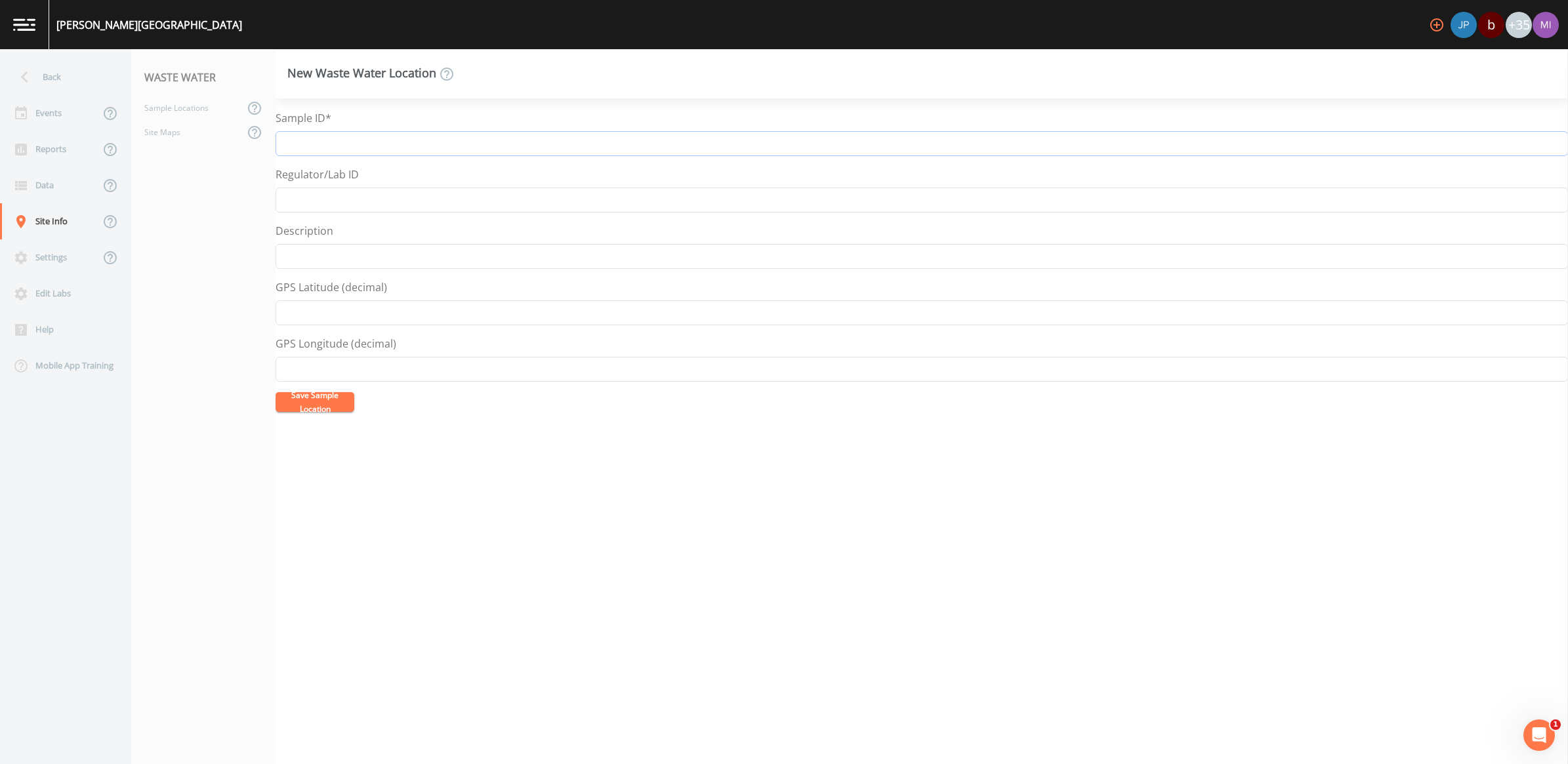
click at [337, 140] on input "Sample ID*" at bounding box center [922, 144] width 1292 height 25
type input "e"
type input "Effluent Grab TRC"
click at [304, 399] on button "Save Sample Location" at bounding box center [314, 402] width 78 height 19
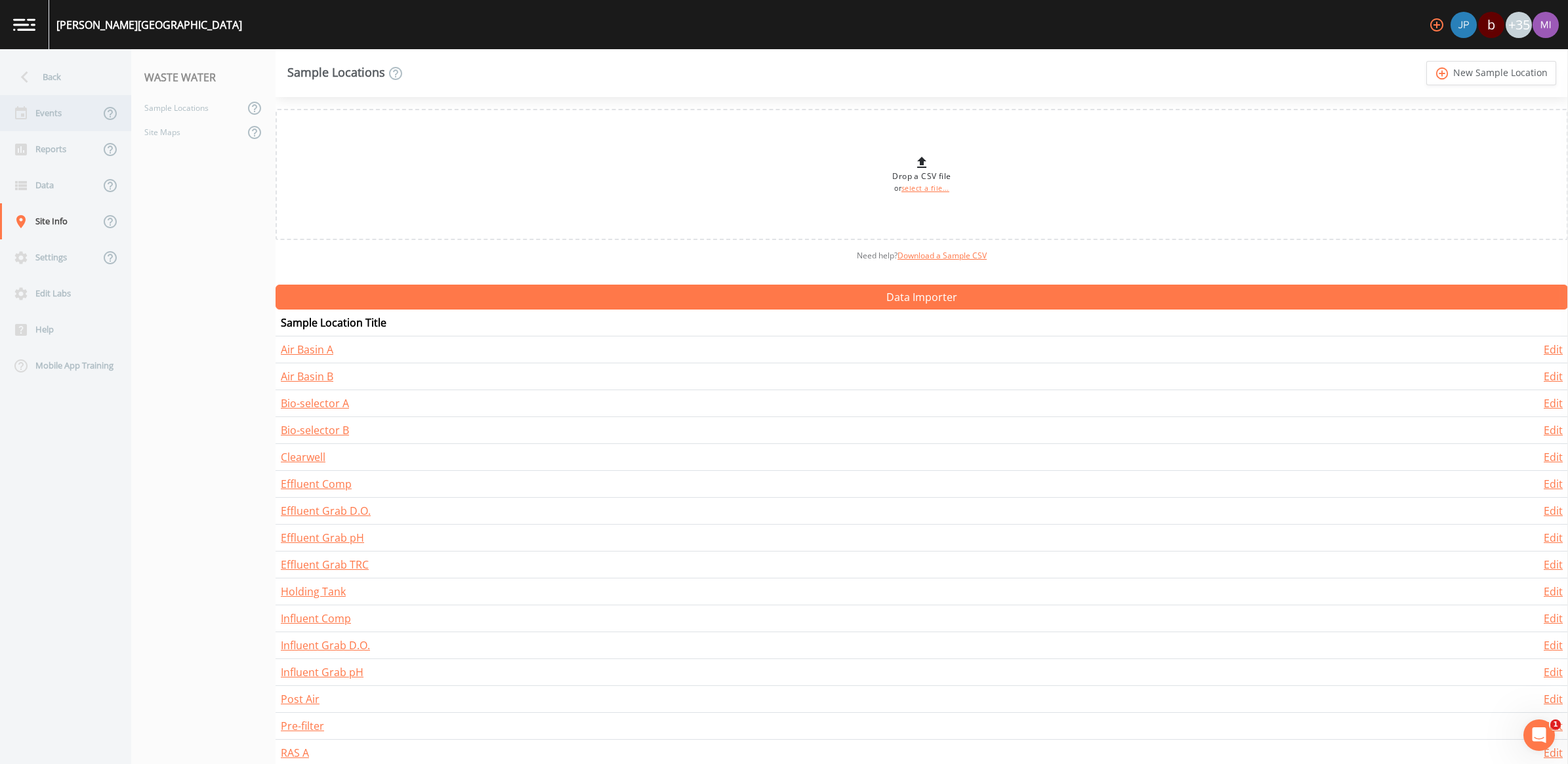
click at [45, 114] on div "Events" at bounding box center [50, 113] width 99 height 36
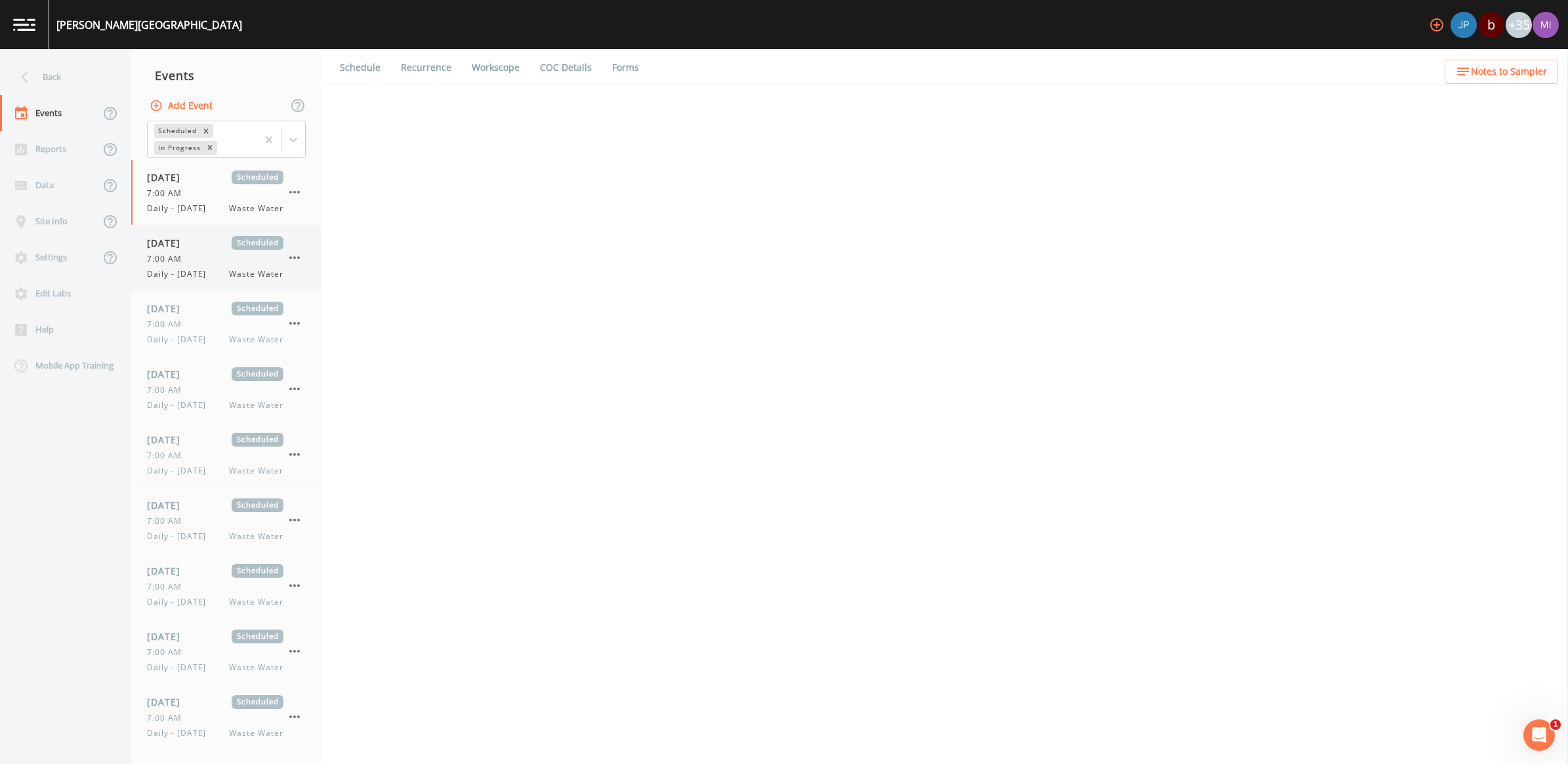
select select "092b3f94-5697-4c94-9891-da161916fdbb"
select select "b6a3c313-748b-4795-a028-792ad310bd60"
select select "092b3f94-5697-4c94-9891-da161916fdbb"
select select "b6a3c313-748b-4795-a028-792ad310bd60"
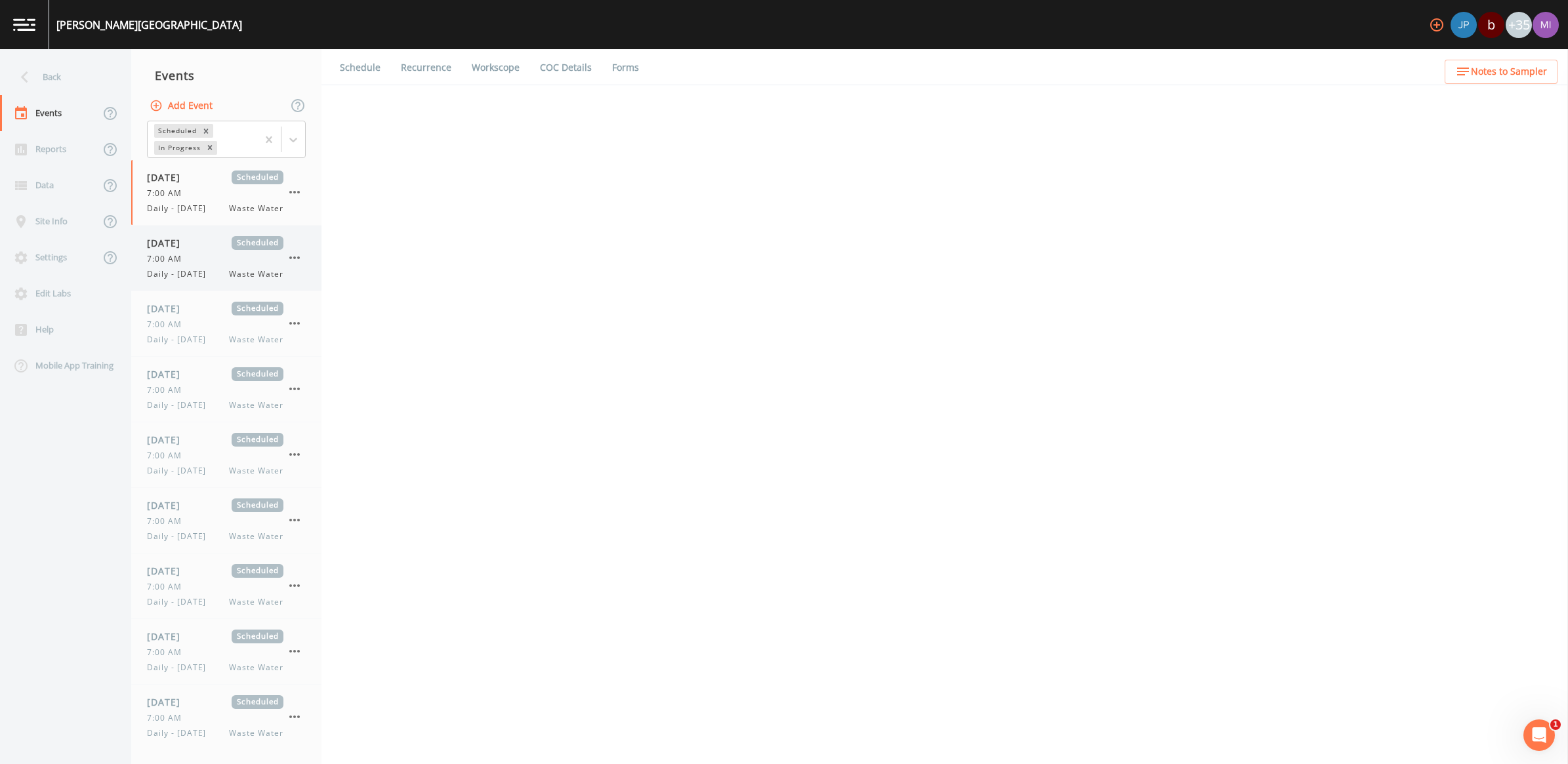
select select "092b3f94-5697-4c94-9891-da161916fdbb"
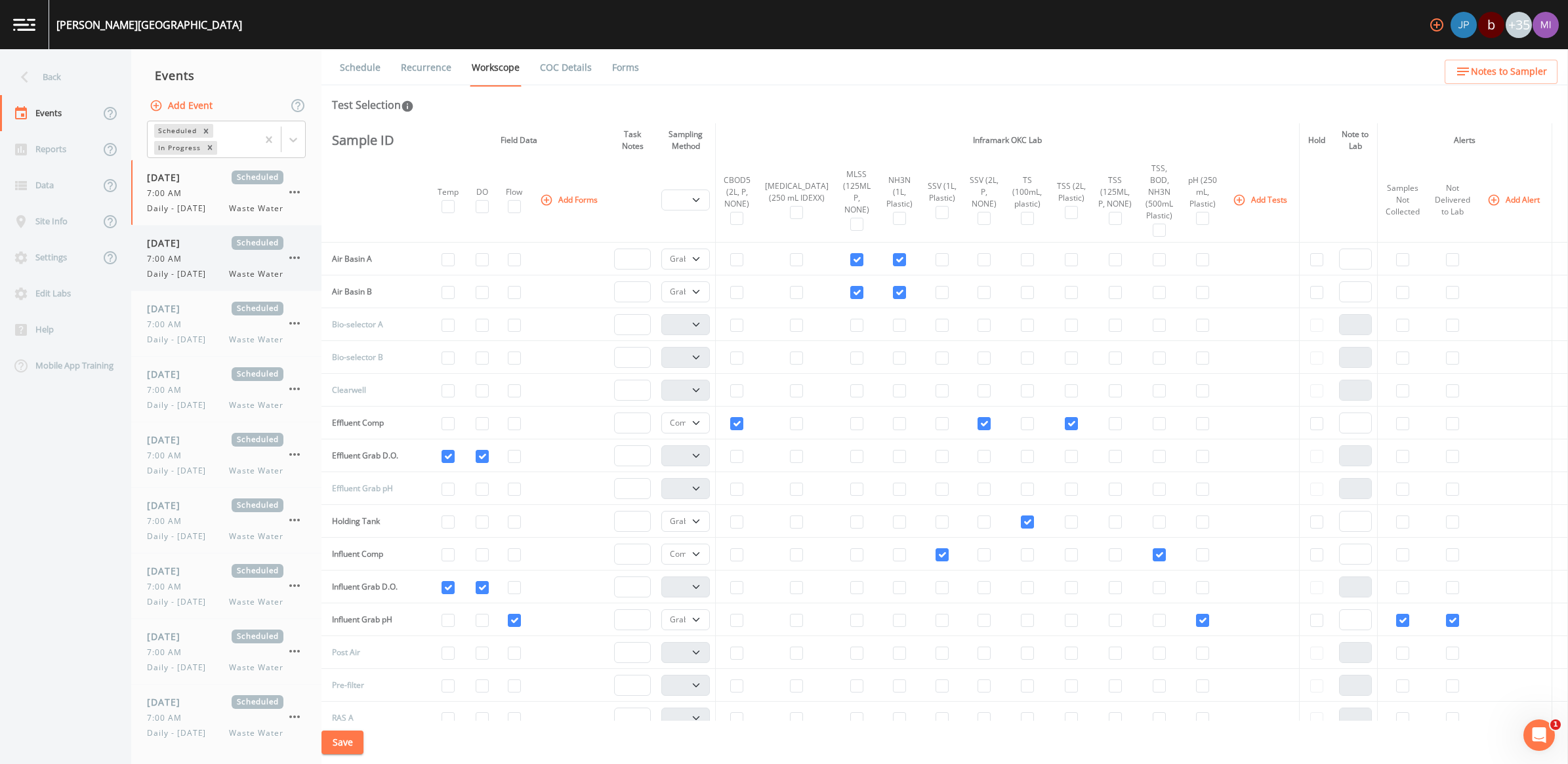
click at [195, 256] on div "7:00 AM" at bounding box center [215, 259] width 136 height 12
select select "b6a3c313-748b-4795-a028-792ad310bd60"
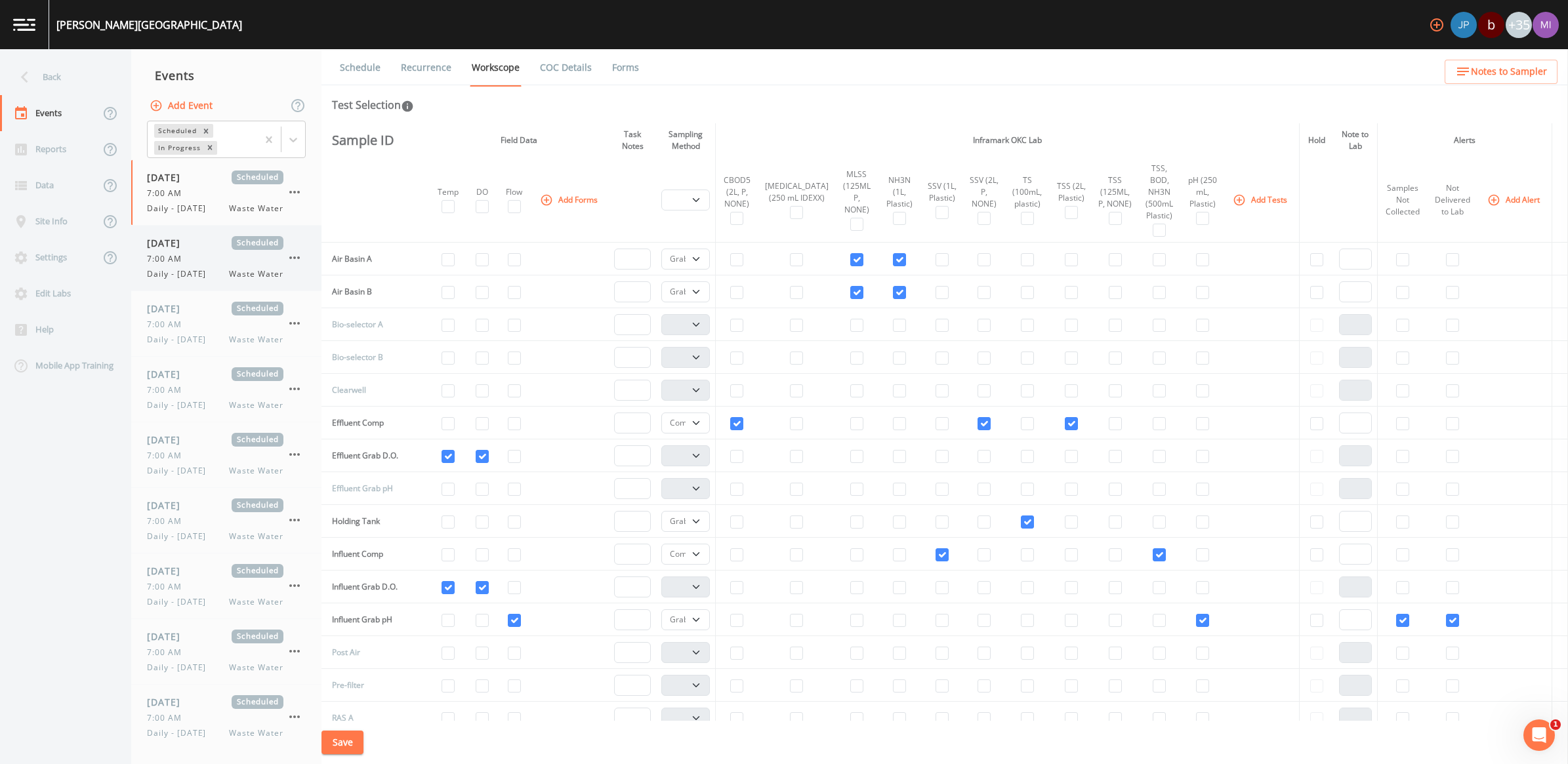
select select "b6a3c313-748b-4795-a028-792ad310bd60"
select select "092b3f94-5697-4c94-9891-da161916fdbb"
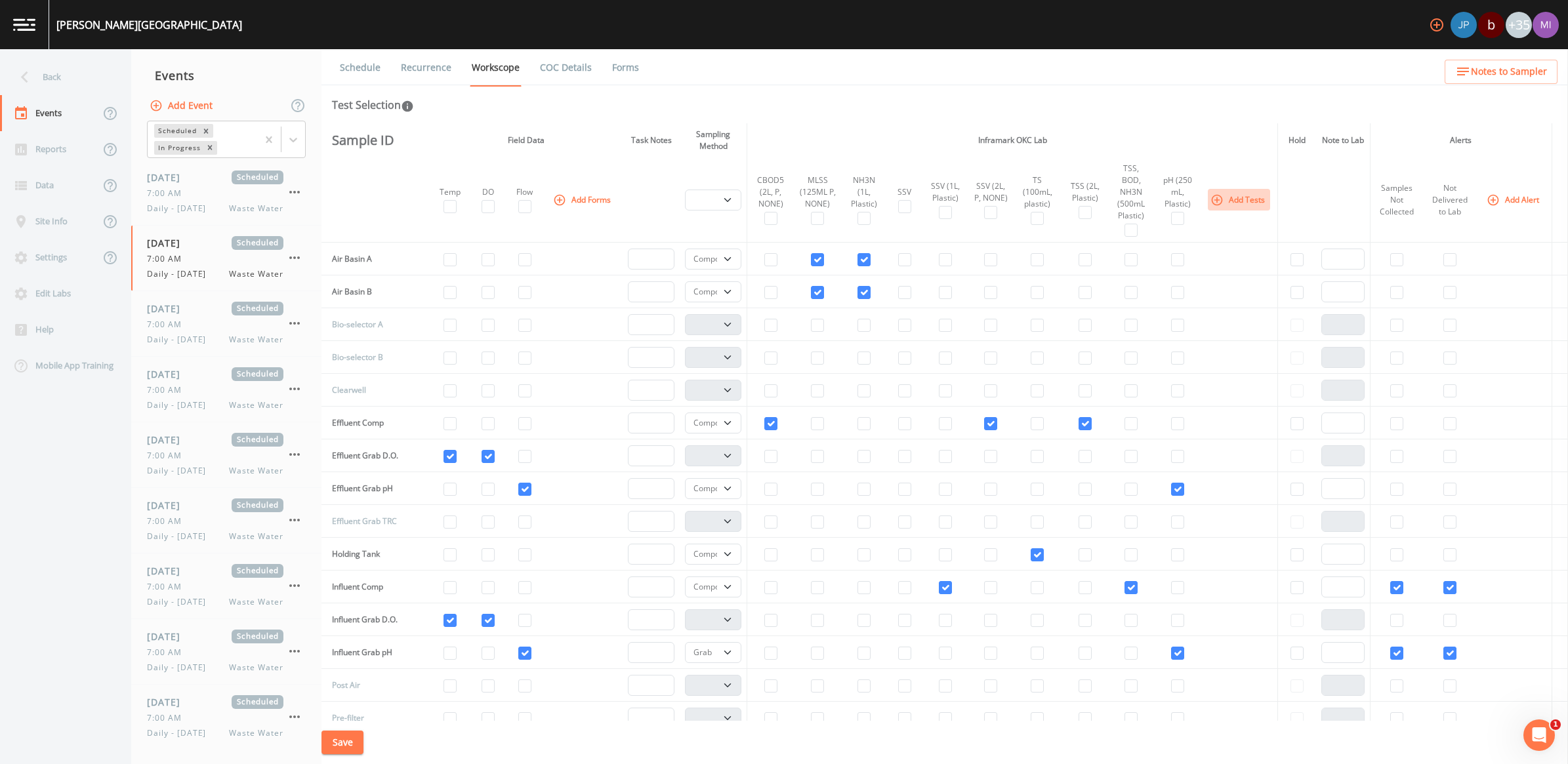
click at [1216, 194] on icon "button" at bounding box center [1217, 200] width 13 height 13
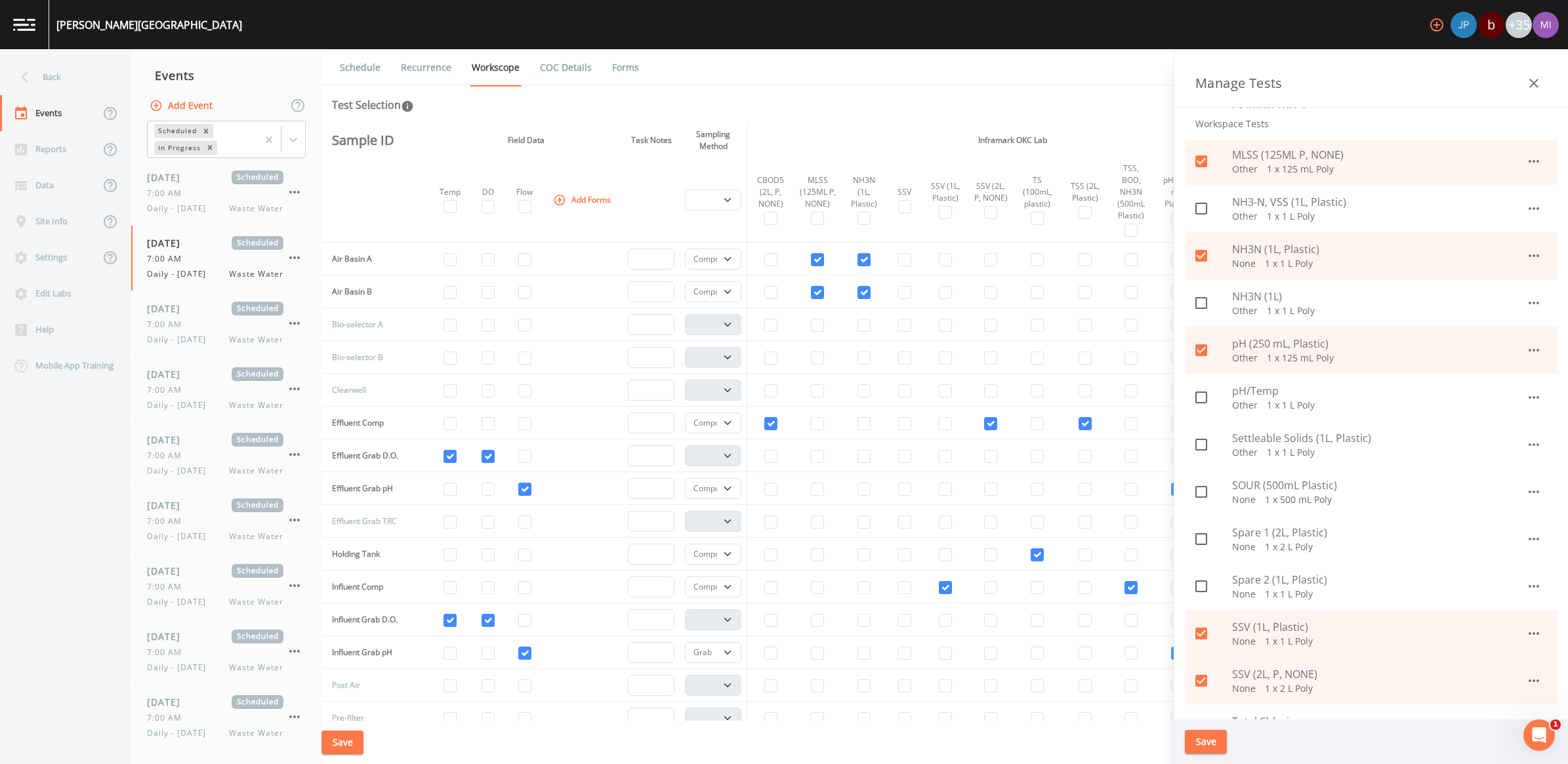
scroll to position [902, 0]
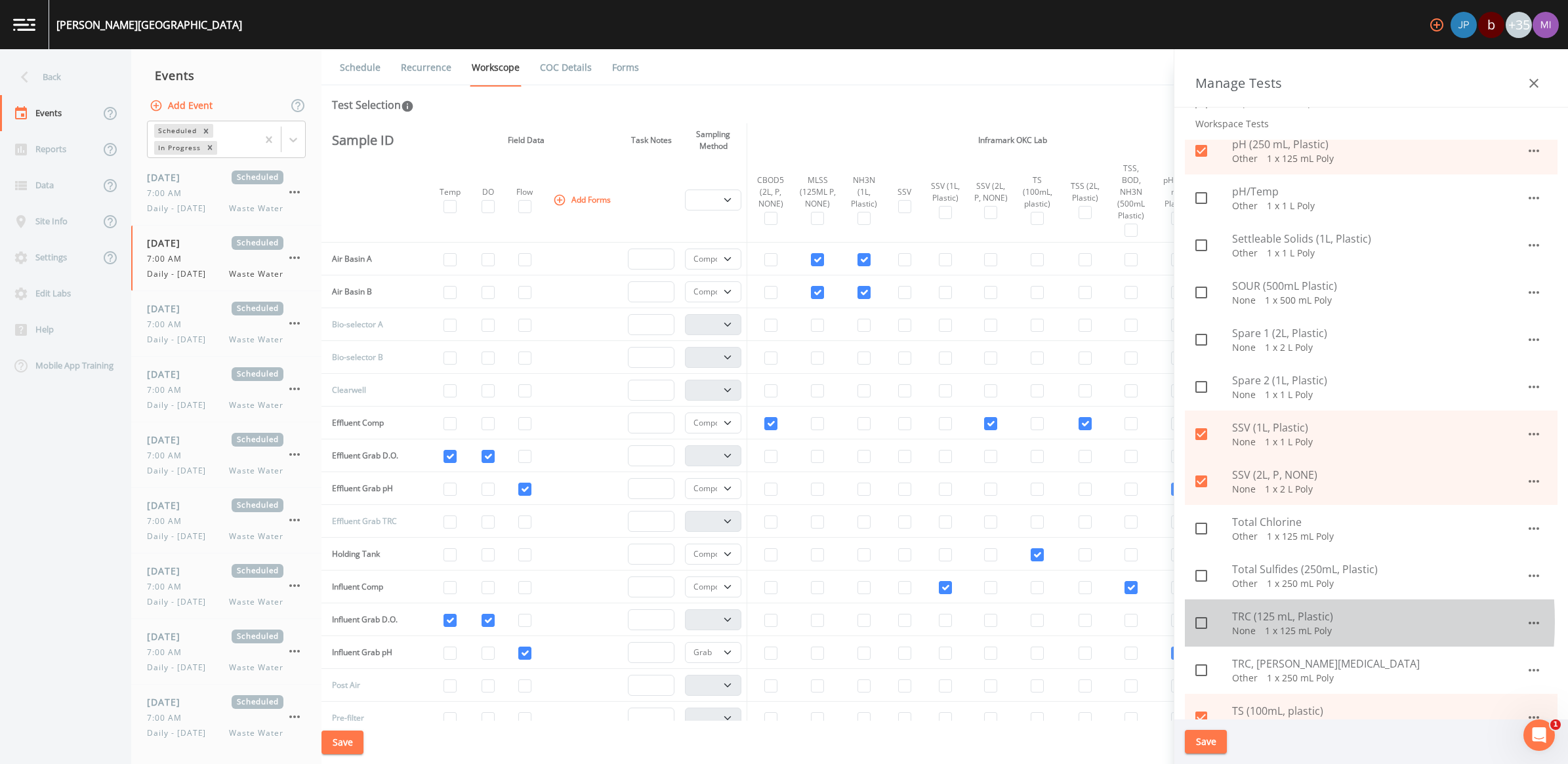
click at [1244, 622] on span "TRC (125 mL, Plastic)" at bounding box center [1379, 617] width 294 height 16
checkbox input "true"
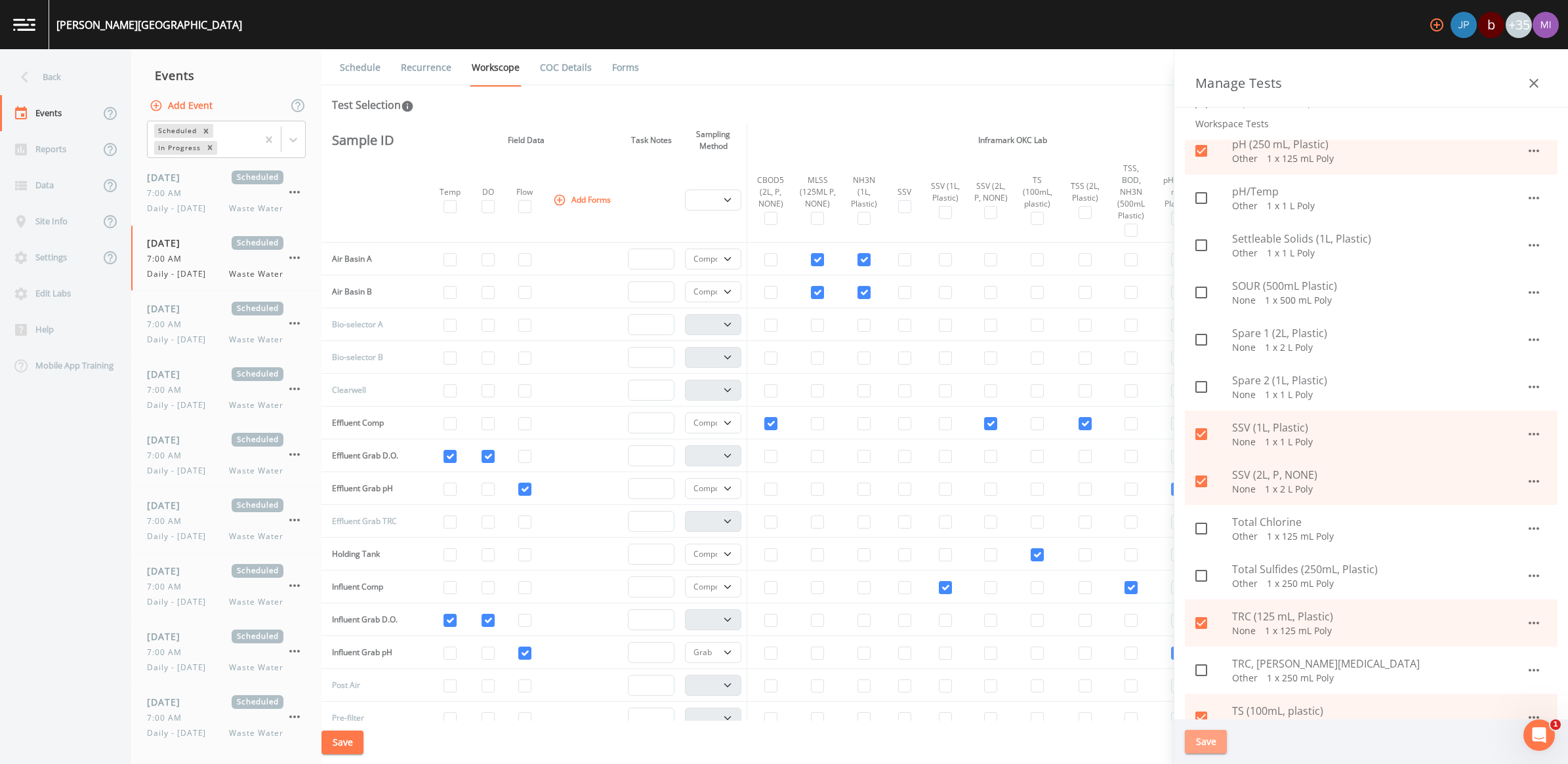
click at [1204, 740] on button "Save" at bounding box center [1207, 742] width 42 height 24
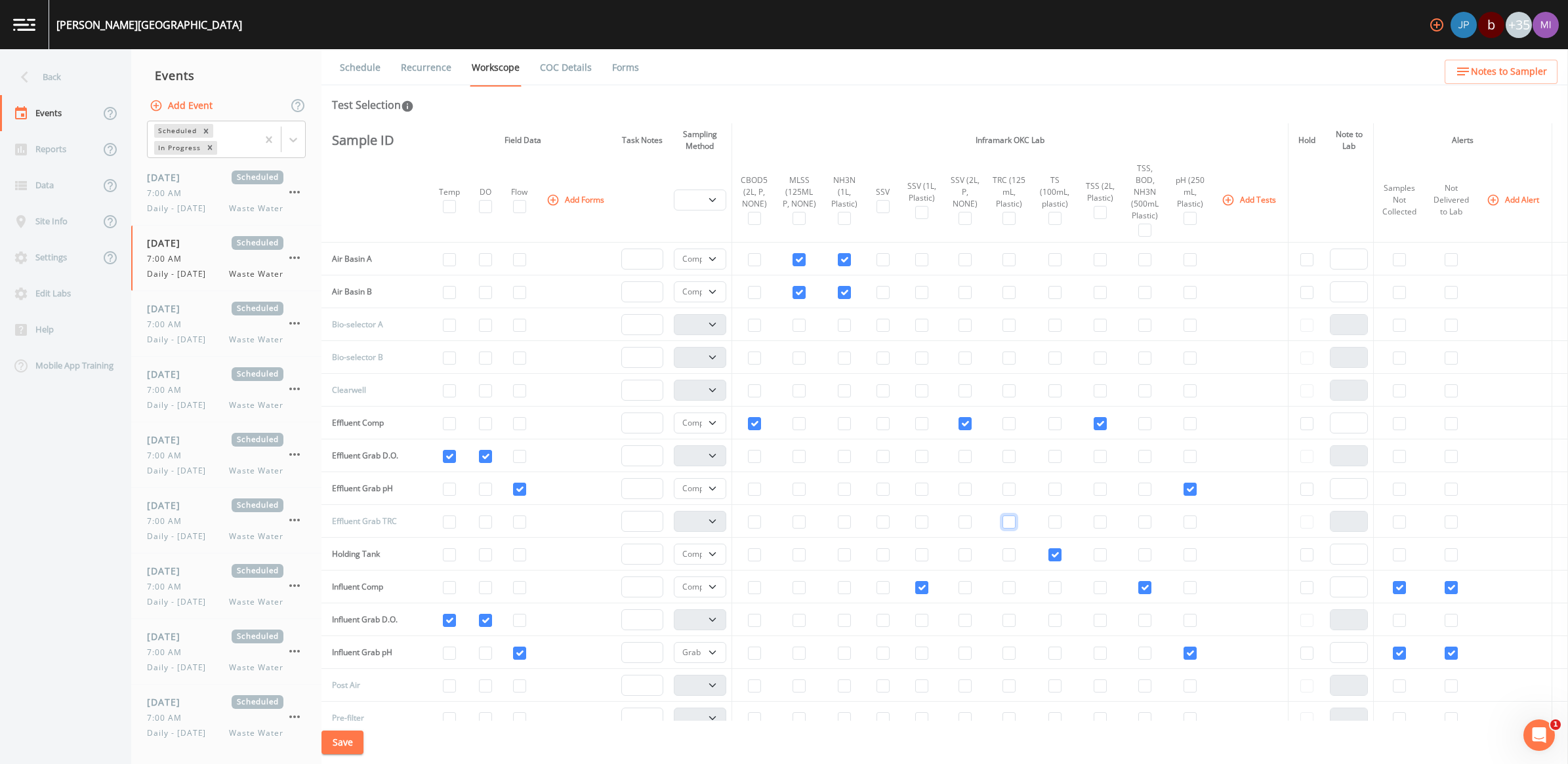
click at [1003, 529] on input "checkbox" at bounding box center [1009, 522] width 13 height 13
checkbox input "true"
select select "b6a3c313-748b-4795-a028-792ad310bd60"
click at [702, 258] on select "Composite Grab" at bounding box center [700, 259] width 52 height 21
select select "092b3f94-5697-4c94-9891-da161916fdbb"
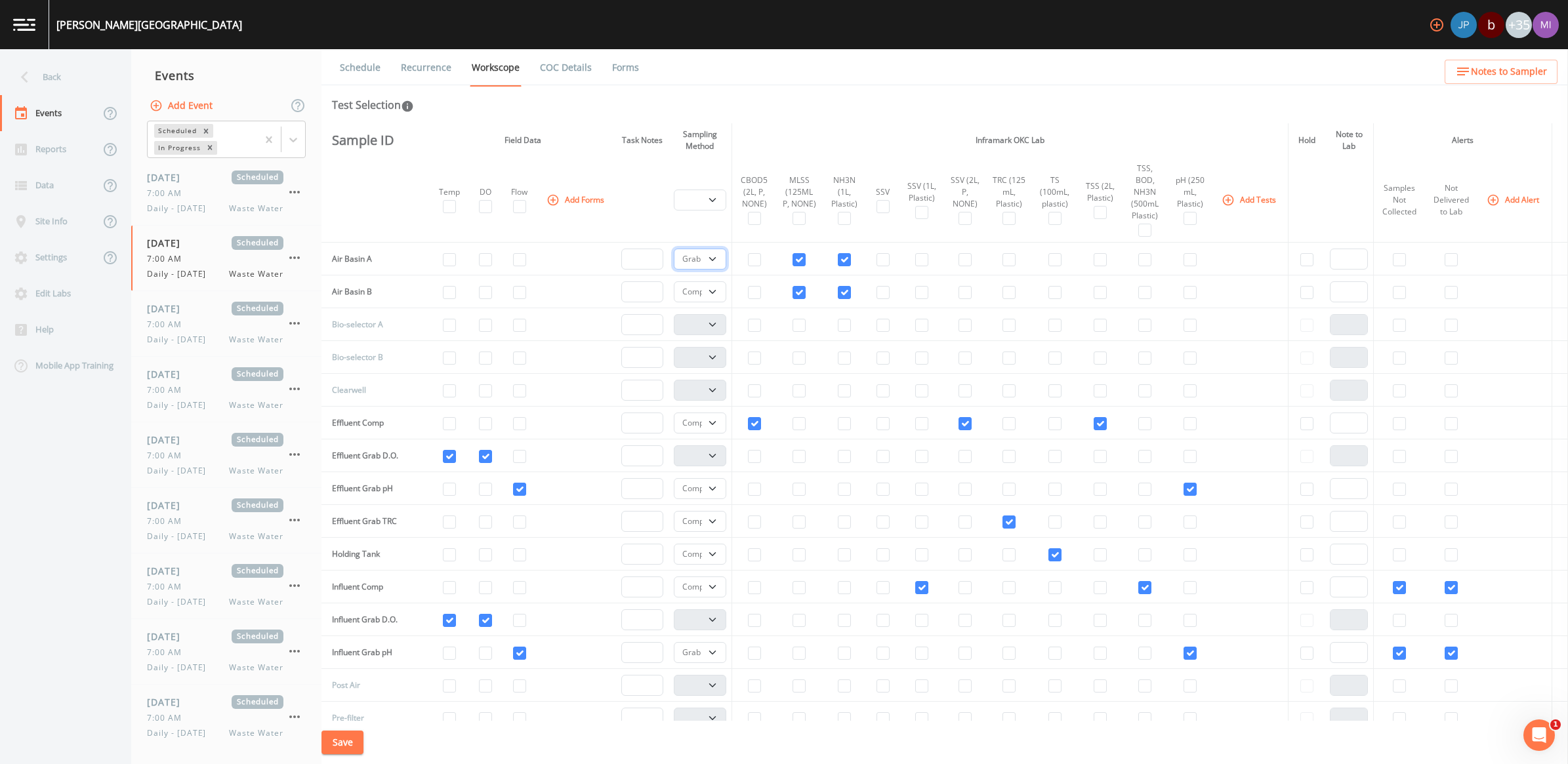
click at [674, 248] on select "Composite Grab" at bounding box center [700, 259] width 52 height 21
click at [704, 289] on select "Composite Grab" at bounding box center [700, 291] width 52 height 21
select select "092b3f94-5697-4c94-9891-da161916fdbb"
click at [674, 281] on select "Composite Grab" at bounding box center [700, 291] width 52 height 21
click at [706, 492] on select "Composite Grab" at bounding box center [700, 489] width 52 height 21
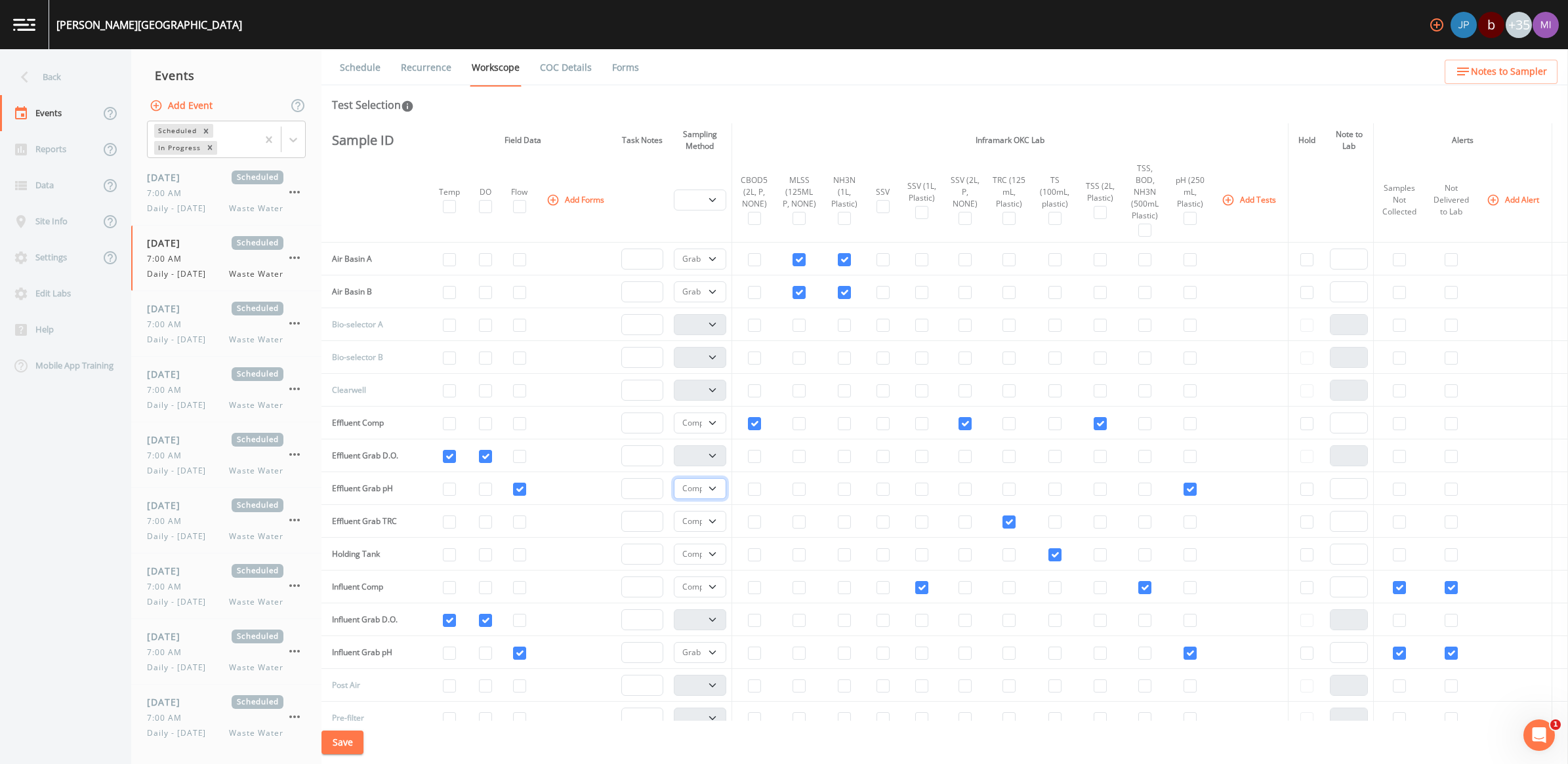
select select "092b3f94-5697-4c94-9891-da161916fdbb"
click at [674, 479] on select "Composite Grab" at bounding box center [700, 489] width 52 height 21
click at [704, 556] on select "Composite Grab" at bounding box center [700, 554] width 52 height 21
select select "092b3f94-5697-4c94-9891-da161916fdbb"
click at [674, 548] on select "Composite Grab" at bounding box center [700, 554] width 52 height 21
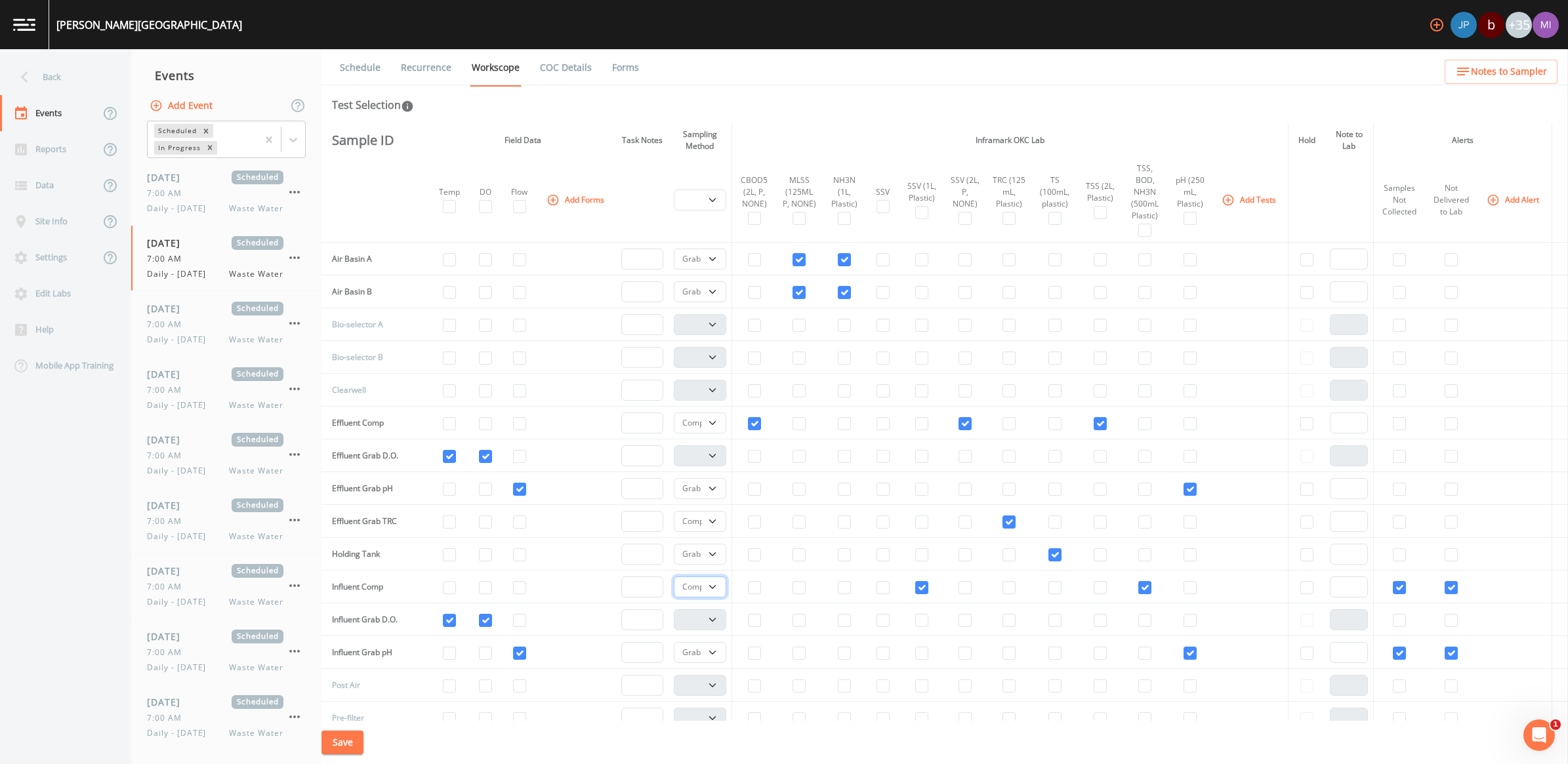
click at [708, 591] on select "Composite Grab" at bounding box center [700, 587] width 52 height 21
click at [674, 580] on select "Composite Grab" at bounding box center [700, 587] width 52 height 21
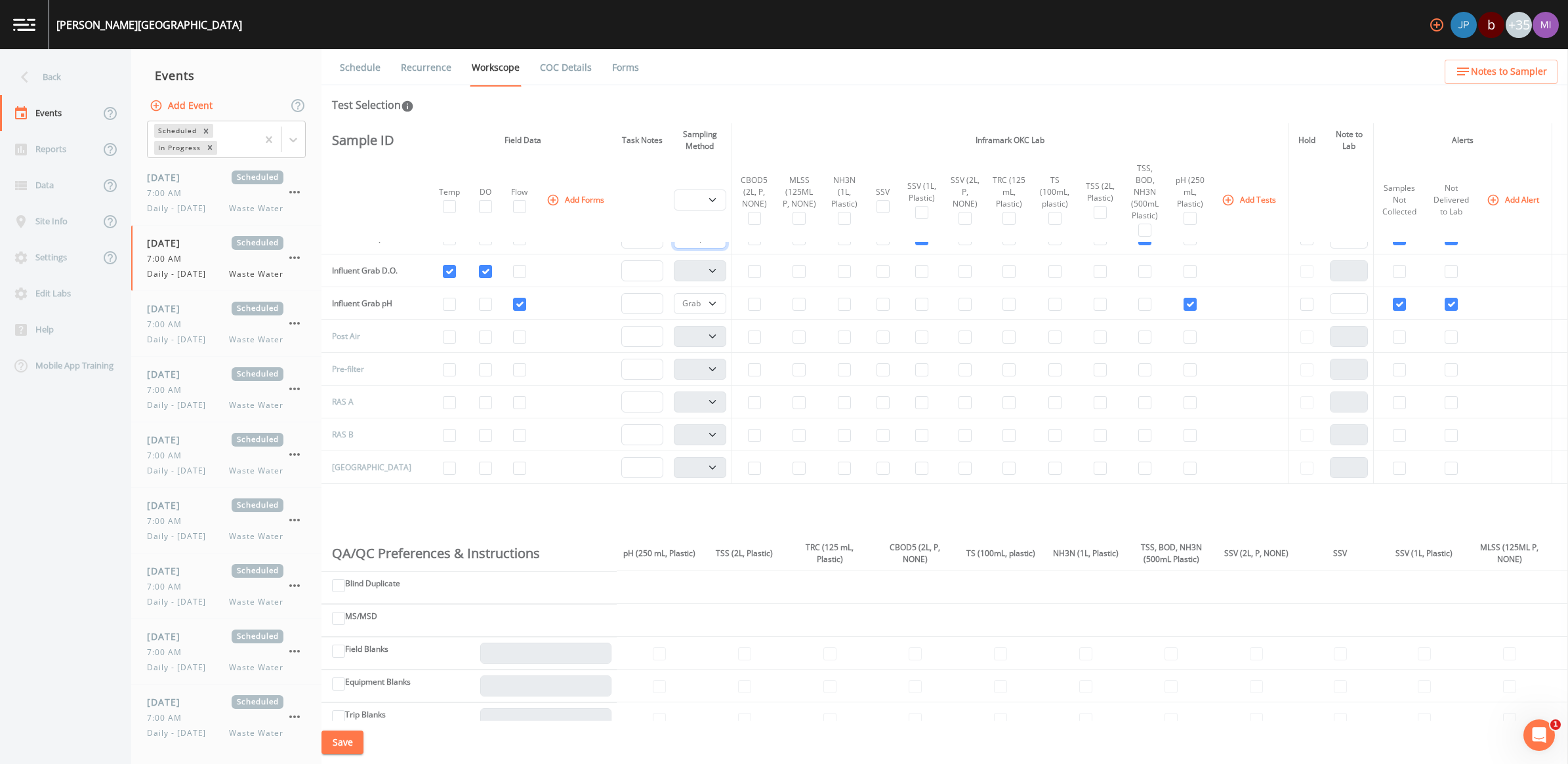
scroll to position [246, 0]
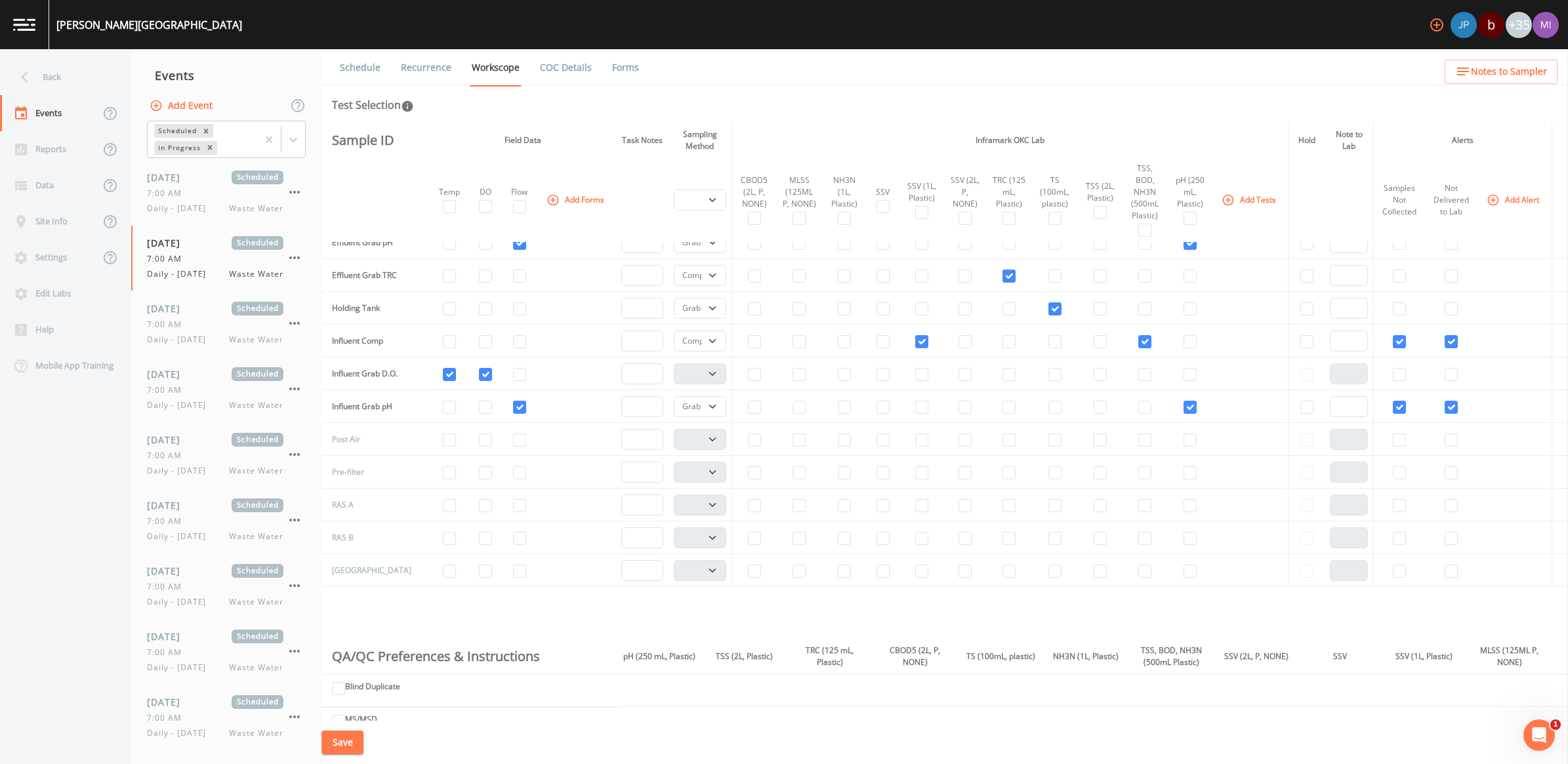
click at [356, 741] on button "Save" at bounding box center [343, 743] width 42 height 24
click at [346, 741] on button "Save" at bounding box center [343, 743] width 42 height 24
click at [187, 334] on span "Daily - [DATE]" at bounding box center [179, 339] width 67 height 12
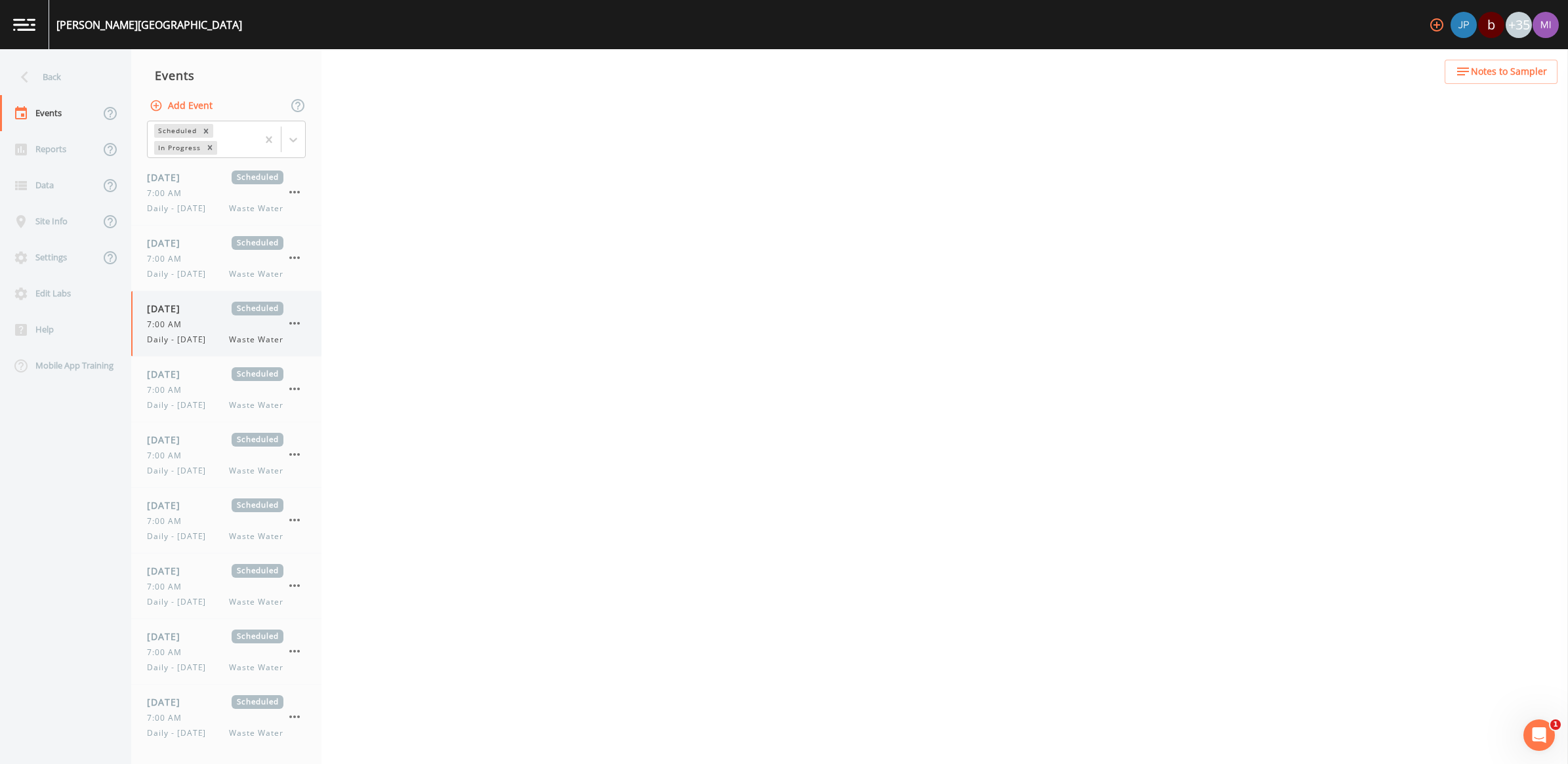
select select "b6a3c313-748b-4795-a028-792ad310bd60"
select select "092b3f94-5697-4c94-9891-da161916fdbb"
select select "b6a3c313-748b-4795-a028-792ad310bd60"
select select "092b3f94-5697-4c94-9891-da161916fdbb"
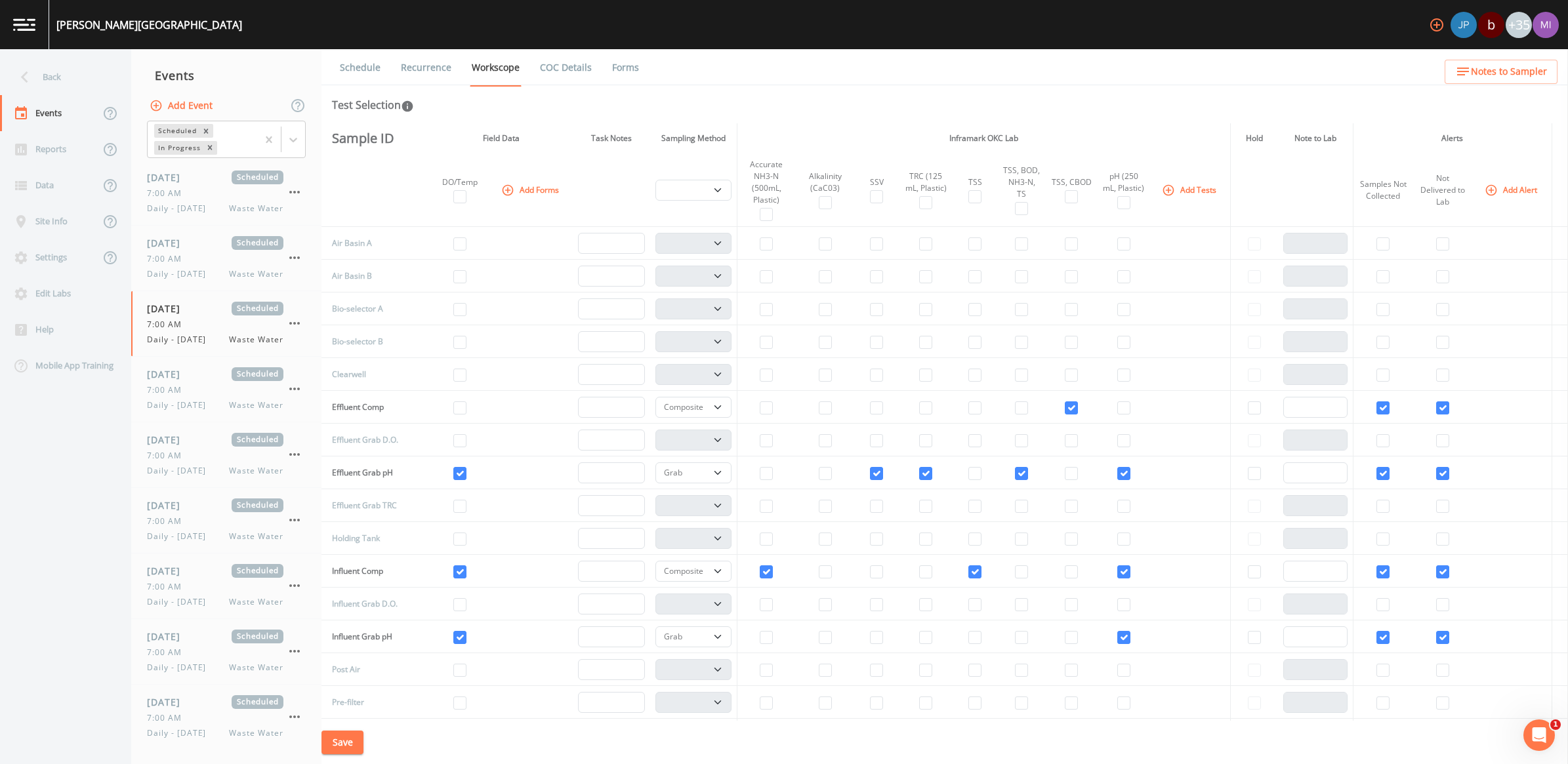
click at [431, 67] on link "Recurrence" at bounding box center [426, 67] width 55 height 37
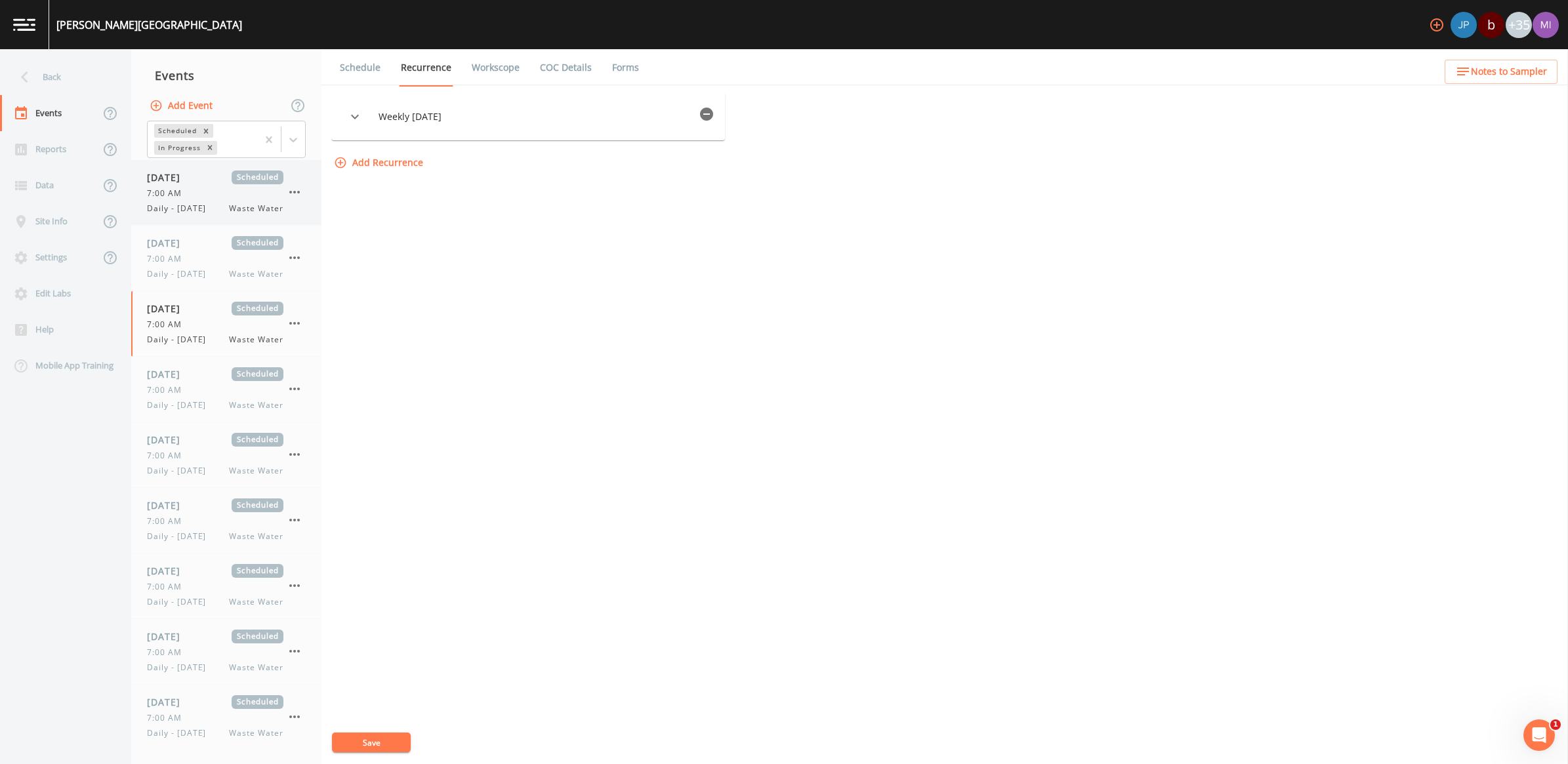
click at [224, 203] on div "Daily - Saturday Waste Water" at bounding box center [215, 209] width 136 height 12
select select "092b3f94-5697-4c94-9891-da161916fdbb"
select select "b6a3c313-748b-4795-a028-792ad310bd60"
select select "092b3f94-5697-4c94-9891-da161916fdbb"
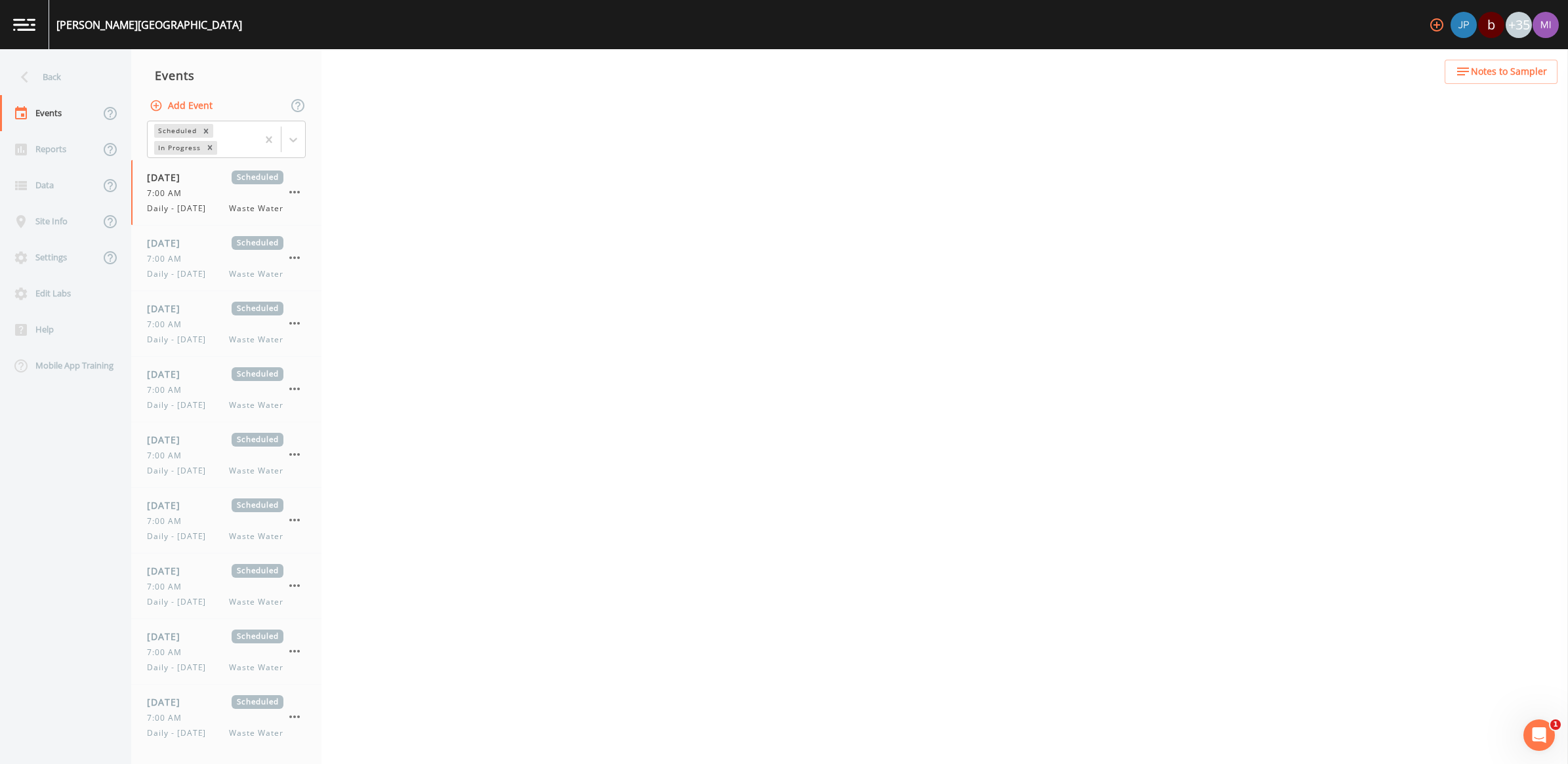
select select "b6a3c313-748b-4795-a028-792ad310bd60"
select select "092b3f94-5697-4c94-9891-da161916fdbb"
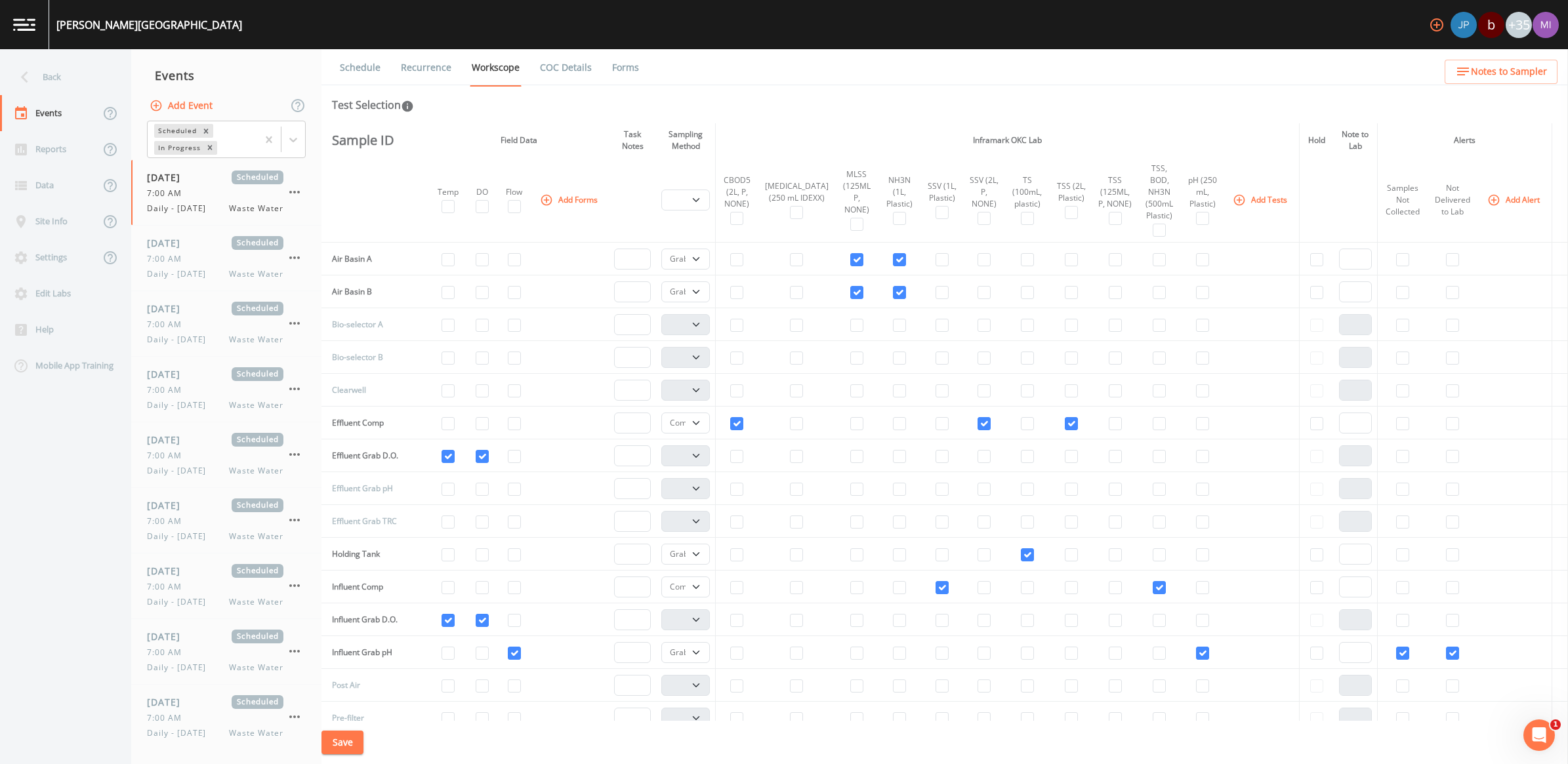
click at [433, 70] on link "Recurrence" at bounding box center [426, 67] width 55 height 37
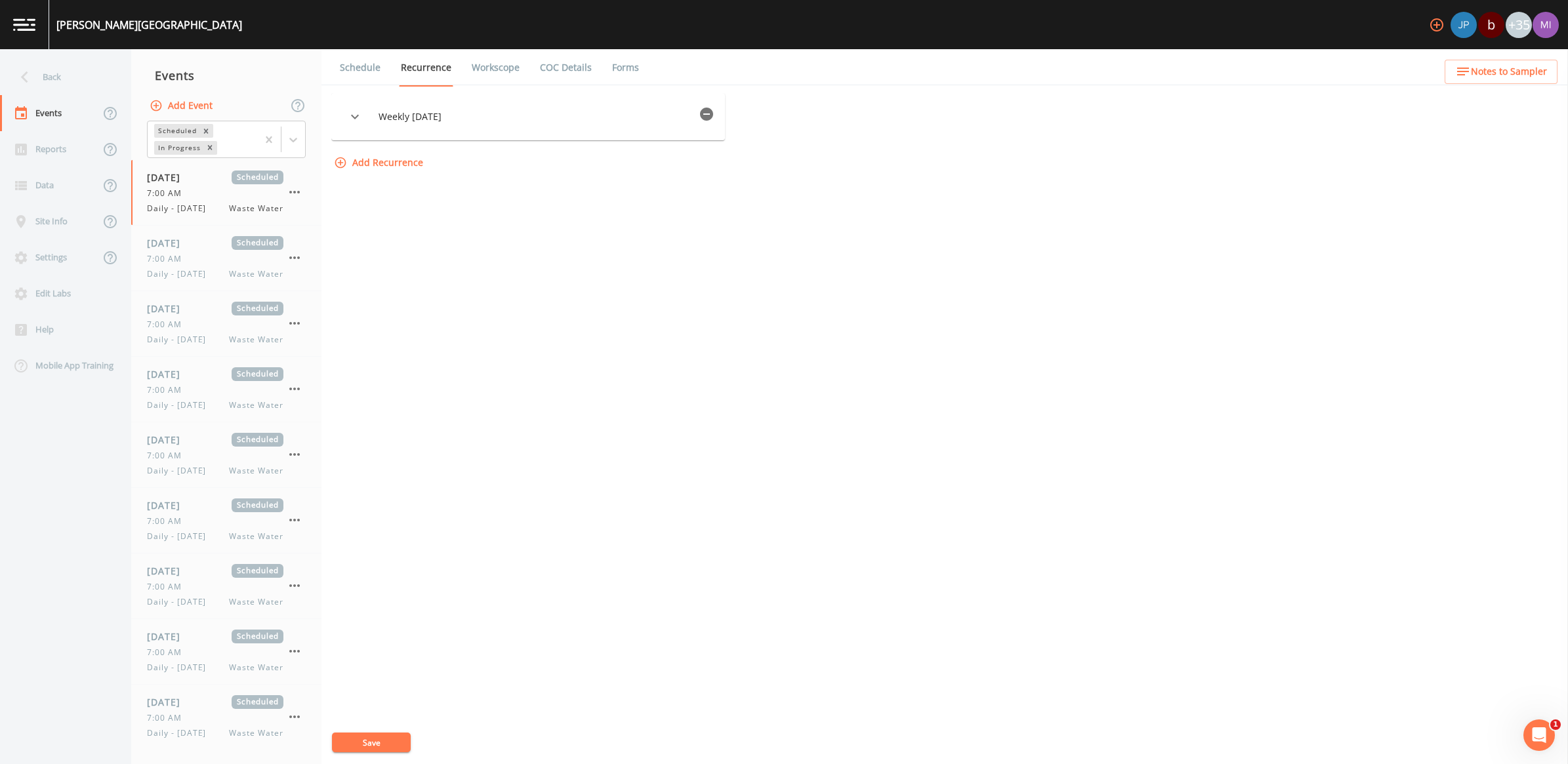
click at [363, 116] on icon "button" at bounding box center [355, 116] width 16 height 16
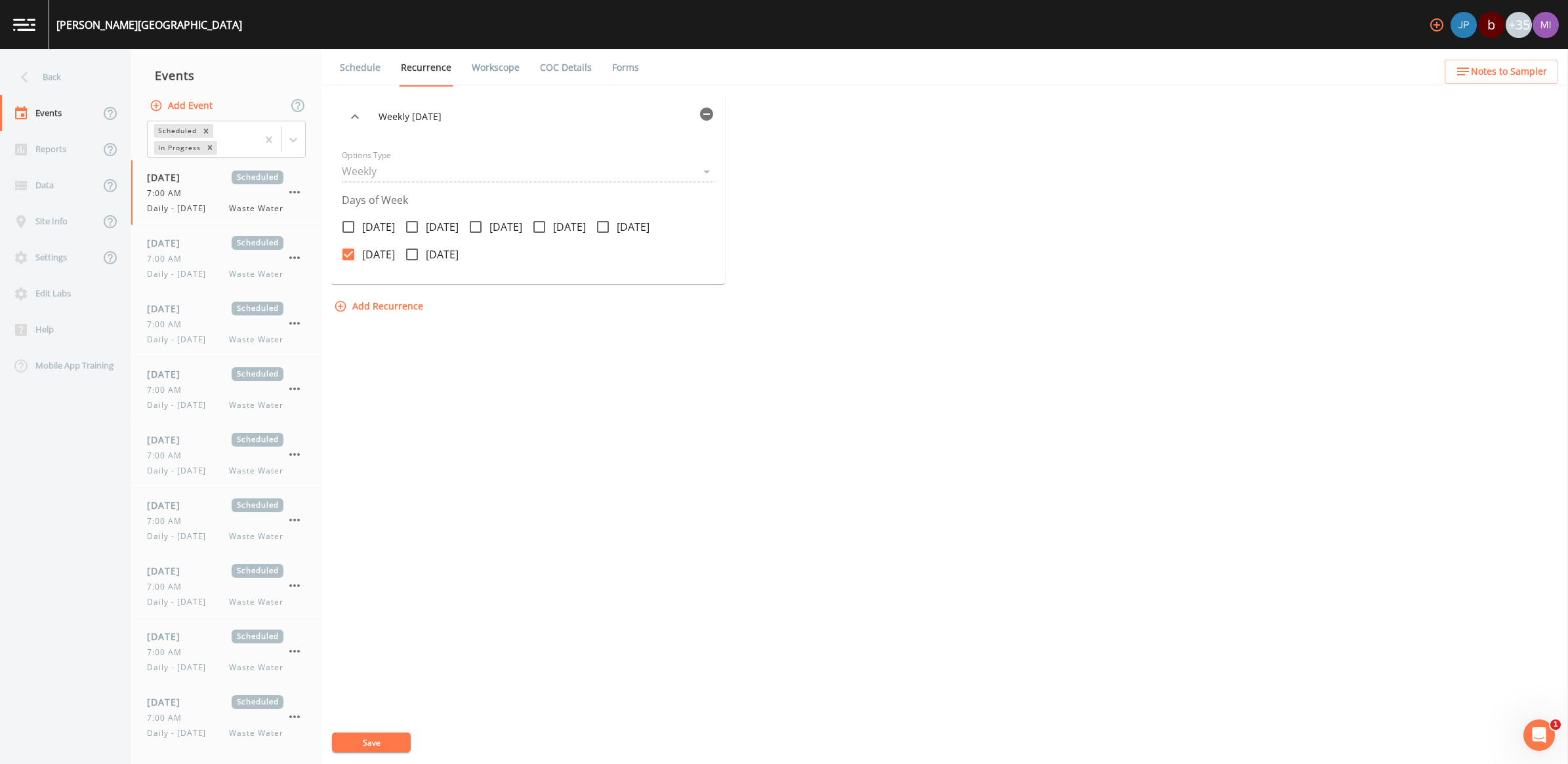
click at [352, 254] on icon at bounding box center [349, 254] width 12 height 12
click at [348, 254] on input "[DATE]" at bounding box center [341, 248] width 13 height 13
click at [709, 112] on icon "button" at bounding box center [707, 115] width 13 height 13
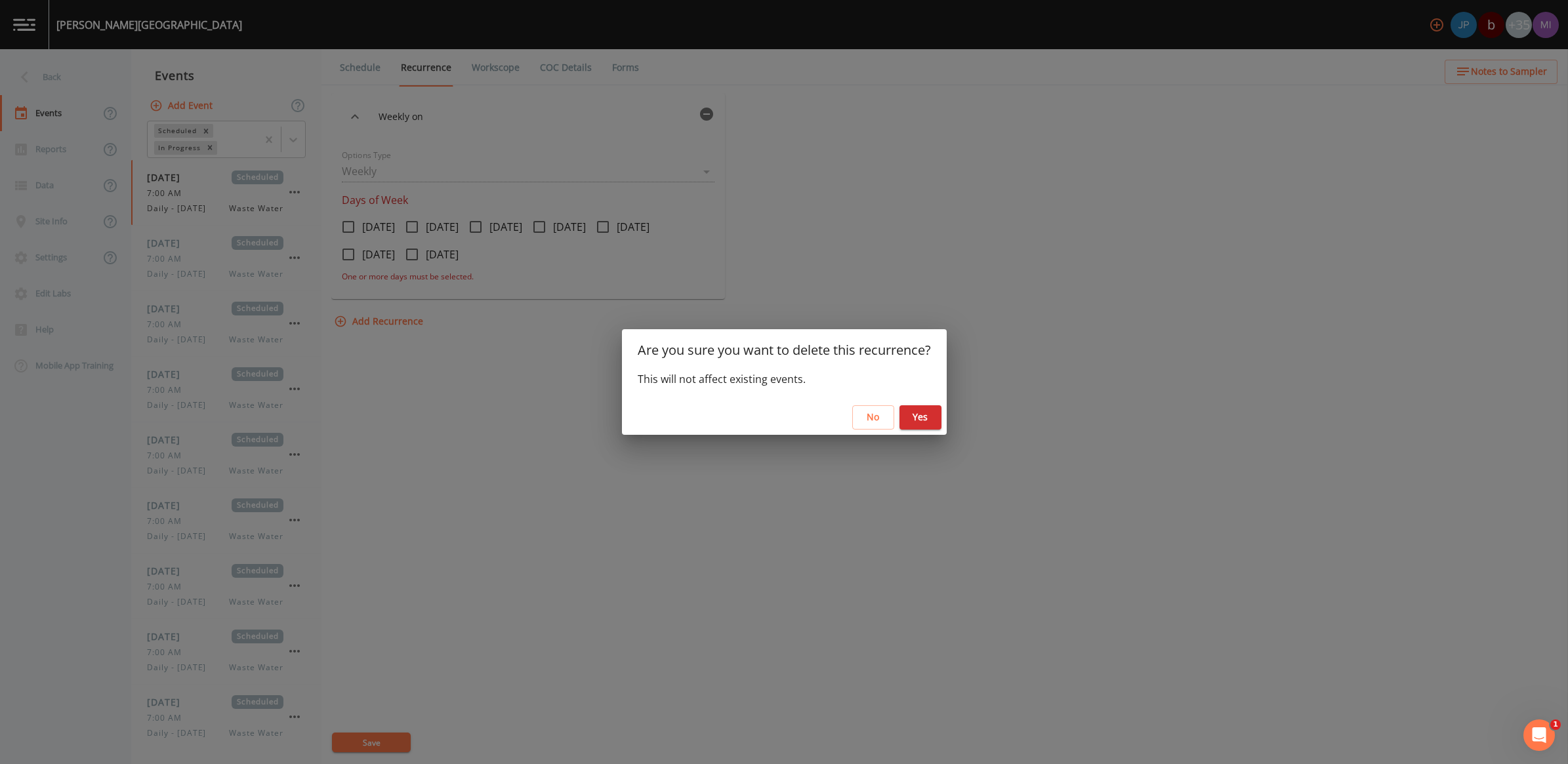
click at [921, 414] on button "Yes" at bounding box center [921, 417] width 42 height 24
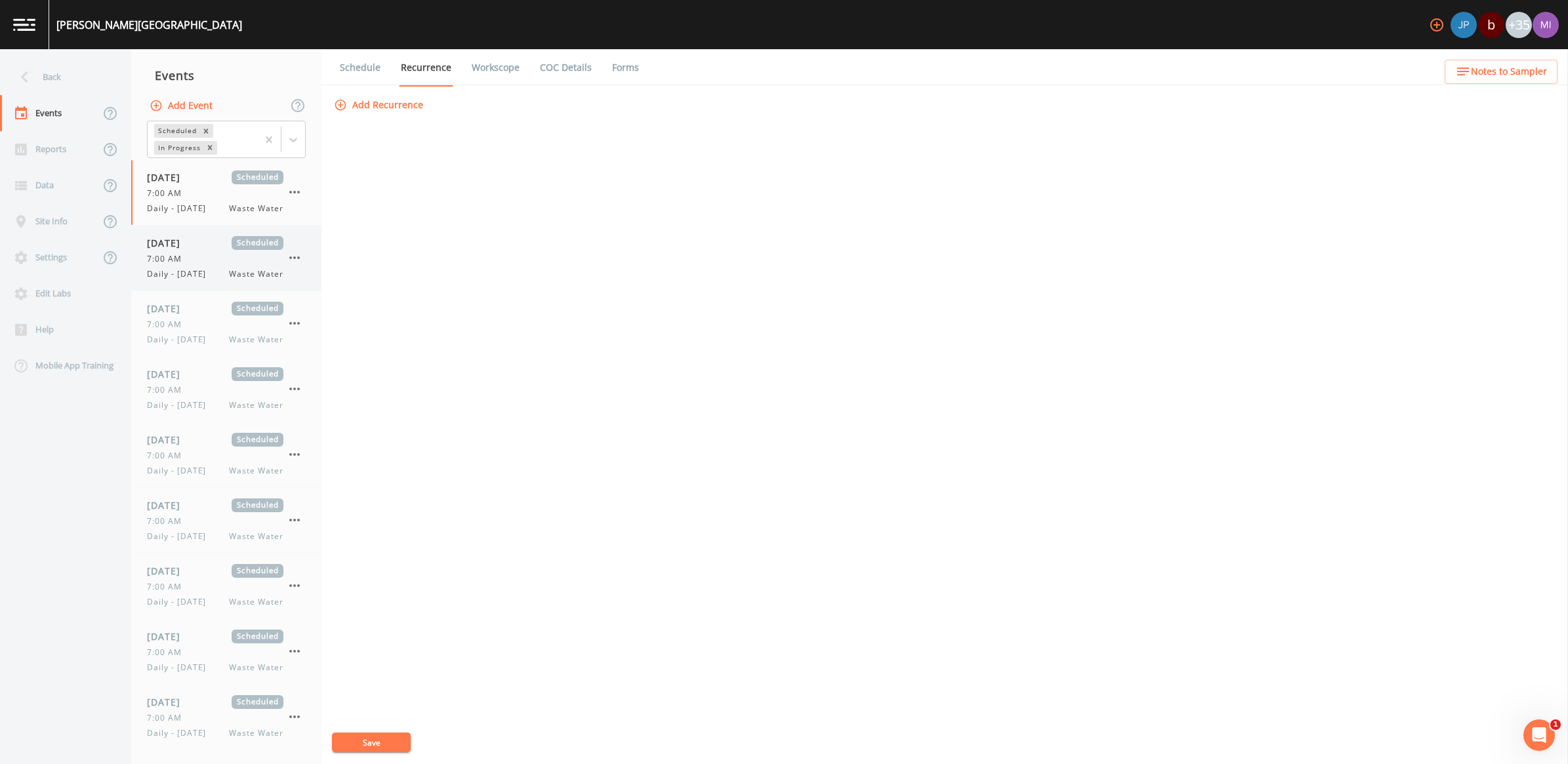
click at [192, 269] on span "Daily - [DATE]" at bounding box center [179, 275] width 67 height 12
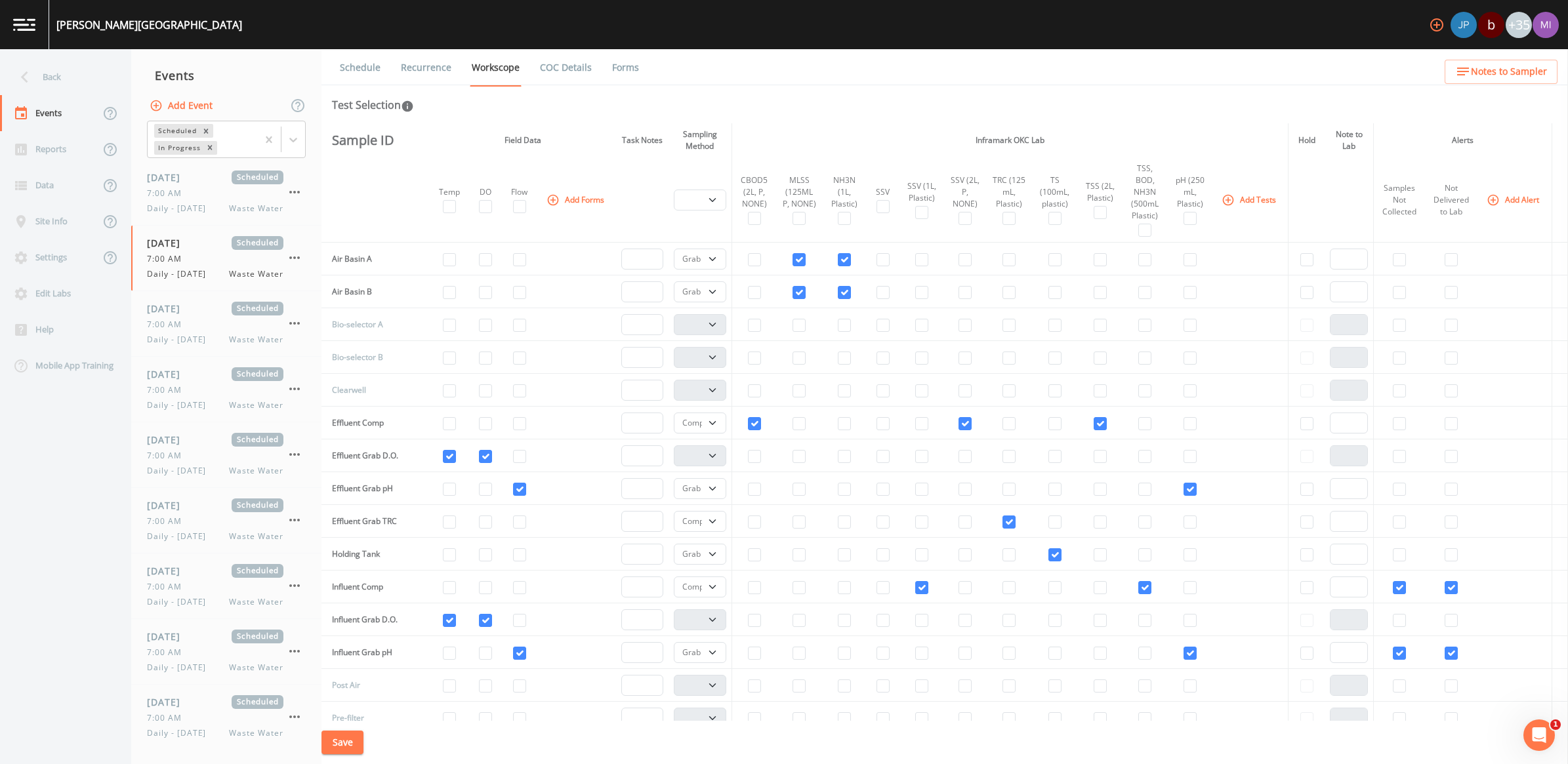
click at [410, 69] on link "Recurrence" at bounding box center [426, 67] width 55 height 37
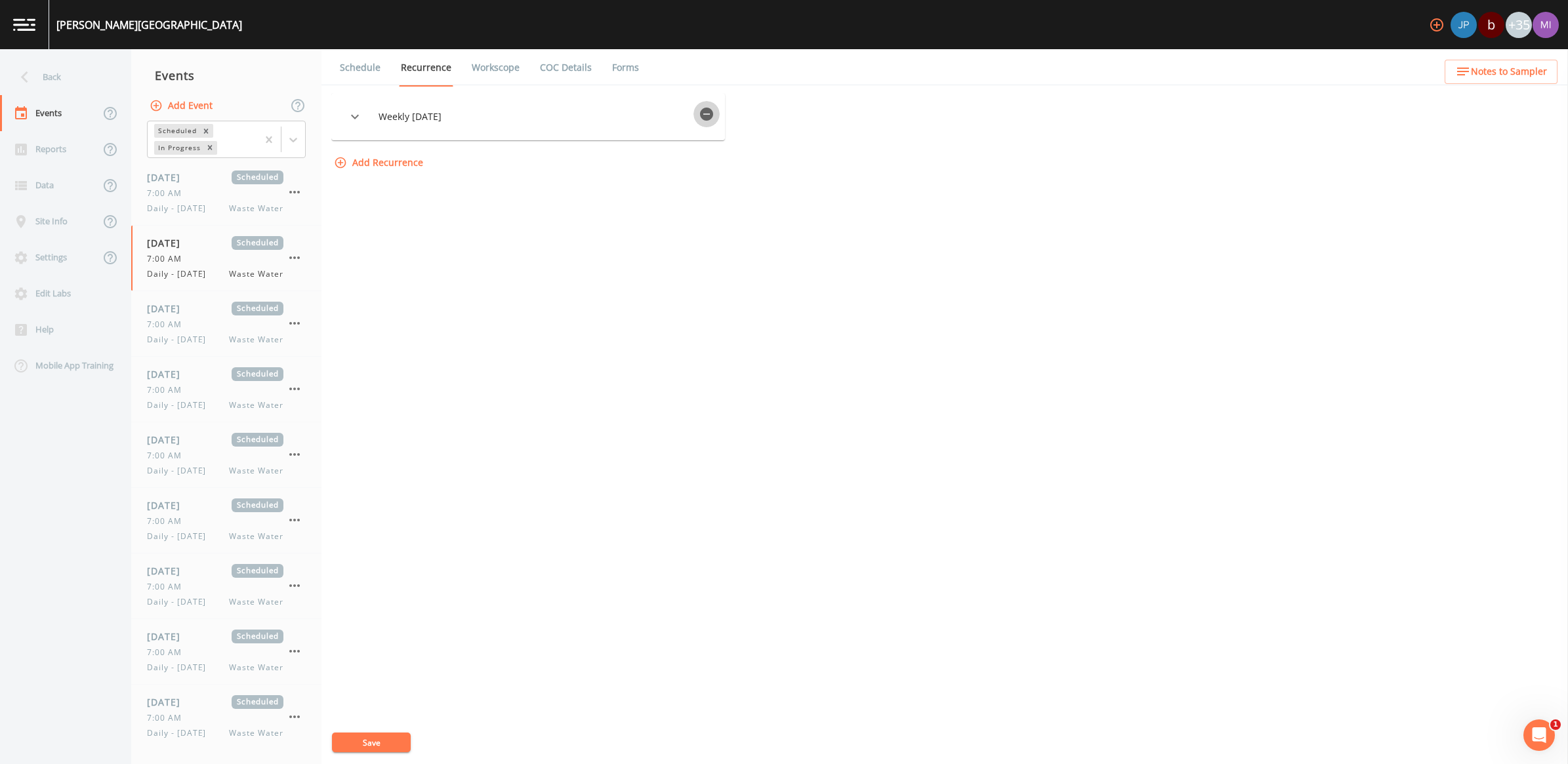
click at [709, 113] on icon "button" at bounding box center [707, 115] width 13 height 13
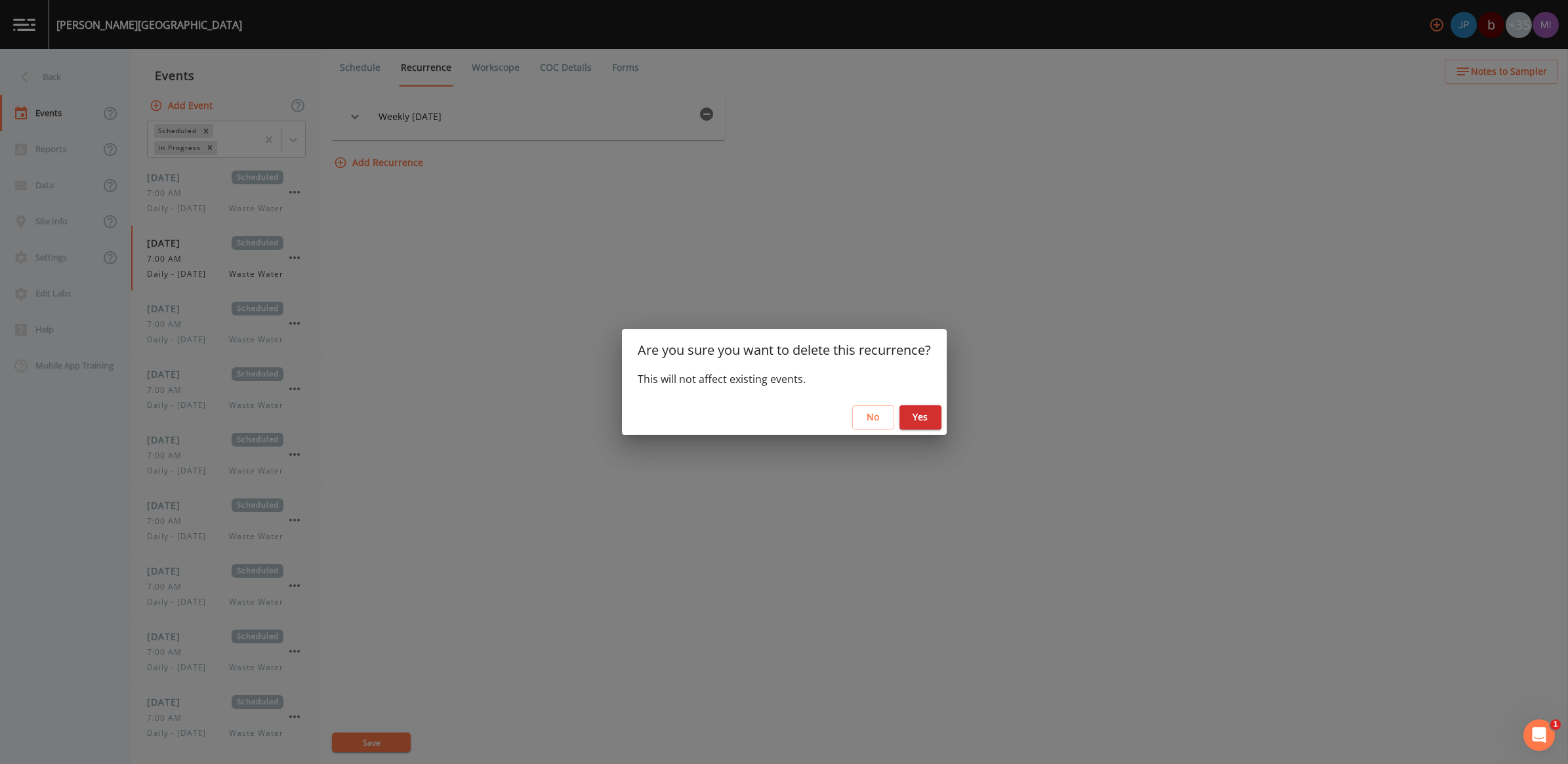
drag, startPoint x: 912, startPoint y: 418, endPoint x: 907, endPoint y: 424, distance: 7.8
click at [914, 418] on button "Yes" at bounding box center [921, 417] width 42 height 24
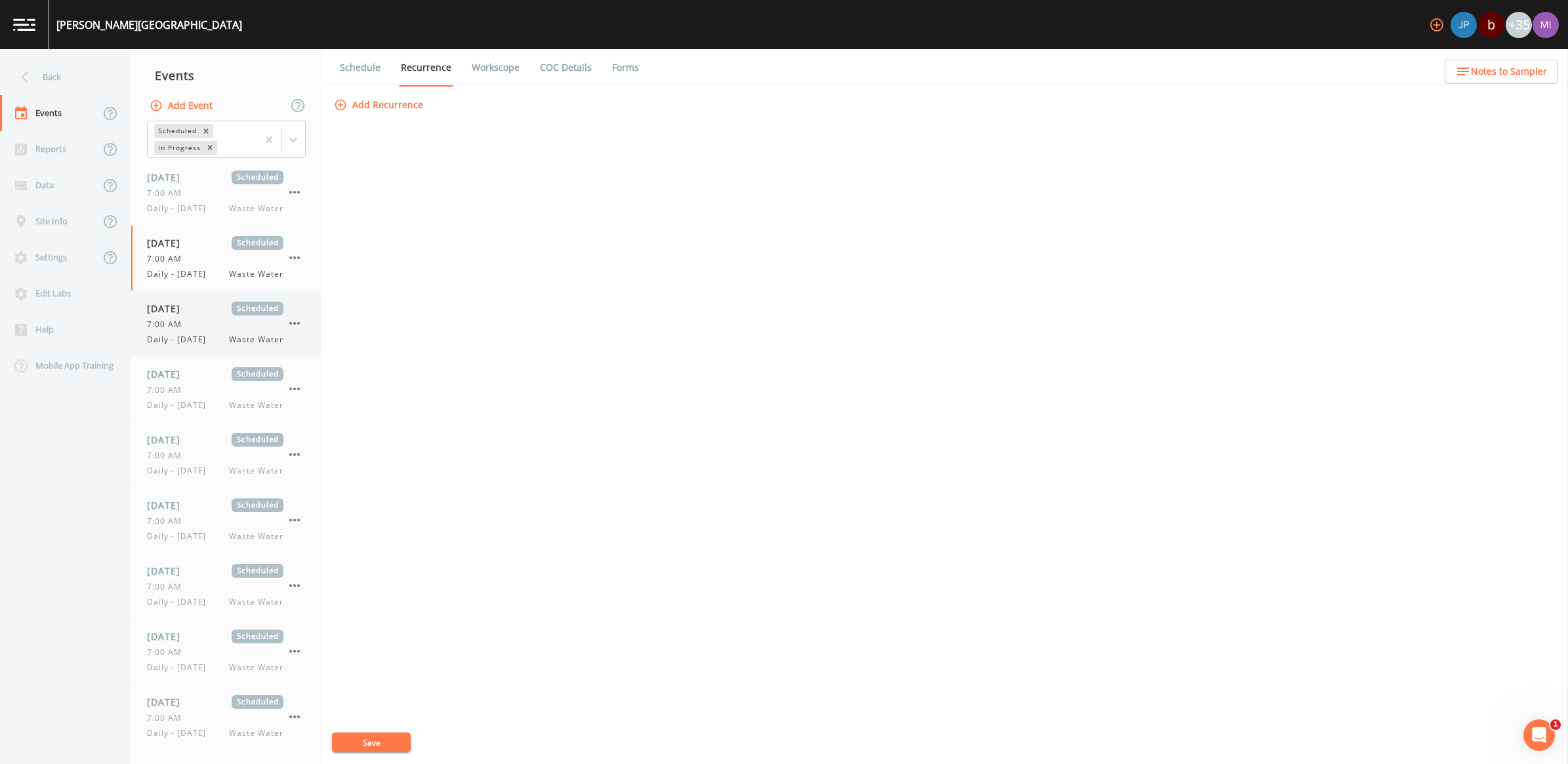
click at [201, 325] on div "7:00 AM" at bounding box center [215, 325] width 136 height 12
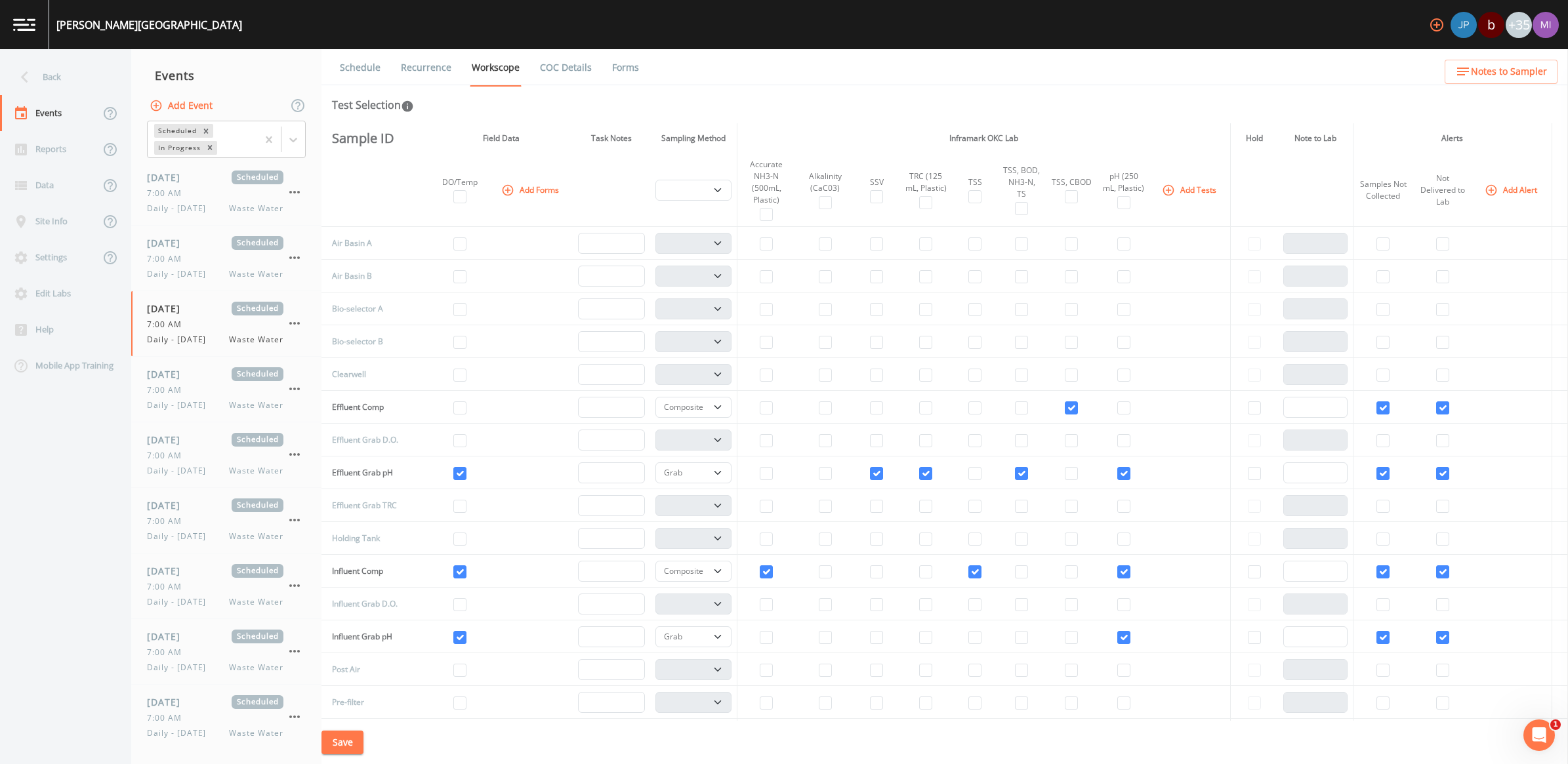
click at [443, 64] on link "Recurrence" at bounding box center [426, 67] width 55 height 37
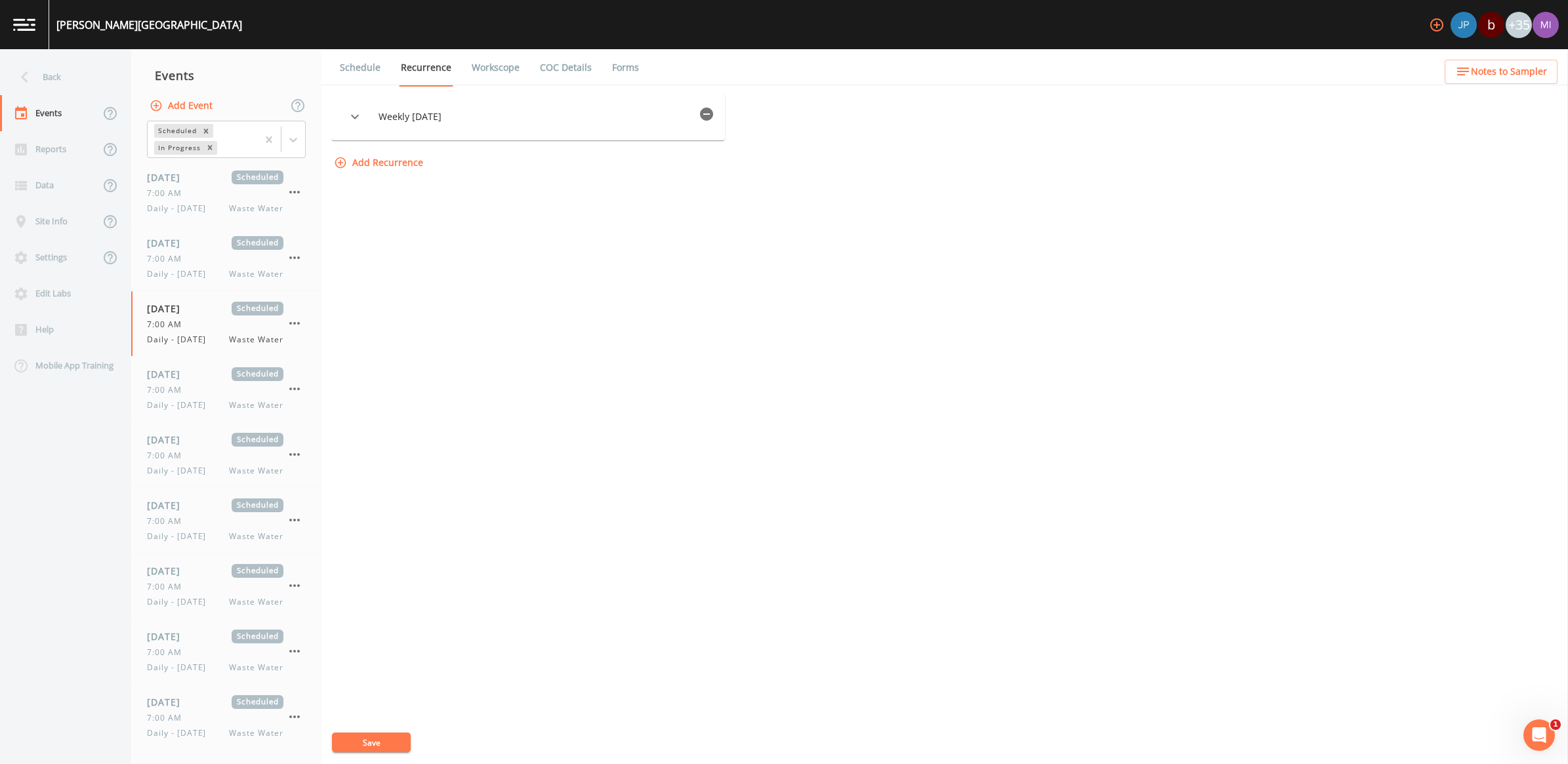
click at [709, 113] on icon "button" at bounding box center [707, 115] width 13 height 13
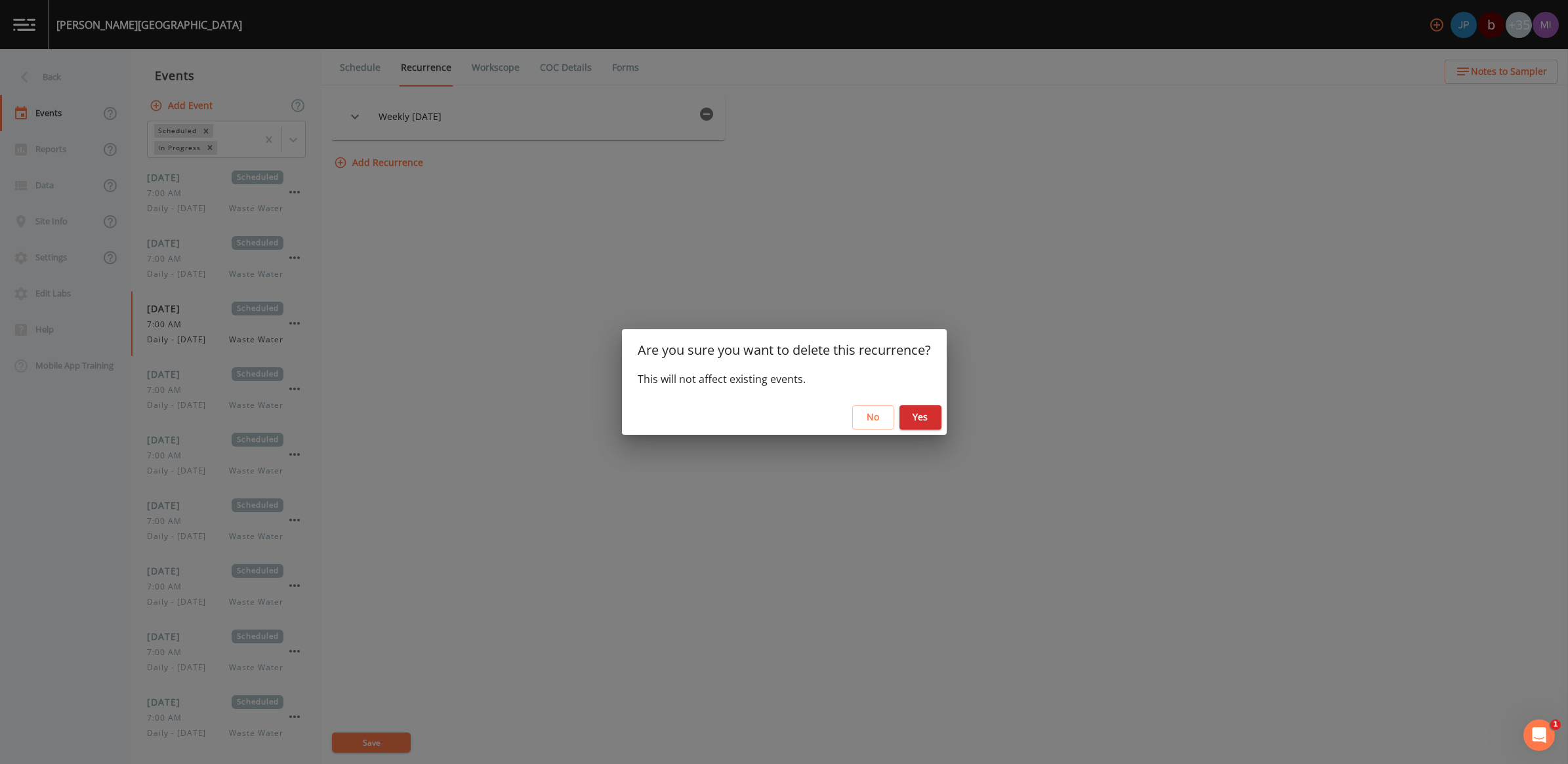
click at [916, 430] on div "No Yes" at bounding box center [784, 417] width 325 height 35
click at [914, 421] on button "Yes" at bounding box center [921, 417] width 42 height 24
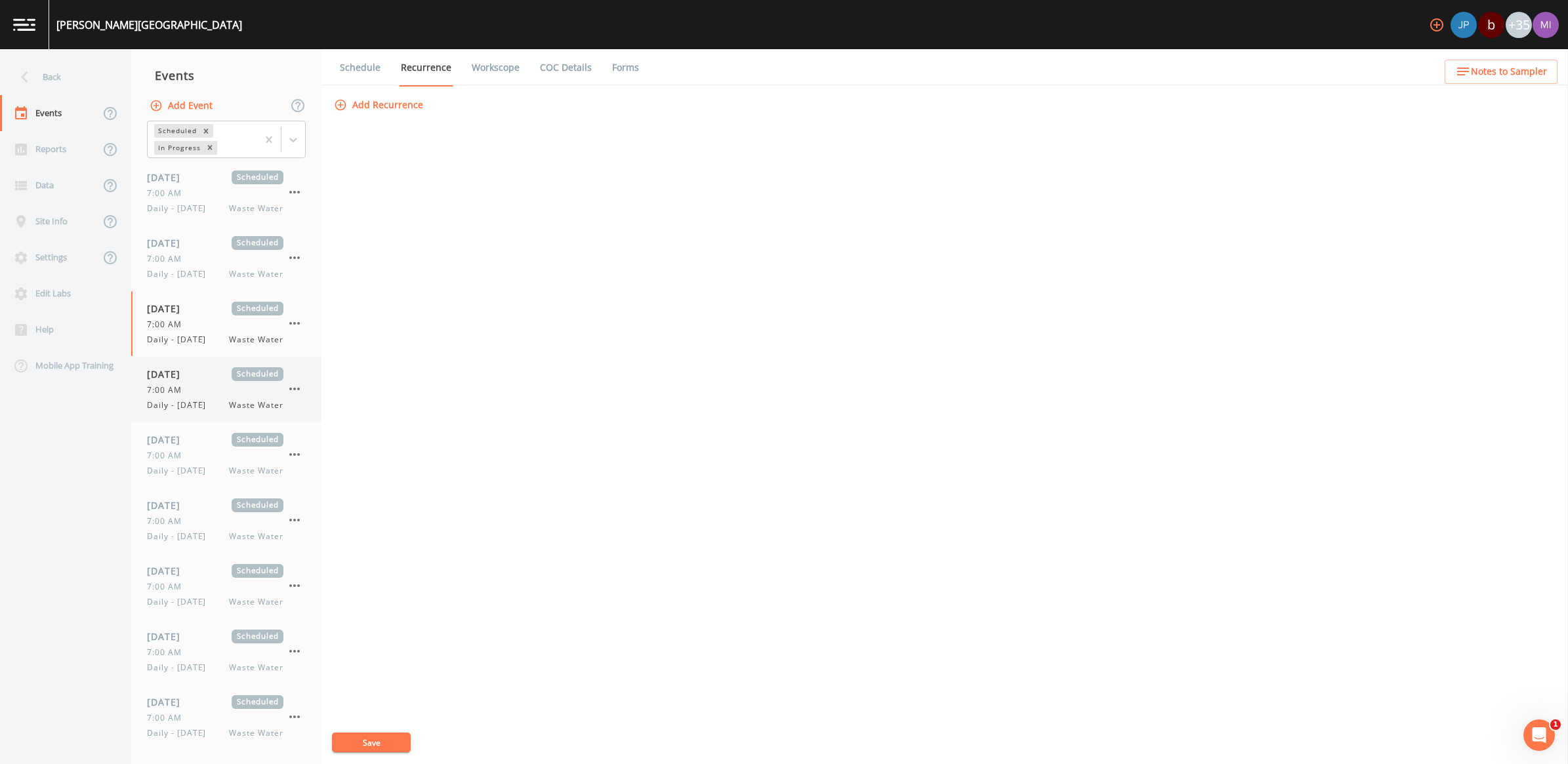
click at [188, 382] on span "[DATE]" at bounding box center [168, 374] width 43 height 13
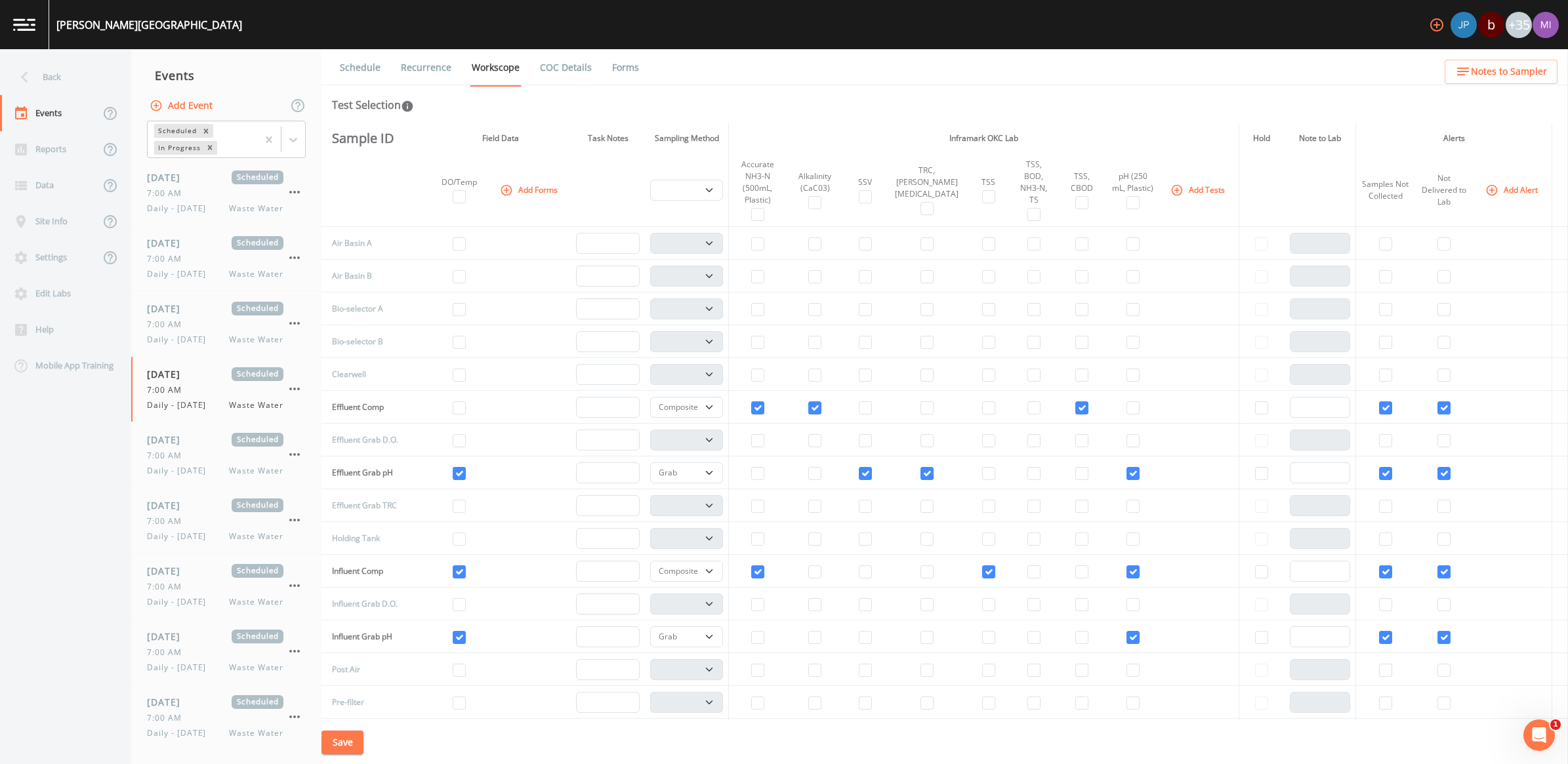
click at [447, 67] on link "Recurrence" at bounding box center [426, 67] width 55 height 37
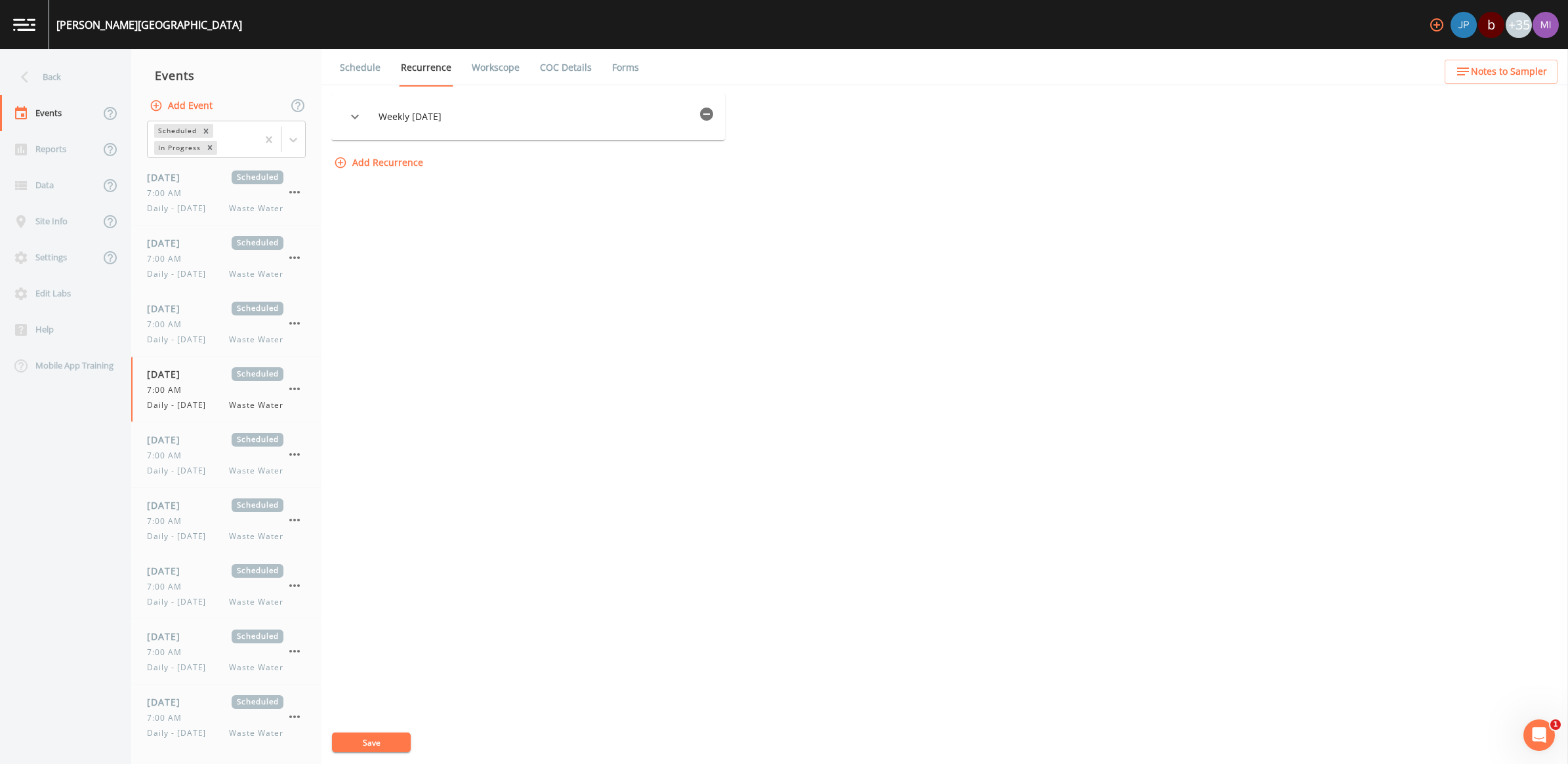
click at [714, 113] on icon "button" at bounding box center [707, 115] width 13 height 13
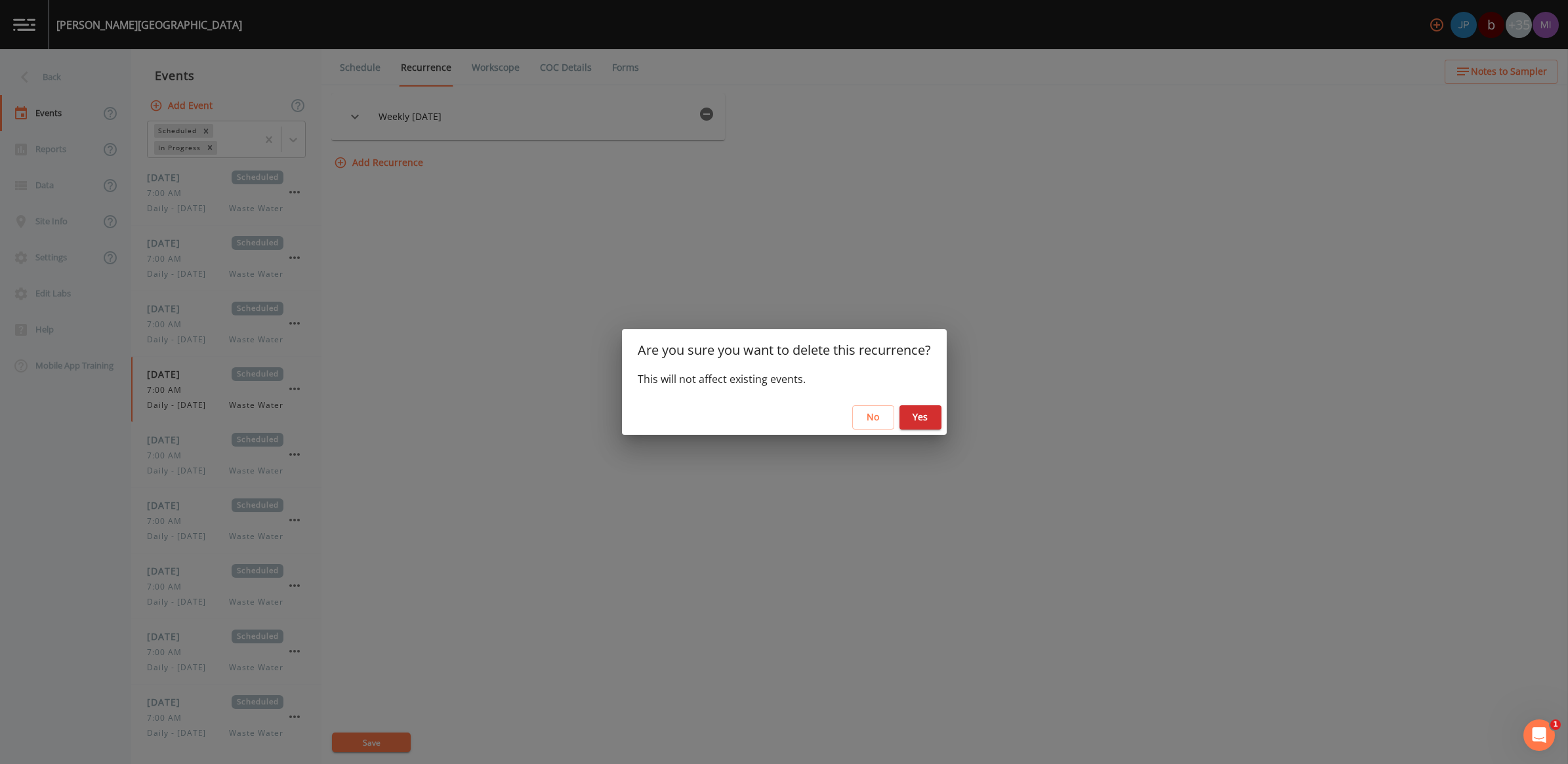
click at [916, 414] on button "Yes" at bounding box center [921, 417] width 42 height 24
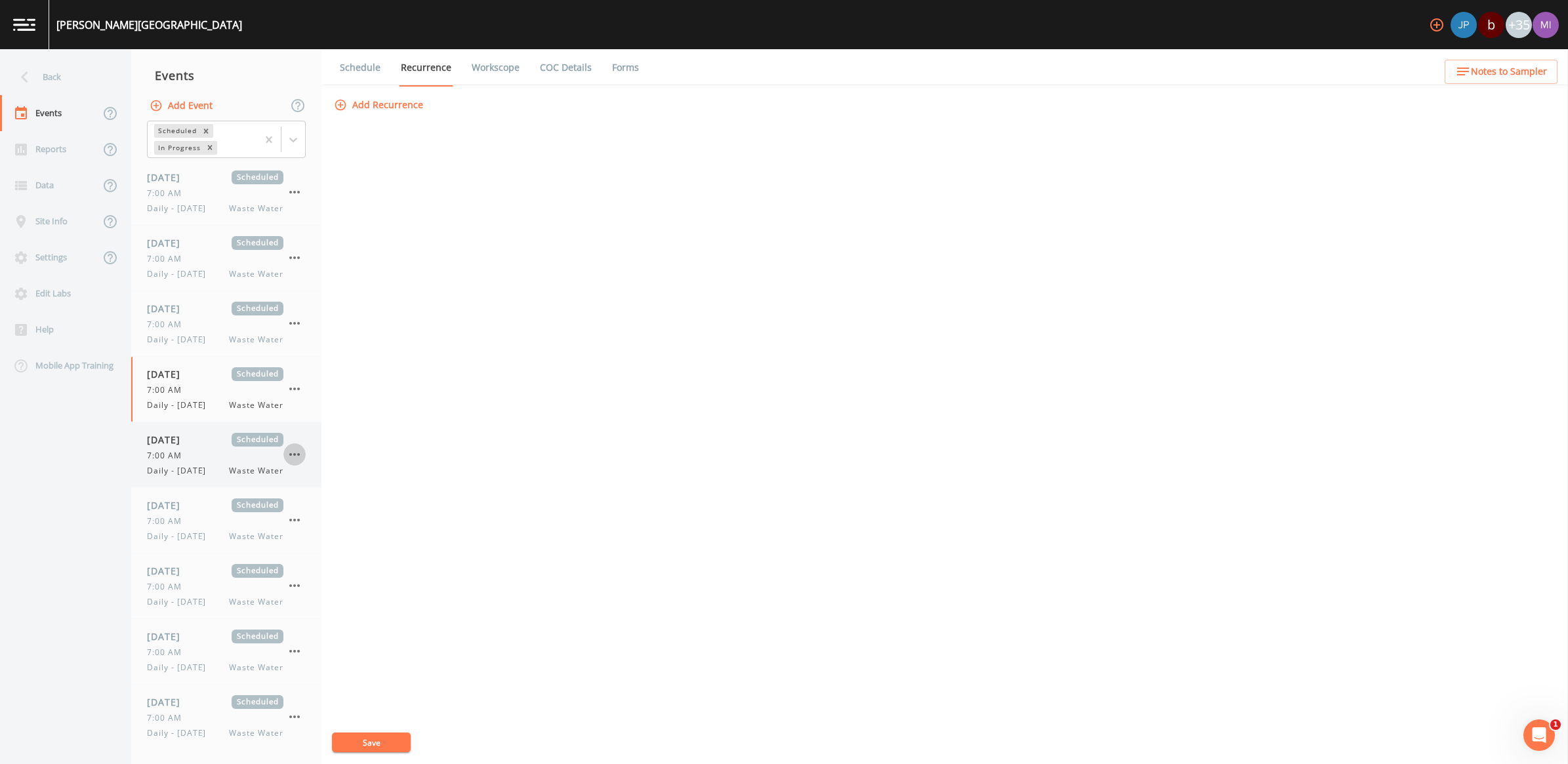
click at [304, 466] on button "button" at bounding box center [294, 454] width 22 height 22
click at [440, 72] on div at bounding box center [784, 382] width 1568 height 764
click at [435, 69] on link "Recurrence" at bounding box center [426, 67] width 55 height 37
click at [173, 445] on span "[DATE]" at bounding box center [168, 440] width 43 height 13
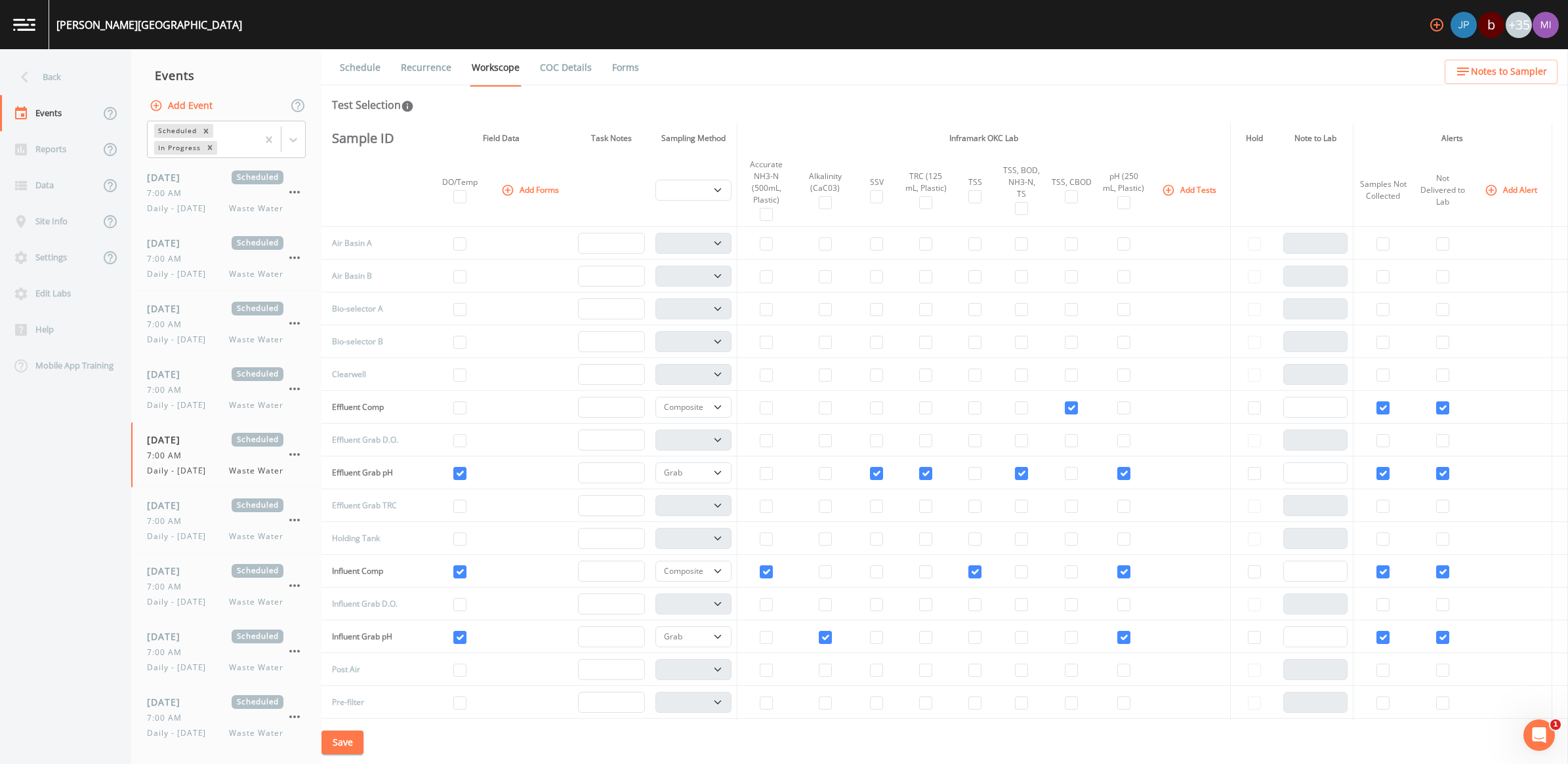
click at [420, 64] on link "Recurrence" at bounding box center [426, 67] width 55 height 37
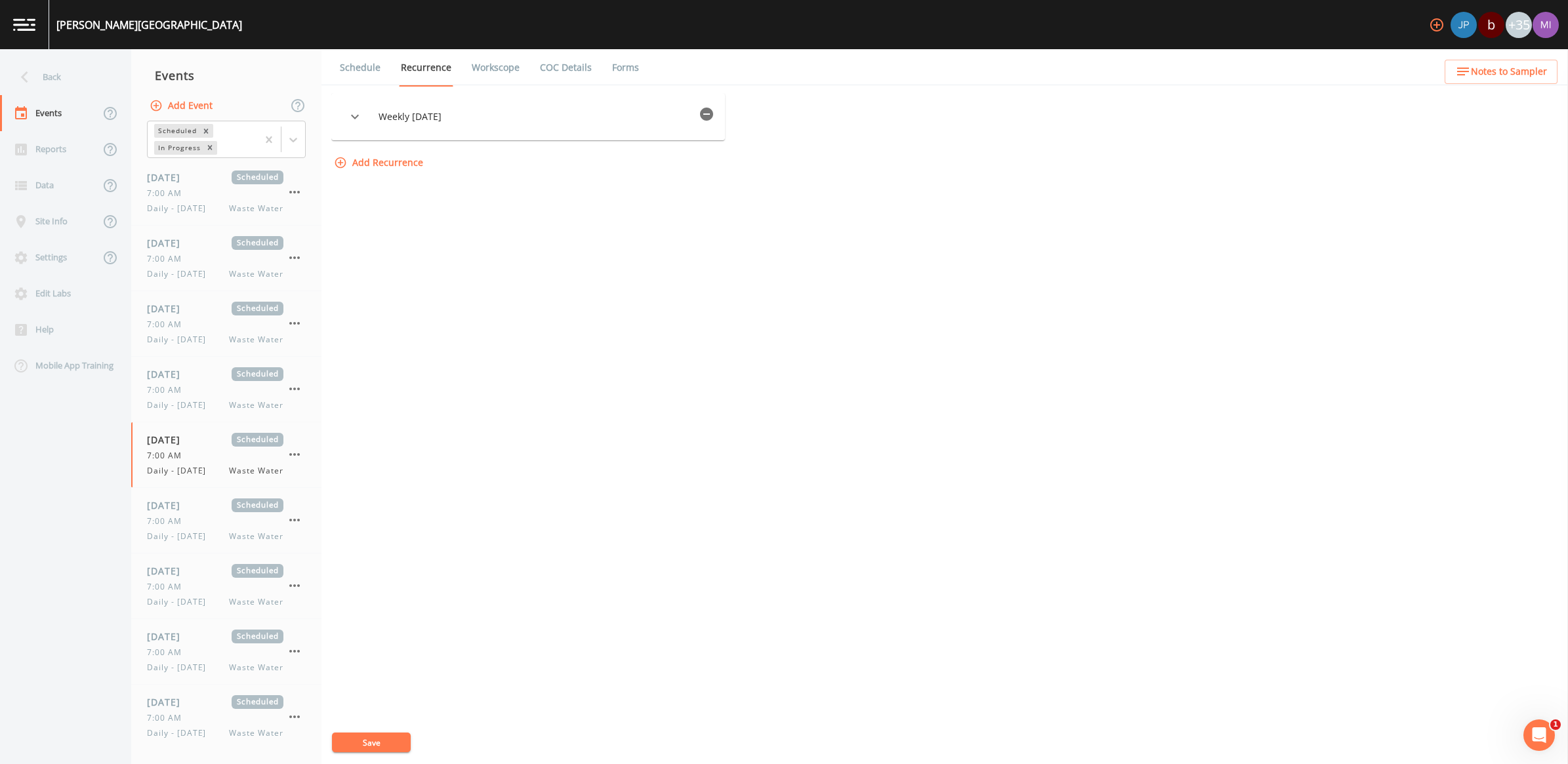
click at [712, 115] on icon "button" at bounding box center [707, 115] width 13 height 13
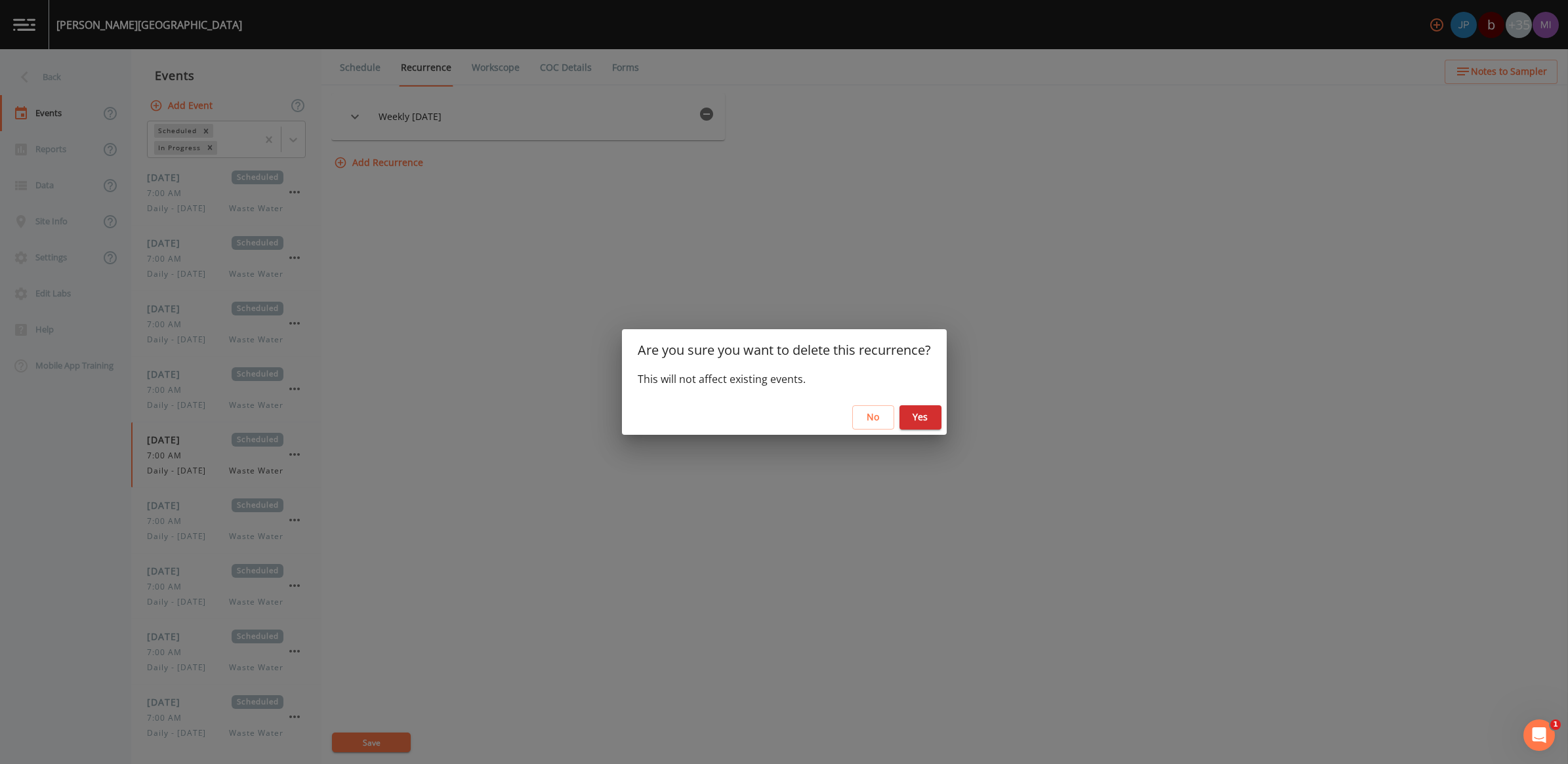
click at [917, 414] on button "Yes" at bounding box center [921, 417] width 42 height 24
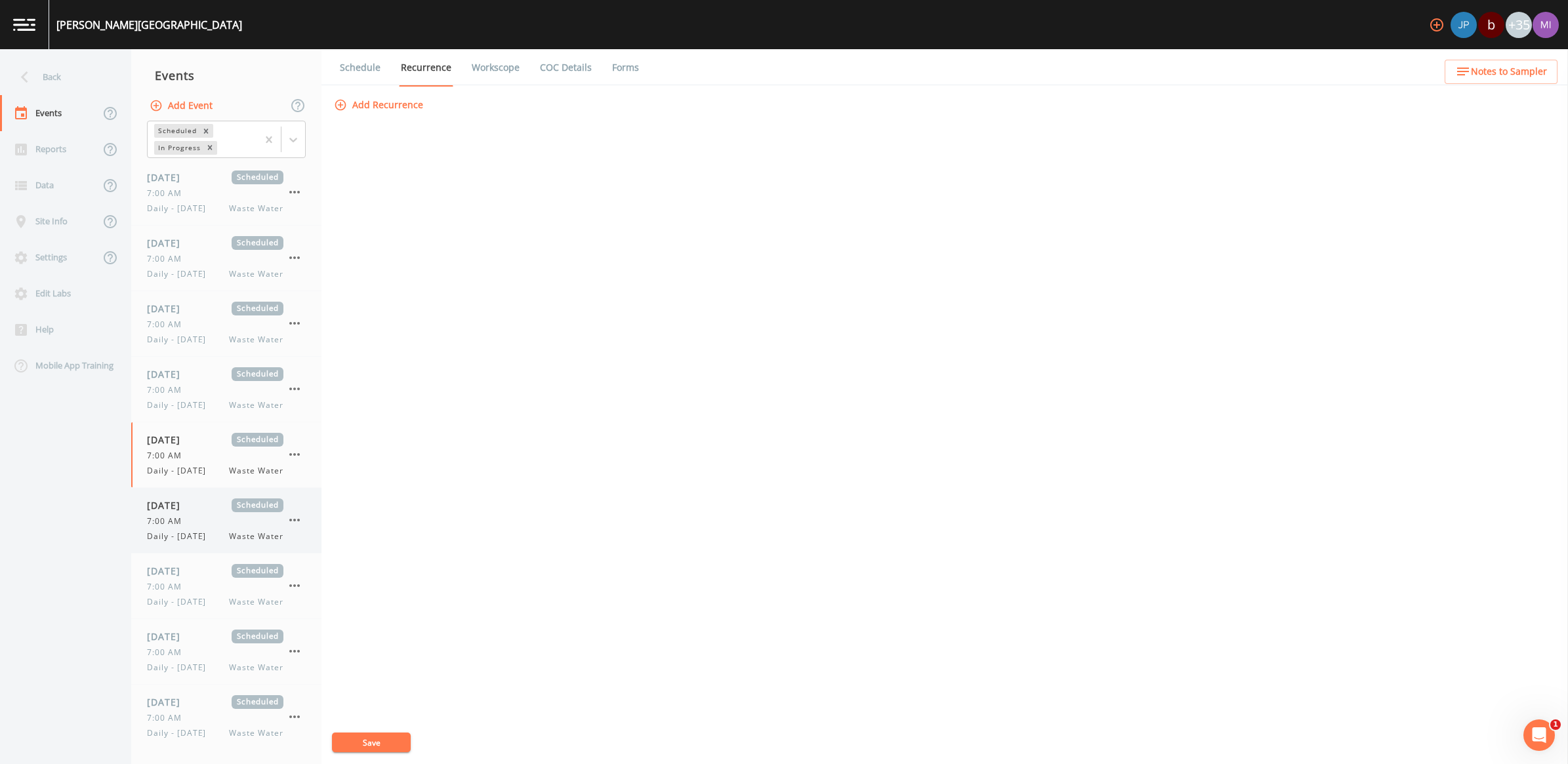
click at [195, 542] on span "Daily - [DATE]" at bounding box center [179, 537] width 67 height 12
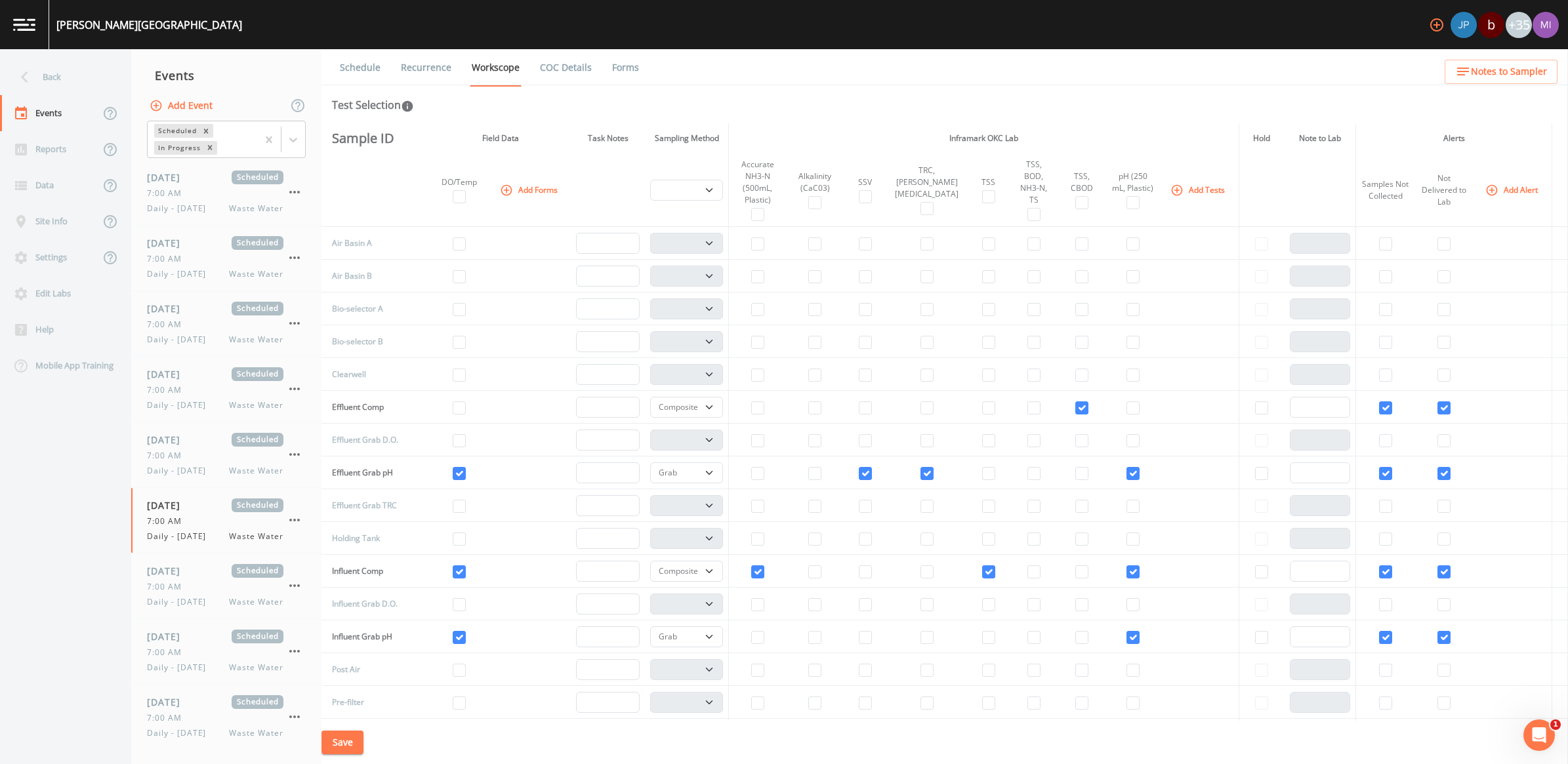
click at [424, 63] on link "Recurrence" at bounding box center [426, 67] width 55 height 37
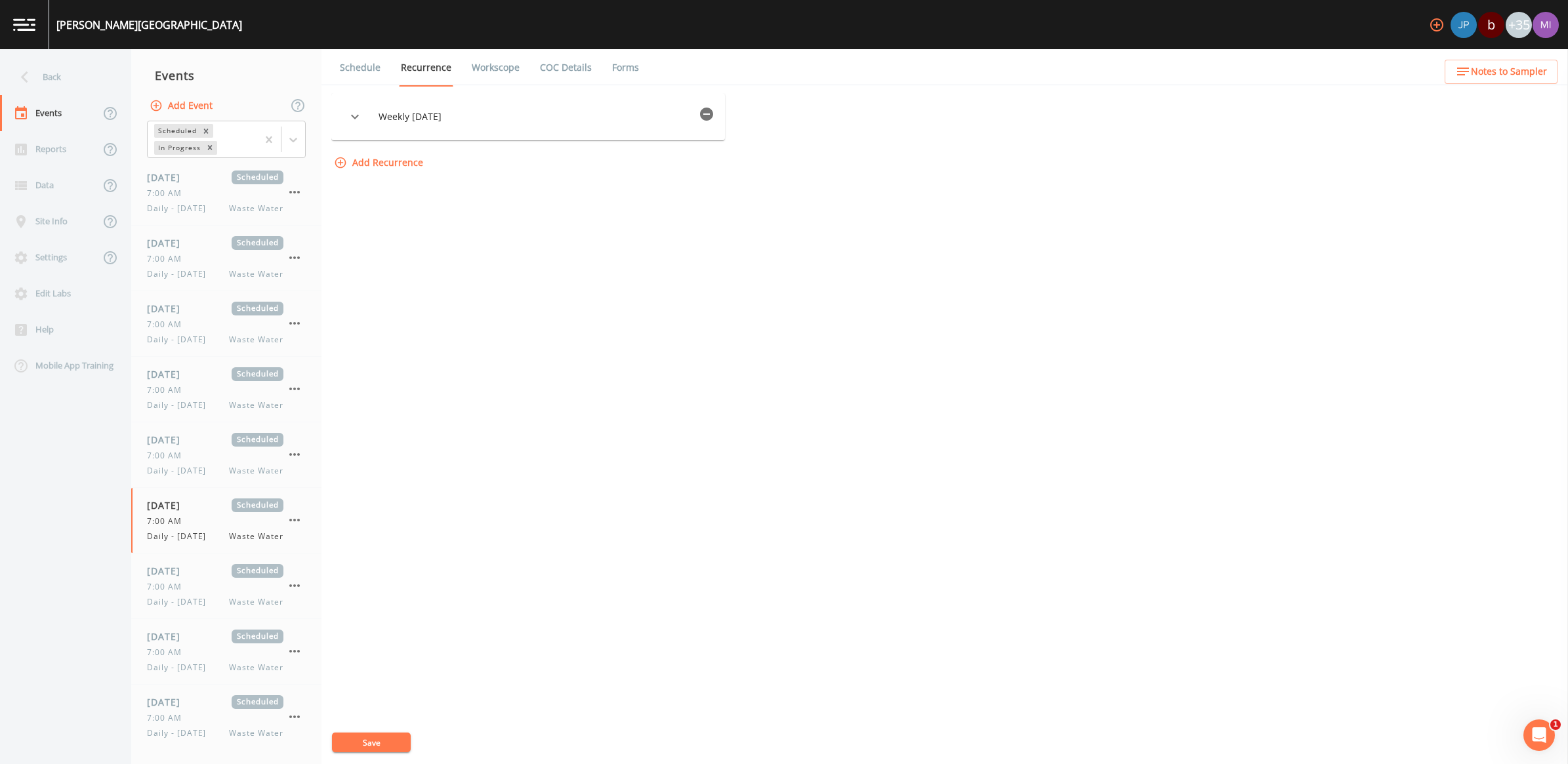
click at [710, 115] on icon "button" at bounding box center [707, 115] width 13 height 13
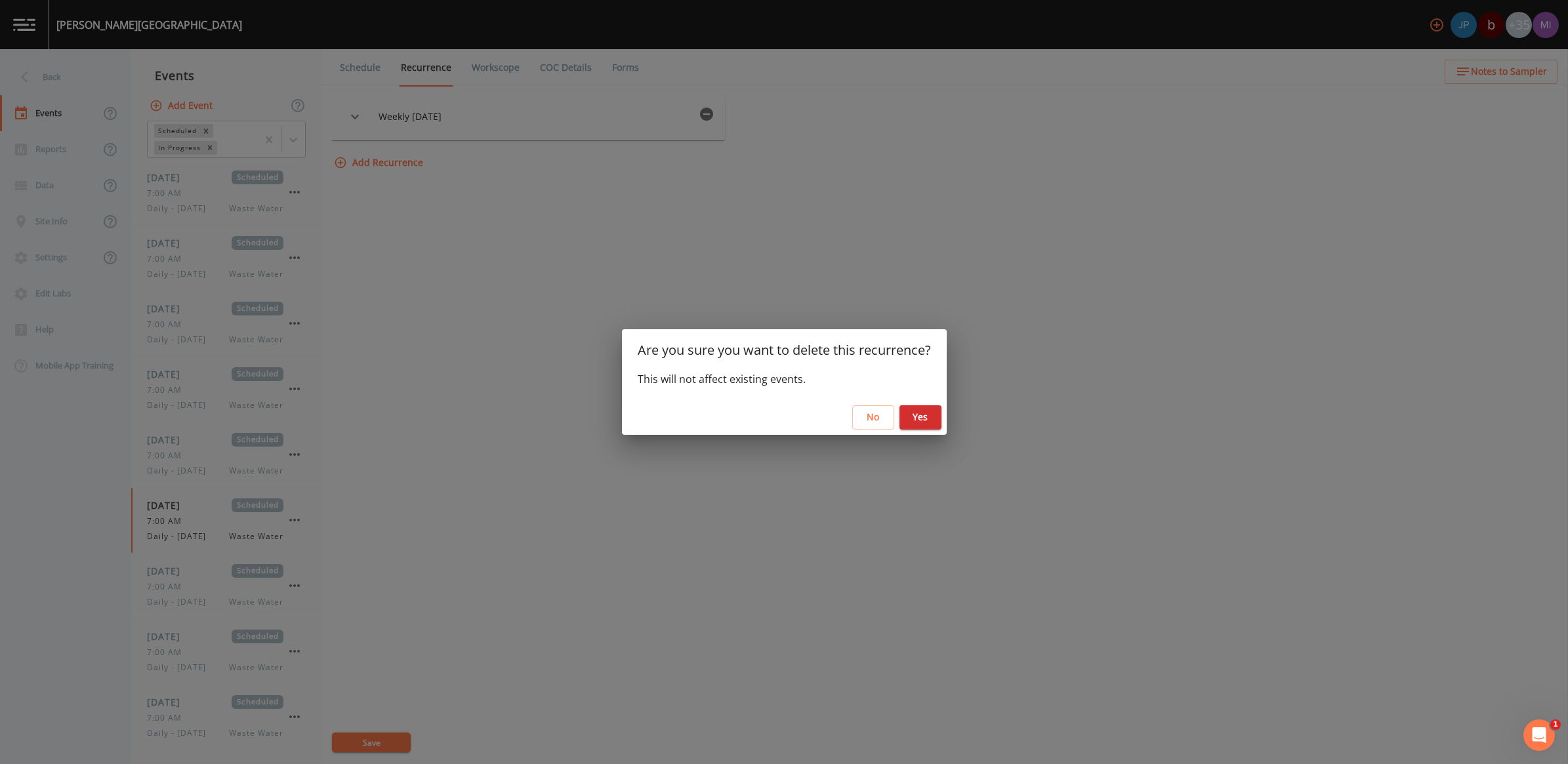
click at [911, 415] on button "Yes" at bounding box center [921, 417] width 42 height 24
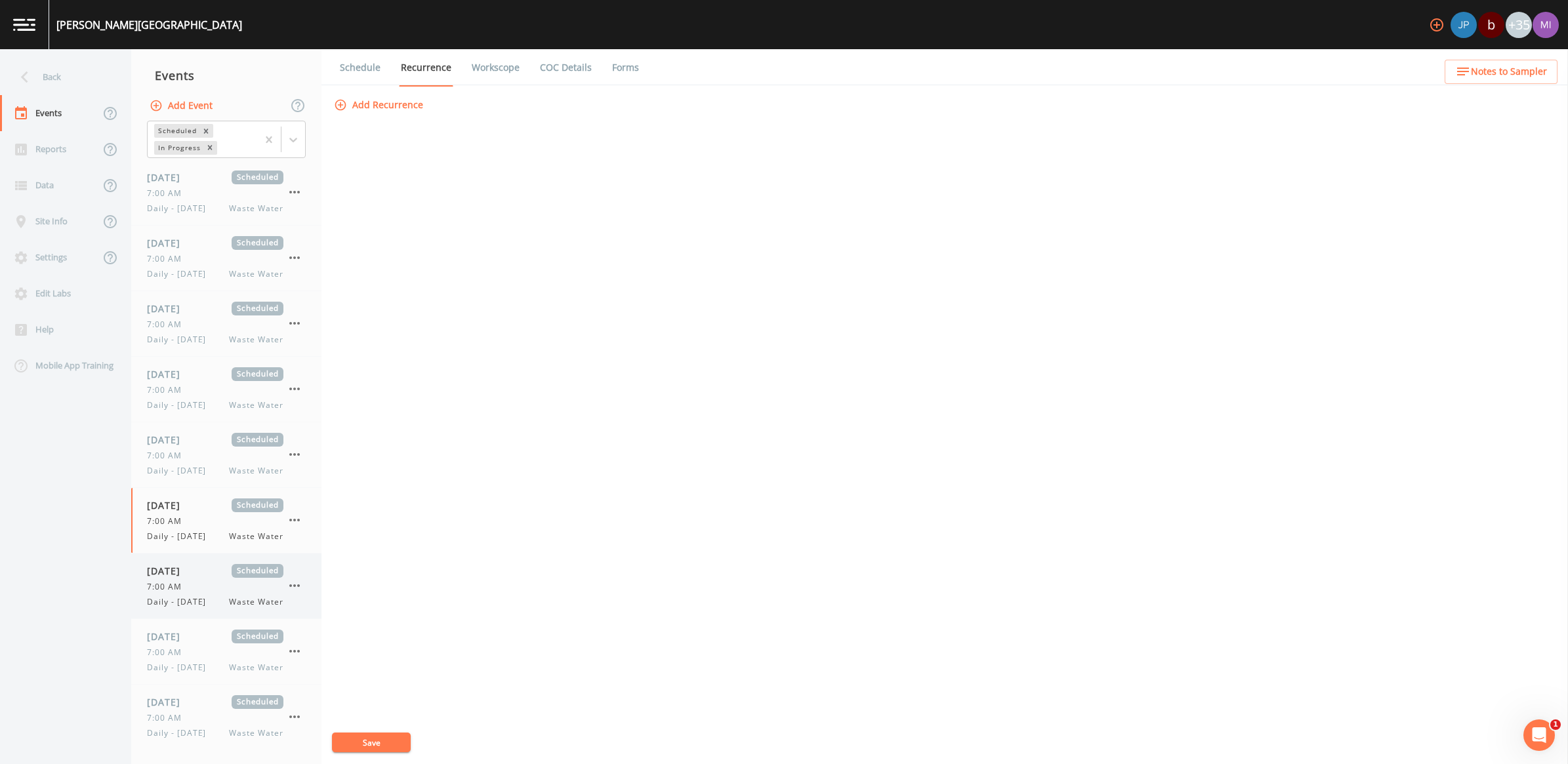
click at [211, 608] on div "Daily - Friday Waste Water" at bounding box center [215, 602] width 136 height 12
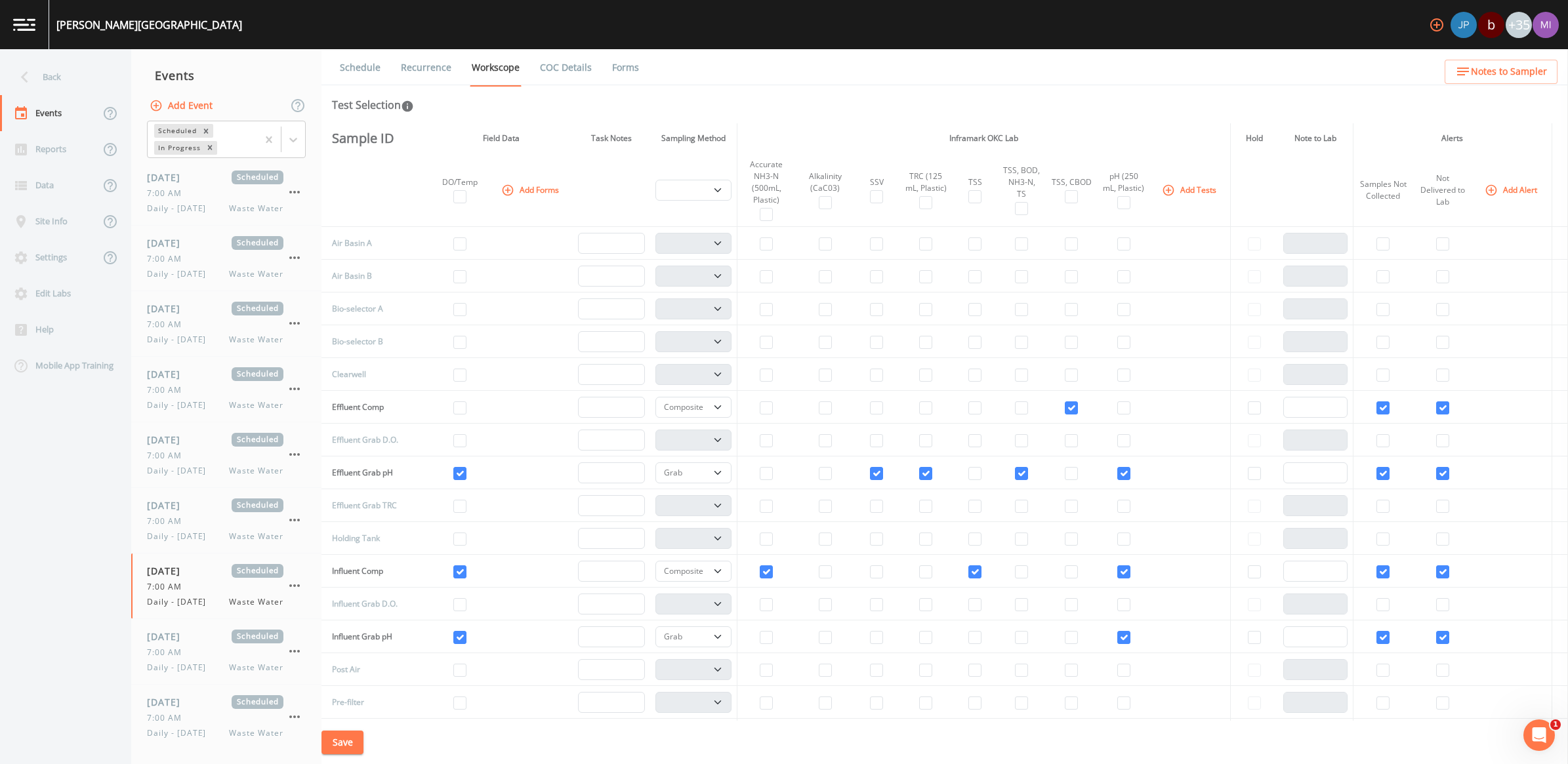
click at [429, 73] on link "Recurrence" at bounding box center [426, 67] width 55 height 37
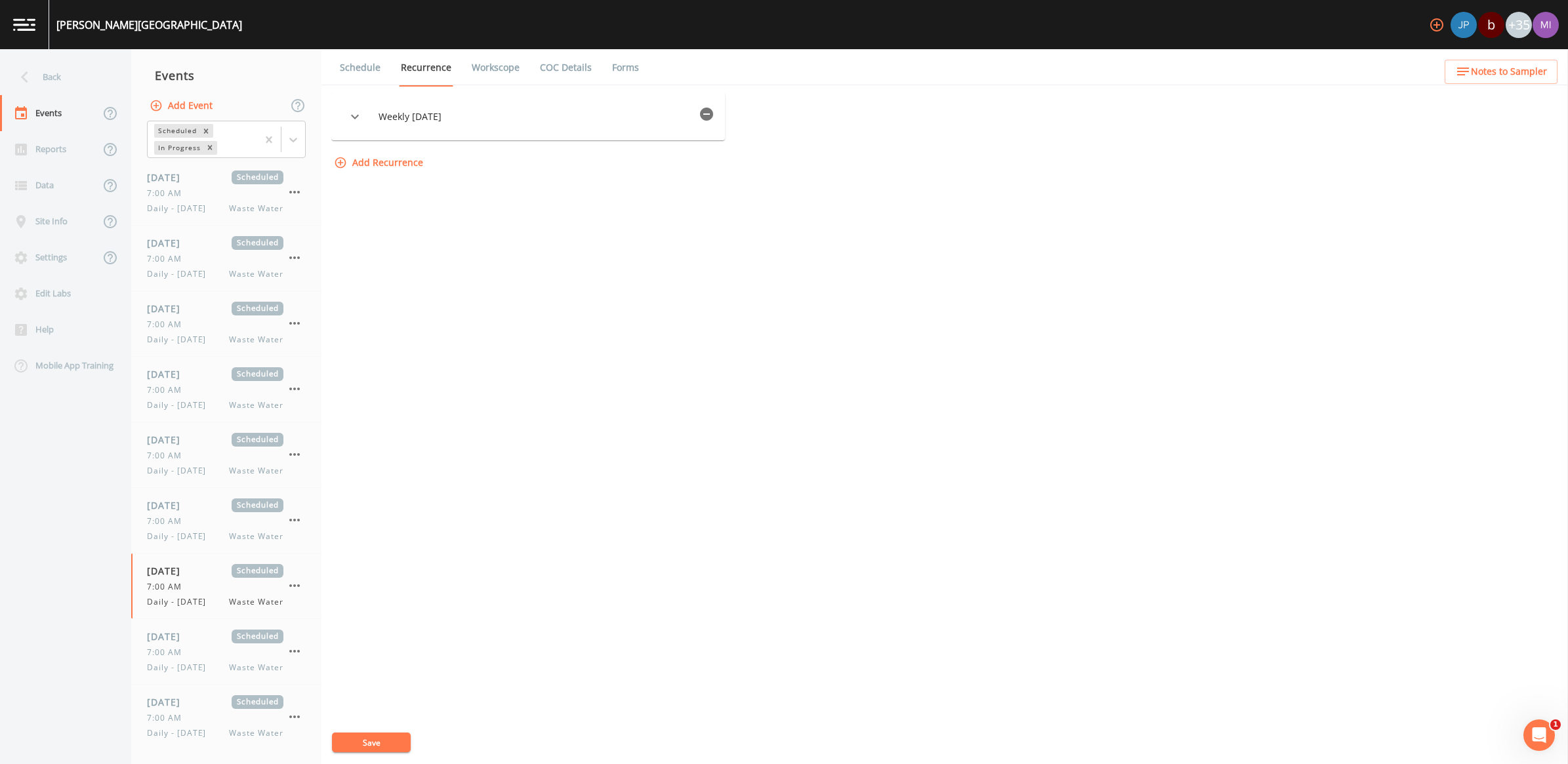
click at [713, 110] on icon "button" at bounding box center [707, 115] width 13 height 13
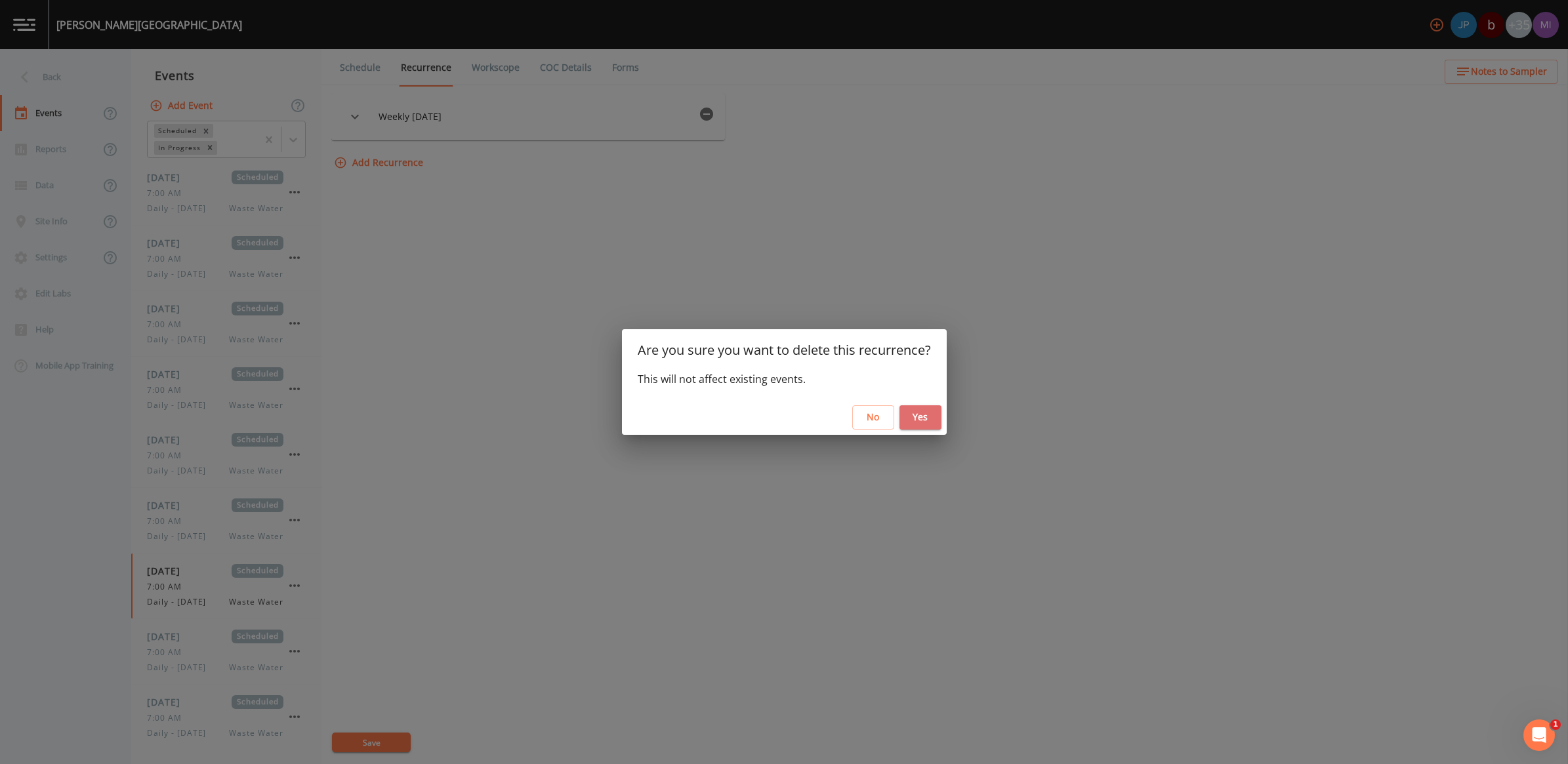
click at [924, 414] on button "Yes" at bounding box center [921, 417] width 42 height 24
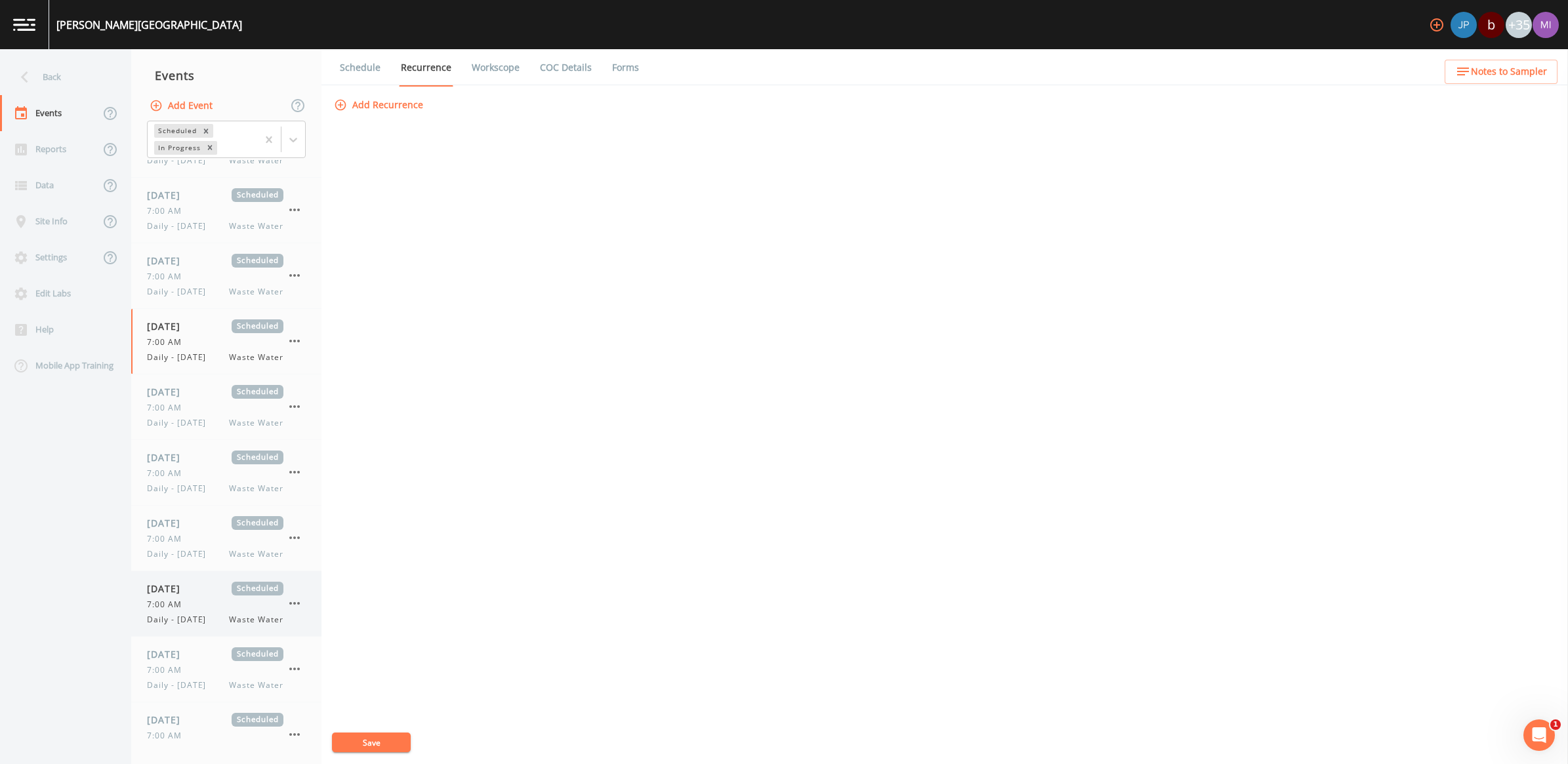
scroll to position [246, 0]
click at [199, 428] on span "Daily - [DATE]" at bounding box center [179, 422] width 67 height 12
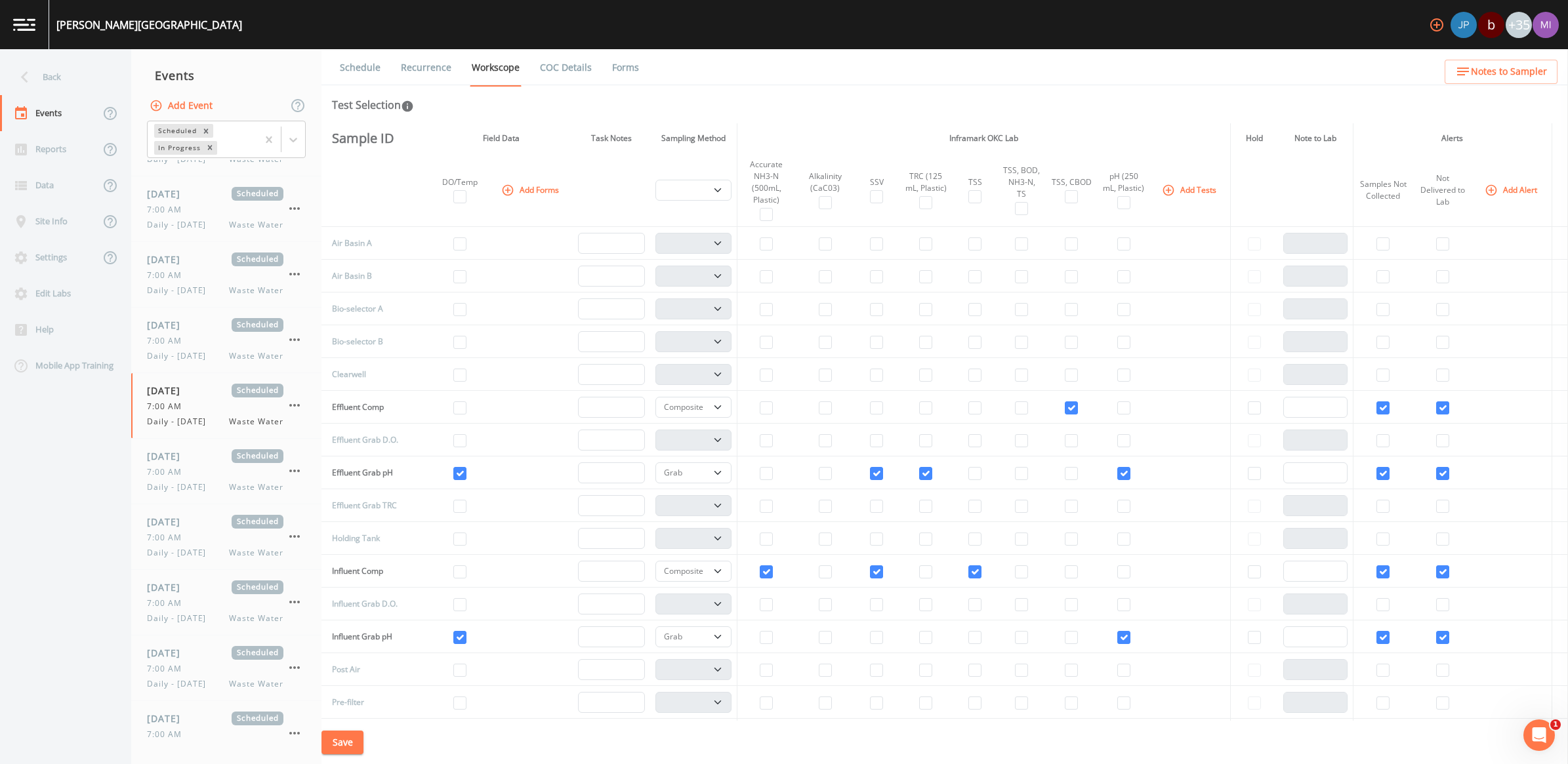
click at [447, 70] on link "Recurrence" at bounding box center [426, 67] width 55 height 37
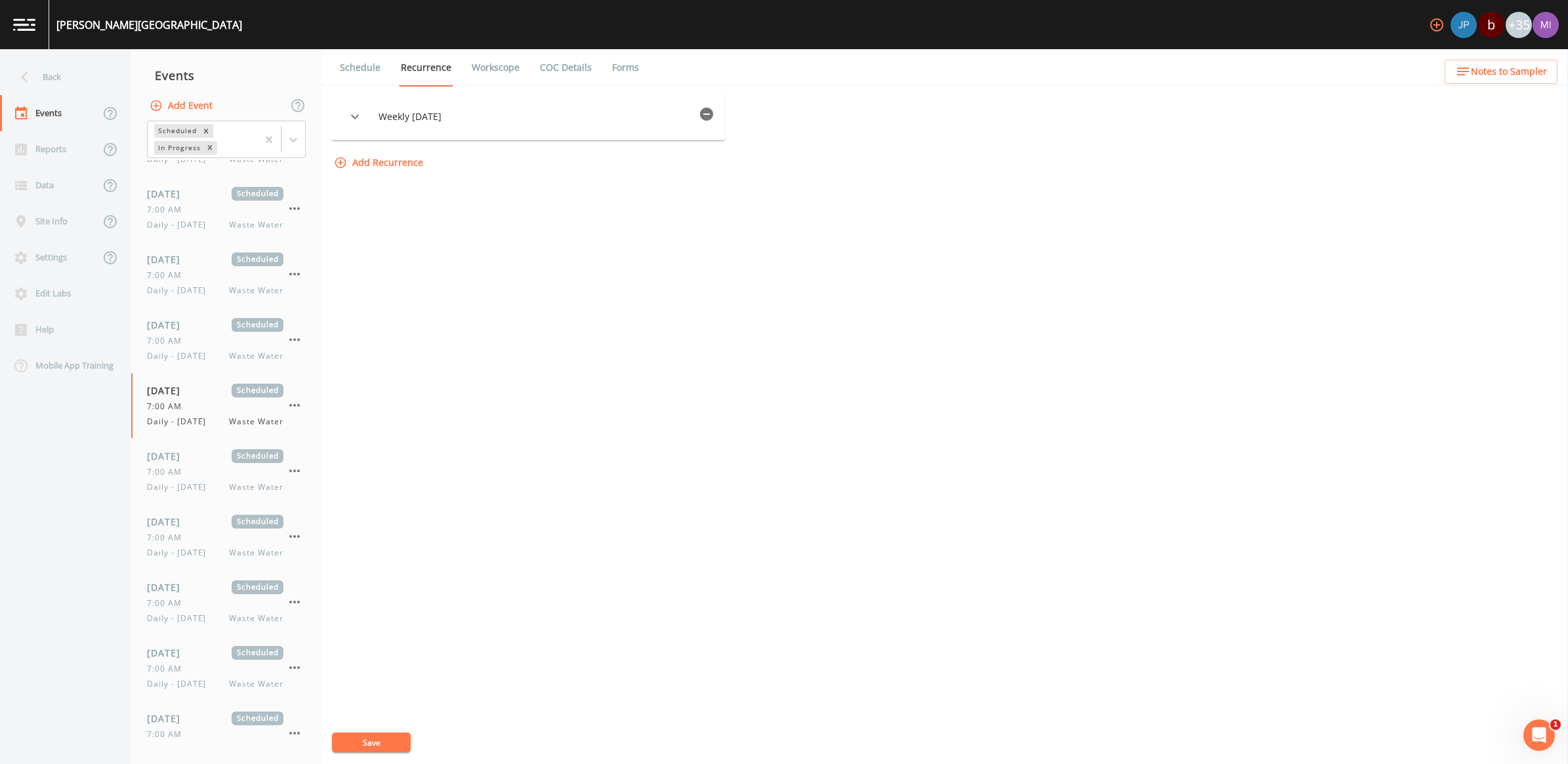
click at [712, 120] on icon "button" at bounding box center [707, 115] width 13 height 13
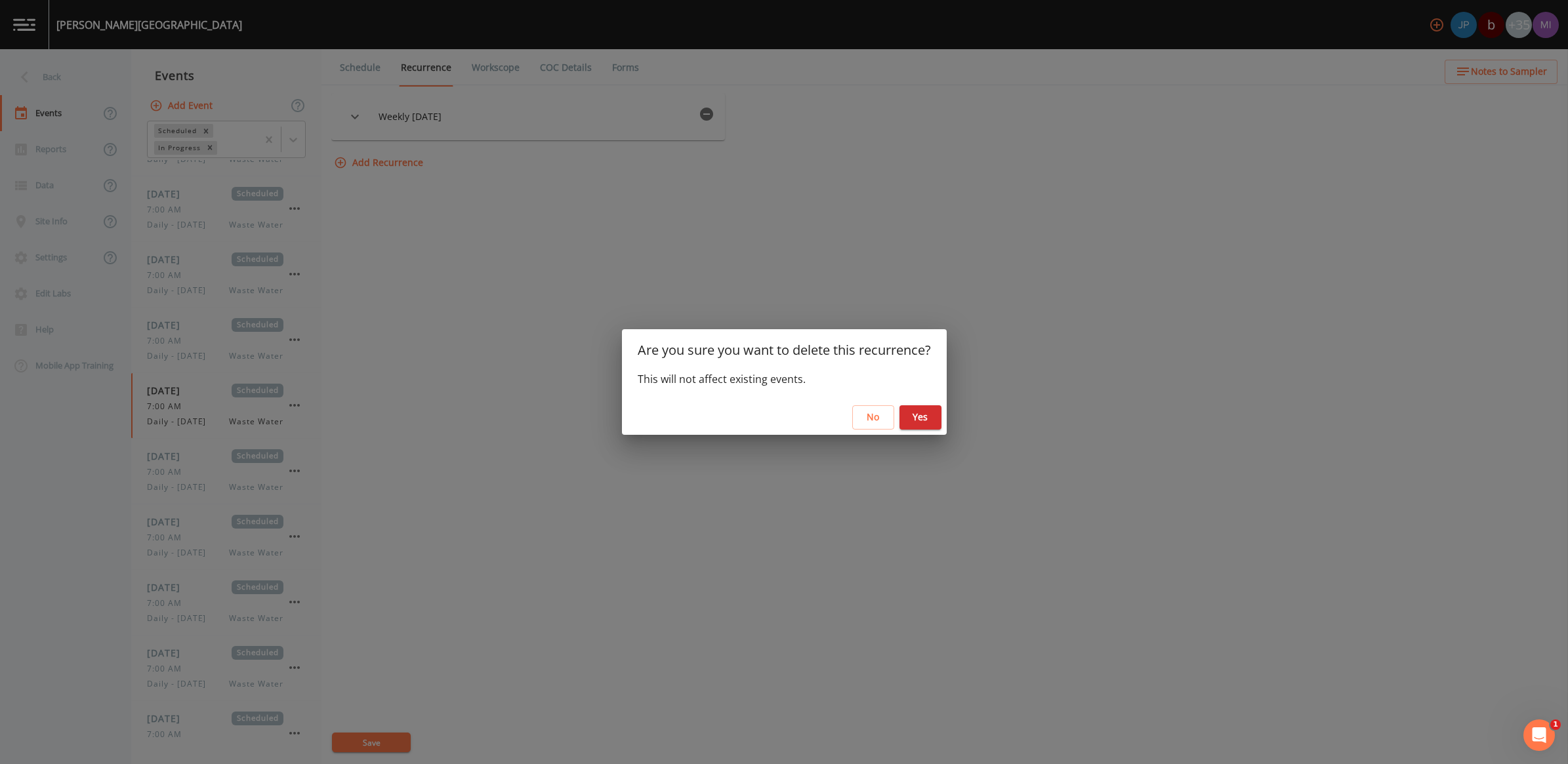
click at [933, 419] on button "Yes" at bounding box center [921, 417] width 42 height 24
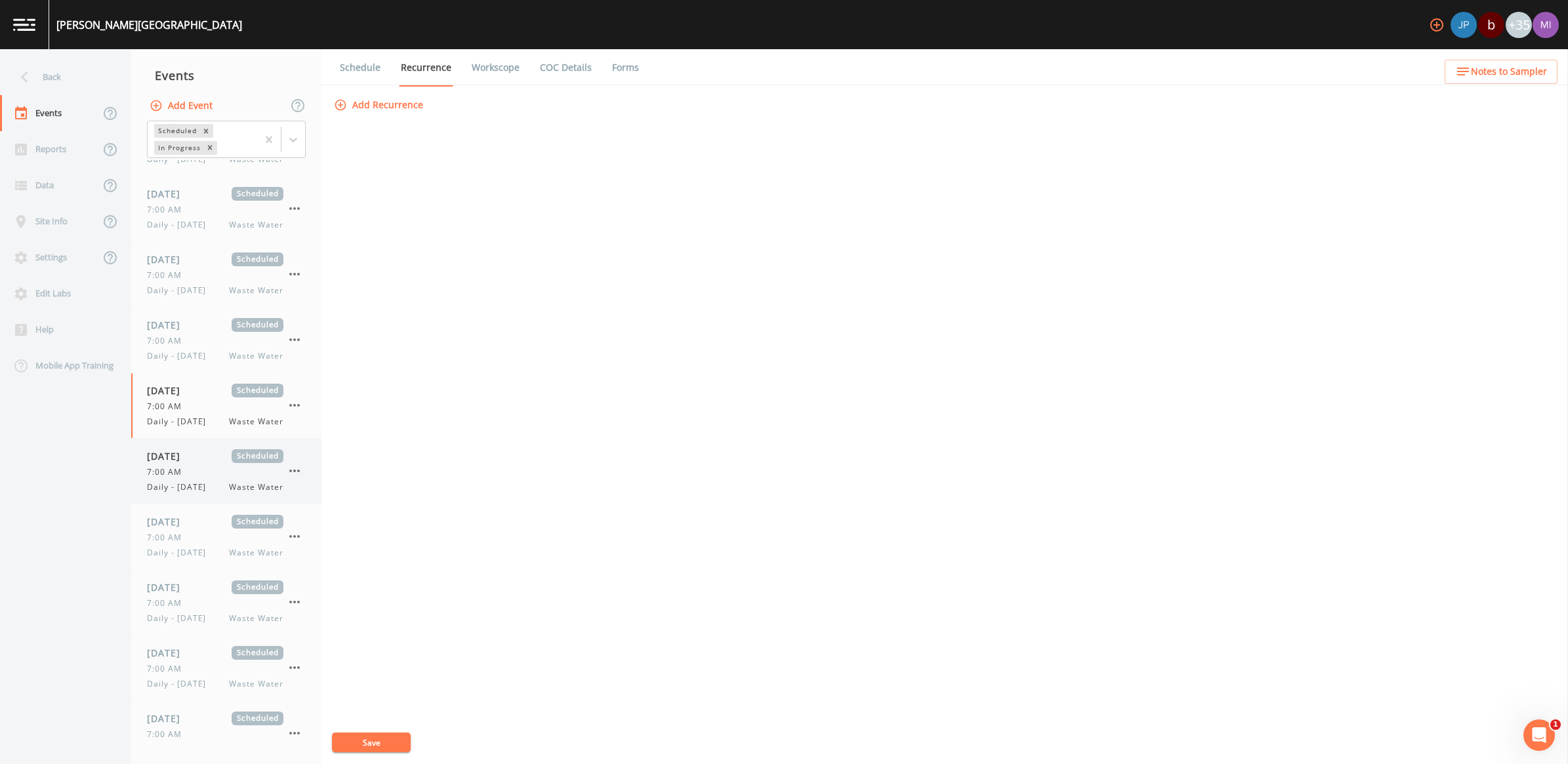
click at [211, 504] on div "08/31/2025 Scheduled 7:00 AM Daily - Sunday Waste Water" at bounding box center [227, 471] width 190 height 65
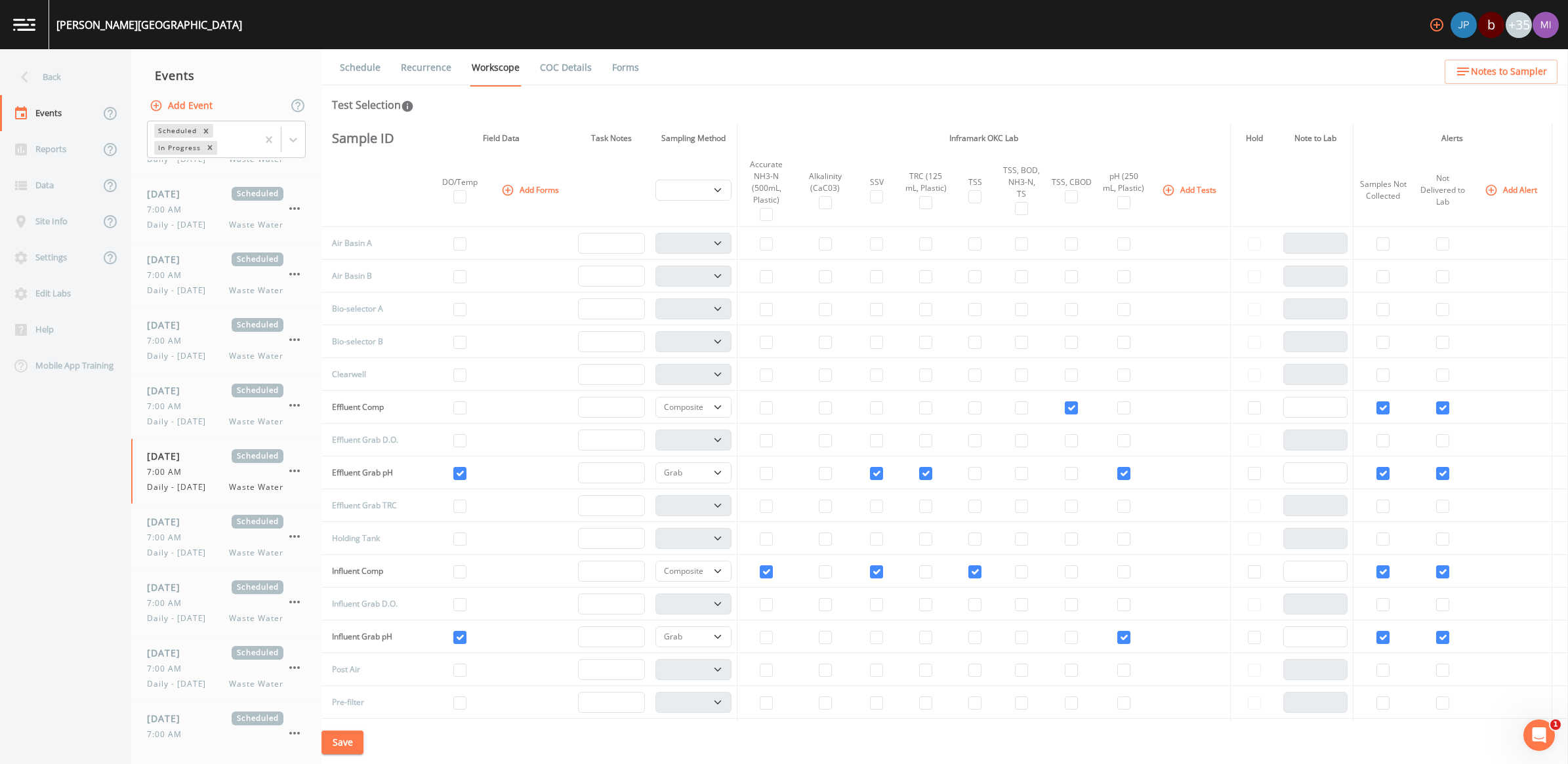
click at [444, 70] on link "Recurrence" at bounding box center [426, 67] width 55 height 37
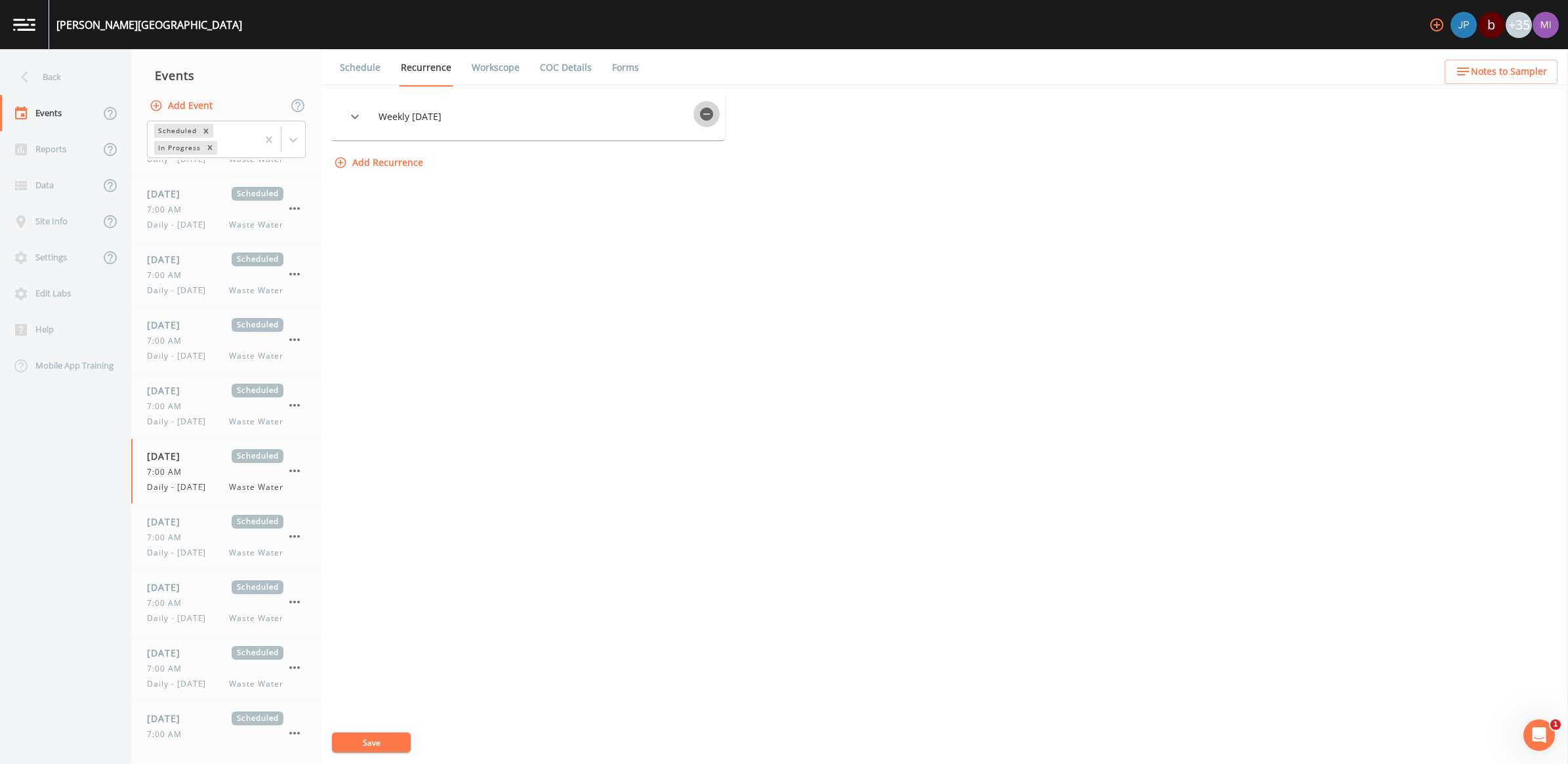
click at [714, 114] on icon "button" at bounding box center [706, 114] width 16 height 16
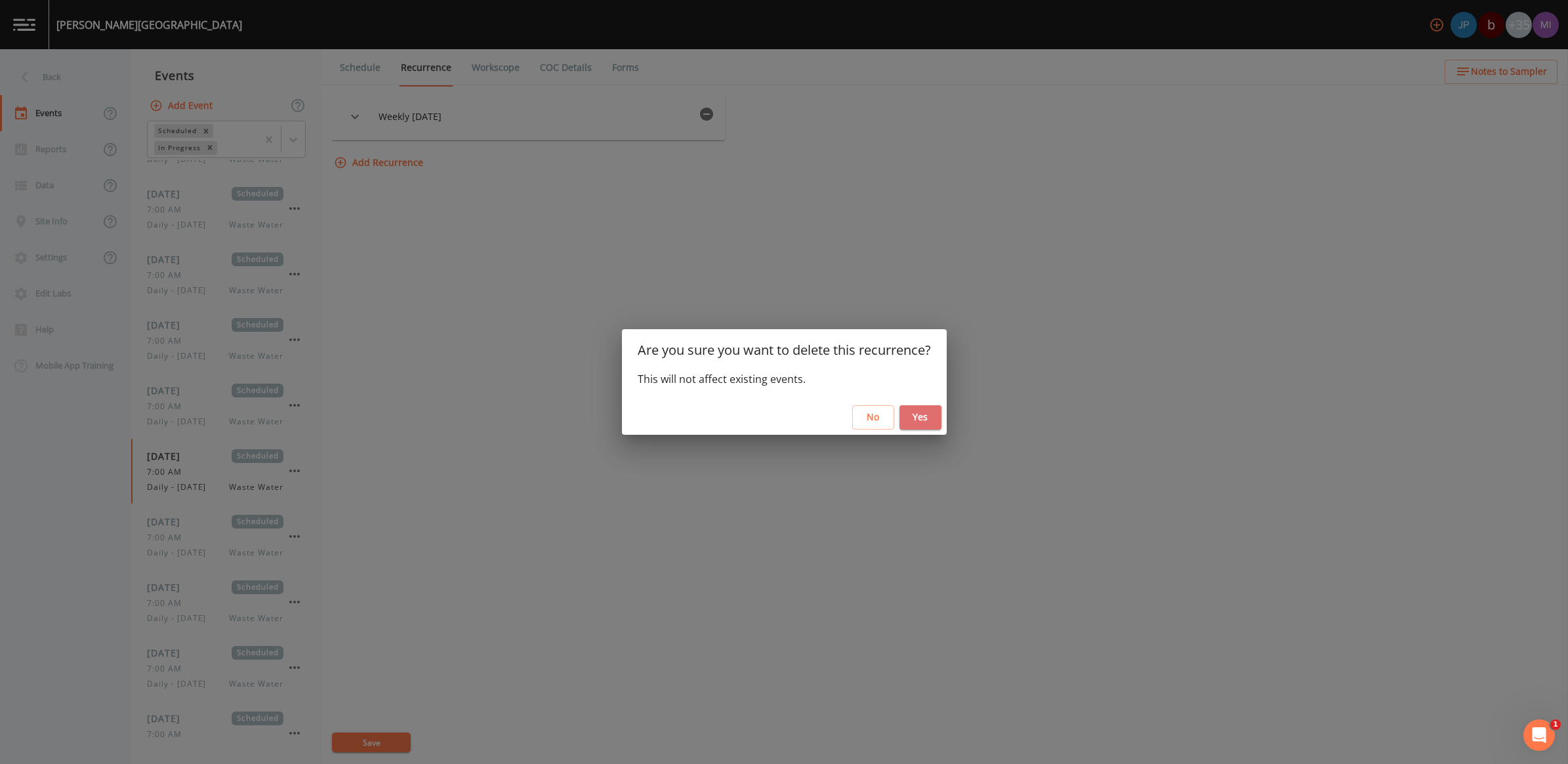
drag, startPoint x: 920, startPoint y: 414, endPoint x: 858, endPoint y: 450, distance: 71.7
click at [920, 414] on button "Yes" at bounding box center [921, 417] width 42 height 24
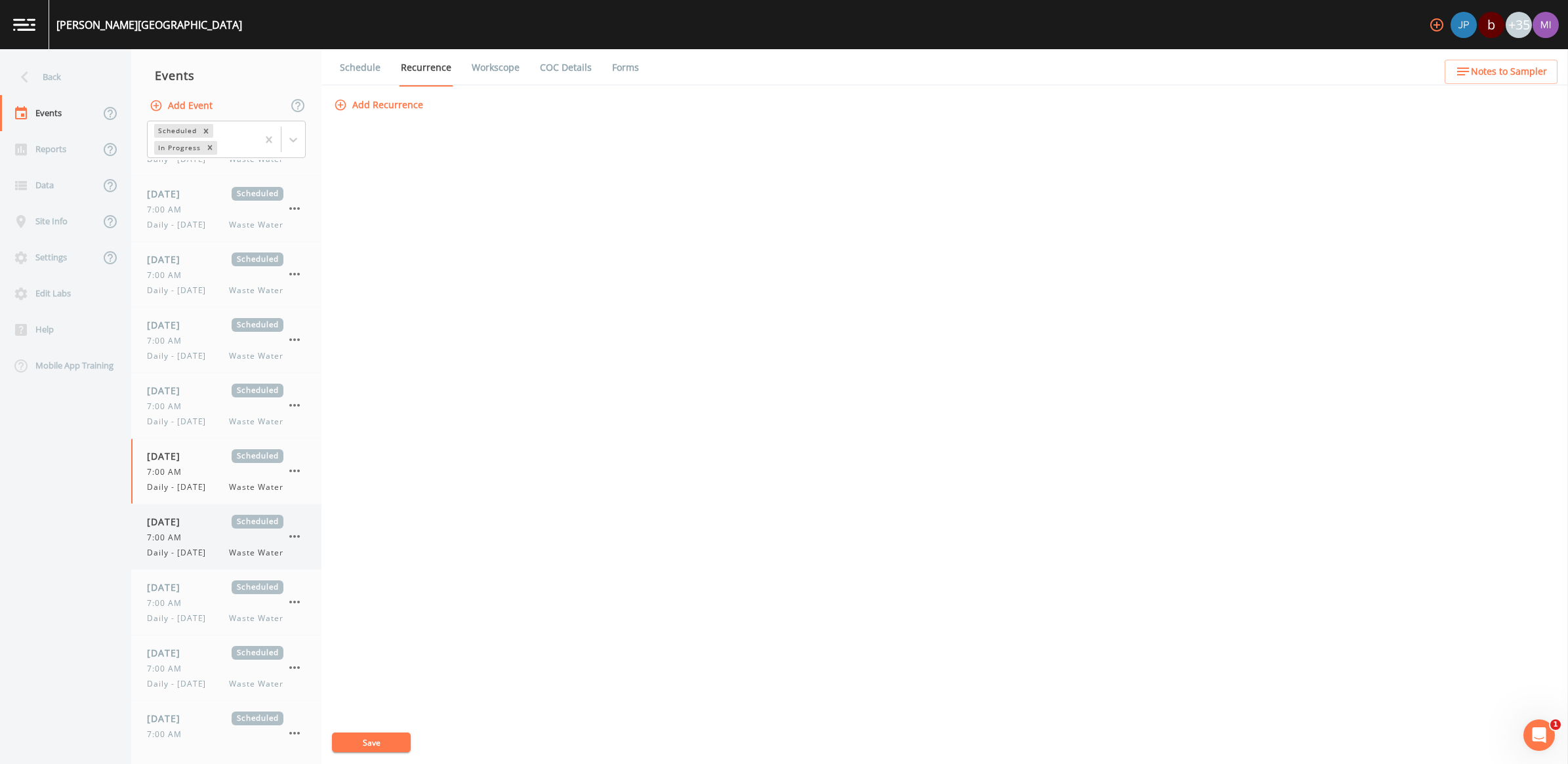
click at [204, 558] on div "09/01/2025 Scheduled 7:00 AM Daily - Monday Waste Water" at bounding box center [215, 537] width 136 height 44
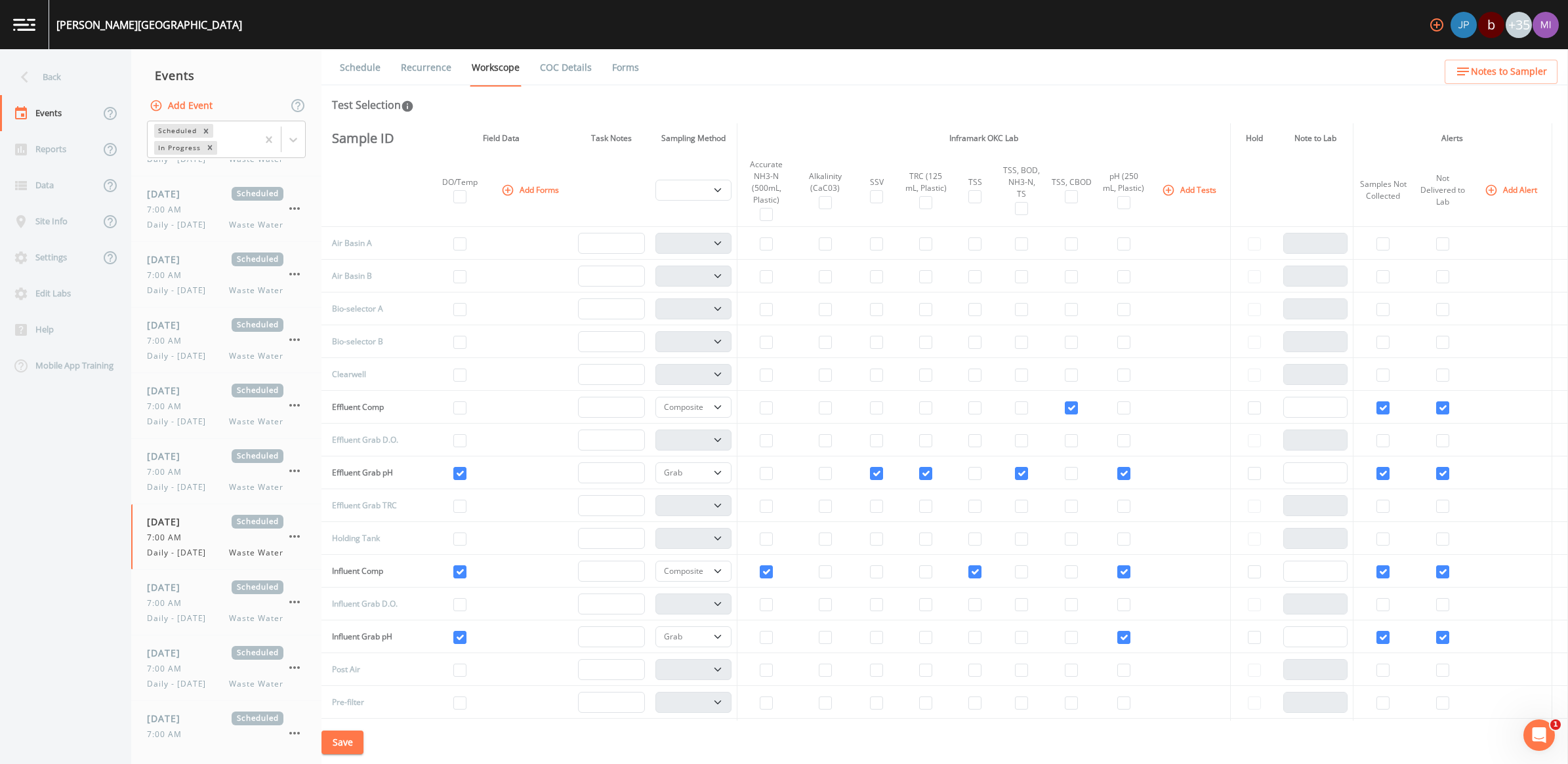
click at [442, 71] on link "Recurrence" at bounding box center [426, 67] width 55 height 37
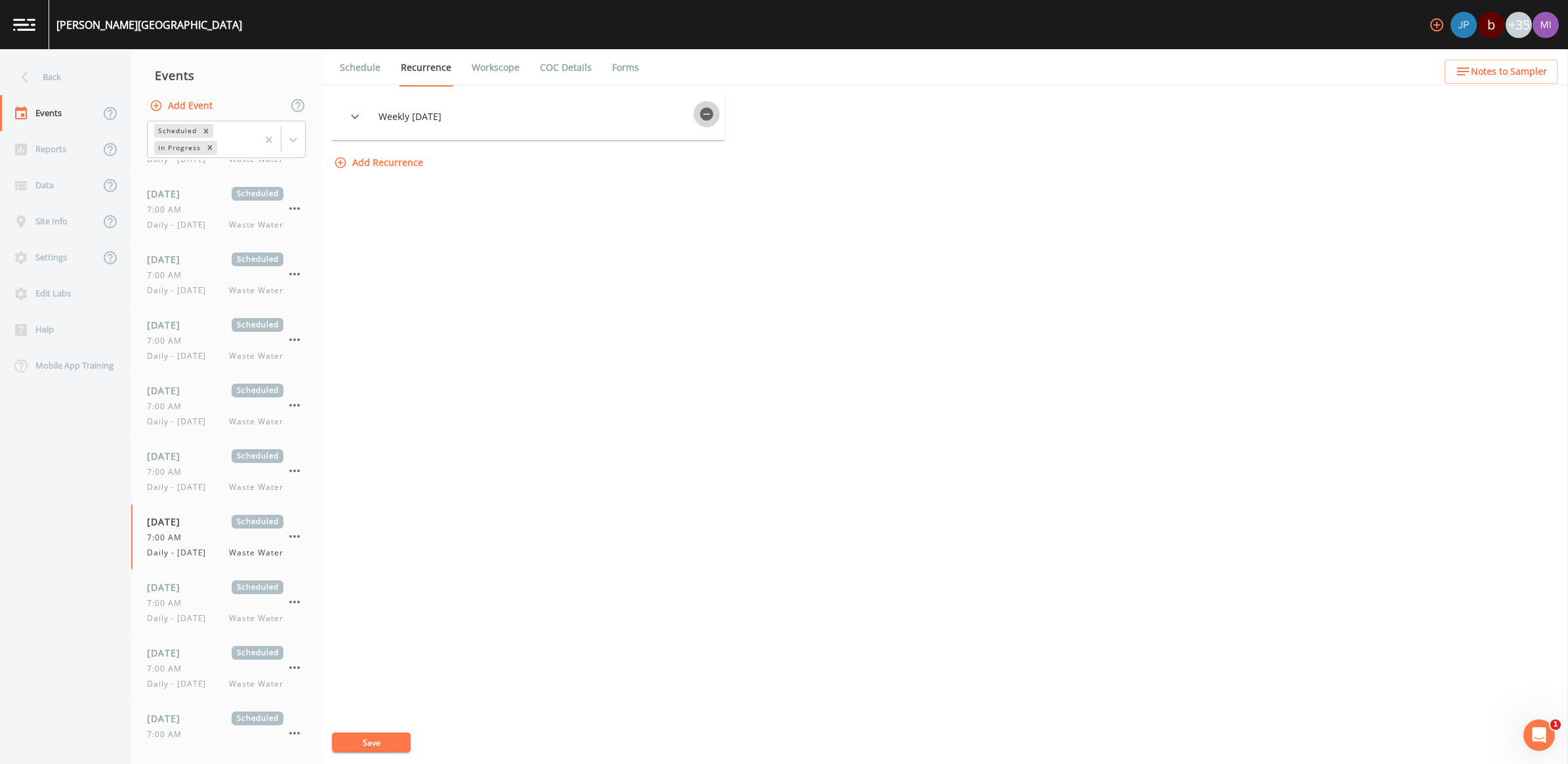
click at [713, 119] on icon "button" at bounding box center [707, 115] width 13 height 13
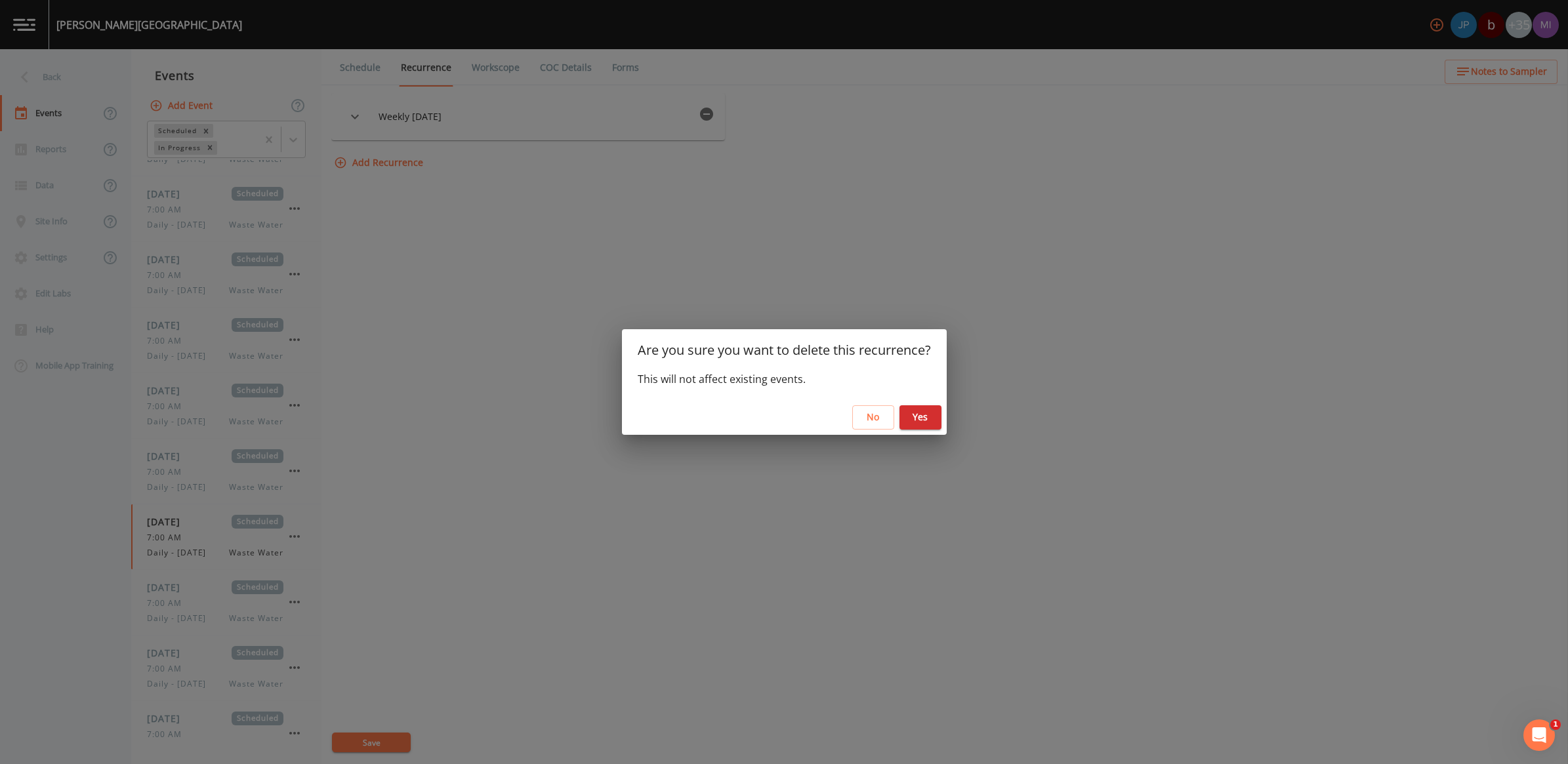
click at [918, 417] on button "Yes" at bounding box center [921, 417] width 42 height 24
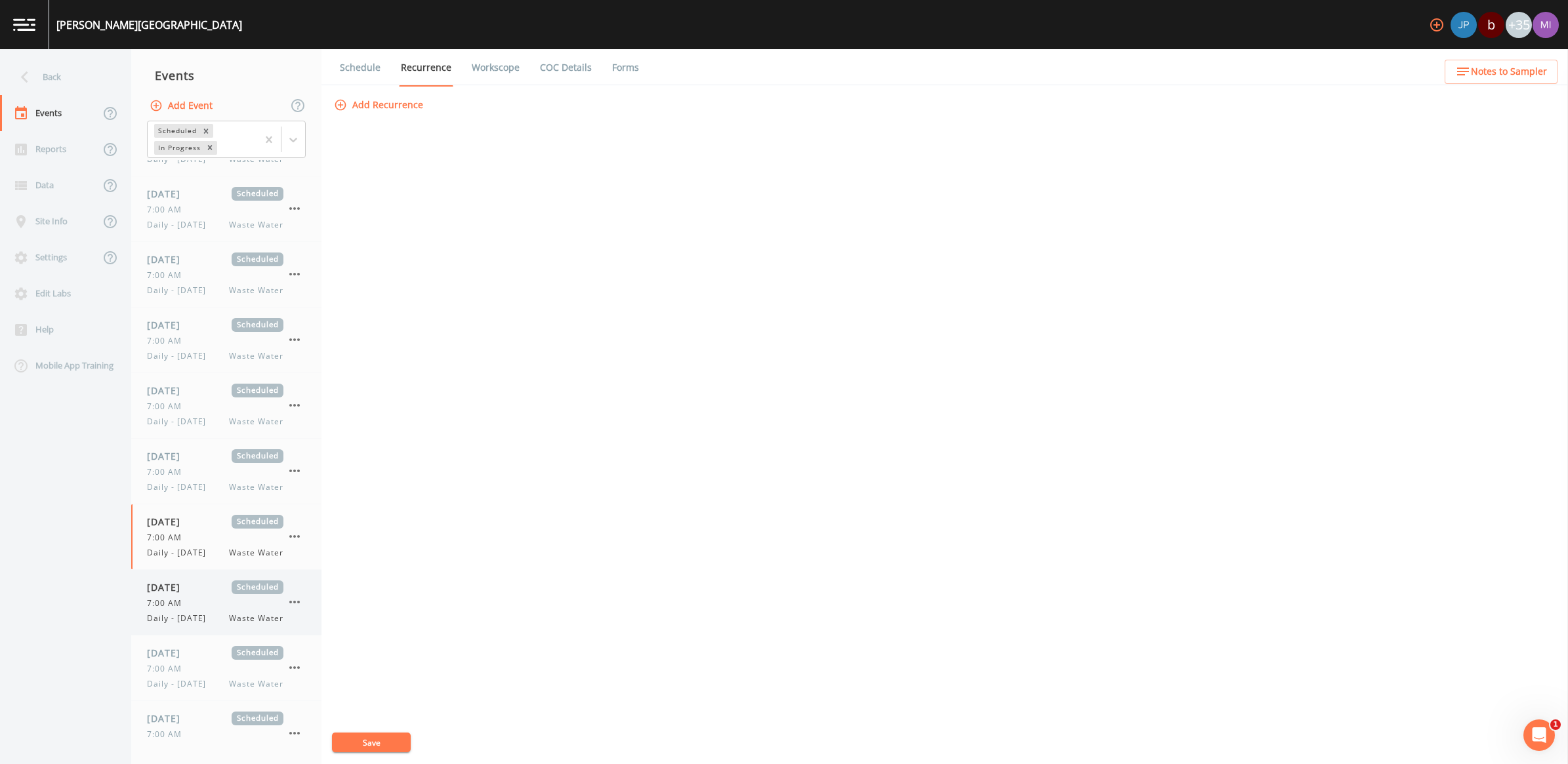
click at [205, 624] on span "Daily - [DATE]" at bounding box center [179, 618] width 67 height 12
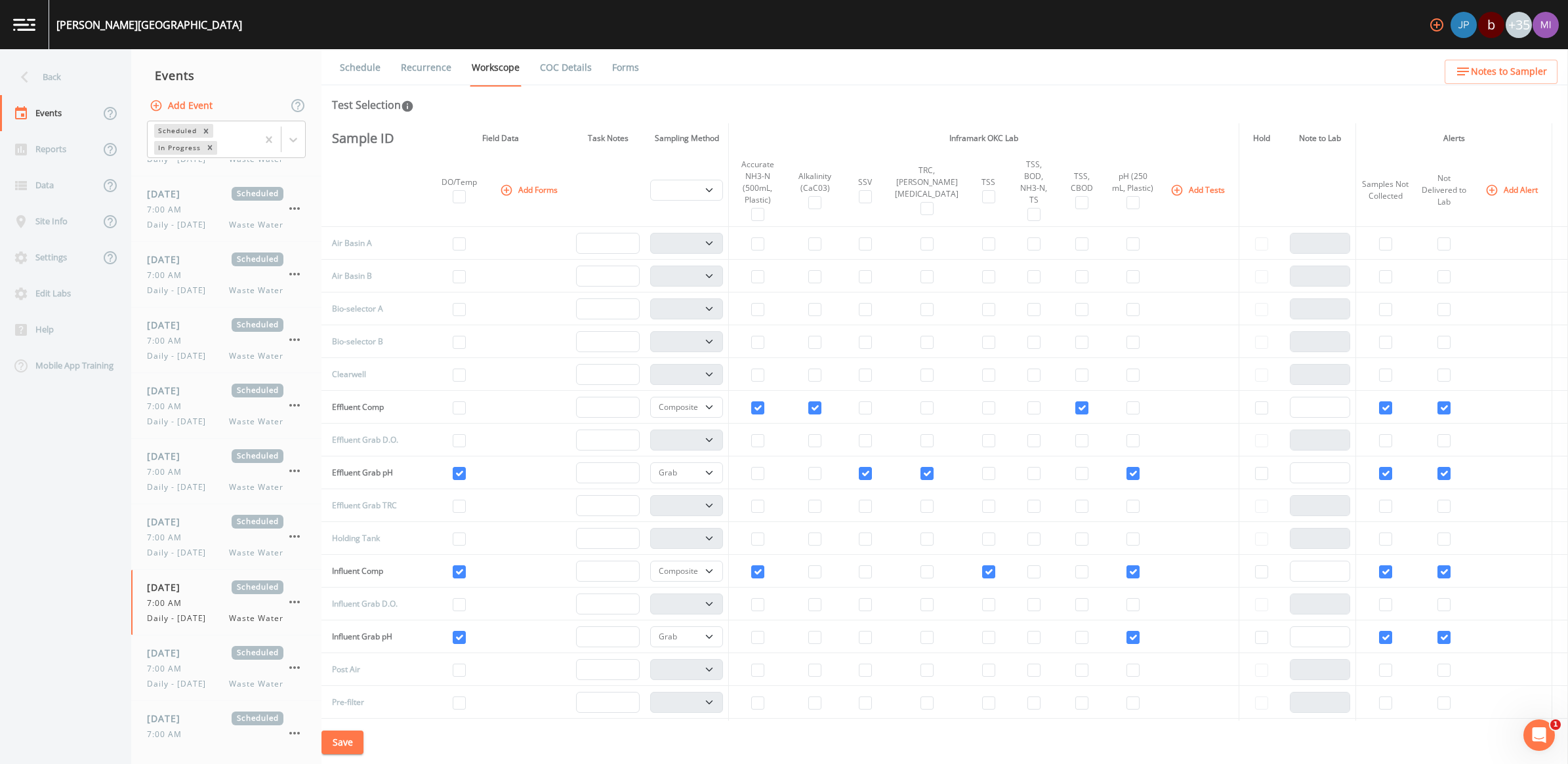
click at [437, 61] on link "Recurrence" at bounding box center [426, 67] width 55 height 37
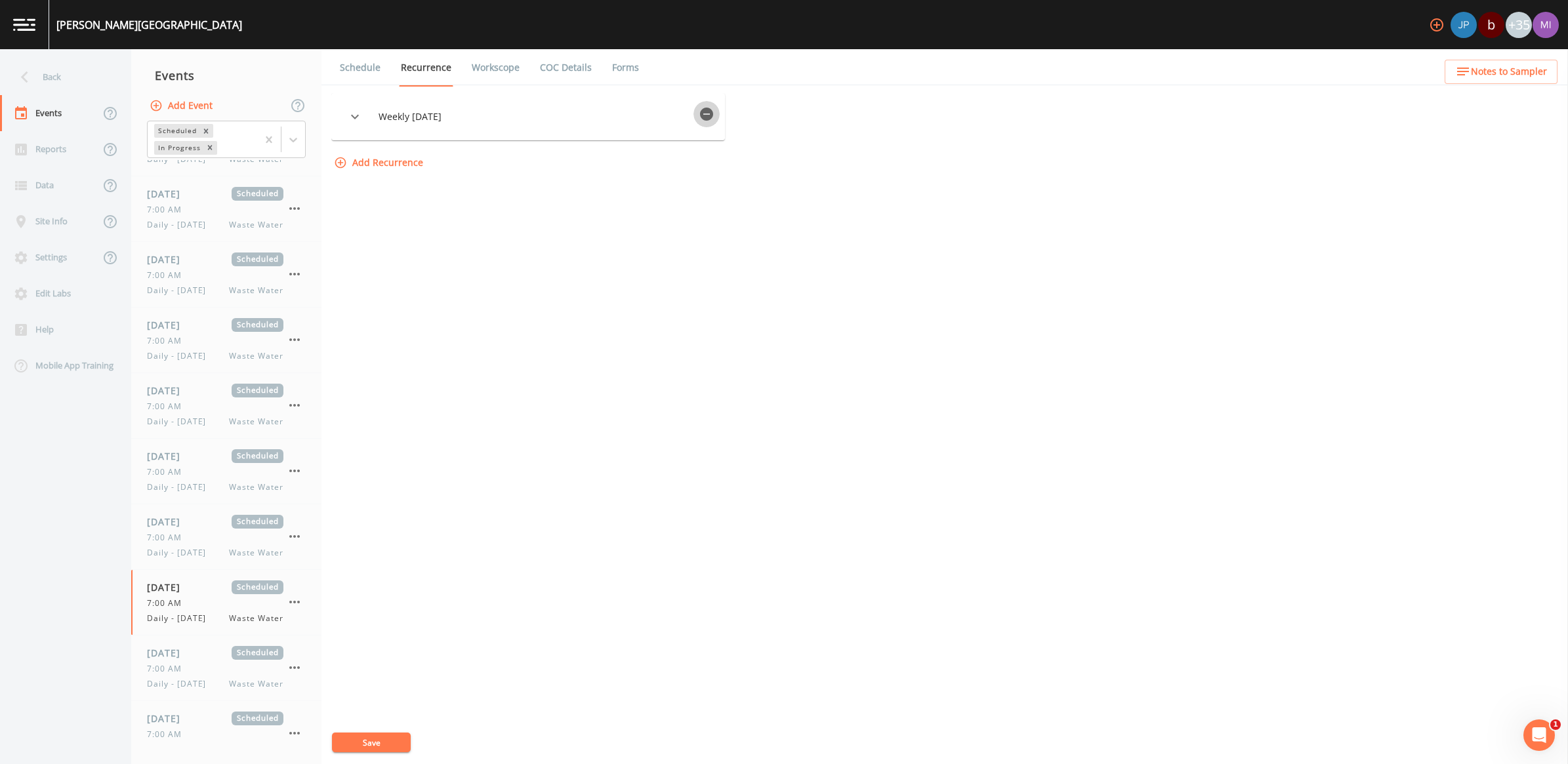
click at [709, 112] on icon "button" at bounding box center [707, 115] width 13 height 13
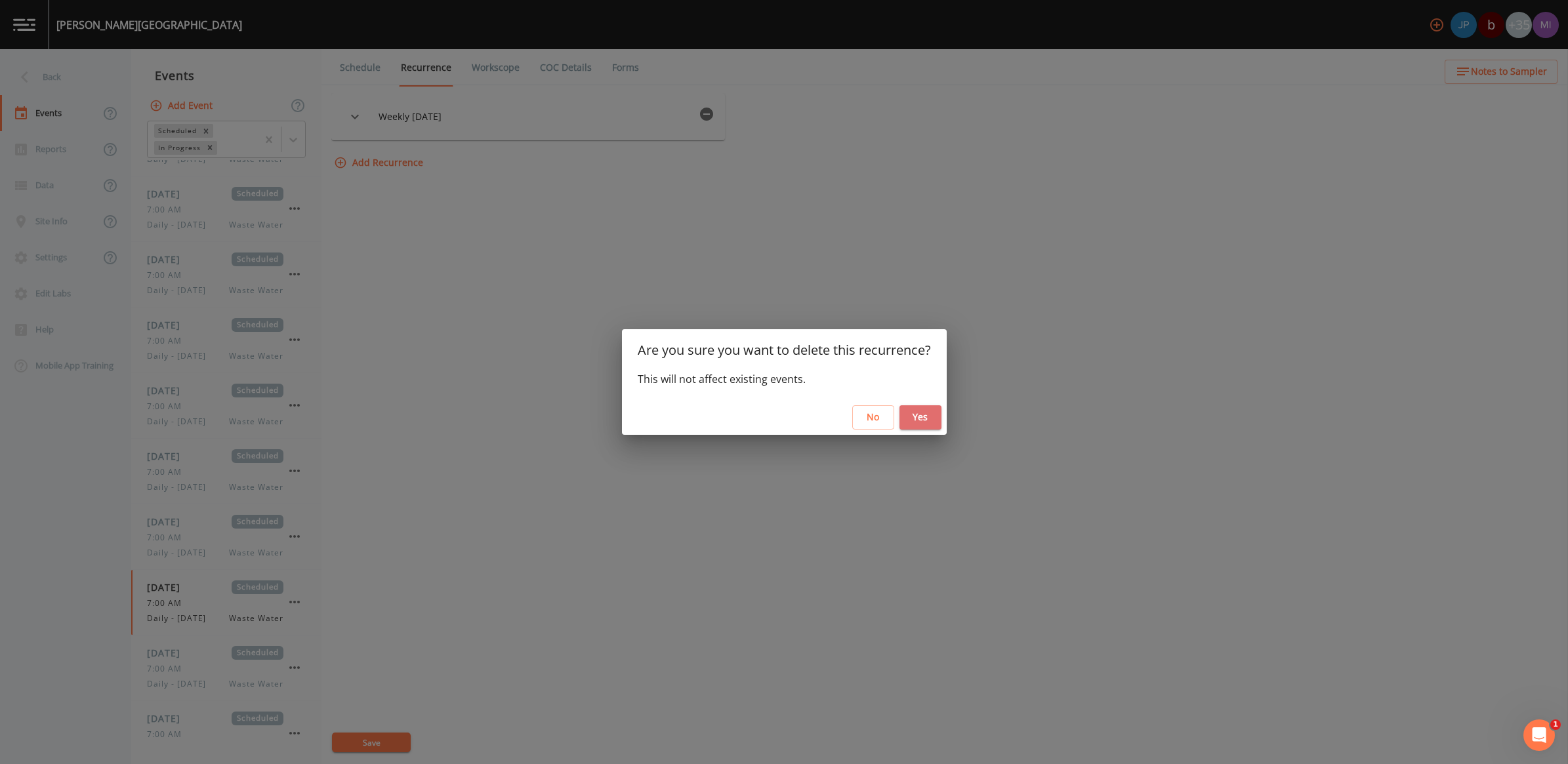
click at [907, 414] on button "Yes" at bounding box center [921, 417] width 42 height 24
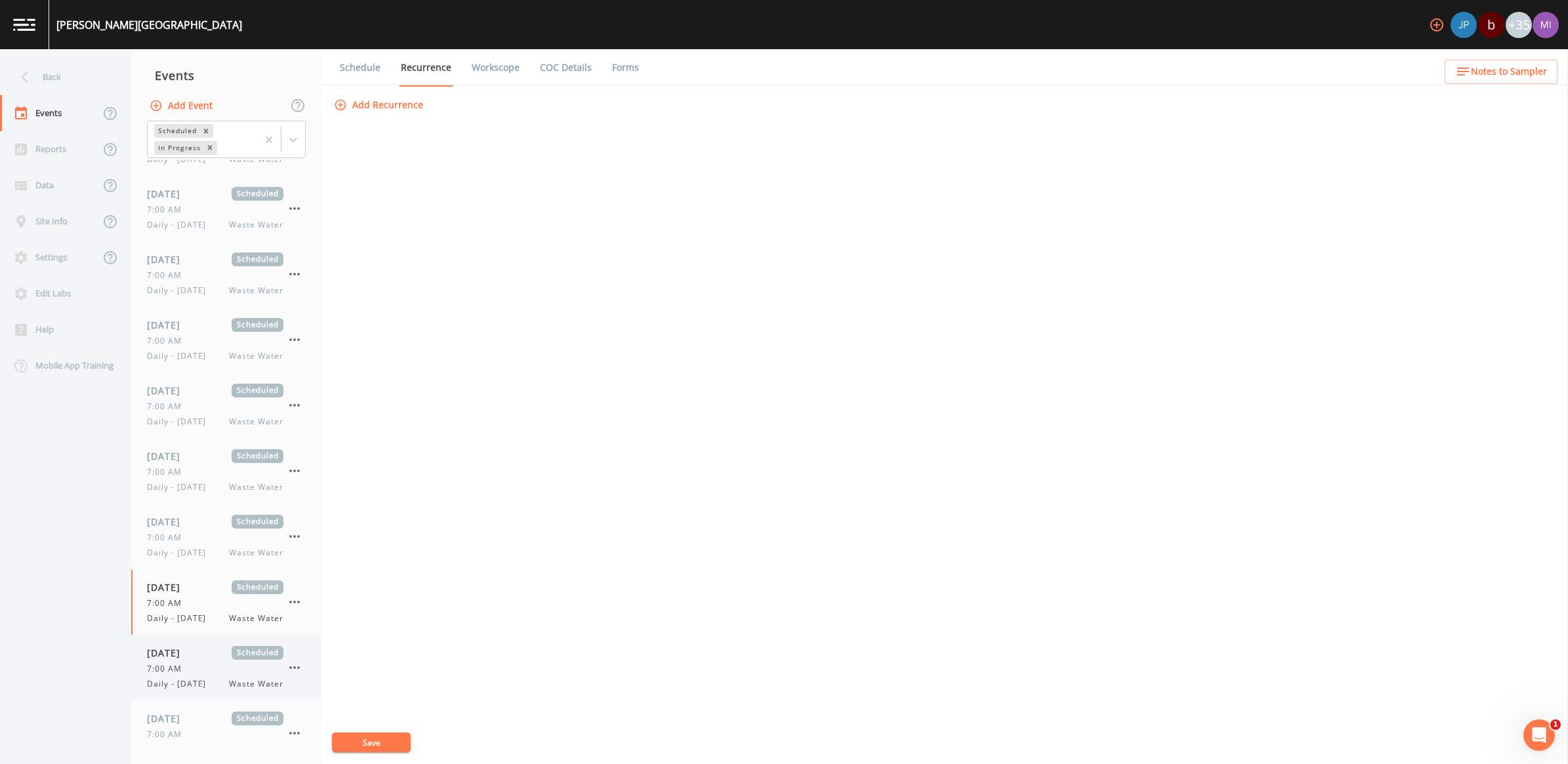
click at [170, 690] on span "Daily - [DATE]" at bounding box center [179, 684] width 67 height 12
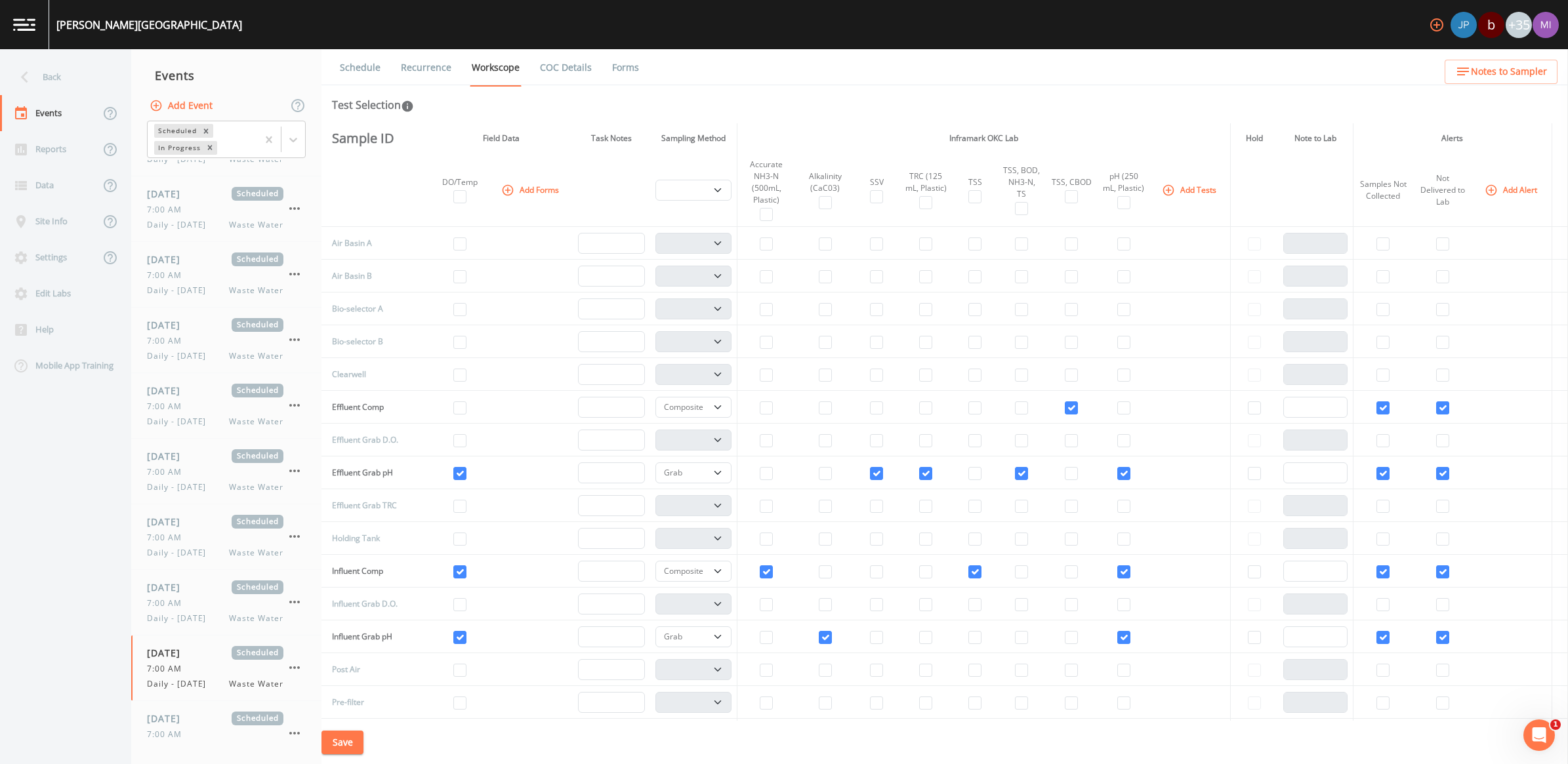
click at [448, 62] on link "Recurrence" at bounding box center [426, 67] width 55 height 37
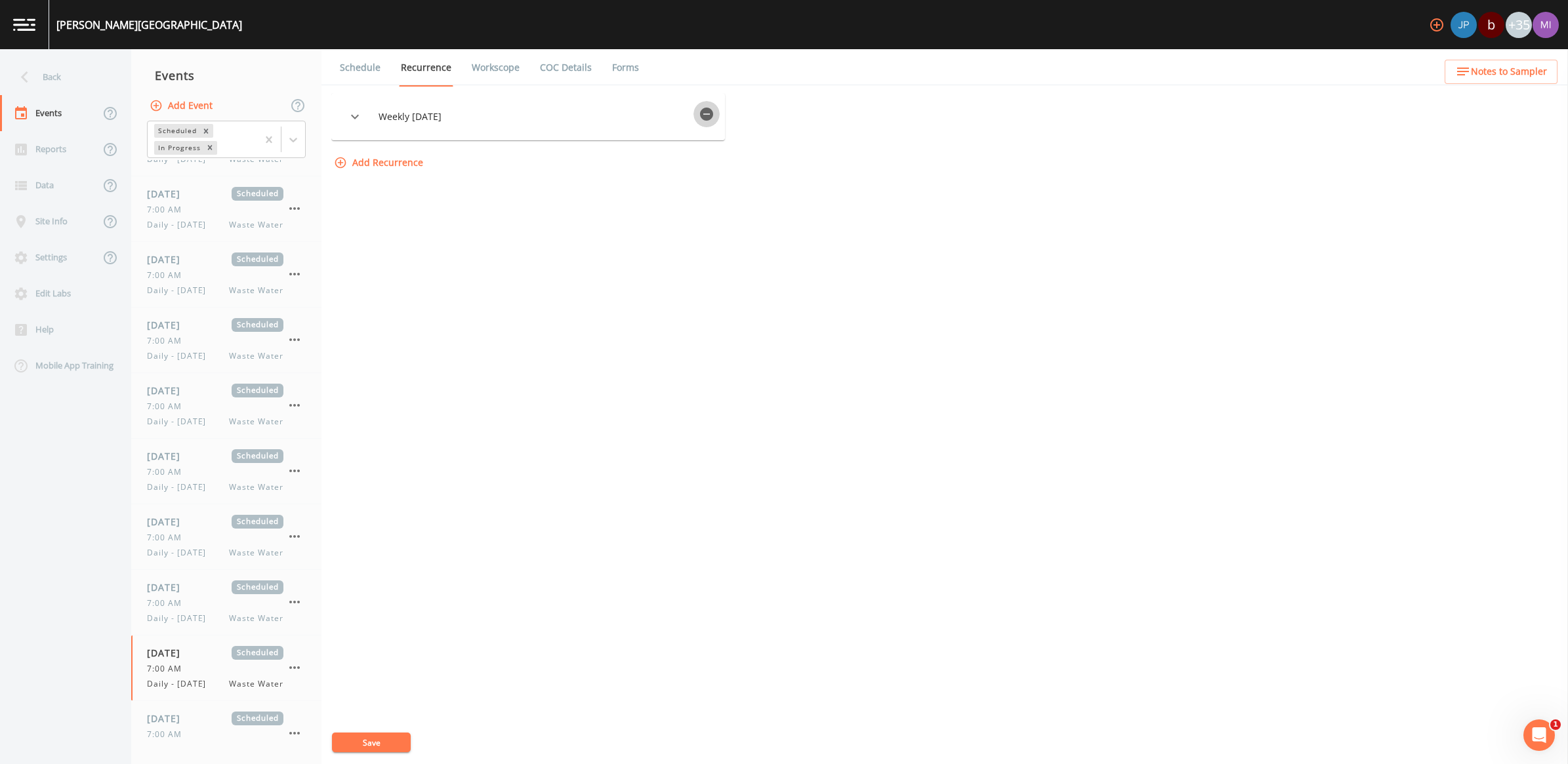
click at [714, 116] on icon "button" at bounding box center [707, 115] width 13 height 13
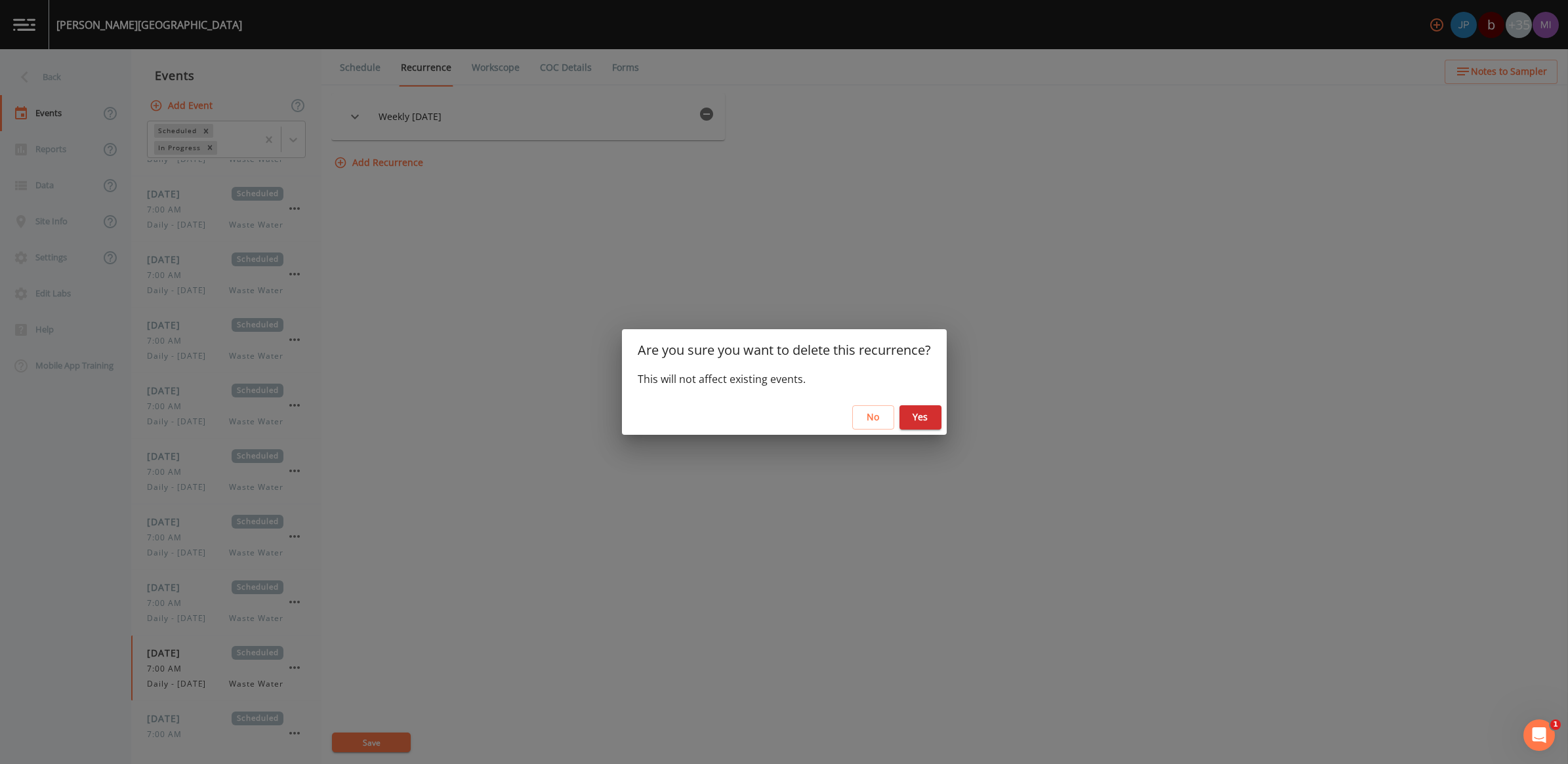
click at [929, 423] on button "Yes" at bounding box center [921, 417] width 42 height 24
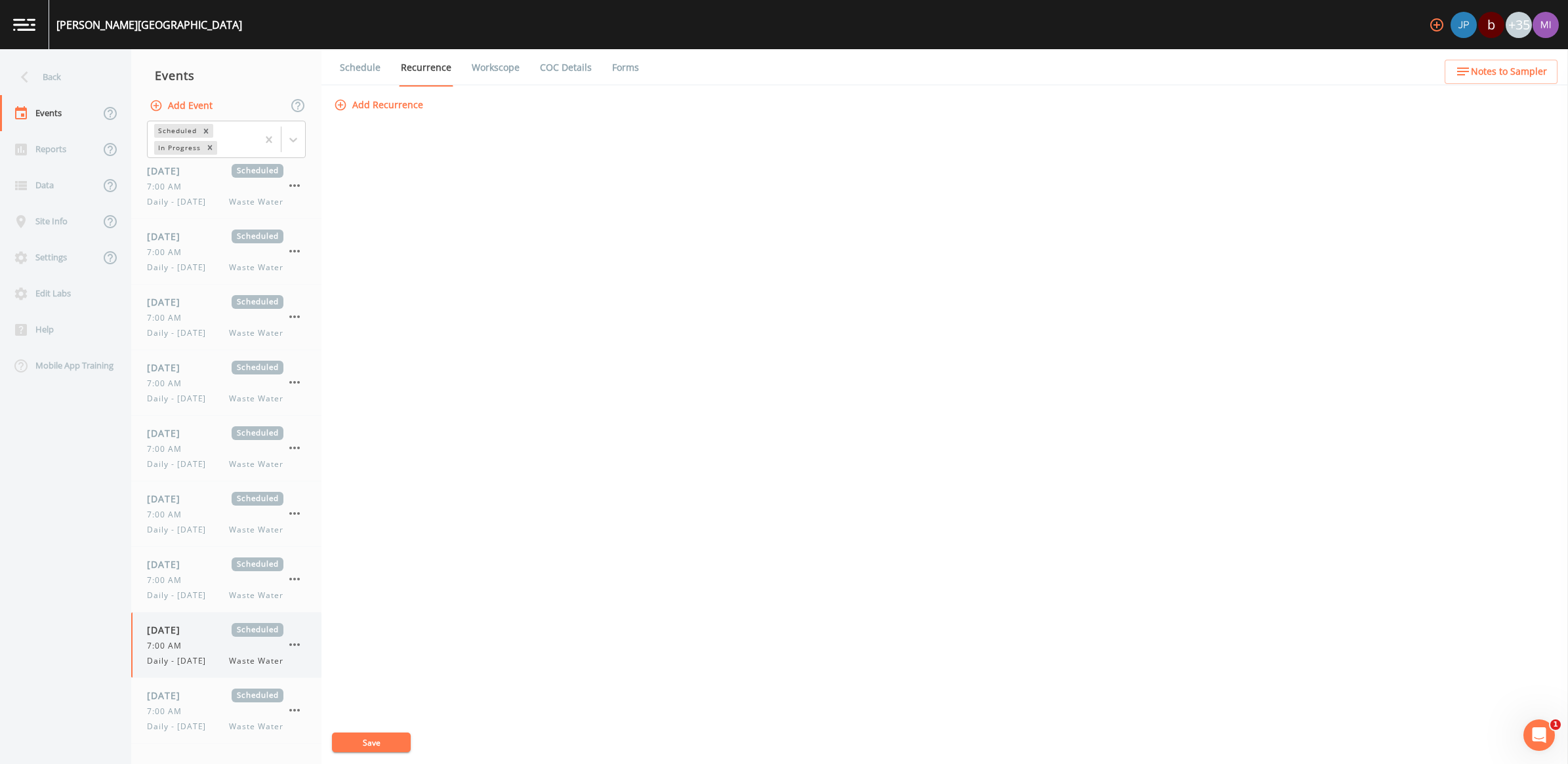
scroll to position [294, 0]
click at [185, 703] on div "[DATE] Scheduled 7:00 AM Daily - [DATE] Waste Water" at bounding box center [215, 711] width 136 height 44
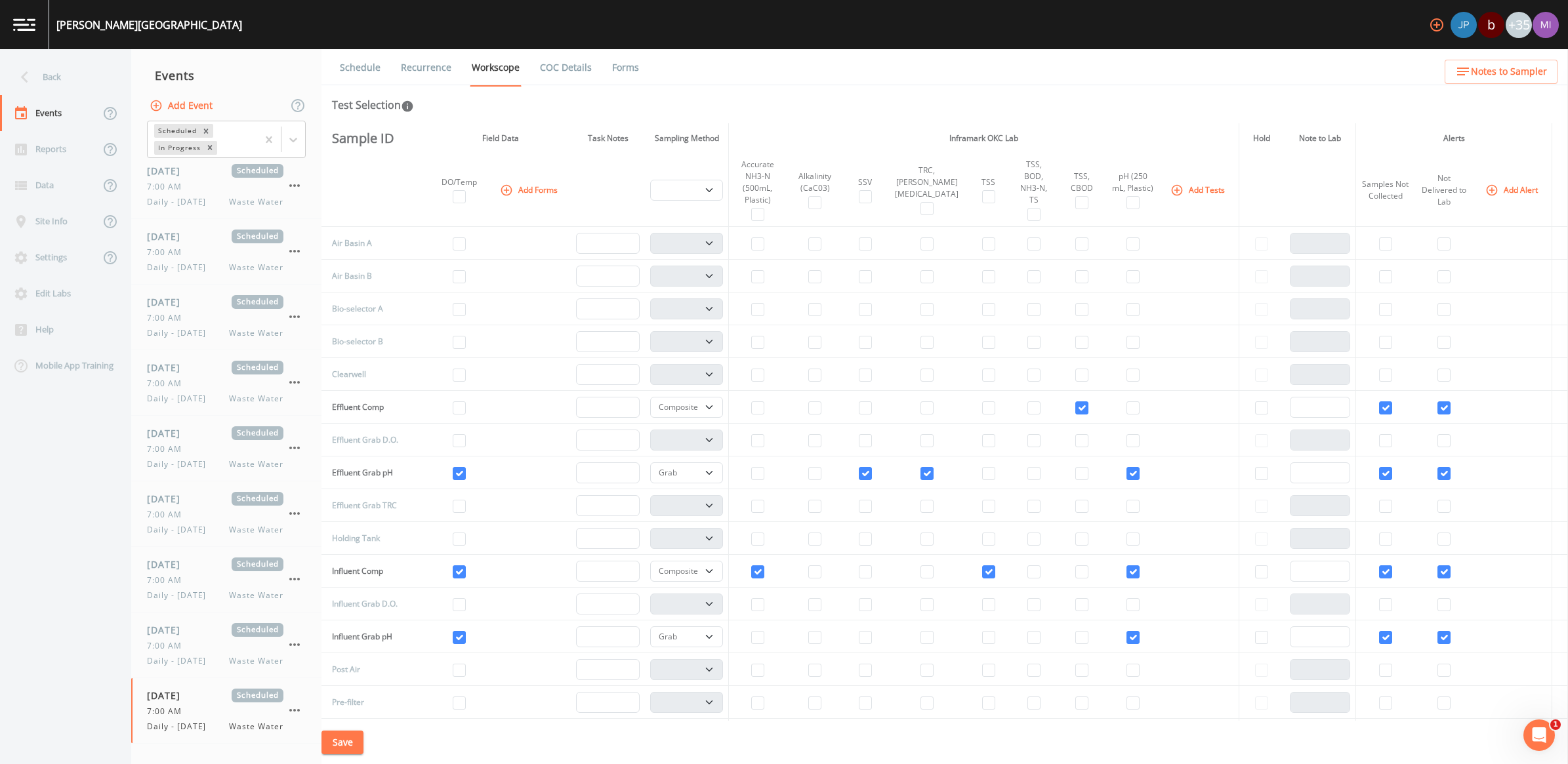
click at [447, 70] on link "Recurrence" at bounding box center [426, 67] width 55 height 37
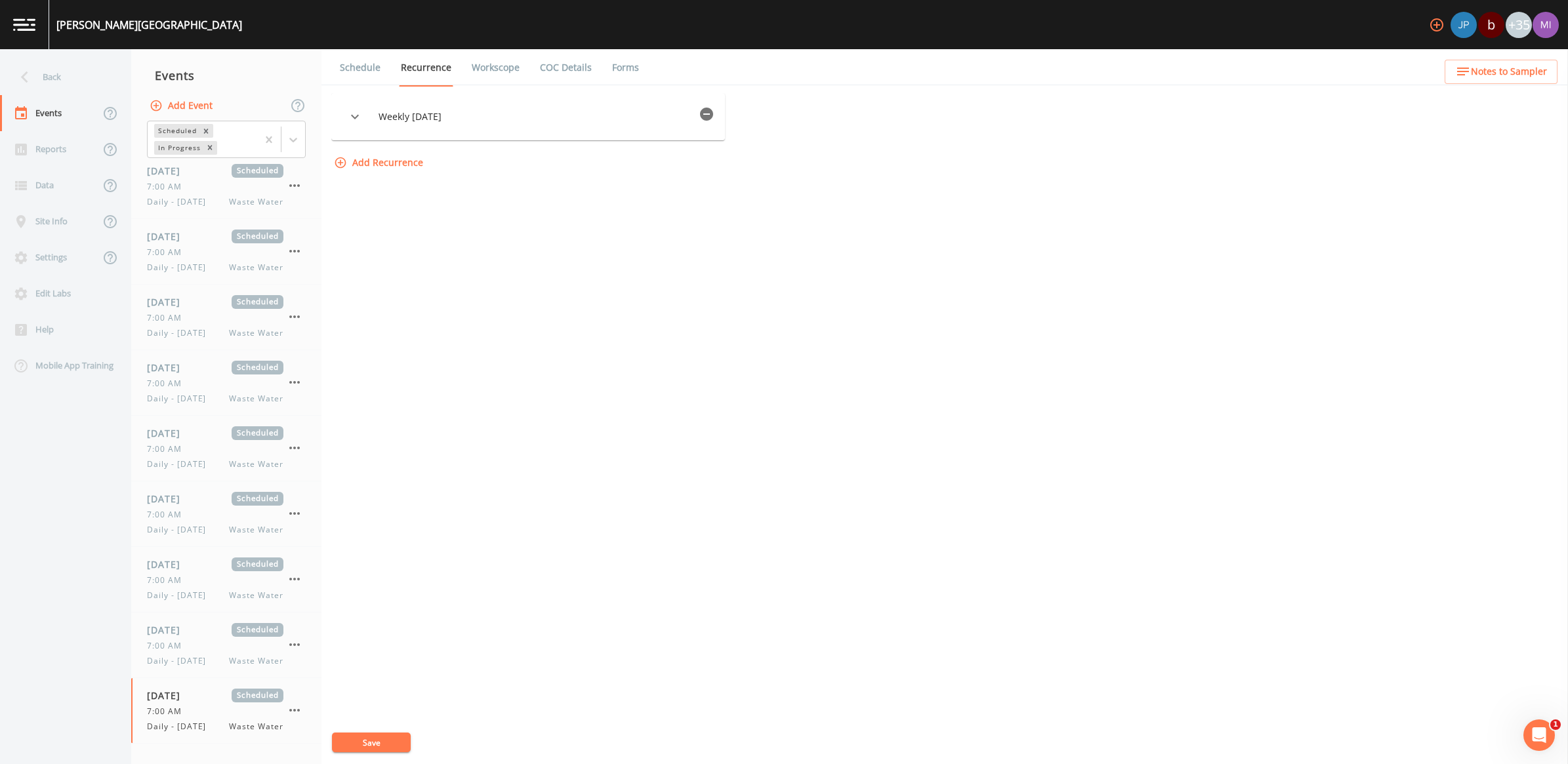
click at [709, 115] on icon "button" at bounding box center [707, 115] width 13 height 13
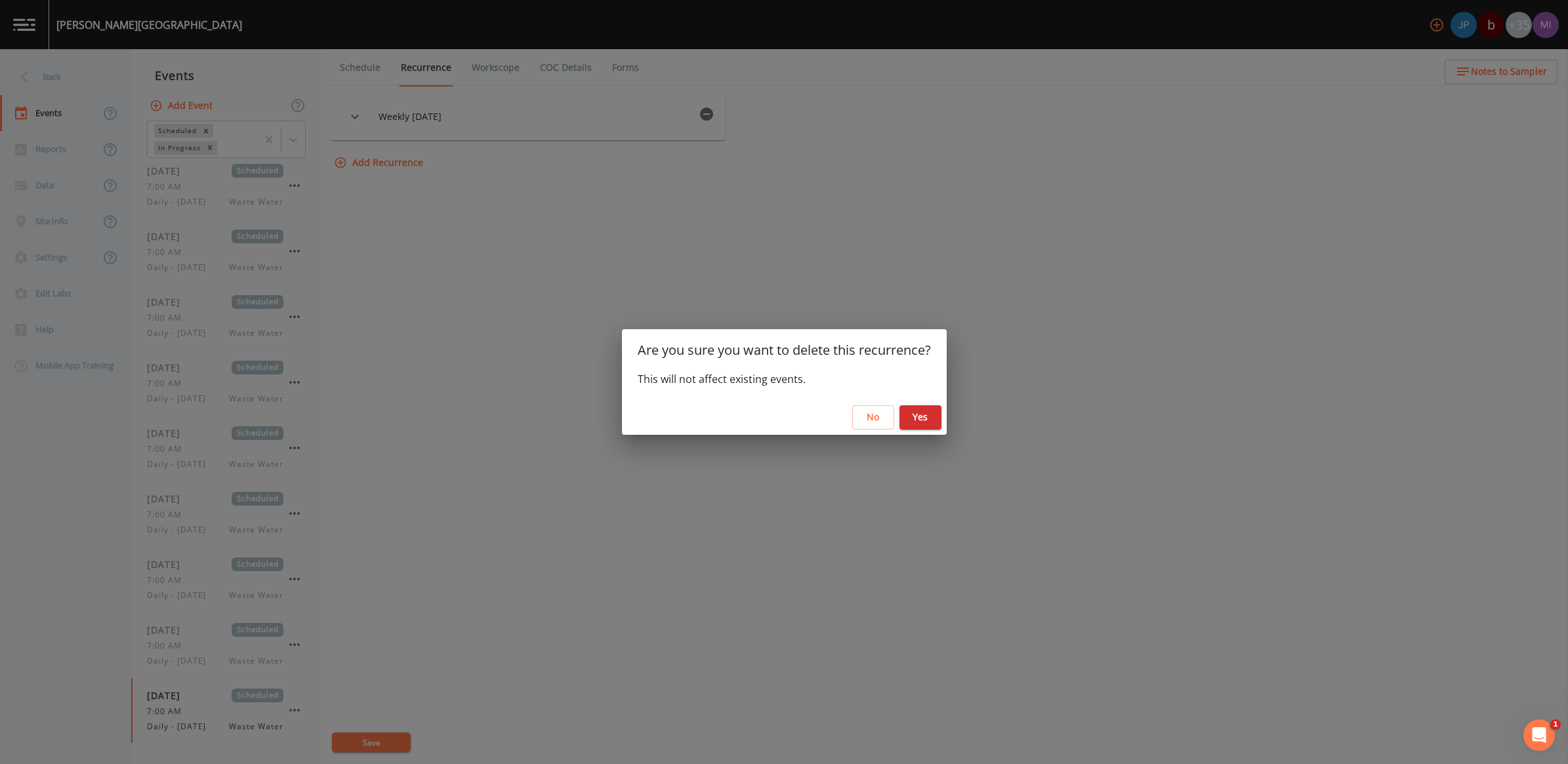
click at [923, 411] on button "Yes" at bounding box center [921, 417] width 42 height 24
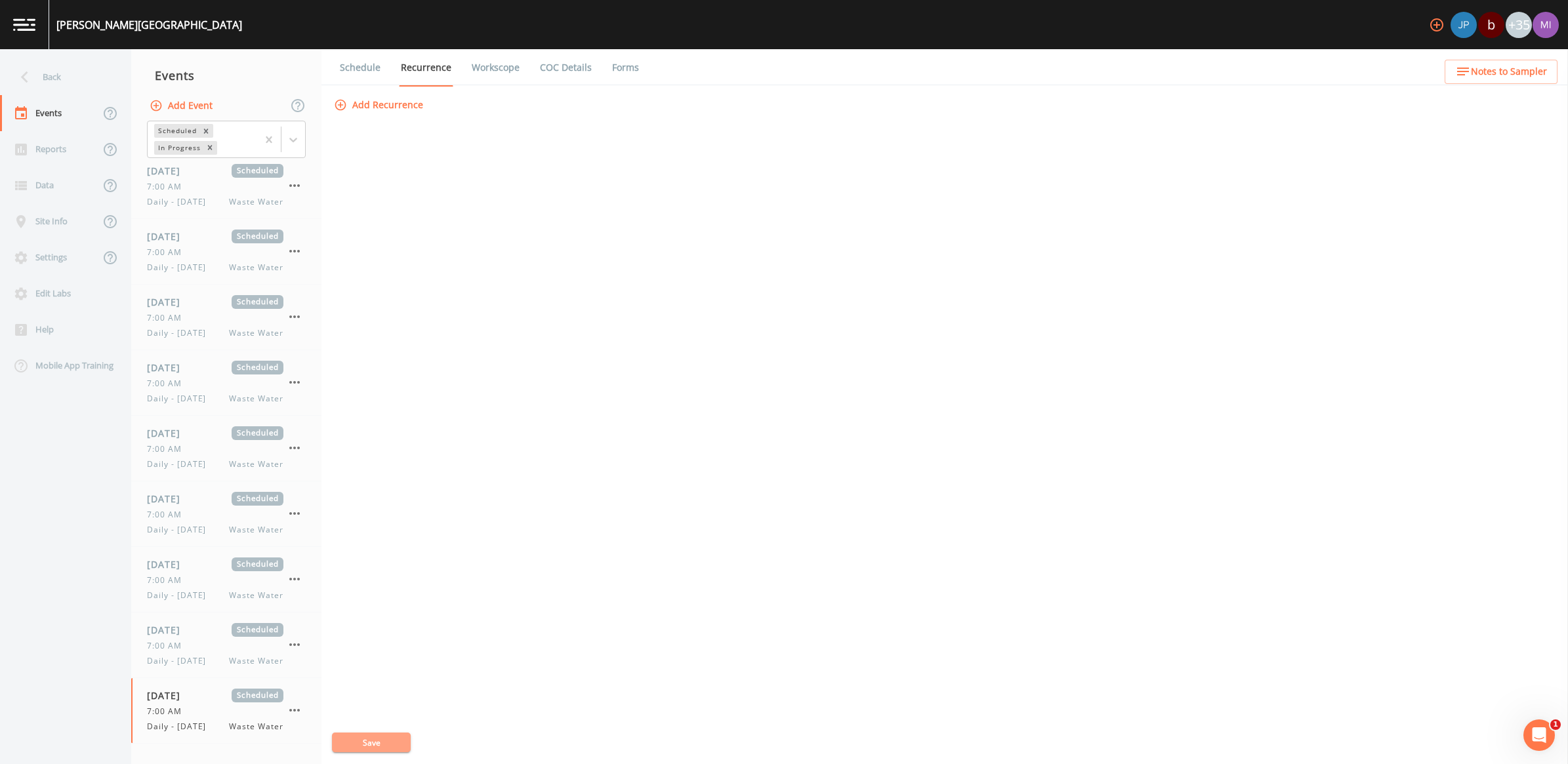
click at [372, 738] on button "Save" at bounding box center [371, 742] width 78 height 19
click at [292, 709] on icon "button" at bounding box center [294, 710] width 16 height 16
click at [333, 737] on p "Delete" at bounding box center [360, 736] width 84 height 16
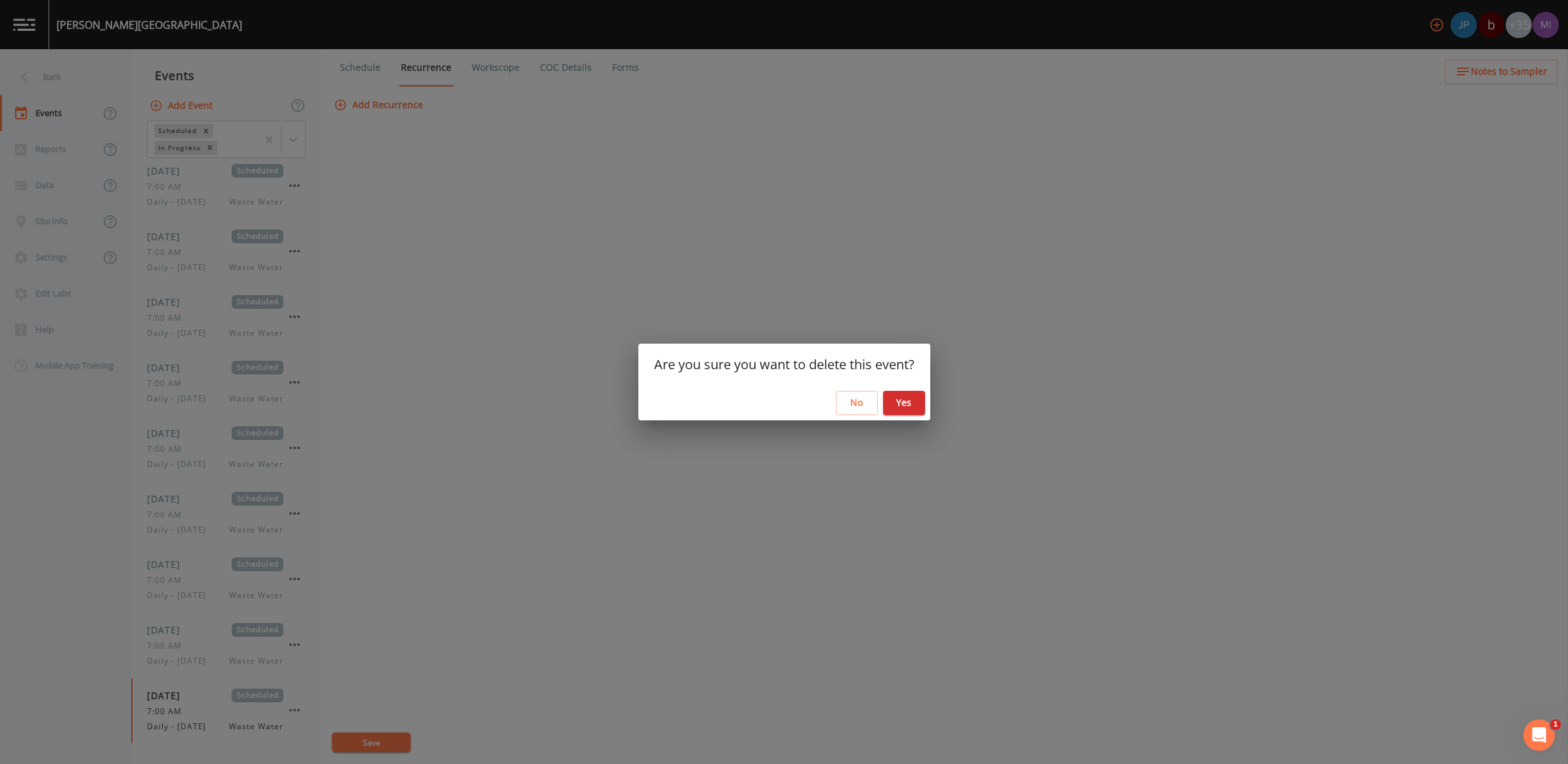
click at [909, 395] on button "Yes" at bounding box center [904, 403] width 42 height 24
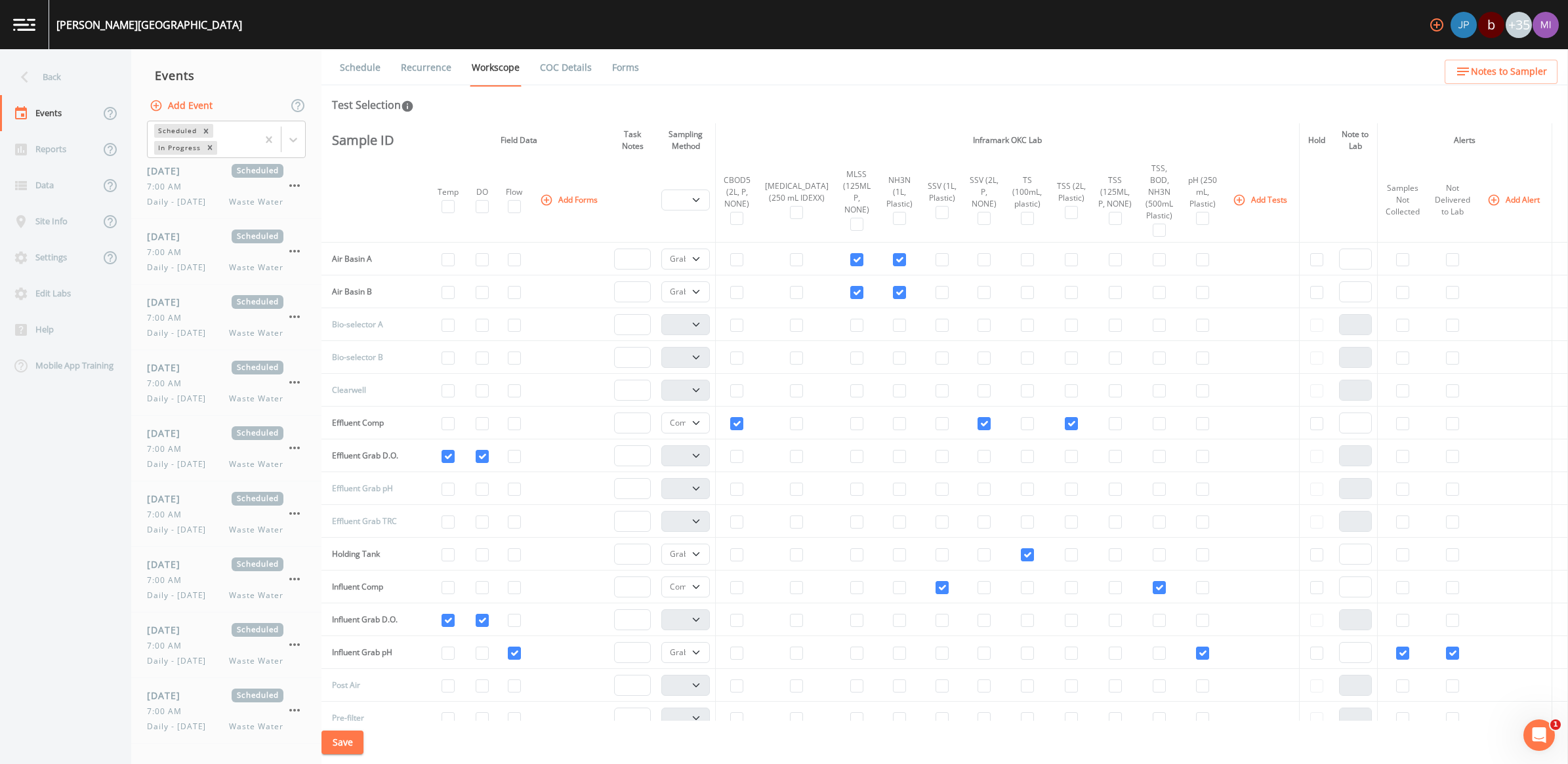
scroll to position [228, 0]
click at [435, 67] on link "Recurrence" at bounding box center [426, 67] width 55 height 37
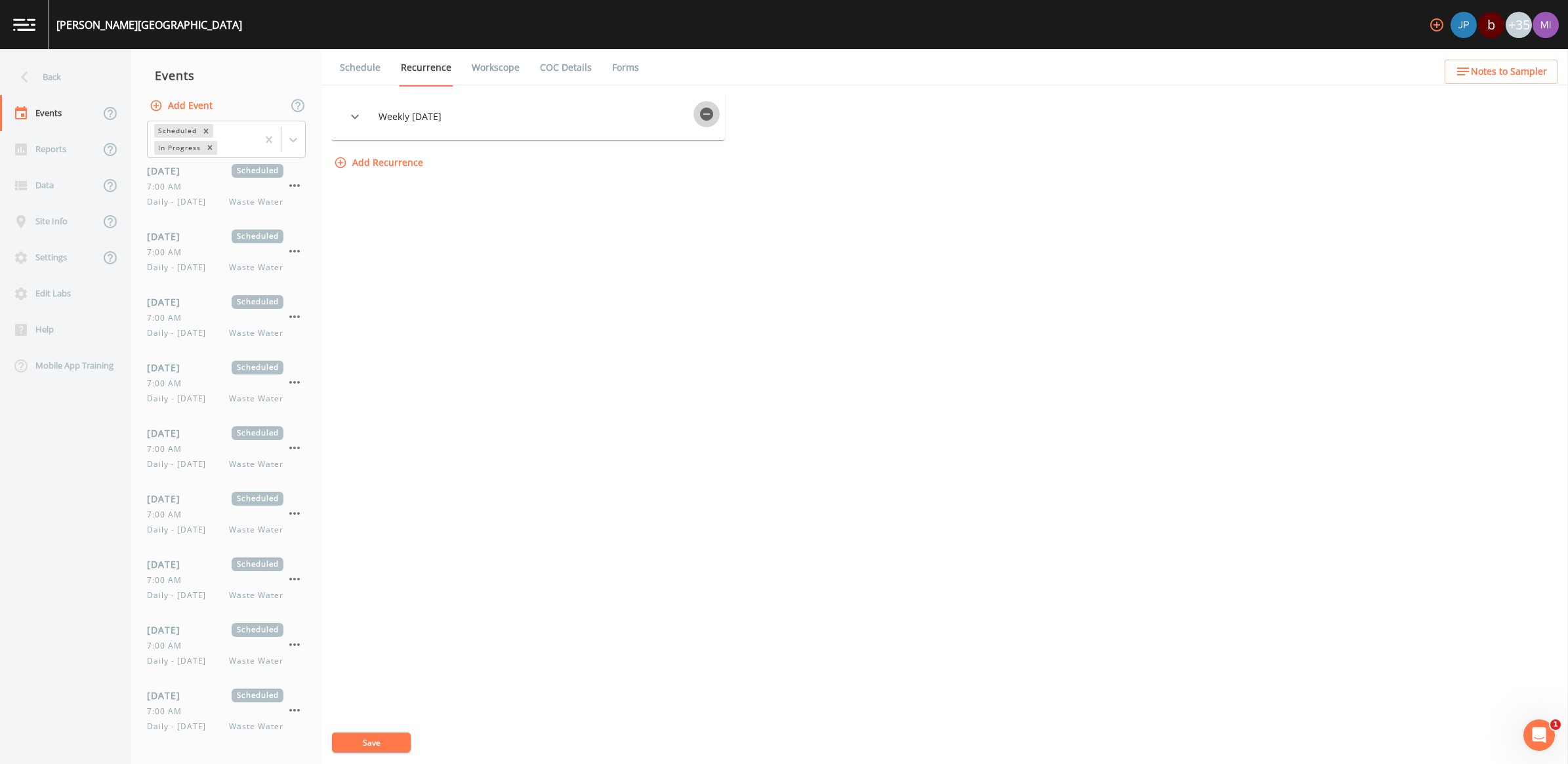
click at [709, 109] on icon "button" at bounding box center [706, 114] width 16 height 16
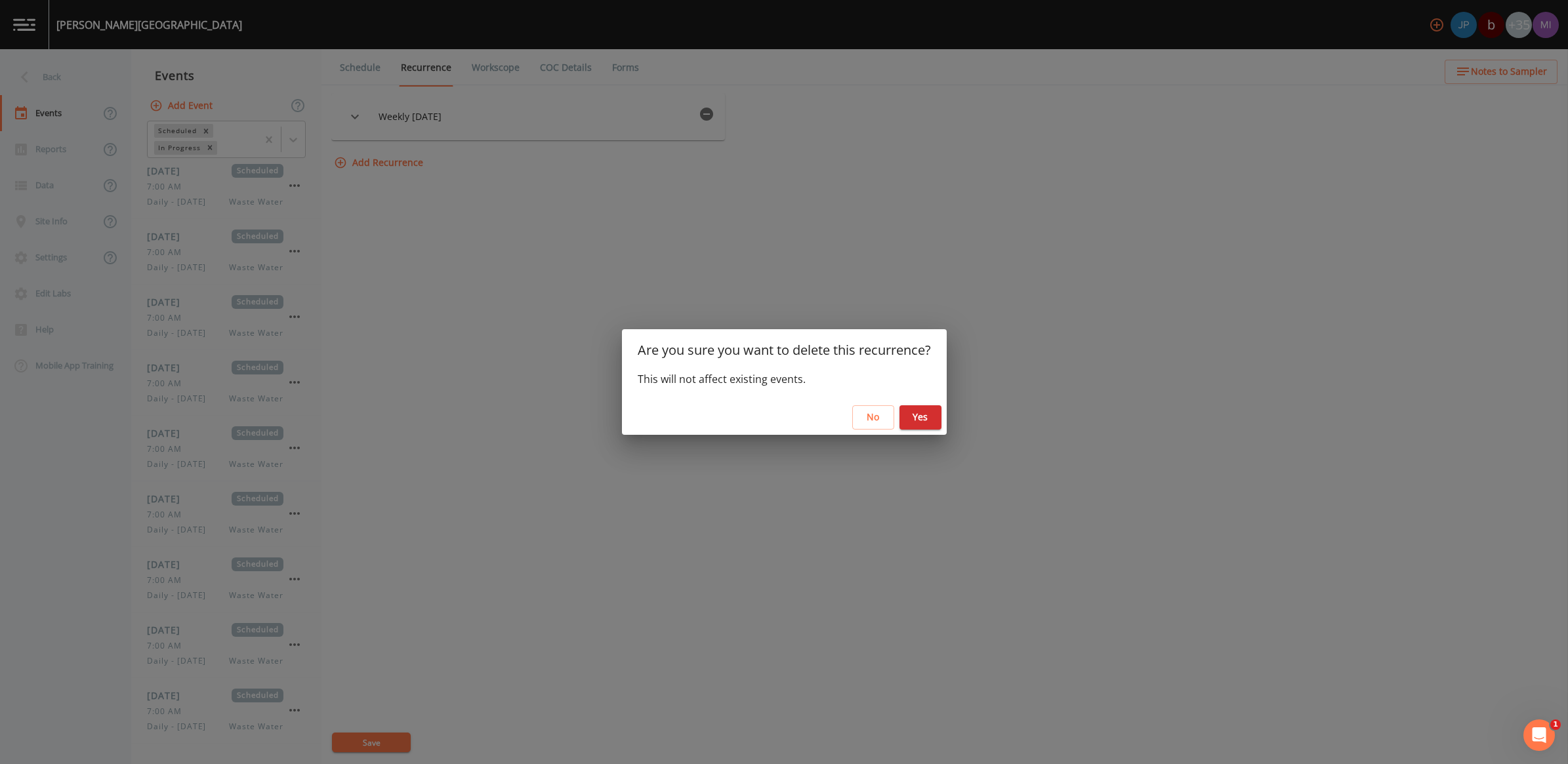
click at [916, 415] on button "Yes" at bounding box center [921, 417] width 42 height 24
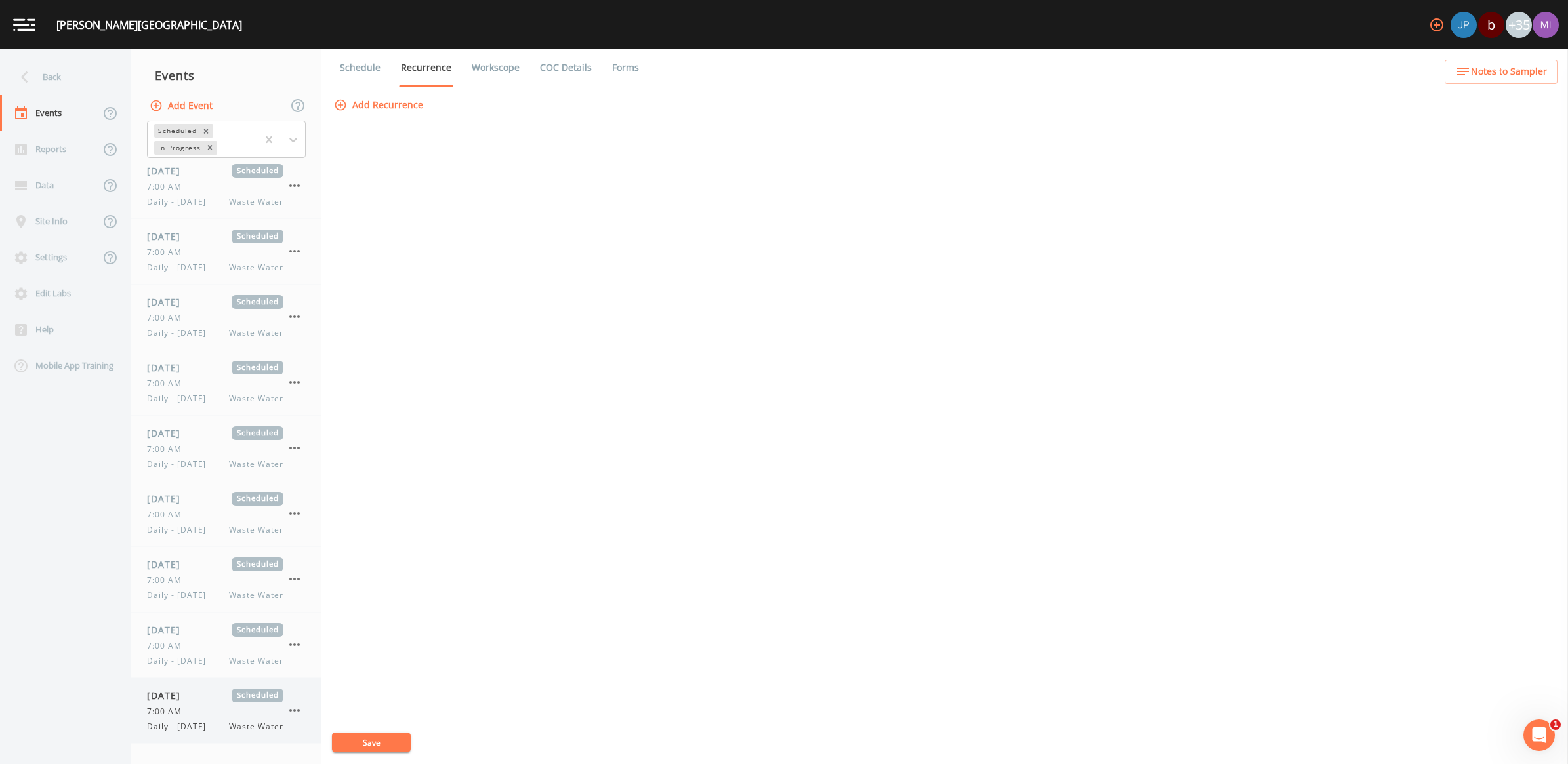
click at [239, 706] on div "7:00 AM" at bounding box center [215, 712] width 136 height 12
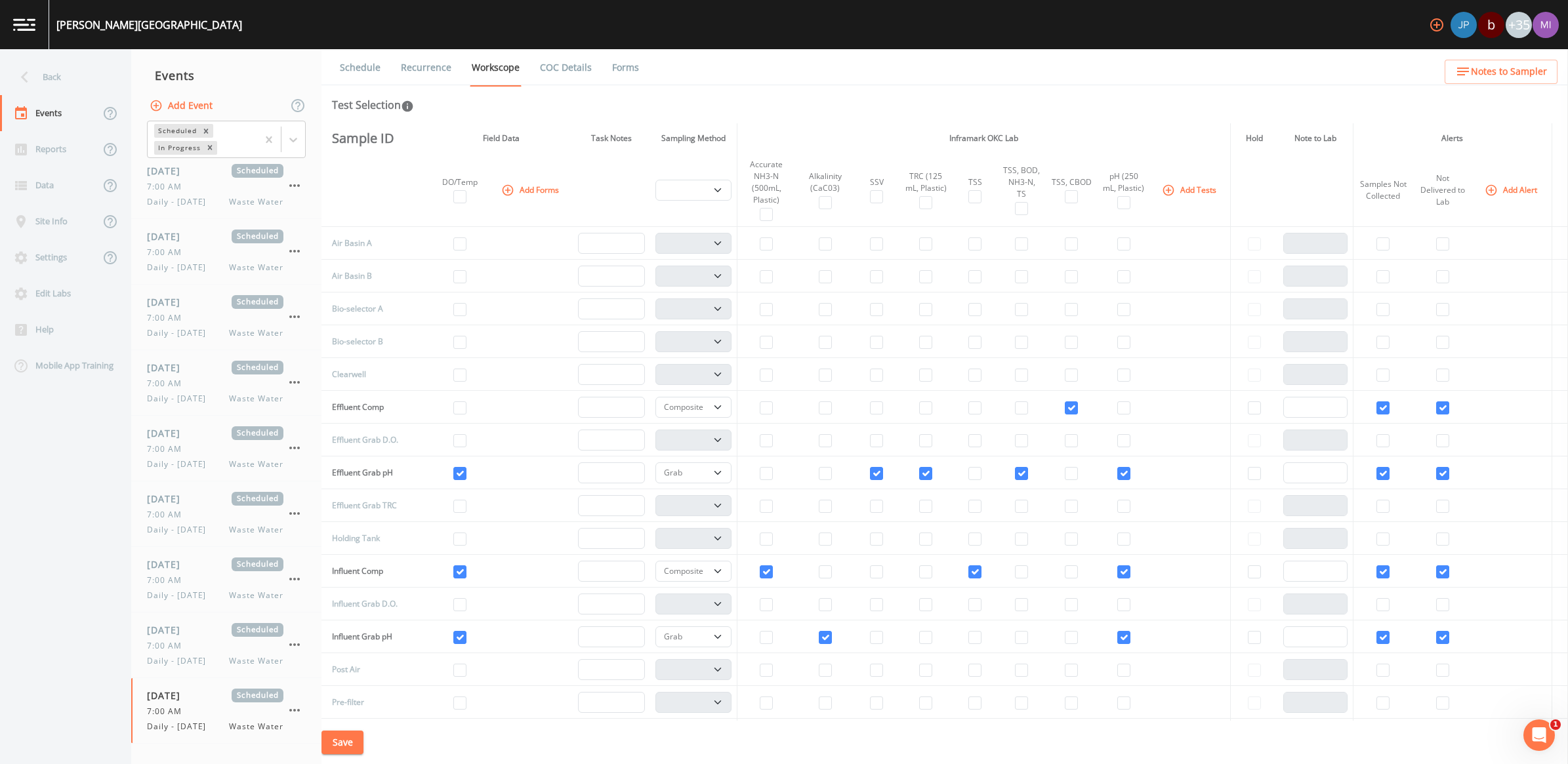
click at [445, 67] on link "Recurrence" at bounding box center [426, 67] width 55 height 37
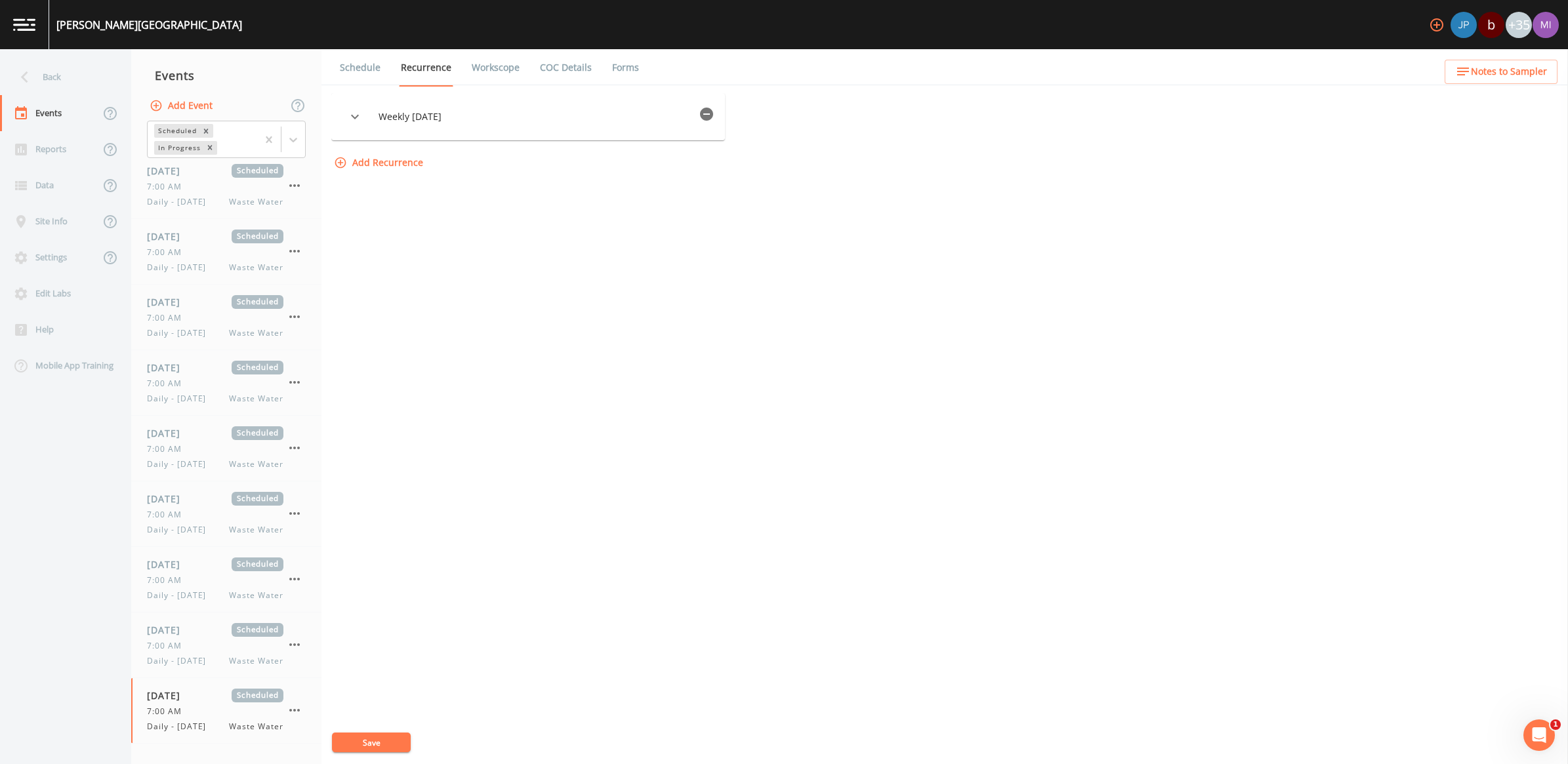
click at [714, 112] on icon "button" at bounding box center [707, 115] width 13 height 13
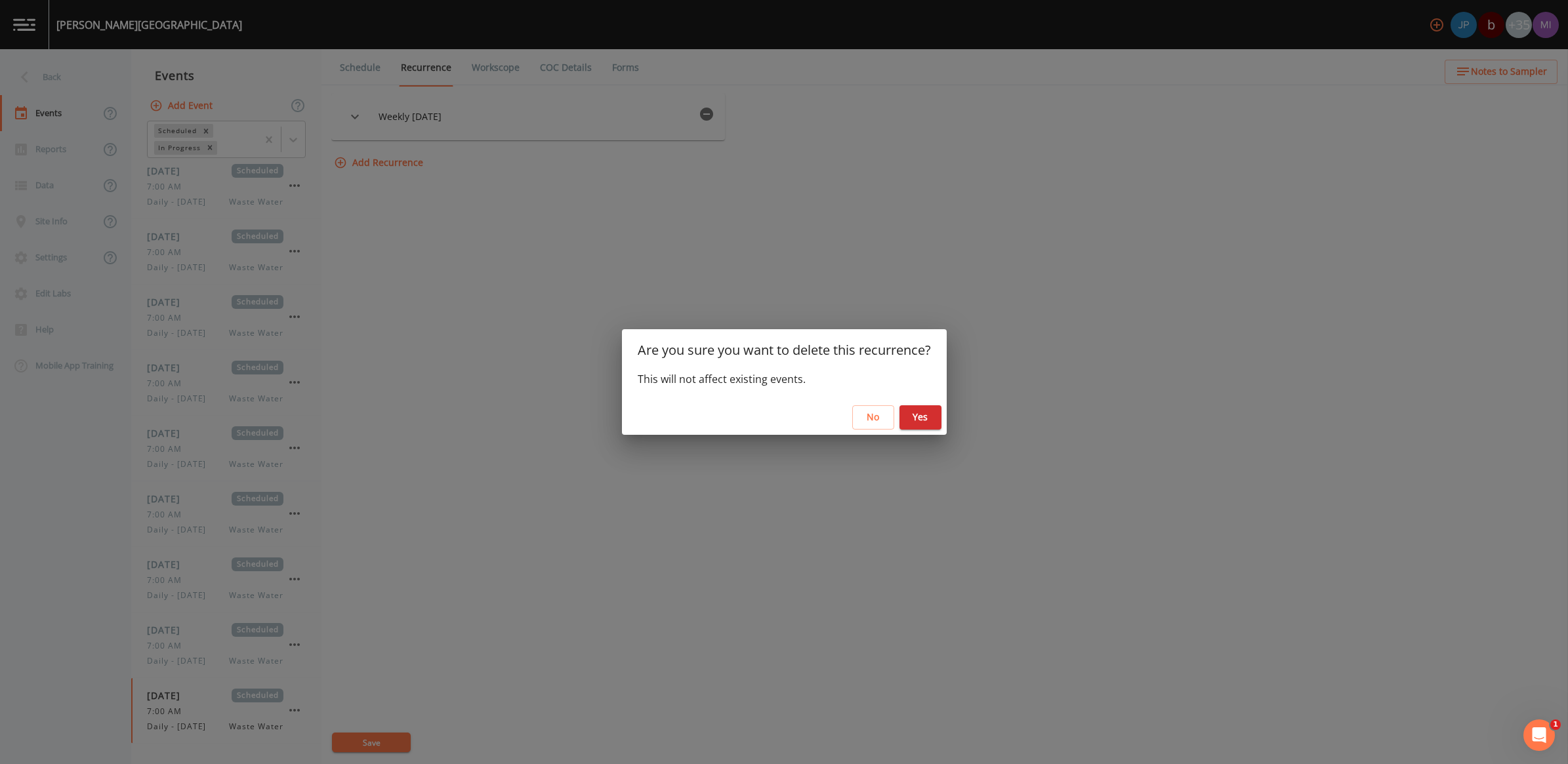
click at [930, 419] on button "Yes" at bounding box center [921, 417] width 42 height 24
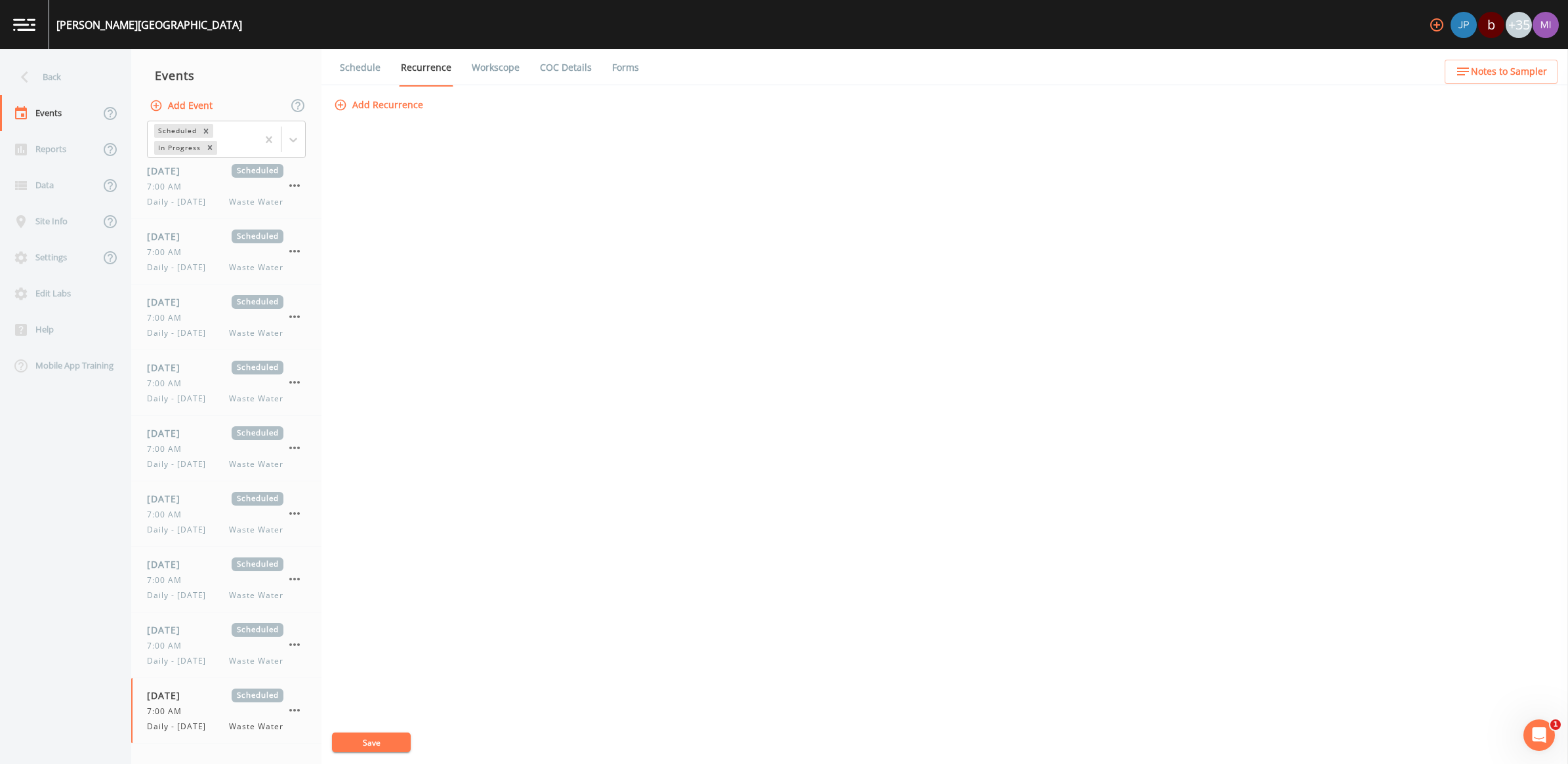
click at [390, 752] on div "Save" at bounding box center [940, 748] width 1217 height 31
click at [388, 743] on button "Save" at bounding box center [371, 742] width 78 height 19
click at [251, 721] on span "Waste Water" at bounding box center [256, 727] width 55 height 12
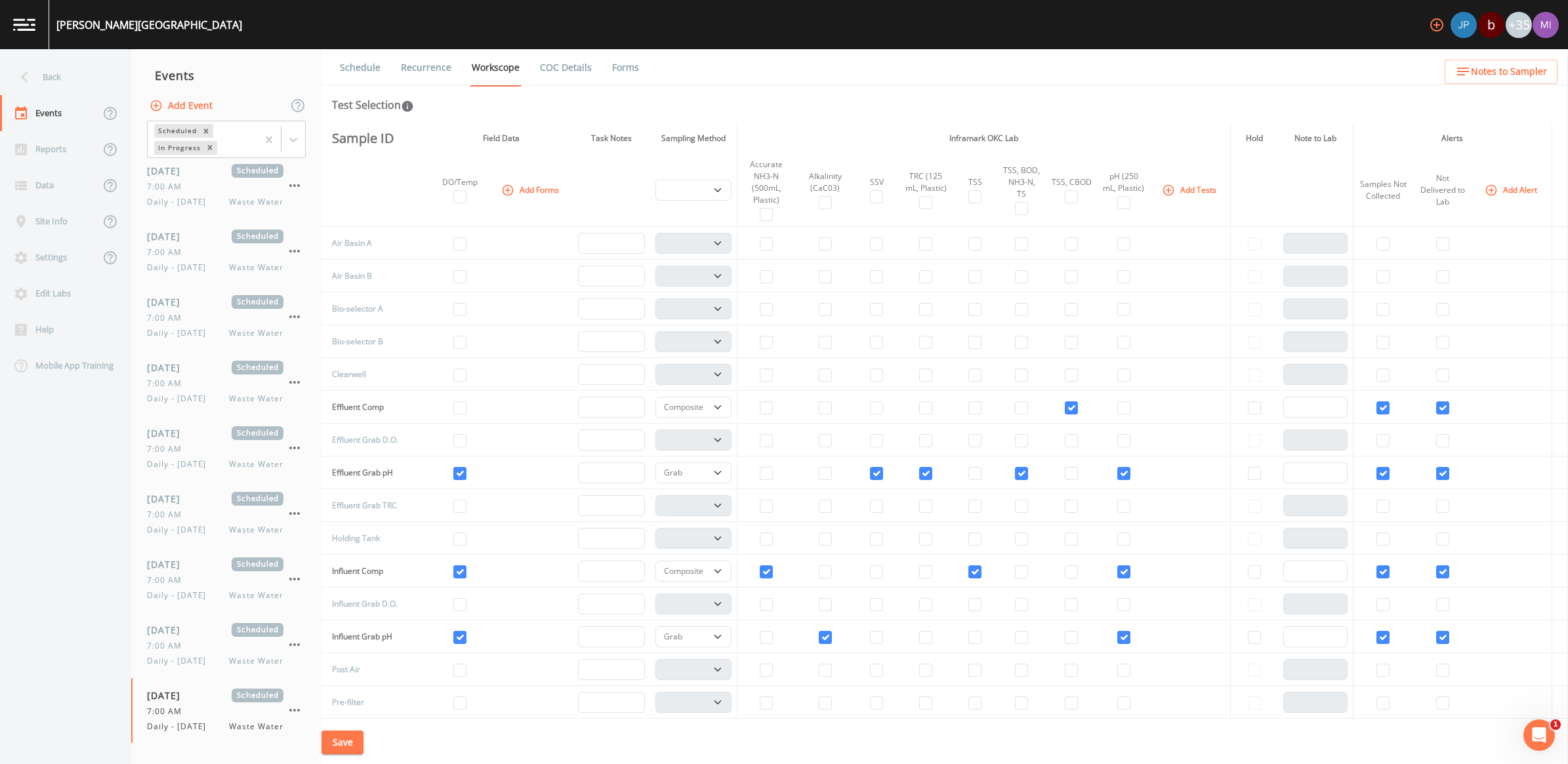
click at [421, 64] on link "Recurrence" at bounding box center [426, 67] width 55 height 37
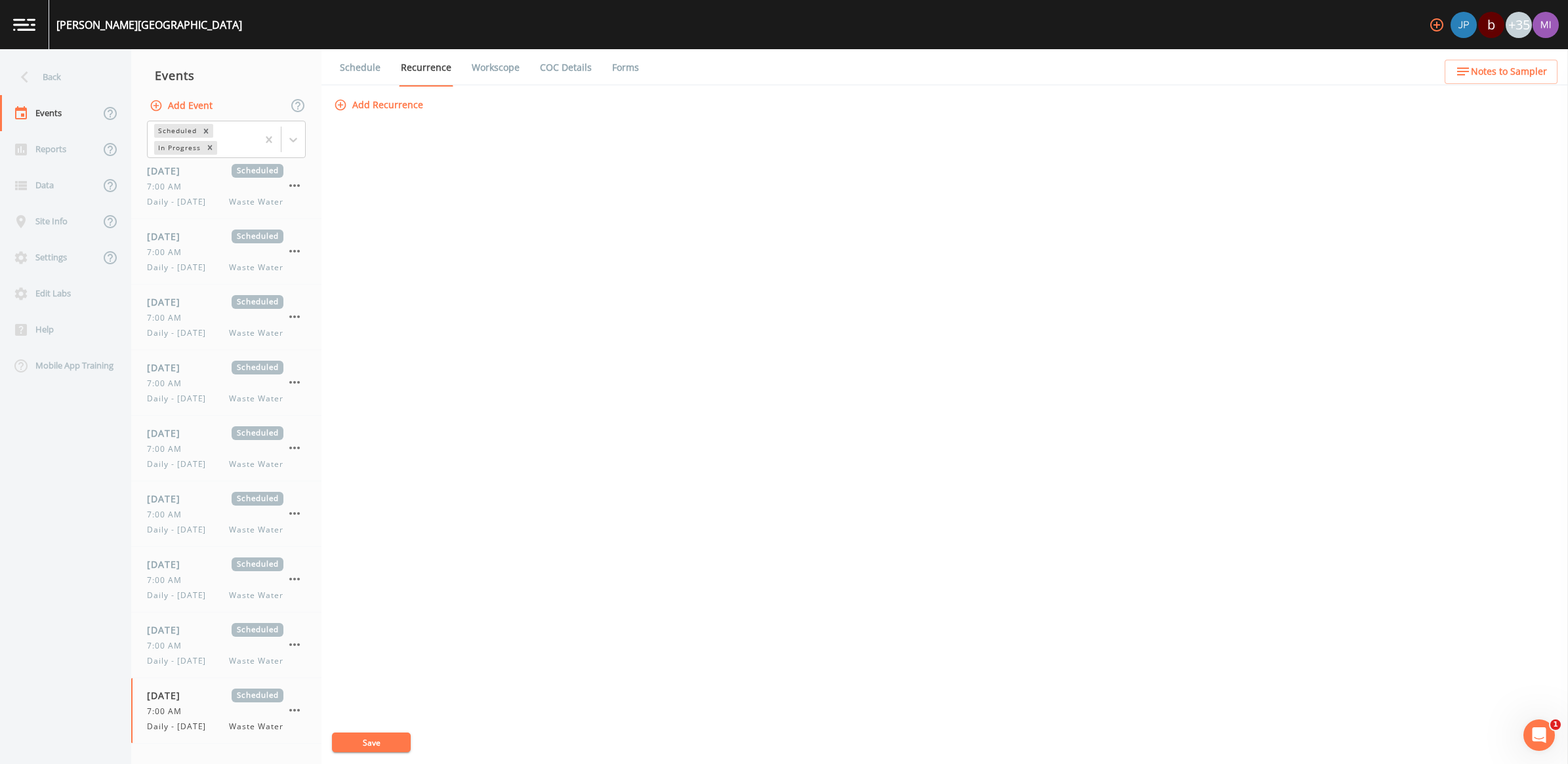
click at [421, 64] on link "Recurrence" at bounding box center [426, 67] width 55 height 37
click at [297, 708] on icon "button" at bounding box center [294, 710] width 16 height 16
click at [318, 736] on p "Delete" at bounding box center [360, 736] width 84 height 16
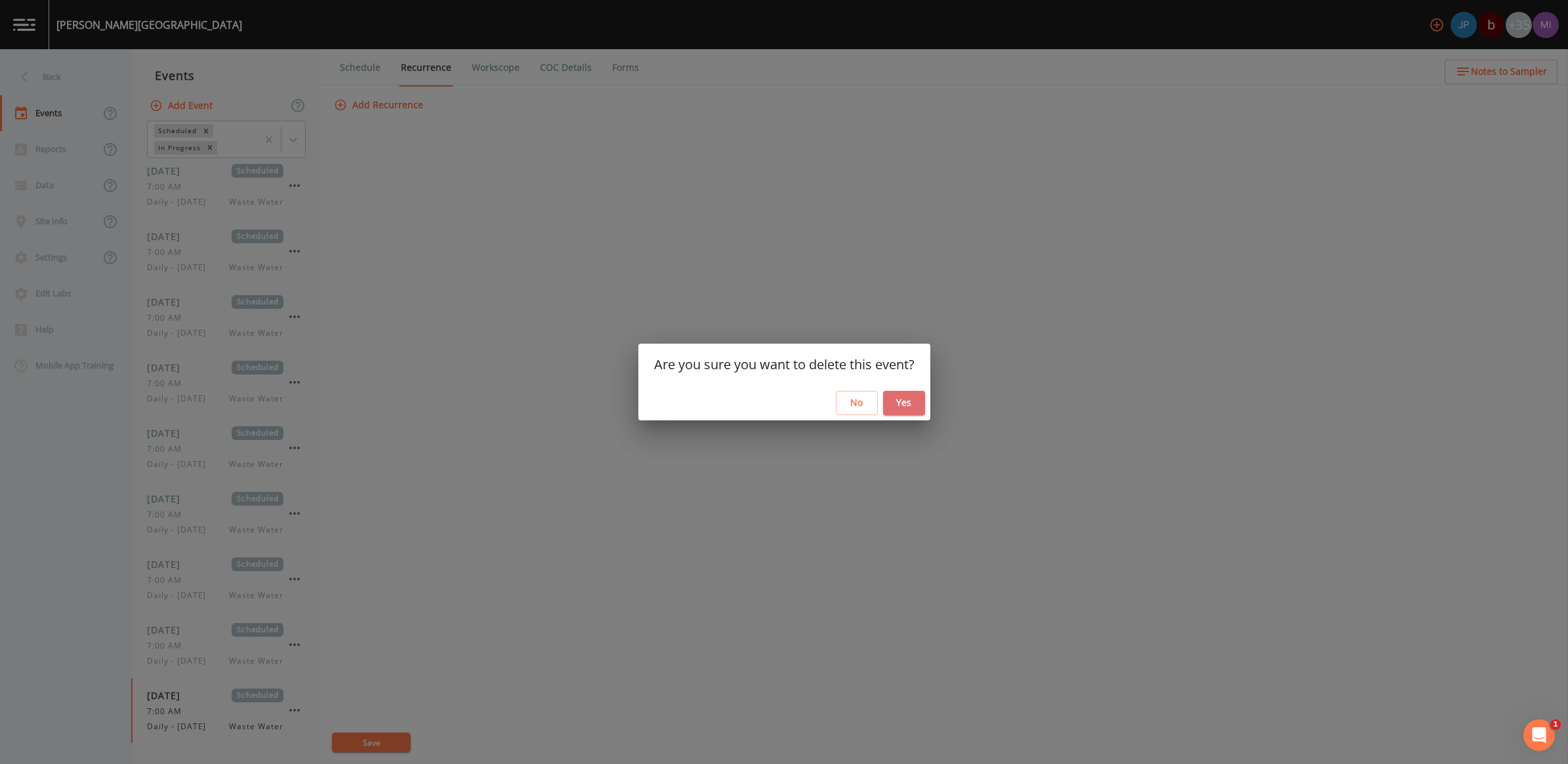
click at [900, 402] on button "Yes" at bounding box center [904, 403] width 42 height 24
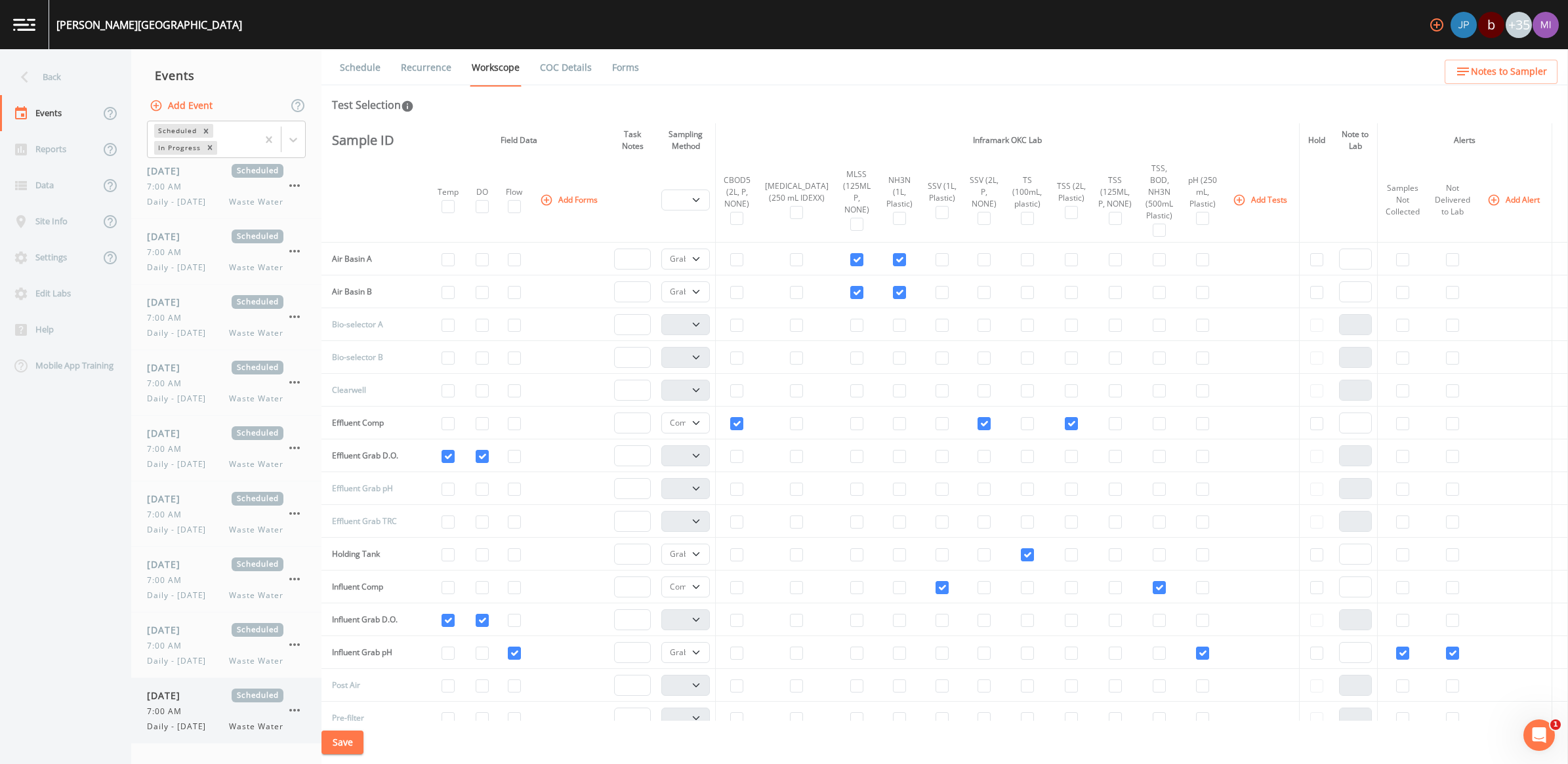
click at [241, 721] on span "Waste Water" at bounding box center [256, 727] width 55 height 12
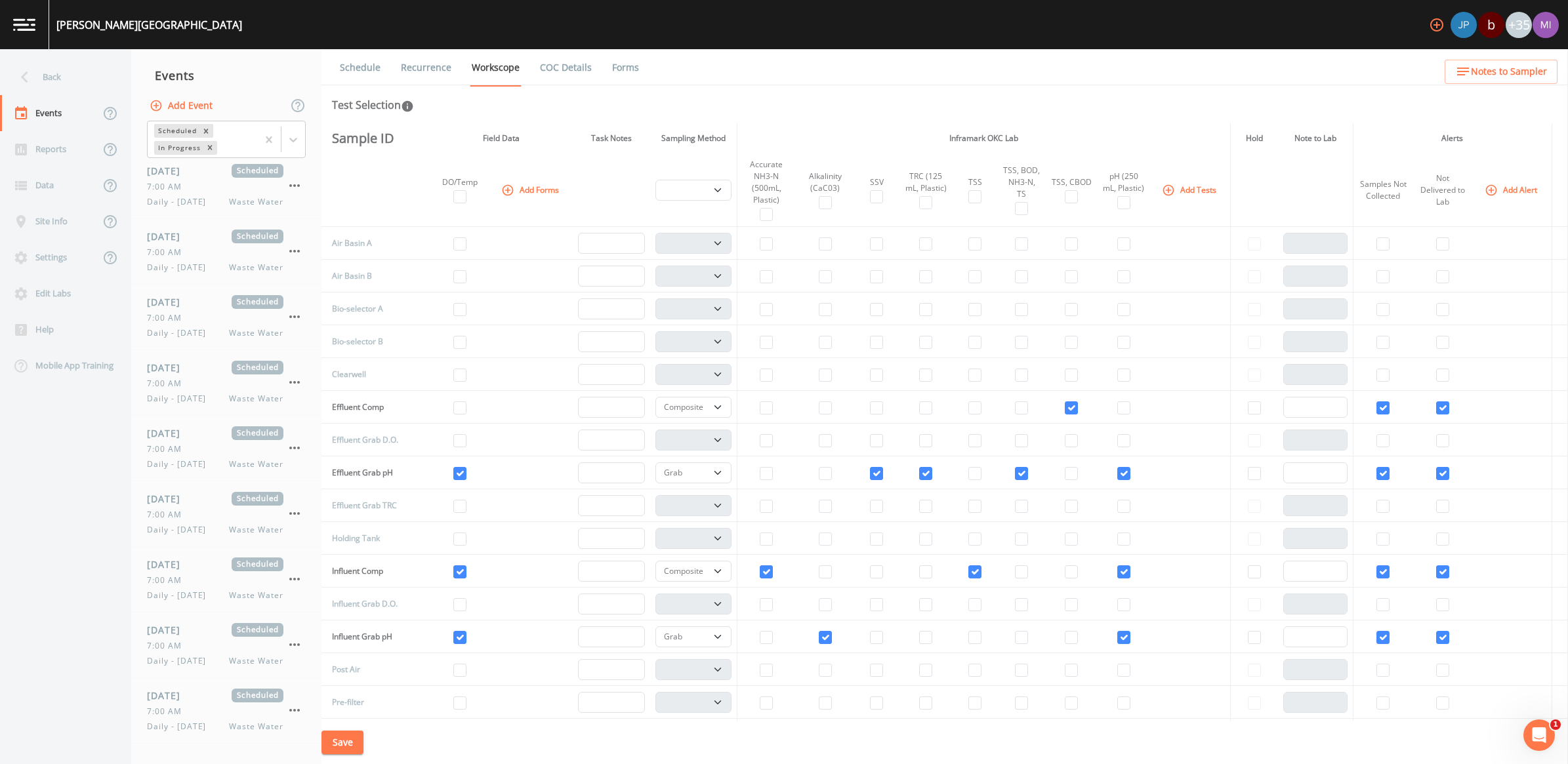
scroll to position [151, 0]
click at [436, 64] on link "Recurrence" at bounding box center [426, 67] width 55 height 37
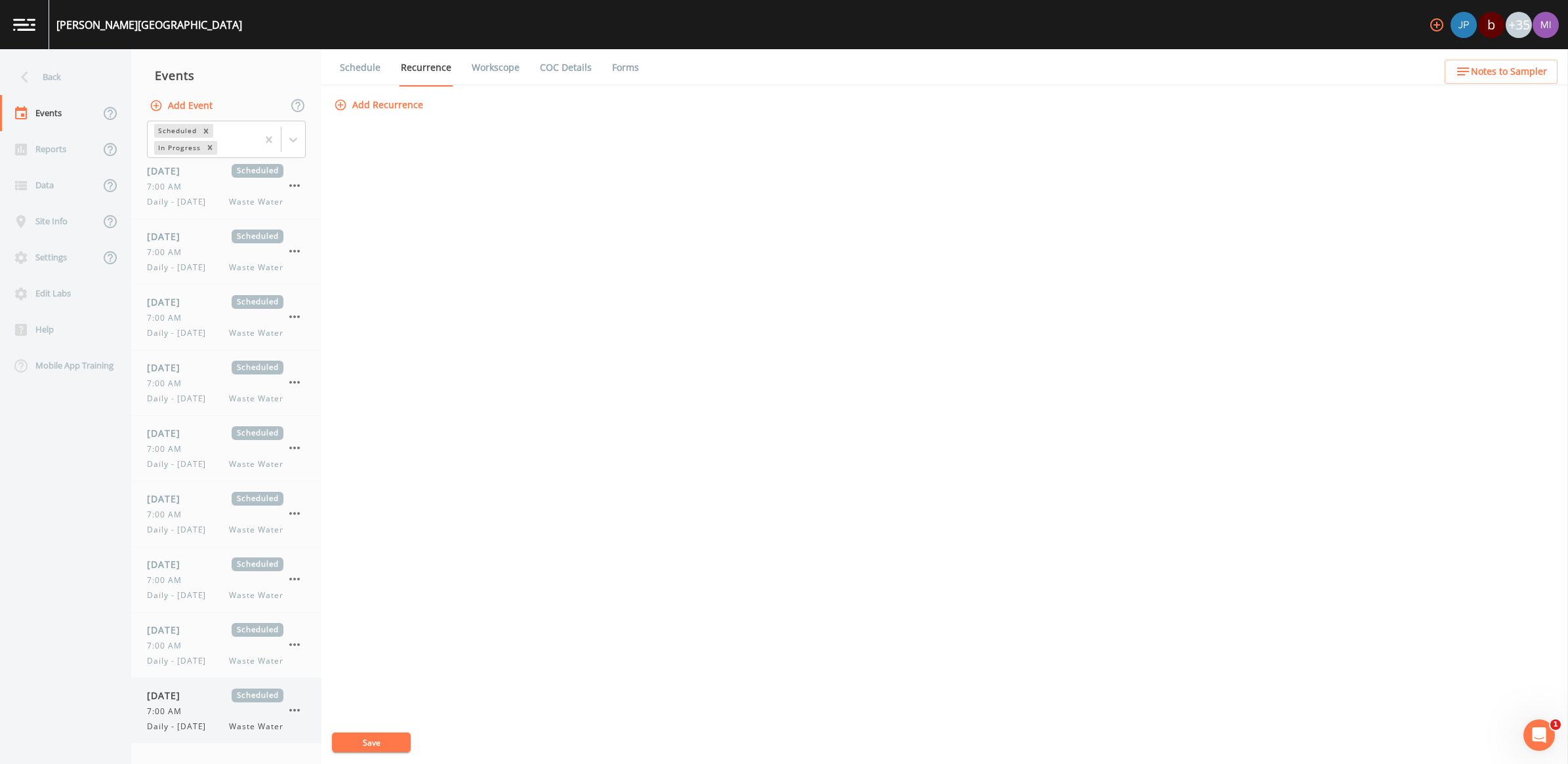
click at [265, 708] on div "7:00 AM" at bounding box center [215, 712] width 136 height 12
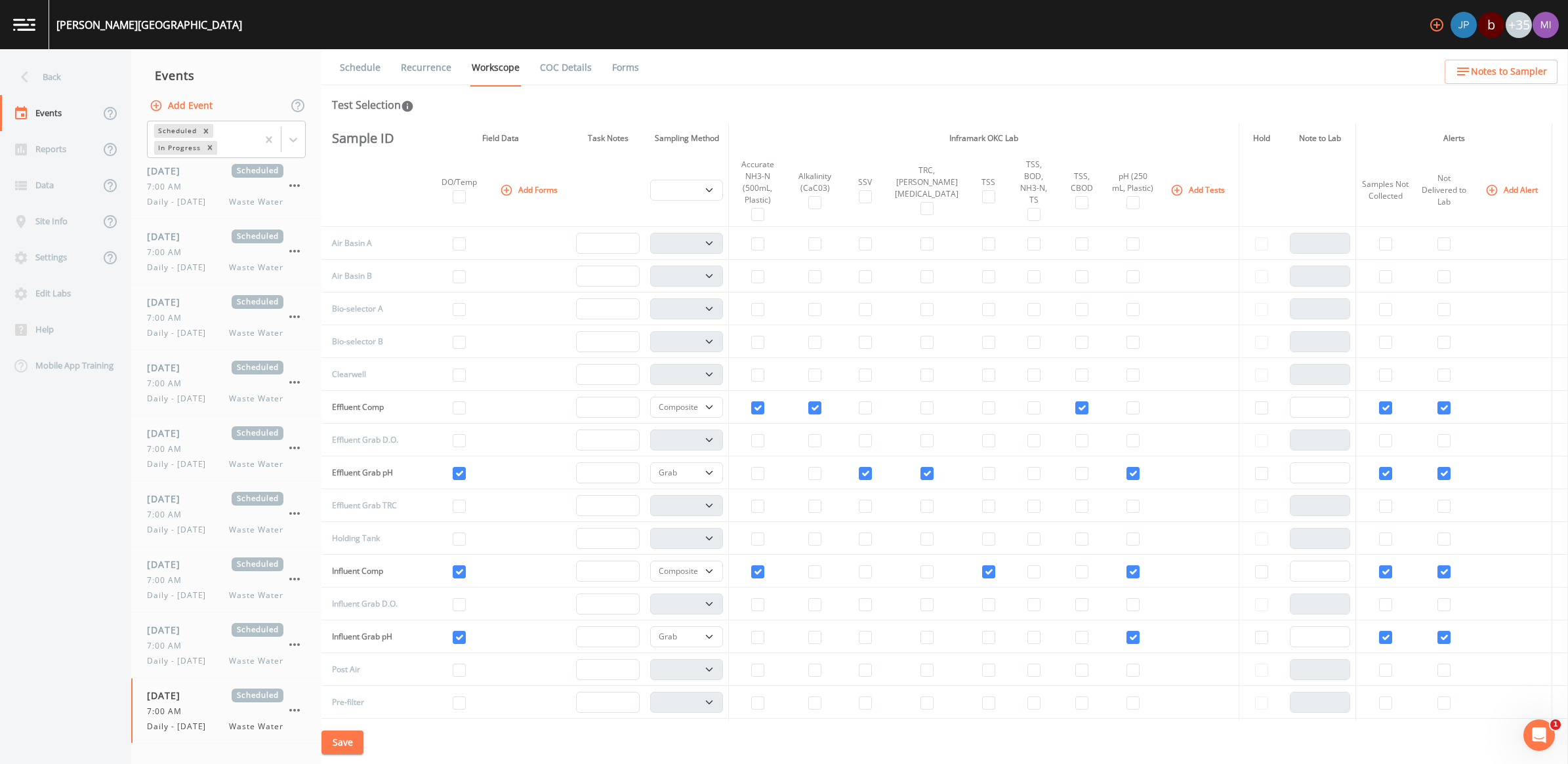
click at [427, 71] on link "Recurrence" at bounding box center [426, 67] width 55 height 37
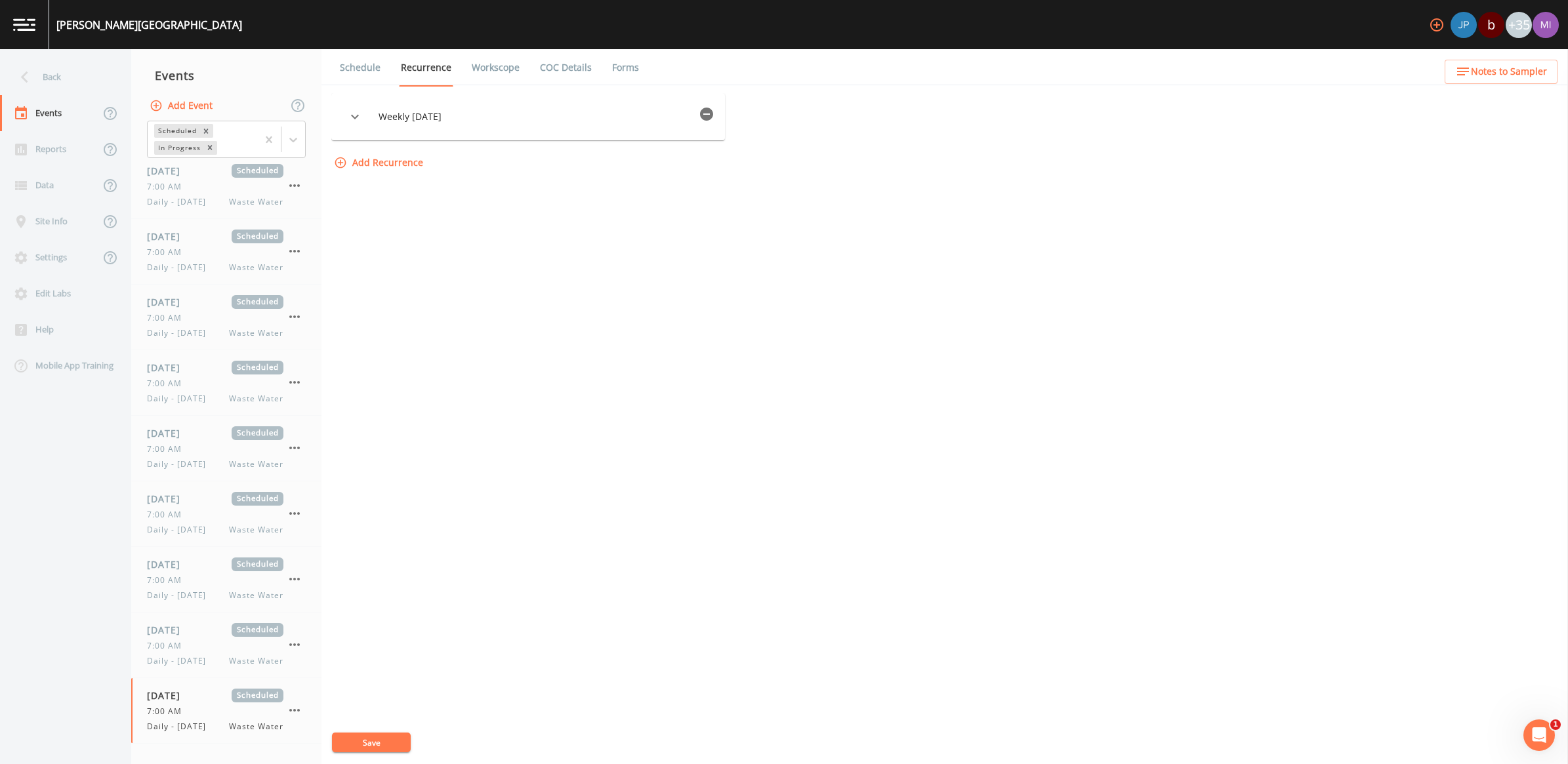
click at [708, 115] on icon "button" at bounding box center [707, 115] width 13 height 13
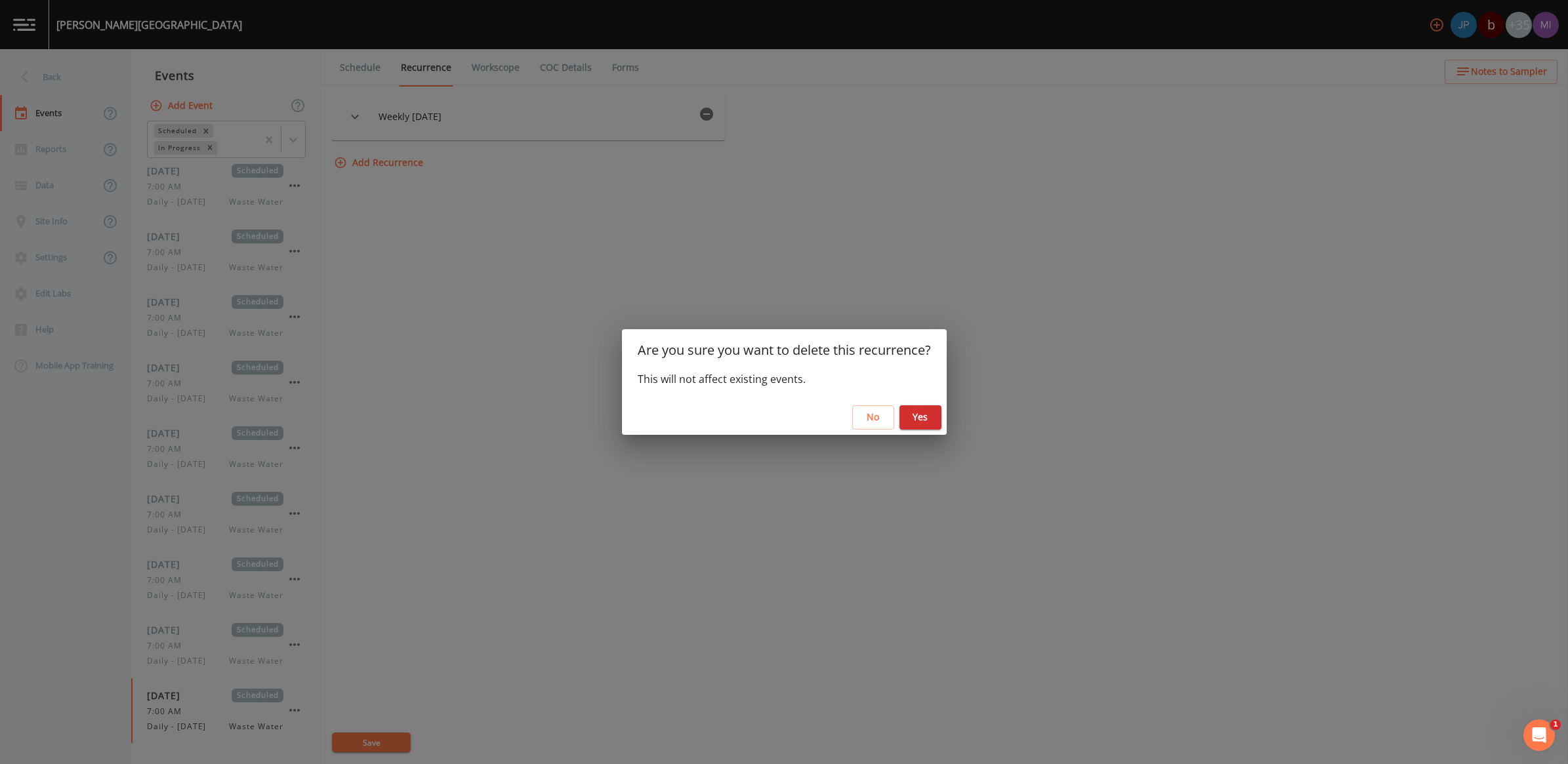
click at [920, 419] on button "Yes" at bounding box center [921, 417] width 42 height 24
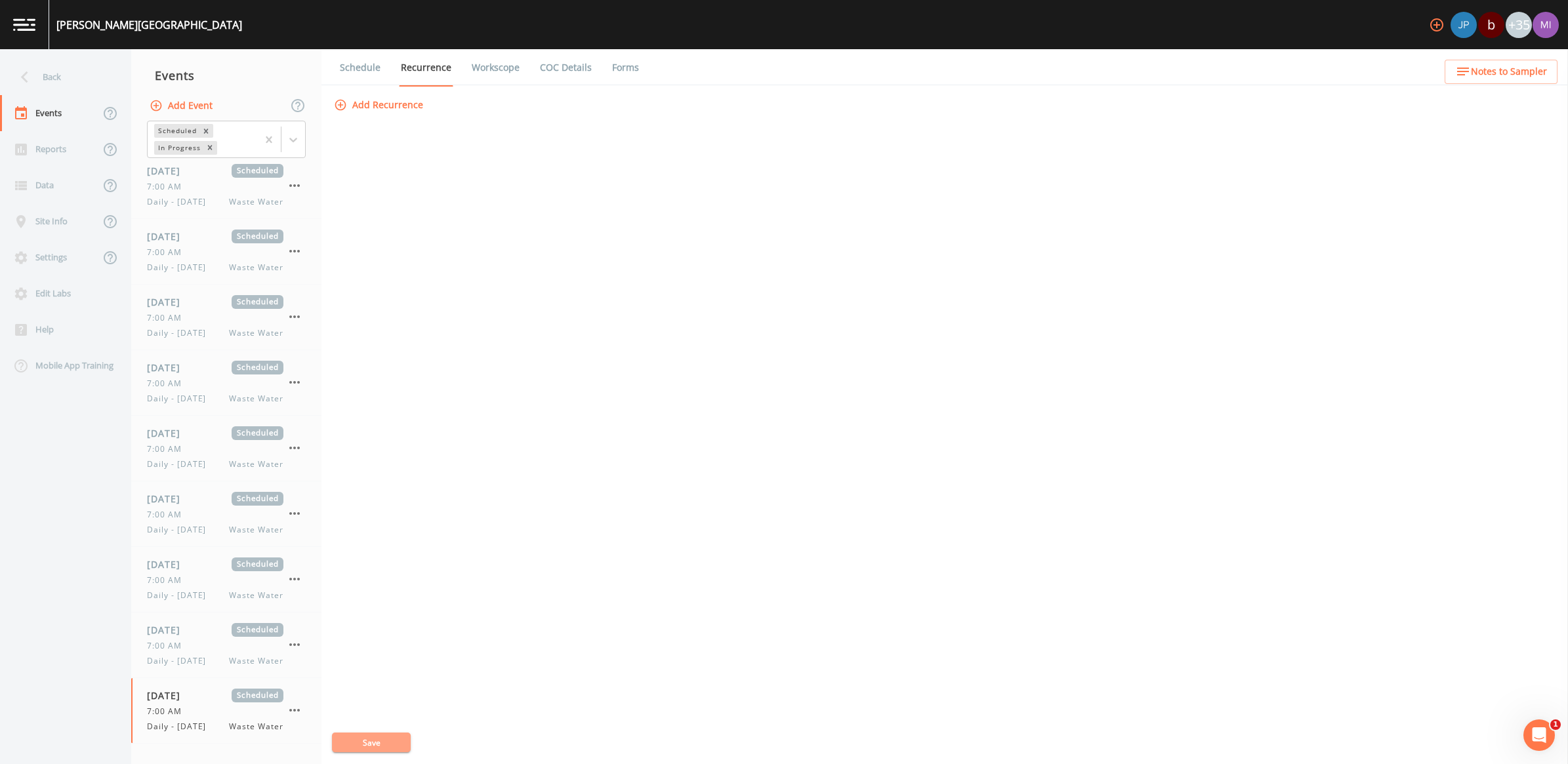
click at [372, 743] on button "Save" at bounding box center [371, 742] width 78 height 19
click at [217, 655] on div "Daily - Monday Waste Water" at bounding box center [215, 661] width 136 height 12
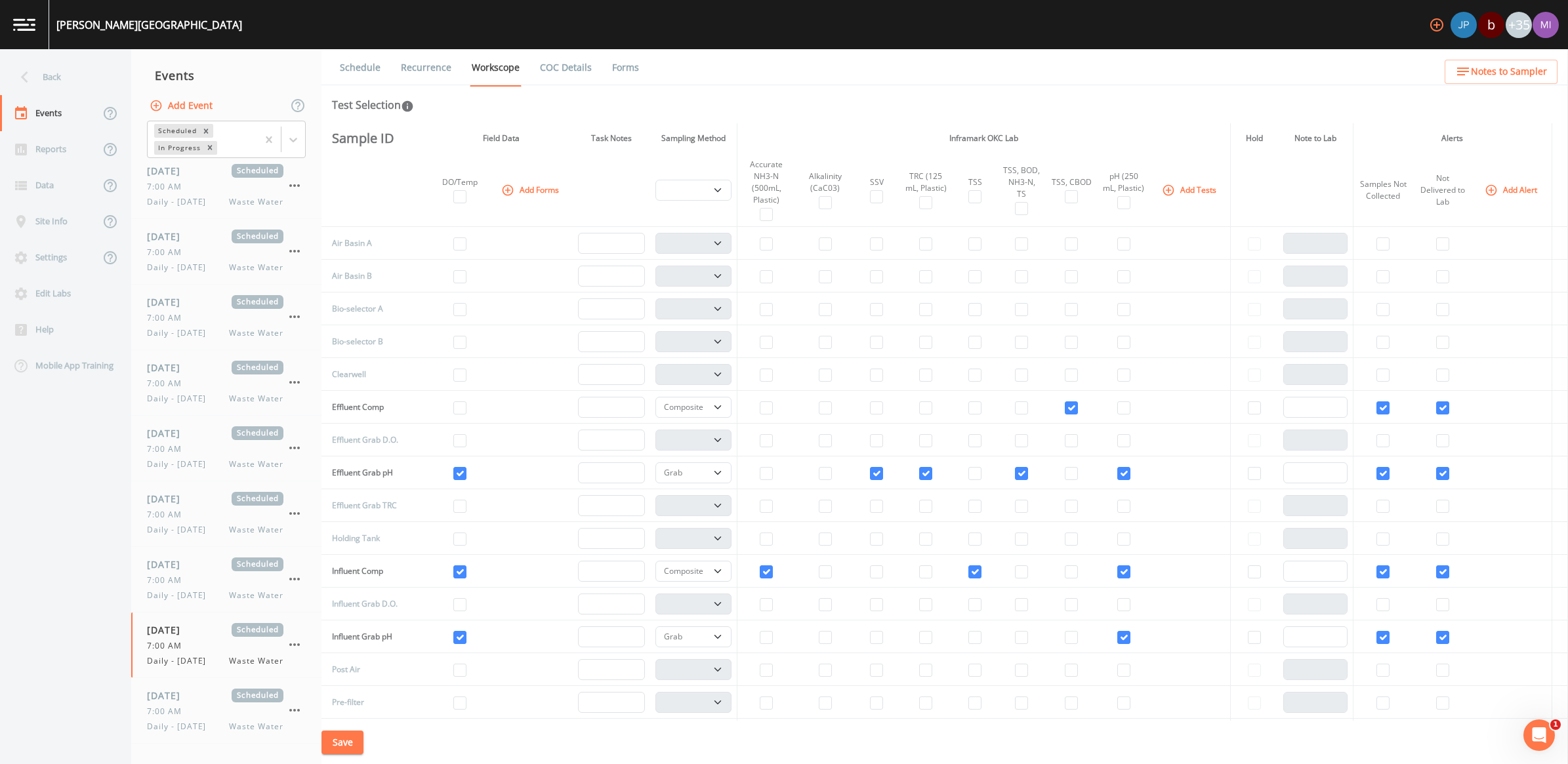
click at [433, 70] on link "Recurrence" at bounding box center [426, 67] width 55 height 37
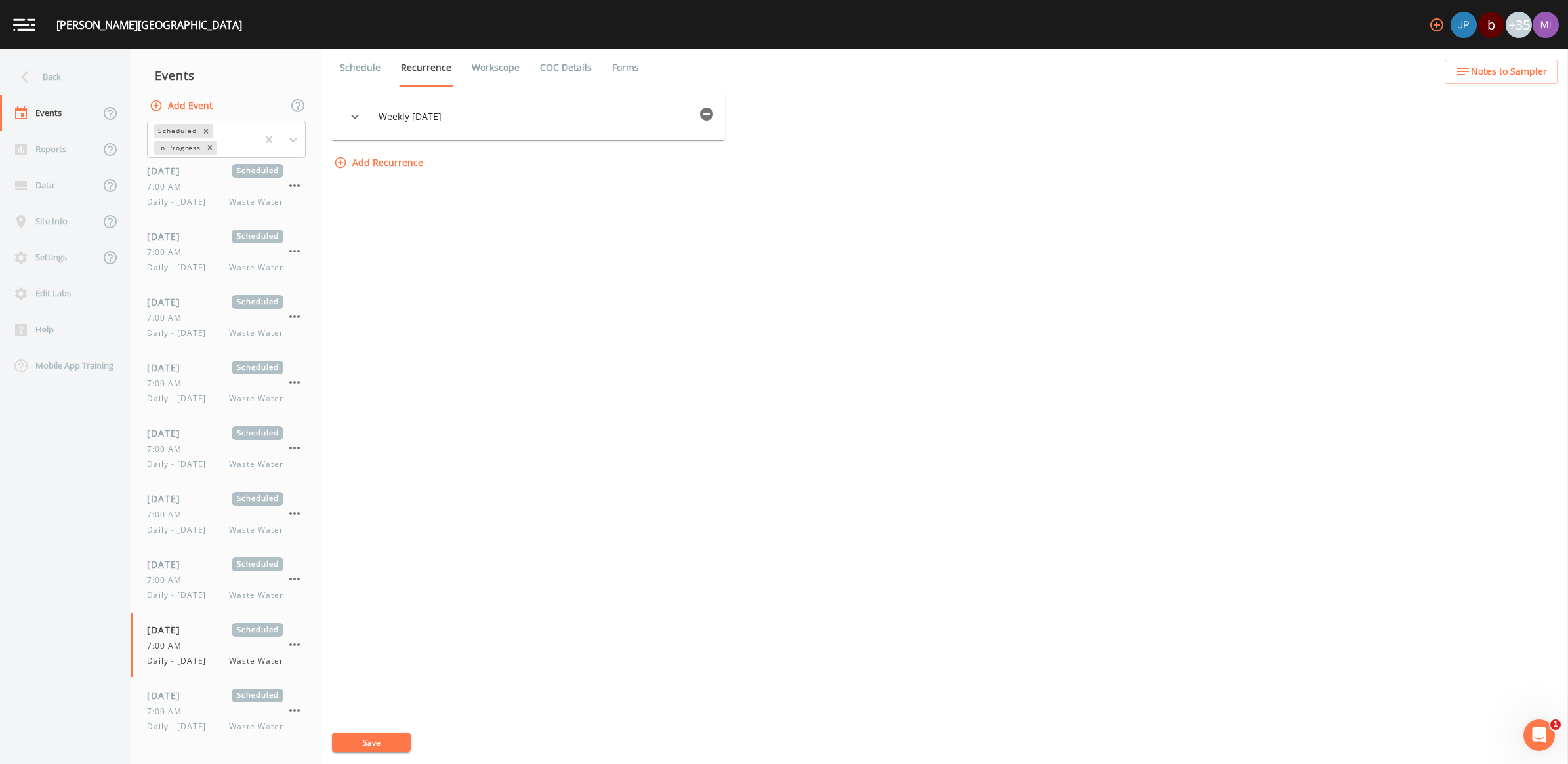
click at [710, 116] on icon "button" at bounding box center [707, 115] width 13 height 13
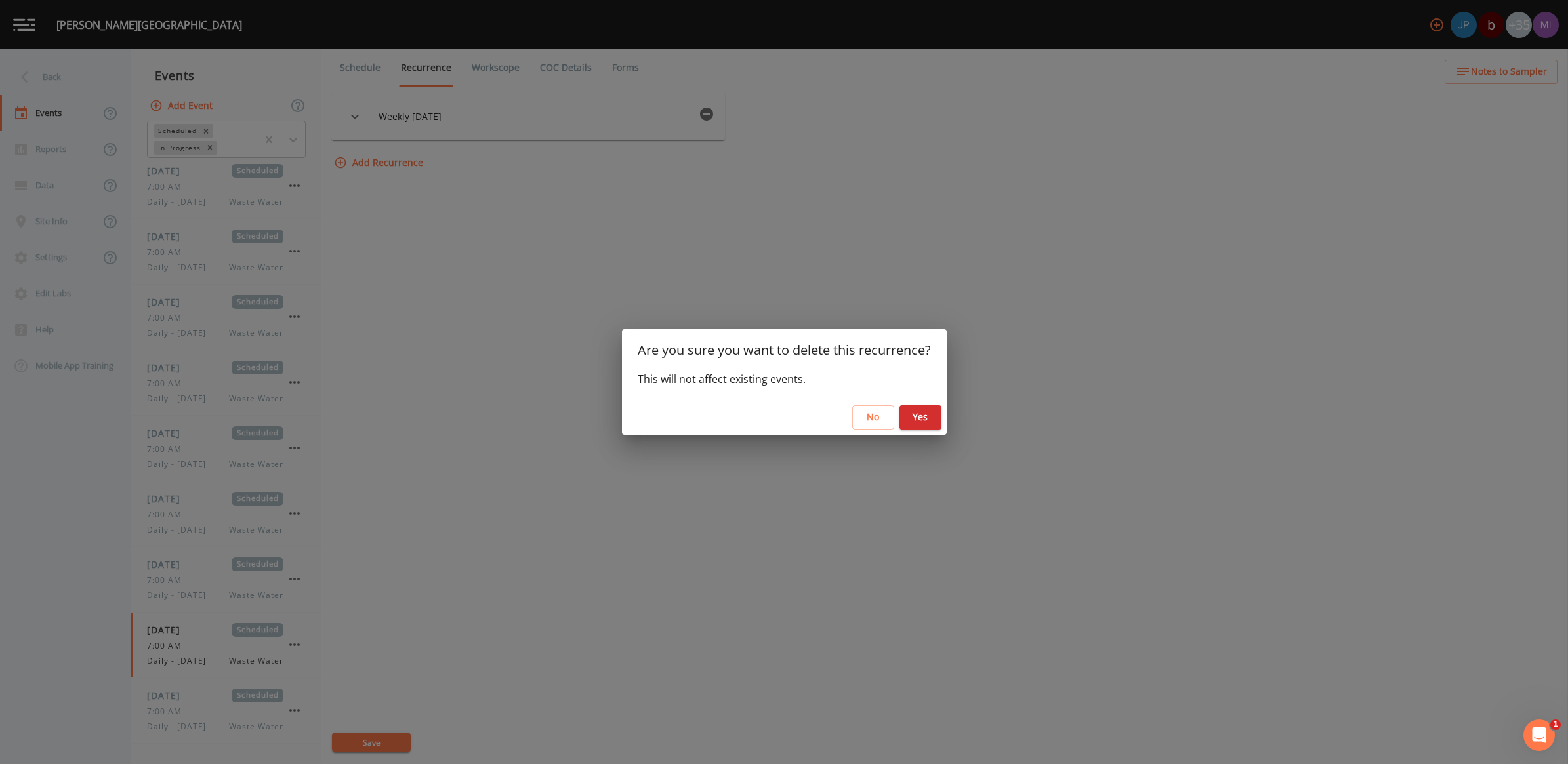
click at [917, 418] on button "Yes" at bounding box center [921, 417] width 42 height 24
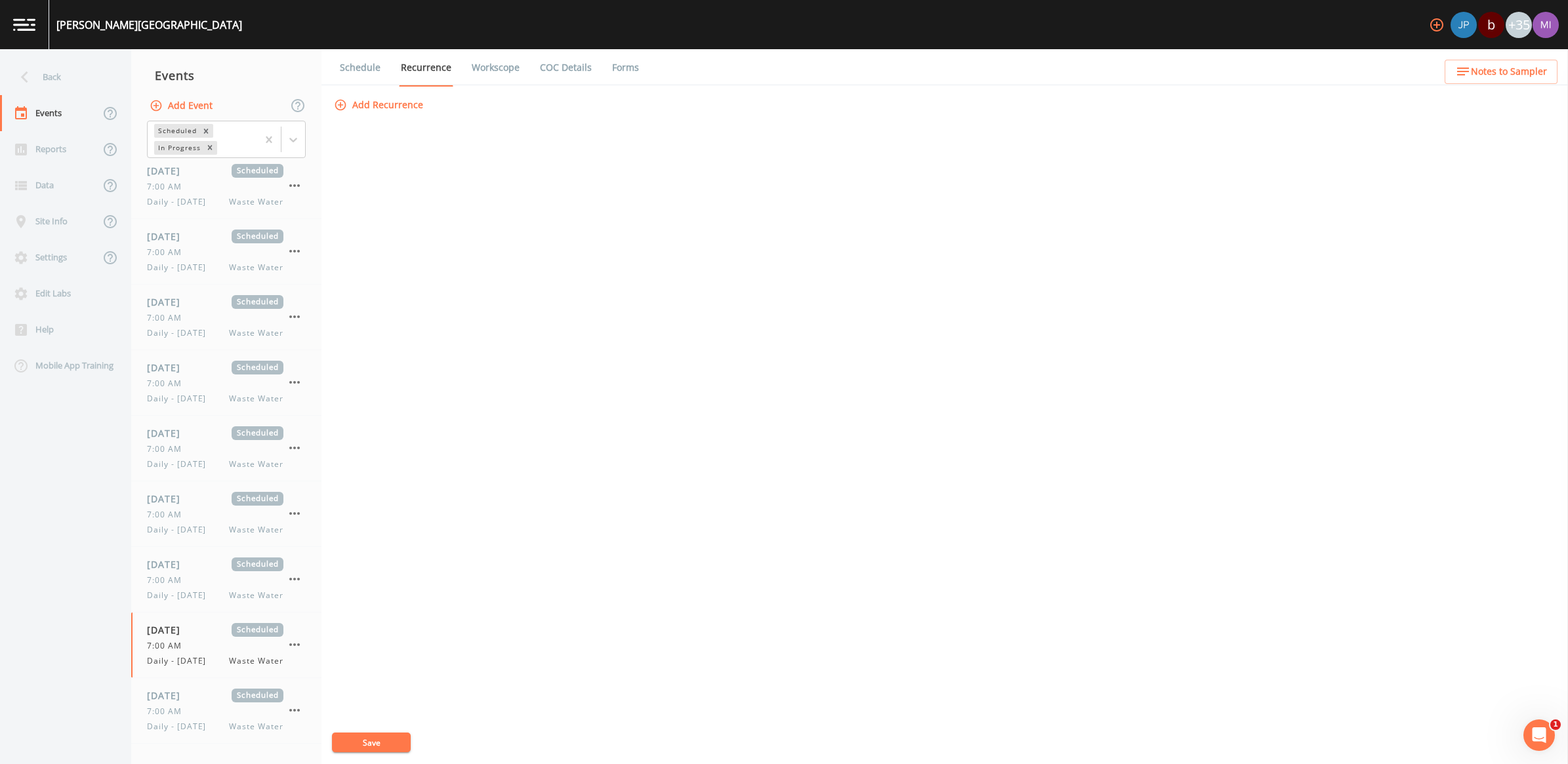
click at [367, 746] on button "Save" at bounding box center [371, 742] width 78 height 19
click at [201, 583] on div "7:00 AM" at bounding box center [215, 580] width 136 height 12
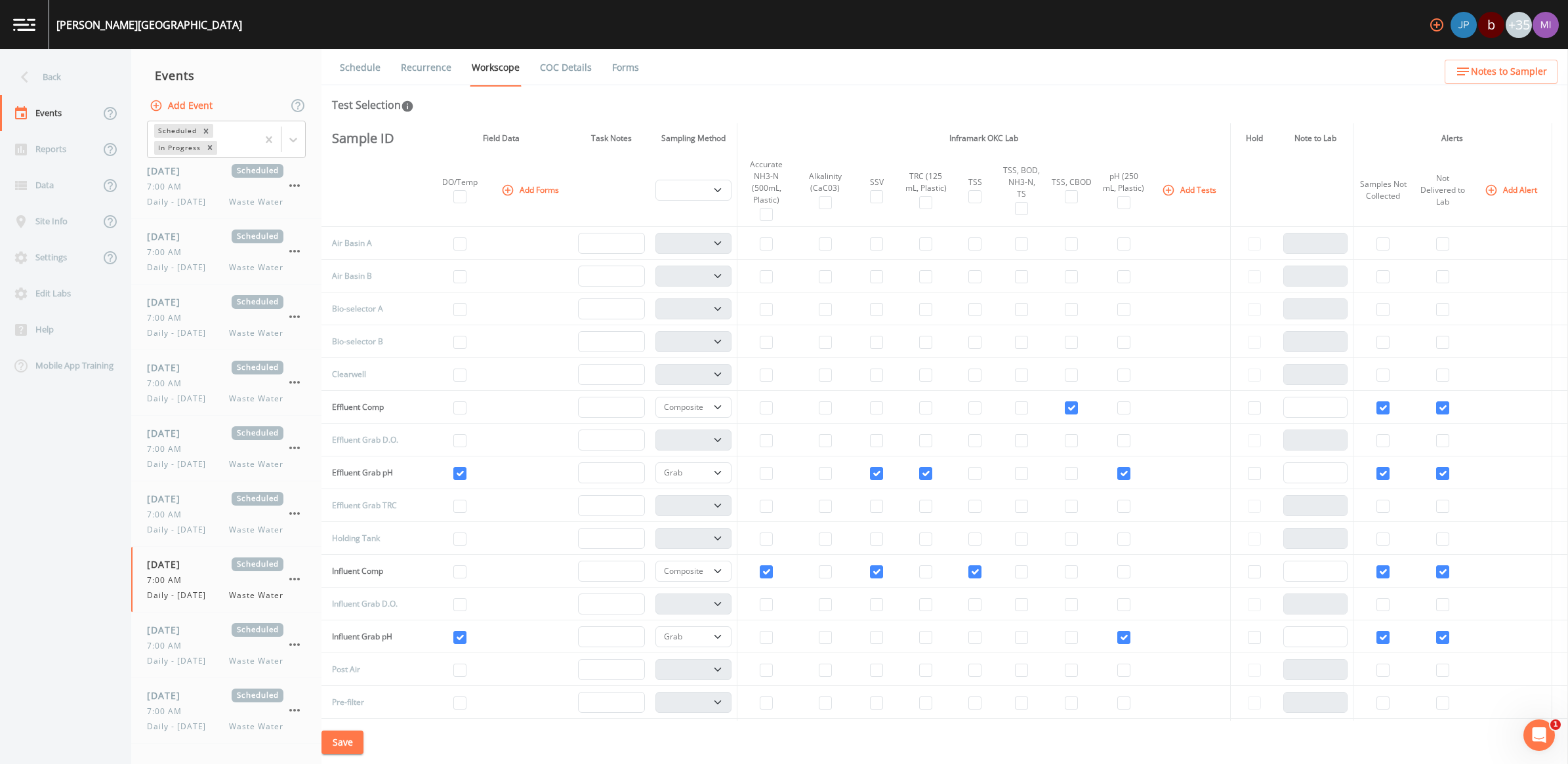
click at [431, 64] on link "Recurrence" at bounding box center [426, 67] width 55 height 37
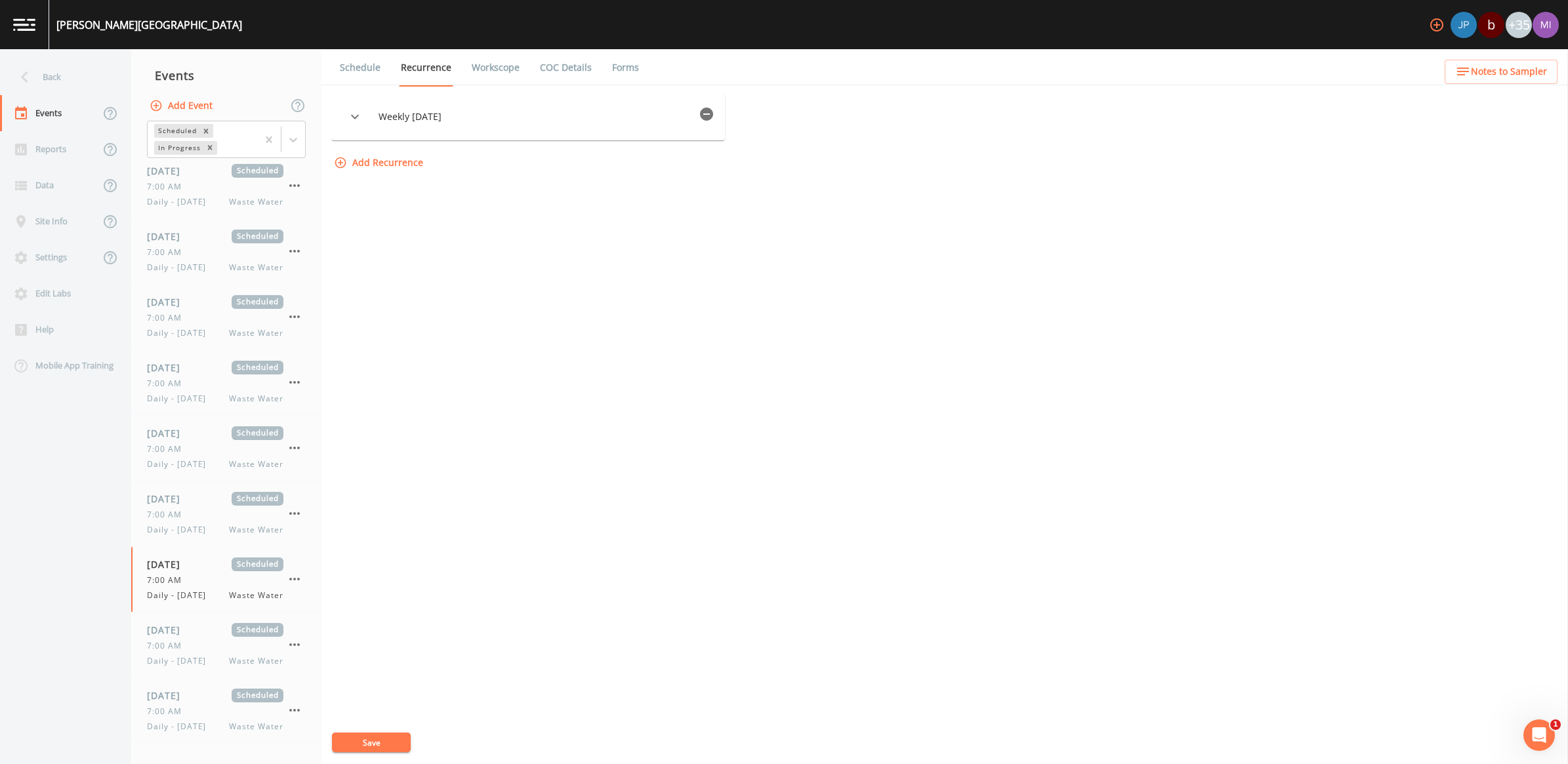
click at [714, 114] on icon "button" at bounding box center [706, 114] width 16 height 16
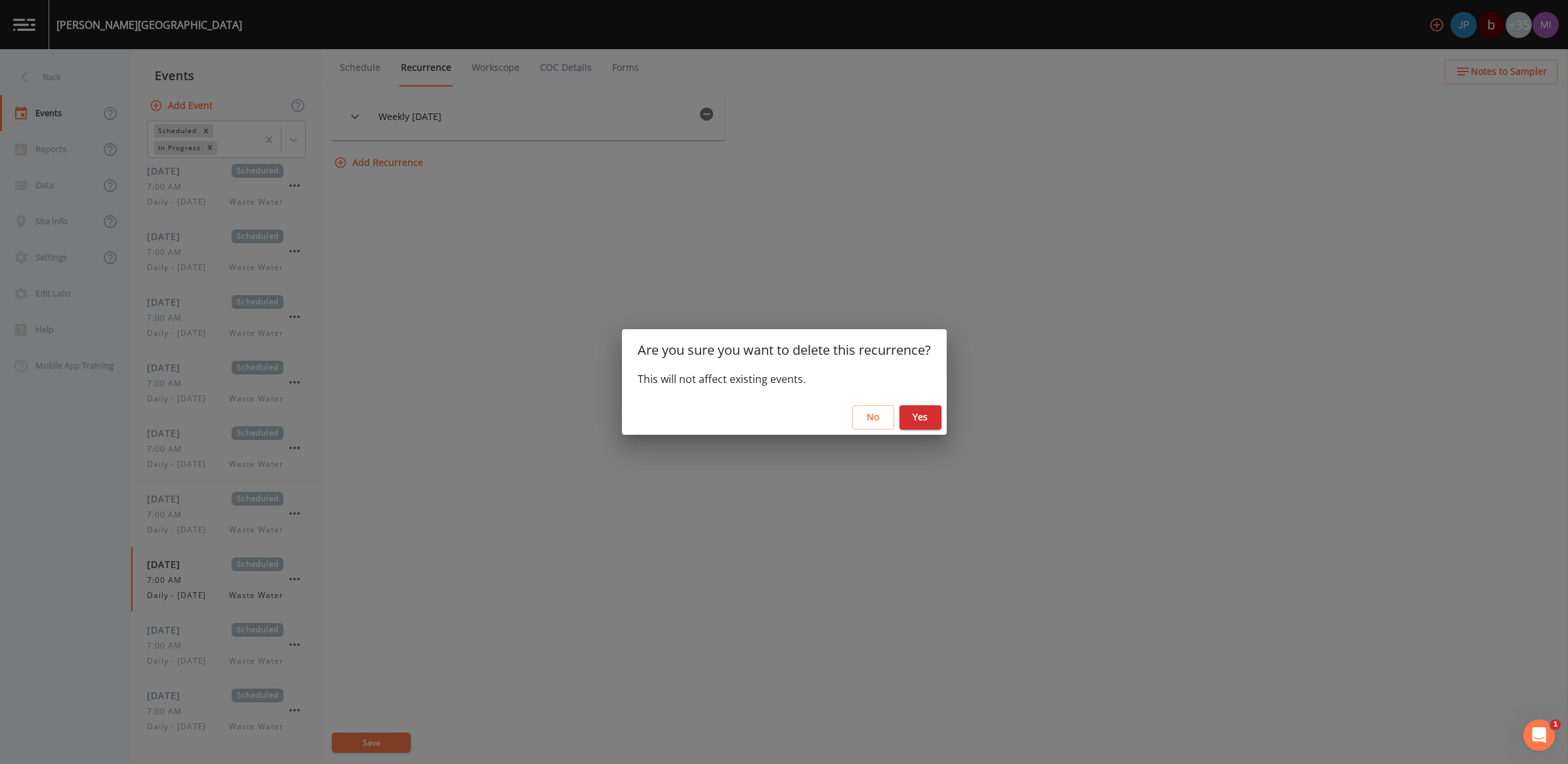
click at [917, 417] on button "Yes" at bounding box center [921, 417] width 42 height 24
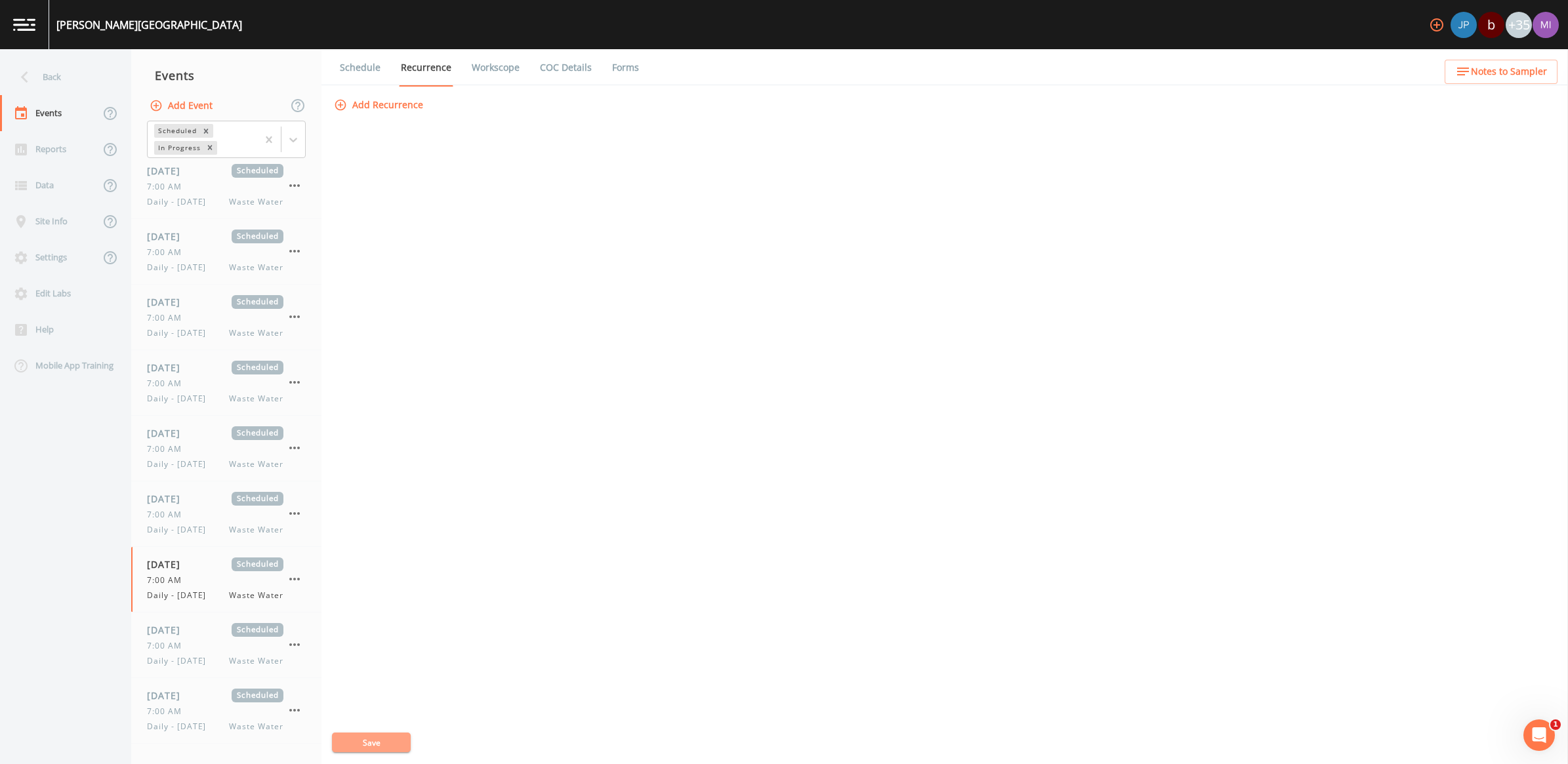
click at [372, 742] on button "Save" at bounding box center [371, 742] width 78 height 19
click at [220, 514] on div "7:00 AM" at bounding box center [215, 515] width 136 height 12
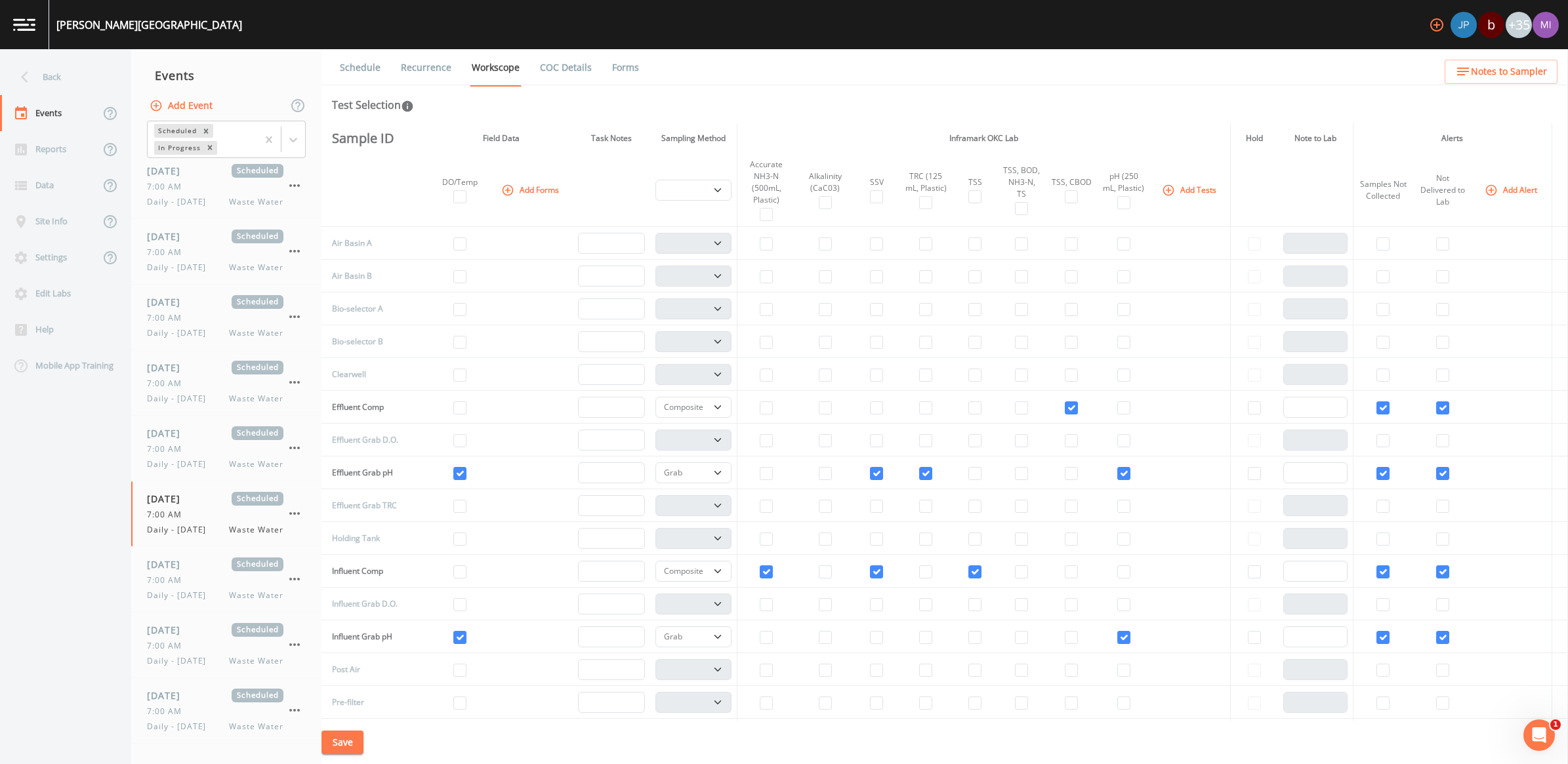
click at [442, 69] on link "Recurrence" at bounding box center [426, 67] width 55 height 37
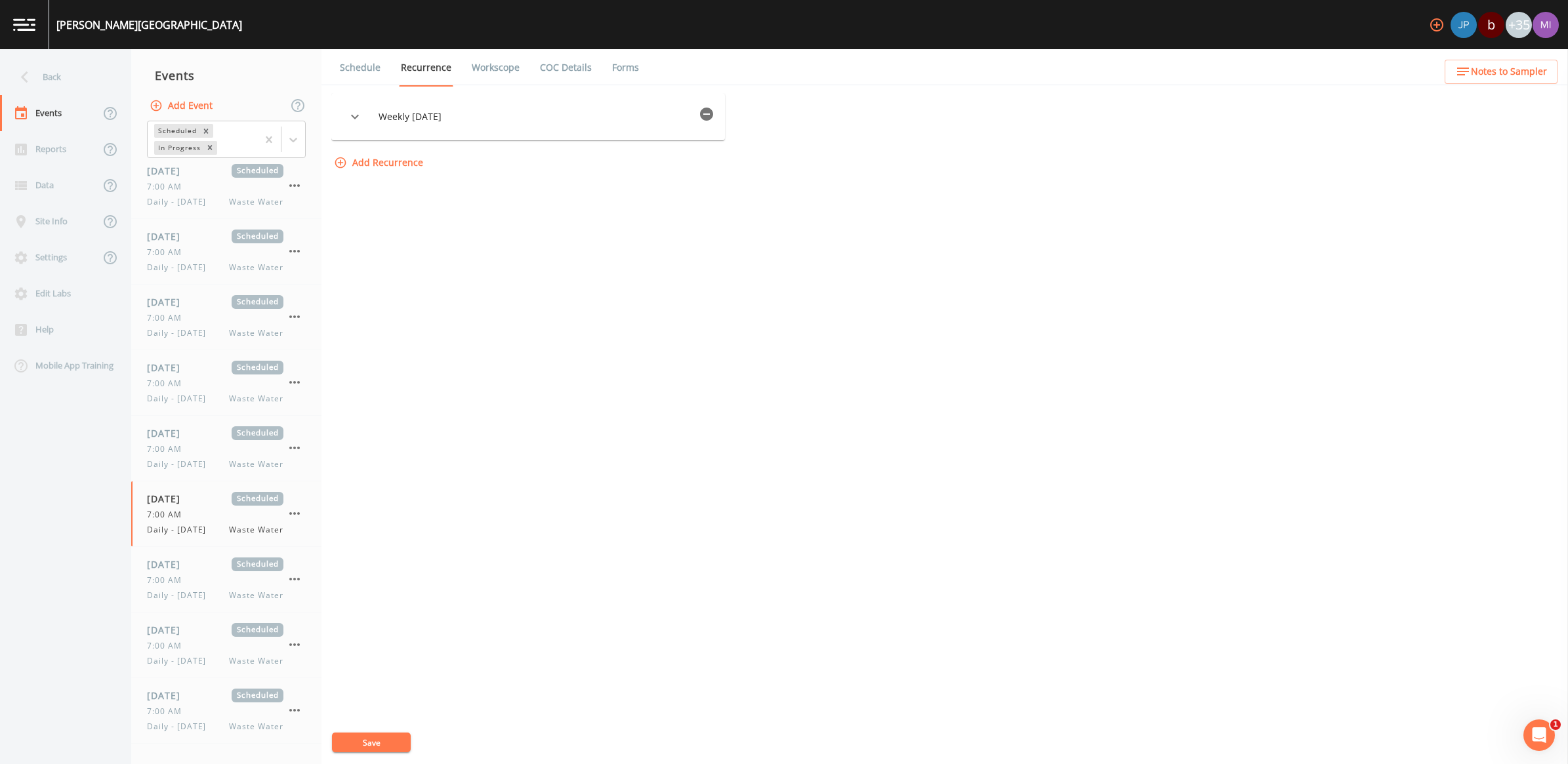
click at [708, 115] on icon "button" at bounding box center [707, 115] width 13 height 13
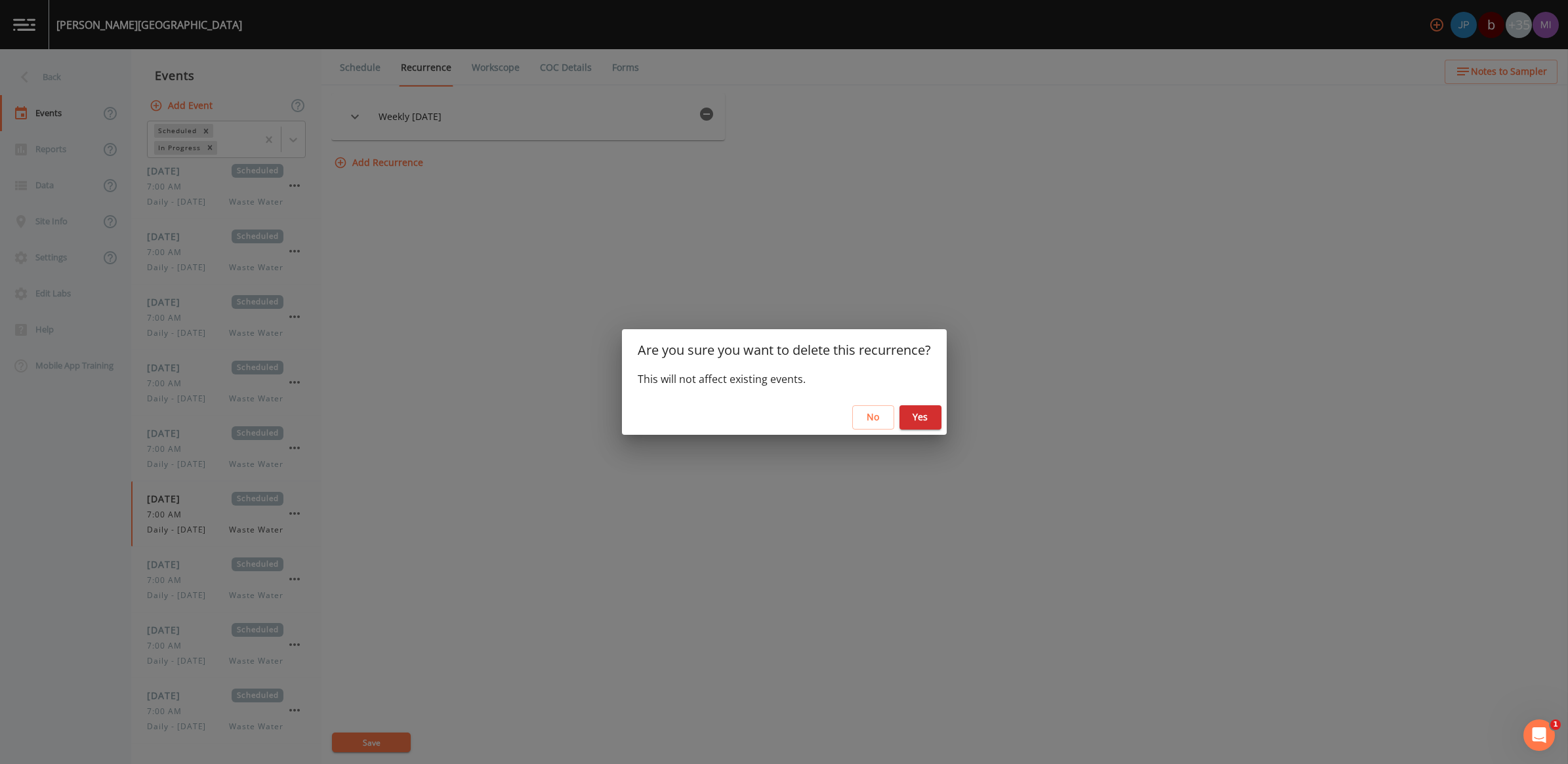
click at [912, 417] on button "Yes" at bounding box center [921, 417] width 42 height 24
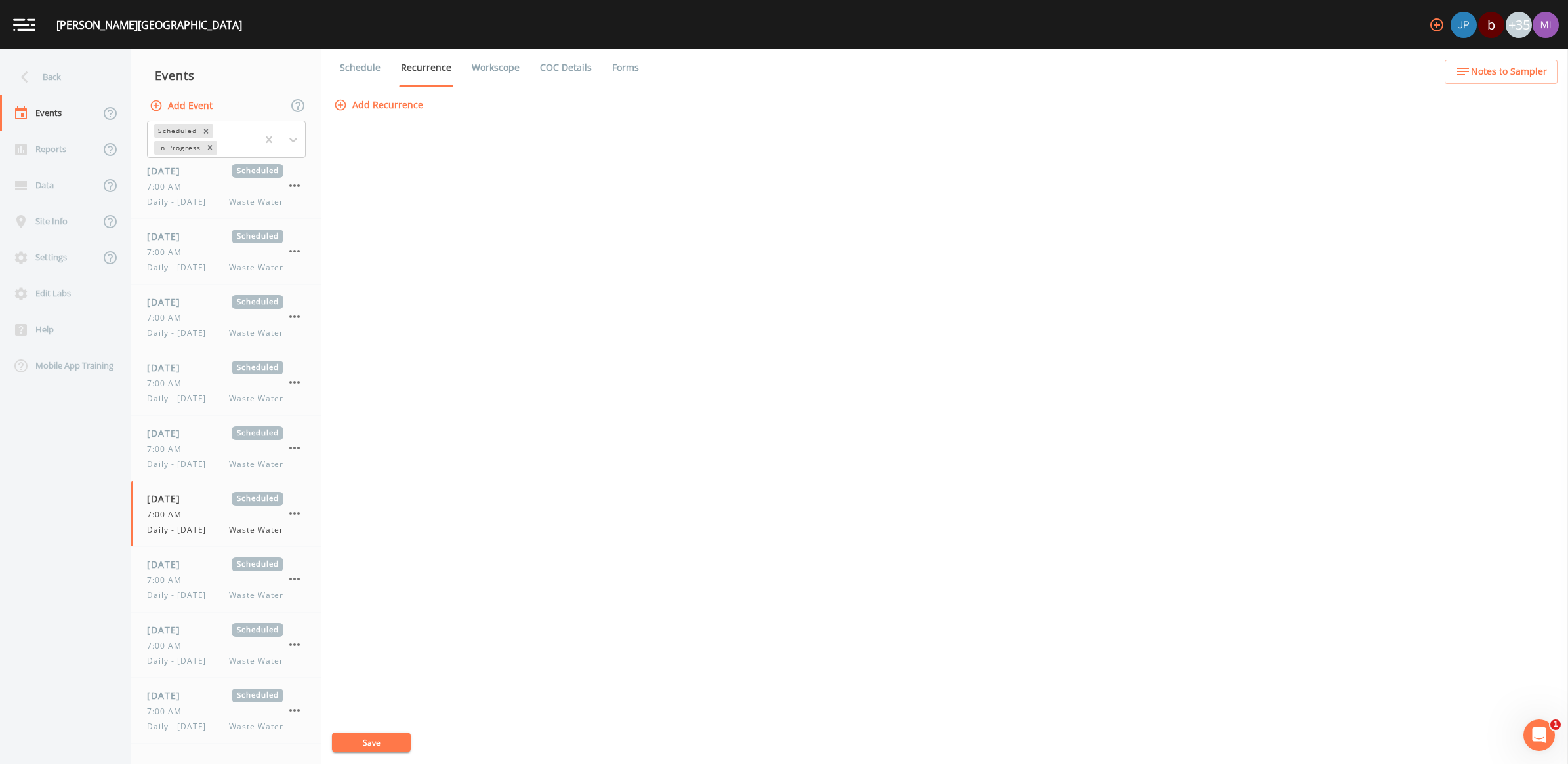
click at [371, 743] on button "Save" at bounding box center [371, 742] width 78 height 19
click at [194, 511] on div "7:00 AM" at bounding box center [215, 515] width 136 height 12
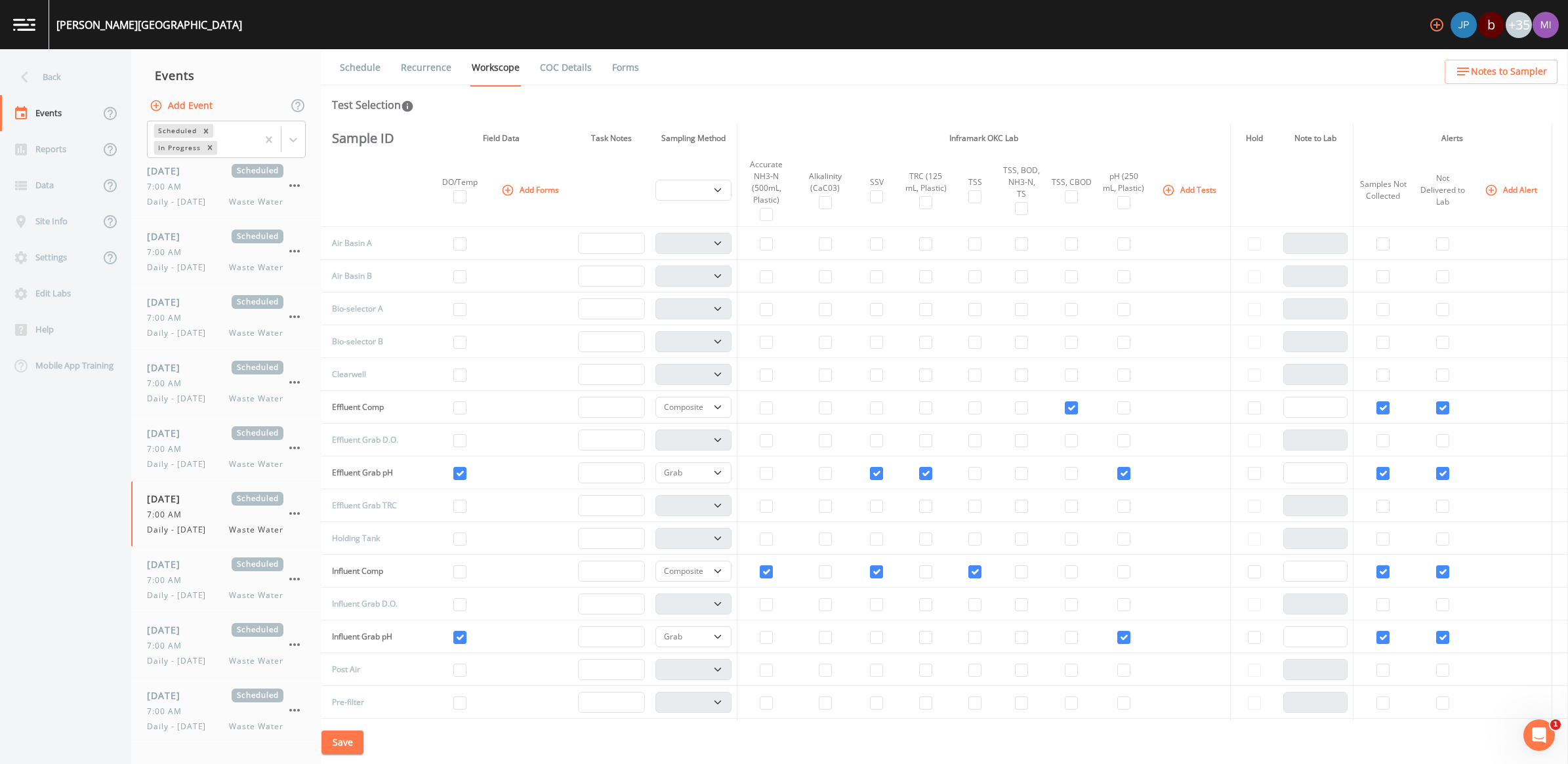
click at [434, 64] on link "Recurrence" at bounding box center [426, 67] width 55 height 37
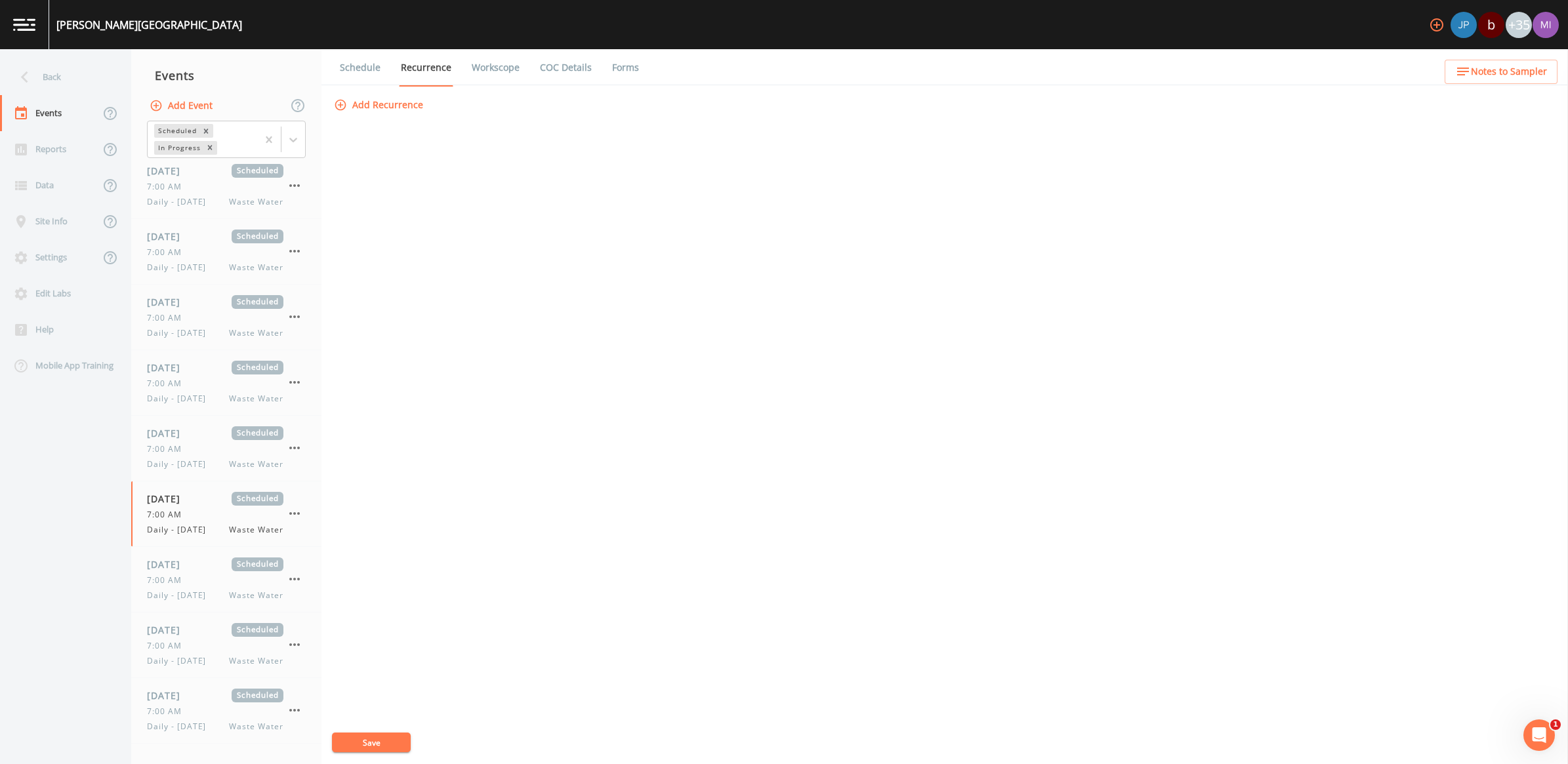
click at [434, 64] on link "Recurrence" at bounding box center [426, 67] width 55 height 37
click at [289, 505] on icon "button" at bounding box center [294, 513] width 16 height 16
click at [335, 595] on p "Delete" at bounding box center [360, 590] width 84 height 16
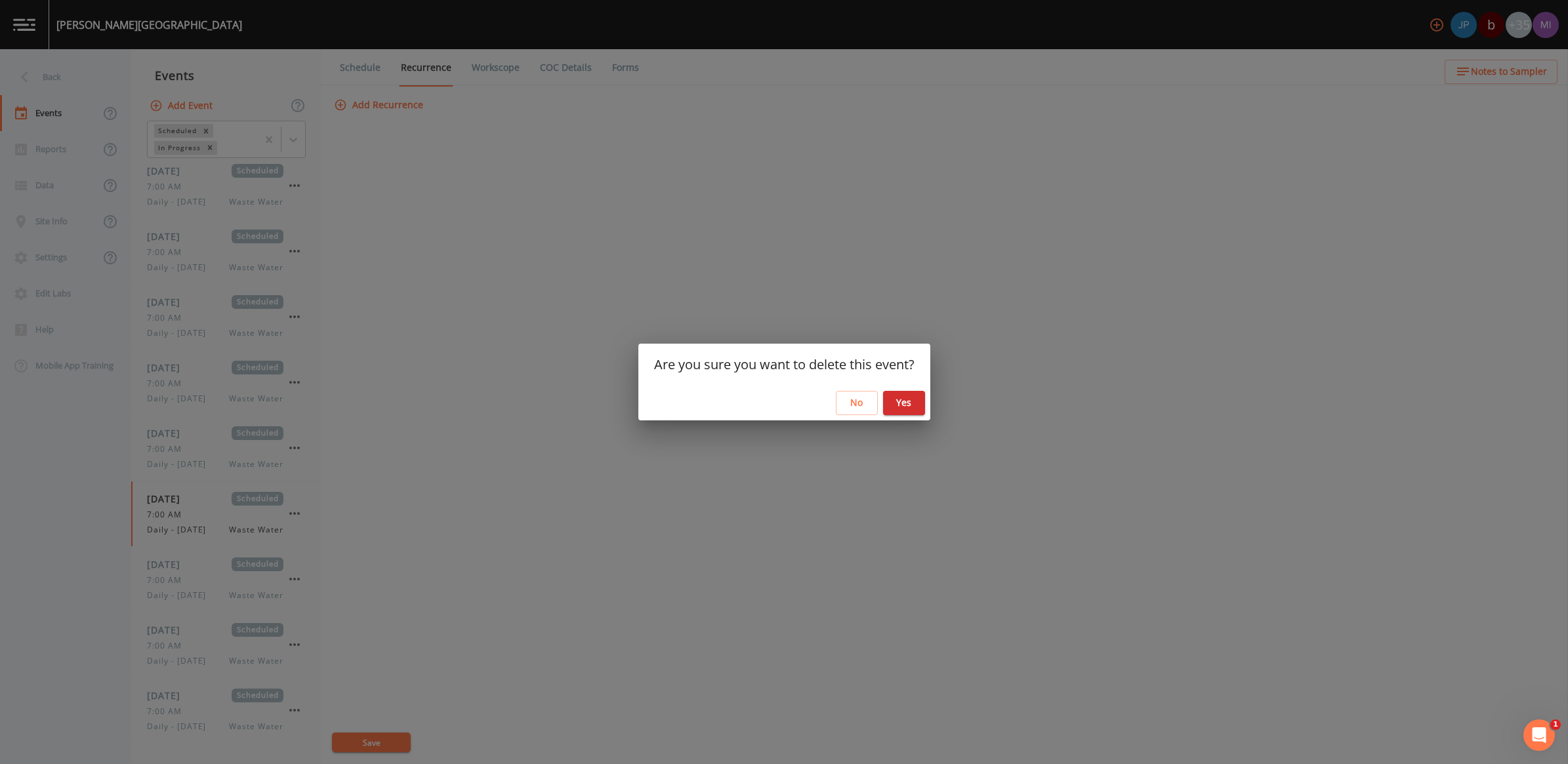
click at [912, 402] on button "Yes" at bounding box center [904, 403] width 42 height 24
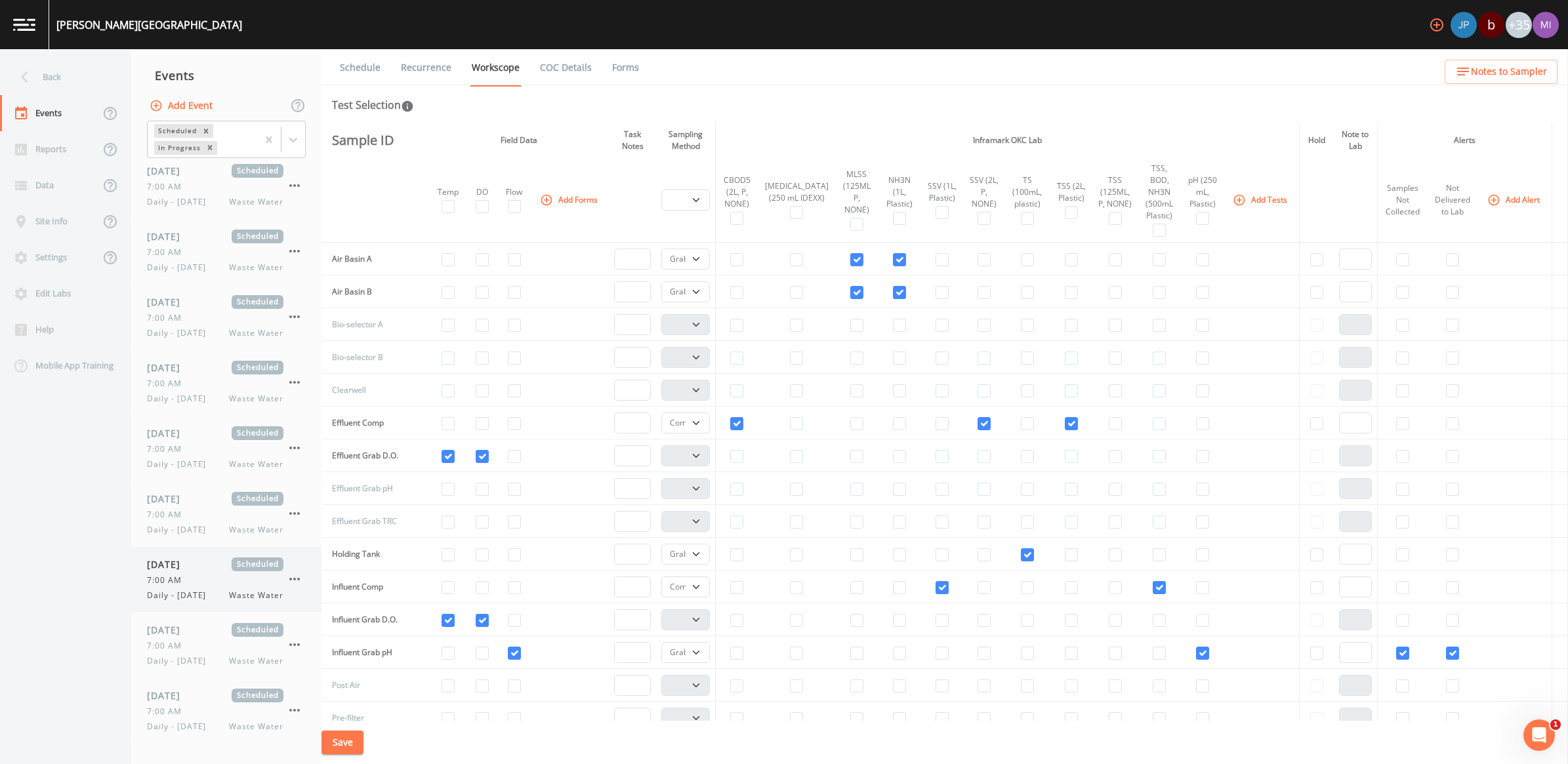
click at [180, 590] on span "Daily - [DATE]" at bounding box center [179, 596] width 67 height 12
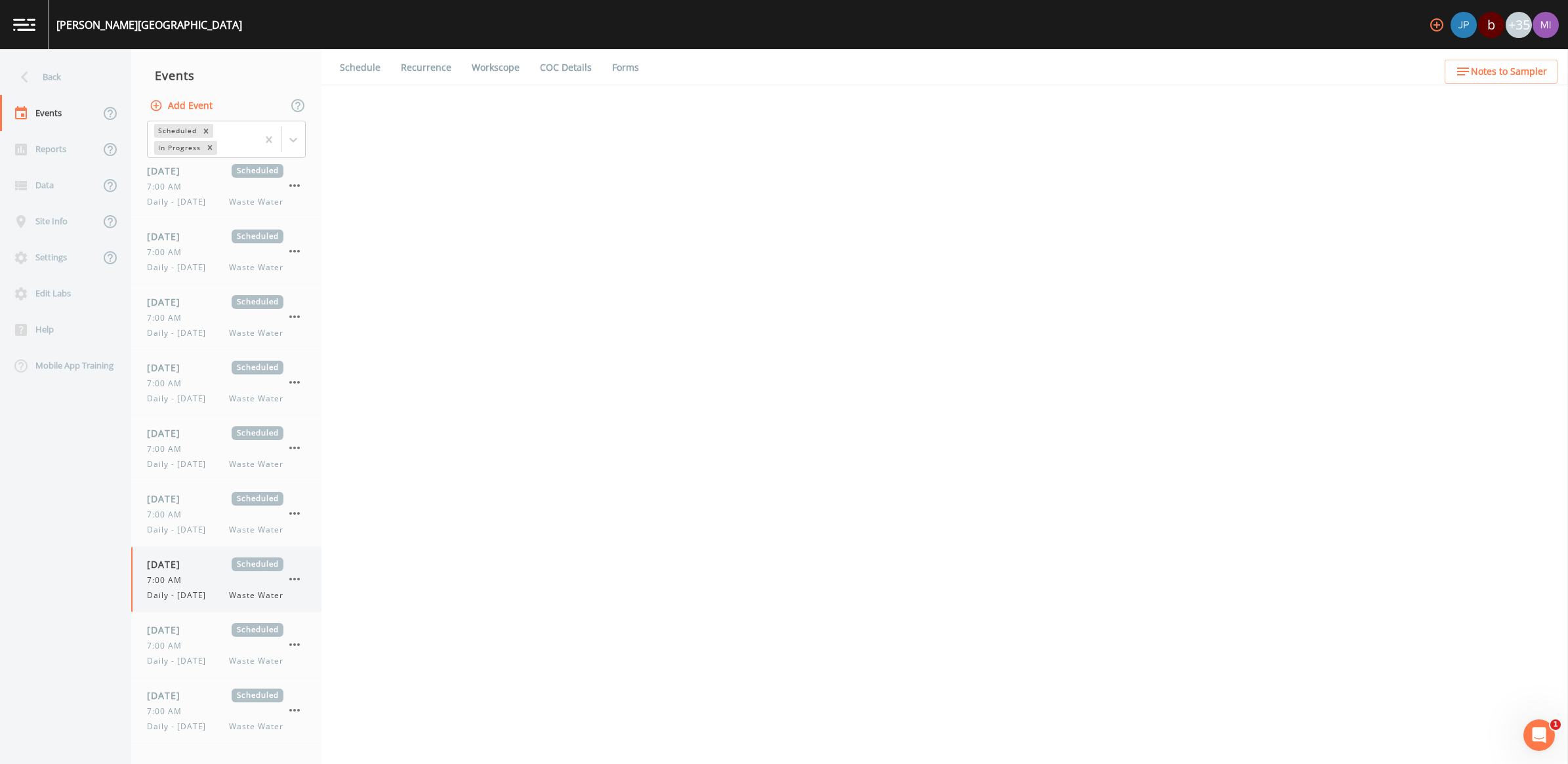
scroll to position [85, 0]
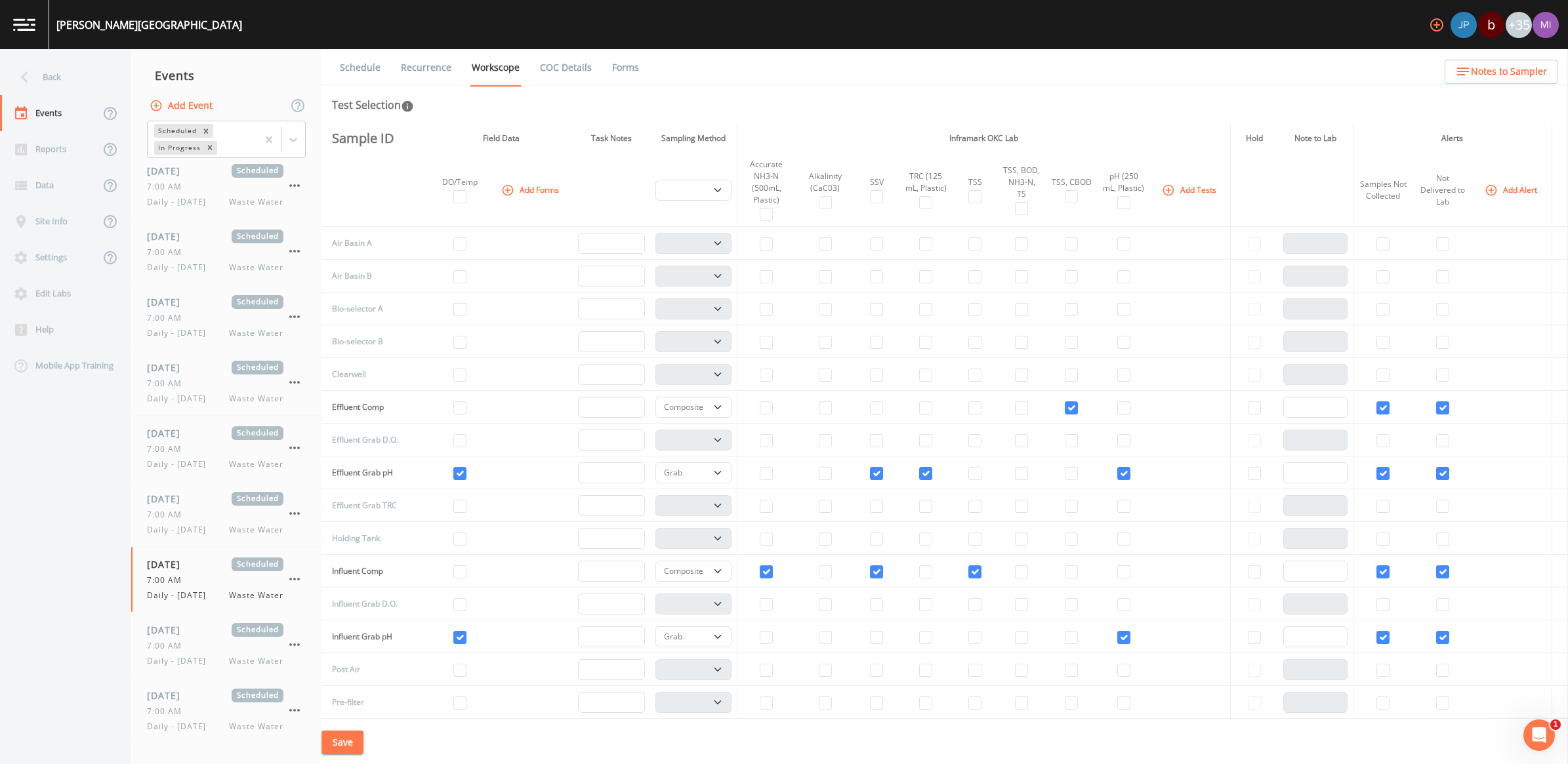
click at [441, 70] on link "Recurrence" at bounding box center [426, 67] width 55 height 37
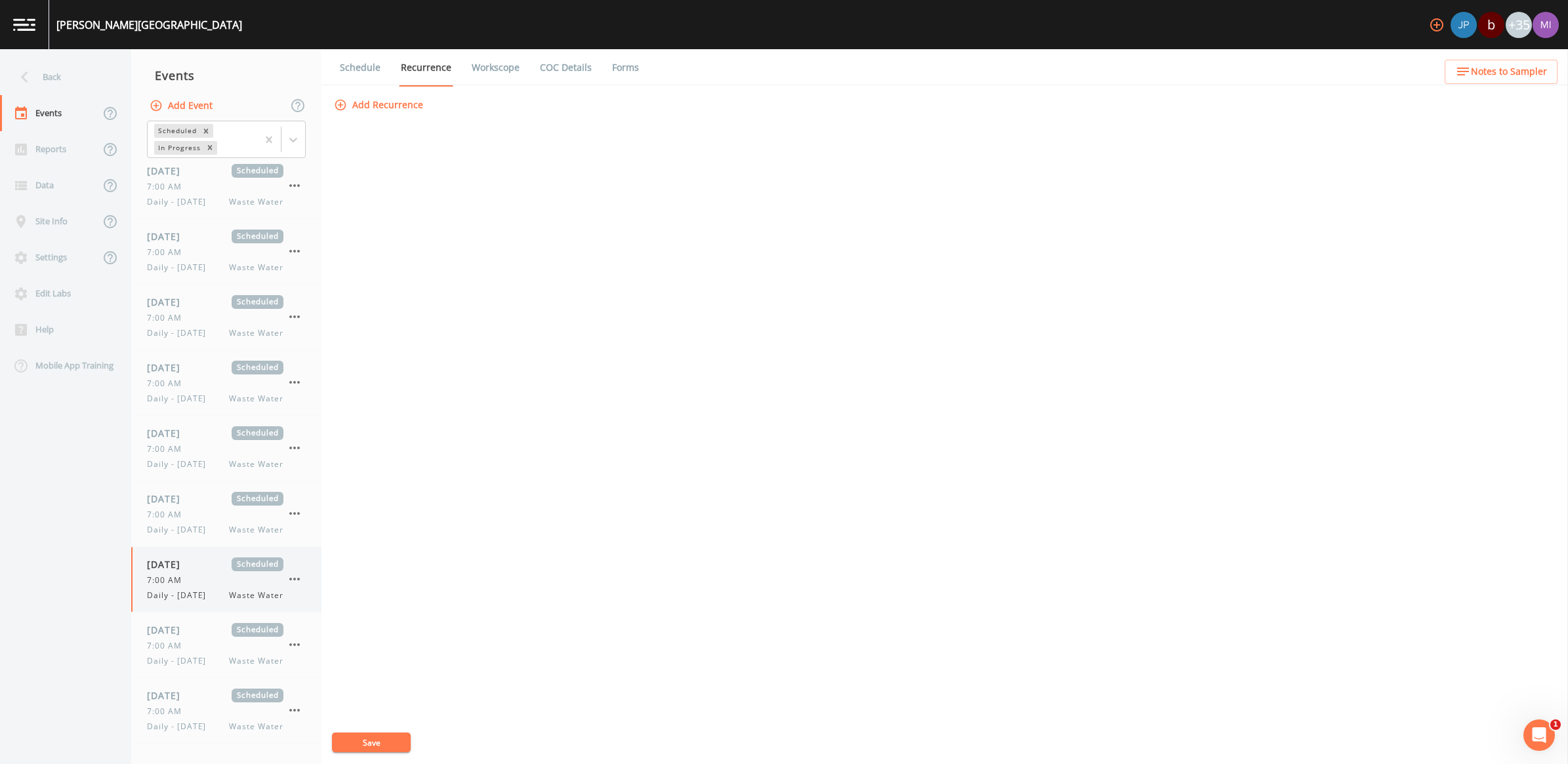
click at [297, 580] on icon "button" at bounding box center [294, 579] width 16 height 16
click at [331, 660] on p "Delete" at bounding box center [360, 655] width 84 height 16
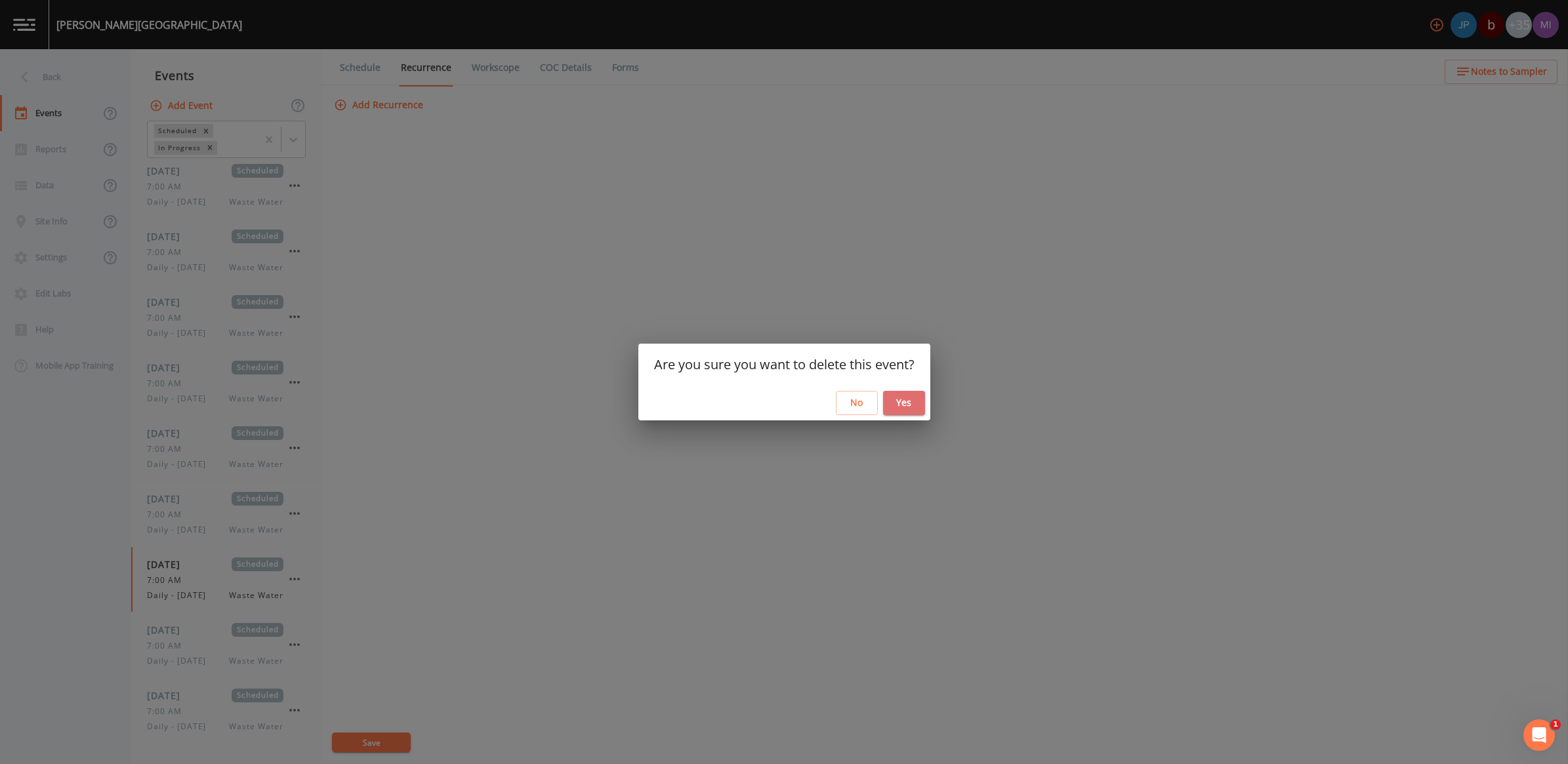
click at [893, 400] on button "Yes" at bounding box center [904, 403] width 42 height 24
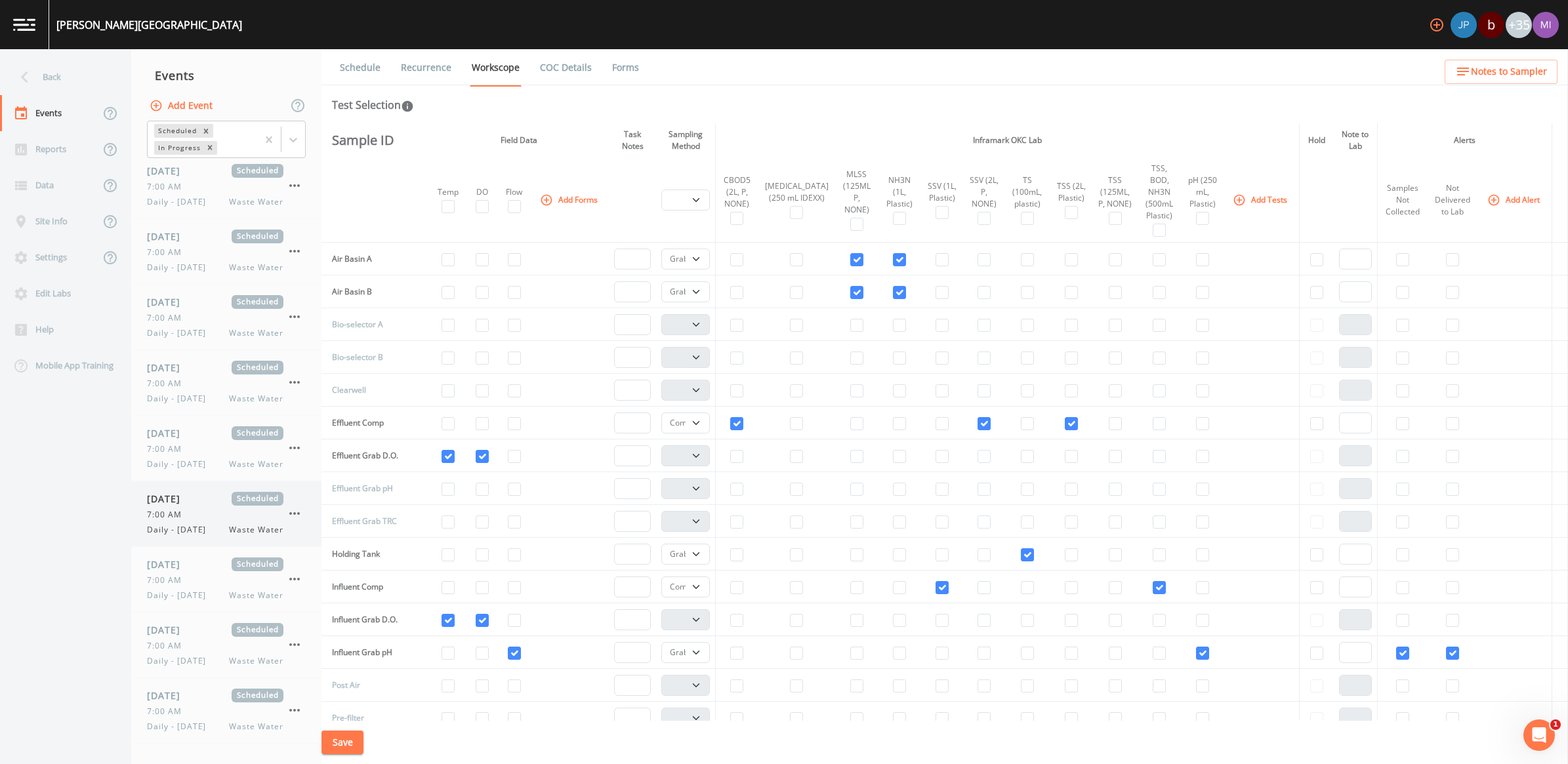
scroll to position [19, 0]
click at [204, 585] on div "7:00 AM" at bounding box center [215, 580] width 136 height 12
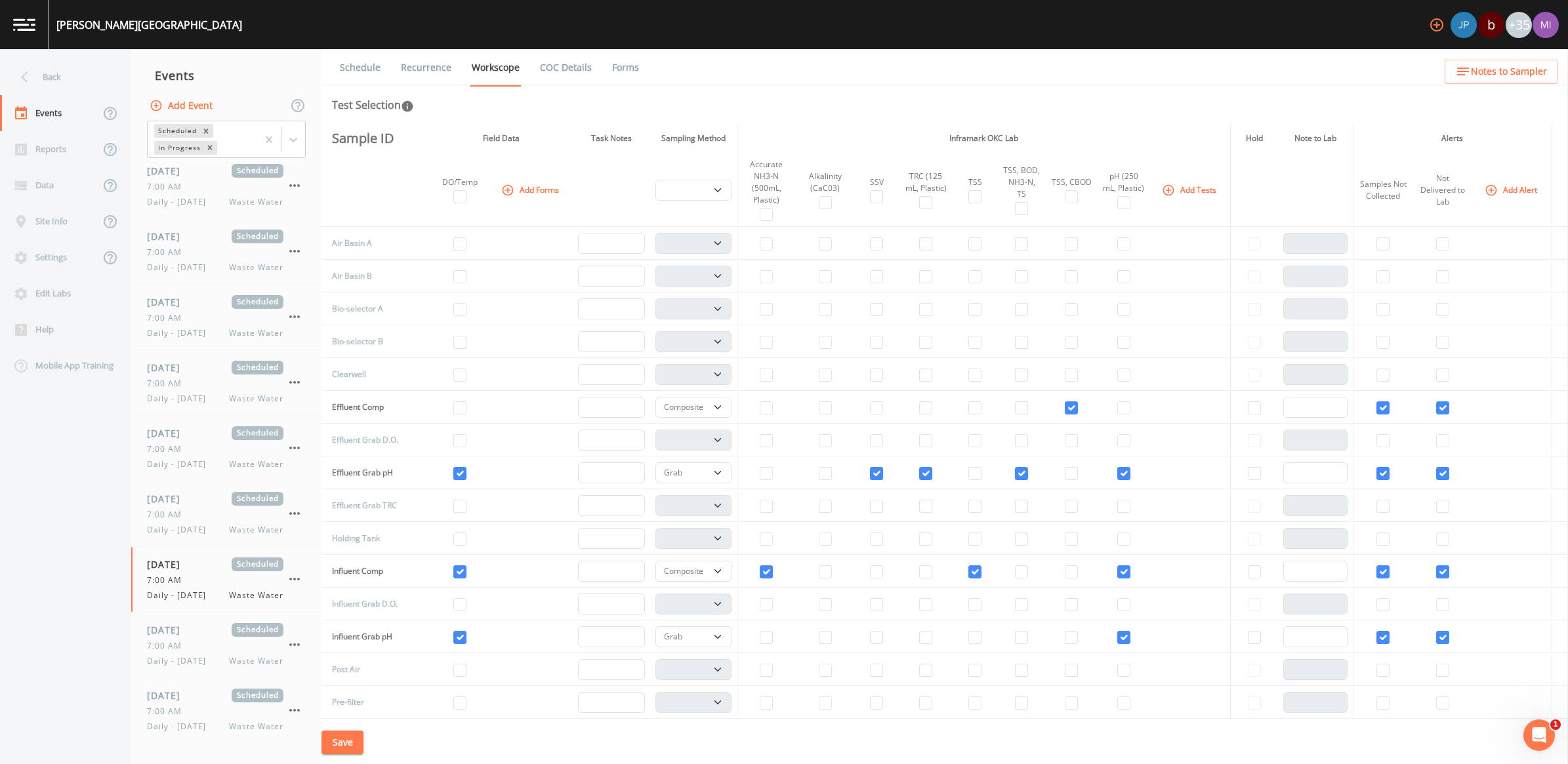
click at [441, 67] on link "Recurrence" at bounding box center [426, 67] width 55 height 37
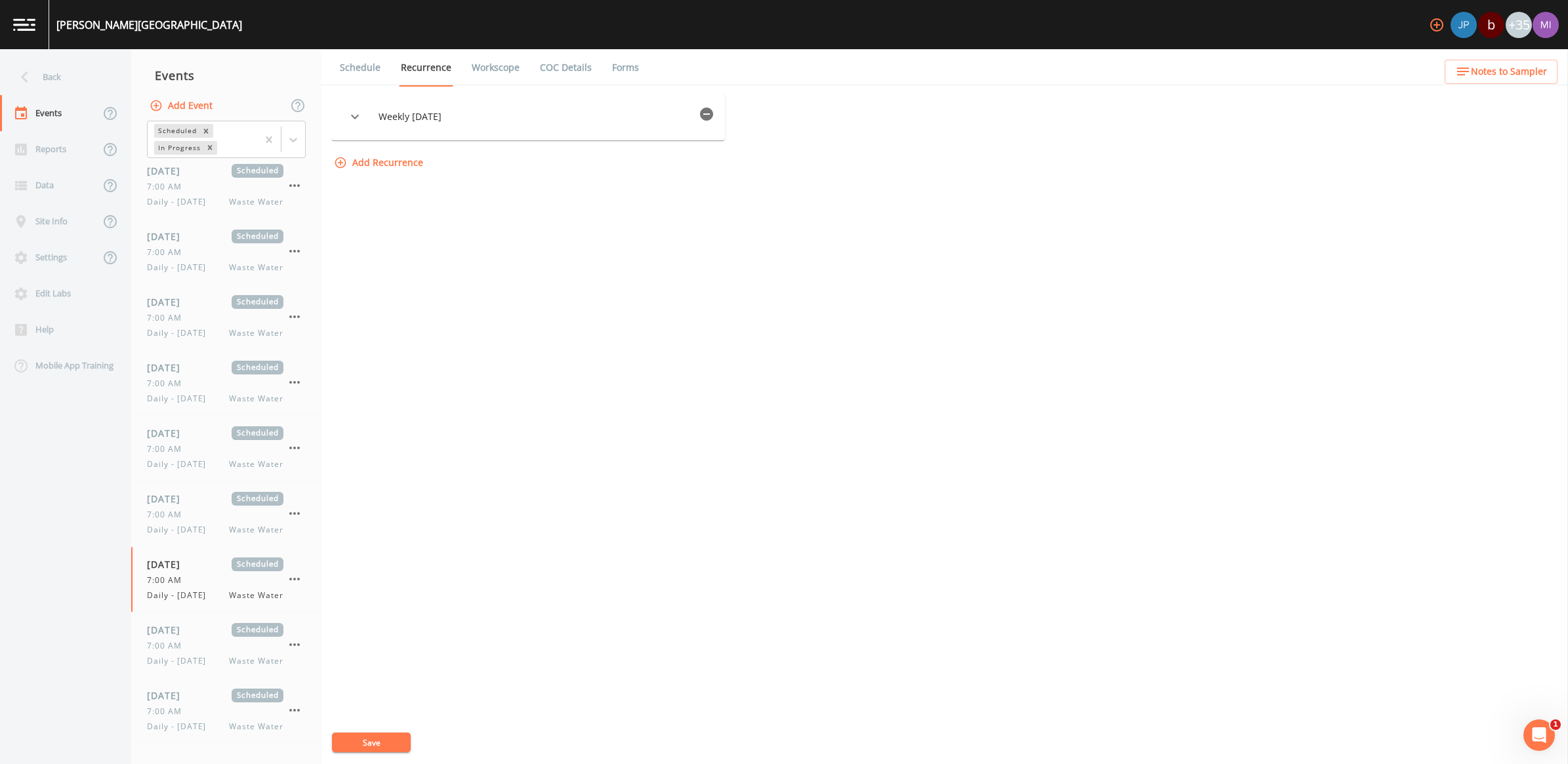
click at [709, 116] on icon "button" at bounding box center [707, 115] width 13 height 13
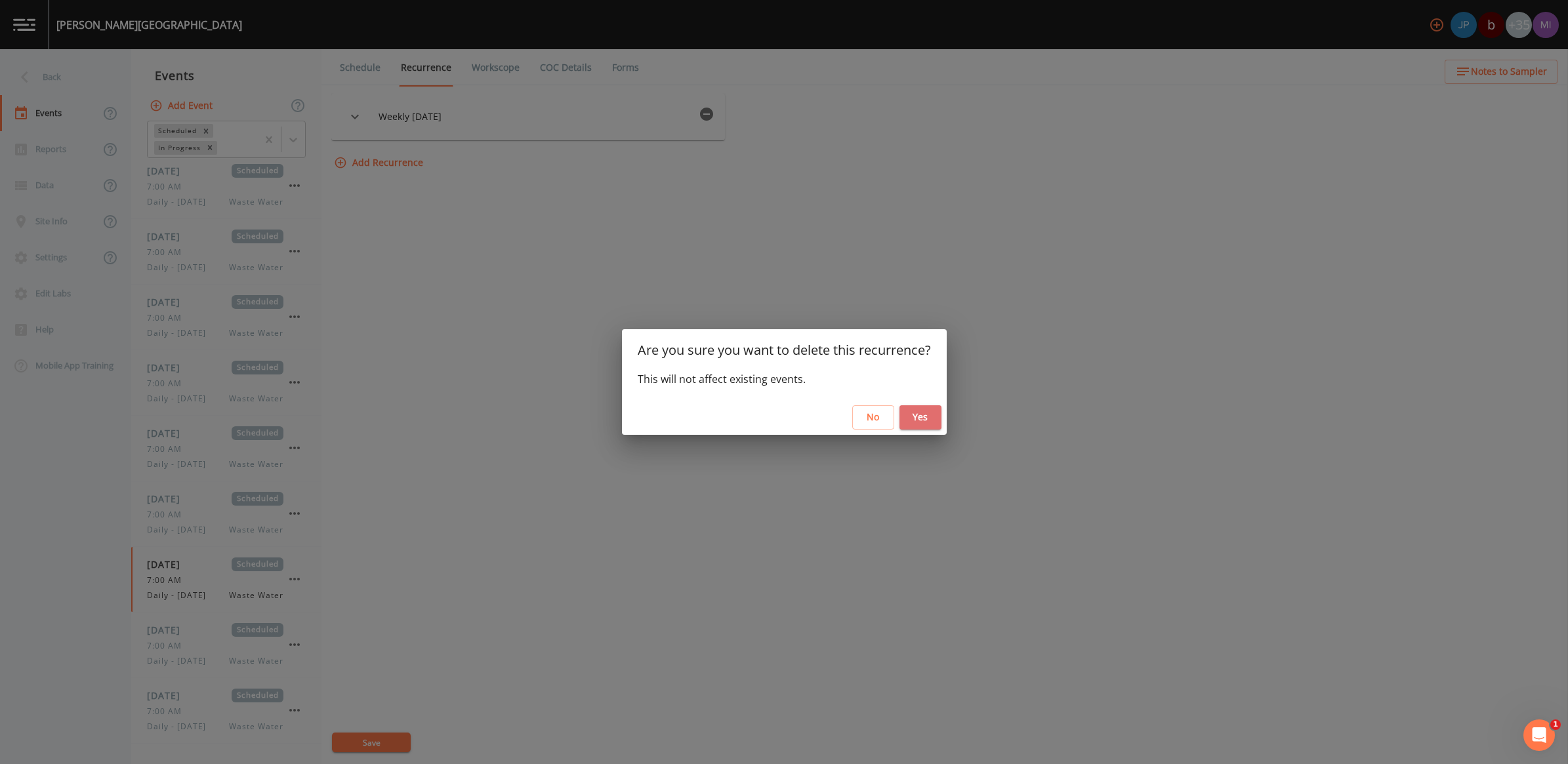
click at [916, 418] on button "Yes" at bounding box center [921, 417] width 42 height 24
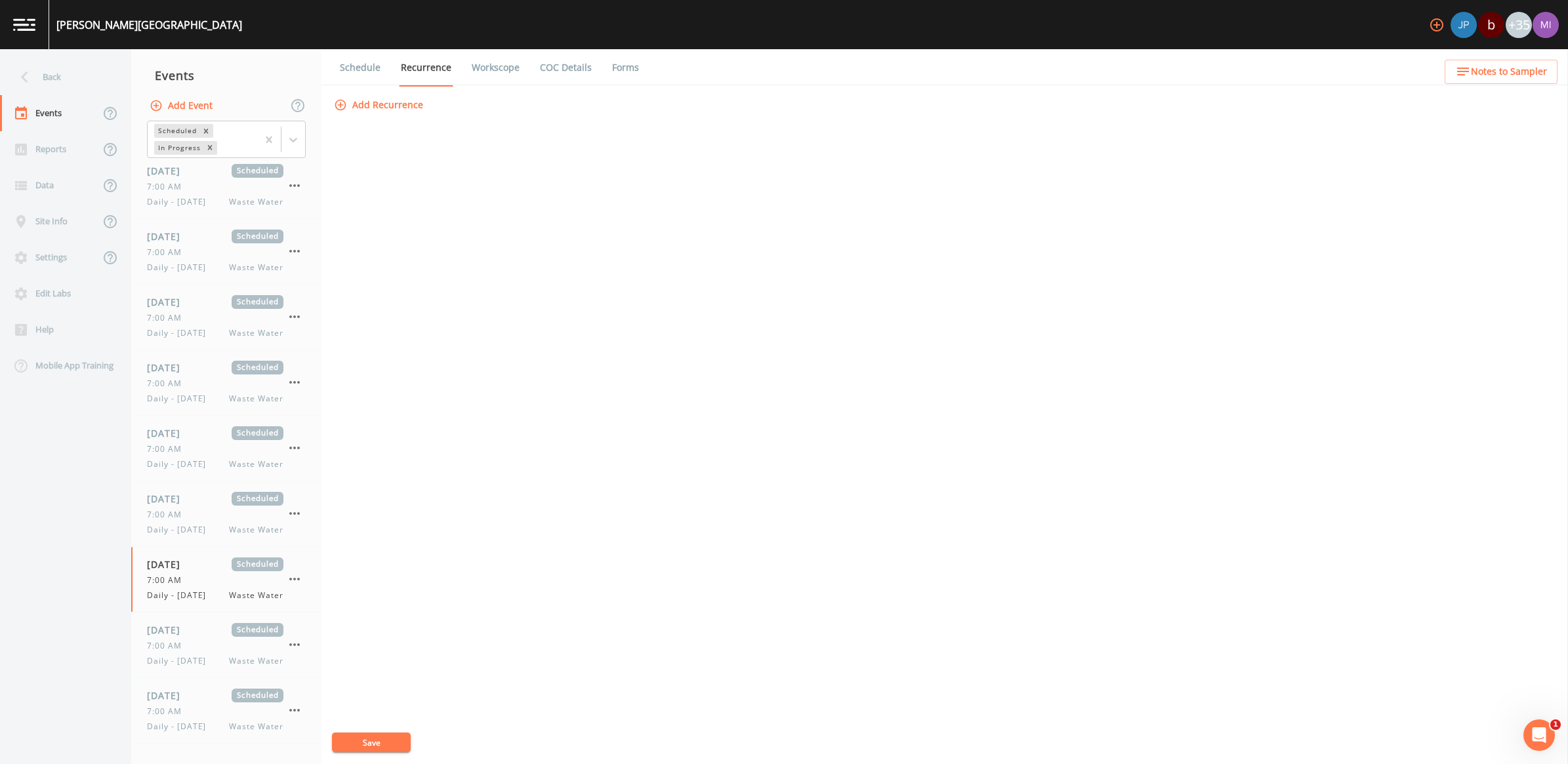
click at [359, 743] on button "Save" at bounding box center [371, 742] width 78 height 19
drag, startPoint x: 500, startPoint y: 67, endPoint x: 483, endPoint y: 73, distance: 18.0
click at [500, 67] on link "Workscope" at bounding box center [496, 67] width 52 height 37
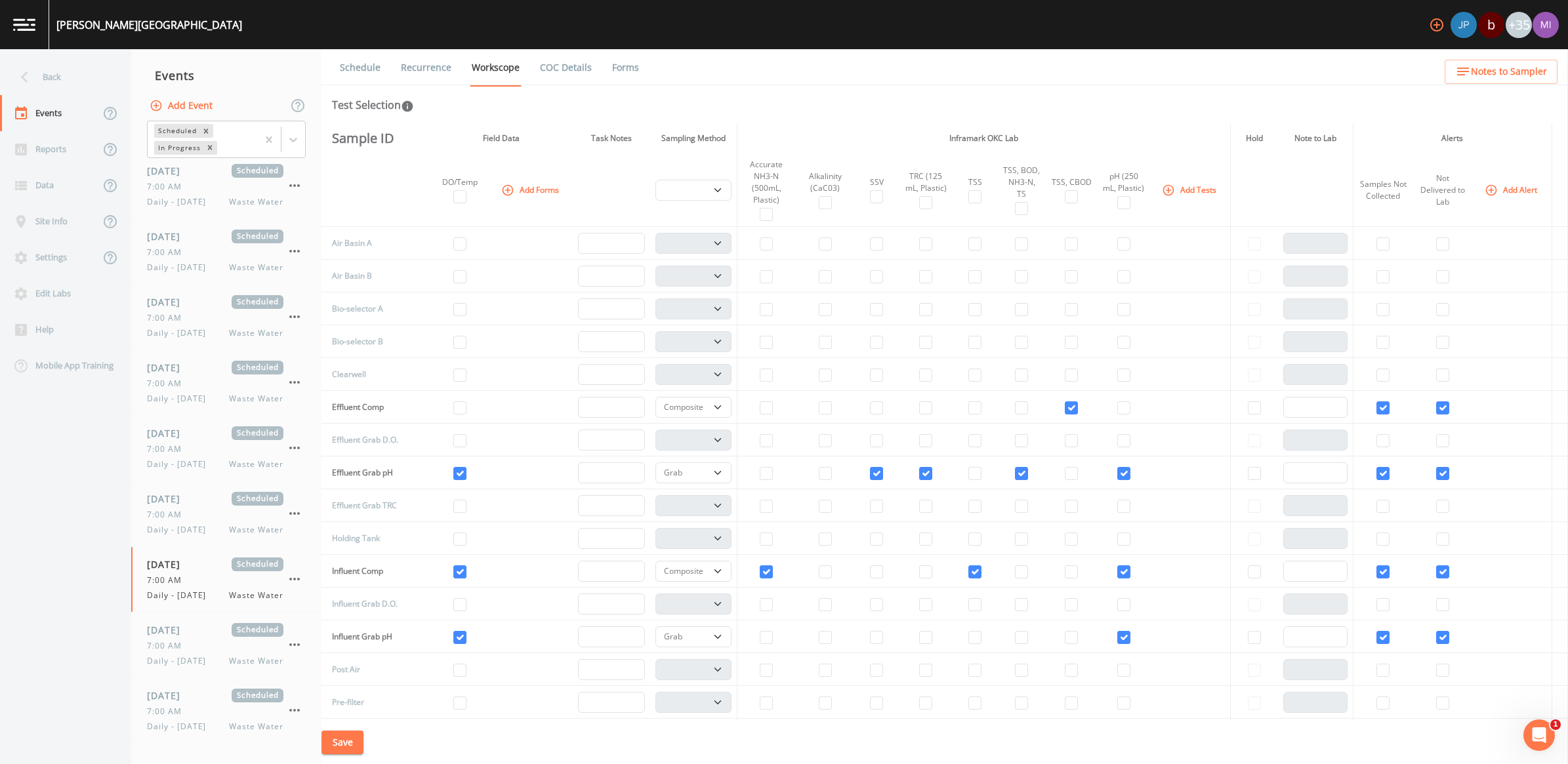
click at [425, 67] on link "Recurrence" at bounding box center [426, 67] width 55 height 37
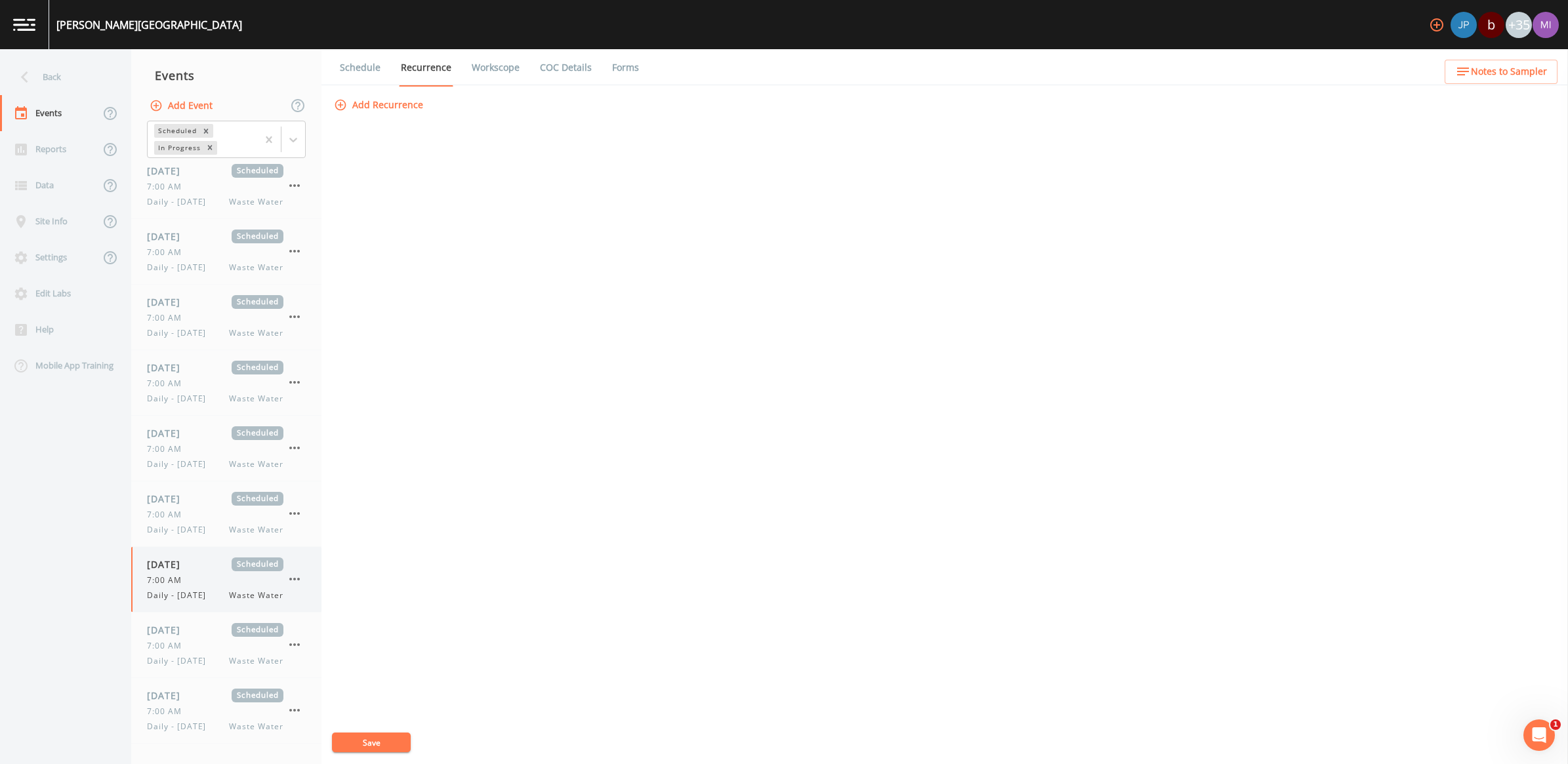
click at [289, 578] on icon "button" at bounding box center [294, 579] width 16 height 16
click at [328, 657] on p "Delete" at bounding box center [360, 655] width 84 height 16
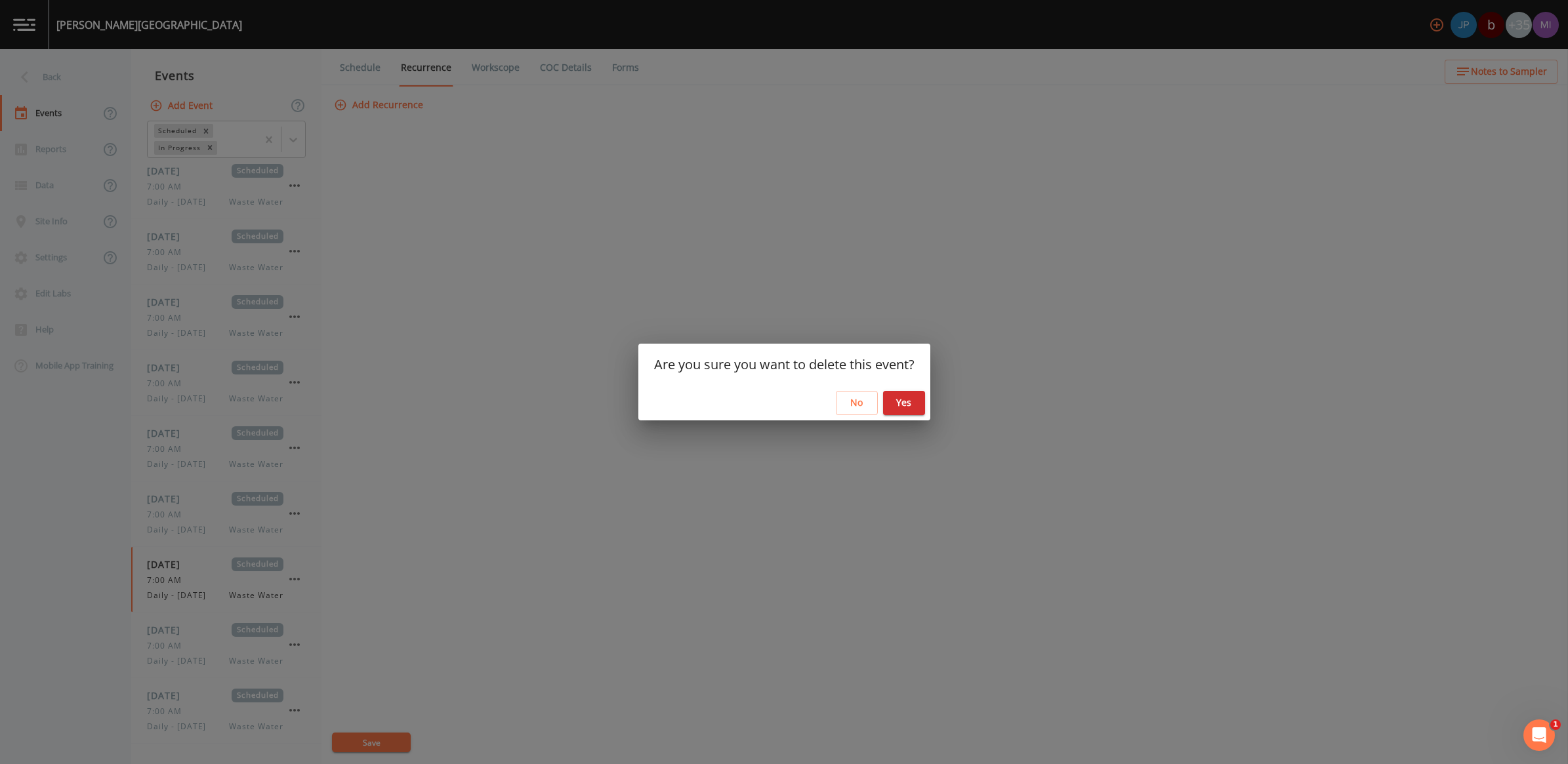
click at [900, 402] on button "Yes" at bounding box center [904, 403] width 42 height 24
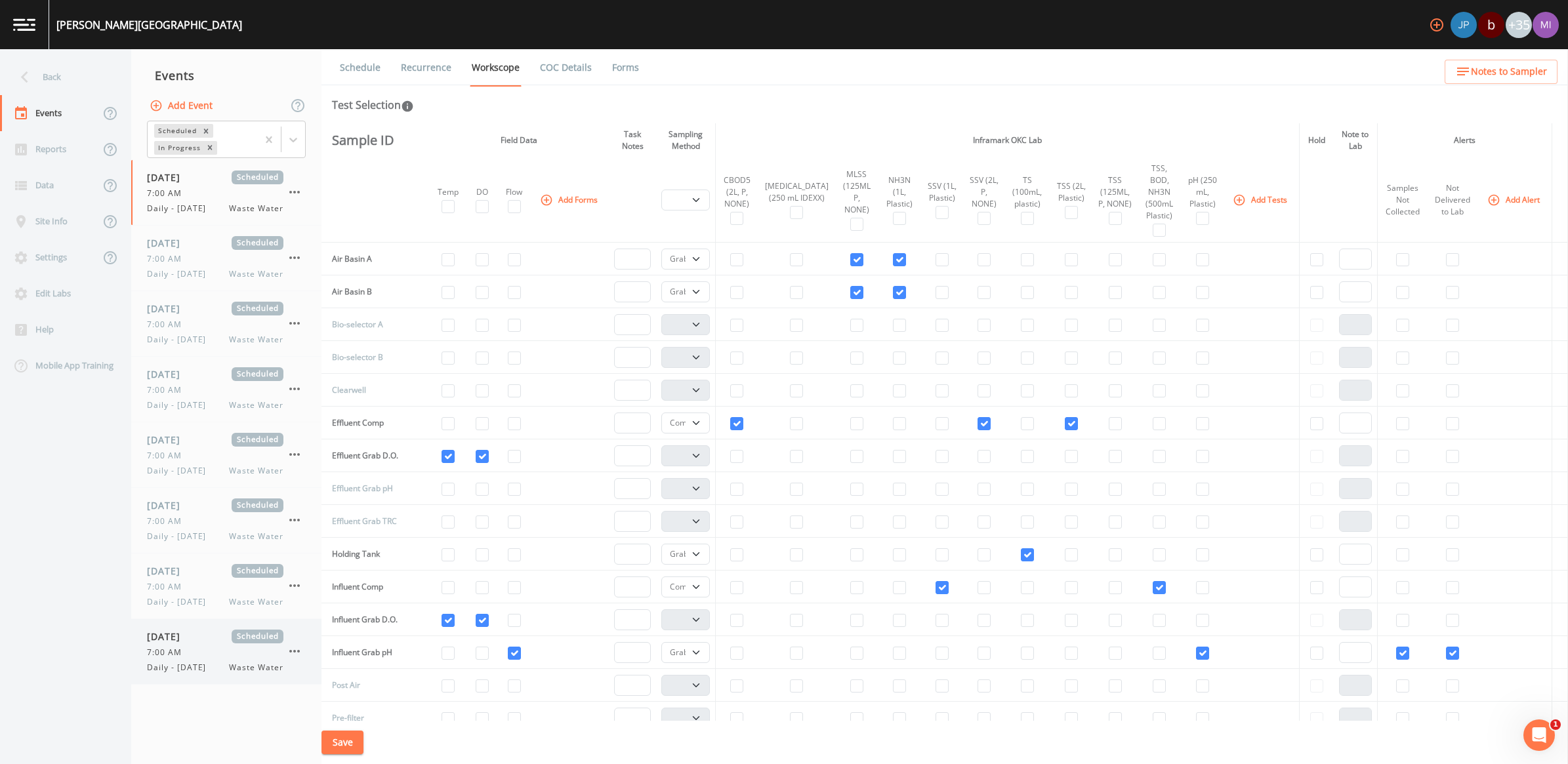
click at [230, 674] on span "Waste Water" at bounding box center [256, 668] width 55 height 12
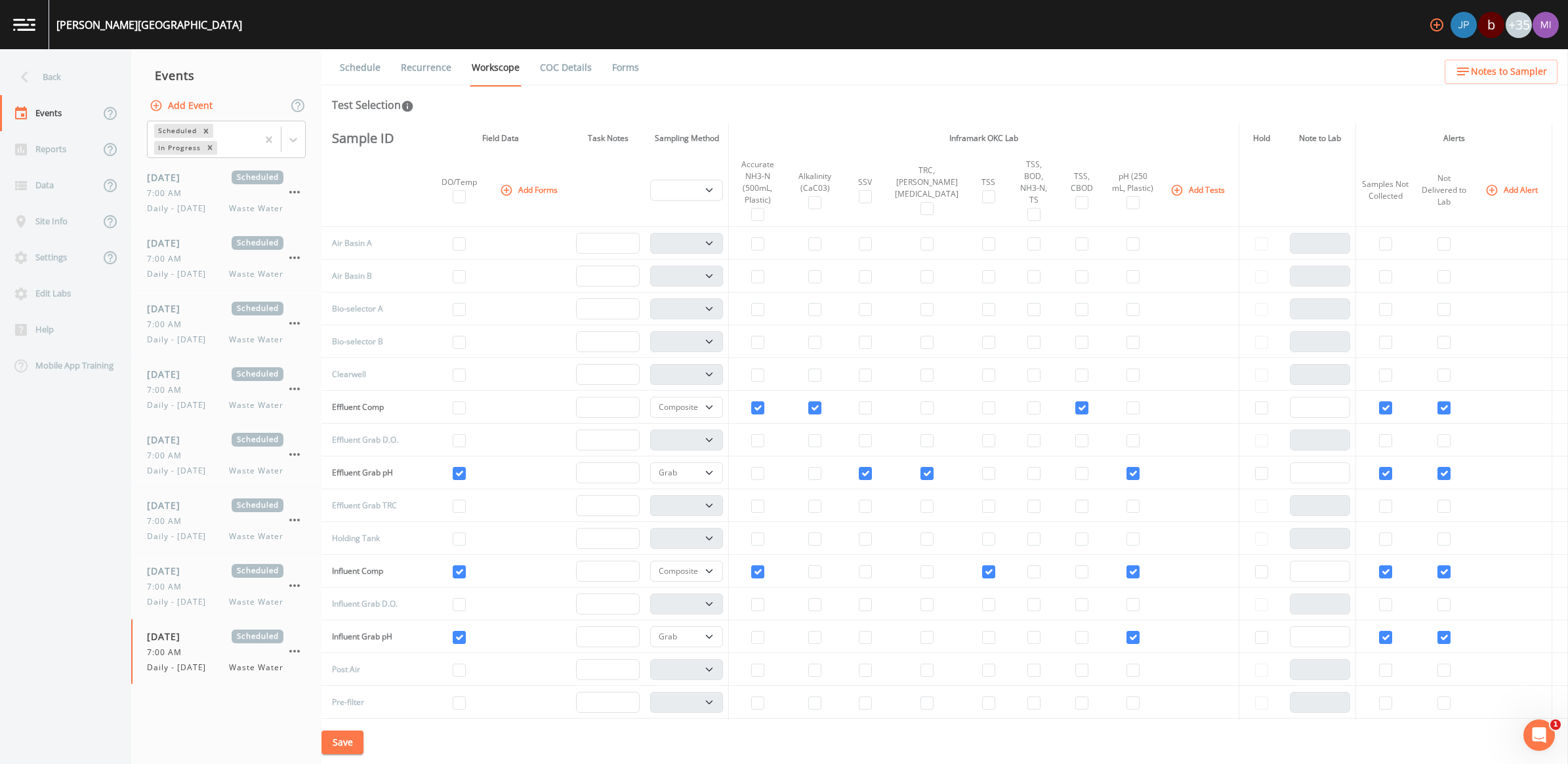
click at [429, 67] on link "Recurrence" at bounding box center [426, 67] width 55 height 37
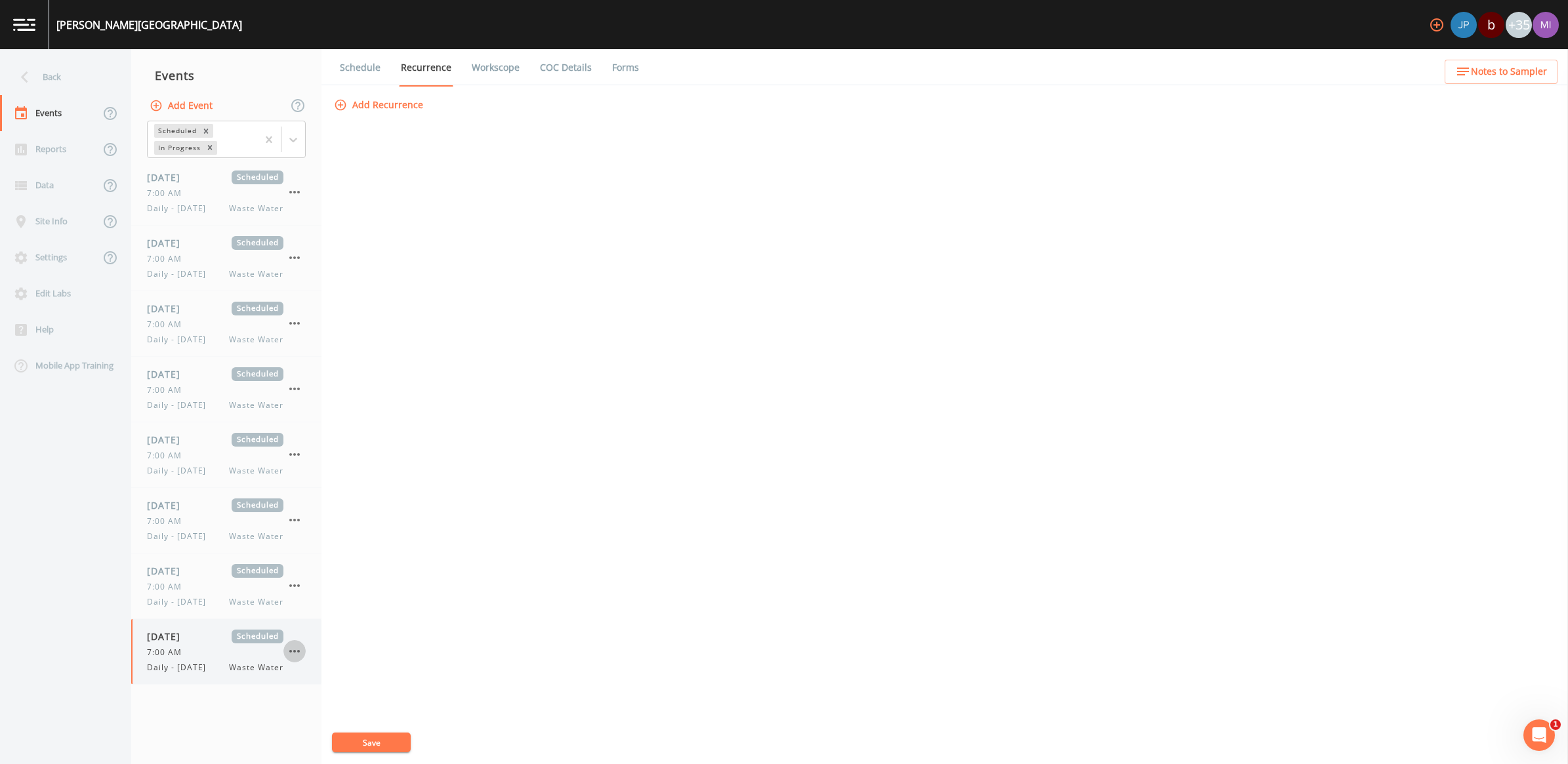
click at [300, 660] on icon "button" at bounding box center [294, 651] width 16 height 16
click at [325, 735] on p "Delete" at bounding box center [360, 736] width 84 height 16
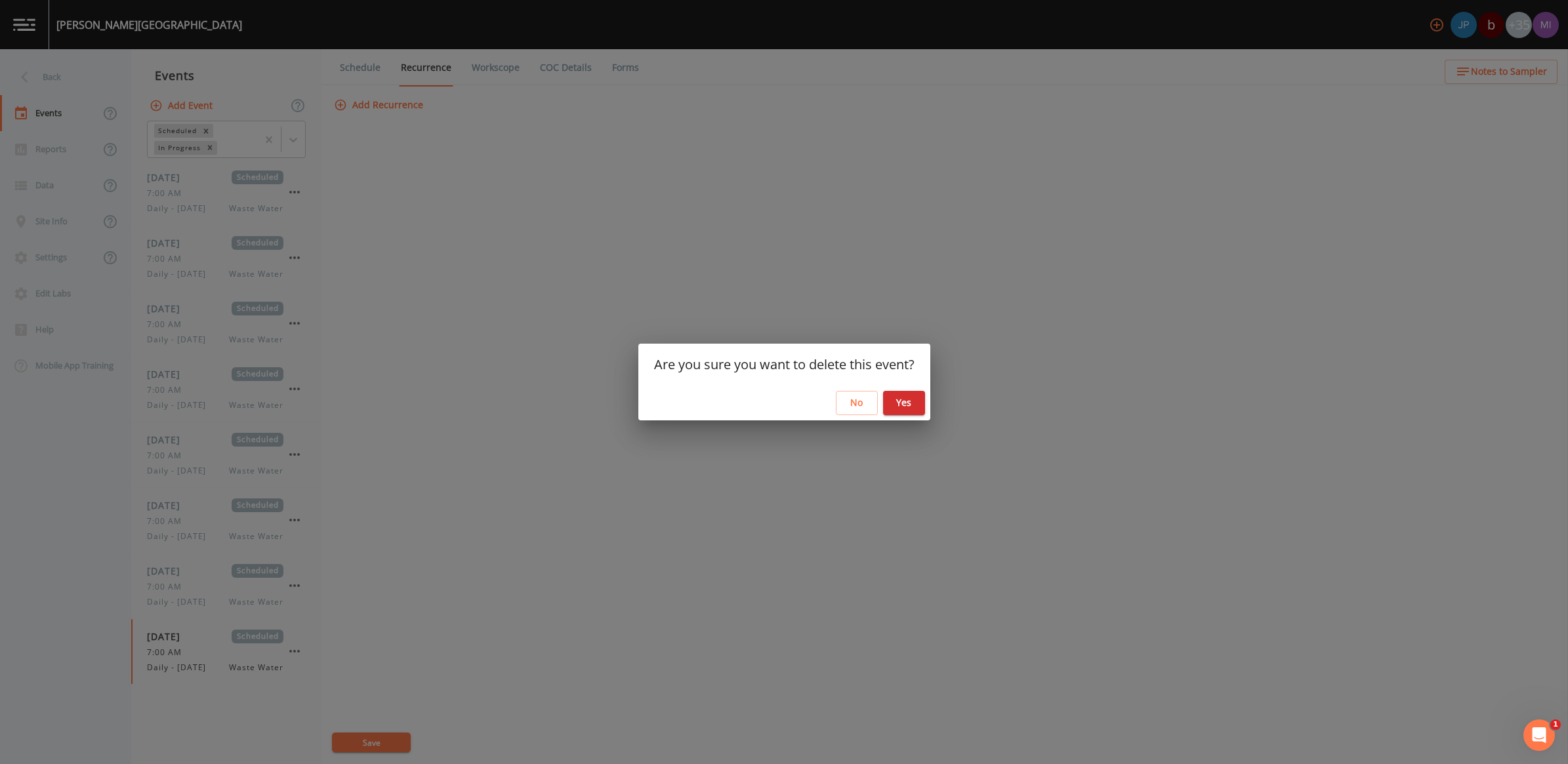
click at [911, 401] on button "Yes" at bounding box center [904, 403] width 42 height 24
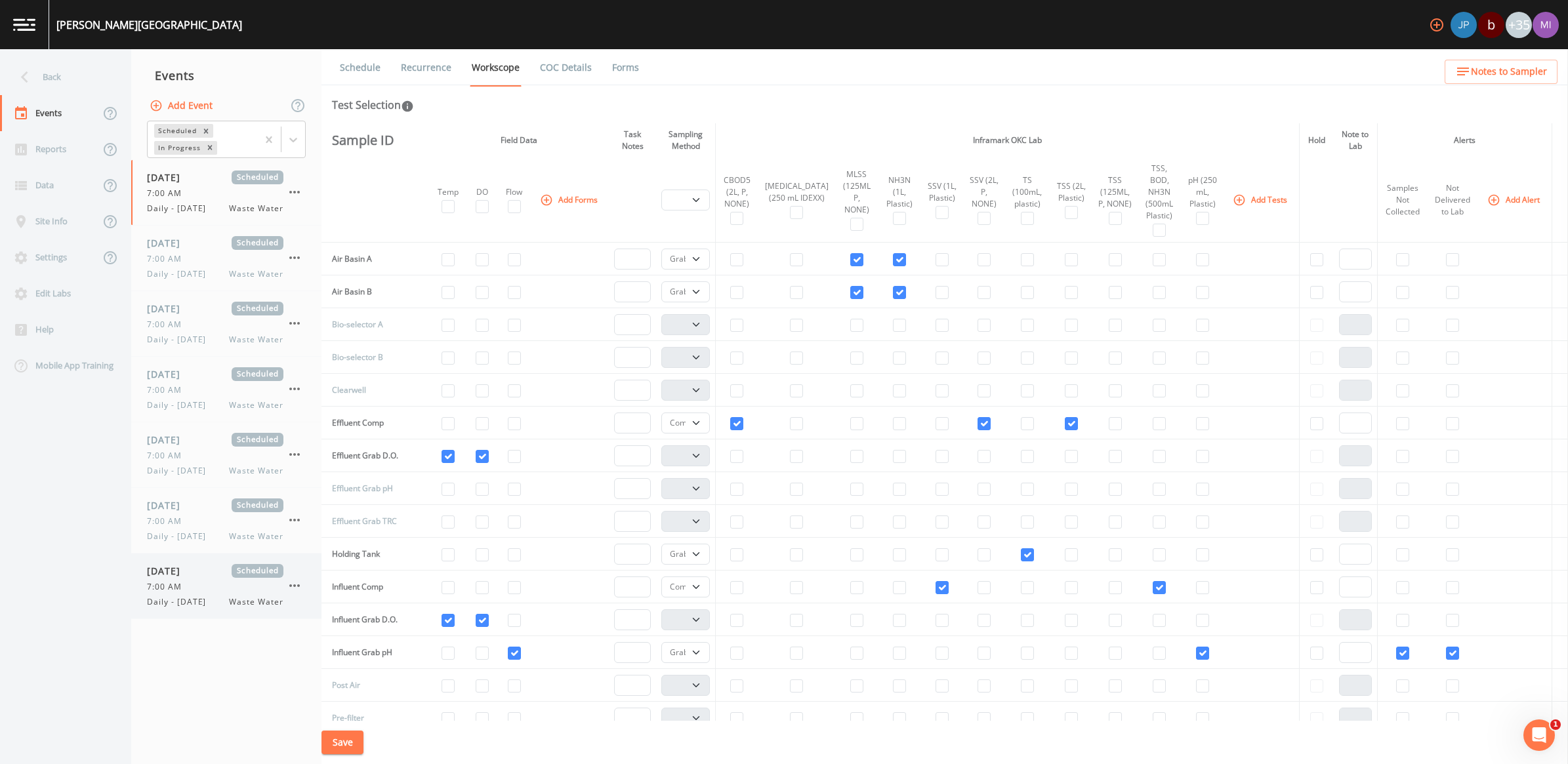
click at [214, 608] on span "Daily - [DATE]" at bounding box center [179, 602] width 67 height 12
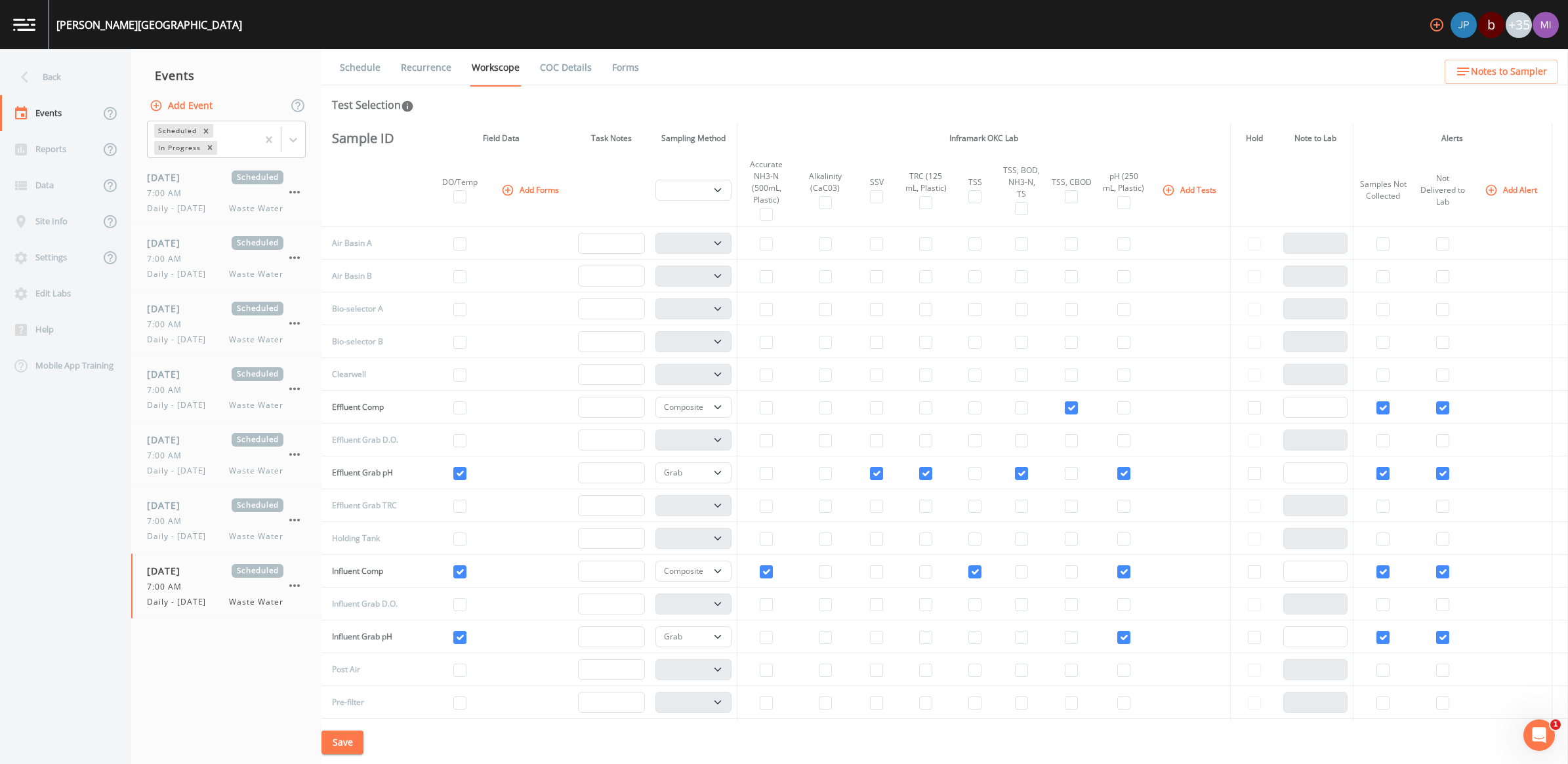
click at [430, 70] on link "Recurrence" at bounding box center [426, 67] width 55 height 37
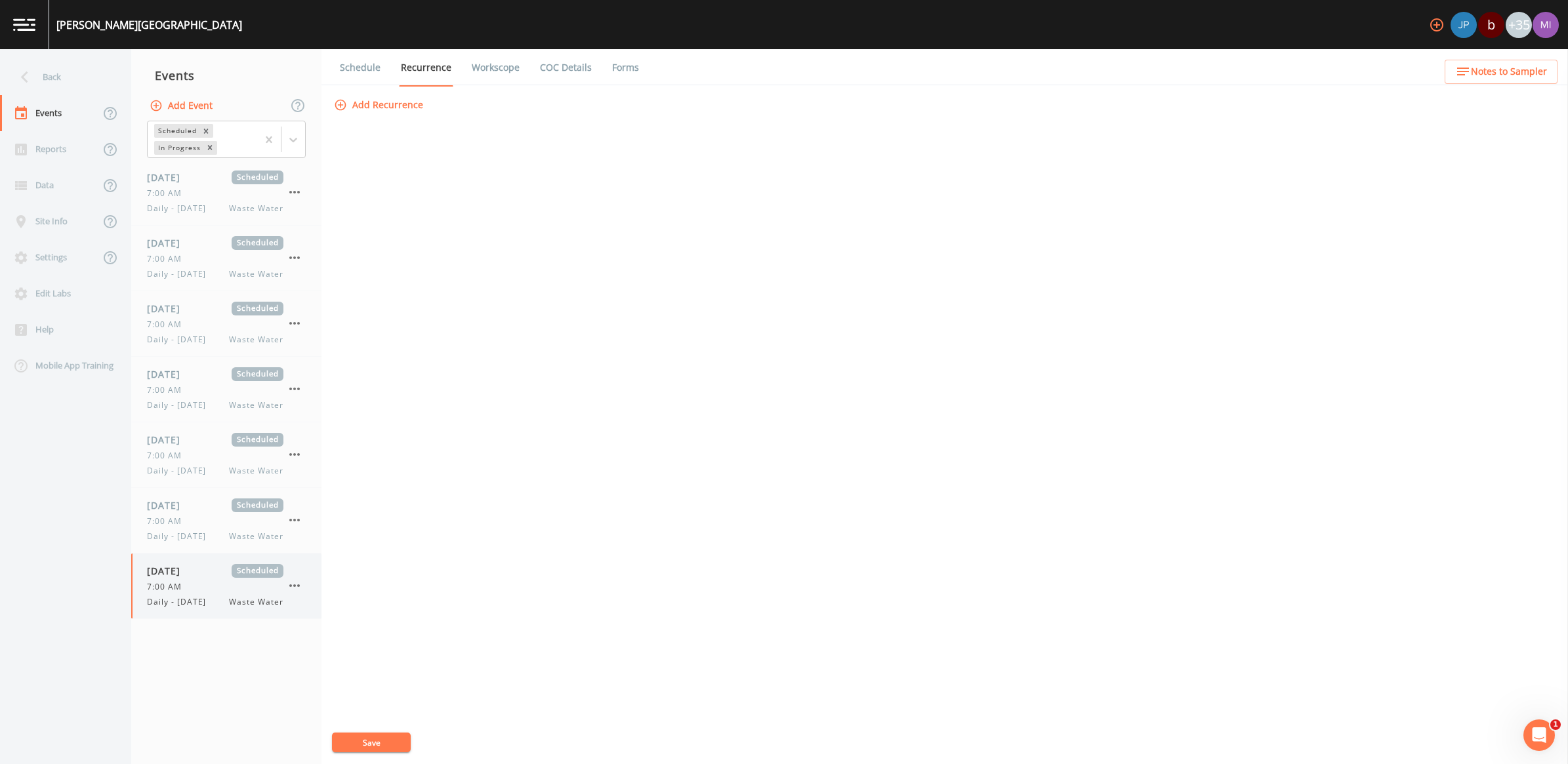
click at [292, 594] on icon "button" at bounding box center [294, 585] width 16 height 16
click at [341, 683] on p "Delete" at bounding box center [360, 676] width 84 height 16
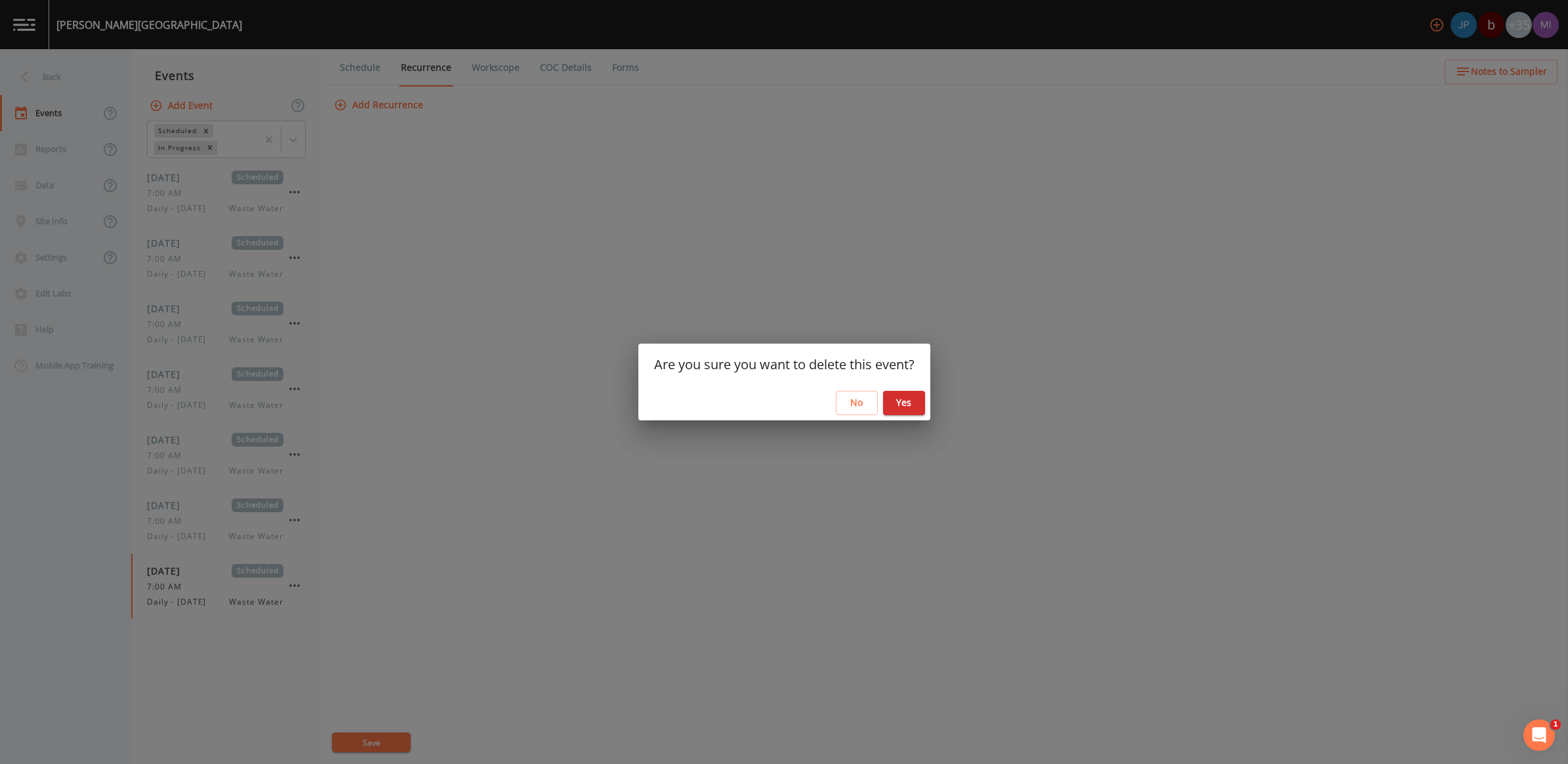
click at [912, 408] on button "Yes" at bounding box center [904, 403] width 42 height 24
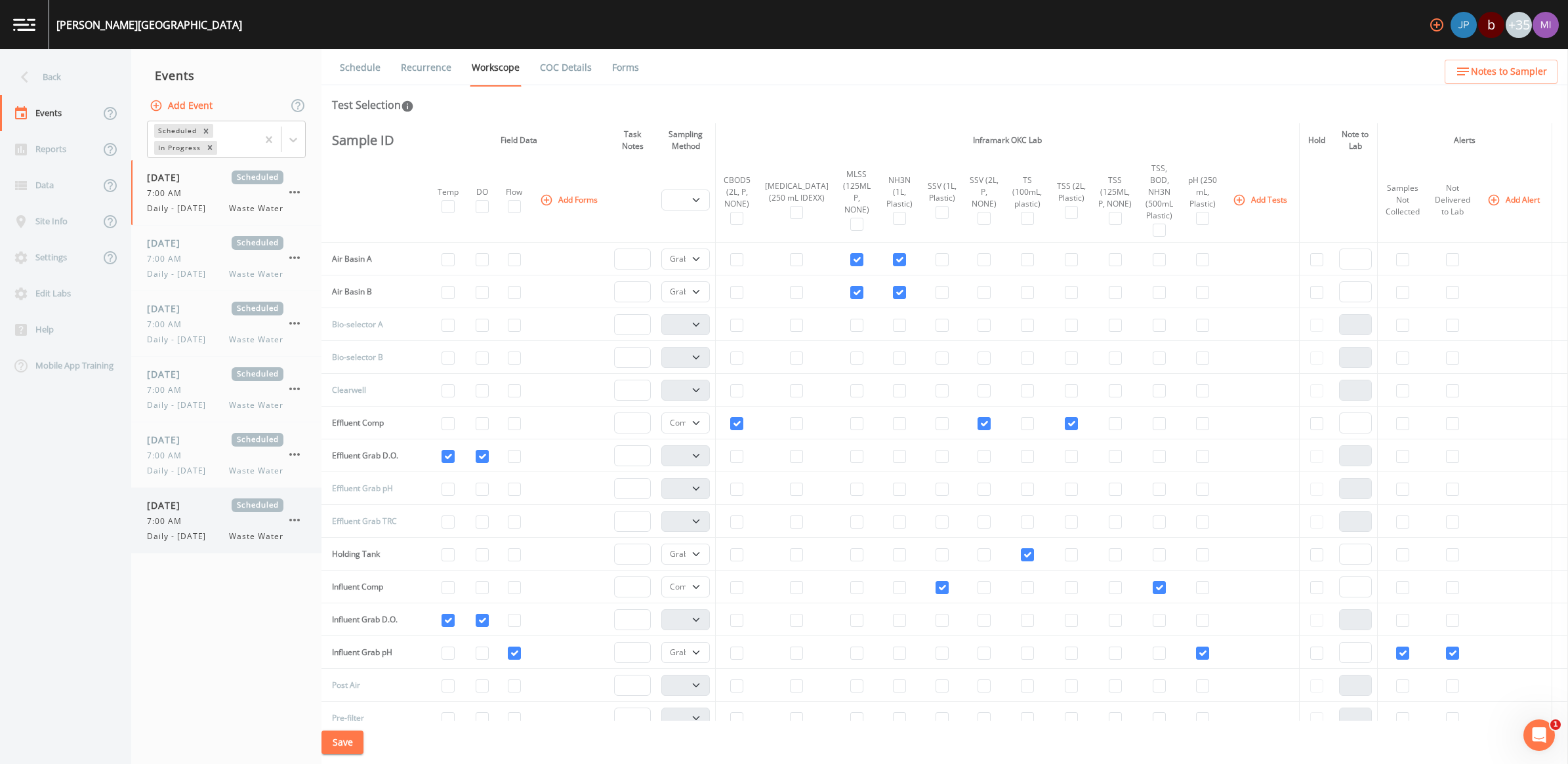
click at [182, 527] on span "7:00 AM" at bounding box center [168, 521] width 43 height 12
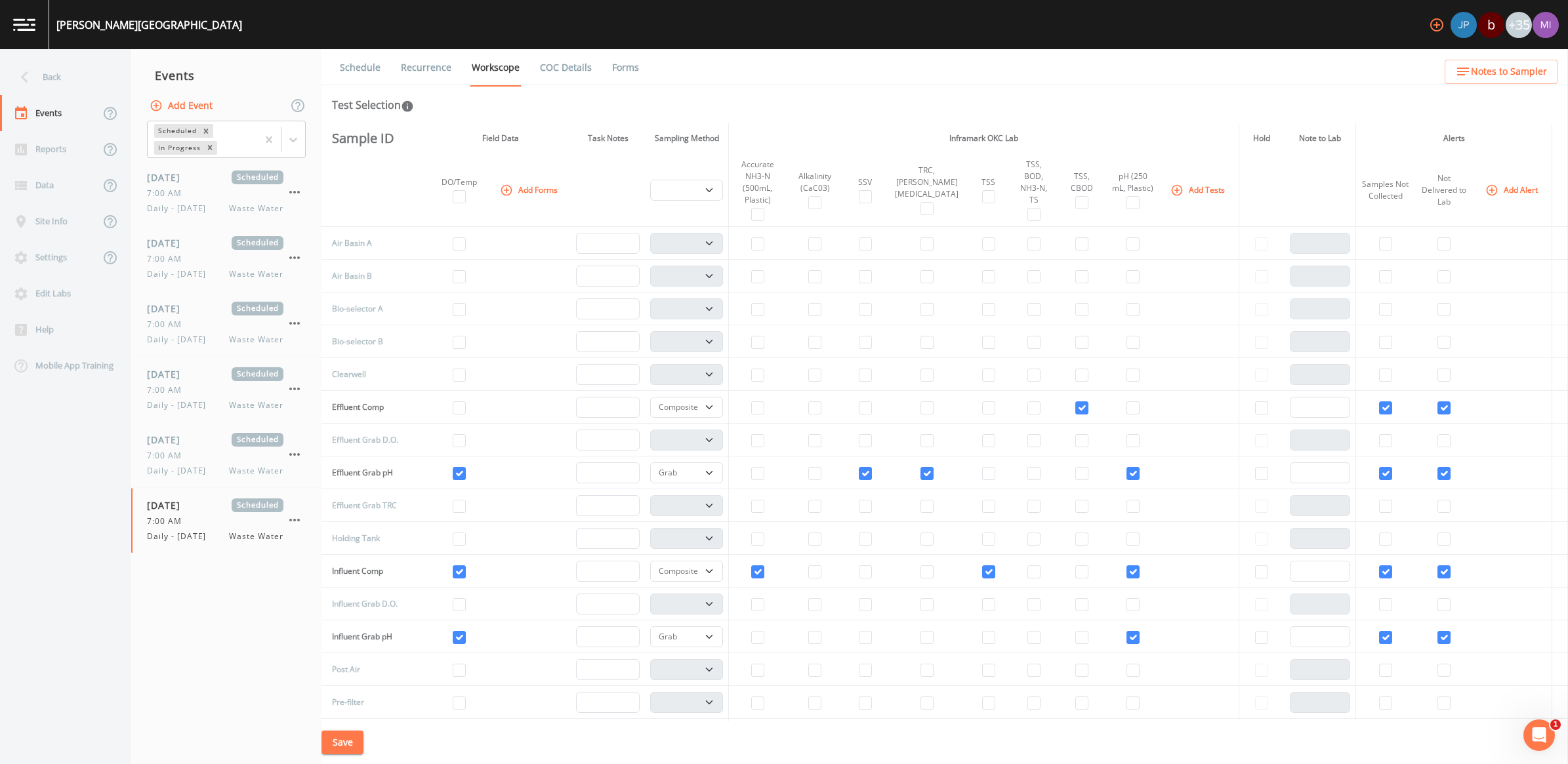
click at [420, 71] on link "Recurrence" at bounding box center [426, 67] width 55 height 37
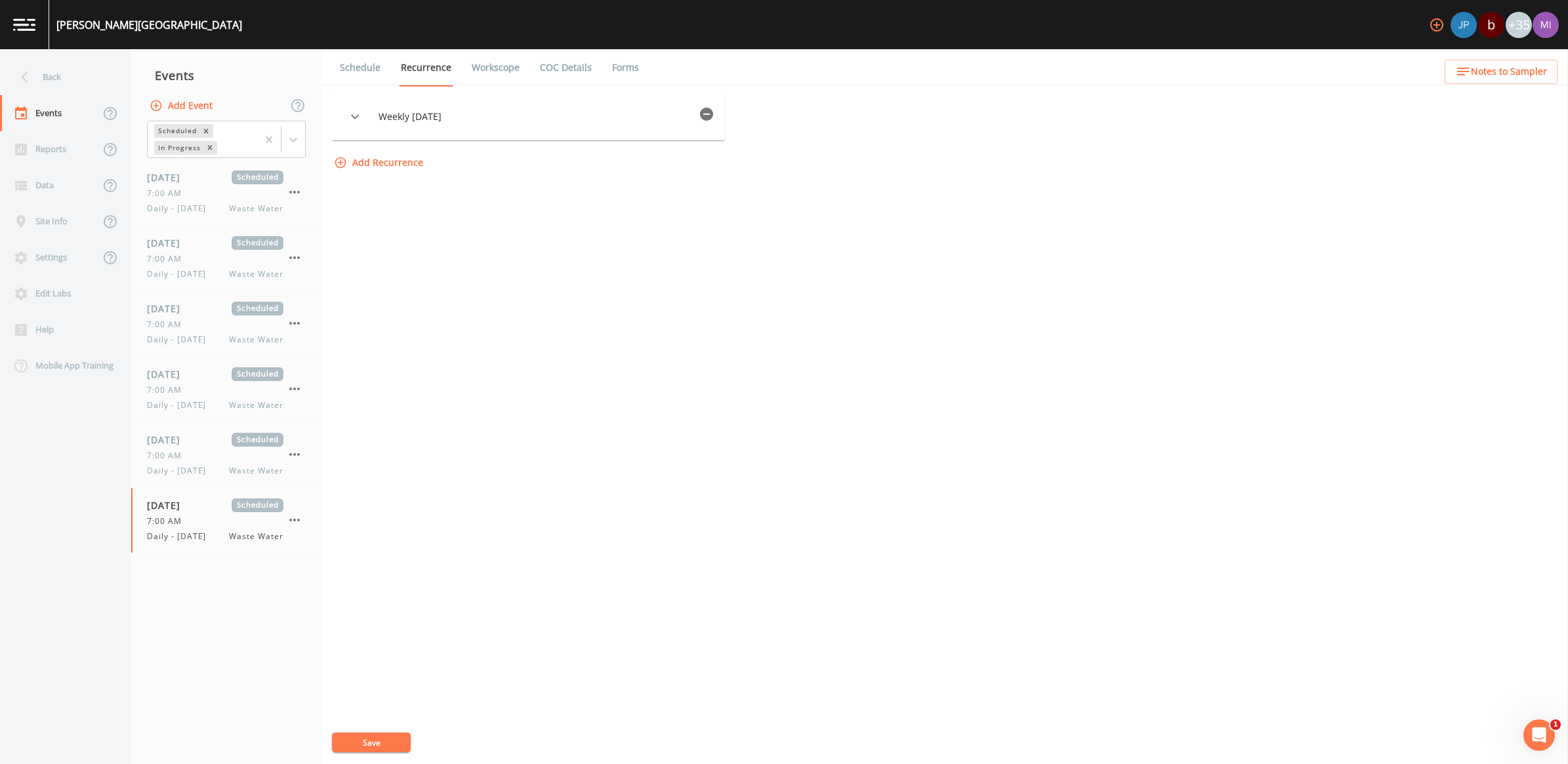
click at [702, 112] on icon "button" at bounding box center [707, 115] width 13 height 13
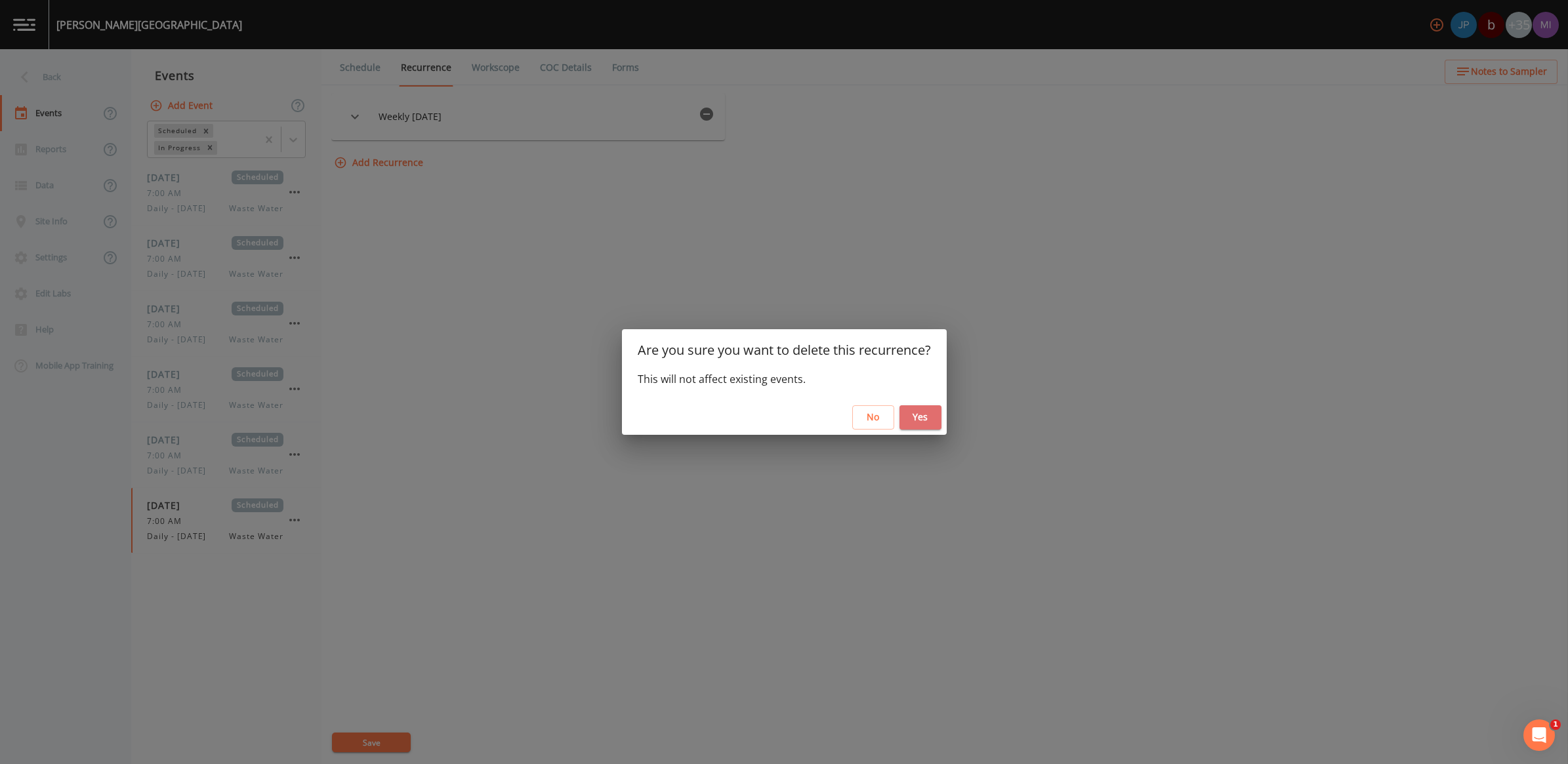
click at [924, 414] on button "Yes" at bounding box center [921, 417] width 42 height 24
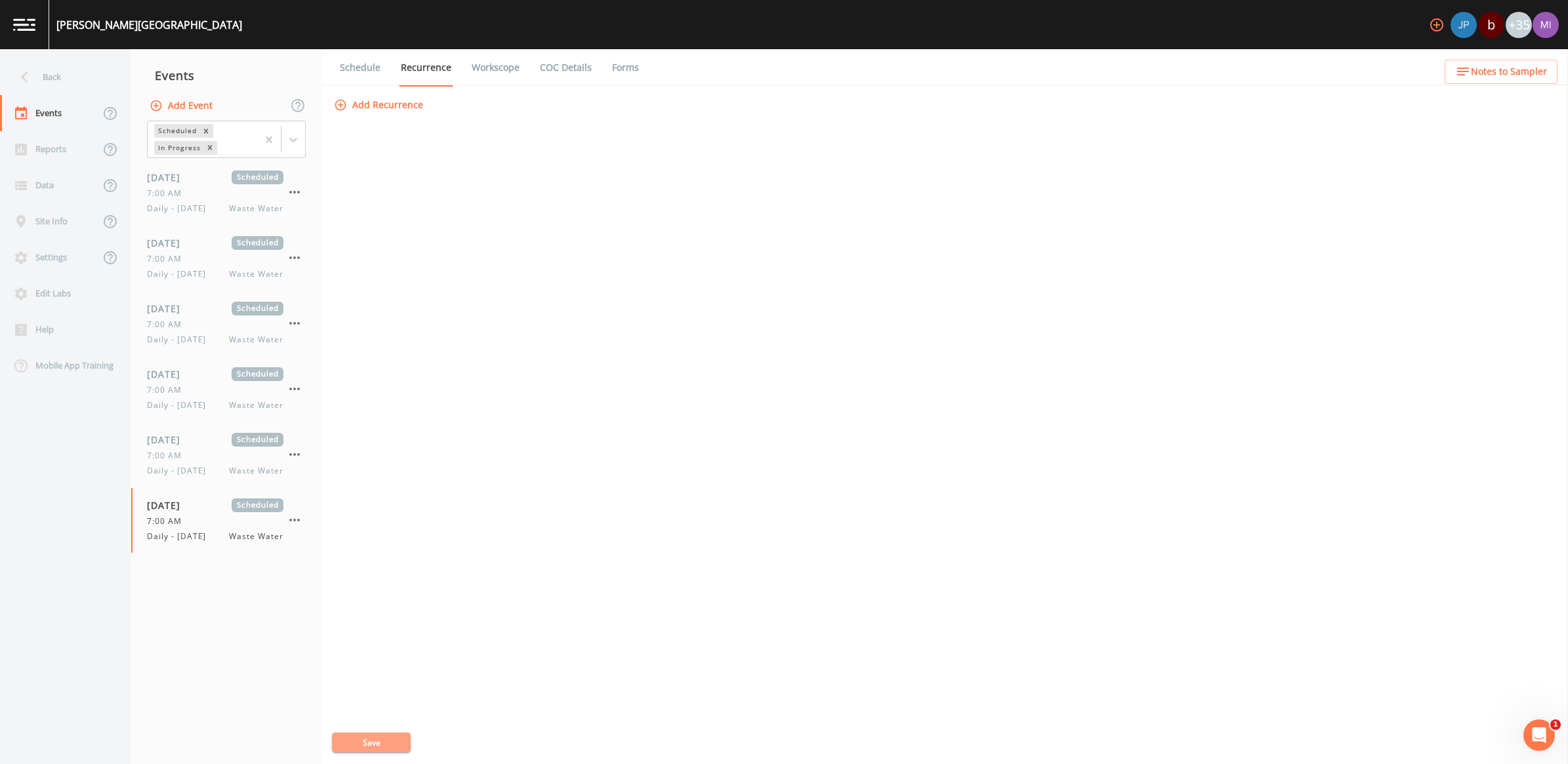
click at [368, 740] on button "Save" at bounding box center [371, 742] width 78 height 19
click at [391, 745] on button "Save" at bounding box center [371, 742] width 78 height 19
click at [291, 528] on icon "button" at bounding box center [294, 520] width 16 height 16
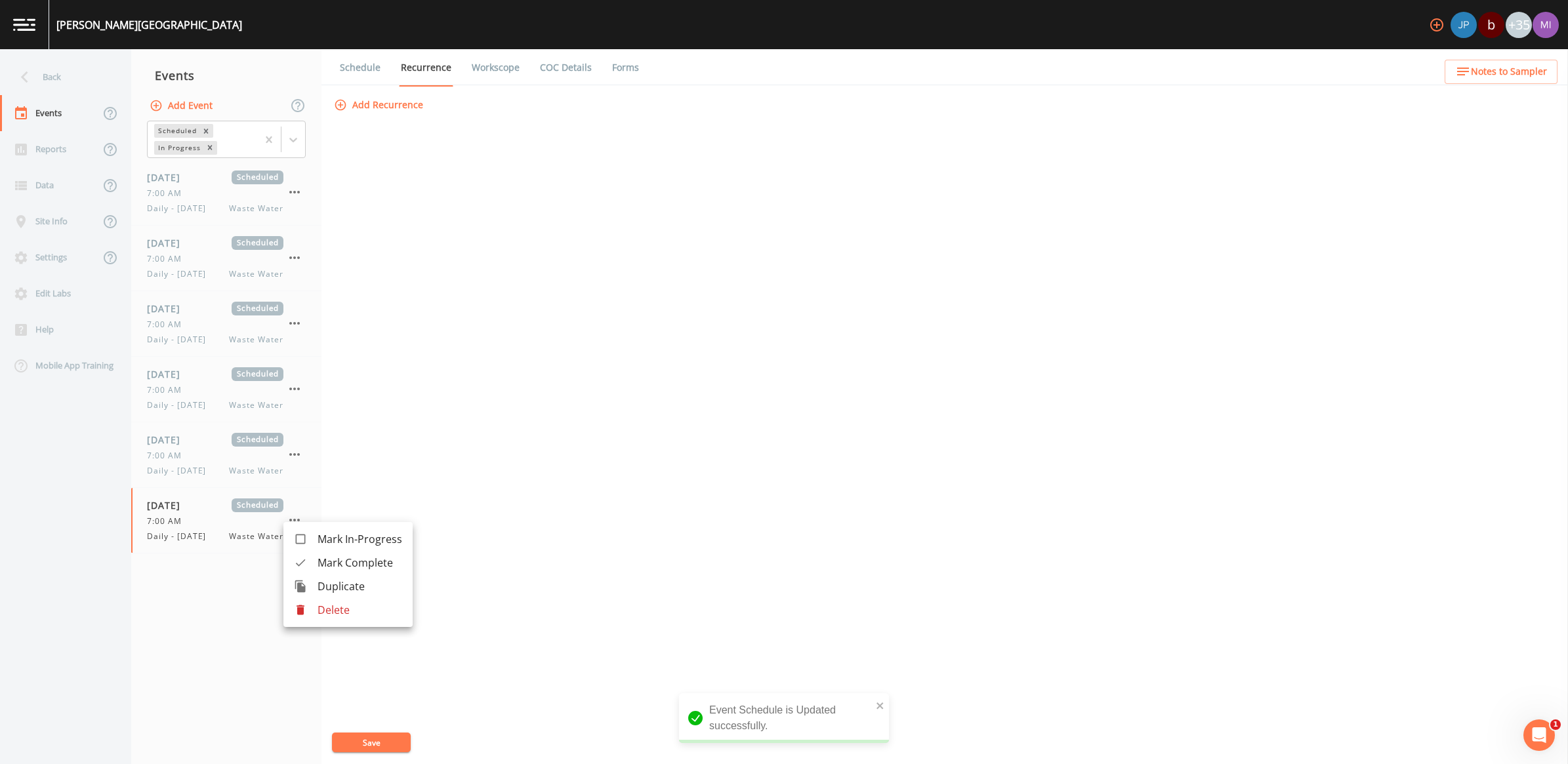
click at [316, 605] on div at bounding box center [306, 611] width 24 height 13
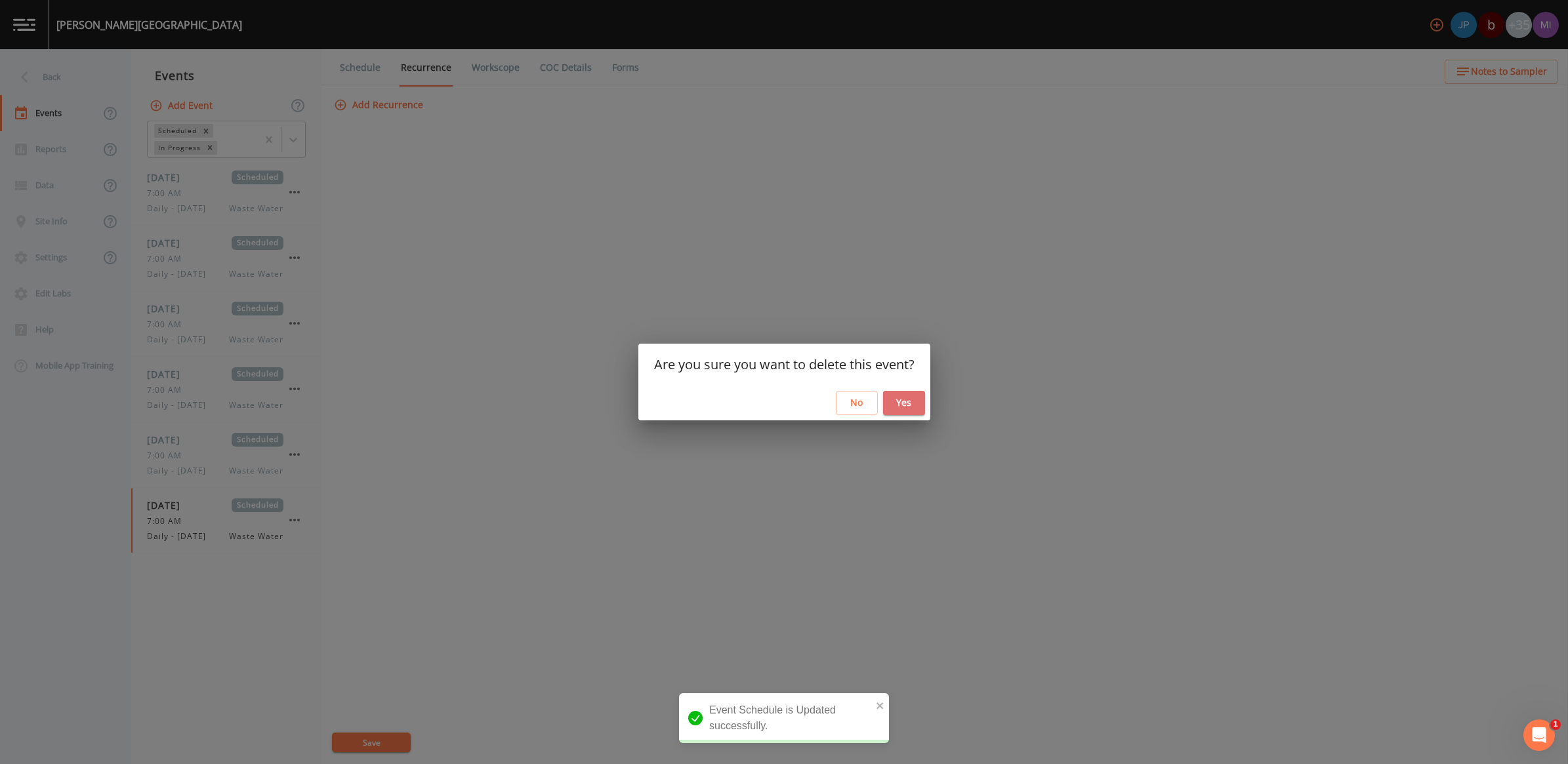
click at [907, 402] on button "Yes" at bounding box center [904, 403] width 42 height 24
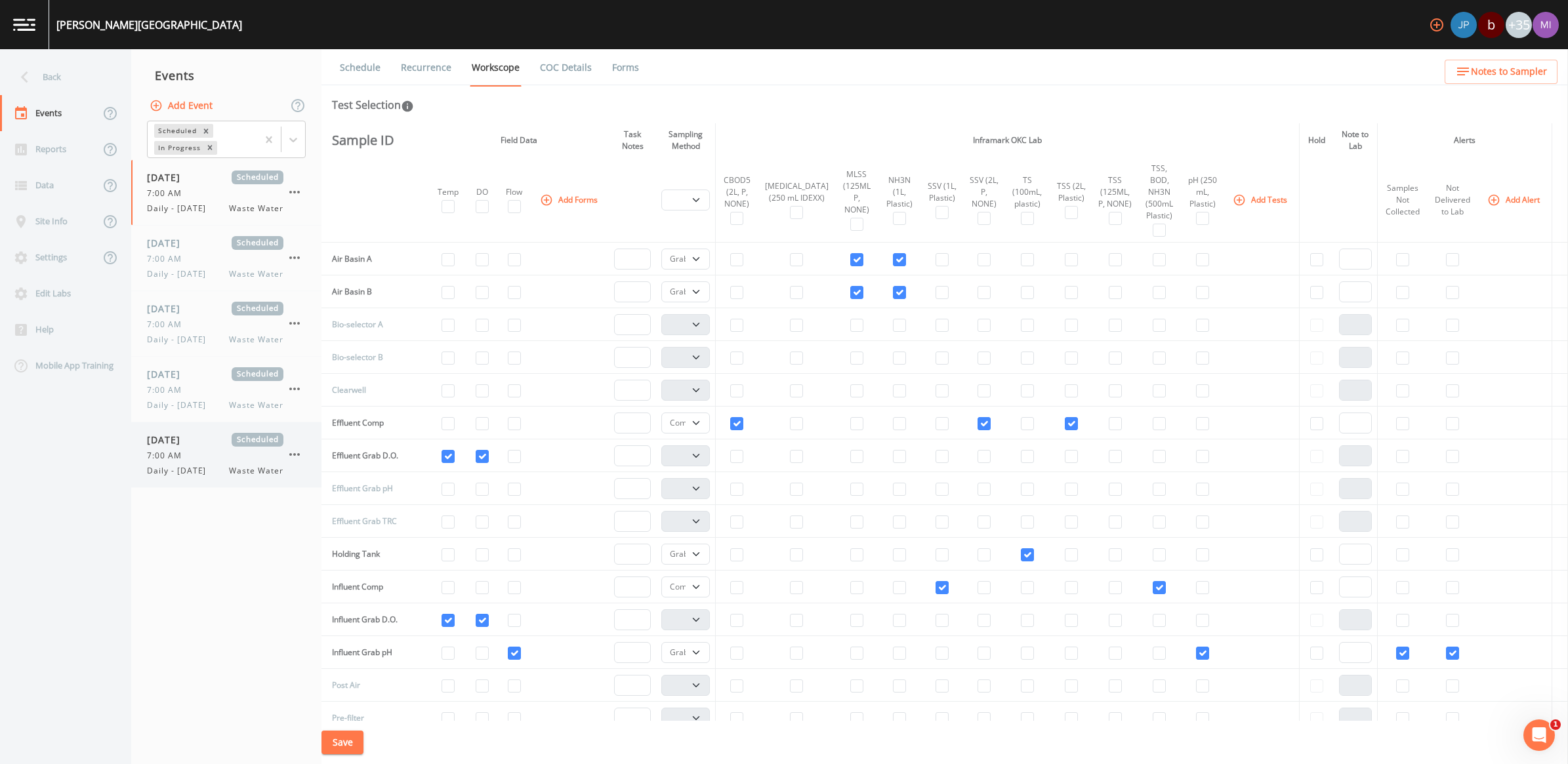
click at [214, 470] on span "Daily - [DATE]" at bounding box center [179, 471] width 67 height 12
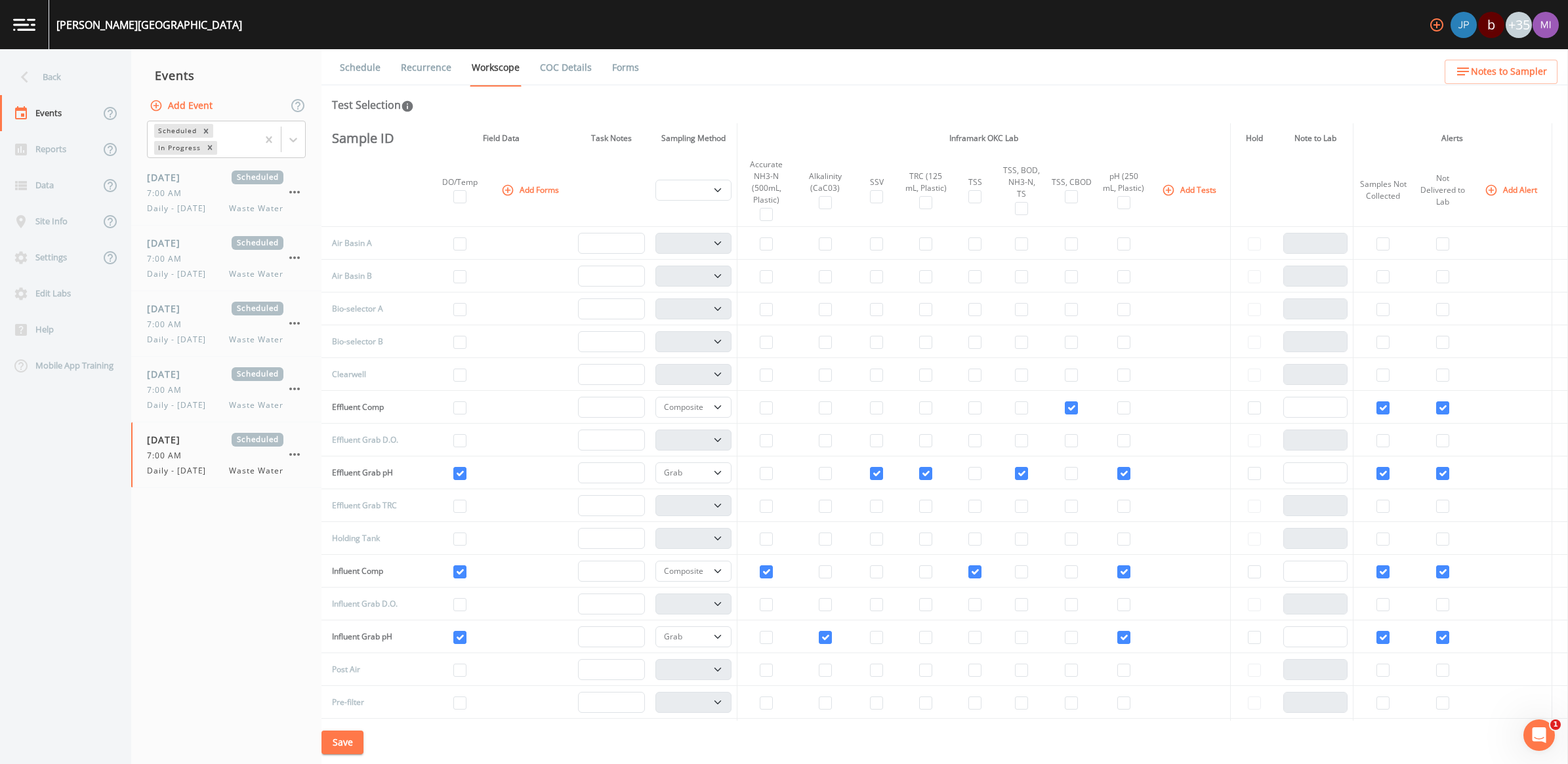
click at [415, 64] on link "Recurrence" at bounding box center [426, 67] width 55 height 37
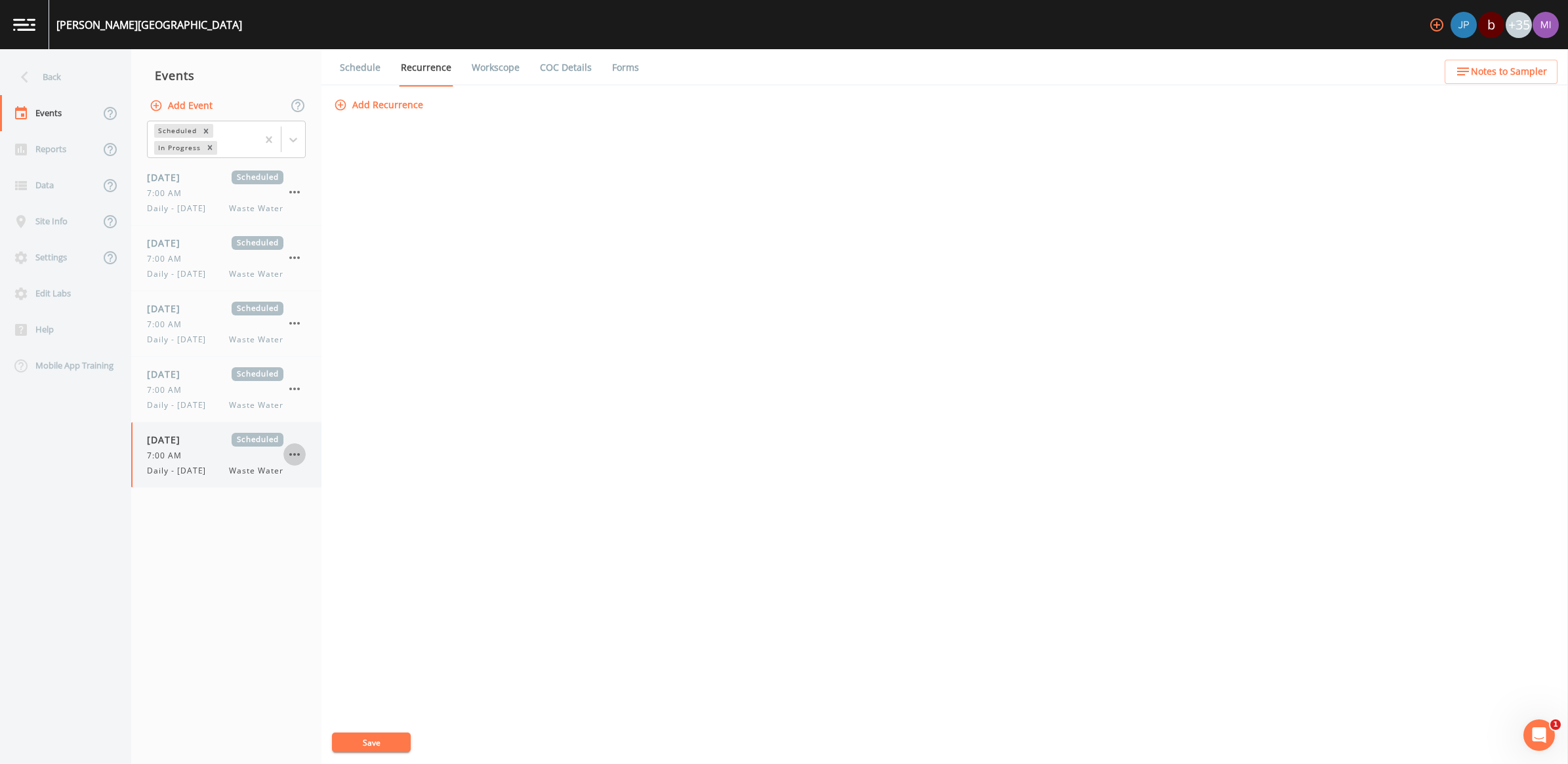
click at [293, 456] on icon "button" at bounding box center [294, 454] width 10 height 3
click at [345, 535] on p "Delete" at bounding box center [360, 538] width 84 height 16
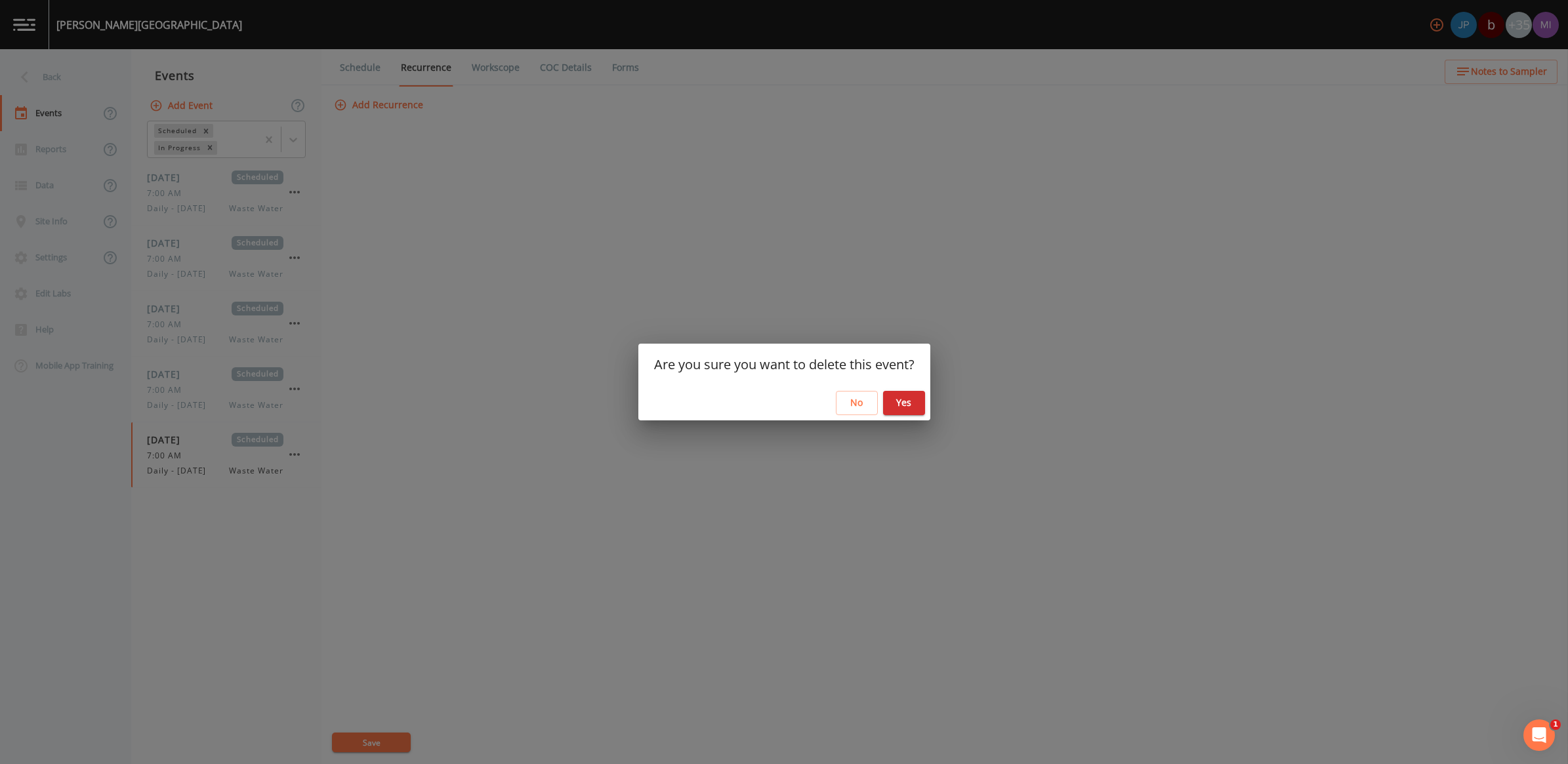
click at [899, 404] on button "Yes" at bounding box center [904, 403] width 42 height 24
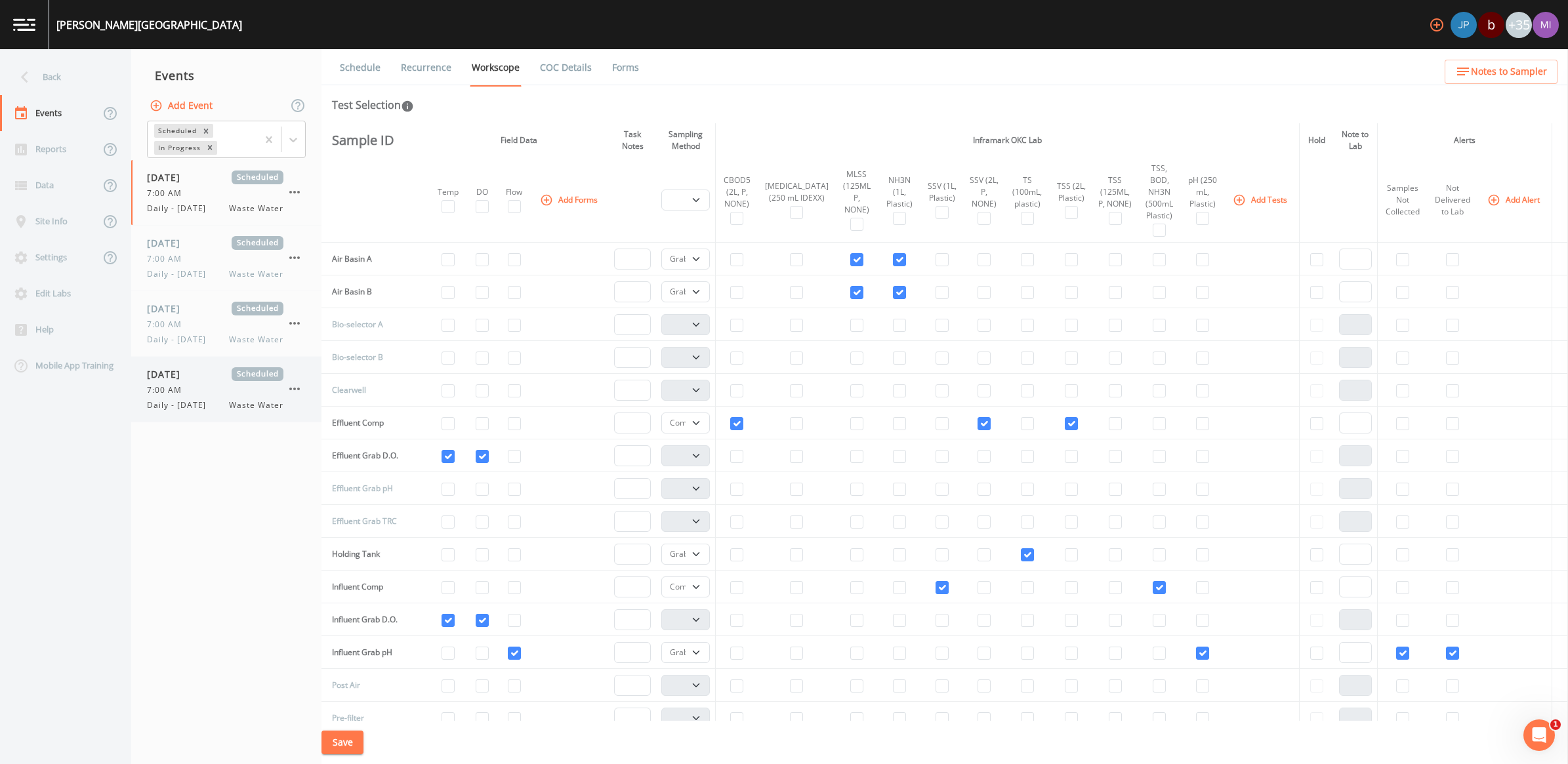
click at [254, 395] on div "7:00 AM" at bounding box center [215, 390] width 136 height 12
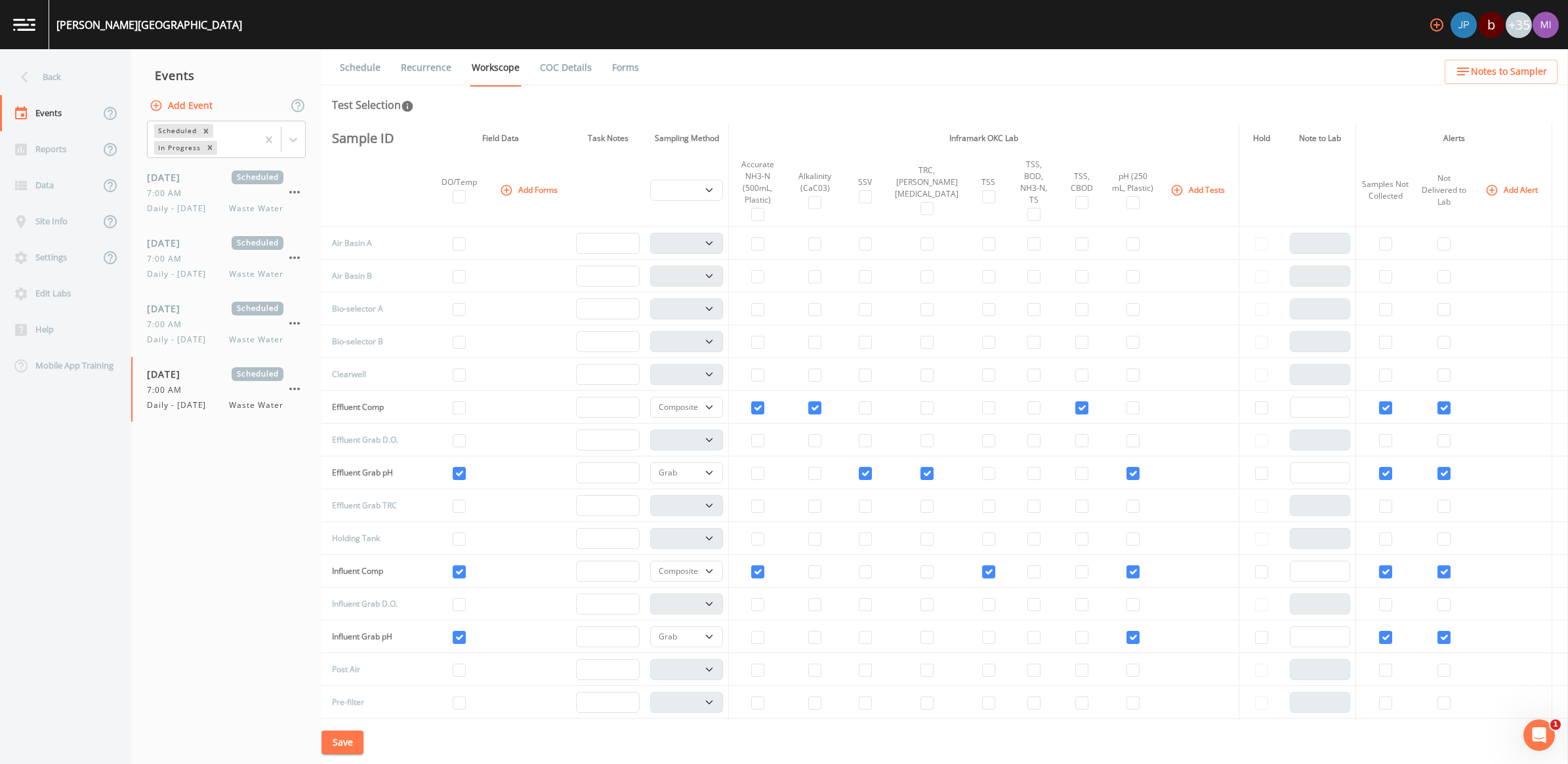
click at [430, 67] on link "Recurrence" at bounding box center [426, 67] width 55 height 37
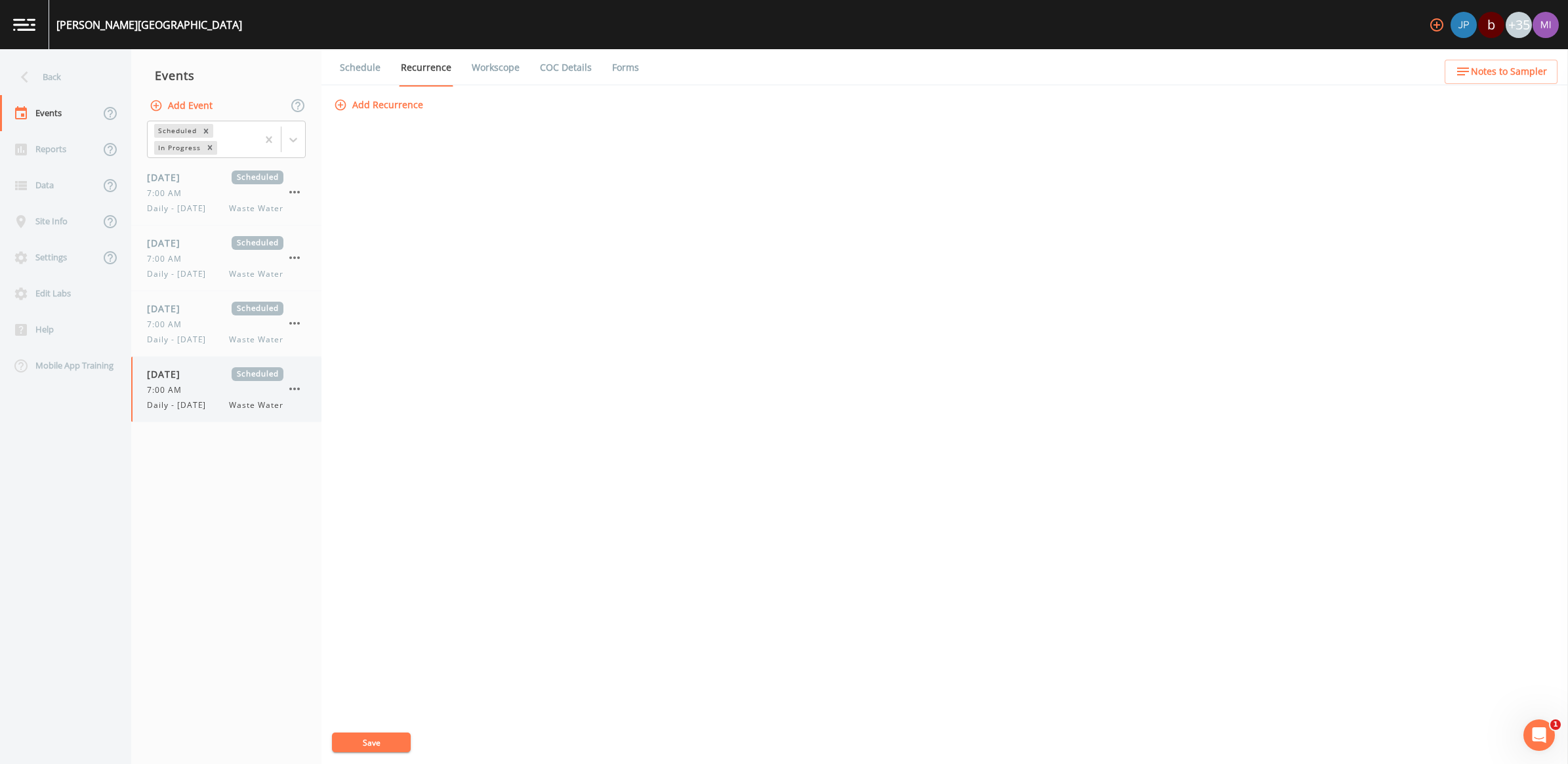
click at [302, 389] on icon "button" at bounding box center [294, 389] width 16 height 16
click at [332, 461] on p "Delete" at bounding box center [360, 466] width 84 height 16
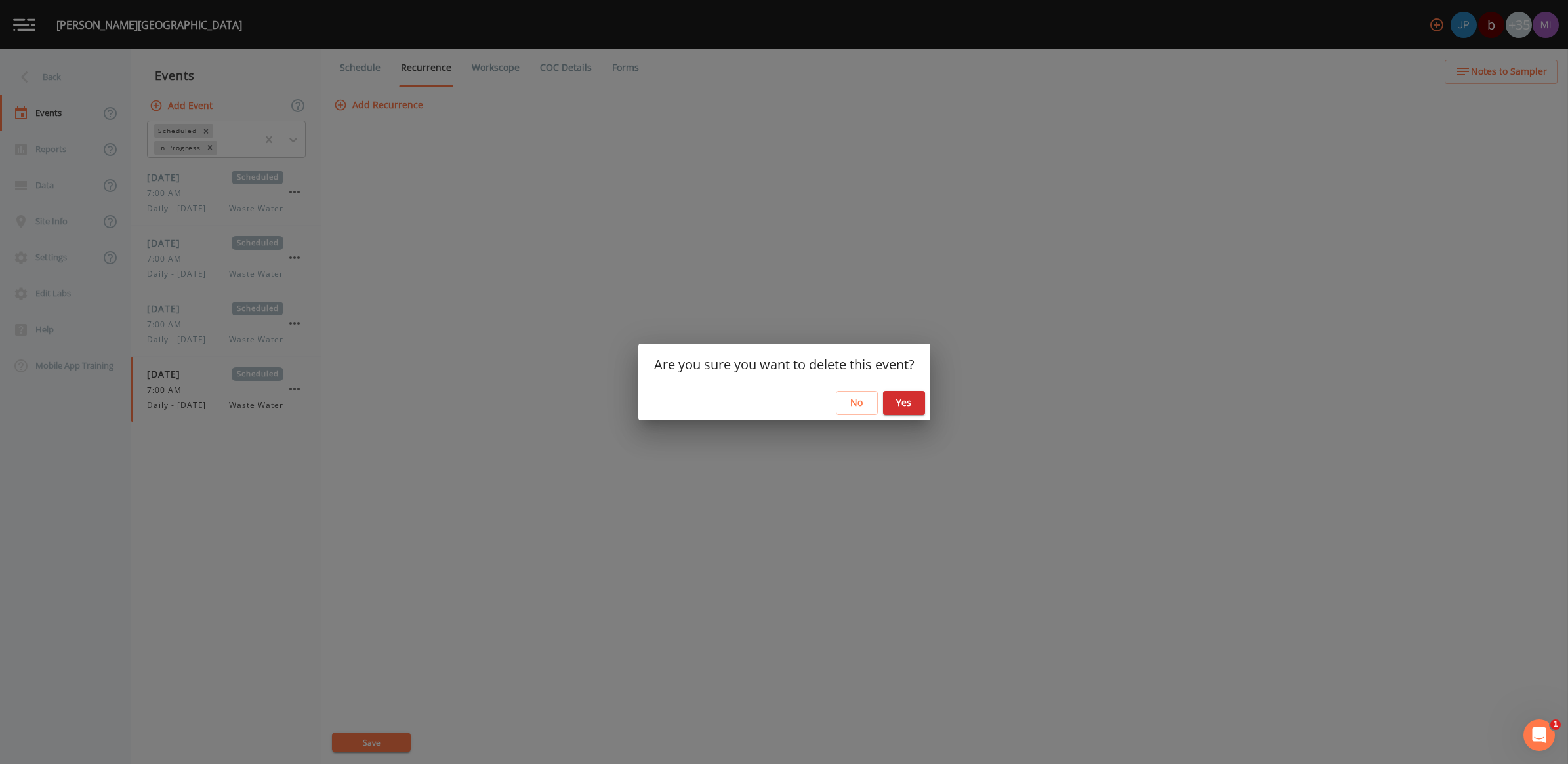
click at [913, 402] on button "Yes" at bounding box center [904, 403] width 42 height 24
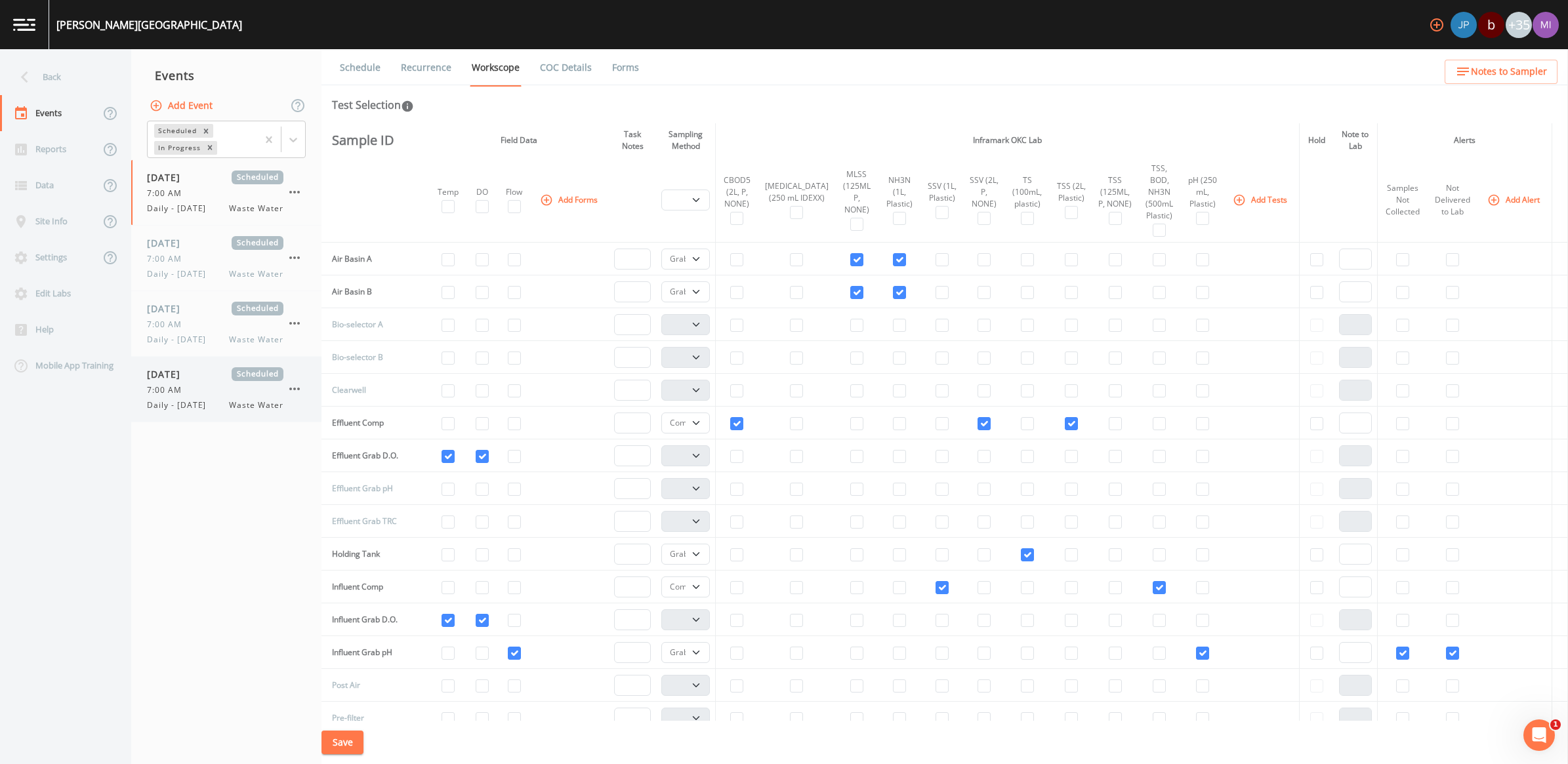
click at [242, 389] on div "7:00 AM" at bounding box center [215, 390] width 136 height 12
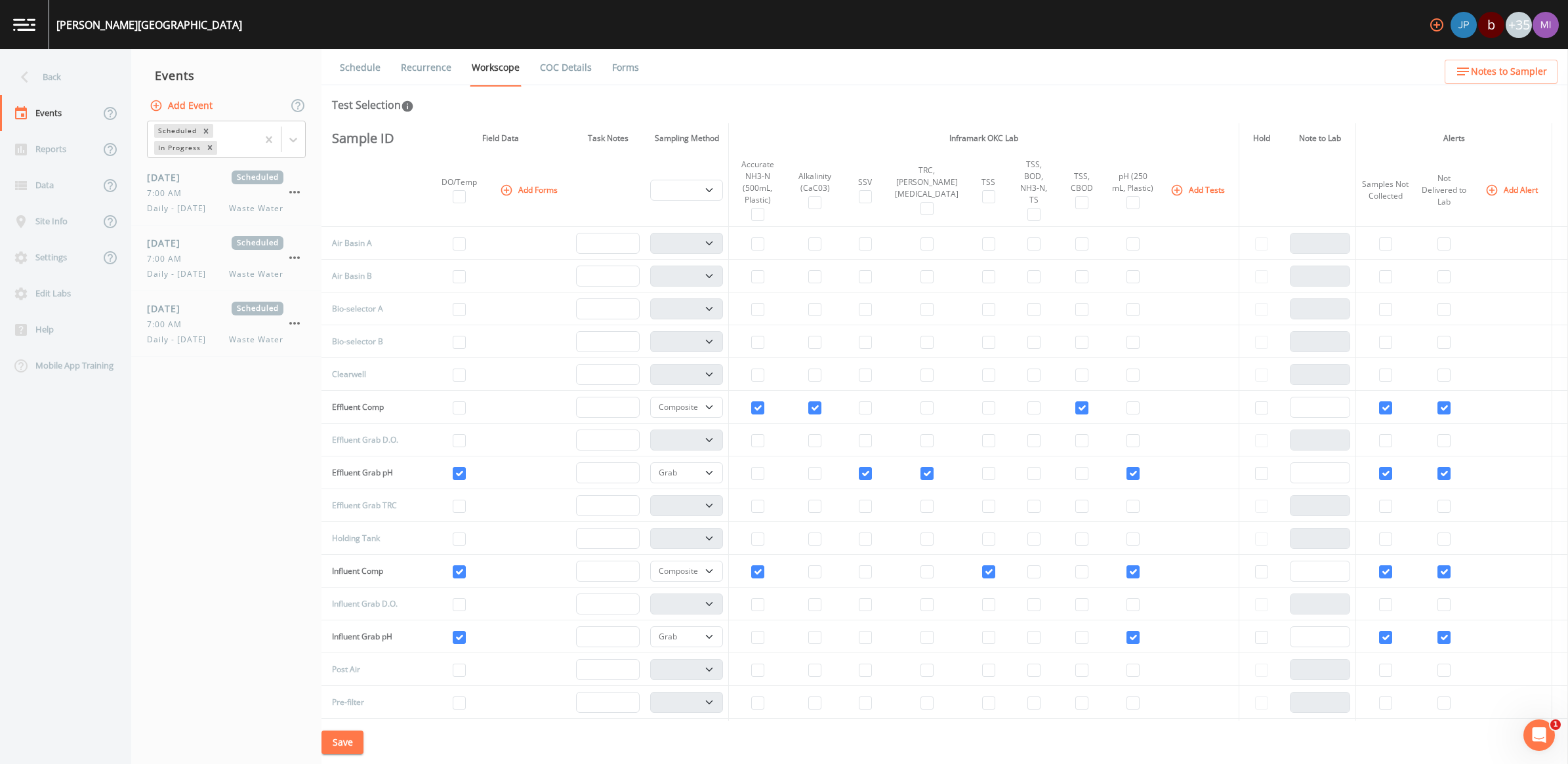
click at [468, 116] on div "Schedule Recurrence Workscope COC Details Forms Test Selection Sample ID Field …" at bounding box center [945, 406] width 1247 height 715
click at [435, 66] on link "Recurrence" at bounding box center [426, 67] width 55 height 37
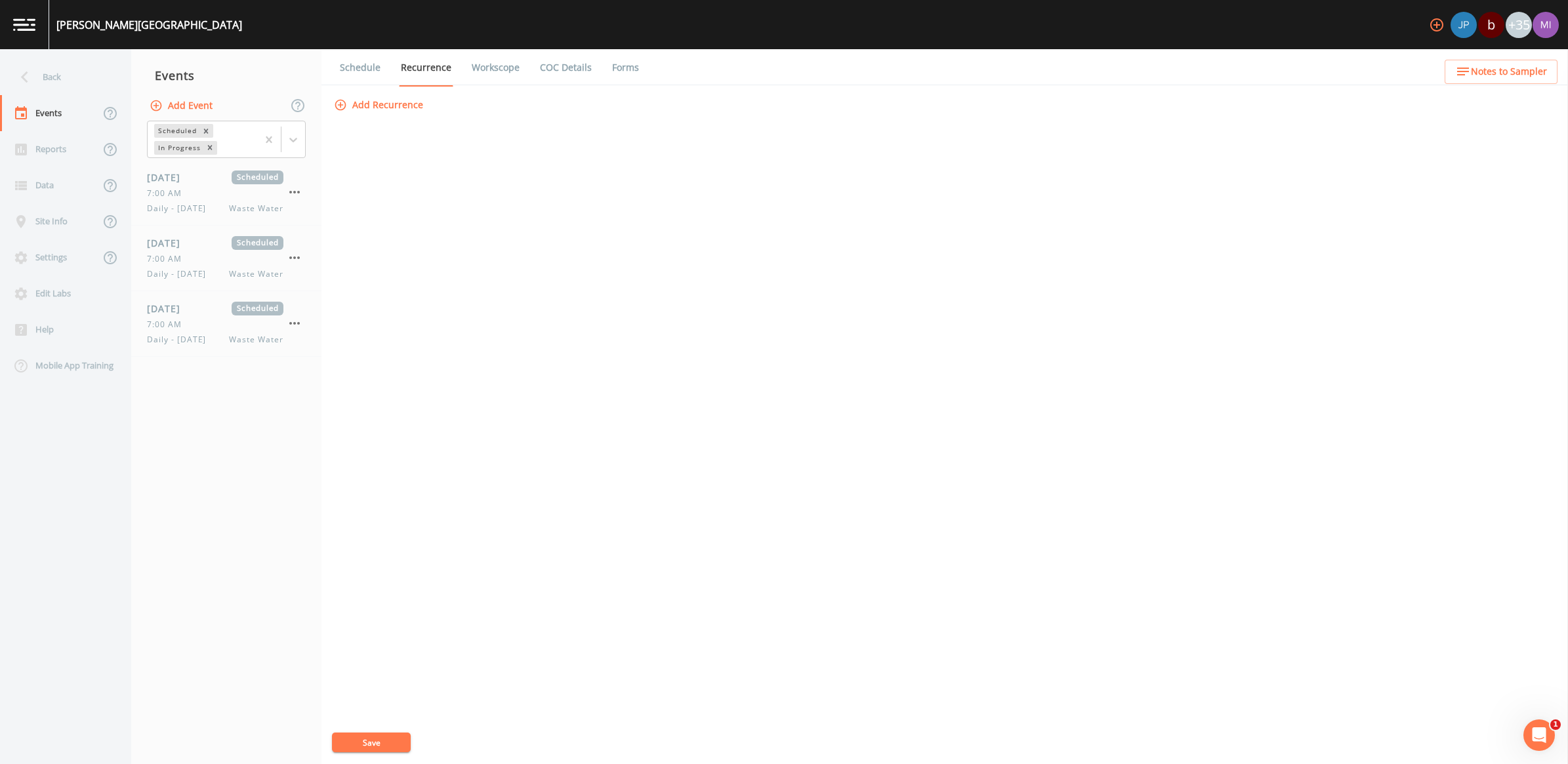
click at [589, 378] on div "Add Recurrence Save" at bounding box center [945, 429] width 1227 height 671
click at [237, 337] on span "Waste Water" at bounding box center [256, 339] width 55 height 12
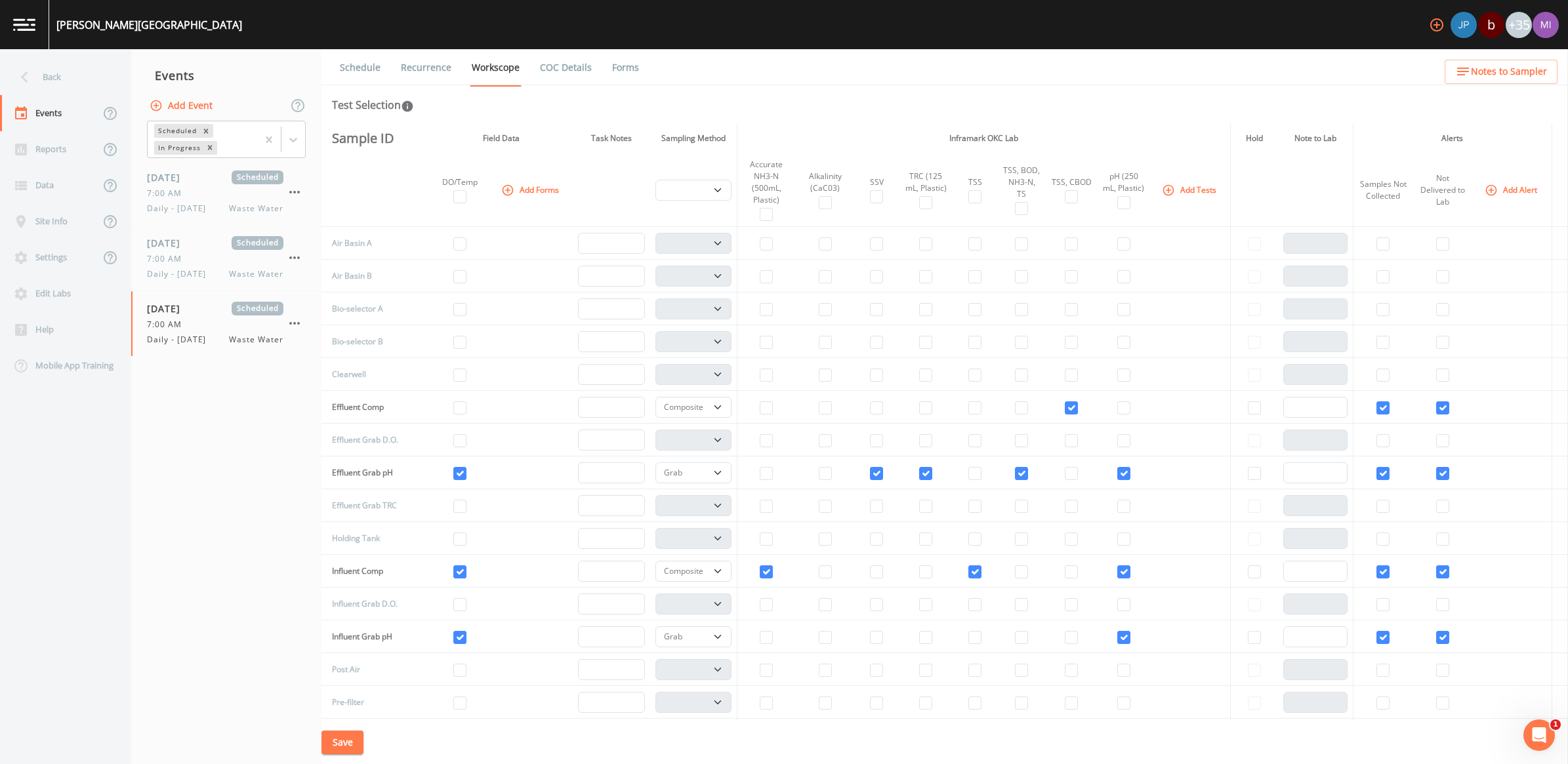
click at [425, 67] on link "Recurrence" at bounding box center [426, 67] width 55 height 37
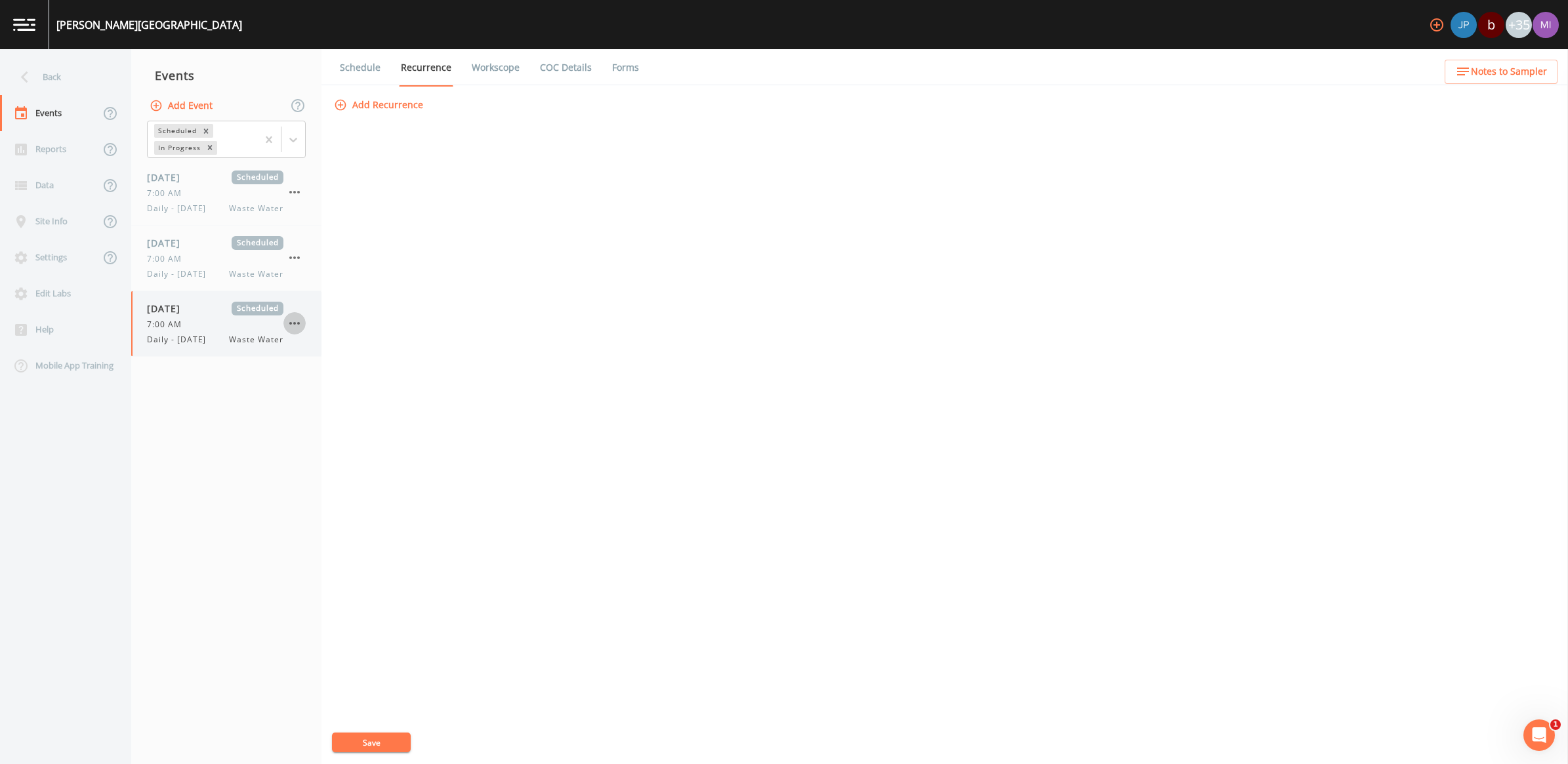
click at [295, 319] on icon "button" at bounding box center [294, 323] width 16 height 16
click at [349, 405] on p "Delete" at bounding box center [360, 401] width 84 height 16
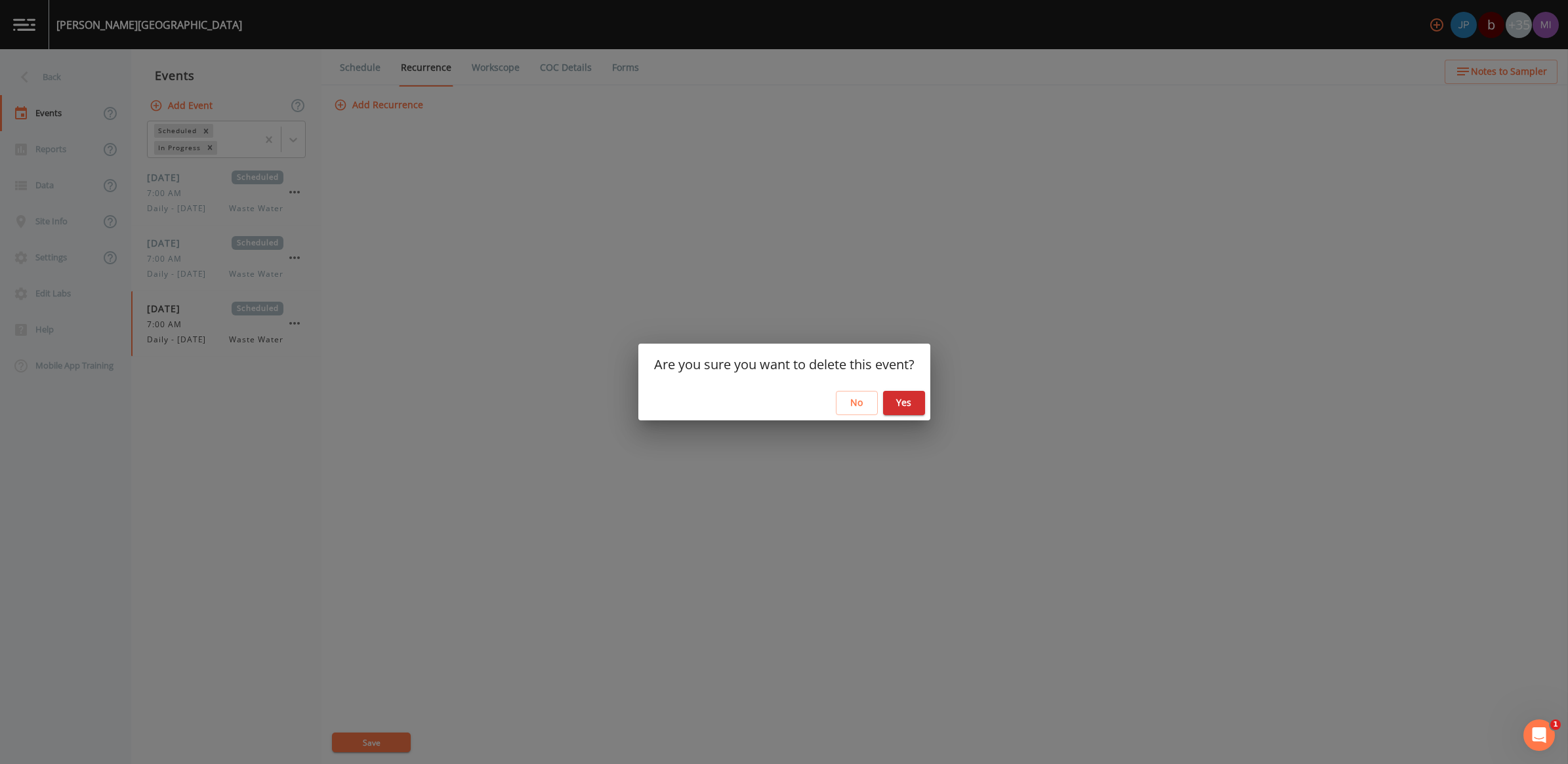
click at [936, 417] on div "Are you sure you want to delete this event? No Yes" at bounding box center [784, 382] width 1568 height 764
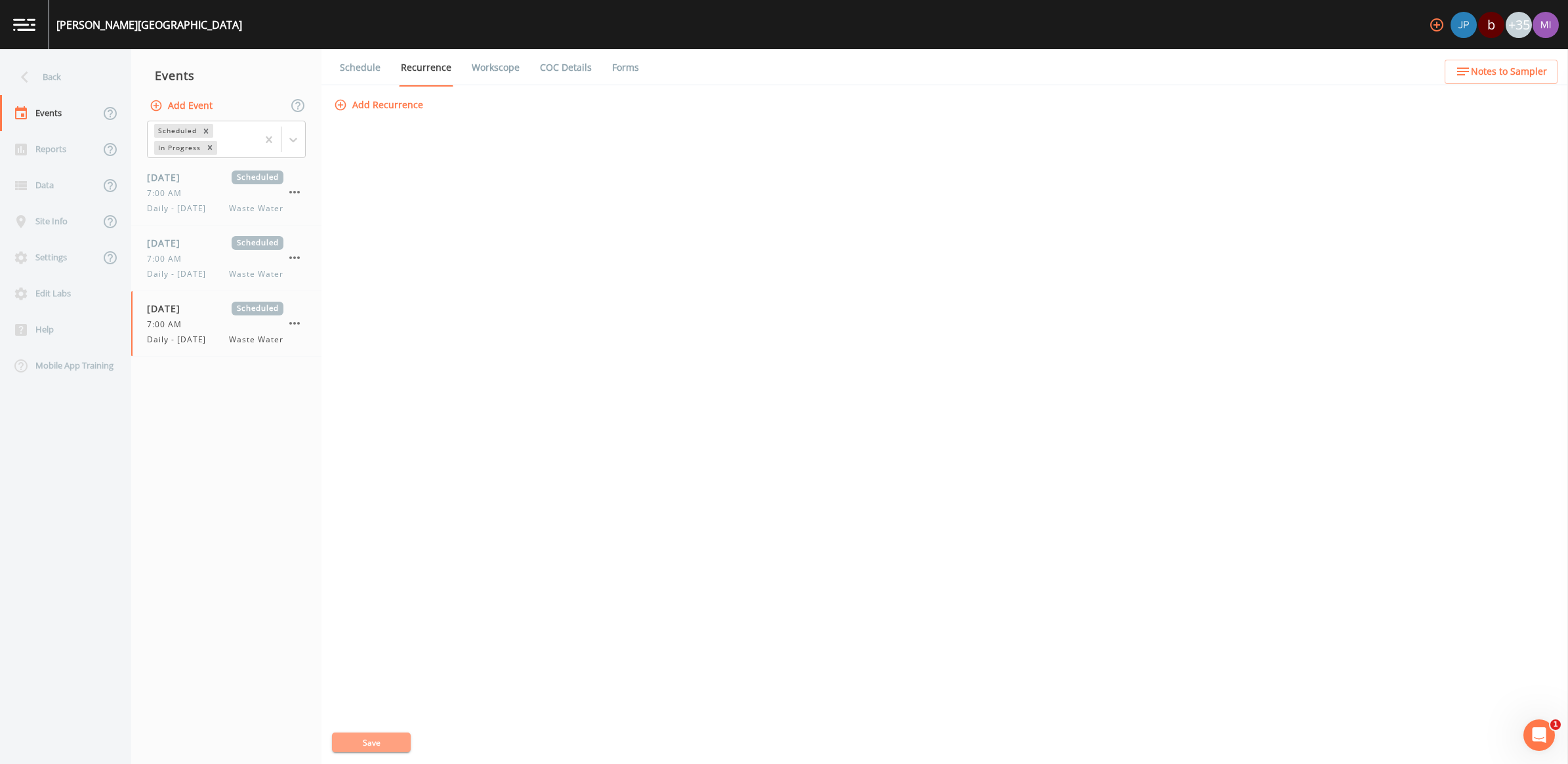
click at [388, 736] on button "Save" at bounding box center [371, 742] width 78 height 19
click at [290, 322] on icon "button" at bounding box center [294, 323] width 16 height 16
click at [436, 70] on div at bounding box center [784, 382] width 1568 height 764
click at [434, 67] on link "Recurrence" at bounding box center [426, 67] width 55 height 37
click at [264, 337] on span "Waste Water" at bounding box center [256, 339] width 55 height 12
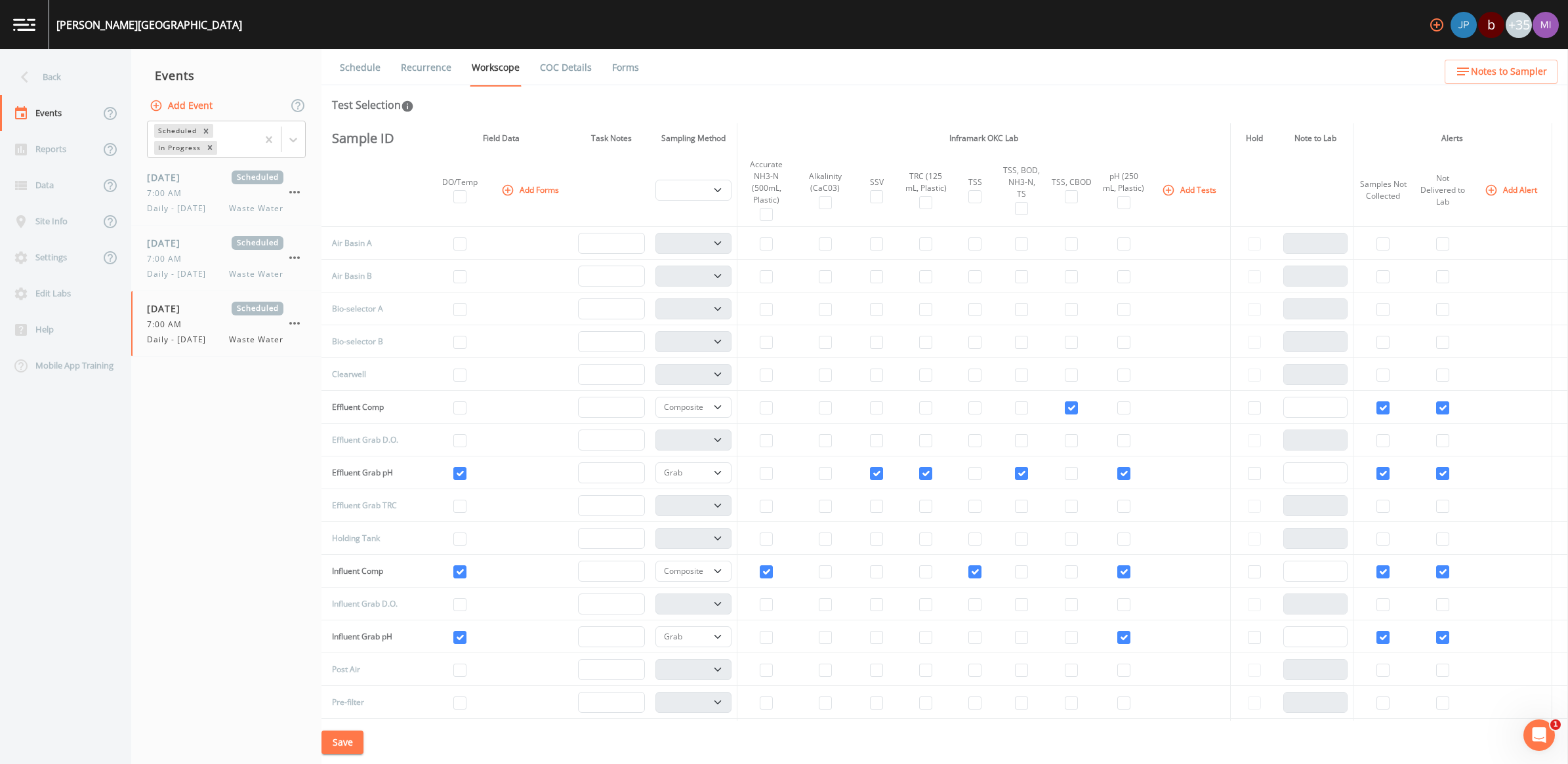
click at [431, 67] on link "Recurrence" at bounding box center [426, 67] width 55 height 37
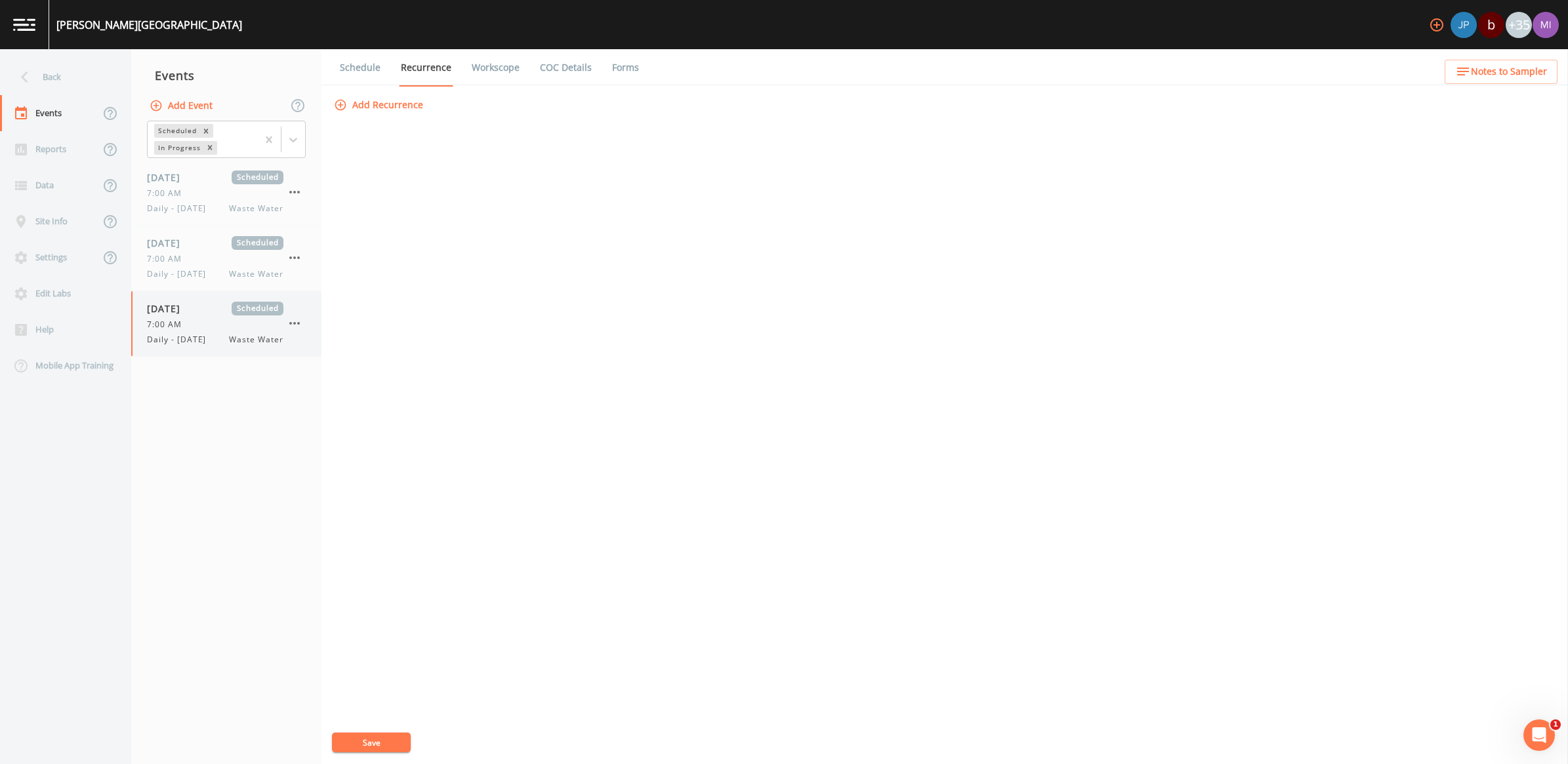
click at [289, 323] on icon "button" at bounding box center [294, 323] width 16 height 16
click at [339, 398] on p "Delete" at bounding box center [360, 401] width 84 height 16
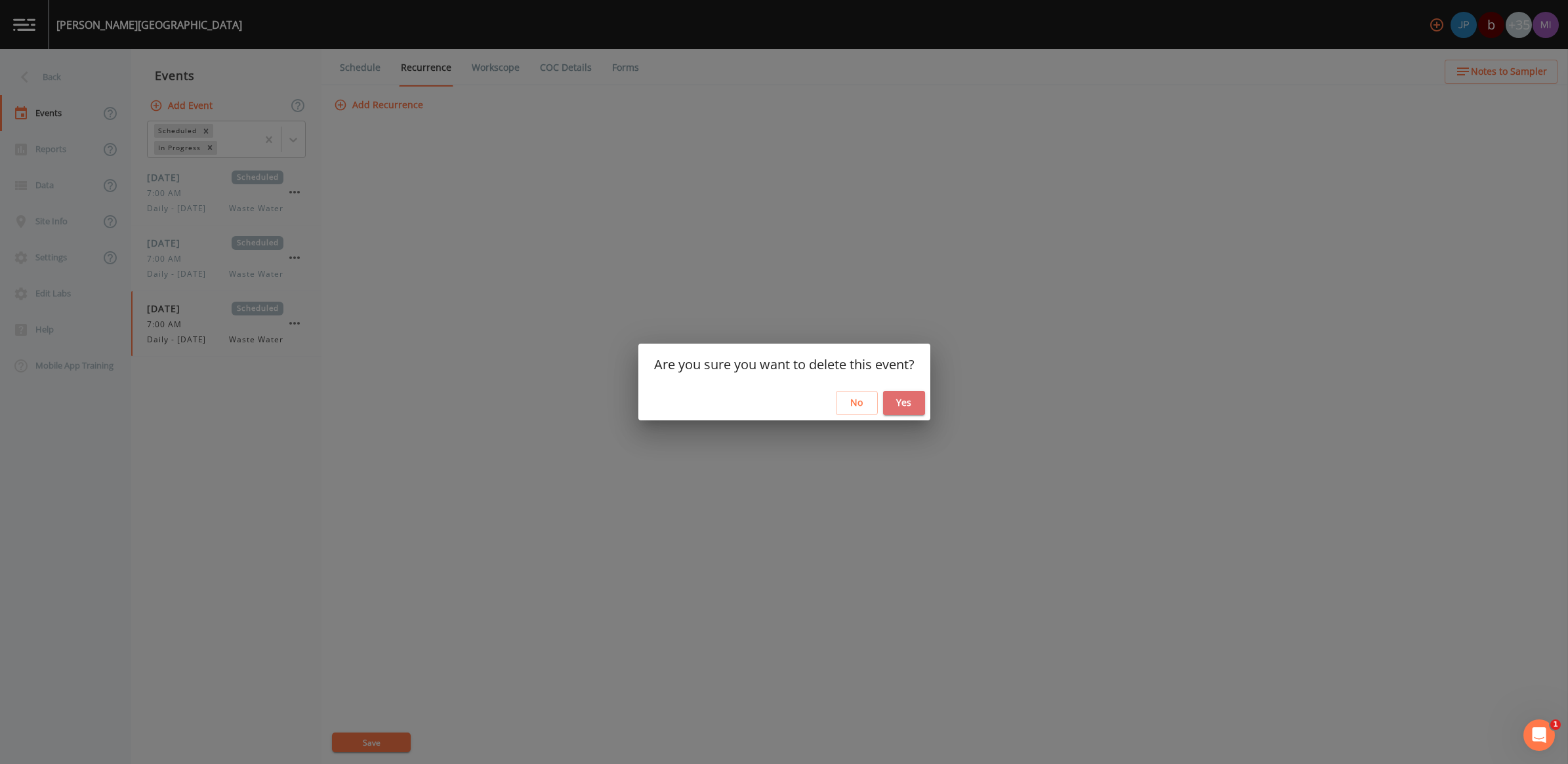
click at [914, 404] on button "Yes" at bounding box center [904, 403] width 42 height 24
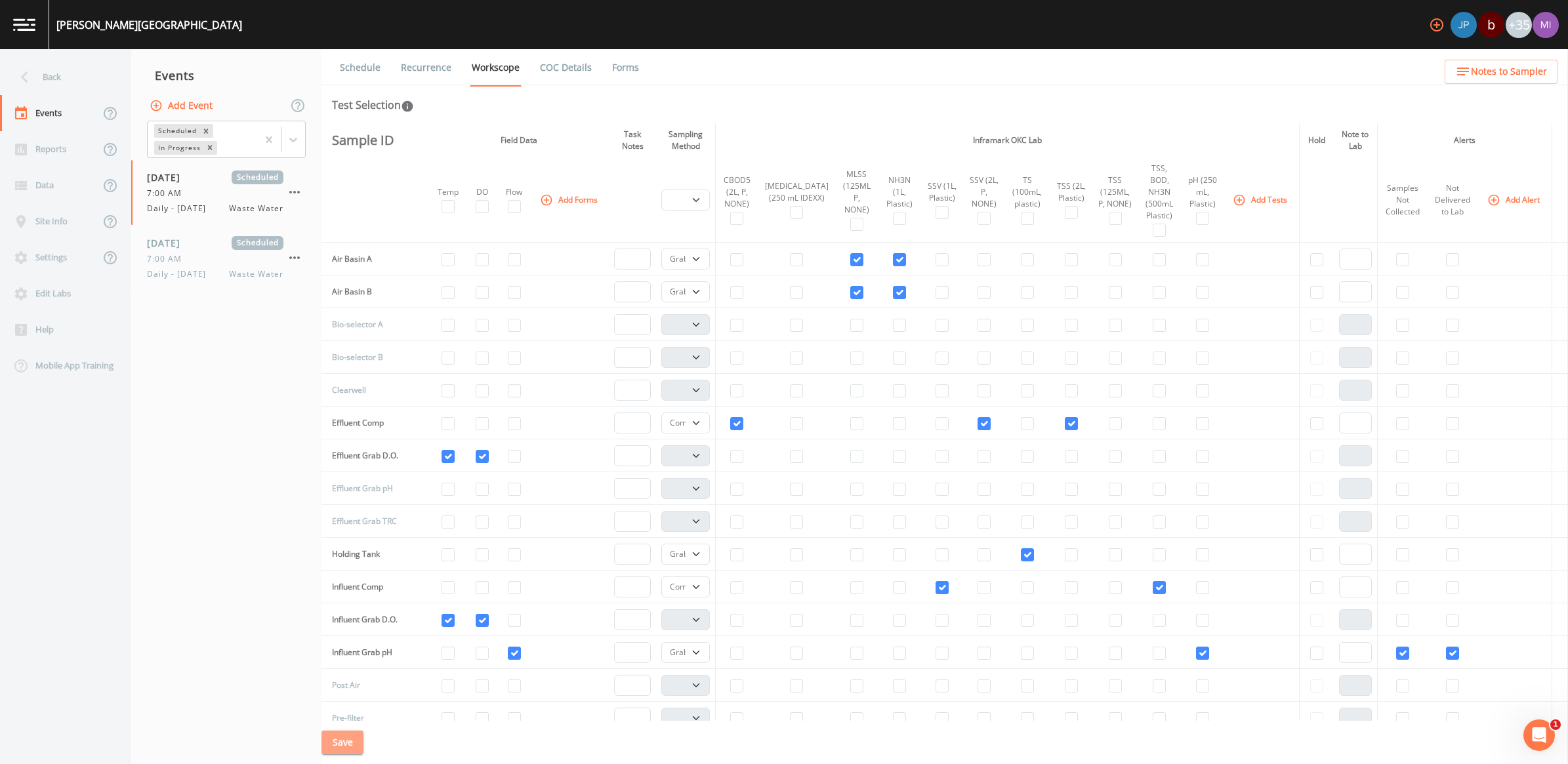
click at [334, 746] on button "Save" at bounding box center [343, 743] width 42 height 24
click at [231, 204] on span "Waste Water" at bounding box center [256, 209] width 55 height 12
click at [425, 67] on link "Recurrence" at bounding box center [426, 67] width 55 height 37
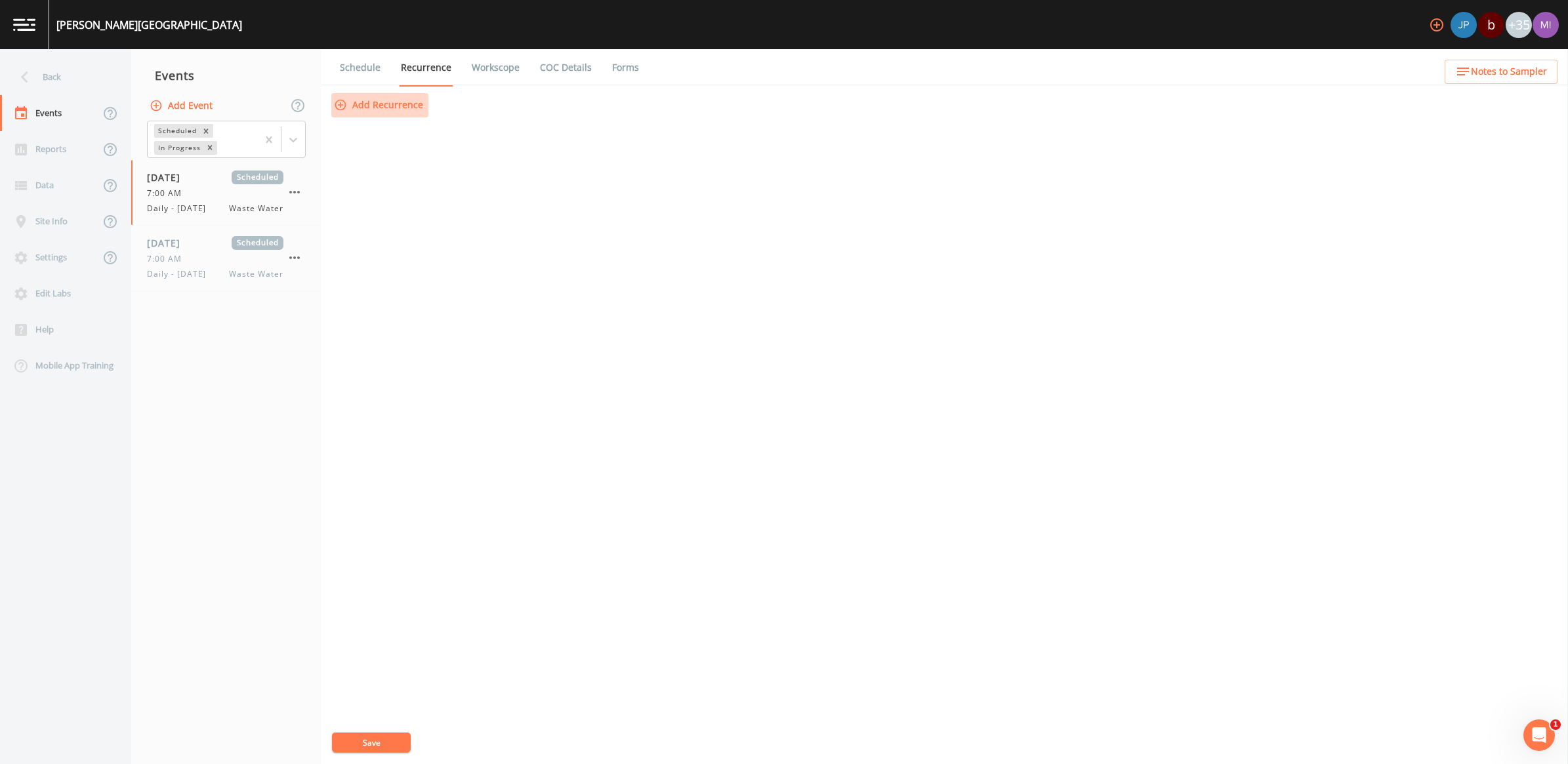
click at [405, 100] on button "Add Recurrence" at bounding box center [379, 105] width 97 height 24
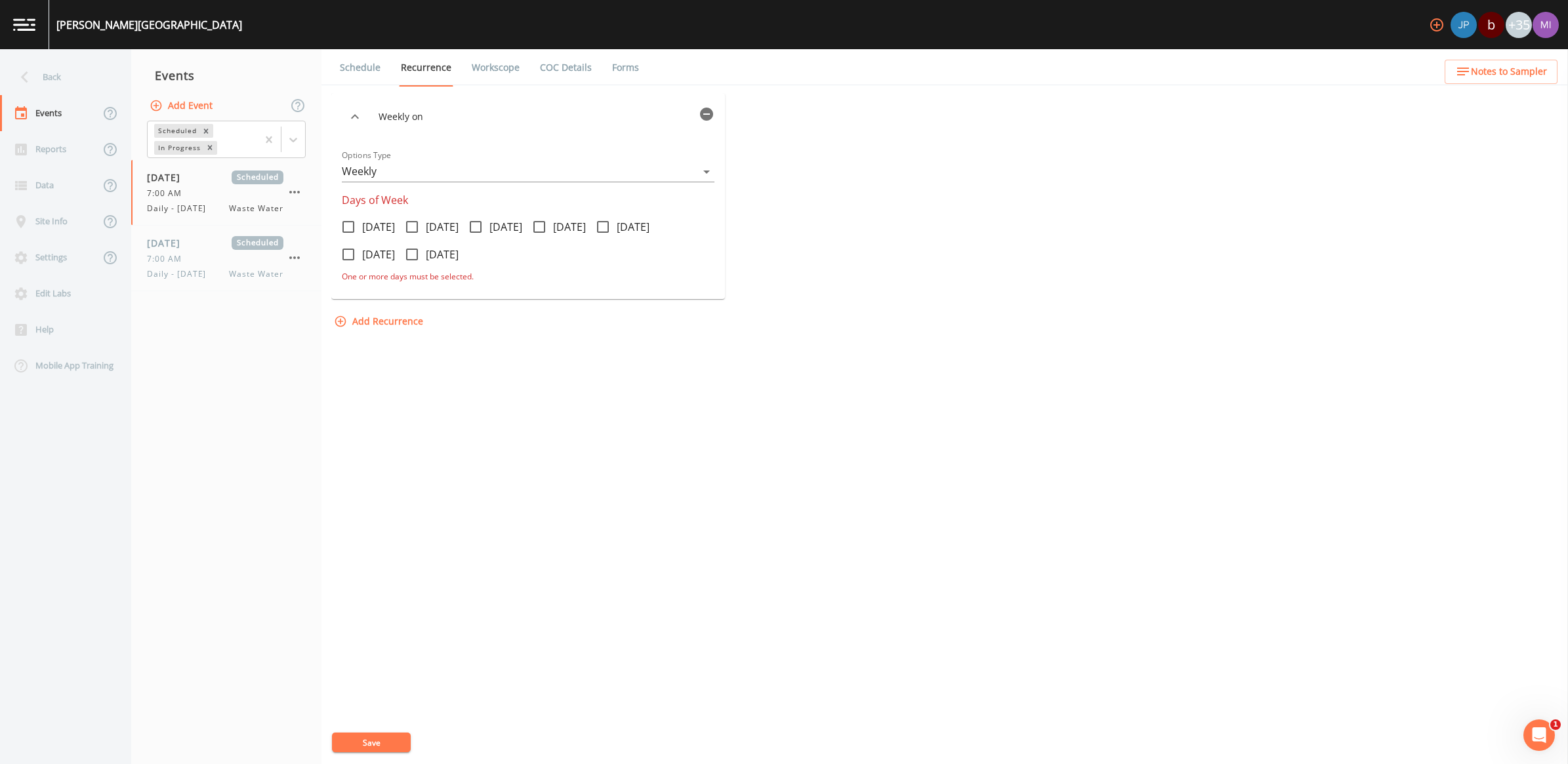
click at [378, 247] on span "[DATE]" at bounding box center [378, 254] width 33 height 16
click at [348, 247] on input "[DATE]" at bounding box center [341, 248] width 13 height 13
click at [379, 740] on button "Save" at bounding box center [371, 742] width 78 height 19
click at [213, 254] on div "7:00 AM" at bounding box center [215, 259] width 136 height 12
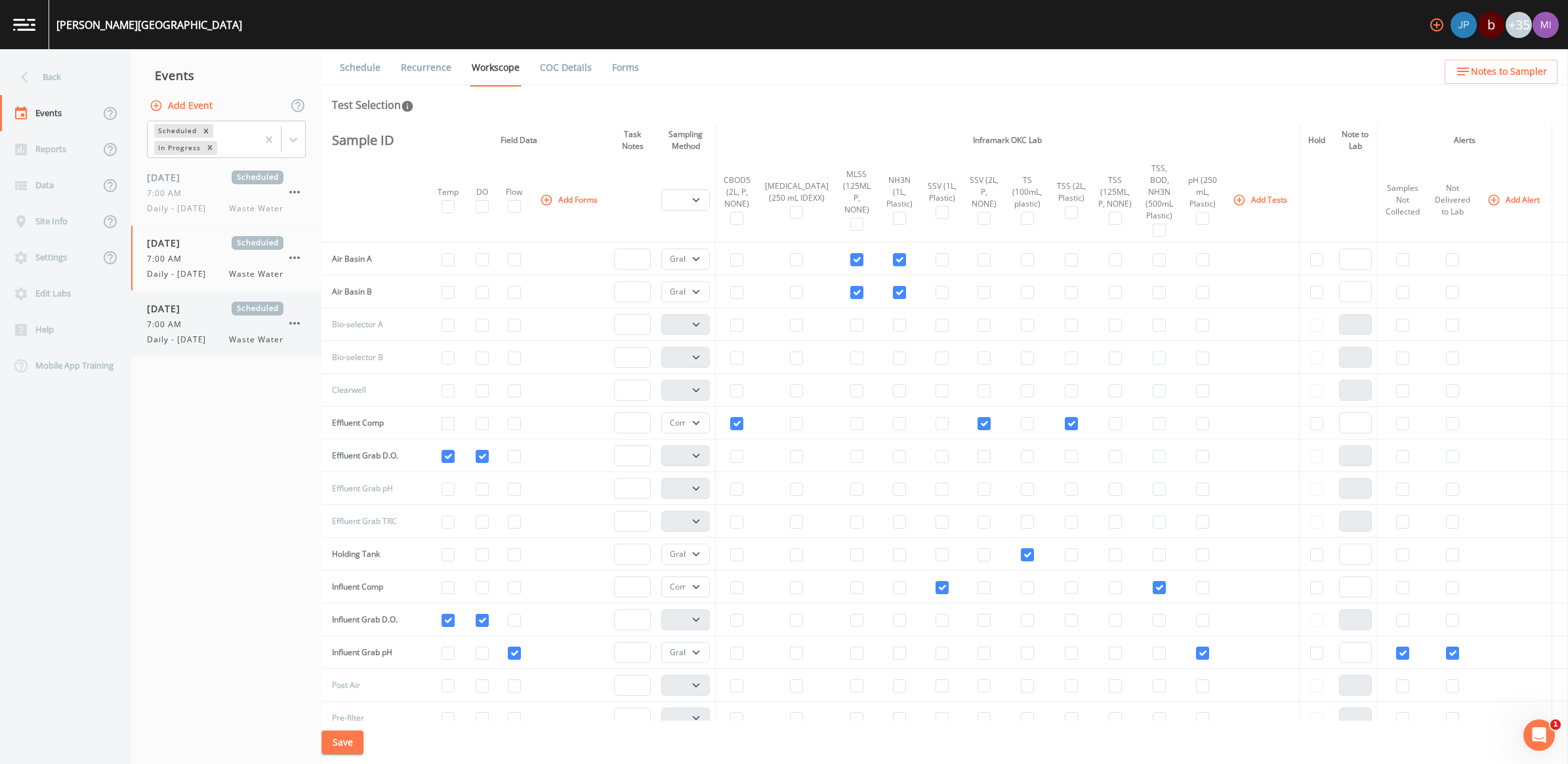
click at [201, 339] on span "Daily - [DATE]" at bounding box center [179, 339] width 67 height 12
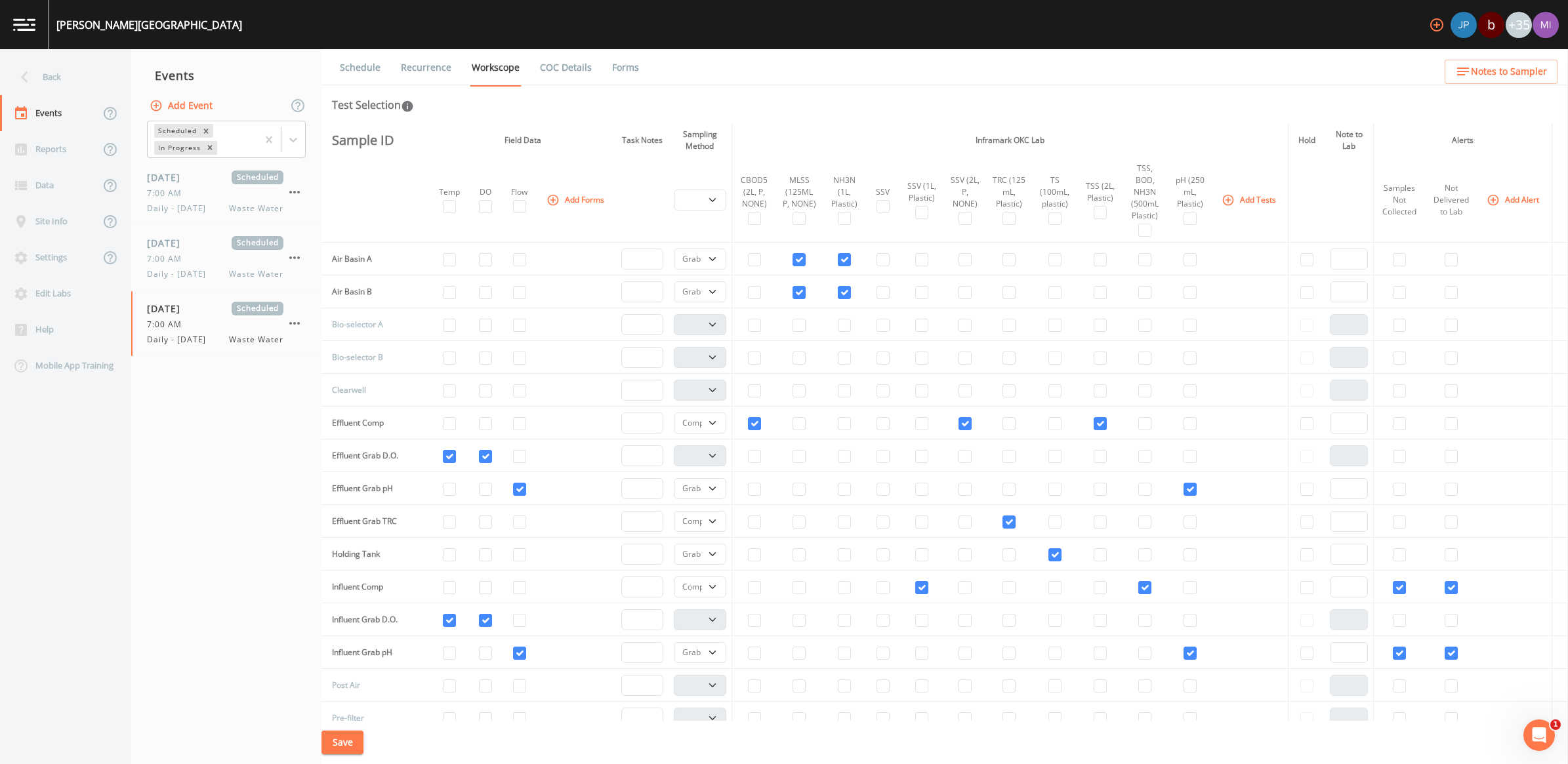
click at [426, 64] on link "Recurrence" at bounding box center [426, 67] width 55 height 37
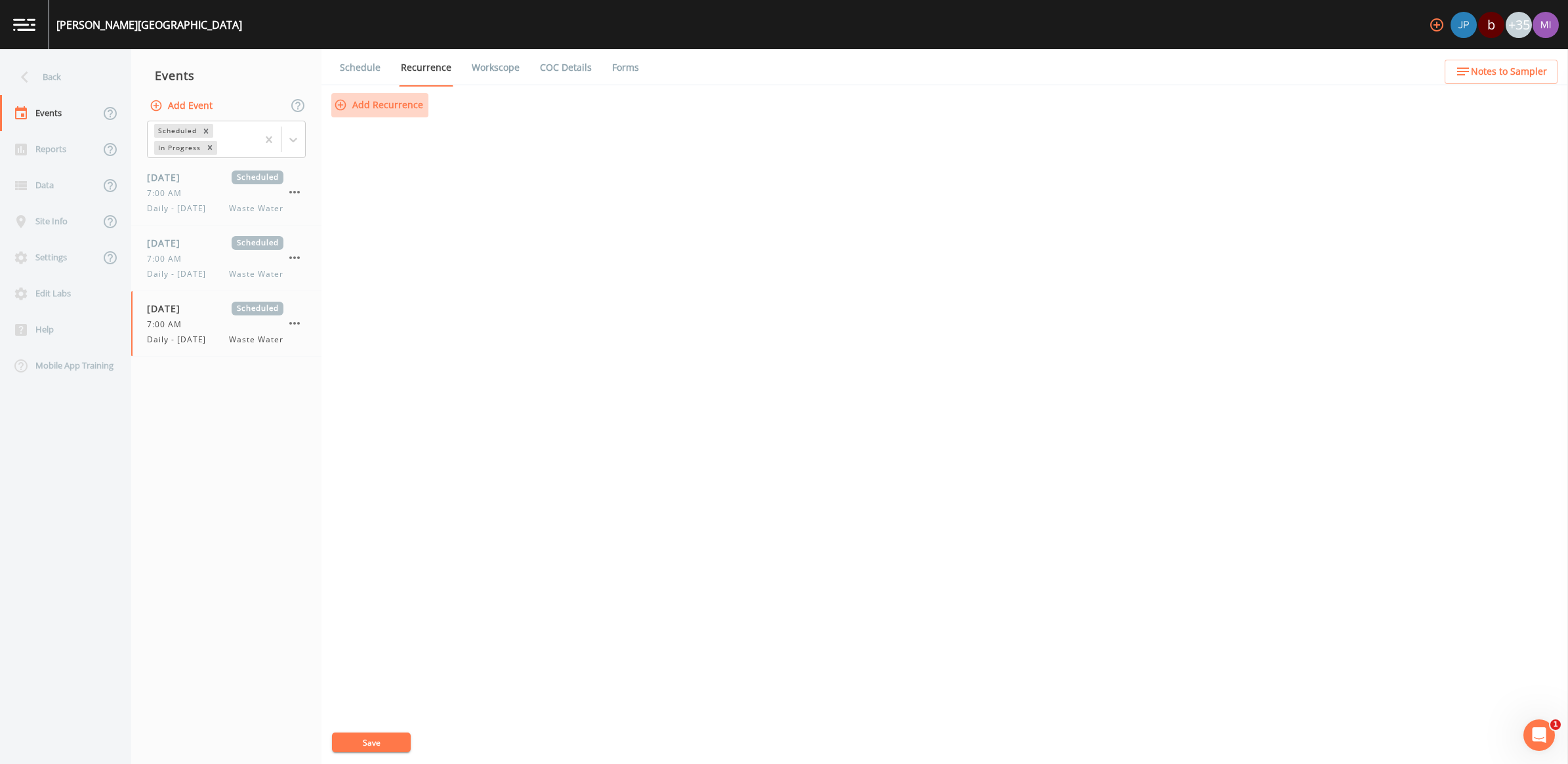
click at [414, 104] on button "Add Recurrence" at bounding box center [379, 105] width 97 height 24
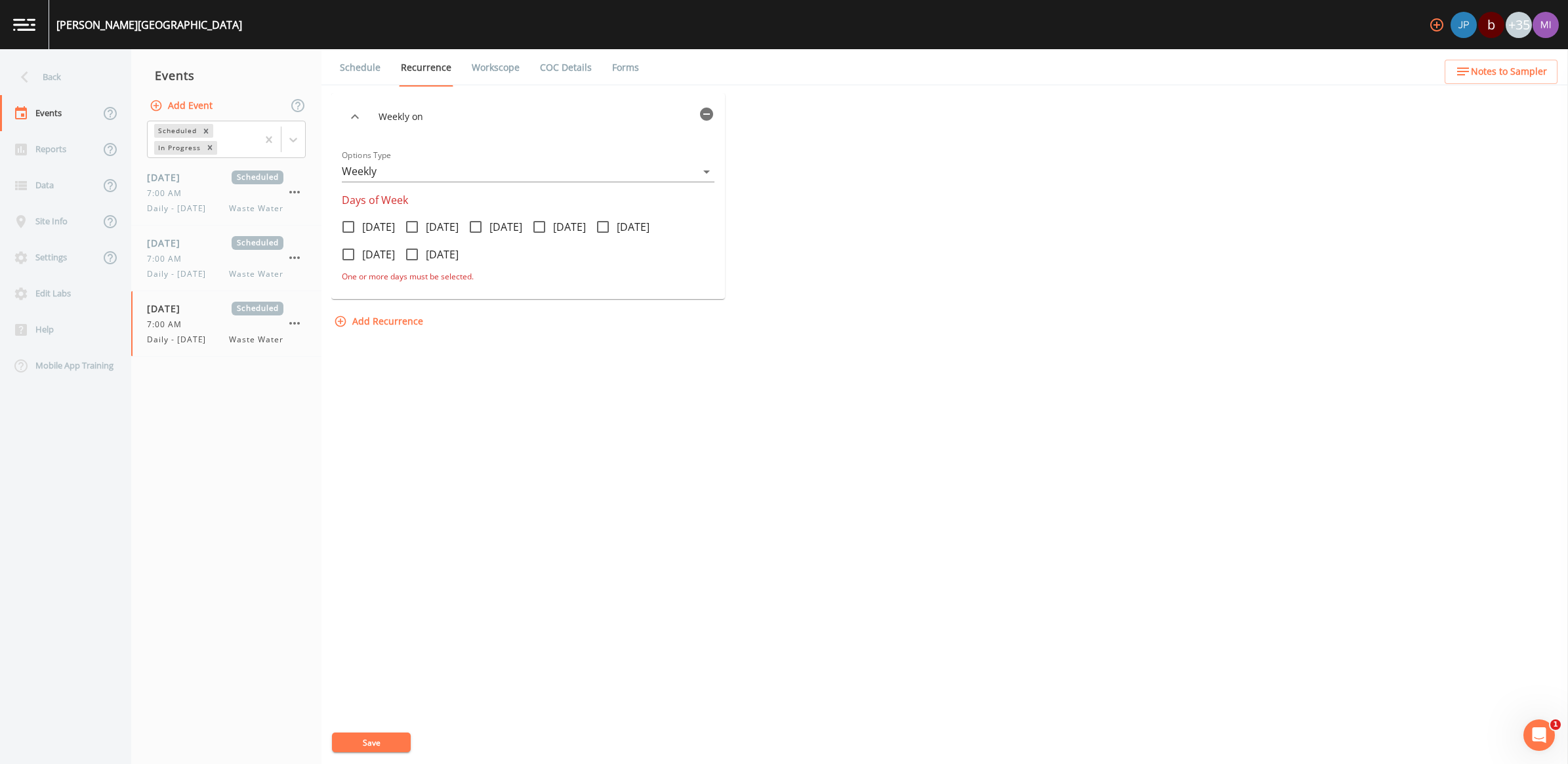
click at [411, 251] on input "[DATE]" at bounding box center [405, 248] width 13 height 13
click at [378, 736] on button "Save" at bounding box center [371, 742] width 78 height 19
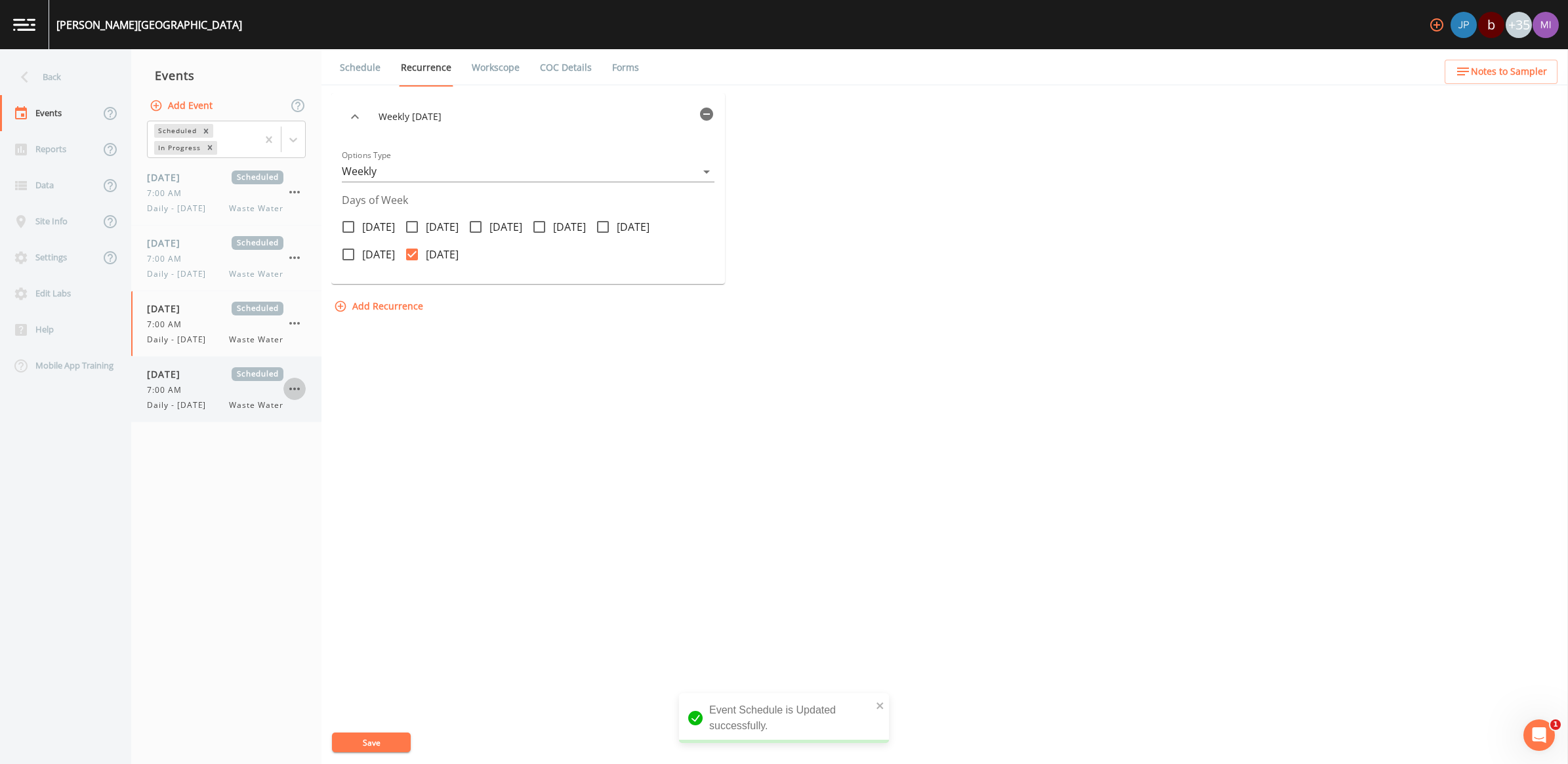
click at [303, 393] on button "button" at bounding box center [294, 389] width 22 height 22
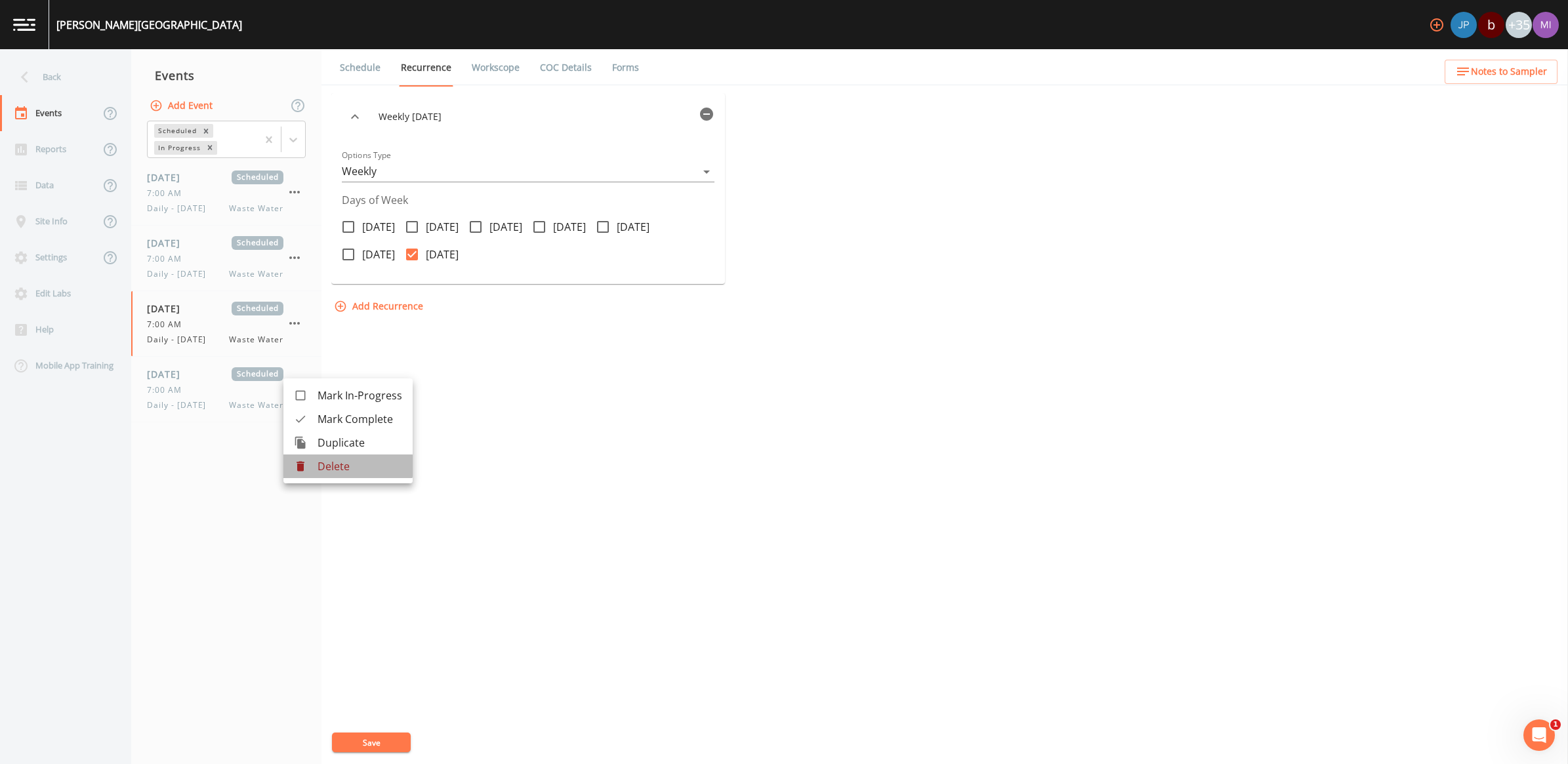
click at [331, 466] on p "Delete" at bounding box center [360, 466] width 84 height 16
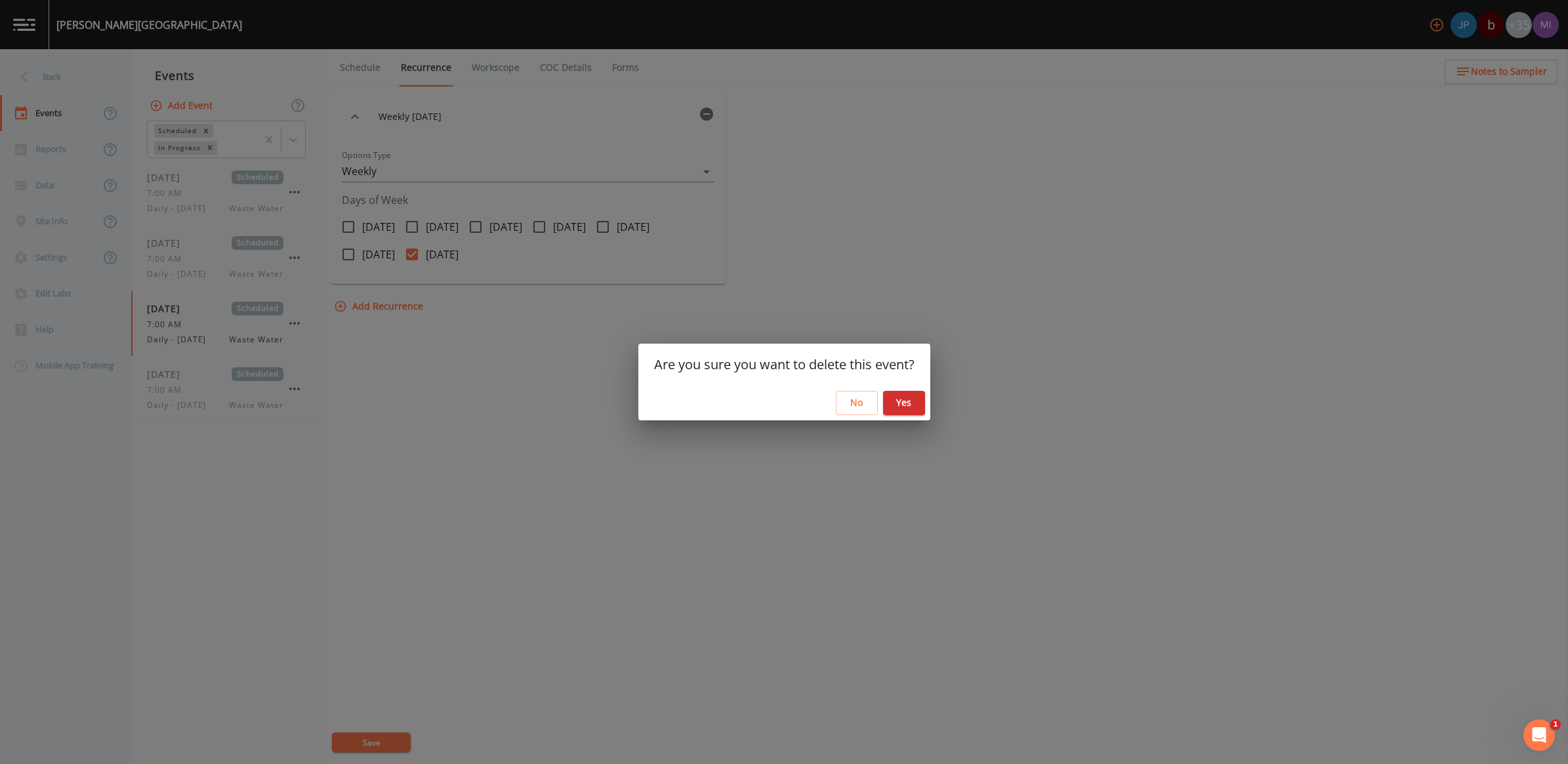
click at [907, 405] on button "Yes" at bounding box center [904, 403] width 42 height 24
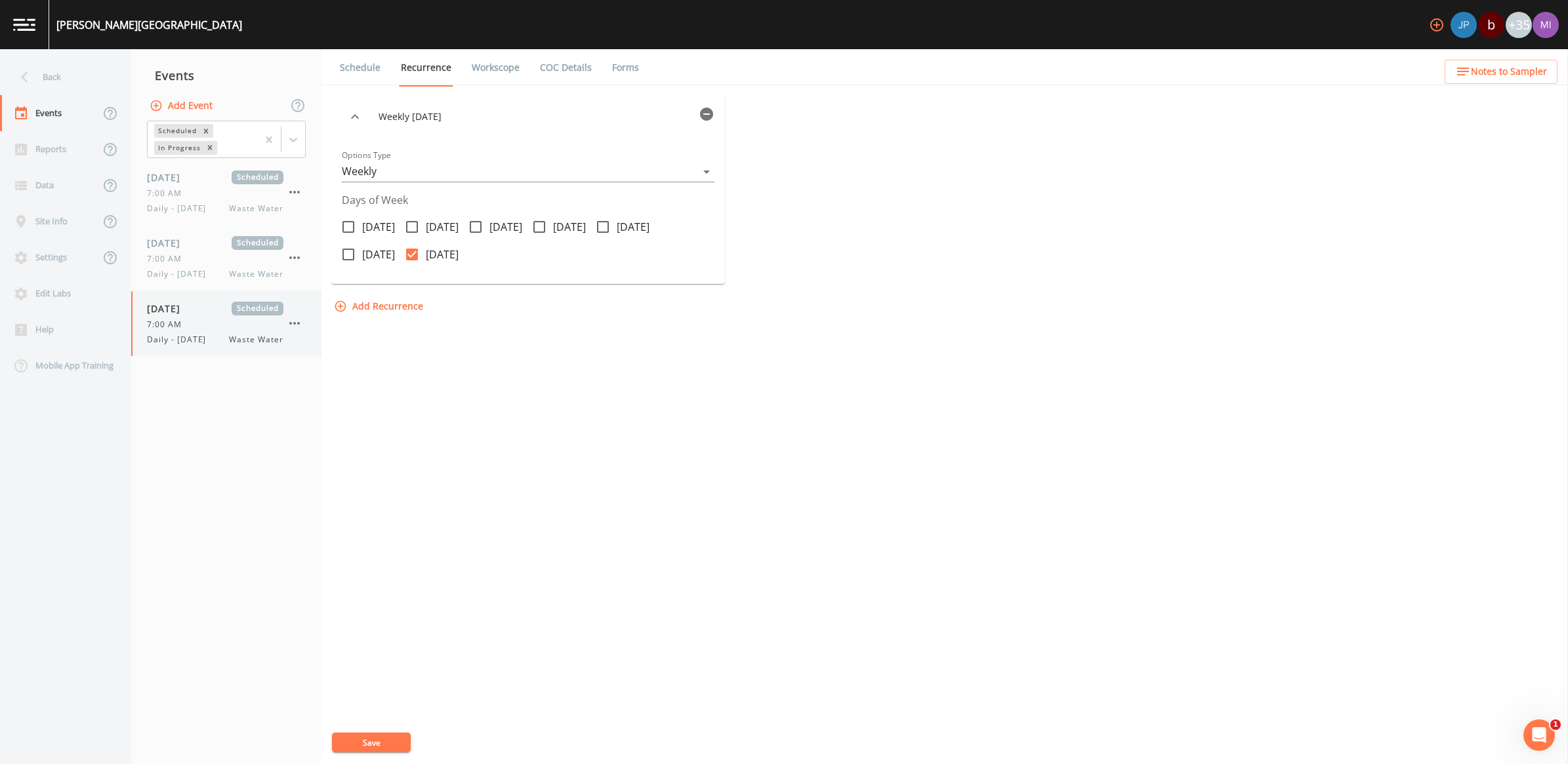
click at [243, 331] on div "08/24/2025 Scheduled 7:00 AM Daily - Sunday Waste Water" at bounding box center [215, 323] width 136 height 44
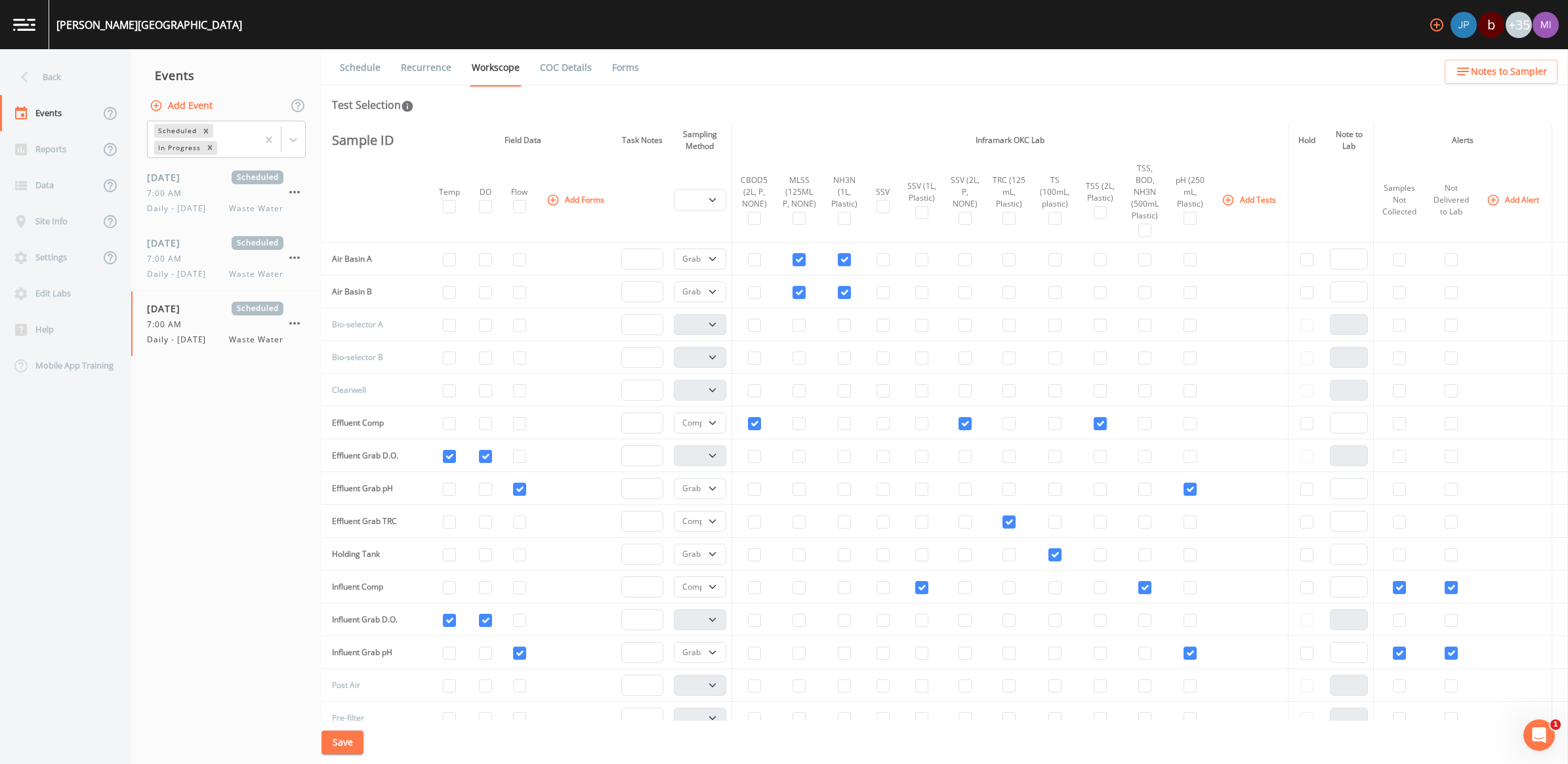
click at [434, 78] on link "Recurrence" at bounding box center [426, 67] width 55 height 37
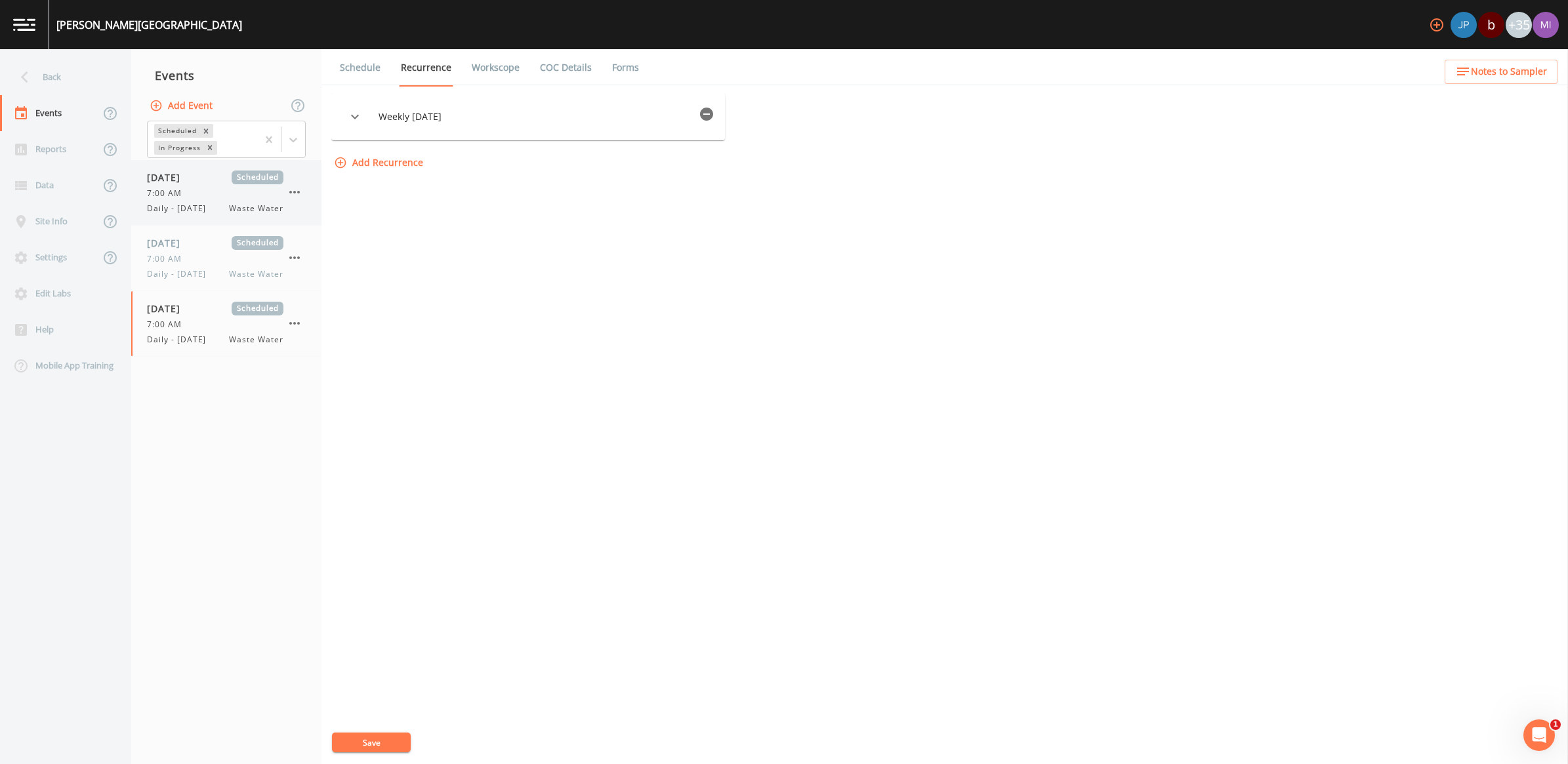
click at [204, 188] on div "7:00 AM" at bounding box center [215, 194] width 136 height 12
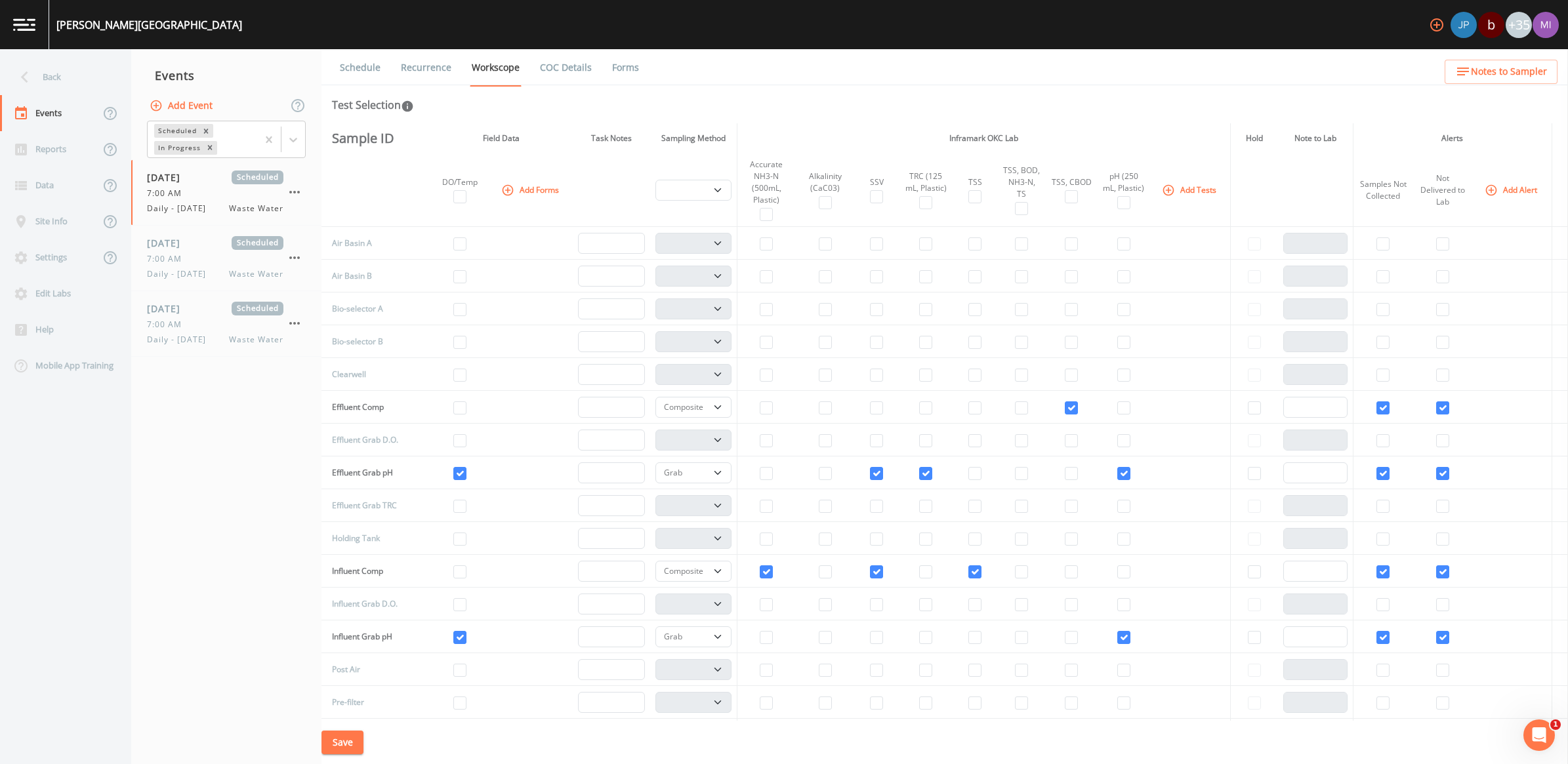
click at [418, 67] on link "Recurrence" at bounding box center [426, 67] width 55 height 37
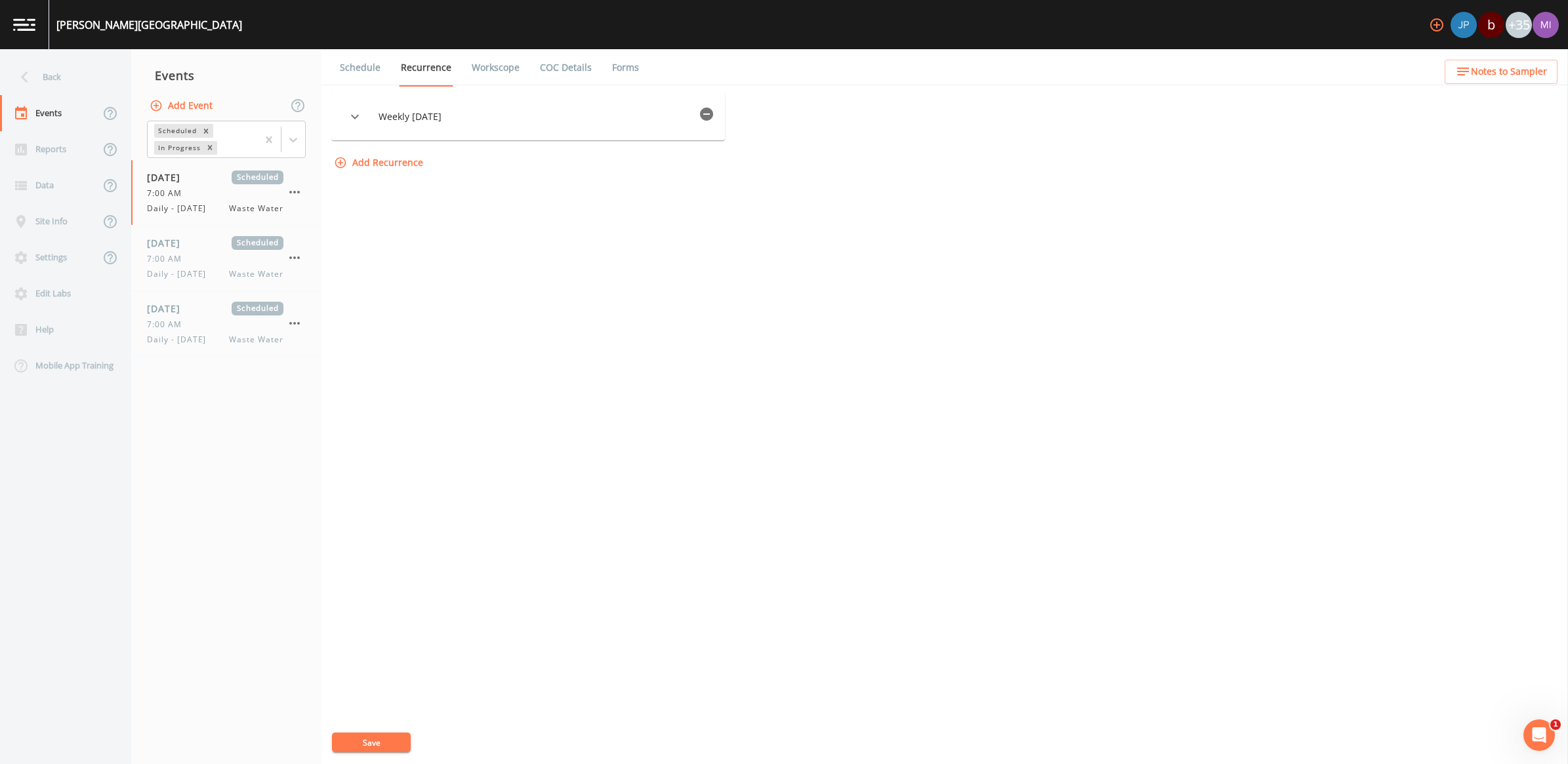
click at [417, 115] on span "Weekly on Saturday" at bounding box center [536, 117] width 315 height 13
click at [348, 110] on icon "button" at bounding box center [355, 116] width 16 height 16
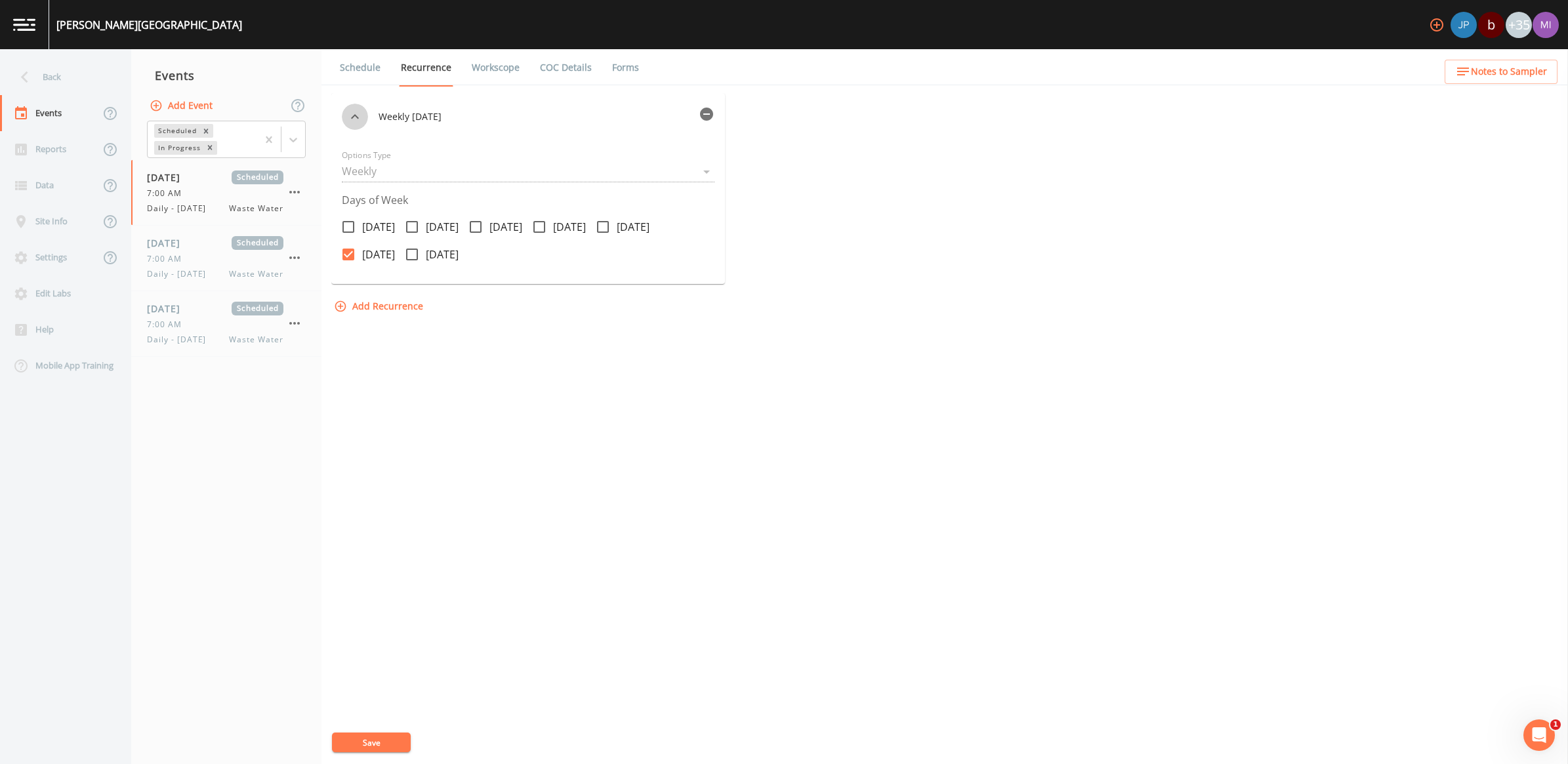
click at [349, 113] on icon "button" at bounding box center [355, 116] width 16 height 16
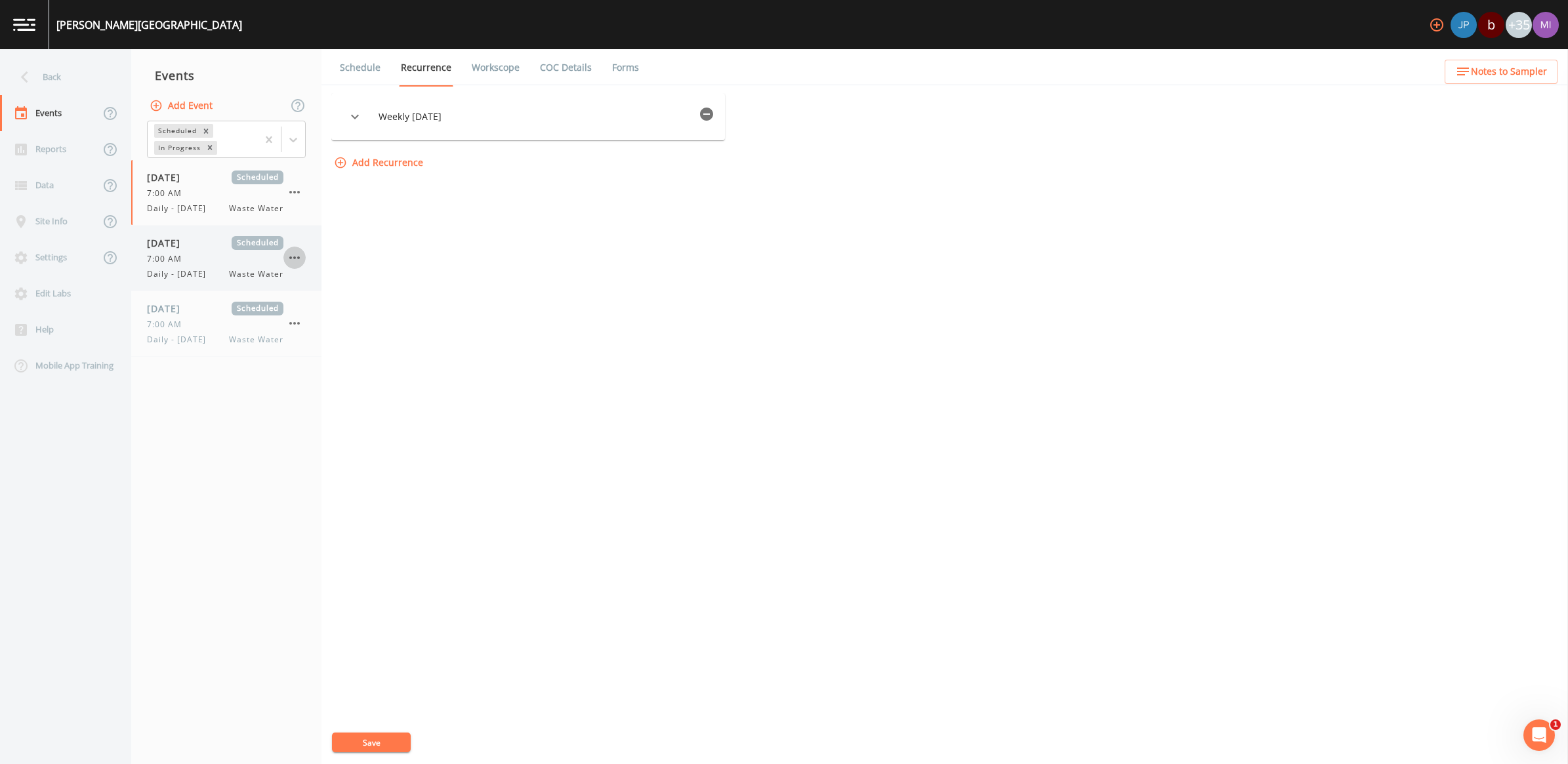
click at [286, 257] on icon "button" at bounding box center [294, 258] width 16 height 16
click at [327, 335] on p "Delete" at bounding box center [360, 335] width 84 height 16
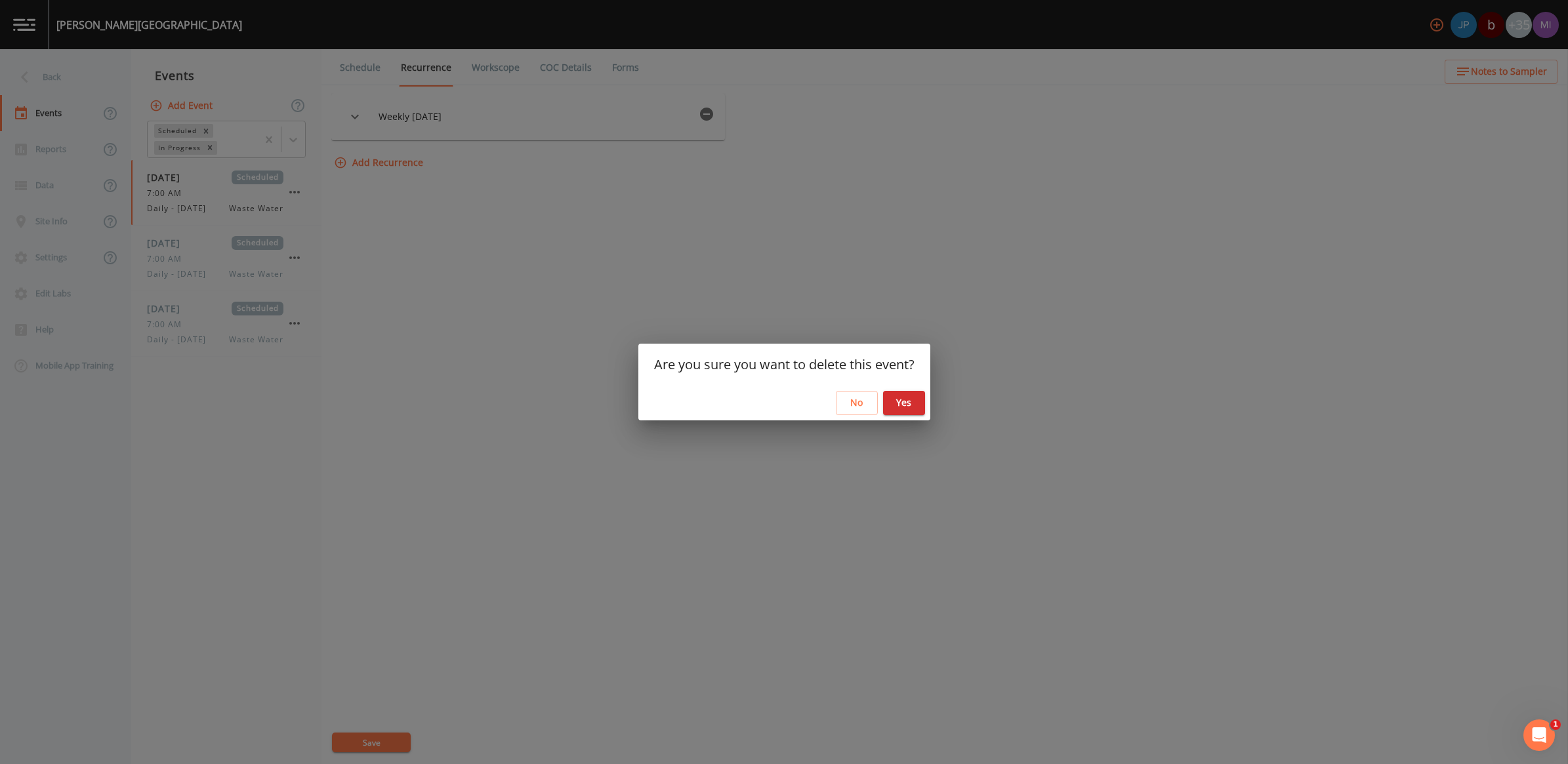
click at [902, 400] on button "Yes" at bounding box center [904, 403] width 42 height 24
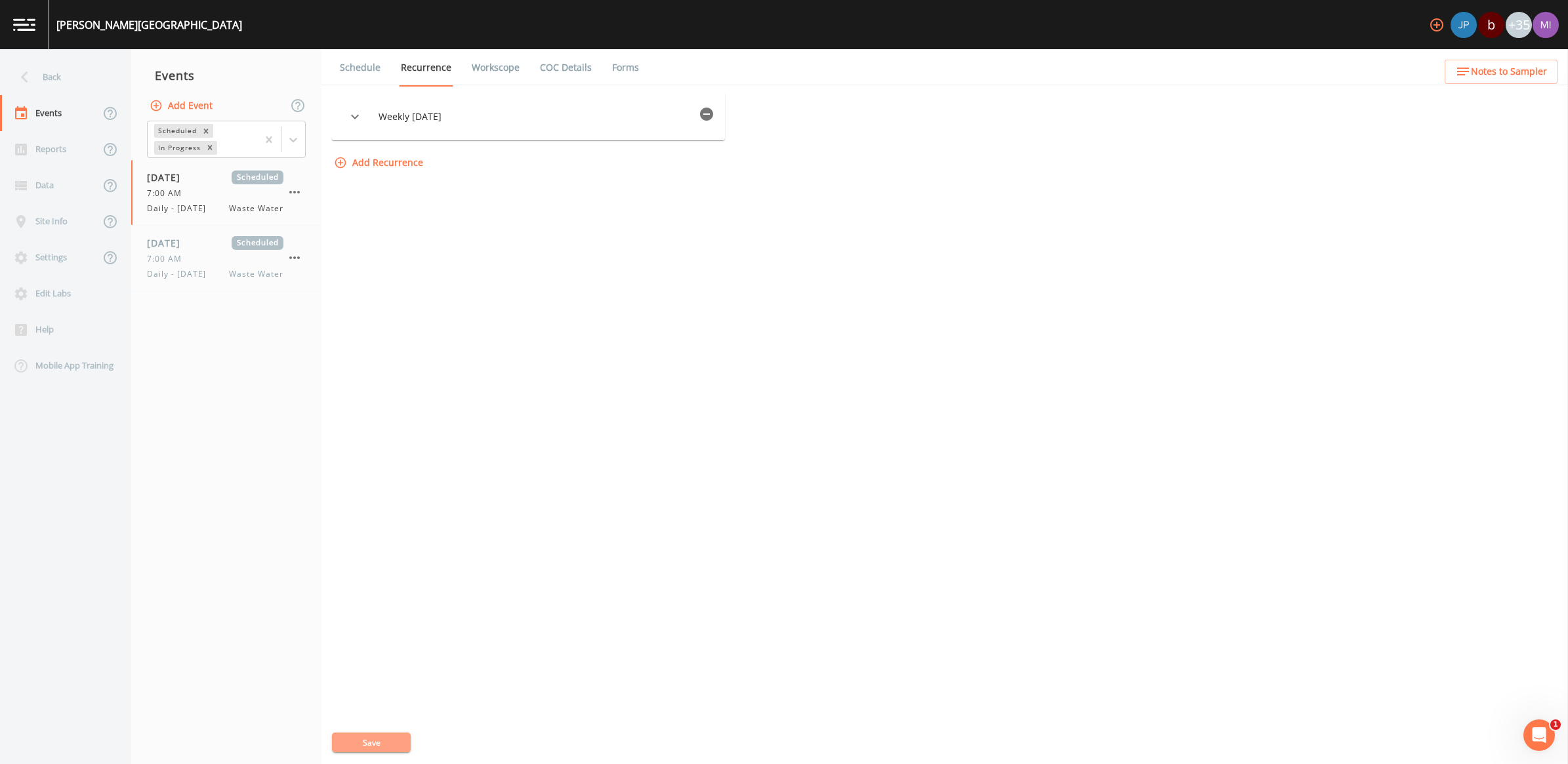
click at [369, 743] on button "Save" at bounding box center [371, 742] width 78 height 19
drag, startPoint x: 382, startPoint y: 739, endPoint x: 527, endPoint y: 668, distance: 161.4
click at [383, 739] on button "Save" at bounding box center [371, 742] width 78 height 19
